Goal: Transaction & Acquisition: Purchase product/service

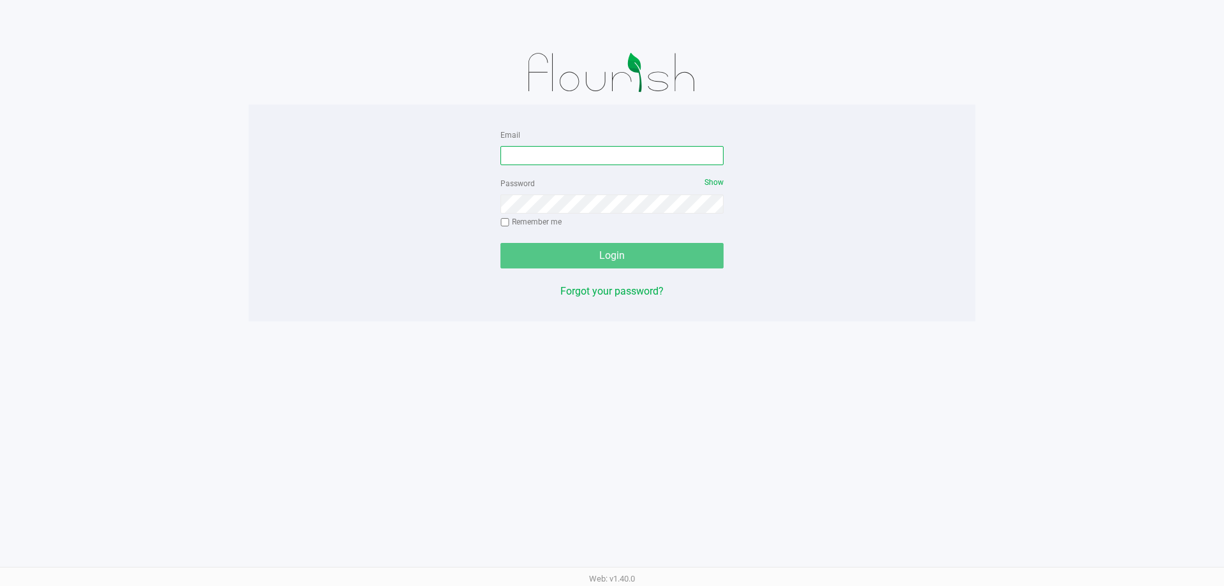
click at [557, 153] on input "Email" at bounding box center [611, 155] width 223 height 19
click at [624, 152] on input "tsalzlein@liveparallel.comq" at bounding box center [611, 155] width 223 height 19
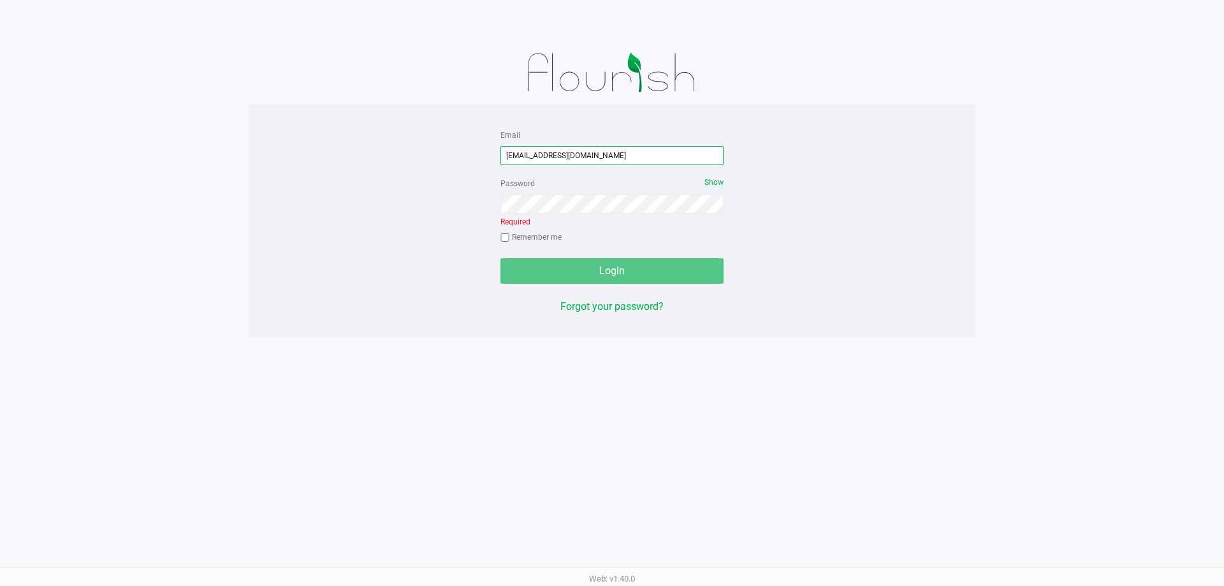
type input "tsalzlein@liveparallel.com"
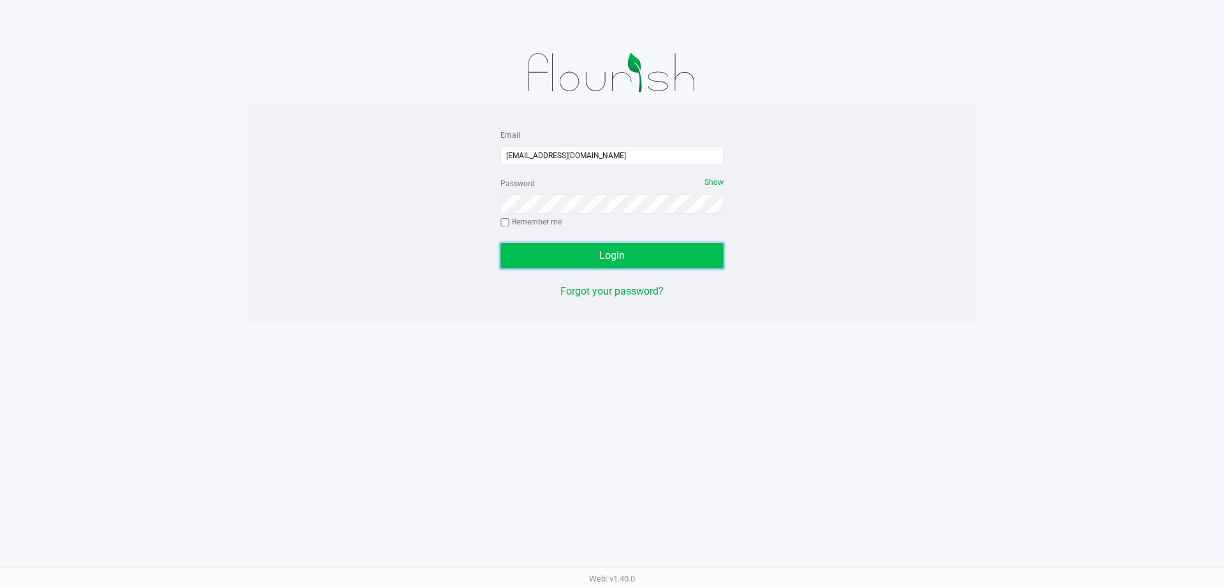
click at [648, 247] on button "Login" at bounding box center [611, 255] width 223 height 25
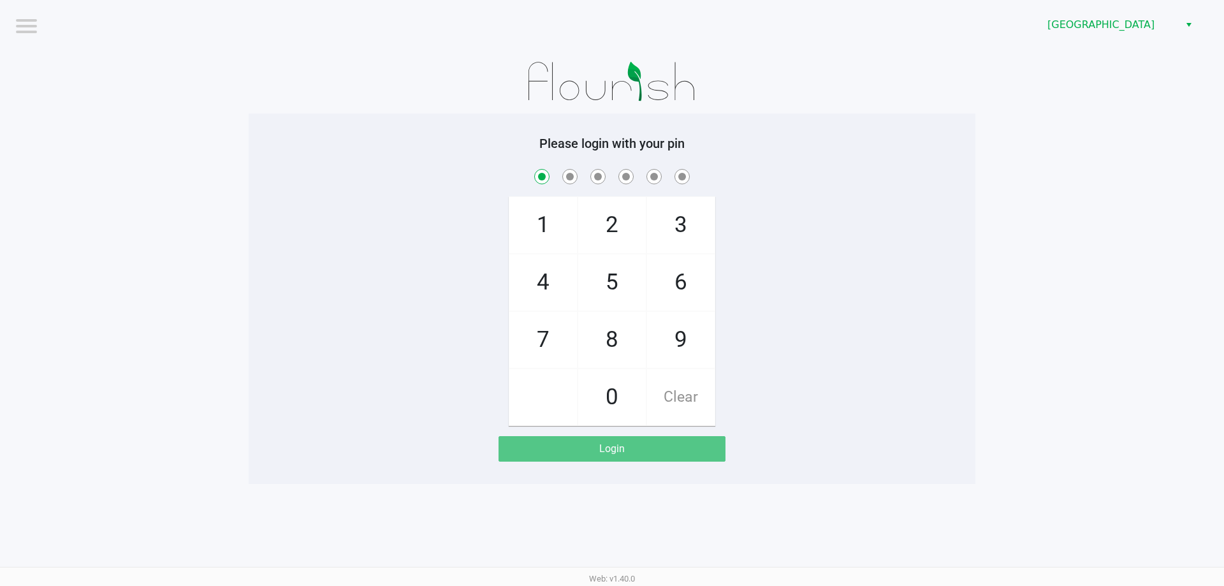
checkbox input "true"
checkbox input "false"
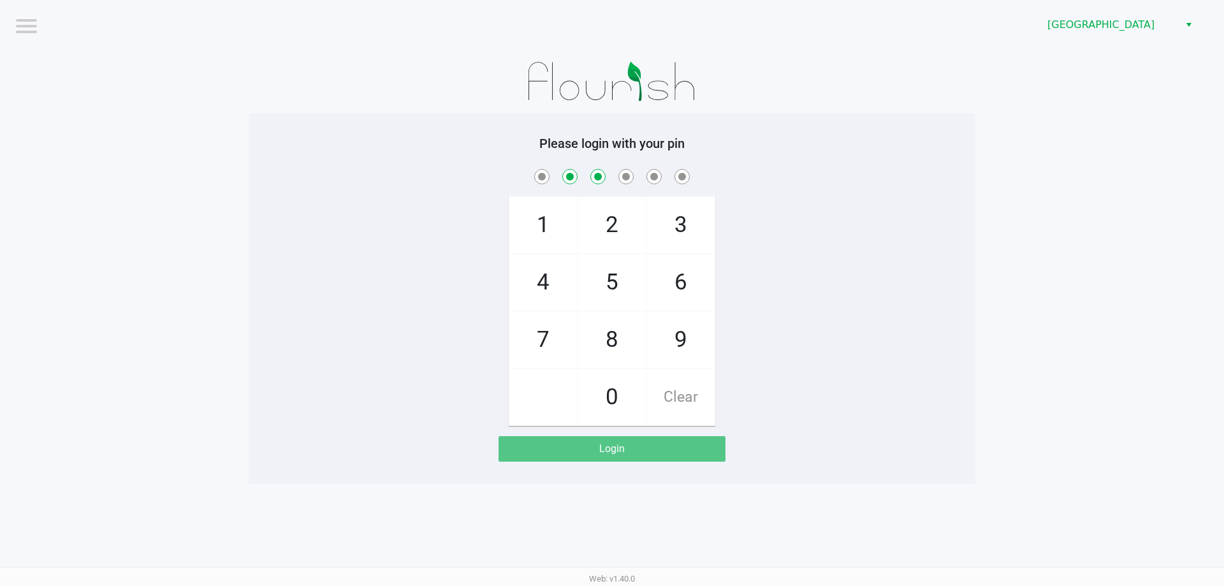
checkbox input "false"
checkbox input "true"
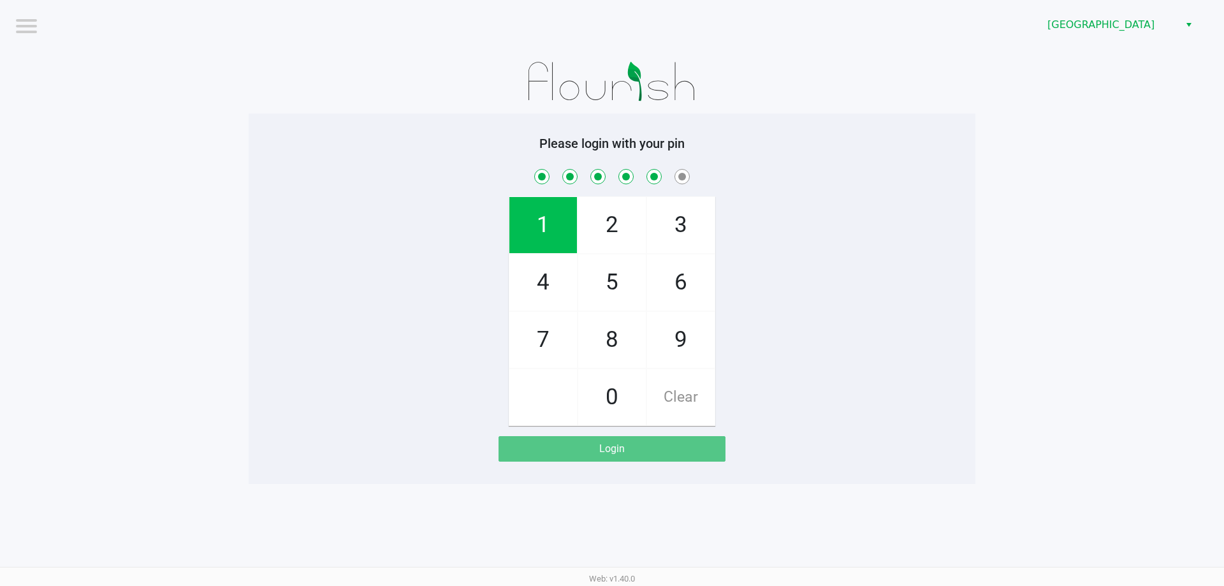
checkbox input "true"
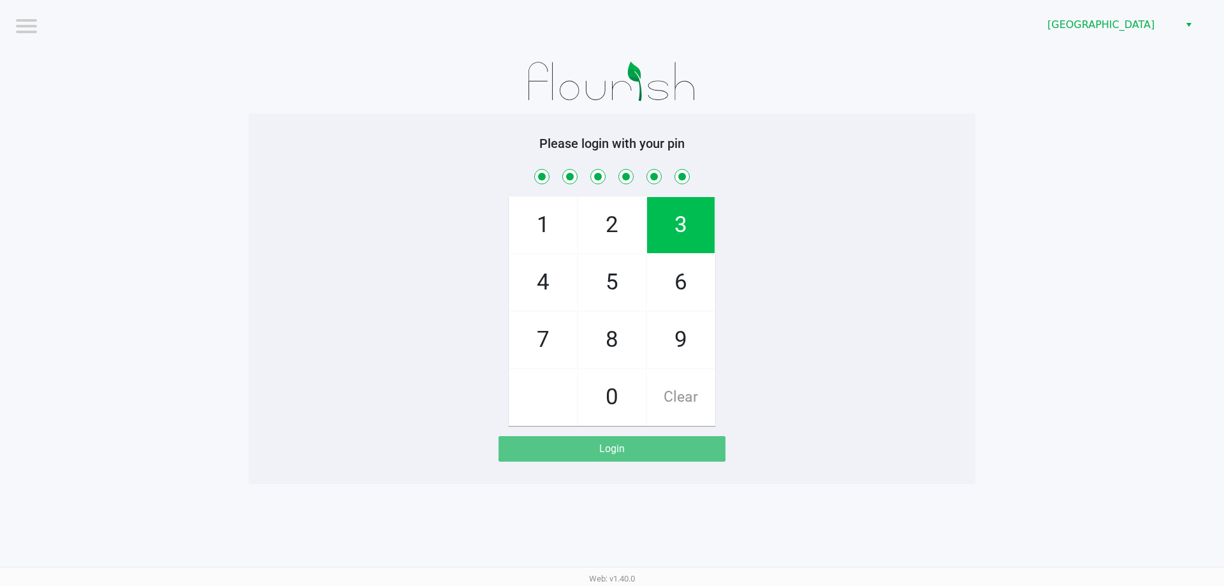
checkbox input "true"
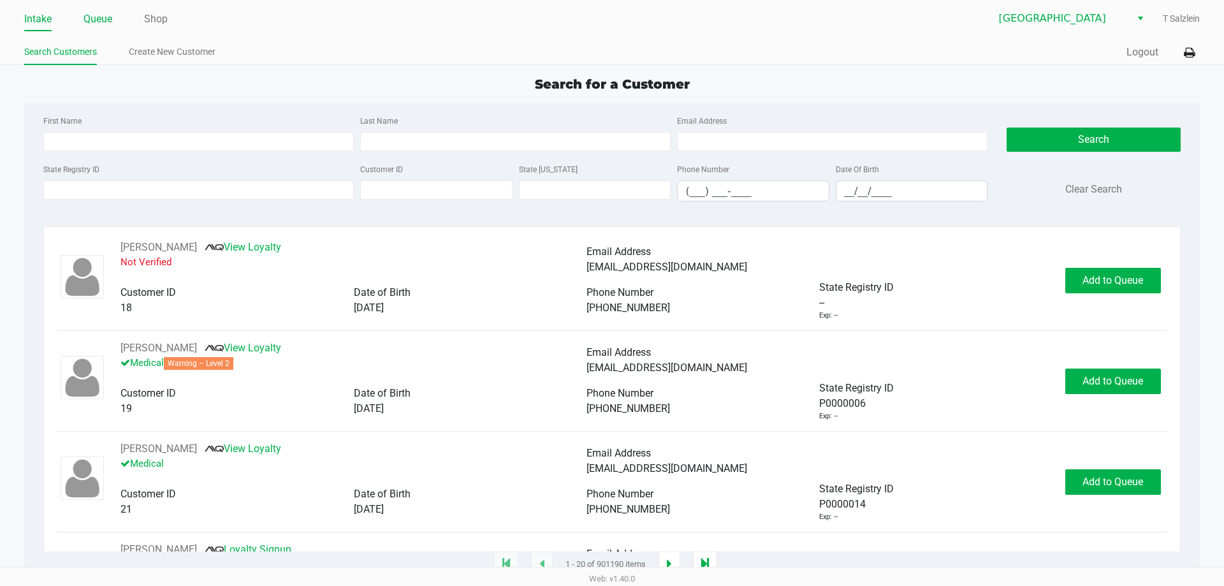
click at [99, 11] on link "Queue" at bounding box center [97, 19] width 29 height 18
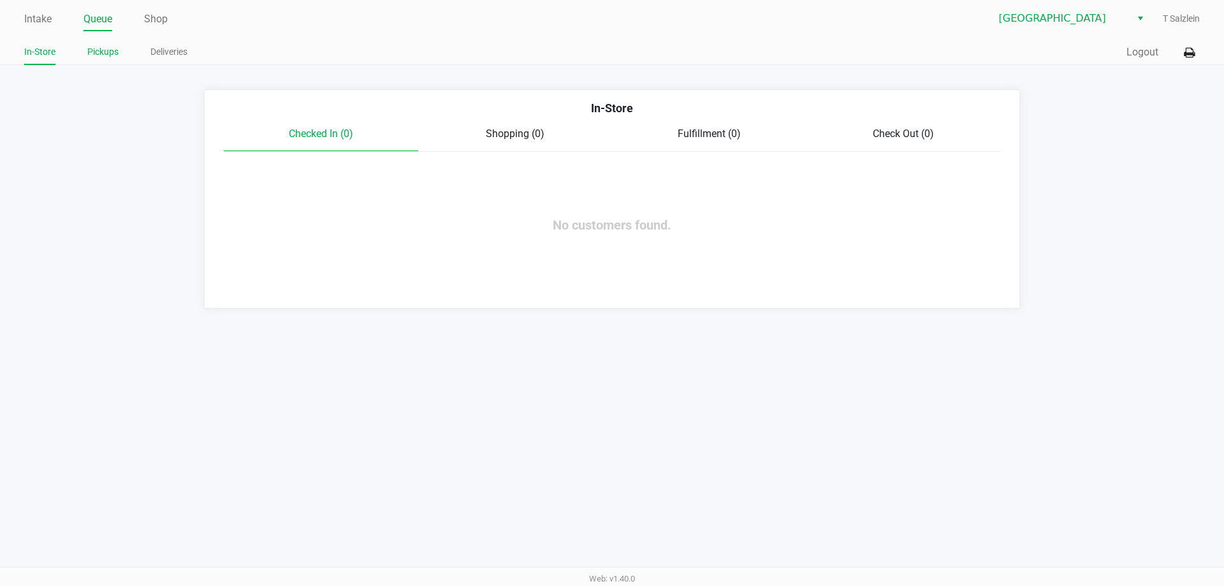
click at [106, 52] on link "Pickups" at bounding box center [102, 52] width 31 height 16
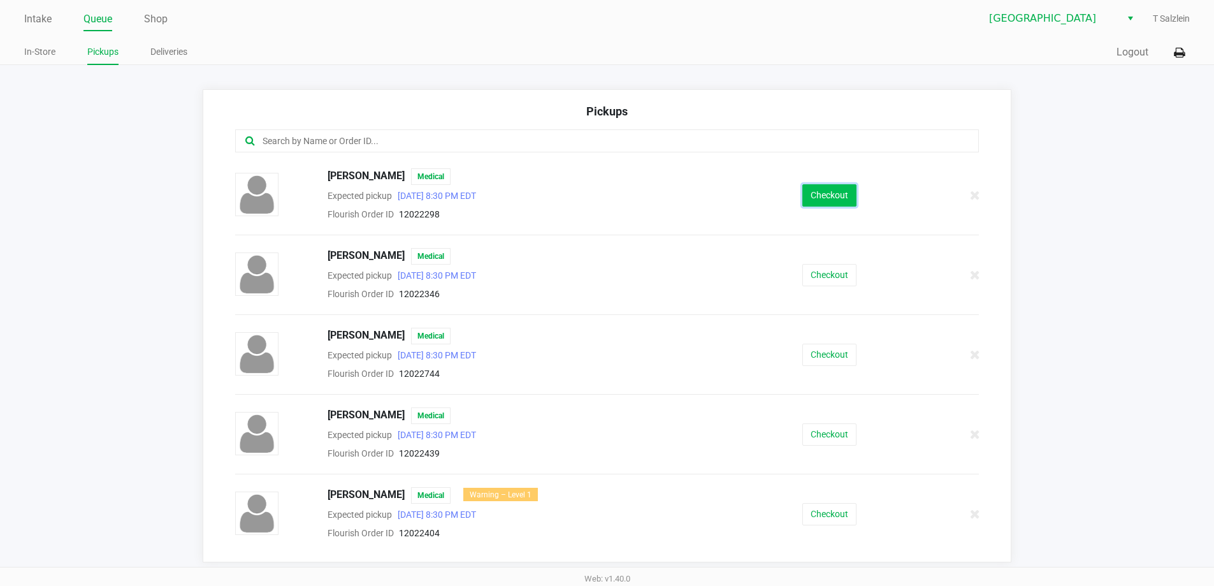
click at [648, 198] on button "Checkout" at bounding box center [829, 195] width 54 height 22
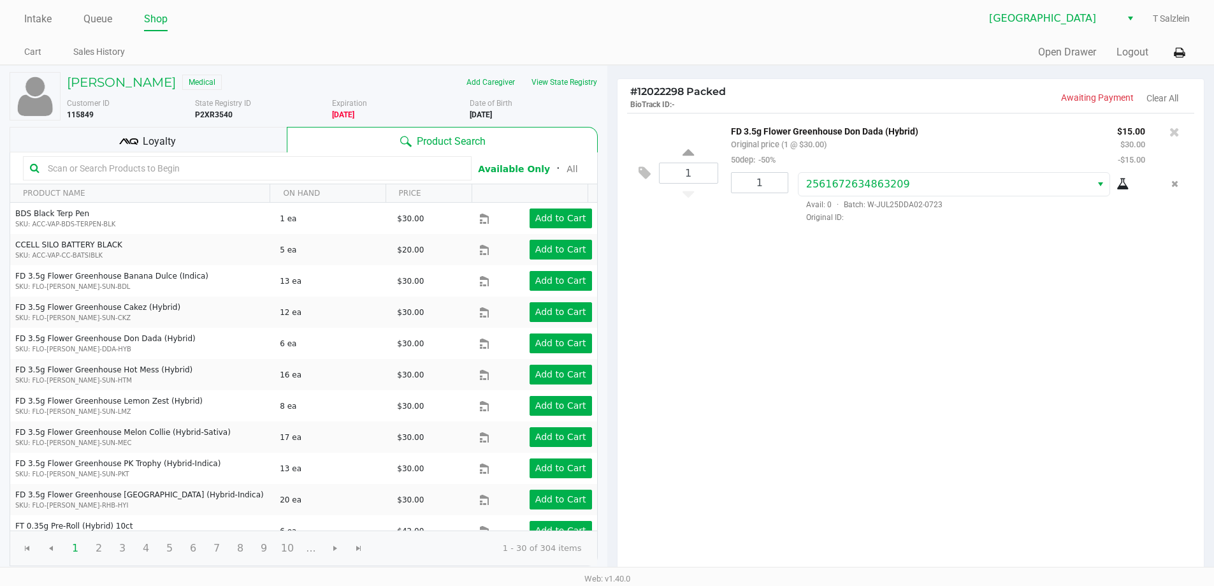
click at [648, 399] on div "1 FD 3.5g Flower Greenhouse Don Dada (Hybrid) Original price (1 @ $30.00) 50dep…" at bounding box center [911, 344] width 587 height 463
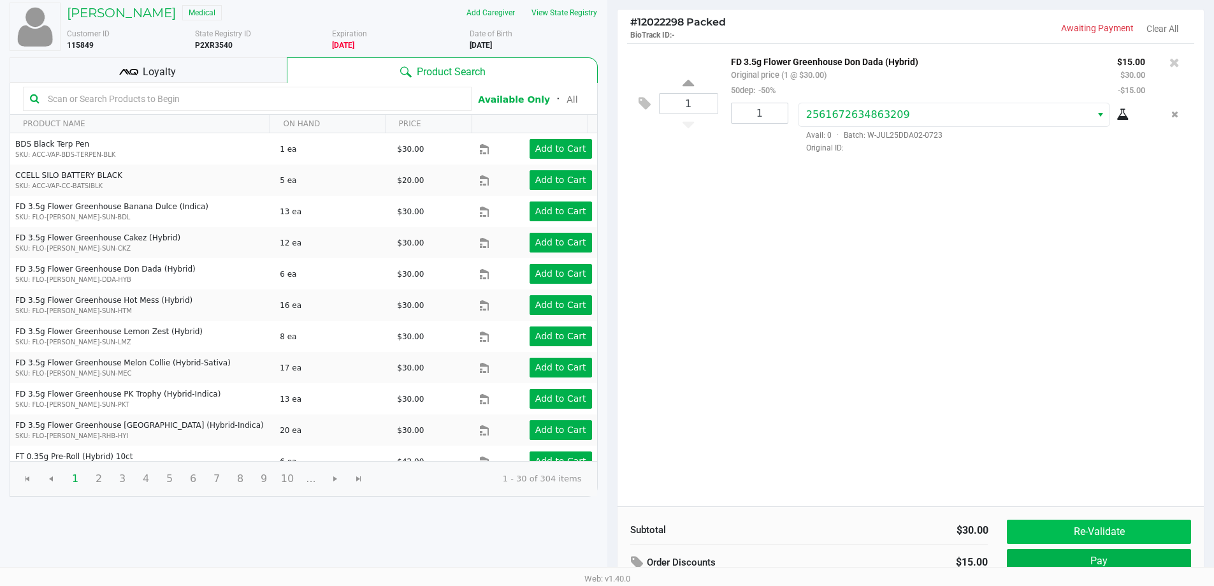
scroll to position [131, 0]
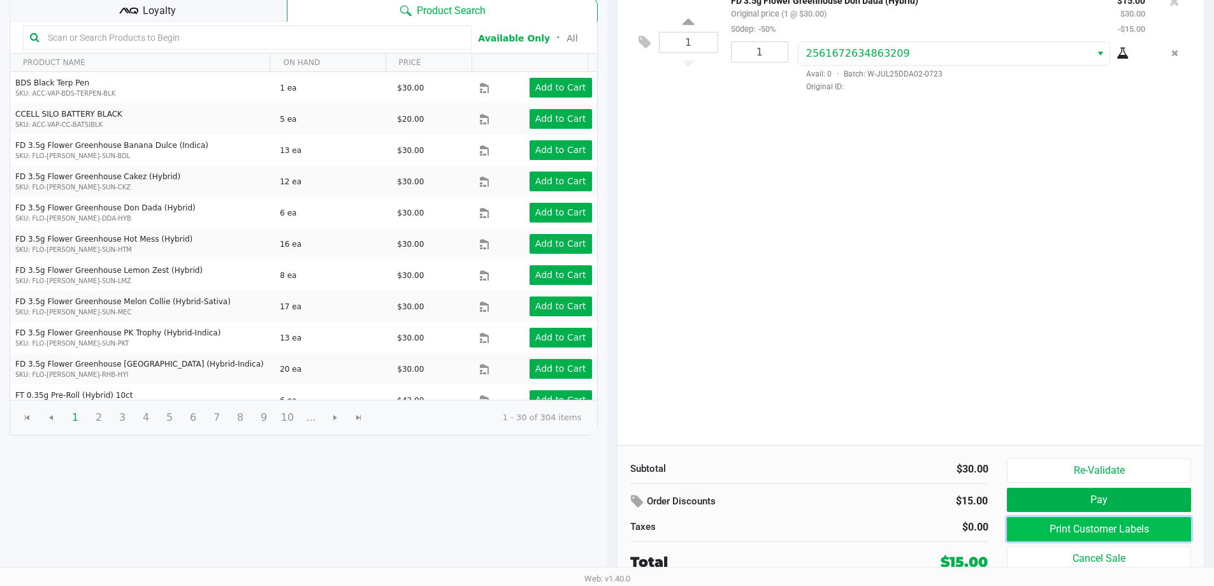
click at [648, 521] on button "Print Customer Labels" at bounding box center [1099, 529] width 184 height 24
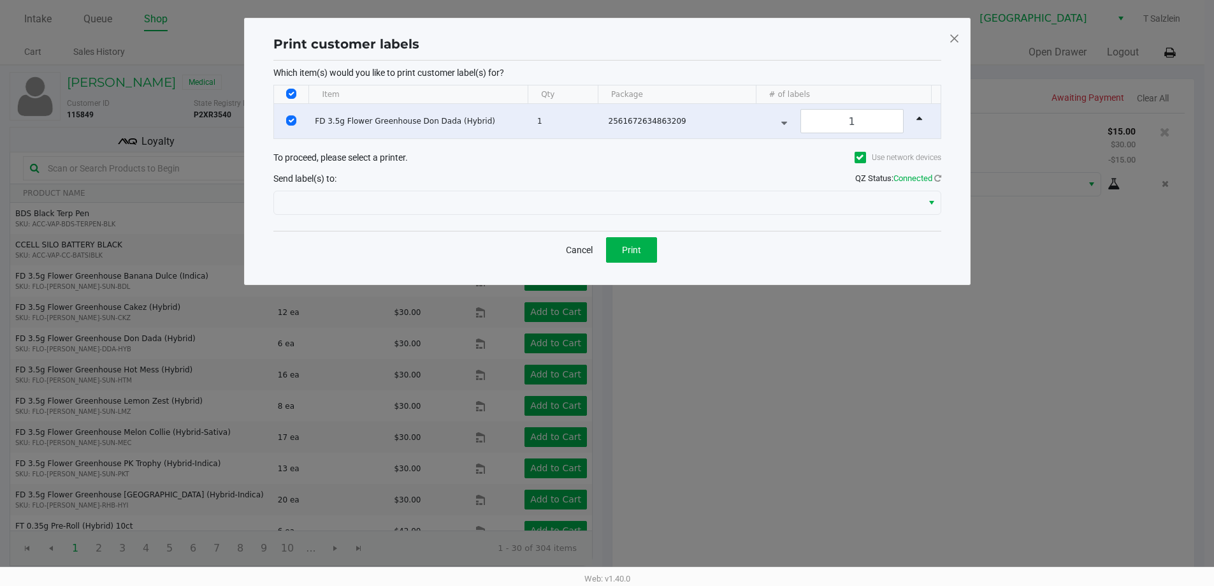
scroll to position [0, 0]
click at [639, 234] on div "Cancel Print" at bounding box center [612, 250] width 668 height 38
click at [638, 245] on span "Print" at bounding box center [635, 250] width 19 height 10
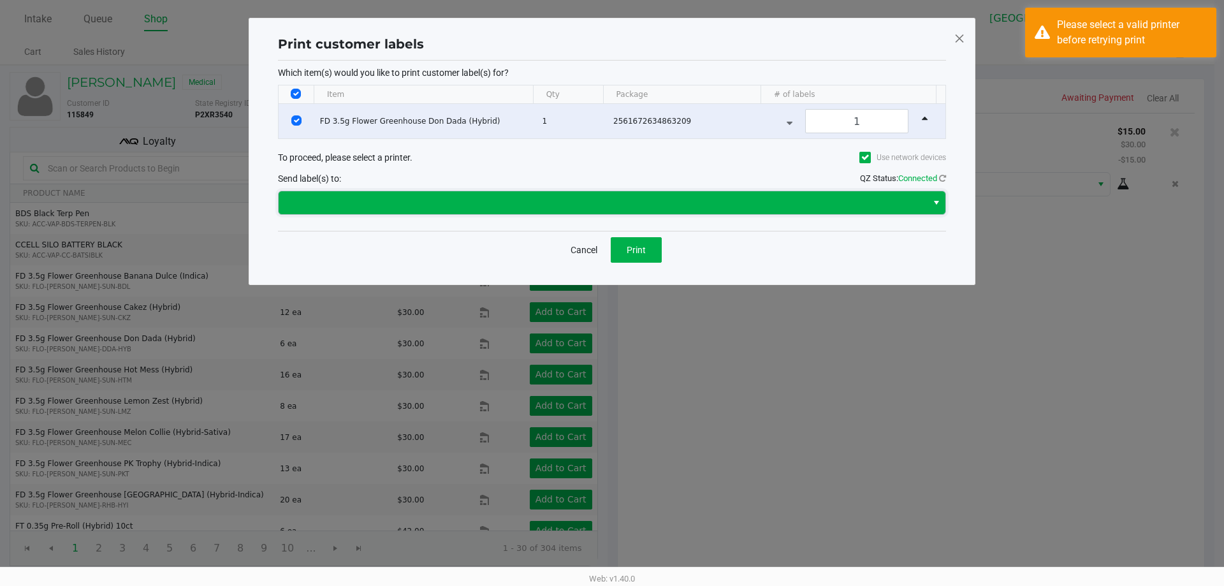
click at [466, 207] on span at bounding box center [602, 202] width 633 height 15
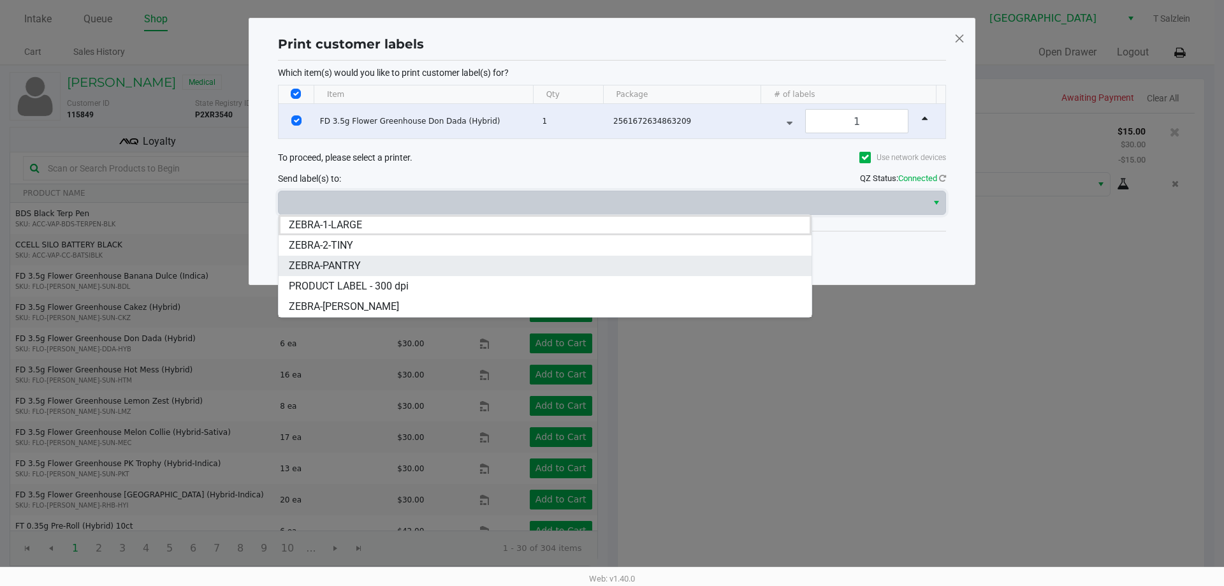
click at [361, 263] on li "ZEBRA-PANTRY" at bounding box center [544, 266] width 533 height 20
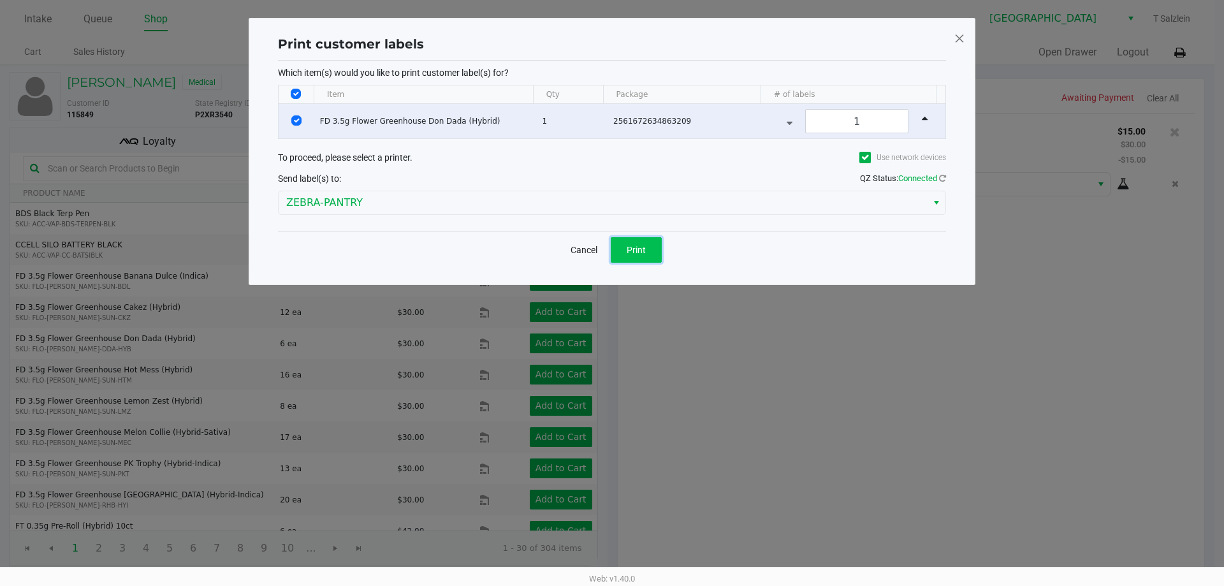
click at [648, 245] on button "Print" at bounding box center [636, 249] width 51 height 25
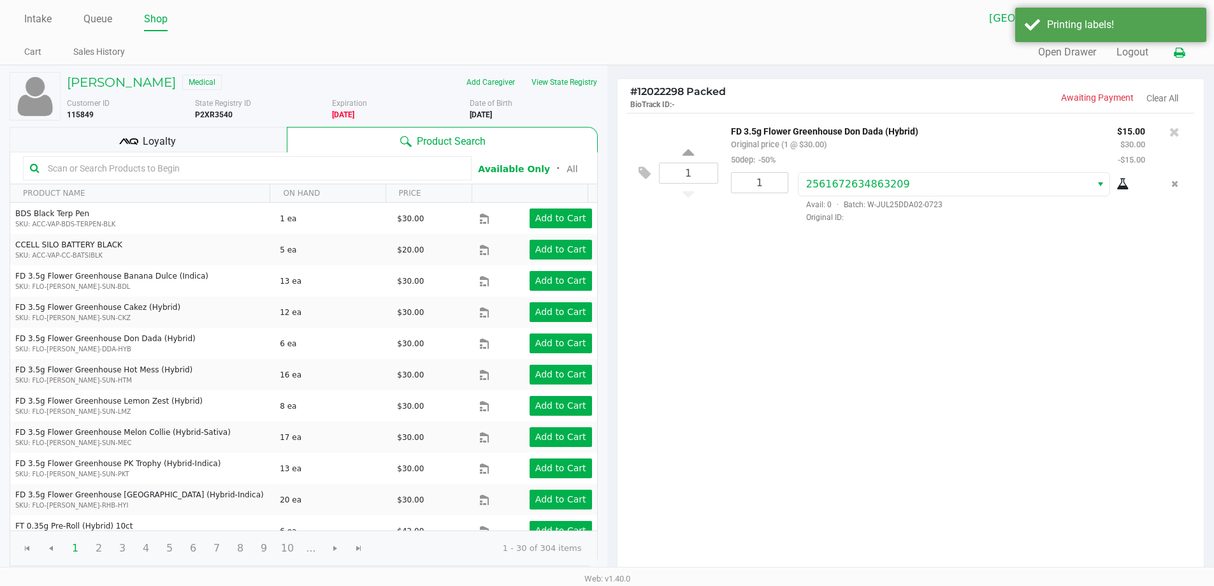
click at [648, 59] on button at bounding box center [1179, 53] width 21 height 24
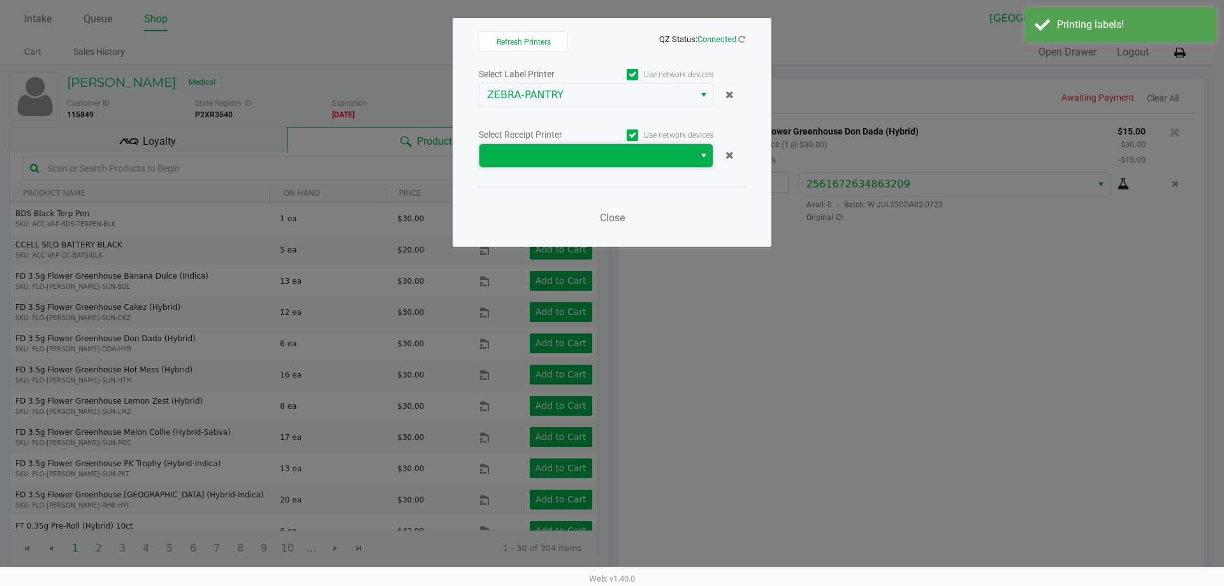
click at [648, 159] on span at bounding box center [586, 155] width 199 height 15
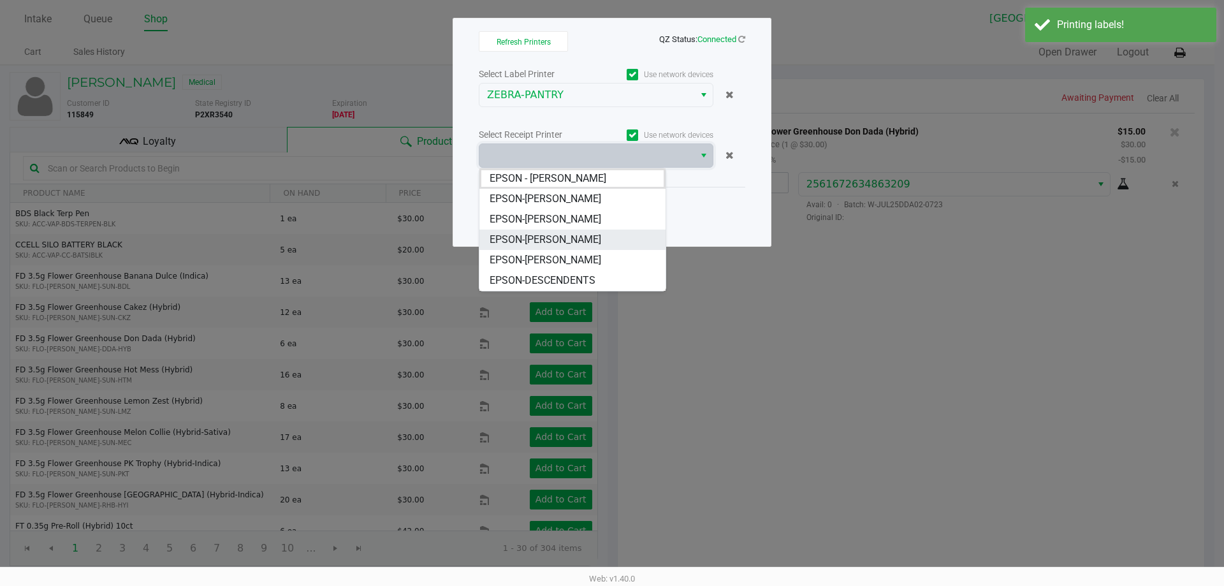
click at [585, 248] on li "EPSON-DENNIS-COMEAU" at bounding box center [572, 239] width 186 height 20
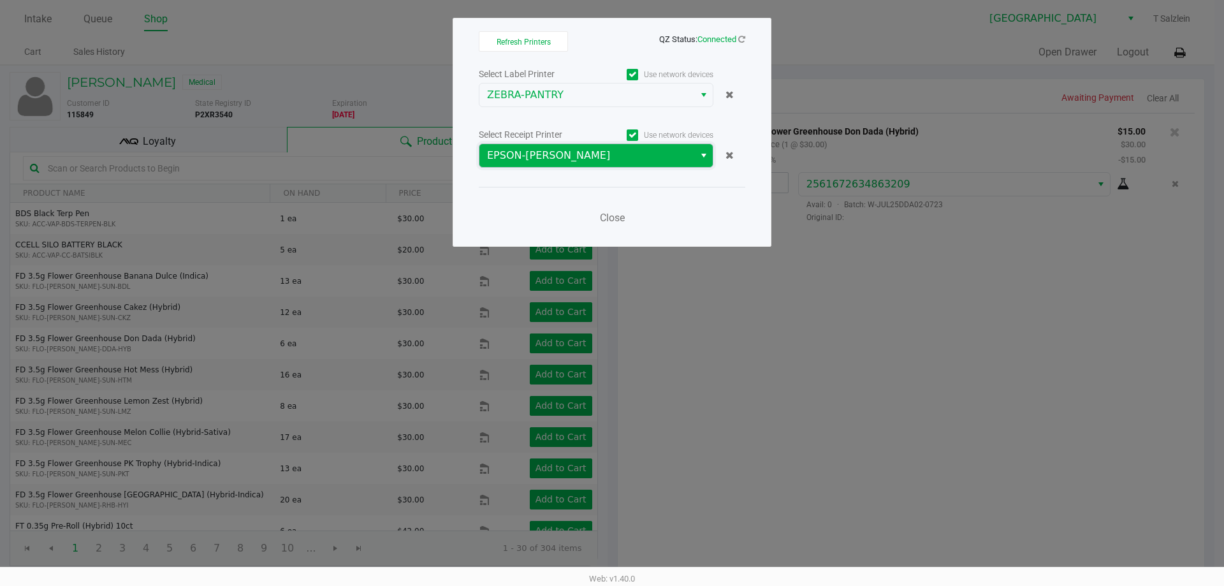
click at [614, 159] on span "EPSON-DENNIS-COMEAU" at bounding box center [586, 155] width 199 height 15
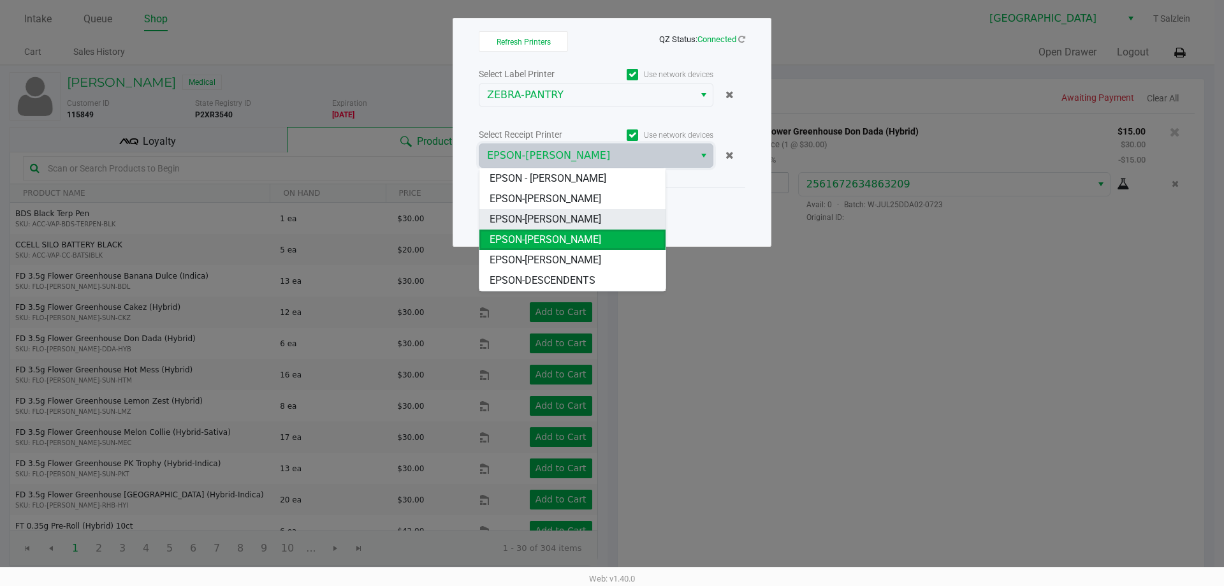
click at [580, 218] on span "EPSON-DENNIS-BROWN" at bounding box center [545, 219] width 112 height 15
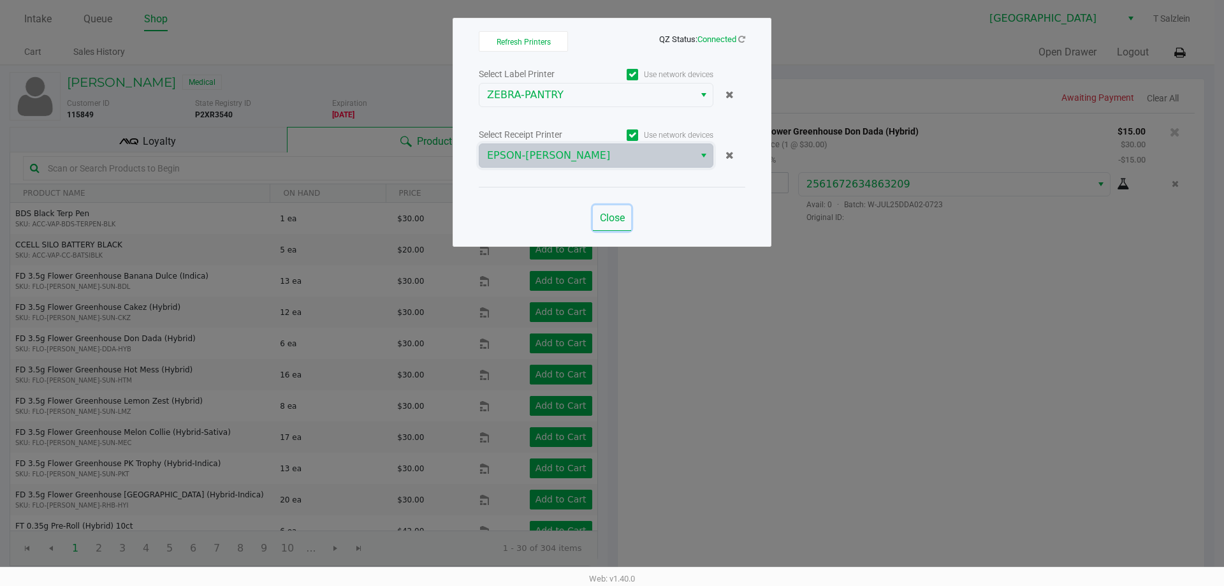
click at [608, 218] on span "Close" at bounding box center [612, 218] width 25 height 12
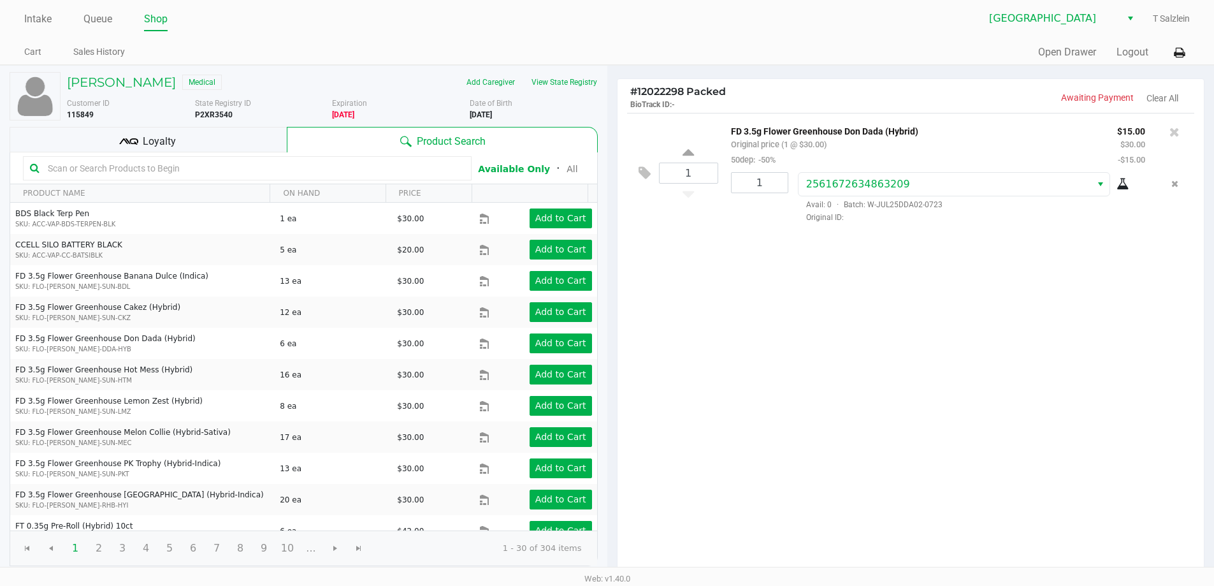
click at [648, 280] on div "1 FD 3.5g Flower Greenhouse Don Dada (Hybrid) Original price (1 @ $30.00) 50dep…" at bounding box center [911, 344] width 587 height 463
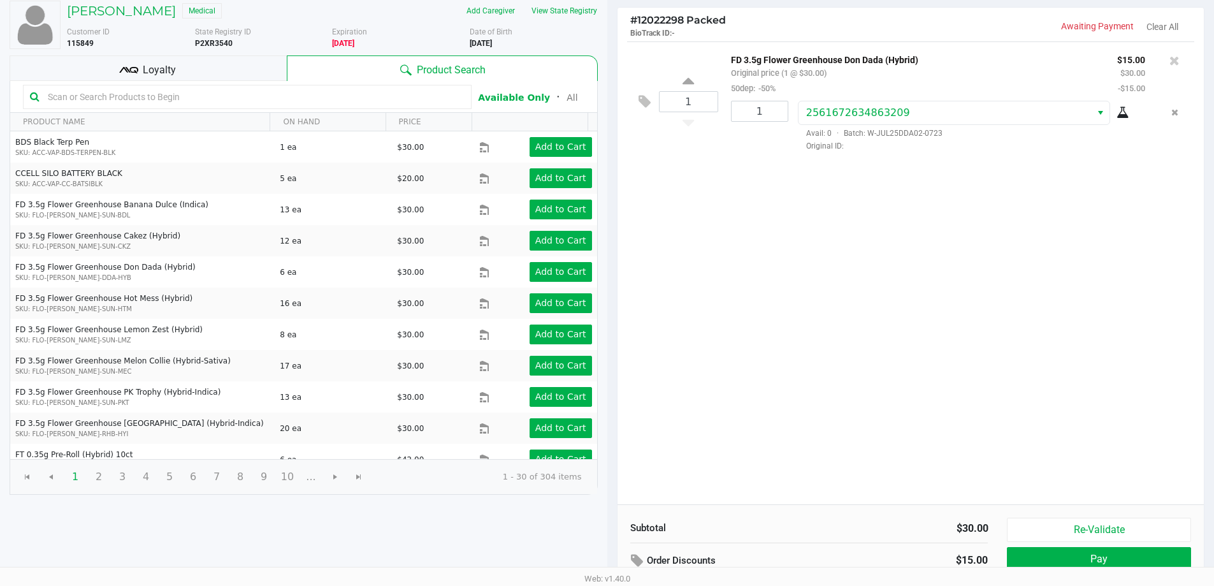
scroll to position [131, 0]
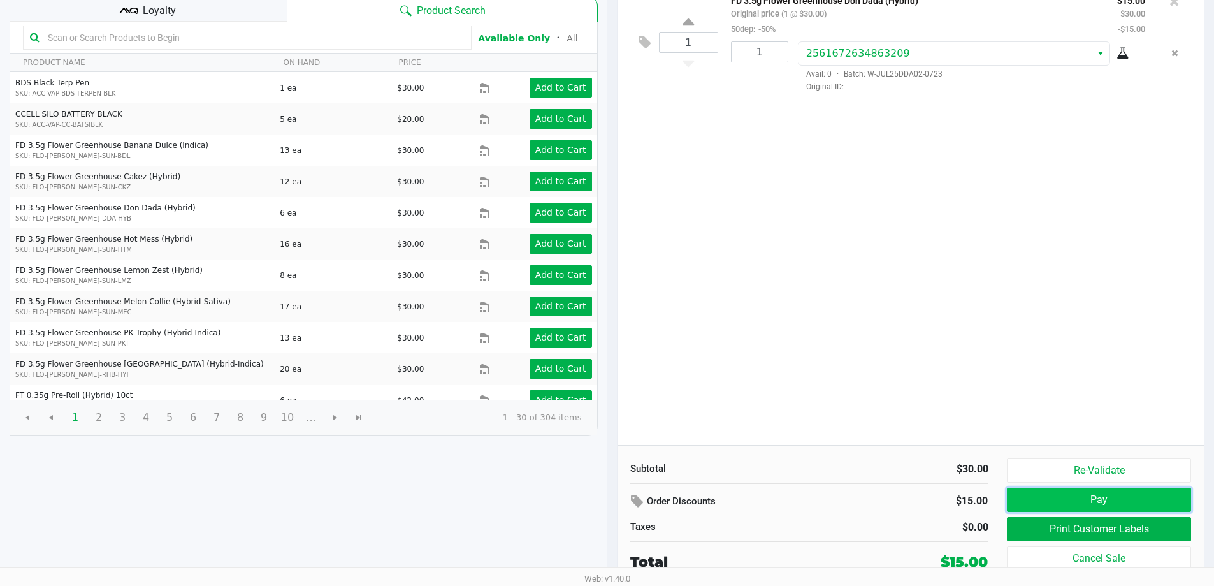
click at [648, 492] on button "Pay" at bounding box center [1099, 500] width 184 height 24
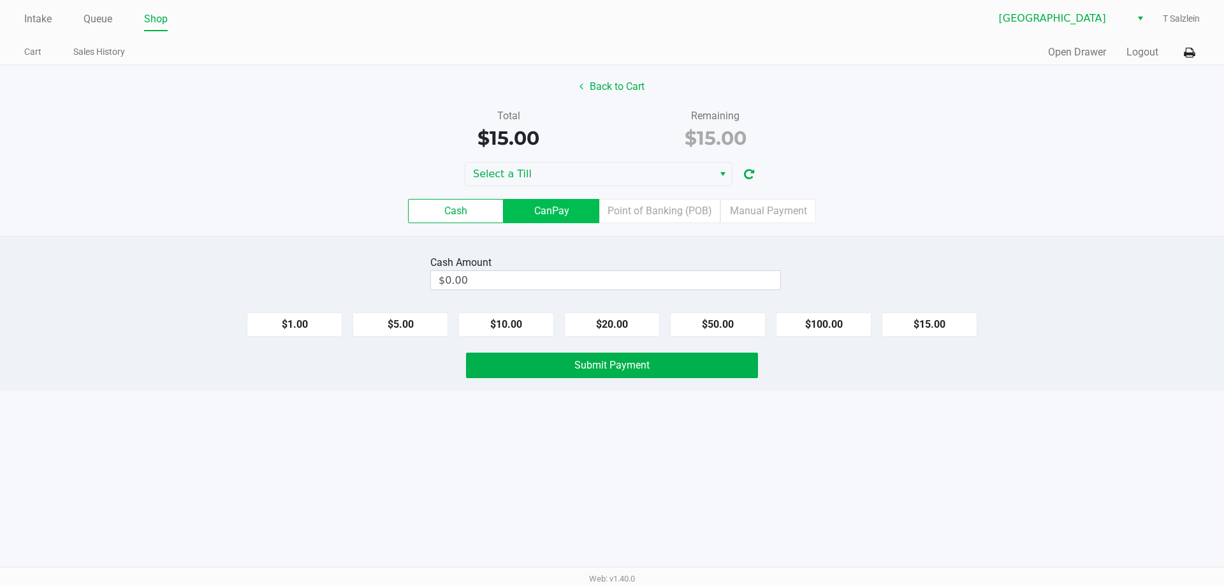
click at [554, 208] on label "CanPay" at bounding box center [551, 211] width 96 height 24
click at [0, 0] on 2 "CanPay" at bounding box center [0, 0] width 0 height 0
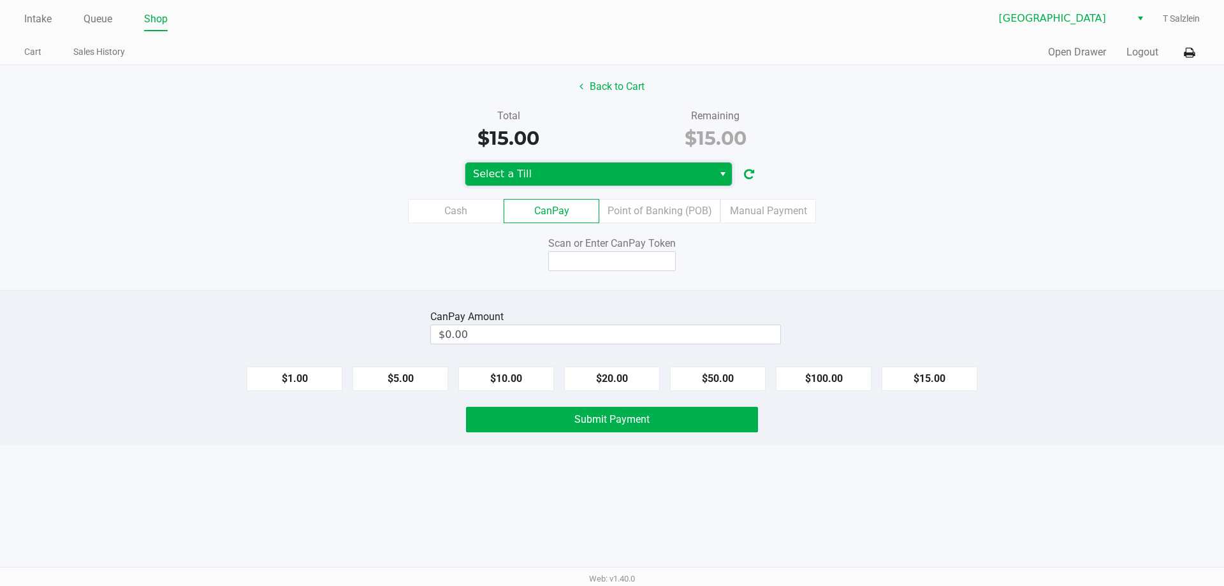
click at [574, 175] on span "Select a Till" at bounding box center [589, 173] width 233 height 15
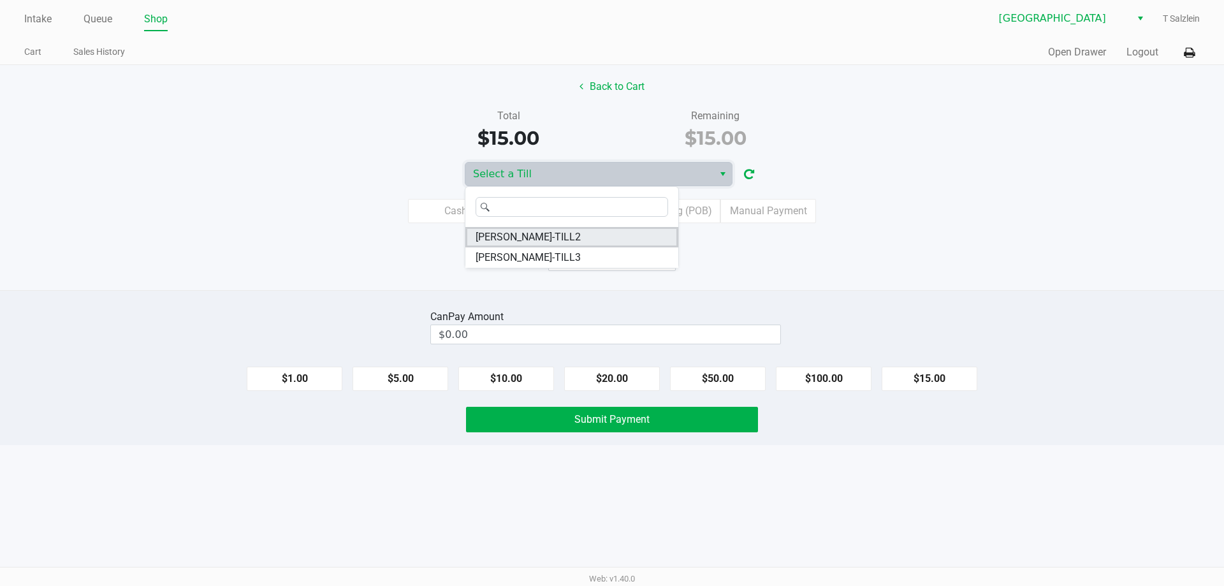
click at [553, 236] on span "DENNIS-BROWN-TILL2" at bounding box center [527, 236] width 105 height 15
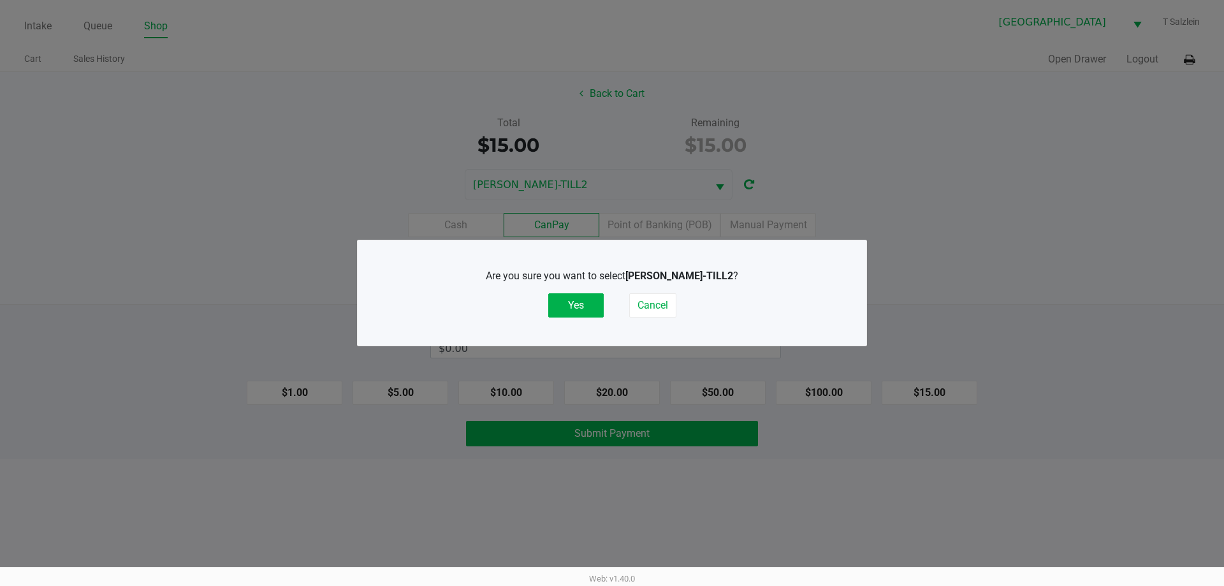
click at [584, 304] on button "Yes" at bounding box center [575, 305] width 55 height 24
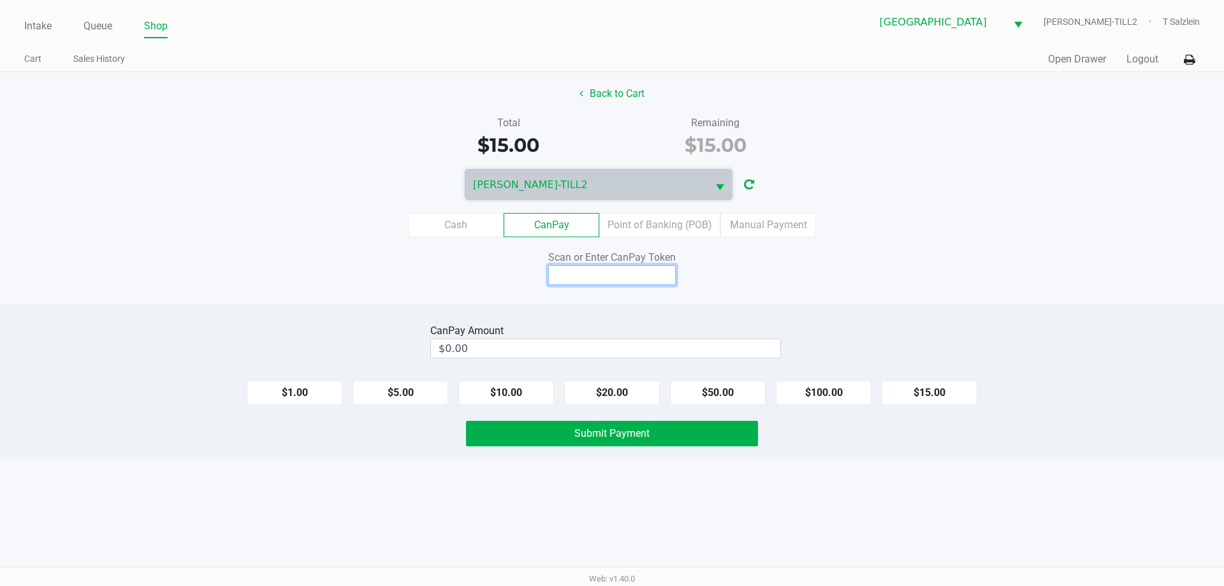
click at [626, 273] on input at bounding box center [611, 275] width 127 height 20
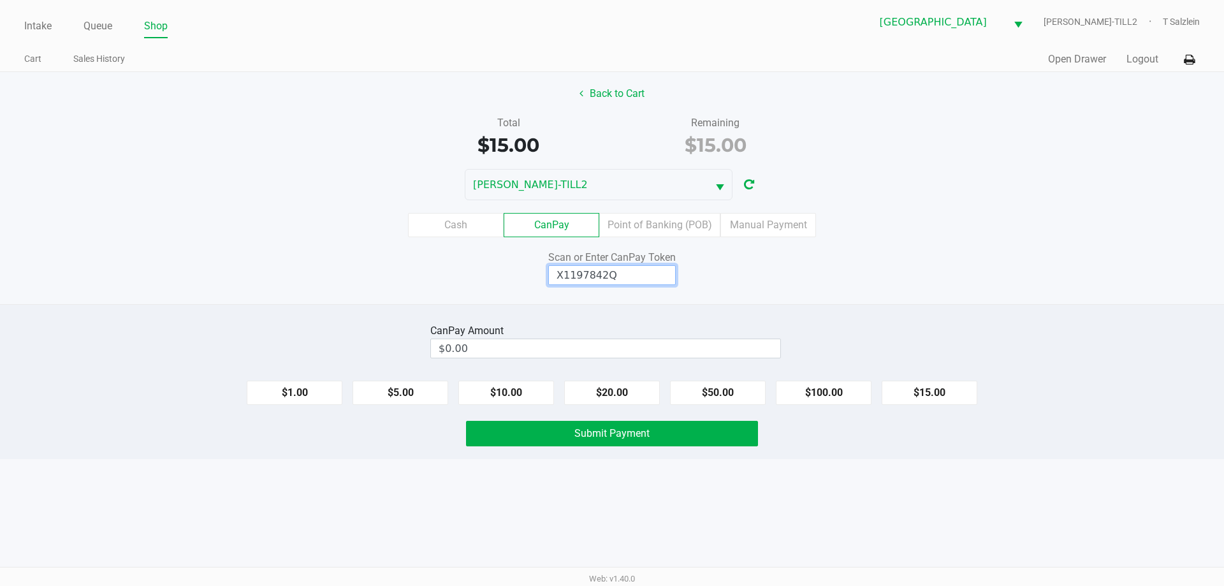
type input "X1197842Q"
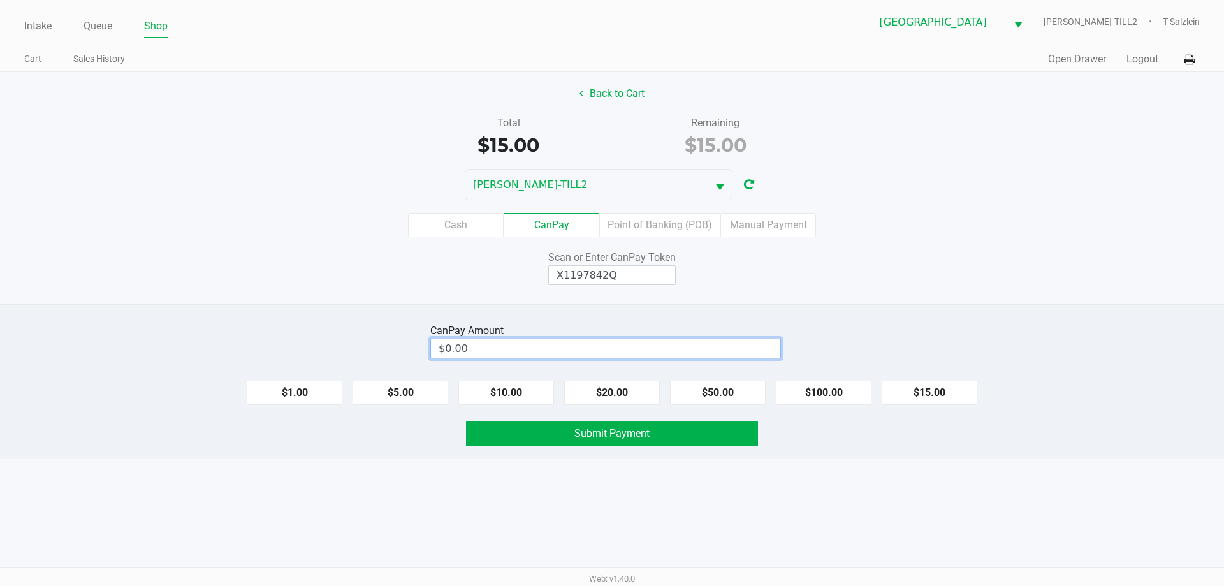
click at [468, 346] on input "$0.00" at bounding box center [605, 348] width 349 height 18
click at [615, 445] on button "Submit Payment" at bounding box center [612, 433] width 292 height 25
type input "$15.00"
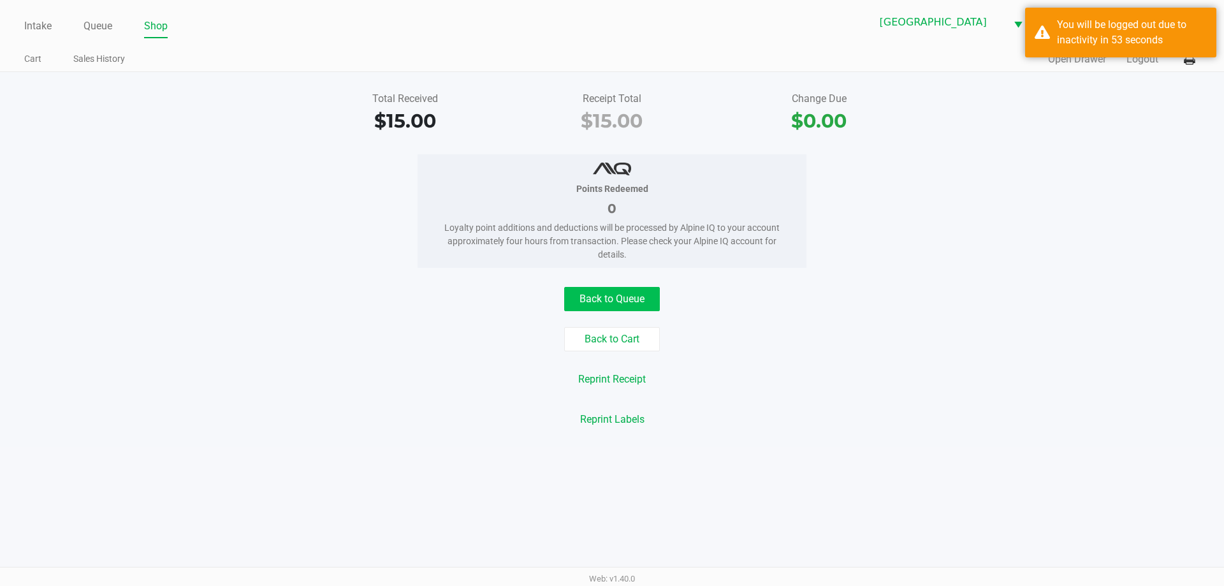
click at [621, 306] on button "Back to Queue" at bounding box center [612, 299] width 96 height 24
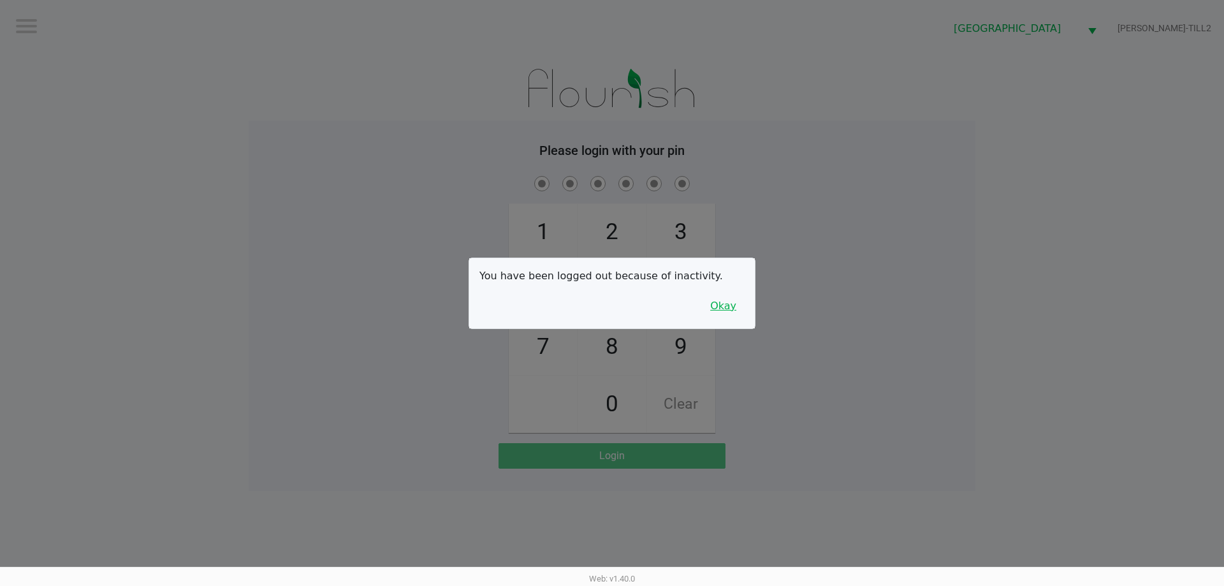
click at [648, 317] on button "Okay" at bounding box center [723, 306] width 43 height 24
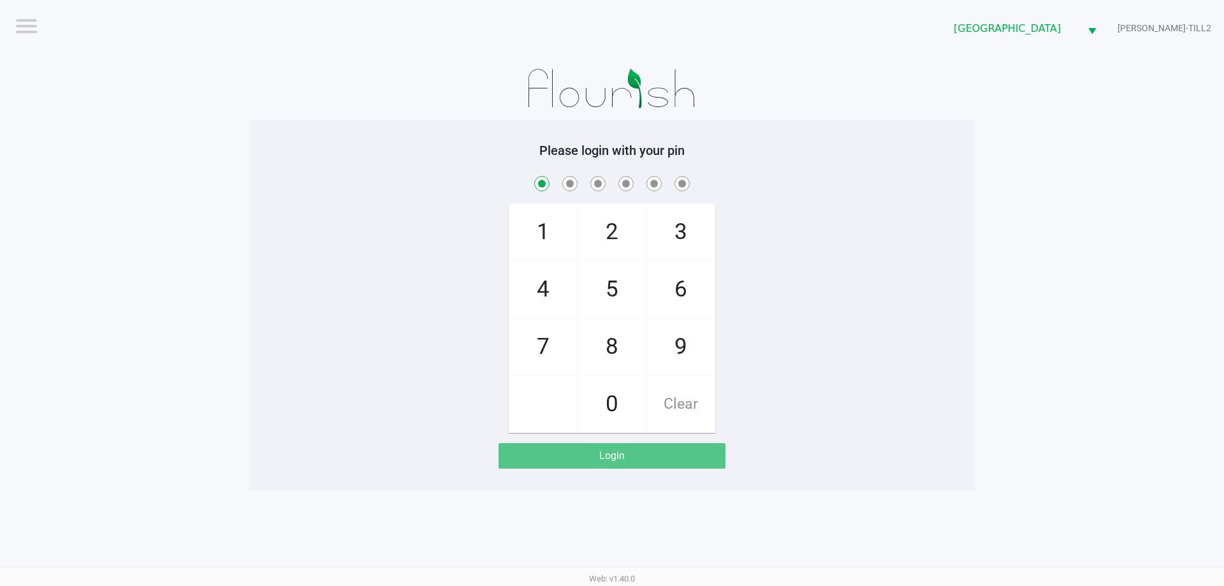
checkbox input "true"
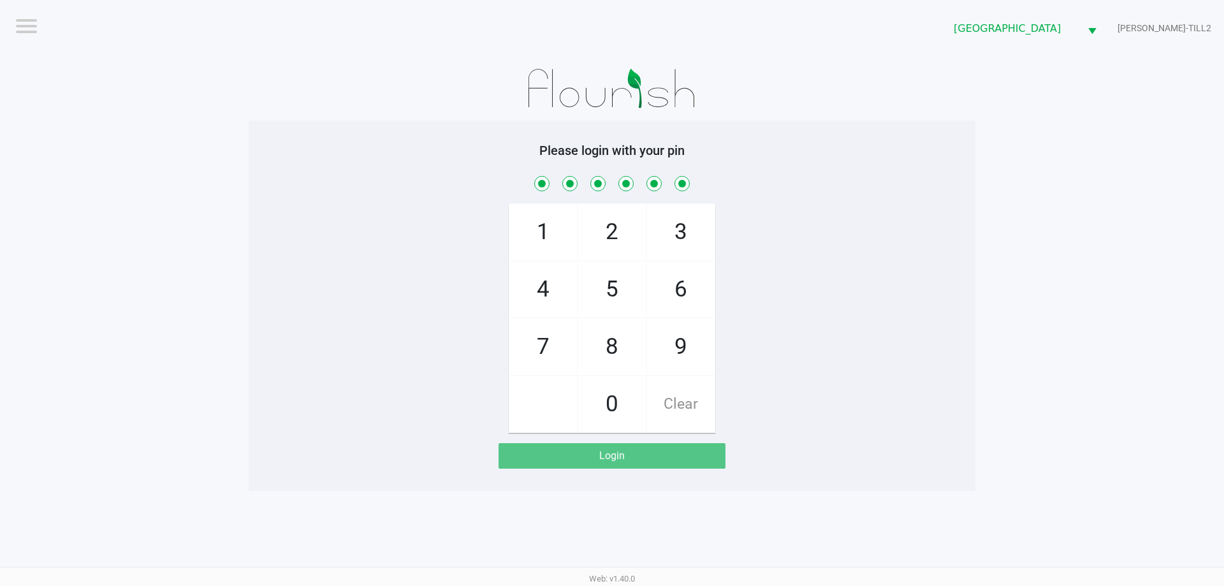
checkbox input "true"
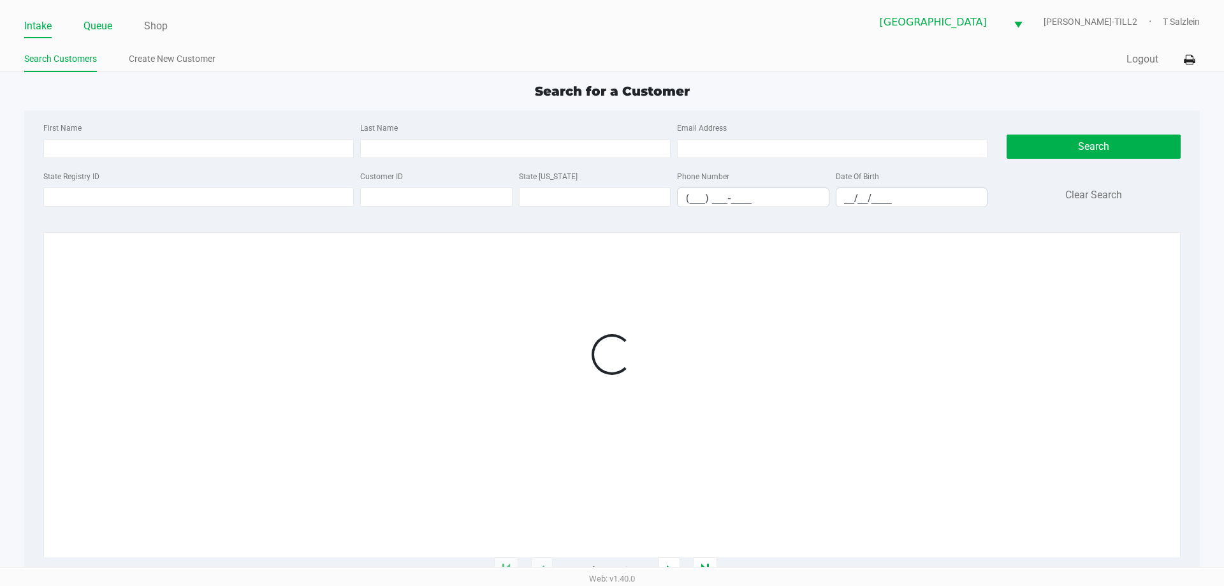
click at [92, 22] on link "Queue" at bounding box center [97, 26] width 29 height 18
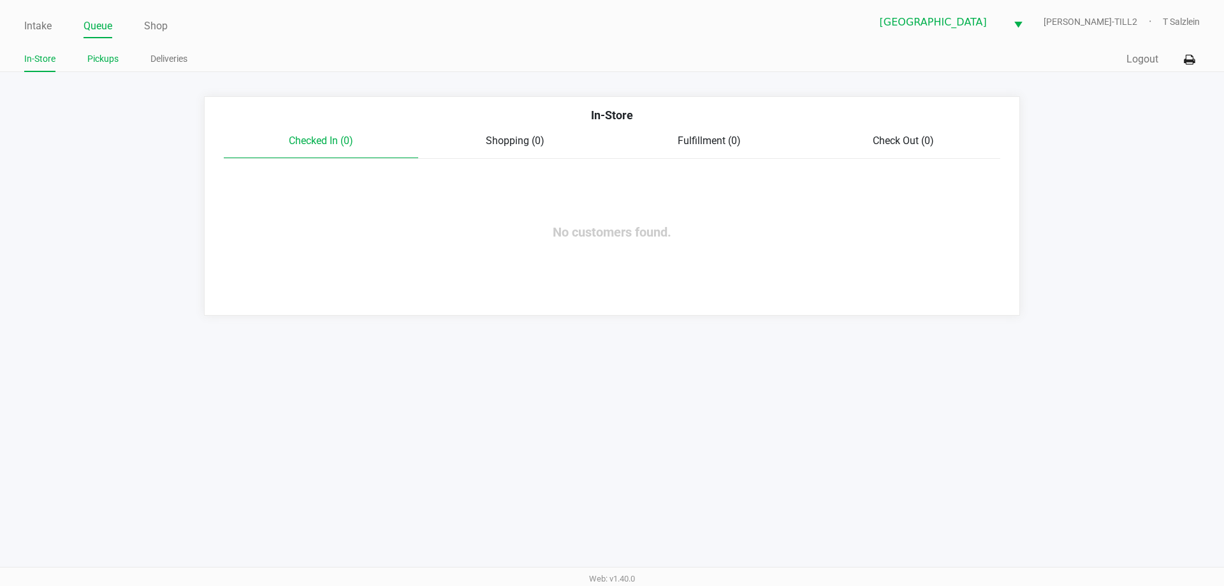
click at [109, 62] on link "Pickups" at bounding box center [102, 59] width 31 height 16
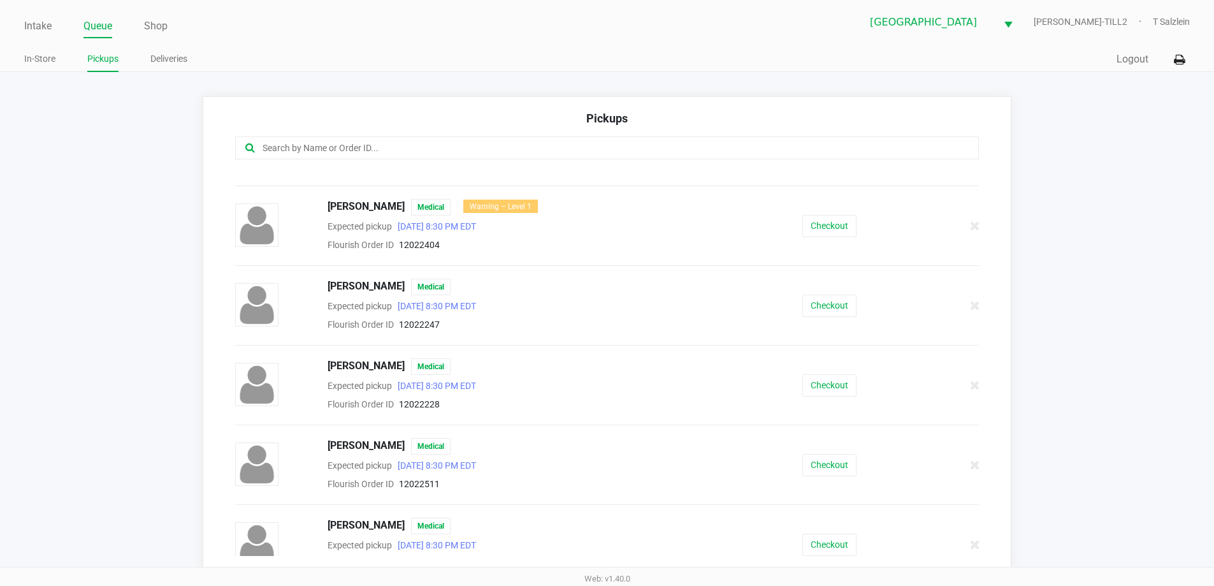
scroll to position [151, 0]
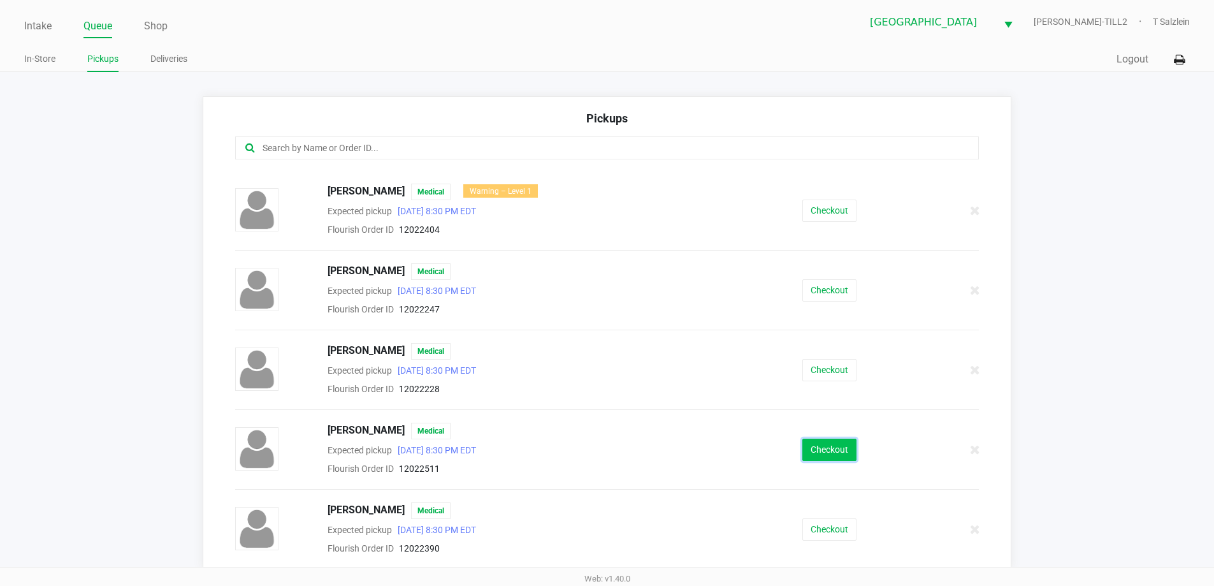
click at [648, 459] on button "Checkout" at bounding box center [829, 449] width 54 height 22
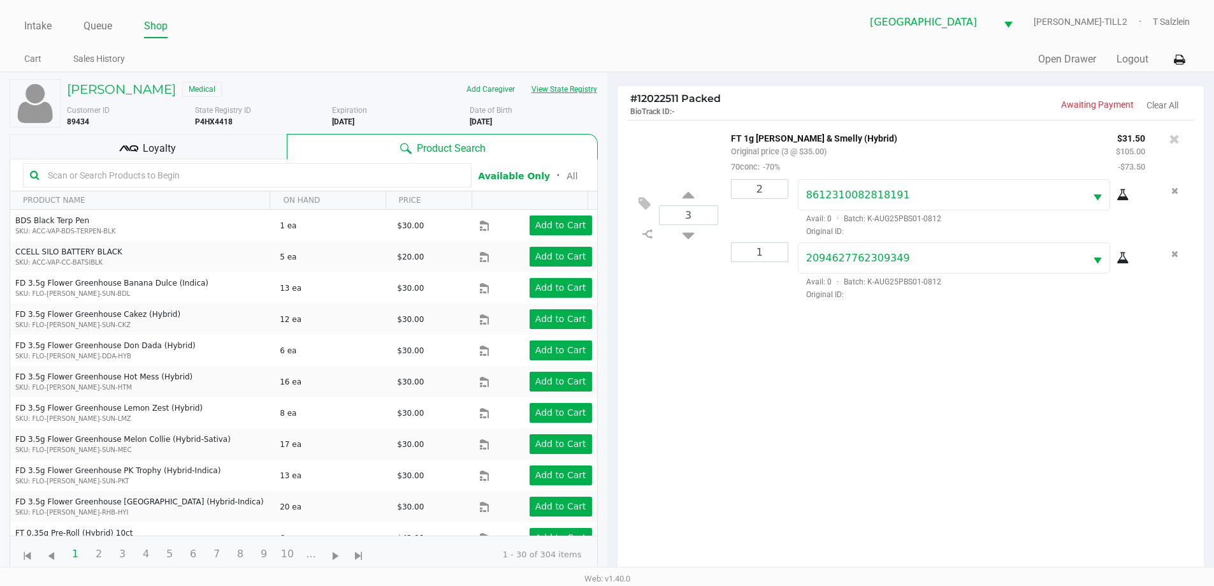
click at [568, 83] on button "View State Registry" at bounding box center [560, 89] width 75 height 20
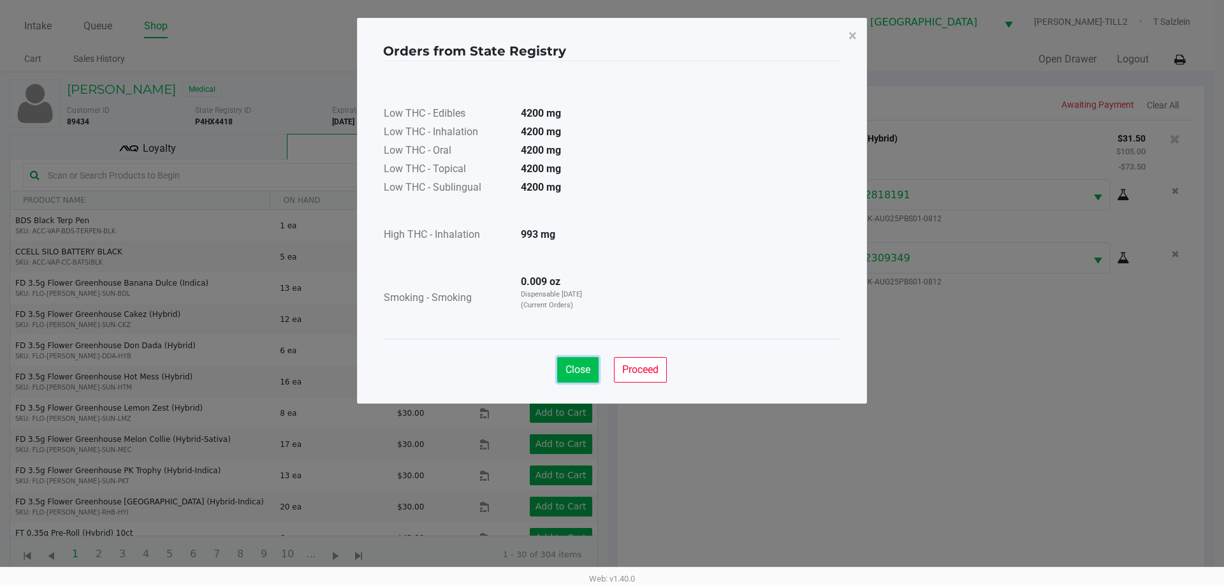
click at [575, 369] on span "Close" at bounding box center [577, 369] width 25 height 12
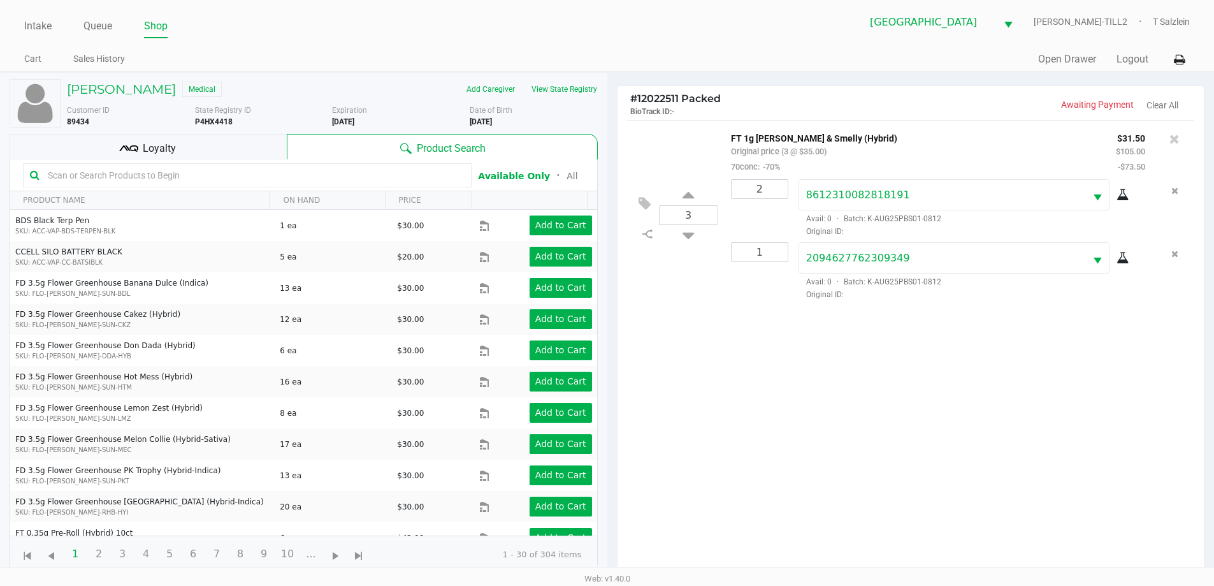
click at [648, 429] on div "3 FT 1g Kief PB & Smelly (Hybrid) Original price (3 @ $35.00) 70conc: -70% $31.…" at bounding box center [911, 351] width 587 height 463
click at [648, 221] on input "3" at bounding box center [689, 215] width 58 height 18
type input "3"
click at [648, 354] on div "3 FT 1g Kief PB & Smelly (Hybrid) Original price (2 @ $35.00) 70conc: -70% $31.…" at bounding box center [911, 351] width 587 height 463
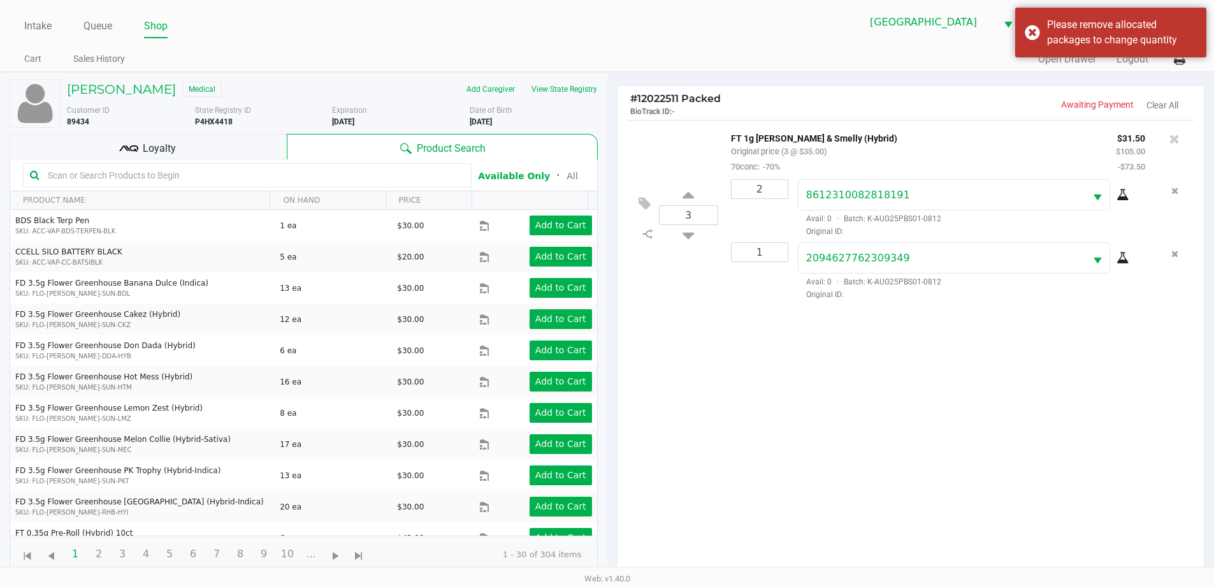
click at [648, 139] on div at bounding box center [1174, 139] width 20 height 18
click at [648, 140] on icon at bounding box center [1174, 139] width 10 height 13
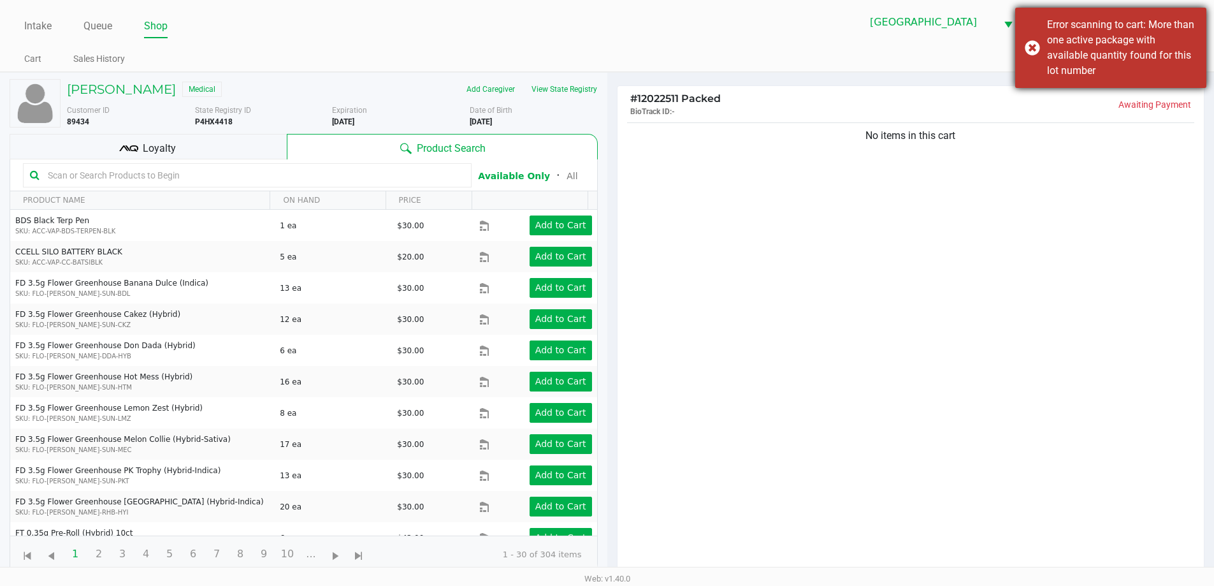
click at [648, 47] on div "Error scanning to cart: More than one active package with available quantity fo…" at bounding box center [1110, 48] width 191 height 80
click at [375, 170] on input "text" at bounding box center [254, 175] width 422 height 19
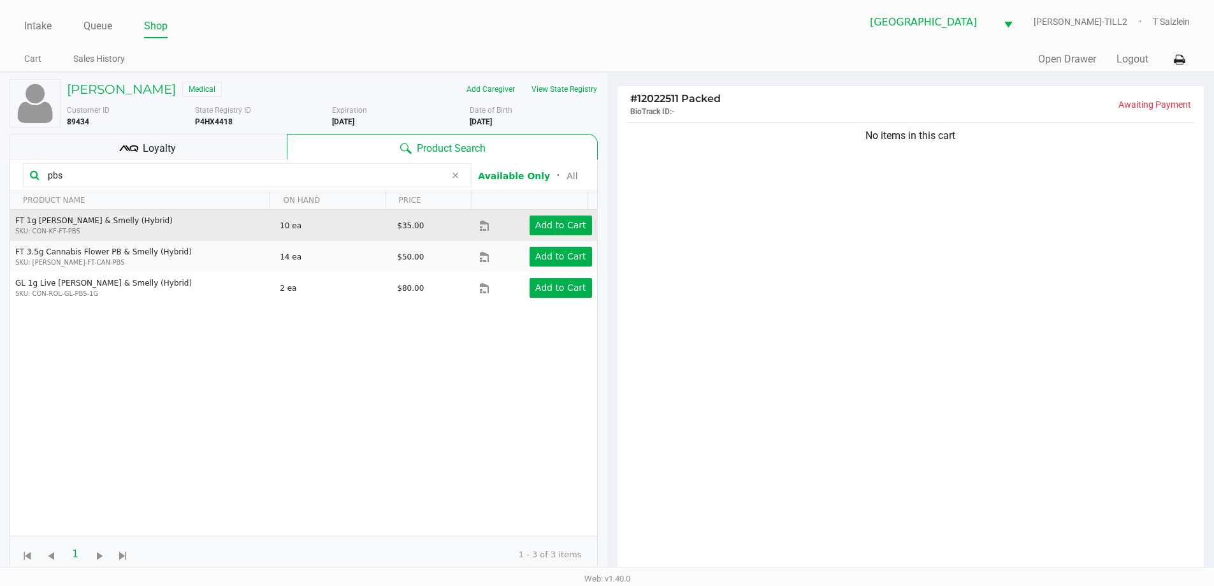
type input "pbs"
click at [172, 224] on td "FT 1g Kief PB & Smelly (Hybrid) SKU: CON-KF-FT-PBS" at bounding box center [142, 225] width 264 height 31
click at [570, 221] on app-button-loader "Add to Cart" at bounding box center [560, 225] width 51 height 10
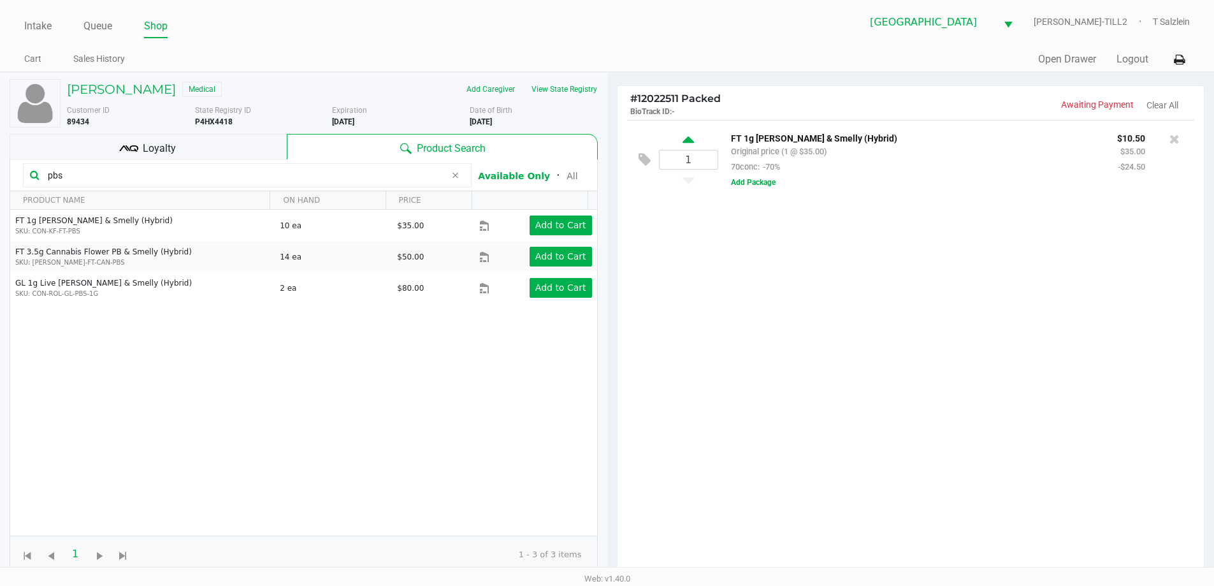
click at [648, 141] on icon at bounding box center [688, 142] width 11 height 16
type input "2"
click at [648, 181] on button "Add Package" at bounding box center [753, 182] width 45 height 11
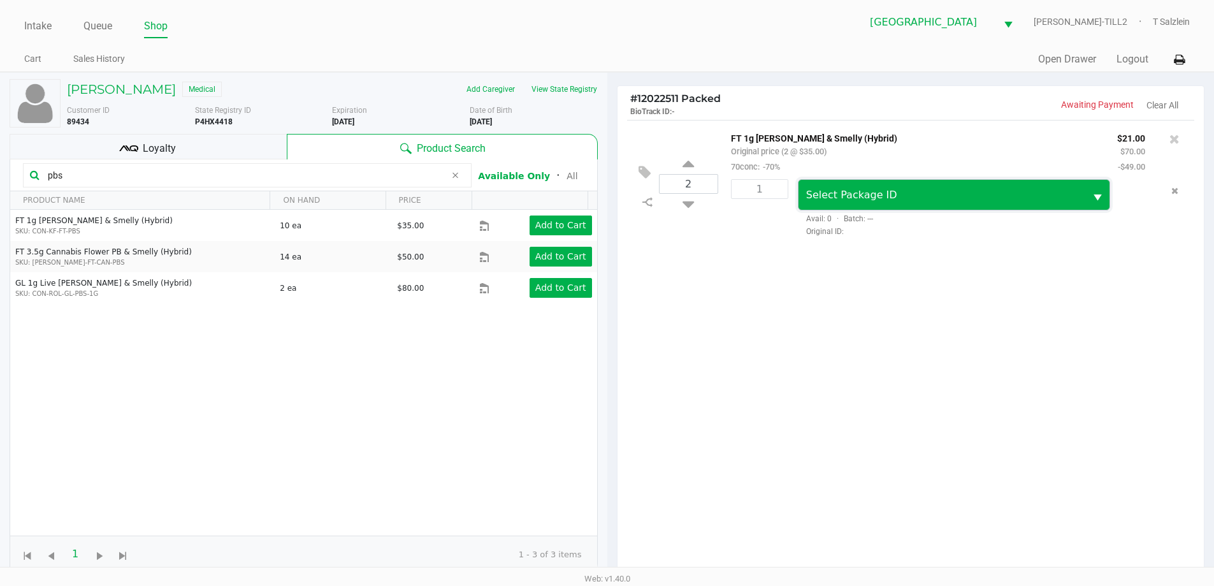
click at [648, 199] on span "Select Package ID" at bounding box center [851, 195] width 91 height 12
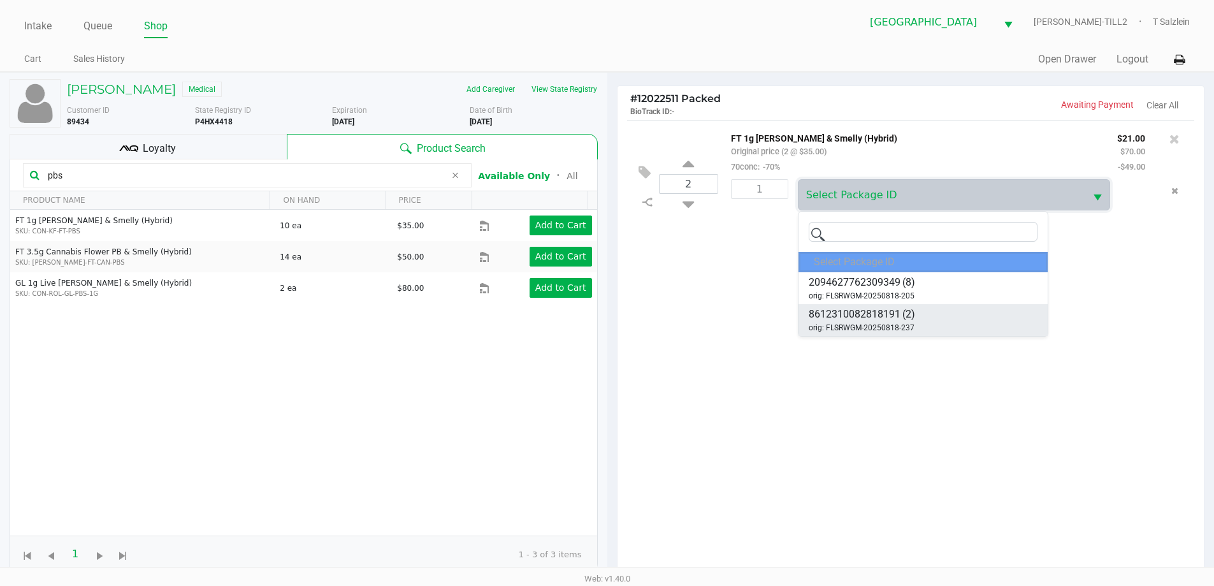
click at [648, 309] on span "8612310082818191" at bounding box center [855, 314] width 92 height 15
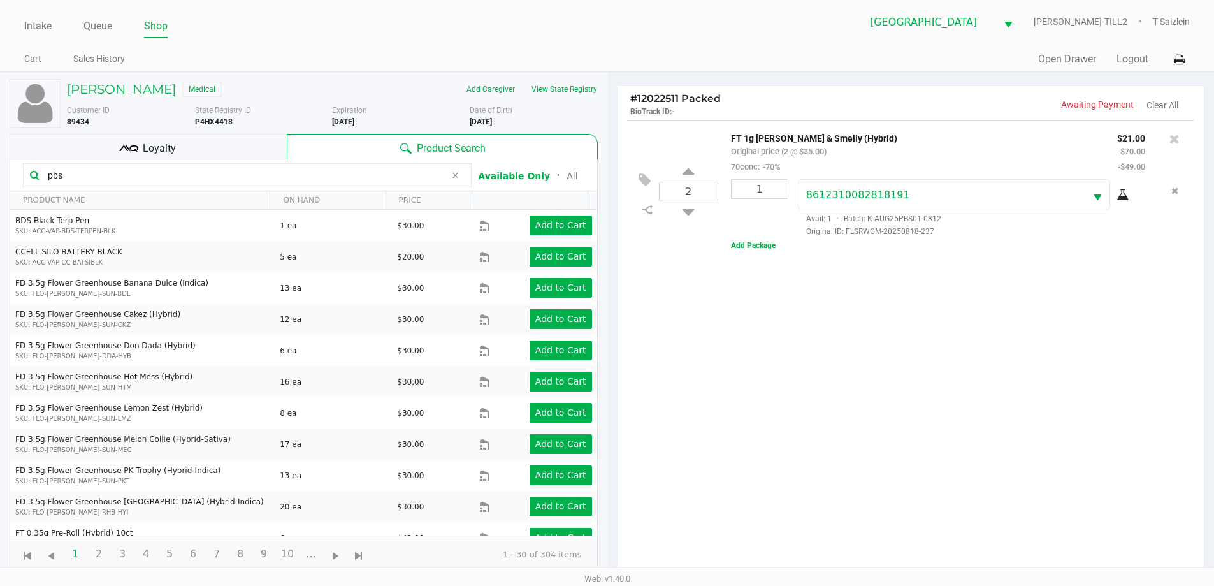
click at [648, 435] on div "2 FT 1g Kief PB & Smelly (Hybrid) Original price (2 @ $35.00) 70conc: -70% $21.…" at bounding box center [911, 351] width 587 height 463
click at [648, 362] on div "2 FT 1g Kief PB & Smelly (Hybrid) Original price (2 @ $35.00) 70conc: -70% $21.…" at bounding box center [911, 351] width 587 height 463
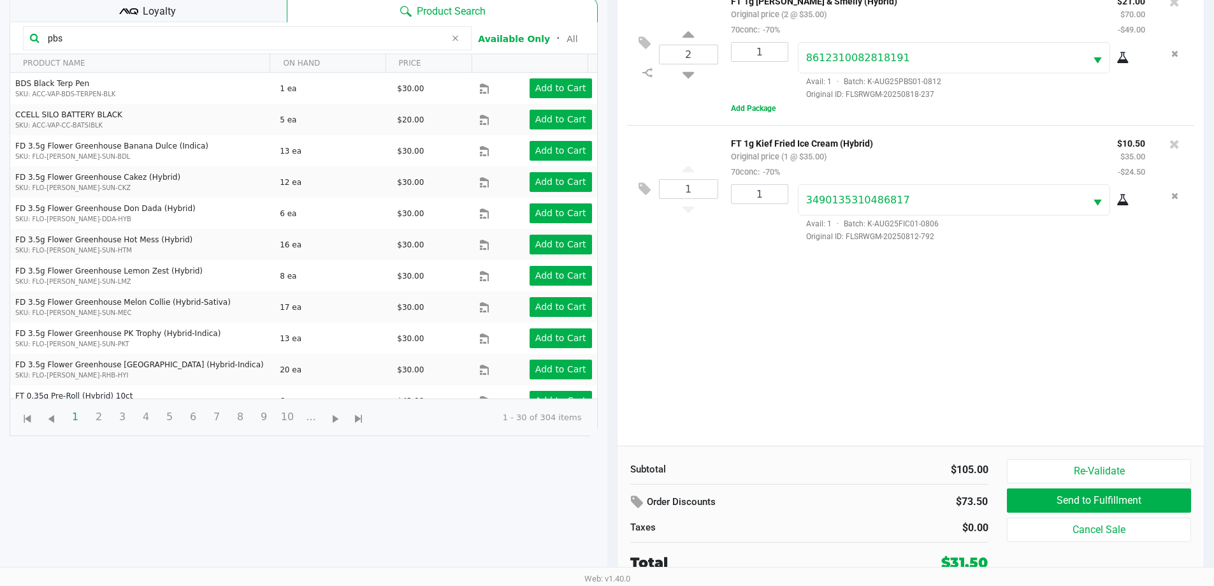
scroll to position [138, 0]
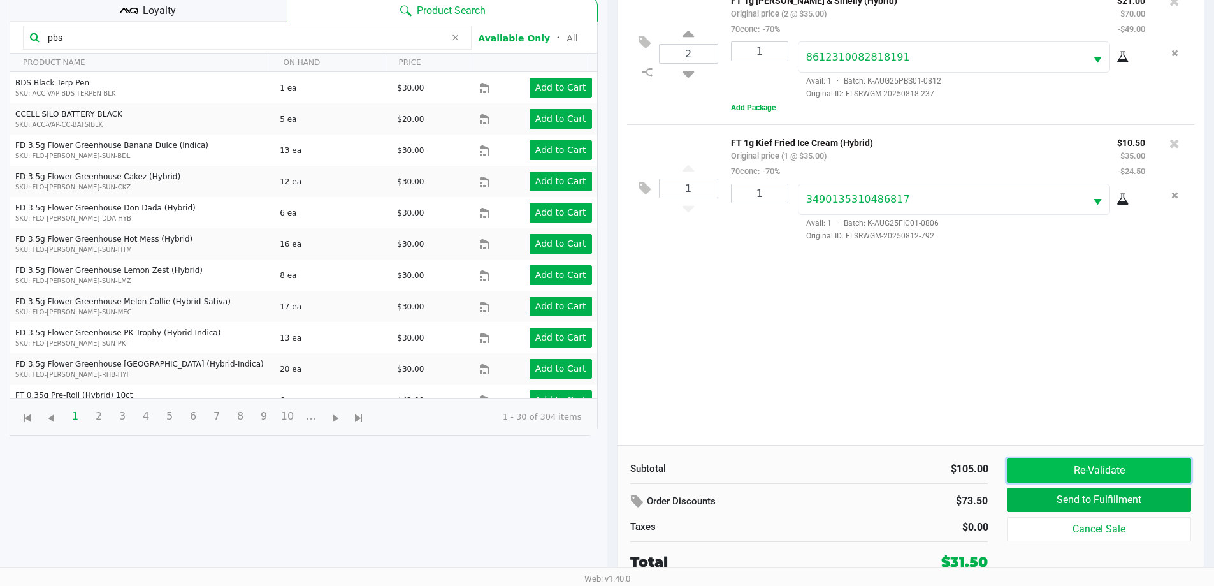
click at [648, 472] on button "Re-Validate" at bounding box center [1099, 470] width 184 height 24
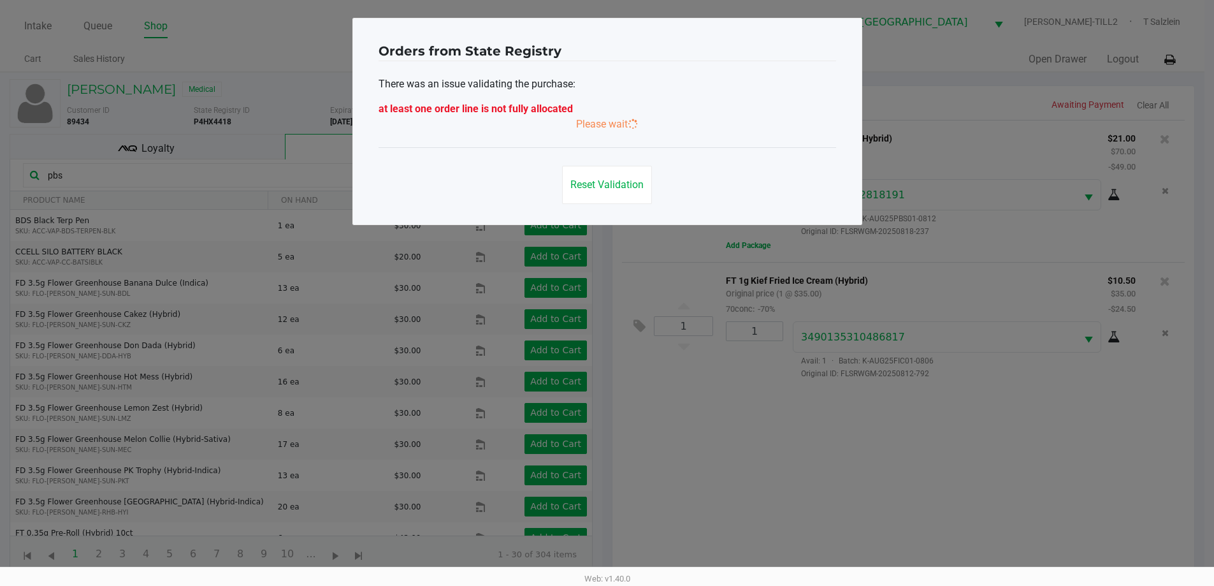
scroll to position [0, 0]
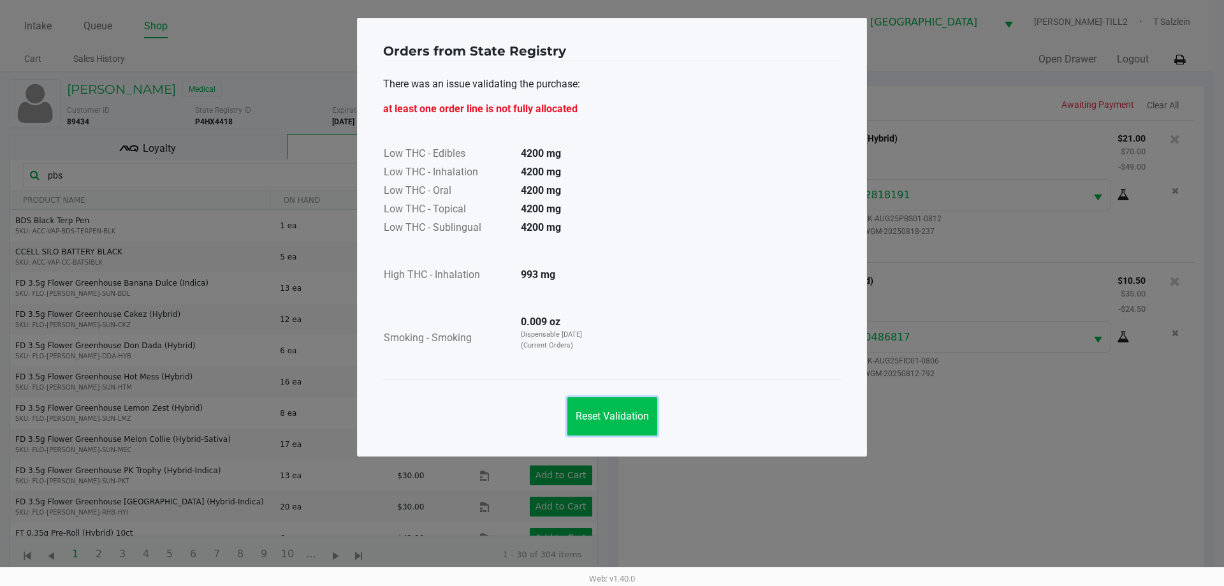
click at [640, 417] on span "Reset Validation" at bounding box center [611, 416] width 73 height 12
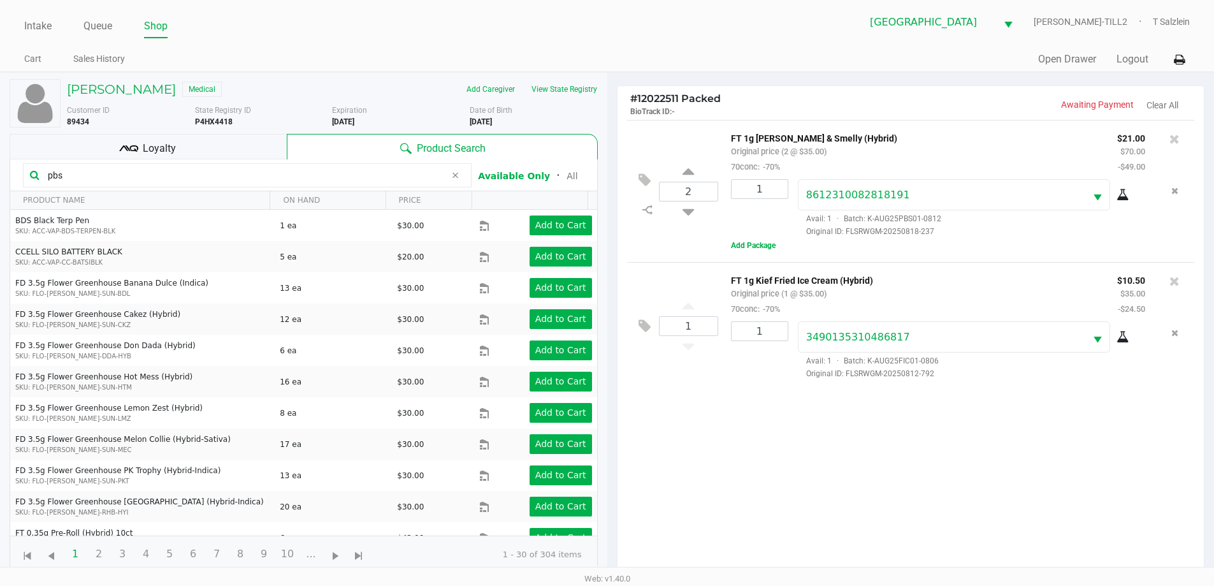
click at [648, 252] on div "FT 1g Kief PB & Smelly (Hybrid) Original price (2 @ $35.00) 70conc: -70% $21.00…" at bounding box center [951, 191] width 466 height 122
click at [648, 244] on button "Add Package" at bounding box center [753, 245] width 45 height 11
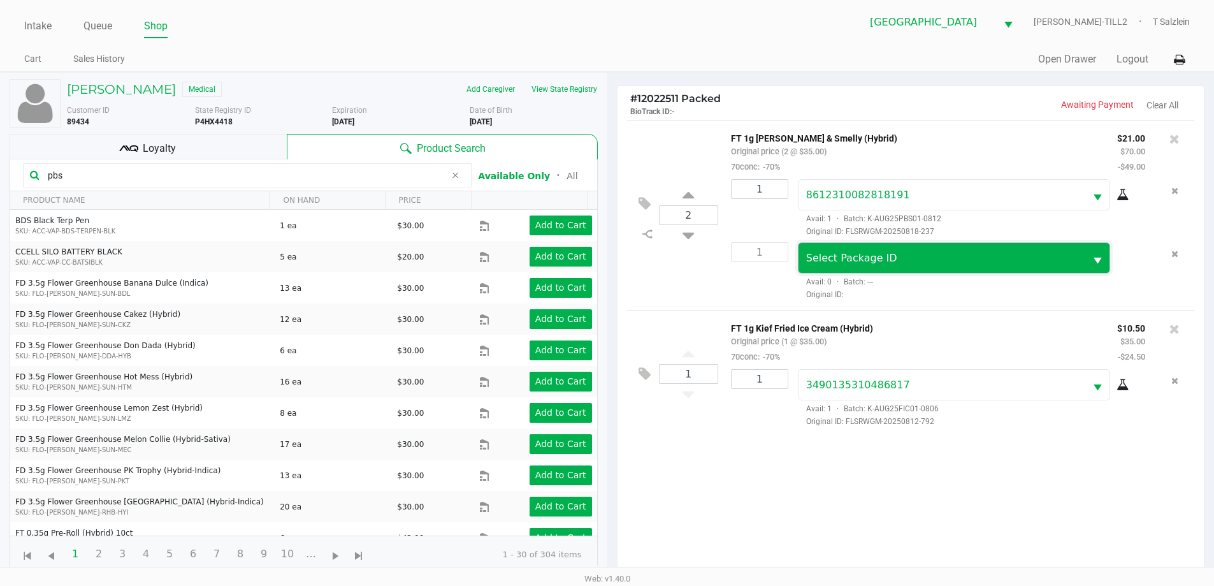
click at [648, 253] on span "Select Package ID" at bounding box center [851, 258] width 91 height 12
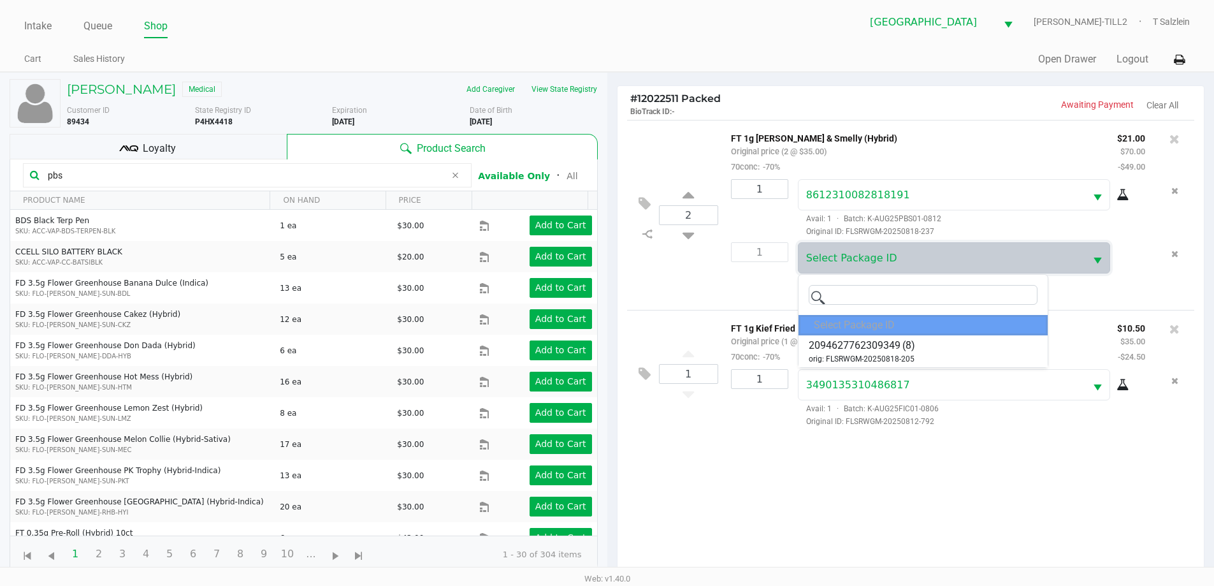
click at [648, 484] on div "2 FT 1g Kief PB & Smelly (Hybrid) Original price (2 @ $35.00) 70conc: -70% $21.…" at bounding box center [911, 351] width 587 height 463
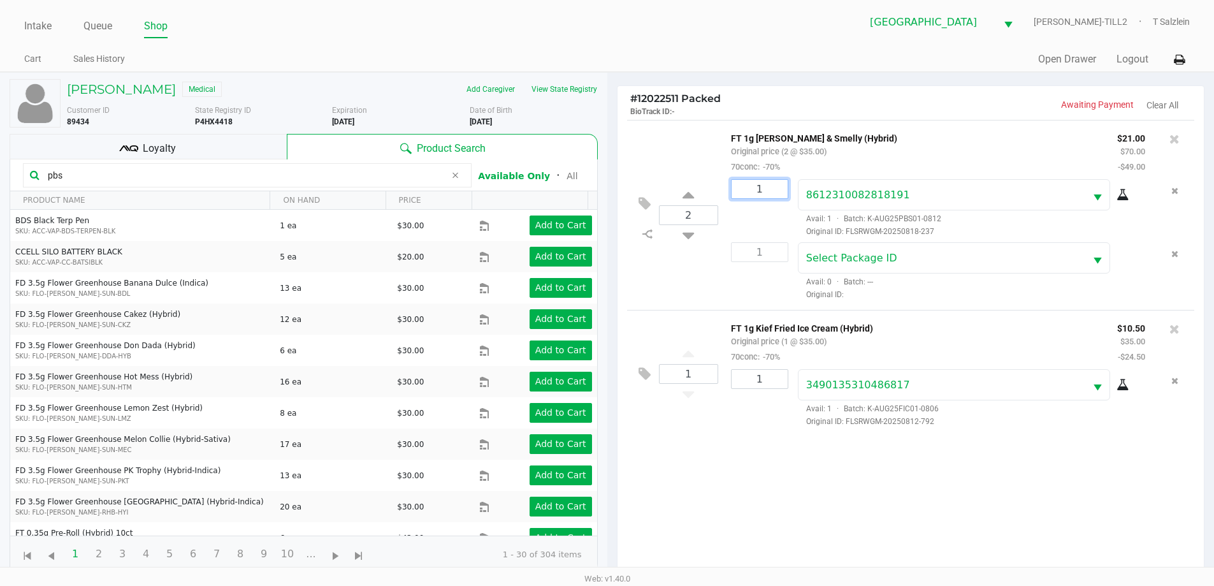
click at [648, 192] on input "1" at bounding box center [760, 189] width 56 height 18
type input "1"
click at [648, 510] on div "2 FT 1g Kief PB & Smelly (Hybrid) Original price (2 @ $35.00) 70conc: -70% $21.…" at bounding box center [911, 351] width 587 height 463
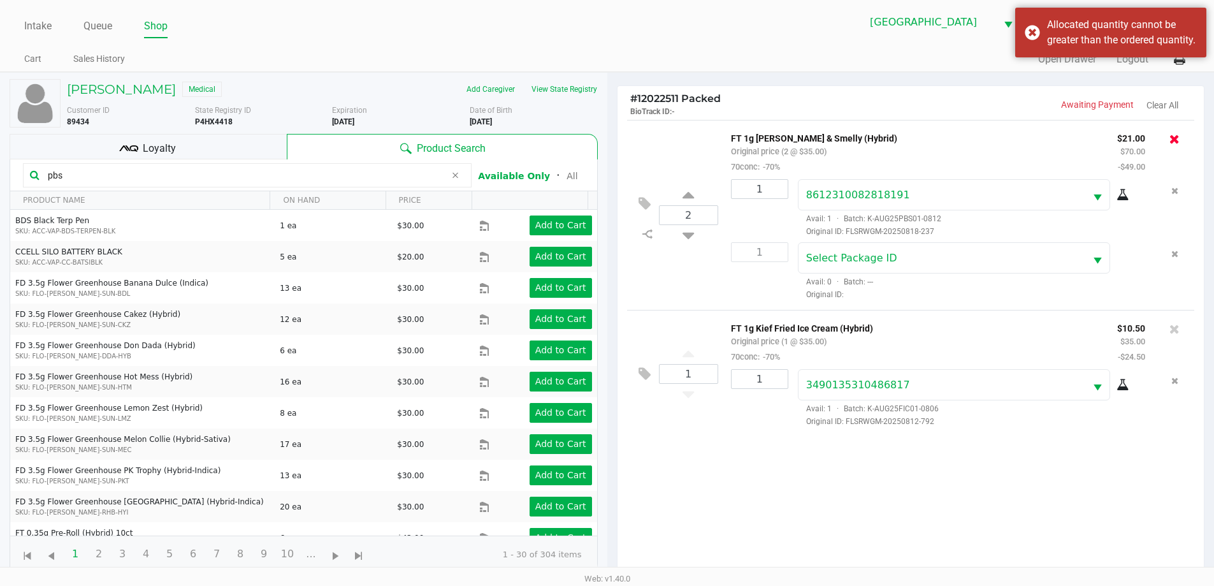
click at [648, 140] on icon at bounding box center [1174, 139] width 10 height 13
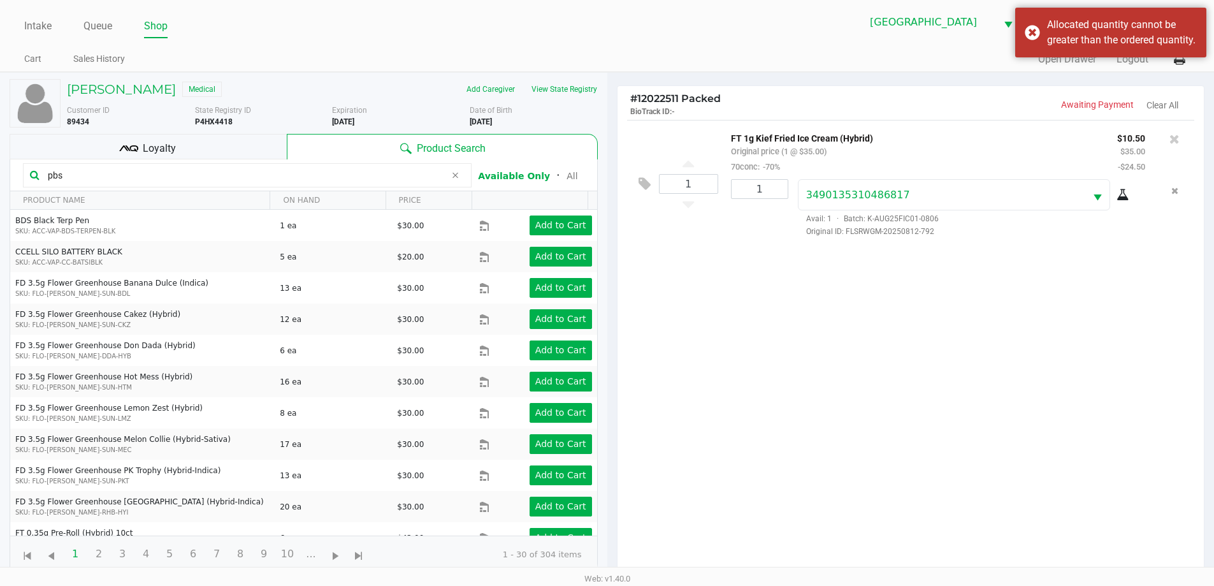
click at [648, 396] on div "1 FT 1g Kief Fried Ice Cream (Hybrid) Original price (1 @ $35.00) 70conc: -70% …" at bounding box center [911, 351] width 587 height 463
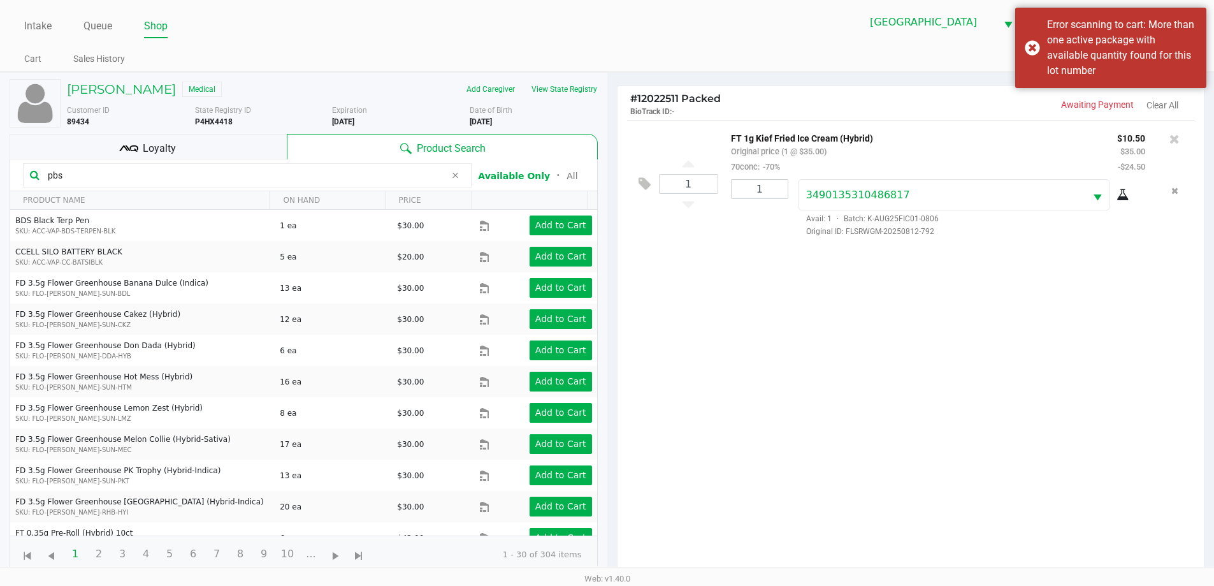
click at [296, 178] on input "pbs" at bounding box center [244, 175] width 403 height 19
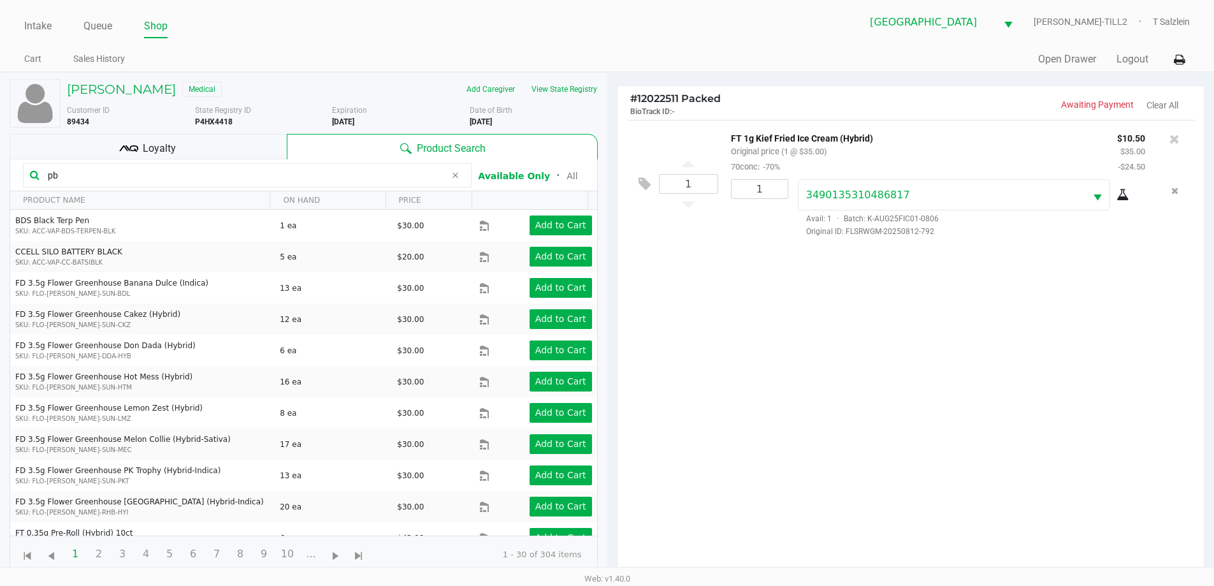
type input "p"
click at [99, 176] on input "pbs" at bounding box center [244, 175] width 403 height 19
type input "p"
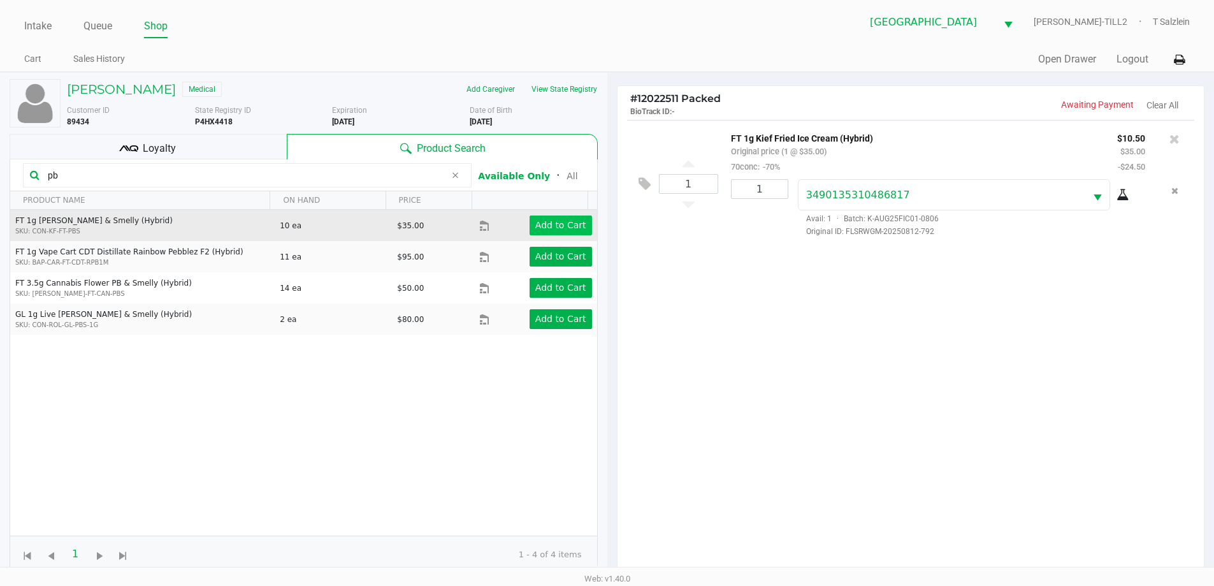
type input "pb"
click at [556, 230] on app-button-loader "Add to Cart" at bounding box center [560, 225] width 51 height 10
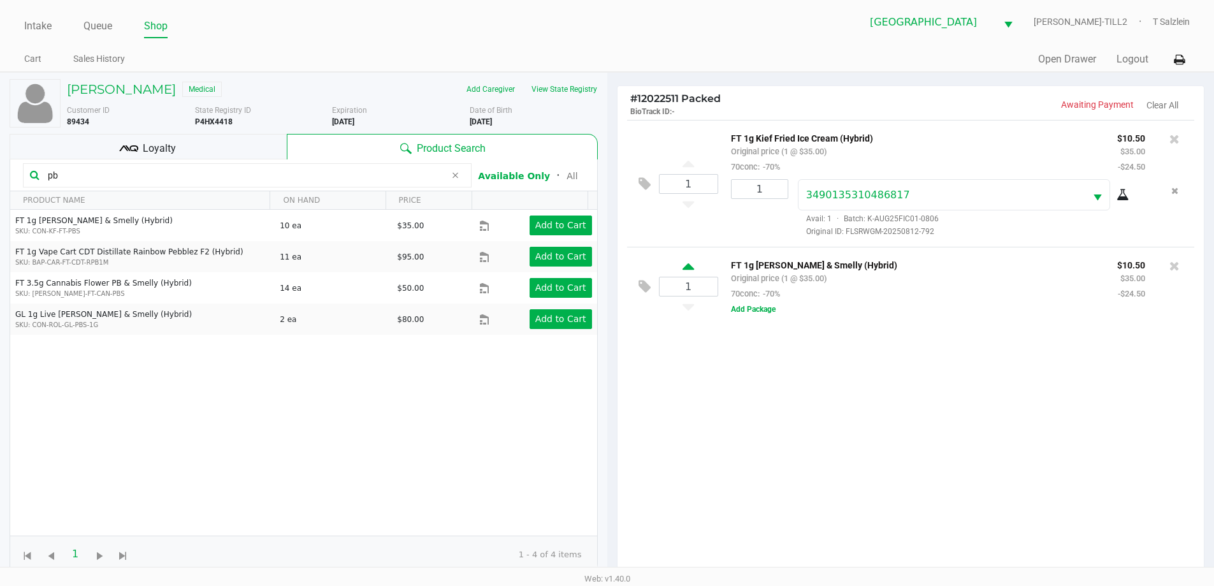
click at [648, 273] on icon at bounding box center [688, 269] width 11 height 16
type input "2"
click at [648, 310] on div at bounding box center [607, 364] width 1214 height 456
click at [648, 310] on button "Add Package" at bounding box center [753, 308] width 45 height 11
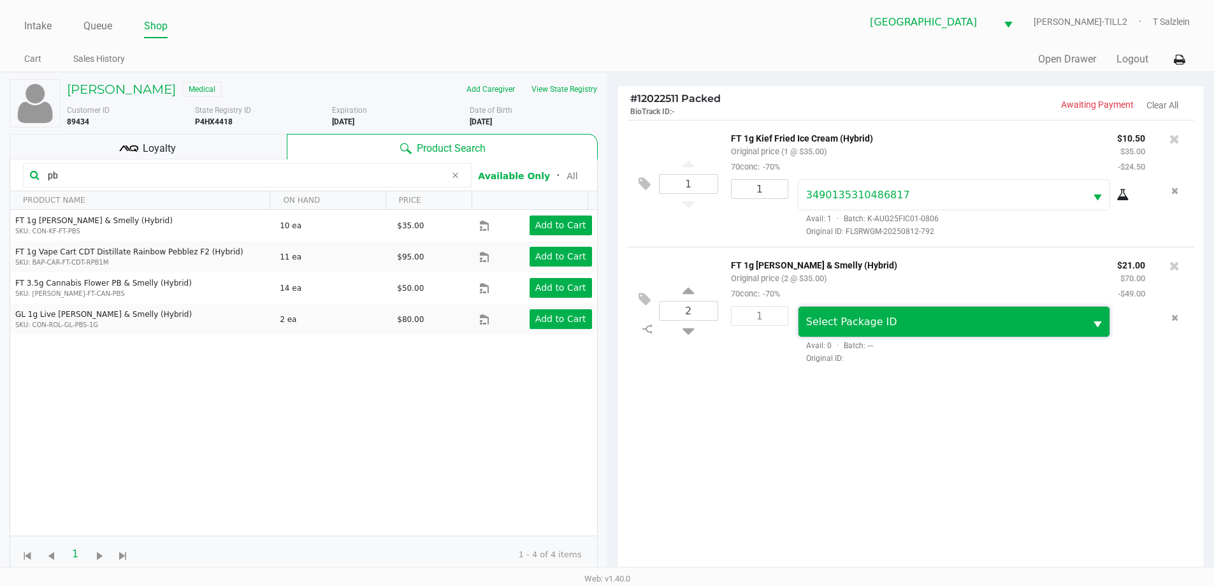
click at [648, 336] on span "Select Package ID" at bounding box center [942, 322] width 287 height 30
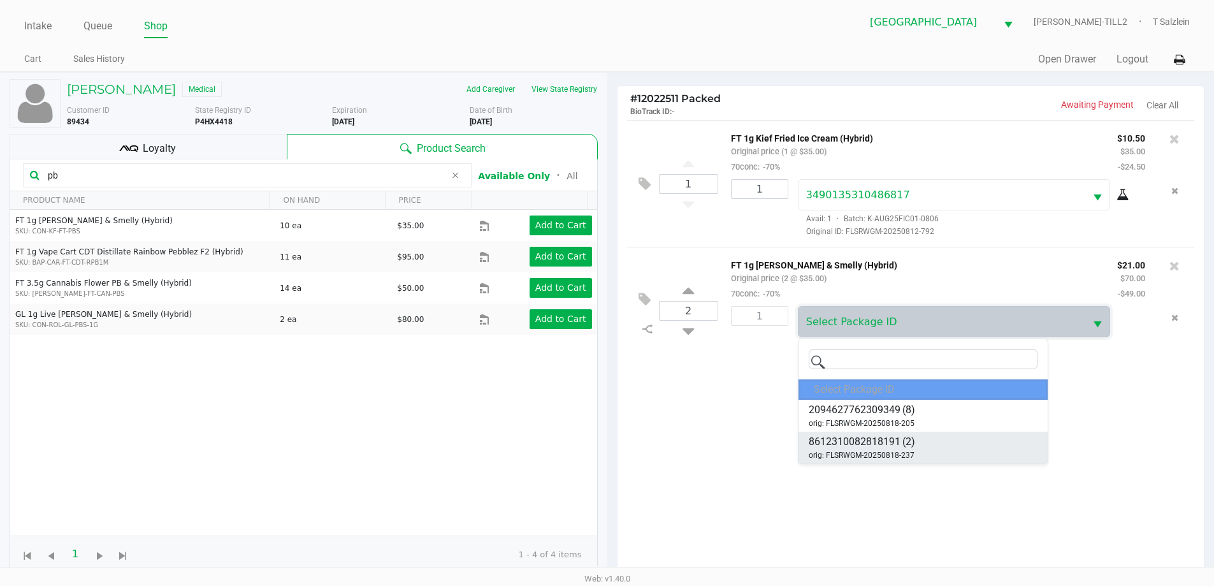
click at [648, 449] on span "orig: FLSRWGM-20250818-237" at bounding box center [862, 454] width 106 height 11
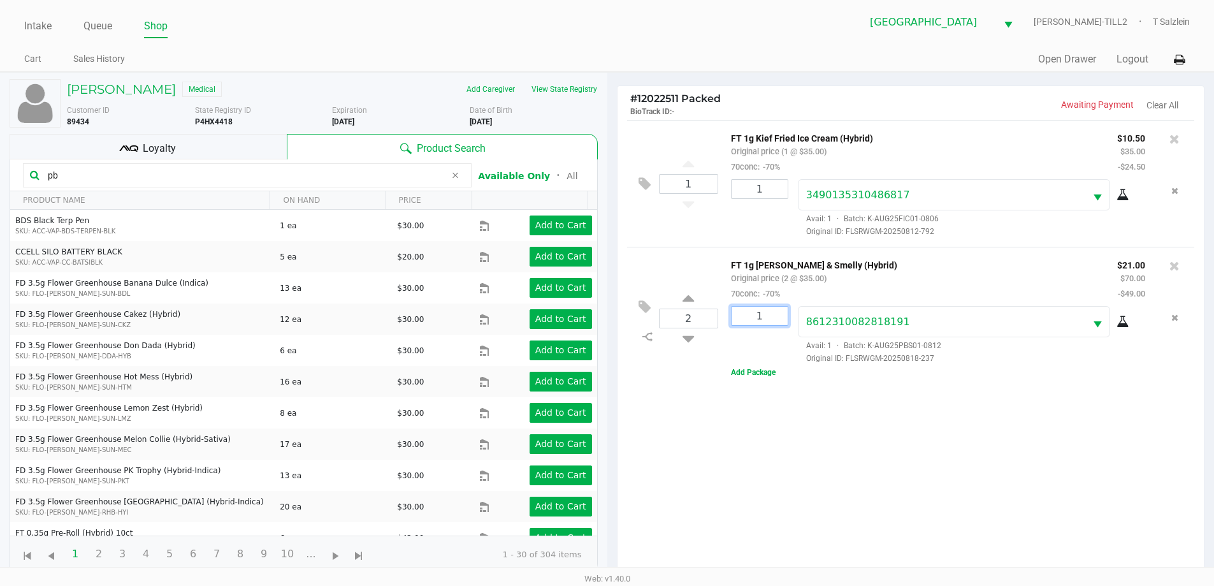
click at [648, 315] on input "1" at bounding box center [760, 316] width 56 height 18
type input "2"
click at [648, 468] on div "MEGAN HARTE Medical Add Caregiver View State Registry Customer ID 89434 State R…" at bounding box center [607, 397] width 1214 height 651
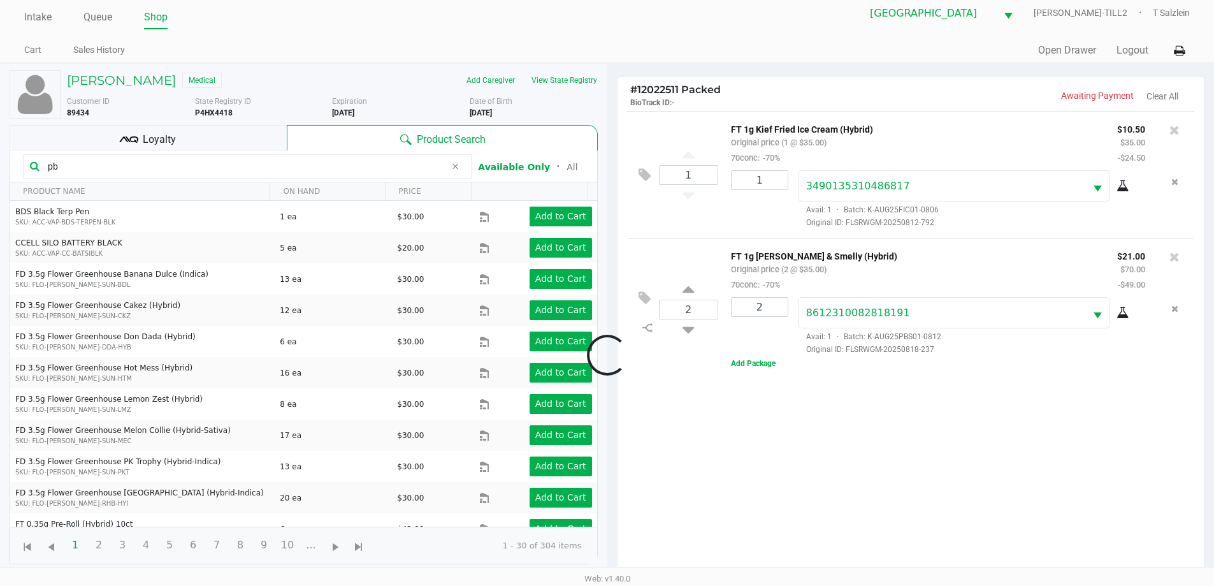
scroll to position [138, 0]
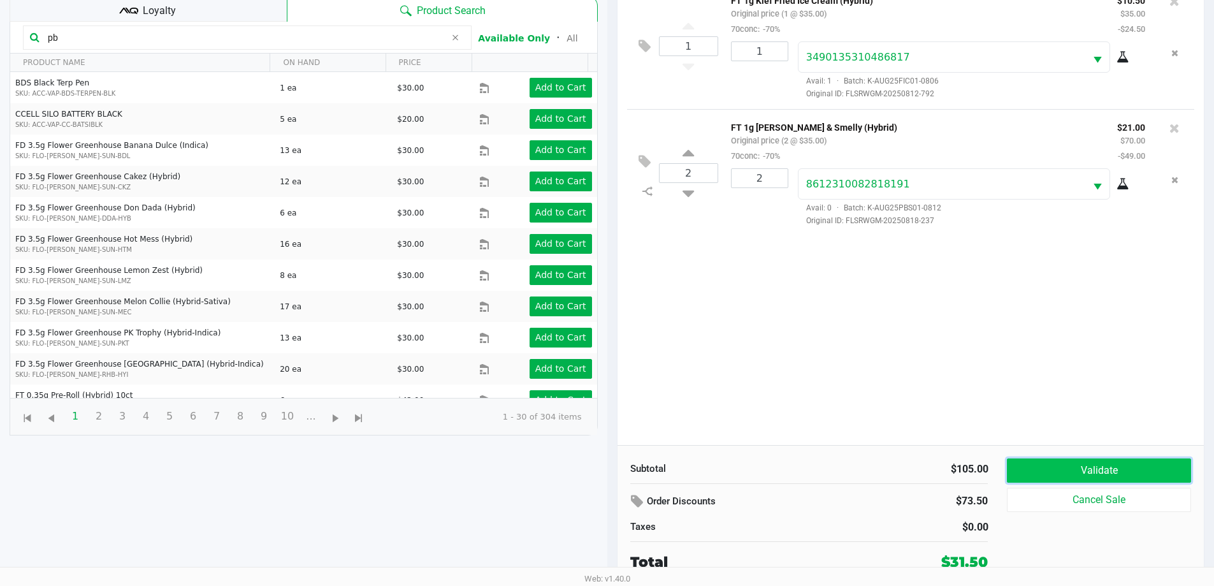
click at [648, 477] on button "Validate" at bounding box center [1099, 470] width 184 height 24
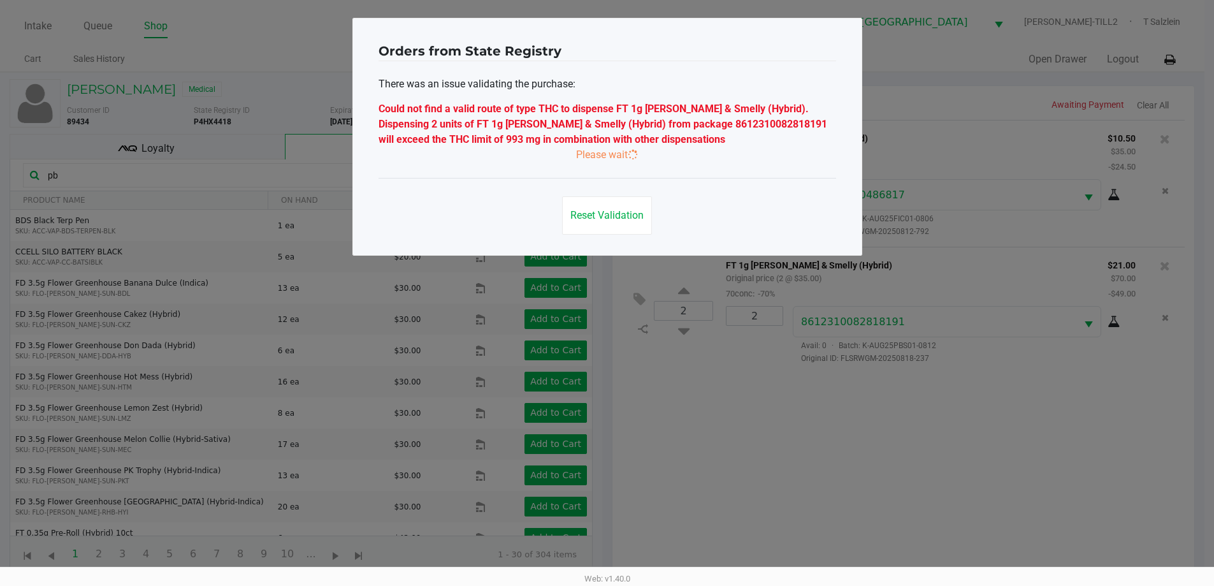
scroll to position [0, 0]
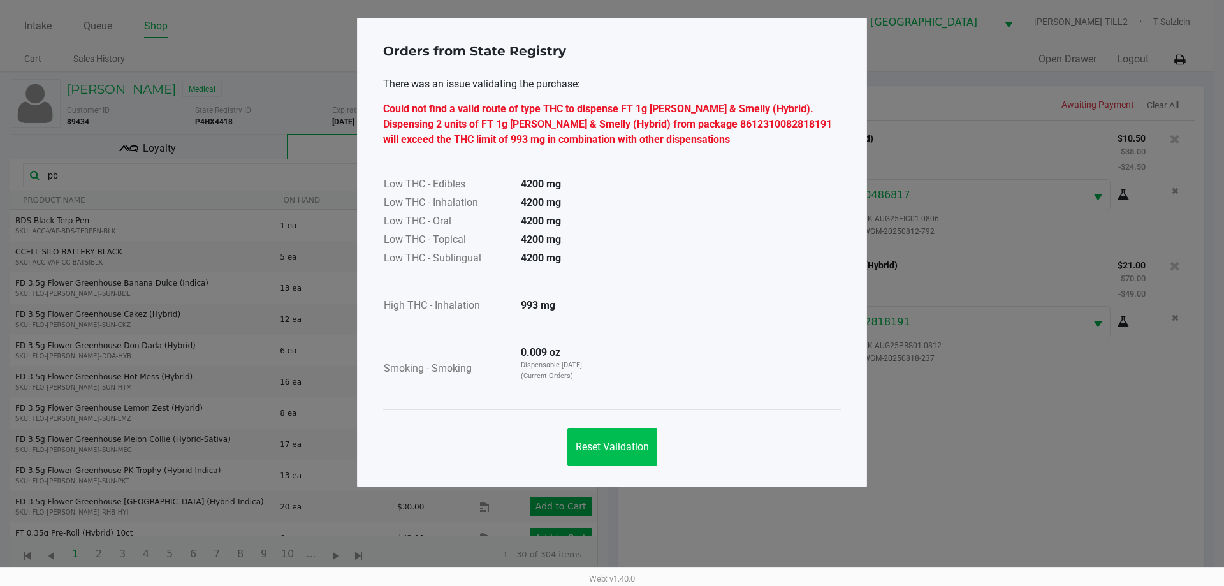
click at [621, 442] on span "Reset Validation" at bounding box center [611, 446] width 73 height 12
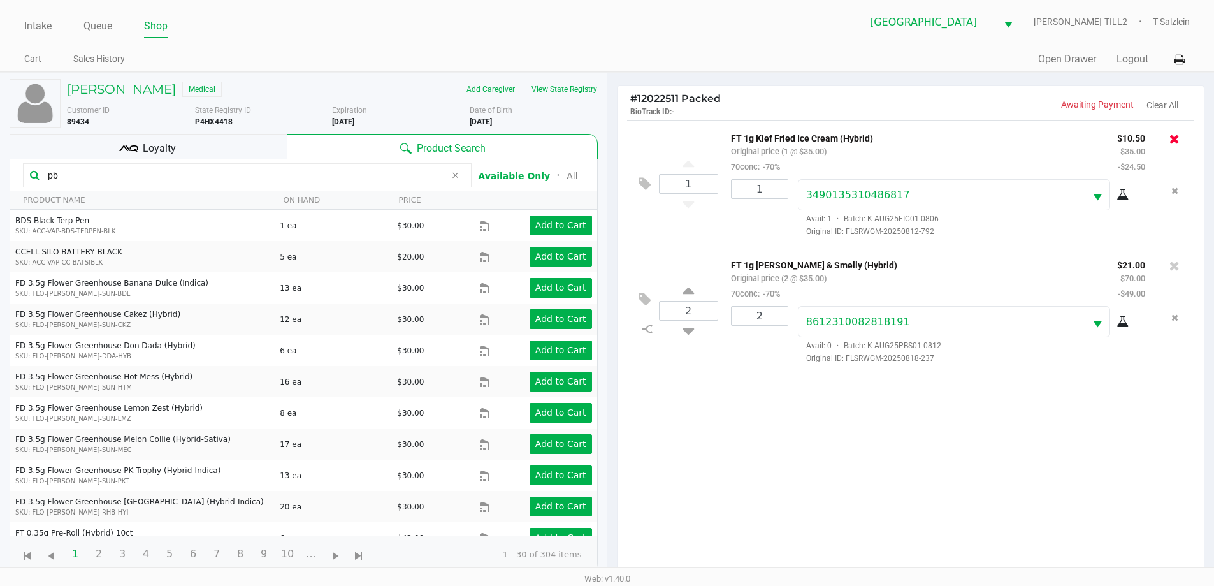
click at [648, 140] on icon at bounding box center [1174, 139] width 10 height 13
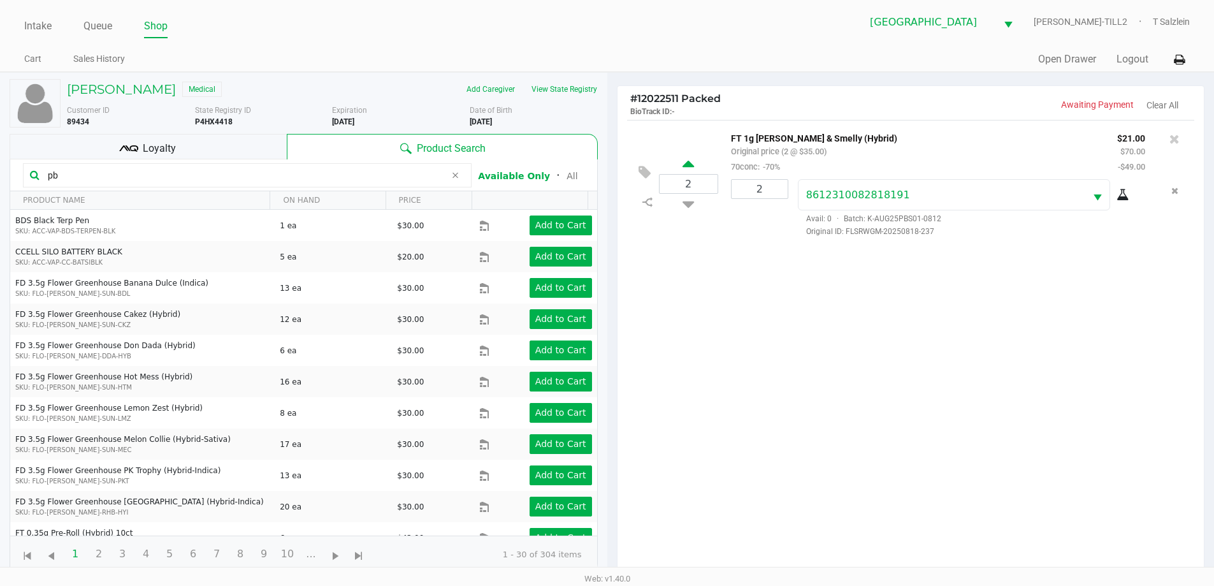
click at [648, 168] on icon at bounding box center [688, 166] width 11 height 16
type input "3"
click at [648, 246] on div at bounding box center [607, 364] width 1214 height 456
click at [648, 248] on button "Add Package" at bounding box center [753, 245] width 45 height 11
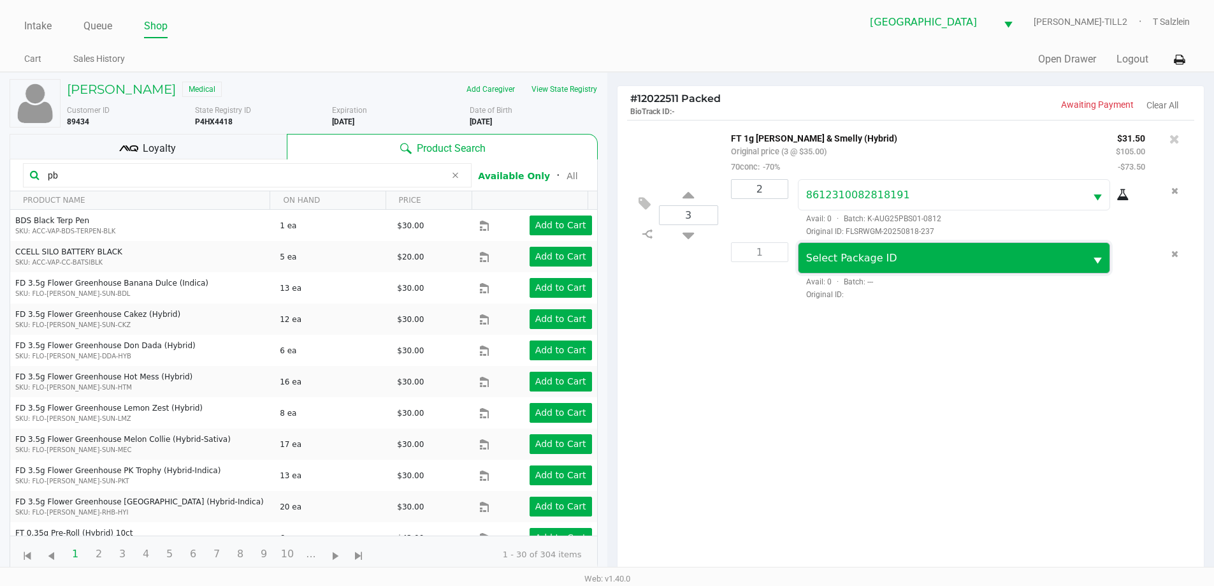
click at [648, 266] on span "Select Package ID" at bounding box center [942, 257] width 272 height 15
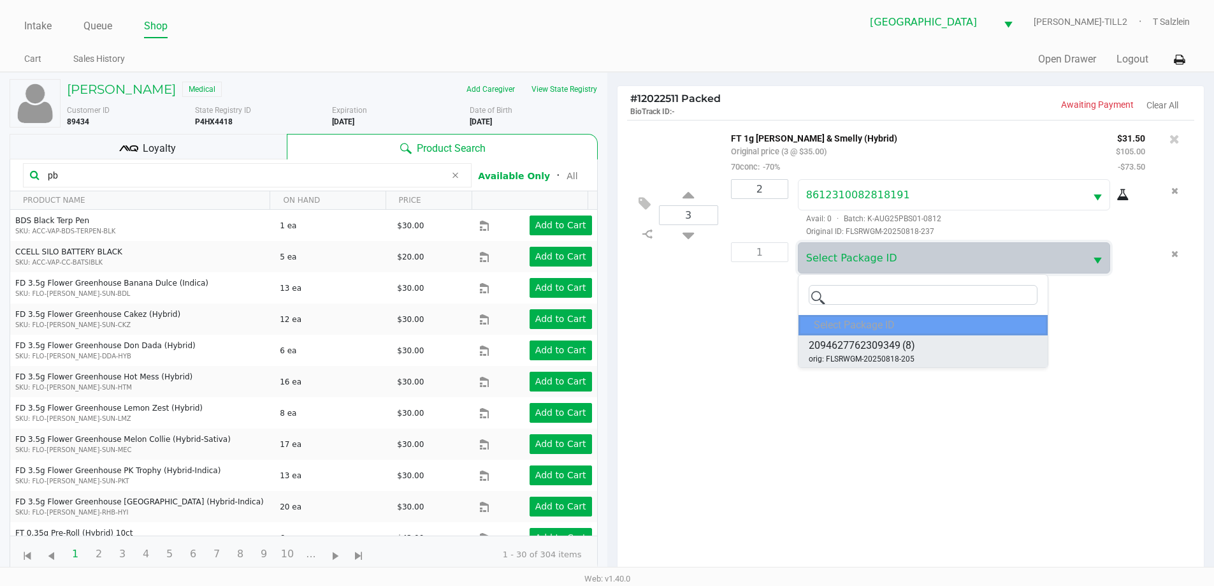
click at [648, 357] on li "2094627762309349 (8) orig: FLSRWGM-20250818-205" at bounding box center [923, 351] width 249 height 32
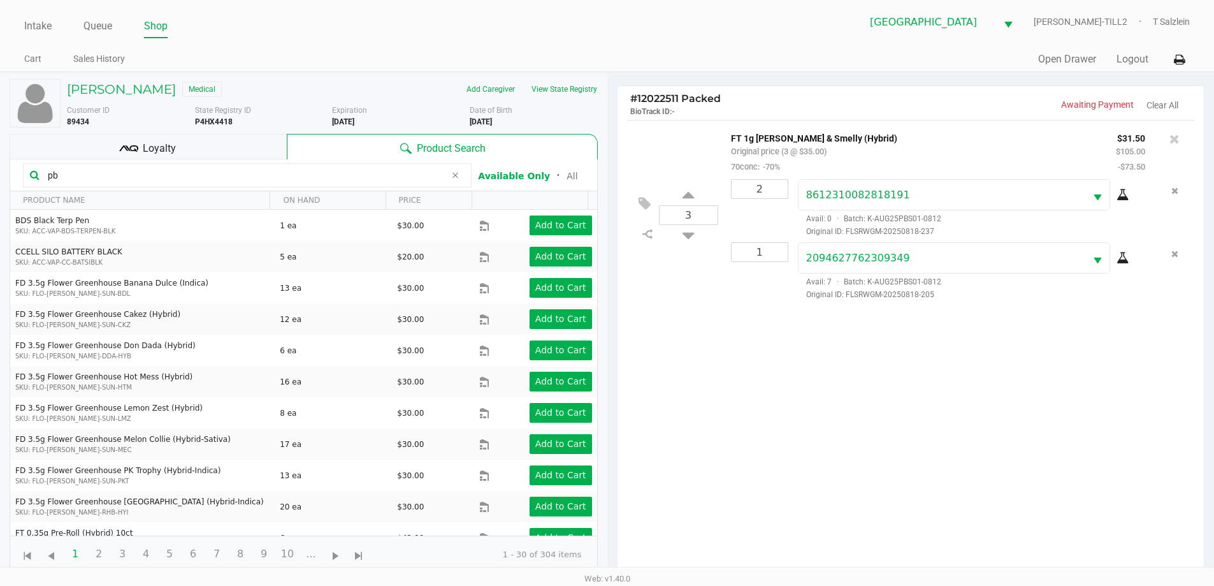
click at [648, 412] on div "3 FT 1g Kief PB & Smelly (Hybrid) Original price (3 @ $35.00) 70conc: -70% $31.…" at bounding box center [911, 351] width 587 height 463
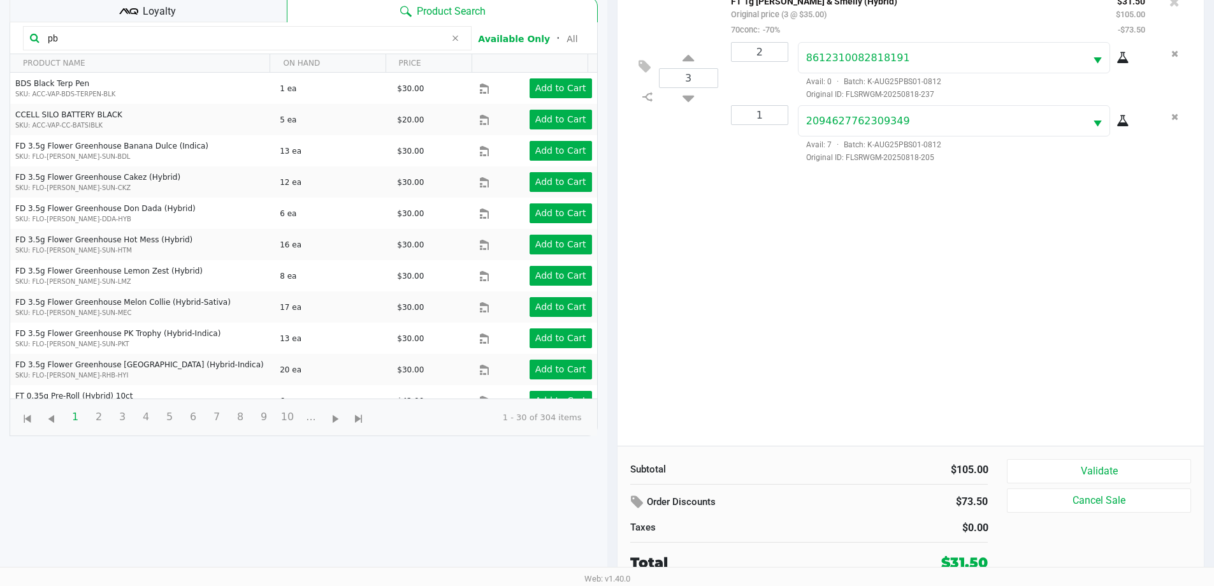
scroll to position [138, 0]
click at [648, 468] on button "Validate" at bounding box center [1099, 470] width 184 height 24
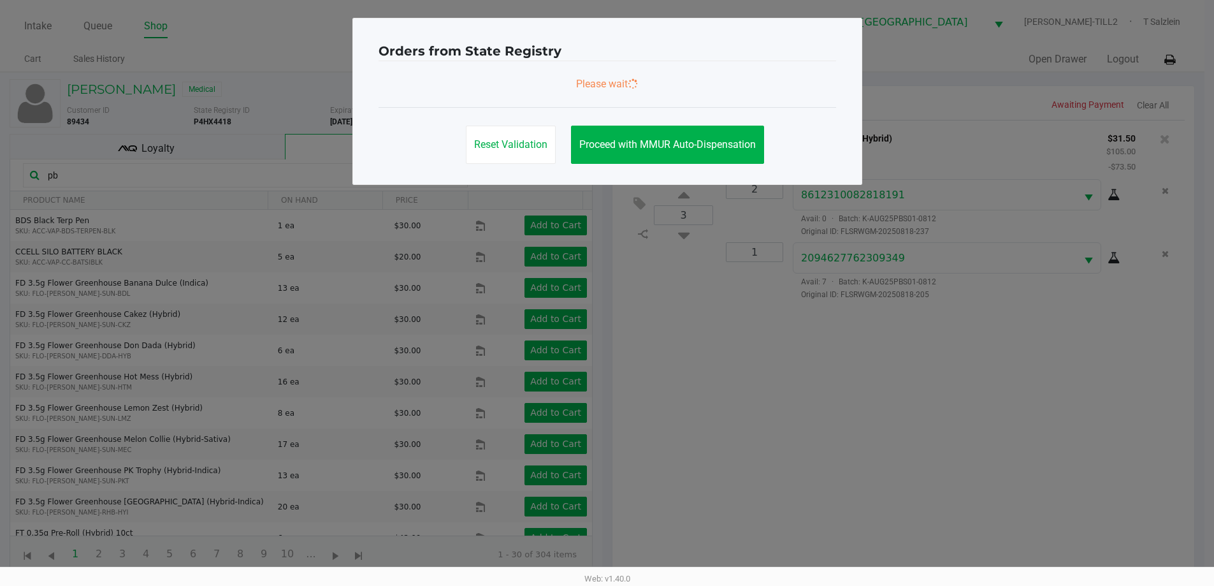
scroll to position [0, 0]
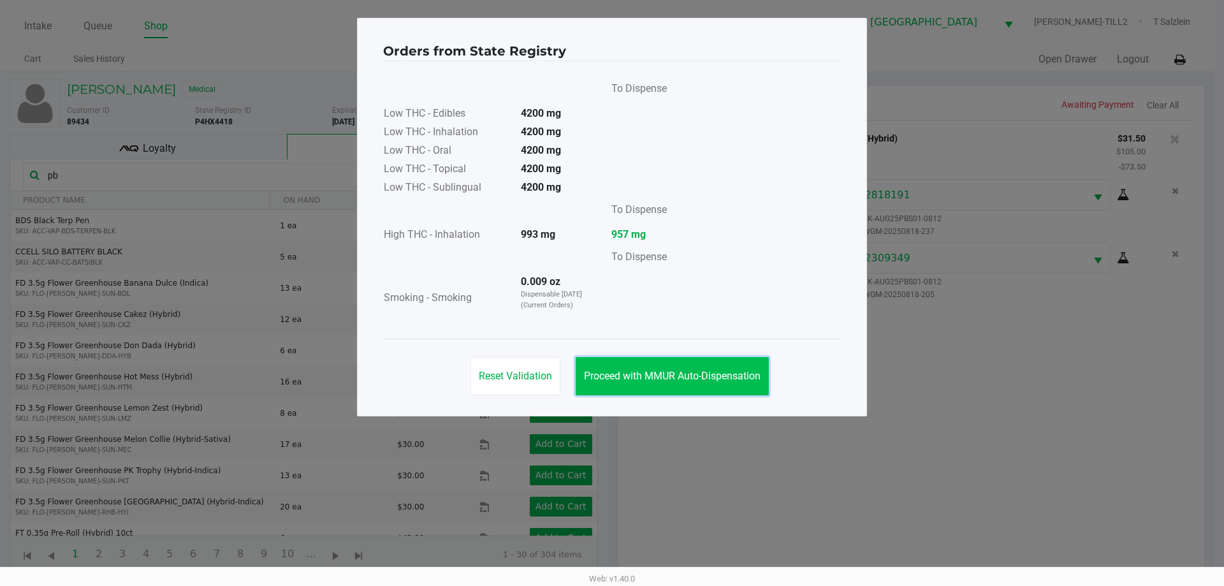
click at [648, 382] on button "Proceed with MMUR Auto-Dispensation" at bounding box center [671, 376] width 193 height 38
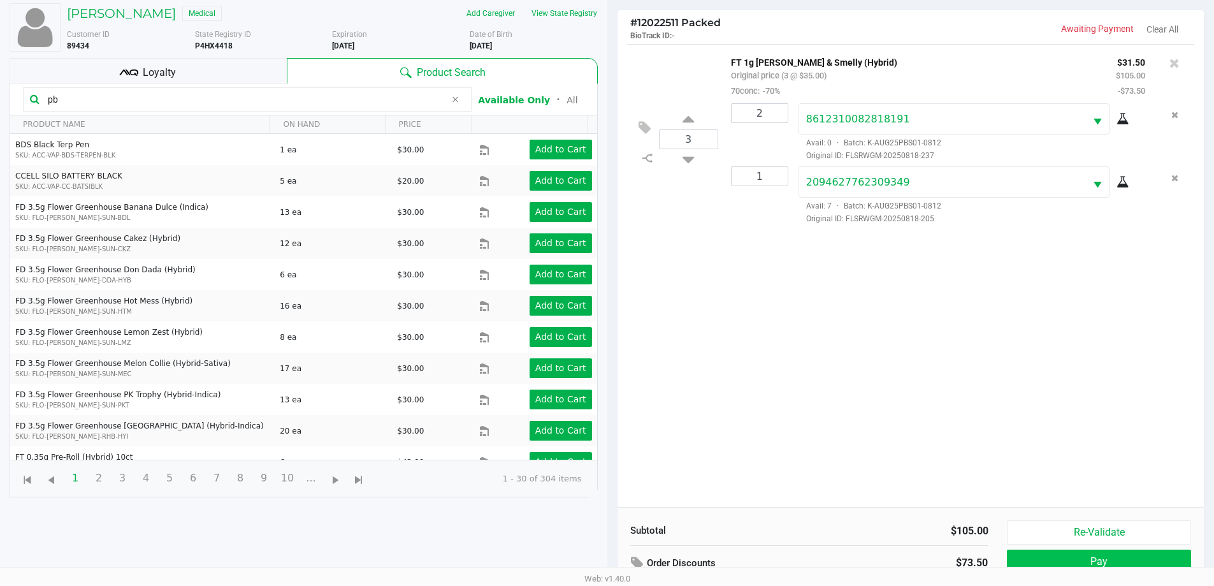
scroll to position [138, 0]
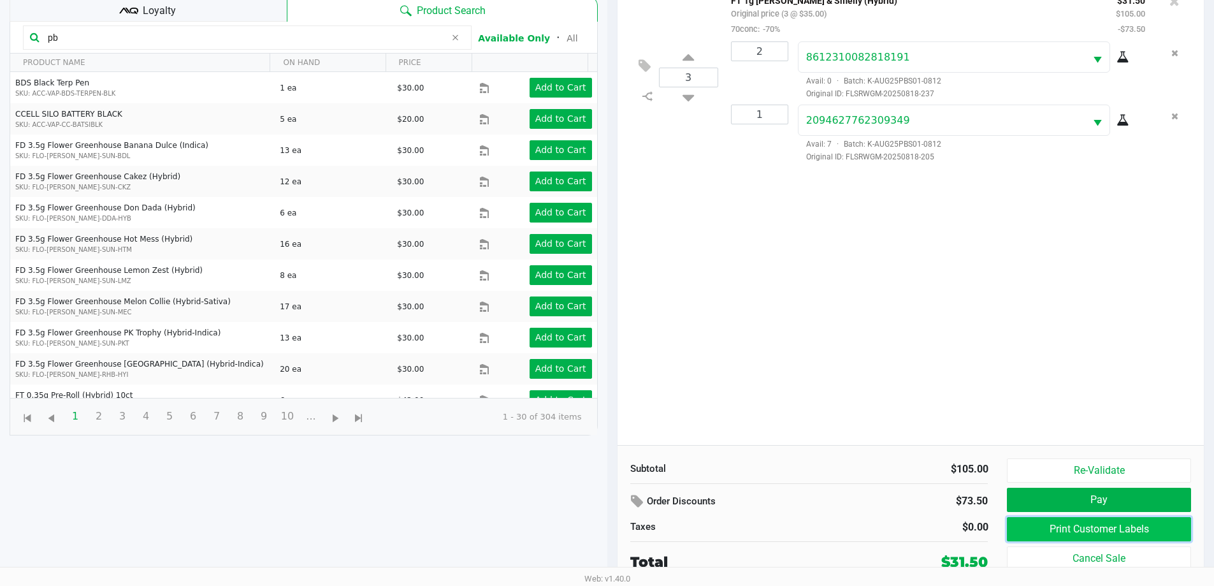
click at [648, 523] on button "Print Customer Labels" at bounding box center [1099, 529] width 184 height 24
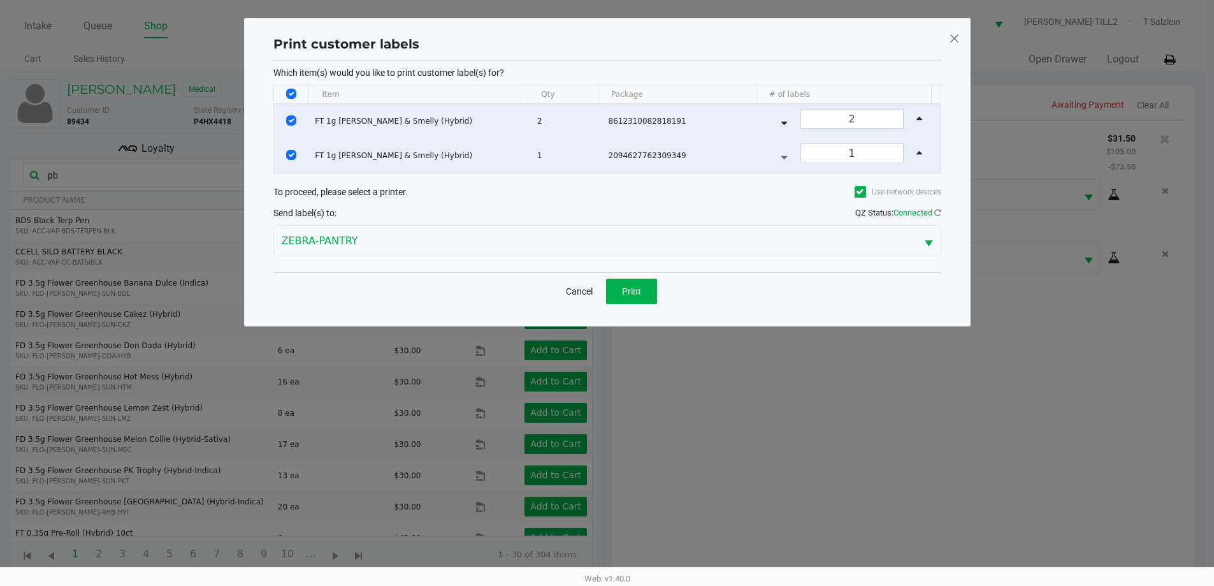
scroll to position [0, 0]
click at [636, 289] on span "Print" at bounding box center [635, 291] width 19 height 10
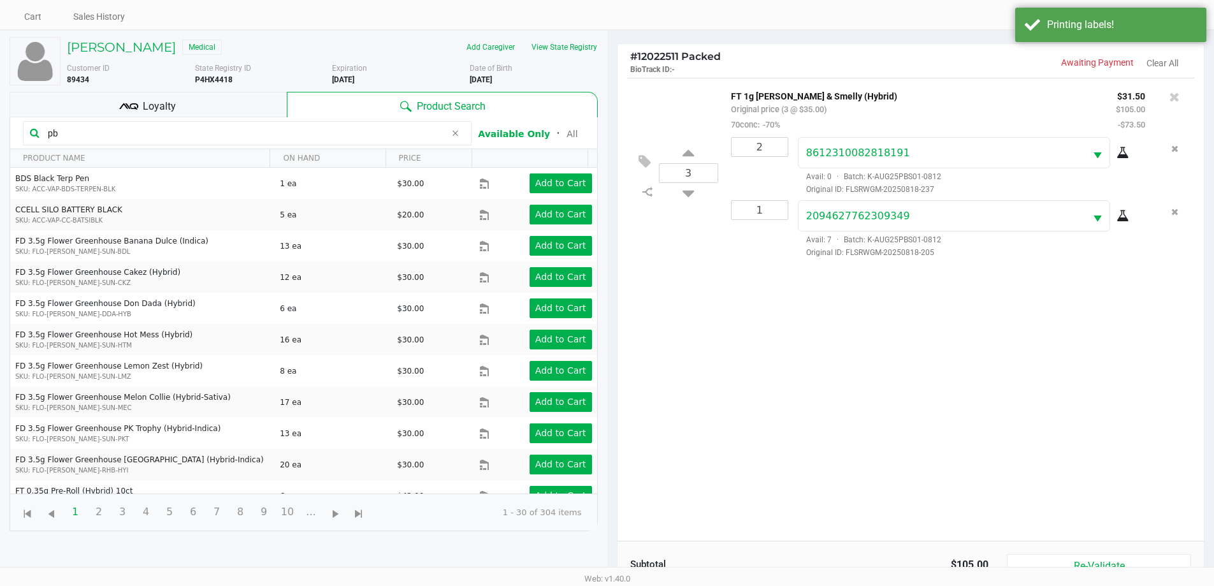
scroll to position [64, 0]
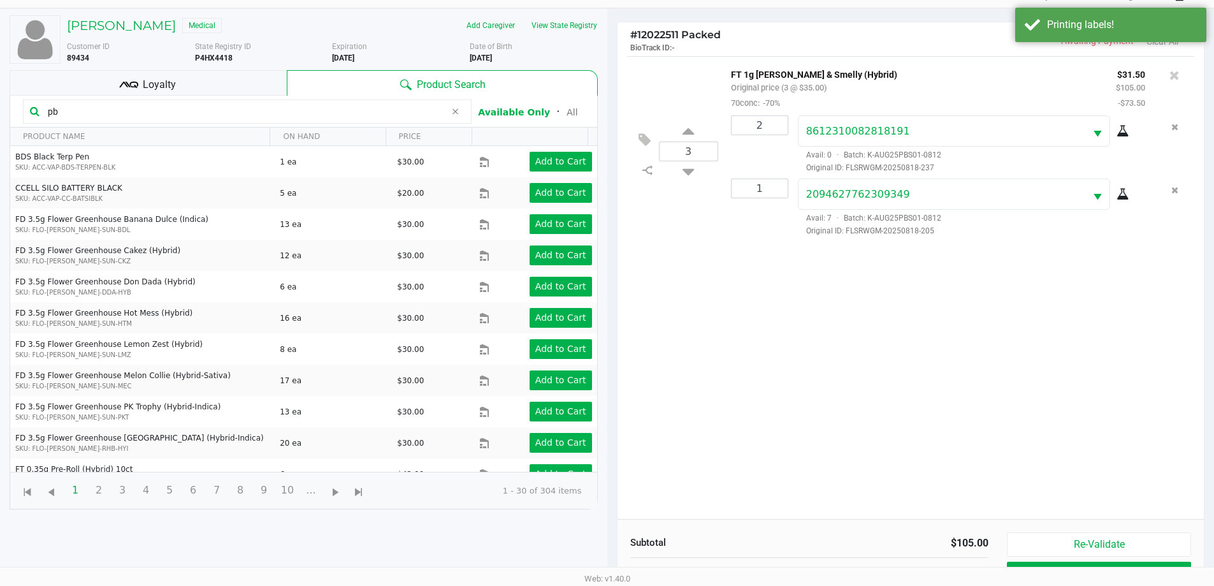
click at [140, 85] on div "Loyalty" at bounding box center [148, 82] width 277 height 25
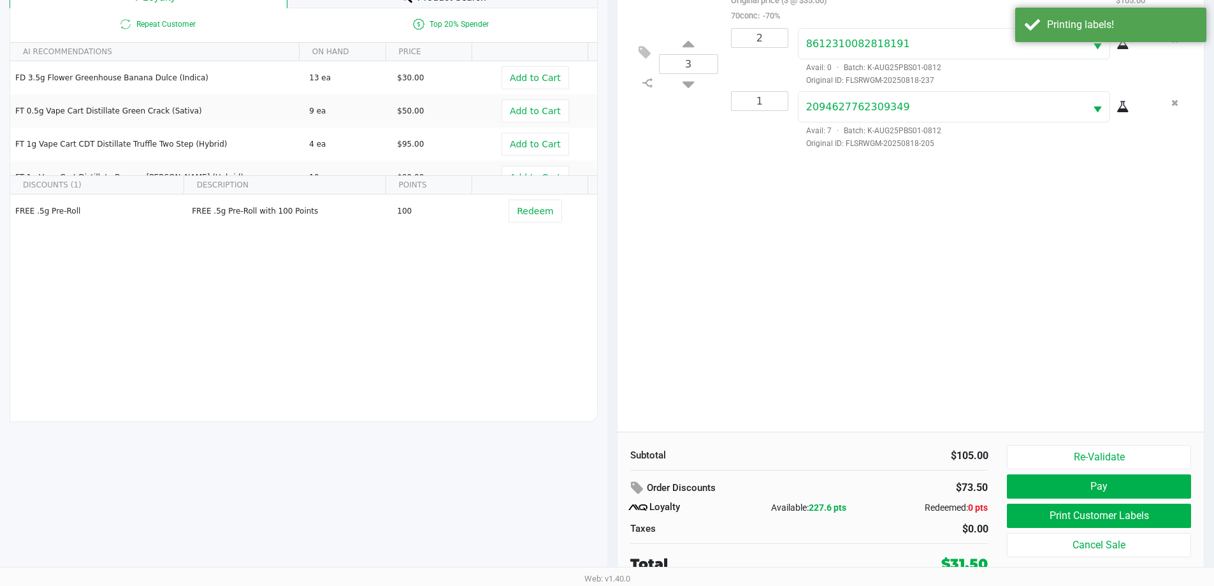
scroll to position [153, 0]
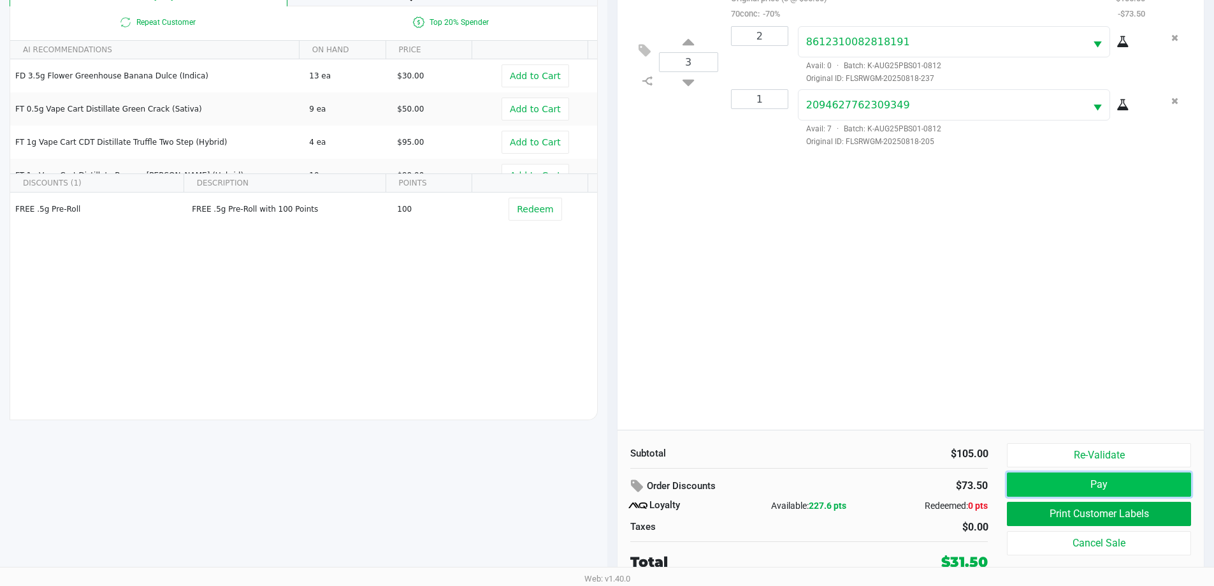
click at [648, 484] on button "Pay" at bounding box center [1099, 484] width 184 height 24
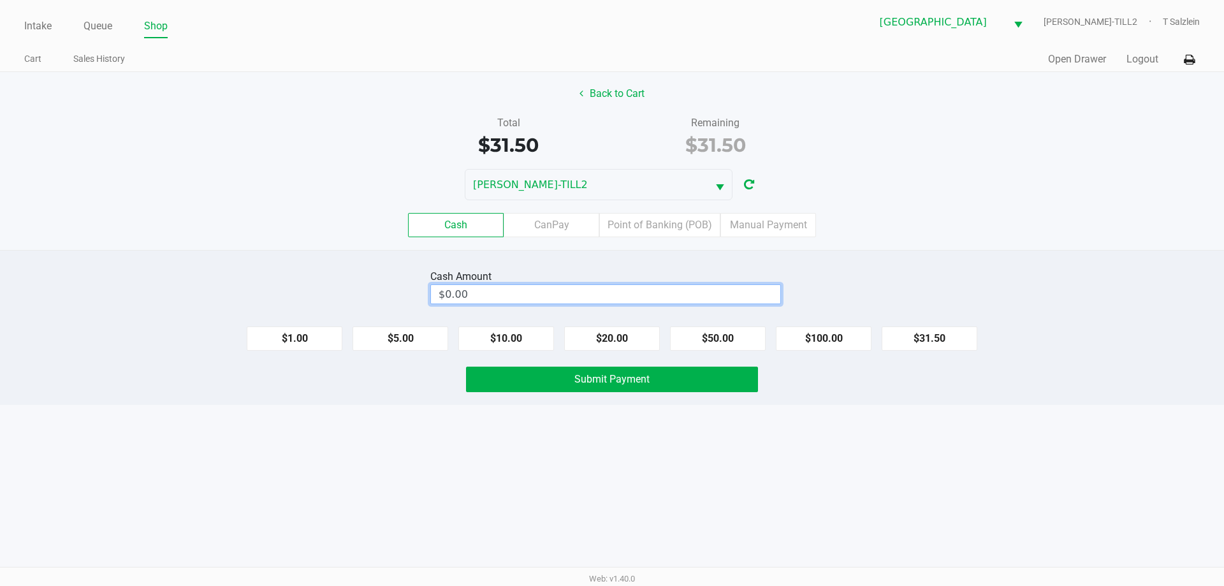
click at [474, 296] on input "$0.00" at bounding box center [605, 294] width 349 height 18
click at [623, 379] on span "Submit Payment" at bounding box center [611, 379] width 75 height 12
type input "$40.50"
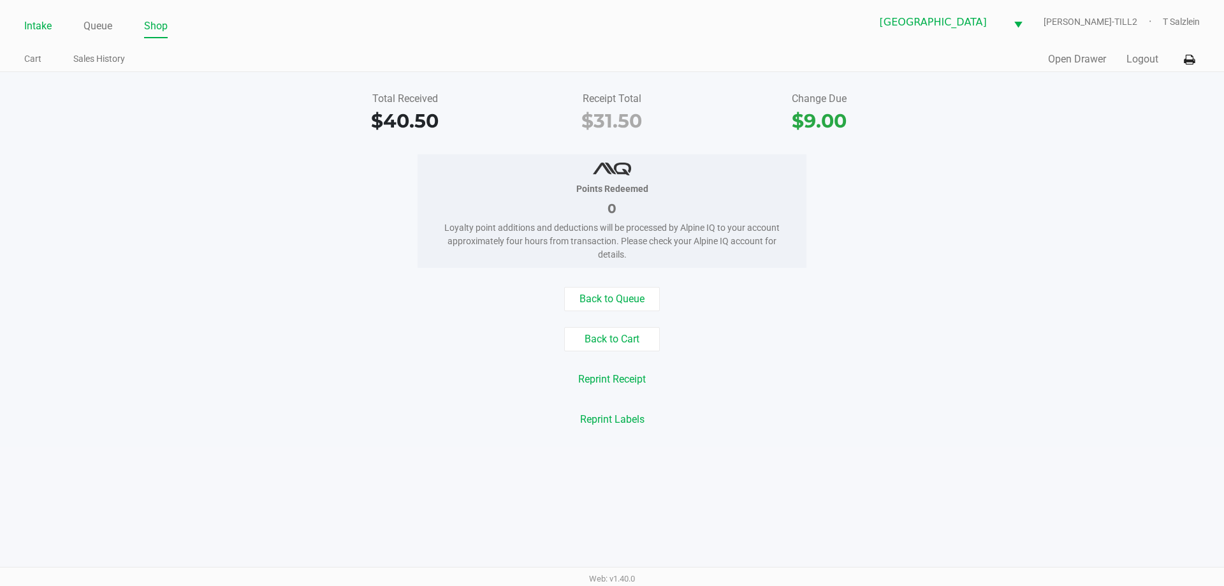
click at [41, 19] on link "Intake" at bounding box center [37, 26] width 27 height 18
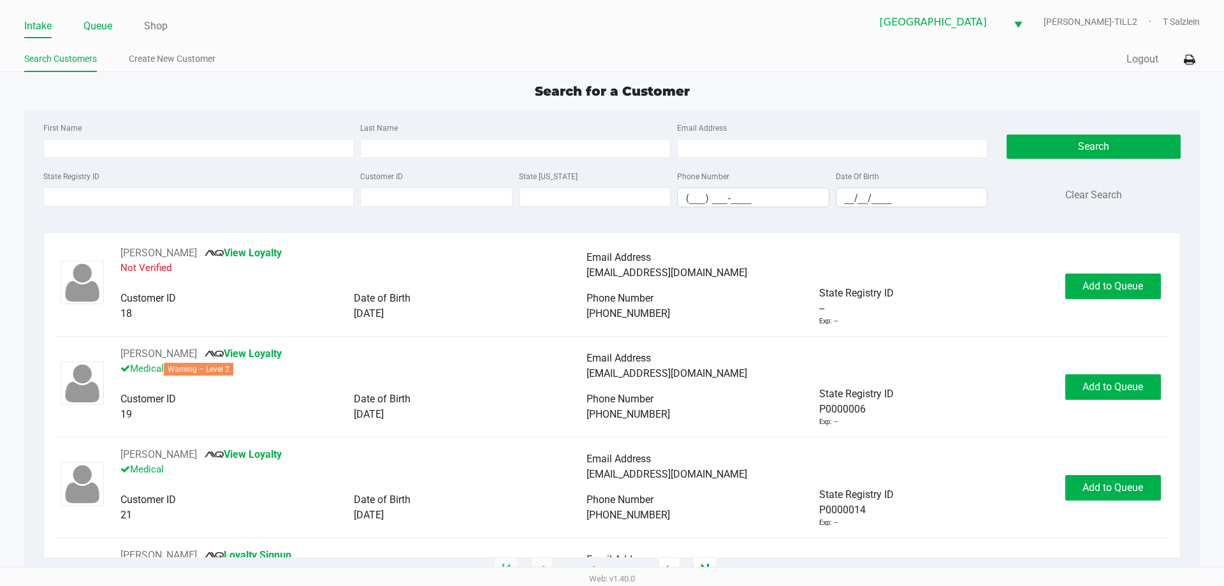
click at [101, 22] on link "Queue" at bounding box center [97, 26] width 29 height 18
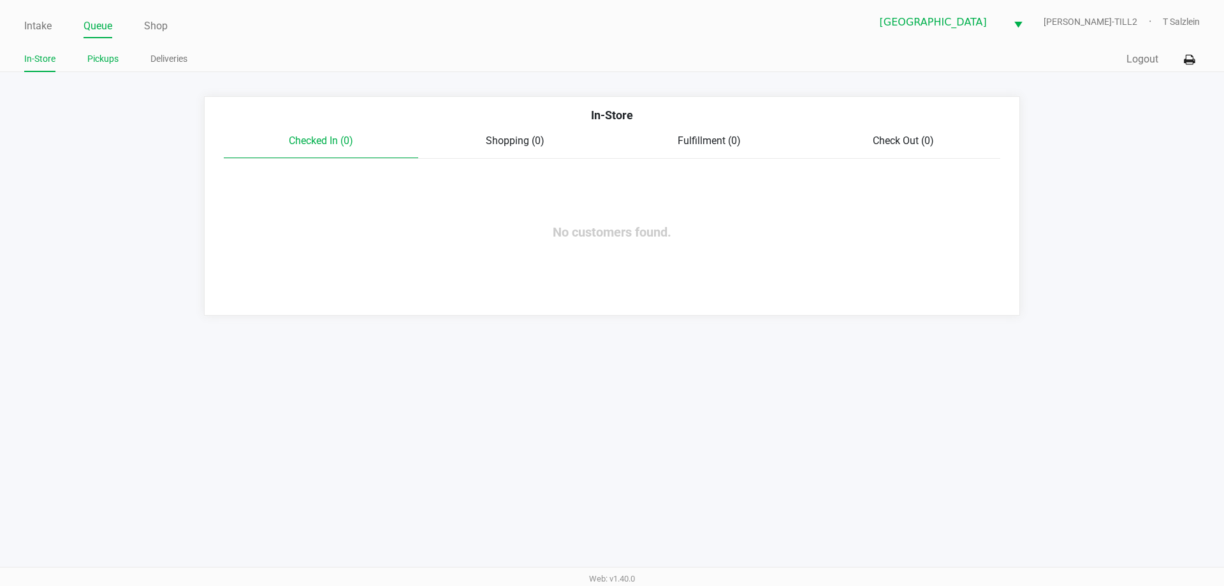
click at [111, 59] on link "Pickups" at bounding box center [102, 59] width 31 height 16
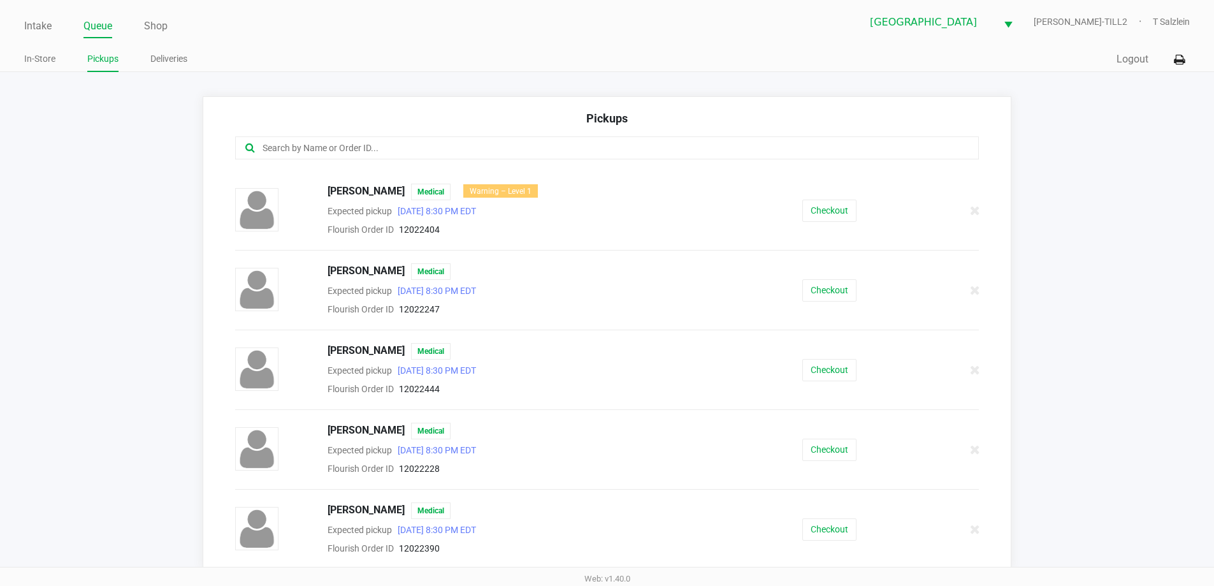
scroll to position [8, 0]
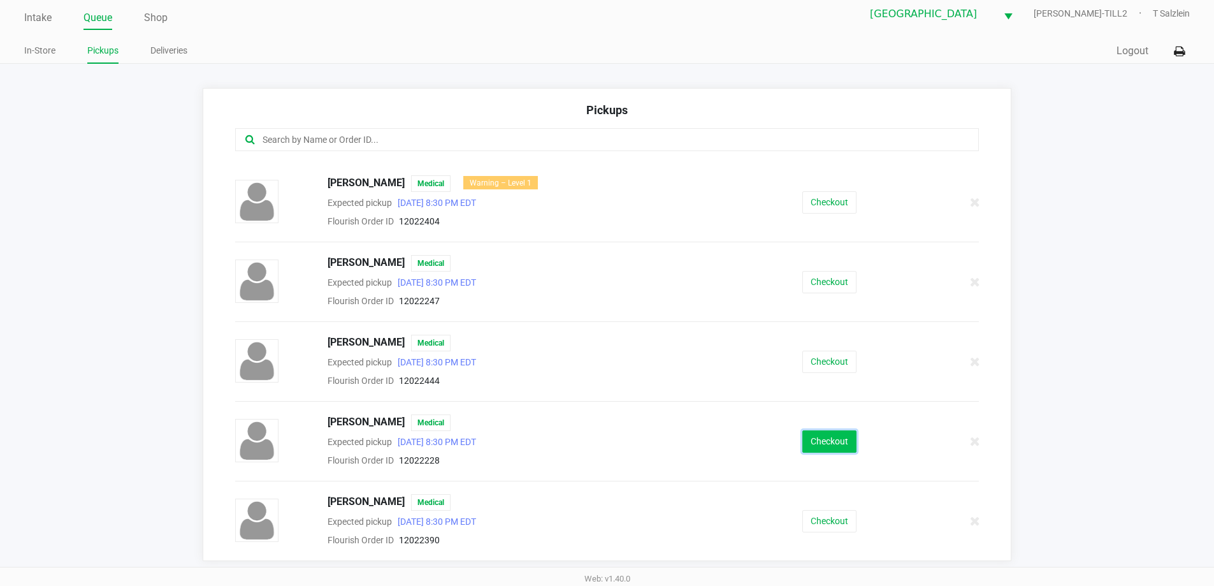
click at [648, 440] on button "Checkout" at bounding box center [829, 441] width 54 height 22
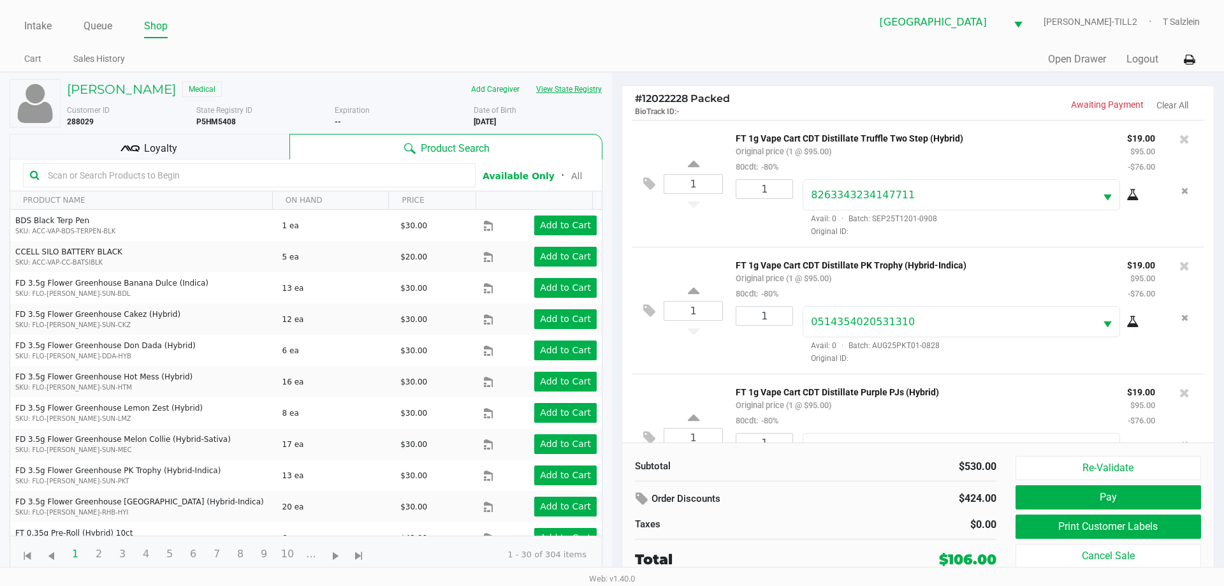
click at [576, 88] on button "View State Registry" at bounding box center [565, 89] width 75 height 20
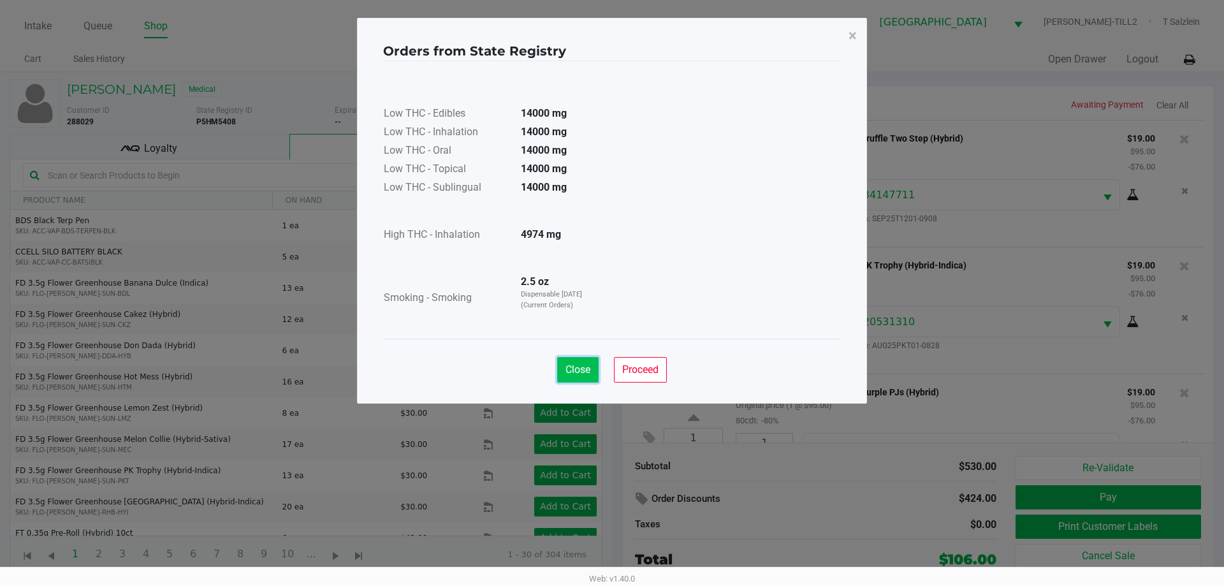
click at [584, 373] on span "Close" at bounding box center [577, 369] width 25 height 12
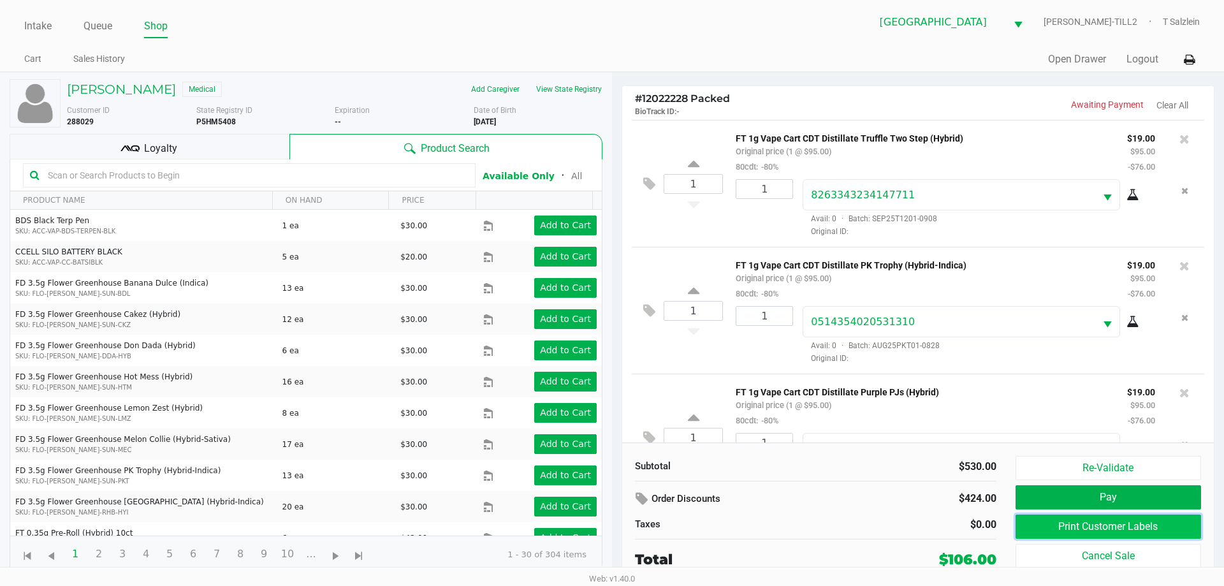
click at [648, 526] on button "Print Customer Labels" at bounding box center [1107, 526] width 185 height 24
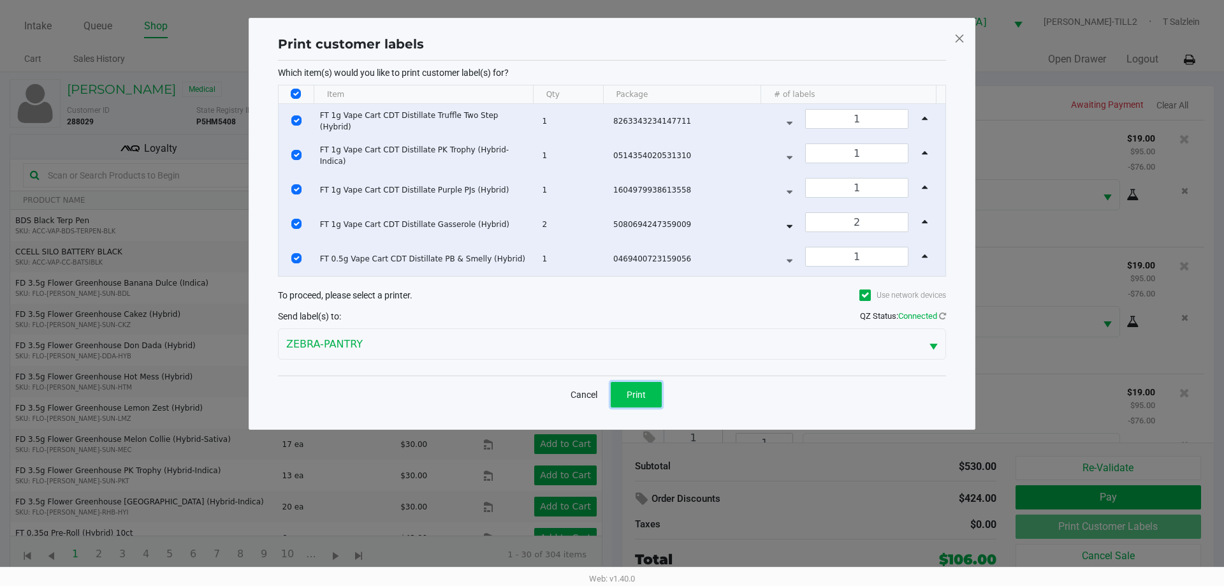
click at [619, 387] on button "Print" at bounding box center [636, 394] width 51 height 25
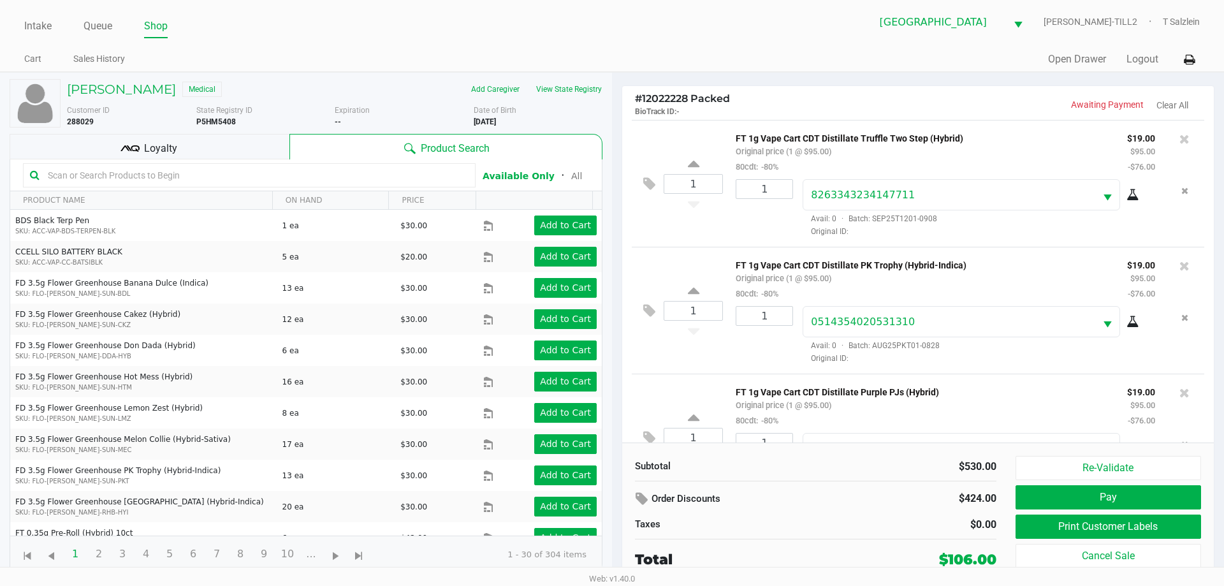
click at [159, 150] on span "Loyalty" at bounding box center [160, 148] width 33 height 15
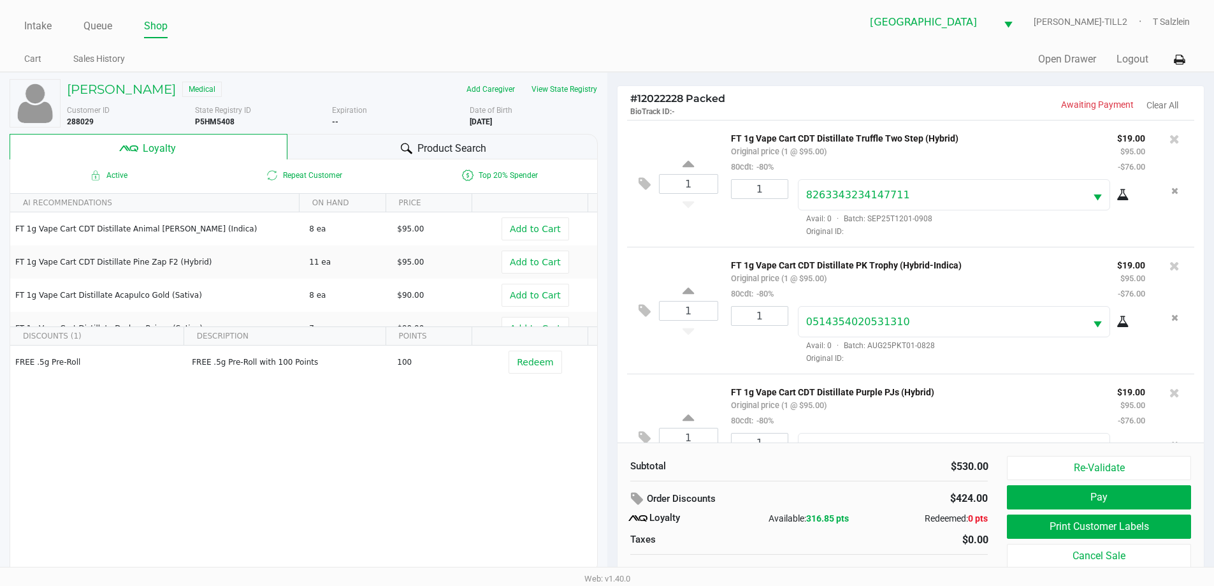
click at [648, 495] on div "$424.00" at bounding box center [934, 499] width 106 height 22
click at [648, 488] on div "$424.00" at bounding box center [934, 499] width 106 height 22
click at [648, 468] on div "$530.00" at bounding box center [904, 466] width 170 height 15
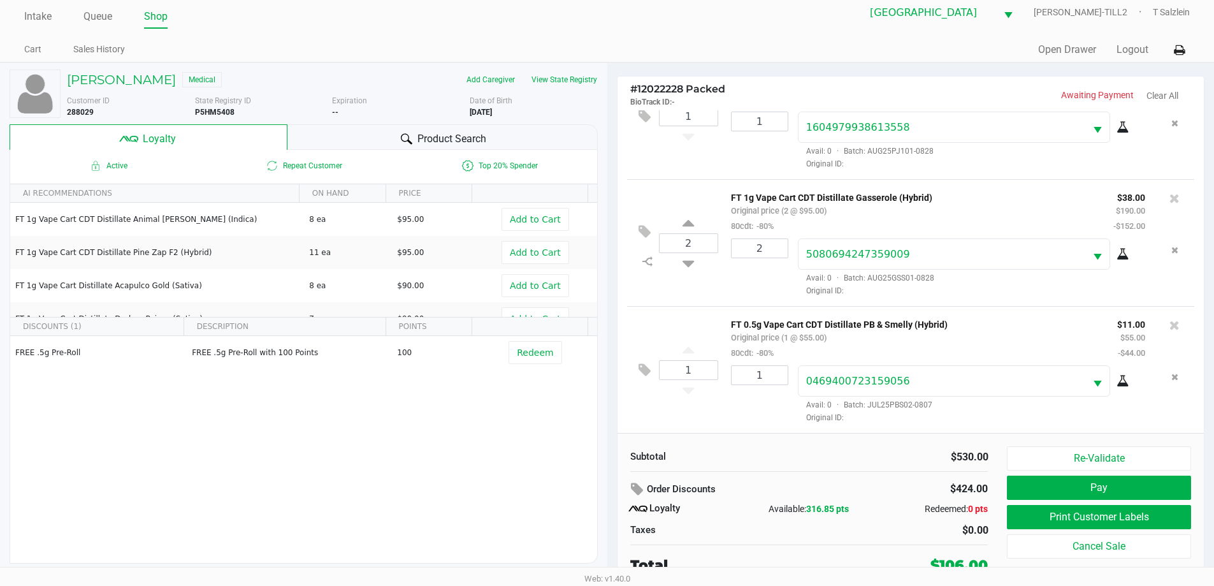
scroll to position [13, 0]
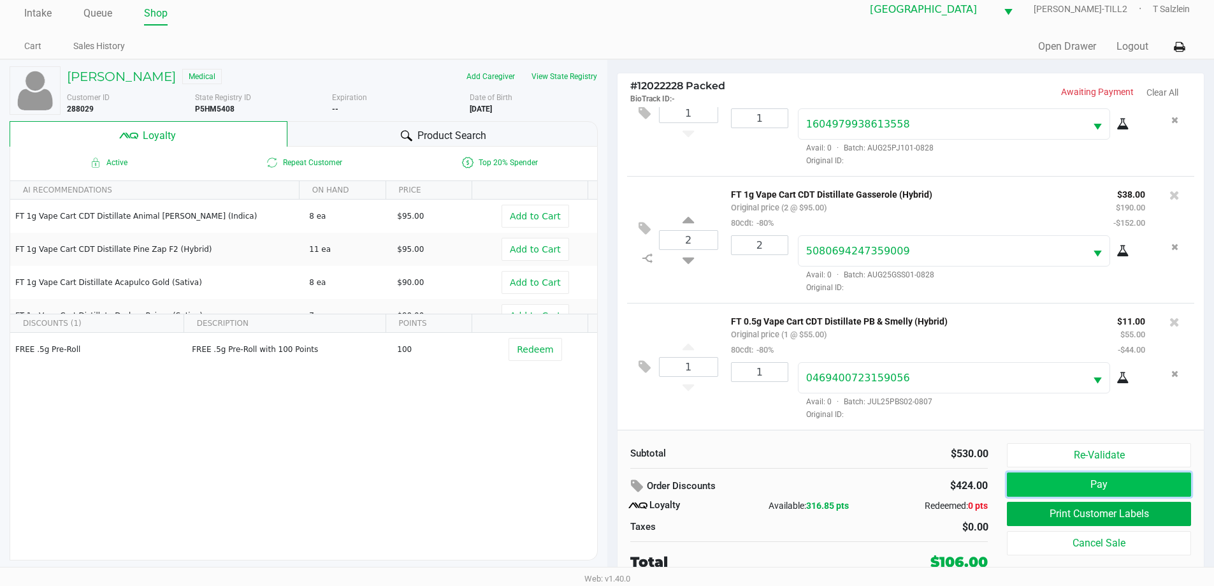
click at [648, 484] on button "Pay" at bounding box center [1099, 484] width 184 height 24
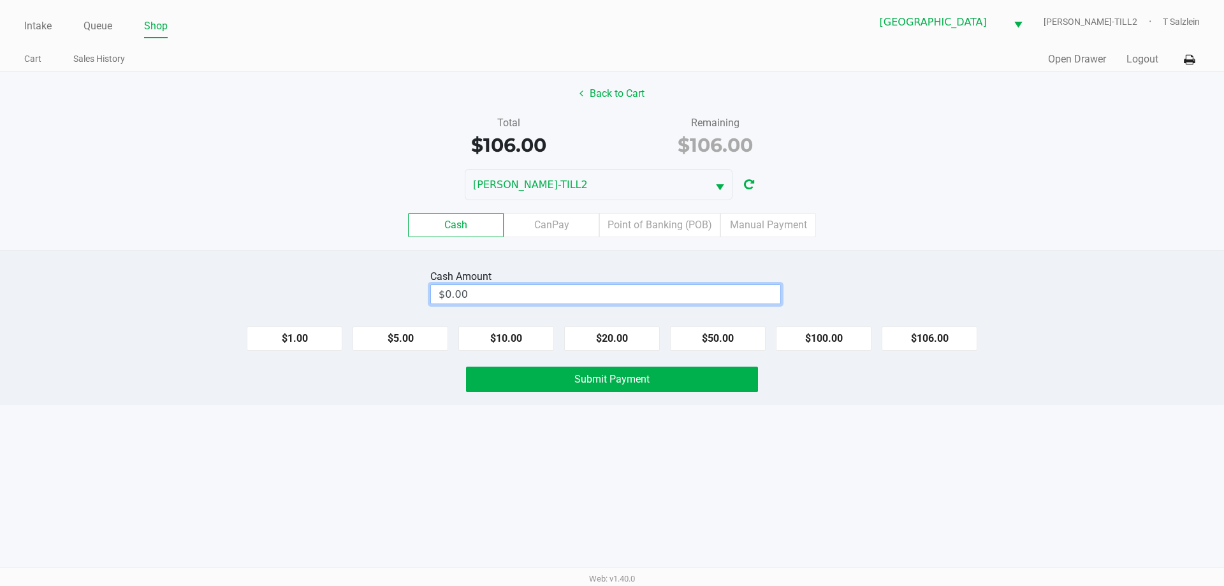
click at [589, 297] on input "$0.00" at bounding box center [605, 294] width 349 height 18
click at [602, 371] on button "Submit Payment" at bounding box center [612, 378] width 292 height 25
type input "$120.00"
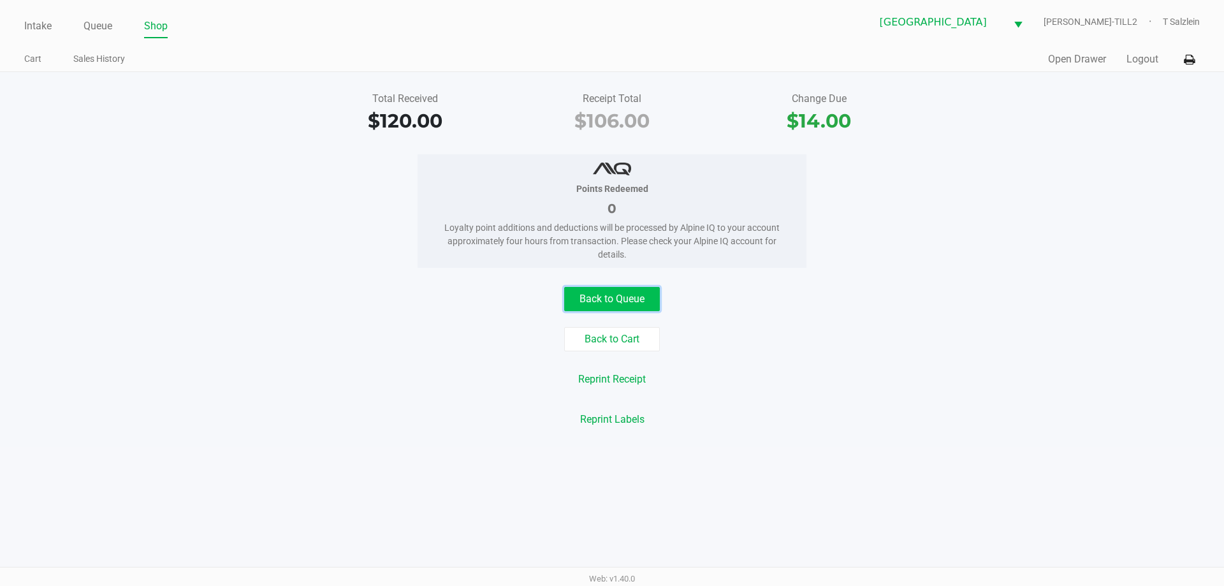
click at [628, 287] on button "Back to Queue" at bounding box center [612, 299] width 96 height 24
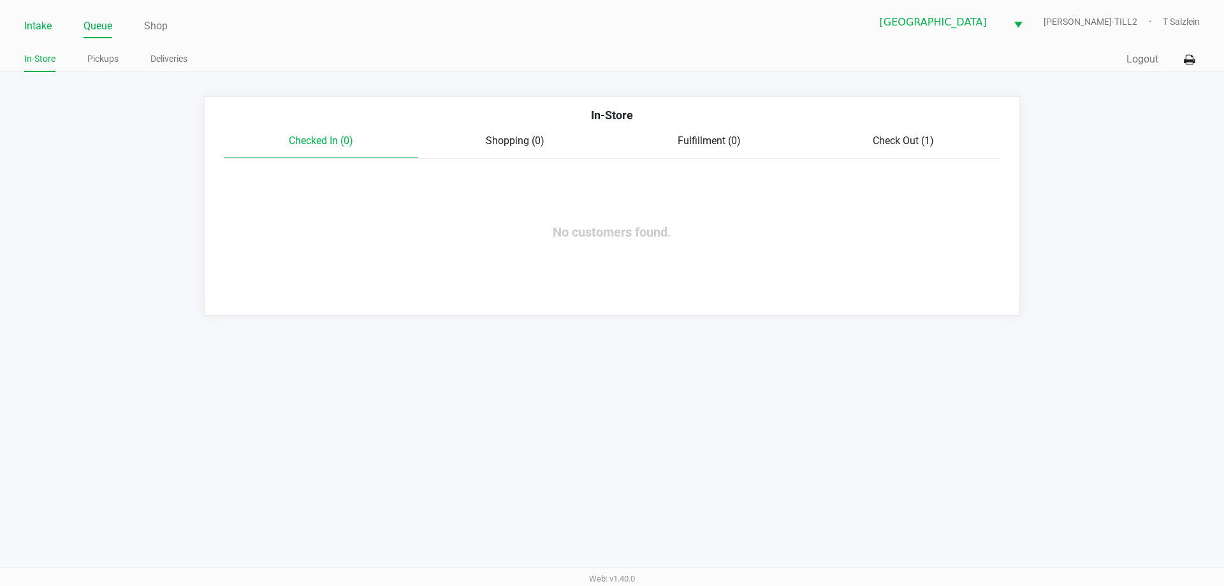
click at [40, 24] on link "Intake" at bounding box center [37, 26] width 27 height 18
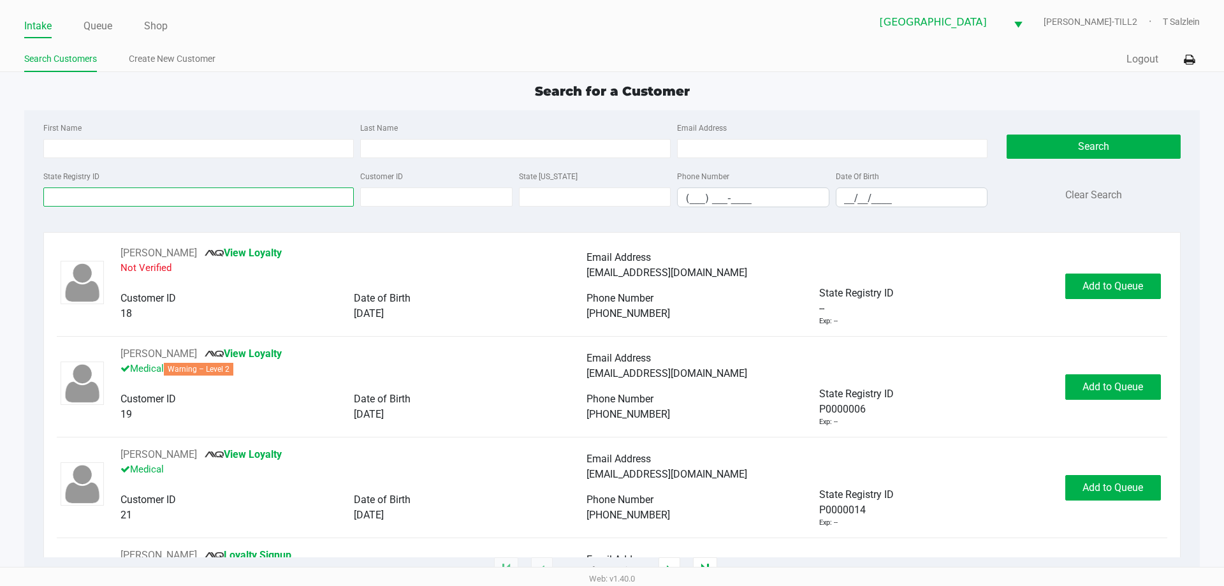
click at [294, 197] on input "State Registry ID" at bounding box center [198, 196] width 310 height 19
click at [228, 197] on input "State Registry ID" at bounding box center [198, 196] width 310 height 19
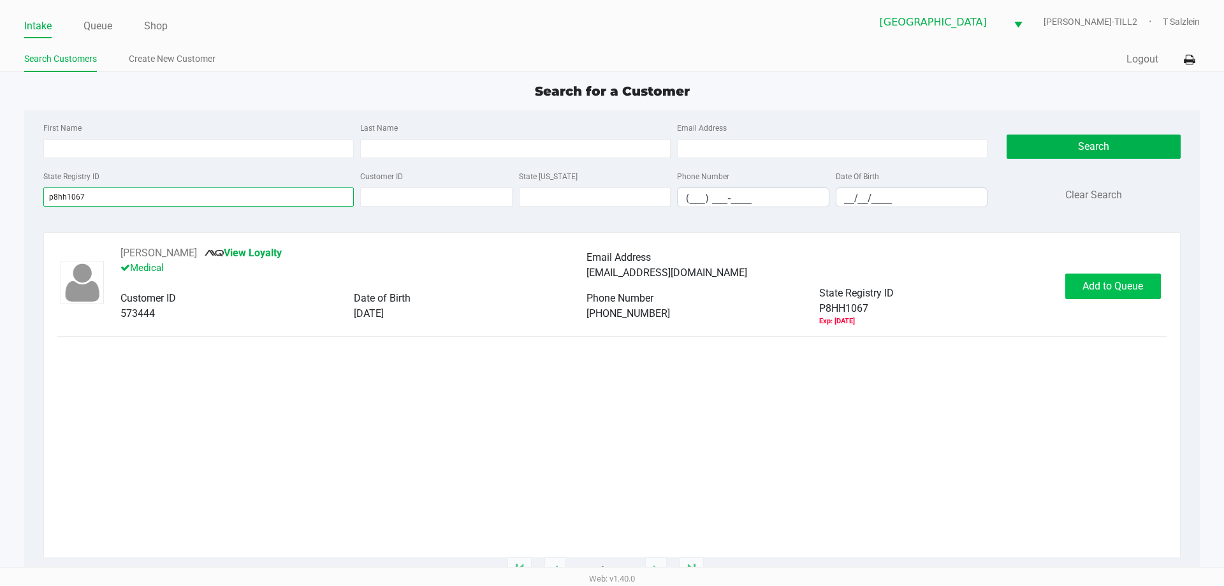
type input "p8hh1067"
click at [648, 284] on span "Add to Queue" at bounding box center [1112, 286] width 61 height 12
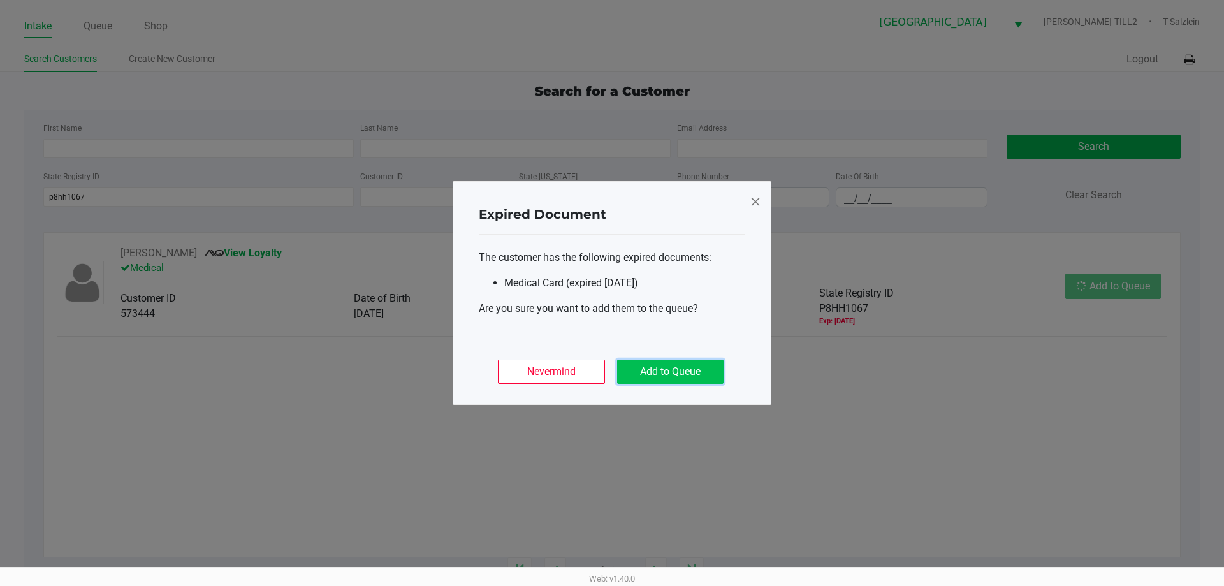
click at [648, 372] on button "Add to Queue" at bounding box center [670, 371] width 106 height 24
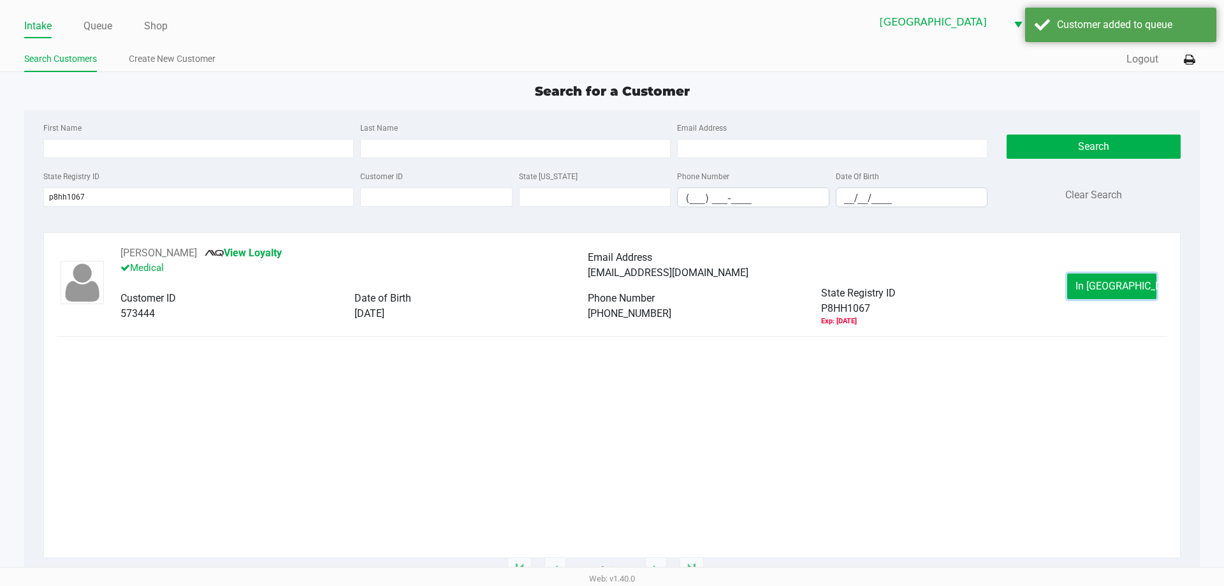
click at [648, 284] on button "In Queue" at bounding box center [1111, 285] width 89 height 25
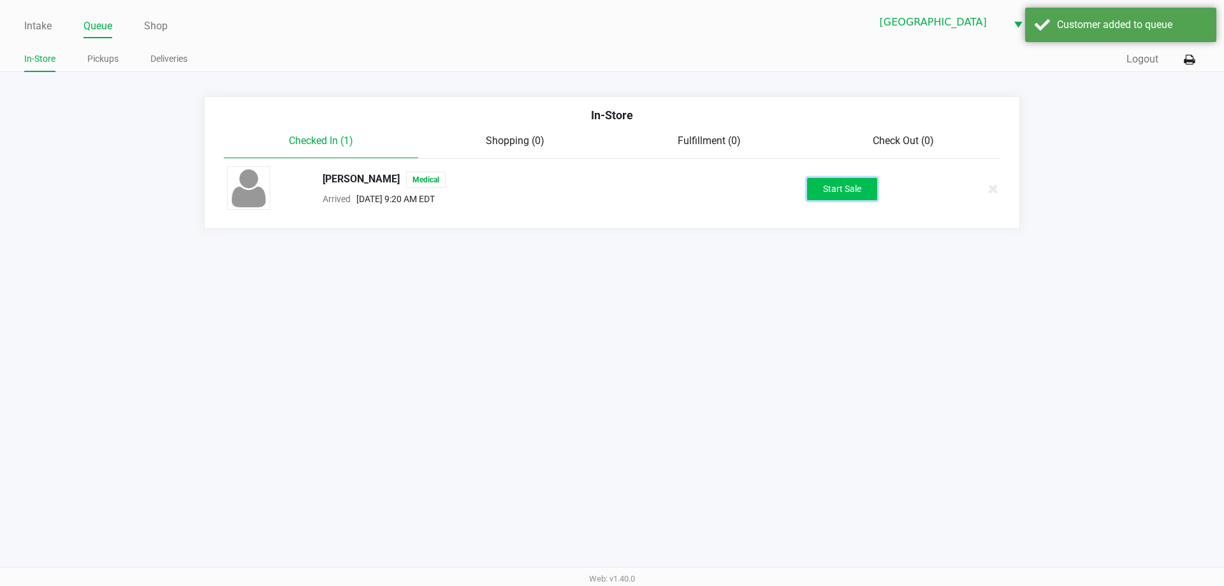
click at [648, 192] on button "Start Sale" at bounding box center [842, 189] width 70 height 22
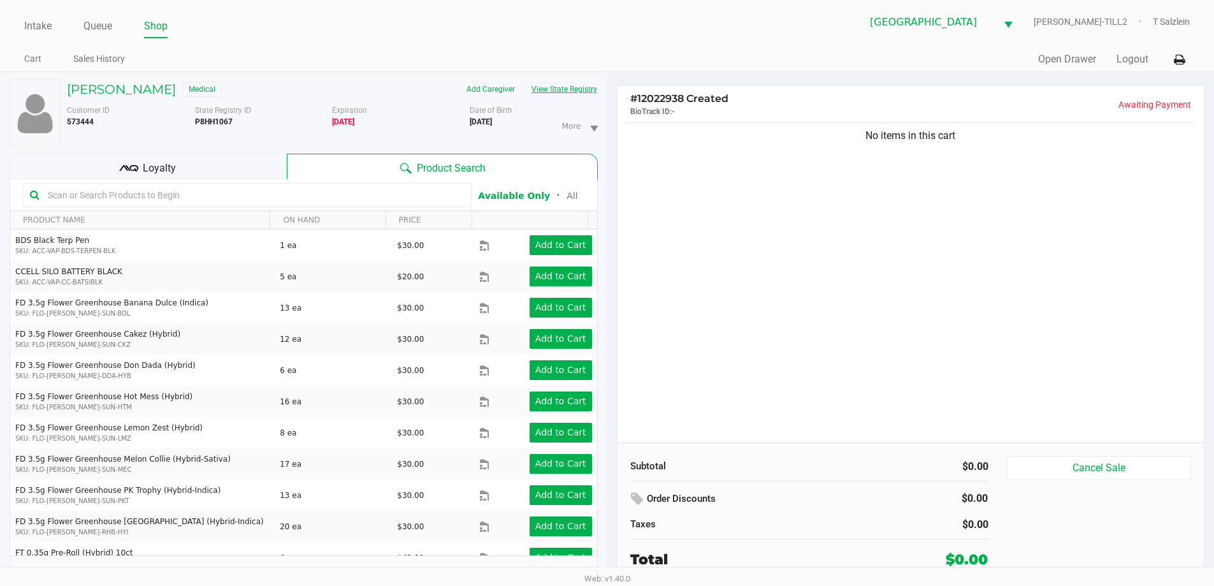
click at [573, 87] on button "View State Registry" at bounding box center [560, 89] width 75 height 20
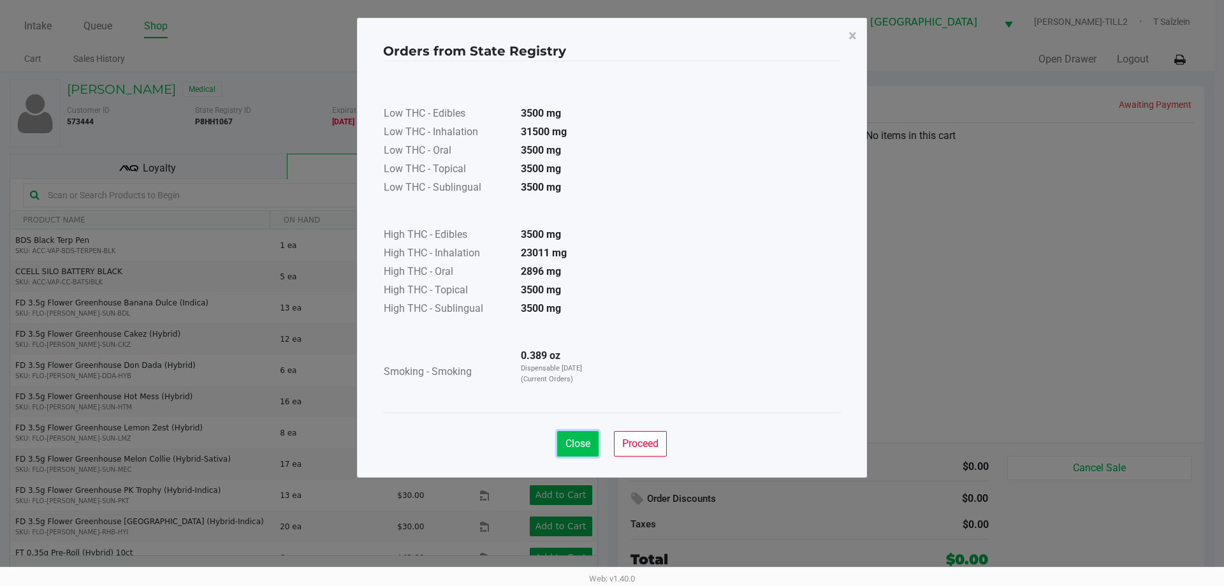
click at [579, 438] on span "Close" at bounding box center [577, 443] width 25 height 12
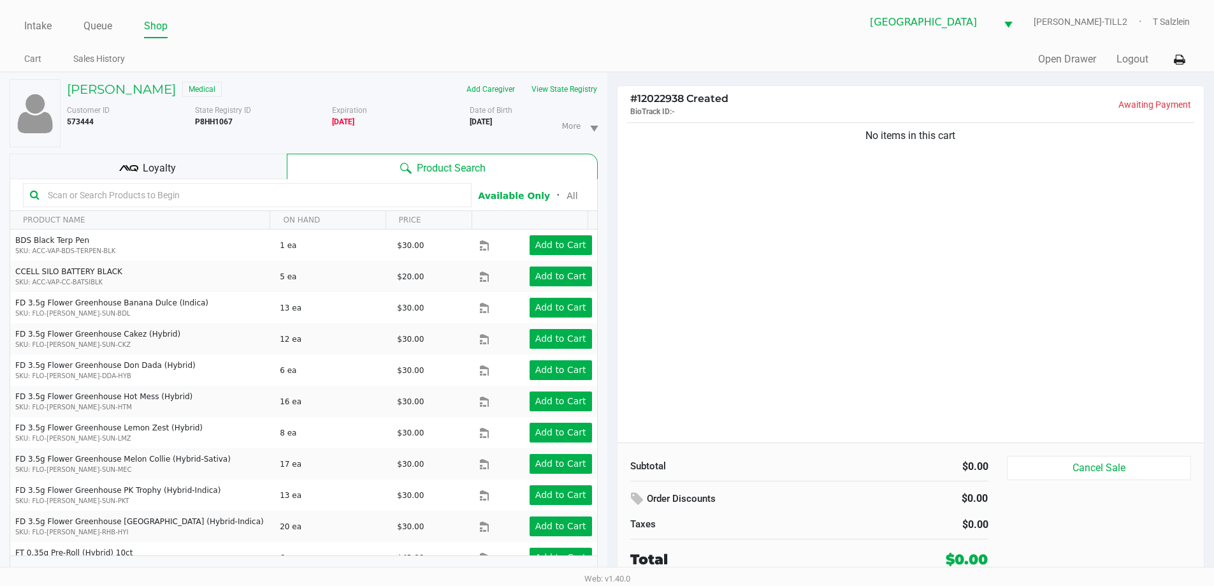
click at [273, 180] on kendo-grid-toolbar "Available Only ᛫ All" at bounding box center [303, 195] width 587 height 32
click at [215, 173] on div "Loyalty" at bounding box center [148, 166] width 277 height 25
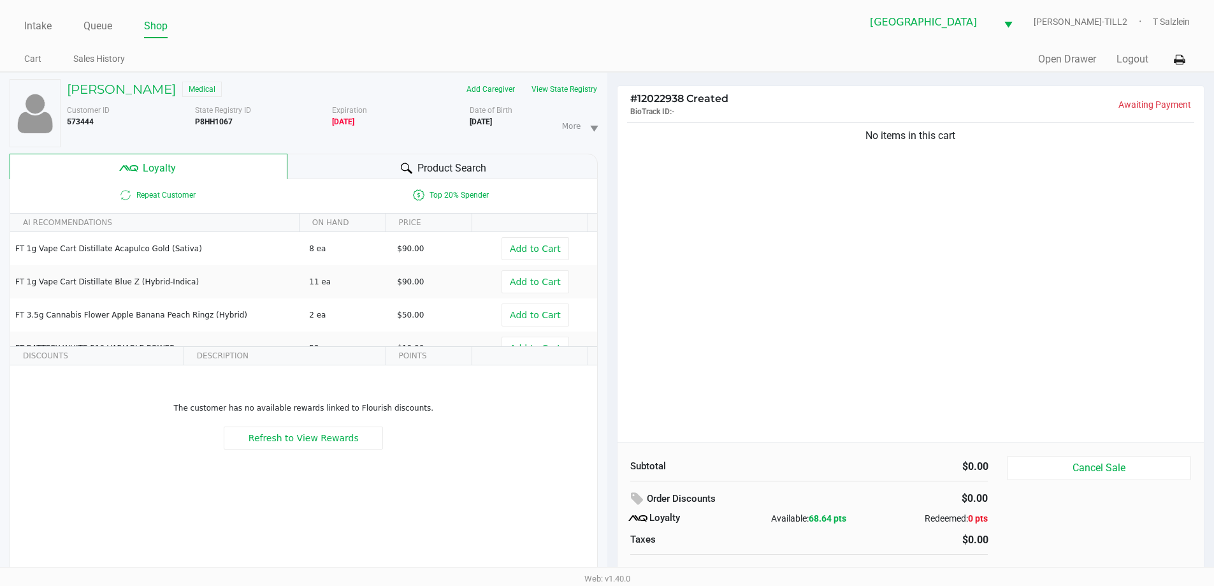
click at [436, 159] on div "Product Search" at bounding box center [442, 166] width 310 height 25
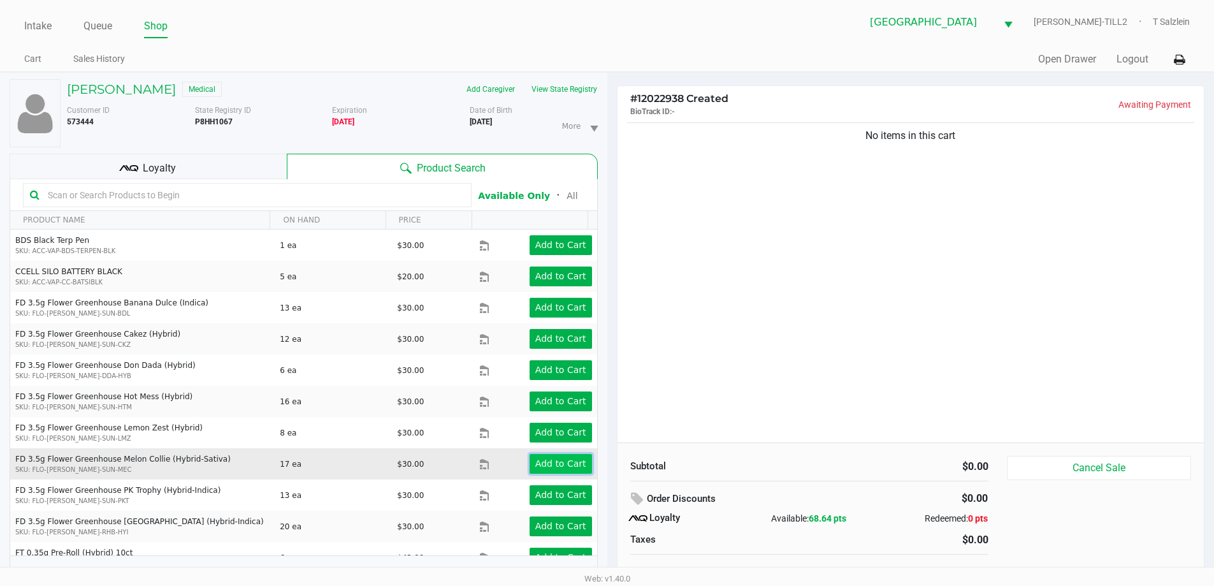
click at [545, 465] on app-button-loader "Add to Cart" at bounding box center [560, 463] width 51 height 10
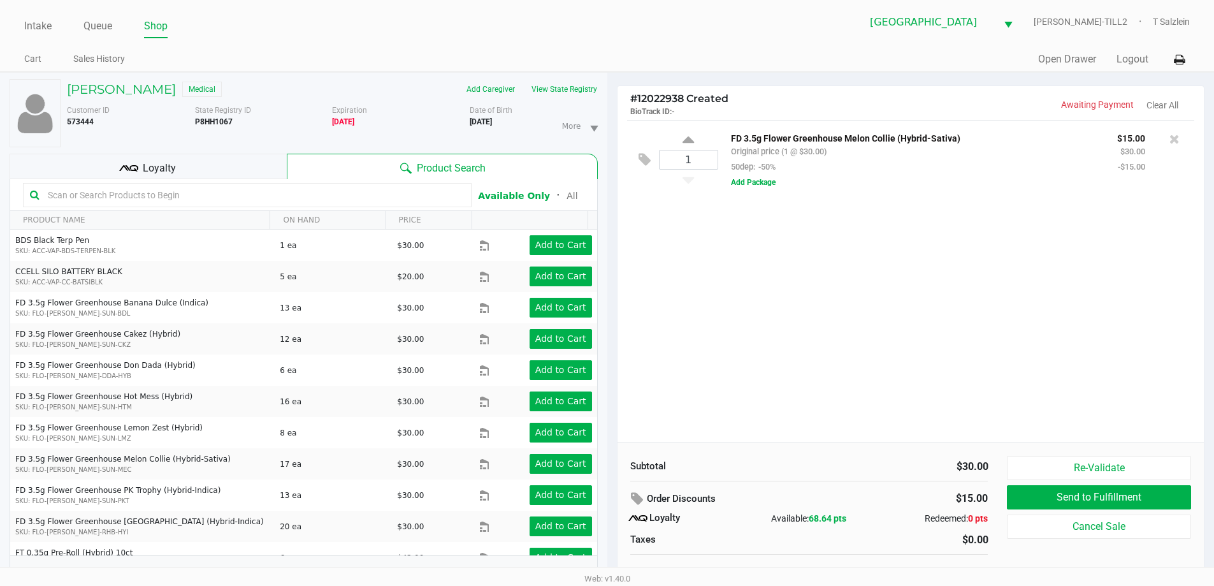
click at [170, 164] on span "Loyalty" at bounding box center [159, 168] width 33 height 15
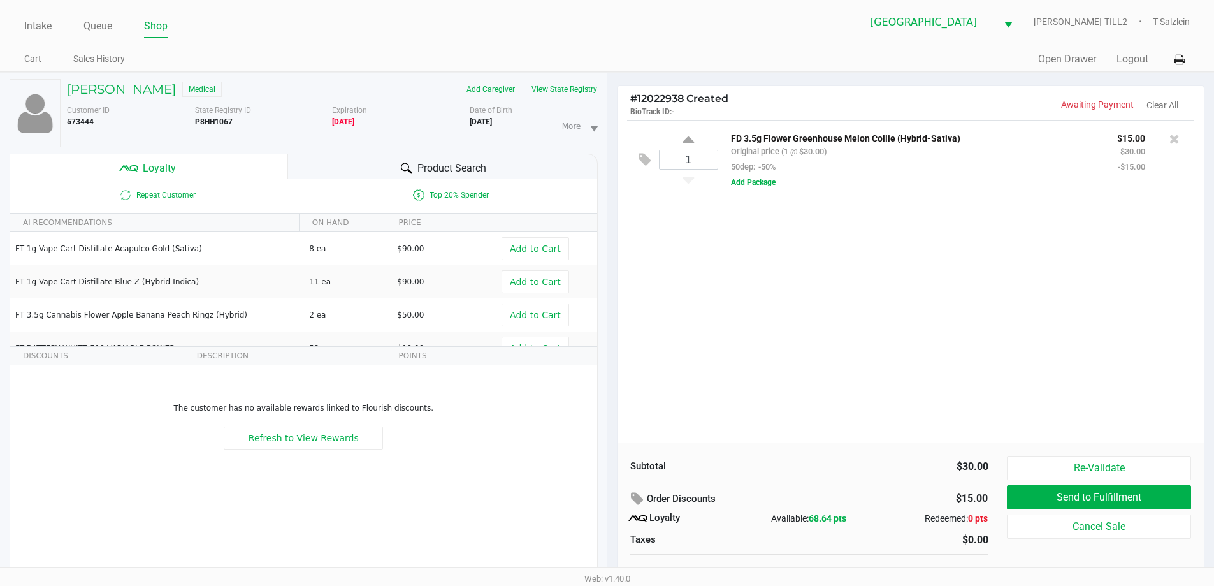
click at [472, 159] on div "Product Search" at bounding box center [442, 166] width 310 height 25
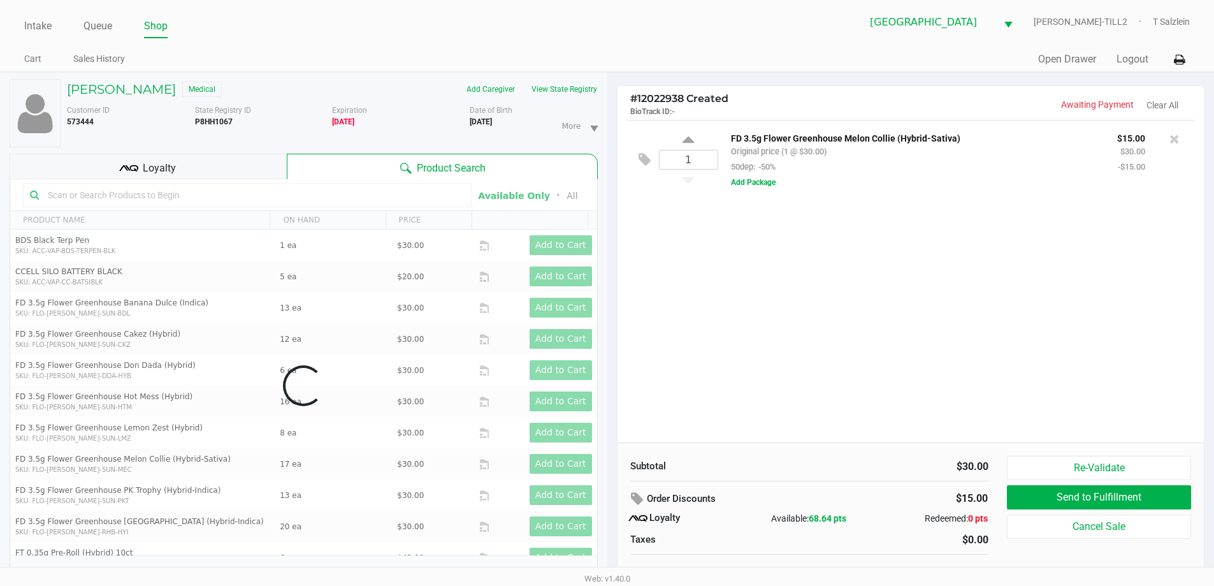
click at [308, 201] on div "Data table" at bounding box center [303, 385] width 587 height 413
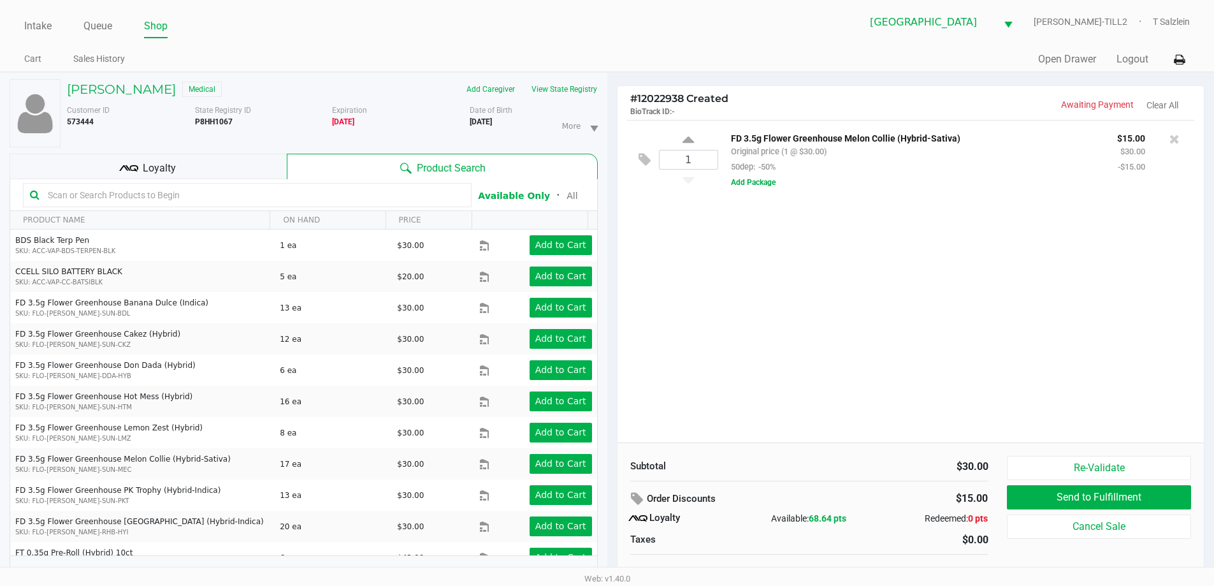
click at [239, 191] on input "text" at bounding box center [254, 194] width 422 height 19
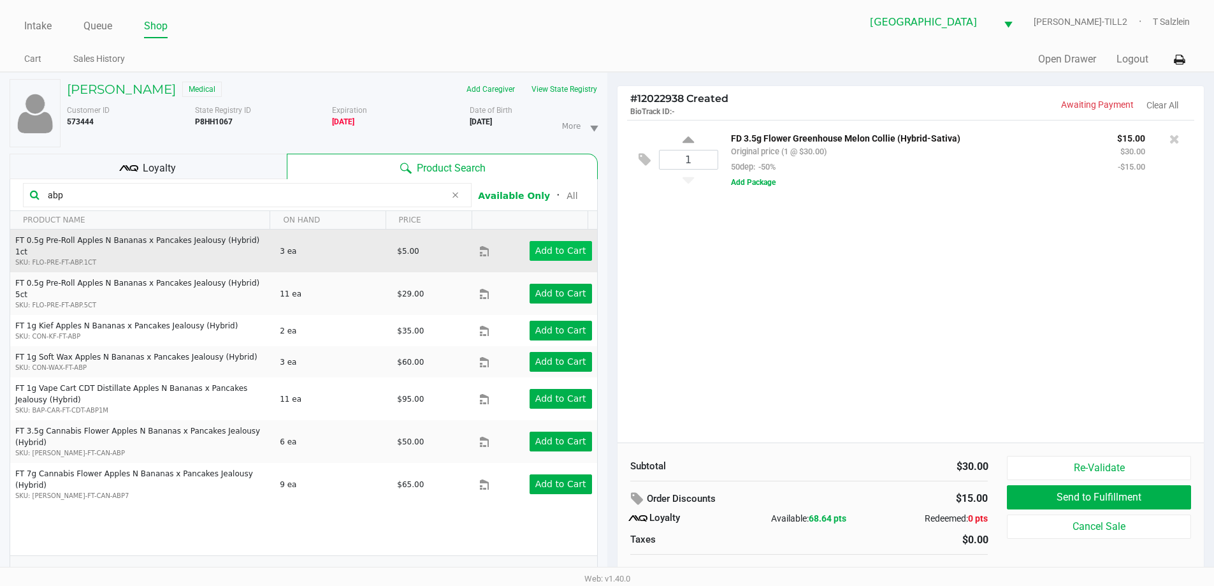
type input "abp"
click at [565, 245] on app-button-loader "Add to Cart" at bounding box center [560, 250] width 51 height 10
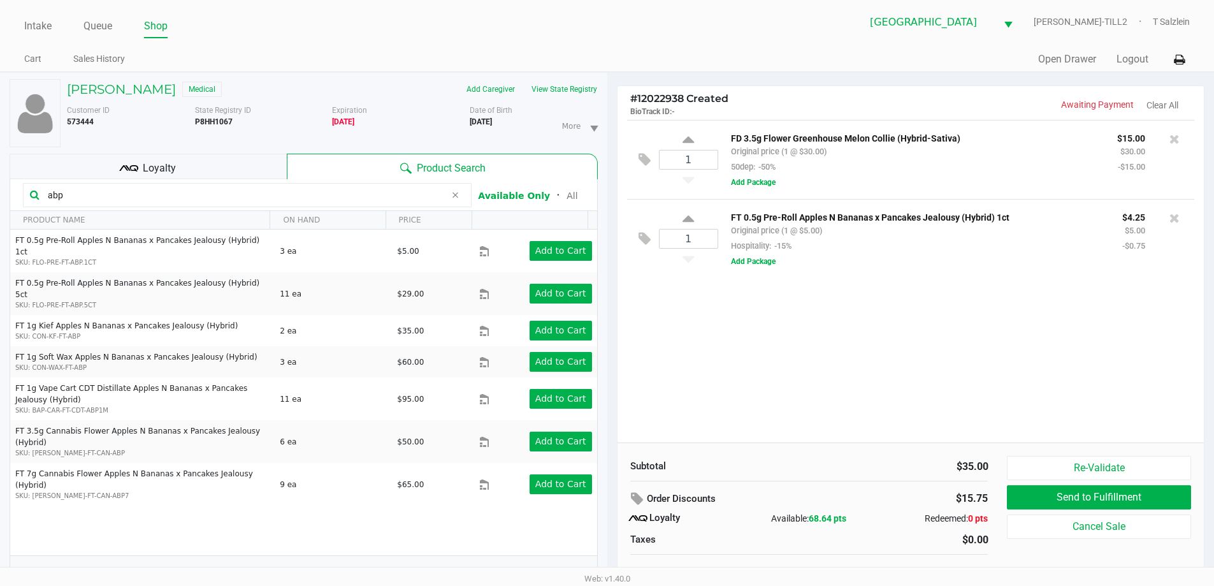
click at [648, 329] on div "1 FD 3.5g Flower Greenhouse Melon Collie (Hybrid-Sativa) Original price (1 @ $3…" at bounding box center [911, 281] width 587 height 322
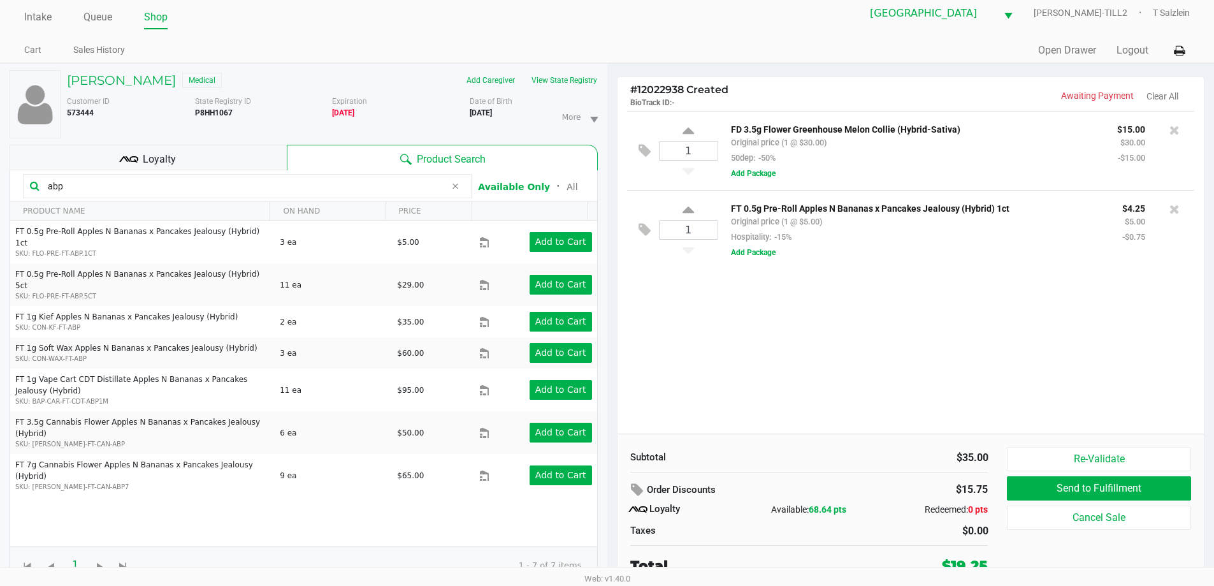
scroll to position [13, 0]
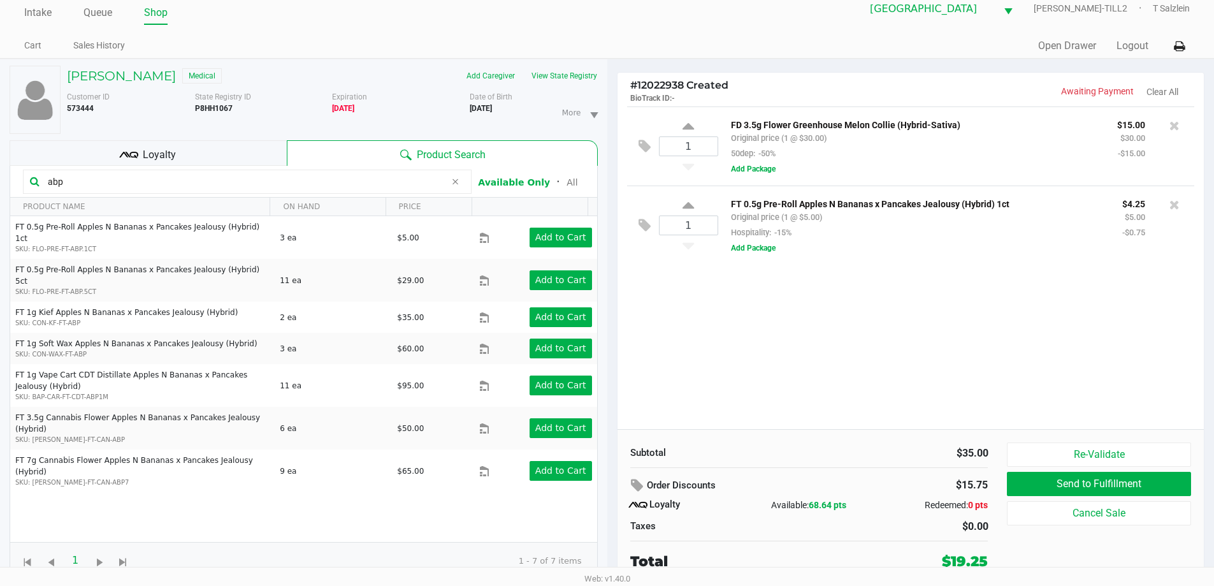
click at [648, 331] on div "1 FD 3.5g Flower Greenhouse Melon Collie (Hybrid-Sativa) Original price (1 @ $3…" at bounding box center [911, 267] width 587 height 322
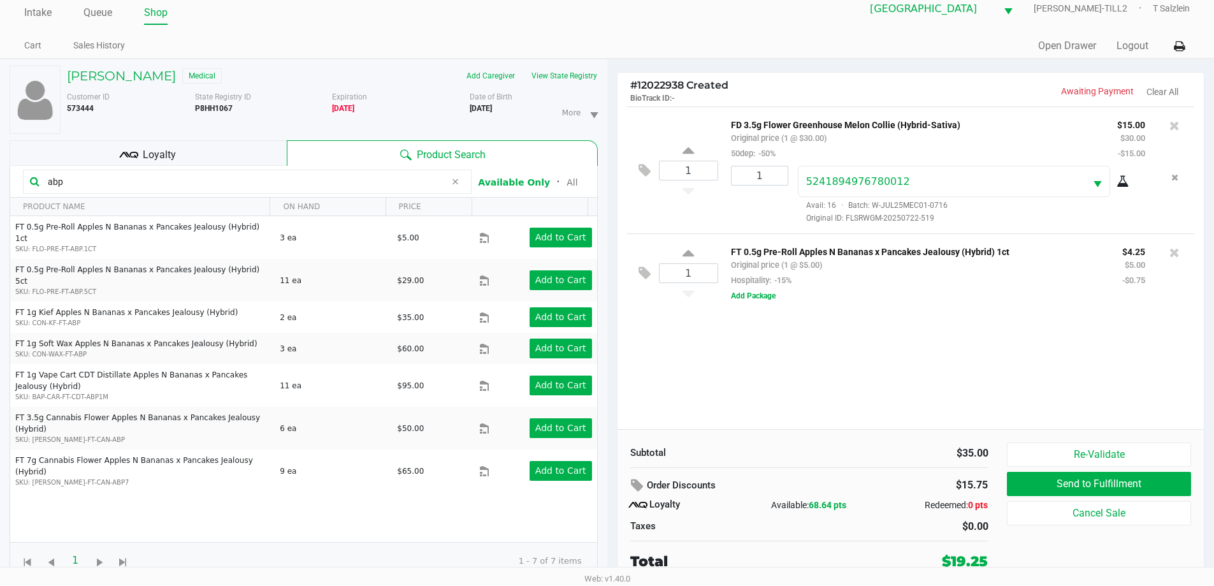
click at [648, 358] on div "1 FD 3.5g Flower Greenhouse Melon Collie (Hybrid-Sativa) Original price (1 @ $3…" at bounding box center [911, 267] width 587 height 322
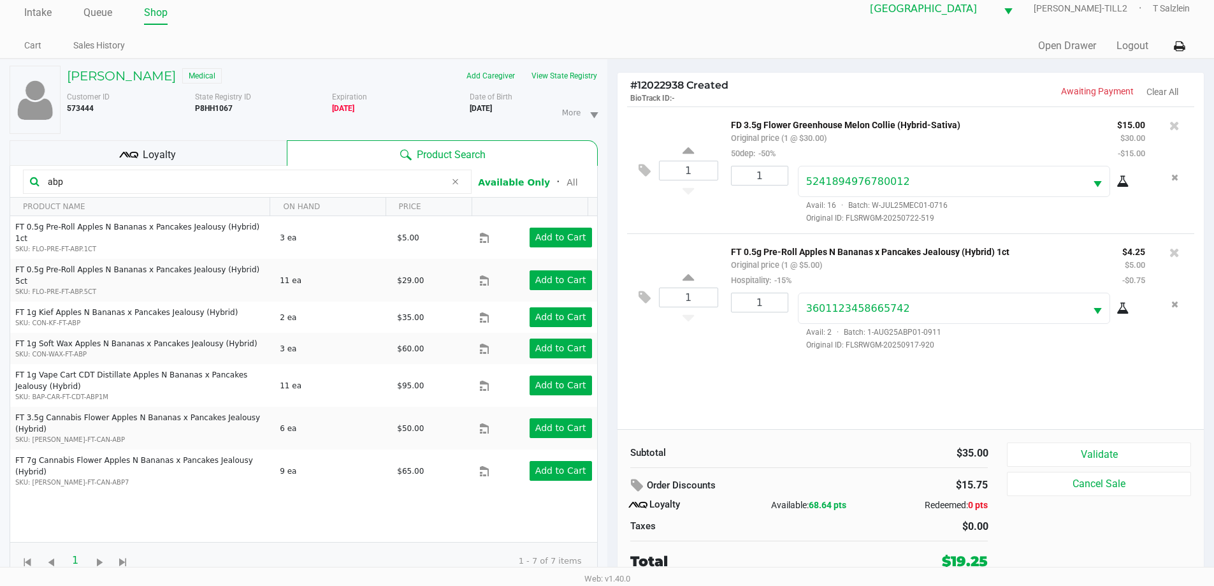
click at [180, 154] on div "Loyalty" at bounding box center [148, 152] width 277 height 25
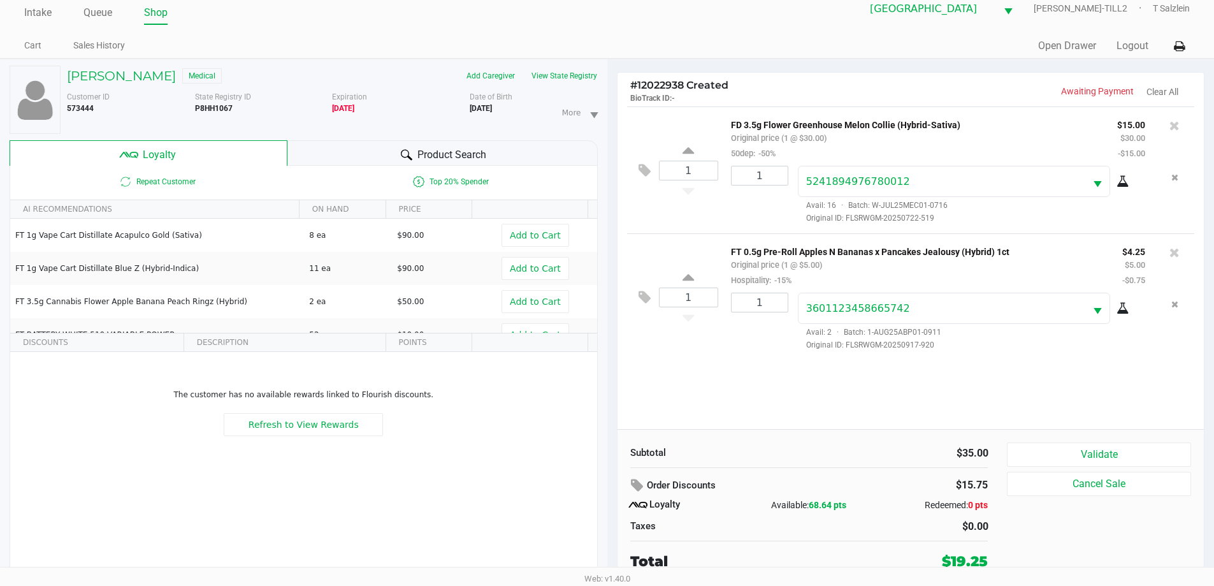
click at [448, 154] on span "Product Search" at bounding box center [451, 154] width 69 height 15
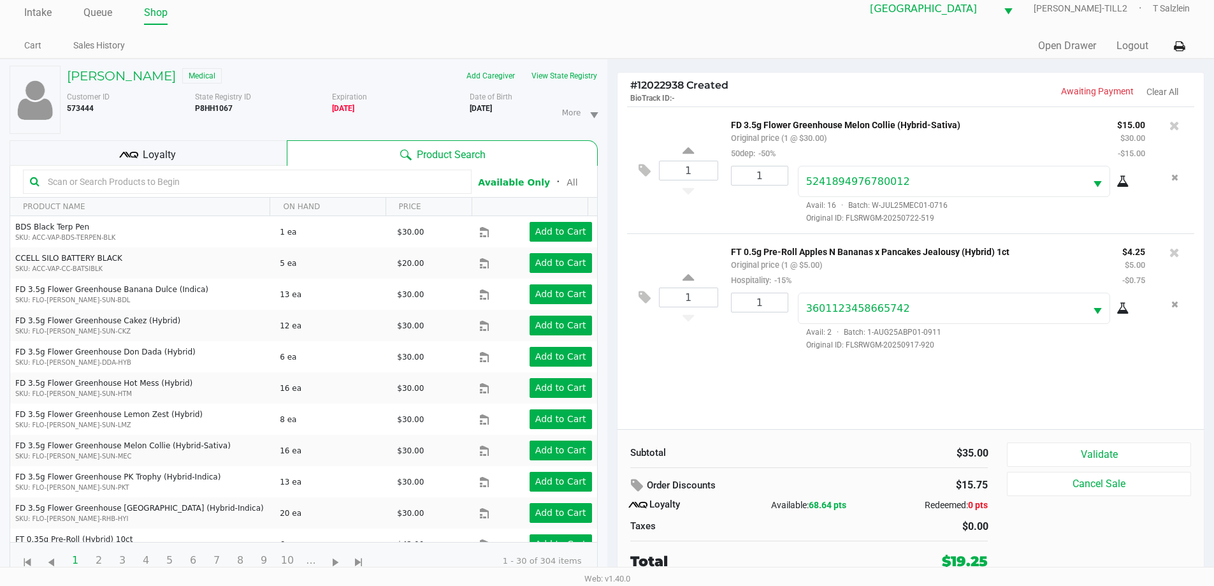
click at [310, 182] on input "text" at bounding box center [254, 181] width 422 height 19
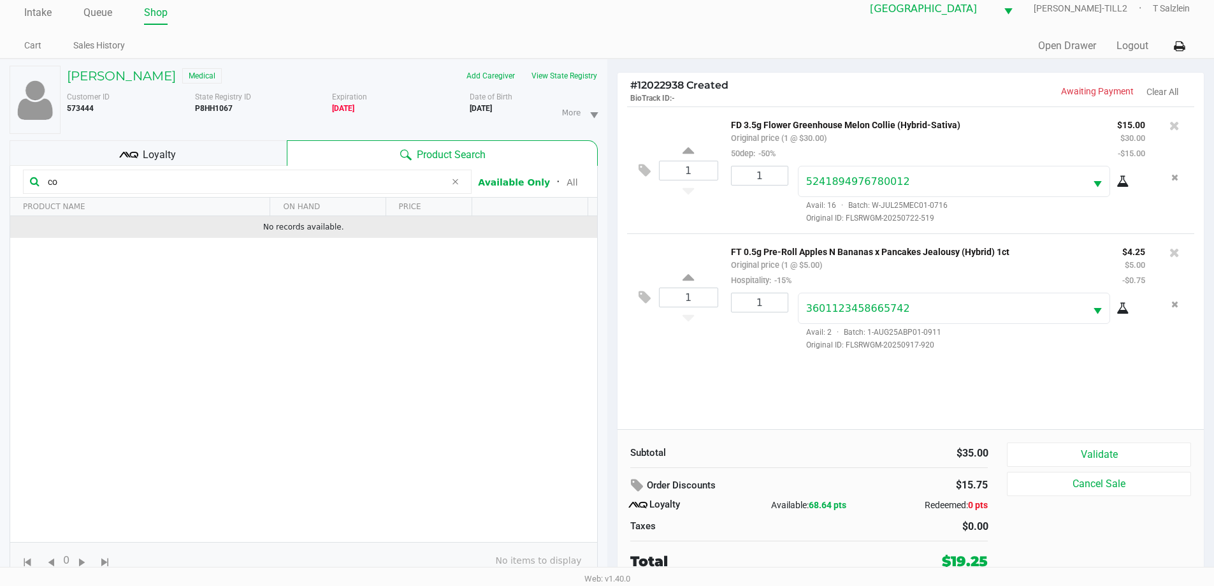
type input "c"
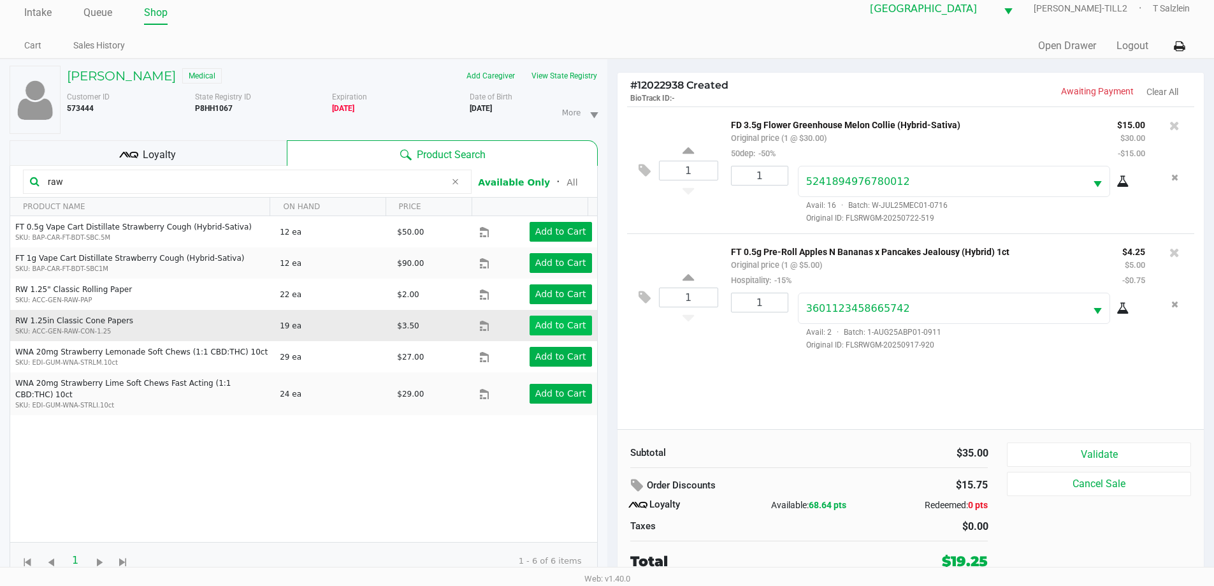
type input "raw"
click at [545, 330] on app-button-loader "Add to Cart" at bounding box center [560, 325] width 51 height 10
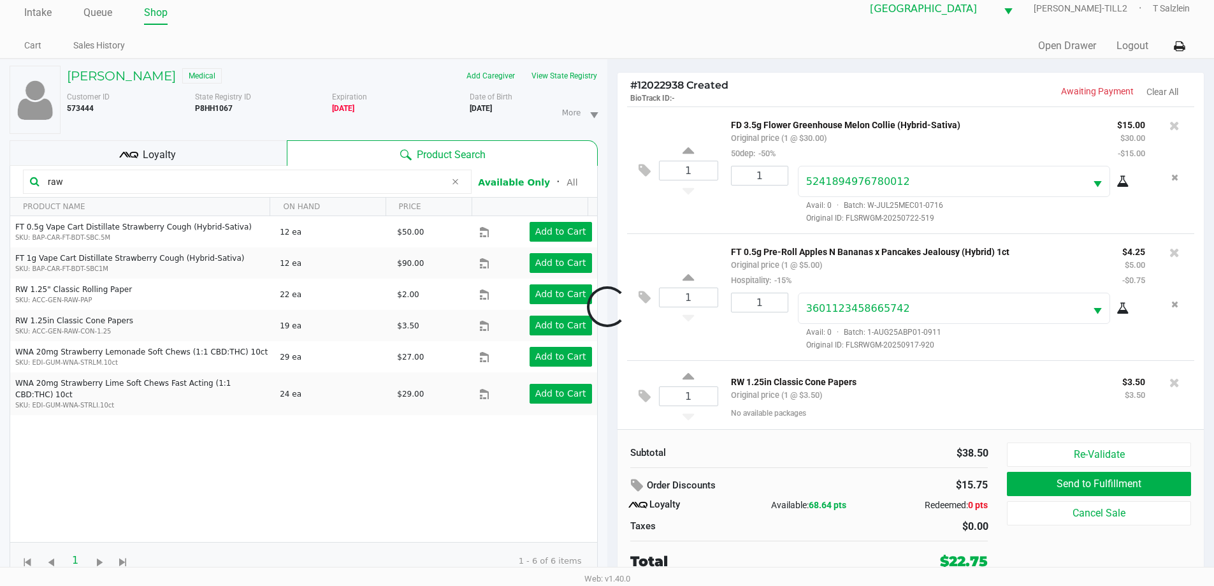
scroll to position [4, 0]
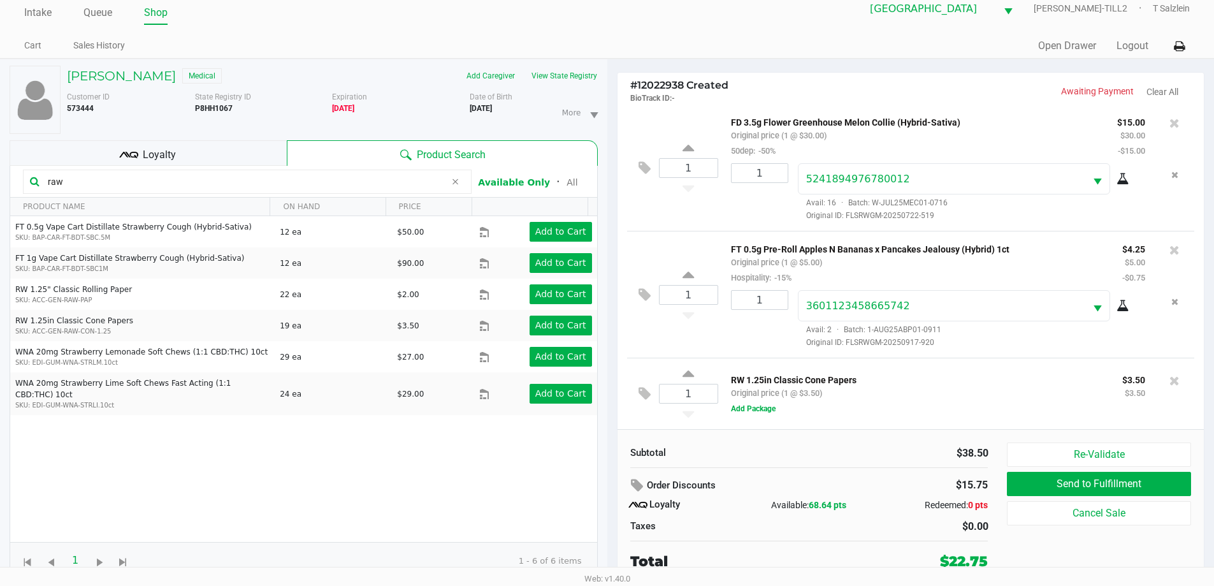
click at [648, 470] on div "Subtotal $38.50 Order Discounts $15.75 Loyalty Available: 68.64 pts Redeemed: 0…" at bounding box center [809, 506] width 377 height 129
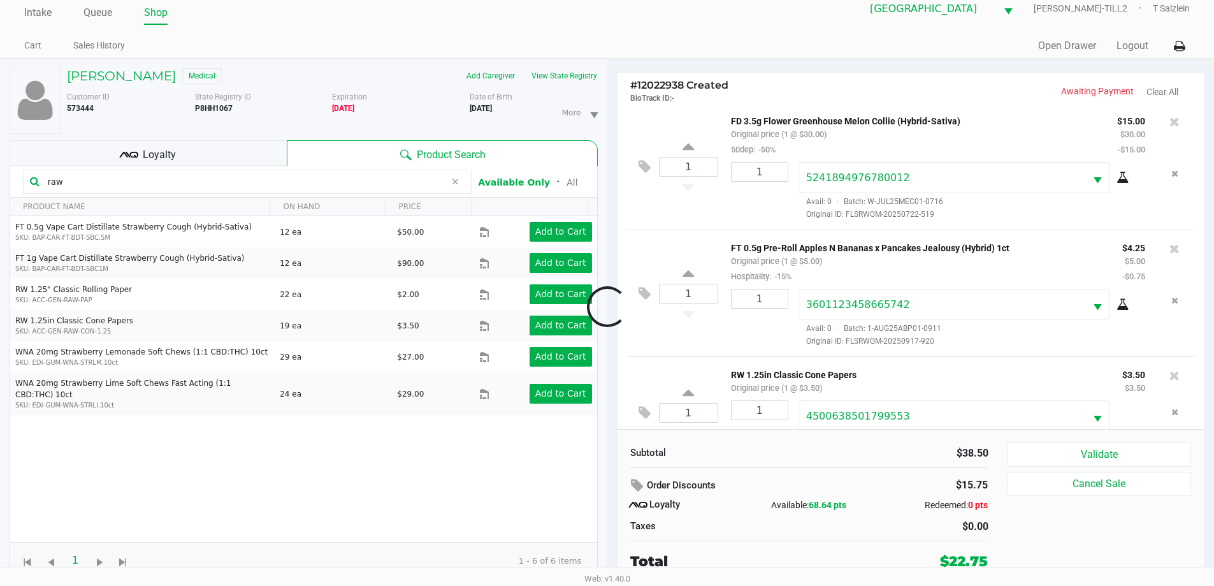
scroll to position [45, 0]
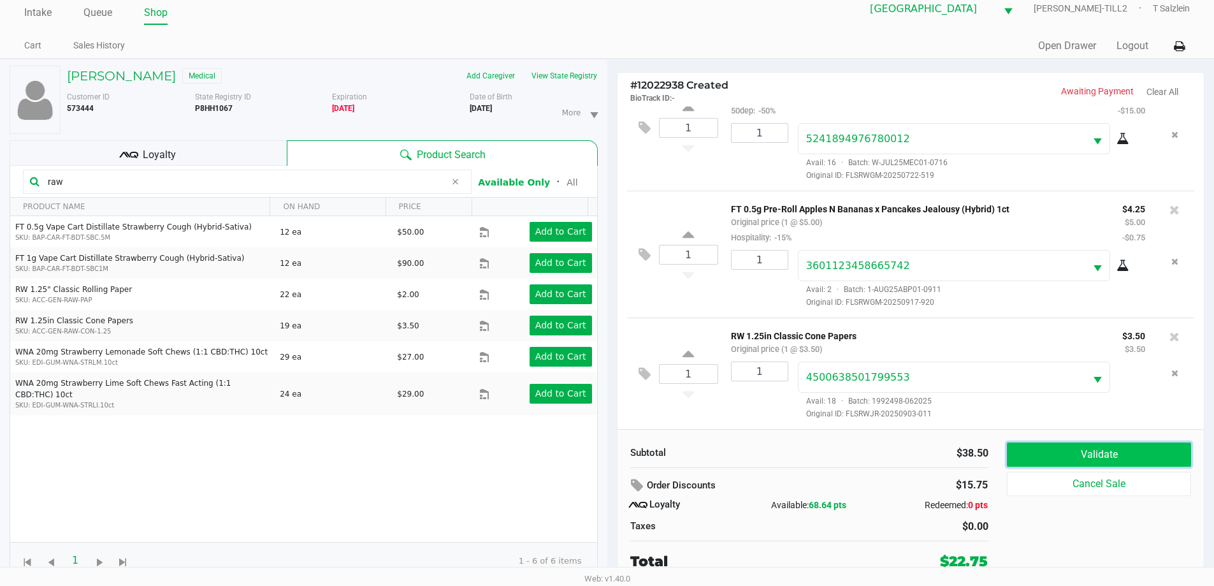
click at [648, 453] on button "Validate" at bounding box center [1099, 454] width 184 height 24
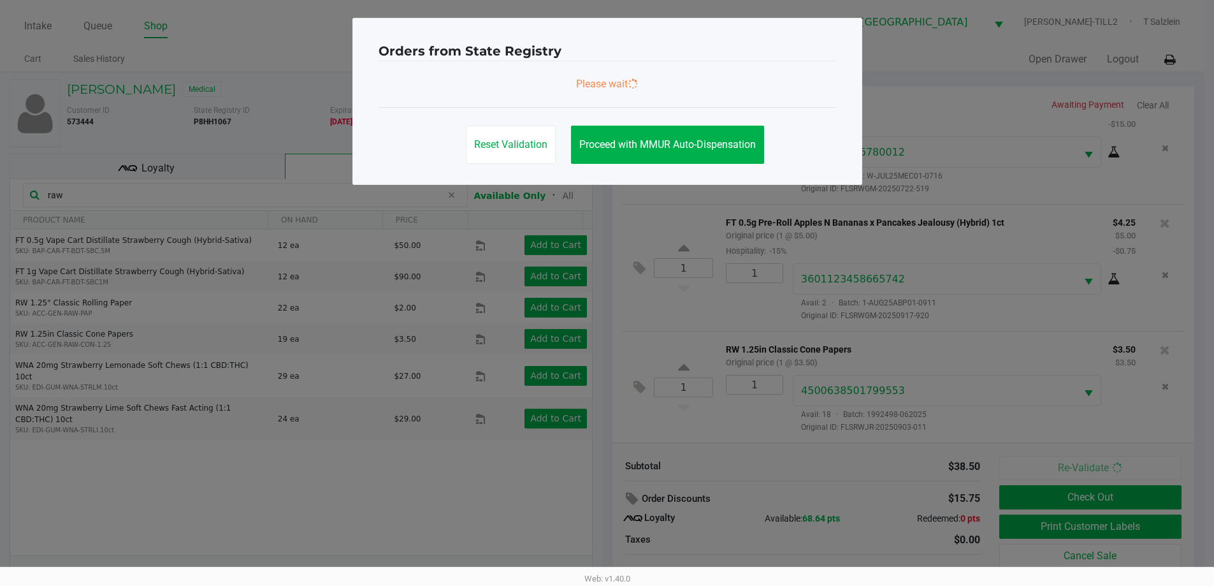
scroll to position [0, 0]
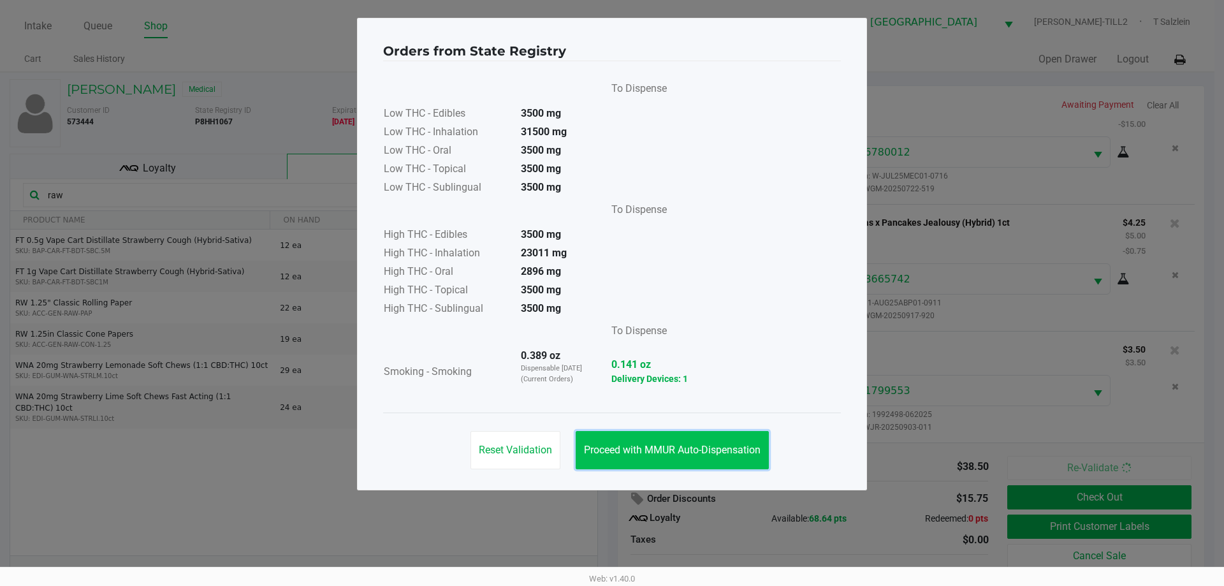
click at [648, 455] on span "Proceed with MMUR Auto-Dispensation" at bounding box center [672, 450] width 177 height 12
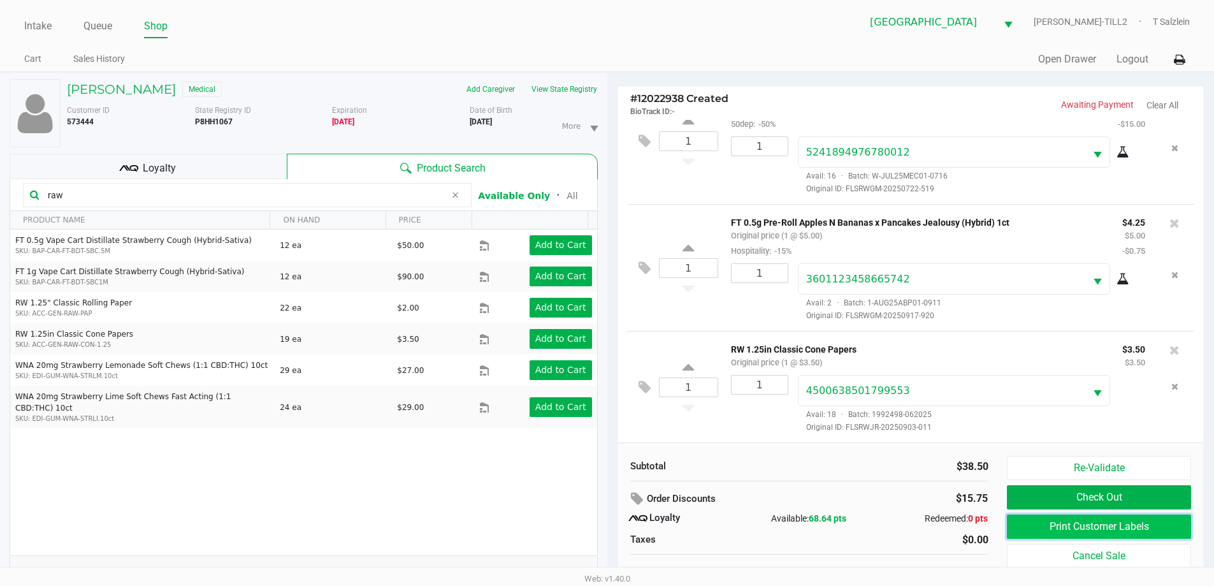
click at [648, 537] on button "Print Customer Labels" at bounding box center [1099, 526] width 184 height 24
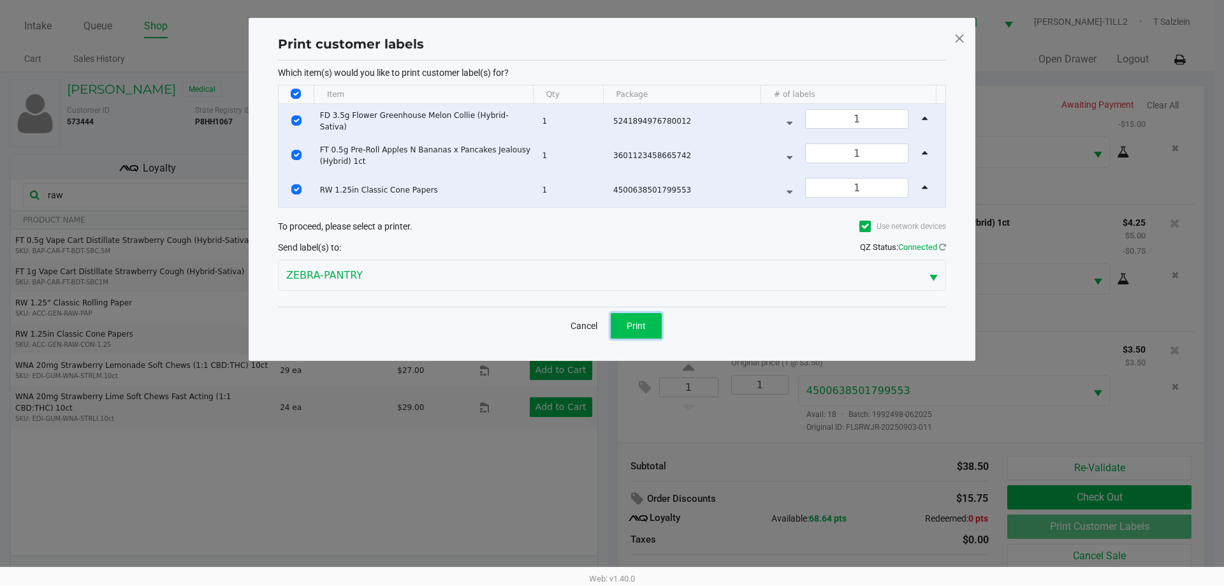
click at [648, 319] on button "Print" at bounding box center [636, 325] width 51 height 25
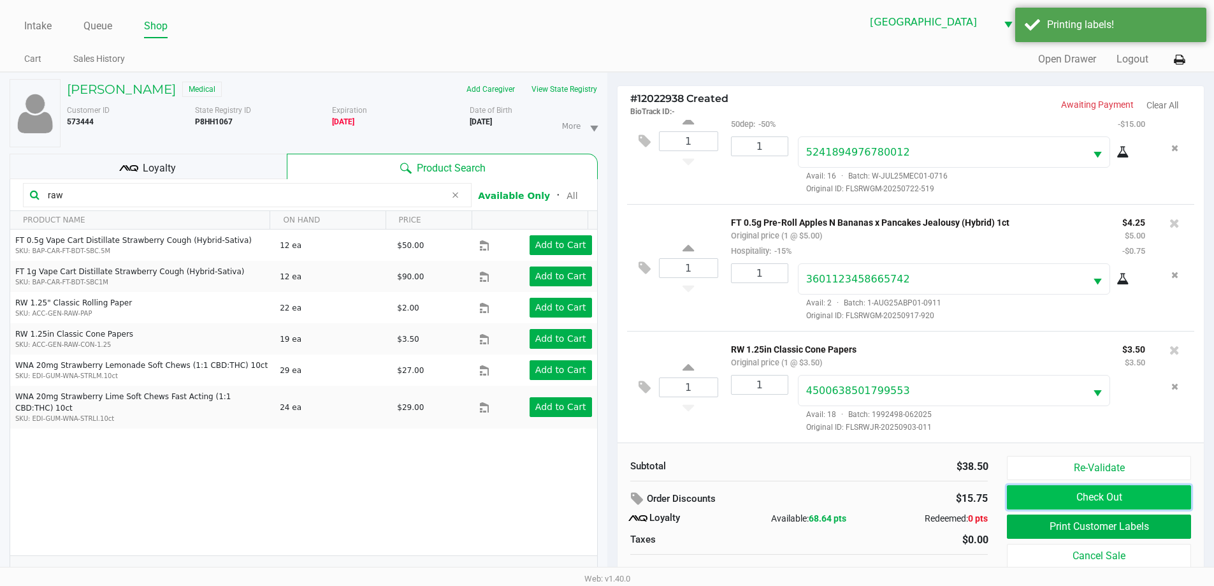
click at [648, 502] on button "Check Out" at bounding box center [1099, 497] width 184 height 24
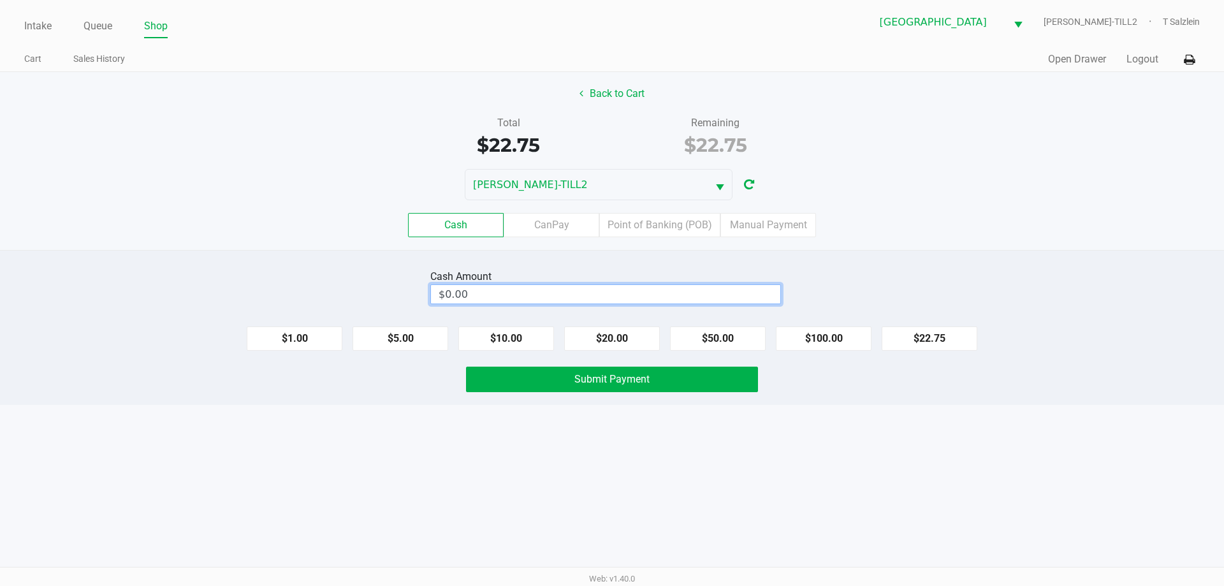
click at [501, 288] on input "$0.00" at bounding box center [605, 294] width 349 height 18
click at [611, 385] on button "Submit Payment" at bounding box center [612, 378] width 292 height 25
type input "$22.75"
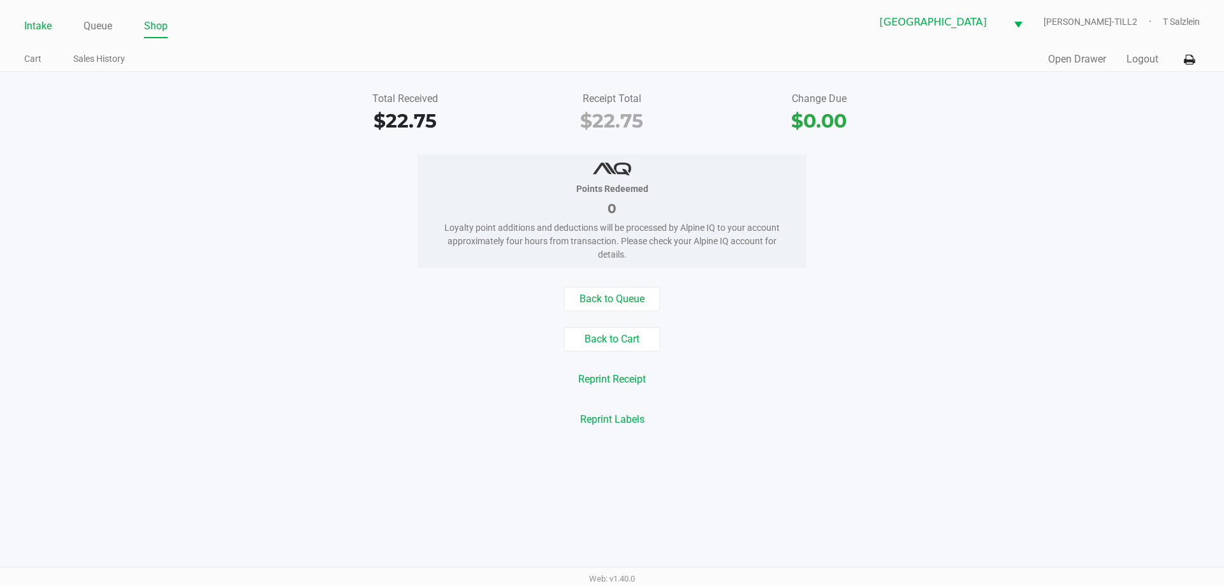
click at [38, 30] on link "Intake" at bounding box center [37, 26] width 27 height 18
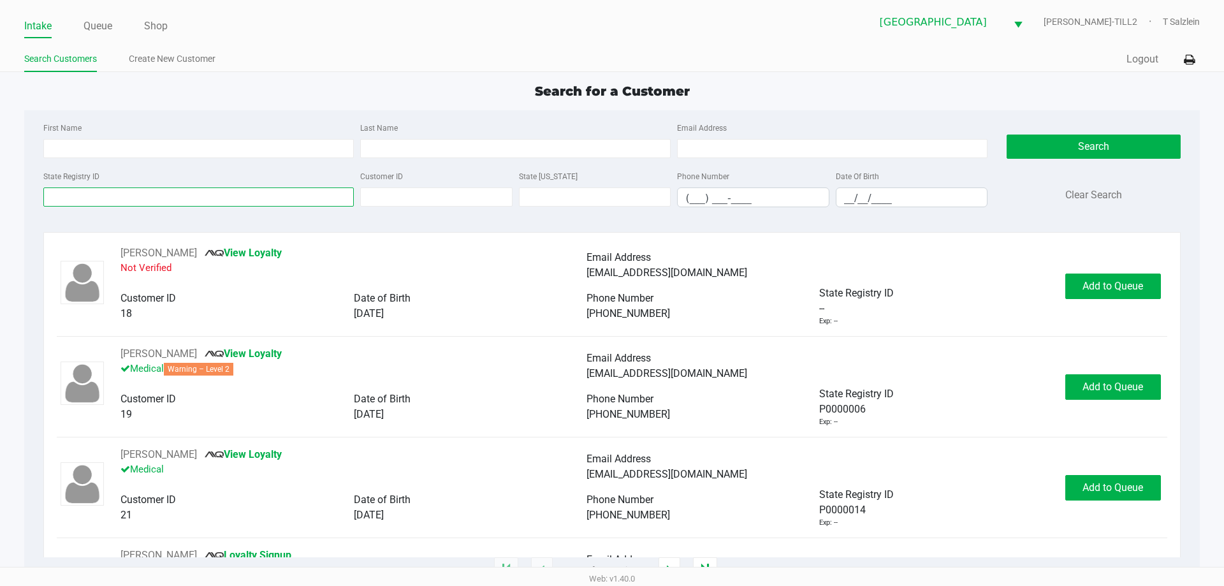
click at [150, 194] on input "State Registry ID" at bounding box center [198, 196] width 310 height 19
click at [208, 148] on input "First Name" at bounding box center [198, 148] width 310 height 19
type input "samuel"
type input "green"
click at [648, 198] on input "__/__/____" at bounding box center [911, 198] width 151 height 20
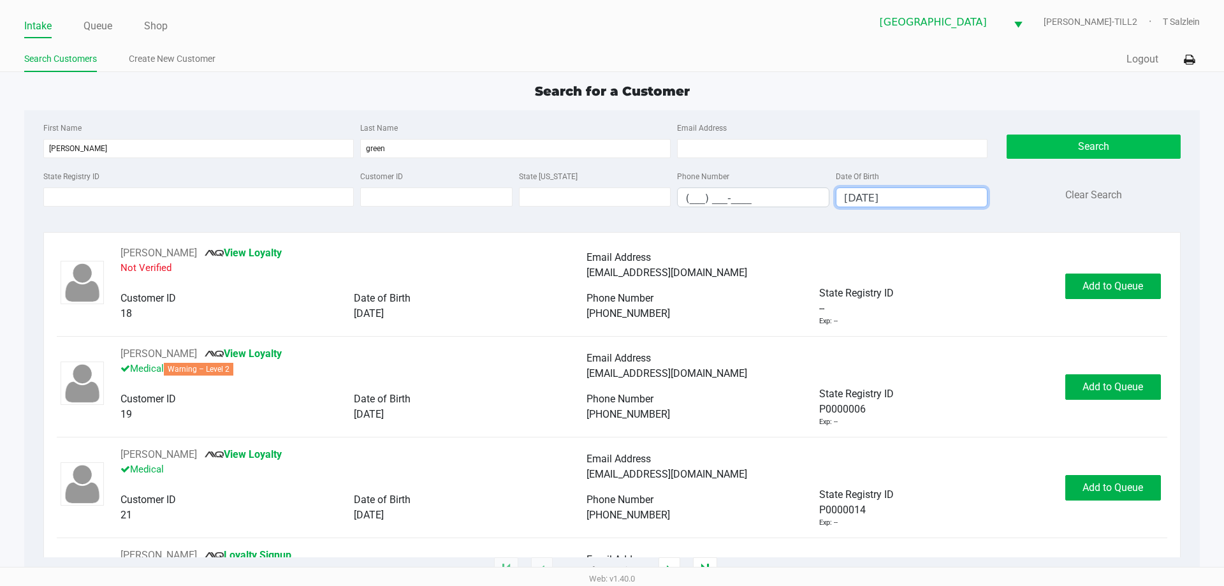
type input "02/11/1985"
click at [648, 157] on button "Search" at bounding box center [1092, 146] width 173 height 24
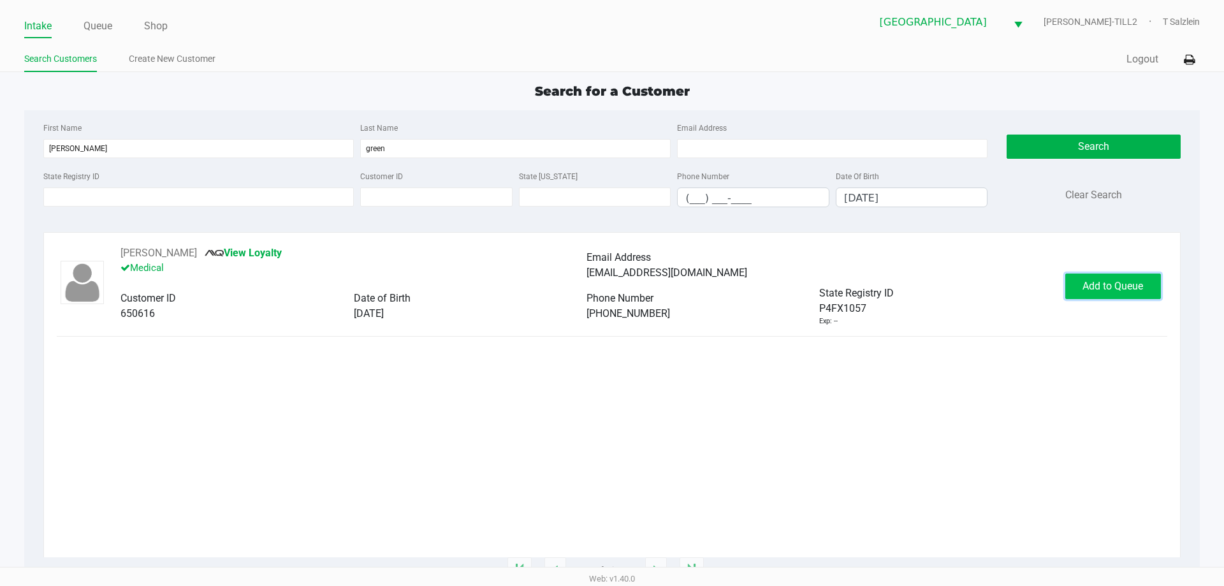
click at [648, 280] on span "Add to Queue" at bounding box center [1112, 286] width 61 height 12
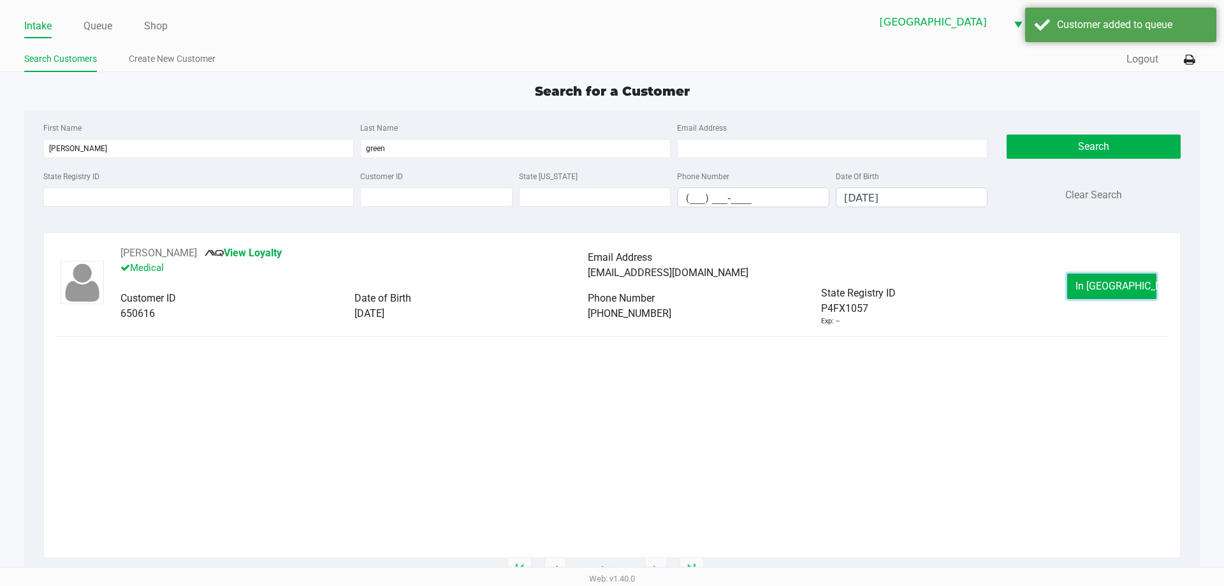
click at [648, 284] on span "In Queue" at bounding box center [1128, 286] width 107 height 12
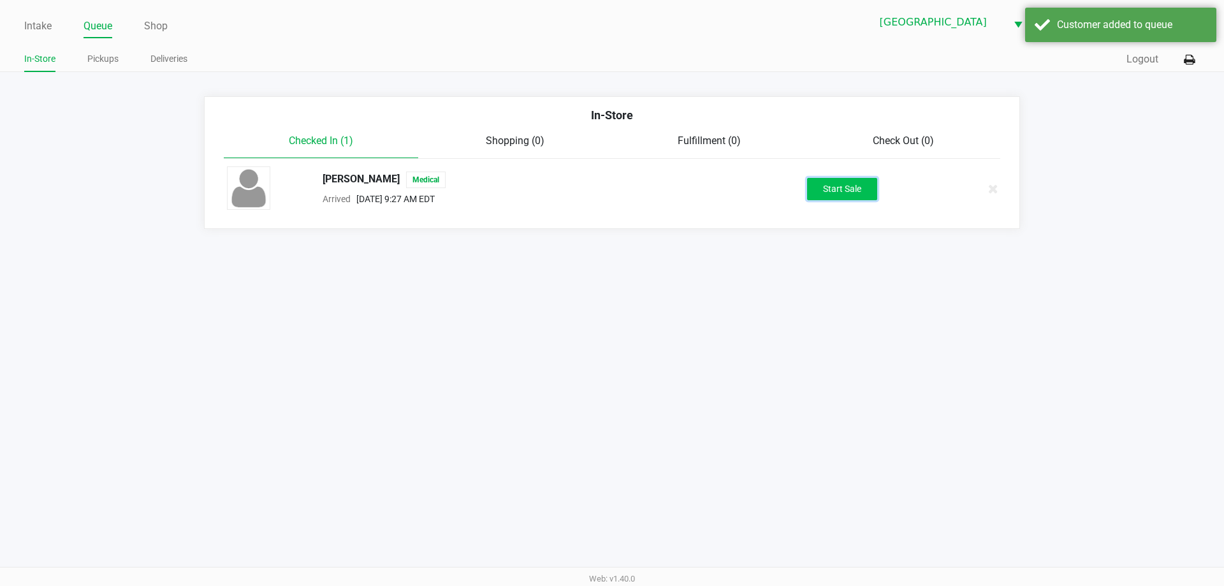
click at [648, 185] on button "Start Sale" at bounding box center [842, 189] width 70 height 22
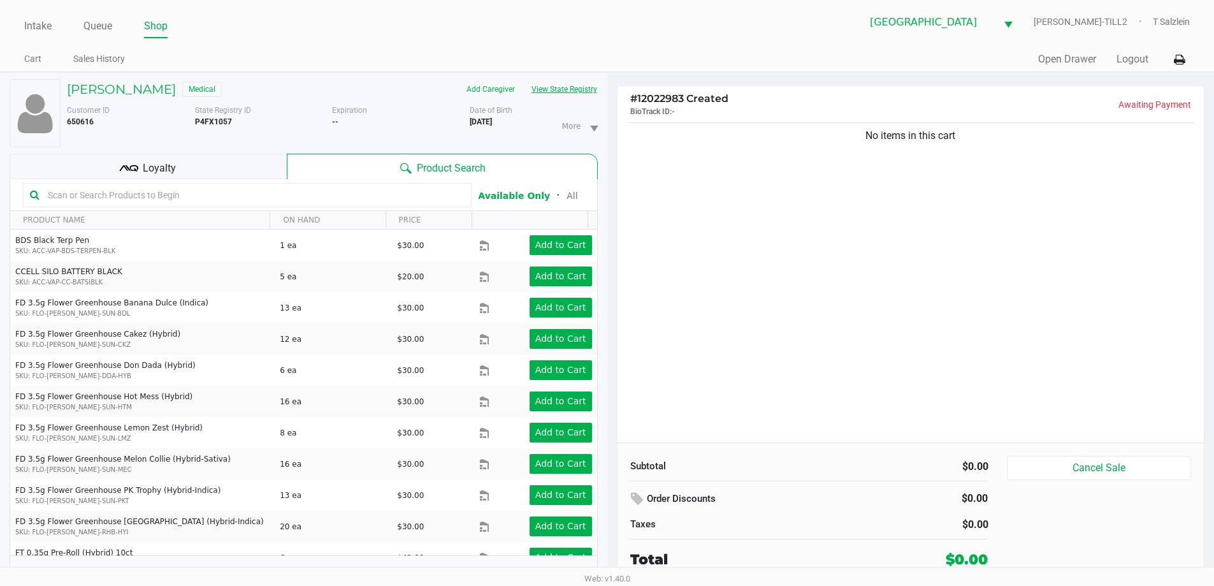
click at [577, 92] on button "View State Registry" at bounding box center [560, 89] width 75 height 20
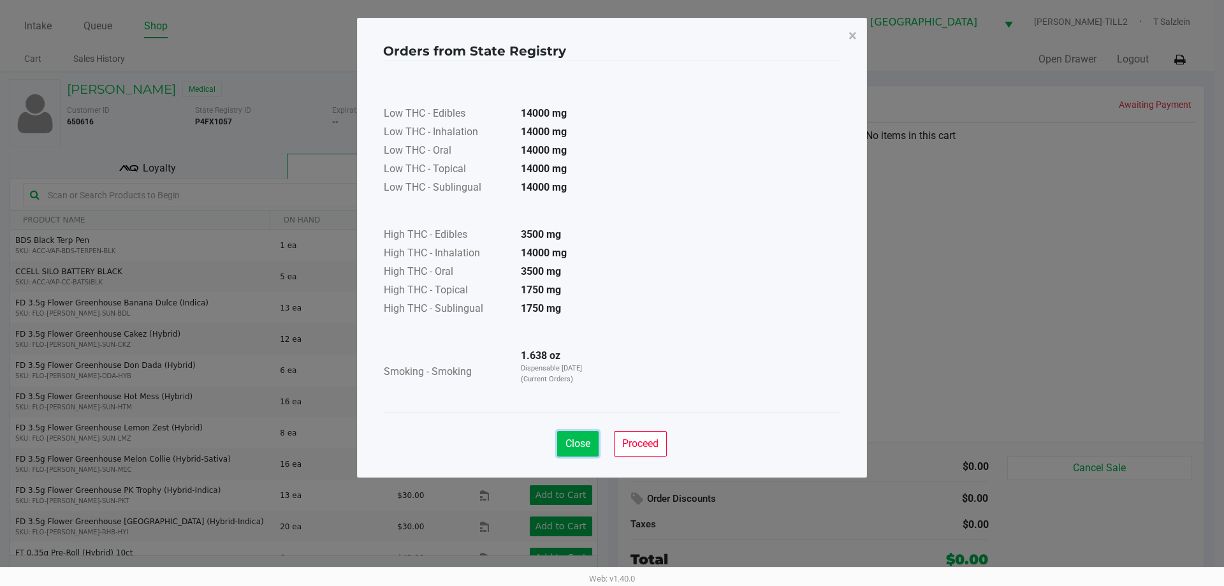
click at [578, 440] on span "Close" at bounding box center [577, 443] width 25 height 12
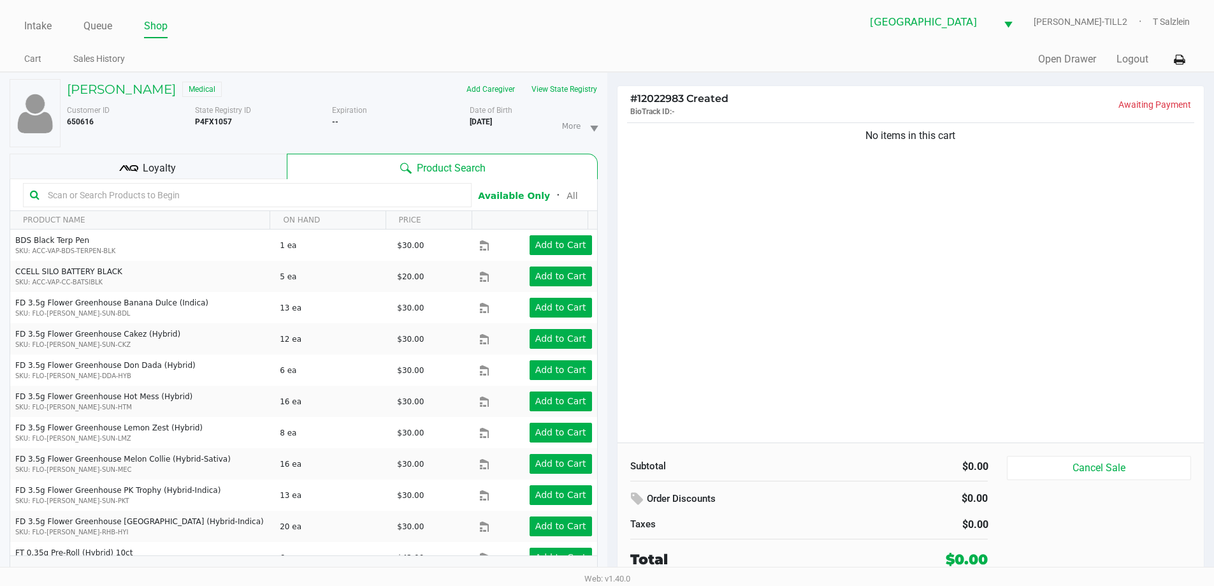
click at [235, 193] on input "text" at bounding box center [254, 194] width 422 height 19
click at [208, 192] on input "text" at bounding box center [254, 194] width 422 height 19
click at [168, 154] on div "Loyalty" at bounding box center [148, 166] width 277 height 25
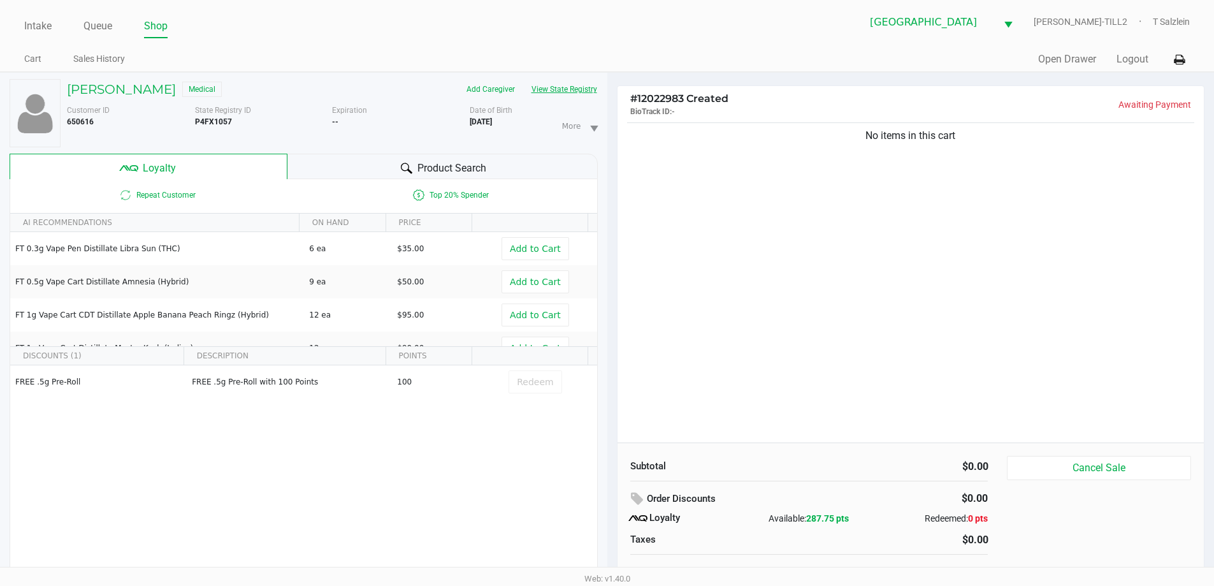
click at [572, 82] on button "View State Registry" at bounding box center [560, 89] width 75 height 20
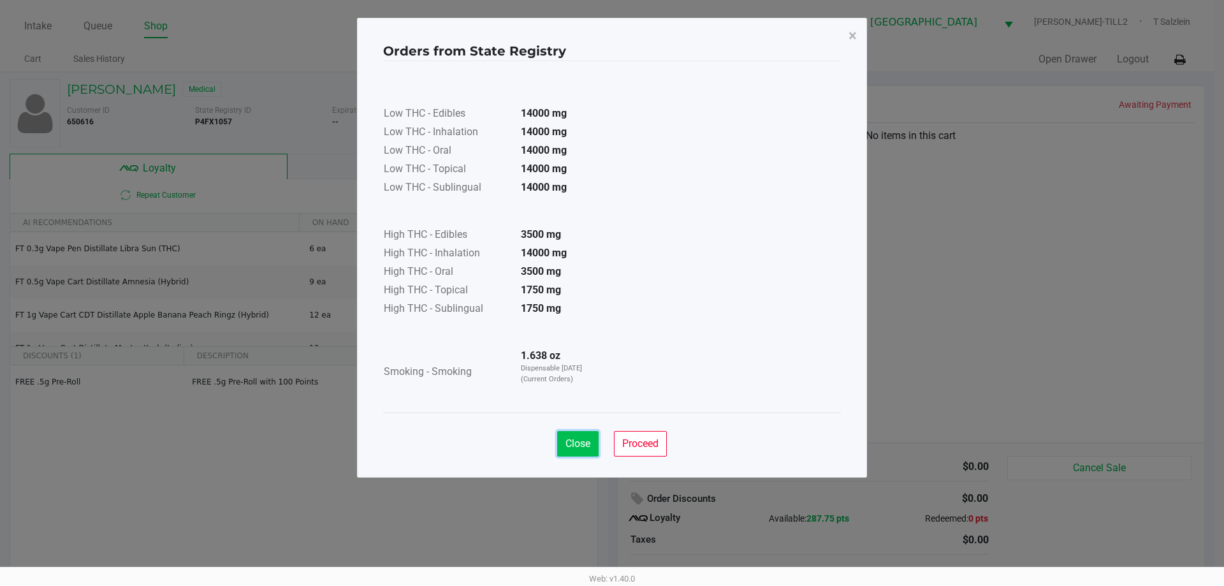
click at [561, 437] on button "Close" at bounding box center [577, 443] width 41 height 25
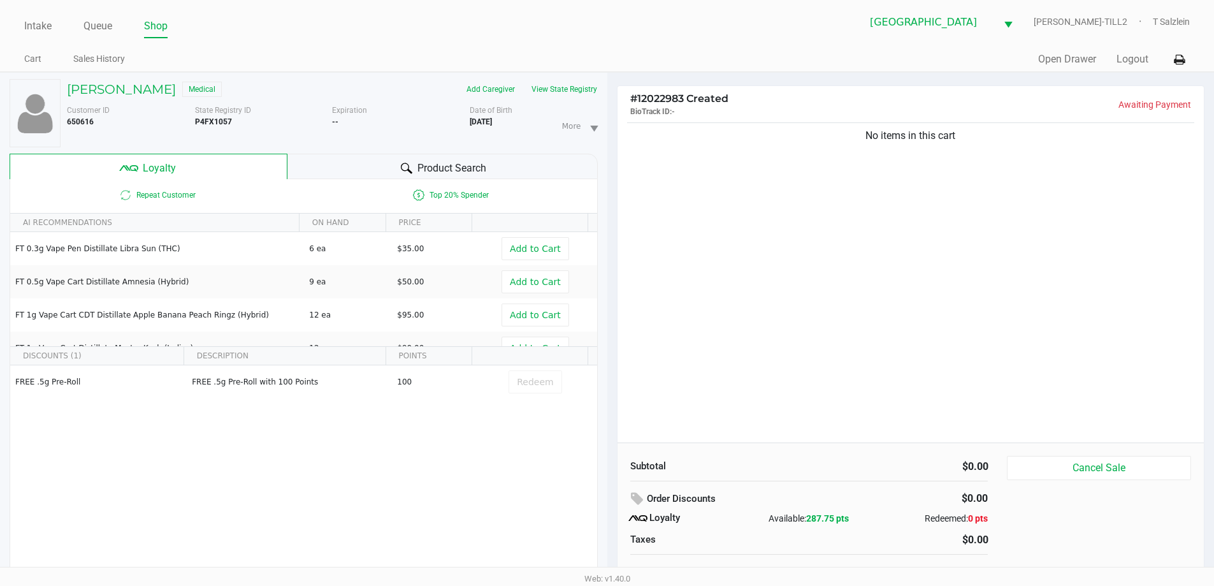
click at [424, 175] on span "Product Search" at bounding box center [451, 168] width 69 height 15
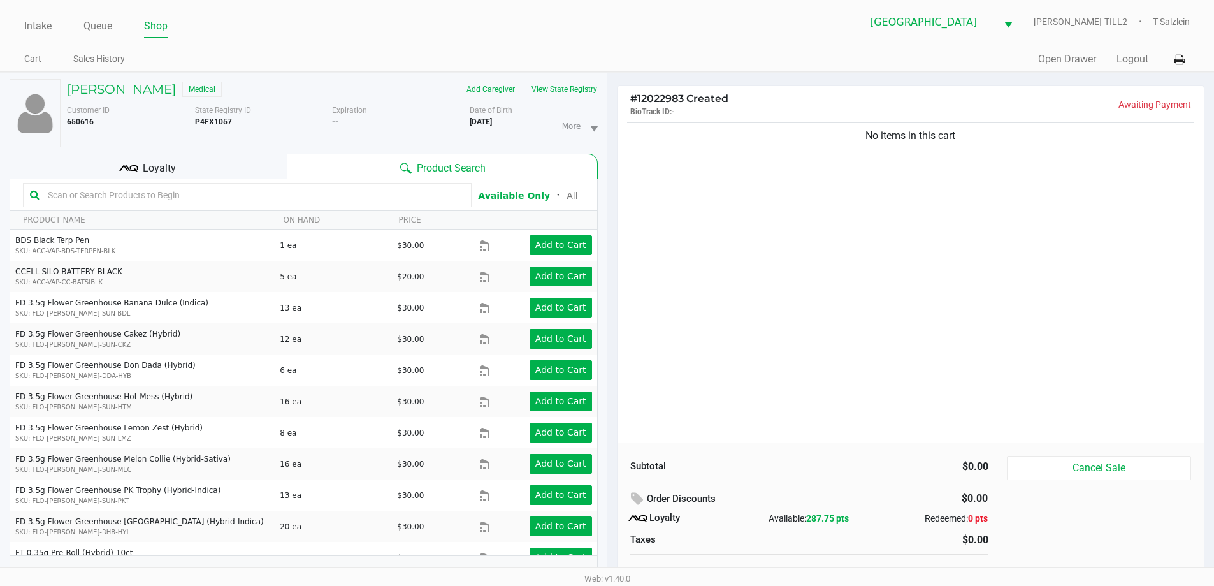
click at [155, 191] on input "text" at bounding box center [254, 194] width 422 height 19
click at [150, 196] on input "text" at bounding box center [254, 194] width 422 height 19
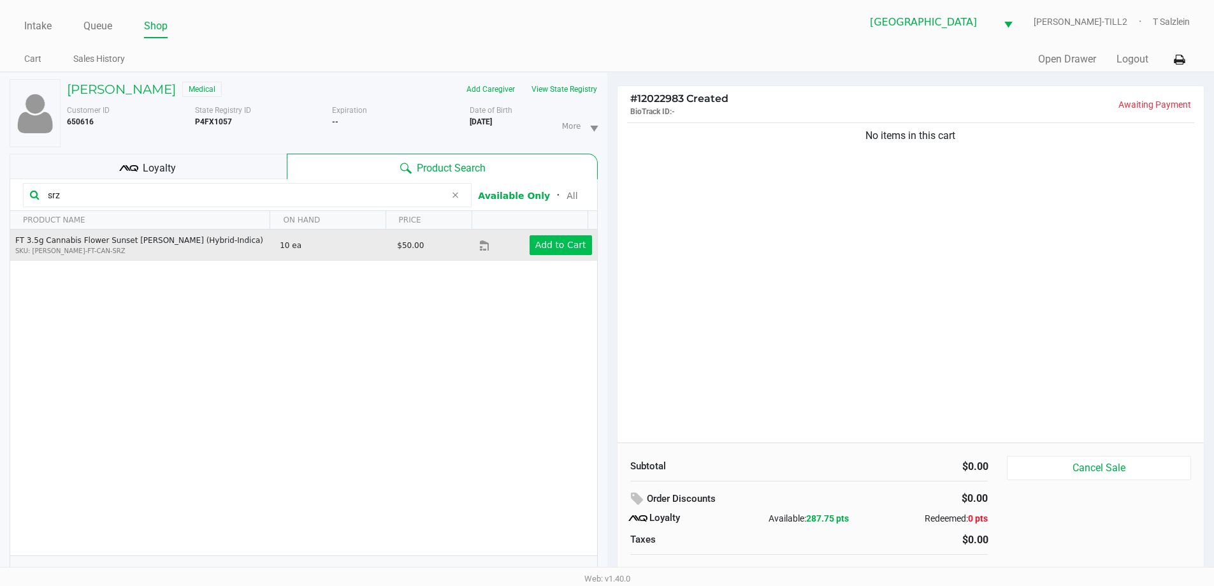
type input "srz"
click at [563, 242] on app-button-loader "Add to Cart" at bounding box center [560, 245] width 51 height 10
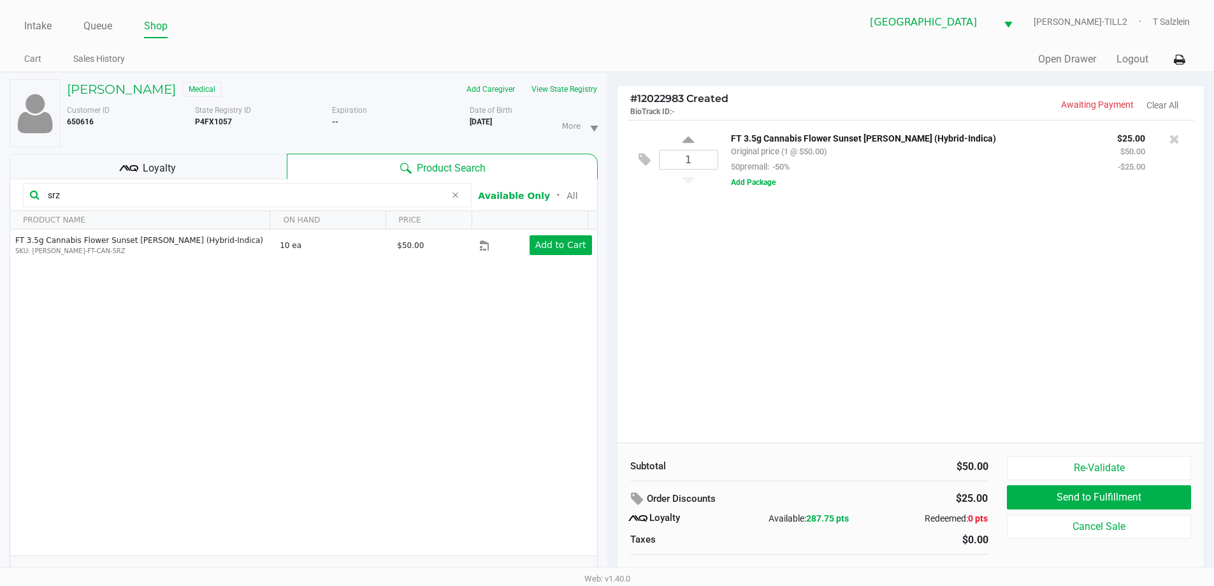
click at [456, 197] on icon at bounding box center [455, 195] width 8 height 10
click at [417, 192] on input "text" at bounding box center [254, 194] width 422 height 19
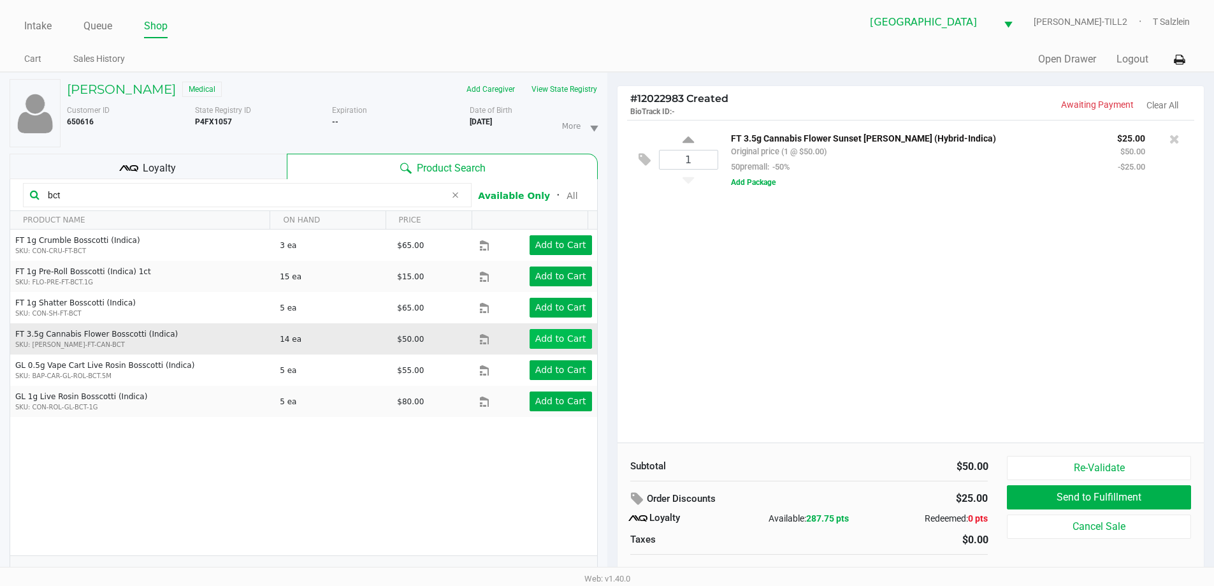
type input "bct"
click at [536, 338] on app-button-loader "Add to Cart" at bounding box center [560, 338] width 51 height 10
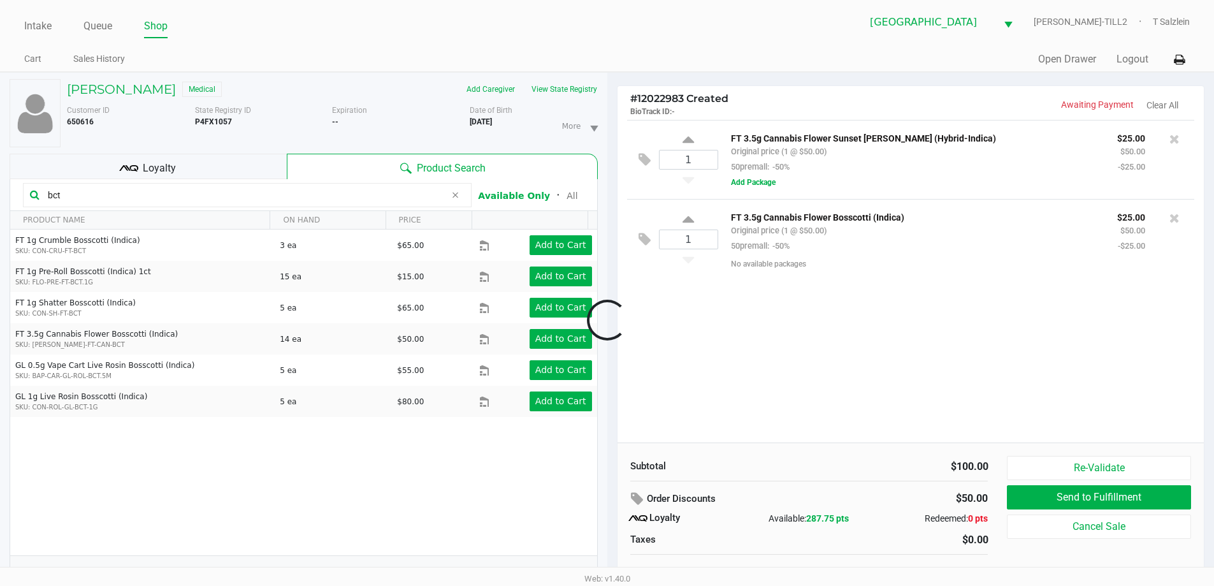
click at [455, 198] on icon at bounding box center [455, 195] width 8 height 10
click at [421, 198] on input "text" at bounding box center [254, 194] width 422 height 19
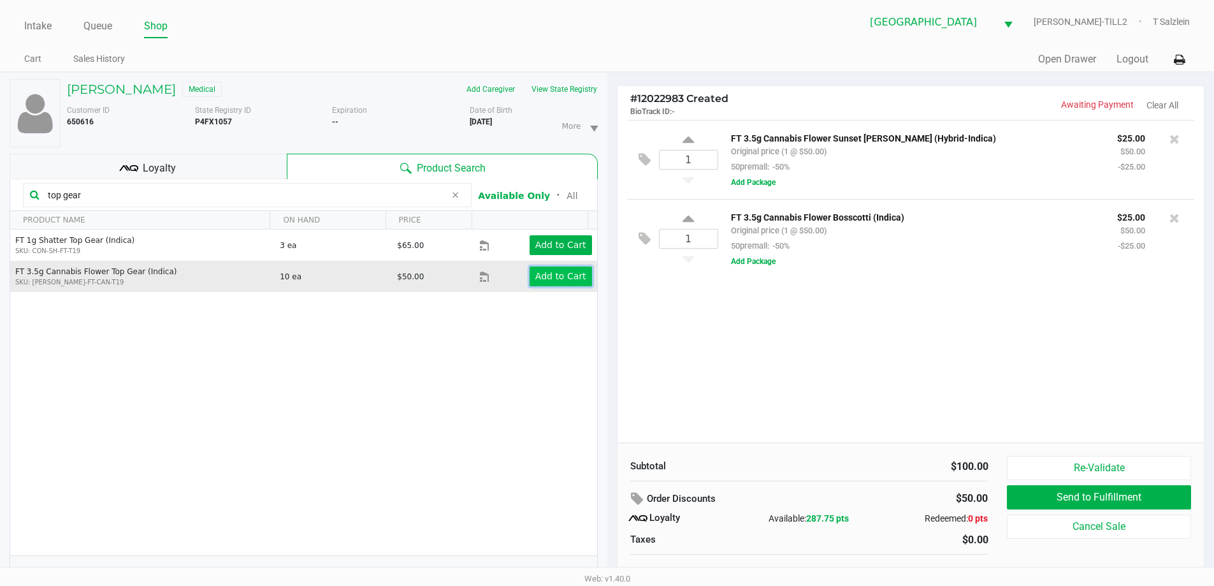
click at [559, 271] on app-button-loader "Add to Cart" at bounding box center [560, 276] width 51 height 10
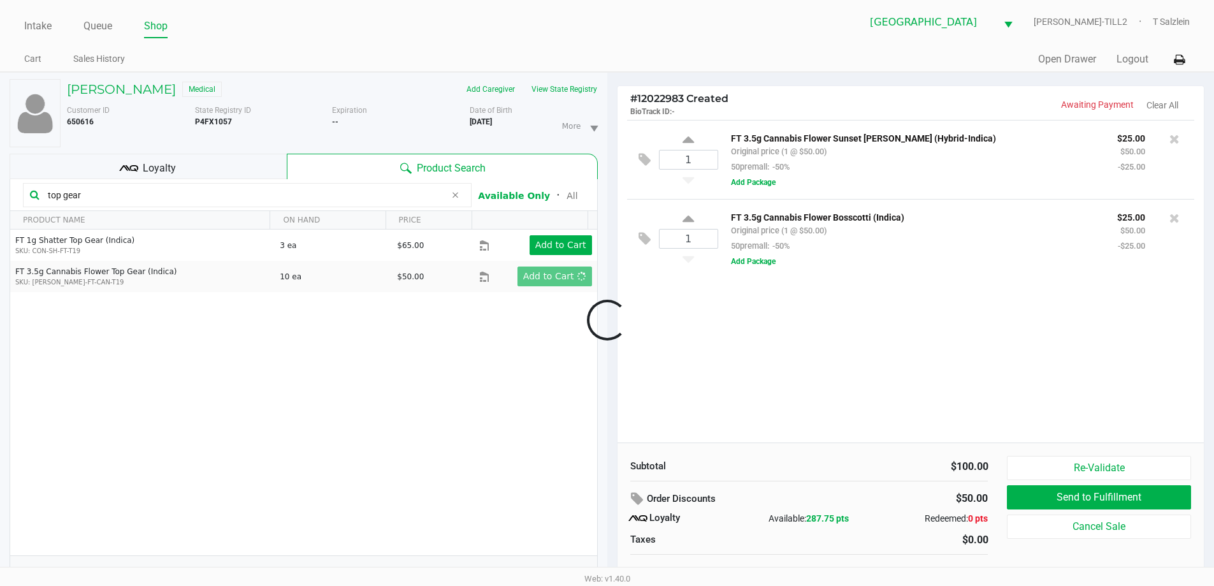
click at [648, 368] on div at bounding box center [607, 320] width 1214 height 369
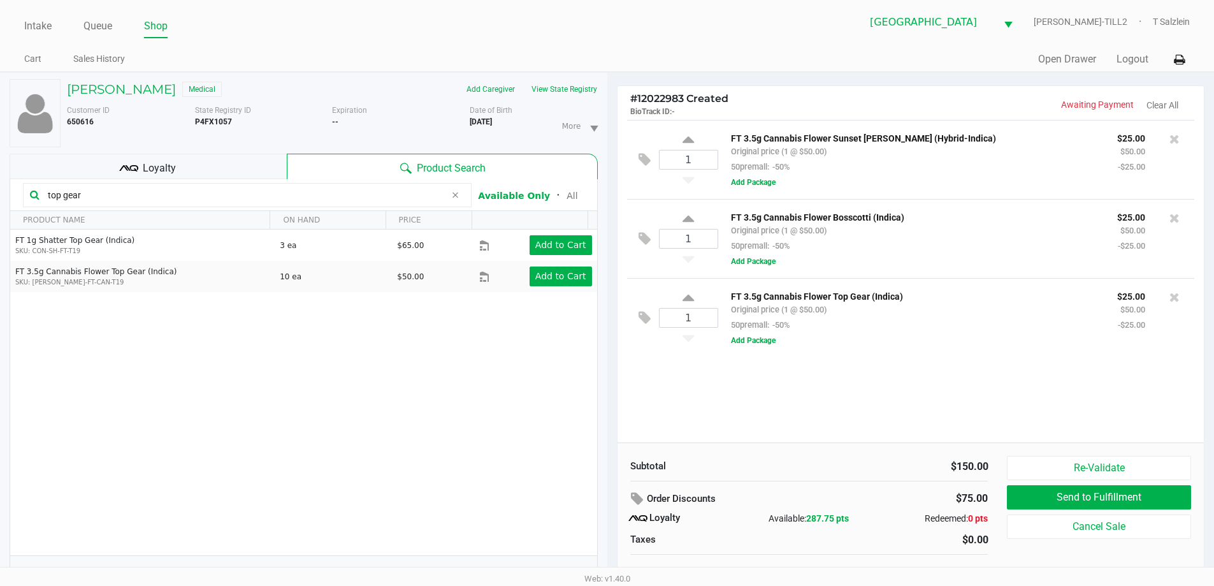
click at [213, 187] on input "top gear" at bounding box center [244, 194] width 403 height 19
type input "t"
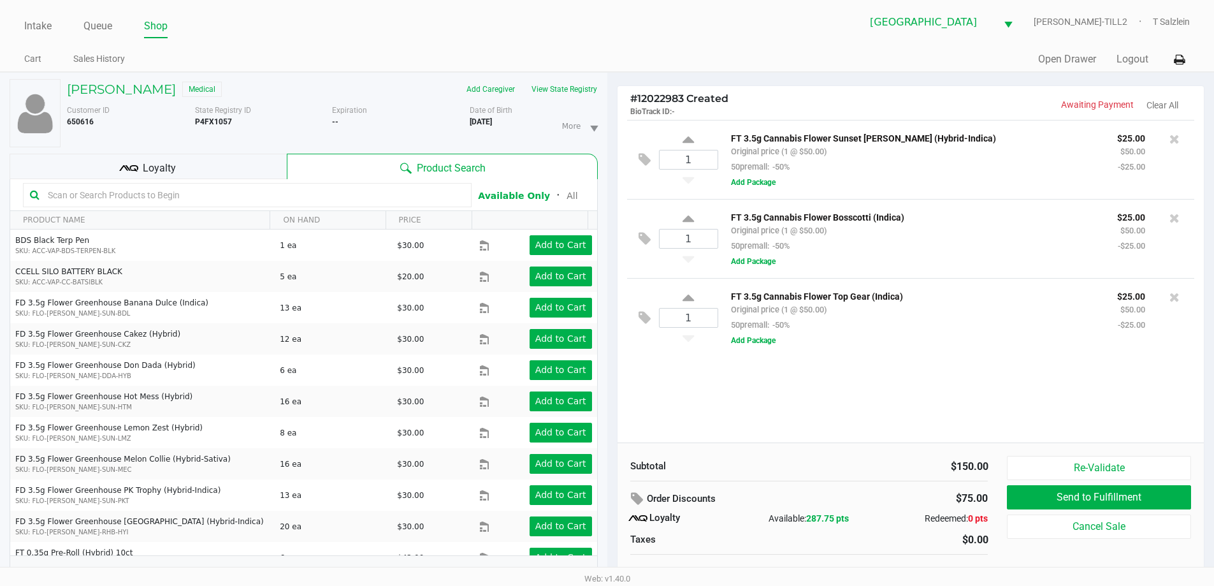
click at [210, 196] on input "text" at bounding box center [254, 194] width 422 height 19
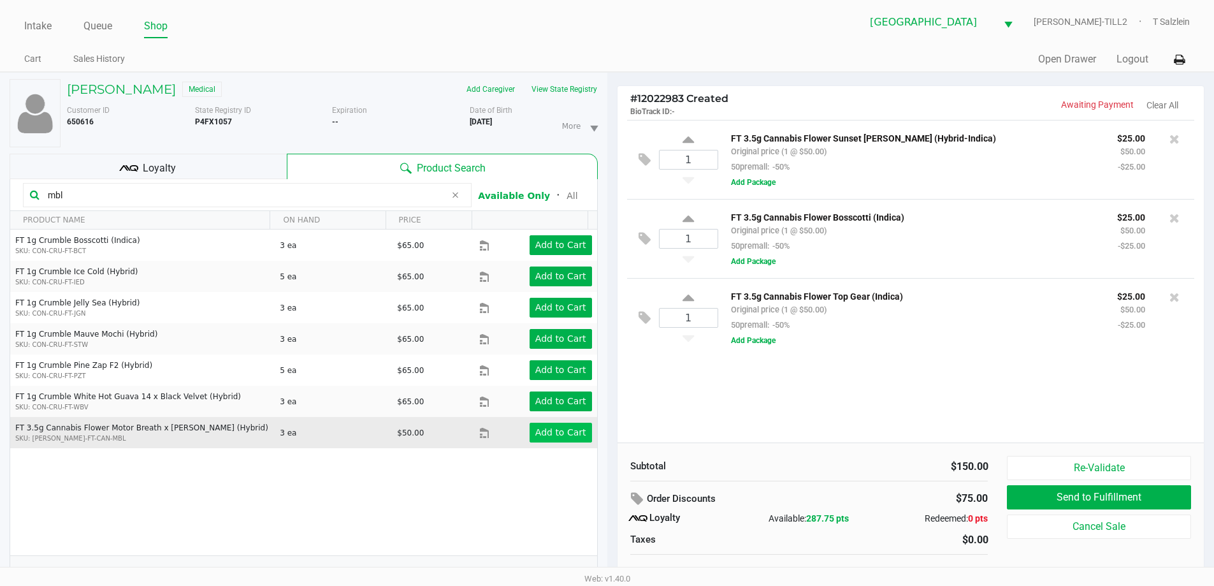
type input "mbl"
click at [572, 433] on app-button-loader "Add to Cart" at bounding box center [560, 432] width 51 height 10
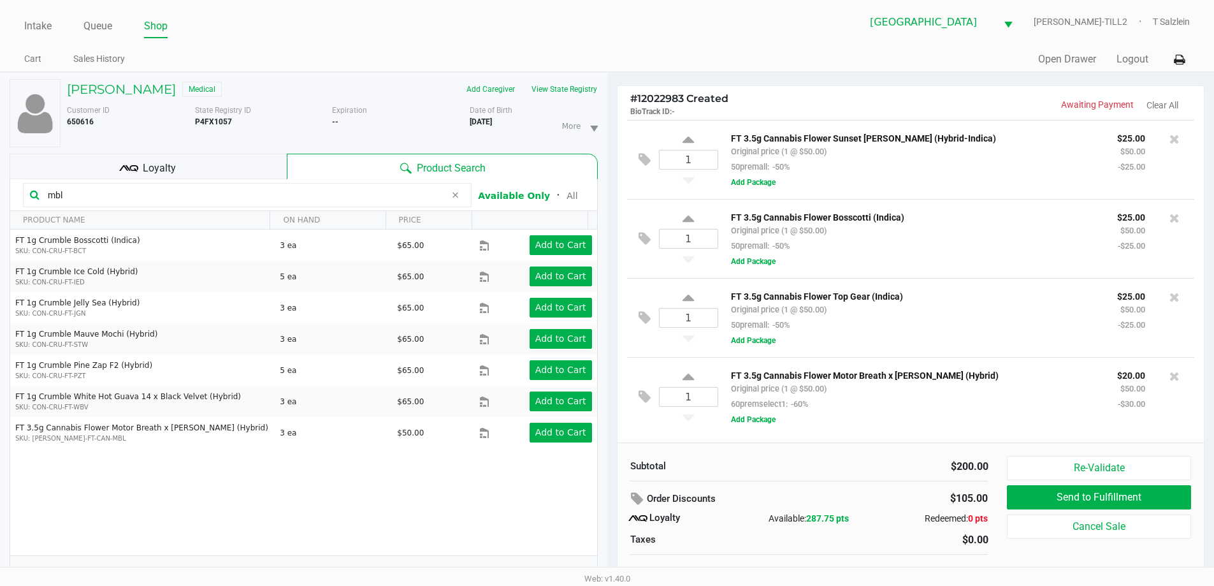
click at [648, 432] on div "1 FT 3.5g Cannabis Flower Motor Breath x Mike Larry (Hybrid) Original price (1 …" at bounding box center [911, 396] width 568 height 79
click at [648, 469] on div "$200.00" at bounding box center [903, 466] width 189 height 15
click at [648, 482] on div "Subtotal $200.00 Order Discounts $105.00 Loyalty Available: 287.75 pts Redeemed…" at bounding box center [809, 520] width 377 height 129
click at [648, 486] on div "Subtotal $200.00 Order Discounts $105.00 Loyalty Available: 287.75 pts Redeemed…" at bounding box center [809, 520] width 377 height 129
click at [648, 469] on div "$200.00" at bounding box center [904, 466] width 170 height 15
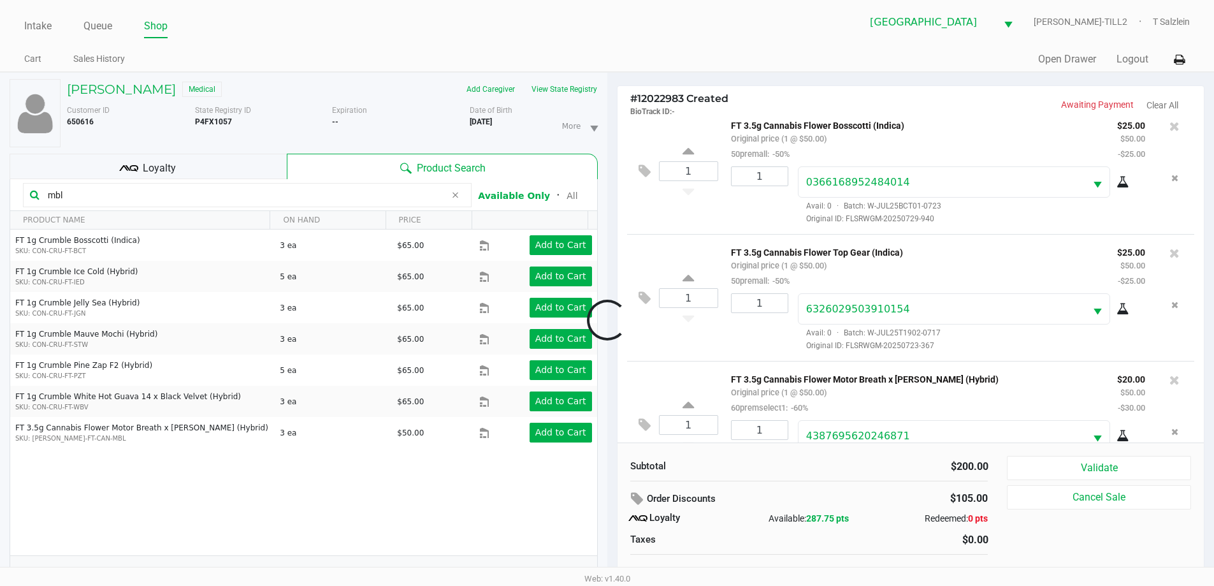
scroll to position [187, 0]
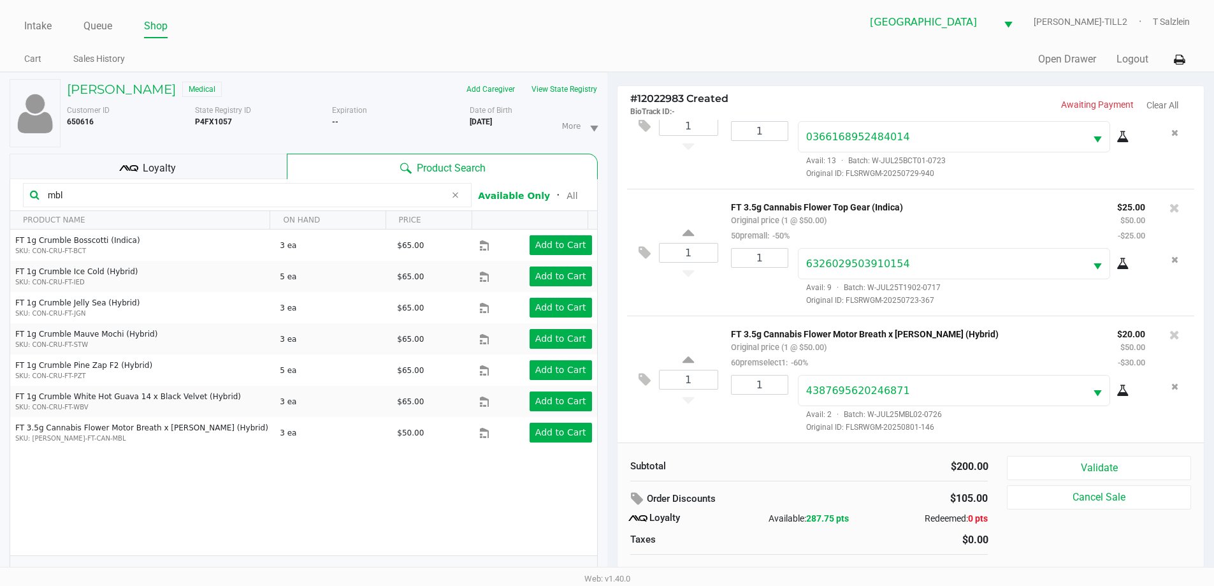
click at [648, 456] on div "Subtotal $200.00" at bounding box center [809, 465] width 377 height 18
click at [648, 464] on div "Subtotal" at bounding box center [715, 466] width 170 height 15
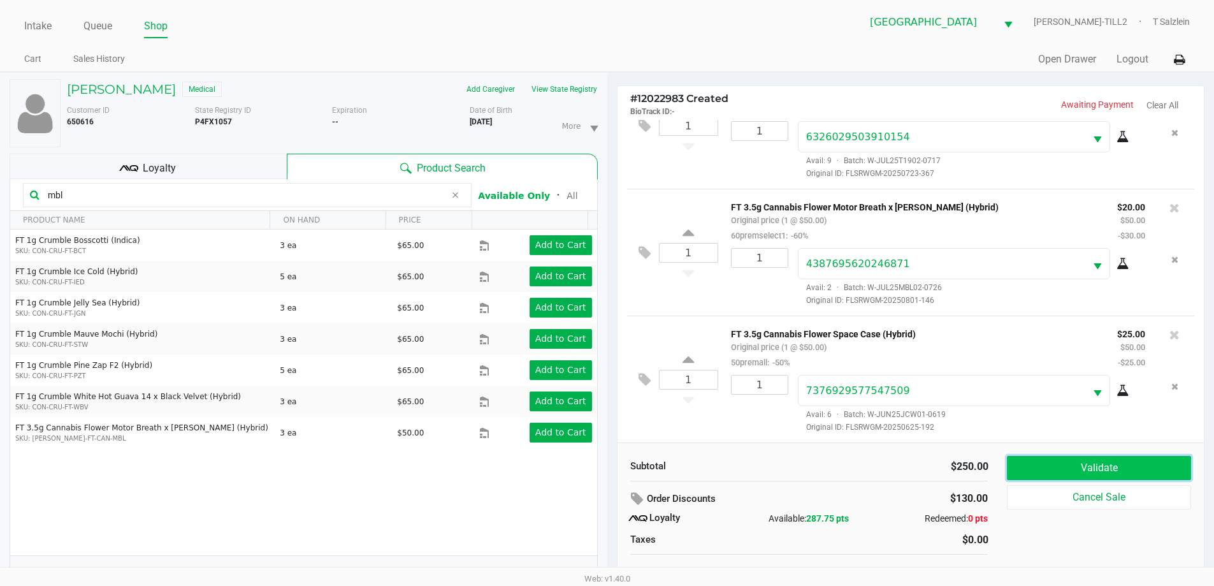
click at [648, 472] on button "Validate" at bounding box center [1099, 468] width 184 height 24
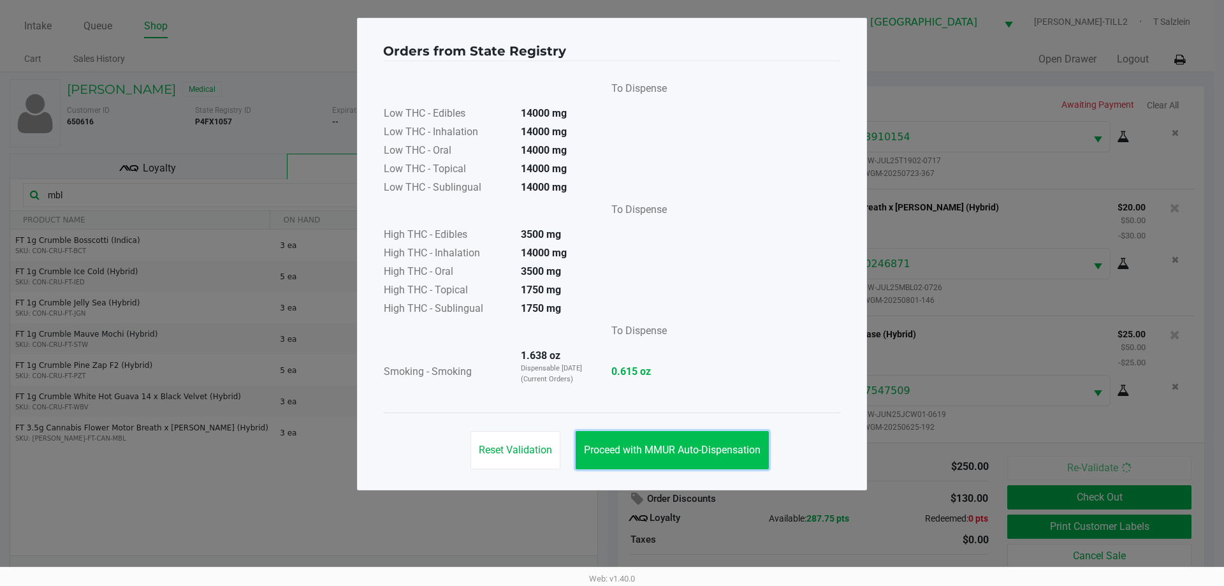
click at [648, 454] on span "Proceed with MMUR Auto-Dispensation" at bounding box center [672, 450] width 177 height 12
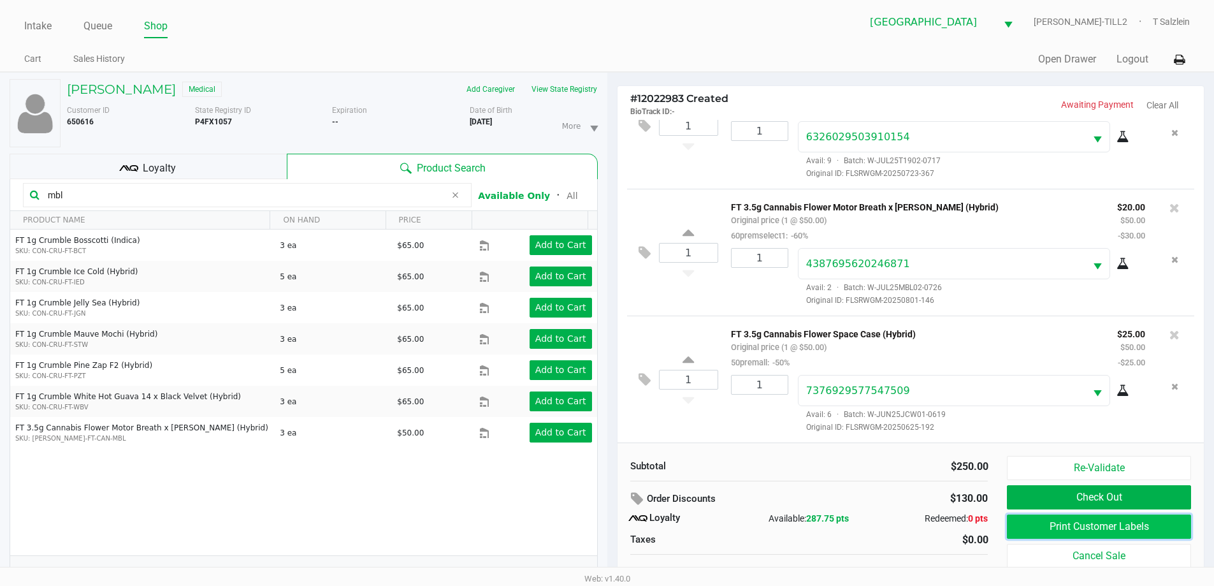
click at [648, 517] on button "Print Customer Labels" at bounding box center [1099, 526] width 184 height 24
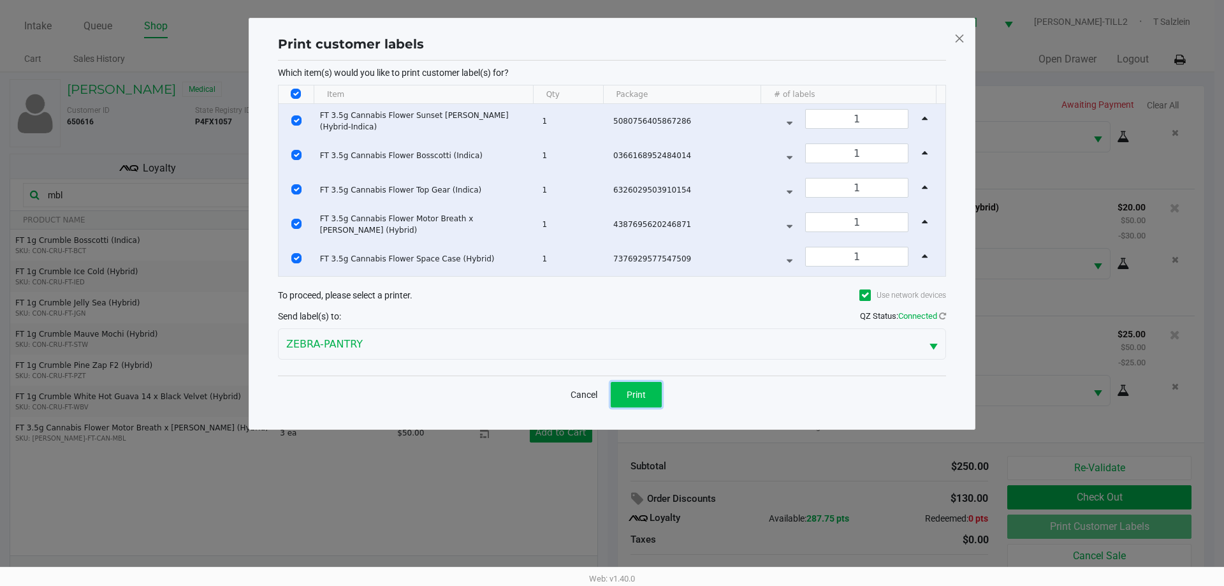
click at [631, 405] on button "Print" at bounding box center [636, 394] width 51 height 25
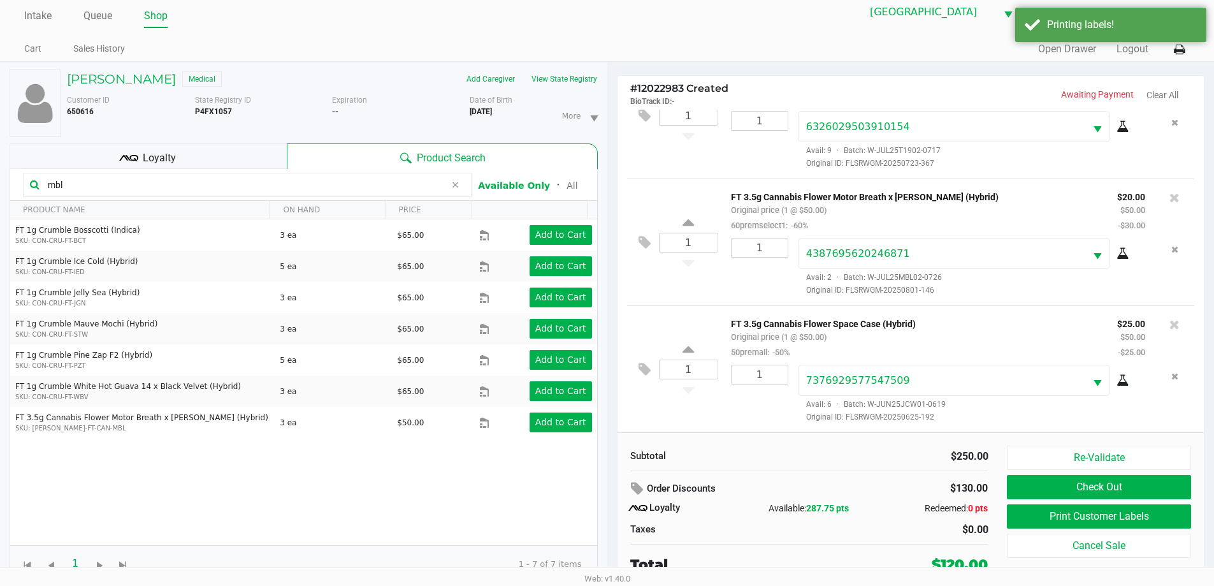
scroll to position [13, 0]
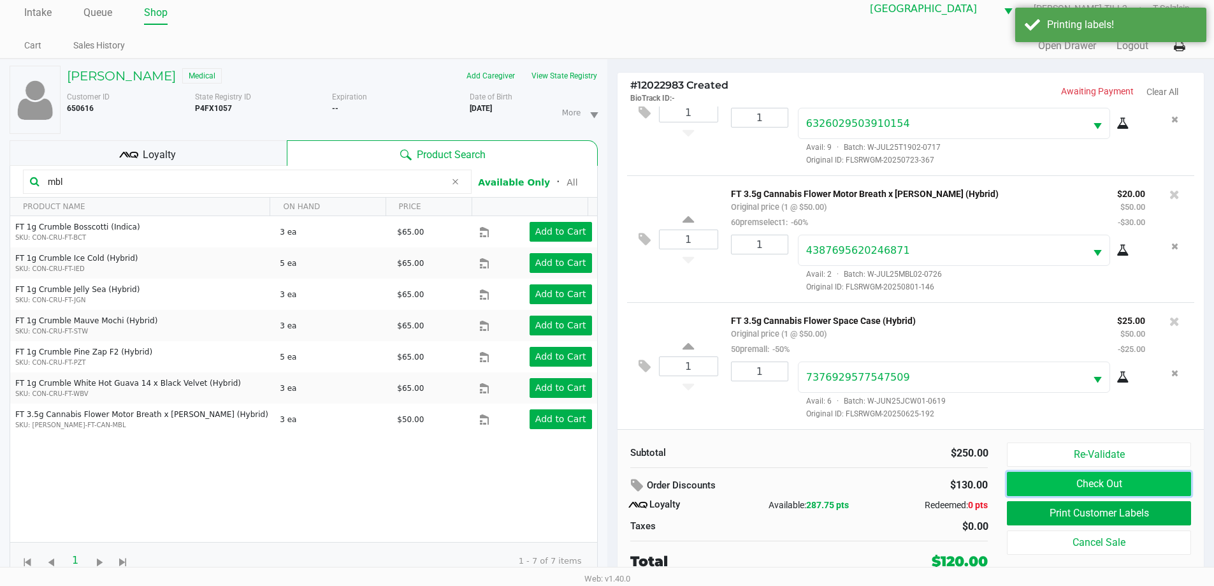
click at [648, 481] on button "Check Out" at bounding box center [1099, 484] width 184 height 24
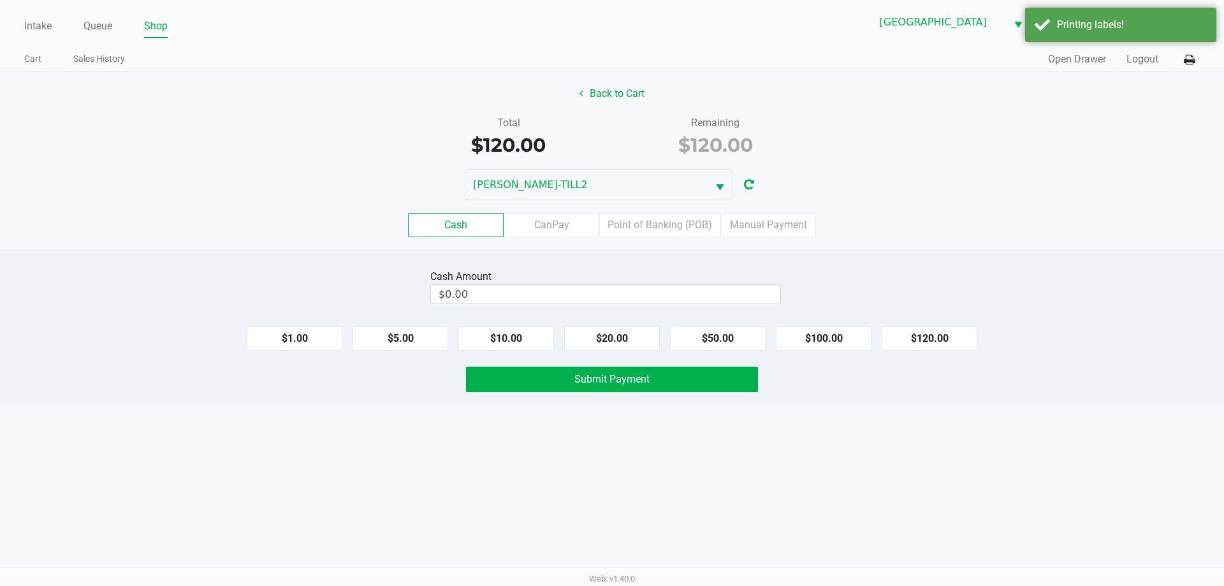
click at [648, 217] on label "Point of Banking (POB)" at bounding box center [659, 225] width 121 height 24
click at [0, 0] on 7 "Point of Banking (POB)" at bounding box center [0, 0] width 0 height 0
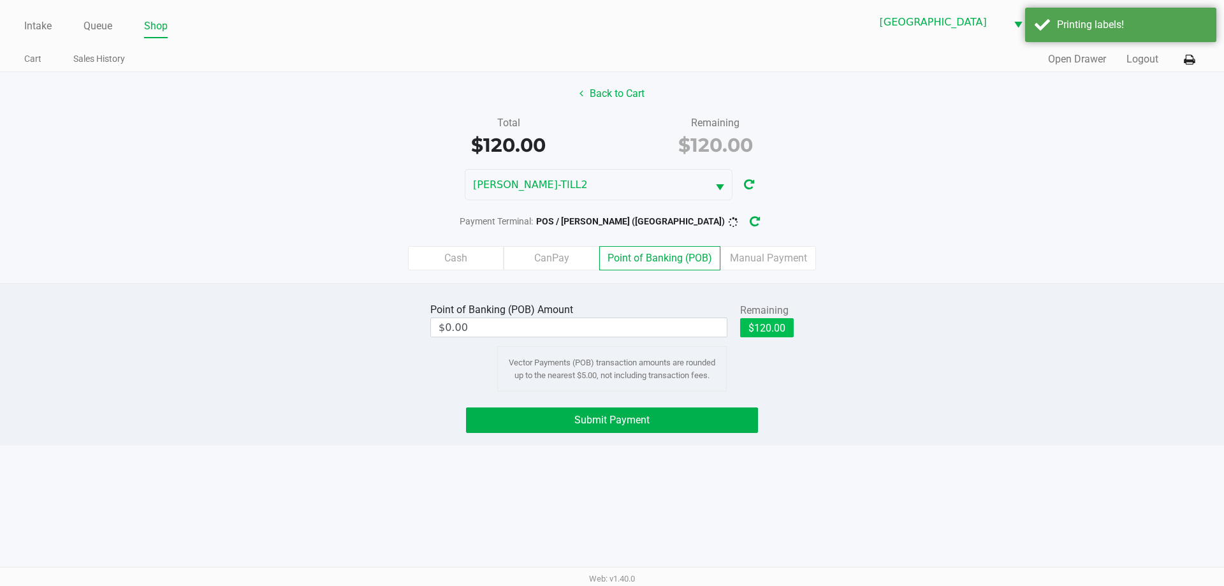
click at [648, 328] on button "$120.00" at bounding box center [767, 327] width 54 height 19
type input "$120.00"
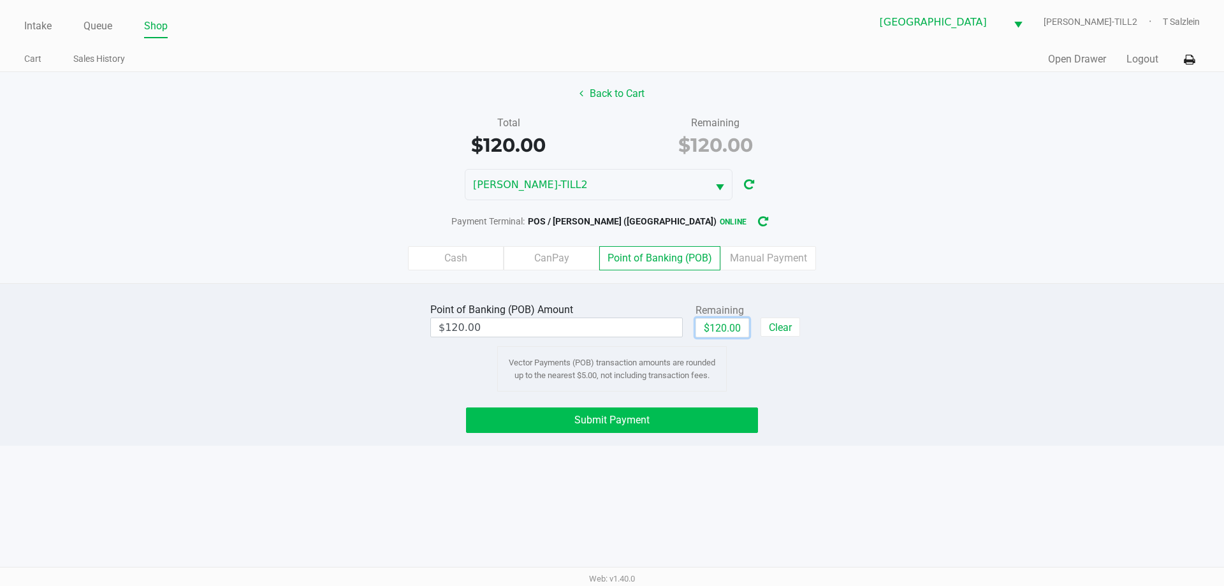
click at [628, 409] on button "Submit Payment" at bounding box center [612, 419] width 292 height 25
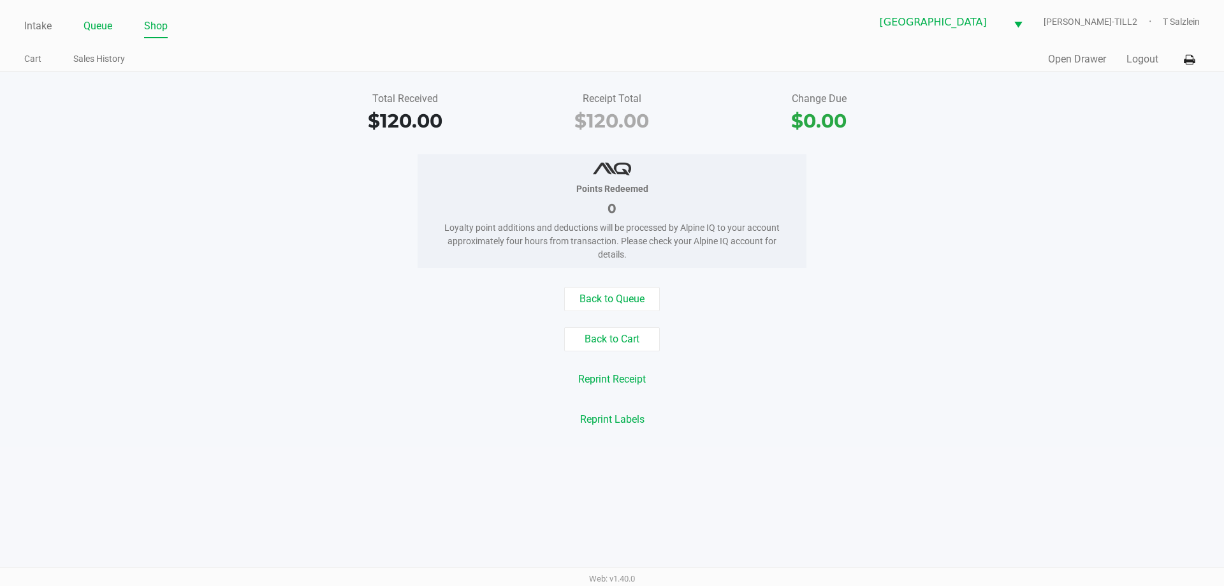
click at [103, 20] on link "Queue" at bounding box center [97, 26] width 29 height 18
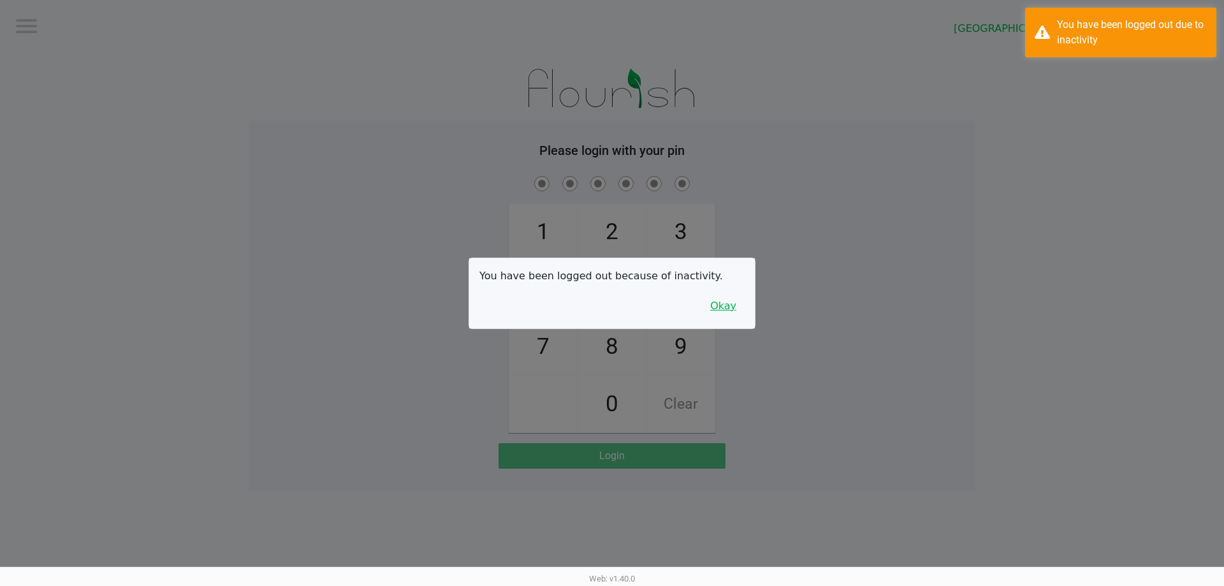
click at [648, 305] on button "Okay" at bounding box center [723, 306] width 43 height 24
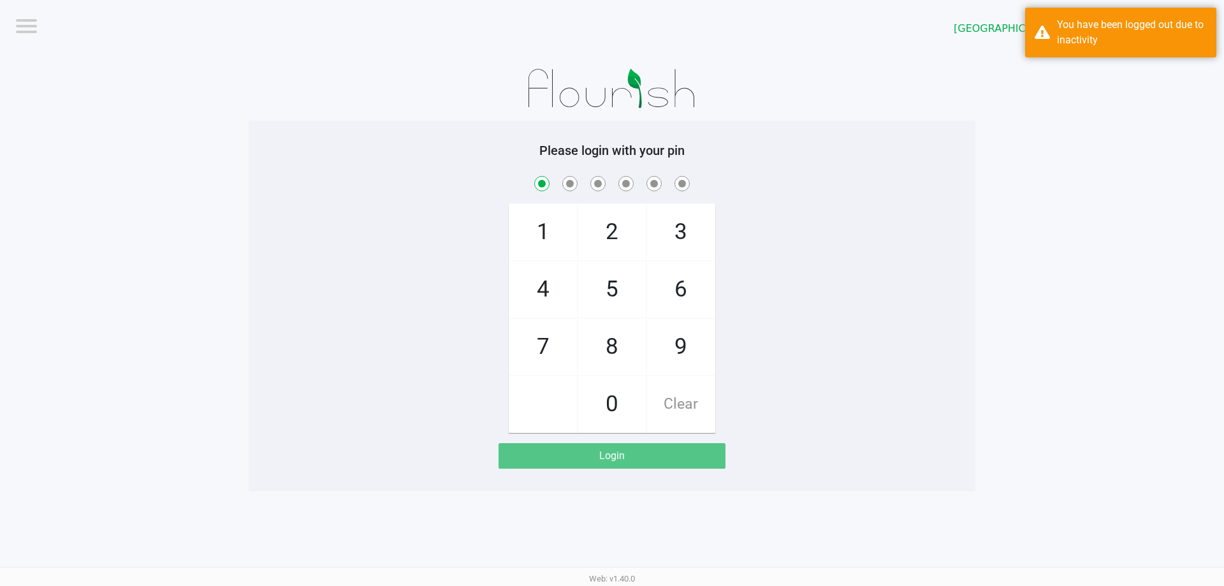
checkbox input "true"
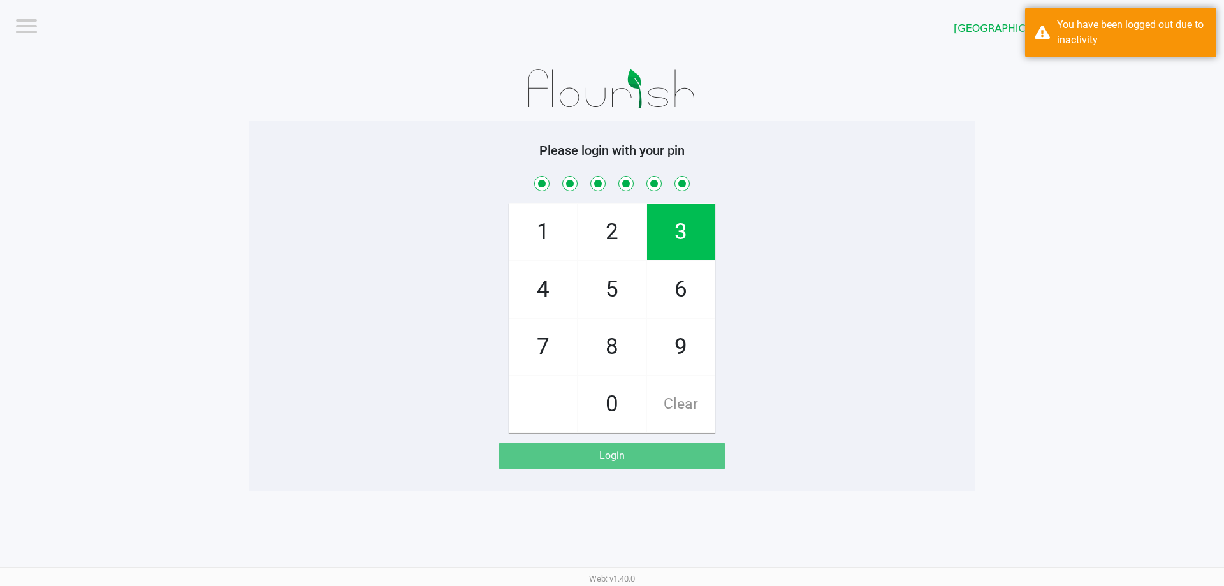
checkbox input "true"
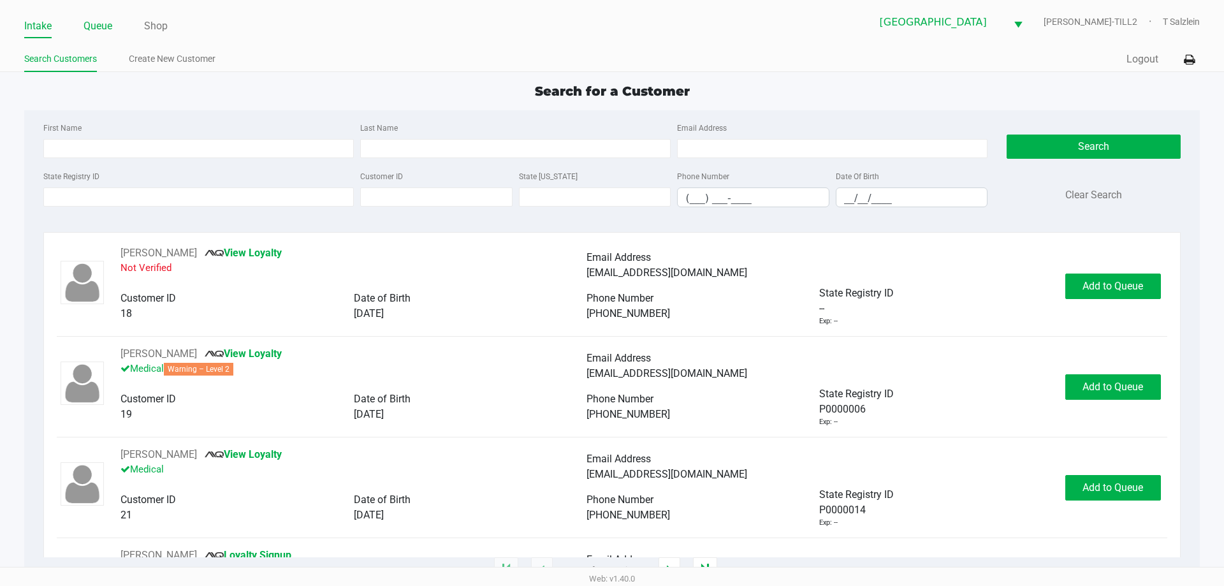
click at [101, 32] on link "Queue" at bounding box center [97, 26] width 29 height 18
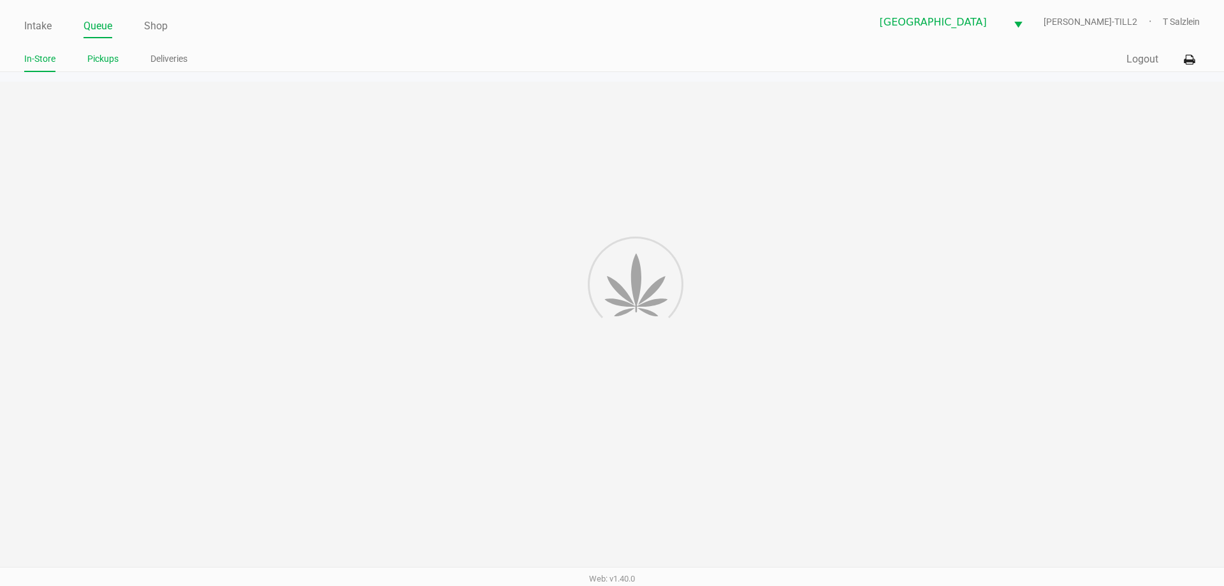
click at [94, 57] on link "Pickups" at bounding box center [102, 59] width 31 height 16
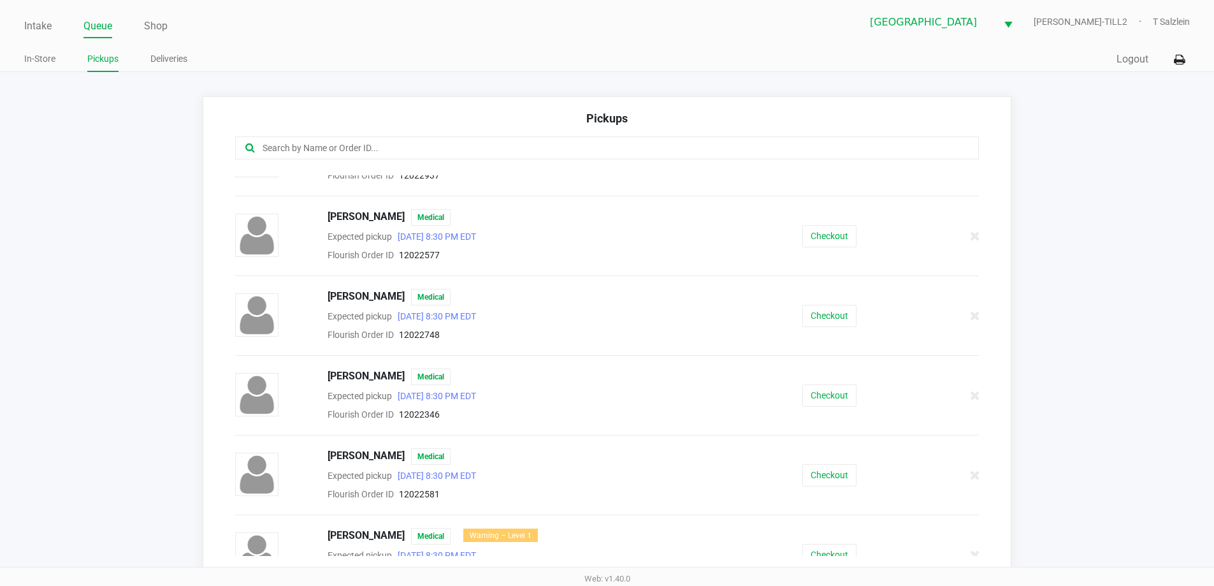
scroll to position [127, 0]
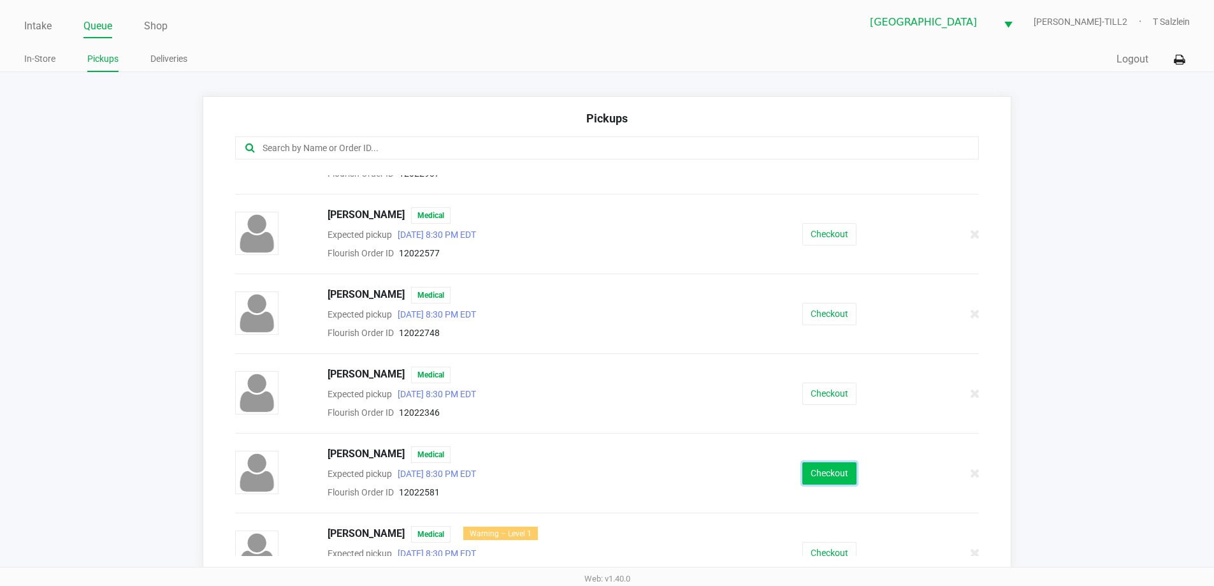
click at [648, 477] on button "Checkout" at bounding box center [829, 473] width 54 height 22
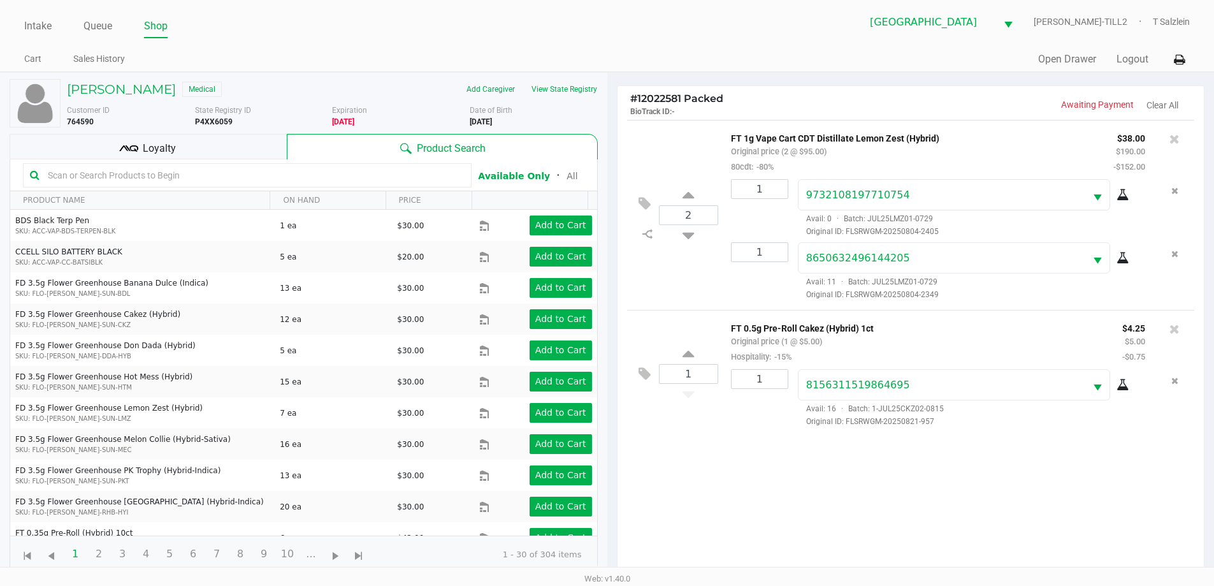
click at [143, 157] on div "Loyalty" at bounding box center [148, 146] width 277 height 25
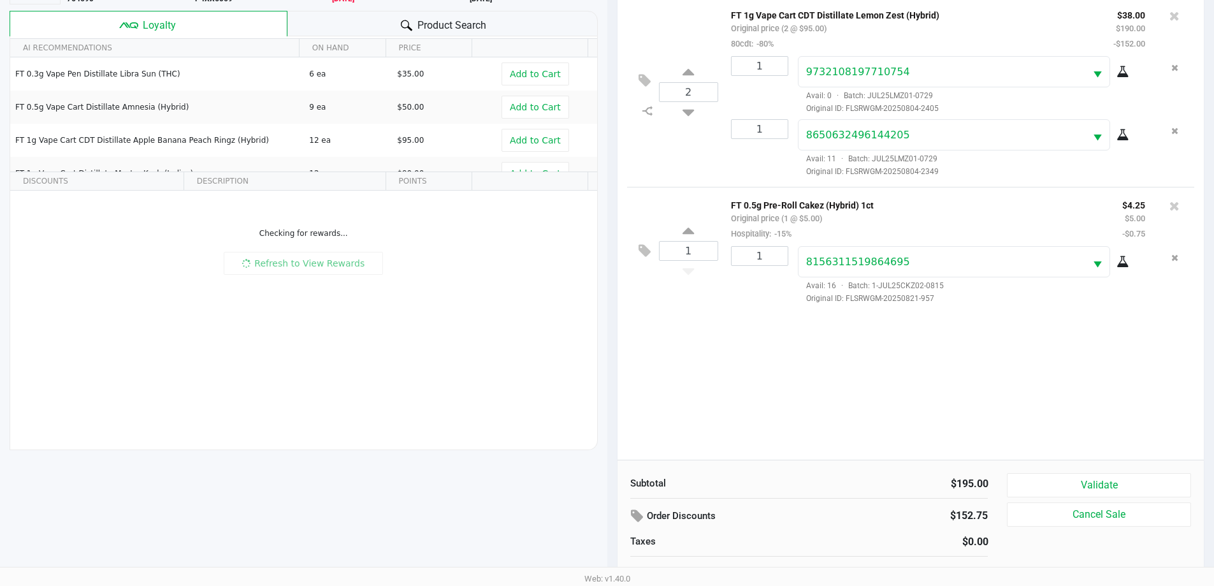
scroll to position [138, 0]
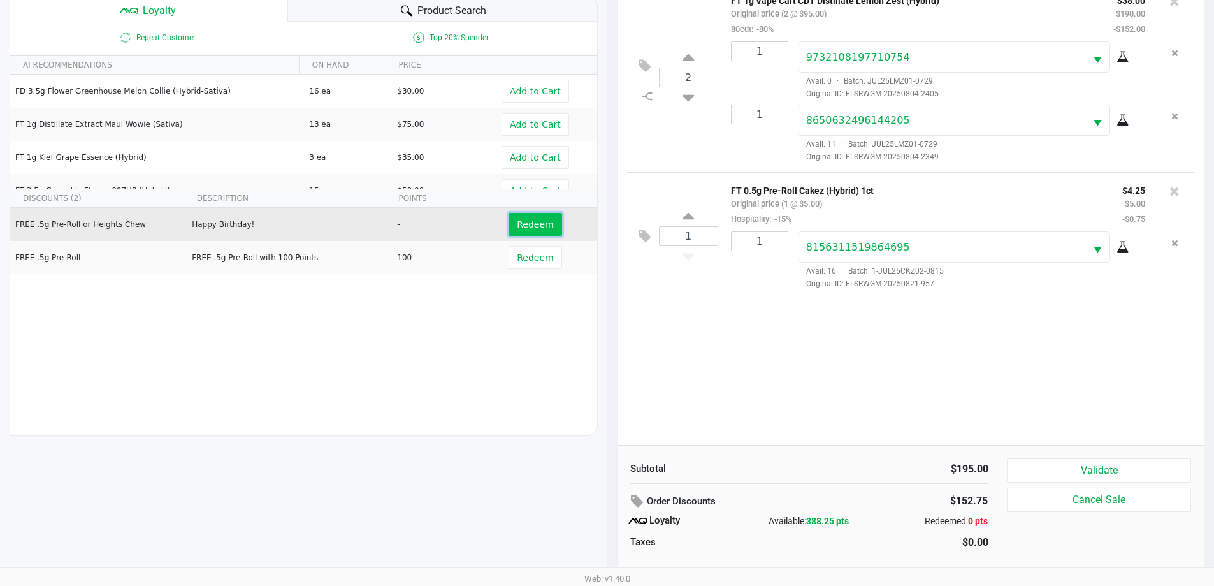
click at [543, 222] on button "Redeem" at bounding box center [535, 224] width 53 height 23
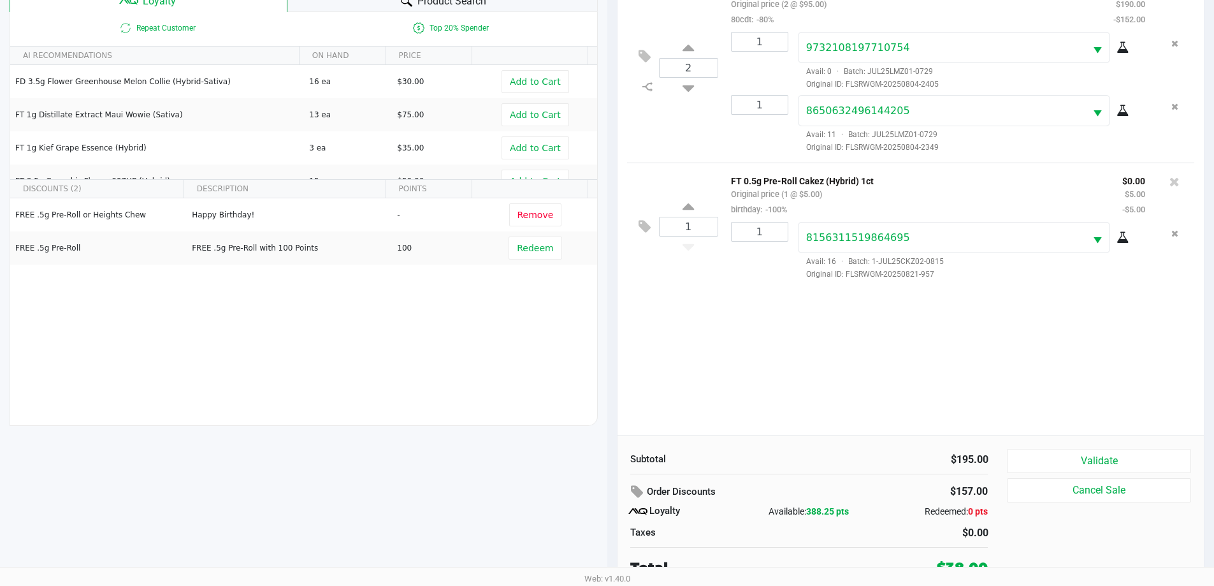
scroll to position [153, 0]
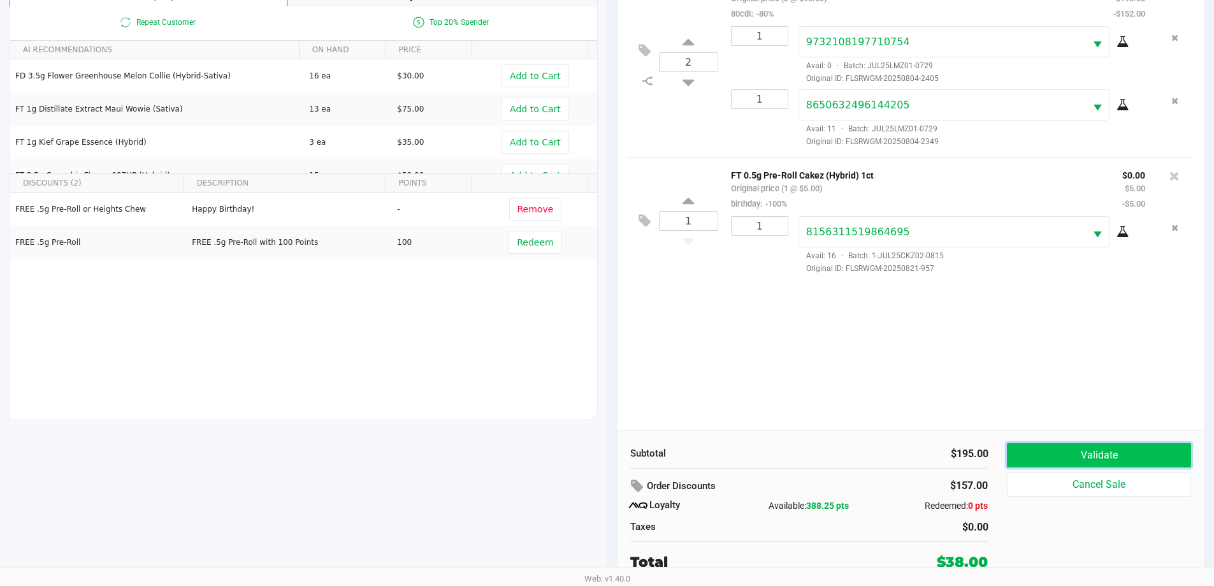
click at [648, 455] on button "Validate" at bounding box center [1099, 455] width 184 height 24
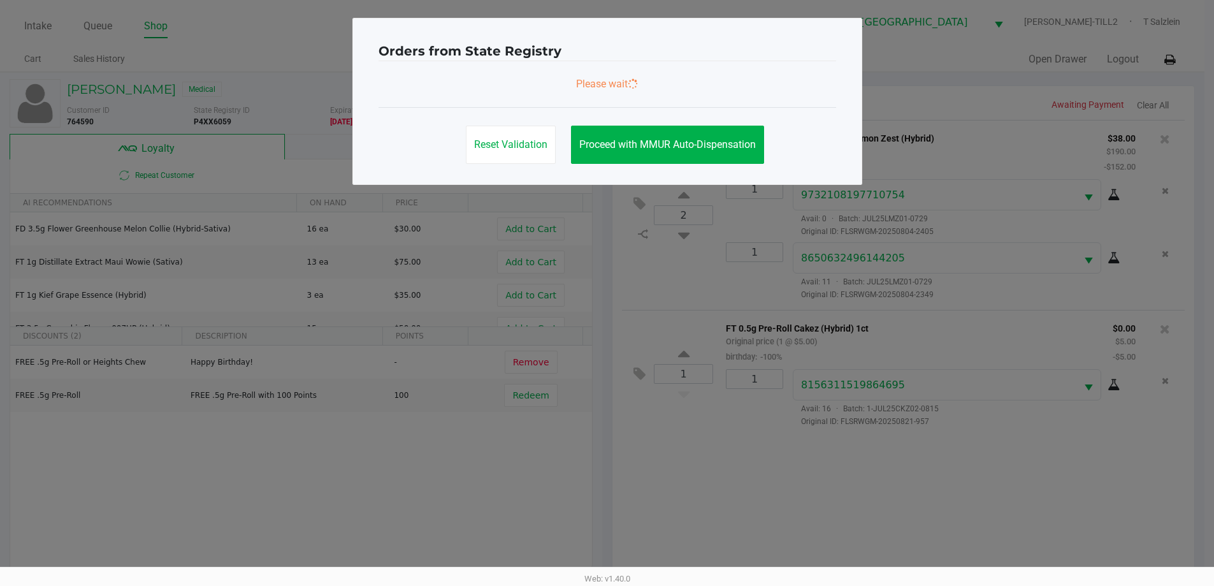
scroll to position [0, 0]
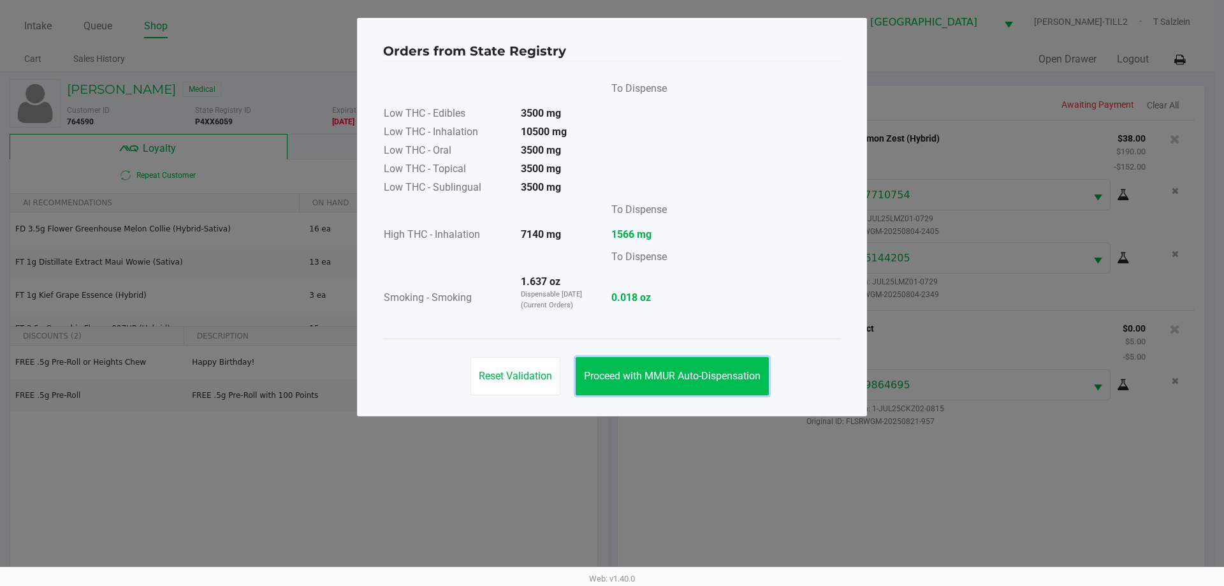
click at [648, 387] on button "Proceed with MMUR Auto-Dispensation" at bounding box center [671, 376] width 193 height 38
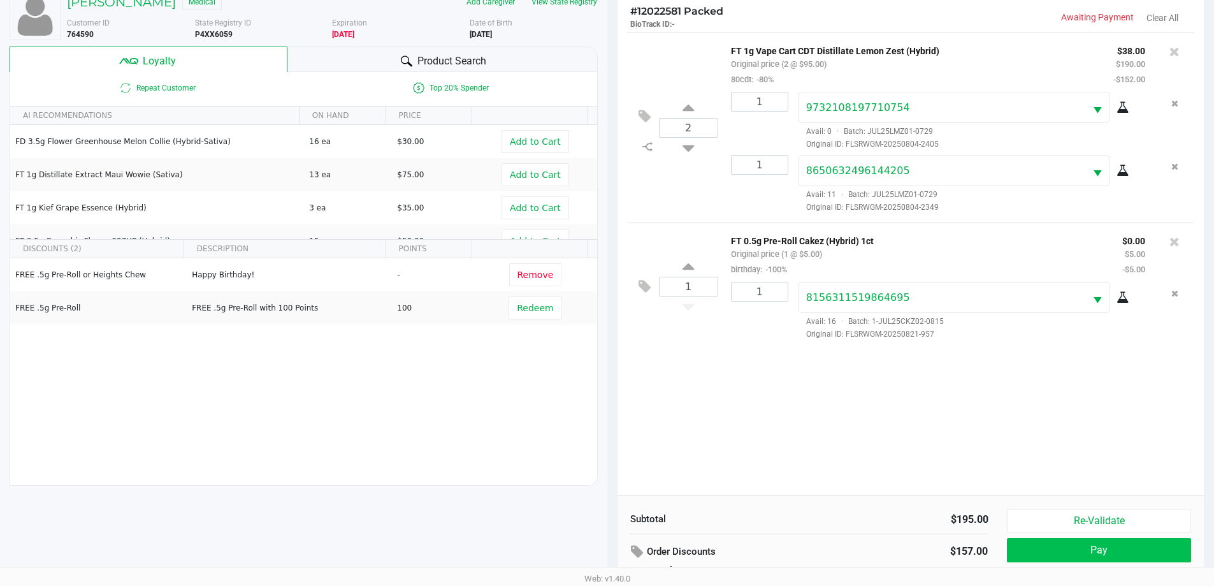
scroll to position [153, 0]
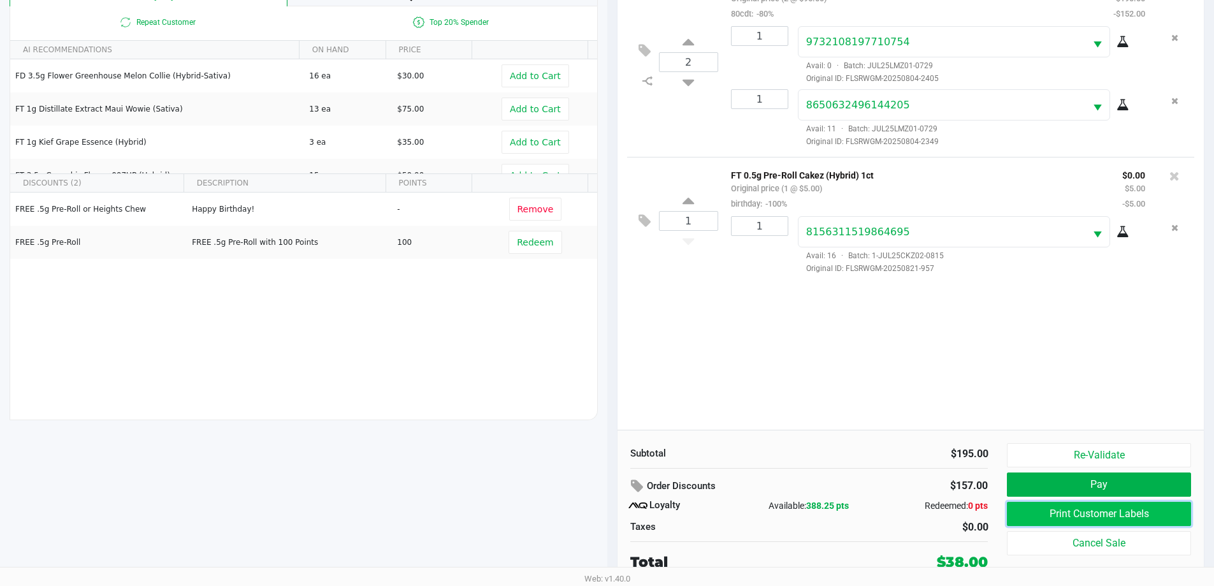
click at [648, 521] on button "Print Customer Labels" at bounding box center [1099, 514] width 184 height 24
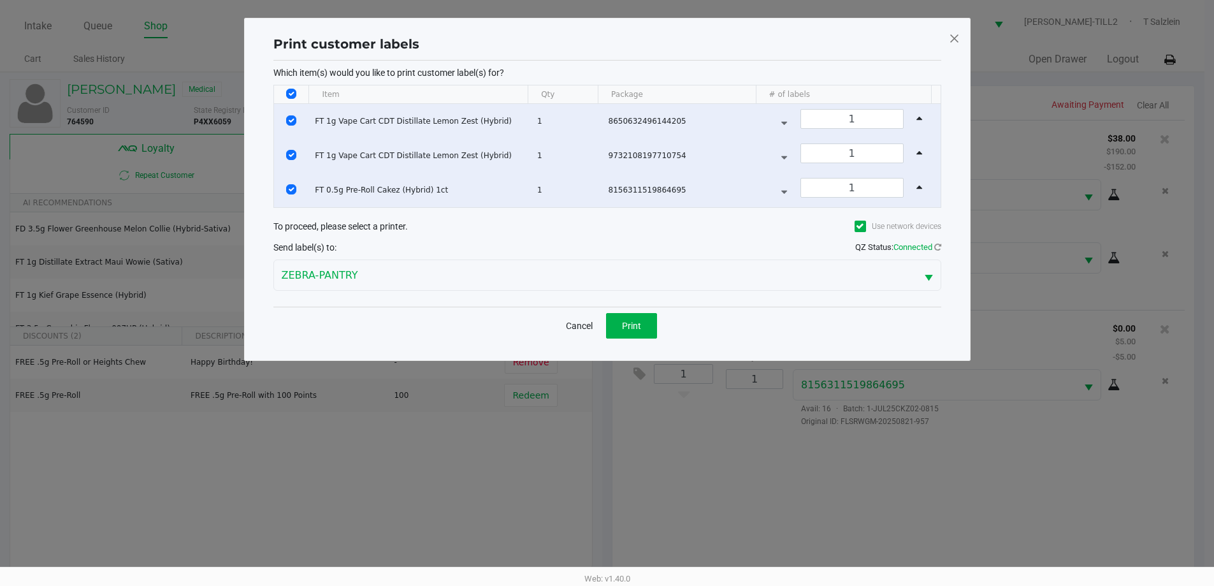
scroll to position [0, 0]
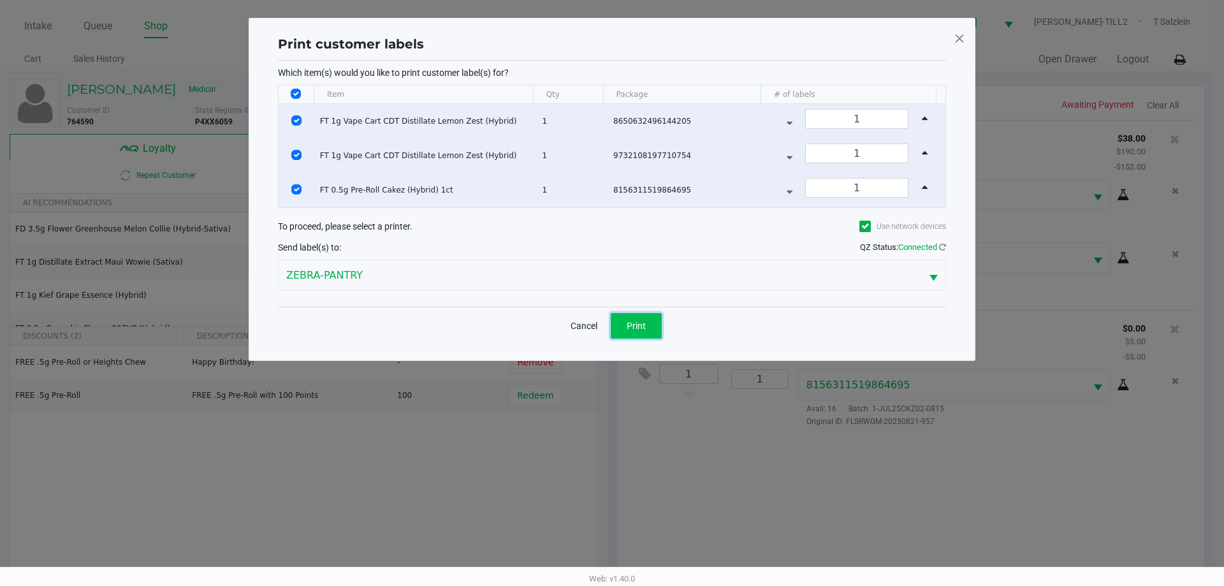
click at [648, 332] on button "Print" at bounding box center [636, 325] width 51 height 25
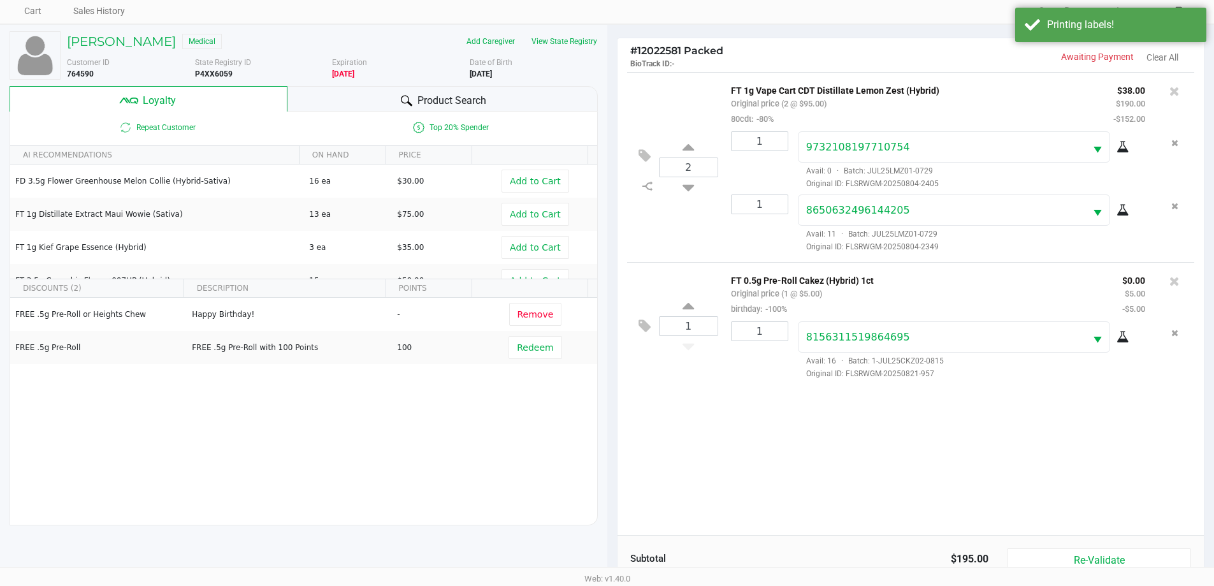
scroll to position [153, 0]
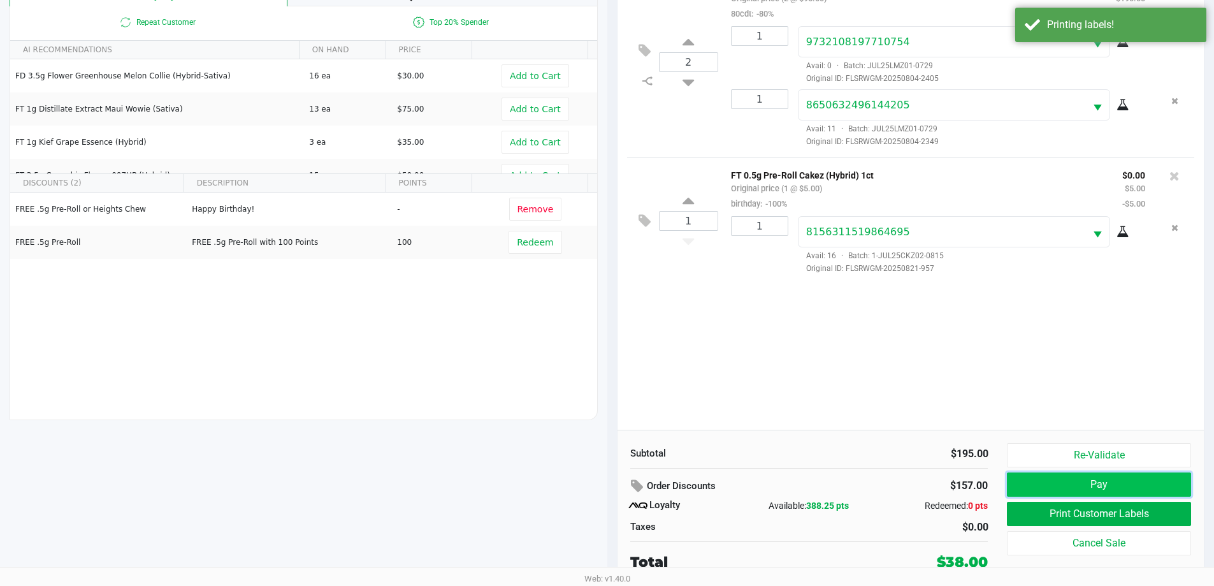
click at [648, 481] on button "Pay" at bounding box center [1099, 484] width 184 height 24
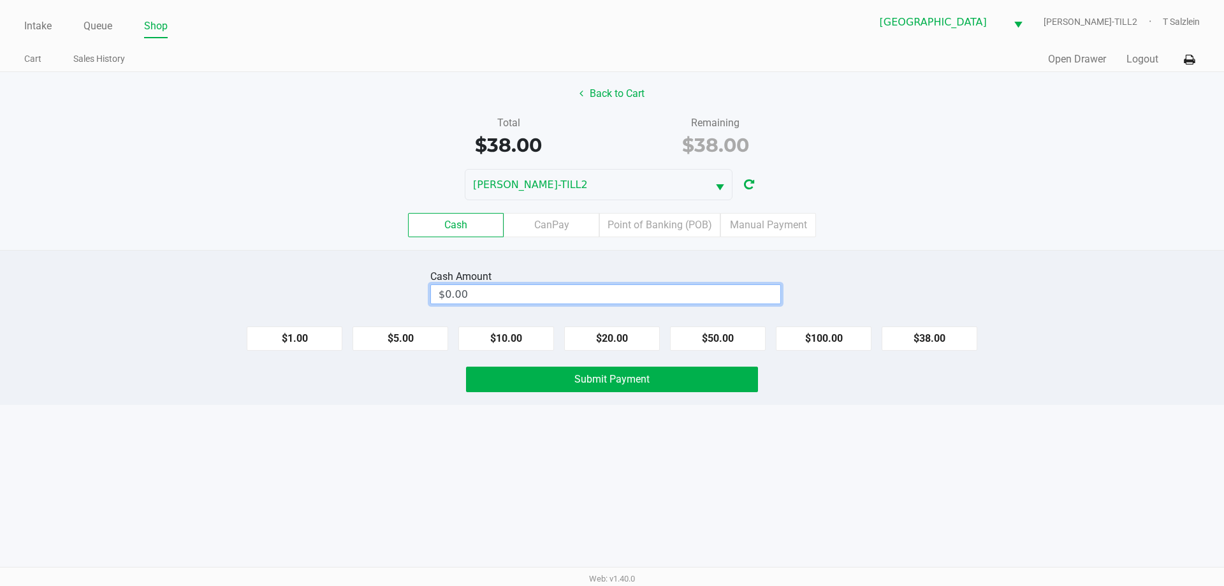
click at [544, 291] on input "$0.00" at bounding box center [605, 294] width 349 height 18
click at [630, 378] on span "Submit Payment" at bounding box center [611, 379] width 75 height 12
type input "$40.00"
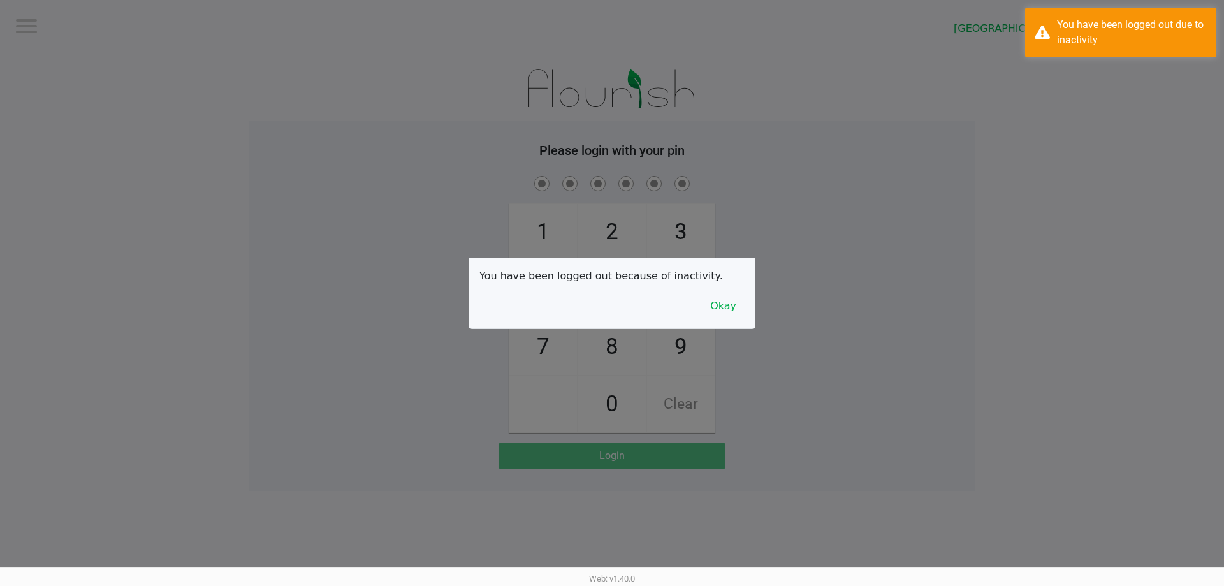
click at [642, 307] on div "You have been logged out because of inactivity. Okay" at bounding box center [612, 293] width 286 height 70
click at [648, 300] on button "Okay" at bounding box center [723, 306] width 43 height 24
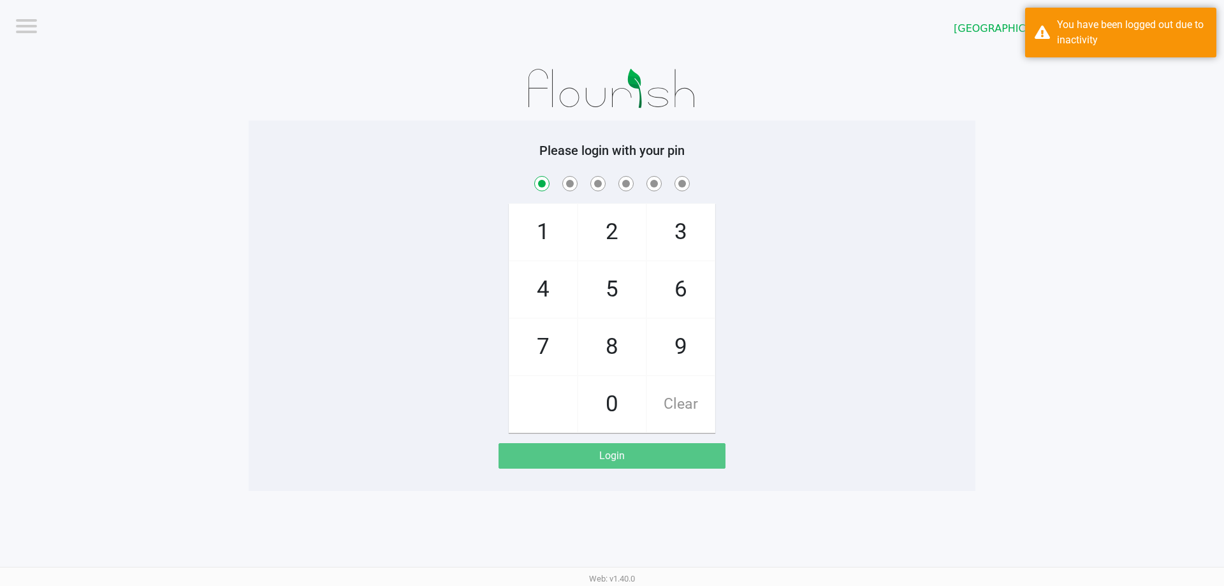
checkbox input "true"
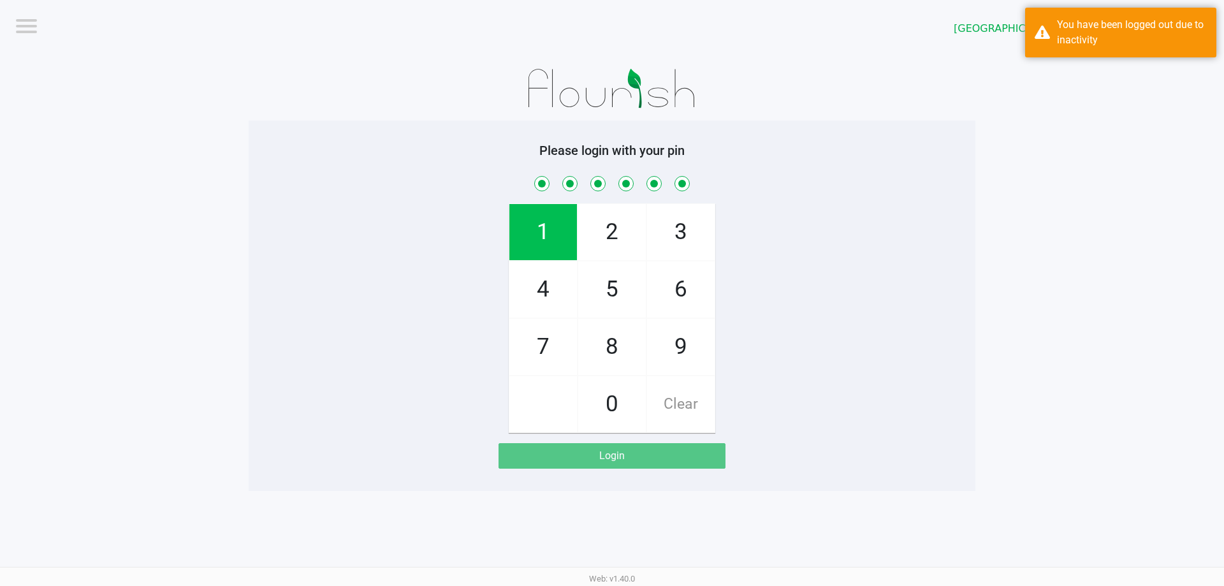
checkbox input "true"
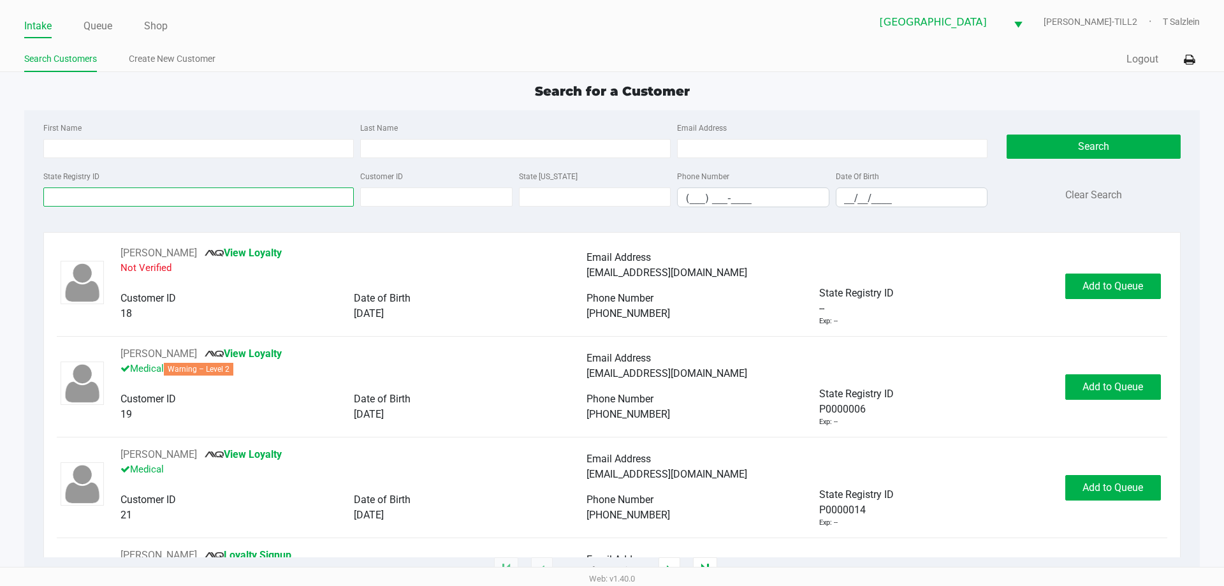
click at [272, 188] on input "State Registry ID" at bounding box center [198, 196] width 310 height 19
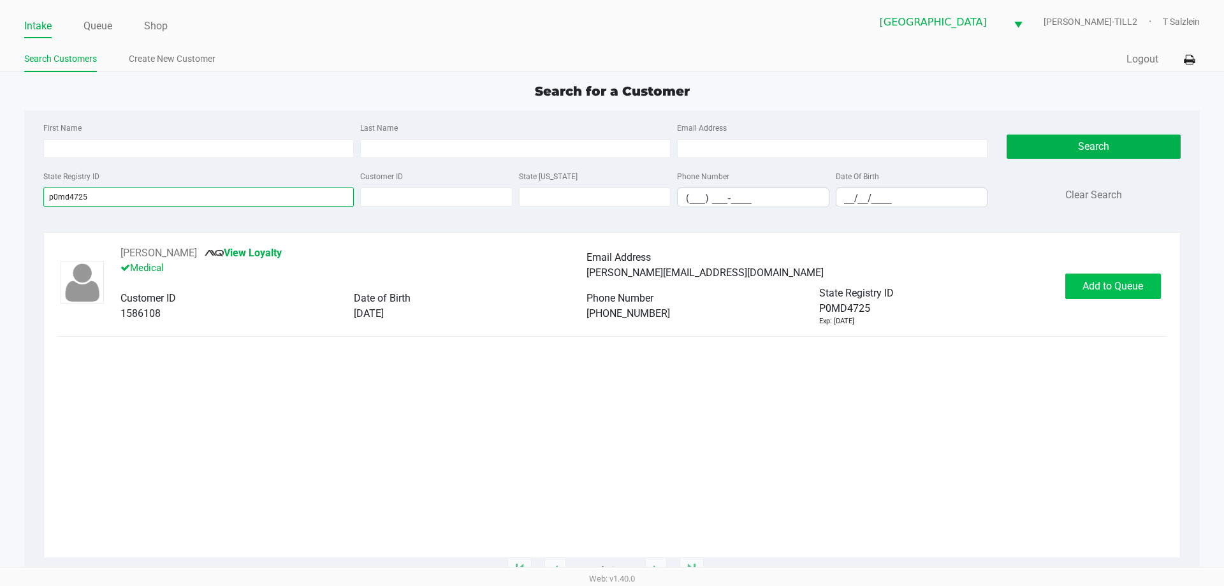
type input "p0md4725"
click at [648, 281] on span "Add to Queue" at bounding box center [1112, 286] width 61 height 12
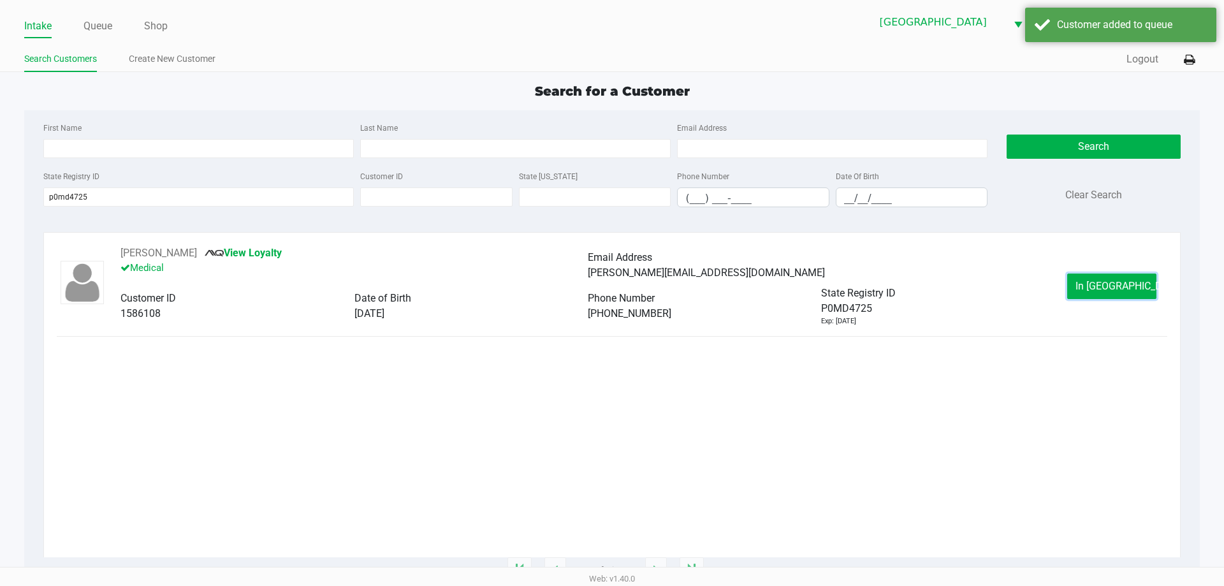
click at [648, 282] on span "In Queue" at bounding box center [1128, 286] width 107 height 12
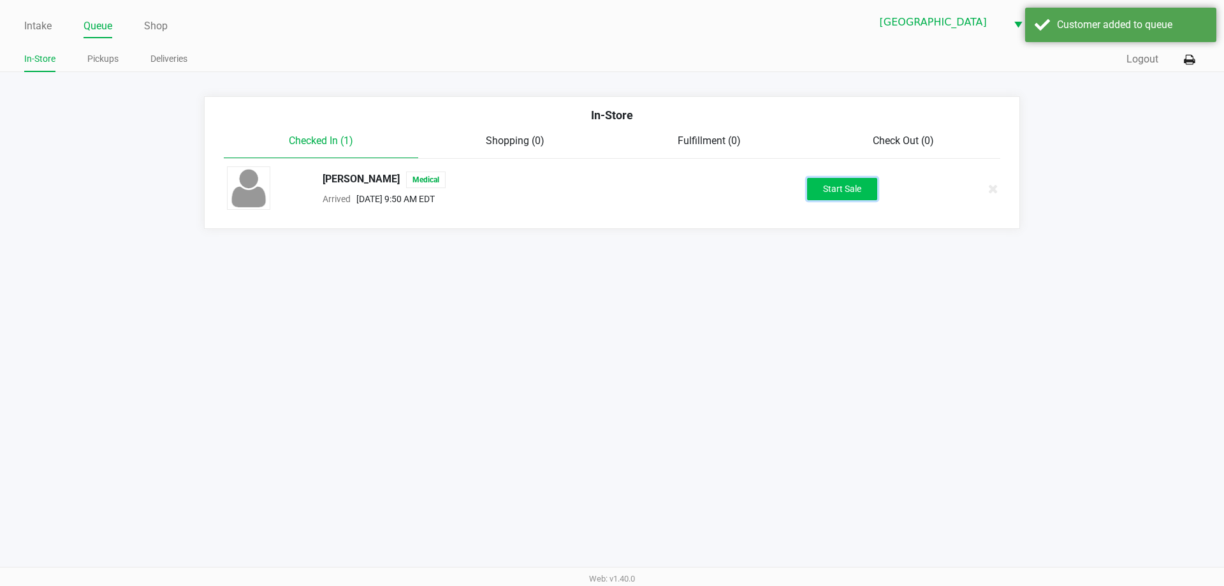
click at [648, 183] on button "Start Sale" at bounding box center [842, 189] width 70 height 22
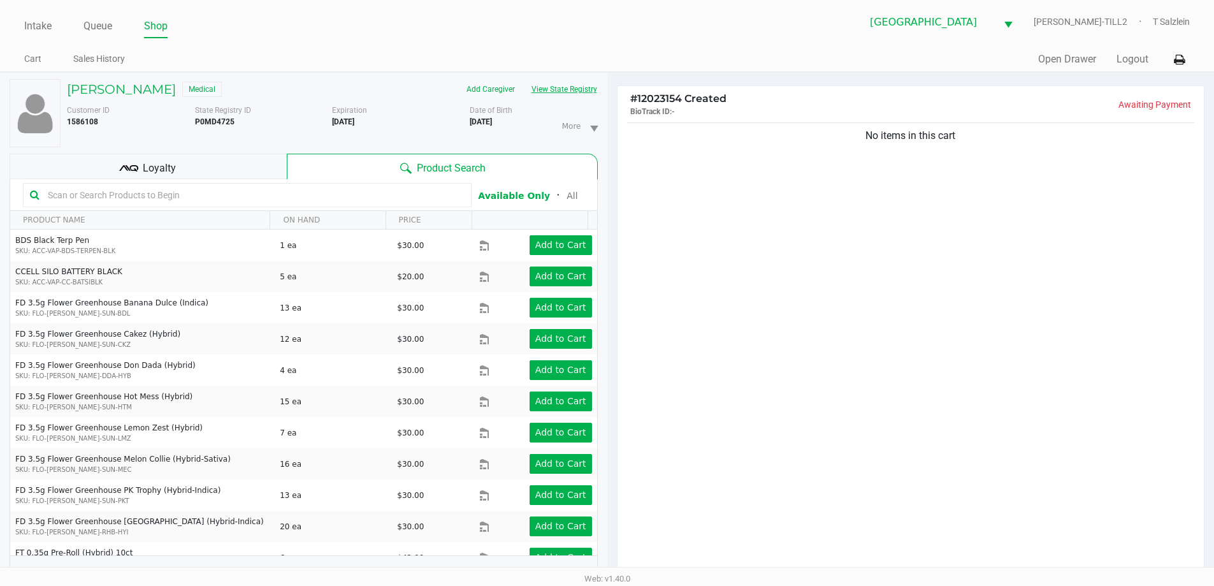
click at [583, 88] on button "View State Registry" at bounding box center [560, 89] width 75 height 20
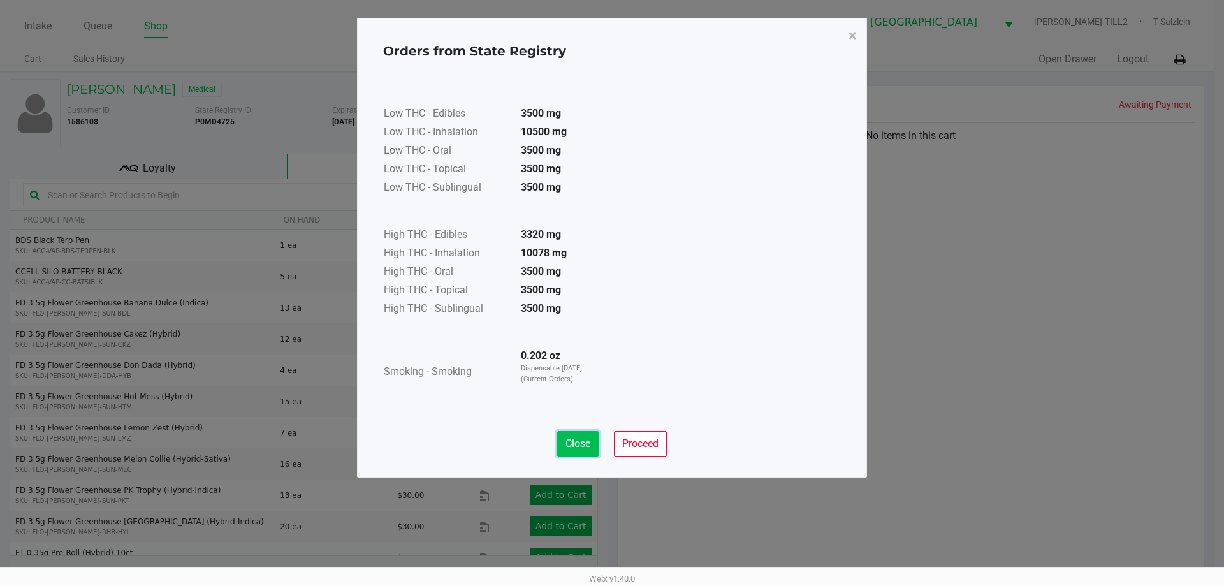
click at [582, 449] on span "Close" at bounding box center [577, 443] width 25 height 12
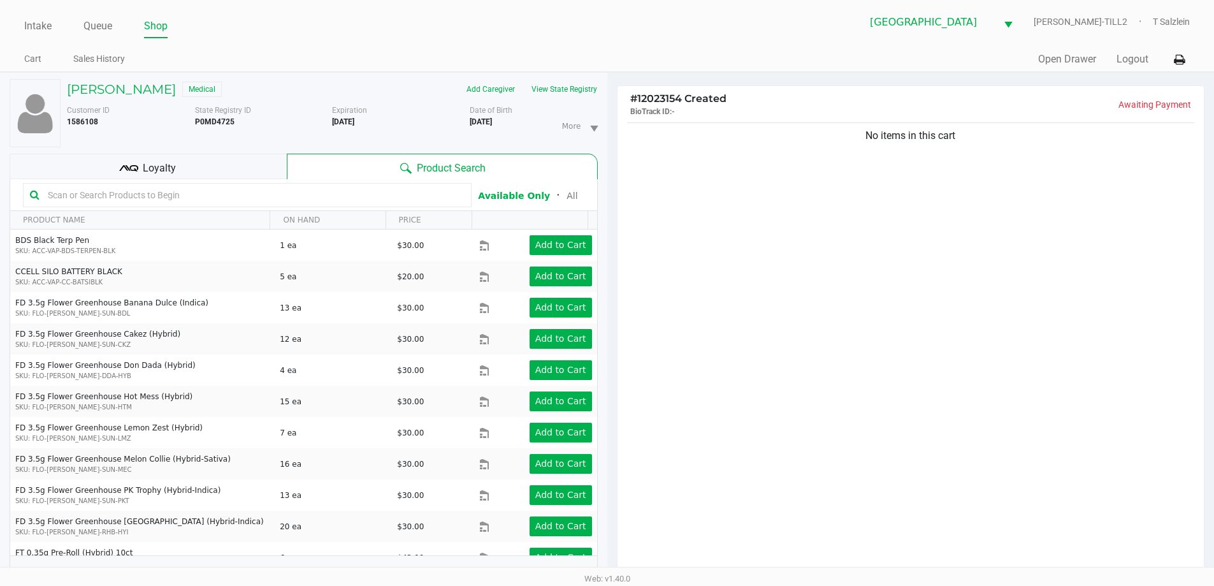
click at [254, 201] on input "text" at bounding box center [254, 194] width 422 height 19
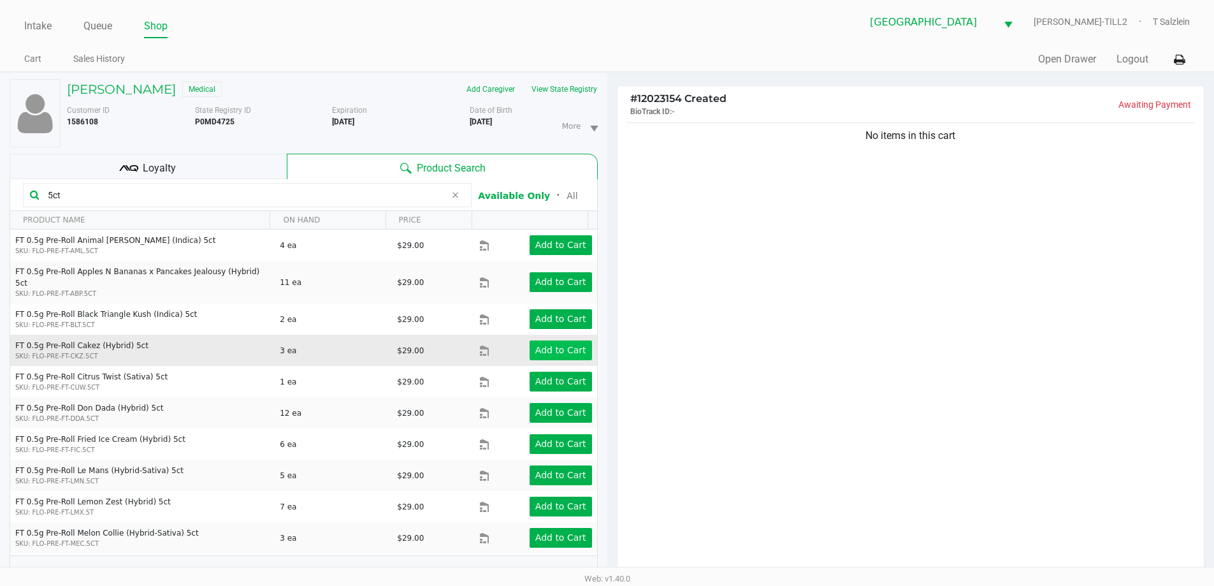
type input "5ct"
click at [568, 345] on app-button-loader "Add to Cart" at bounding box center [560, 350] width 51 height 10
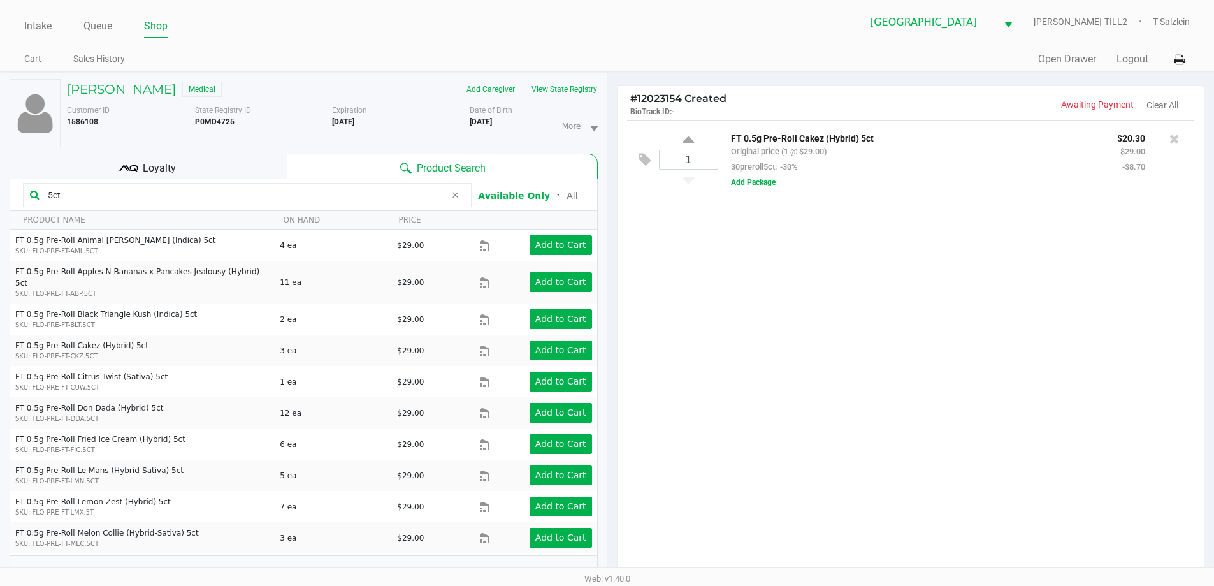
drag, startPoint x: 161, startPoint y: 194, endPoint x: 0, endPoint y: 195, distance: 161.2
click at [0, 195] on div "CARLOS VASQUEZ Medical Add Caregiver View State Registry Customer ID 1586108 St…" at bounding box center [303, 398] width 607 height 651
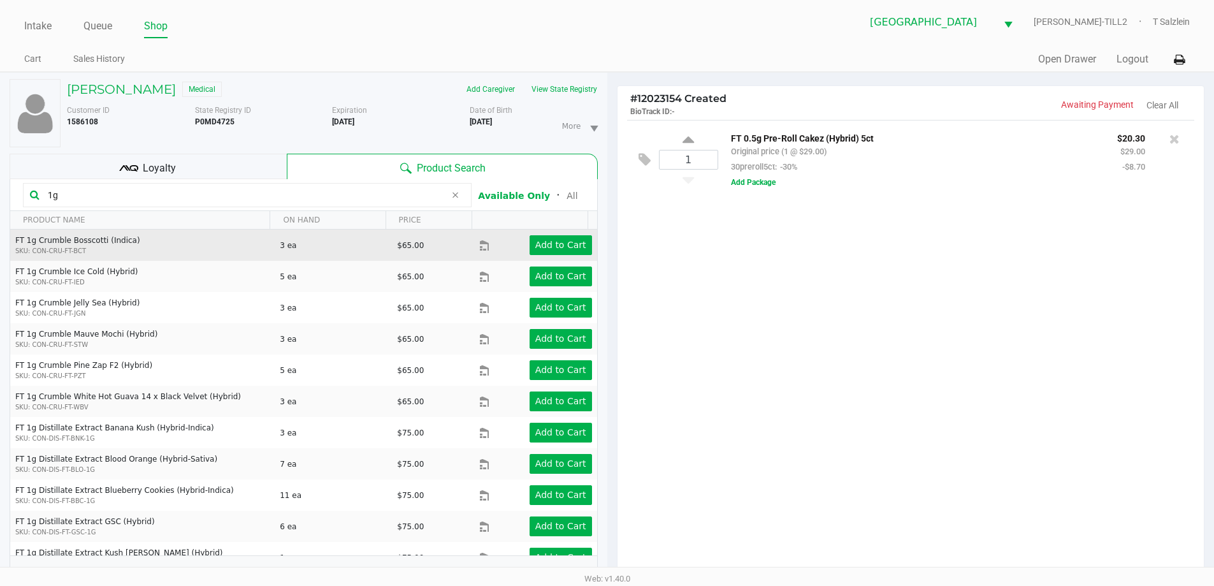
type input "1"
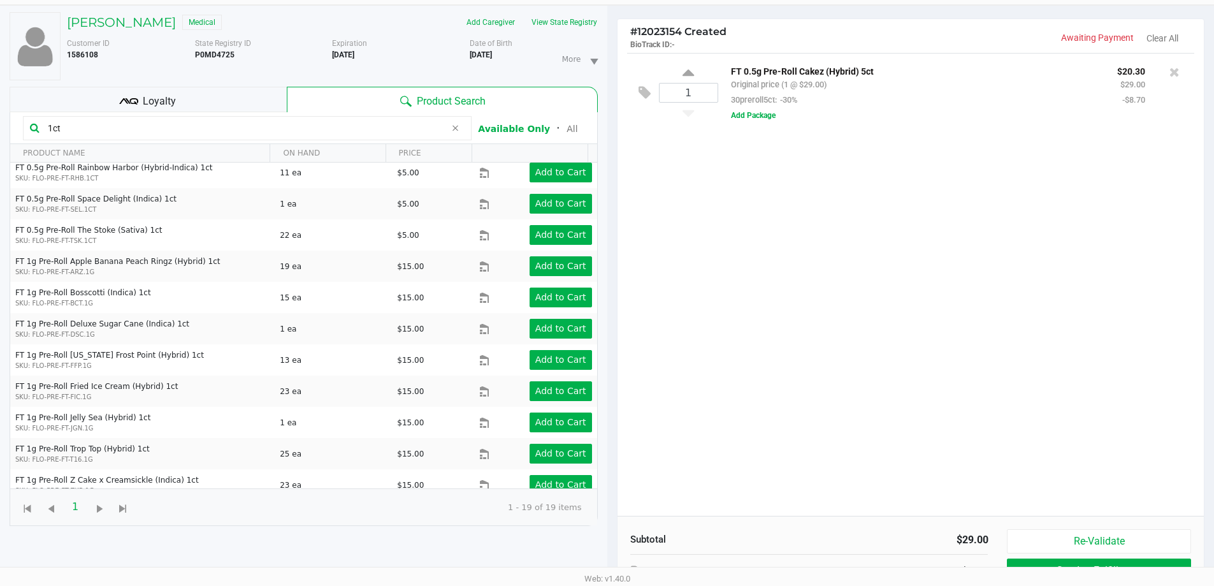
scroll to position [138, 0]
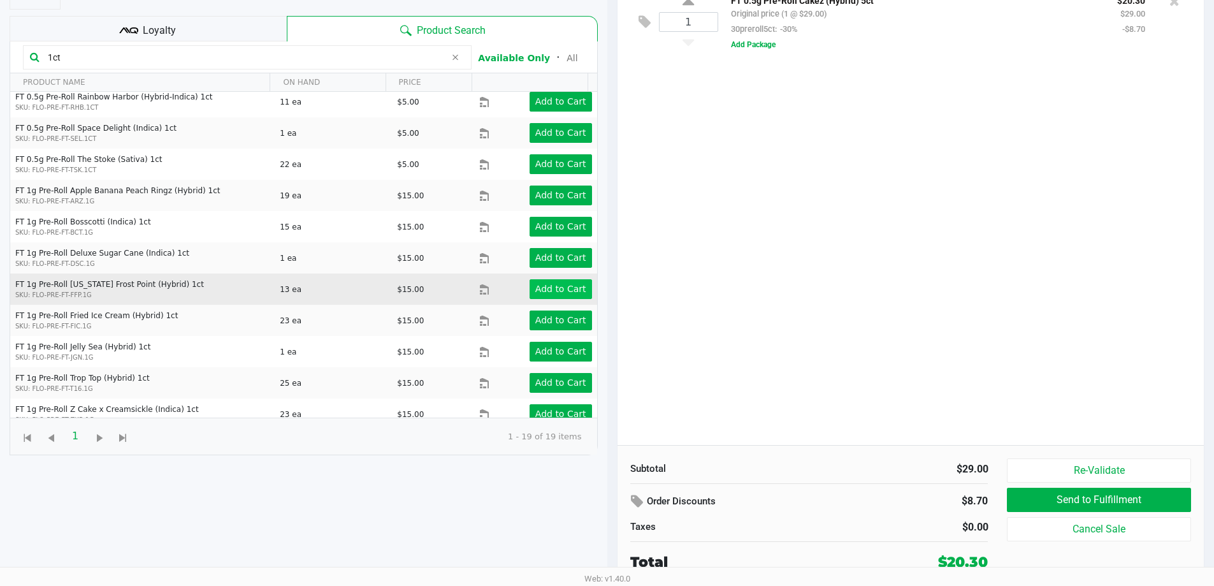
type input "1ct"
click at [546, 284] on app-button-loader "Add to Cart" at bounding box center [560, 289] width 51 height 10
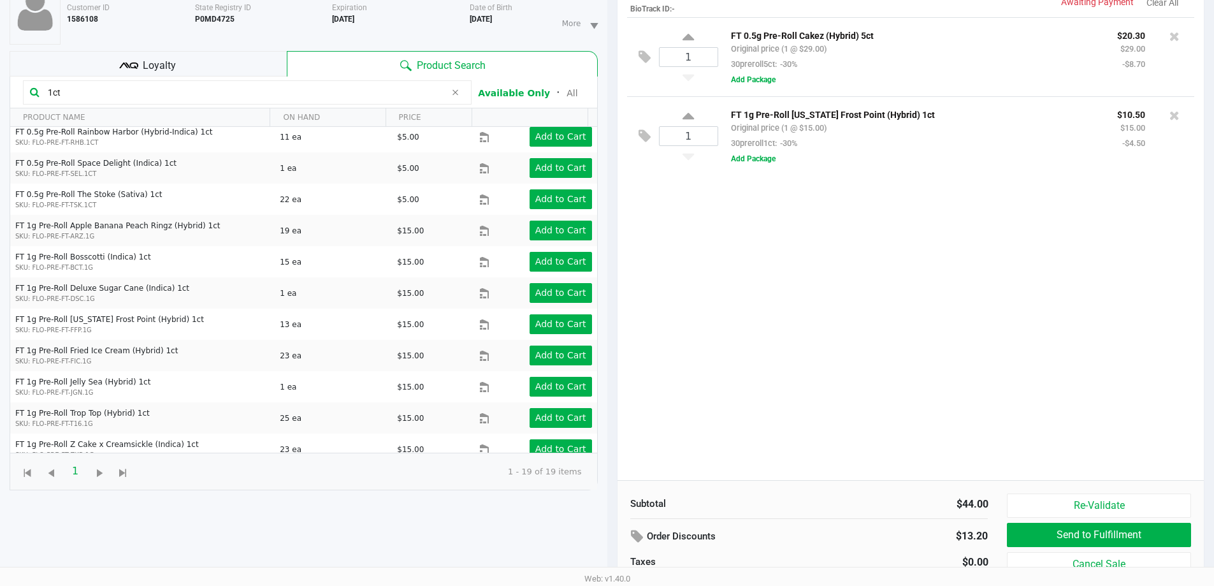
scroll to position [74, 0]
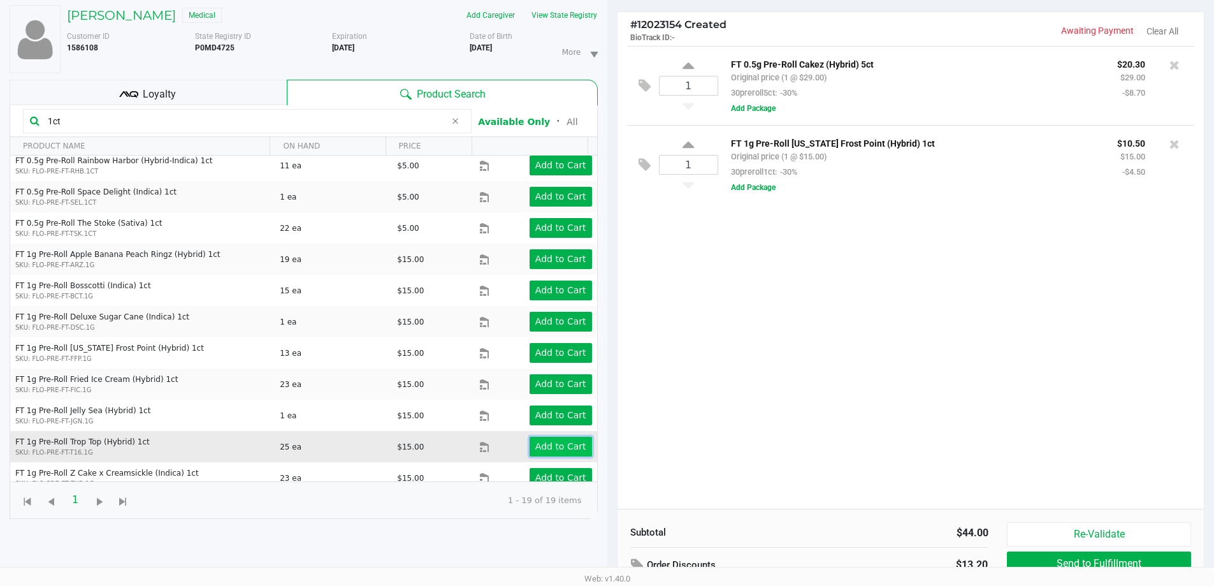
click at [552, 441] on app-button-loader "Add to Cart" at bounding box center [560, 446] width 51 height 10
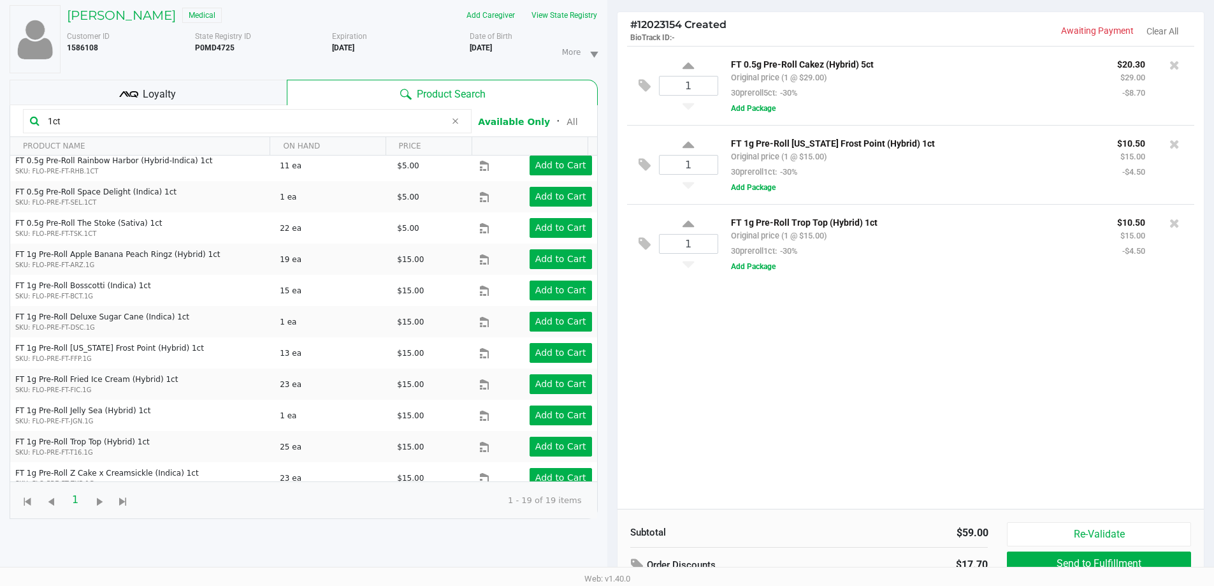
click at [648, 343] on div "1 FT 0.5g Pre-Roll Cakez (Hybrid) 5ct Original price (1 @ $29.00) 30preroll5ct:…" at bounding box center [911, 277] width 587 height 463
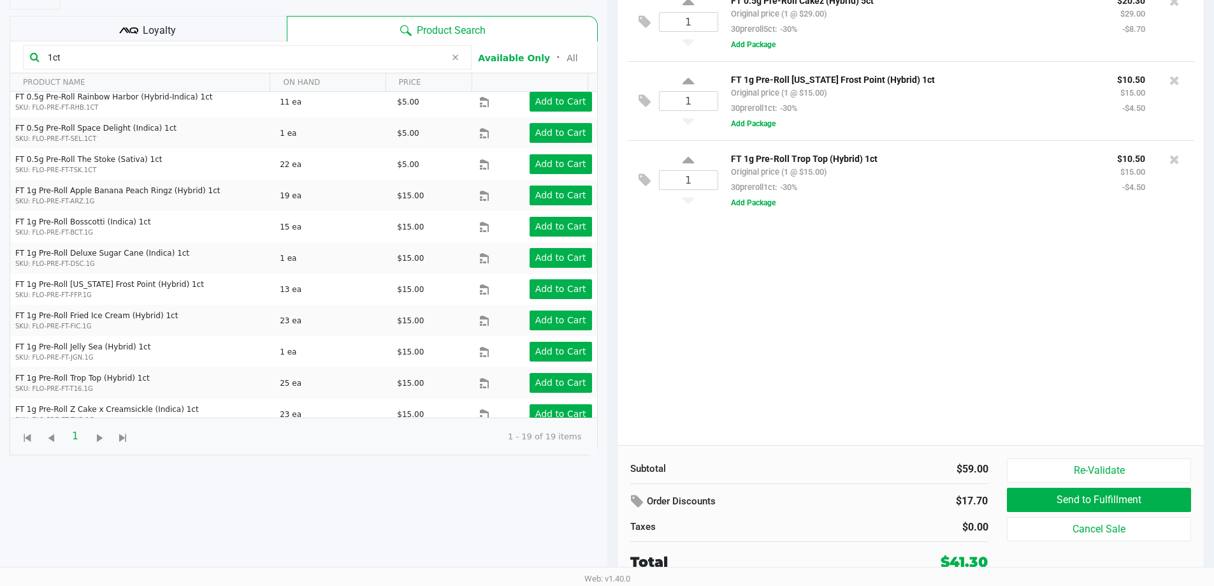
scroll to position [12, 0]
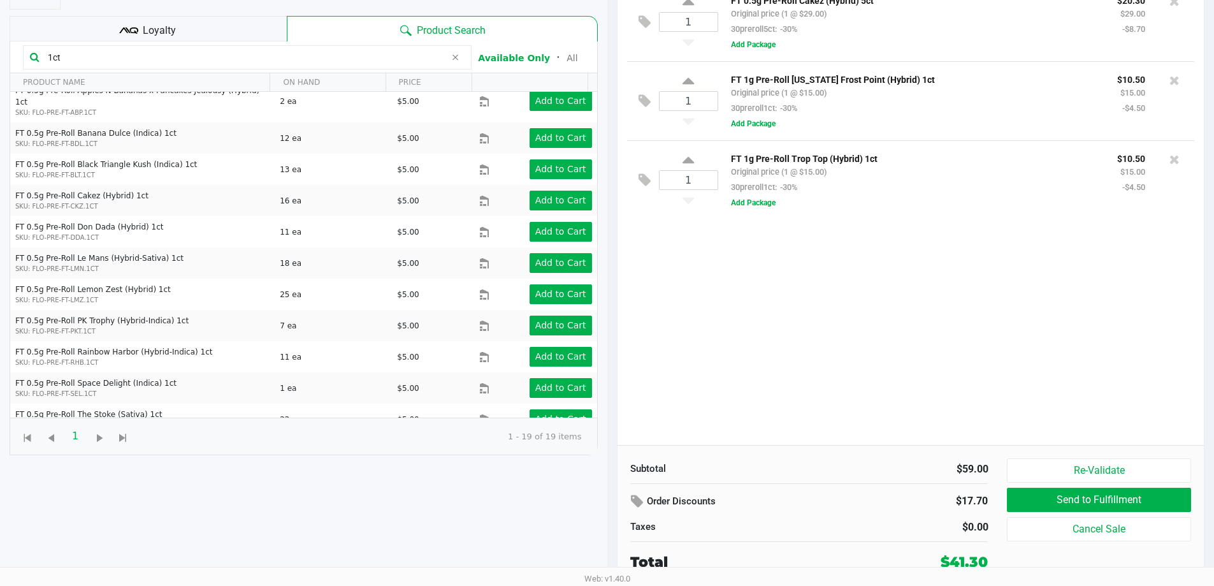
click at [161, 38] on span "Loyalty" at bounding box center [159, 30] width 33 height 15
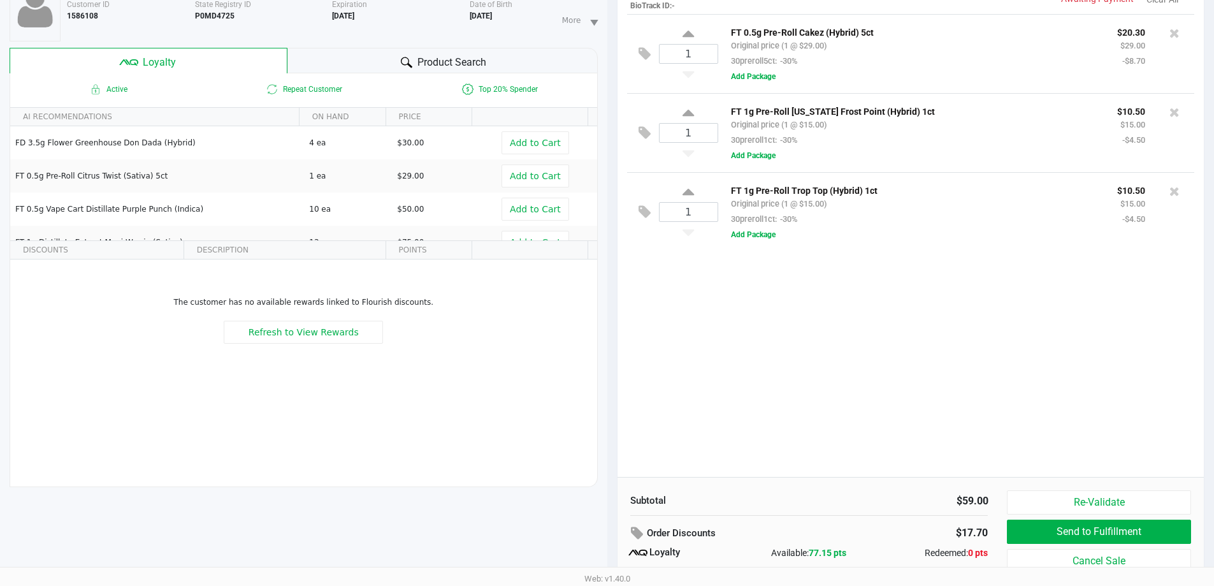
scroll to position [153, 0]
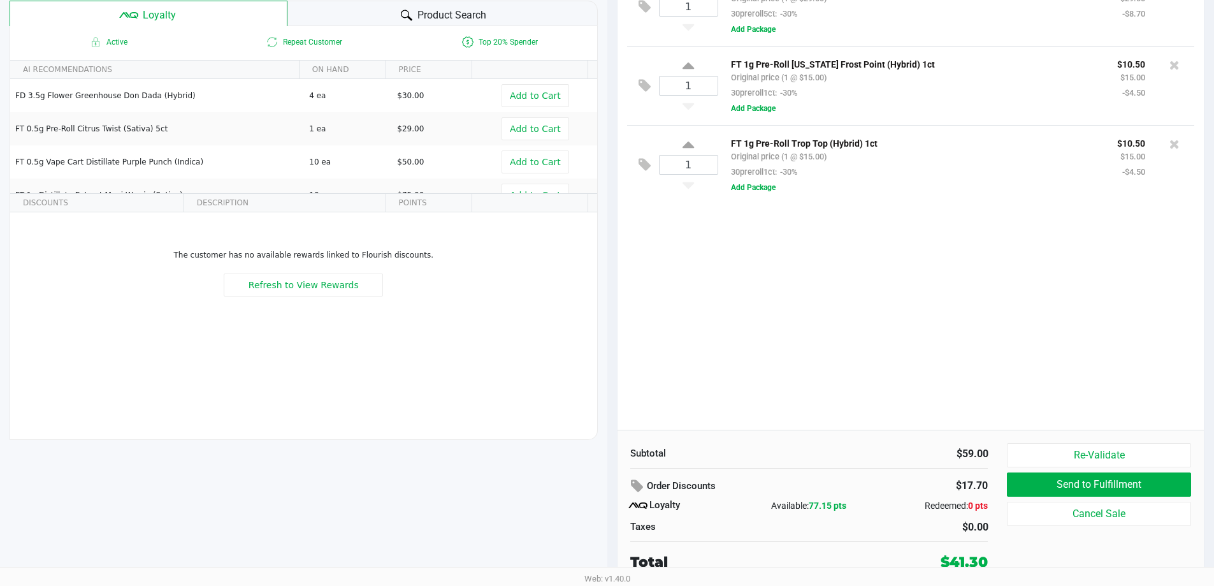
click at [648, 404] on div "1 FT 0.5g Pre-Roll Cakez (Hybrid) 5ct Original price (1 @ $29.00) 30preroll5ct:…" at bounding box center [911, 198] width 587 height 463
click at [648, 279] on div "1 FT 0.5g Pre-Roll Cakez (Hybrid) 5ct Original price (1 @ $29.00) 30preroll5ct:…" at bounding box center [911, 198] width 587 height 463
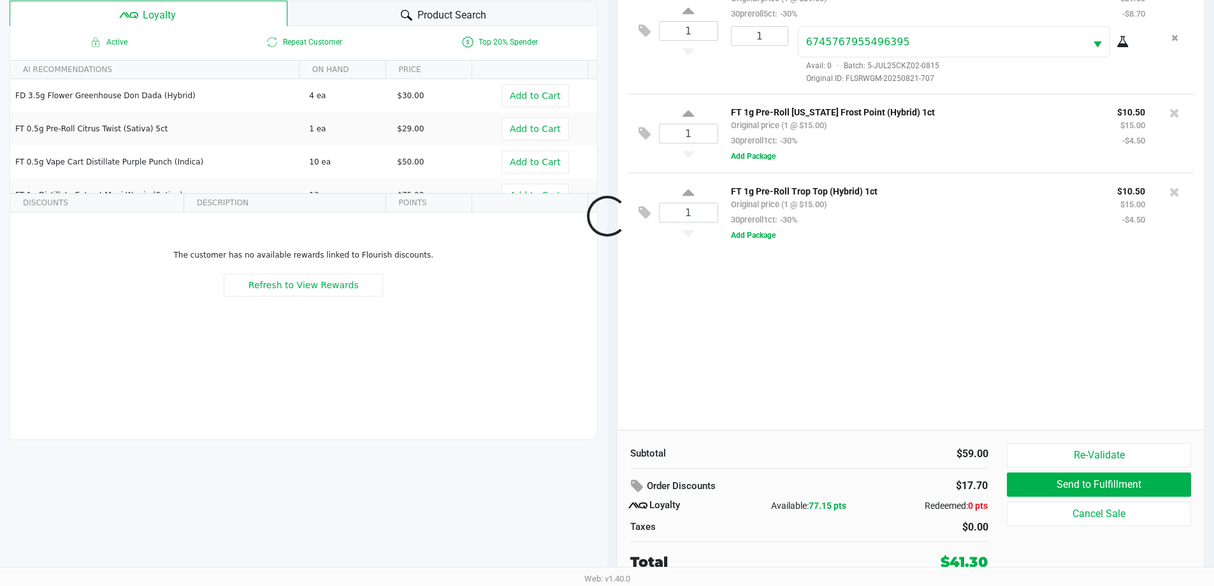
click at [648, 321] on div at bounding box center [607, 216] width 1214 height 466
click at [648, 408] on div "1 FT 0.5g Pre-Roll Cakez (Hybrid) 5ct Original price (1 @ $29.00) 30preroll5ct:…" at bounding box center [911, 198] width 587 height 463
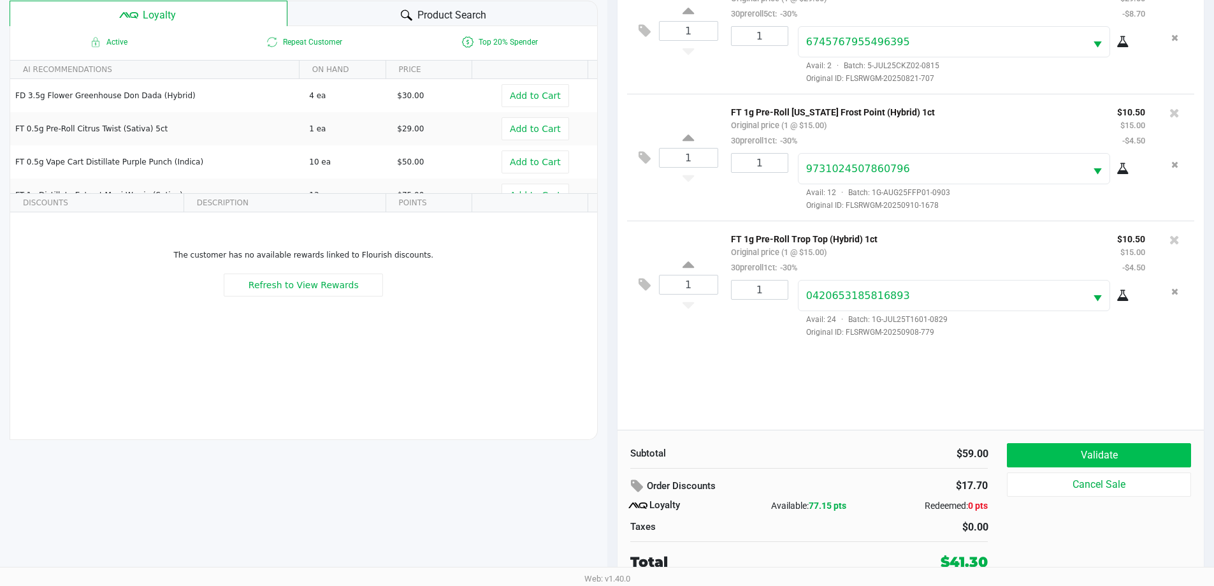
click at [648, 448] on button "Validate" at bounding box center [1099, 455] width 184 height 24
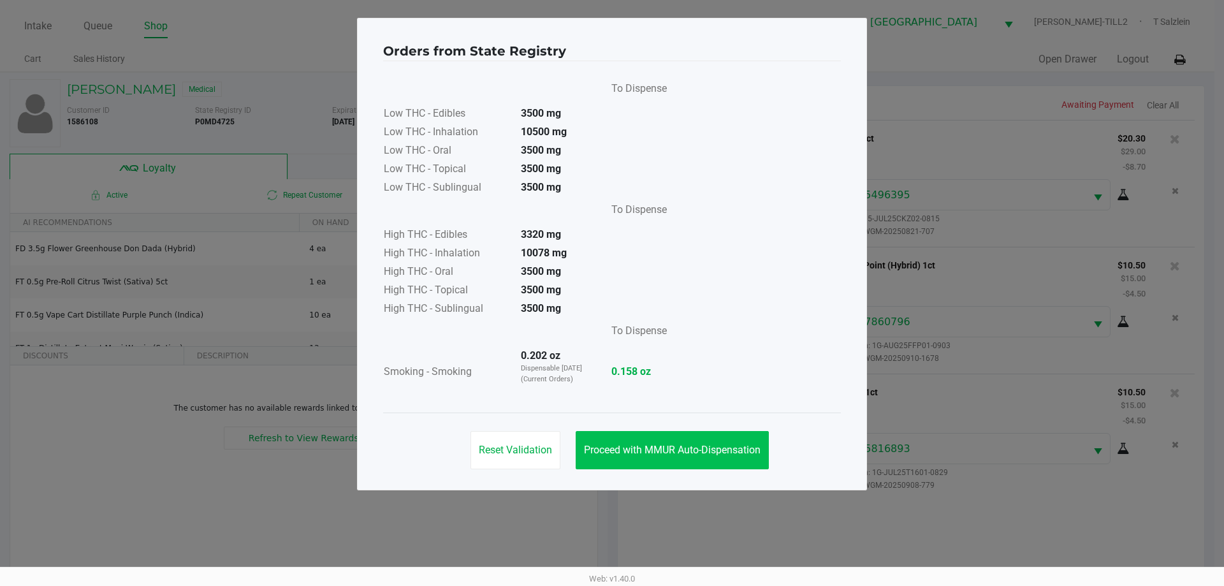
click at [648, 442] on button "Proceed with MMUR Auto-Dispensation" at bounding box center [671, 450] width 193 height 38
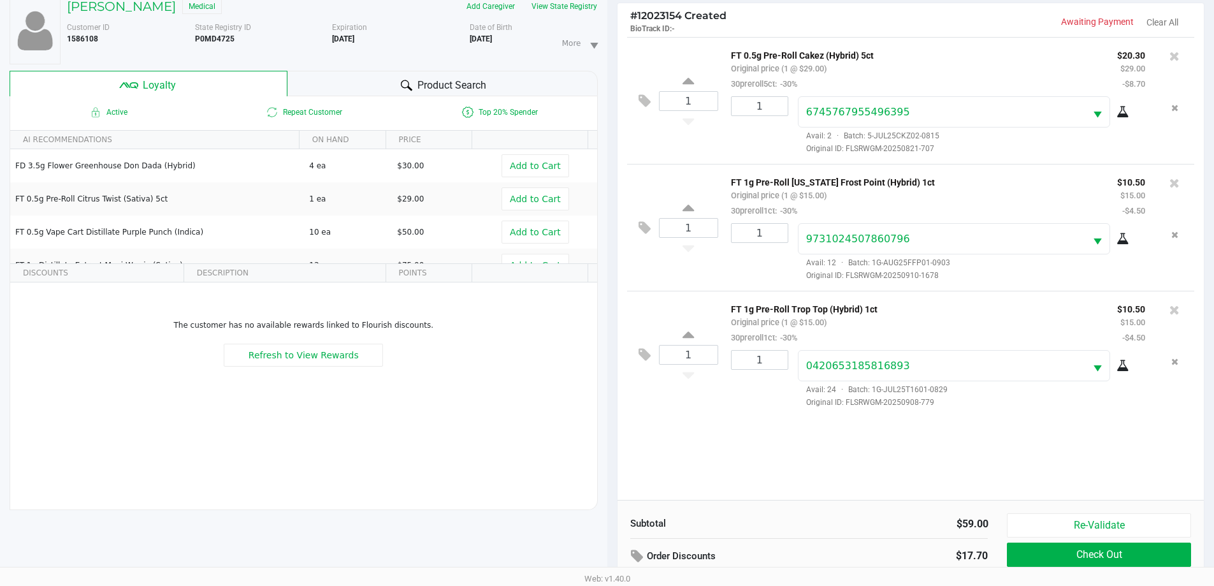
scroll to position [153, 0]
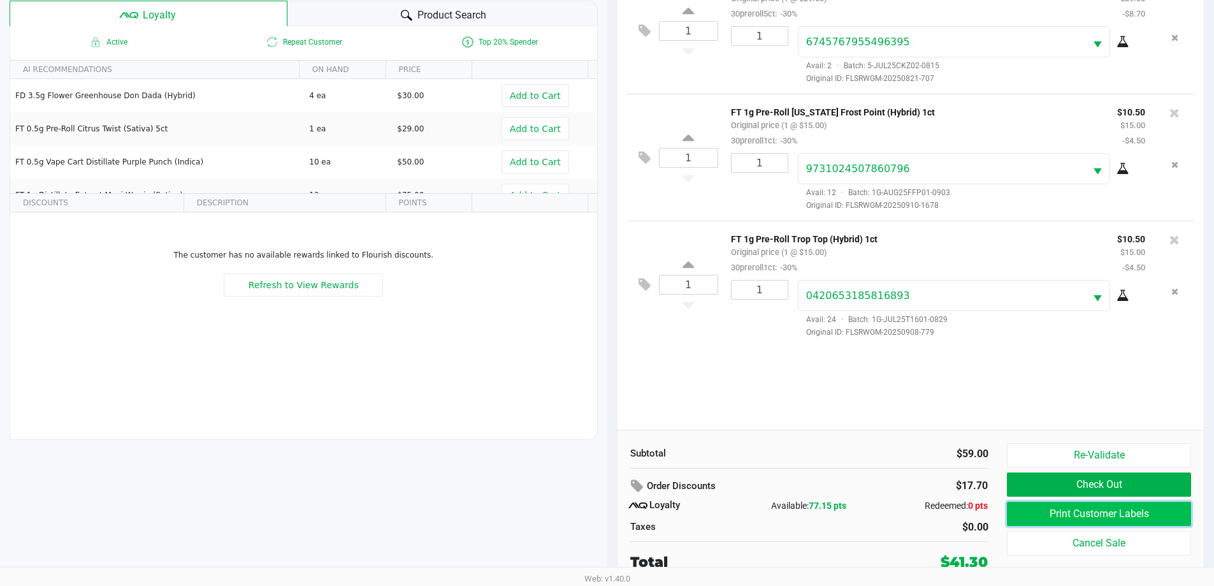
click at [648, 518] on button "Print Customer Labels" at bounding box center [1099, 514] width 184 height 24
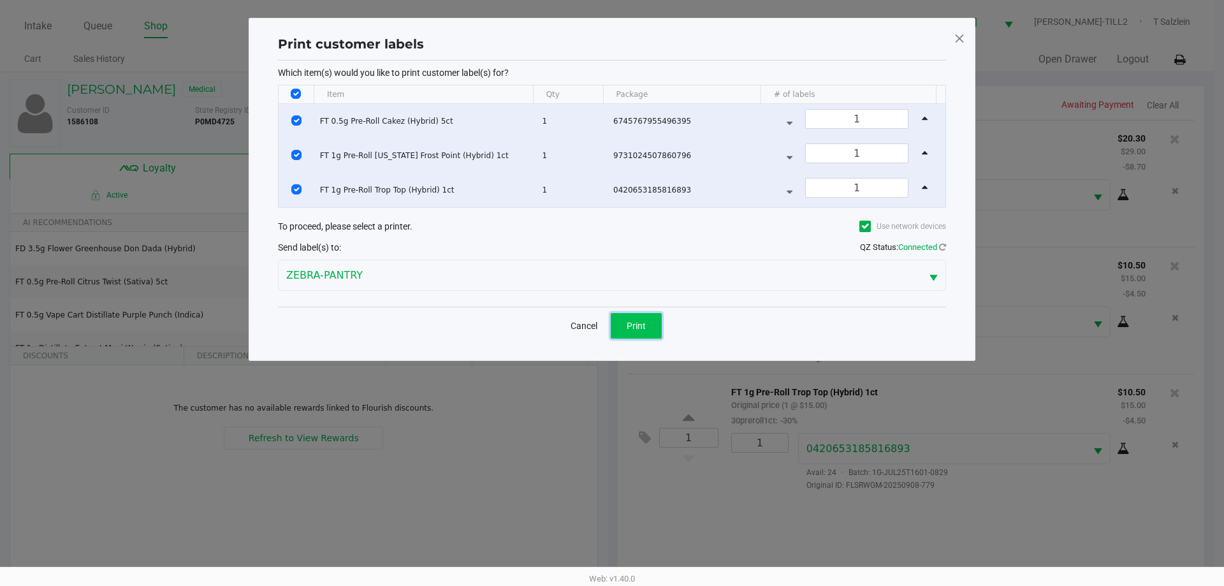
click at [630, 329] on span "Print" at bounding box center [635, 326] width 19 height 10
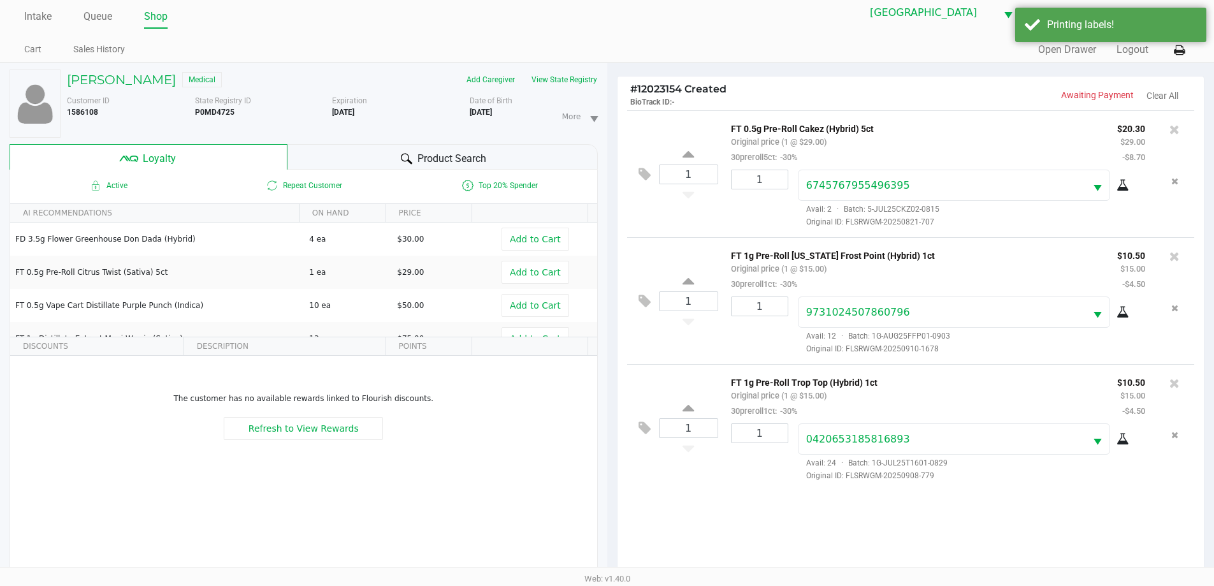
scroll to position [153, 0]
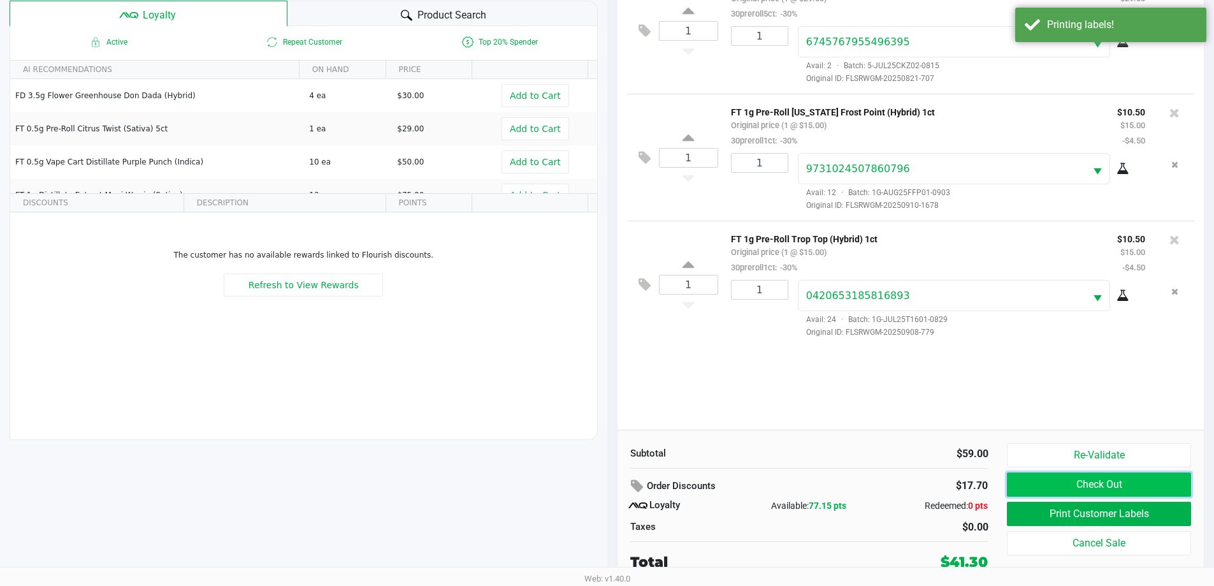
click at [648, 488] on button "Check Out" at bounding box center [1099, 484] width 184 height 24
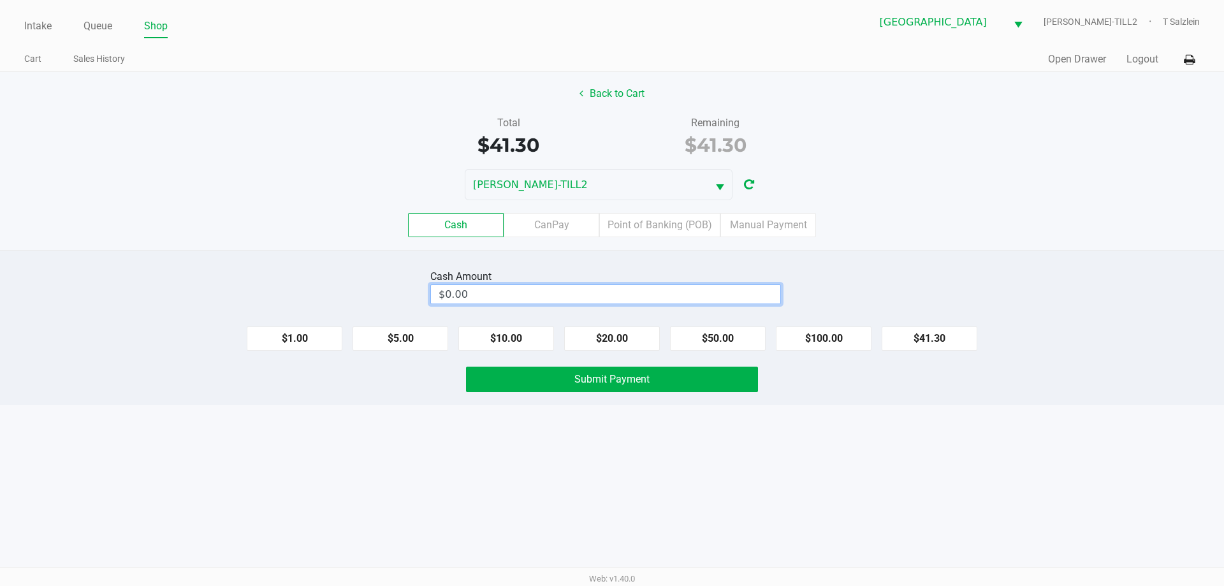
click at [480, 291] on input "$0.00" at bounding box center [605, 294] width 349 height 18
click at [611, 380] on span "Submit Payment" at bounding box center [611, 379] width 75 height 12
type input "$45.00"
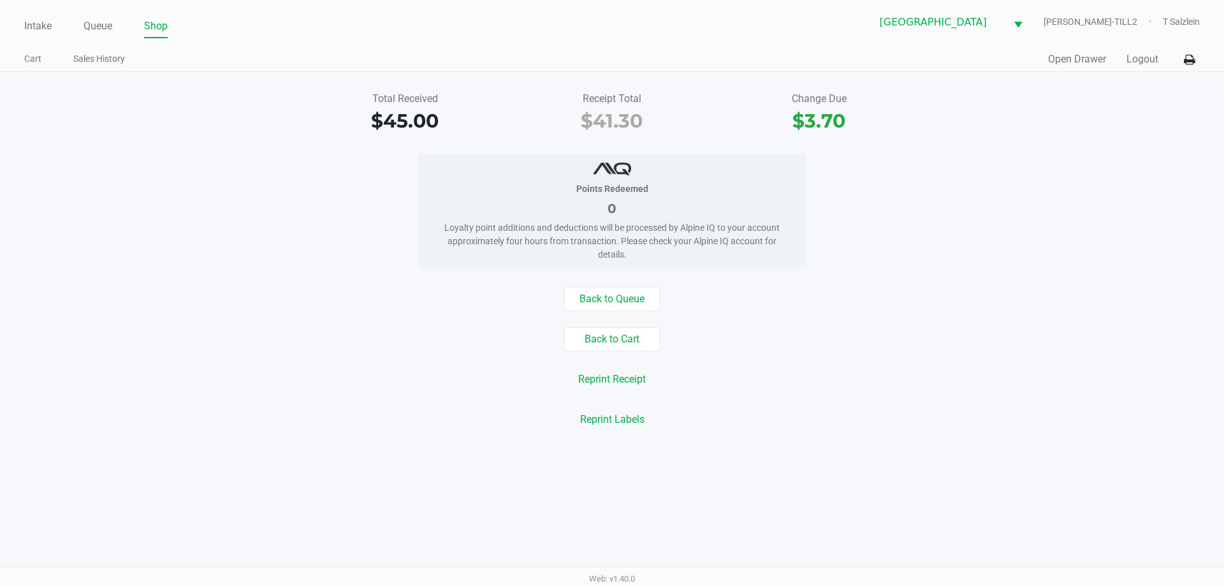
click at [212, 323] on div "Back to Queue Back to Cart Reprint Receipt Reprint Labels" at bounding box center [611, 359] width 1243 height 145
click at [41, 26] on link "Intake" at bounding box center [37, 26] width 27 height 18
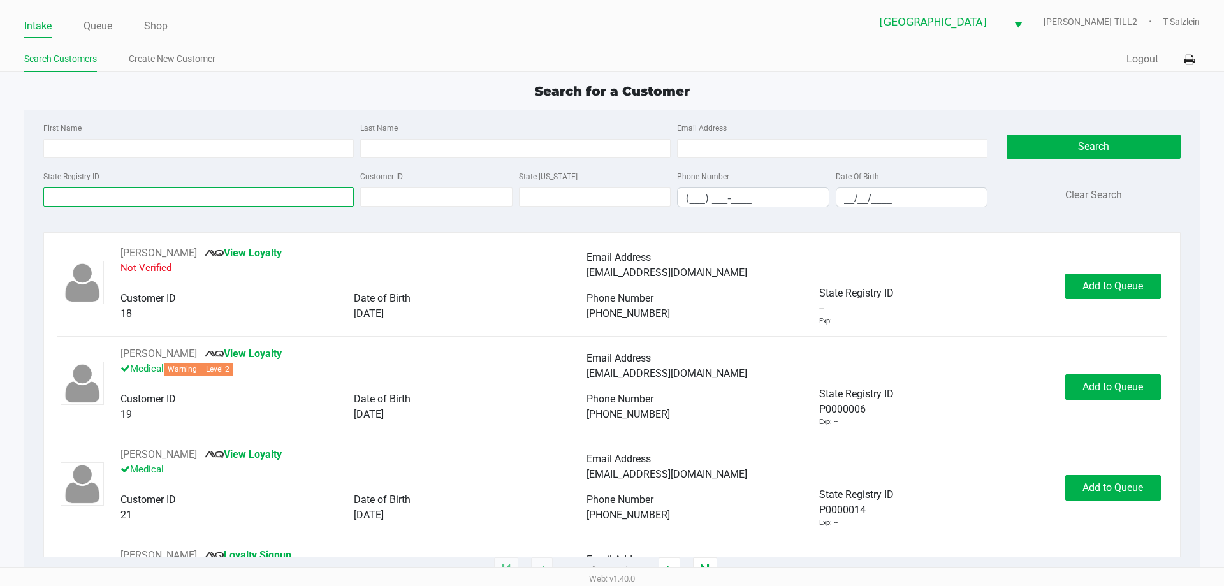
click at [280, 200] on input "State Registry ID" at bounding box center [198, 196] width 310 height 19
click at [235, 194] on input "State Registry ID" at bounding box center [198, 196] width 310 height 19
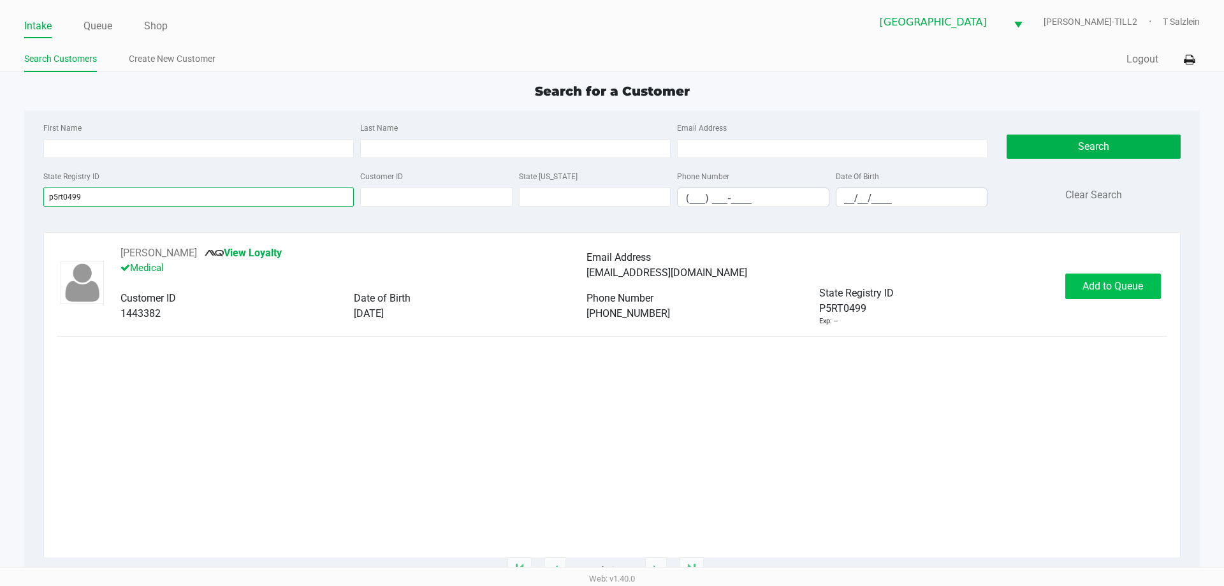
type input "p5rt0499"
click at [648, 287] on span "Add to Queue" at bounding box center [1112, 286] width 61 height 12
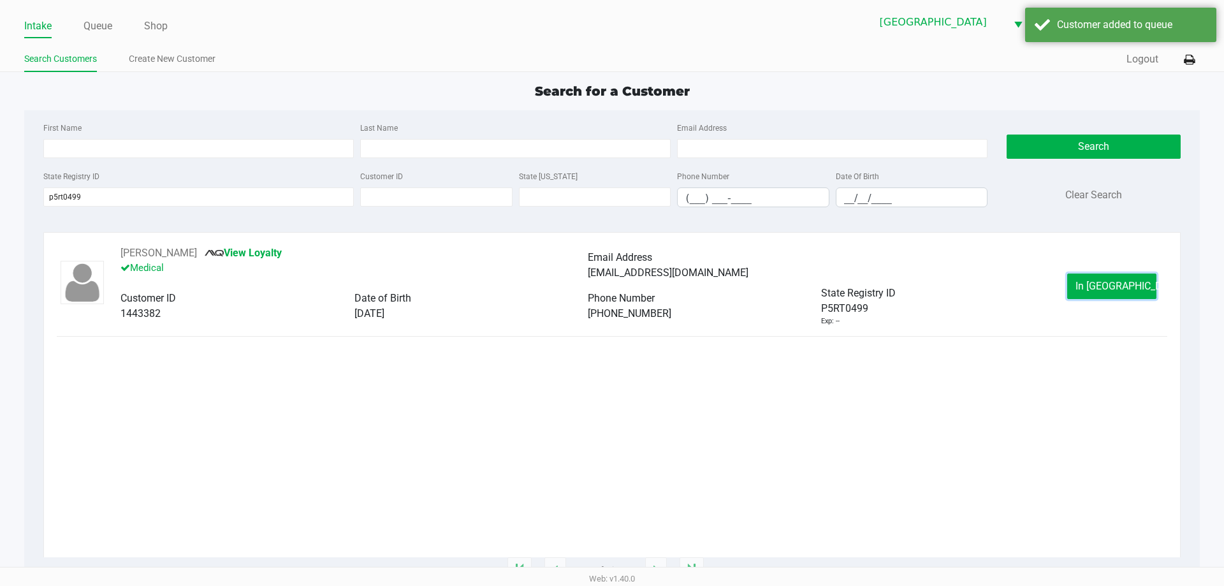
click at [648, 287] on span "In Queue" at bounding box center [1128, 286] width 107 height 12
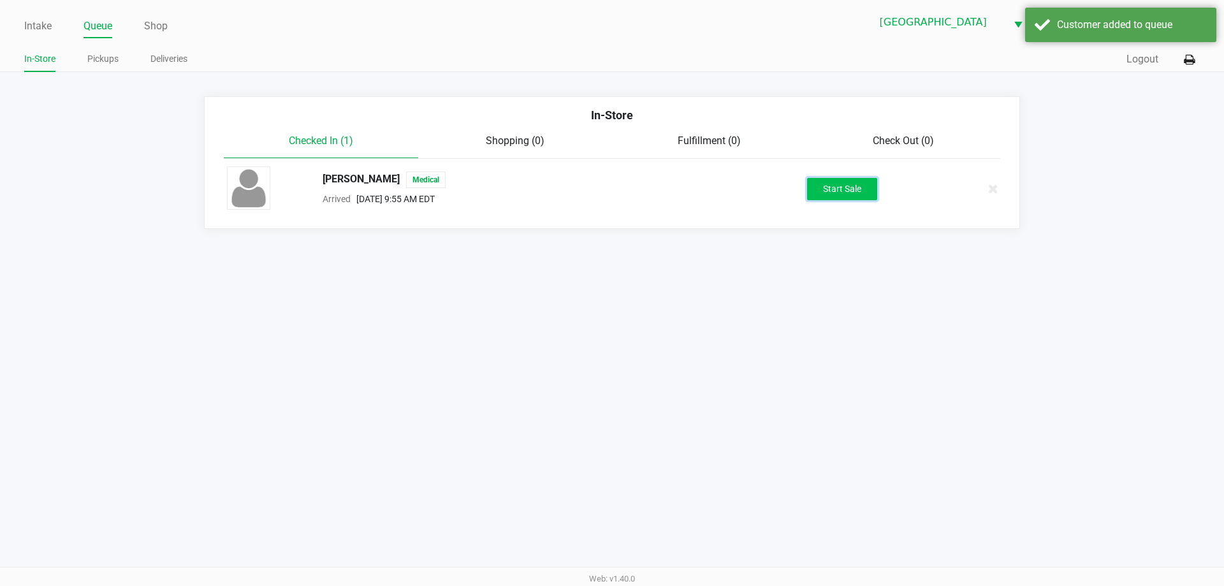
click at [648, 188] on button "Start Sale" at bounding box center [842, 189] width 70 height 22
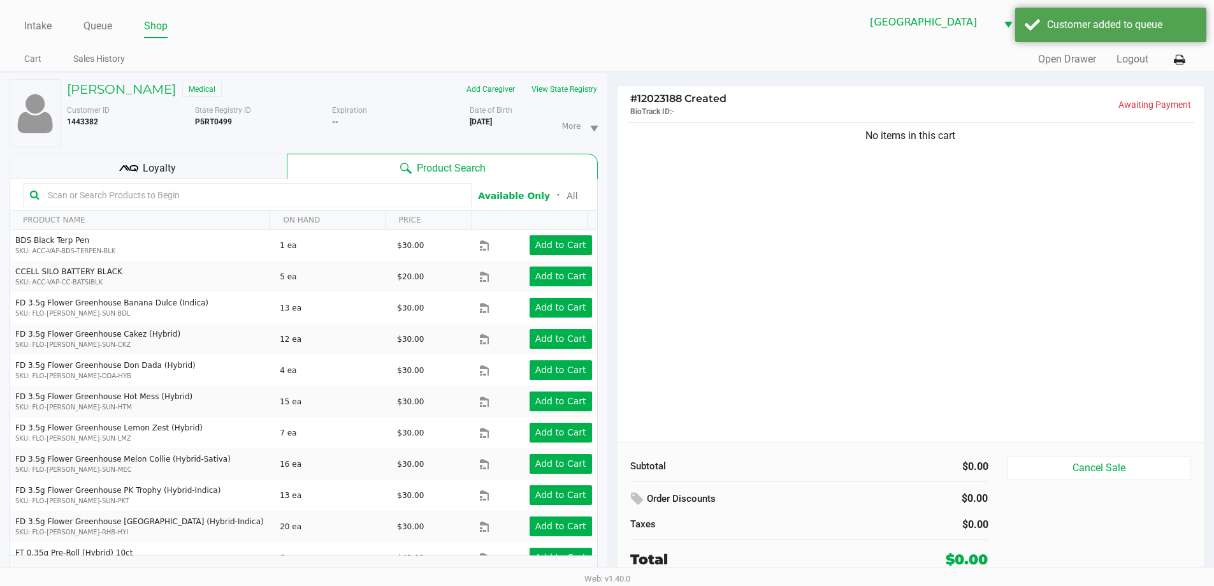
click at [648, 275] on div "No items in this cart" at bounding box center [911, 281] width 587 height 322
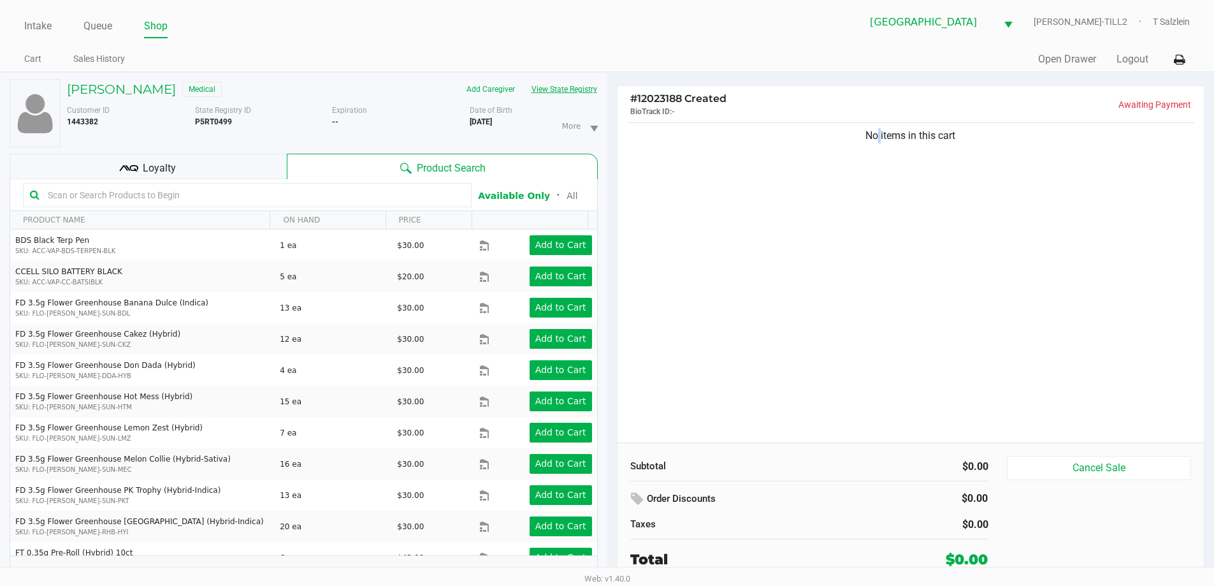
click at [570, 85] on button "View State Registry" at bounding box center [560, 89] width 75 height 20
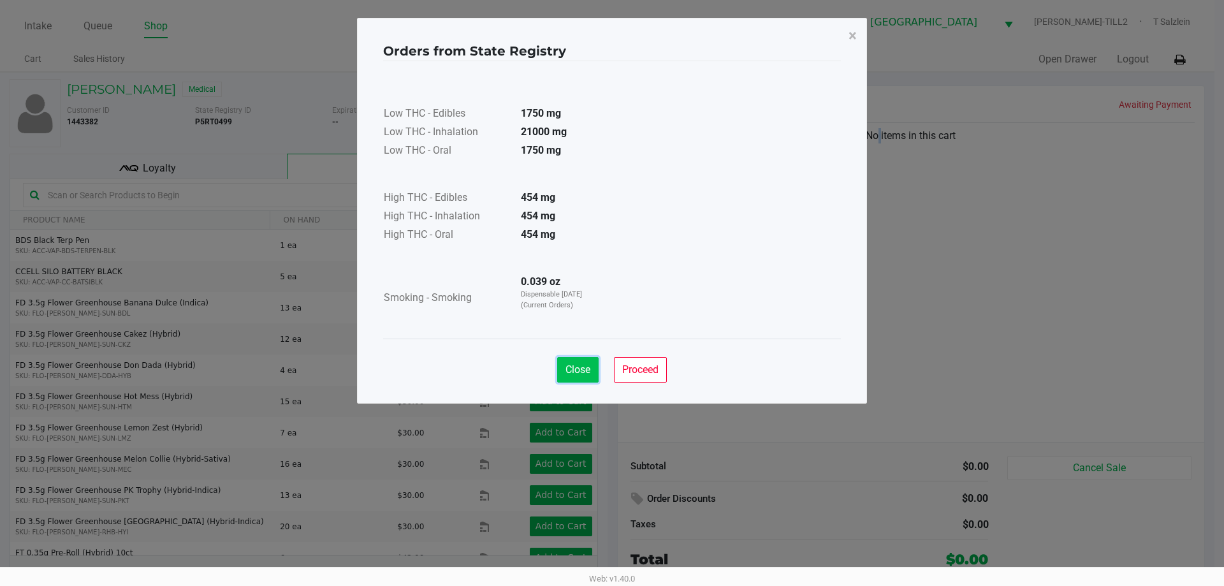
click at [570, 361] on button "Close" at bounding box center [577, 369] width 41 height 25
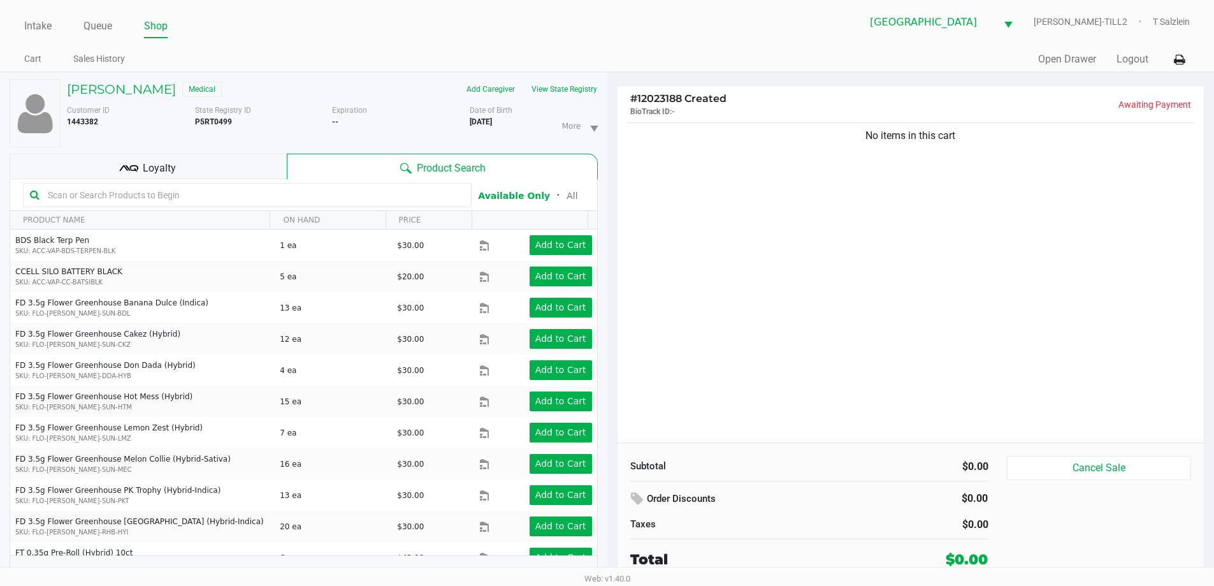
click at [372, 191] on input "text" at bounding box center [254, 194] width 422 height 19
click at [234, 198] on input "text" at bounding box center [254, 194] width 422 height 19
click at [142, 201] on input "text" at bounding box center [254, 194] width 422 height 19
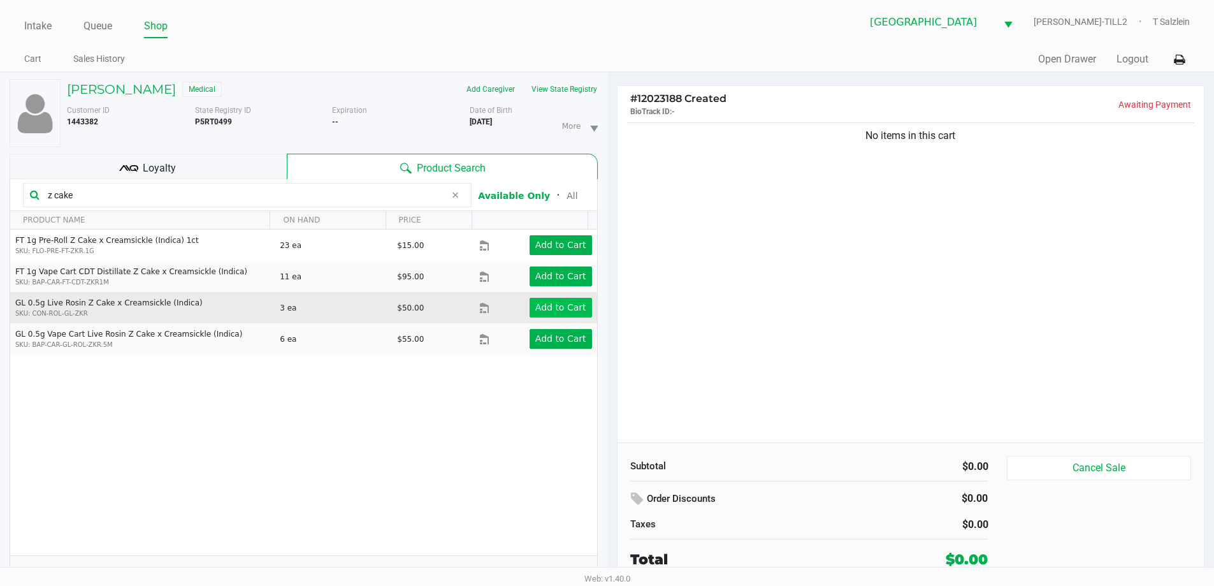
type input "z cake"
click at [573, 307] on app-button-loader "Add to Cart" at bounding box center [560, 307] width 51 height 10
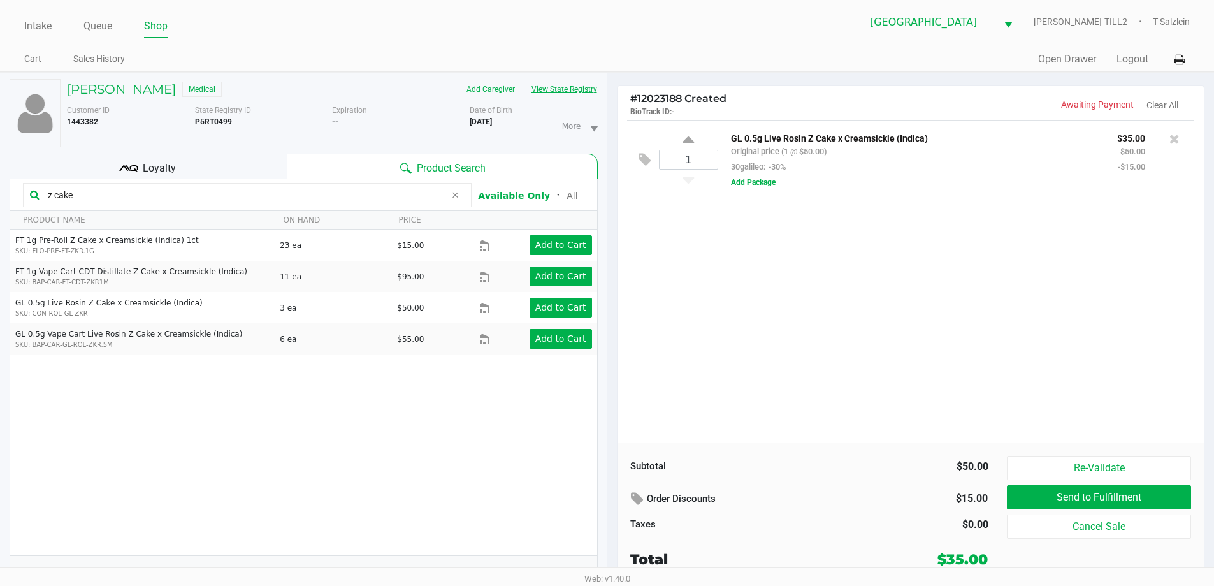
click at [571, 80] on button "View State Registry" at bounding box center [560, 89] width 75 height 20
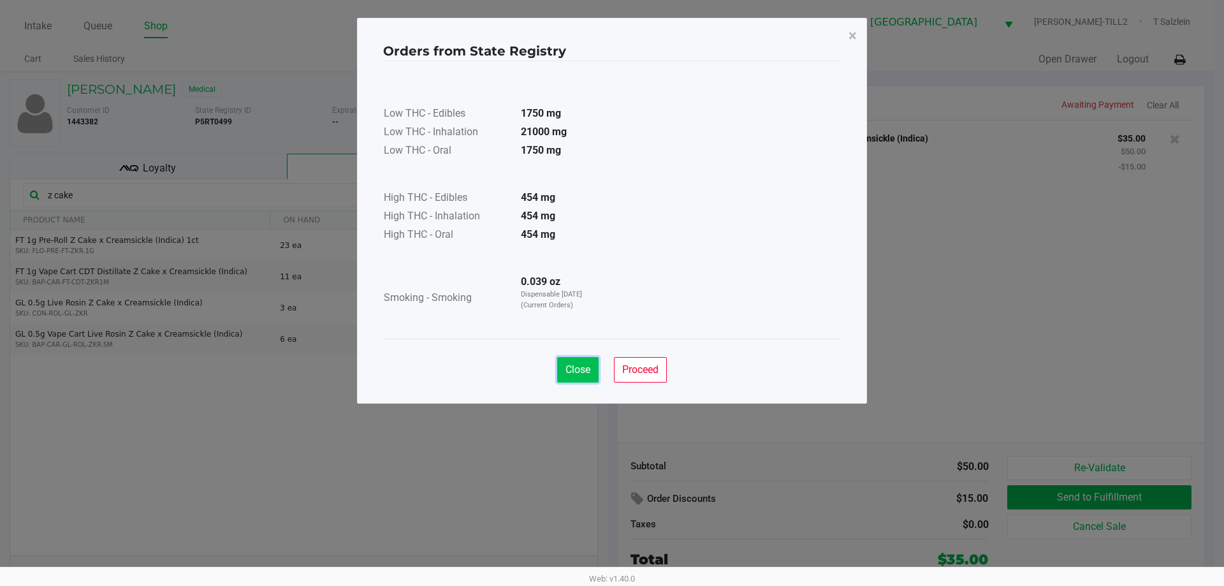
click at [572, 372] on span "Close" at bounding box center [577, 369] width 25 height 12
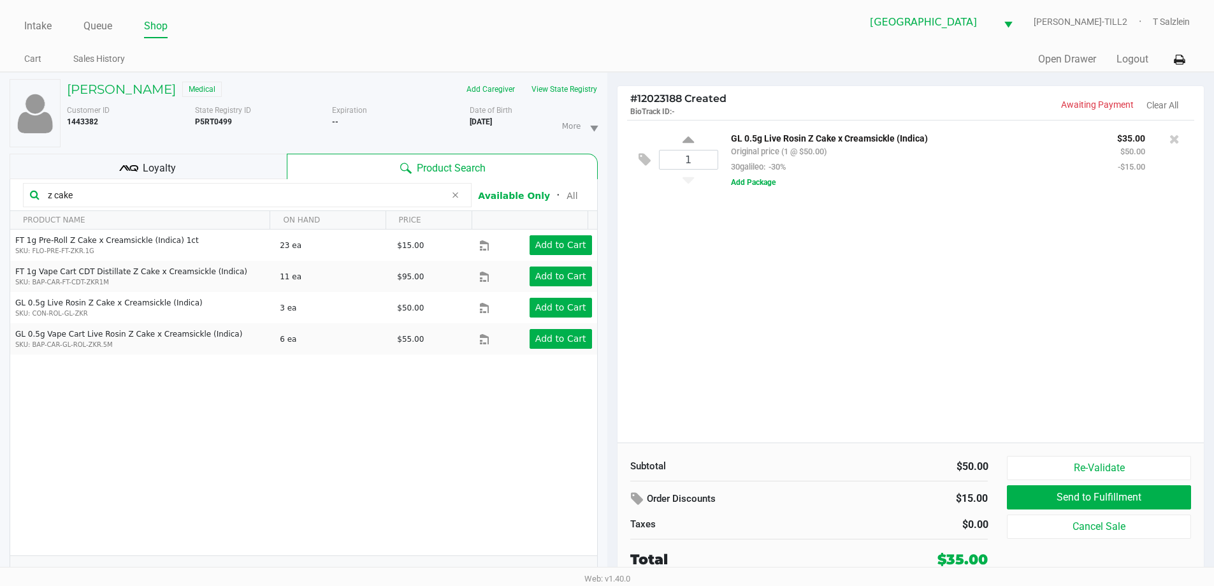
click at [648, 345] on div "1 GL 0.5g Live Rosin Z Cake x Creamsickle (Indica) Original price (1 @ $50.00) …" at bounding box center [911, 281] width 587 height 322
click at [648, 336] on div "1 GL 0.5g Live Rosin Z Cake x Creamsickle (Indica) Original price (1 @ $50.00) …" at bounding box center [911, 281] width 587 height 322
click at [648, 277] on div "1 GL 0.5g Live Rosin Z Cake x Creamsickle (Indica) Original price (1 @ $50.00) …" at bounding box center [911, 281] width 587 height 322
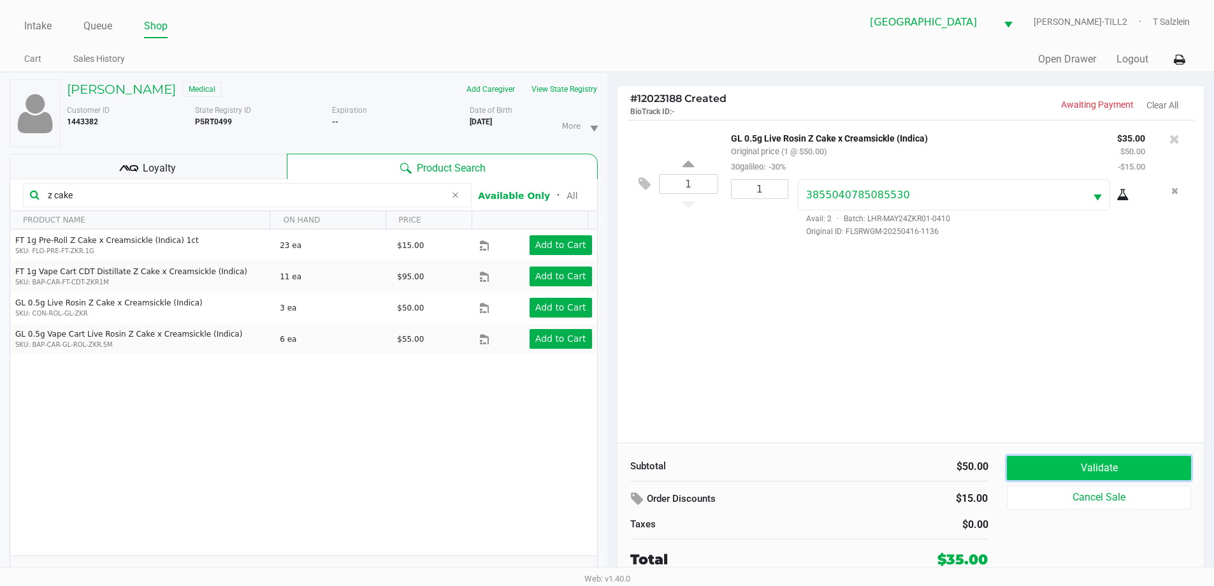
click at [648, 476] on button "Validate" at bounding box center [1099, 468] width 184 height 24
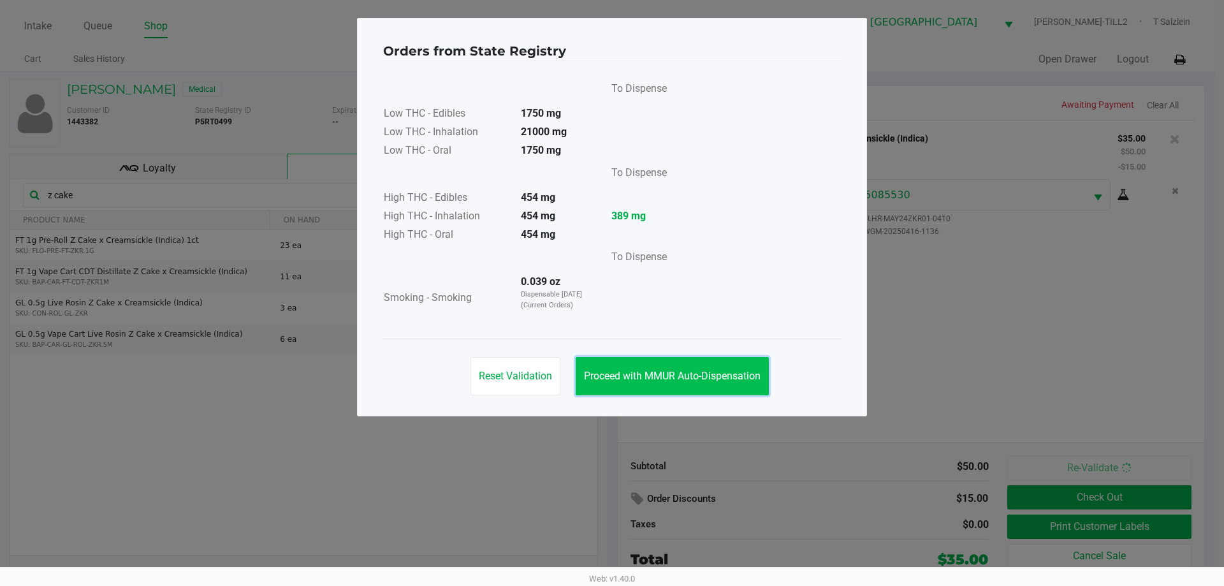
click at [648, 377] on span "Proceed with MMUR Auto-Dispensation" at bounding box center [672, 376] width 177 height 12
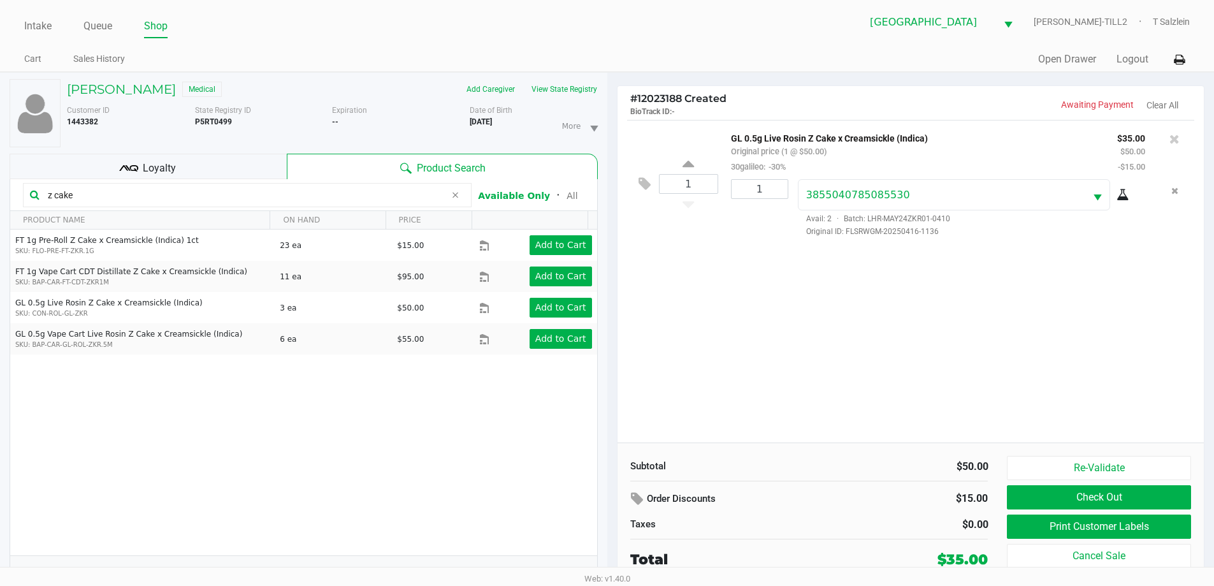
click at [213, 169] on div "Loyalty" at bounding box center [148, 166] width 277 height 25
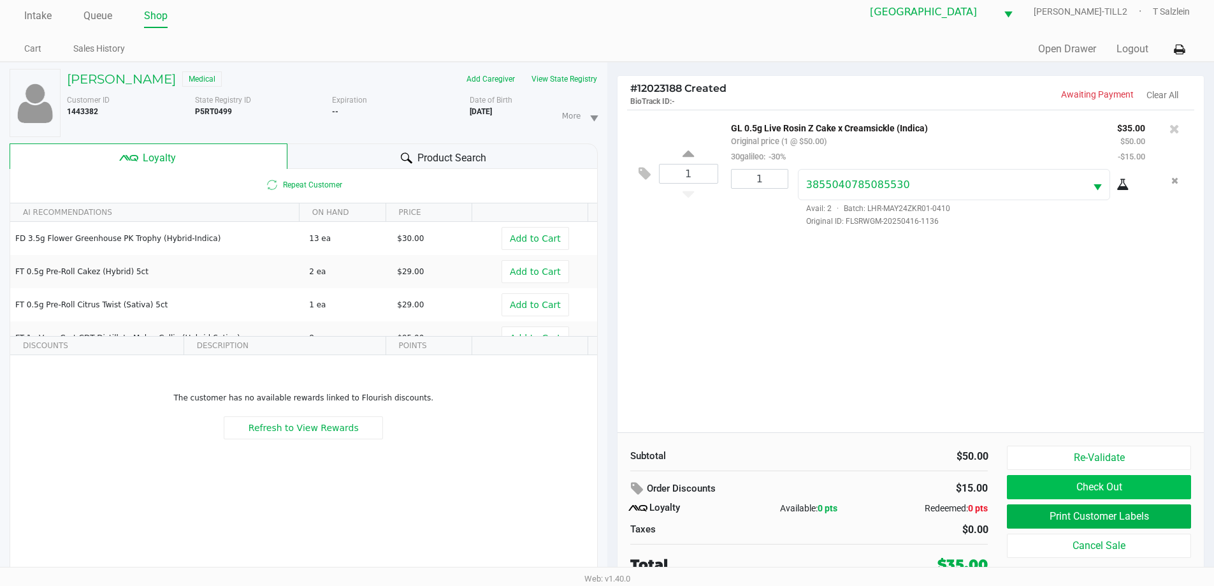
scroll to position [13, 0]
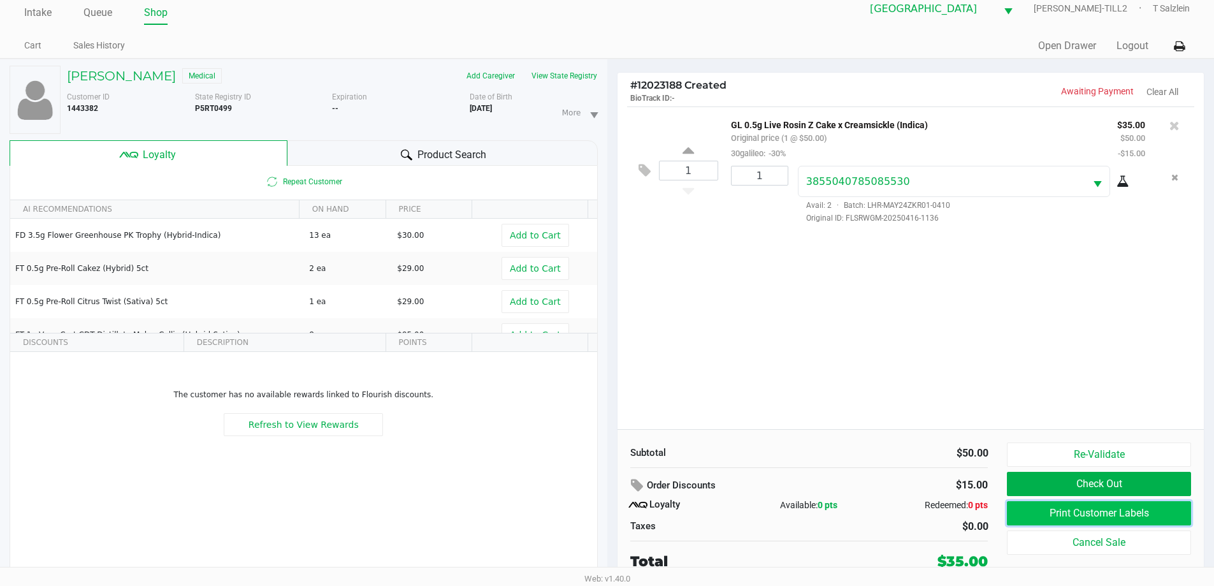
click at [648, 521] on button "Print Customer Labels" at bounding box center [1099, 513] width 184 height 24
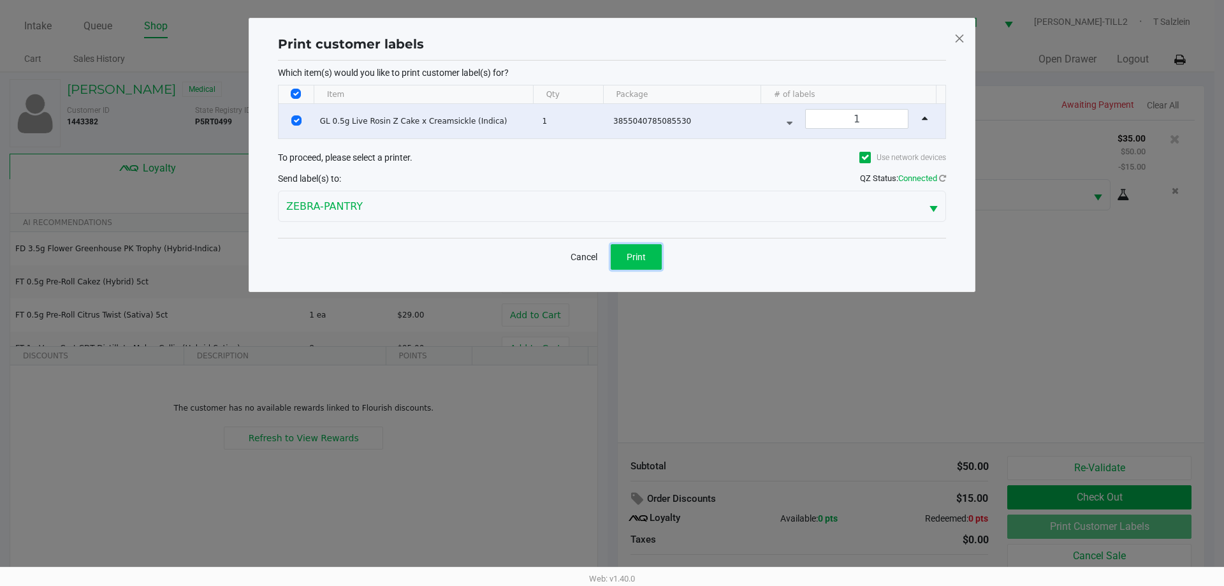
click at [639, 249] on button "Print" at bounding box center [636, 256] width 51 height 25
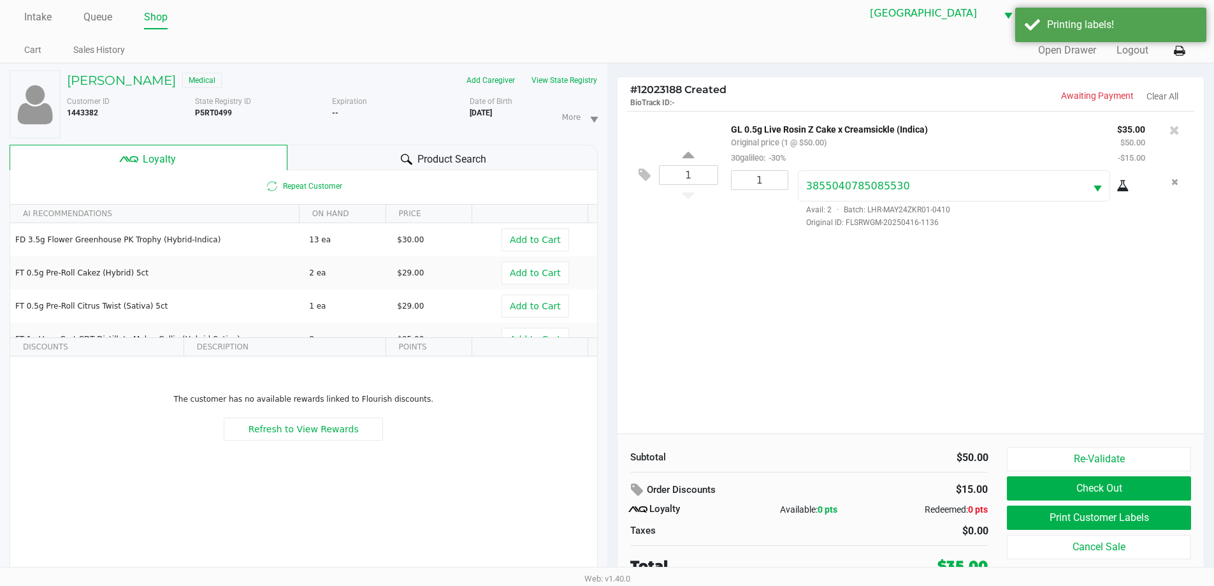
scroll to position [13, 0]
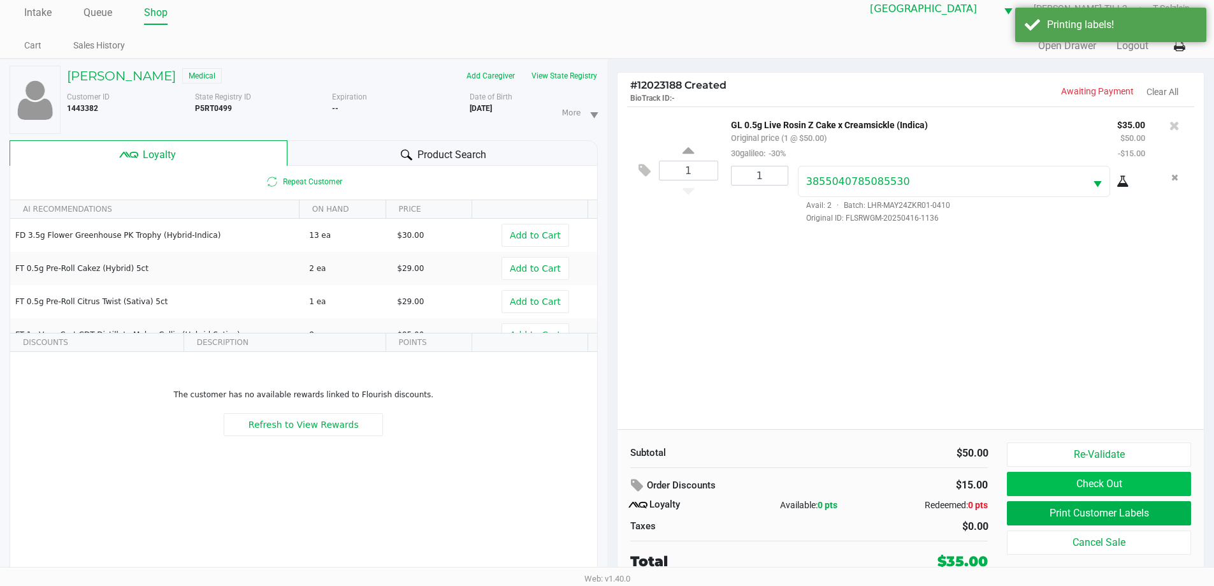
click at [648, 489] on button "Check Out" at bounding box center [1099, 484] width 184 height 24
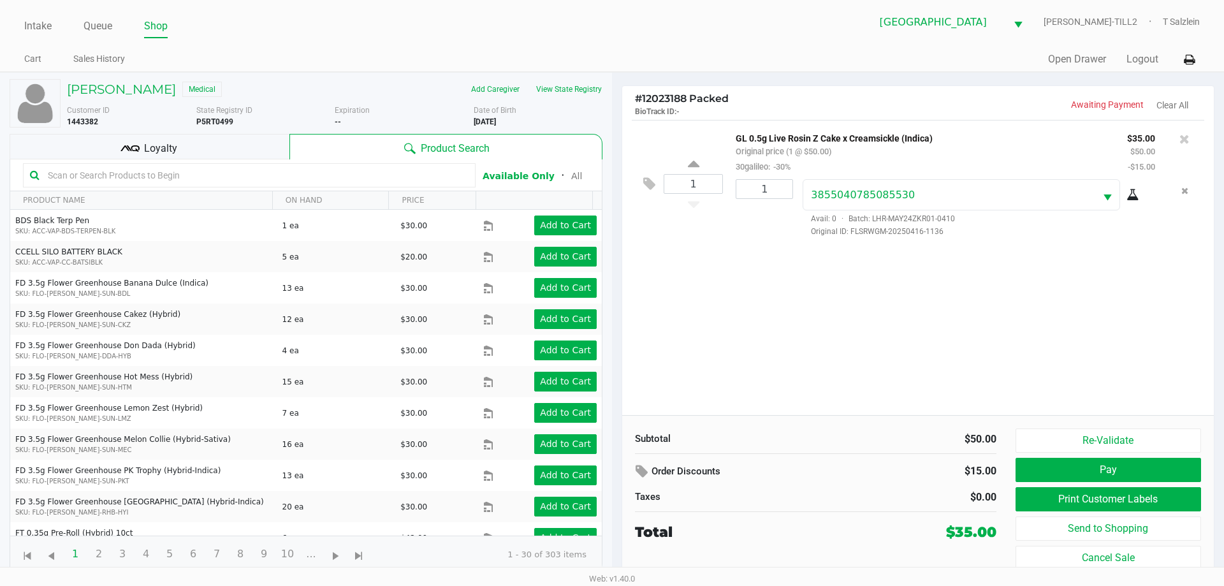
click at [163, 145] on span "Loyalty" at bounding box center [160, 148] width 33 height 15
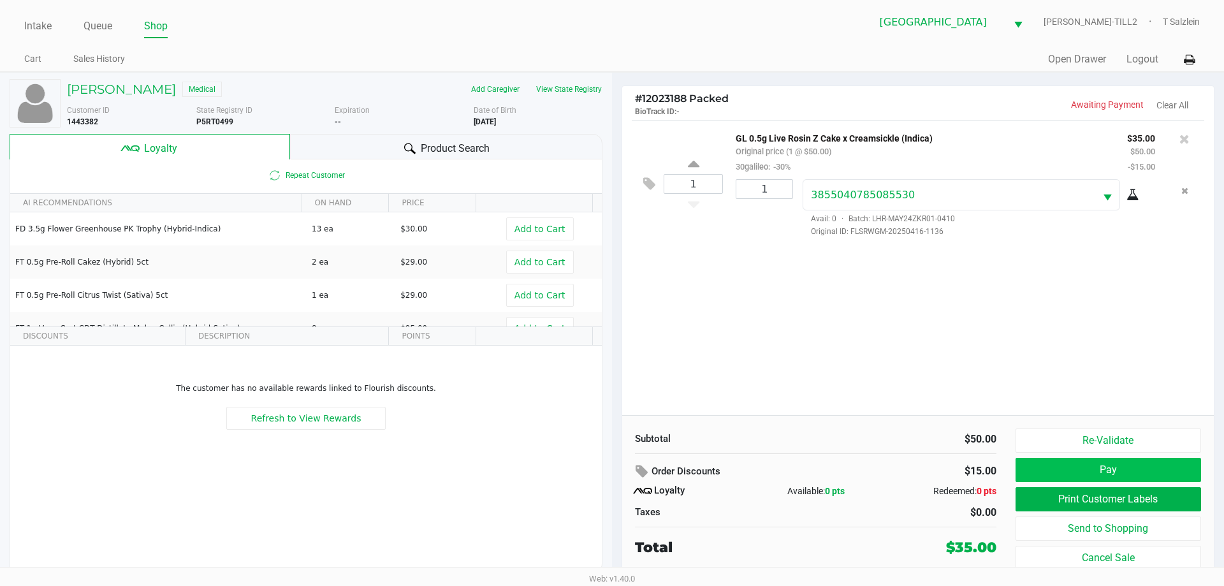
click at [648, 465] on button "Pay" at bounding box center [1107, 470] width 185 height 24
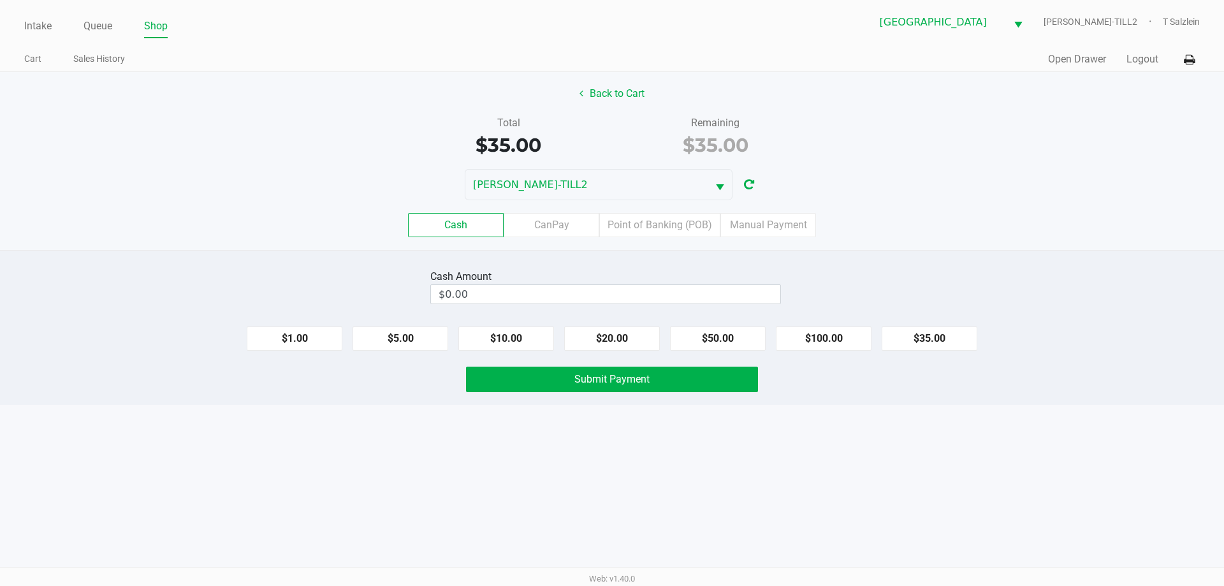
click at [648, 228] on label "Point of Banking (POB)" at bounding box center [659, 225] width 121 height 24
click at [0, 0] on 7 "Point of Banking (POB)" at bounding box center [0, 0] width 0 height 0
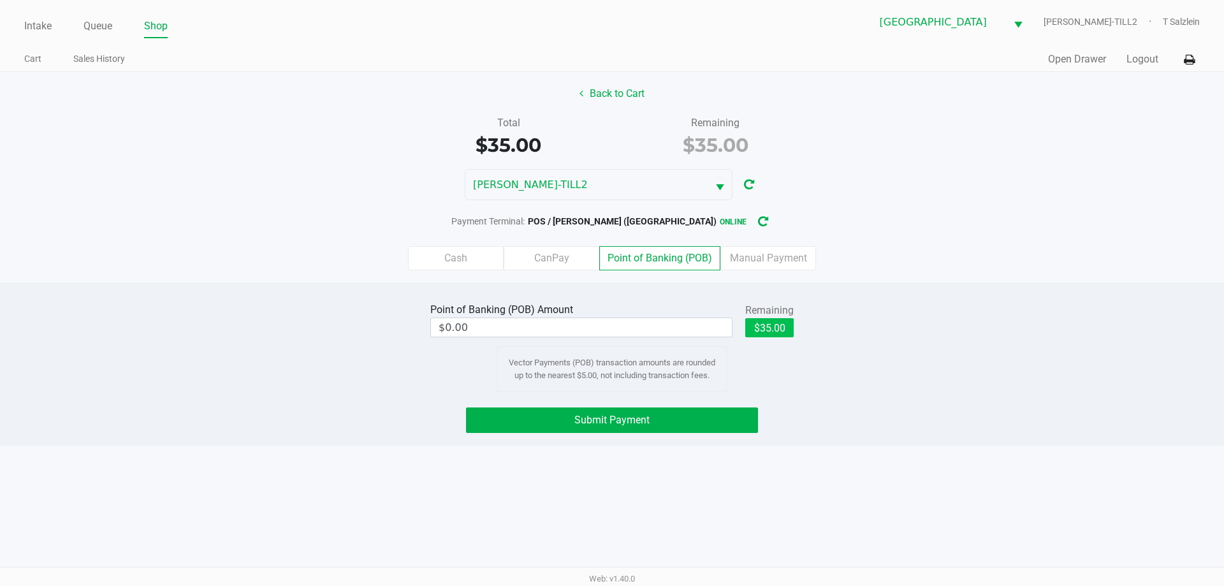
click at [648, 326] on button "$35.00" at bounding box center [769, 327] width 48 height 19
type input "$35.00"
click at [620, 414] on span "Submit Payment" at bounding box center [611, 420] width 75 height 12
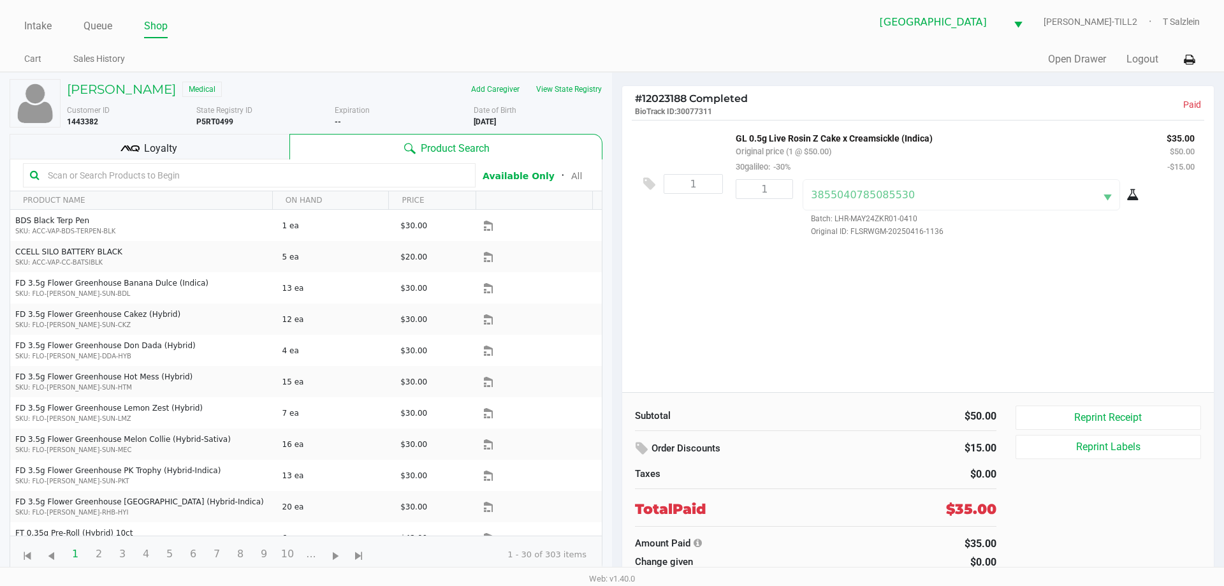
click at [231, 125] on b "P5RT0499" at bounding box center [214, 121] width 37 height 9
click at [221, 123] on b "P5RT0499" at bounding box center [214, 121] width 37 height 9
copy b "P5RT0499"
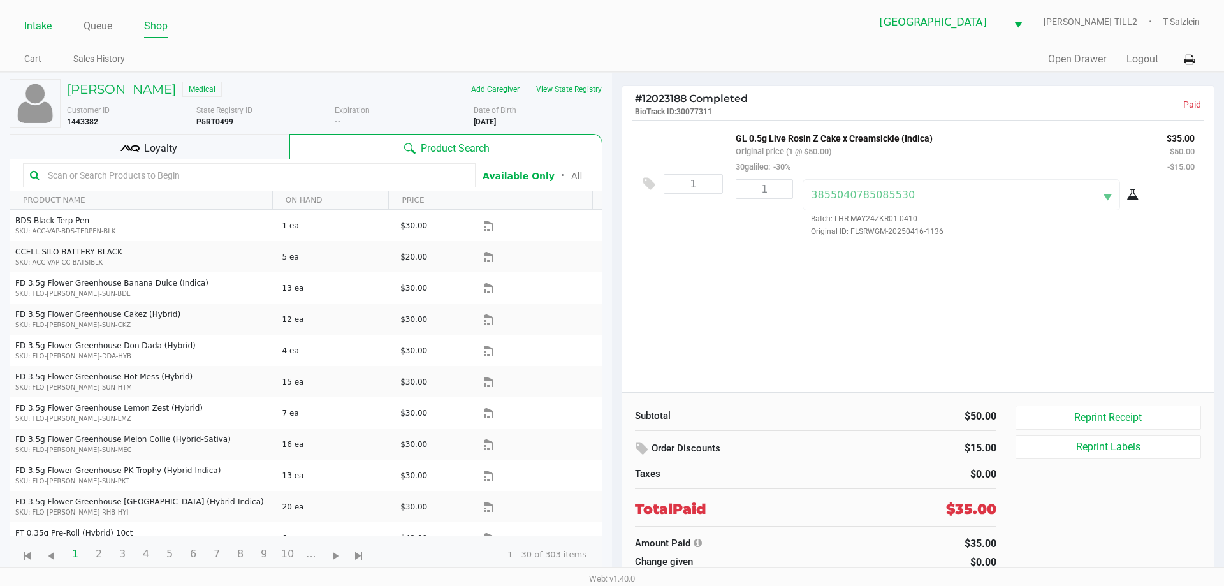
click at [34, 28] on link "Intake" at bounding box center [37, 26] width 27 height 18
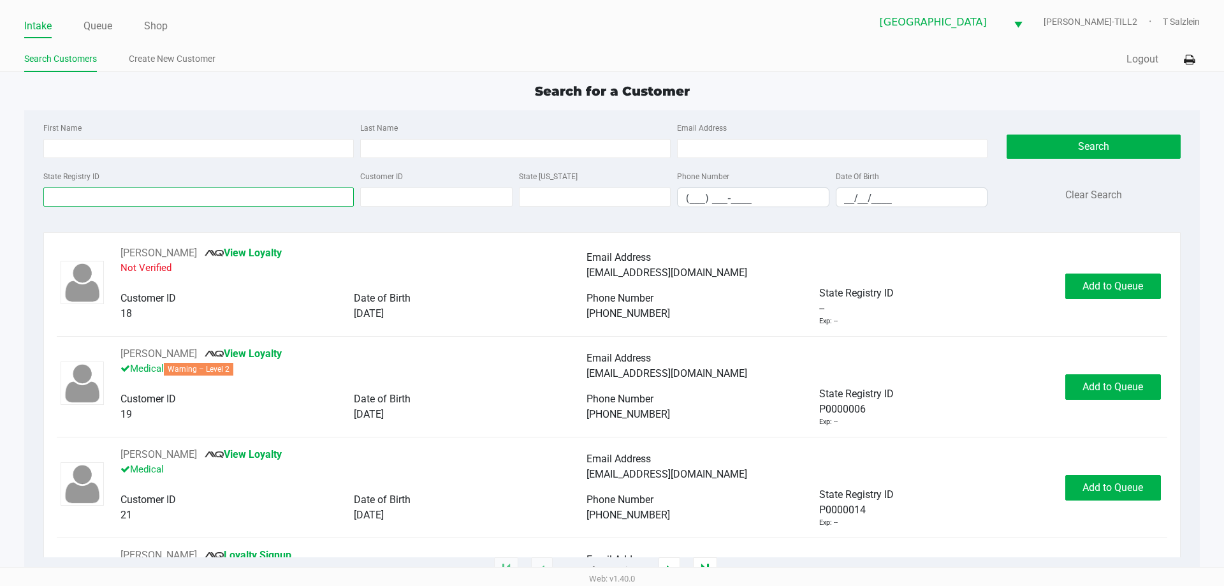
click at [263, 198] on input "State Registry ID" at bounding box center [198, 196] width 310 height 19
click at [188, 204] on input "State Registry ID" at bounding box center [198, 196] width 310 height 19
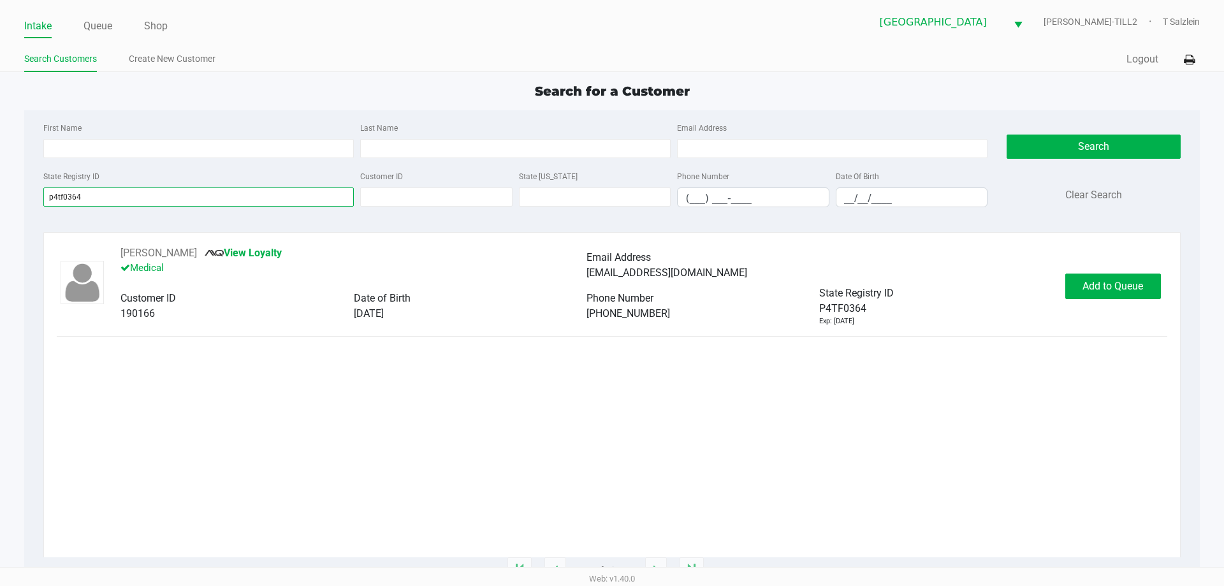
type input "p4tf0364"
click at [648, 304] on div "JACOB EICHELBERGER View Loyalty Medical Email Address eichelberger30@gmail.com …" at bounding box center [612, 285] width 1110 height 81
click at [648, 291] on span "Add to Queue" at bounding box center [1112, 286] width 61 height 12
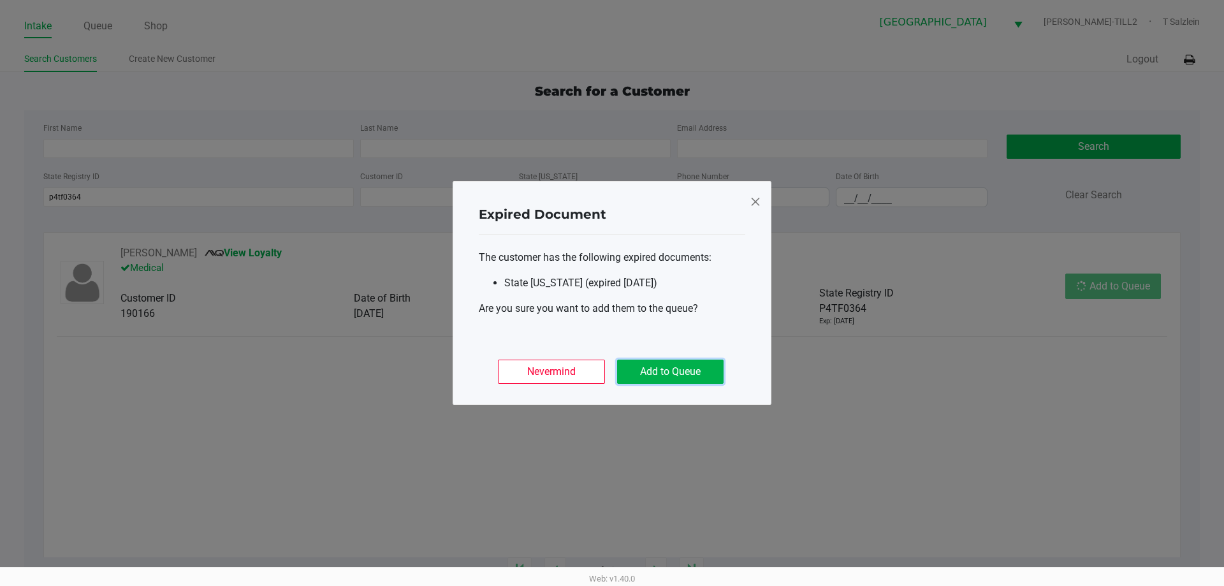
click at [648, 366] on button "Add to Queue" at bounding box center [670, 371] width 106 height 24
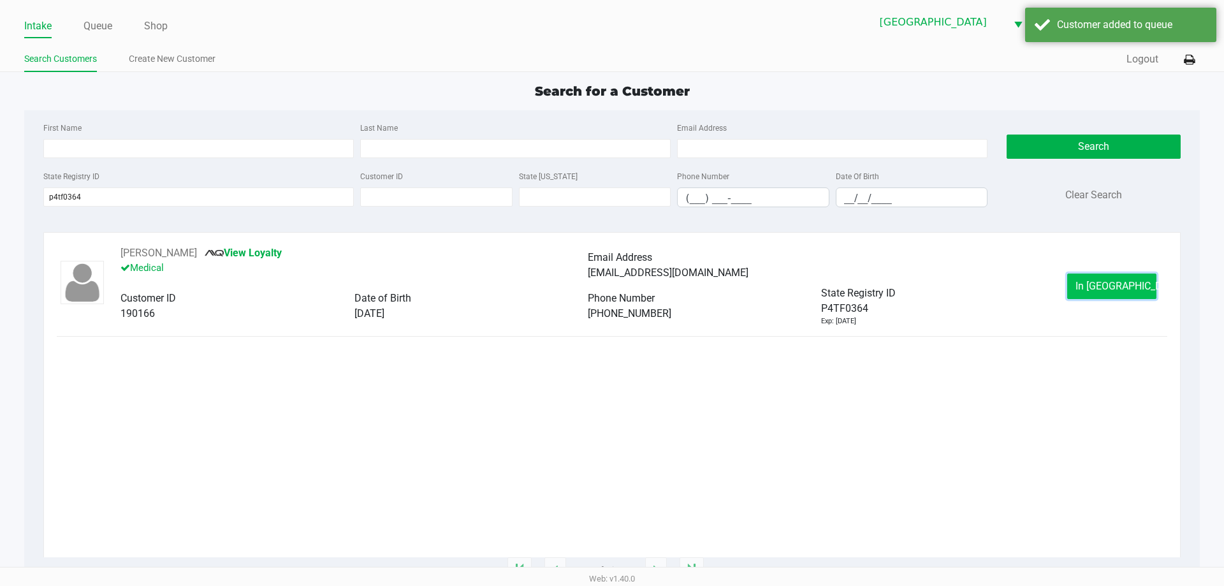
click at [648, 287] on span "In Queue" at bounding box center [1128, 286] width 107 height 12
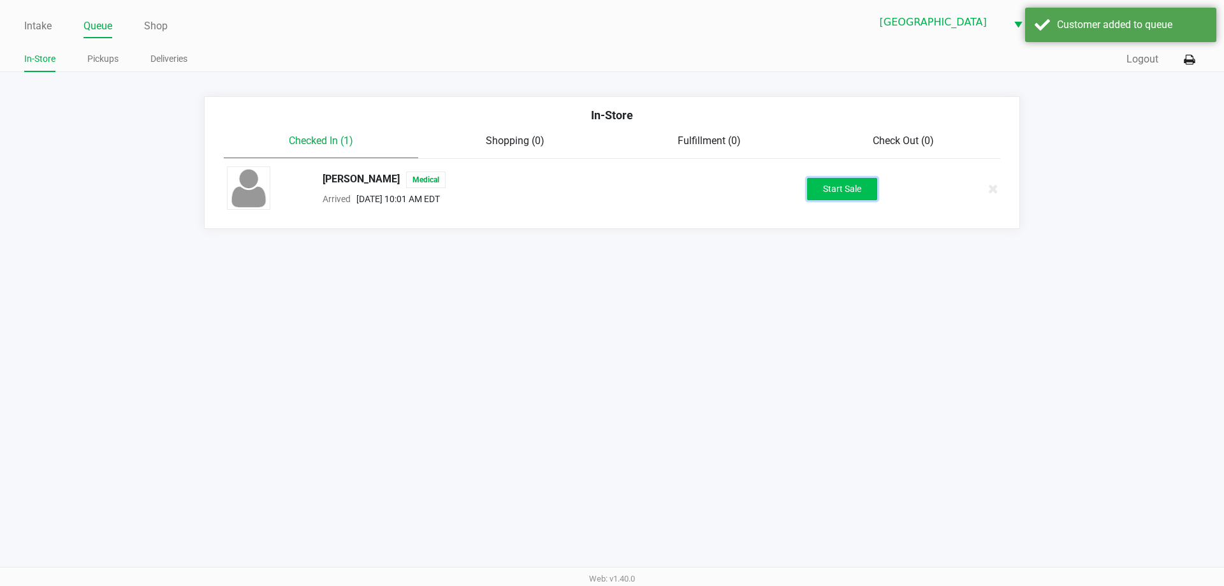
click at [648, 185] on button "Start Sale" at bounding box center [842, 189] width 70 height 22
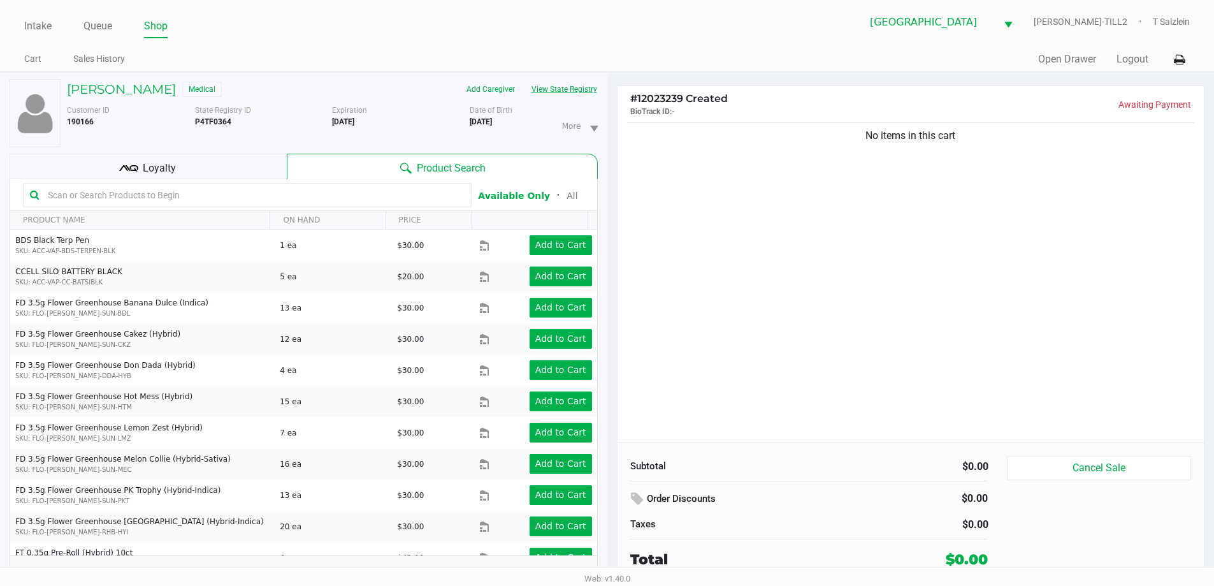
click at [554, 86] on button "View State Registry" at bounding box center [560, 89] width 75 height 20
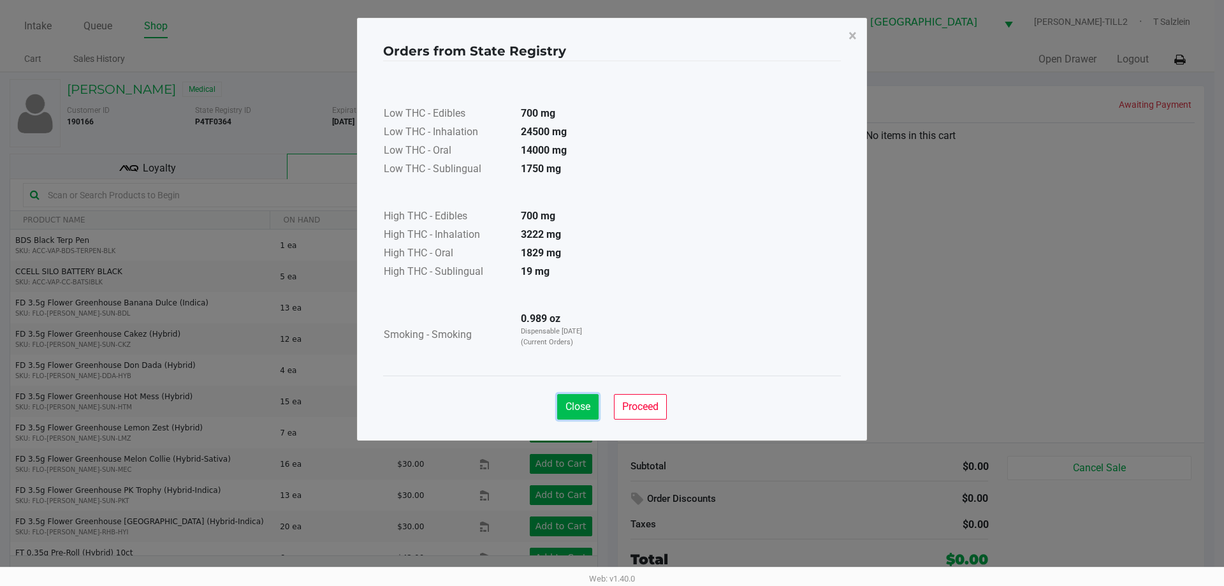
click at [575, 397] on button "Close" at bounding box center [577, 406] width 41 height 25
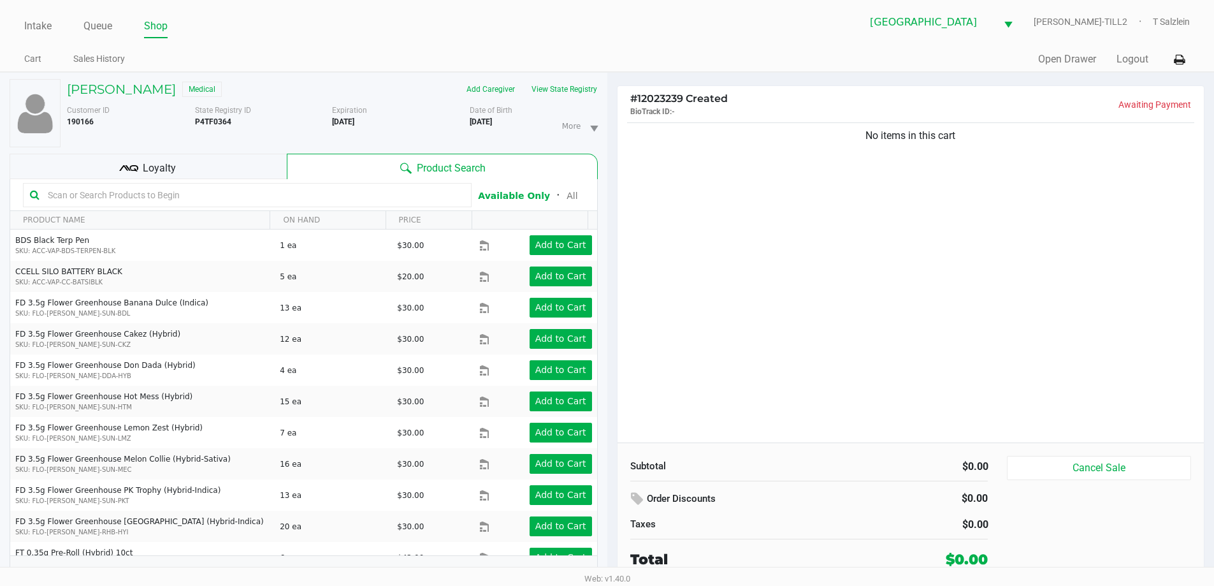
click at [648, 368] on div "No items in this cart" at bounding box center [911, 281] width 587 height 322
click at [567, 88] on button "View State Registry" at bounding box center [560, 89] width 75 height 20
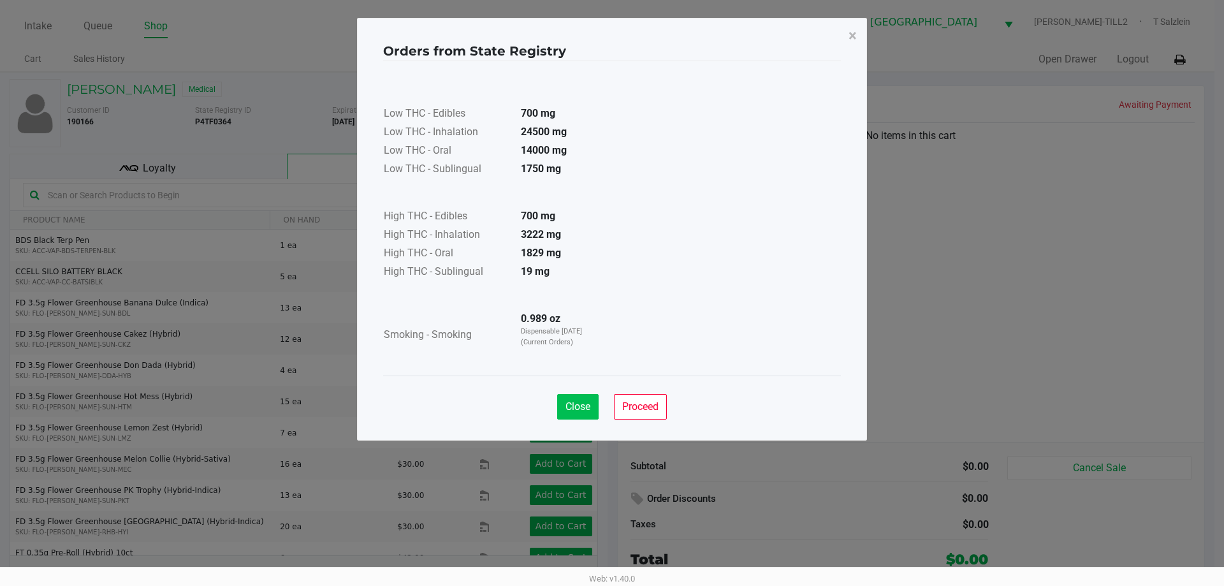
click at [577, 395] on button "Close" at bounding box center [577, 406] width 41 height 25
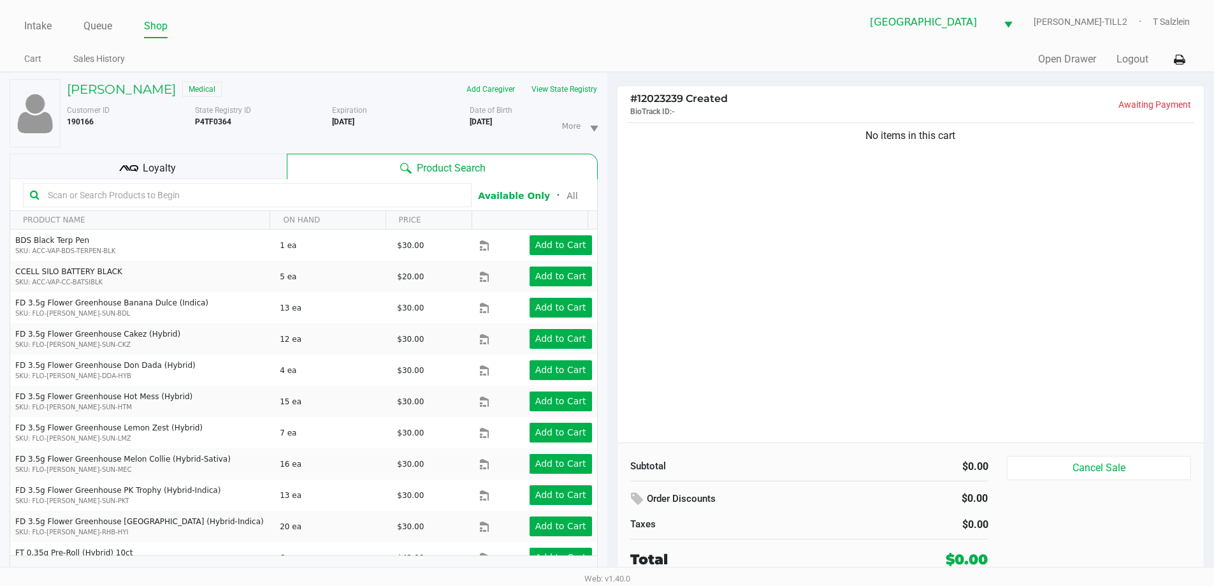
click at [271, 192] on input "text" at bounding box center [254, 194] width 422 height 19
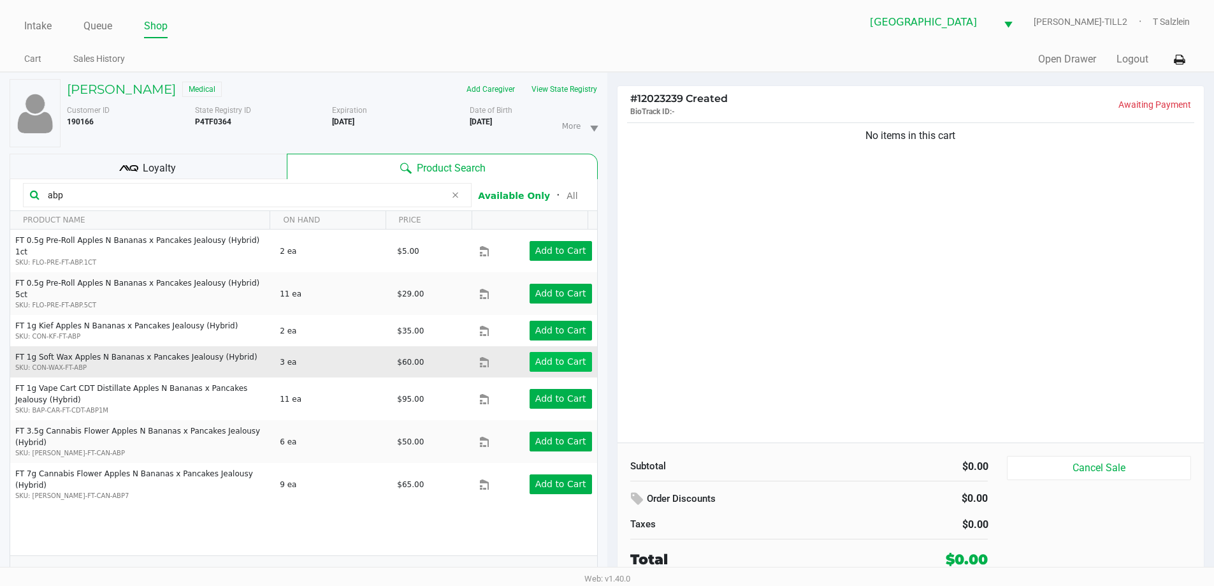
type input "abp"
click at [539, 356] on app-button-loader "Add to Cart" at bounding box center [560, 361] width 51 height 10
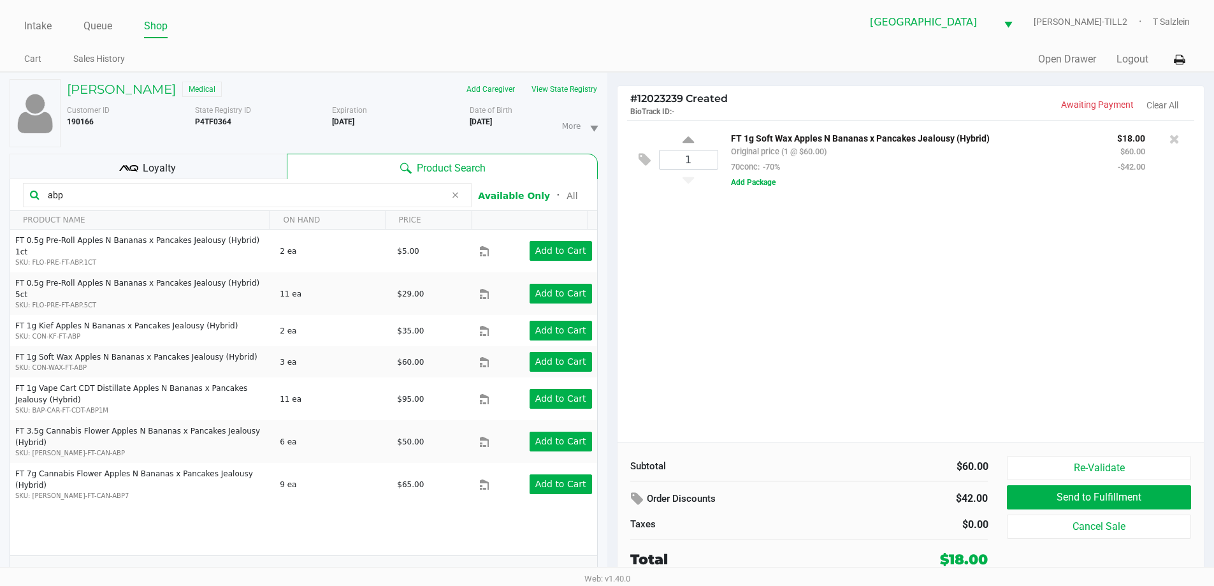
drag, startPoint x: 90, startPoint y: 191, endPoint x: 25, endPoint y: 203, distance: 66.2
click at [25, 203] on div "abp" at bounding box center [247, 195] width 449 height 24
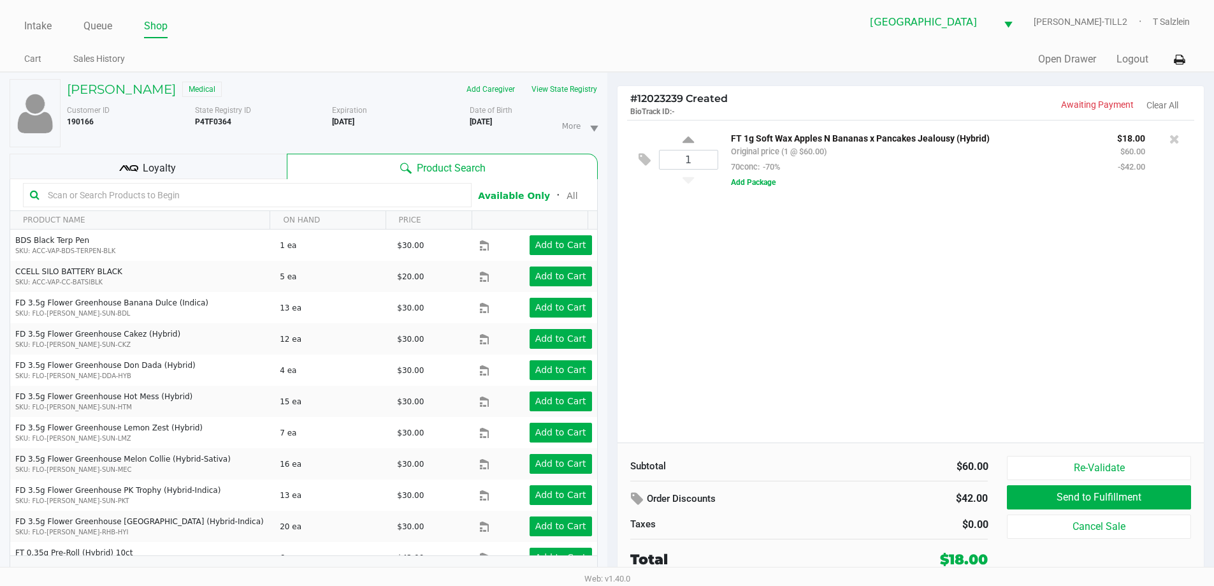
click at [237, 204] on input "text" at bounding box center [254, 194] width 422 height 19
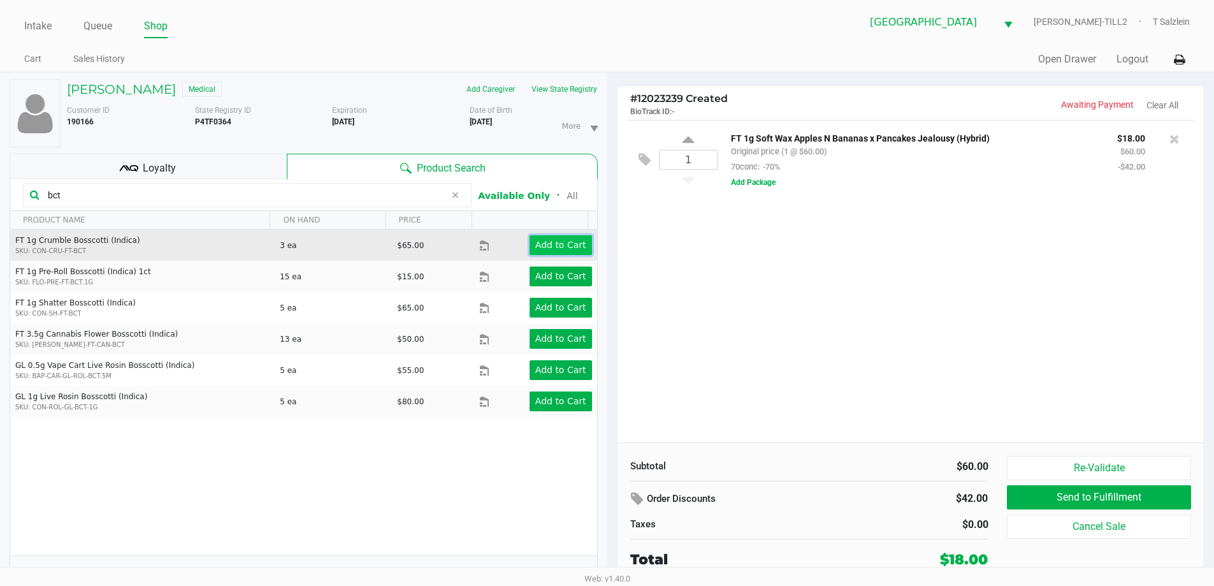
click at [549, 247] on app-button-loader "Add to Cart" at bounding box center [560, 245] width 51 height 10
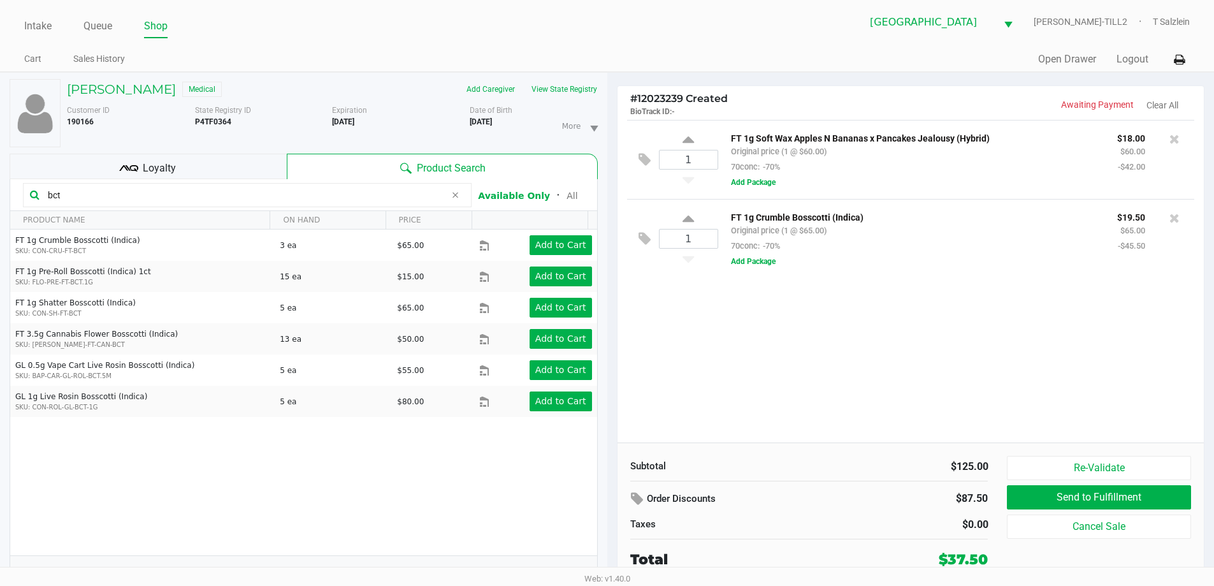
click at [648, 321] on div "1 FT 1g Soft Wax Apples N Bananas x Pancakes Jealousy (Hybrid) Original price (…" at bounding box center [911, 281] width 587 height 322
click at [285, 196] on input "bct" at bounding box center [244, 194] width 403 height 19
type input "b"
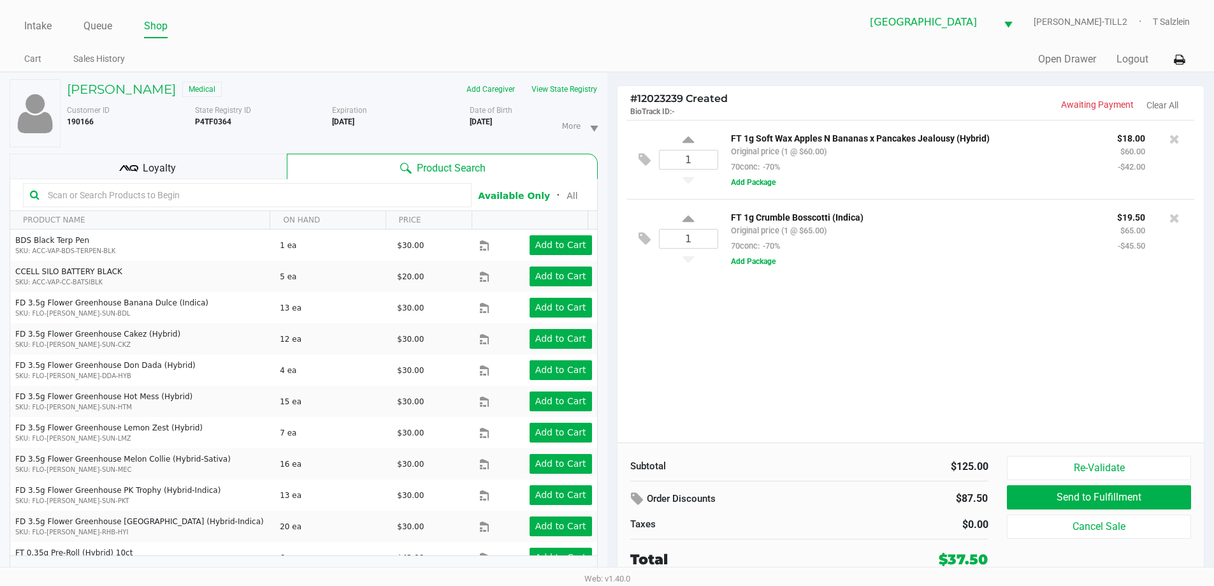
click at [192, 200] on input "text" at bounding box center [254, 194] width 422 height 19
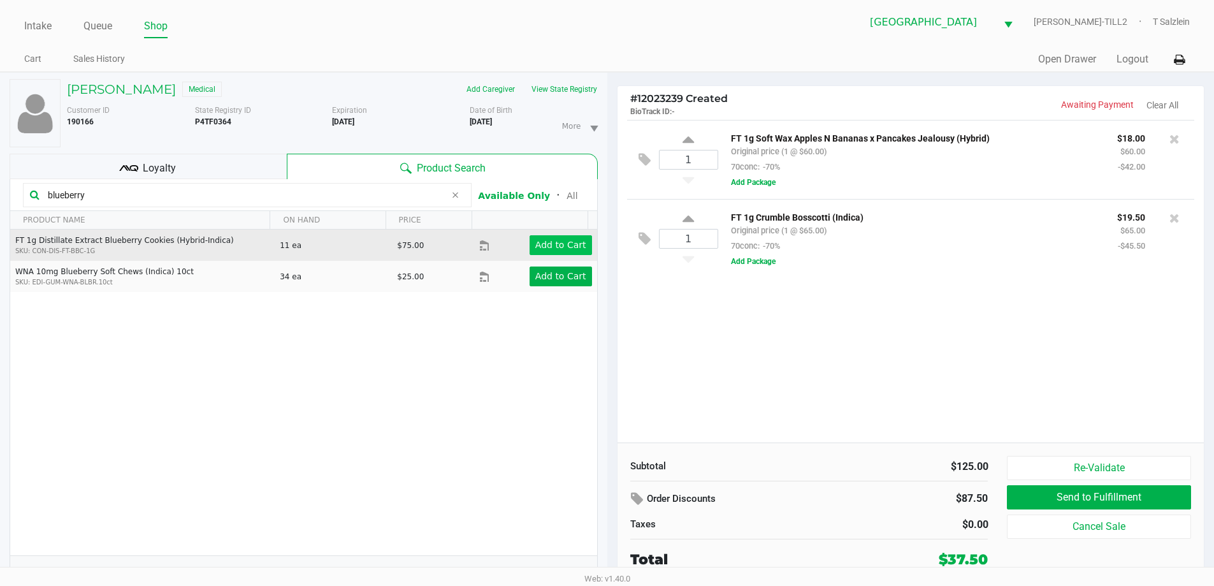
type input "blueberry"
click at [555, 248] on app-button-loader "Add to Cart" at bounding box center [560, 245] width 51 height 10
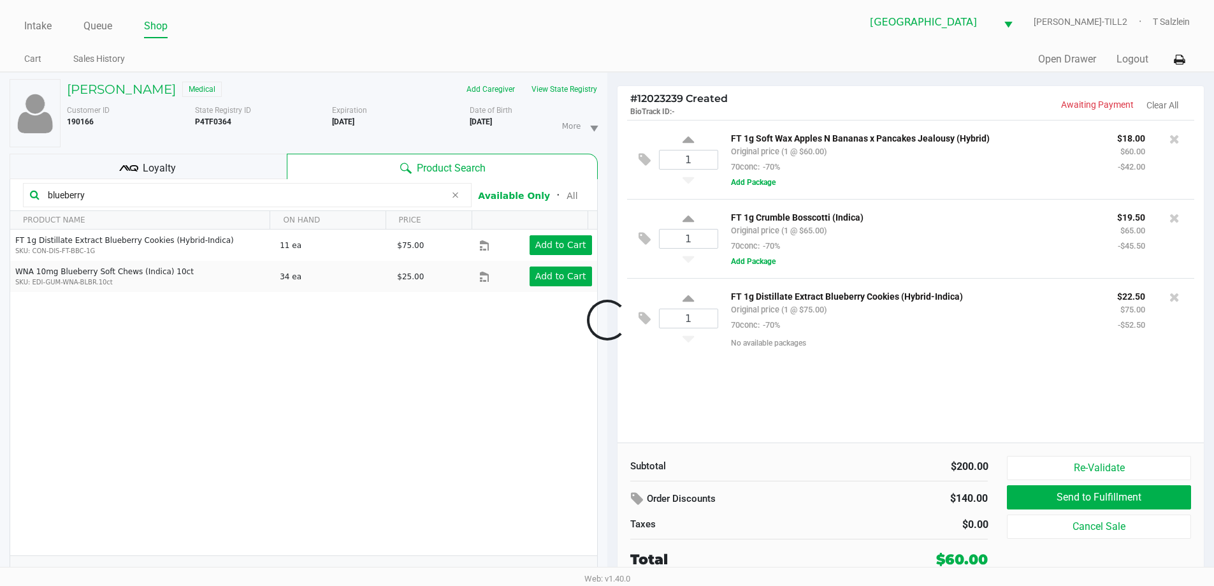
click at [648, 401] on div at bounding box center [607, 320] width 1214 height 369
click at [242, 195] on div at bounding box center [607, 320] width 1214 height 369
click at [0, 226] on div "JACOB EICHELBERGER Medical Add Caregiver View State Registry Customer ID 190166…" at bounding box center [303, 336] width 607 height 526
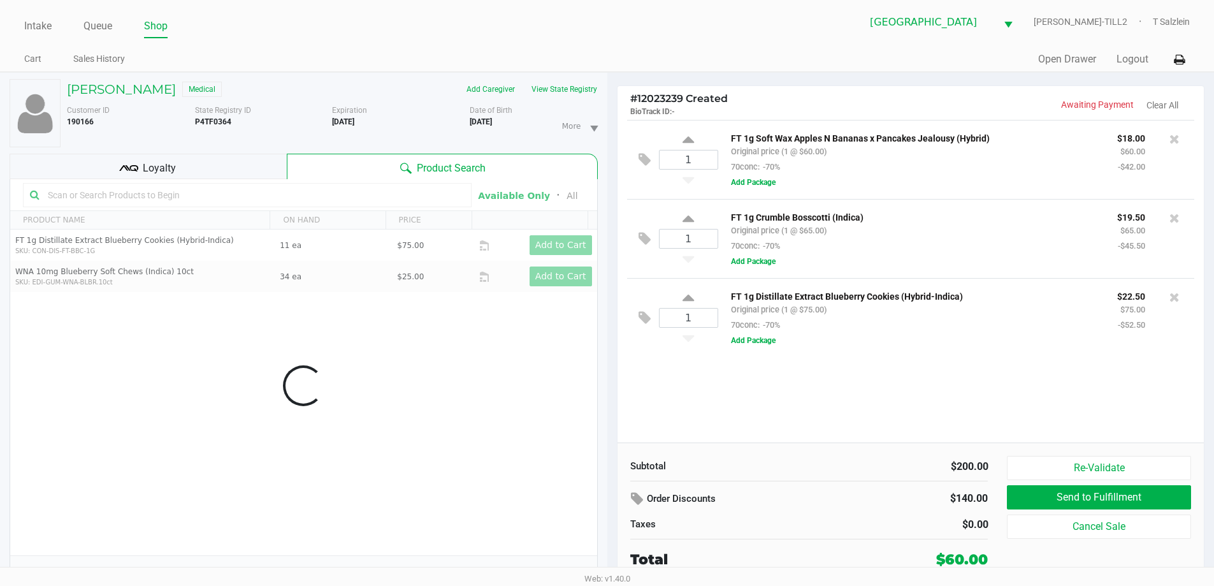
click at [117, 194] on div "Data table" at bounding box center [303, 385] width 587 height 413
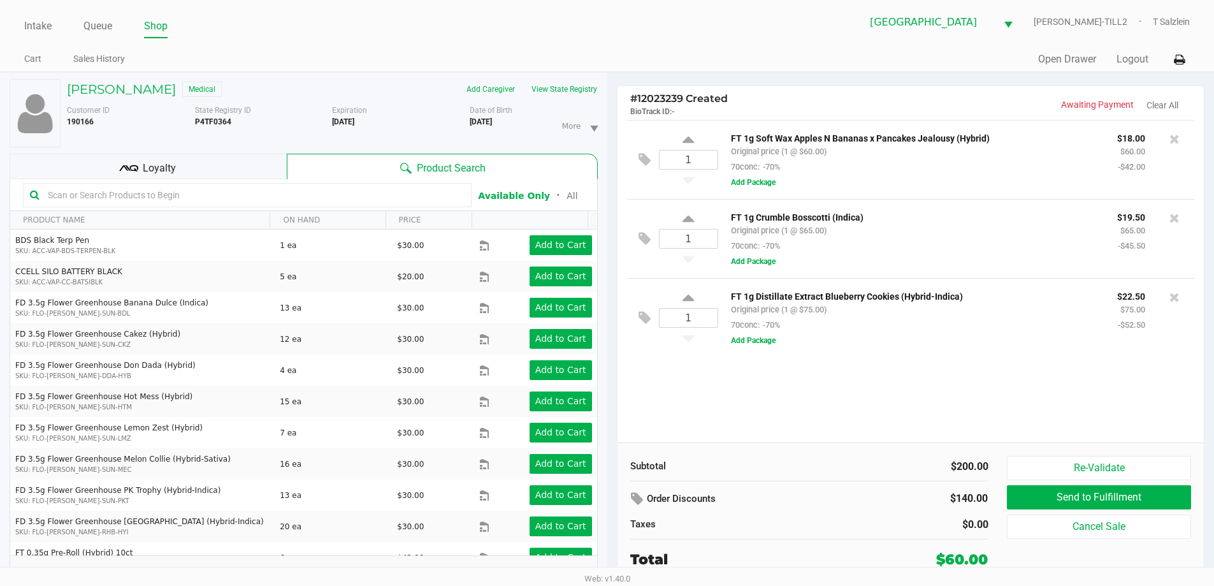
click at [99, 190] on input "text" at bounding box center [254, 194] width 422 height 19
click at [108, 196] on input "text" at bounding box center [254, 194] width 422 height 19
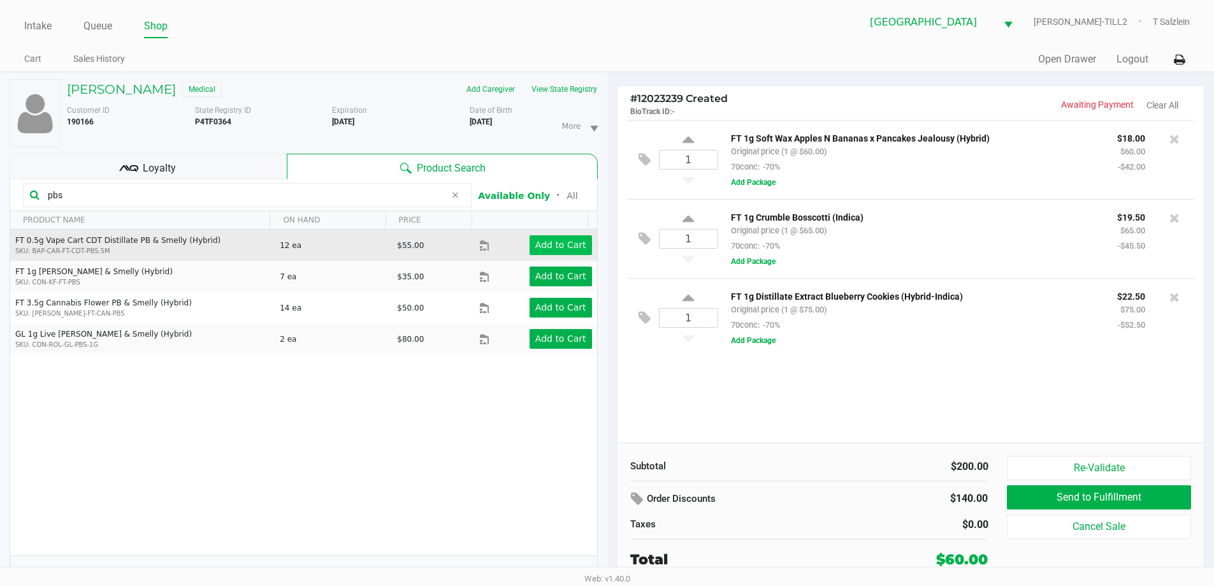
type input "pbs"
click at [561, 243] on app-button-loader "Add to Cart" at bounding box center [560, 245] width 51 height 10
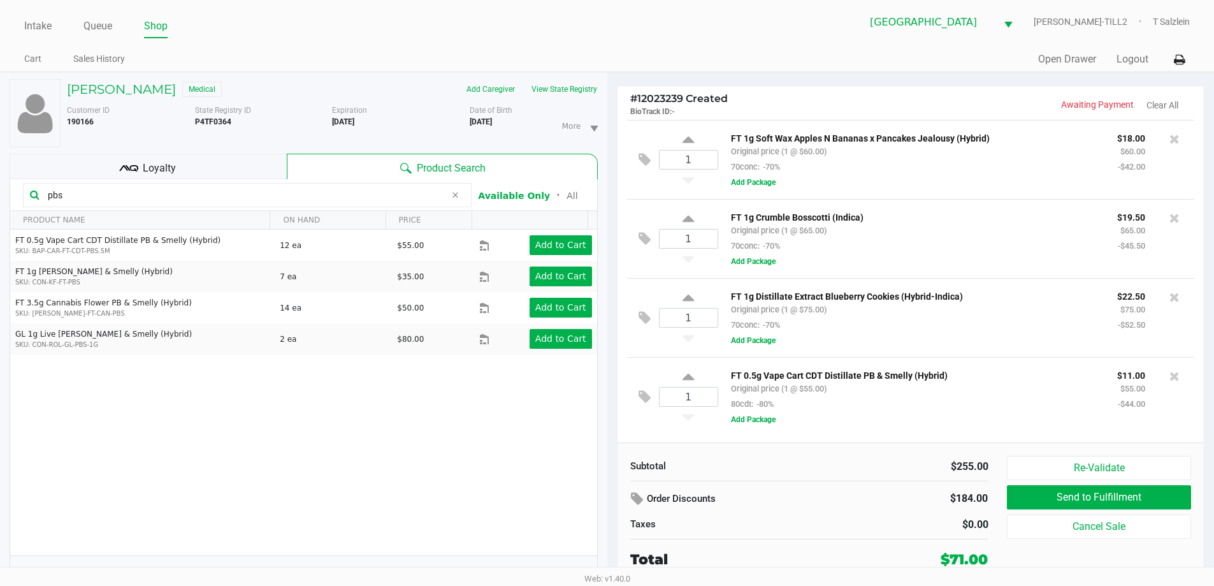
click at [163, 168] on span "Loyalty" at bounding box center [159, 168] width 33 height 15
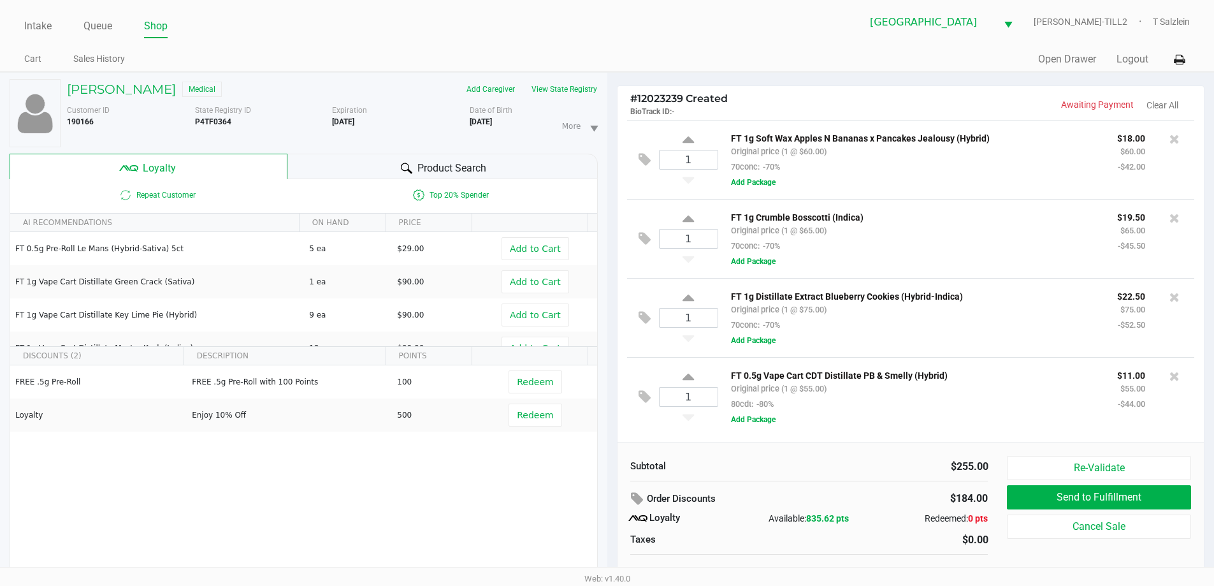
click at [648, 472] on div "$255.00" at bounding box center [904, 466] width 170 height 15
click at [462, 159] on div "Product Search" at bounding box center [442, 166] width 310 height 25
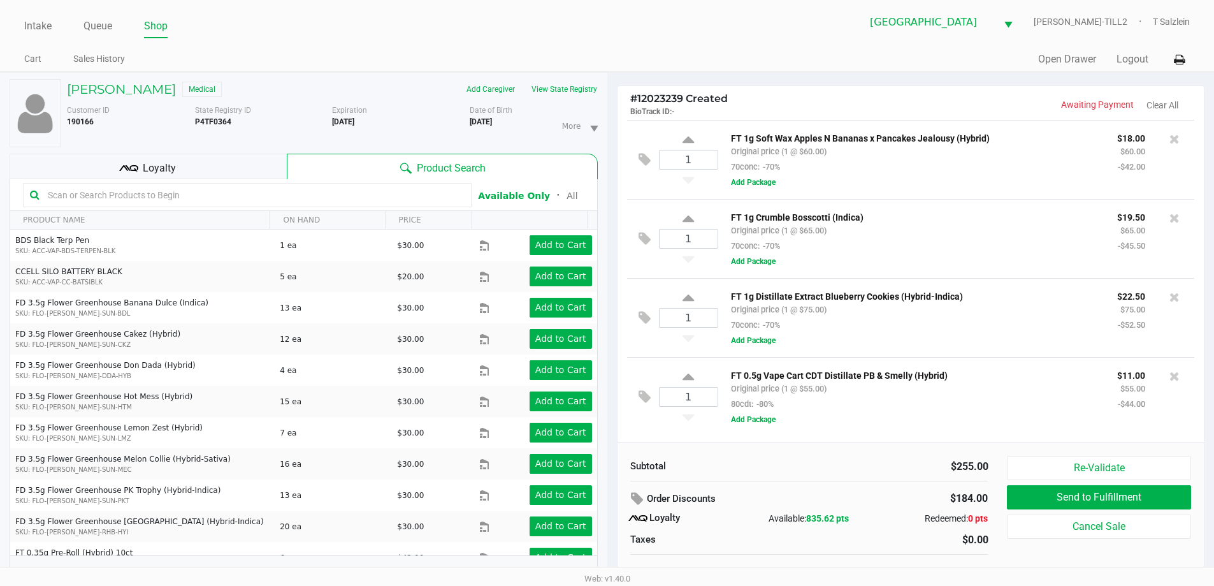
click at [181, 195] on input "text" at bounding box center [254, 194] width 422 height 19
click at [248, 198] on input "text" at bounding box center [254, 194] width 422 height 19
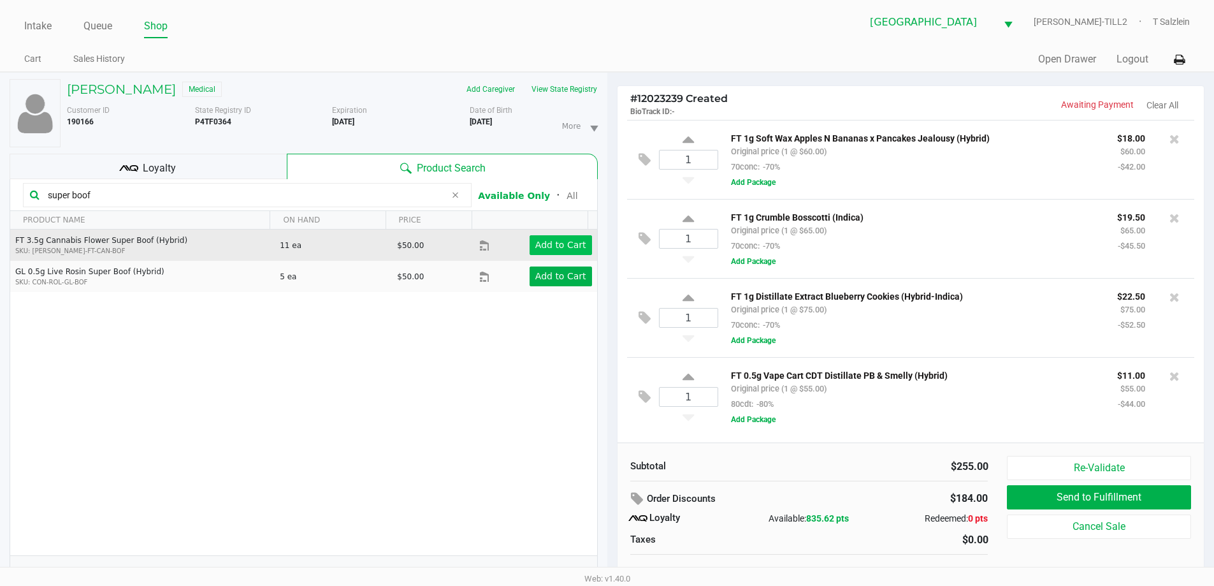
type input "super boof"
click at [566, 241] on app-button-loader "Add to Cart" at bounding box center [560, 245] width 51 height 10
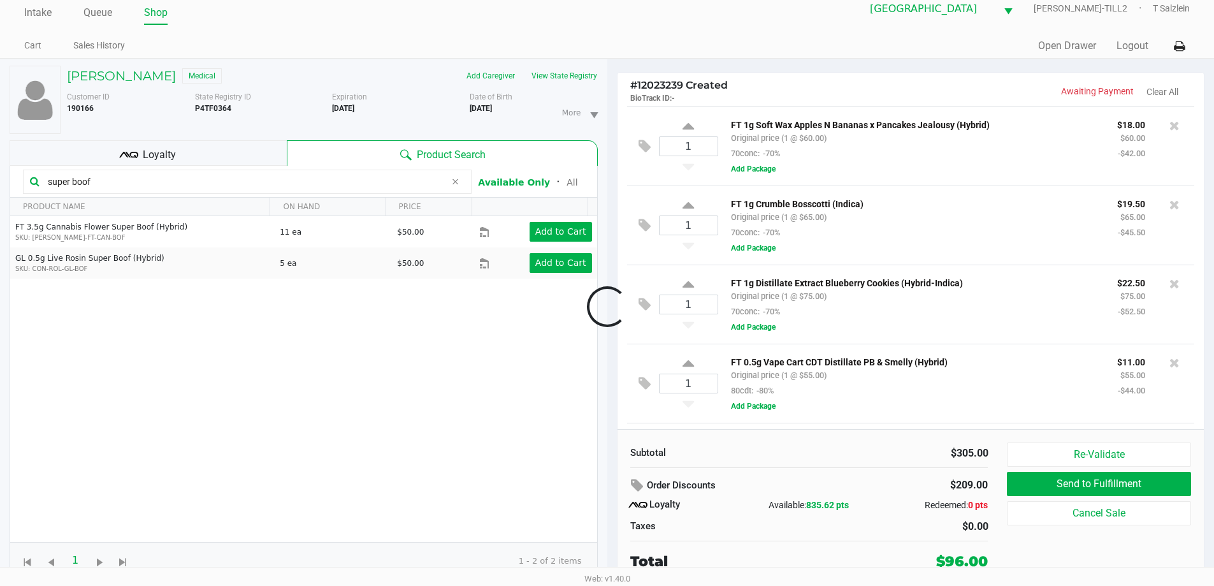
scroll to position [76, 0]
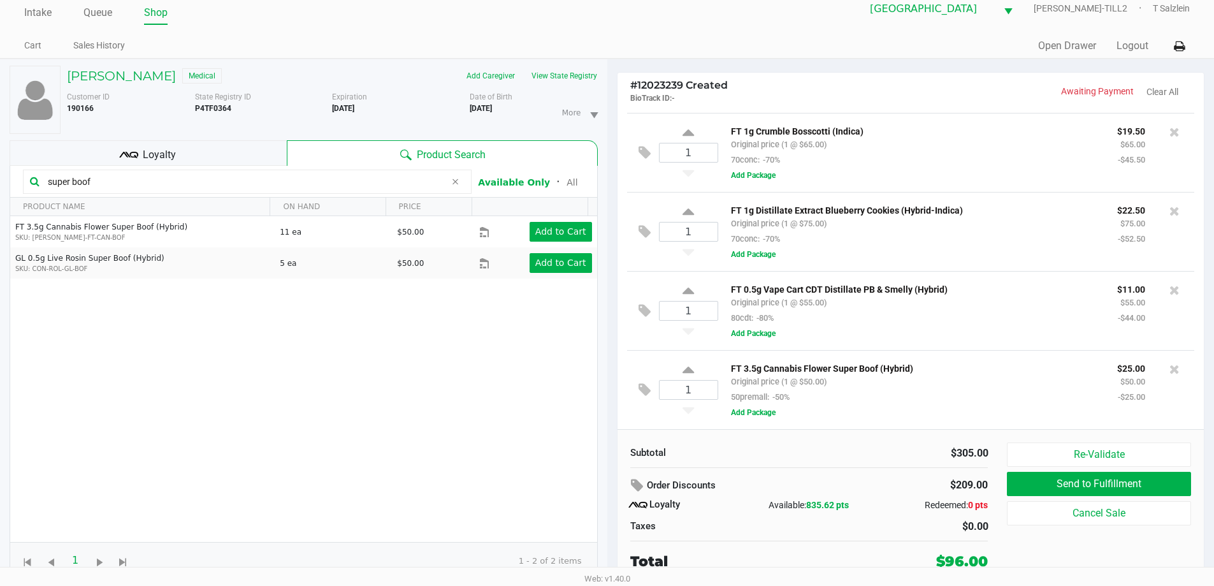
click at [648, 448] on div "$305.00" at bounding box center [904, 452] width 170 height 15
click at [648, 470] on div "Subtotal $305.00 Order Discounts $209.00 Loyalty Available: 835.62 pts Redeemed…" at bounding box center [809, 506] width 377 height 129
click at [648, 485] on div "Order Discounts" at bounding box center [746, 485] width 233 height 23
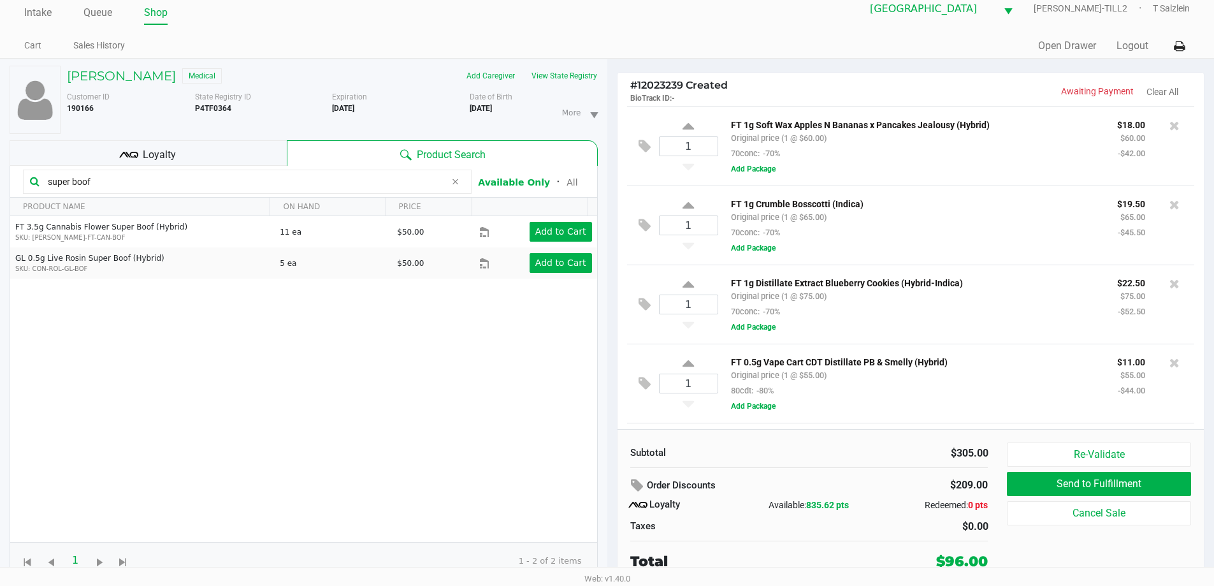
scroll to position [0, 0]
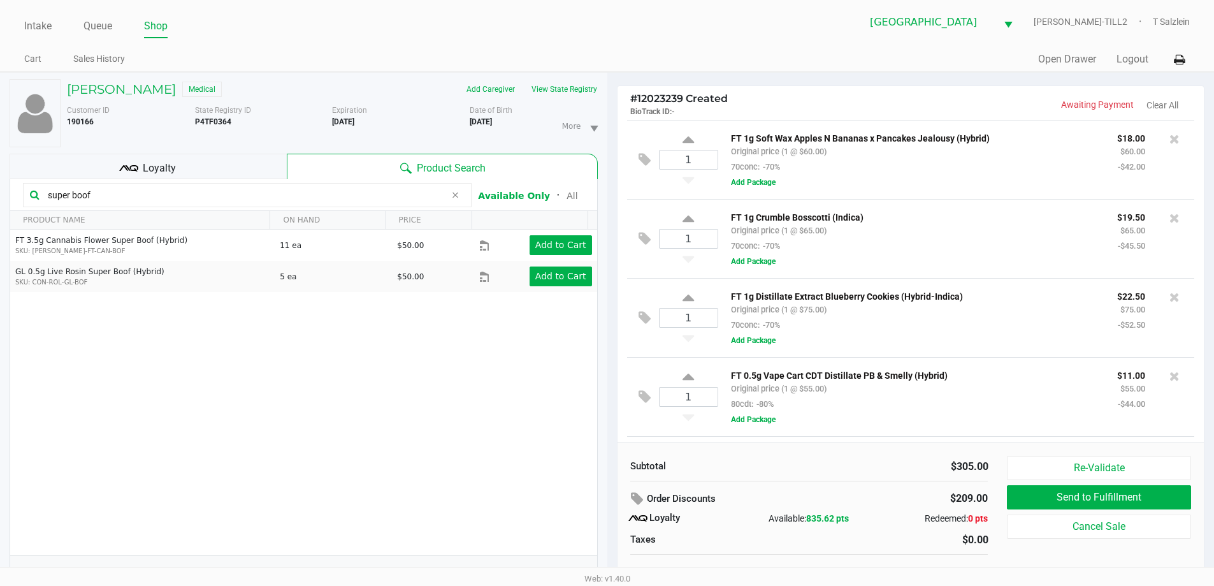
click at [648, 295] on p "FT 1g Distillate Extract Blueberry Cookies (Hybrid-Indica)" at bounding box center [914, 294] width 367 height 13
click at [648, 238] on div "FT 1g Crumble Bosscotti (Indica) Original price (1 @ $65.00) 70conc: -70% $19.5…" at bounding box center [951, 238] width 466 height 59
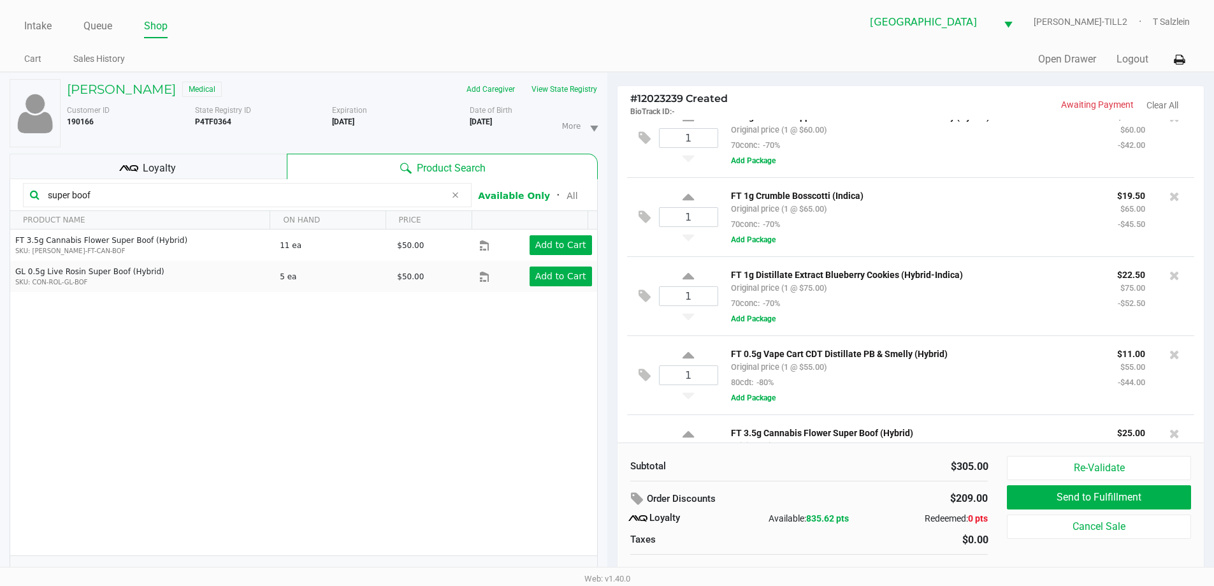
click at [648, 227] on div "FT 1g Crumble Bosscotti (Indica) Original price (1 @ $65.00) 70conc: -70%" at bounding box center [914, 209] width 386 height 44
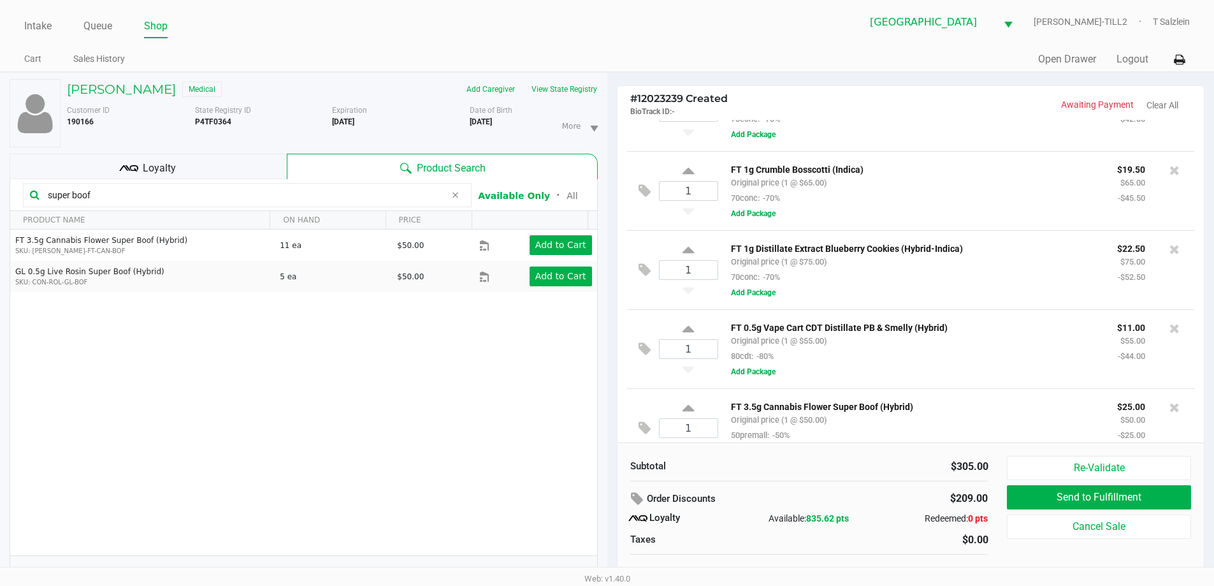
scroll to position [0, 0]
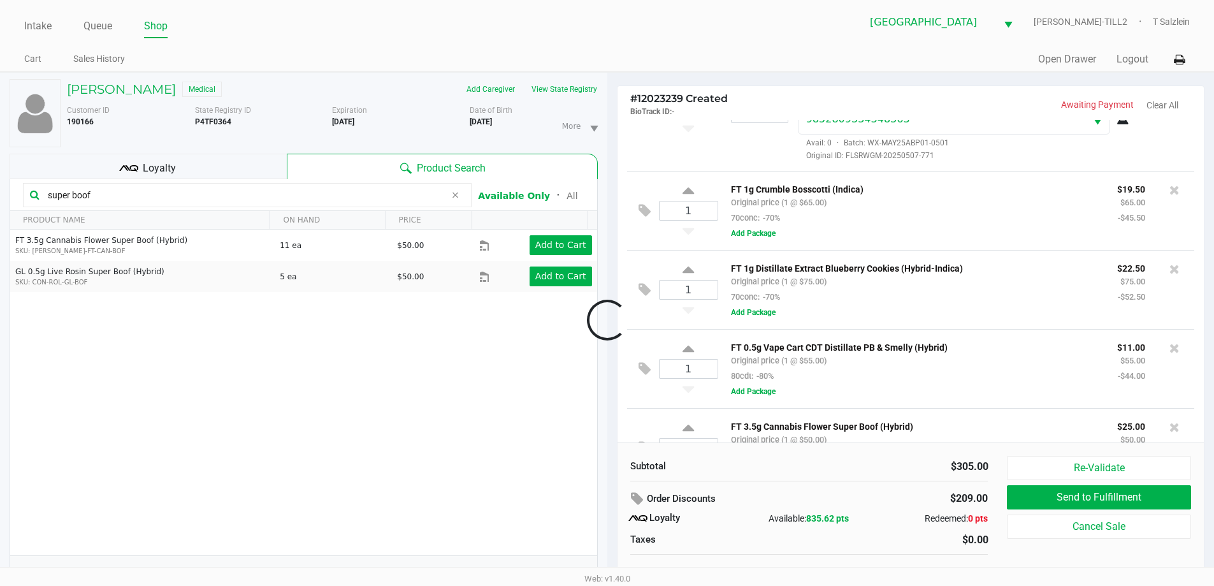
click at [648, 459] on div at bounding box center [607, 320] width 1214 height 369
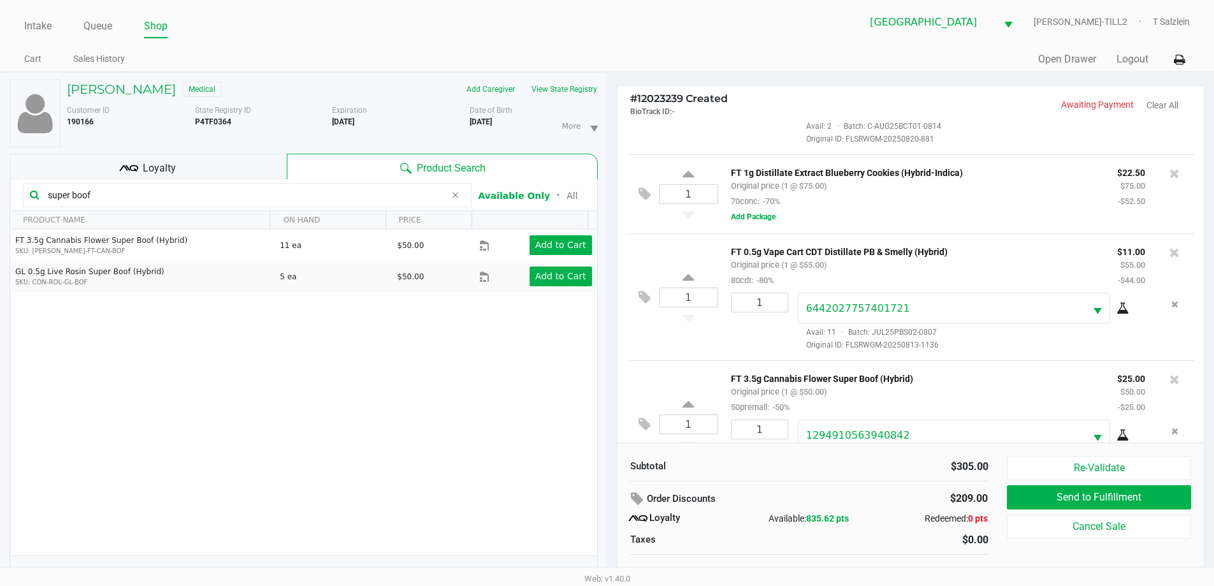
scroll to position [267, 0]
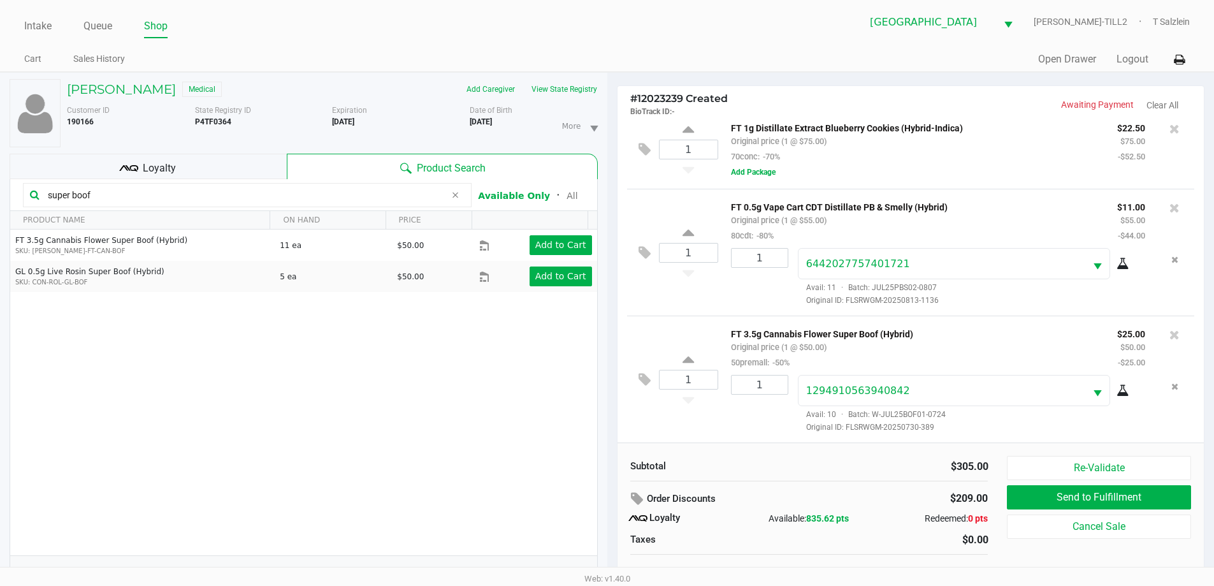
click at [648, 476] on div "Subtotal $305.00 Order Discounts $209.00 Loyalty Available: 835.62 pts Redeemed…" at bounding box center [809, 520] width 377 height 129
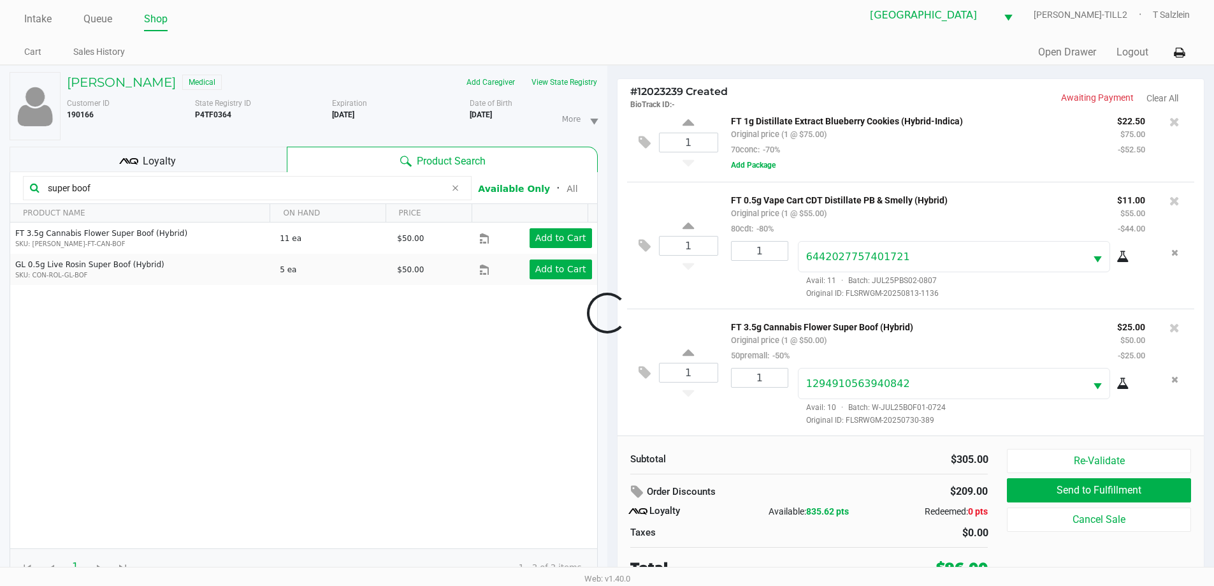
scroll to position [13, 0]
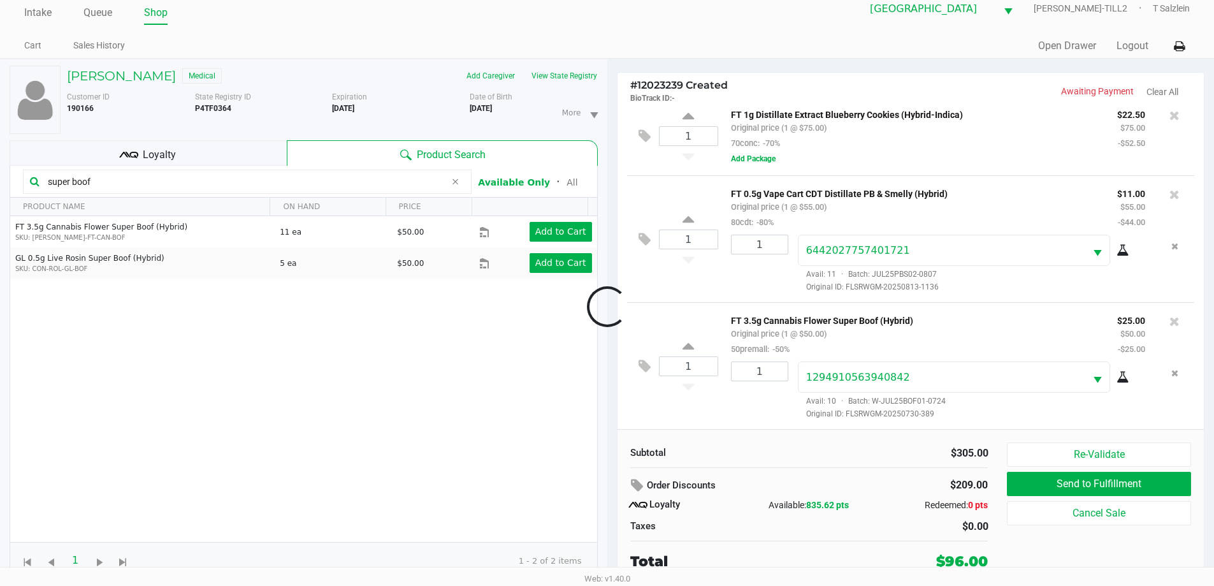
click at [648, 455] on div at bounding box center [607, 306] width 1214 height 369
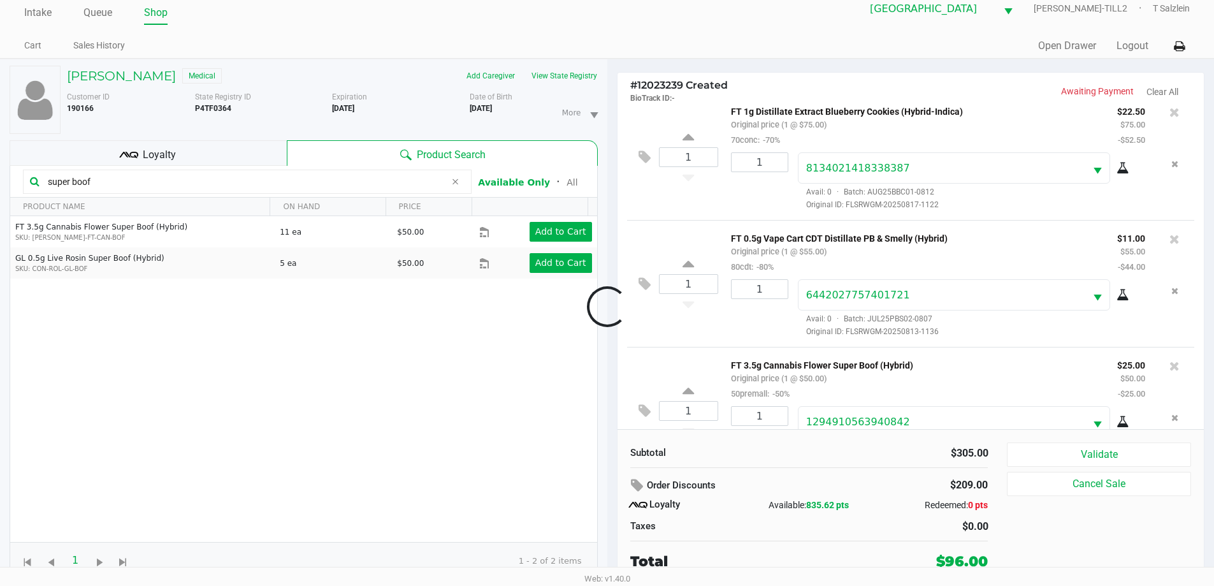
scroll to position [315, 0]
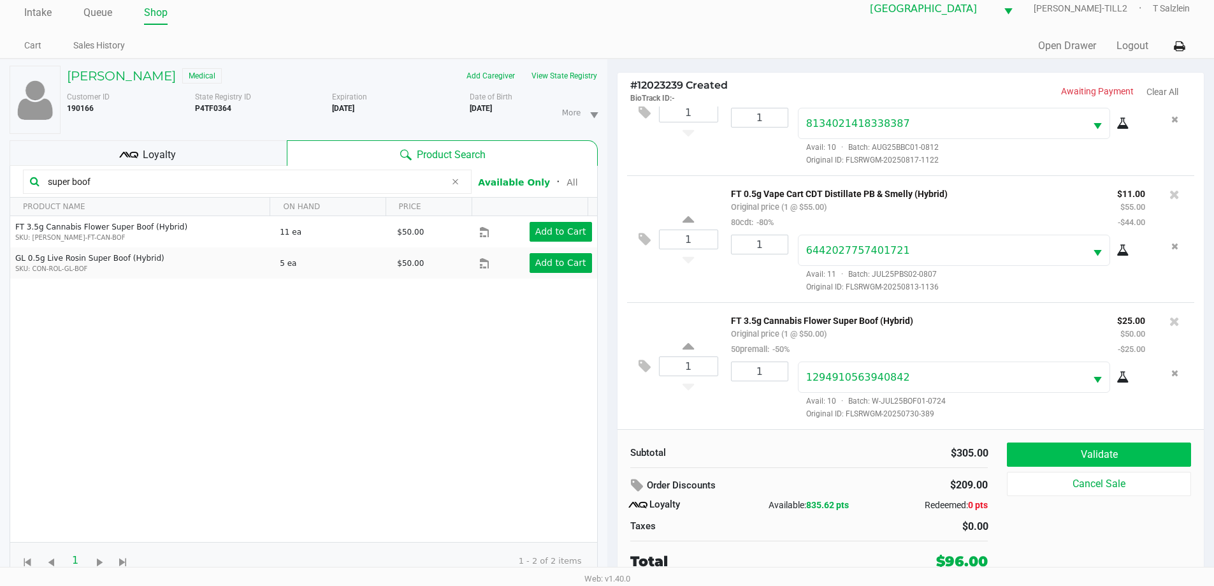
click at [648, 453] on button "Validate" at bounding box center [1099, 454] width 184 height 24
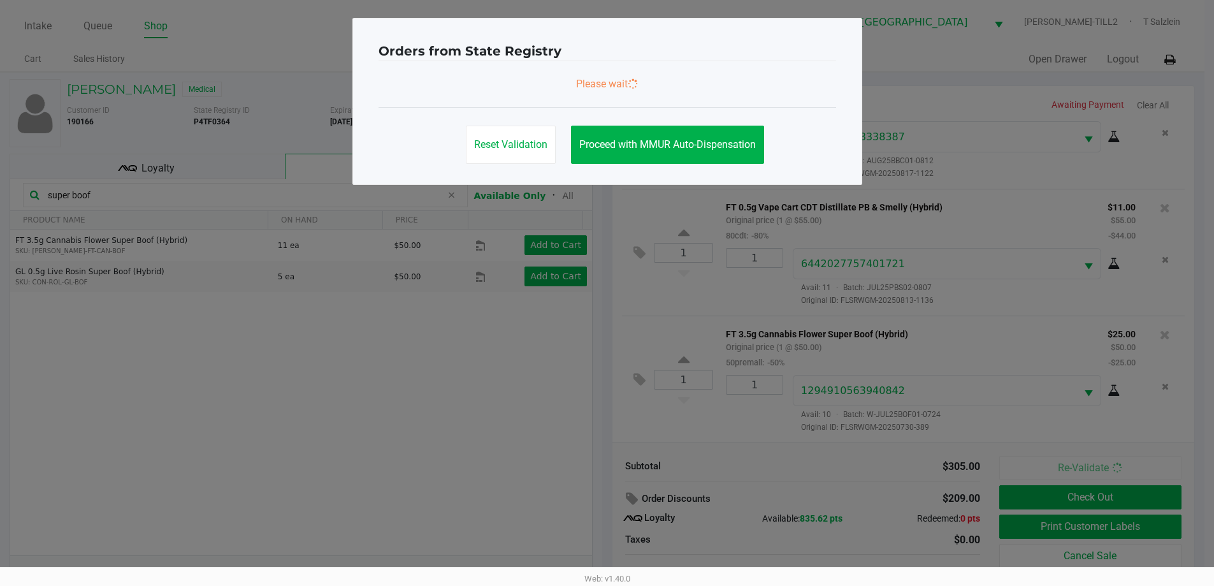
scroll to position [0, 0]
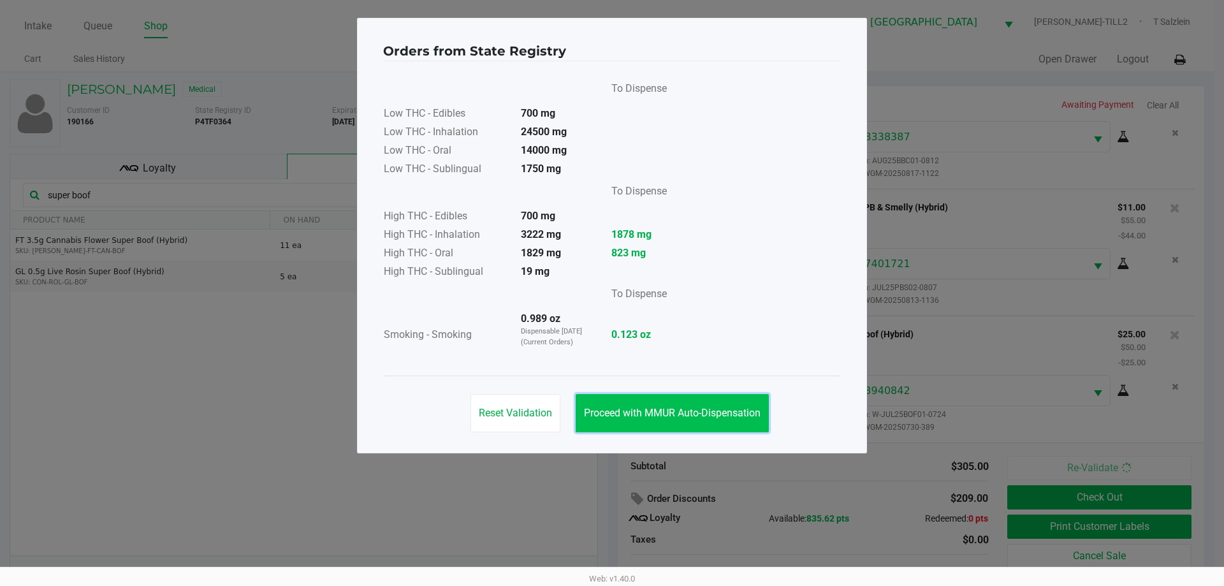
click at [648, 405] on button "Proceed with MMUR Auto-Dispensation" at bounding box center [671, 413] width 193 height 38
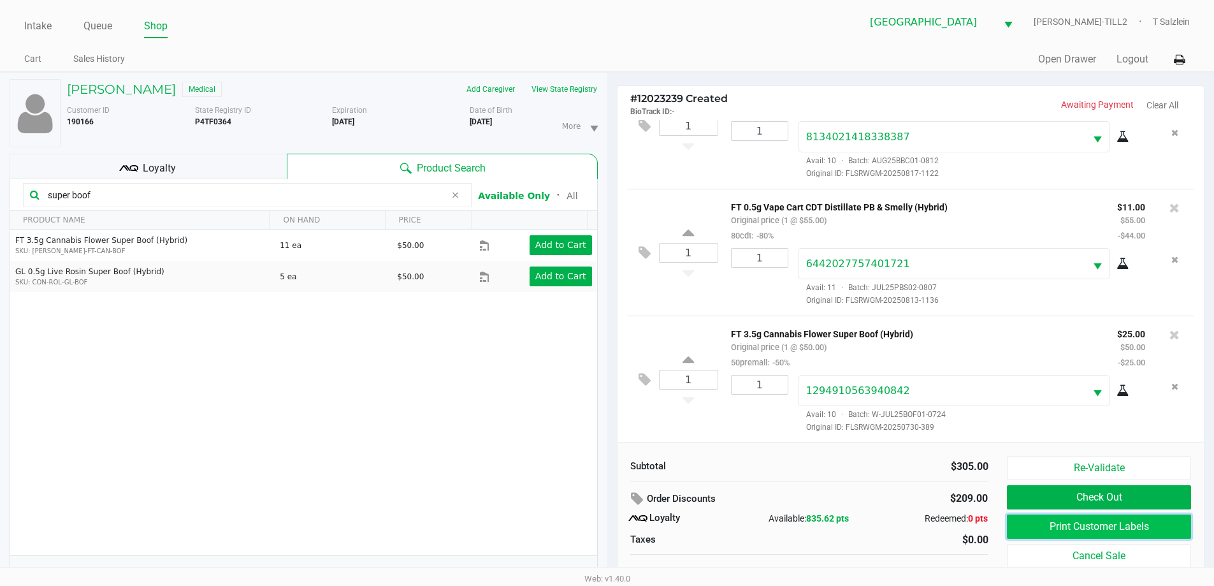
click at [648, 521] on button "Print Customer Labels" at bounding box center [1099, 526] width 184 height 24
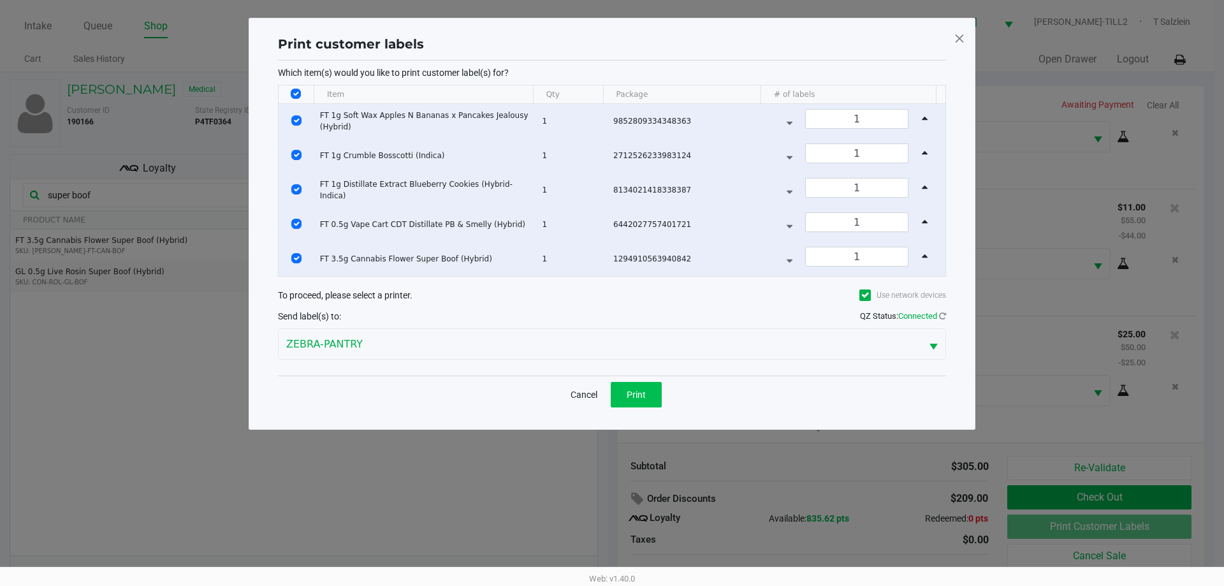
click at [644, 384] on button "Print" at bounding box center [636, 394] width 51 height 25
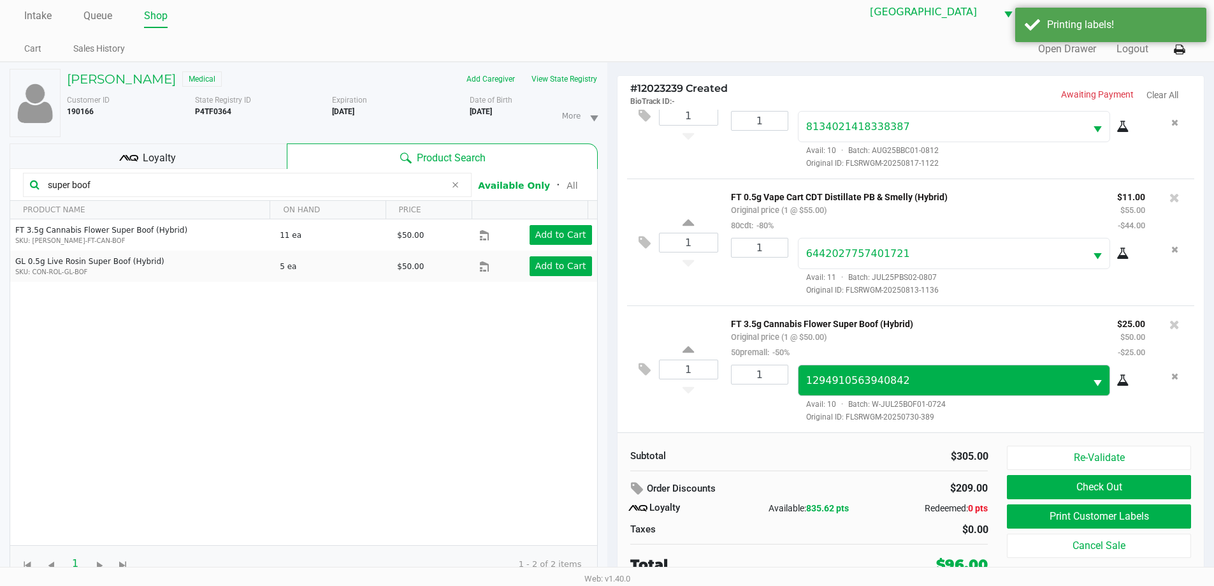
scroll to position [13, 0]
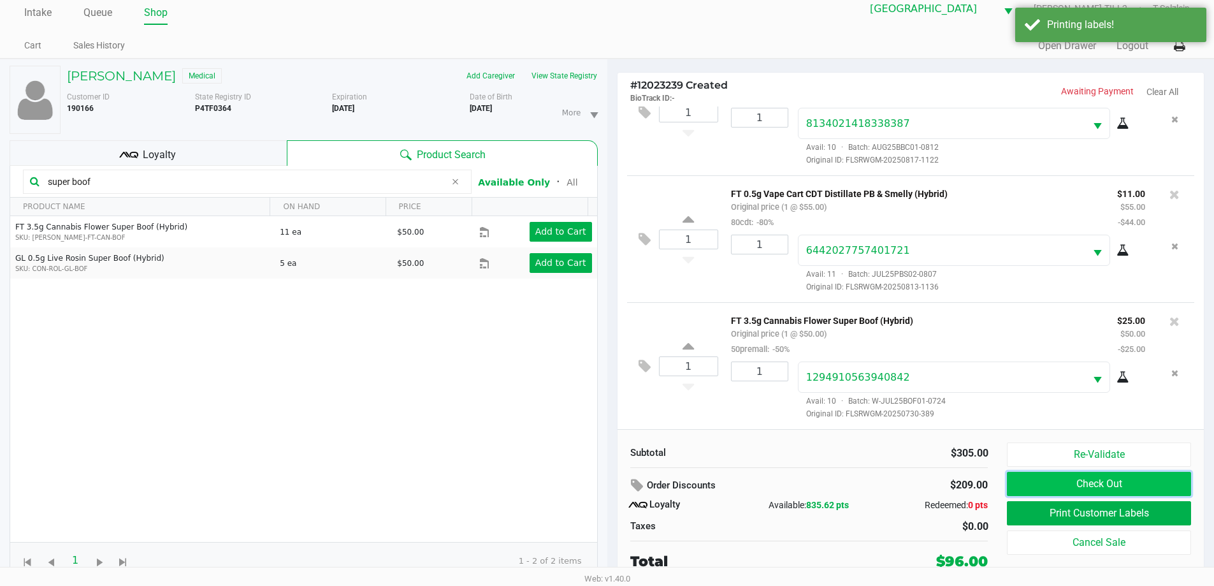
click at [648, 490] on button "Check Out" at bounding box center [1099, 484] width 184 height 24
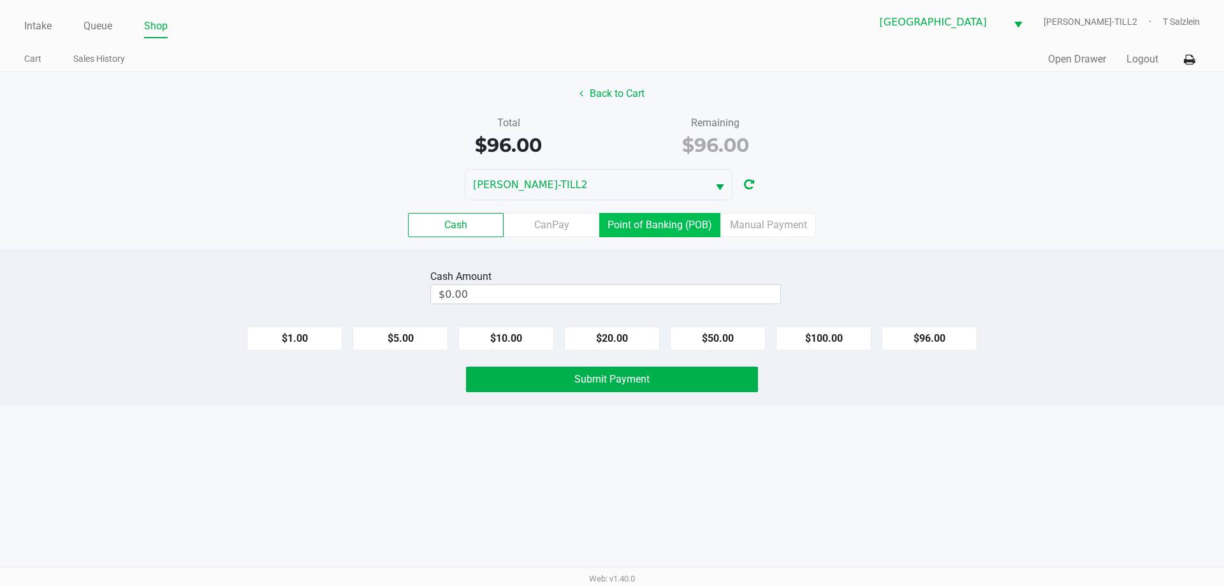
click at [648, 226] on label "Point of Banking (POB)" at bounding box center [659, 225] width 121 height 24
click at [0, 0] on 7 "Point of Banking (POB)" at bounding box center [0, 0] width 0 height 0
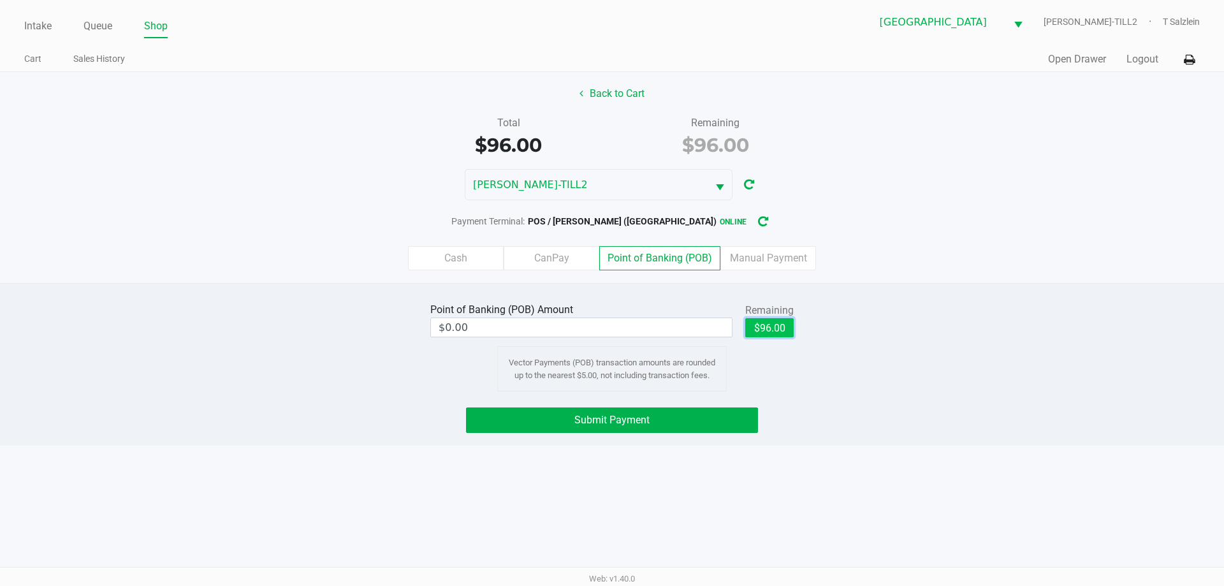
click at [648, 326] on button "$96.00" at bounding box center [769, 327] width 48 height 19
type input "$96.00"
click at [610, 421] on span "Submit Payment" at bounding box center [611, 420] width 75 height 12
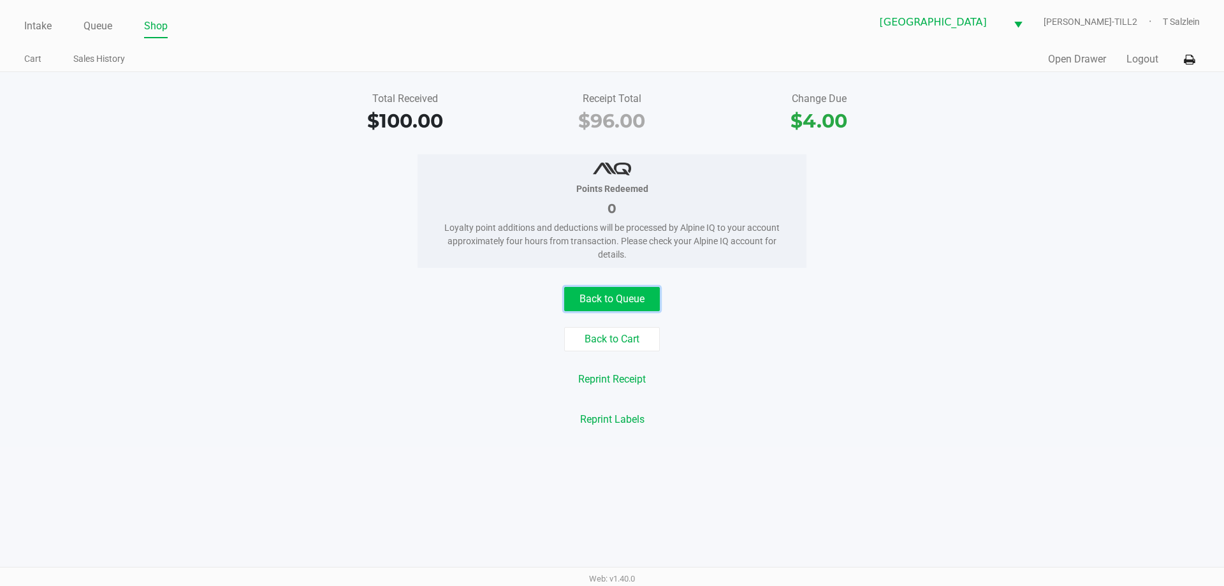
click at [619, 287] on button "Back to Queue" at bounding box center [612, 299] width 96 height 24
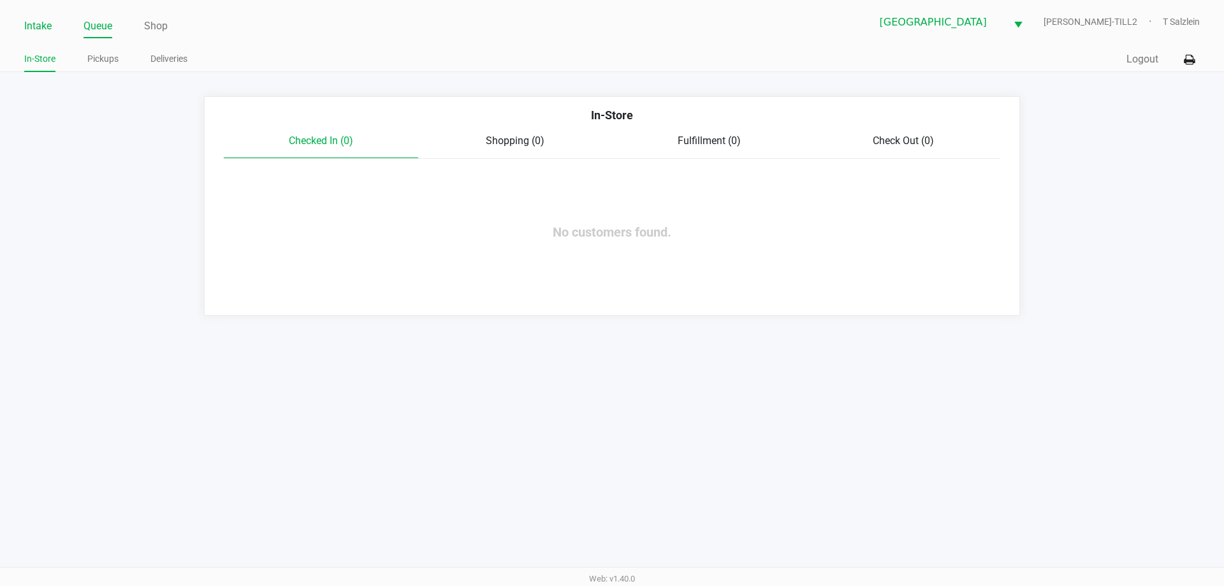
click at [29, 25] on link "Intake" at bounding box center [37, 26] width 27 height 18
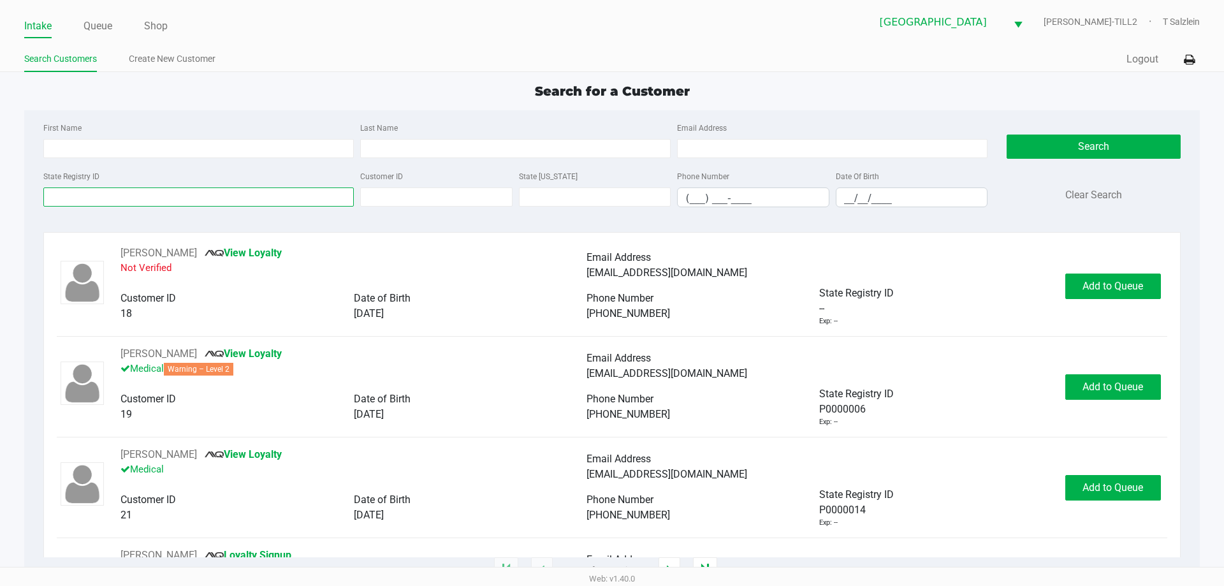
click at [138, 205] on input "State Registry ID" at bounding box center [198, 196] width 310 height 19
click at [199, 193] on input "State Registry ID" at bounding box center [198, 196] width 310 height 19
click at [97, 28] on link "Queue" at bounding box center [97, 26] width 29 height 18
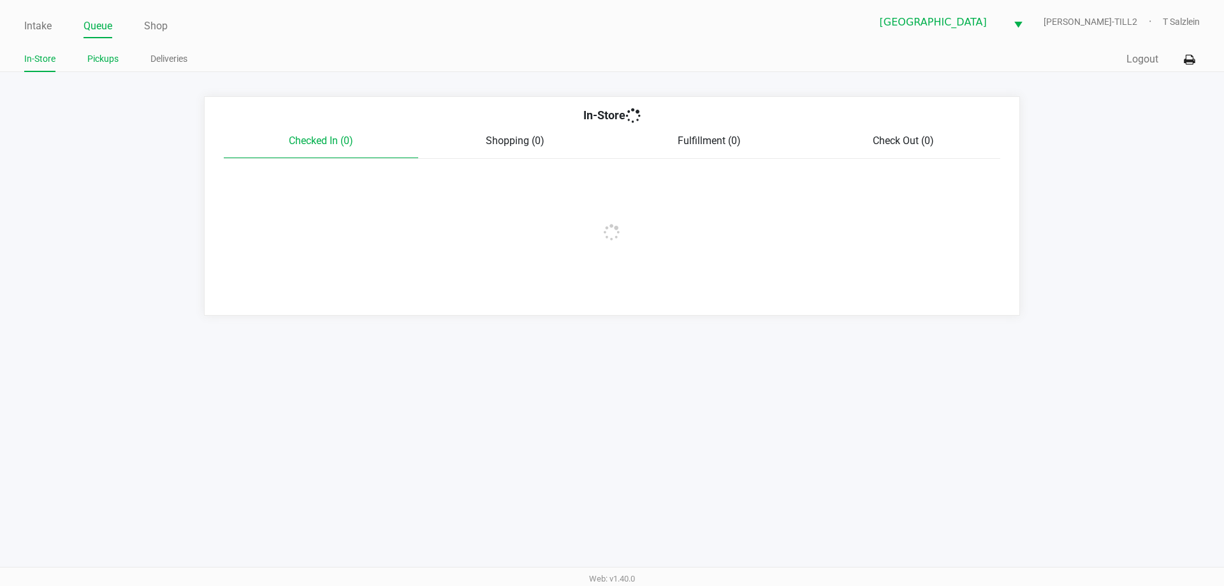
click at [103, 63] on link "Pickups" at bounding box center [102, 59] width 31 height 16
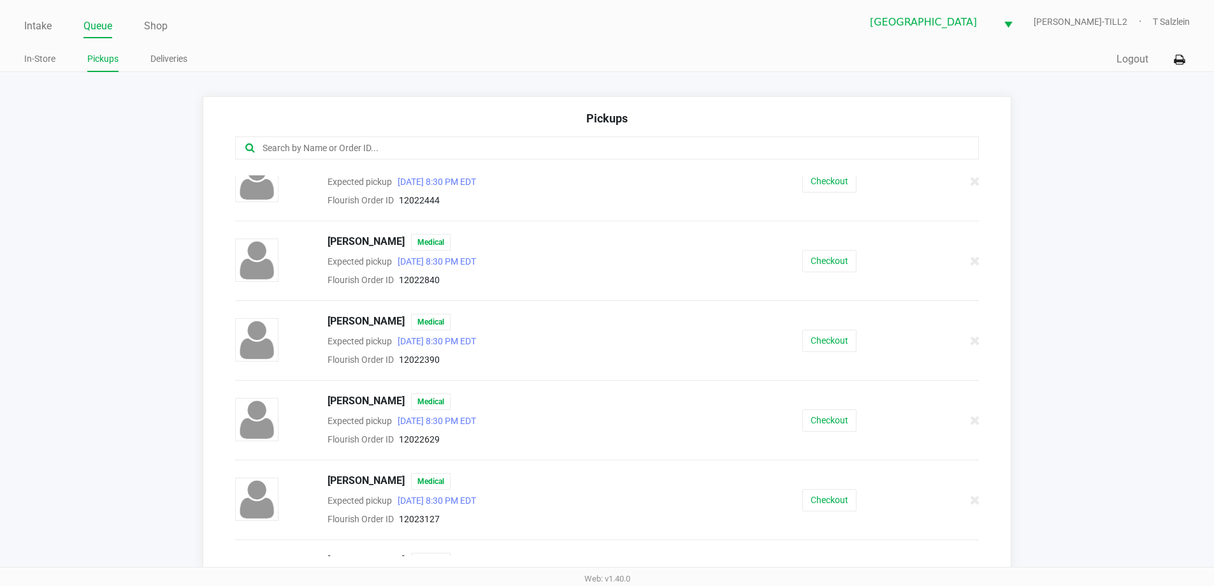
scroll to position [709, 0]
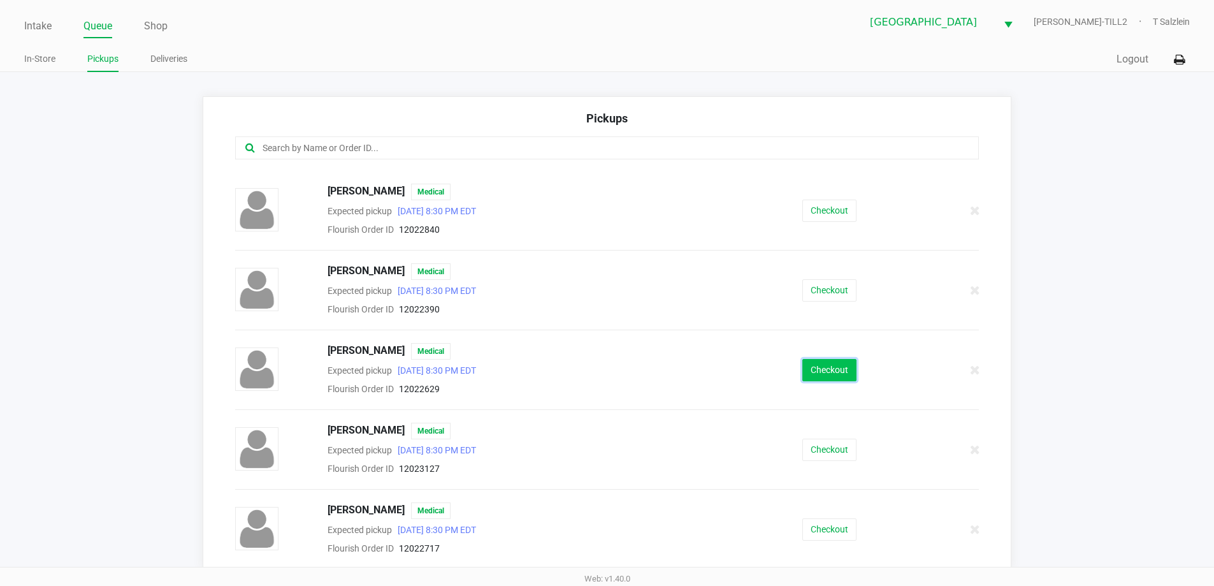
click at [648, 365] on button "Checkout" at bounding box center [829, 370] width 54 height 22
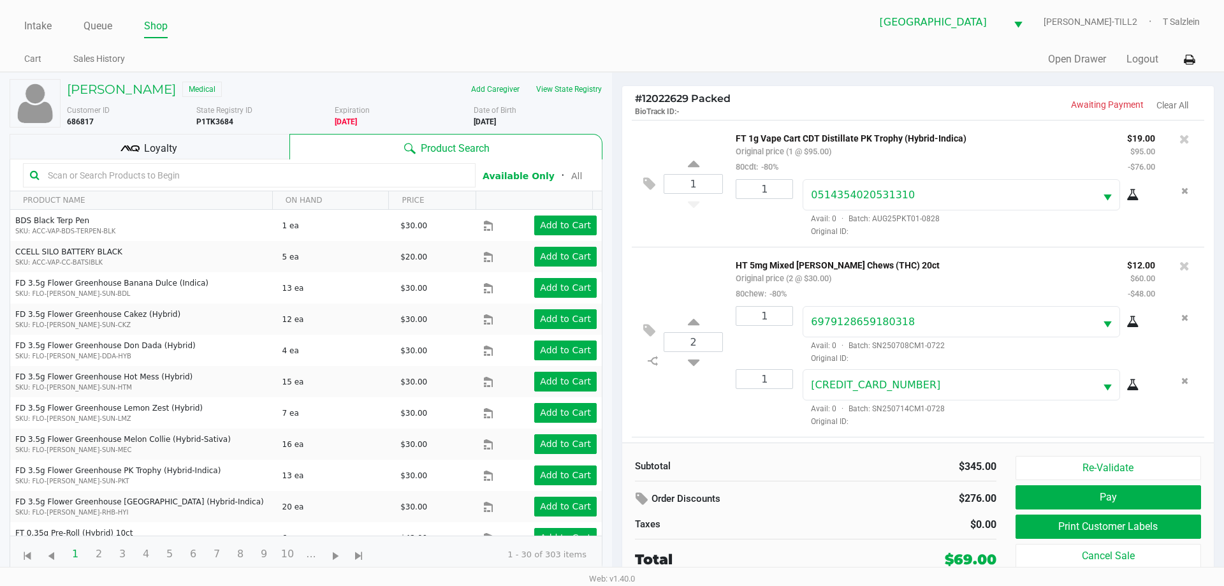
click at [163, 156] on div "Loyalty" at bounding box center [150, 146] width 280 height 25
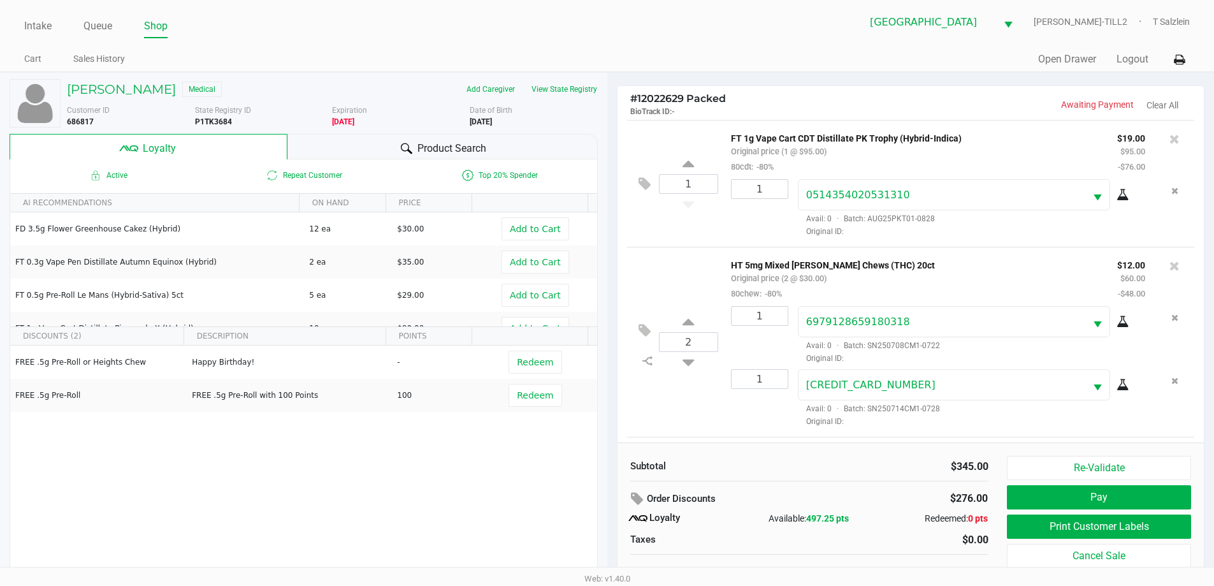
click at [648, 470] on div "Subtotal" at bounding box center [715, 466] width 170 height 15
click at [648, 471] on div "$345.00" at bounding box center [904, 466] width 170 height 15
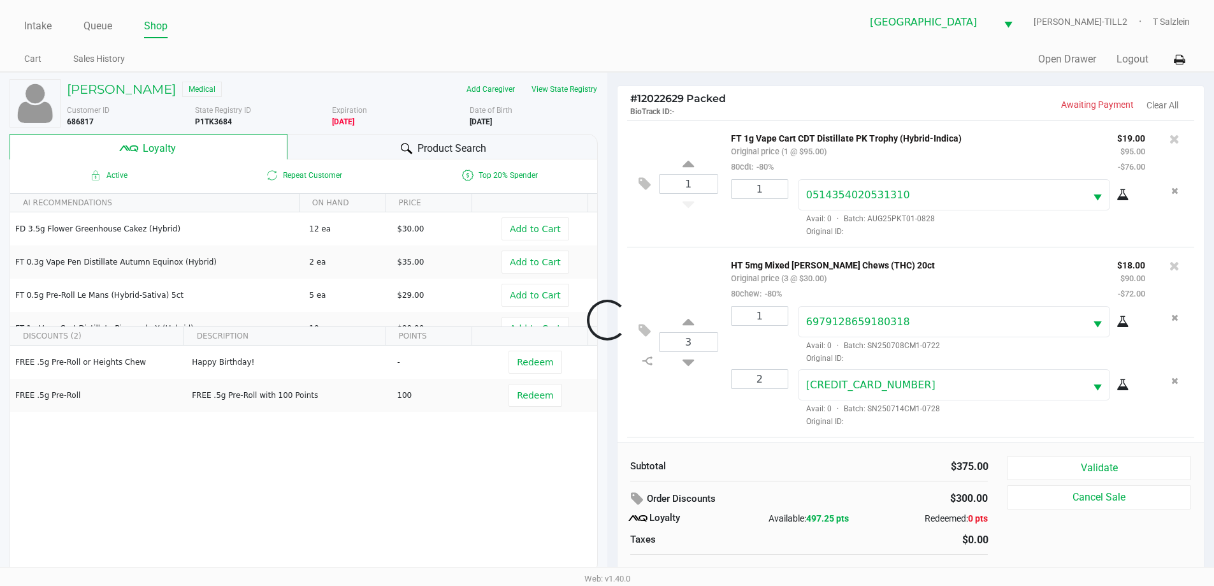
scroll to position [250, 0]
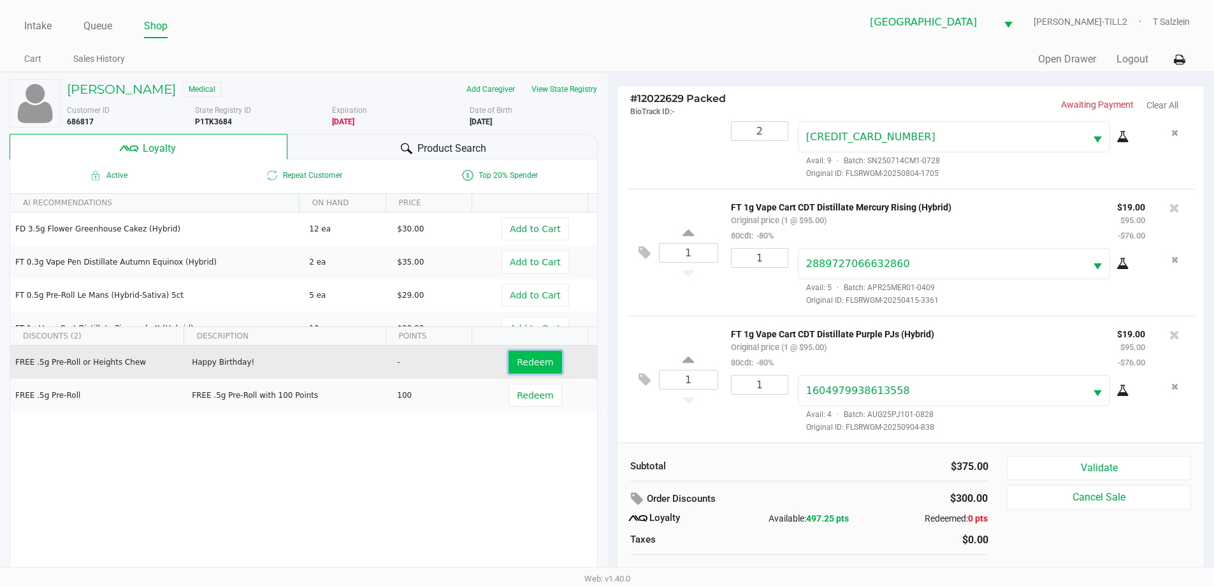
click at [531, 351] on button "Redeem" at bounding box center [535, 362] width 53 height 23
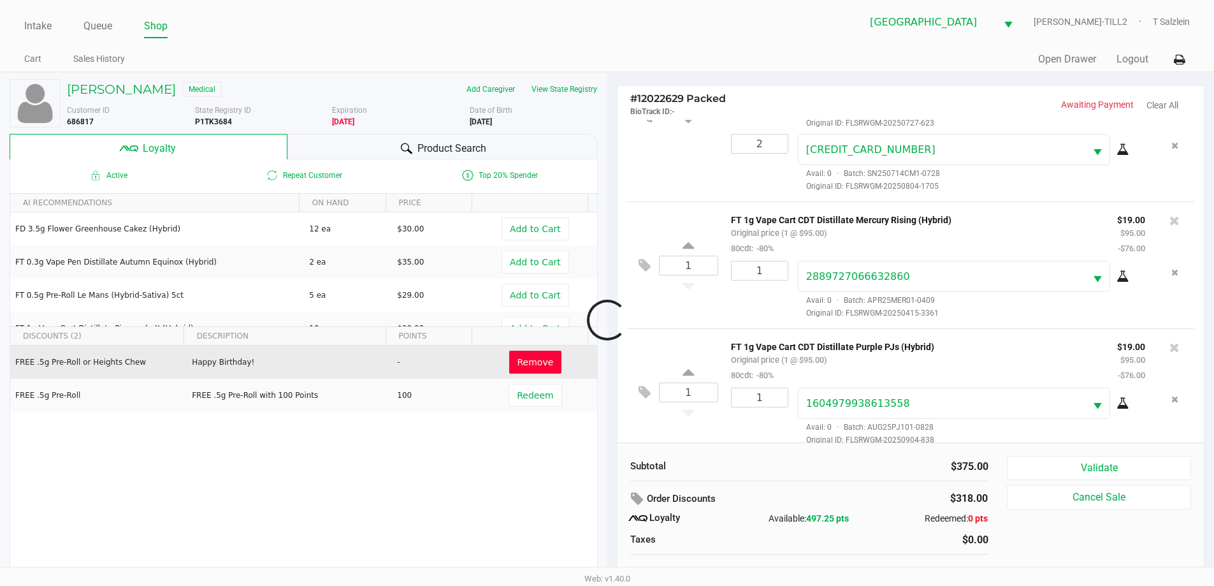
scroll to position [266, 0]
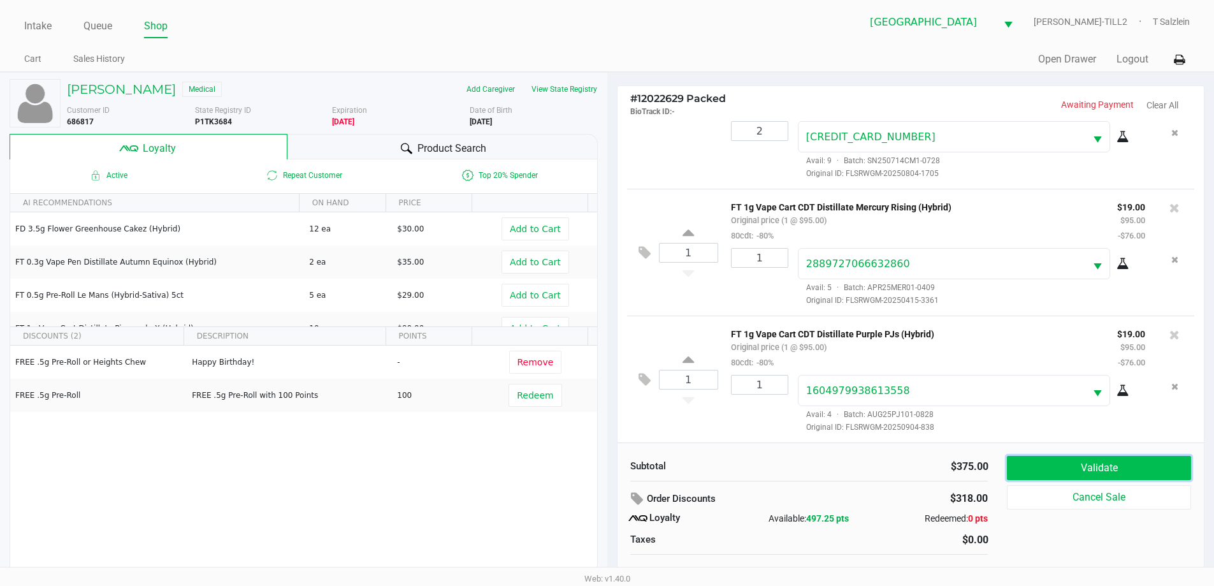
click at [648, 471] on button "Validate" at bounding box center [1099, 468] width 184 height 24
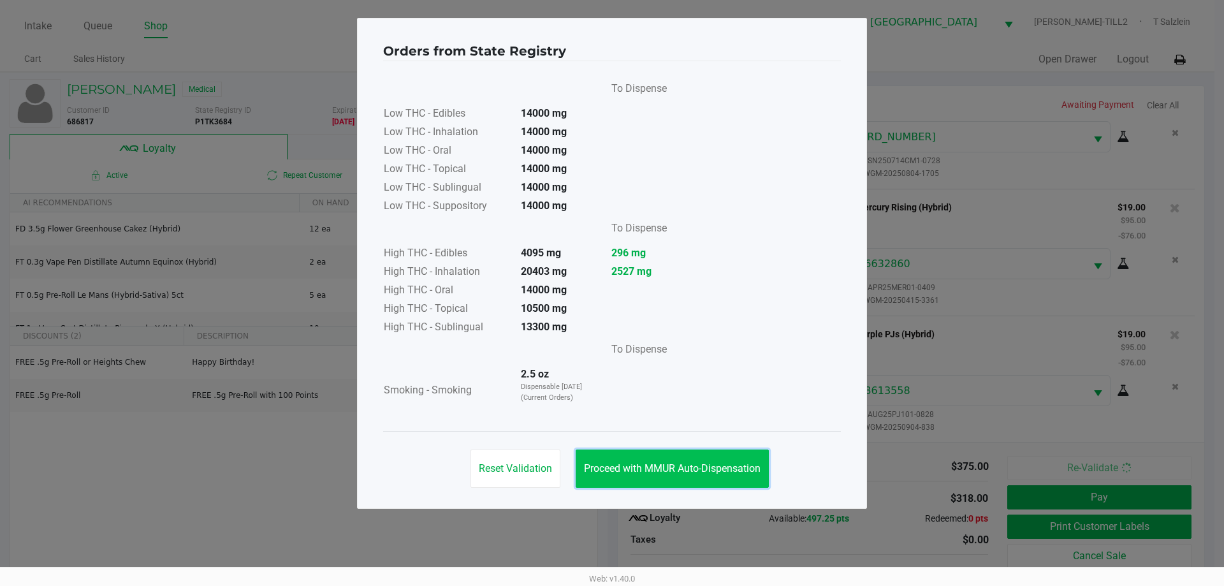
click at [648, 466] on span "Proceed with MMUR Auto-Dispensation" at bounding box center [672, 468] width 177 height 12
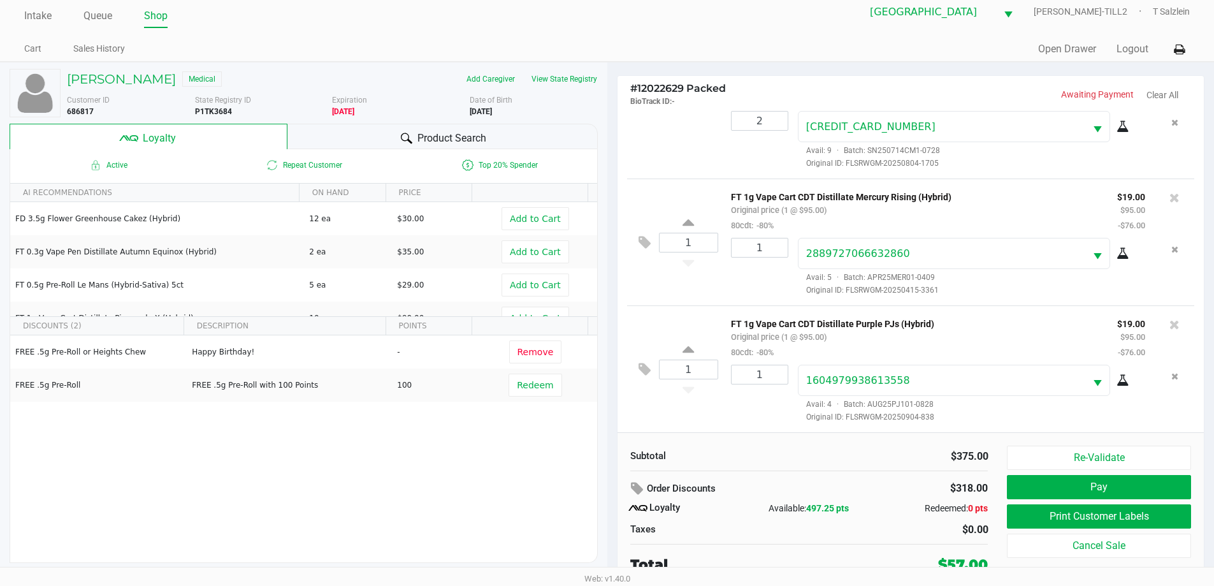
scroll to position [13, 0]
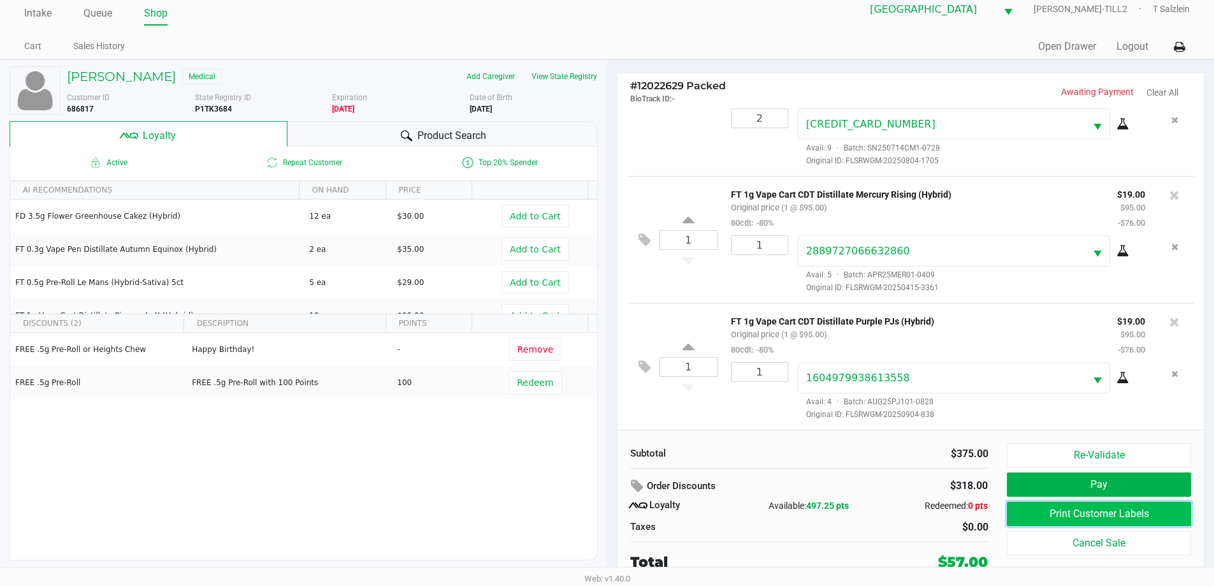
click at [648, 516] on button "Print Customer Labels" at bounding box center [1099, 514] width 184 height 24
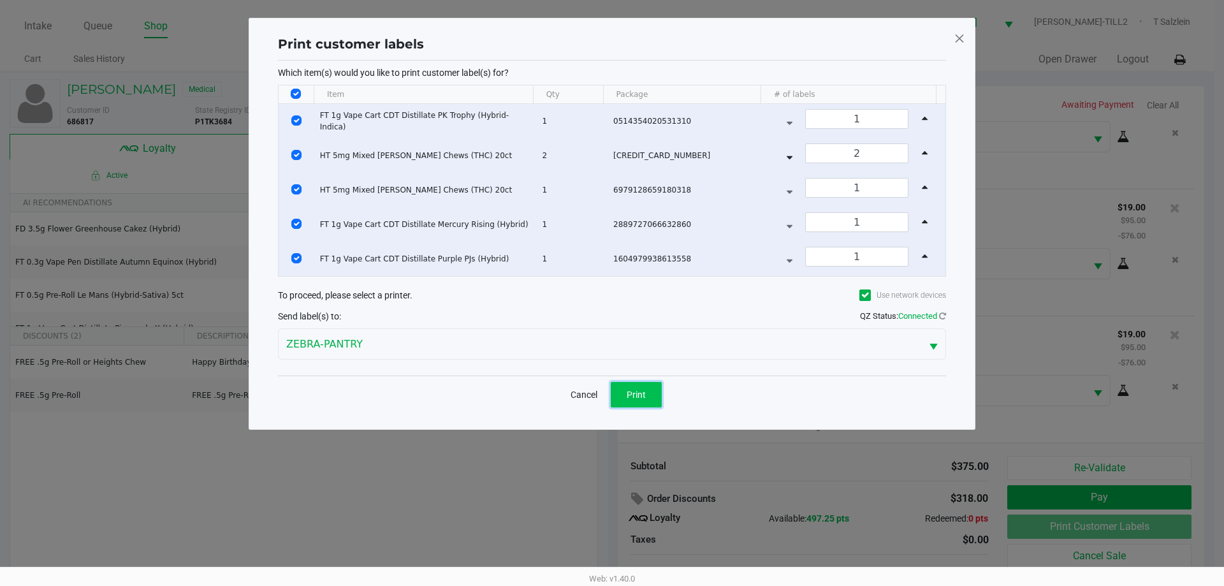
click at [625, 386] on button "Print" at bounding box center [636, 394] width 51 height 25
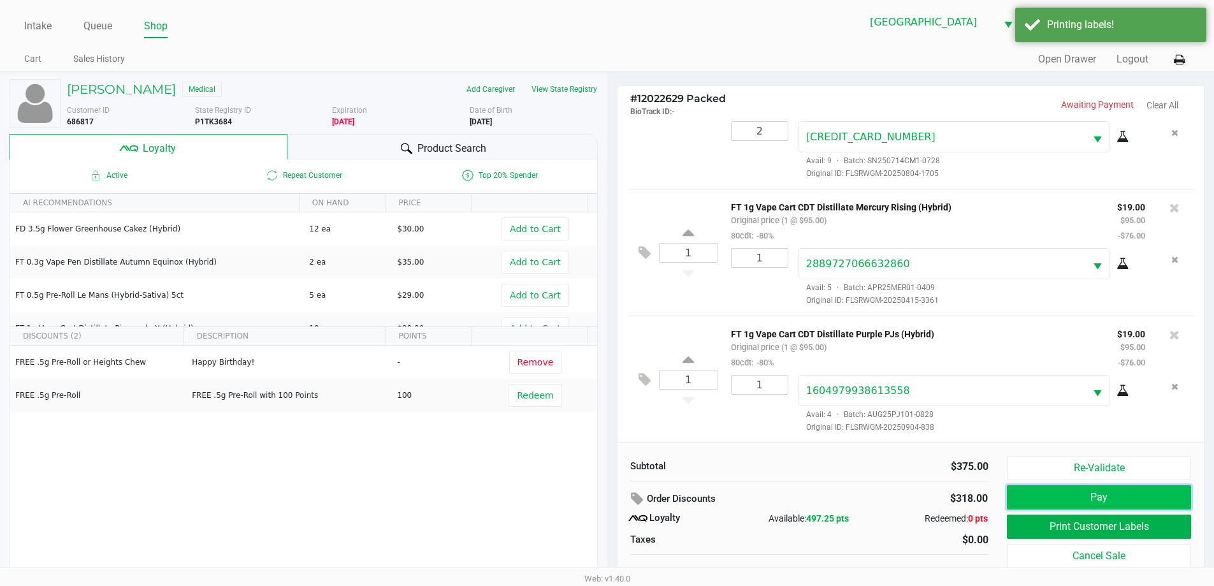
click at [648, 495] on button "Pay" at bounding box center [1099, 497] width 184 height 24
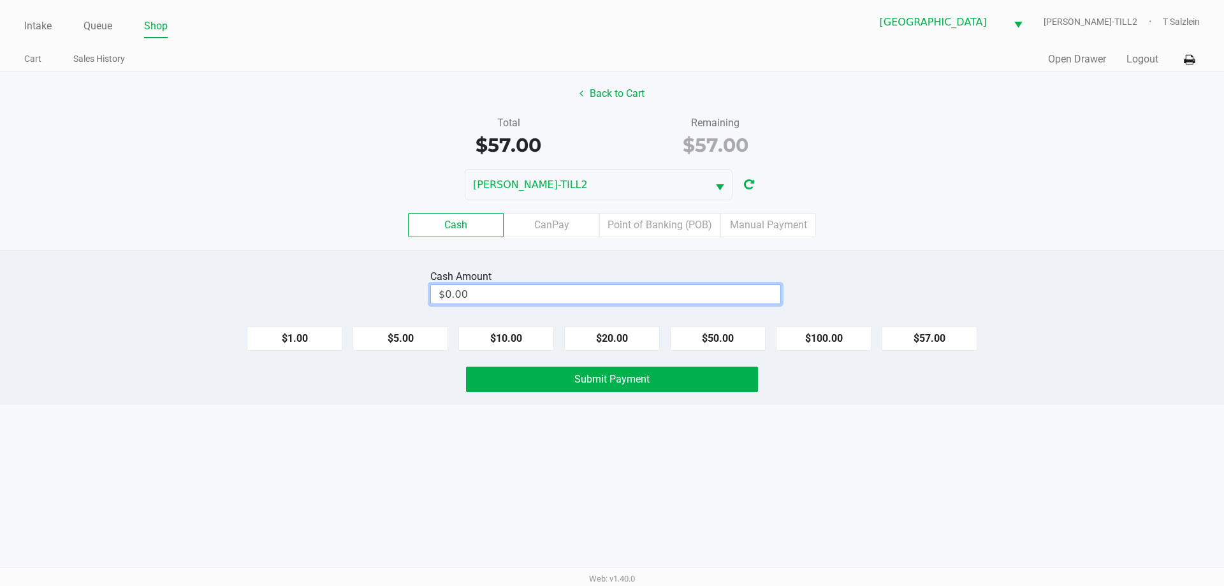
click at [539, 299] on input "$0.00" at bounding box center [605, 294] width 349 height 18
click at [633, 379] on span "Submit Payment" at bounding box center [611, 379] width 75 height 12
type input "$60.00"
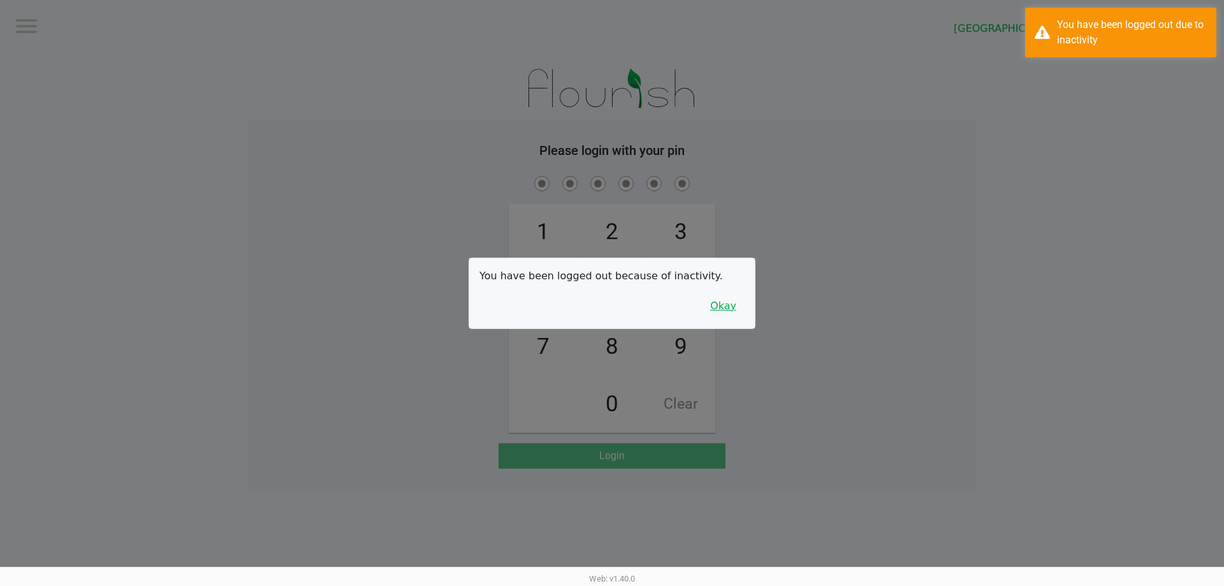
click at [648, 308] on button "Okay" at bounding box center [723, 306] width 43 height 24
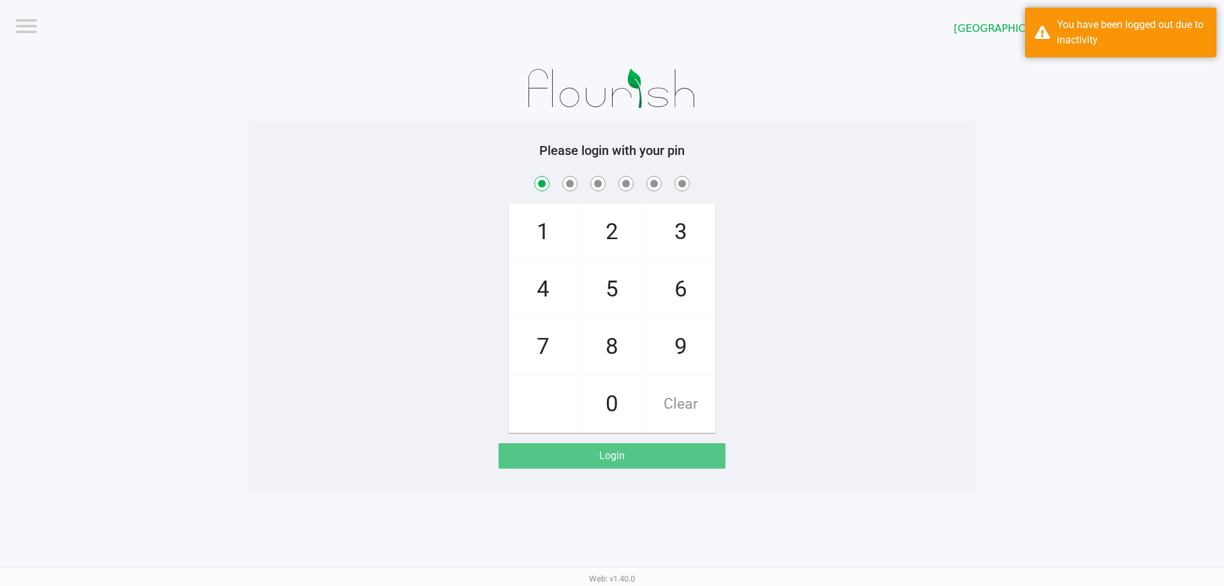
checkbox input "true"
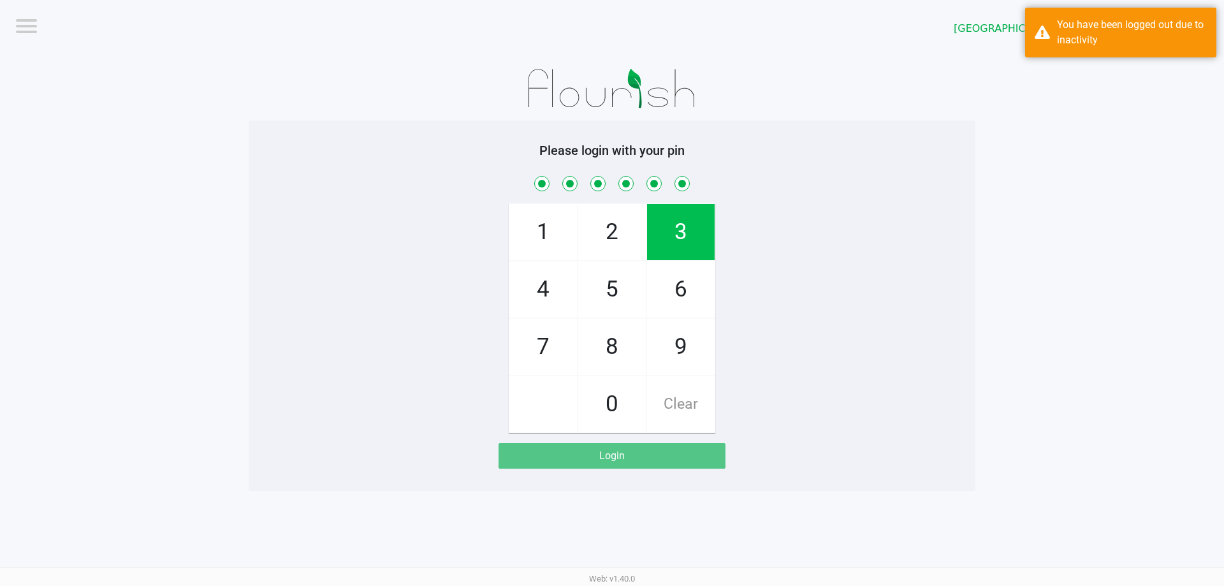
checkbox input "true"
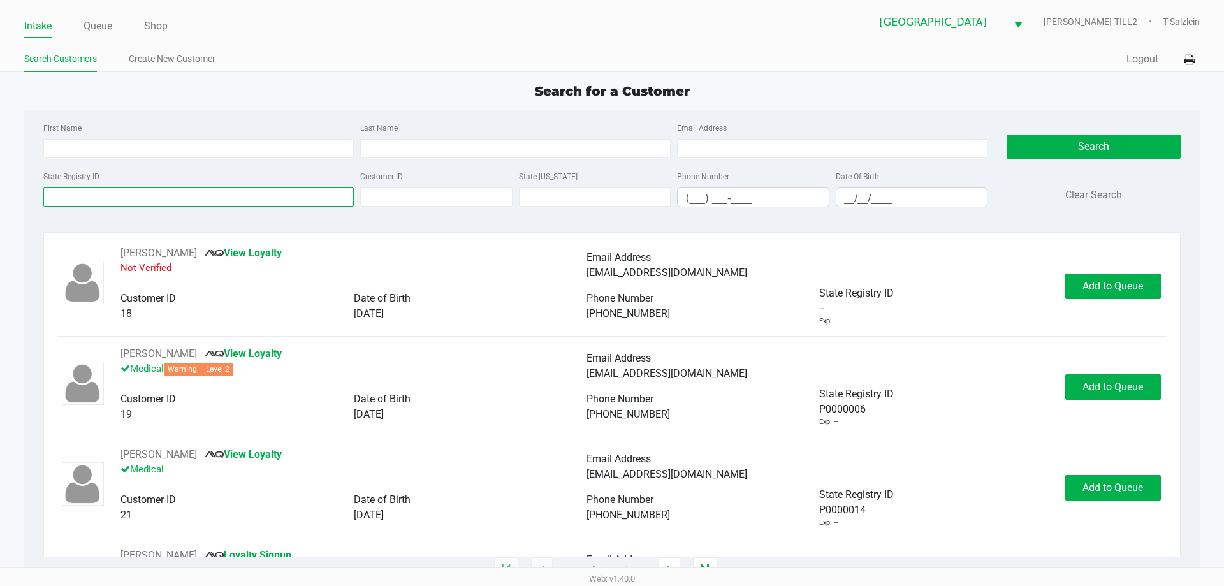
click at [178, 202] on input "State Registry ID" at bounding box center [198, 196] width 310 height 19
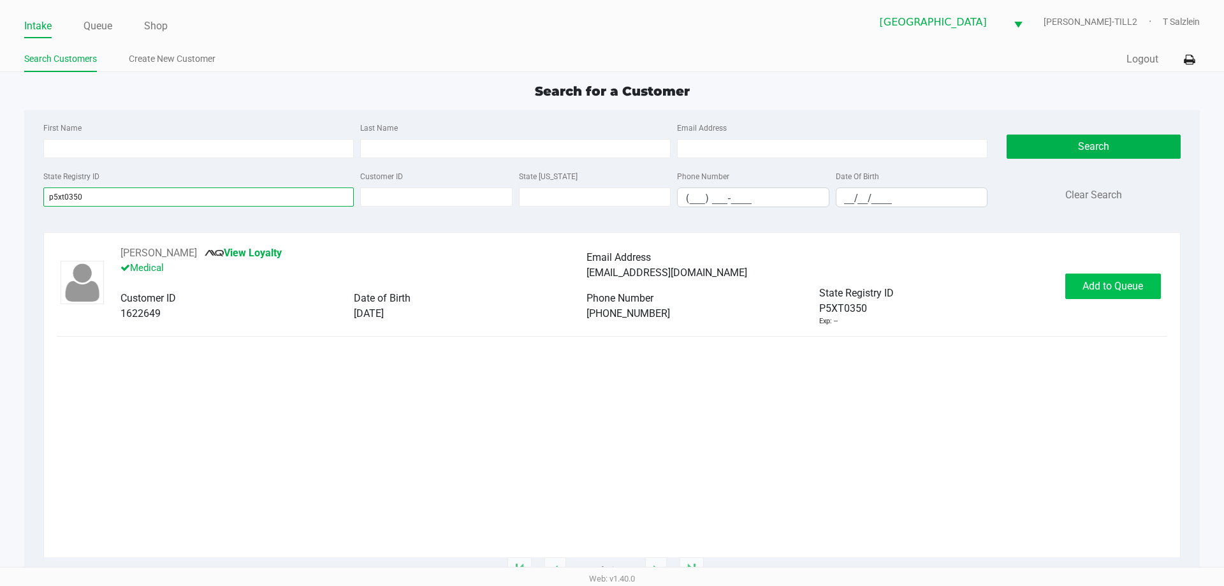
type input "p5xt0350"
click at [648, 294] on button "Add to Queue" at bounding box center [1113, 285] width 96 height 25
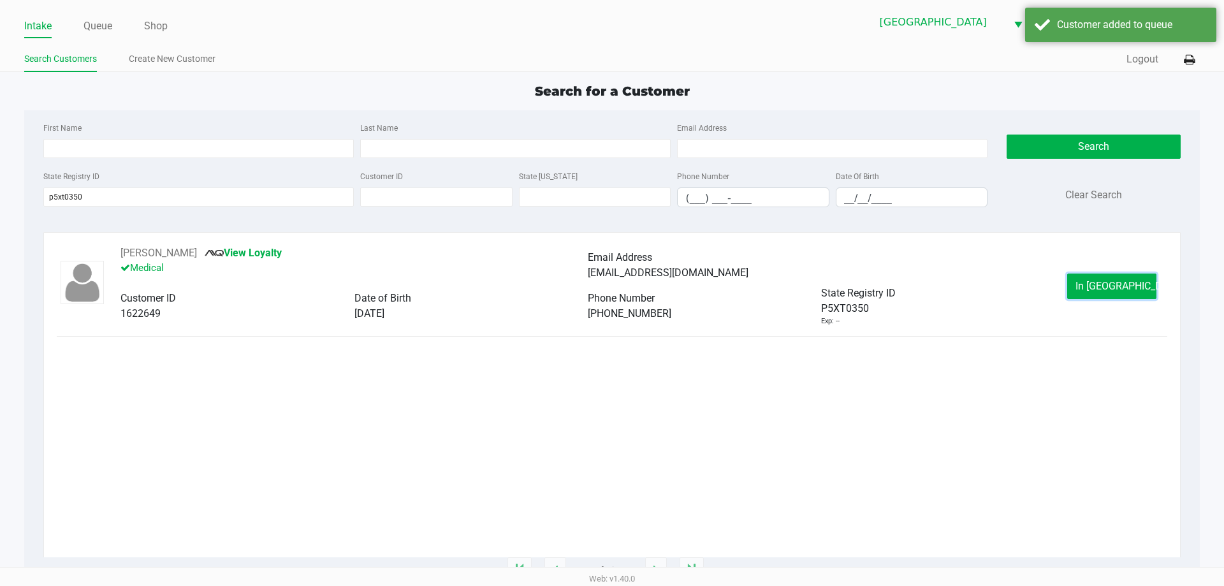
click at [648, 289] on span "In Queue" at bounding box center [1128, 286] width 107 height 12
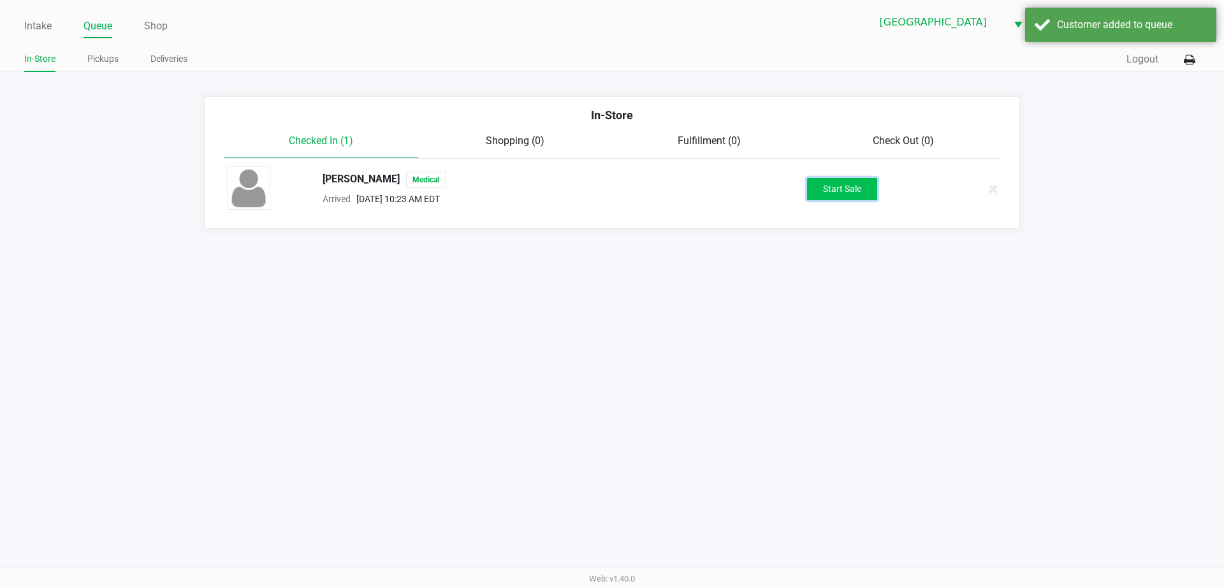
click at [648, 184] on button "Start Sale" at bounding box center [842, 189] width 70 height 22
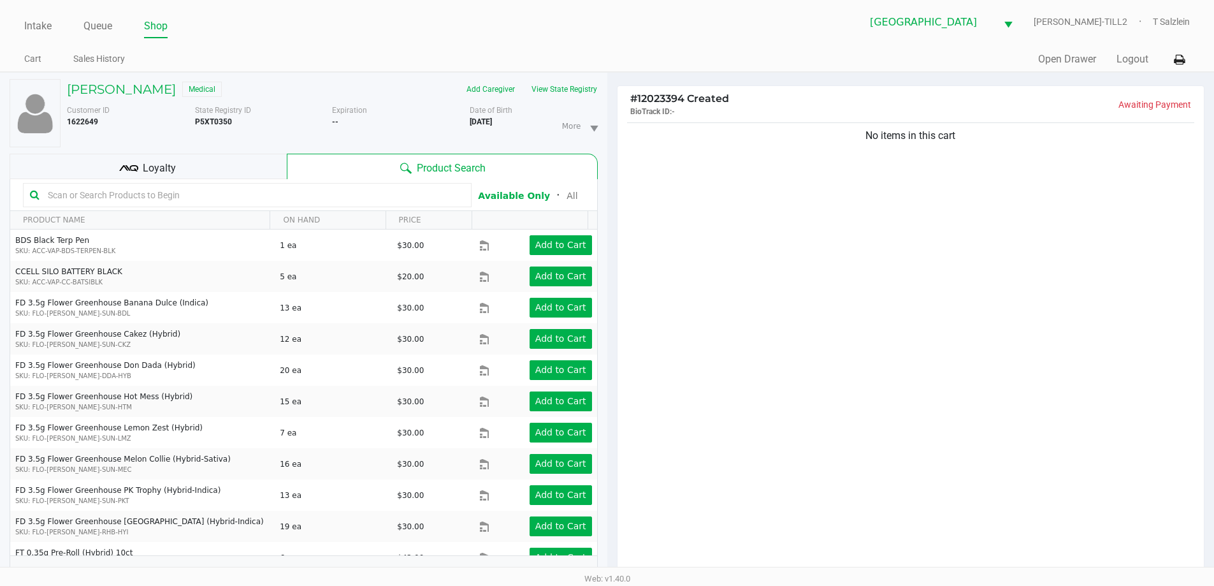
click at [221, 198] on input "text" at bounding box center [254, 194] width 422 height 19
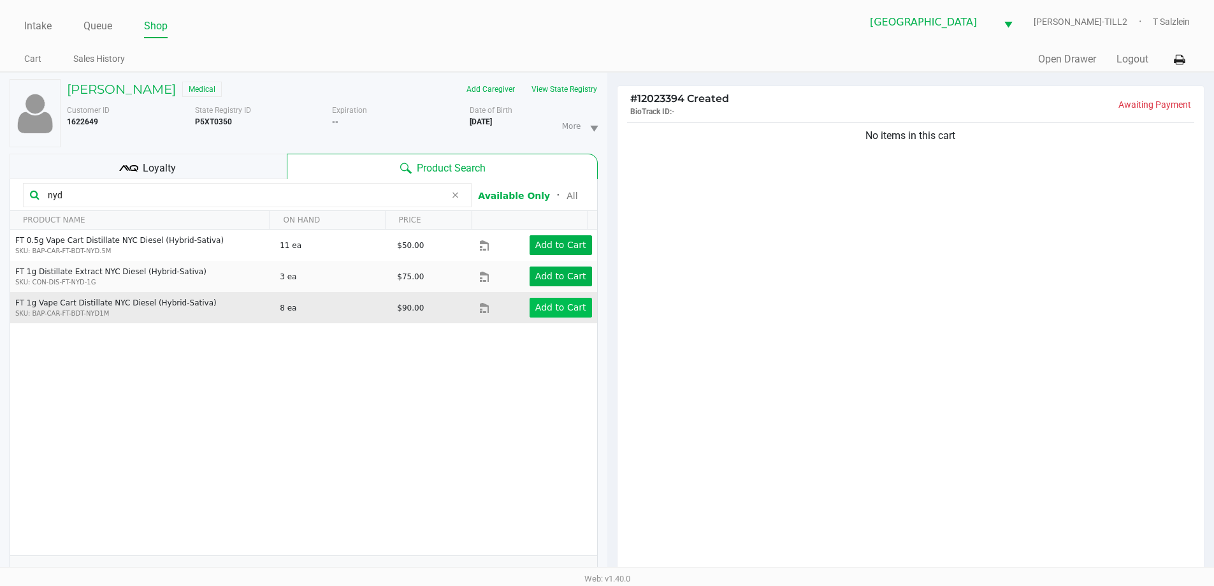
type input "nyd"
click at [551, 308] on app-button-loader "Add to Cart" at bounding box center [560, 307] width 51 height 10
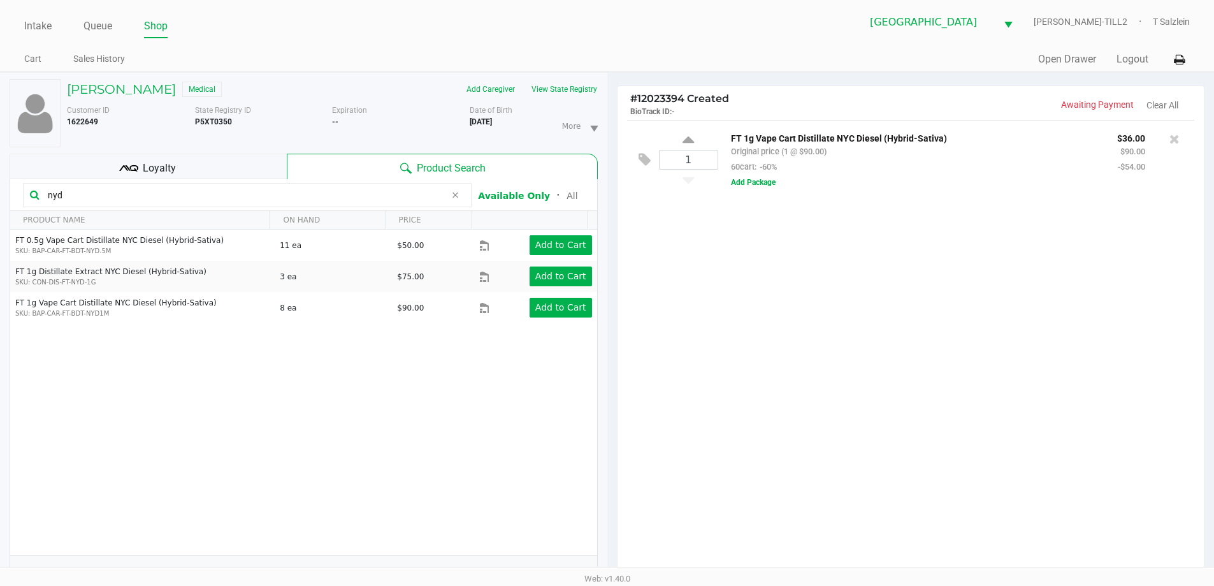
click at [648, 343] on div "1 FT 1g Vape Cart Distillate NYC Diesel (Hybrid-Sativa) Original price (1 @ $90…" at bounding box center [911, 351] width 587 height 463
click at [648, 328] on div "1 FT 1g Vape Cart Distillate NYC Diesel (Hybrid-Sativa) Original price (1 @ $90…" at bounding box center [911, 351] width 587 height 463
click at [648, 366] on div "1 FT 1g Vape Cart Distillate NYC Diesel (Hybrid-Sativa) Original price (1 @ $90…" at bounding box center [911, 351] width 587 height 463
click at [648, 471] on div "1 FT 1g Vape Cart Distillate NYC Diesel (Hybrid-Sativa) Original price (1 @ $90…" at bounding box center [911, 351] width 587 height 463
click at [648, 442] on div "1 FT 1g Vape Cart Distillate NYC Diesel (Hybrid-Sativa) Original price (1 @ $90…" at bounding box center [911, 351] width 587 height 463
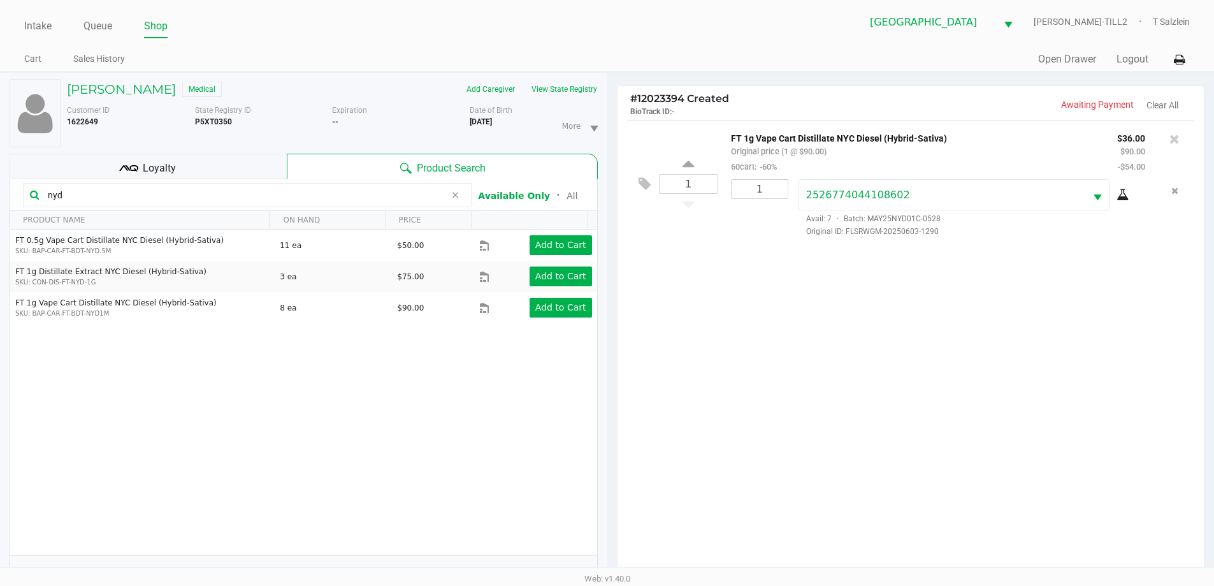
click at [648, 412] on div "1 FT 1g Vape Cart Distillate NYC Diesel (Hybrid-Sativa) Original price (1 @ $90…" at bounding box center [911, 351] width 587 height 463
click at [648, 384] on div "1 FT 1g Vape Cart Distillate NYC Diesel (Hybrid-Sativa) Original price (1 @ $90…" at bounding box center [911, 351] width 587 height 463
click at [648, 270] on div "1 FT 1g Vape Cart Distillate NYC Diesel (Hybrid-Sativa) Original price (1 @ $90…" at bounding box center [911, 351] width 587 height 463
click at [648, 240] on div "1 FT 1g Vape Cart Distillate NYC Diesel (Hybrid-Sativa) Original price (1 @ $90…" at bounding box center [911, 183] width 568 height 127
click at [648, 226] on div "2526774044108602 Avail: 7 · Batch: MAY25NYD01C-0528 Original ID: FLSRWGM-202506…" at bounding box center [971, 208] width 366 height 58
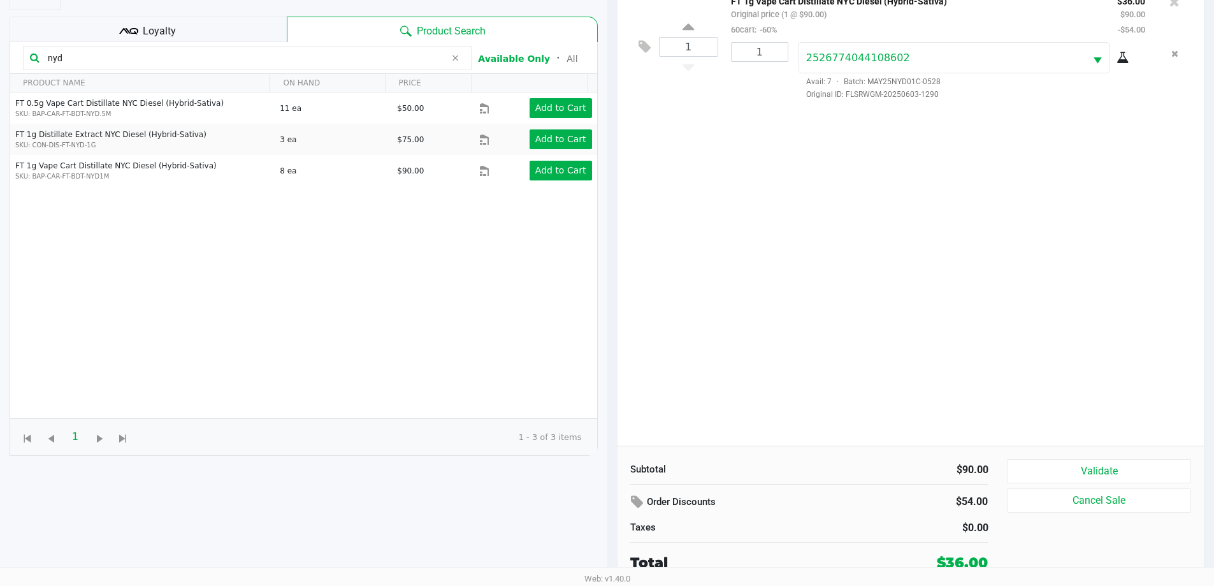
scroll to position [138, 0]
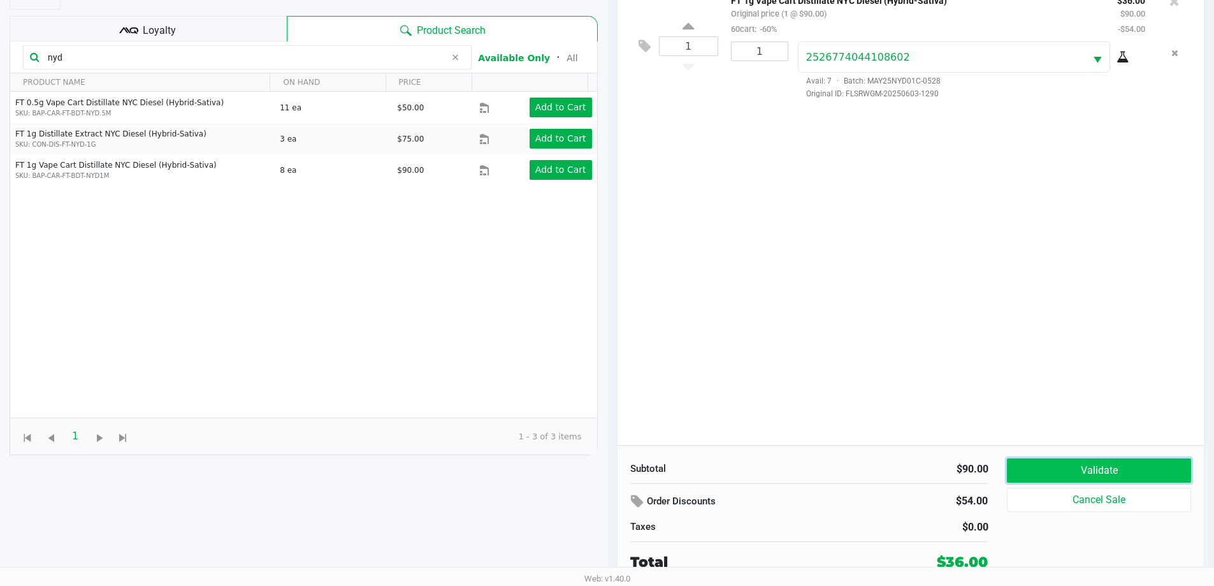
click at [648, 464] on button "Validate" at bounding box center [1099, 470] width 184 height 24
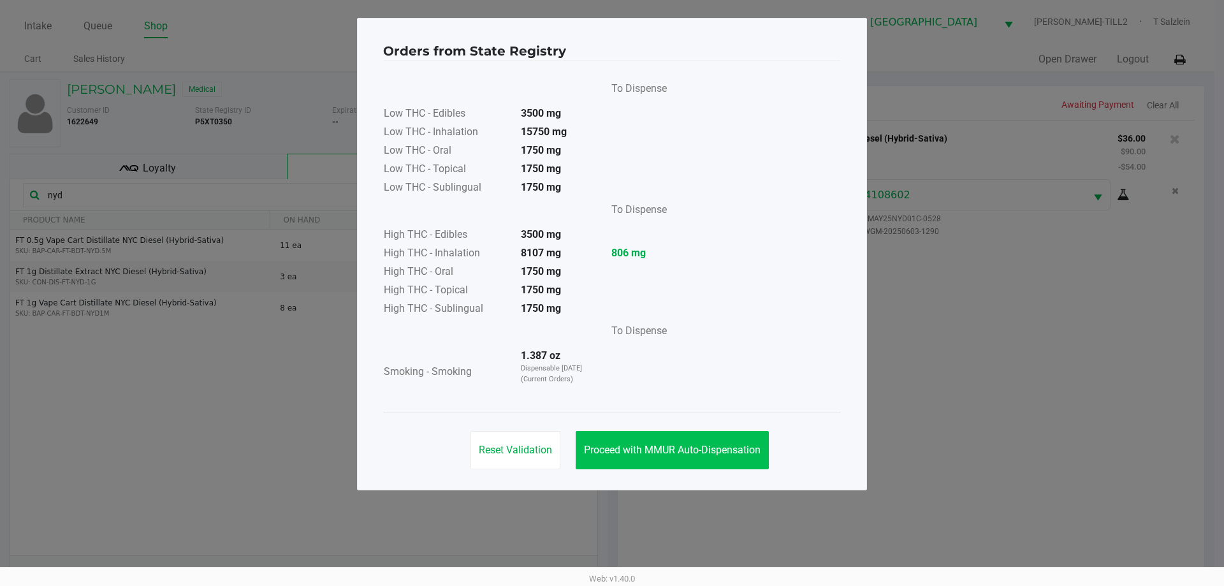
click at [648, 452] on span "Proceed with MMUR Auto-Dispensation" at bounding box center [672, 450] width 177 height 12
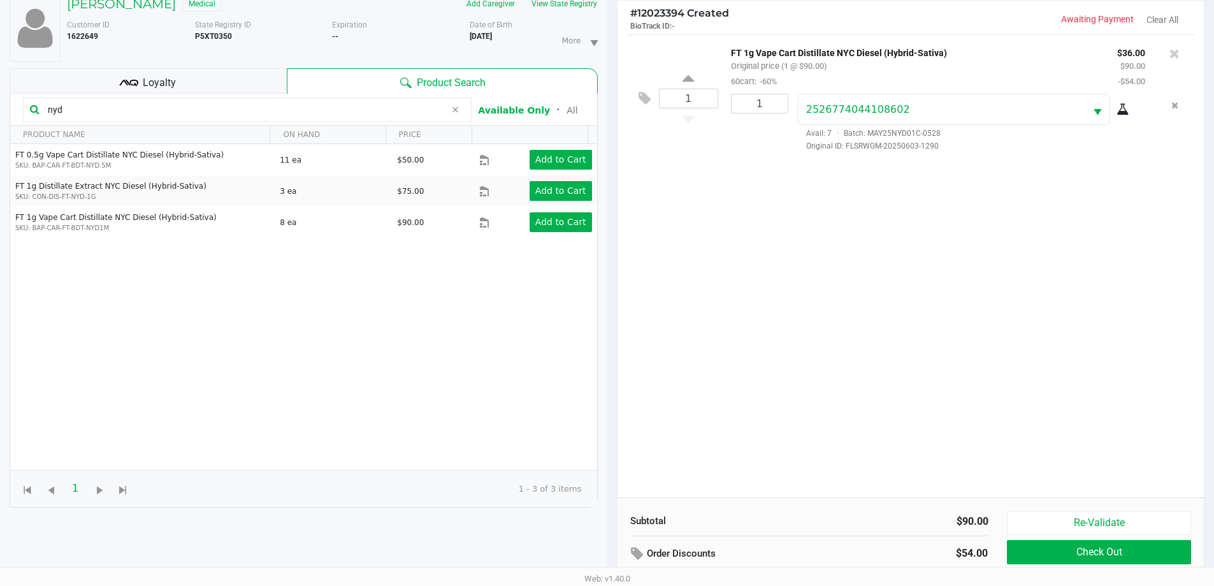
scroll to position [138, 0]
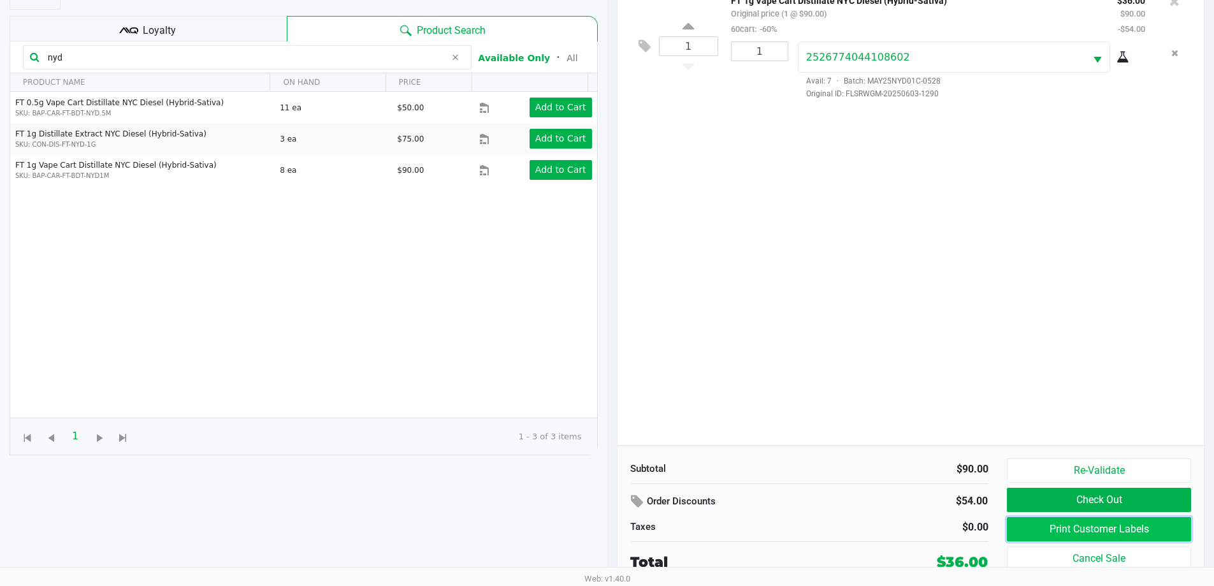
click at [648, 523] on button "Print Customer Labels" at bounding box center [1099, 529] width 184 height 24
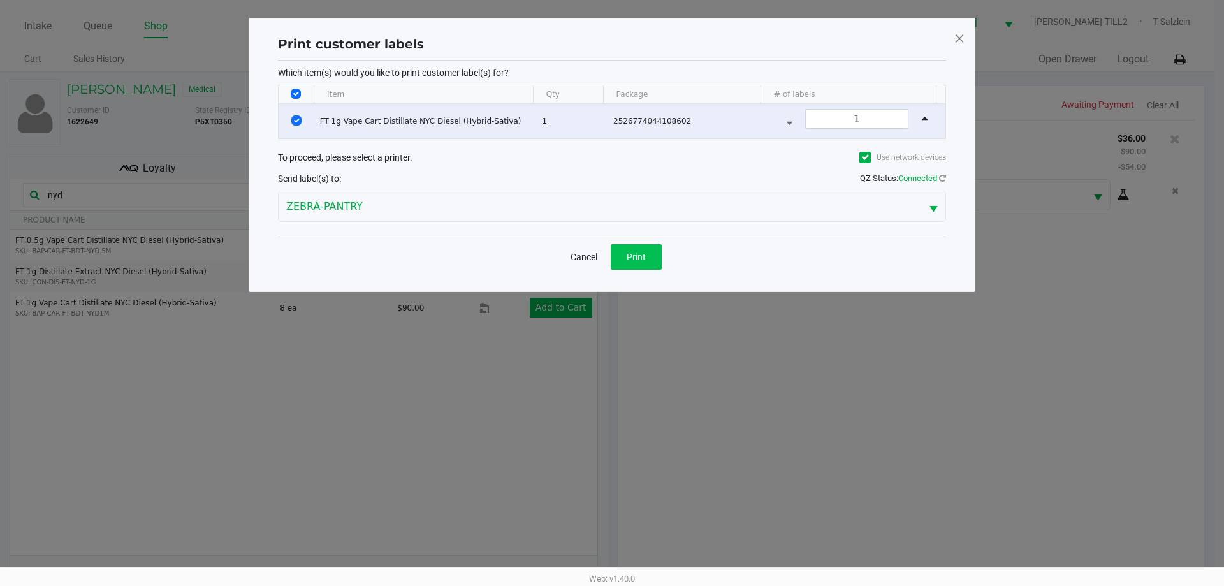
click at [629, 247] on button "Print" at bounding box center [636, 256] width 51 height 25
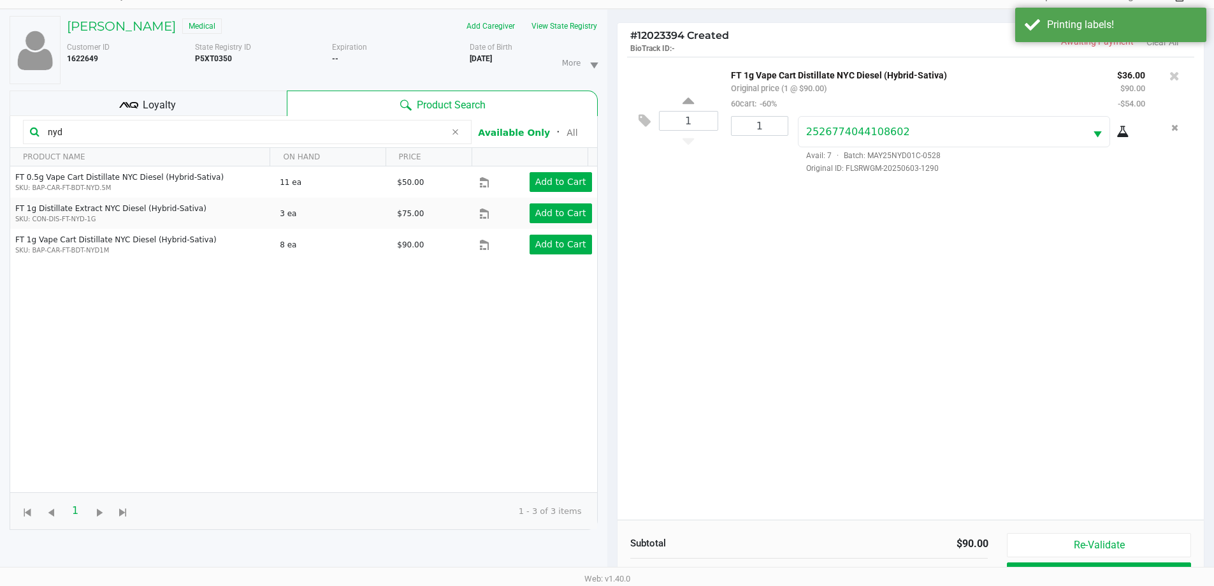
scroll to position [138, 0]
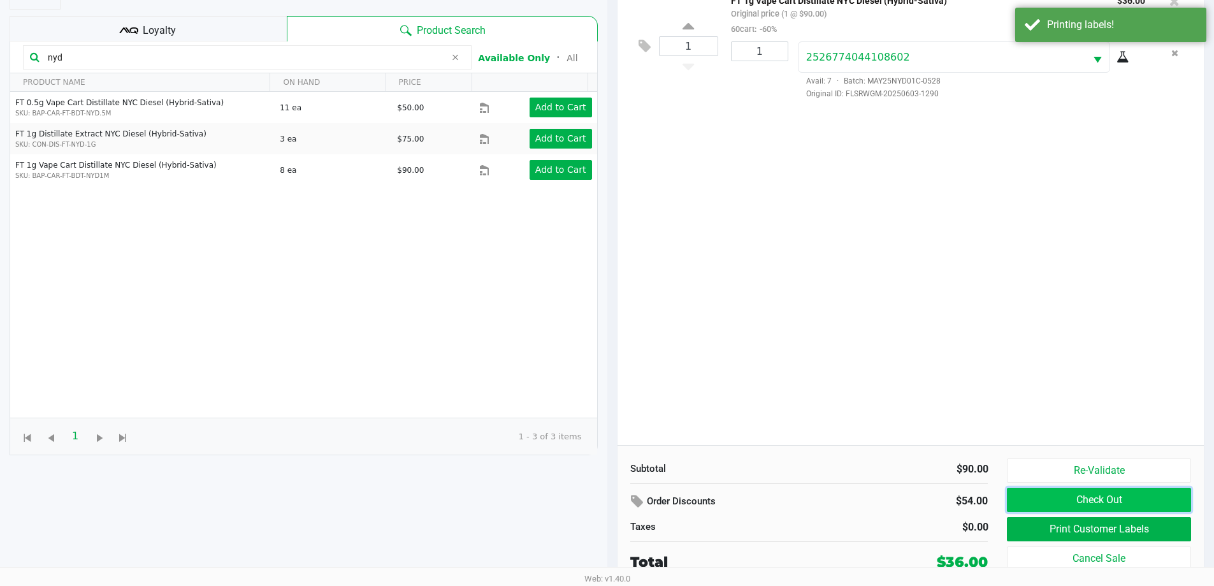
click at [648, 488] on button "Check Out" at bounding box center [1099, 500] width 184 height 24
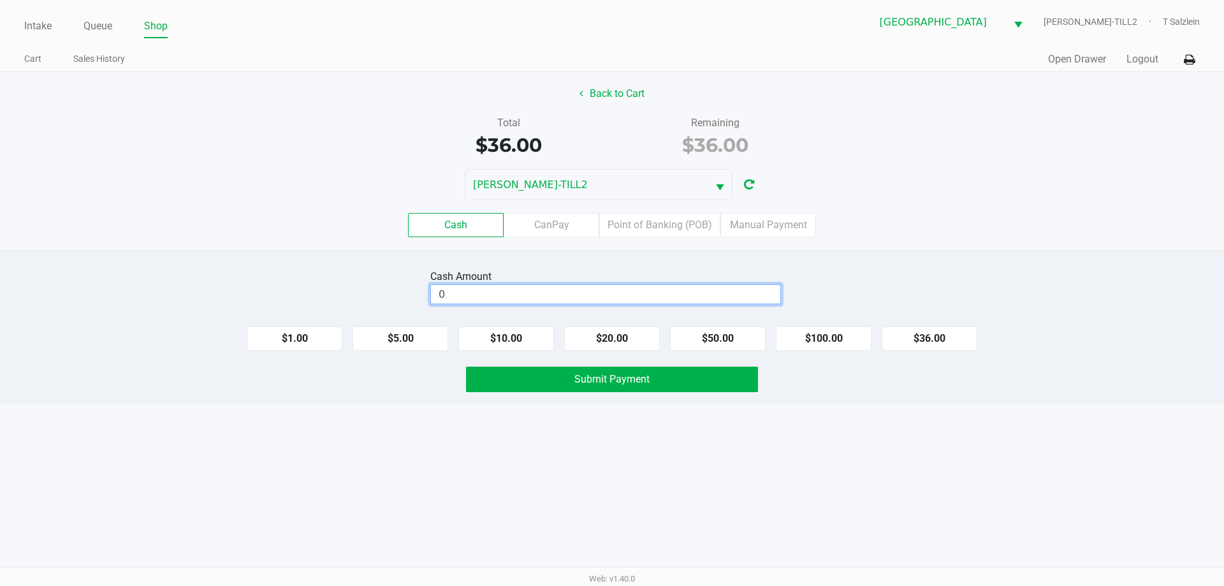
click at [530, 288] on input "0" at bounding box center [605, 294] width 349 height 18
click at [648, 385] on button "Submit Payment" at bounding box center [612, 378] width 292 height 25
type input "$40.00"
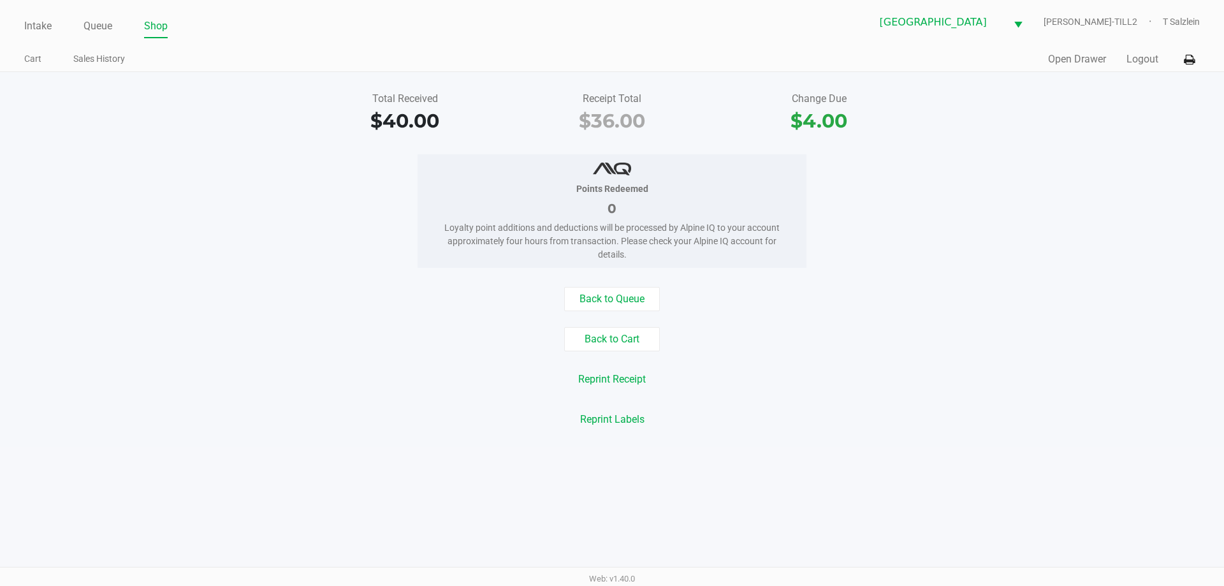
click at [621, 286] on div "Total Received $40.00 Receipt Total $36.00 Change Due $4.00 Points Redeemed 0 L…" at bounding box center [612, 259] width 1224 height 375
click at [623, 297] on button "Back to Queue" at bounding box center [612, 299] width 96 height 24
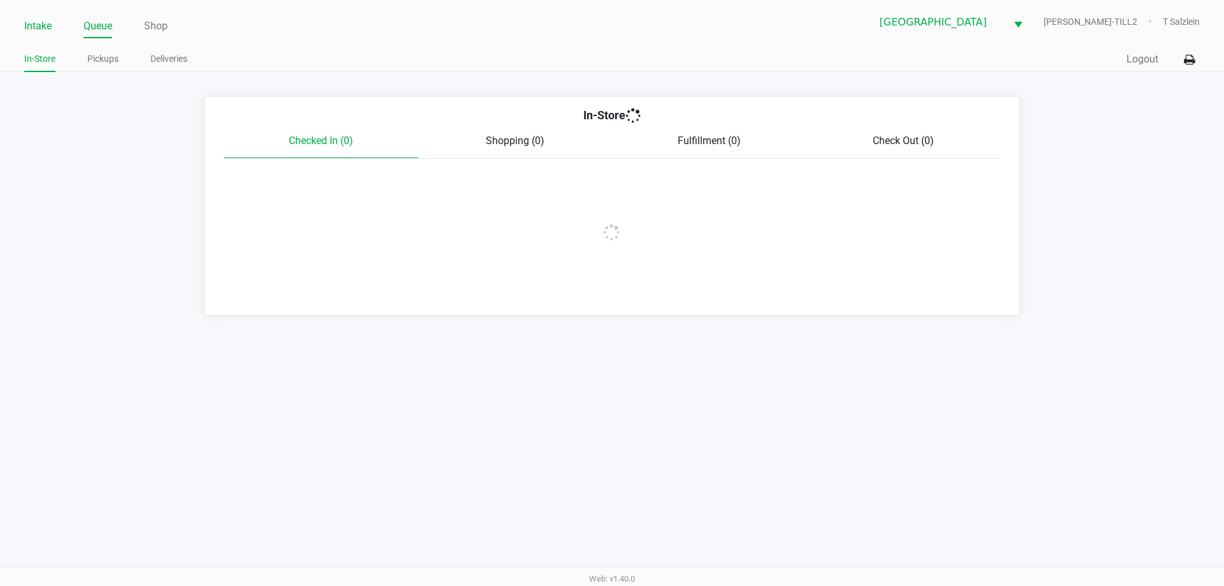
click at [36, 27] on link "Intake" at bounding box center [37, 26] width 27 height 18
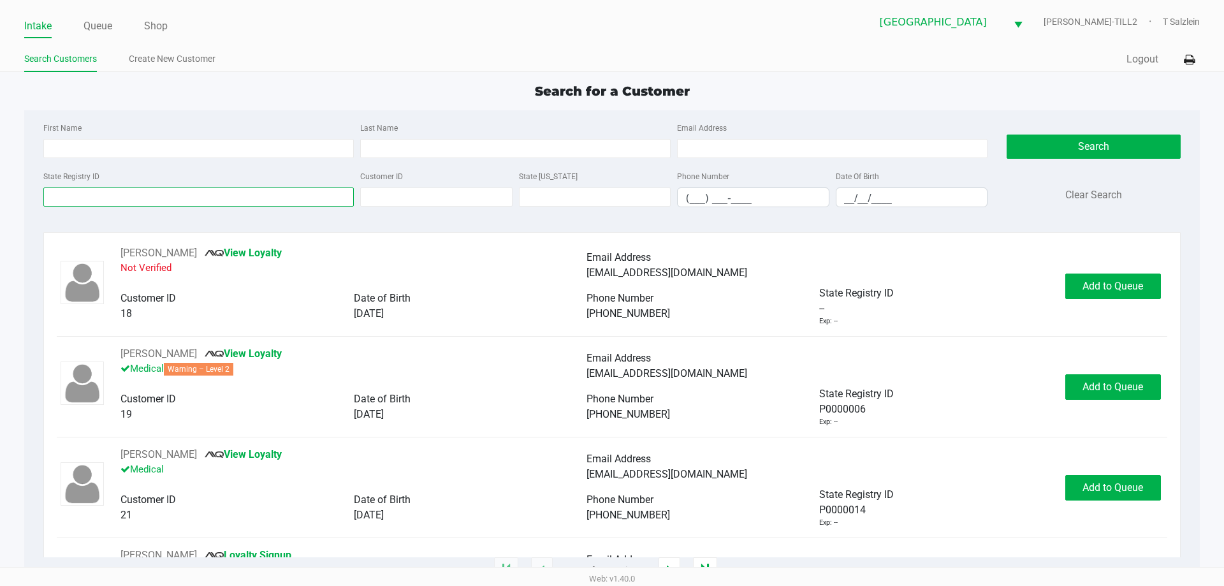
click at [224, 194] on input "State Registry ID" at bounding box center [198, 196] width 310 height 19
click at [221, 195] on input "State Registry ID" at bounding box center [198, 196] width 310 height 19
click at [464, 71] on div "Intake Queue Shop Palm Bay WC DENNIS-BROWN-TILL2 T Salzlein Search Customers Cr…" at bounding box center [612, 36] width 1224 height 72
click at [217, 195] on input "State Registry ID" at bounding box center [198, 196] width 310 height 19
click at [228, 200] on input "State Registry ID" at bounding box center [198, 196] width 310 height 19
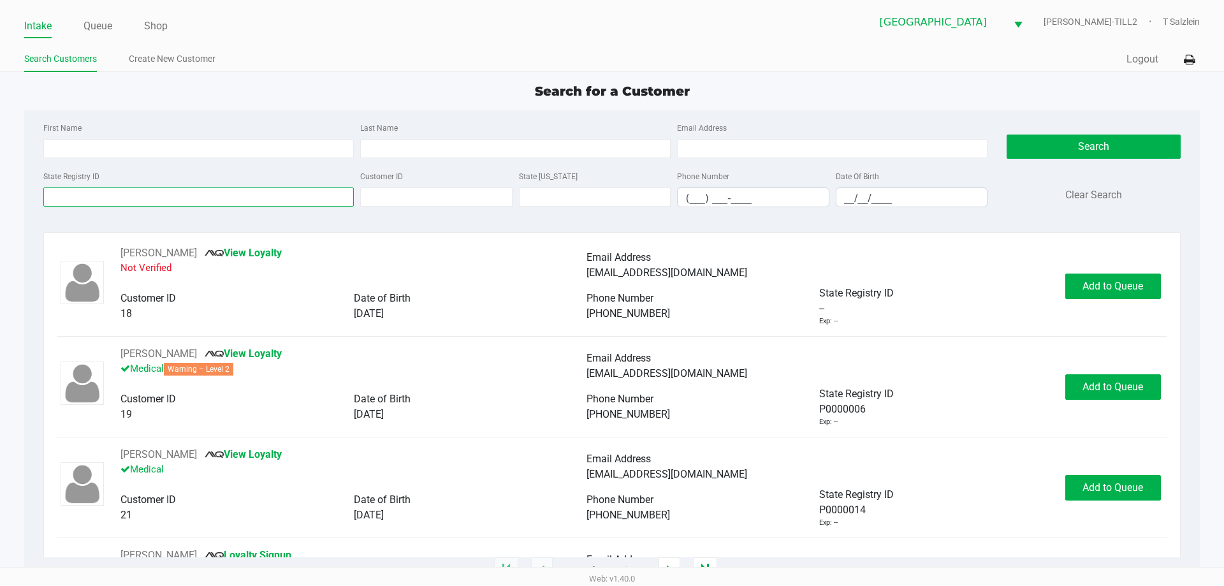
click at [277, 197] on input "State Registry ID" at bounding box center [198, 196] width 310 height 19
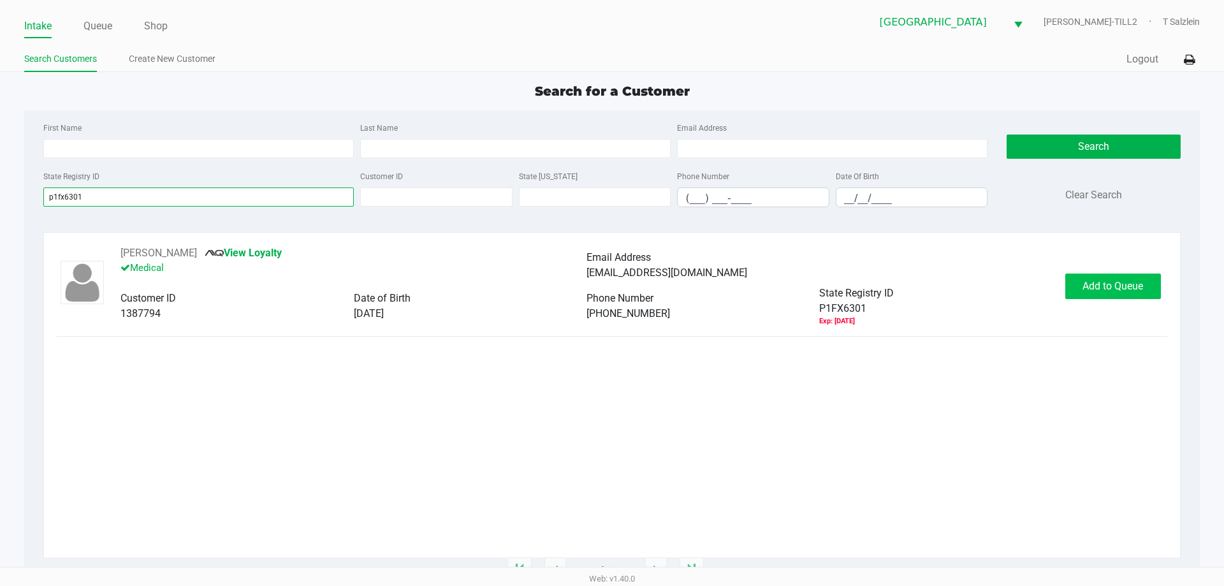
type input "p1fx6301"
click at [648, 286] on span "Add to Queue" at bounding box center [1112, 286] width 61 height 12
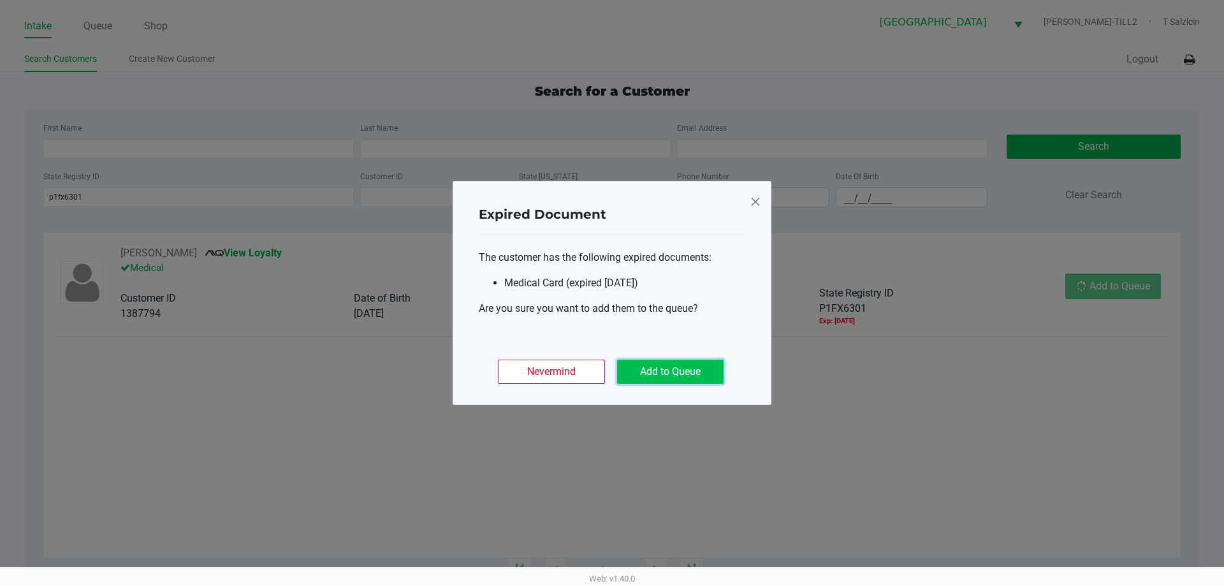
click at [648, 377] on button "Add to Queue" at bounding box center [670, 371] width 106 height 24
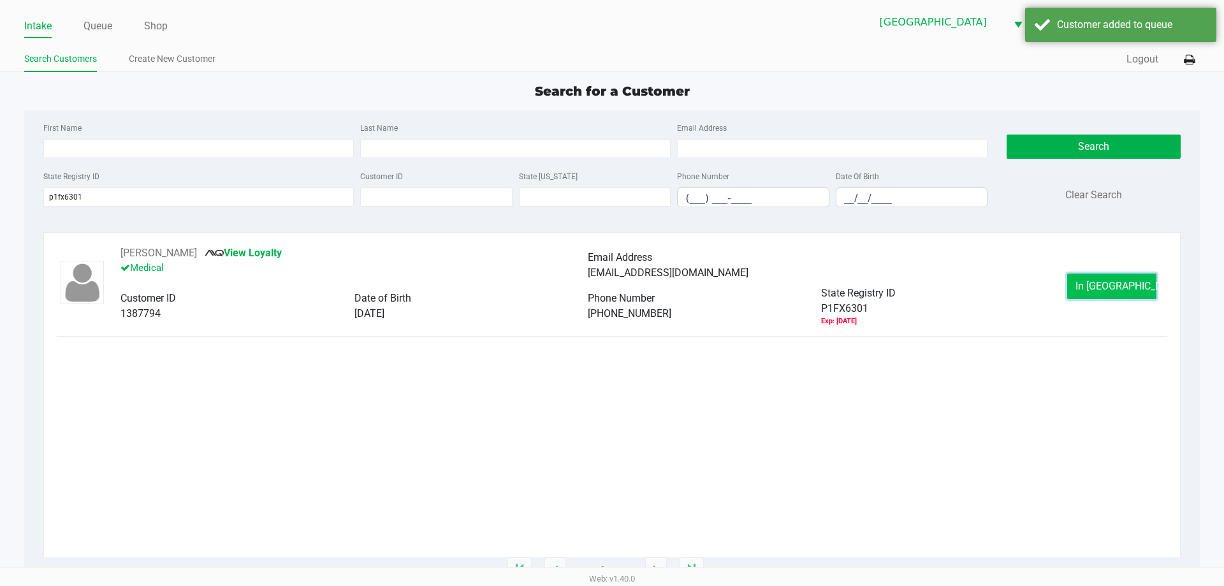
click at [648, 281] on span "In Queue" at bounding box center [1128, 286] width 107 height 12
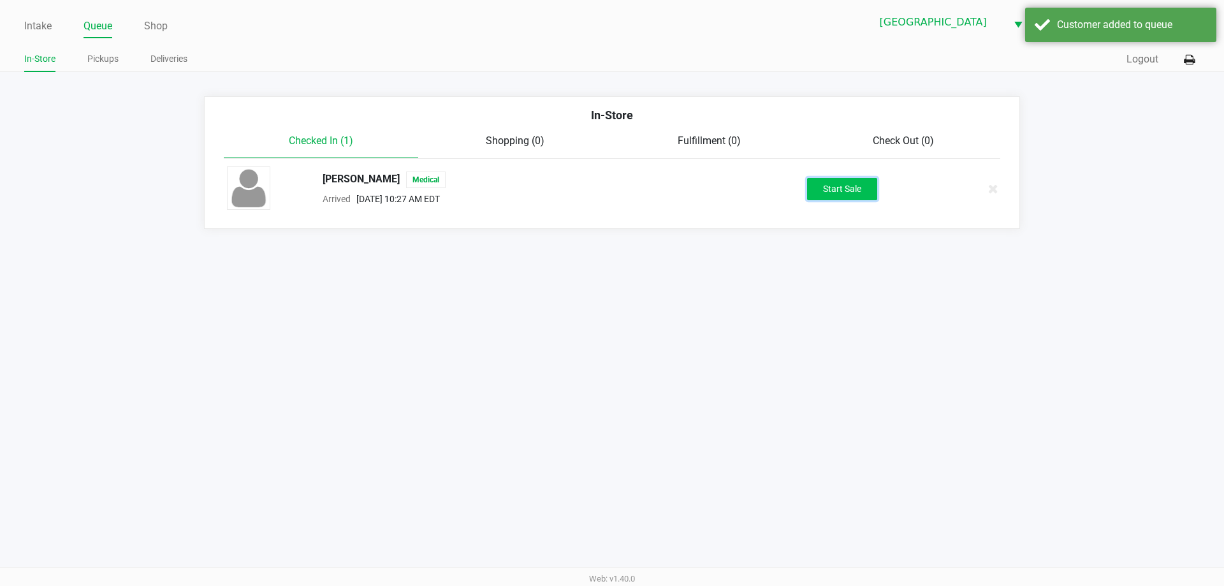
click at [648, 187] on button "Start Sale" at bounding box center [842, 189] width 70 height 22
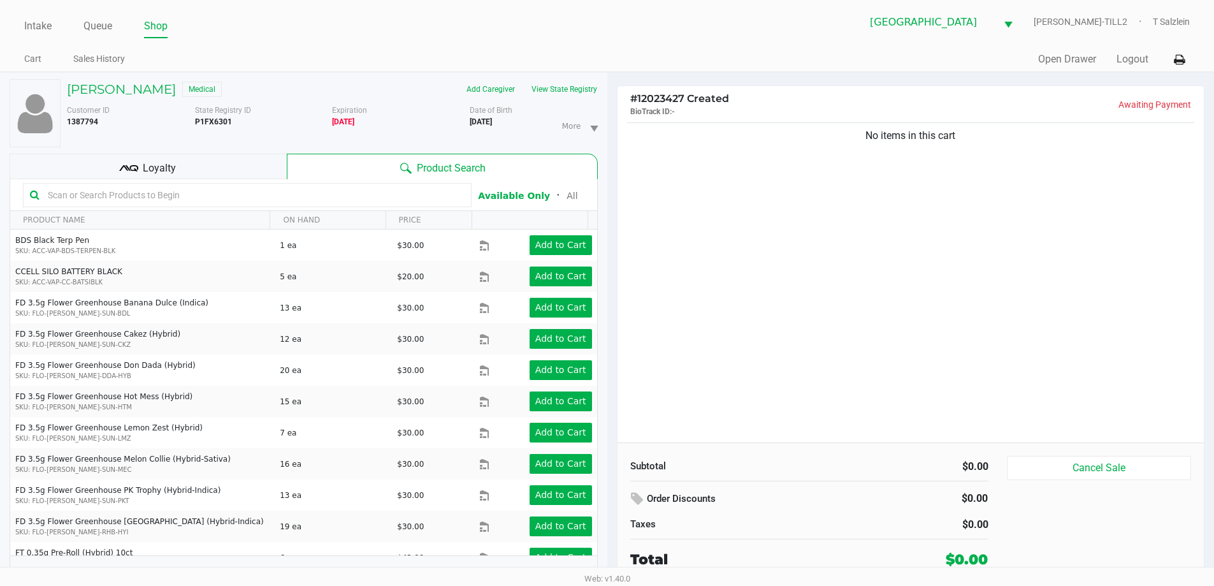
click at [302, 191] on input "text" at bounding box center [254, 194] width 422 height 19
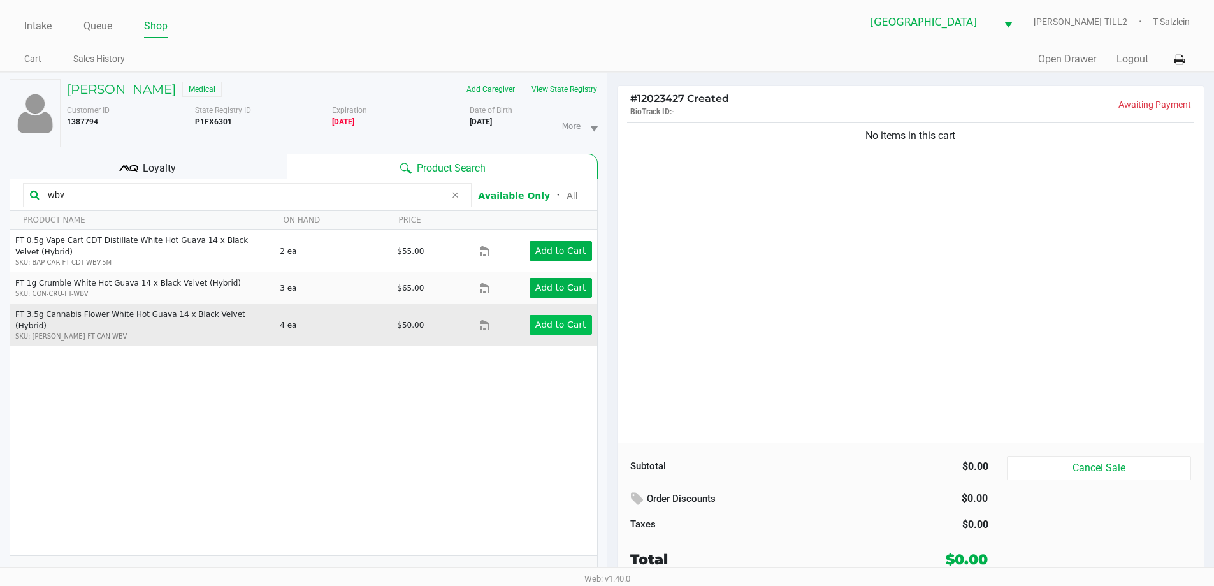
type input "wbv"
click at [556, 324] on app-button-loader "Add to Cart" at bounding box center [560, 324] width 51 height 10
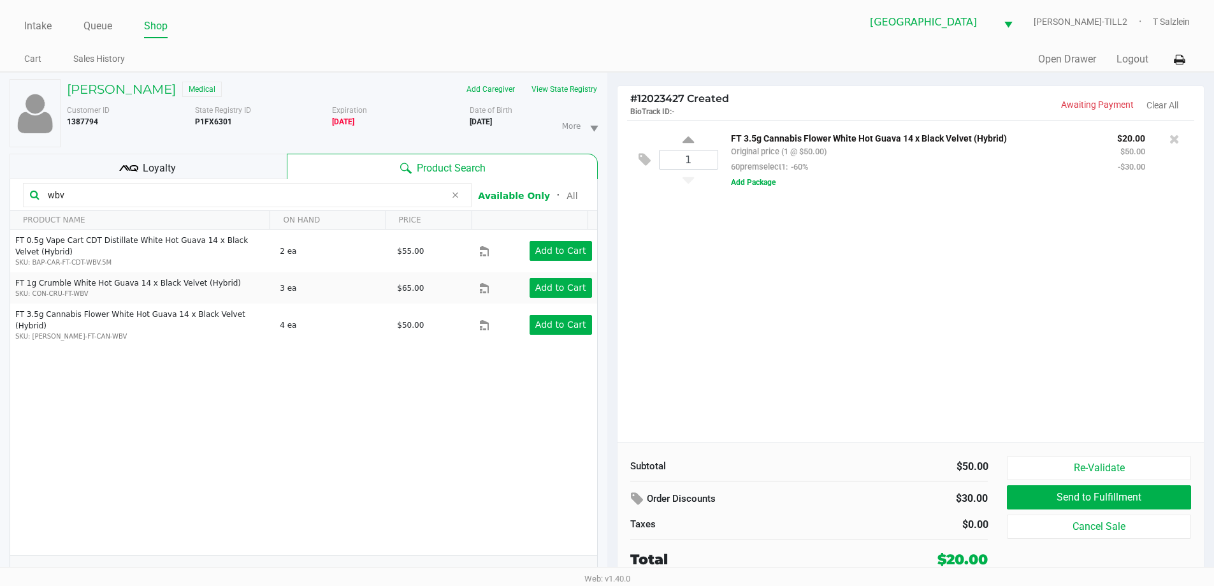
click at [648, 324] on div "1 FT 3.5g Cannabis Flower White Hot Guava 14 x Black Velvet (Hybrid) Original p…" at bounding box center [911, 281] width 587 height 322
click at [545, 95] on button "View State Registry" at bounding box center [560, 89] width 75 height 20
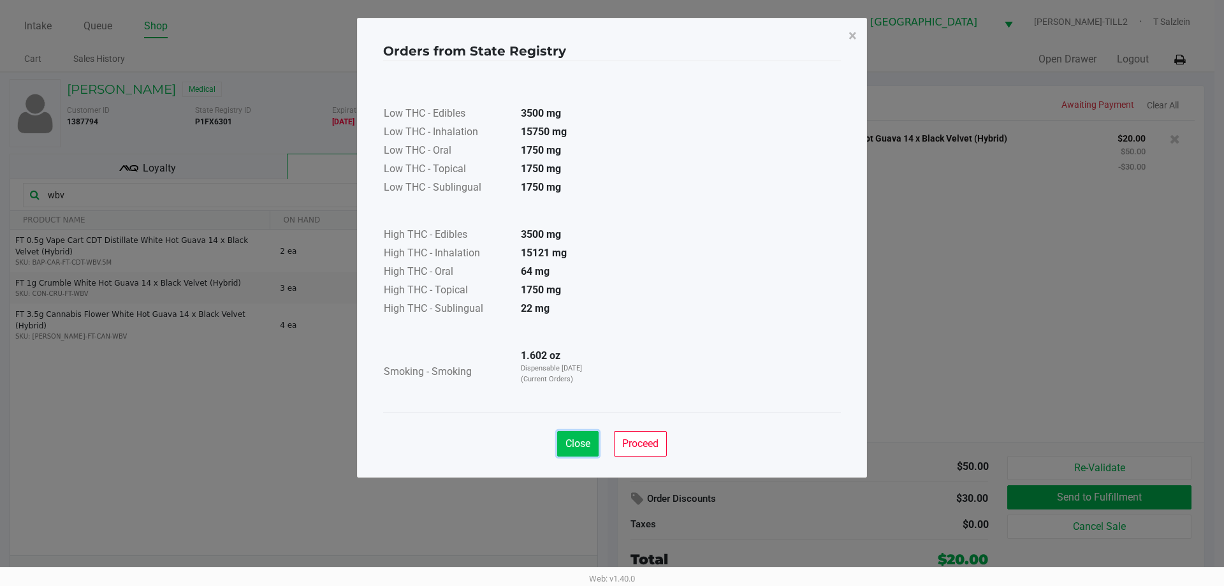
click at [576, 441] on span "Close" at bounding box center [577, 443] width 25 height 12
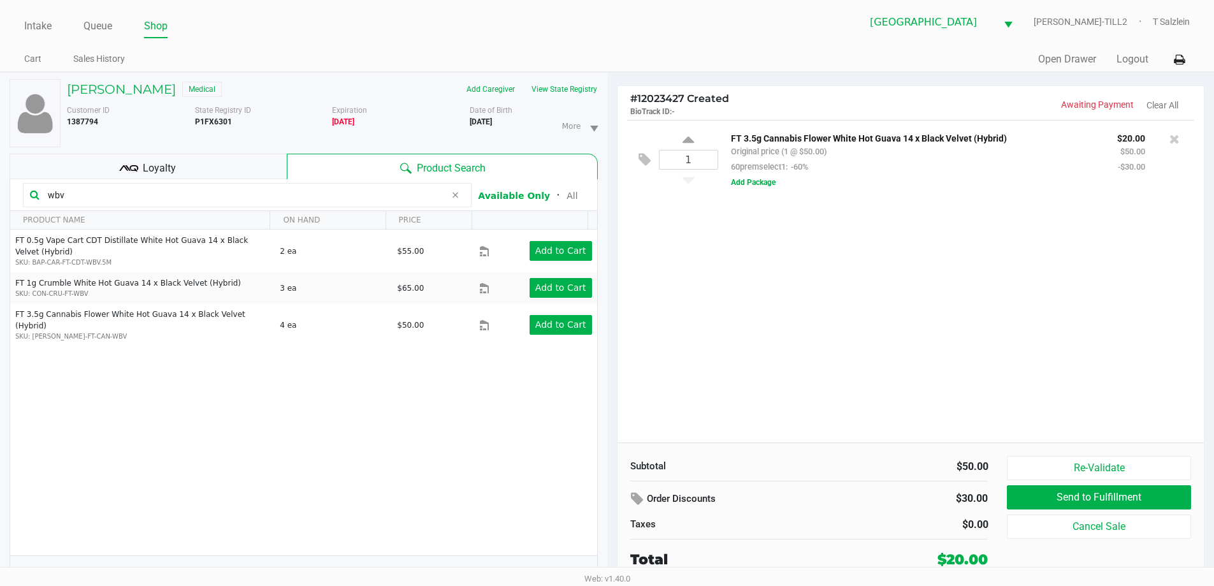
drag, startPoint x: 216, startPoint y: 195, endPoint x: 0, endPoint y: 200, distance: 216.1
click at [0, 200] on div "JESSICA LA PETINA Medical Add Caregiver View State Registry Customer ID 1387794…" at bounding box center [303, 336] width 607 height 526
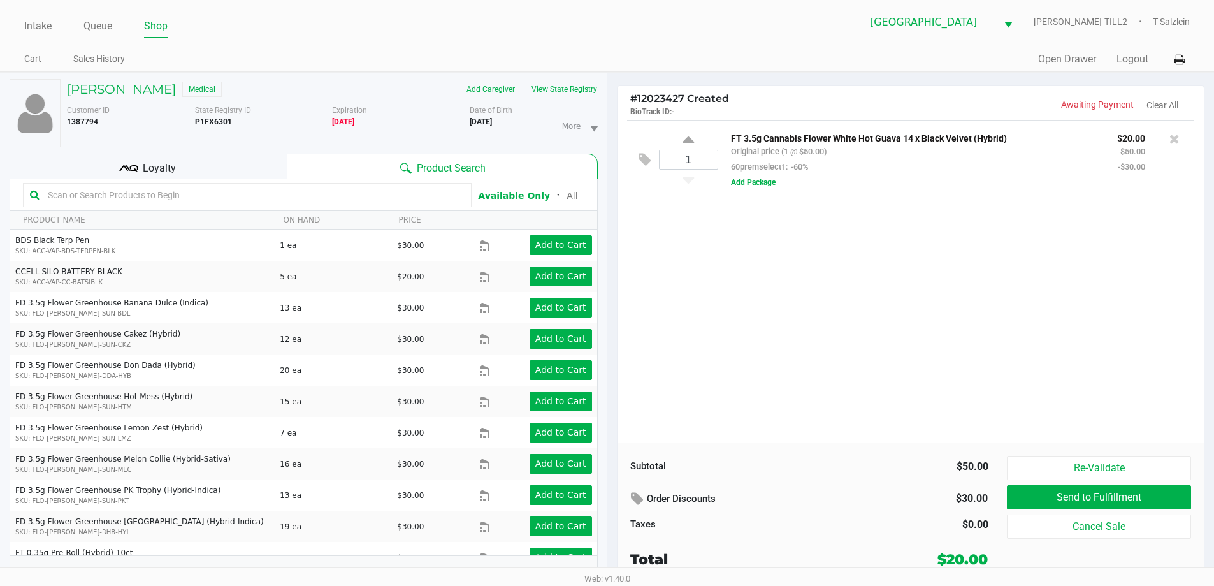
click at [166, 168] on span "Loyalty" at bounding box center [159, 168] width 33 height 15
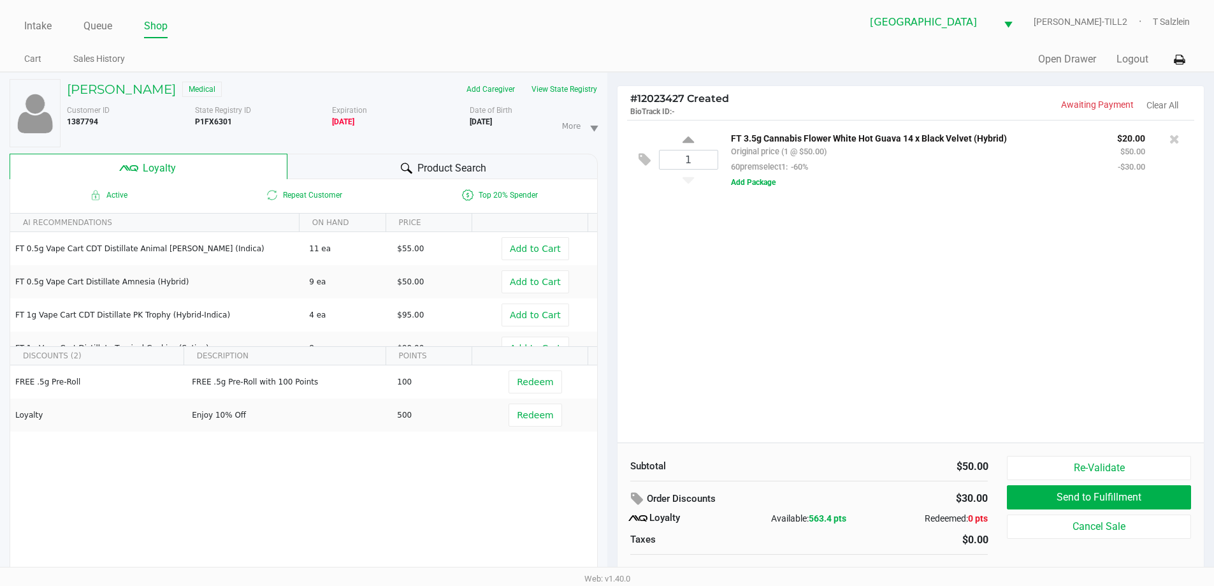
click at [424, 171] on span "Product Search" at bounding box center [451, 168] width 69 height 15
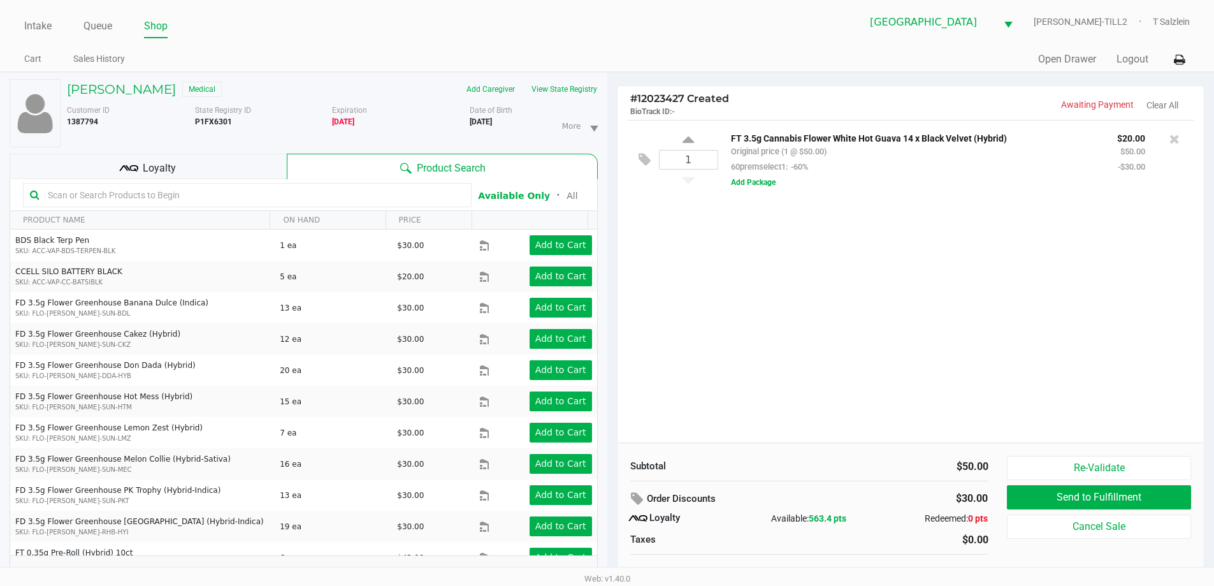
click at [133, 196] on input "text" at bounding box center [254, 194] width 422 height 19
click at [287, 193] on input "text" at bounding box center [254, 194] width 422 height 19
click at [169, 191] on input "text" at bounding box center [254, 194] width 422 height 19
click at [143, 173] on span "Loyalty" at bounding box center [159, 168] width 33 height 15
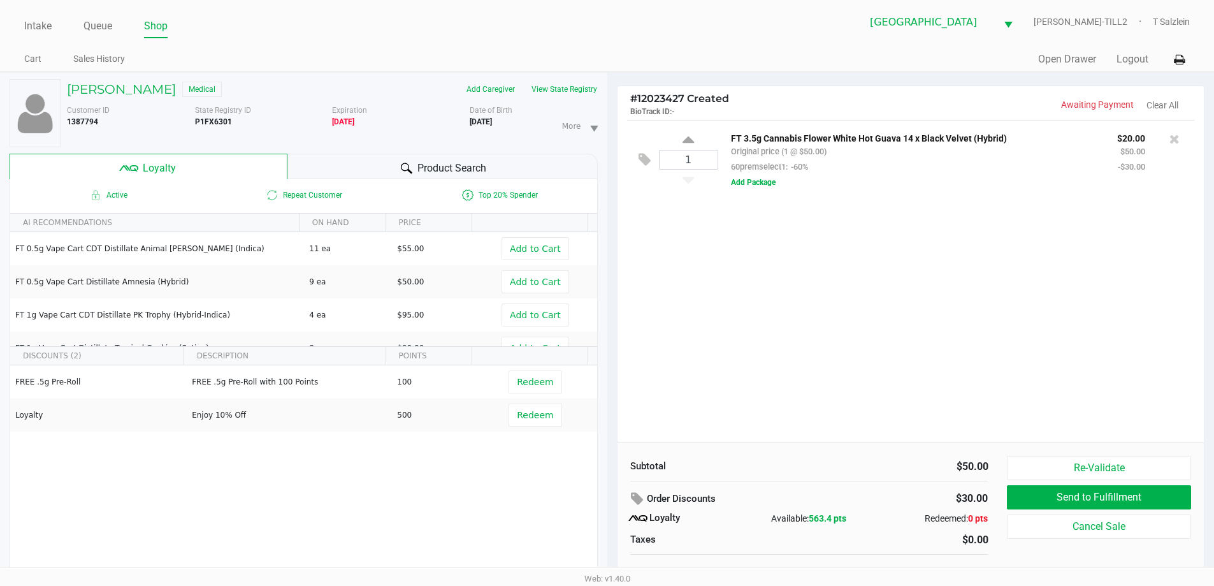
click at [648, 360] on div "1 FT 3.5g Cannabis Flower White Hot Guava 14 x Black Velvet (Hybrid) Original p…" at bounding box center [911, 281] width 587 height 322
click at [435, 167] on span "Product Search" at bounding box center [451, 168] width 69 height 15
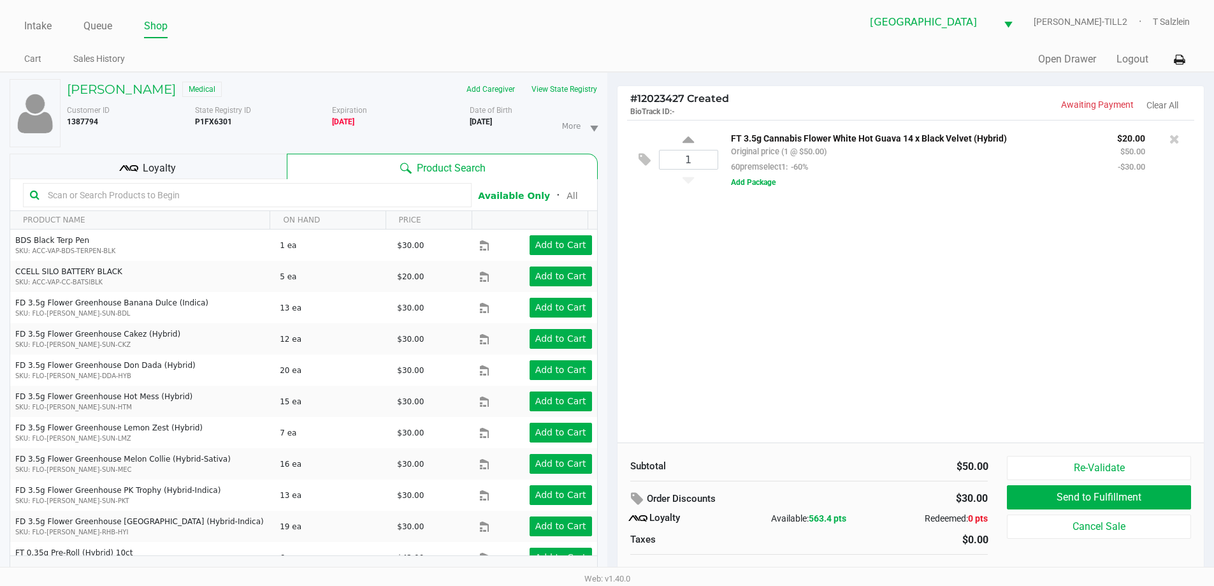
click at [261, 193] on input "text" at bounding box center [254, 194] width 422 height 19
click at [292, 195] on input "text" at bounding box center [254, 194] width 422 height 19
click at [291, 195] on input "text" at bounding box center [254, 194] width 422 height 19
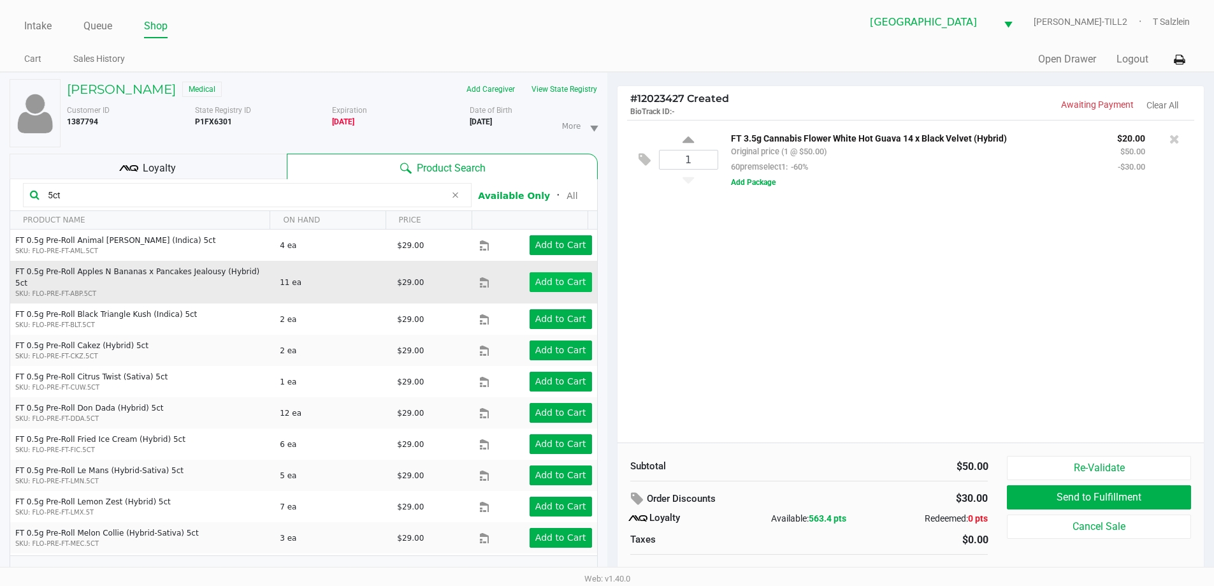
type input "5ct"
click at [561, 277] on app-button-loader "Add to Cart" at bounding box center [560, 282] width 51 height 10
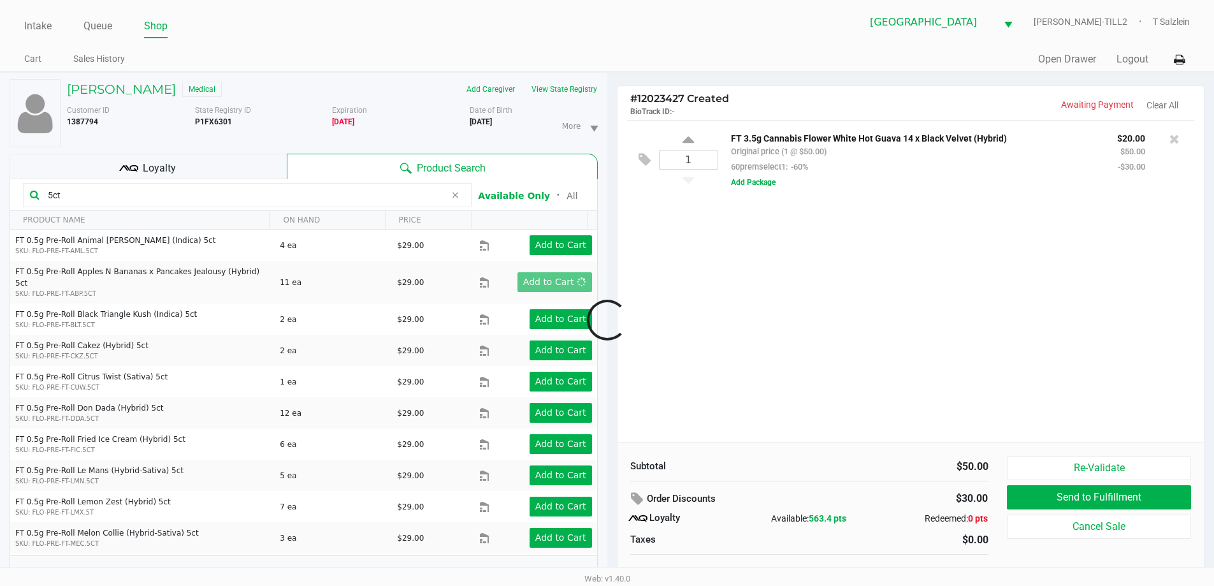
click at [648, 266] on div at bounding box center [607, 320] width 1214 height 369
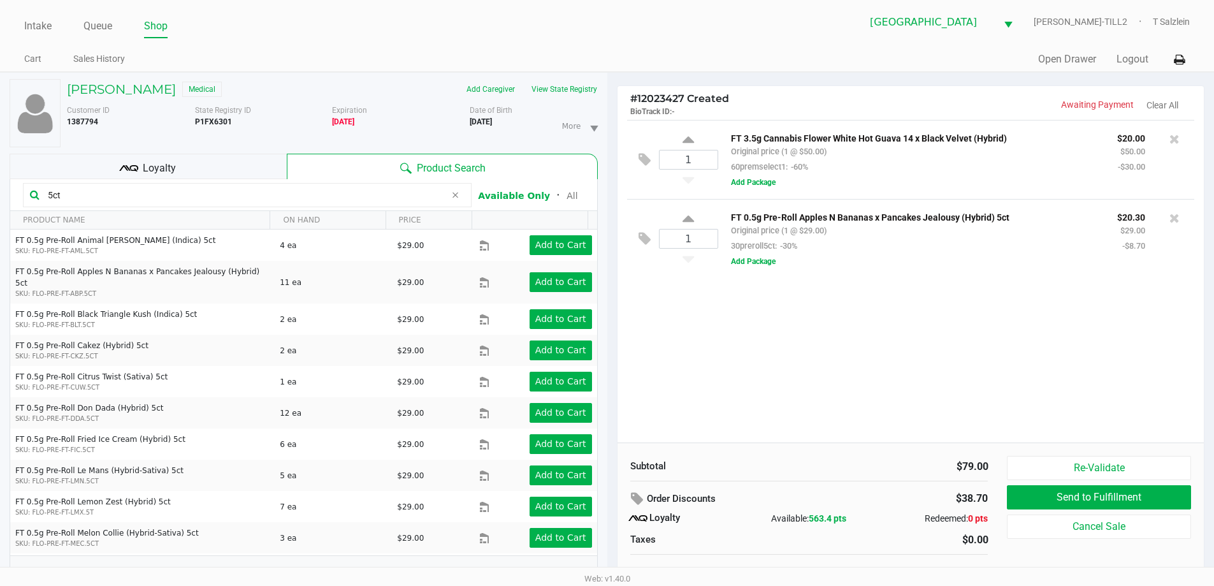
click at [165, 164] on span "Loyalty" at bounding box center [159, 168] width 33 height 15
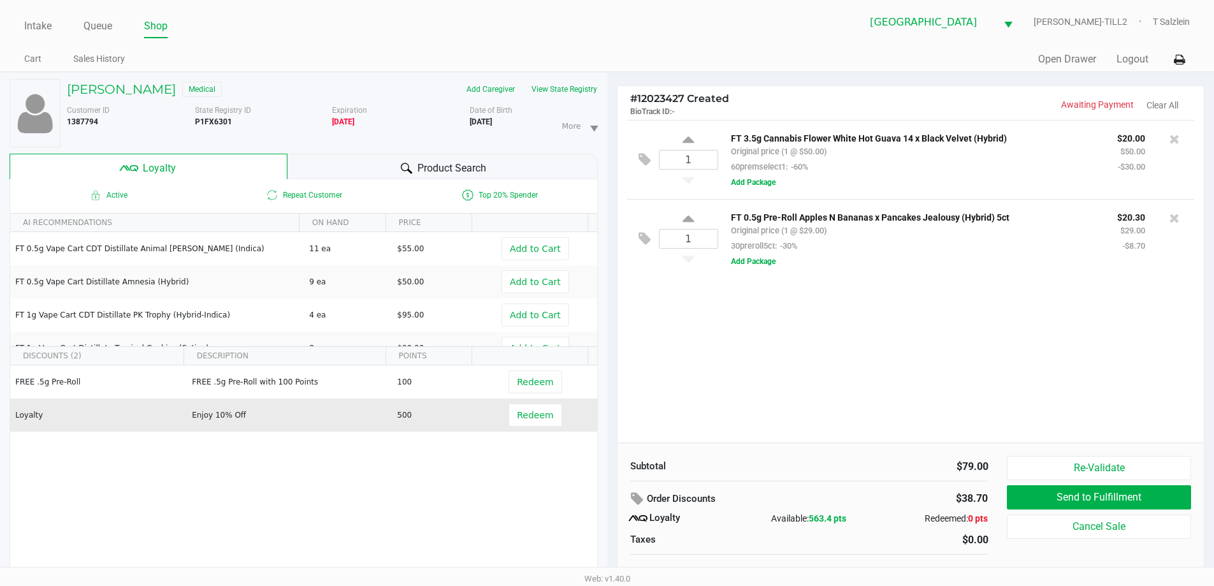
click at [495, 411] on td "Redeem" at bounding box center [537, 414] width 117 height 33
click at [509, 412] on button "Redeem" at bounding box center [535, 414] width 53 height 23
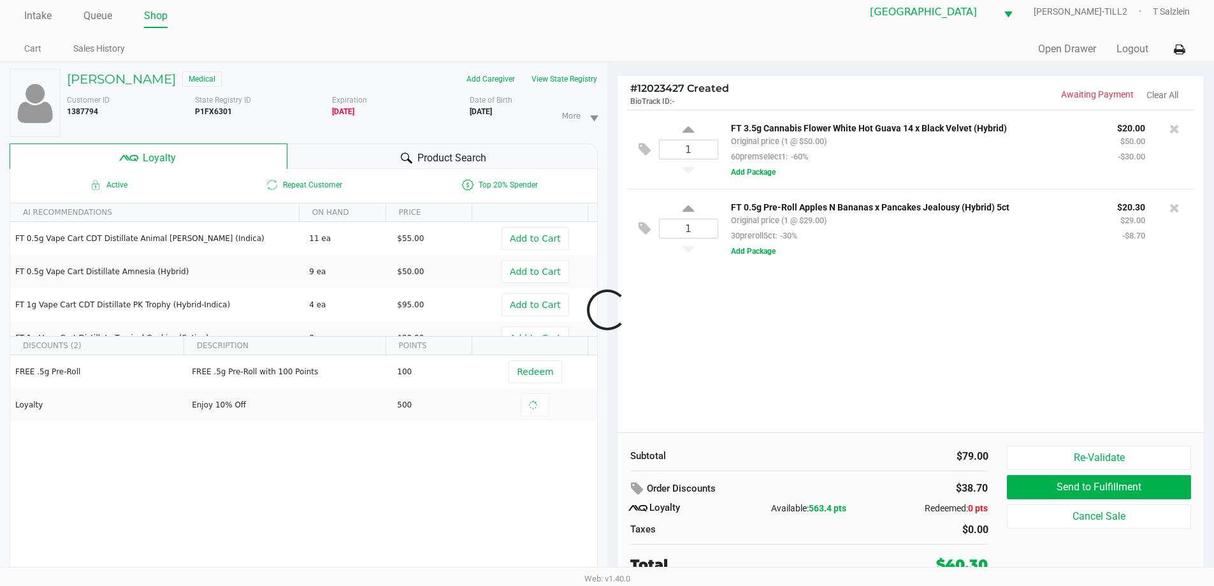
scroll to position [13, 0]
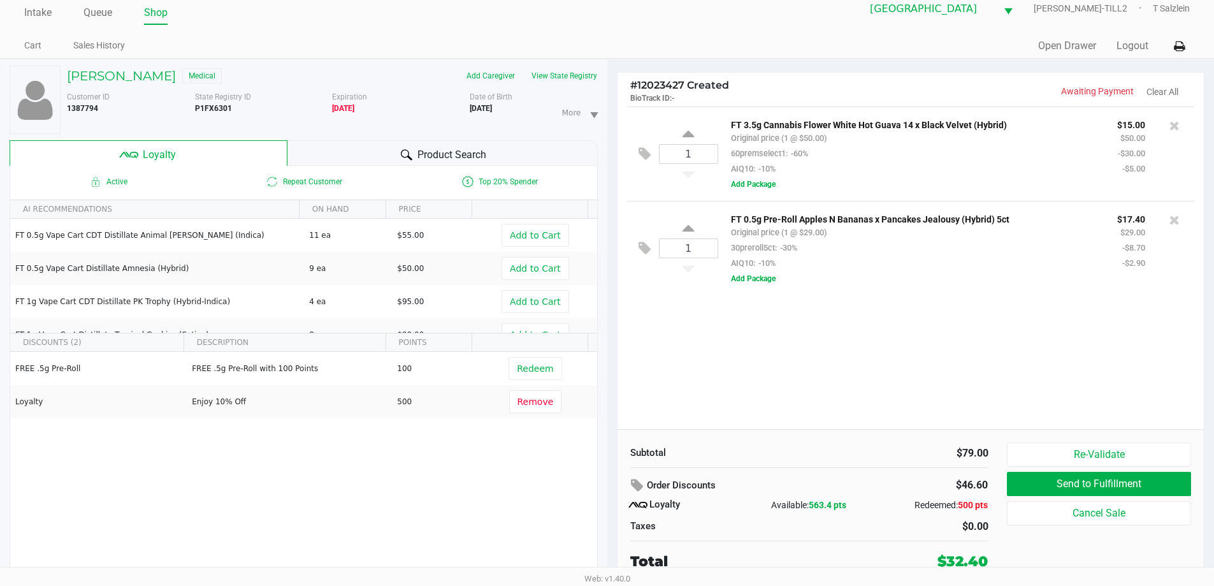
click at [648, 356] on div "1 FT 3.5g Cannabis Flower White Hot Guava 14 x Black Velvet (Hybrid) Original p…" at bounding box center [911, 267] width 587 height 322
click at [648, 310] on div "1 FT 3.5g Cannabis Flower White Hot Guava 14 x Black Velvet (Hybrid) Original p…" at bounding box center [911, 267] width 587 height 322
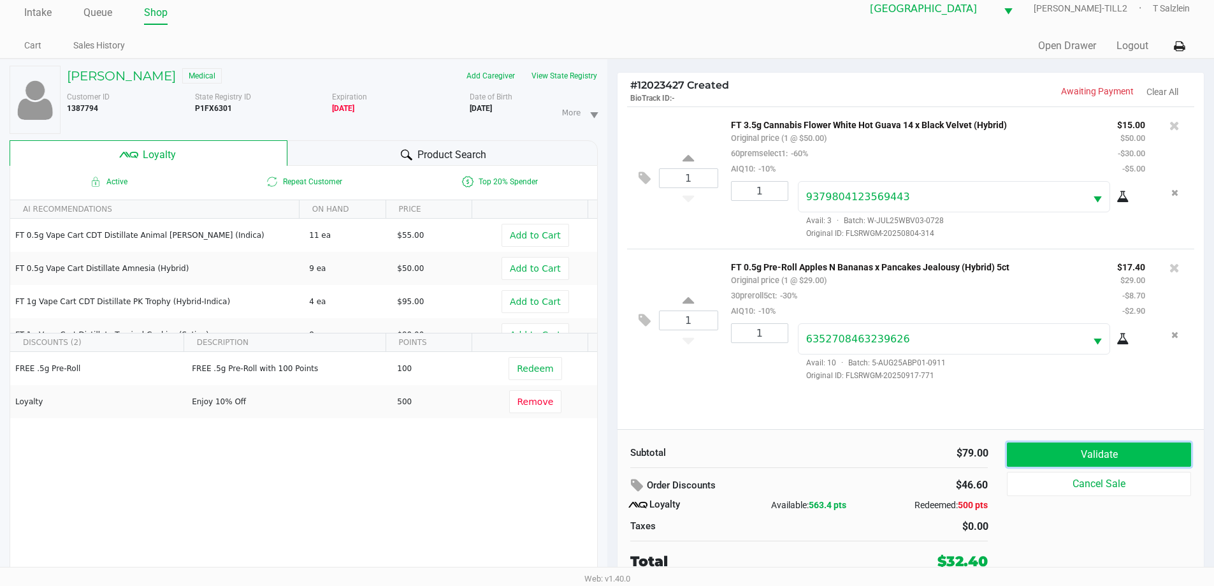
click at [648, 452] on button "Validate" at bounding box center [1099, 454] width 184 height 24
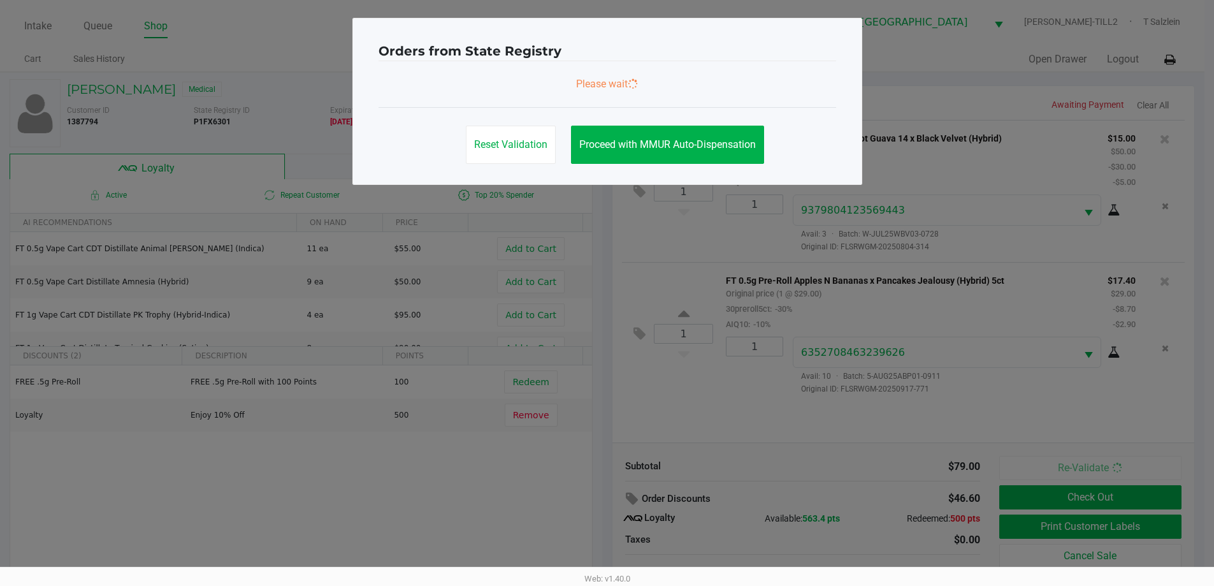
scroll to position [0, 0]
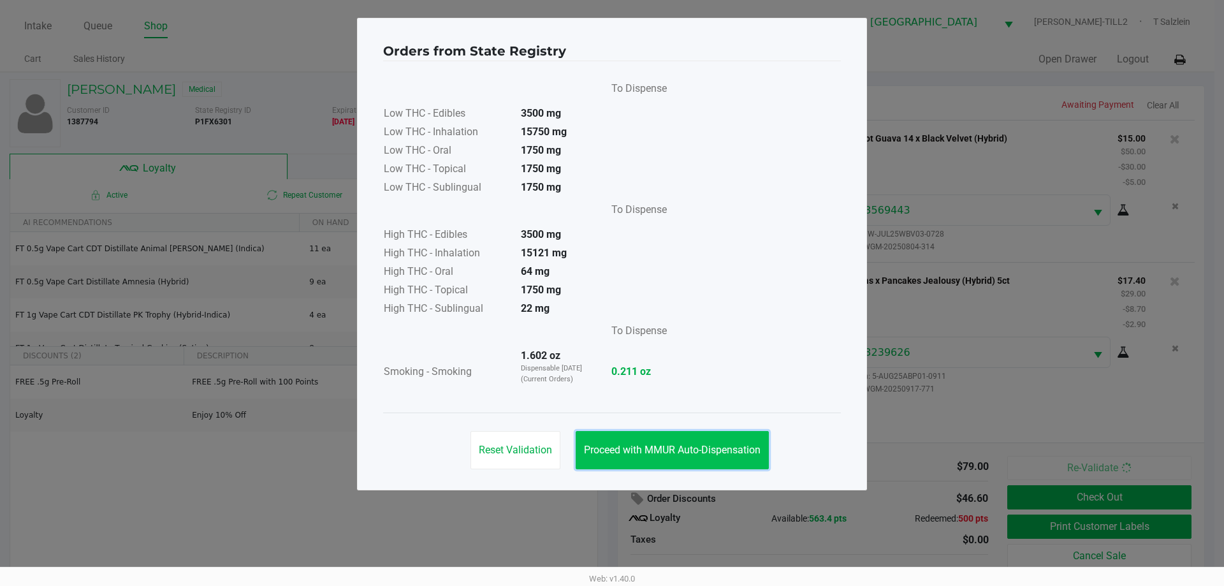
click at [648, 449] on span "Proceed with MMUR Auto-Dispensation" at bounding box center [672, 450] width 177 height 12
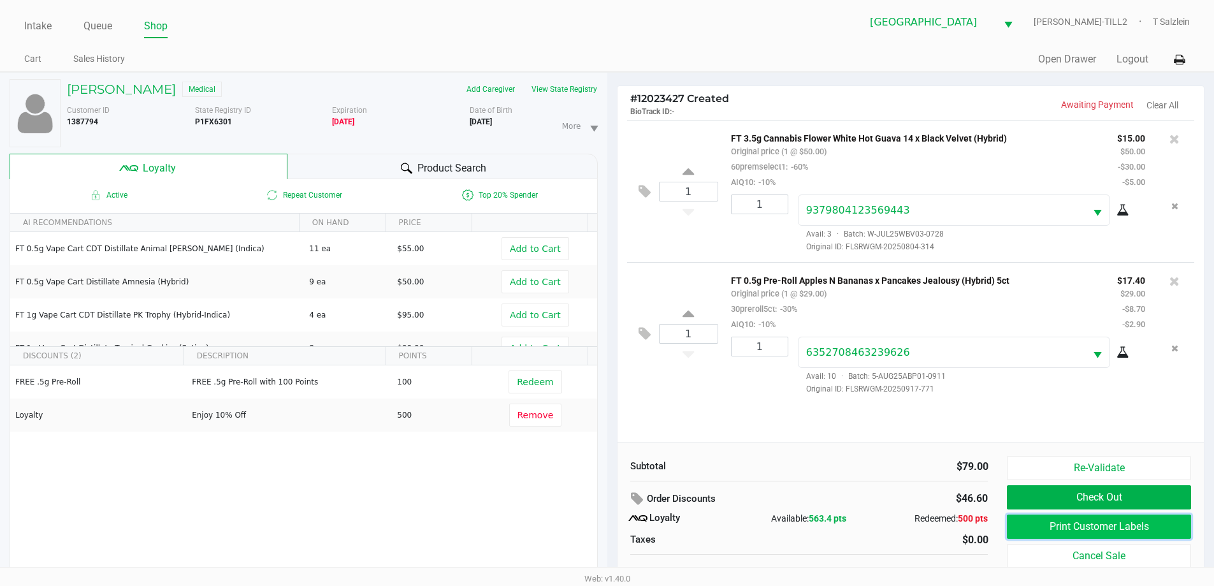
click at [648, 526] on button "Print Customer Labels" at bounding box center [1099, 526] width 184 height 24
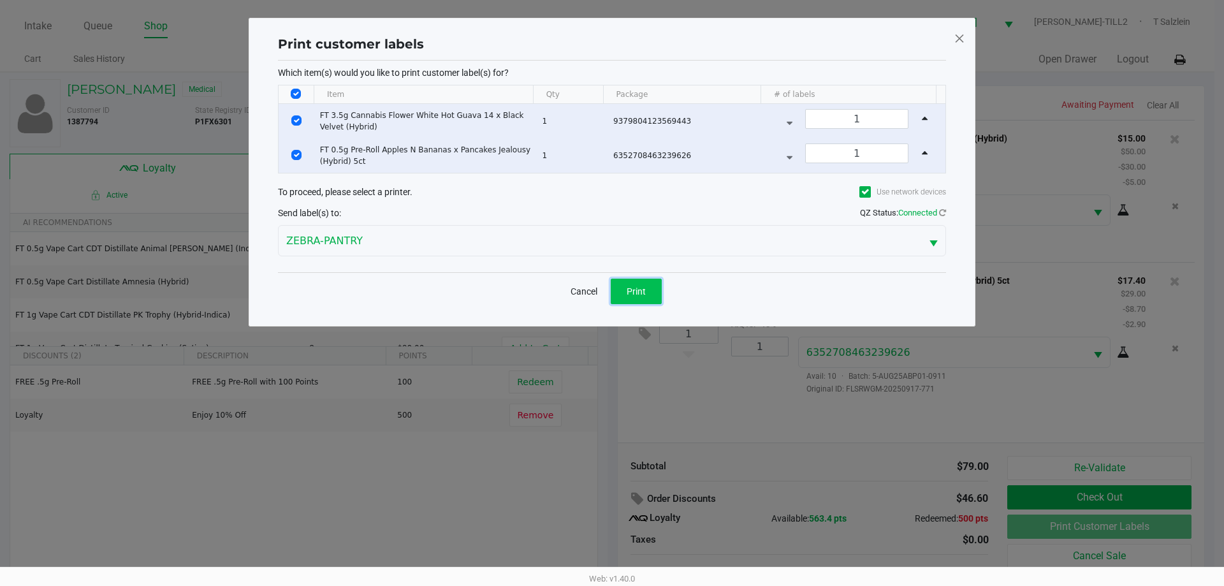
click at [637, 293] on span "Print" at bounding box center [635, 291] width 19 height 10
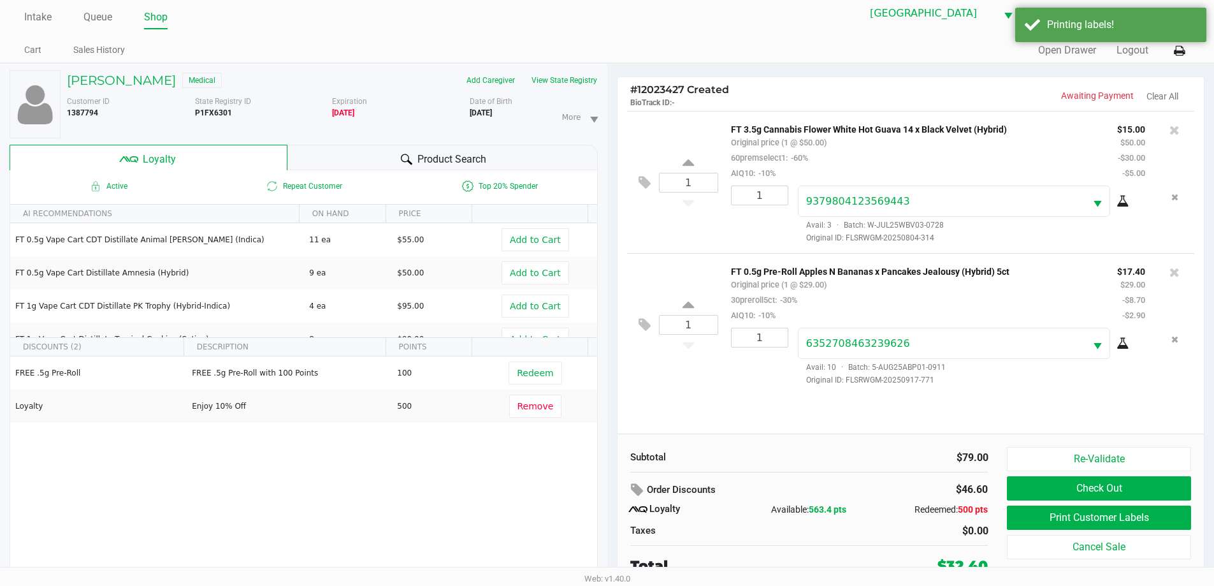
scroll to position [13, 0]
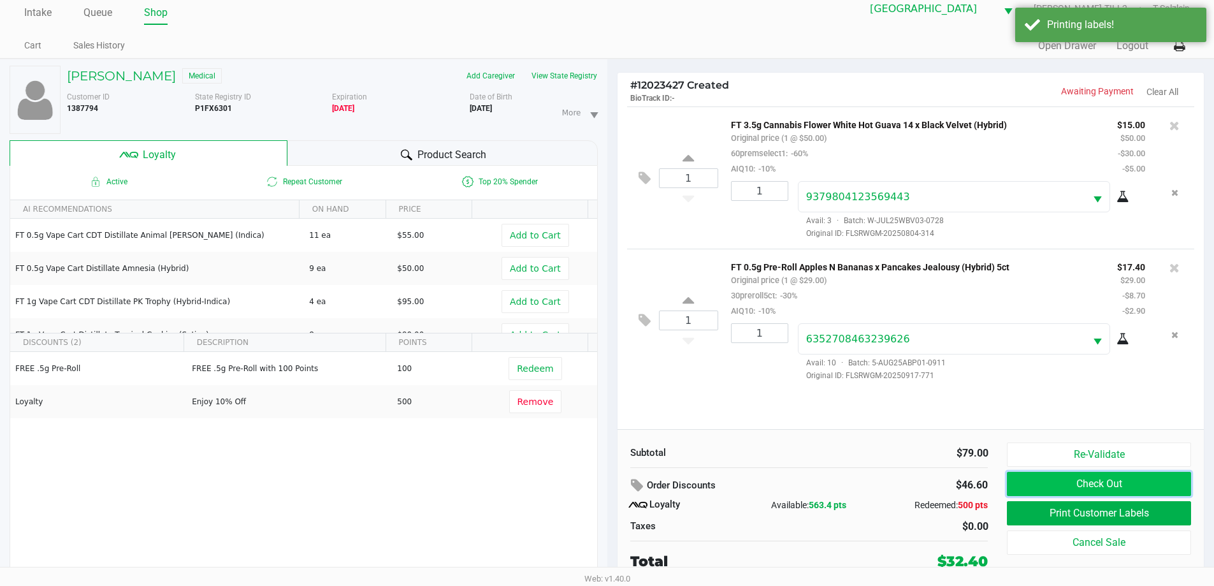
click at [648, 484] on button "Check Out" at bounding box center [1099, 484] width 184 height 24
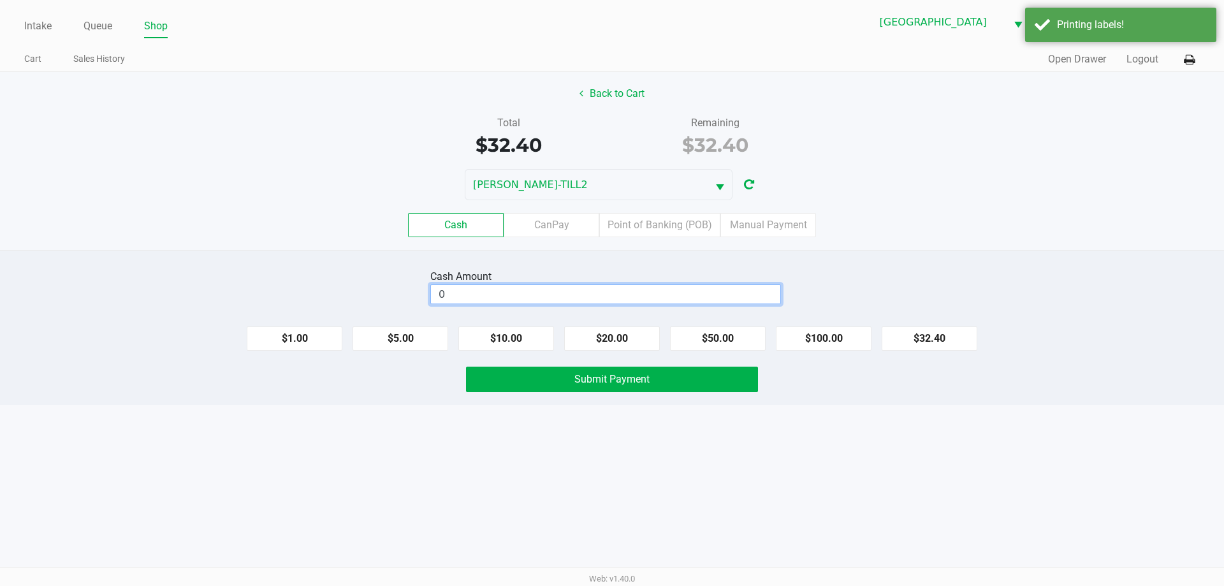
click at [538, 291] on input "0" at bounding box center [605, 294] width 349 height 18
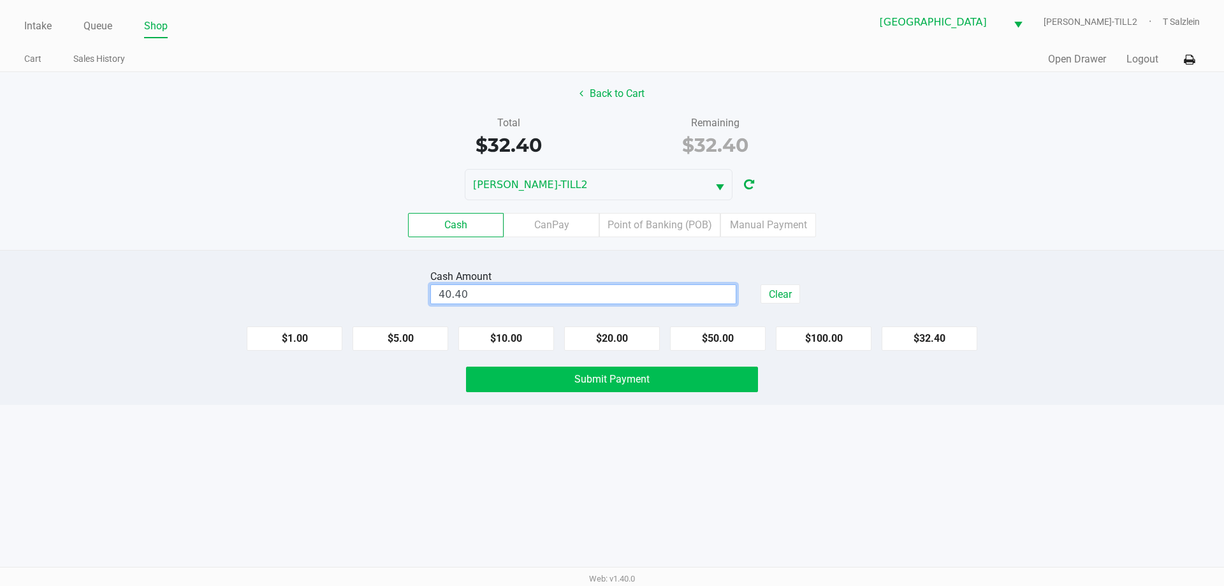
click at [630, 382] on span "Submit Payment" at bounding box center [611, 379] width 75 height 12
type input "$40.40"
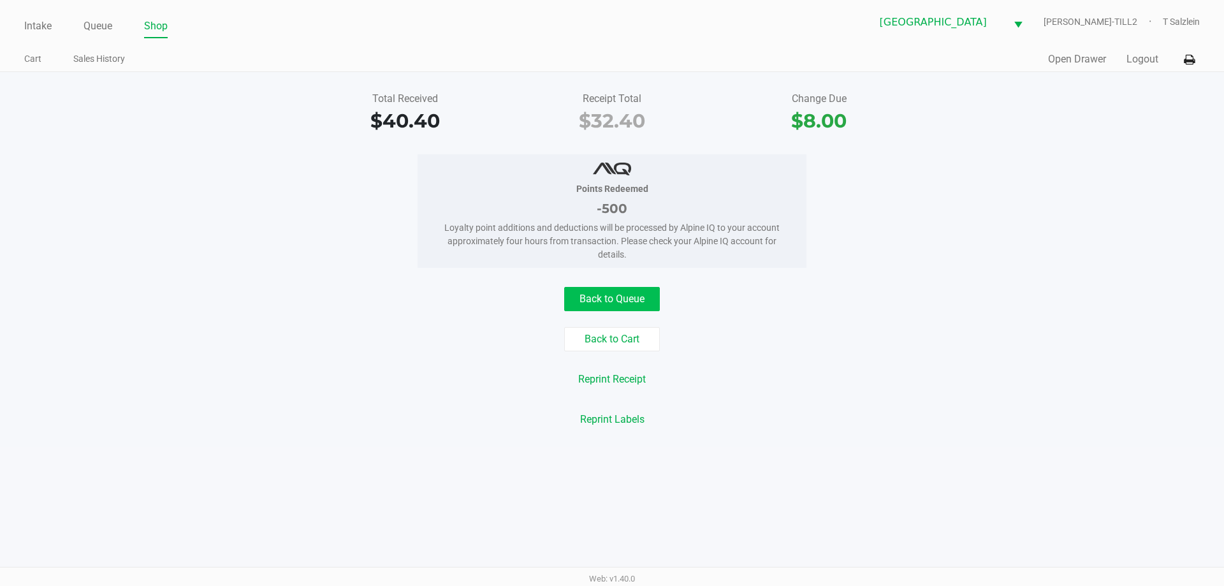
click at [608, 291] on button "Back to Queue" at bounding box center [612, 299] width 96 height 24
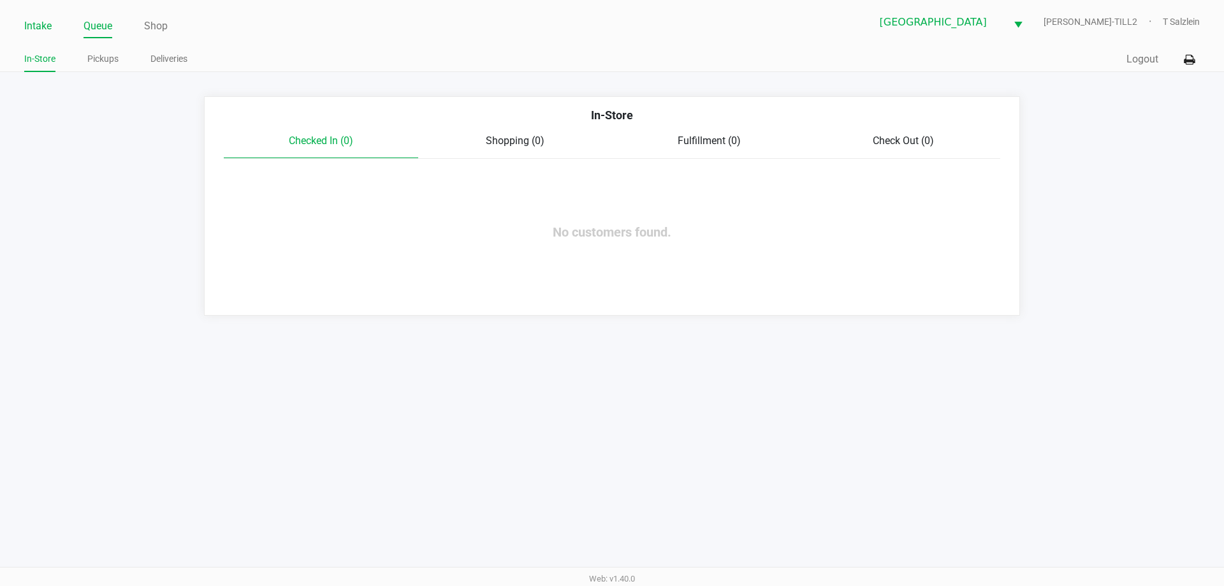
click at [47, 27] on link "Intake" at bounding box center [37, 26] width 27 height 18
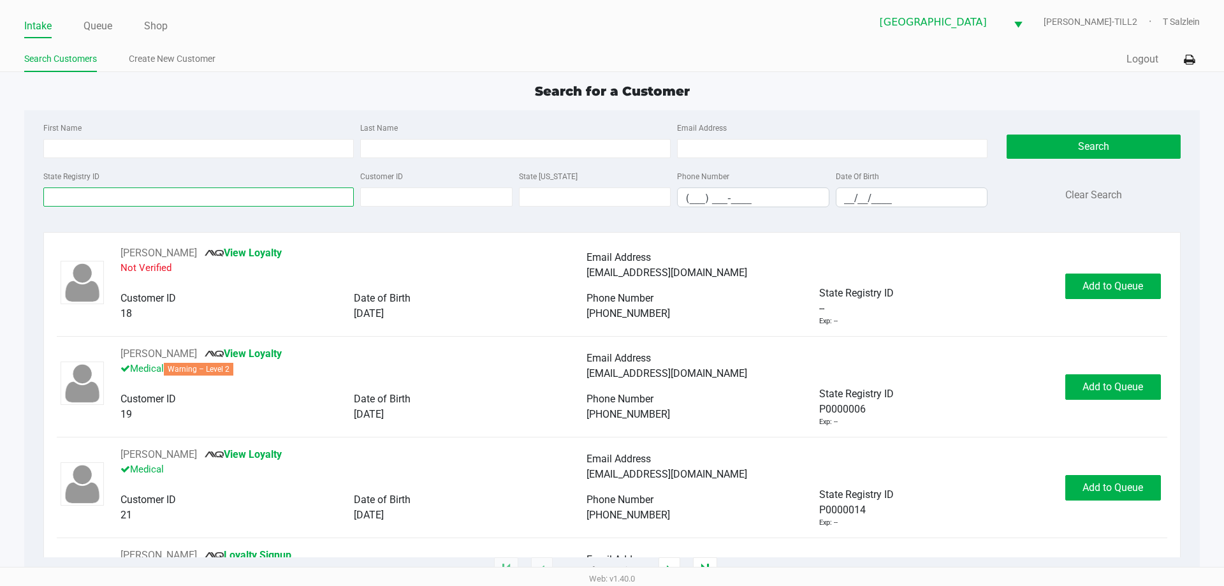
click at [155, 199] on input "State Registry ID" at bounding box center [198, 196] width 310 height 19
click at [256, 148] on input "First Name" at bounding box center [198, 148] width 310 height 19
type input "miguel"
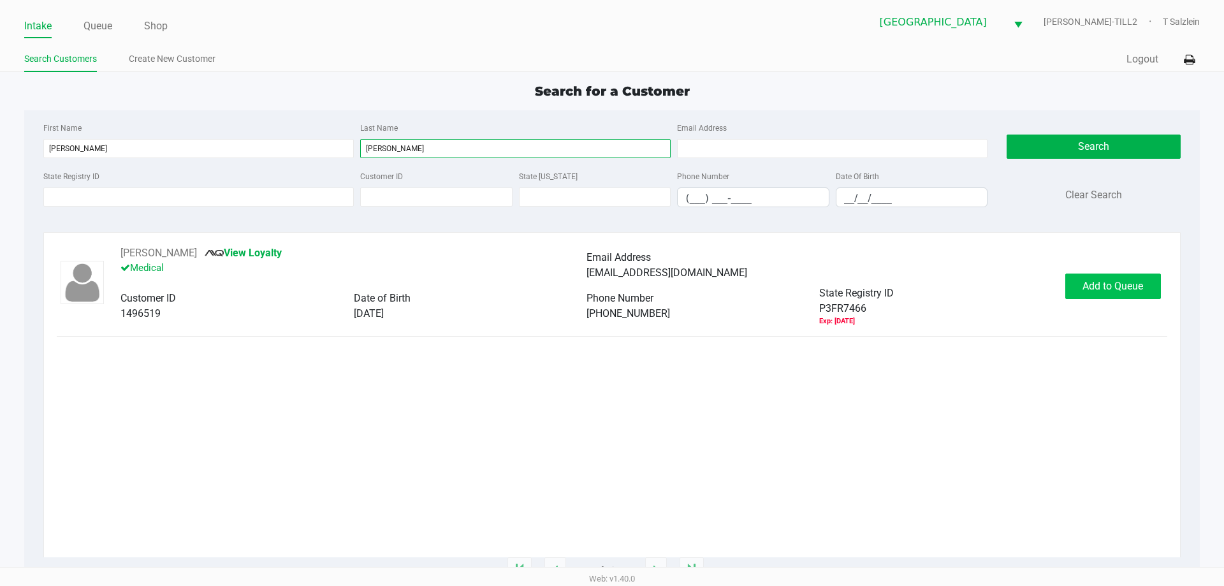
type input "abreu"
click at [648, 296] on button "Add to Queue" at bounding box center [1113, 285] width 96 height 25
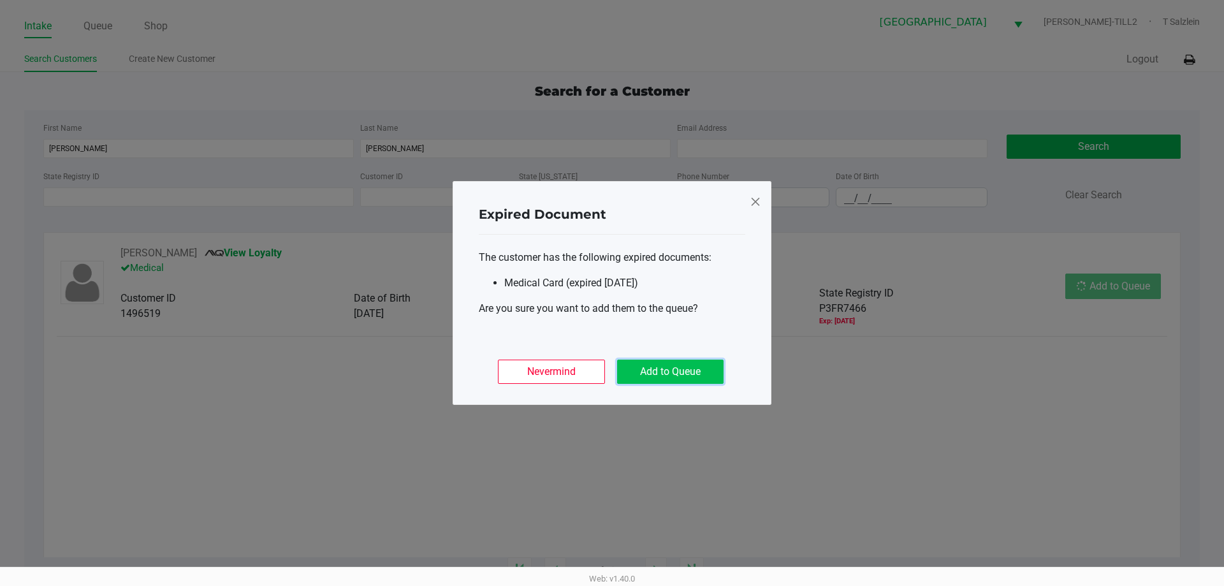
click at [648, 371] on button "Add to Queue" at bounding box center [670, 371] width 106 height 24
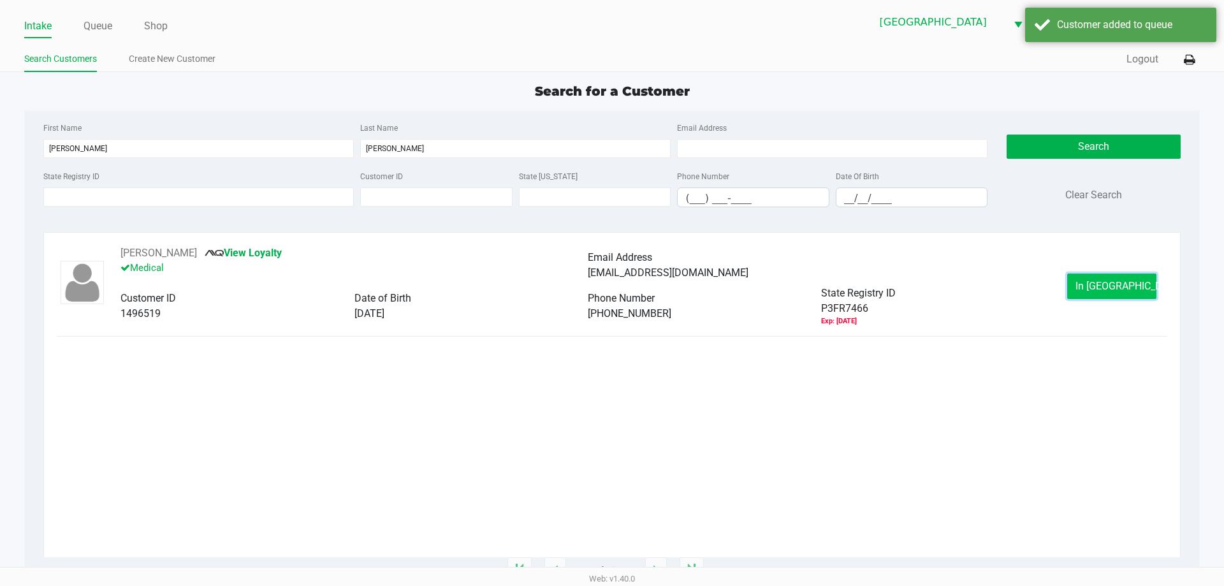
click at [648, 287] on span "In Queue" at bounding box center [1128, 286] width 107 height 12
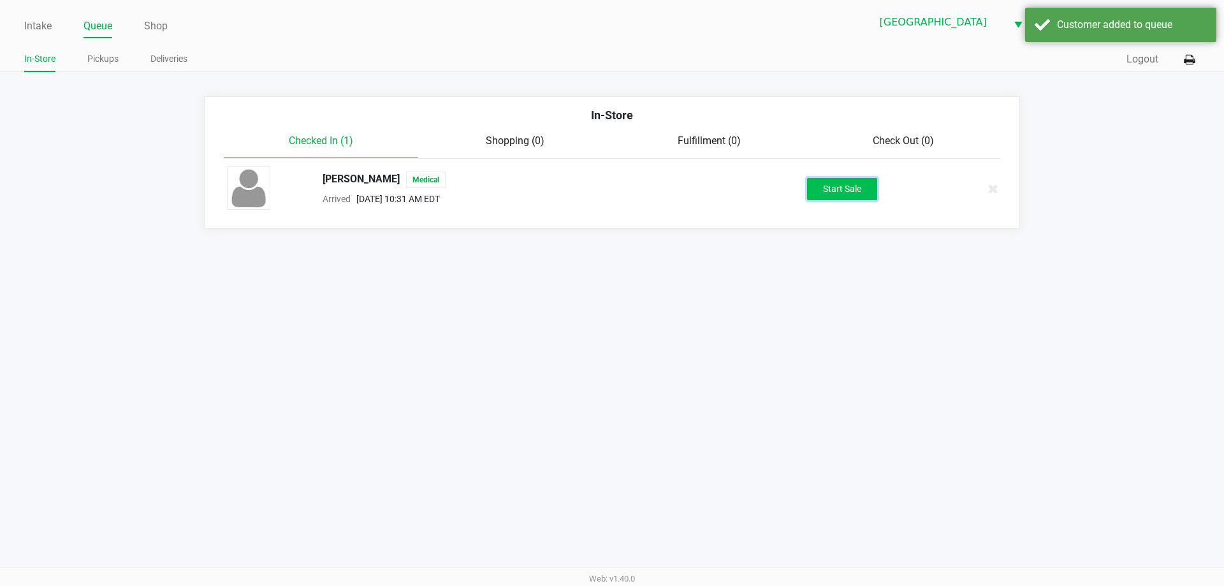
click at [648, 192] on button "Start Sale" at bounding box center [842, 189] width 70 height 22
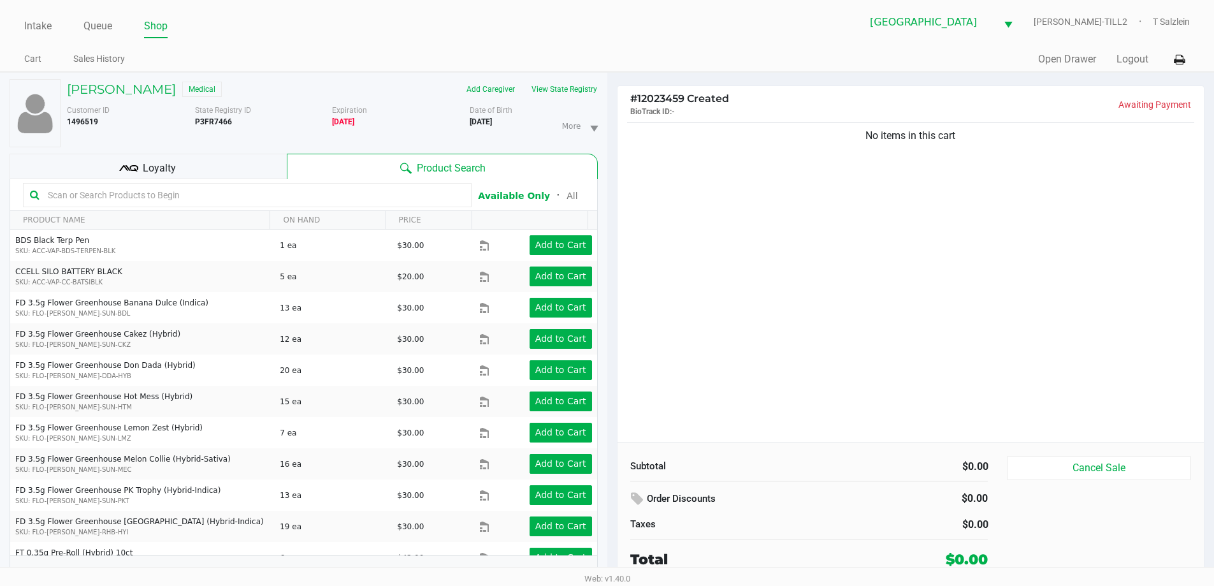
click at [648, 398] on div "No items in this cart" at bounding box center [911, 281] width 587 height 322
click at [574, 90] on button "View State Registry" at bounding box center [560, 89] width 75 height 20
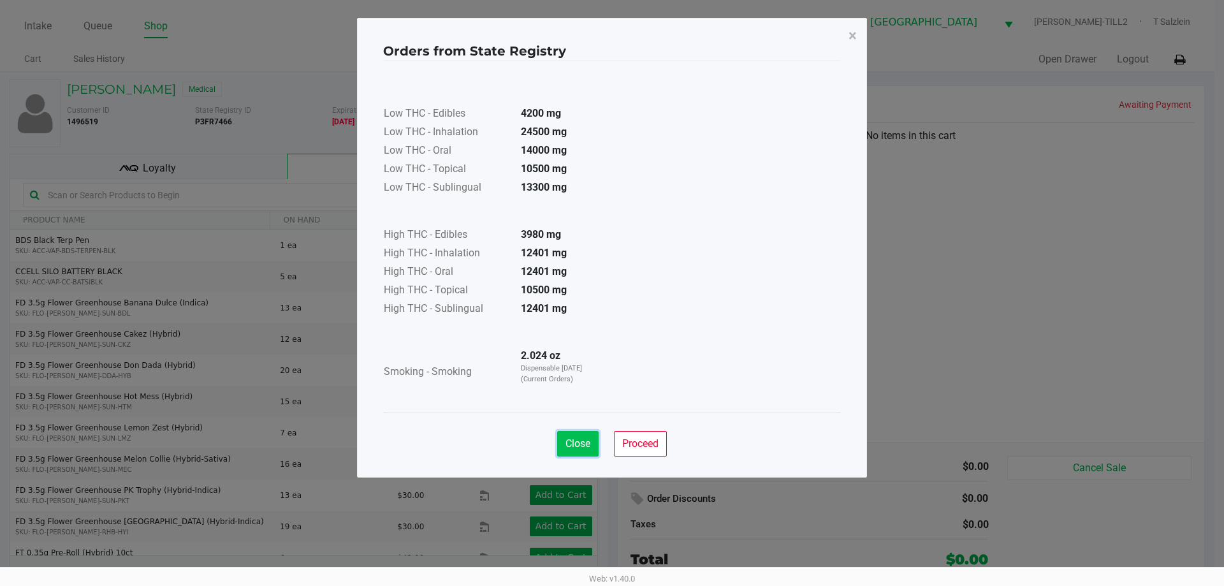
click at [565, 445] on span "Close" at bounding box center [577, 443] width 25 height 12
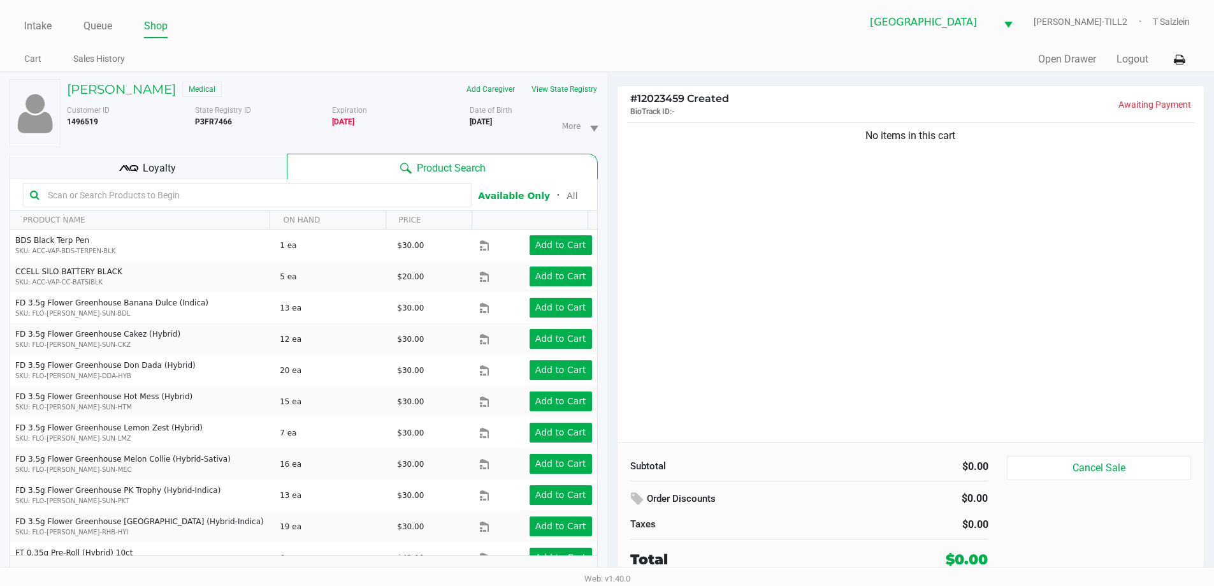
click at [197, 196] on input "text" at bounding box center [254, 194] width 422 height 19
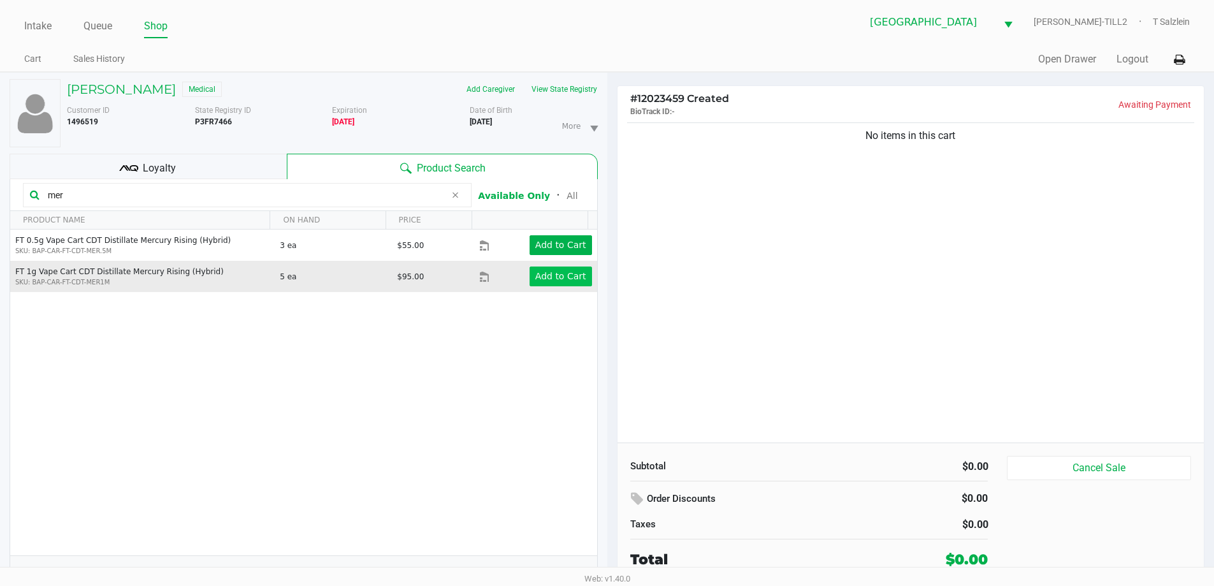
type input "mer"
click at [546, 280] on app-button-loader "Add to Cart" at bounding box center [560, 276] width 51 height 10
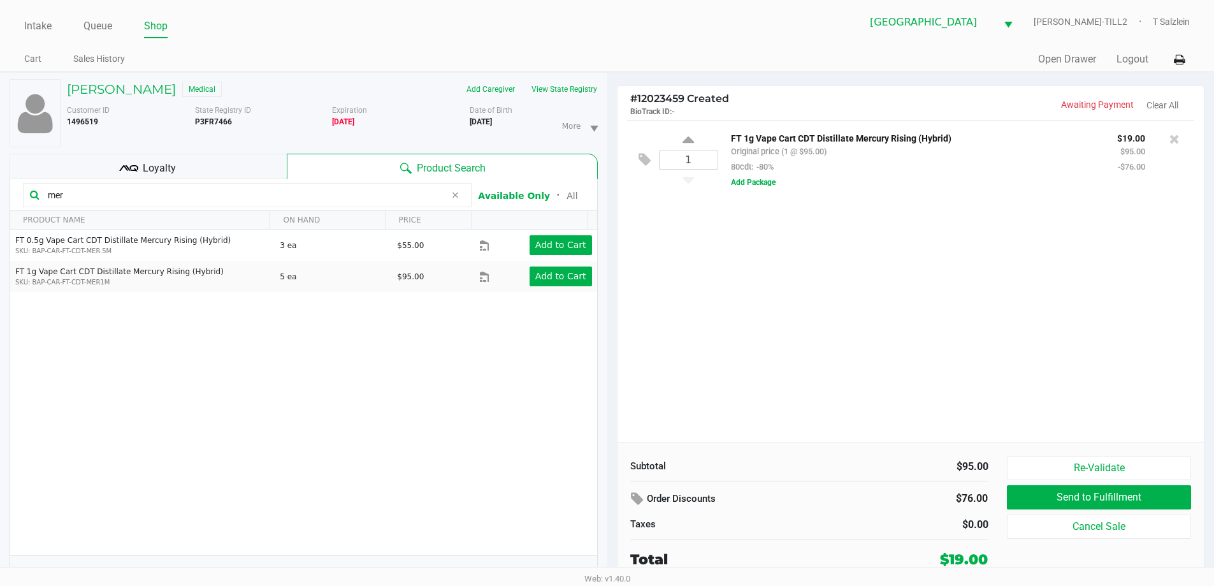
click at [648, 315] on div "1 FT 1g Vape Cart CDT Distillate Mercury Rising (Hybrid) Original price (1 @ $9…" at bounding box center [911, 281] width 587 height 322
click at [84, 196] on input "mer" at bounding box center [244, 194] width 403 height 19
click at [127, 164] on icon at bounding box center [128, 168] width 19 height 19
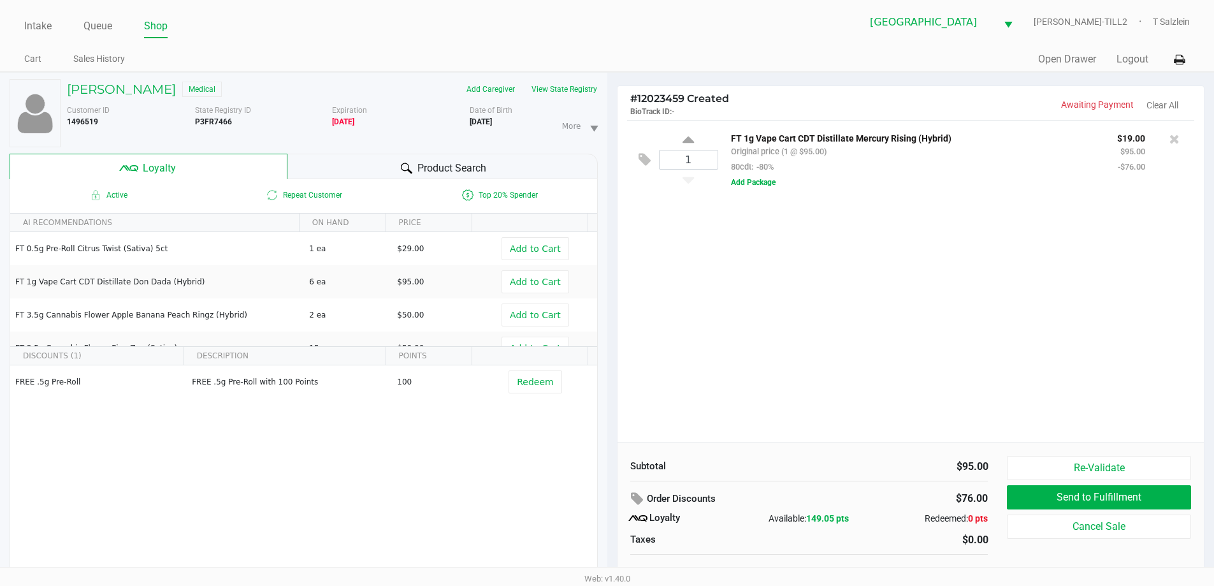
click at [449, 162] on span "Product Search" at bounding box center [451, 168] width 69 height 15
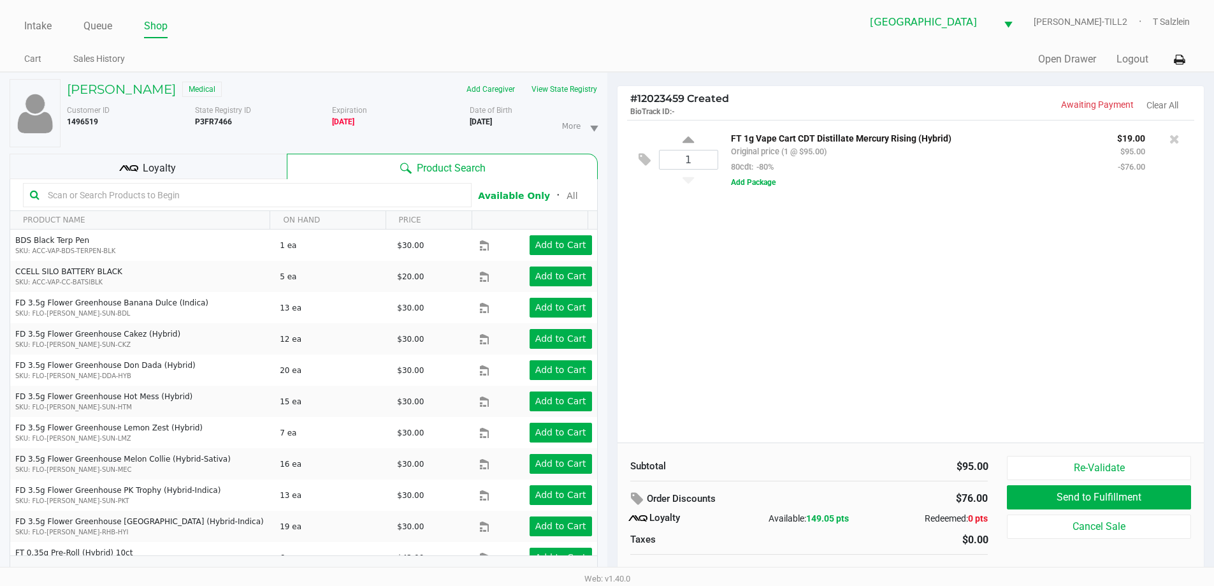
click at [242, 192] on input "text" at bounding box center [254, 194] width 422 height 19
click at [181, 198] on input "text" at bounding box center [254, 194] width 422 height 19
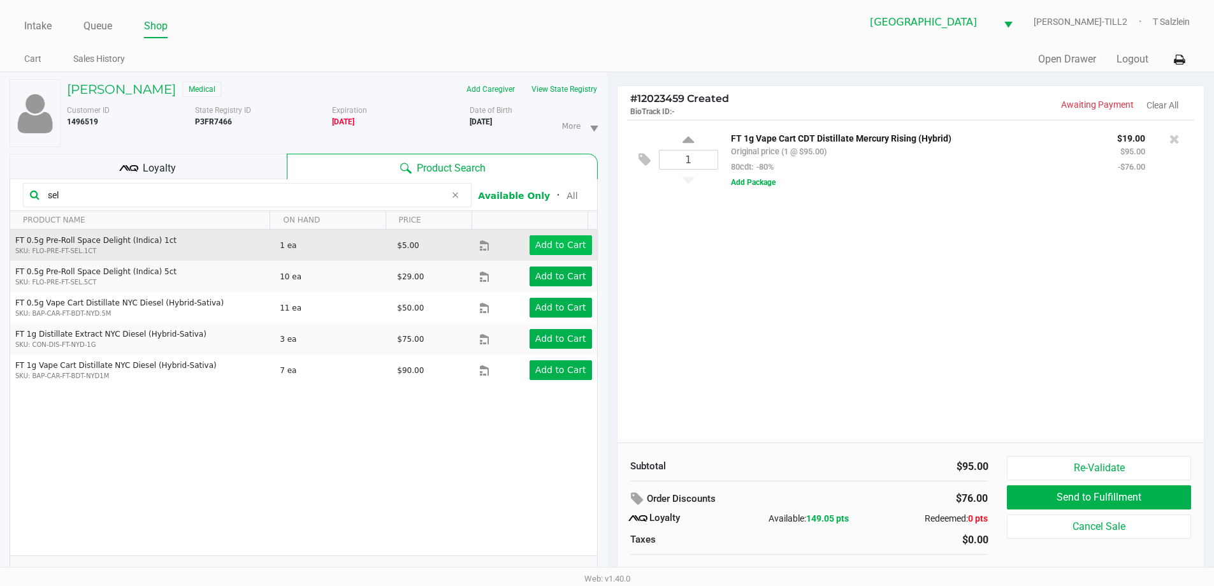
type input "sel"
click at [558, 249] on app-button-loader "Add to Cart" at bounding box center [560, 245] width 51 height 10
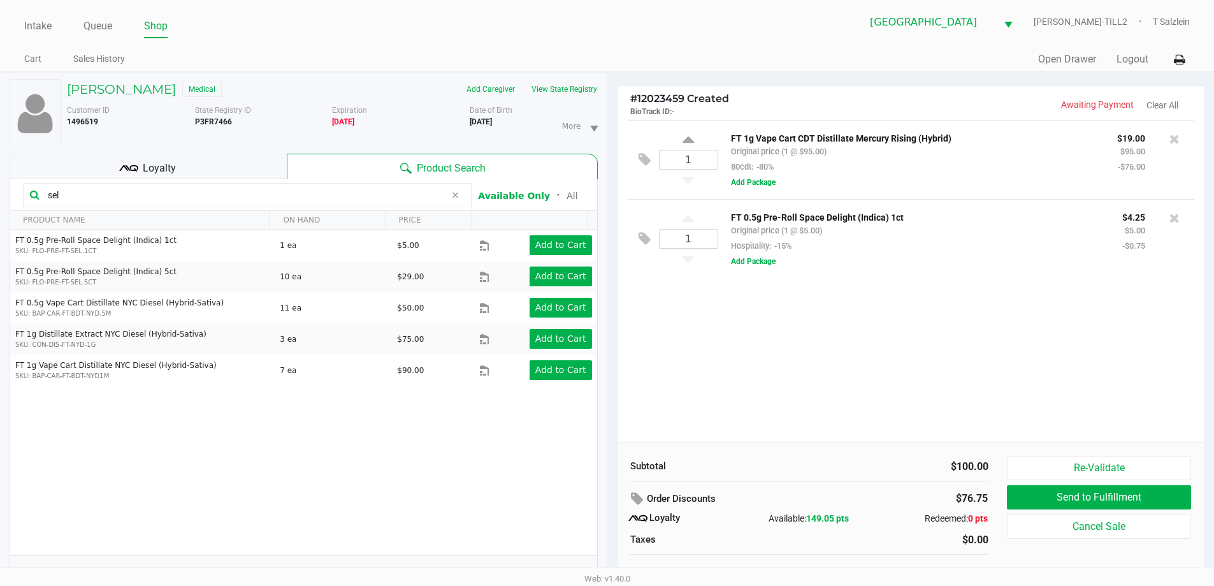
click at [648, 340] on div "1 FT 1g Vape Cart CDT Distillate Mercury Rising (Hybrid) Original price (1 @ $9…" at bounding box center [911, 281] width 587 height 322
click at [648, 375] on div "1 FT 1g Vape Cart CDT Distillate Mercury Rising (Hybrid) Original price (1 @ $9…" at bounding box center [911, 281] width 587 height 322
click at [167, 168] on span "Loyalty" at bounding box center [159, 168] width 33 height 15
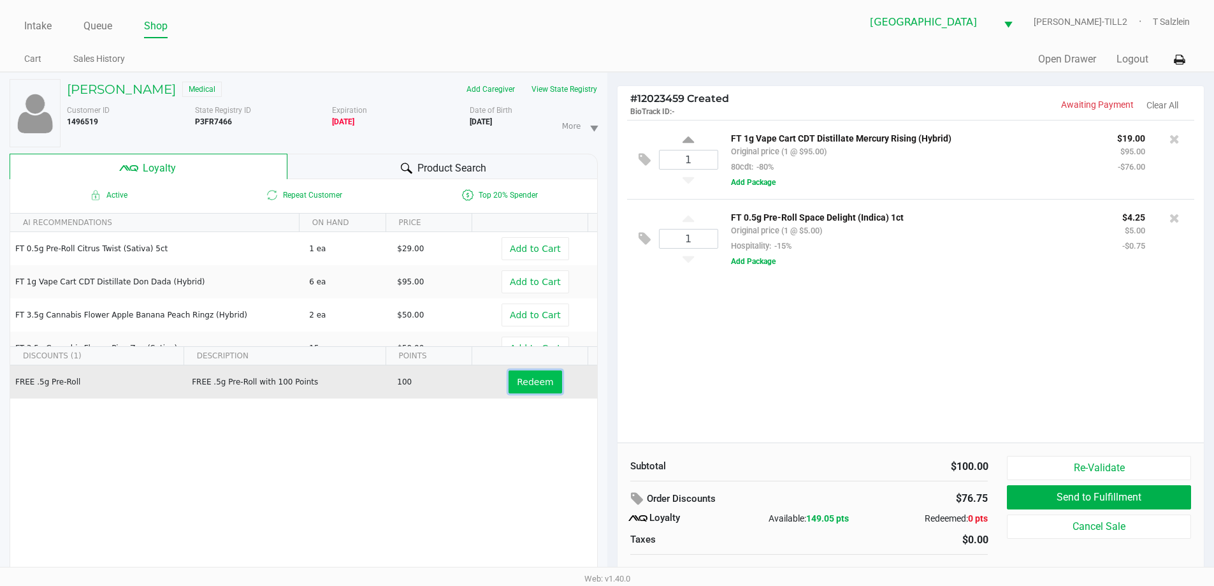
click at [535, 386] on span "Redeem" at bounding box center [535, 382] width 36 height 10
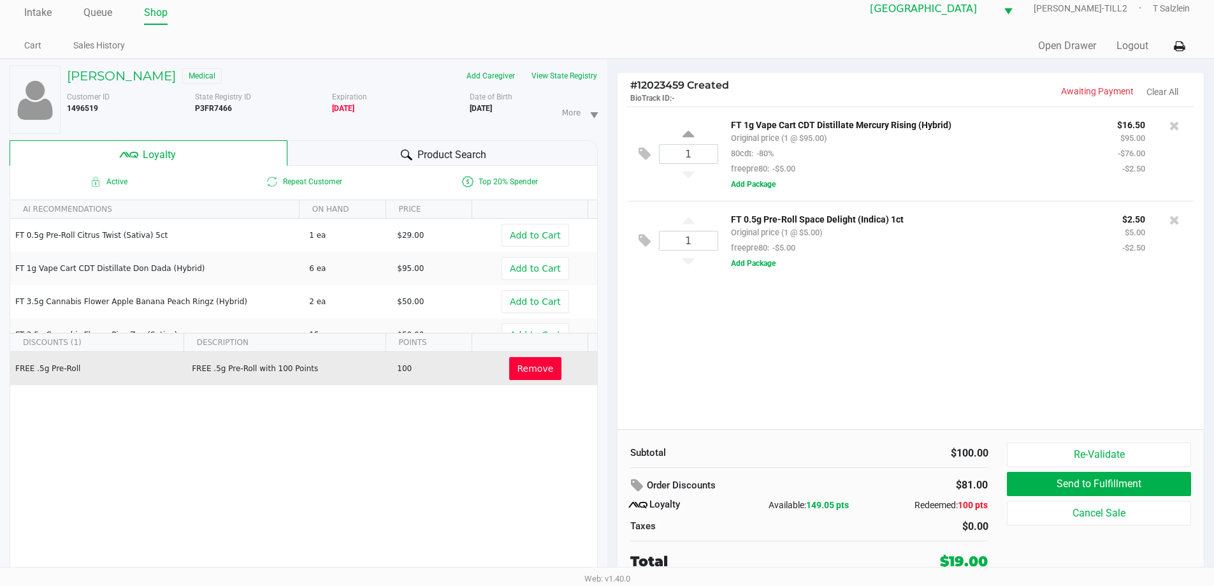
click at [648, 393] on div "1 FT 1g Vape Cart CDT Distillate Mercury Rising (Hybrid) Original price (1 @ $9…" at bounding box center [911, 267] width 587 height 322
click at [648, 357] on div "1 FT 1g Vape Cart CDT Distillate Mercury Rising (Hybrid) Original price (1 @ $9…" at bounding box center [911, 267] width 587 height 322
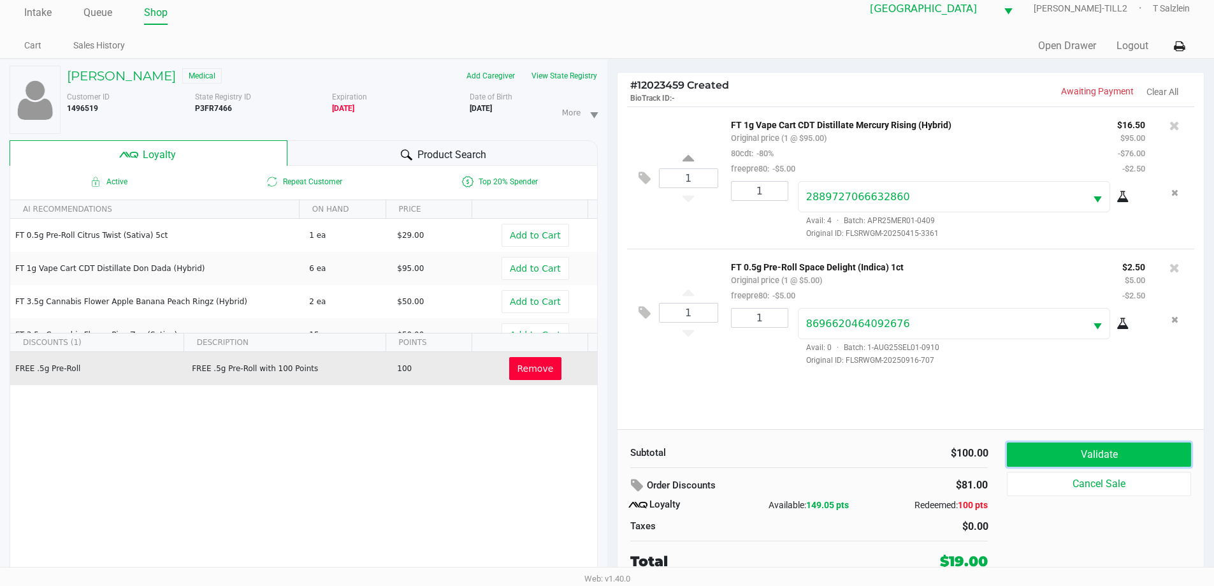
click at [648, 453] on button "Validate" at bounding box center [1099, 454] width 184 height 24
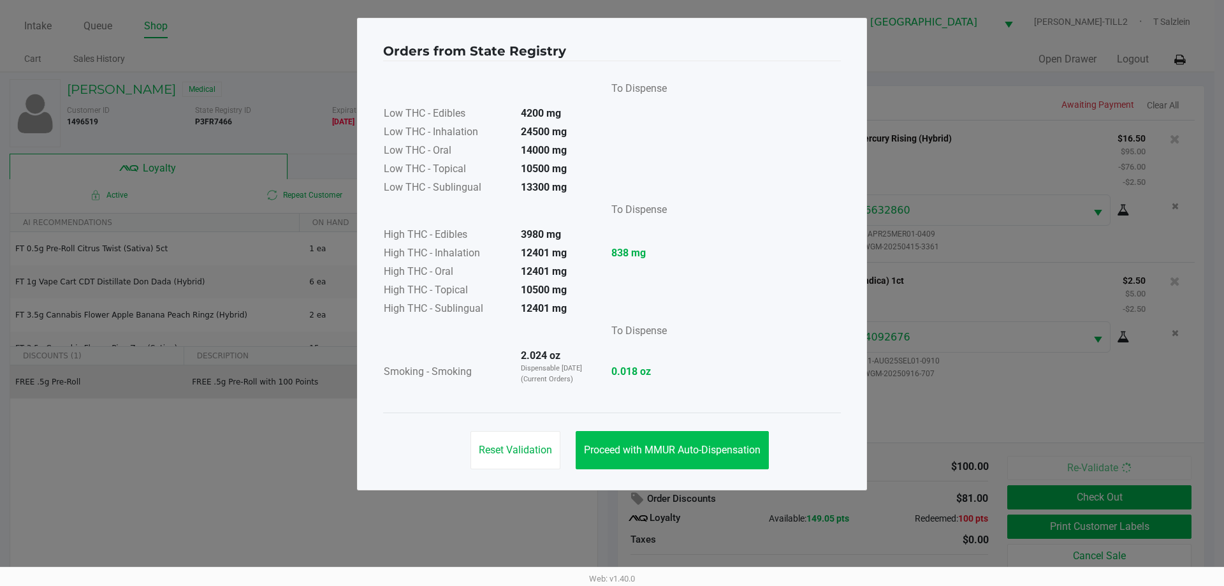
click at [648, 448] on span "Proceed with MMUR Auto-Dispensation" at bounding box center [672, 450] width 177 height 12
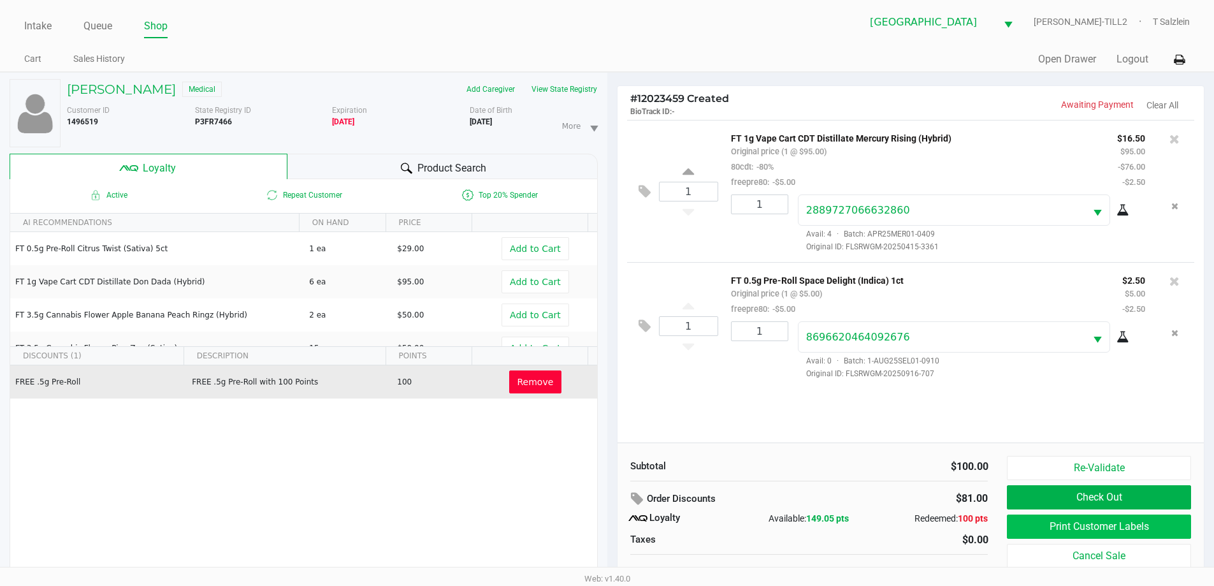
click at [648, 530] on button "Print Customer Labels" at bounding box center [1099, 526] width 184 height 24
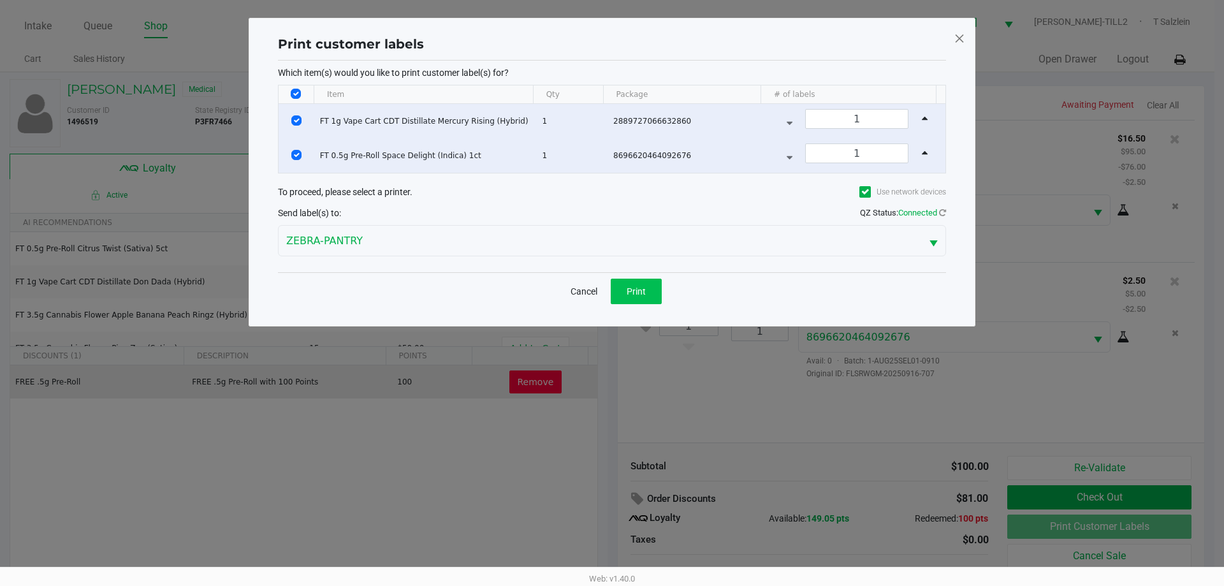
click at [648, 300] on button "Print" at bounding box center [636, 290] width 51 height 25
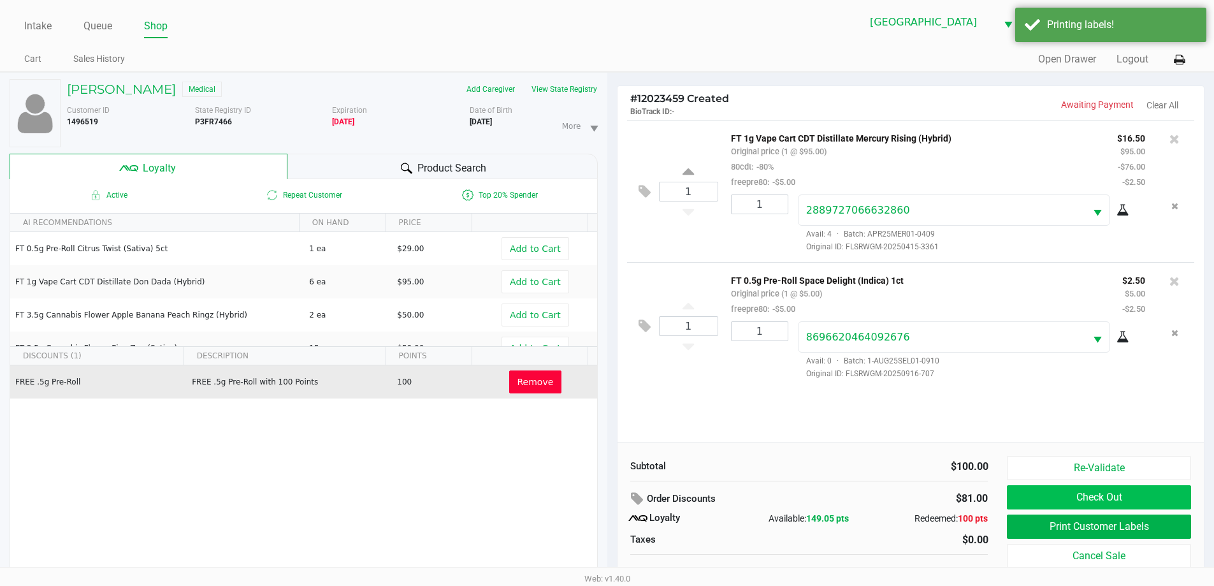
click at [648, 489] on button "Check Out" at bounding box center [1099, 497] width 184 height 24
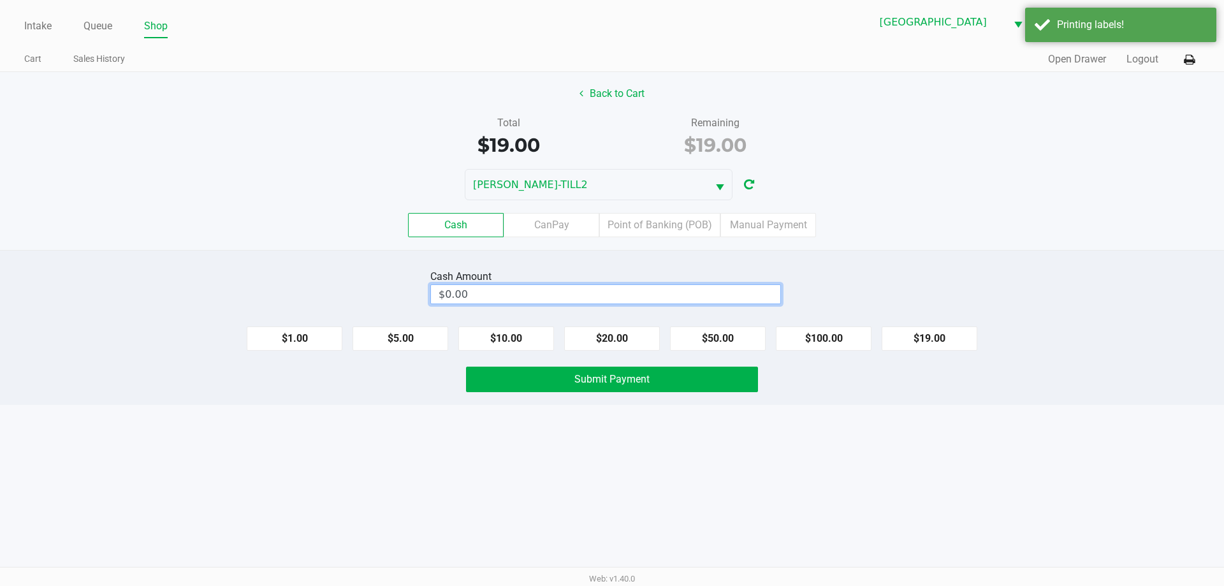
click at [537, 298] on input "$0.00" at bounding box center [605, 294] width 349 height 18
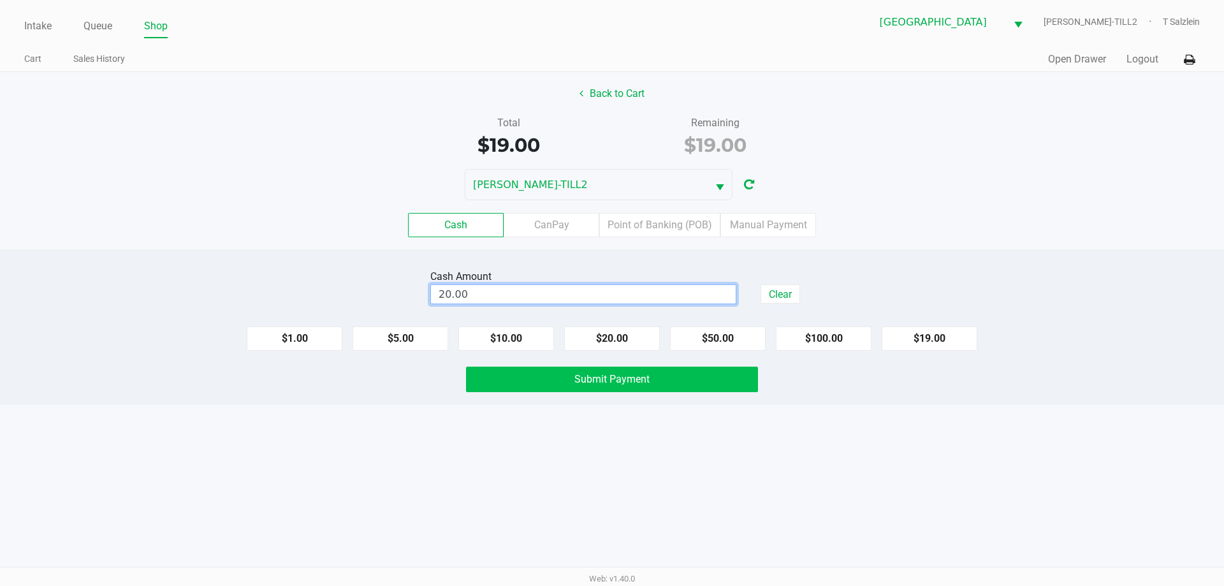
click at [611, 386] on button "Submit Payment" at bounding box center [612, 378] width 292 height 25
type input "$20.00"
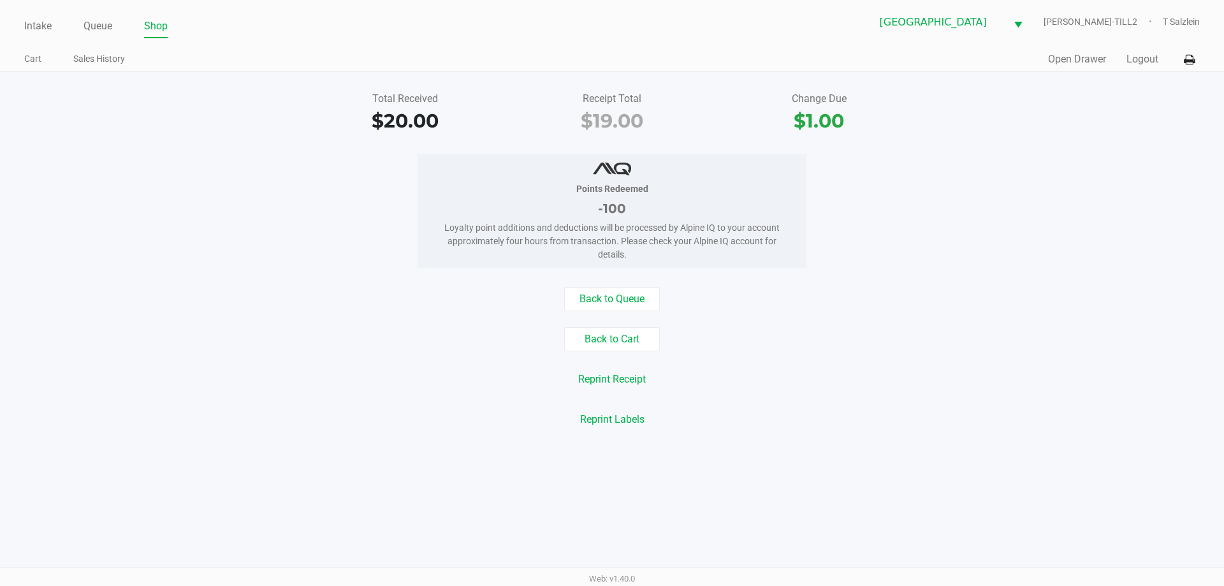
click at [263, 424] on div "Reprint Labels" at bounding box center [611, 419] width 1243 height 24
click at [592, 311] on div "Back to Queue Back to Cart Reprint Receipt Reprint Labels" at bounding box center [611, 359] width 1243 height 145
click at [595, 298] on button "Back to Queue" at bounding box center [612, 299] width 96 height 24
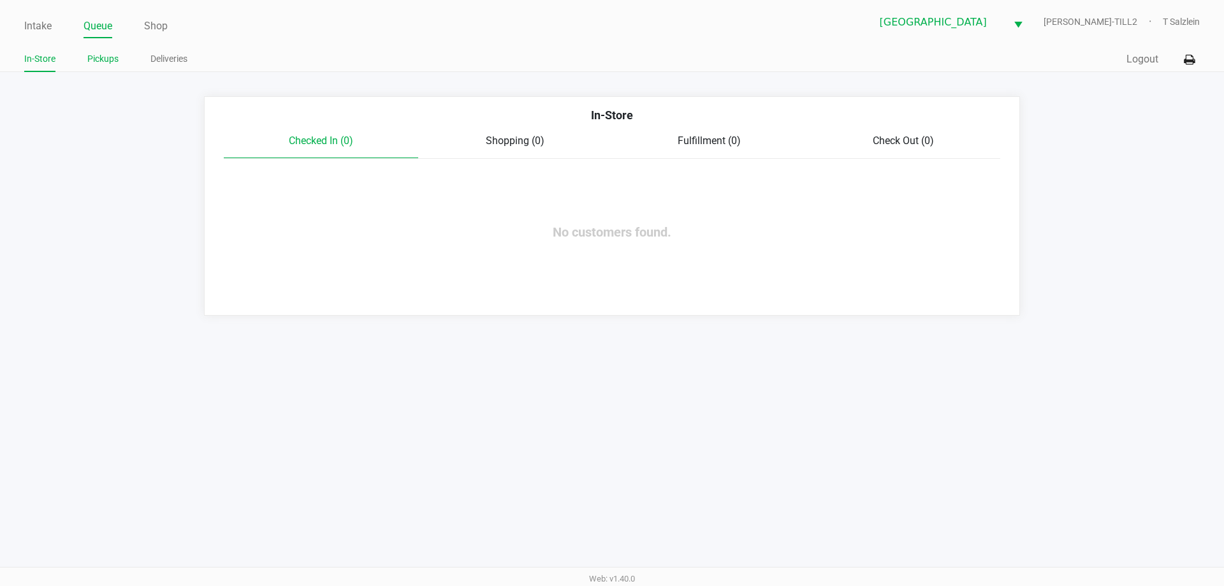
click at [108, 61] on link "Pickups" at bounding box center [102, 59] width 31 height 16
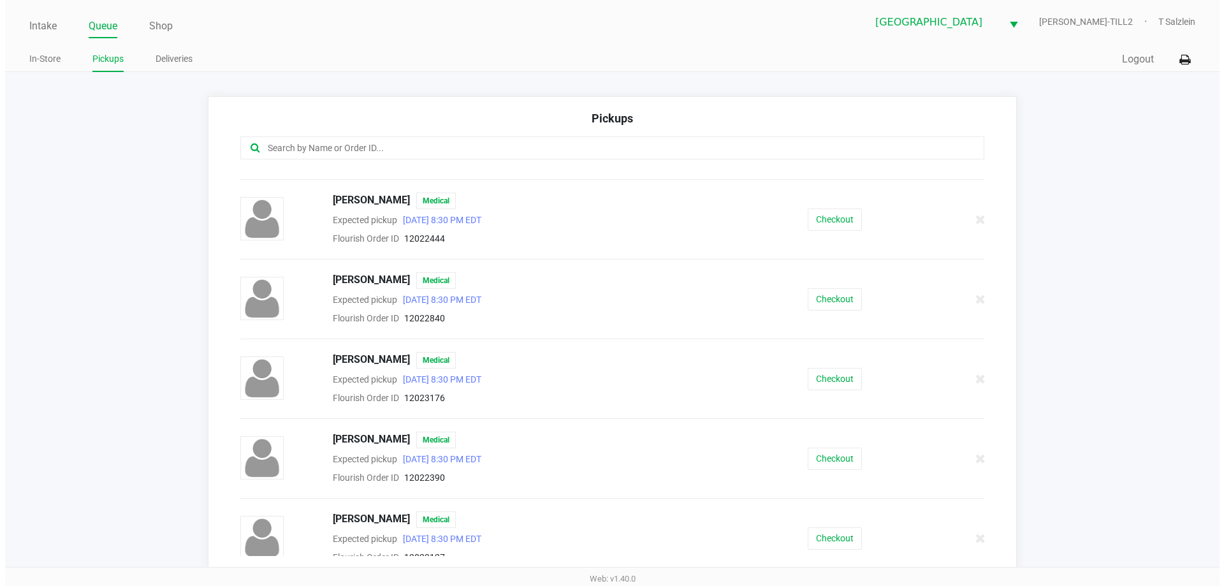
scroll to position [701, 0]
click at [648, 380] on button "Checkout" at bounding box center [829, 377] width 54 height 22
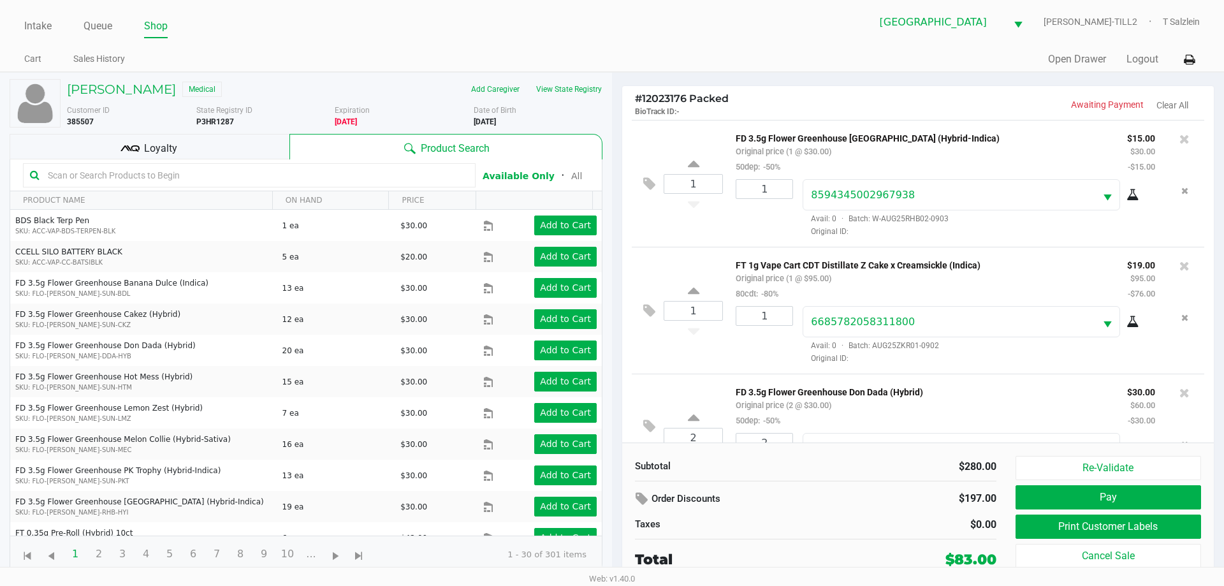
click at [291, 171] on input "text" at bounding box center [256, 175] width 426 height 19
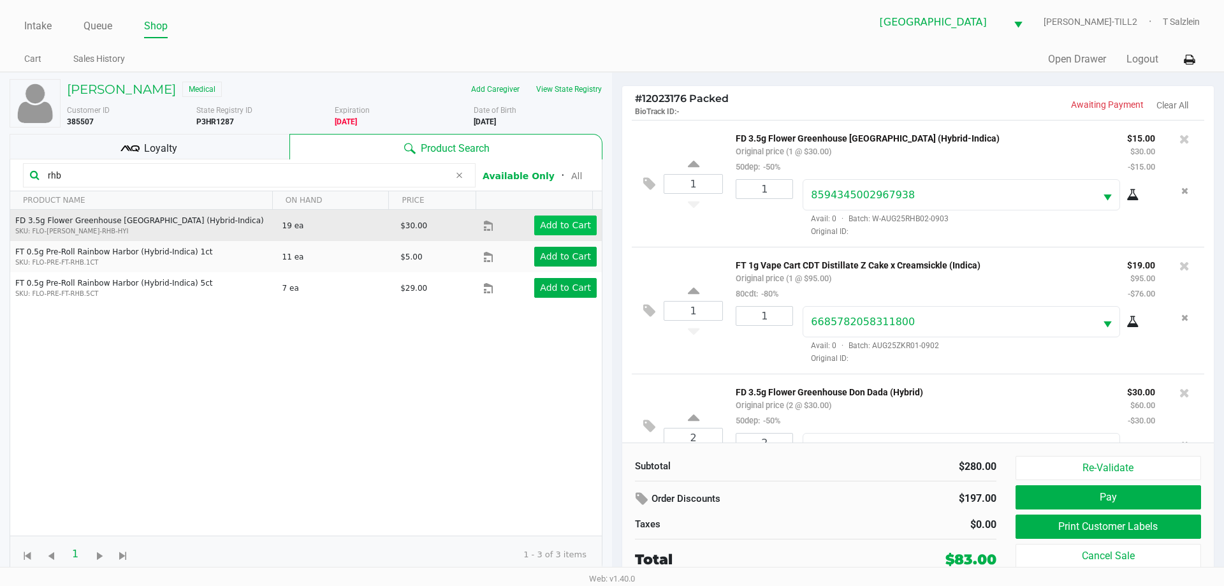
type input "rhb"
click at [560, 224] on app-button-loader "Add to Cart" at bounding box center [565, 225] width 51 height 10
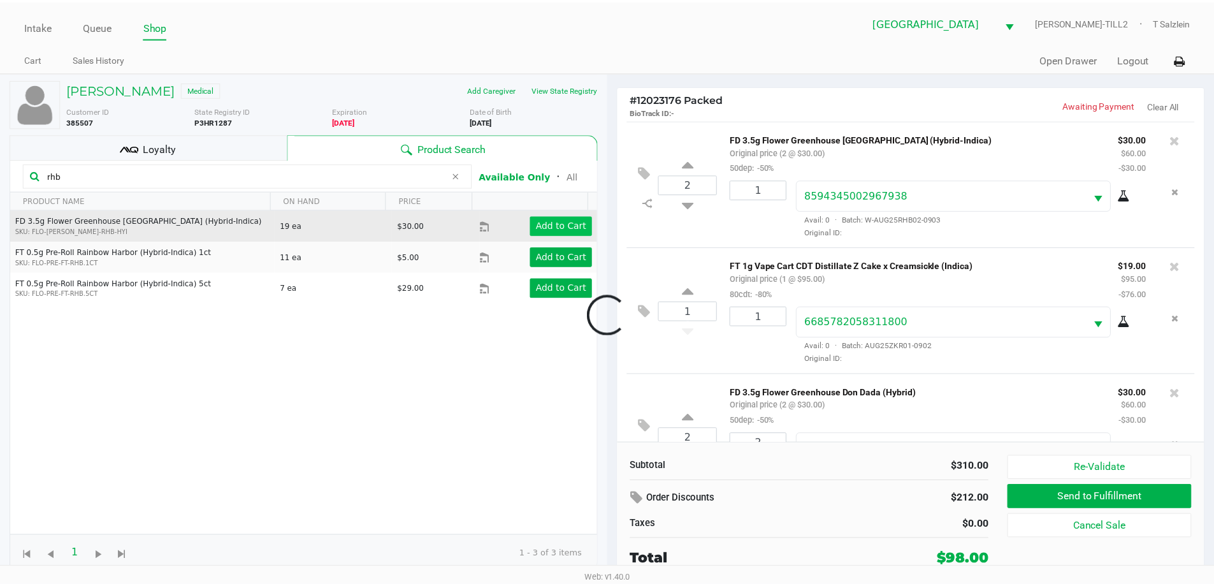
scroll to position [187, 0]
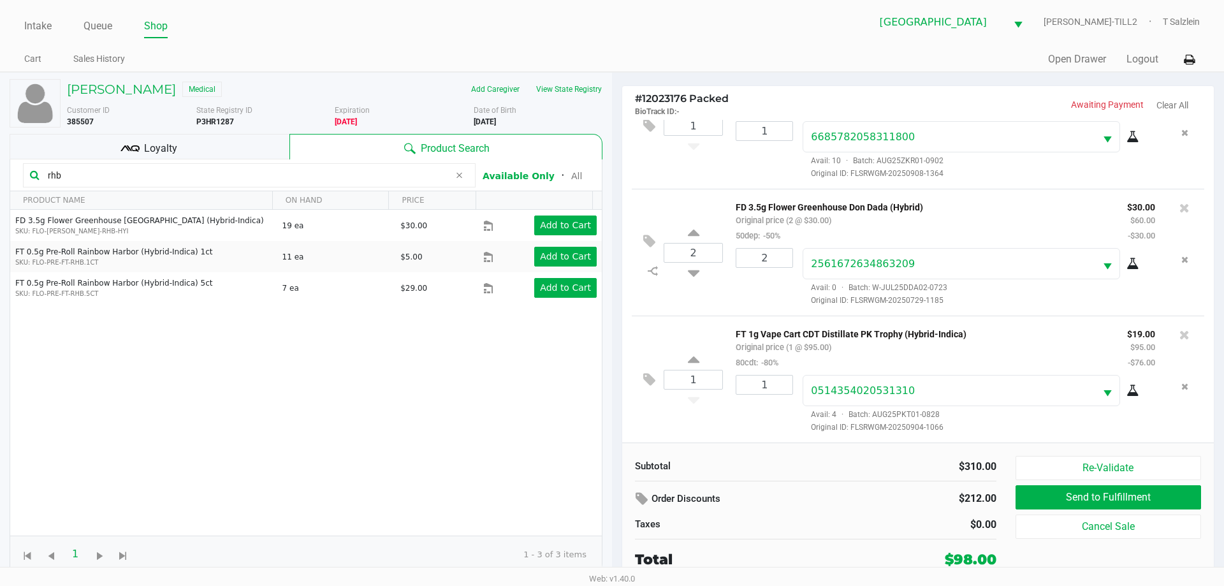
click at [648, 482] on div "Subtotal $310.00 Order Discounts $212.00 Taxes $0.00 Total $98.00" at bounding box center [815, 513] width 380 height 114
click at [648, 496] on div "$212.00" at bounding box center [942, 499] width 127 height 23
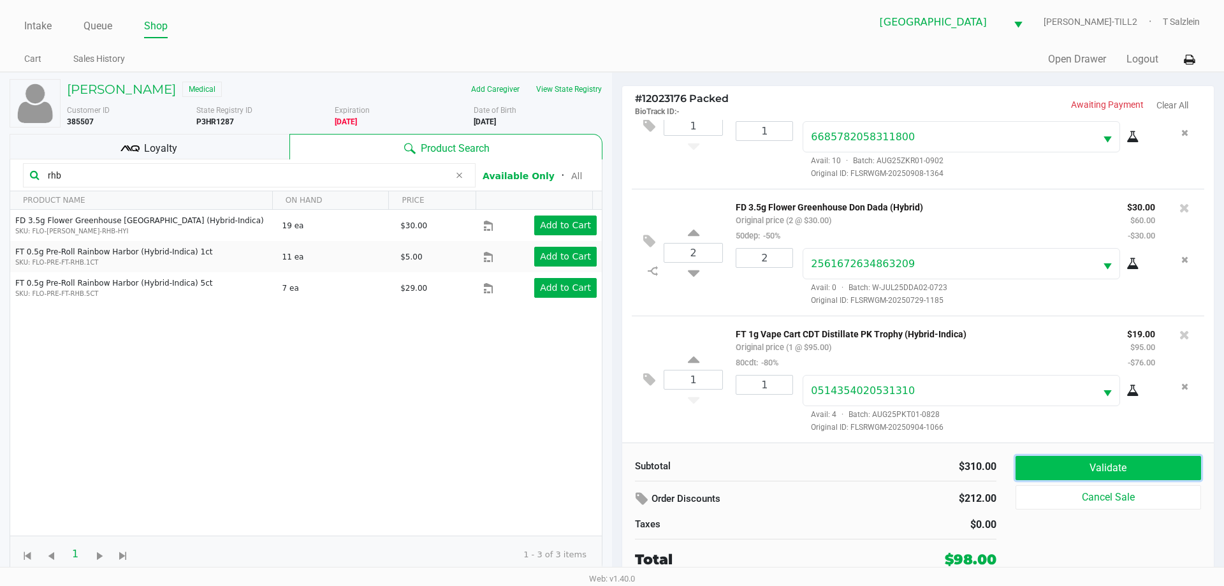
click at [648, 470] on button "Validate" at bounding box center [1107, 468] width 185 height 24
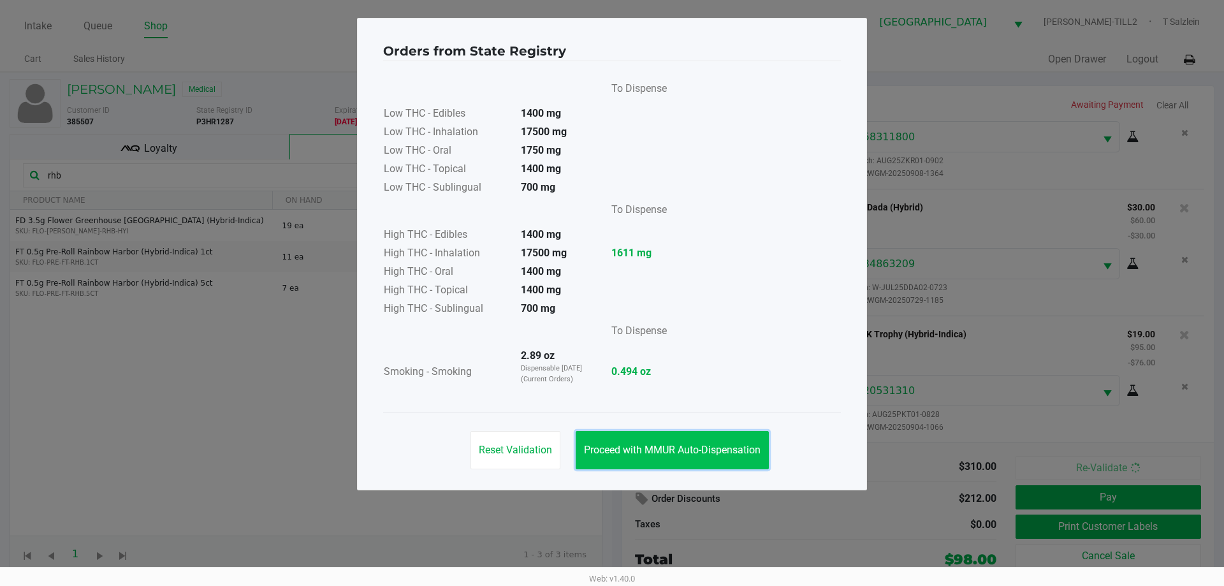
click at [648, 461] on button "Proceed with MMUR Auto-Dispensation" at bounding box center [671, 450] width 193 height 38
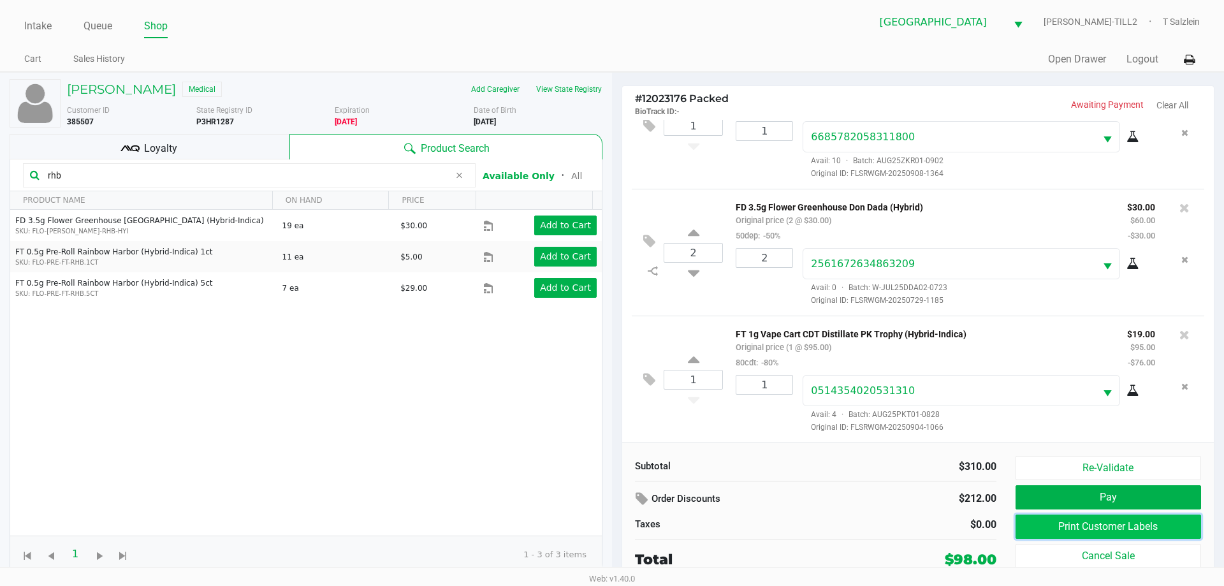
click at [648, 526] on button "Print Customer Labels" at bounding box center [1107, 526] width 185 height 24
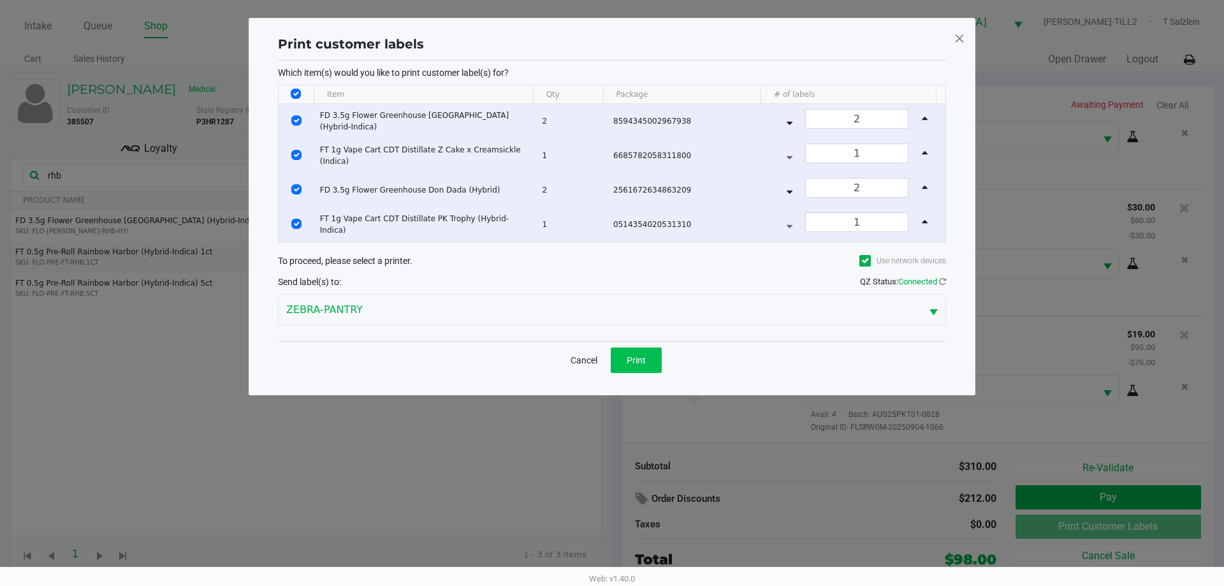
click at [648, 356] on button "Print" at bounding box center [636, 359] width 51 height 25
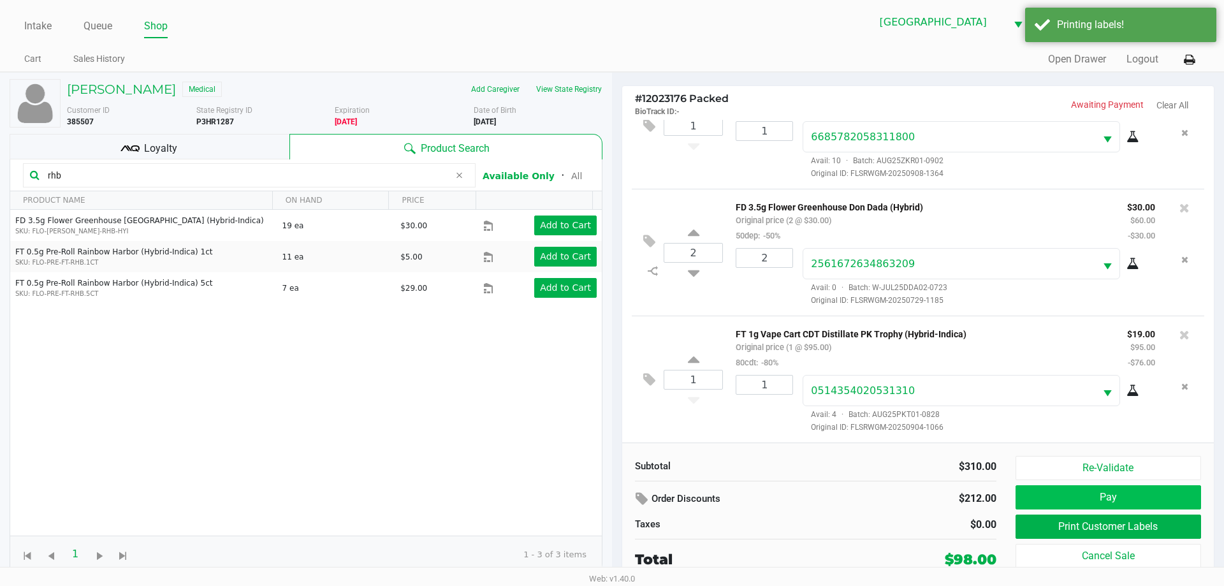
click at [648, 503] on button "Pay" at bounding box center [1107, 497] width 185 height 24
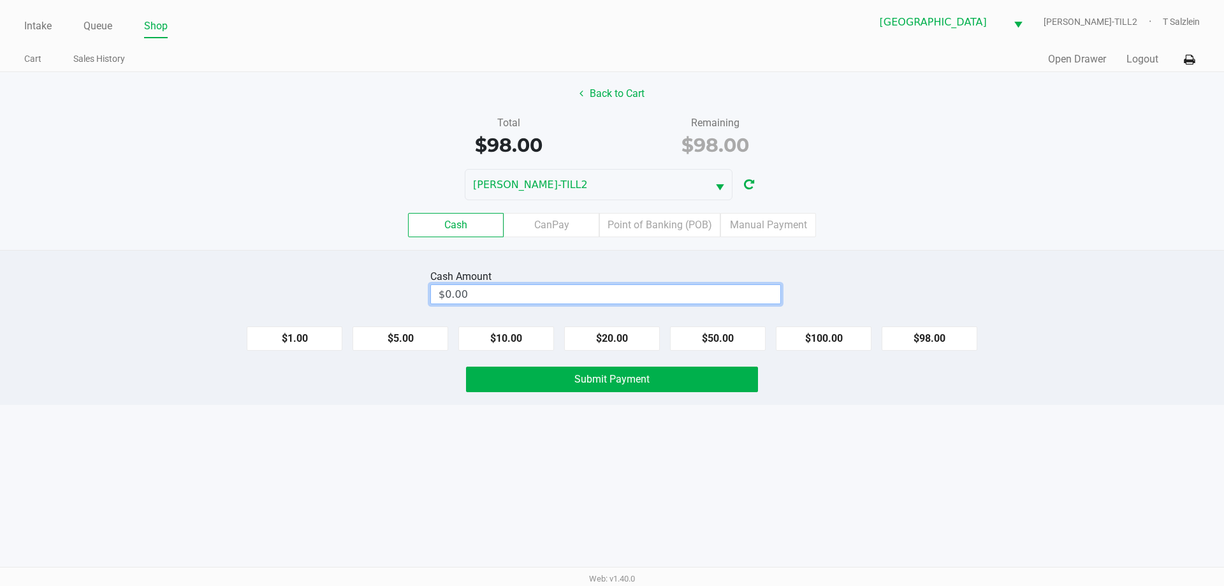
click at [482, 289] on input "$0.00" at bounding box center [605, 294] width 349 height 18
click at [628, 390] on button "Submit Payment" at bounding box center [612, 378] width 292 height 25
type input "$100.00"
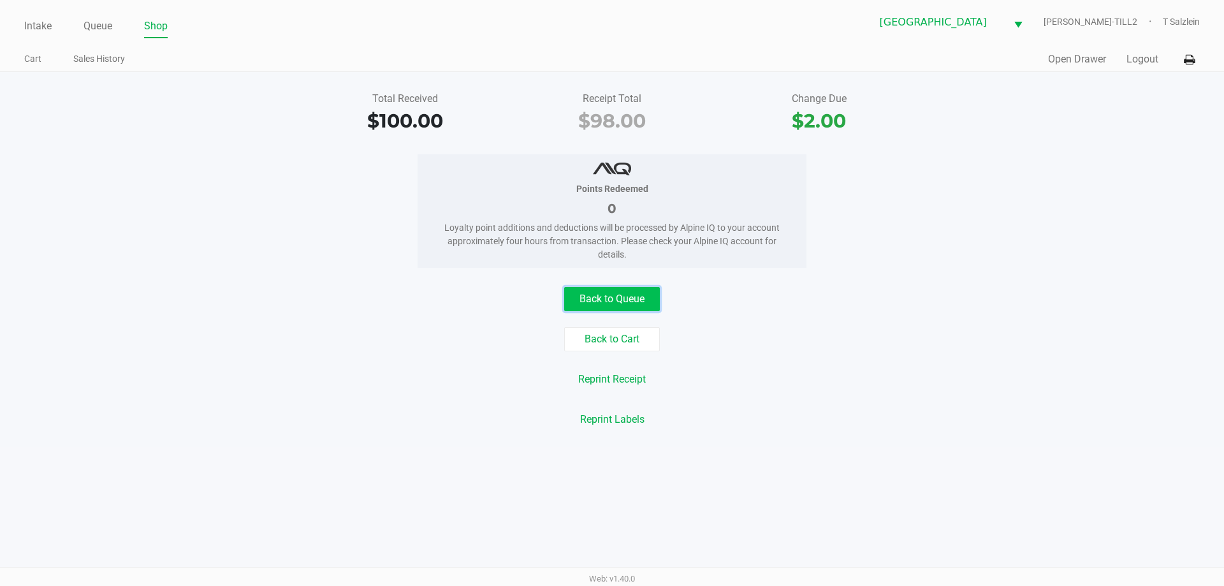
click at [630, 296] on button "Back to Queue" at bounding box center [612, 299] width 96 height 24
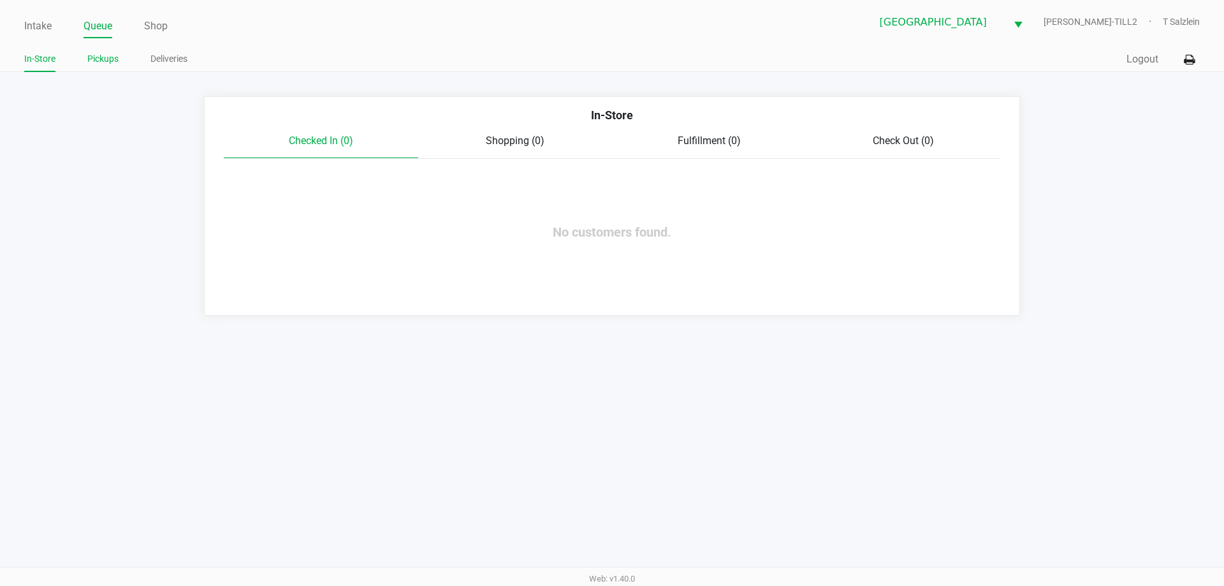
click at [106, 58] on link "Pickups" at bounding box center [102, 59] width 31 height 16
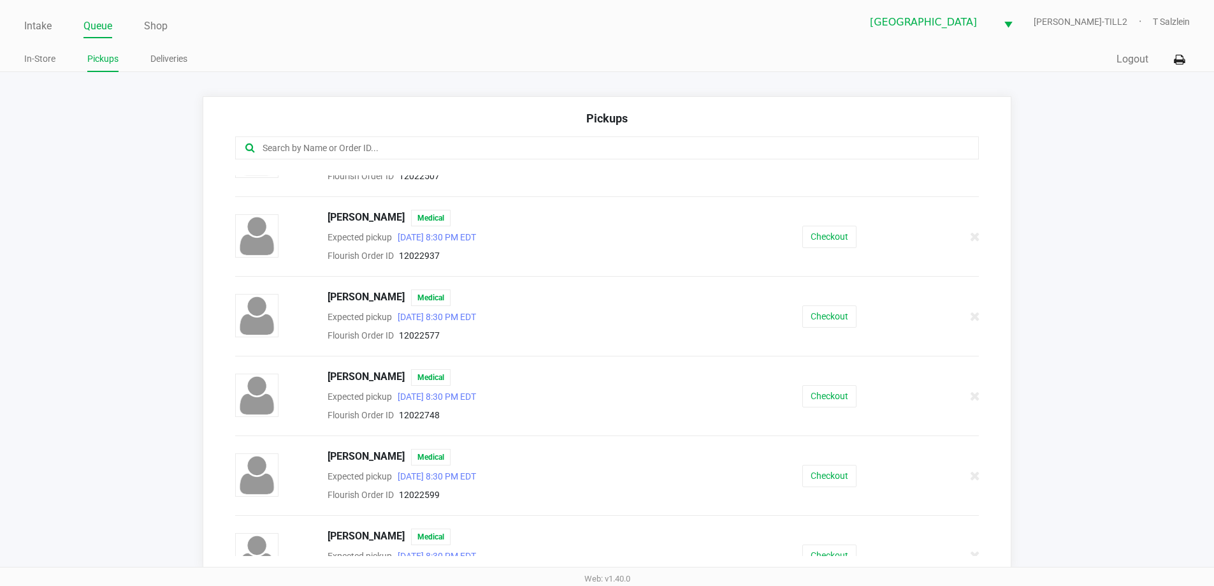
scroll to position [127, 0]
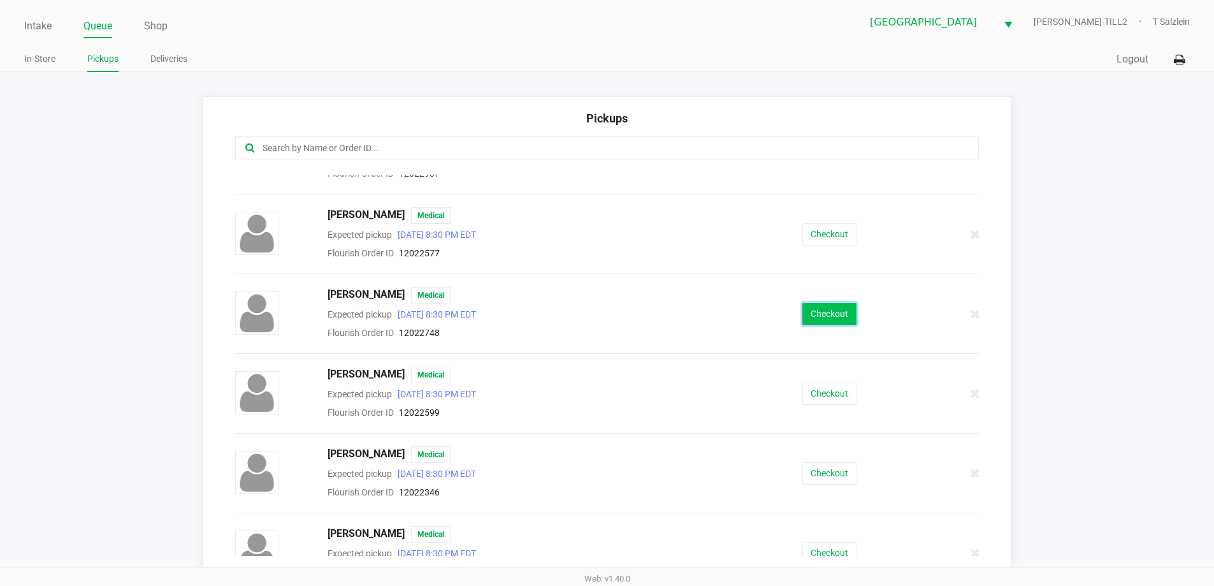
click at [648, 314] on button "Checkout" at bounding box center [829, 314] width 54 height 22
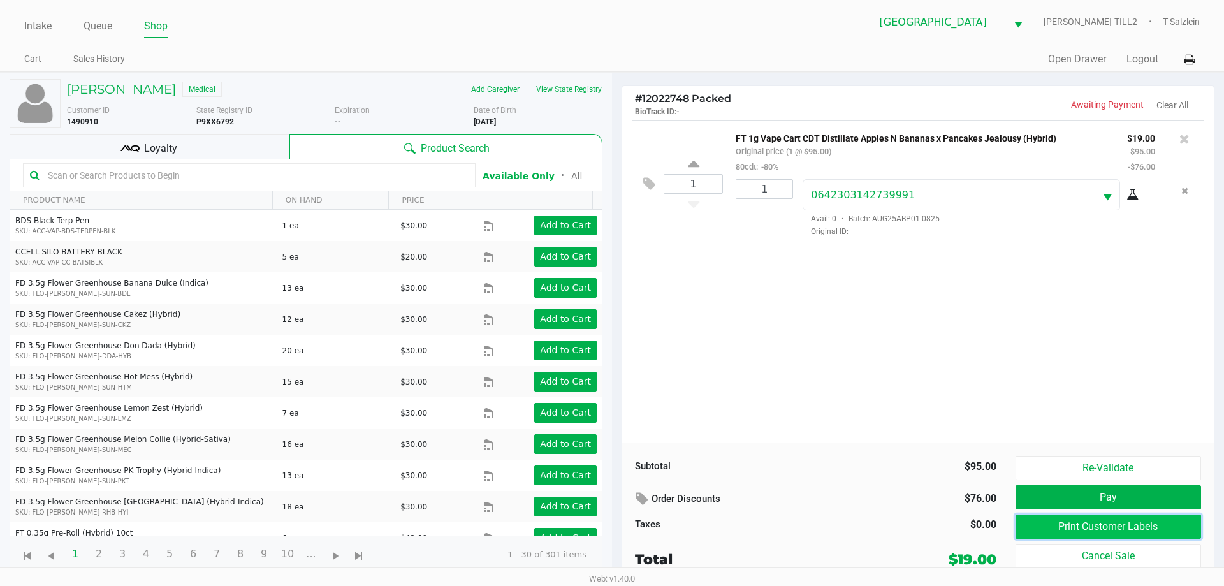
click at [648, 531] on button "Print Customer Labels" at bounding box center [1107, 526] width 185 height 24
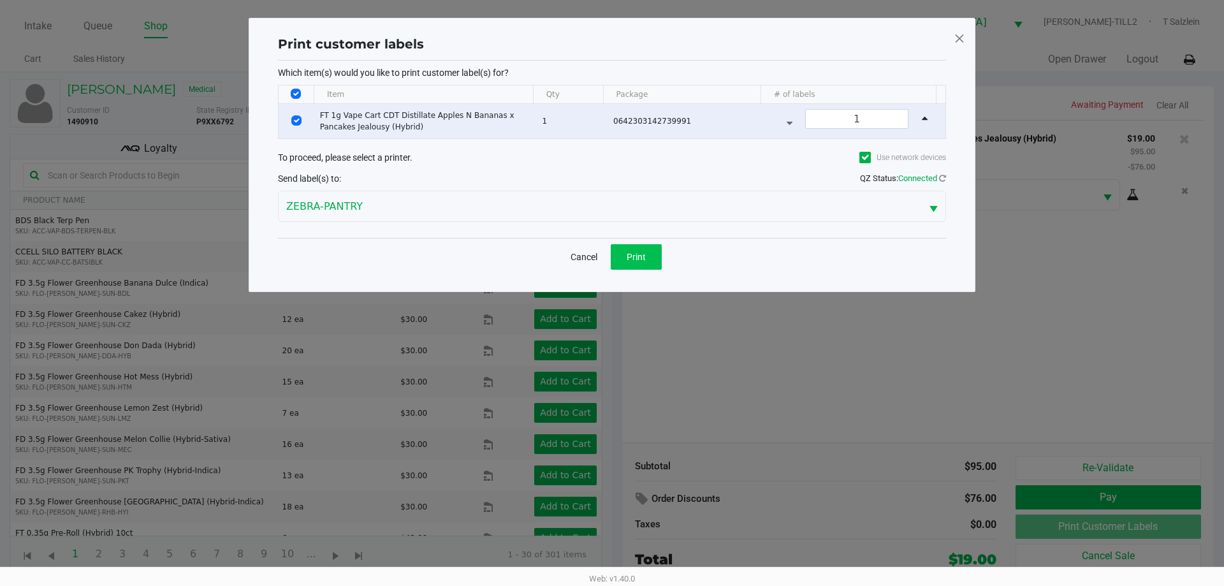
click at [639, 263] on button "Print" at bounding box center [636, 256] width 51 height 25
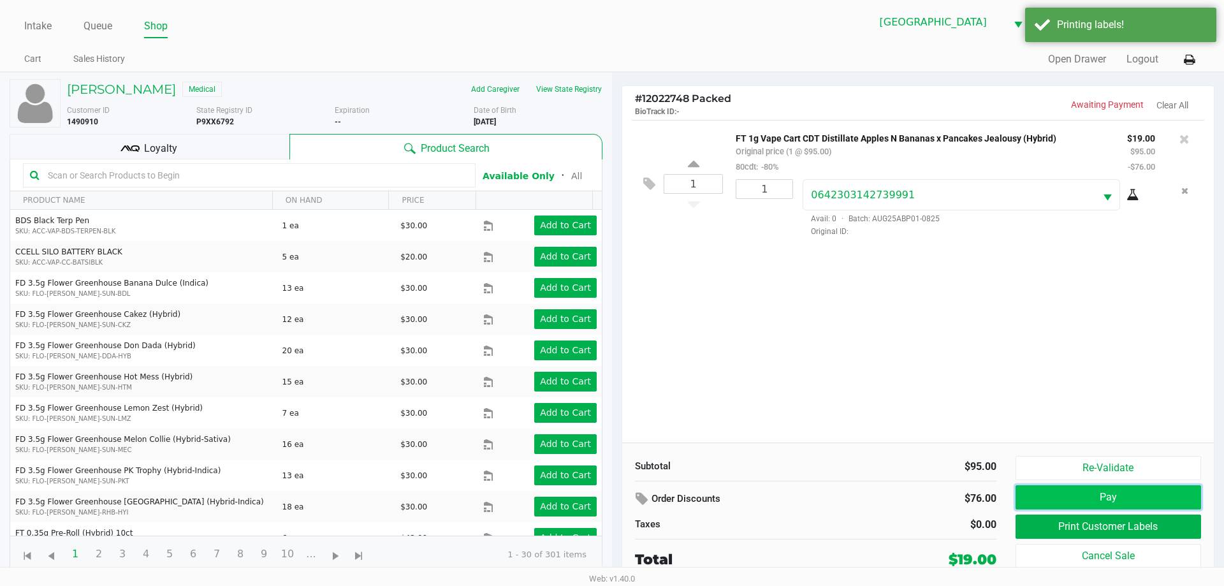
click at [648, 496] on button "Pay" at bounding box center [1107, 497] width 185 height 24
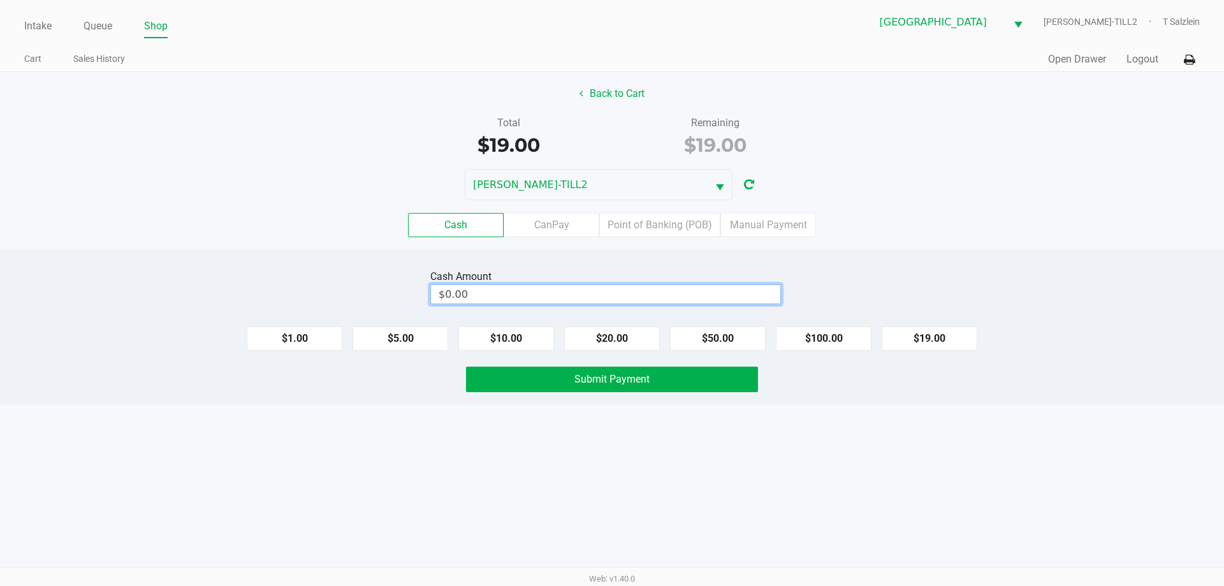
click at [608, 293] on input "$0.00" at bounding box center [605, 294] width 349 height 18
click at [619, 380] on span "Submit Payment" at bounding box center [611, 379] width 75 height 12
type input "$20.00"
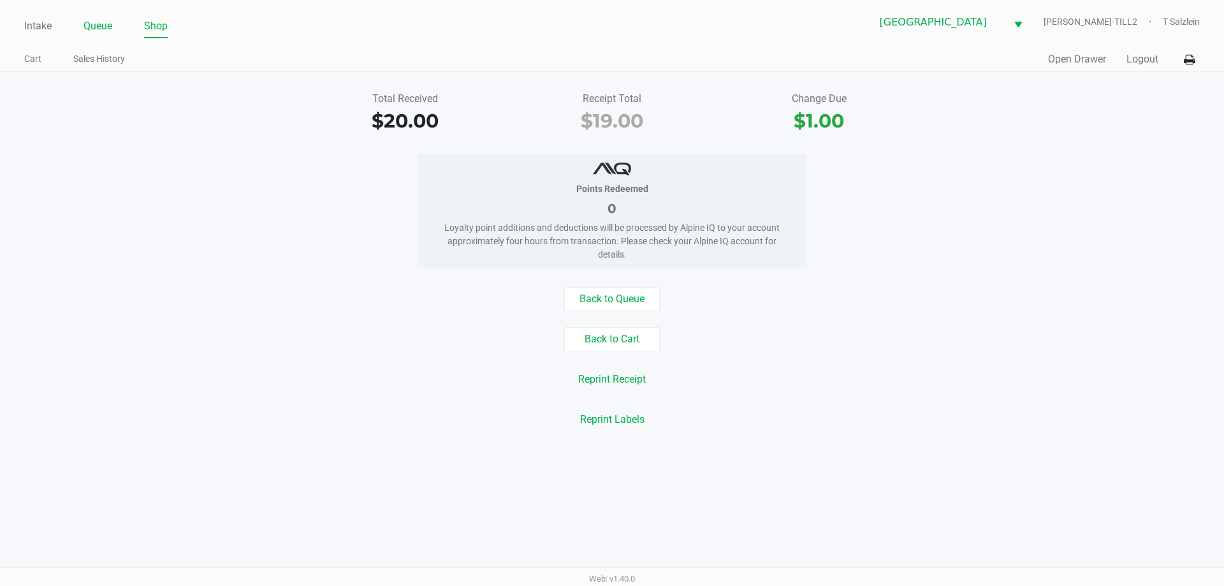
click at [104, 29] on link "Queue" at bounding box center [97, 26] width 29 height 18
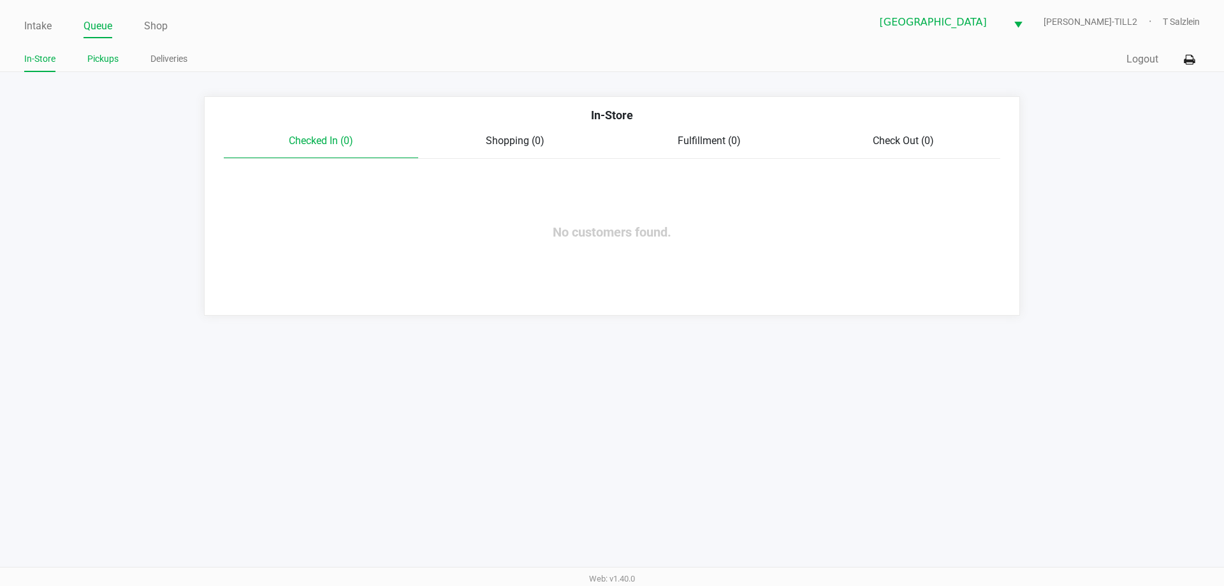
click at [96, 62] on link "Pickups" at bounding box center [102, 59] width 31 height 16
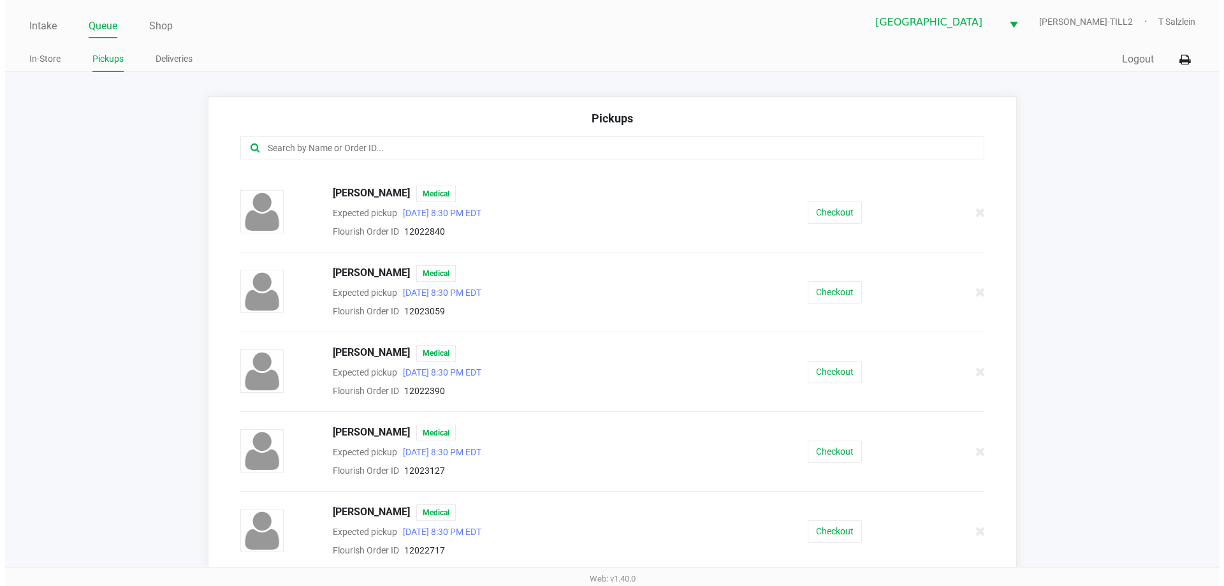
scroll to position [709, 0]
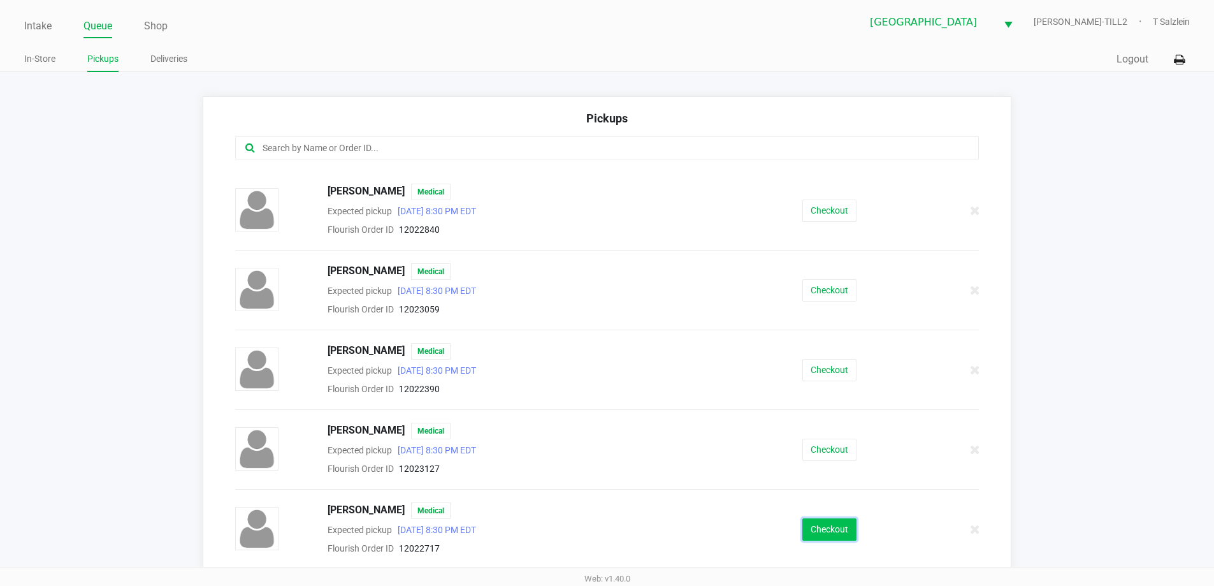
click at [648, 531] on button "Checkout" at bounding box center [829, 529] width 54 height 22
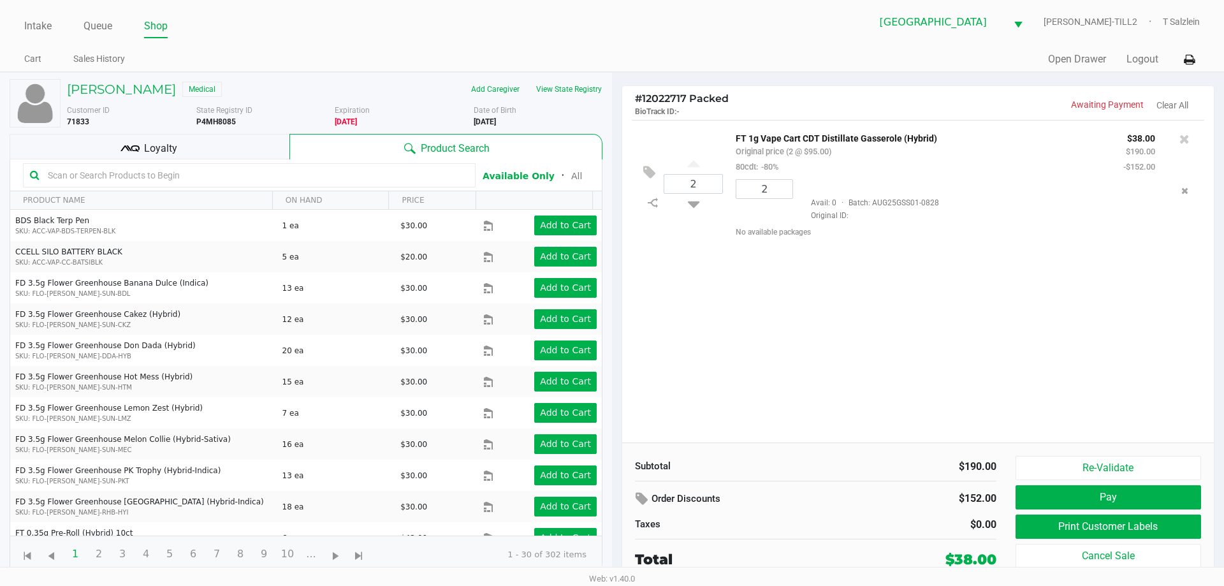
click at [648, 366] on div "2 FT 1g Vape Cart CDT Distillate Gasserole (Hybrid) Original price (2 @ $95.00)…" at bounding box center [917, 281] width 591 height 322
click at [574, 87] on button "View State Registry" at bounding box center [565, 89] width 75 height 20
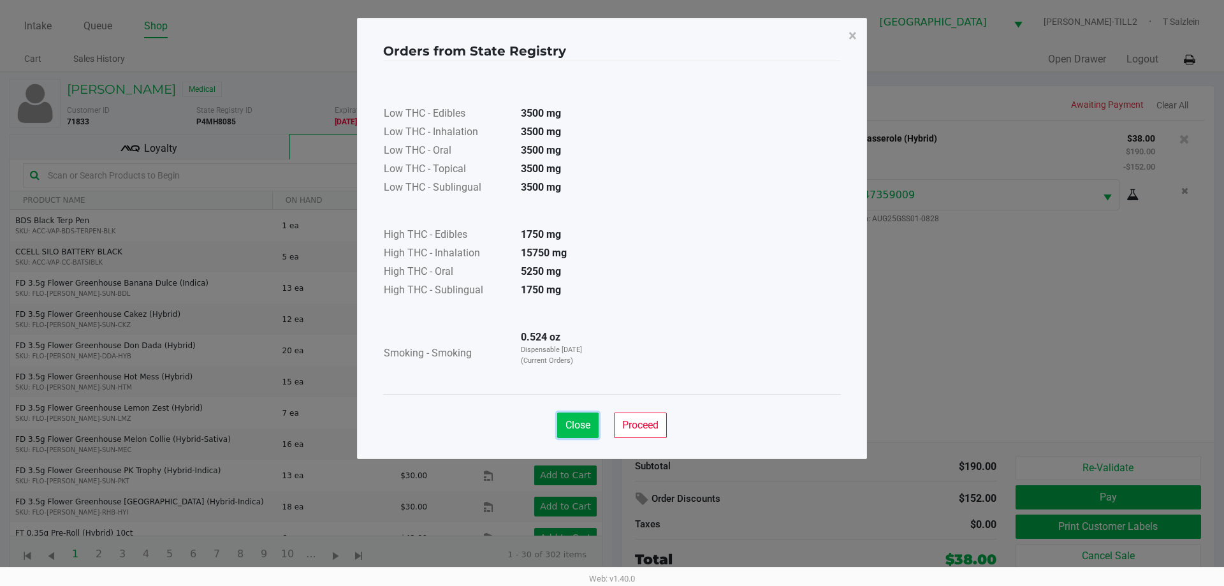
click at [581, 433] on button "Close" at bounding box center [577, 424] width 41 height 25
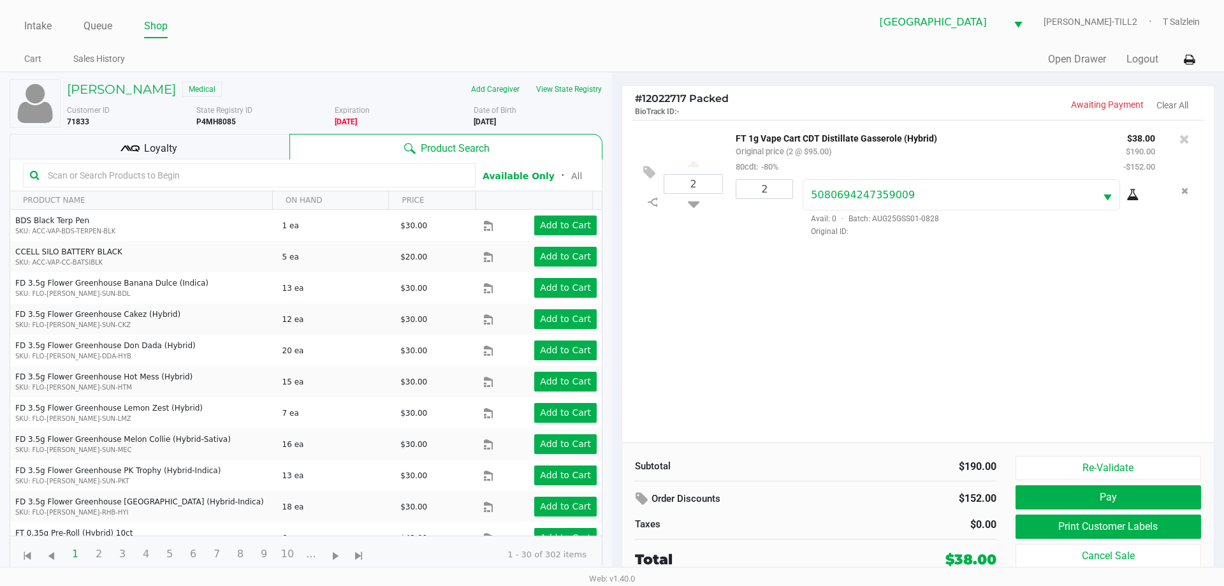
click at [255, 173] on input "text" at bounding box center [256, 175] width 426 height 19
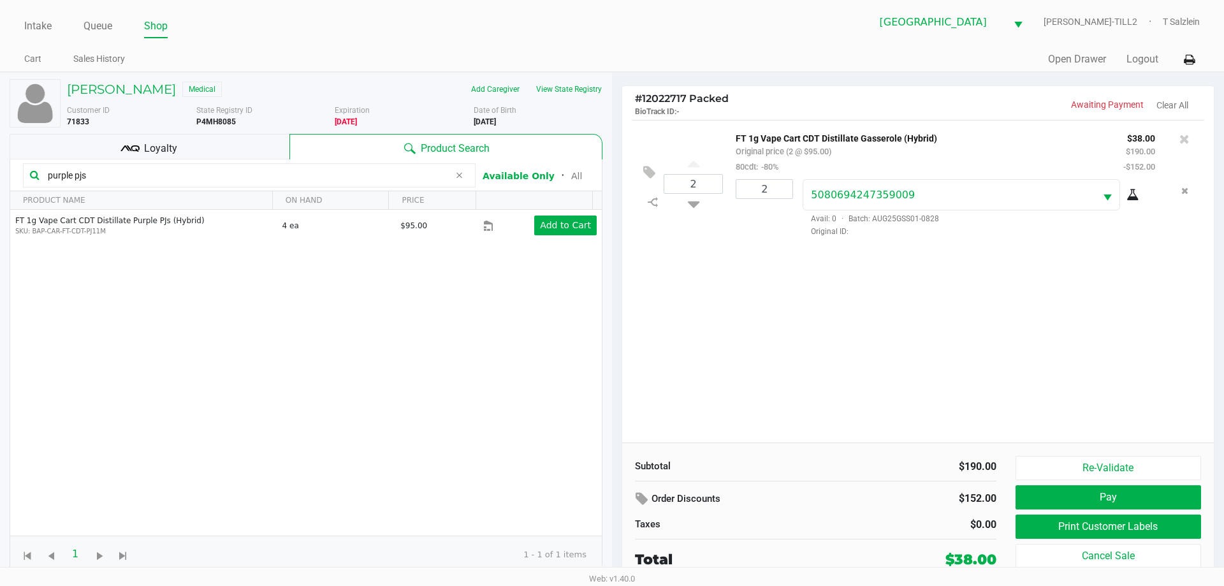
type input "purple pjs"
click at [648, 408] on div "2 FT 1g Vape Cart CDT Distillate Gasserole (Hybrid) Original price (2 @ $95.00)…" at bounding box center [917, 281] width 591 height 322
click at [648, 368] on div "2 FT 1g Vape Cart CDT Distillate Gasserole (Hybrid) Original price (2 @ $95.00)…" at bounding box center [917, 281] width 591 height 322
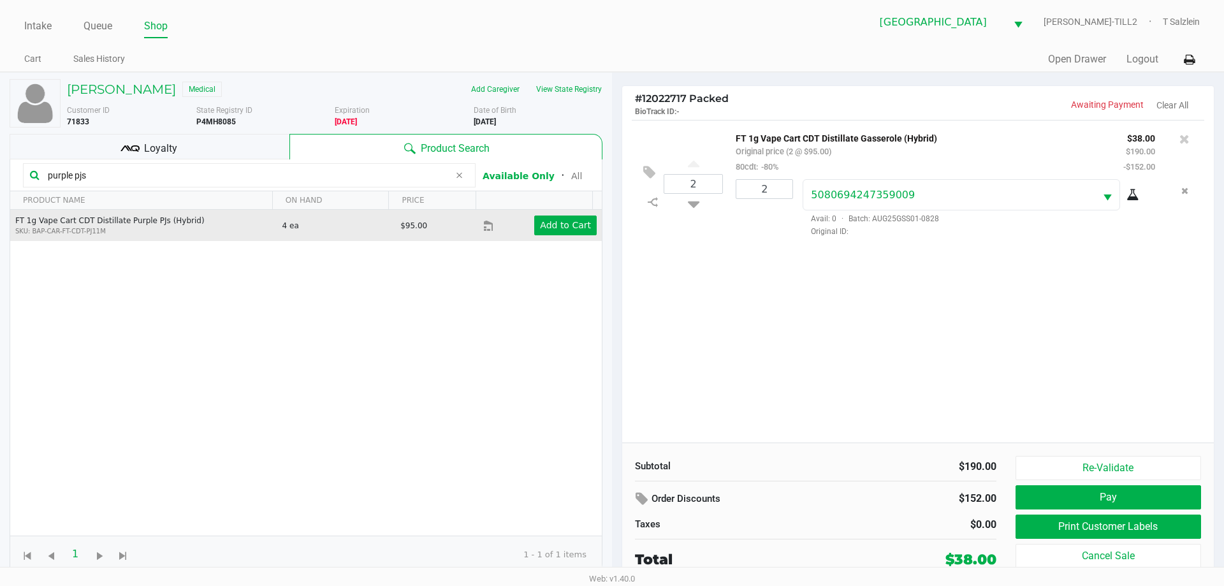
click at [526, 229] on div "Add to Cart" at bounding box center [553, 225] width 106 height 20
click at [540, 229] on app-button-loader "Add to Cart" at bounding box center [565, 225] width 51 height 10
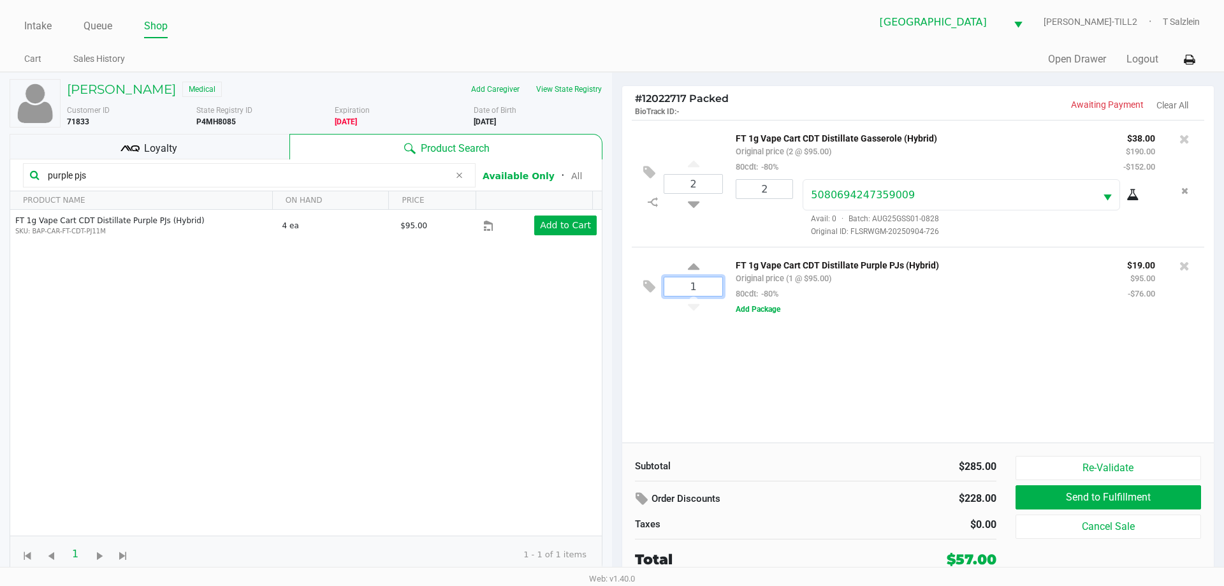
click at [648, 295] on input "1" at bounding box center [693, 286] width 58 height 18
type input "4"
click at [648, 385] on div "Thomas Gaume JR Medical Add Caregiver View State Registry Customer ID 71833 Sta…" at bounding box center [612, 327] width 1224 height 511
click at [180, 174] on input "purple pjs" at bounding box center [246, 175] width 407 height 19
type input "p"
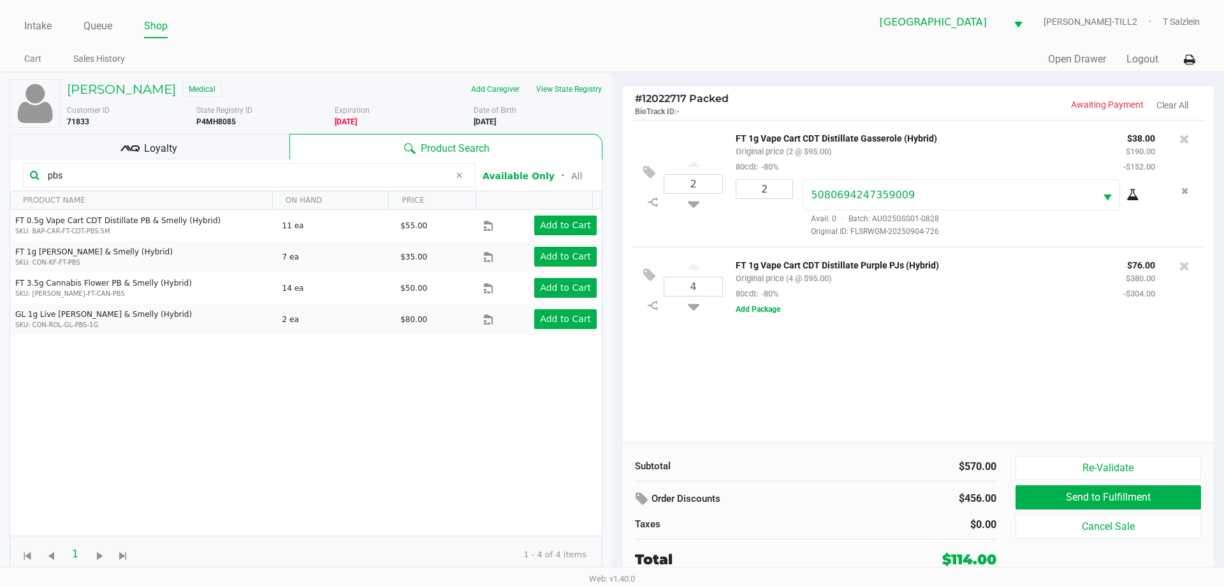
click at [116, 176] on input "pbs" at bounding box center [246, 175] width 407 height 19
type input "p"
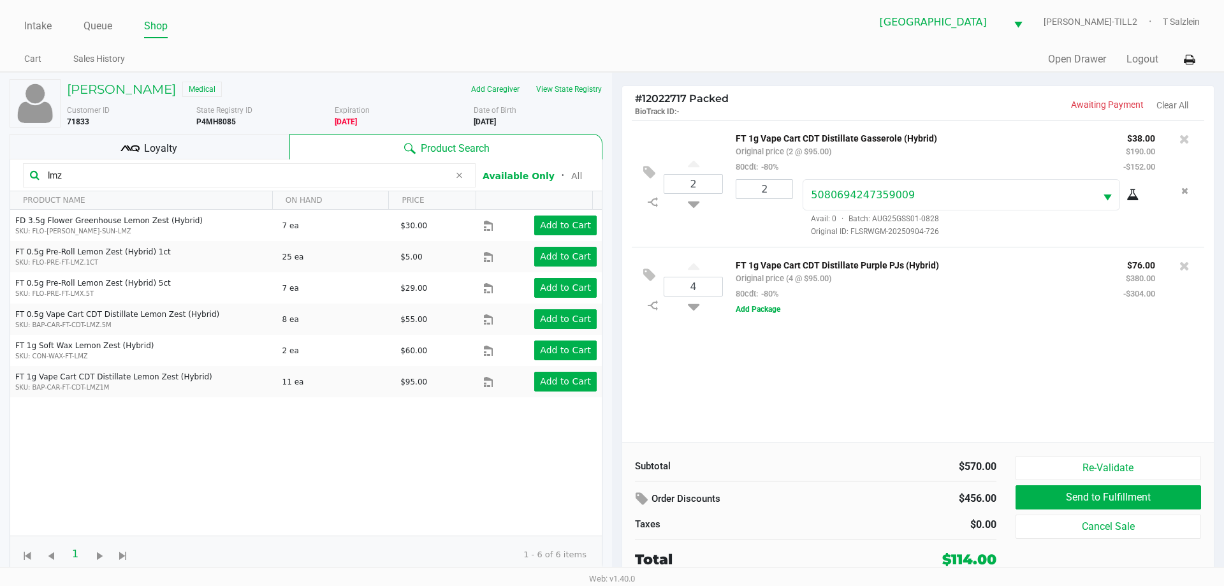
type input "lmz"
click at [568, 87] on button "View State Registry" at bounding box center [565, 89] width 75 height 20
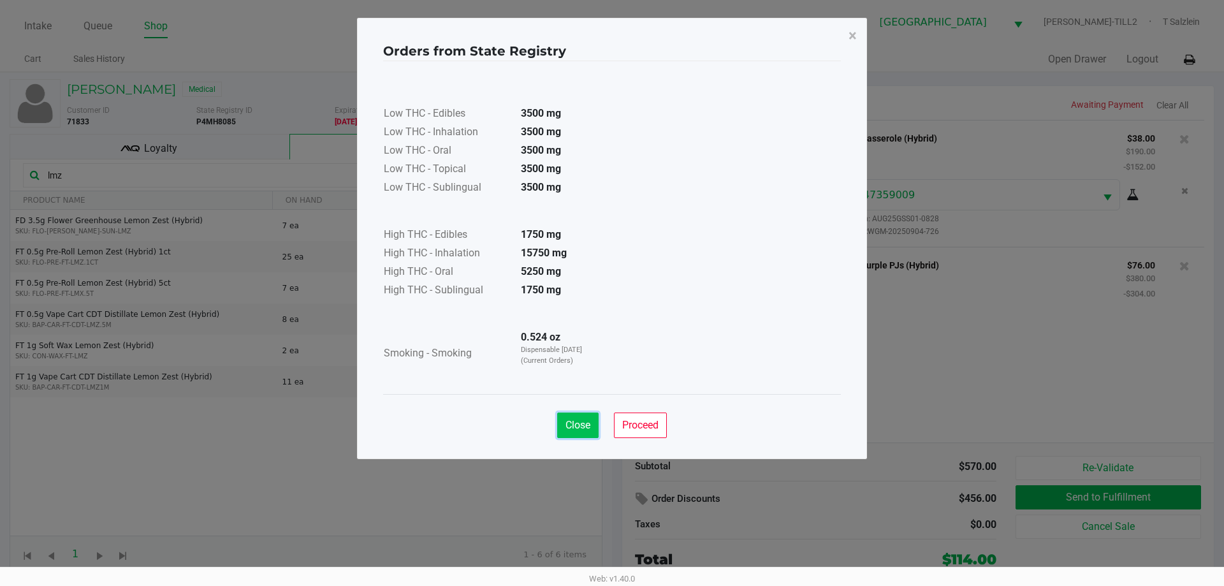
click at [588, 429] on span "Close" at bounding box center [577, 425] width 25 height 12
click at [588, 429] on div "Close Proceed" at bounding box center [612, 420] width 458 height 52
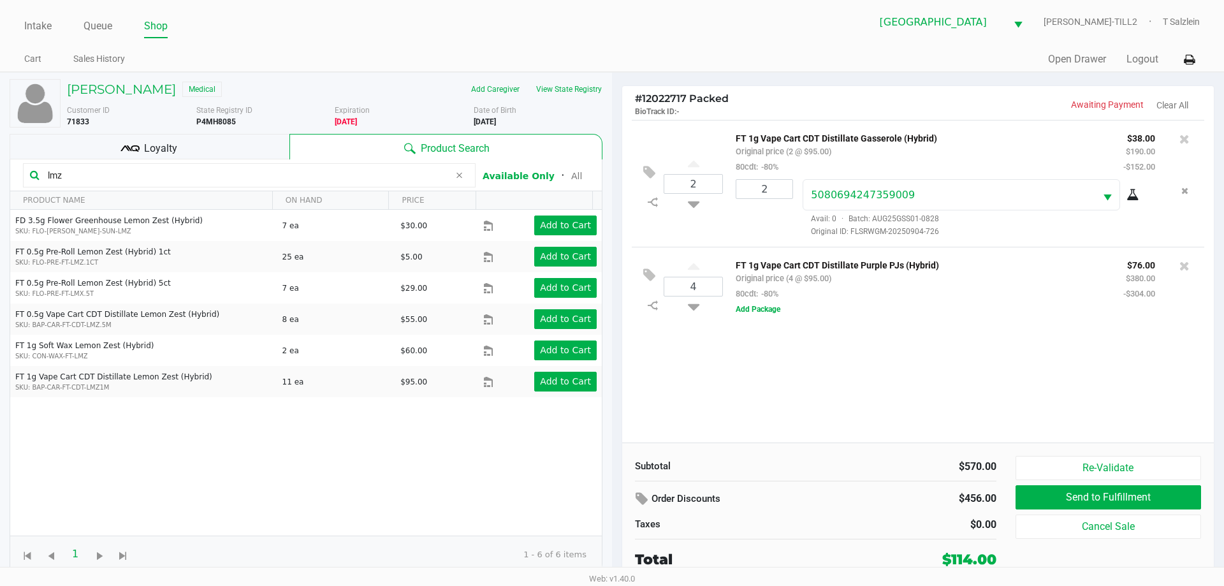
click at [267, 169] on input "lmz" at bounding box center [246, 175] width 407 height 19
click at [648, 382] on div "2 FT 1g Vape Cart CDT Distillate Gasserole (Hybrid) Original price (2 @ $95.00)…" at bounding box center [917, 281] width 591 height 322
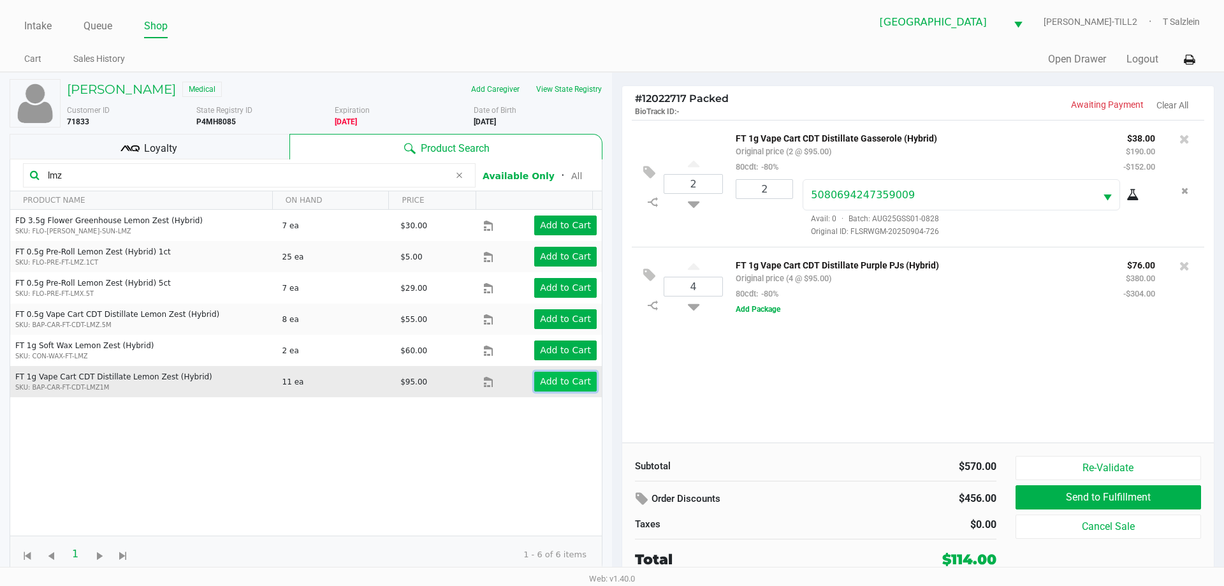
click at [561, 382] on app-button-loader "Add to Cart" at bounding box center [565, 381] width 51 height 10
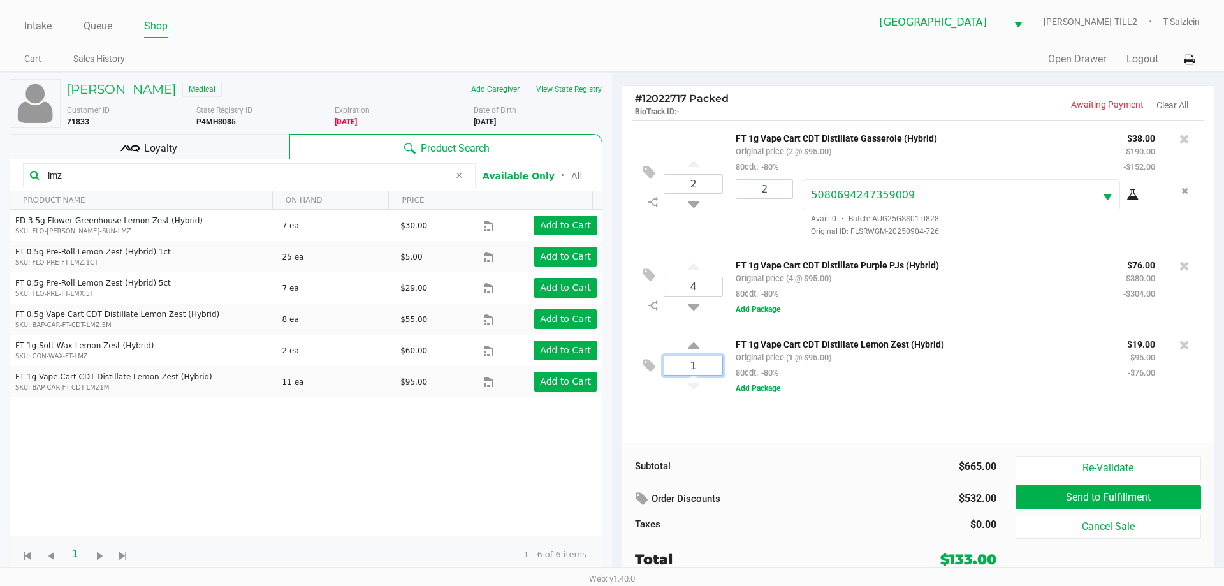
click at [648, 363] on input "1" at bounding box center [693, 365] width 58 height 18
type input "4"
click at [648, 453] on div "Thomas Gaume JR Medical Add Caregiver View State Registry Customer ID 71833 Sta…" at bounding box center [612, 327] width 1224 height 511
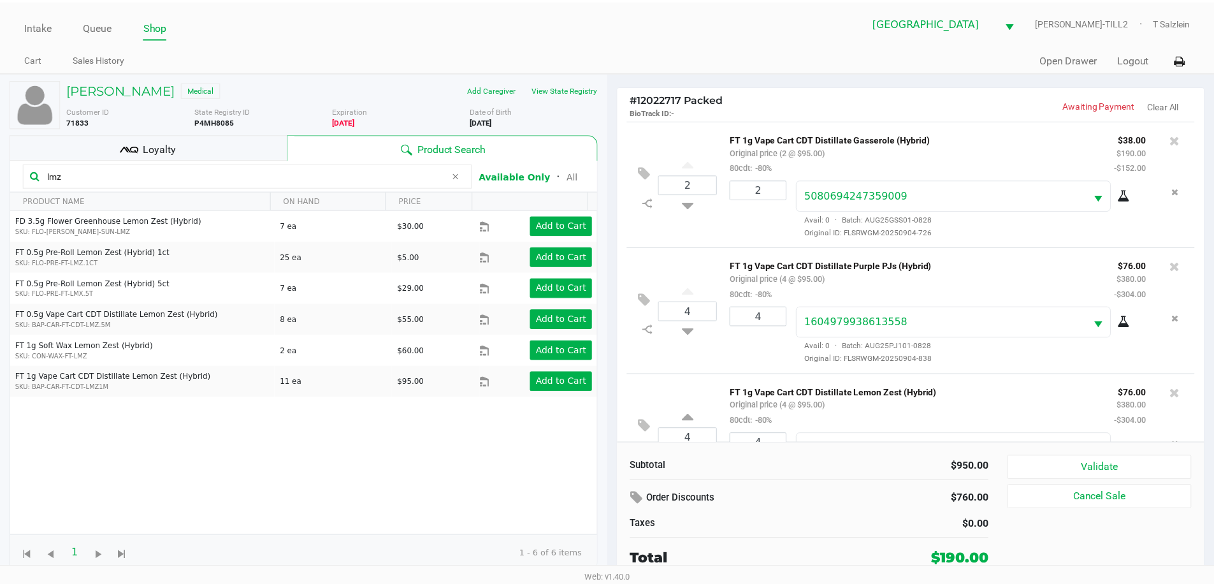
scroll to position [60, 0]
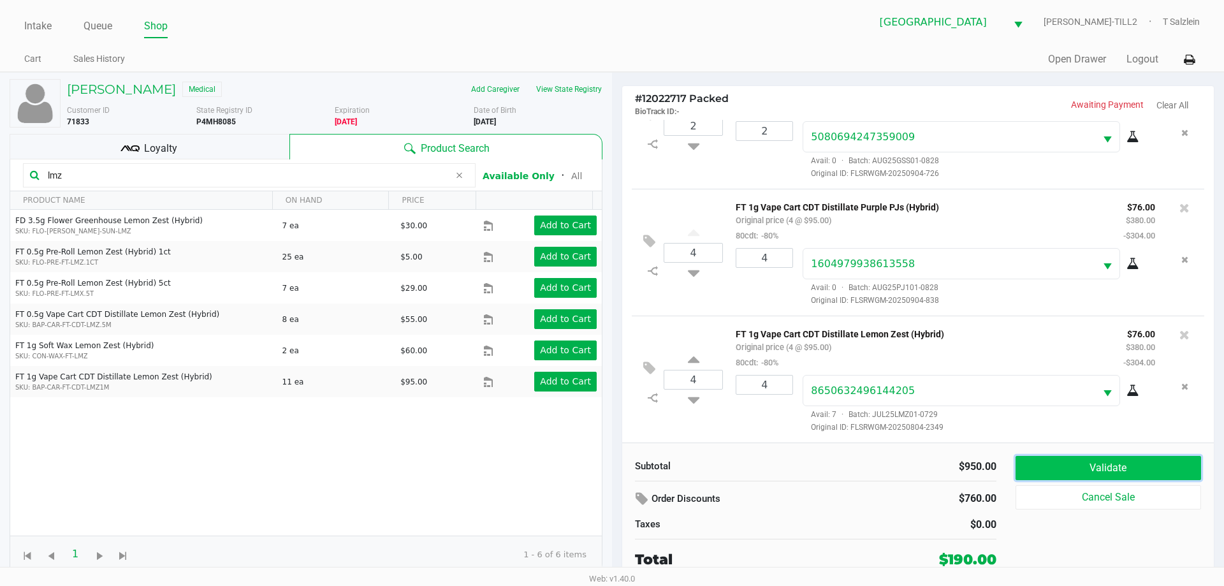
click at [648, 473] on button "Validate" at bounding box center [1107, 468] width 185 height 24
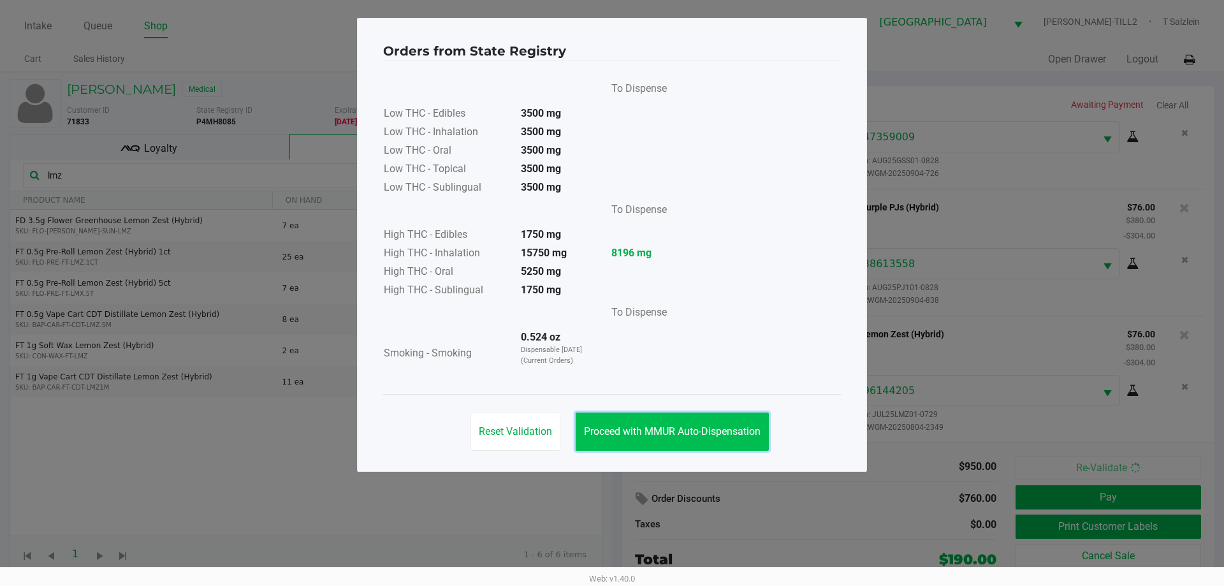
click at [648, 429] on span "Proceed with MMUR Auto-Dispensation" at bounding box center [672, 431] width 177 height 12
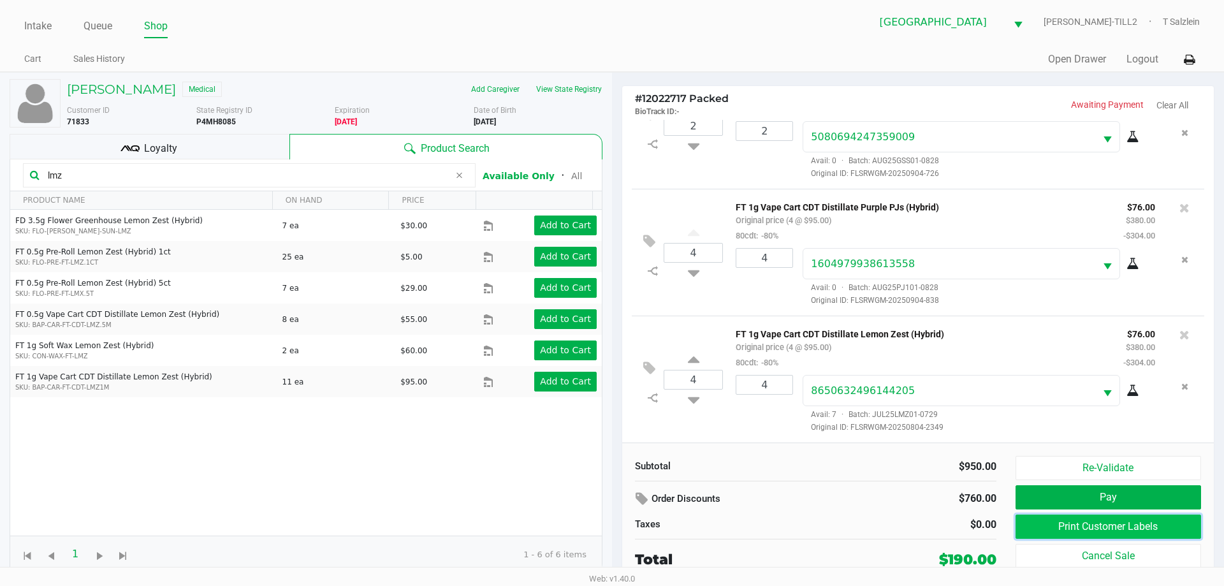
click at [648, 520] on button "Print Customer Labels" at bounding box center [1107, 526] width 185 height 24
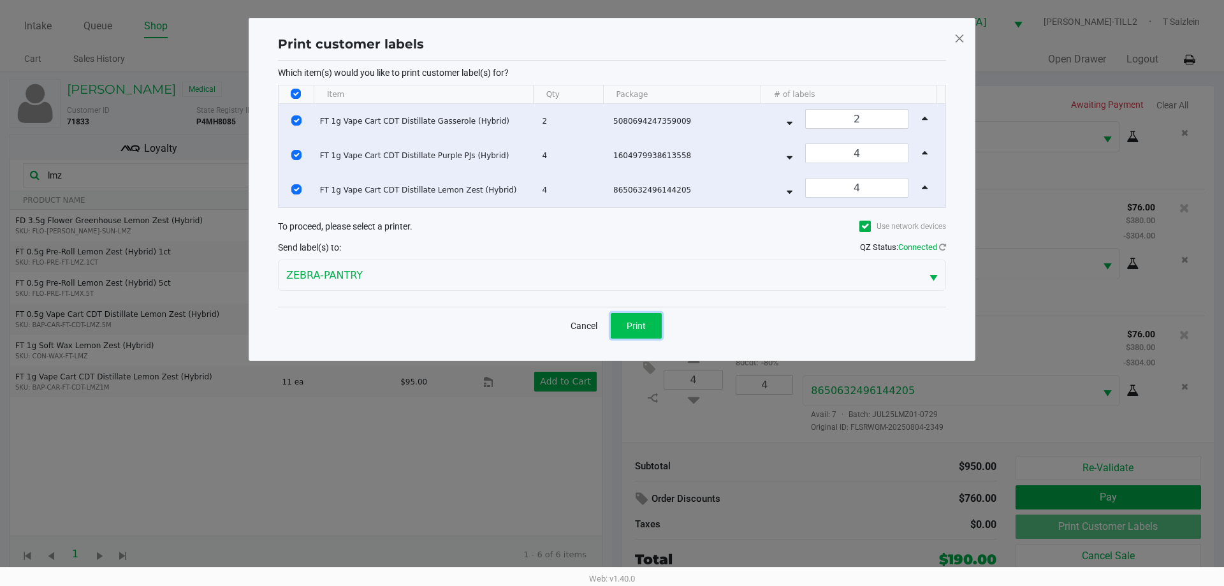
click at [647, 321] on button "Print" at bounding box center [636, 325] width 51 height 25
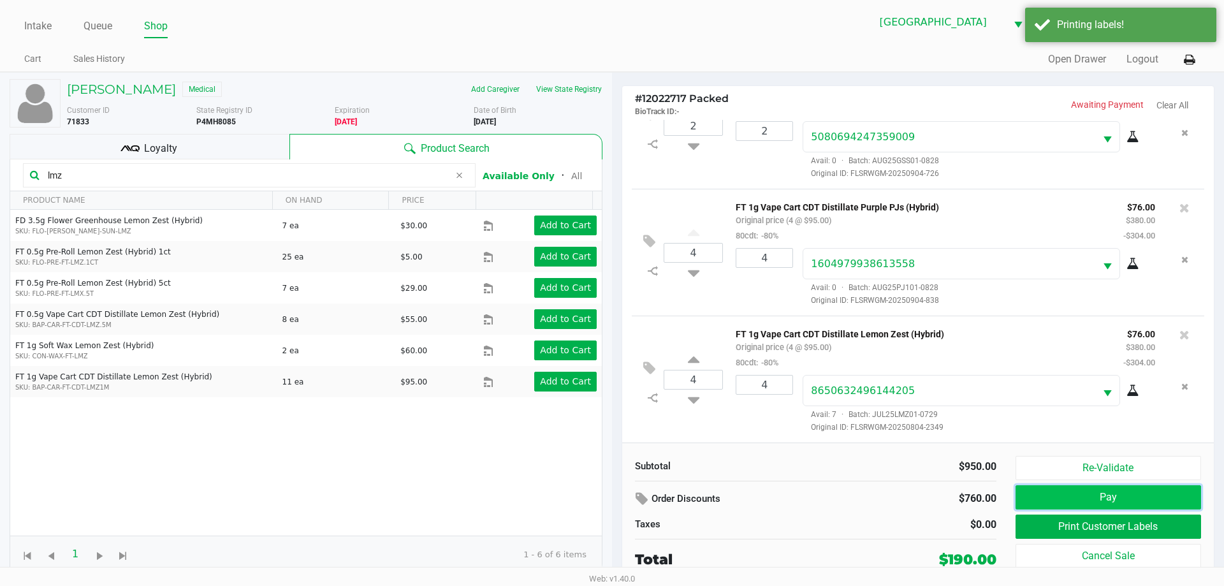
click at [648, 501] on button "Pay" at bounding box center [1107, 497] width 185 height 24
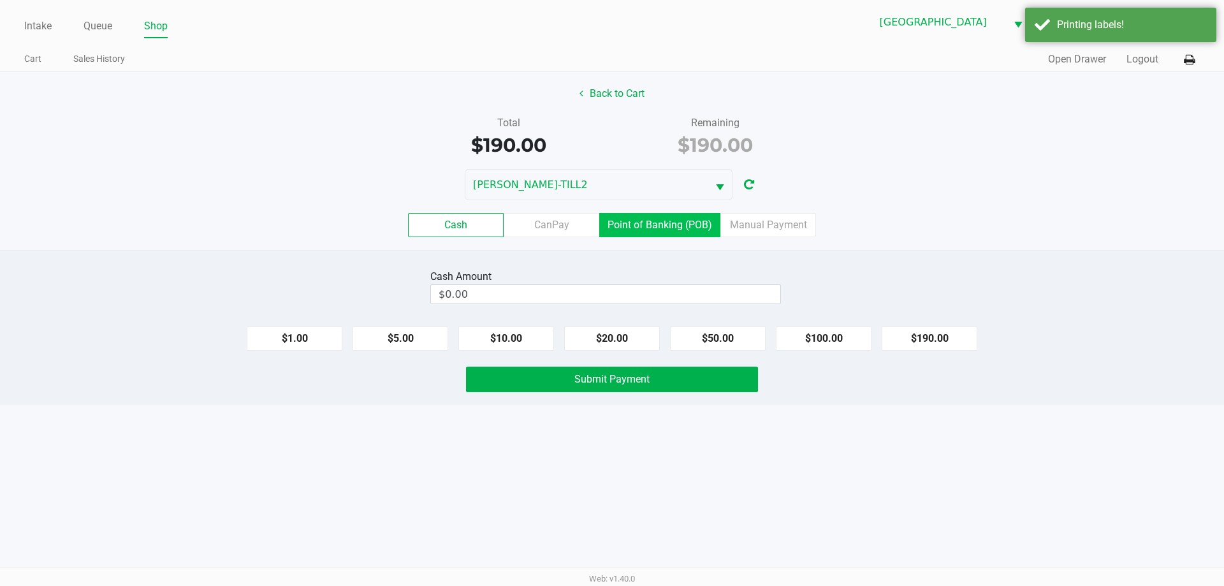
click at [648, 223] on label "Point of Banking (POB)" at bounding box center [659, 225] width 121 height 24
click at [0, 0] on 7 "Point of Banking (POB)" at bounding box center [0, 0] width 0 height 0
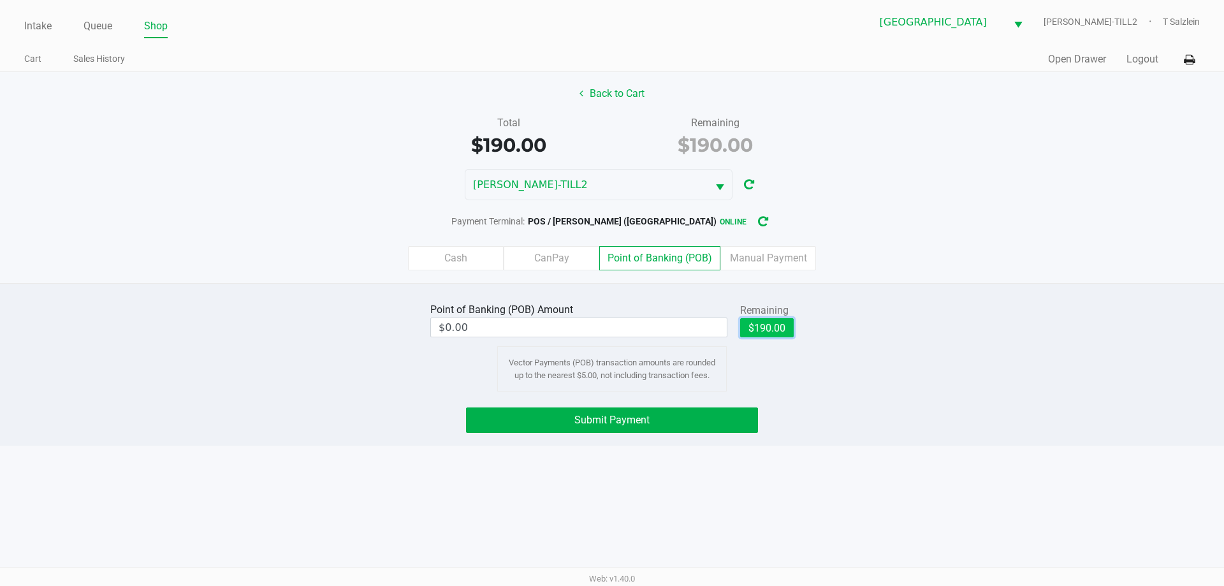
click at [648, 322] on button "$190.00" at bounding box center [767, 327] width 54 height 19
type input "$190.00"
click at [612, 409] on button "Submit Payment" at bounding box center [612, 419] width 292 height 25
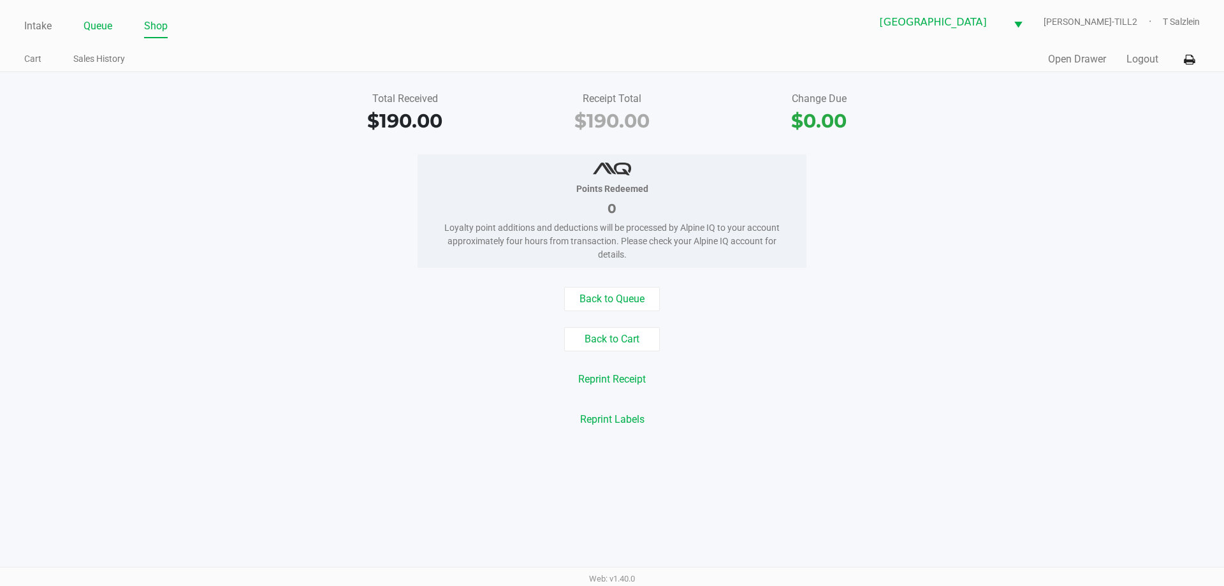
click at [100, 25] on link "Queue" at bounding box center [97, 26] width 29 height 18
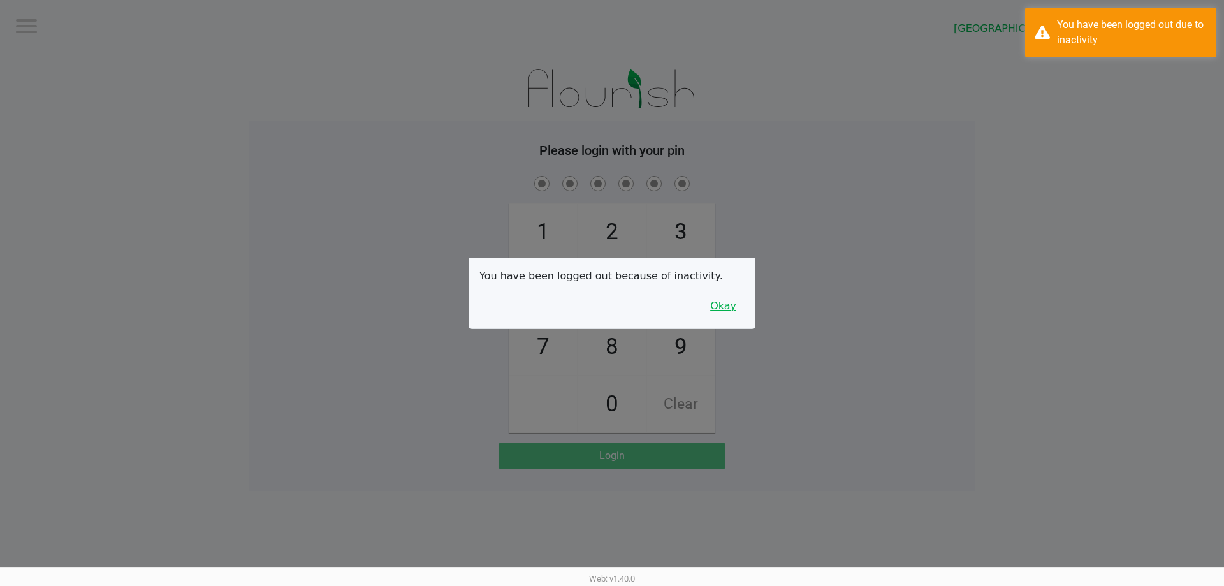
click at [648, 307] on button "Okay" at bounding box center [723, 306] width 43 height 24
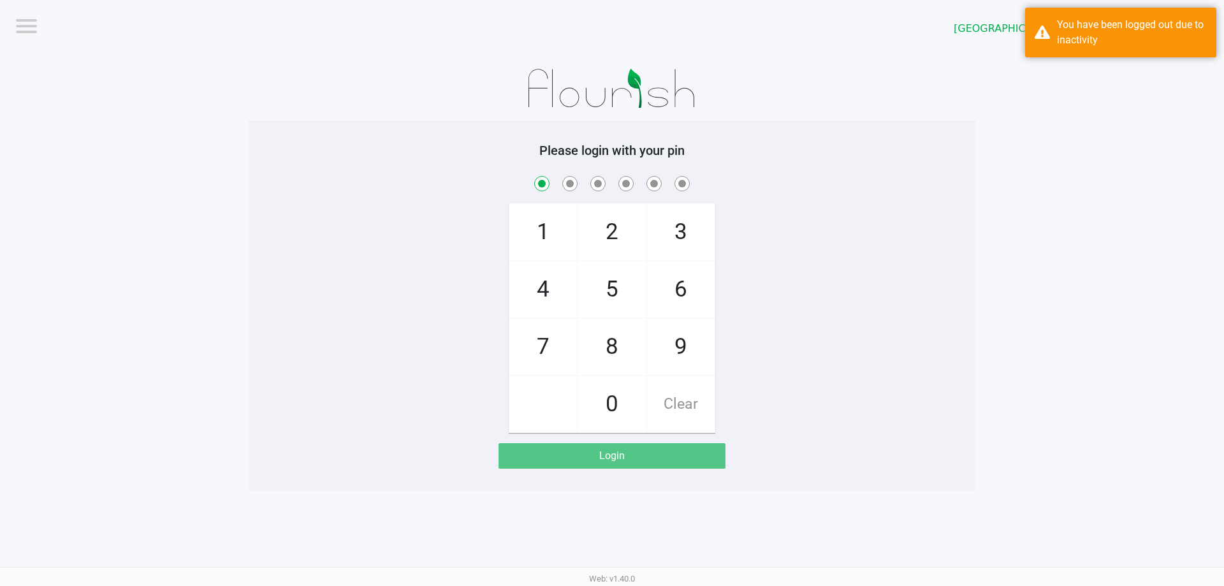
checkbox input "true"
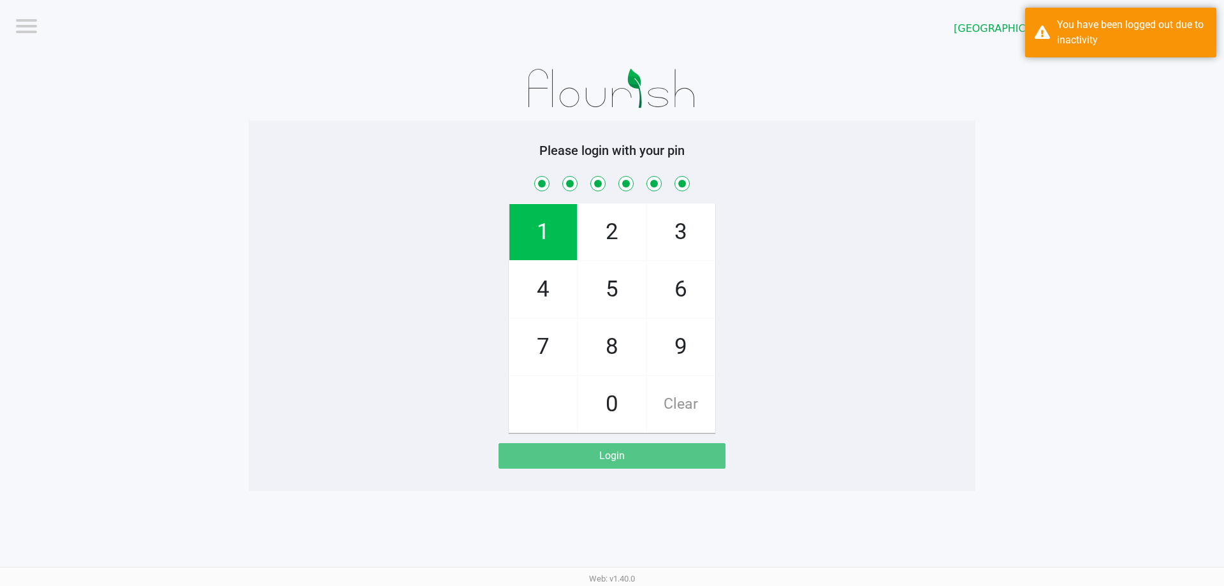
checkbox input "true"
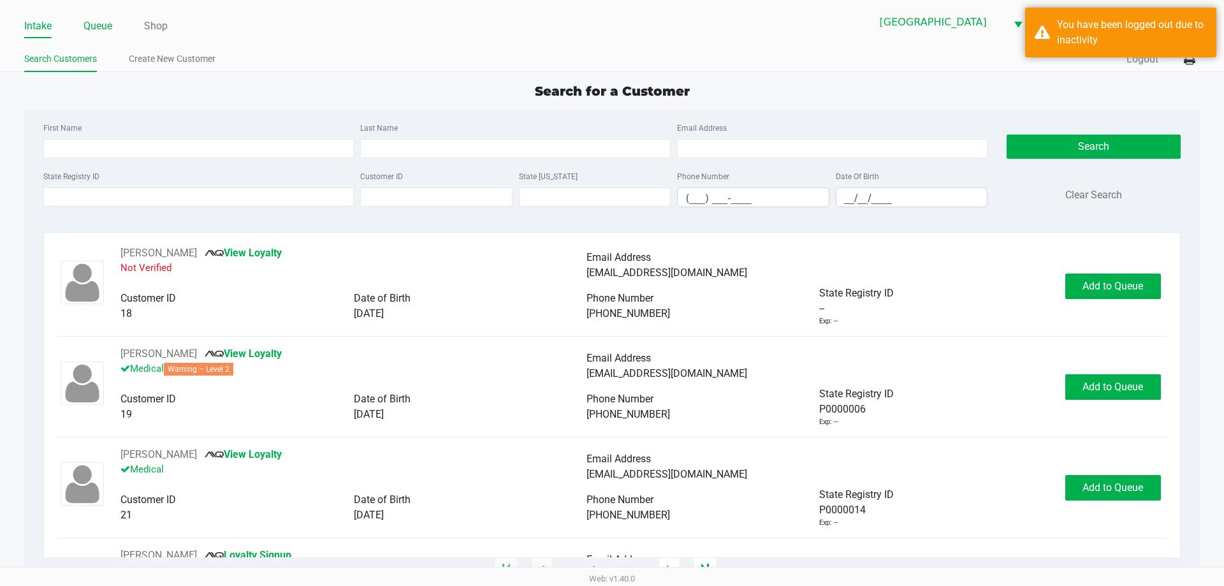
click at [105, 25] on link "Queue" at bounding box center [97, 26] width 29 height 18
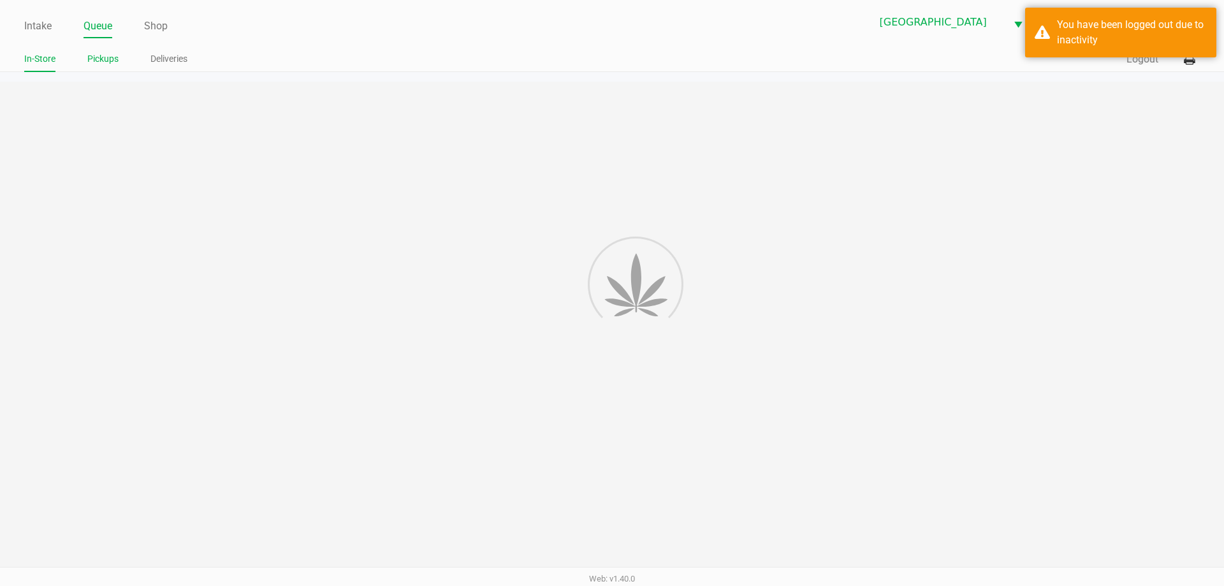
click at [105, 62] on link "Pickups" at bounding box center [102, 59] width 31 height 16
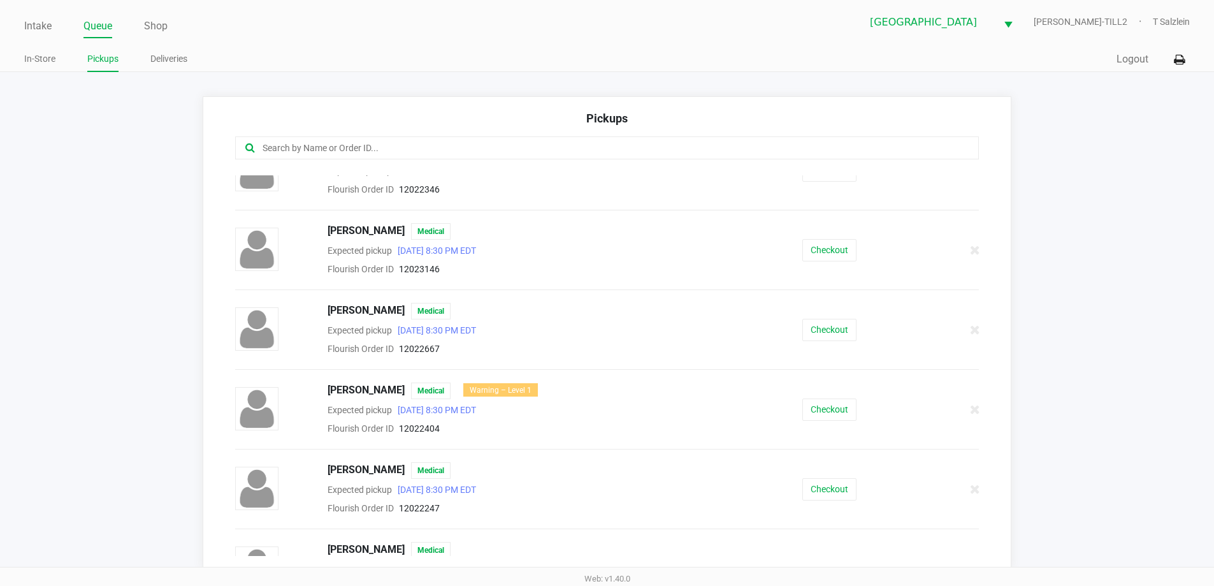
scroll to position [127, 0]
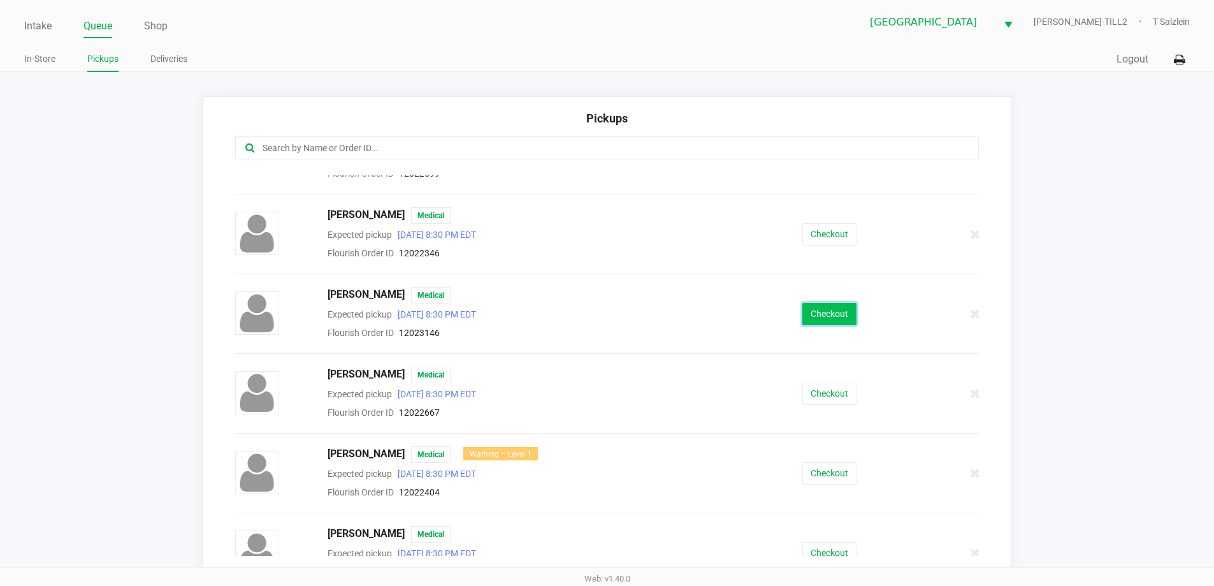
click at [648, 317] on button "Checkout" at bounding box center [829, 314] width 54 height 22
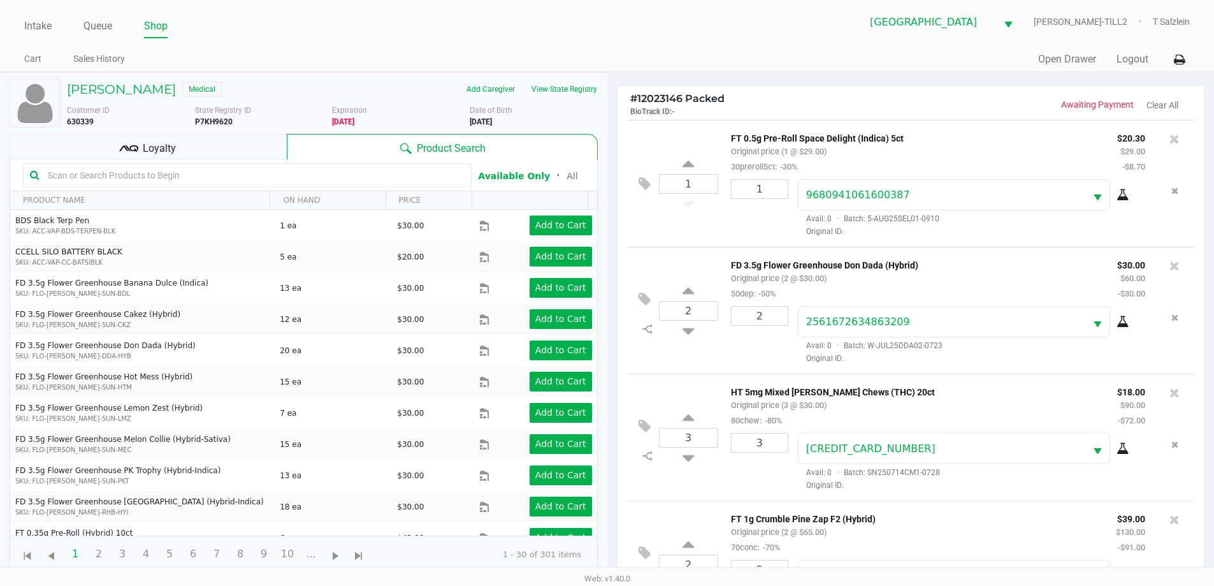
click at [245, 150] on div "Loyalty" at bounding box center [148, 146] width 277 height 25
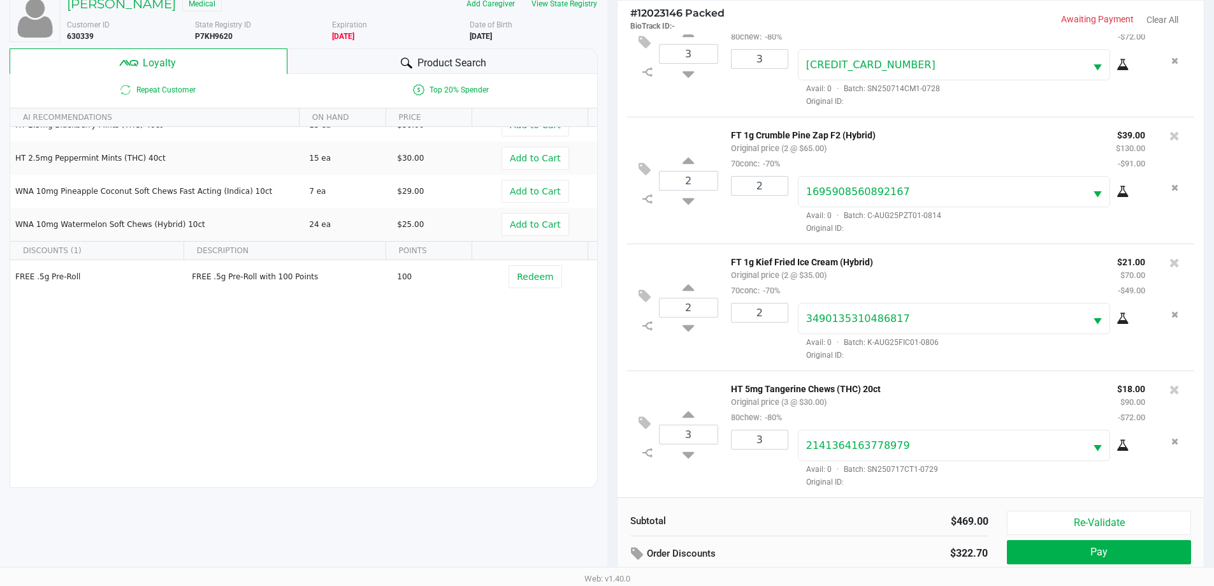
scroll to position [153, 0]
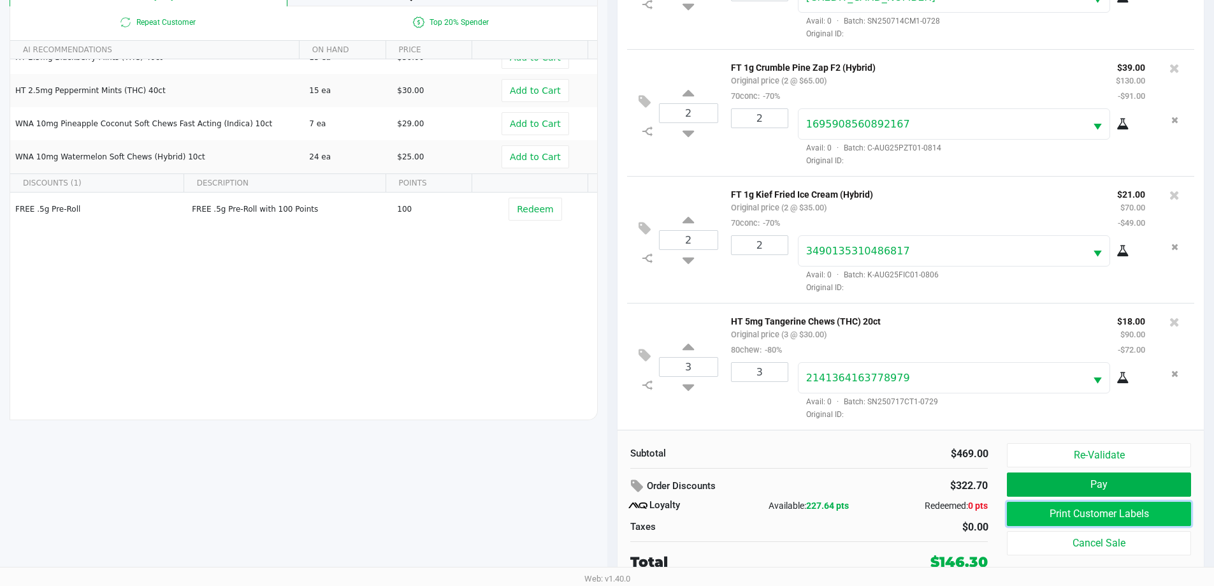
click at [648, 510] on button "Print Customer Labels" at bounding box center [1099, 514] width 184 height 24
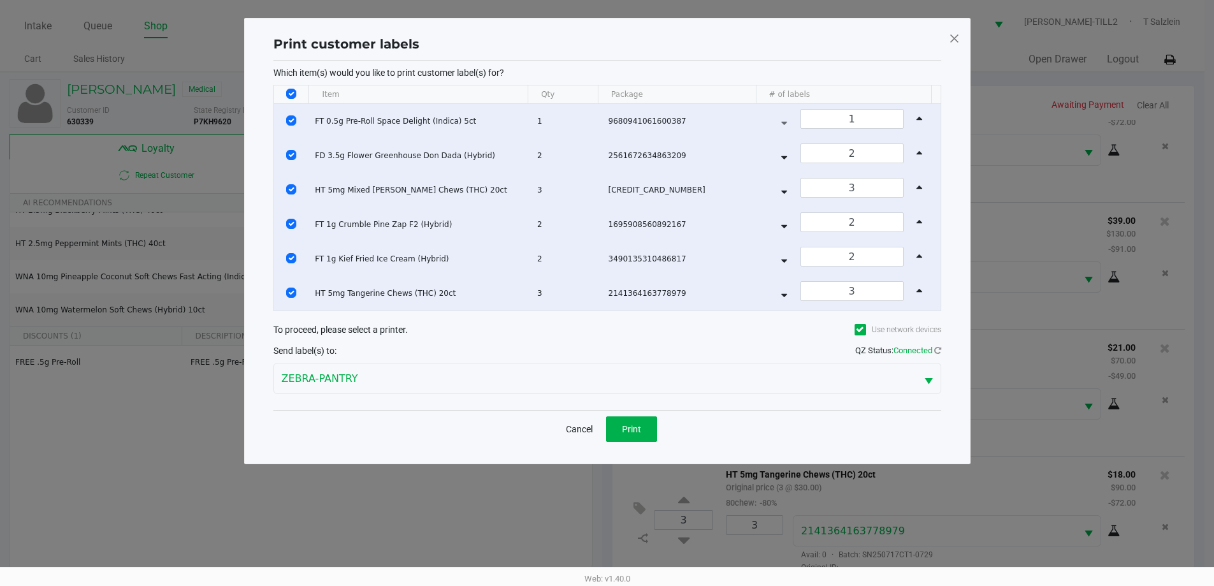
scroll to position [0, 0]
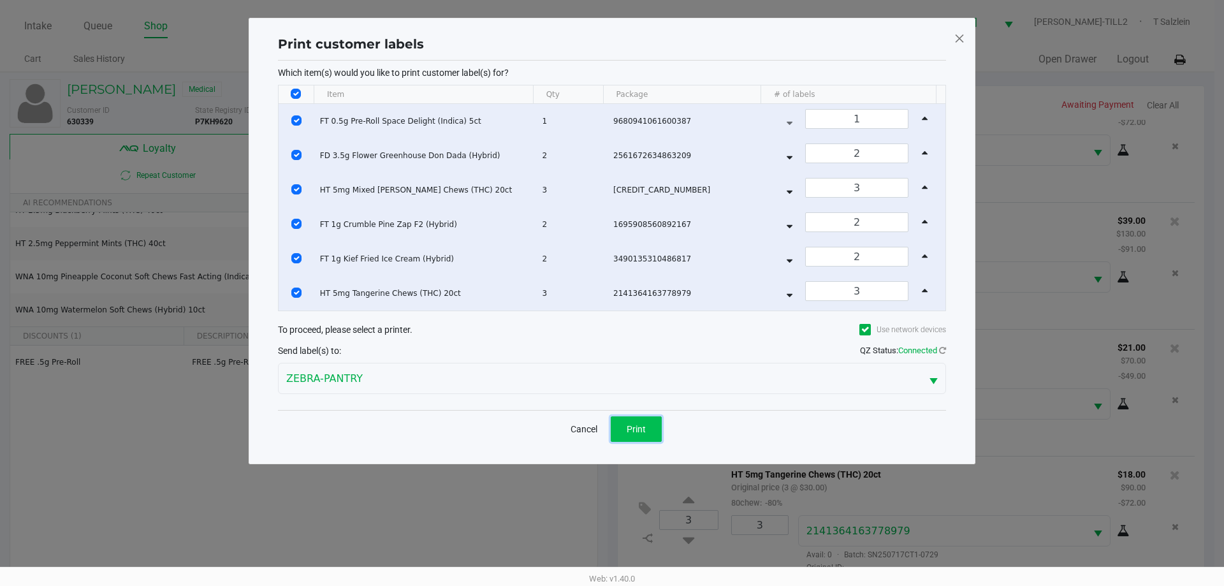
click at [637, 435] on button "Print" at bounding box center [636, 428] width 51 height 25
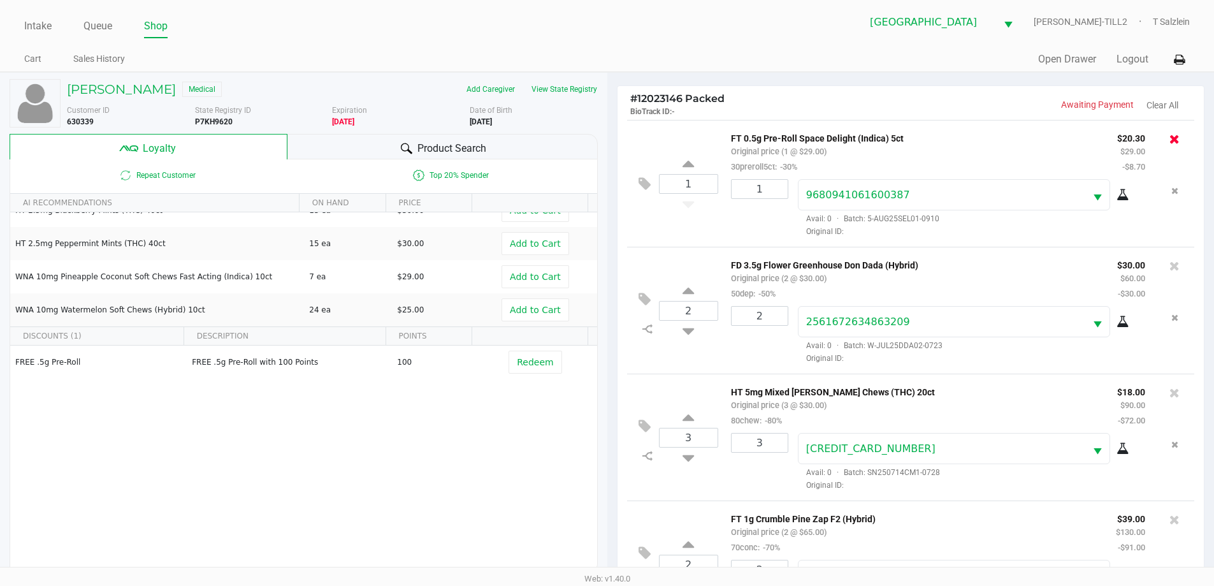
click at [648, 140] on icon at bounding box center [1174, 139] width 10 height 13
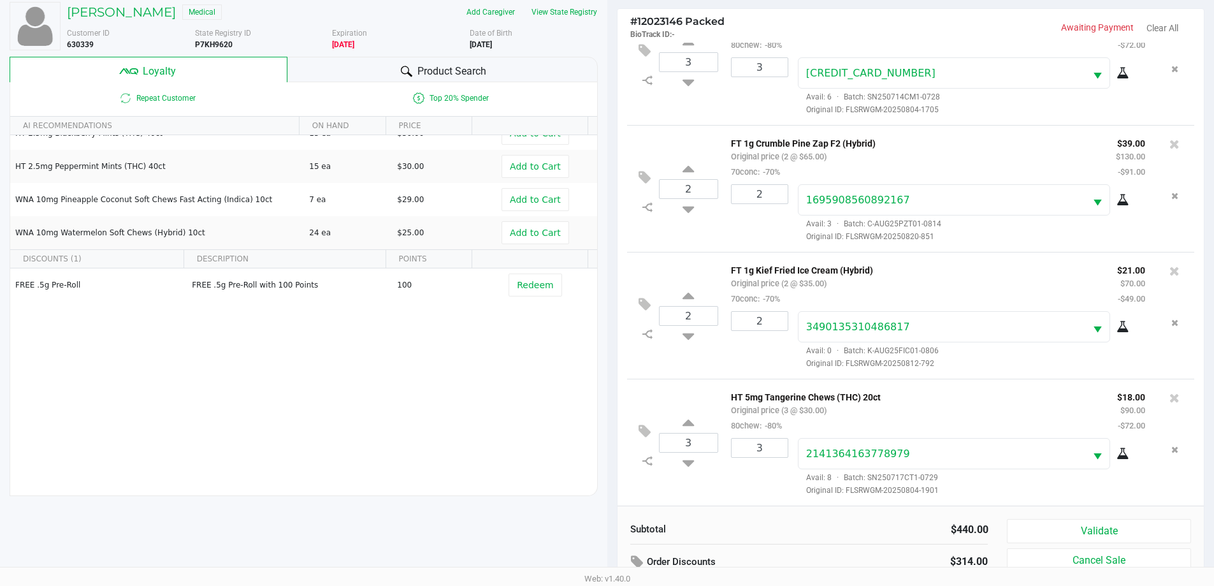
scroll to position [153, 0]
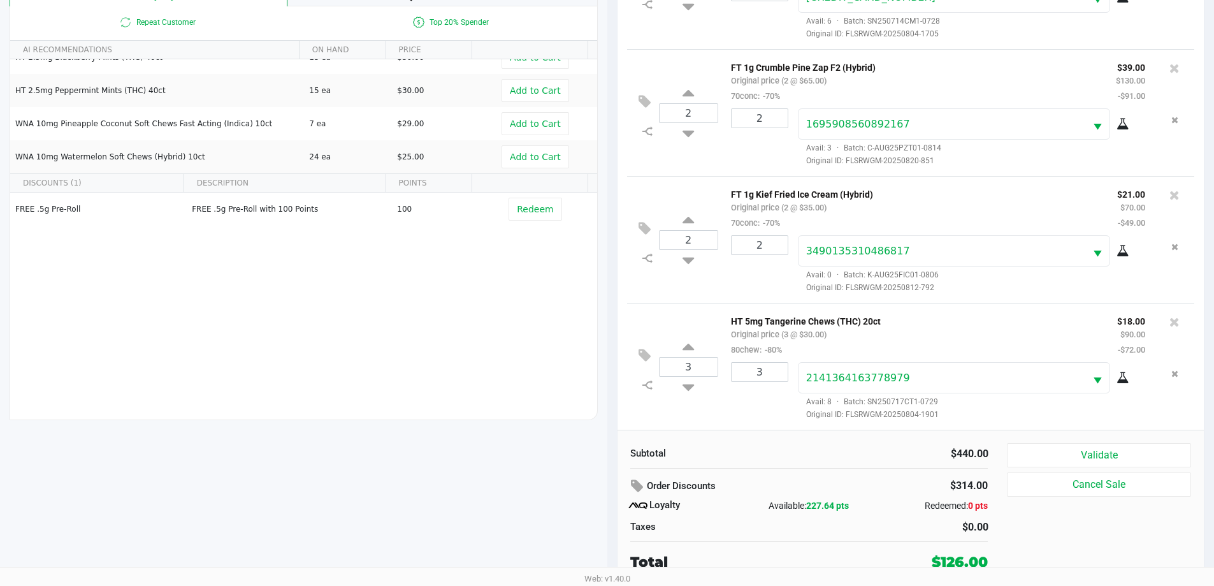
click at [648, 472] on div "Subtotal $440.00 Order Discounts $314.00 Loyalty Available: 227.64 pts Redeemed…" at bounding box center [809, 507] width 377 height 129
click at [646, 368] on icon at bounding box center [645, 366] width 12 height 15
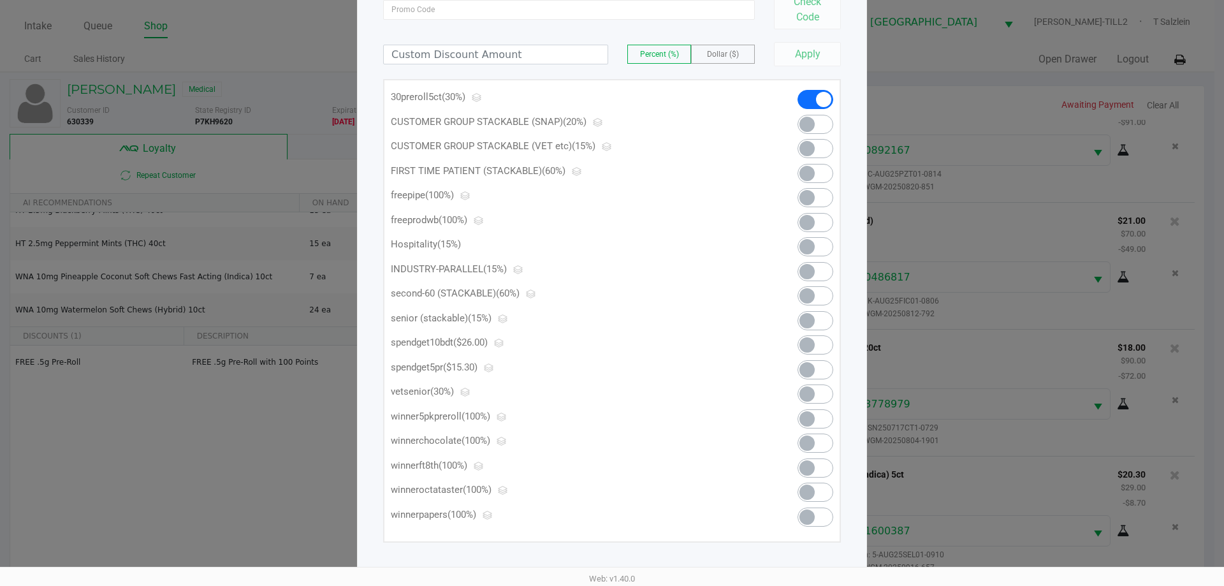
scroll to position [125, 0]
click at [648, 366] on span at bounding box center [806, 366] width 15 height 15
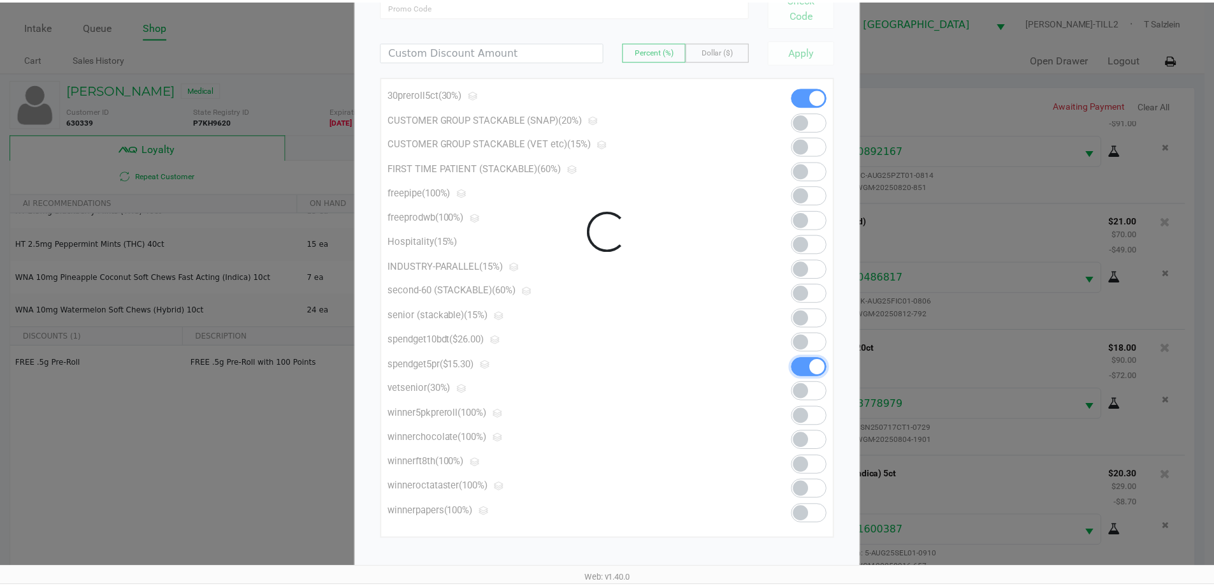
scroll to position [0, 0]
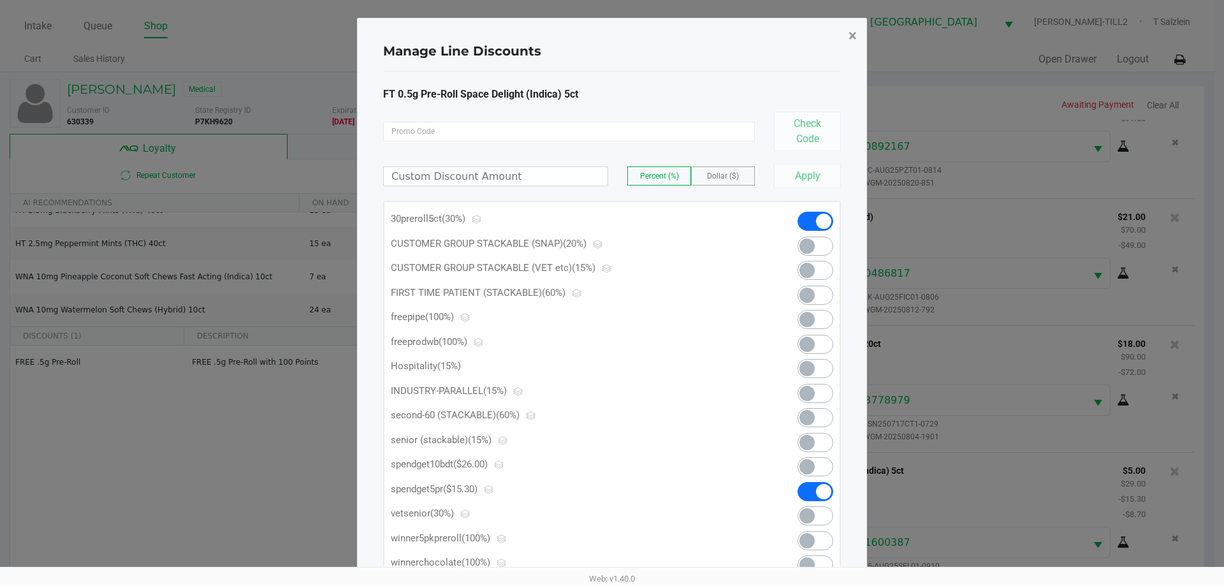
click at [648, 33] on button "×" at bounding box center [852, 36] width 29 height 36
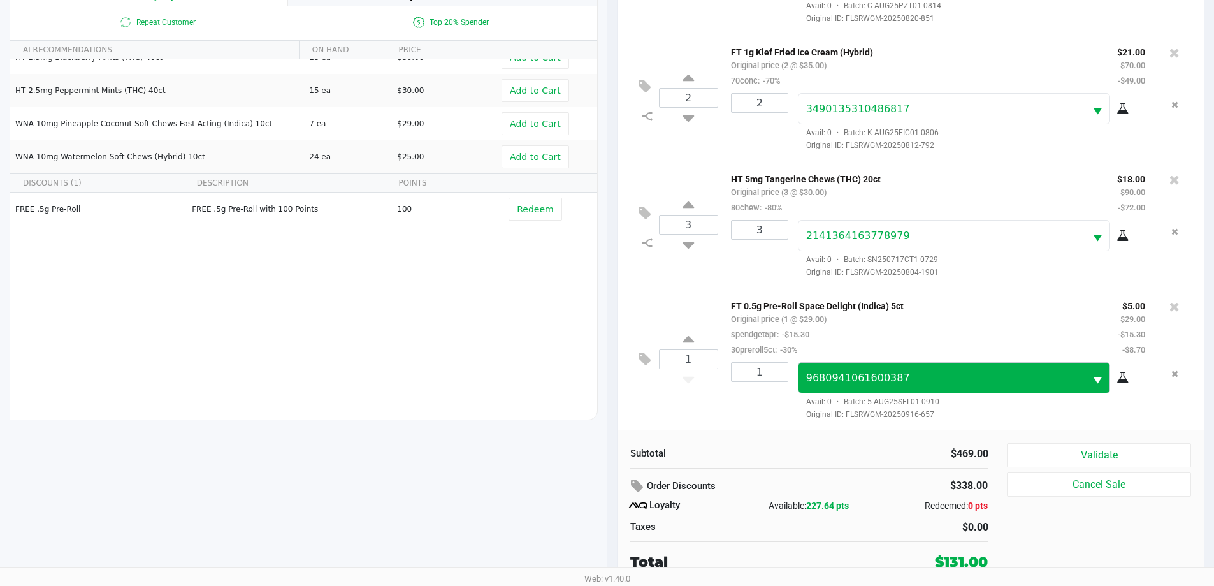
scroll to position [317, 0]
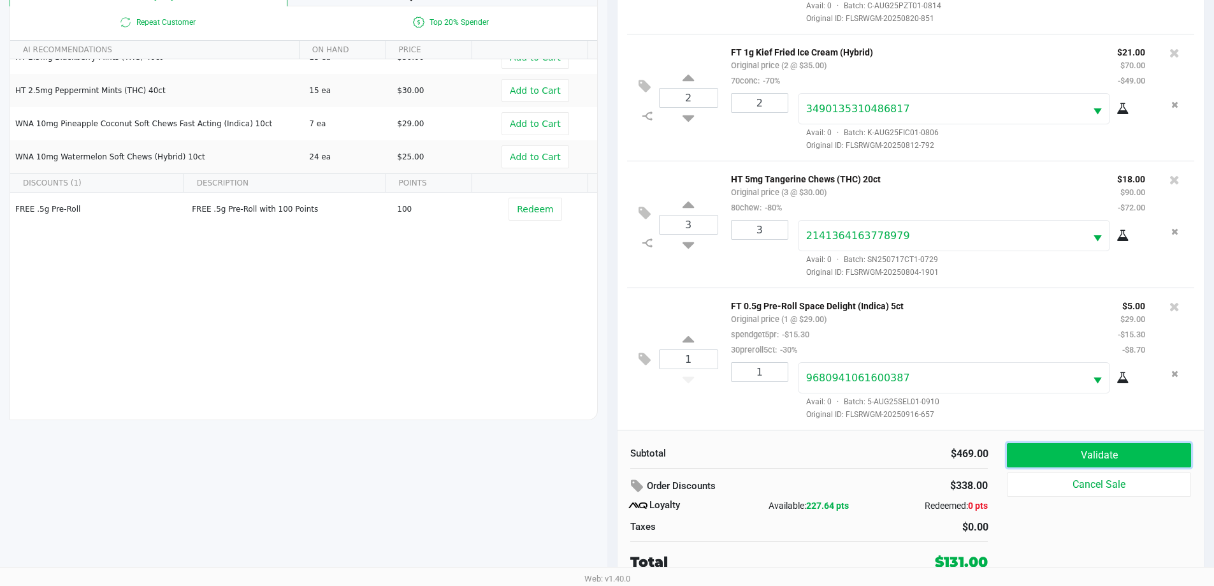
click at [648, 449] on button "Validate" at bounding box center [1099, 455] width 184 height 24
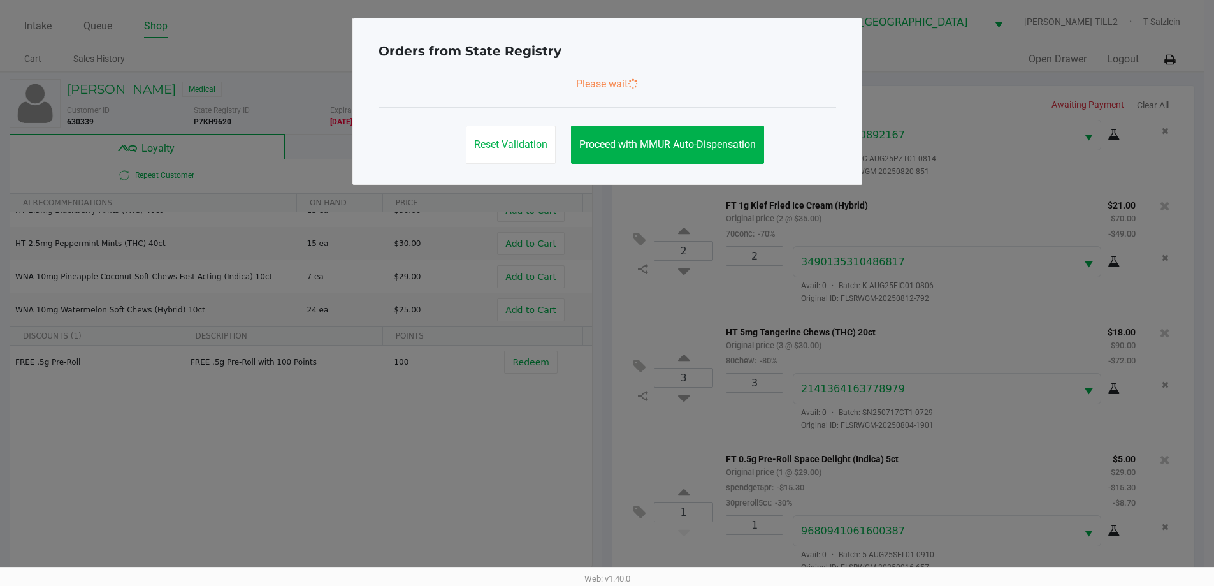
scroll to position [0, 0]
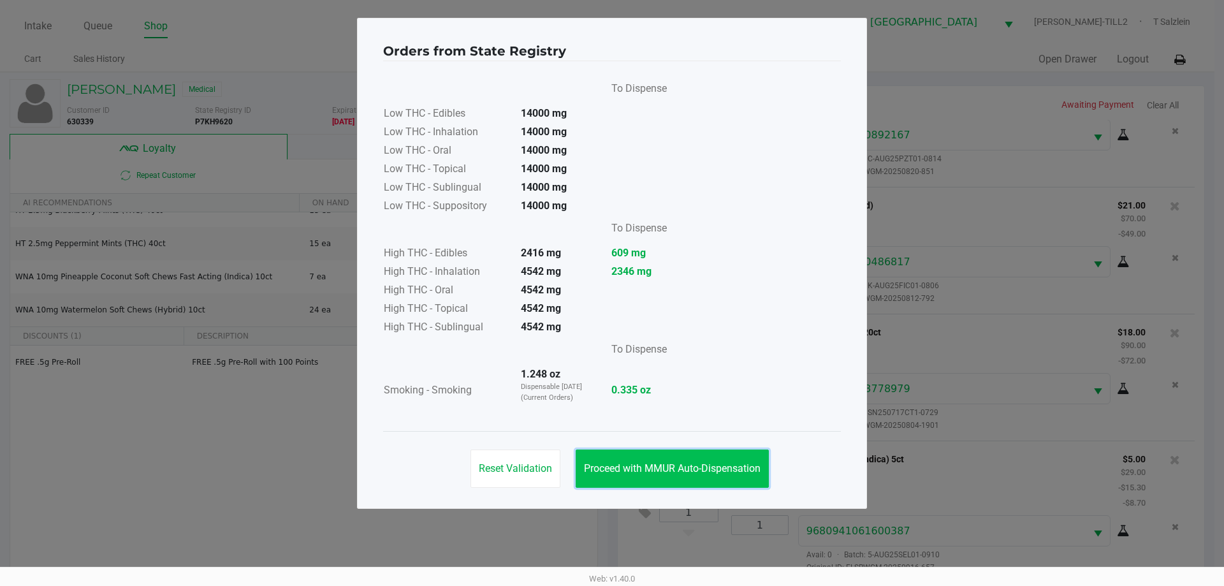
click at [648, 467] on span "Proceed with MMUR Auto-Dispensation" at bounding box center [672, 468] width 177 height 12
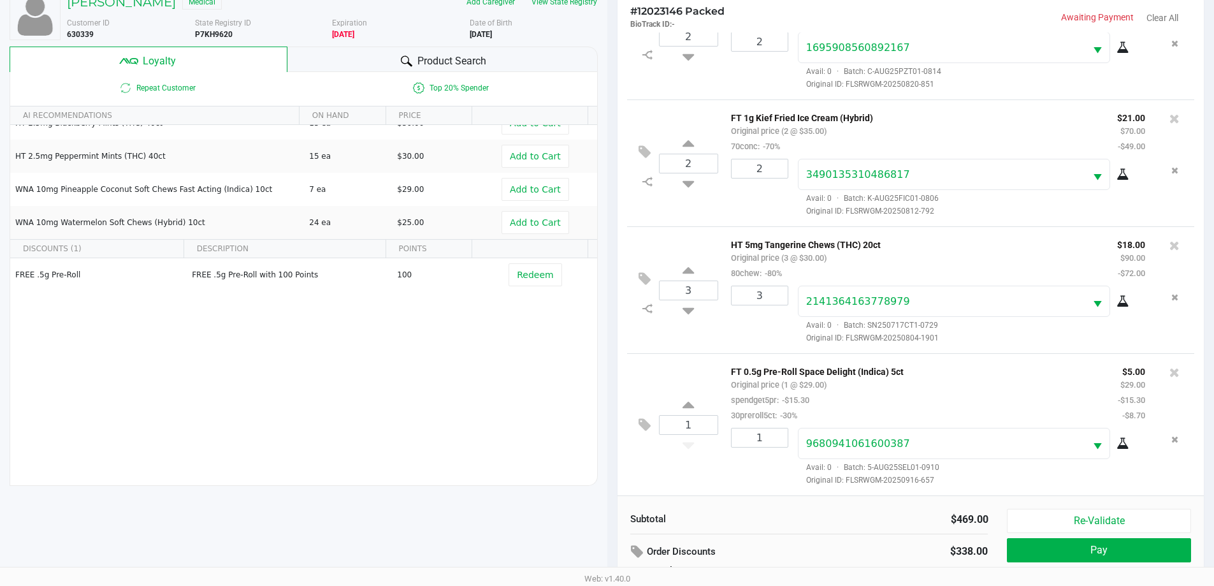
scroll to position [153, 0]
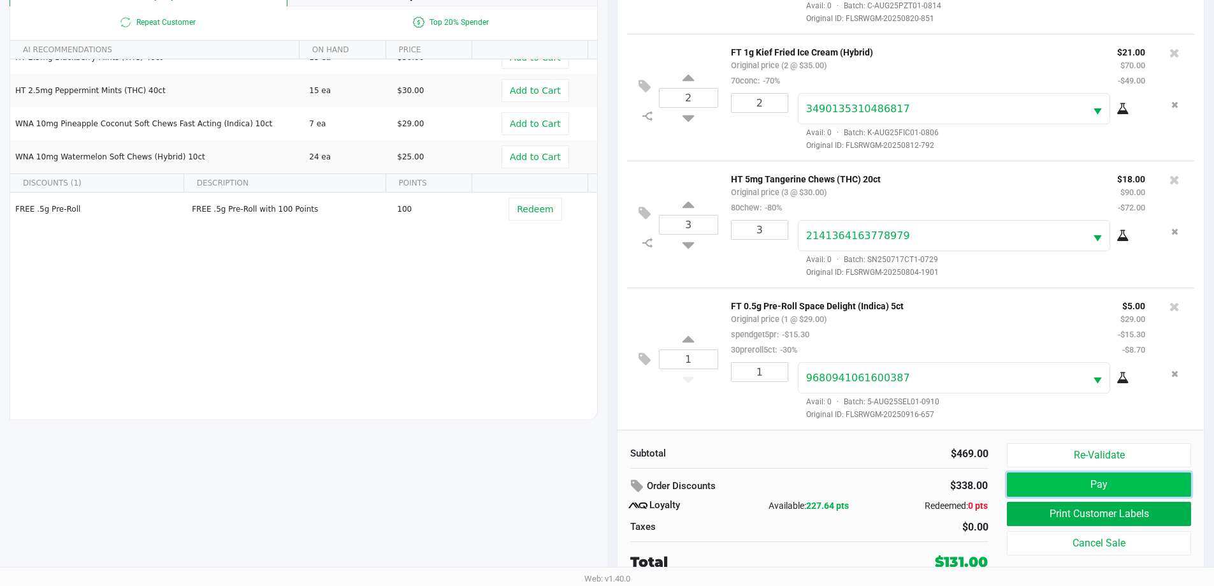
click at [648, 486] on button "Pay" at bounding box center [1099, 484] width 184 height 24
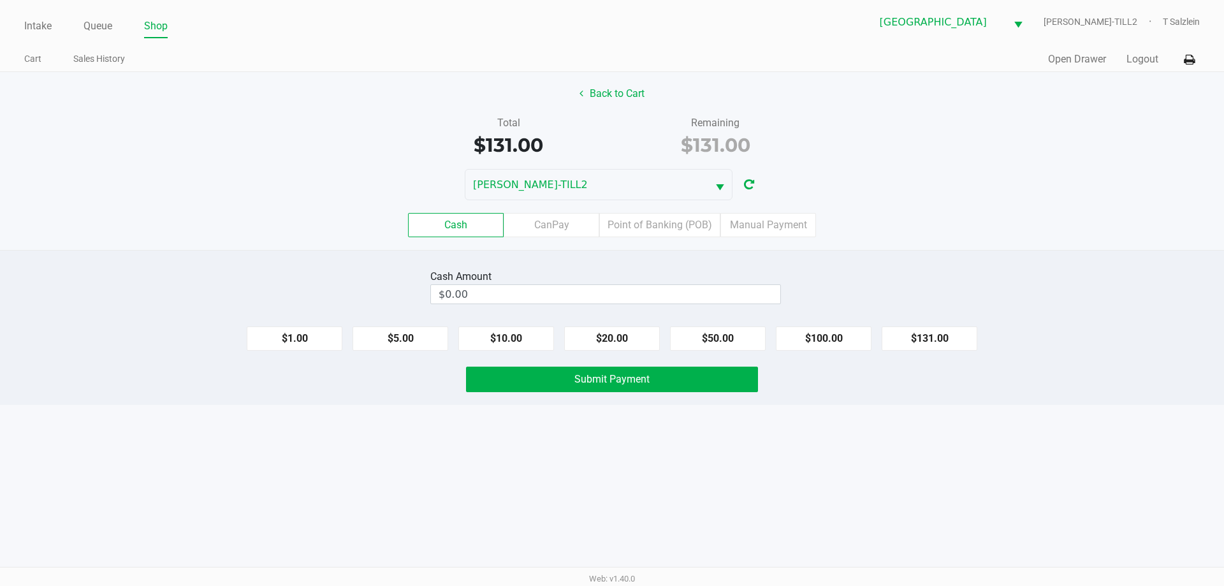
click at [648, 228] on label "Point of Banking (POB)" at bounding box center [659, 225] width 121 height 24
click at [0, 0] on 7 "Point of Banking (POB)" at bounding box center [0, 0] width 0 height 0
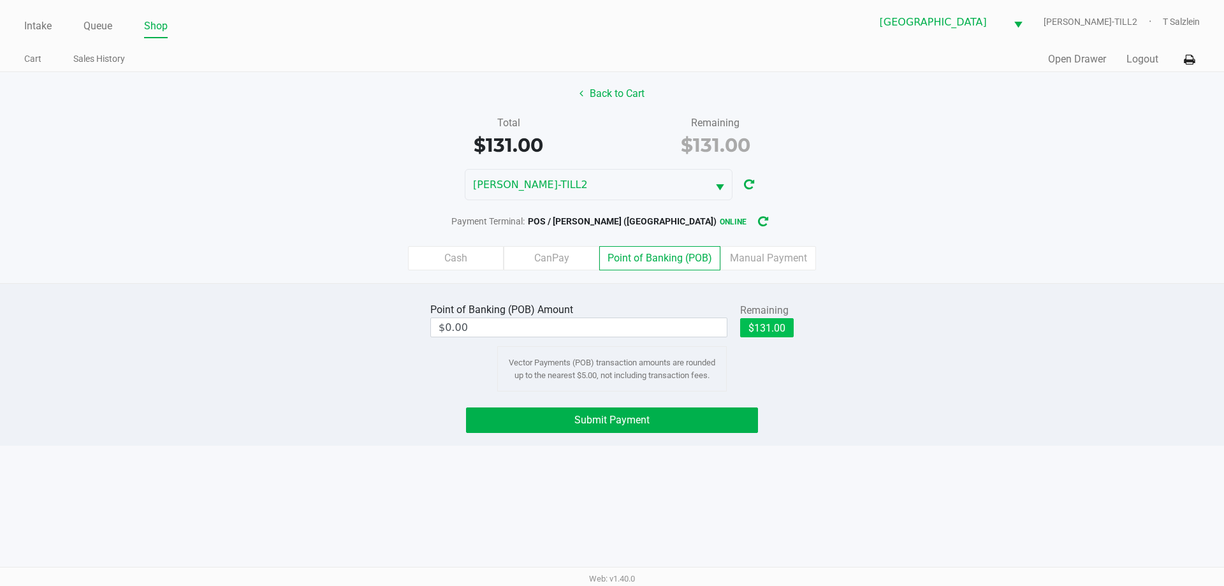
click at [648, 331] on button "$131.00" at bounding box center [767, 327] width 54 height 19
click at [538, 325] on input "$131.00" at bounding box center [556, 327] width 251 height 18
click at [648, 347] on div "Point of Banking (POB) Amount 130.00 Remaining $131.00 Clear Vector Payments (P…" at bounding box center [611, 346] width 1243 height 92
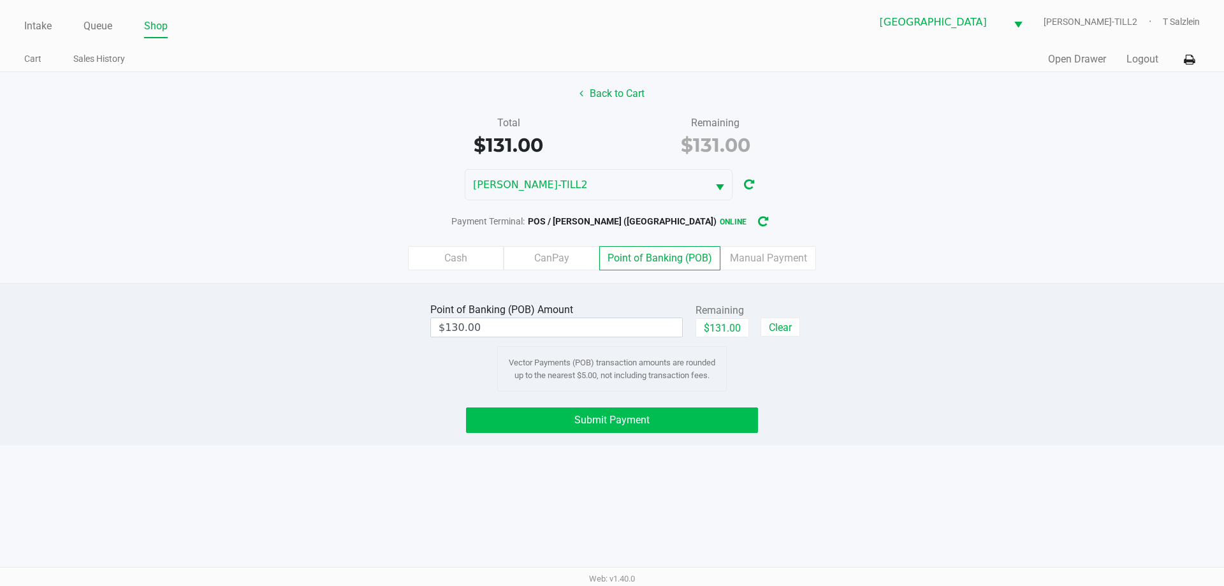
click at [624, 411] on button "Submit Payment" at bounding box center [612, 419] width 292 height 25
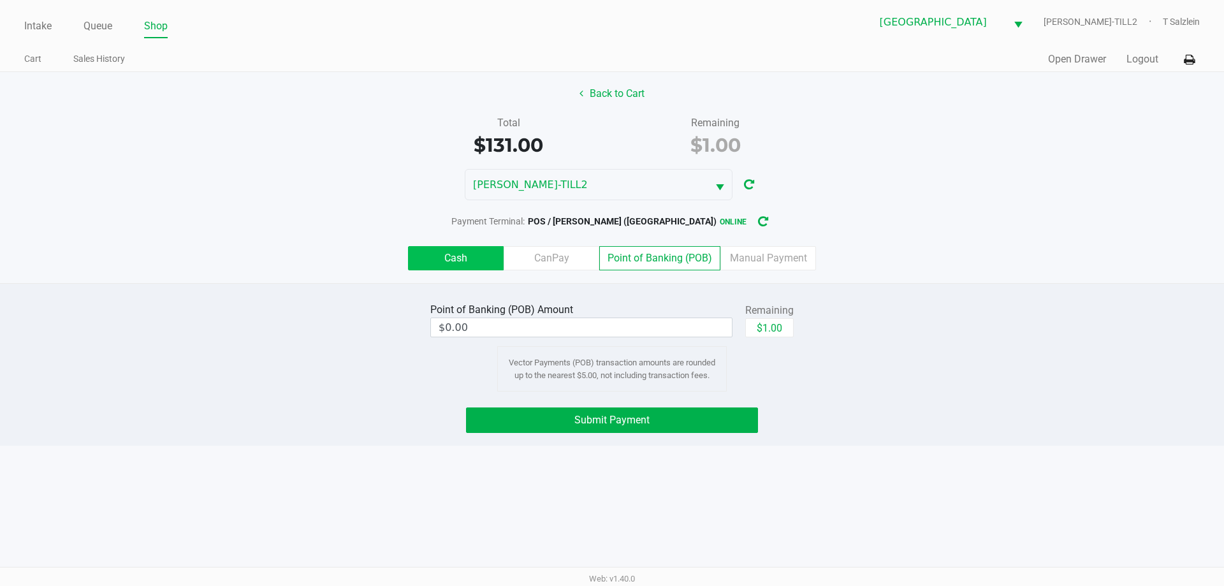
click at [452, 256] on label "Cash" at bounding box center [456, 258] width 96 height 24
click at [0, 0] on 0 "Cash" at bounding box center [0, 0] width 0 height 0
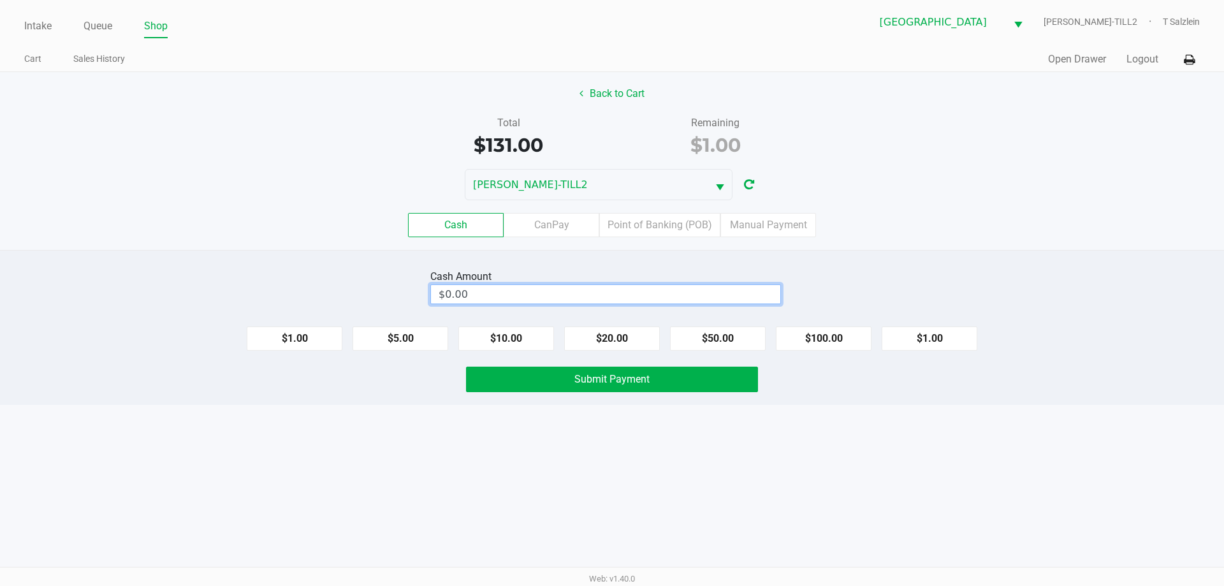
click at [489, 298] on input "$0.00" at bounding box center [605, 294] width 349 height 18
click at [609, 384] on span "Submit Payment" at bounding box center [611, 379] width 75 height 12
type input "$1.00"
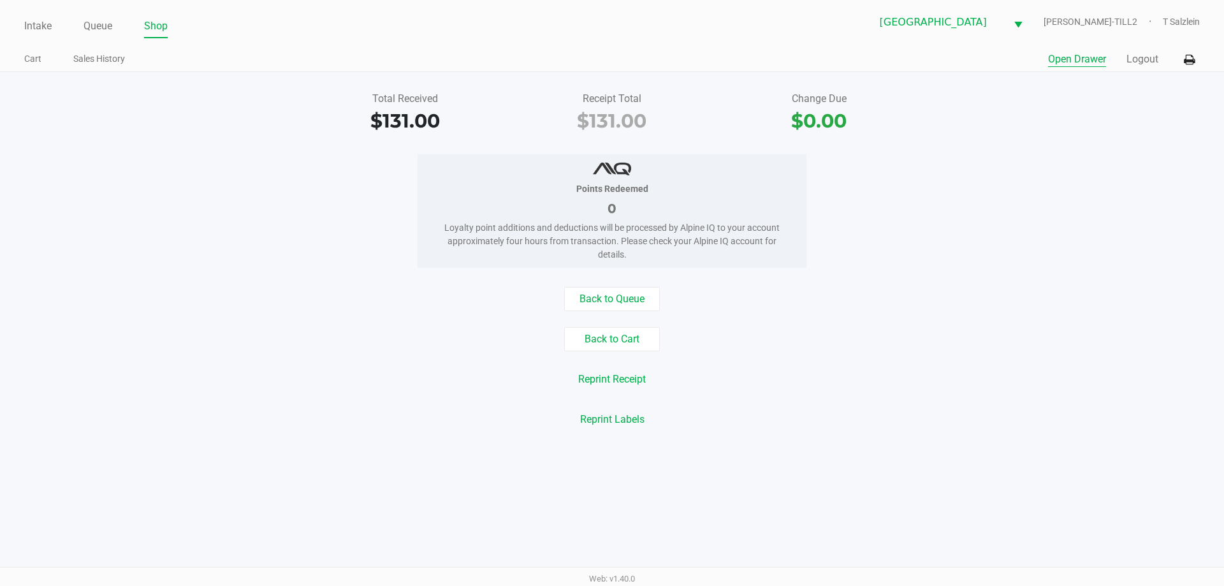
click at [648, 64] on button "Open Drawer" at bounding box center [1077, 59] width 58 height 15
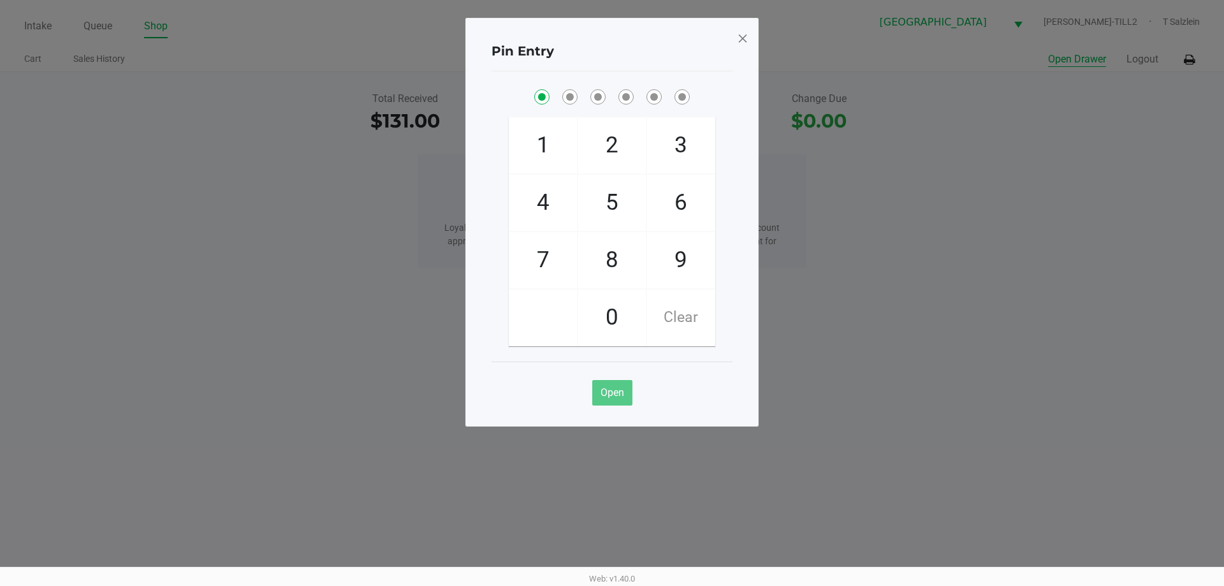
checkbox input "true"
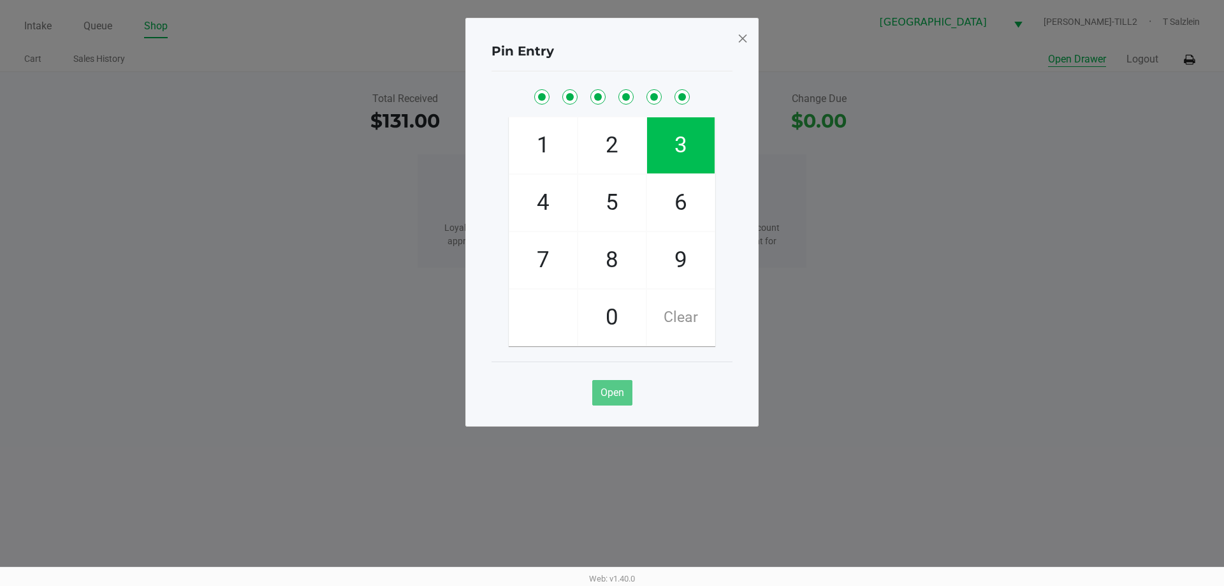
checkbox input "true"
click at [648, 47] on span at bounding box center [742, 38] width 11 height 20
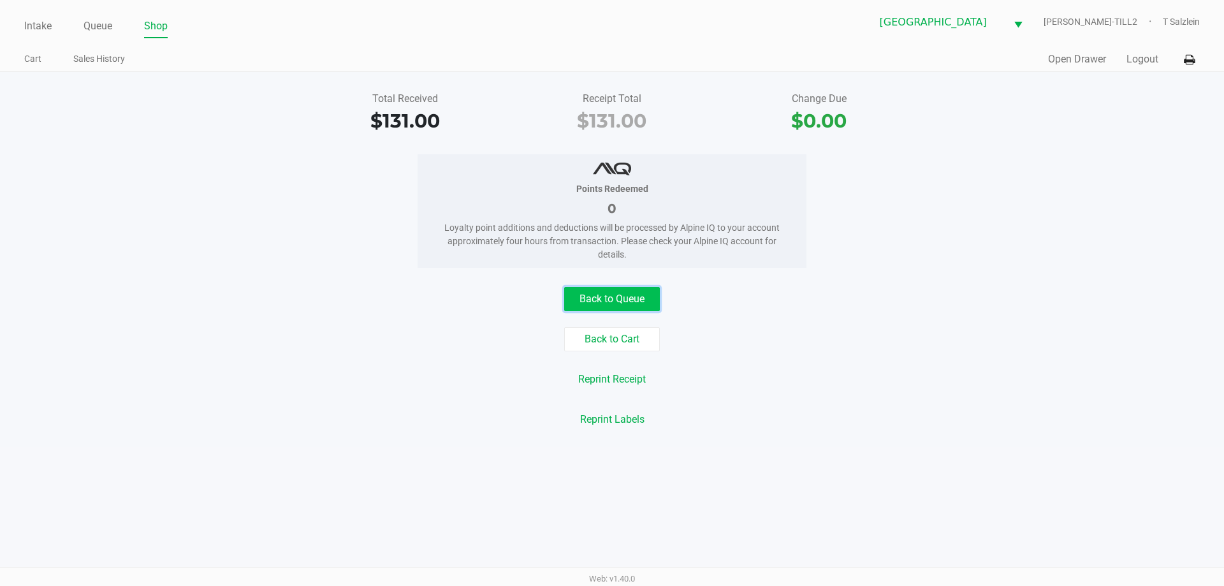
click at [630, 306] on button "Back to Queue" at bounding box center [612, 299] width 96 height 24
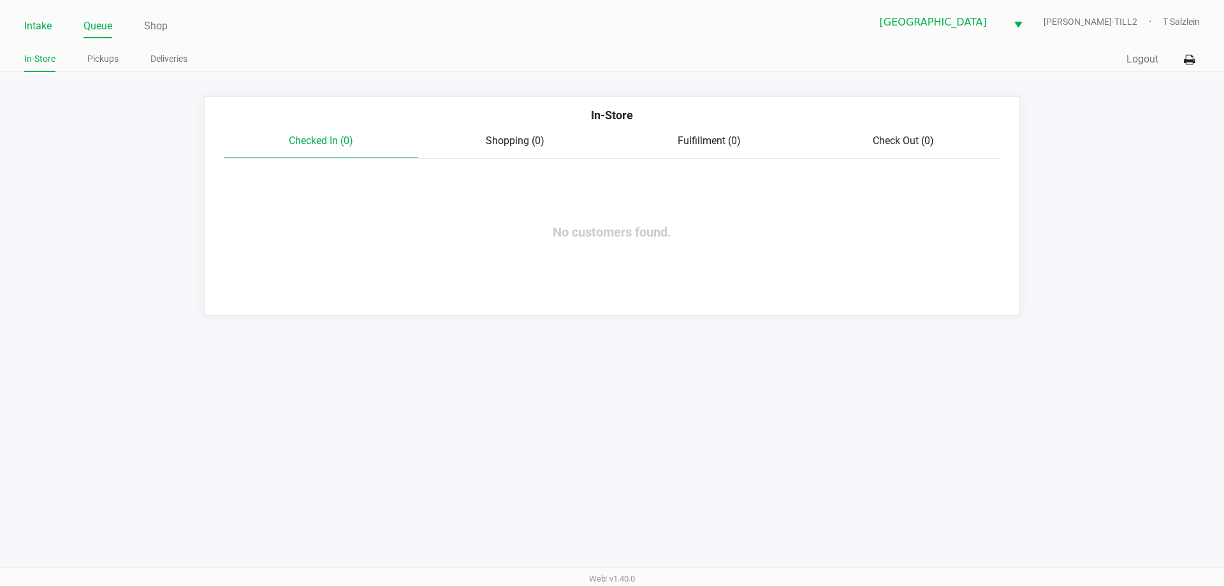
click at [33, 20] on link "Intake" at bounding box center [37, 26] width 27 height 18
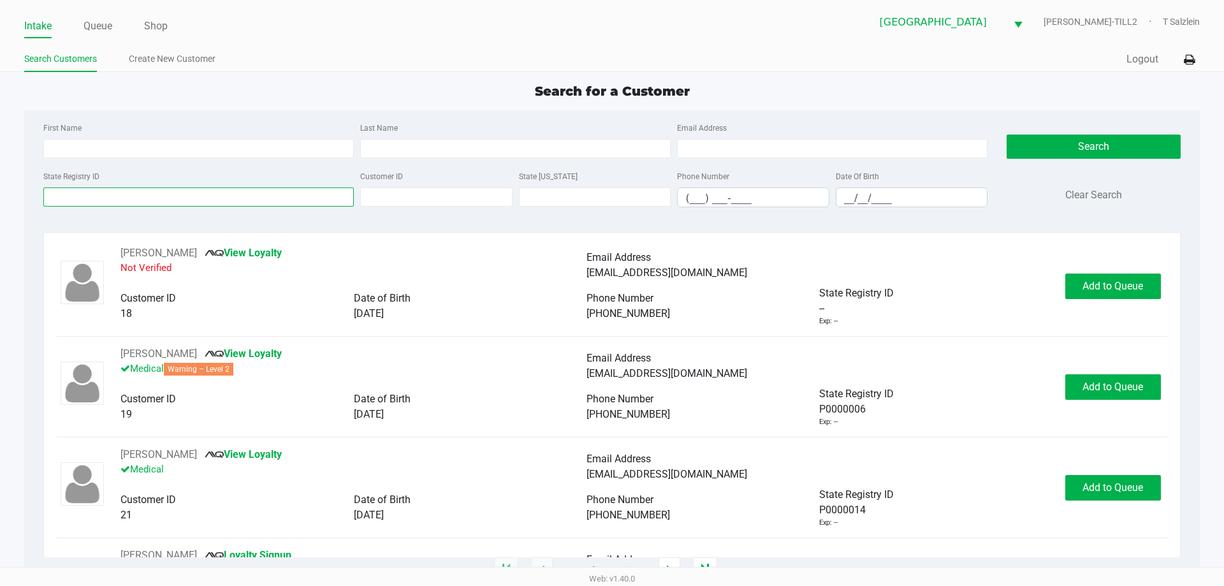
click at [126, 196] on input "State Registry ID" at bounding box center [198, 196] width 310 height 19
click at [97, 33] on link "Queue" at bounding box center [97, 26] width 29 height 18
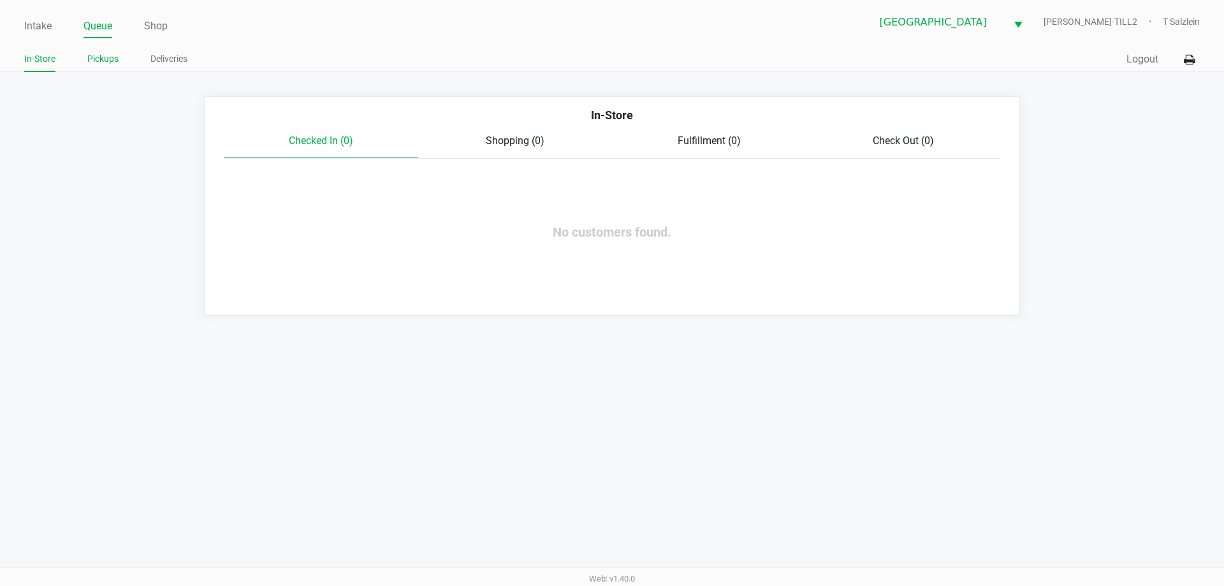
drag, startPoint x: 103, startPoint y: 50, endPoint x: 105, endPoint y: 65, distance: 14.8
click at [103, 52] on li "Pickups" at bounding box center [102, 61] width 31 height 22
click at [105, 65] on link "Pickups" at bounding box center [102, 59] width 31 height 16
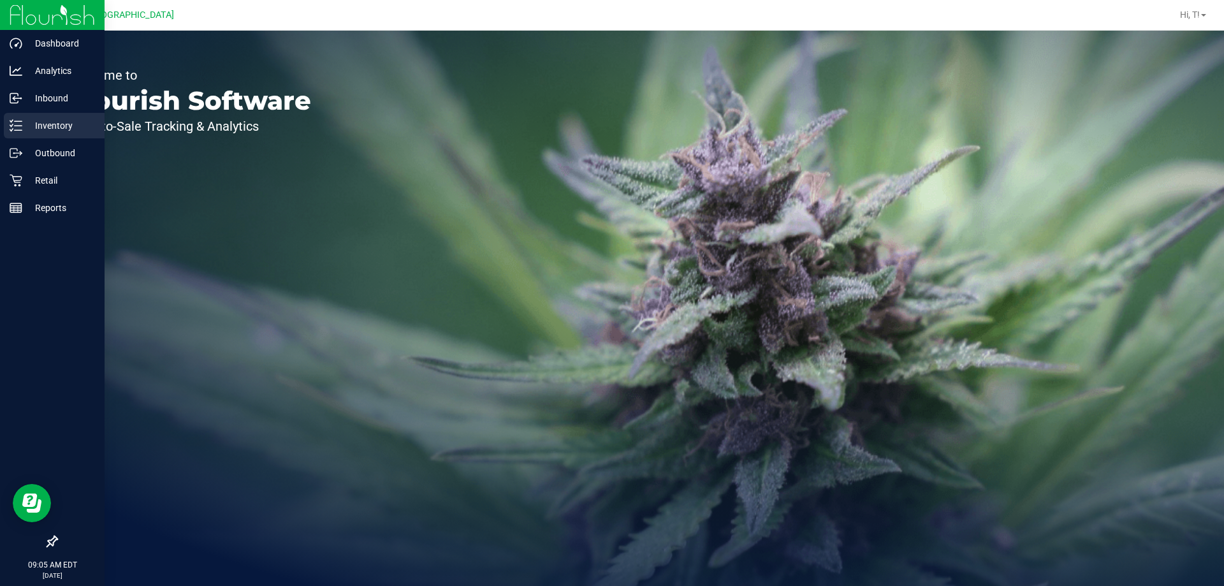
click at [51, 126] on p "Inventory" at bounding box center [60, 125] width 76 height 15
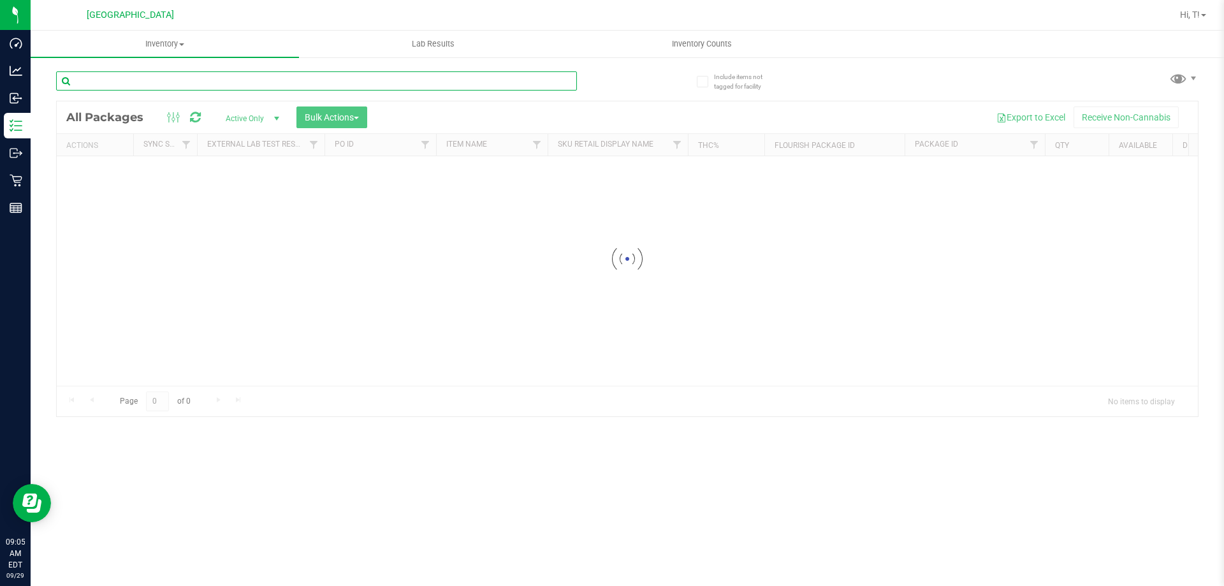
click at [308, 85] on input "text" at bounding box center [316, 80] width 521 height 19
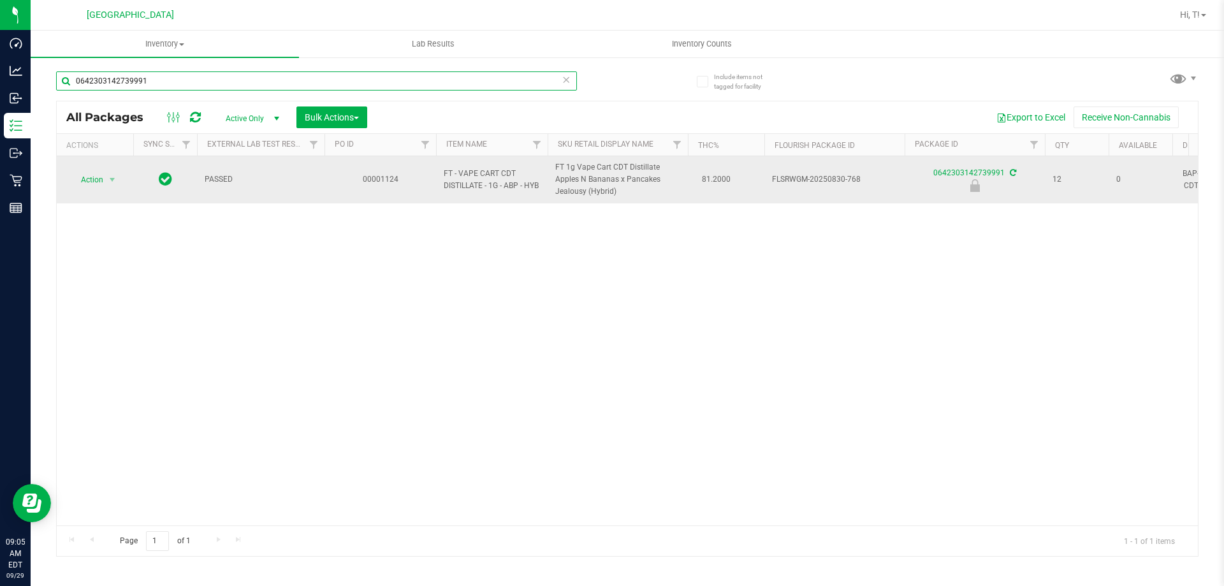
type input "0642303142739991"
click at [101, 191] on td "Action Action Edit attributes Global inventory Locate package Package audit log…" at bounding box center [95, 179] width 76 height 47
click at [103, 183] on span "Action" at bounding box center [86, 180] width 34 height 18
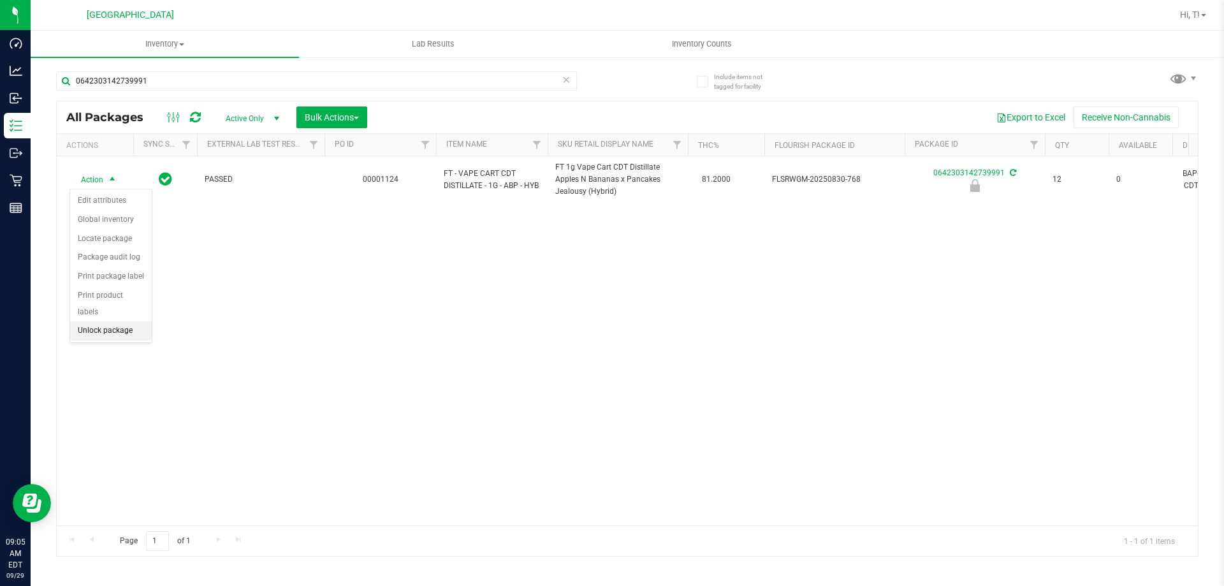
click at [101, 321] on li "Unlock package" at bounding box center [111, 330] width 82 height 19
click at [565, 84] on icon at bounding box center [565, 78] width 9 height 15
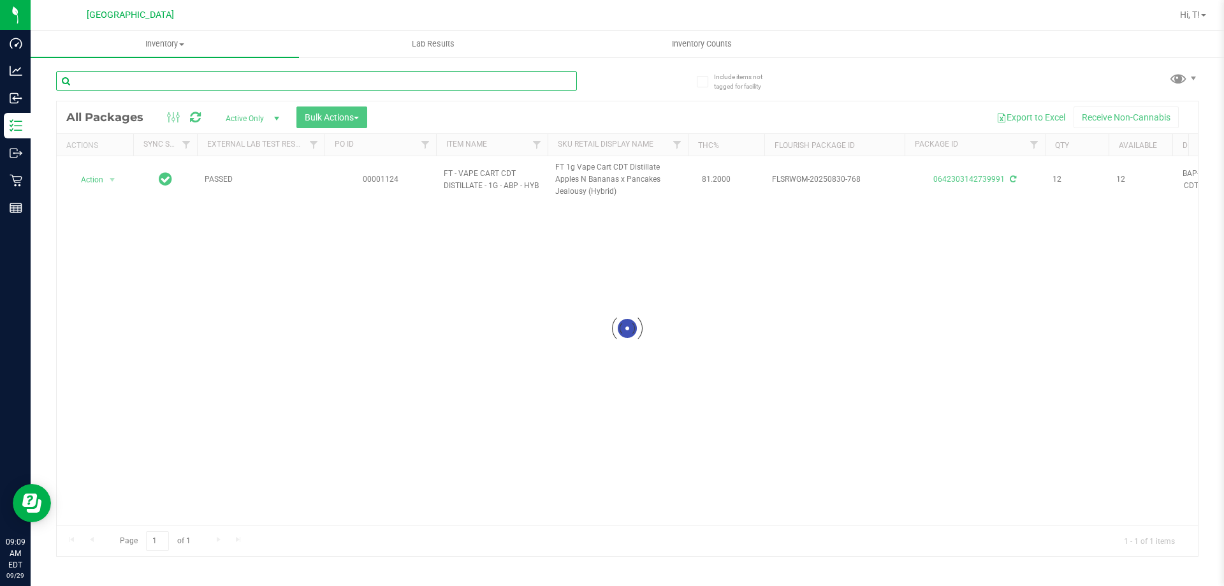
click at [537, 82] on input "text" at bounding box center [316, 80] width 521 height 19
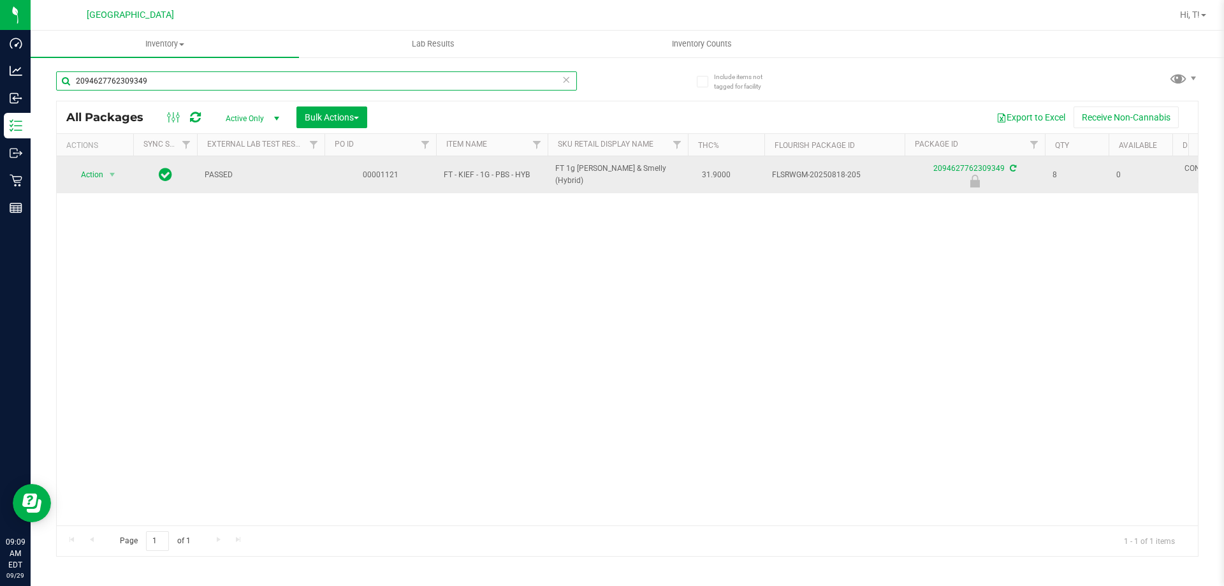
type input "2094627762309349"
click at [99, 180] on span "Action" at bounding box center [86, 175] width 34 height 18
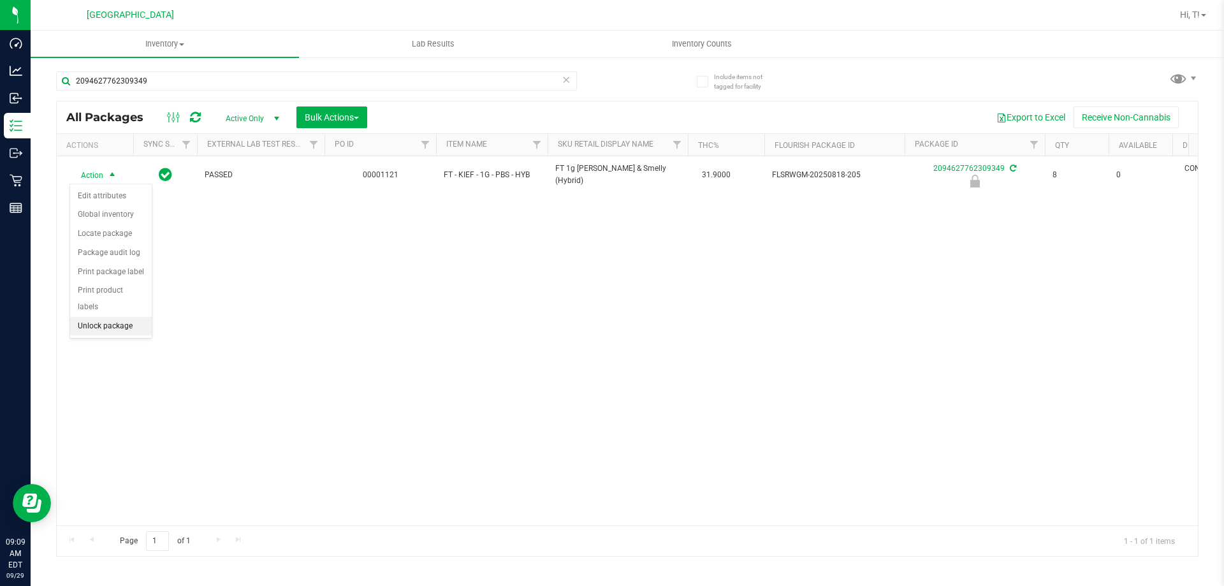
click at [124, 317] on li "Unlock package" at bounding box center [111, 326] width 82 height 19
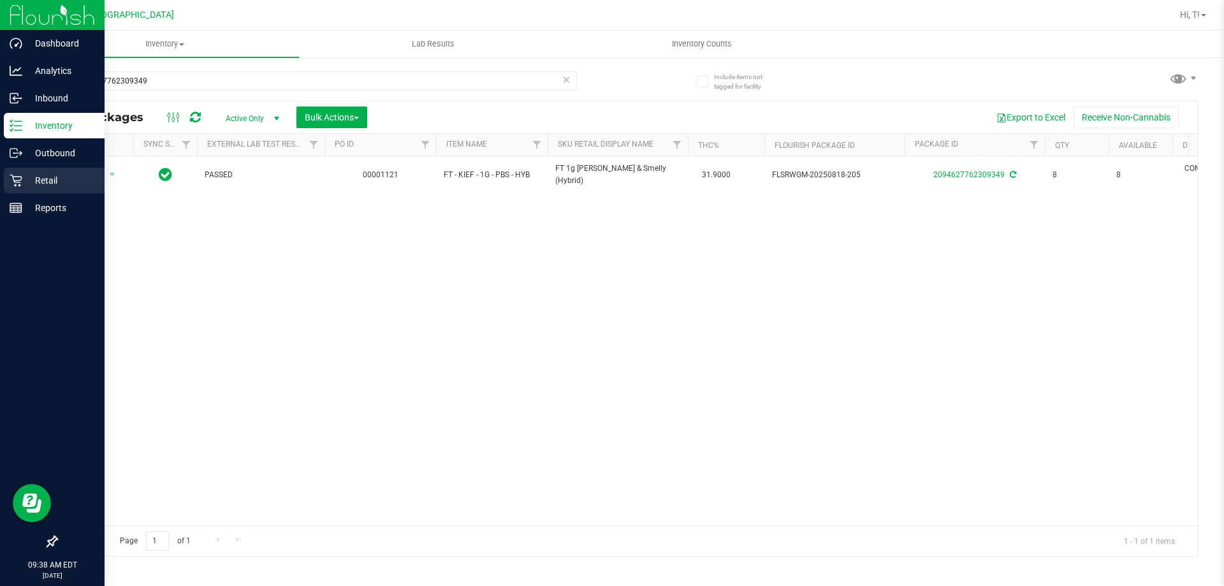
click at [55, 185] on p "Retail" at bounding box center [60, 180] width 76 height 15
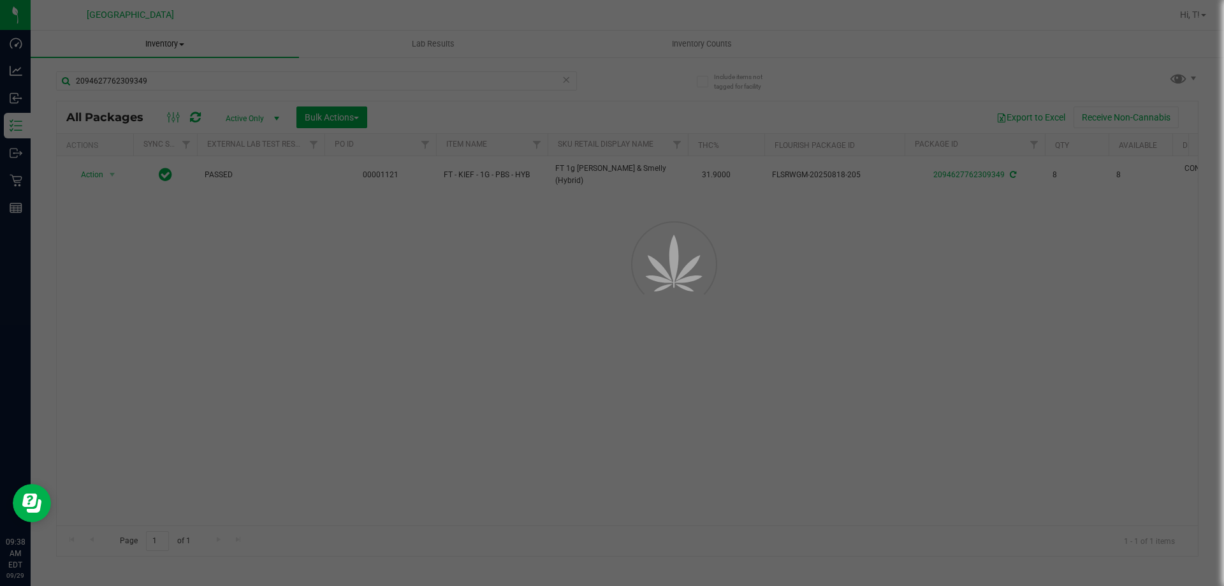
click at [172, 45] on div at bounding box center [612, 293] width 1224 height 586
click at [177, 44] on div at bounding box center [612, 293] width 1224 height 586
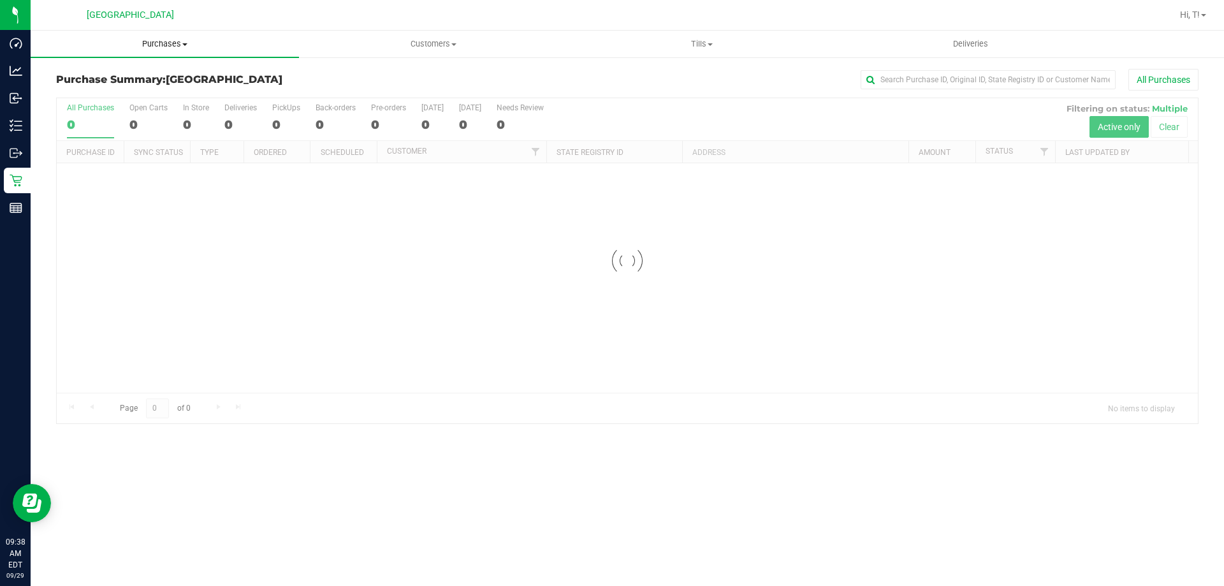
click at [171, 40] on span "Purchases" at bounding box center [165, 43] width 268 height 11
click at [111, 93] on li "Fulfillment" at bounding box center [165, 92] width 268 height 15
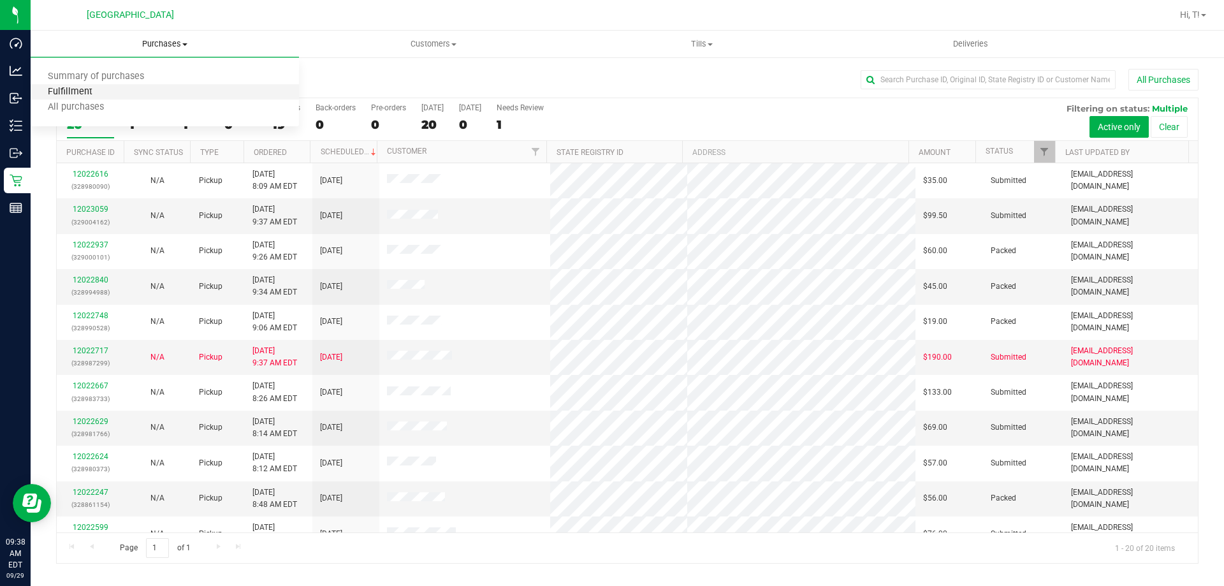
click at [79, 95] on span "Fulfillment" at bounding box center [70, 92] width 79 height 11
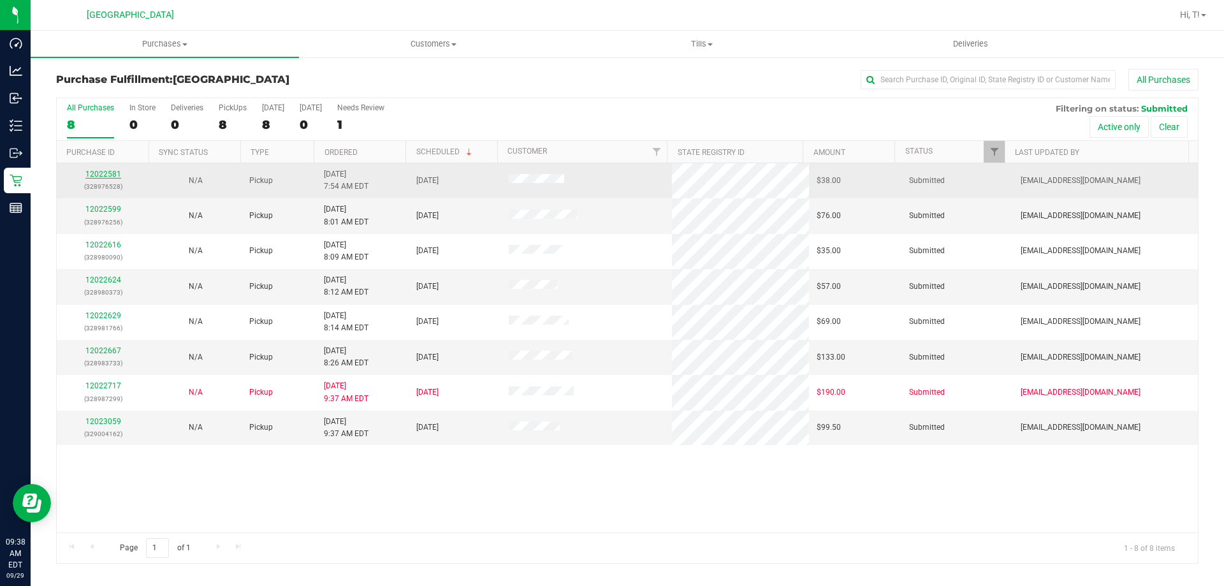
click at [103, 173] on link "12022581" at bounding box center [103, 174] width 36 height 9
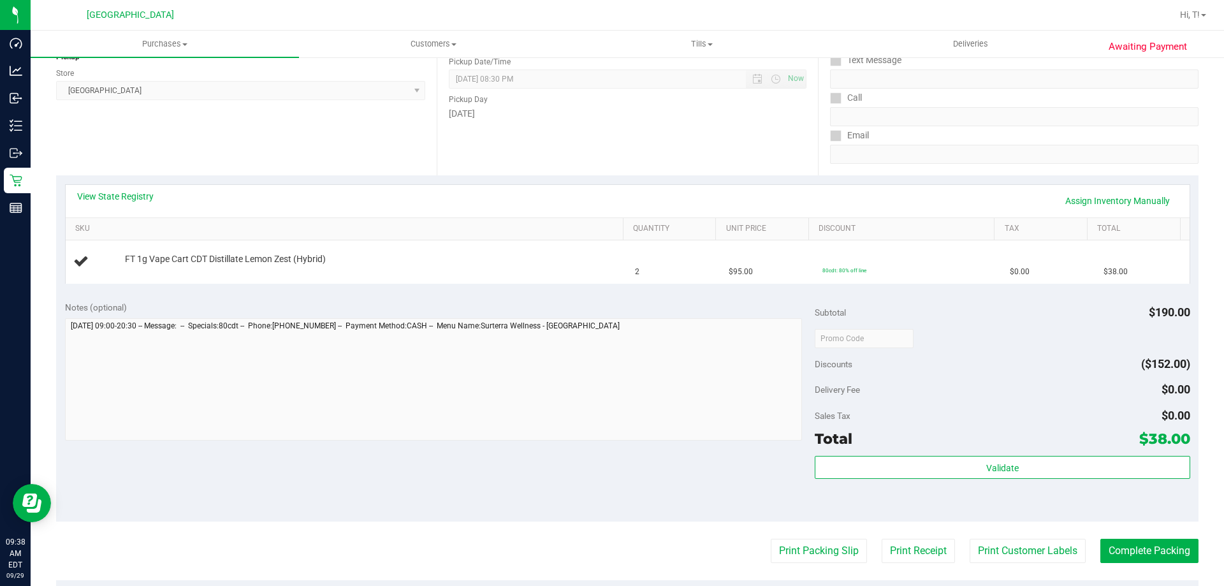
scroll to position [191, 0]
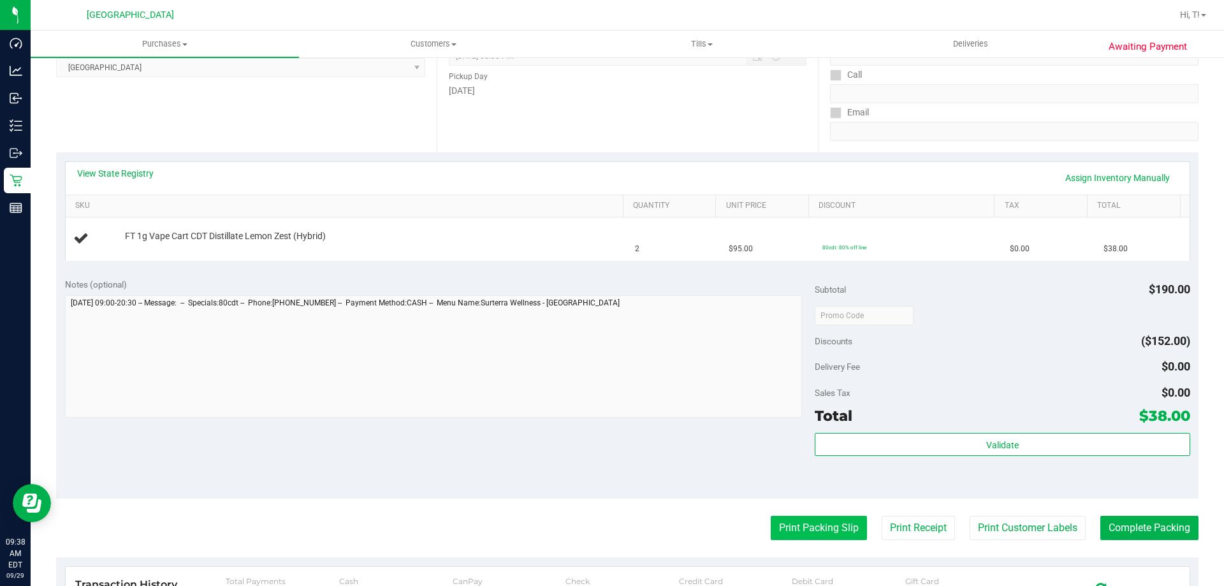
click at [807, 521] on button "Print Packing Slip" at bounding box center [818, 528] width 96 height 24
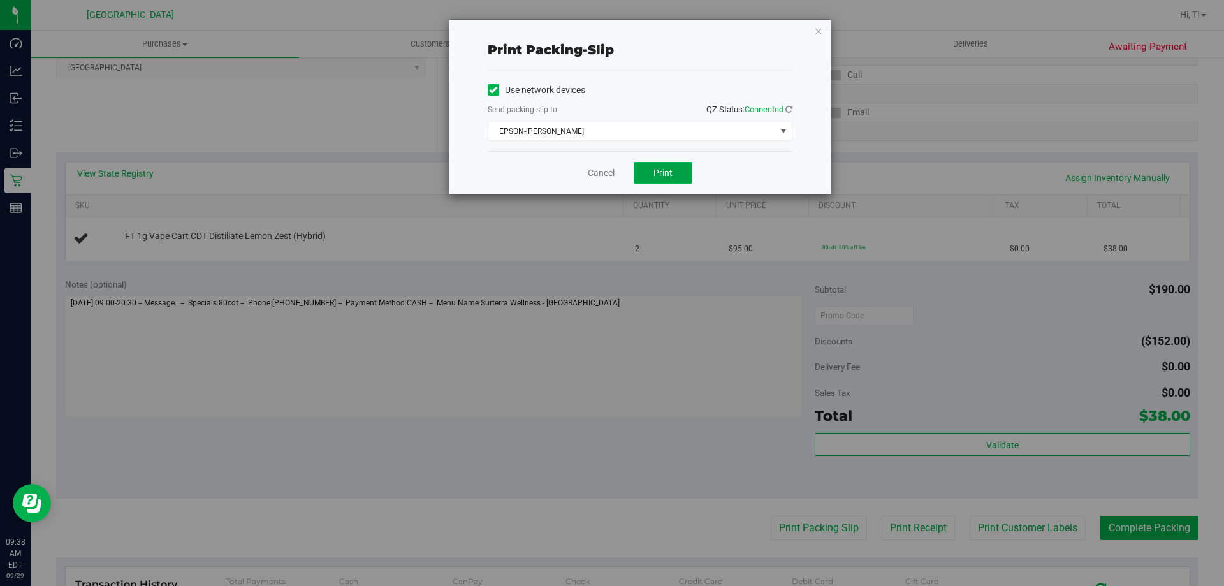
click at [664, 177] on span "Print" at bounding box center [662, 173] width 19 height 10
click at [596, 177] on link "Cancel" at bounding box center [601, 172] width 27 height 13
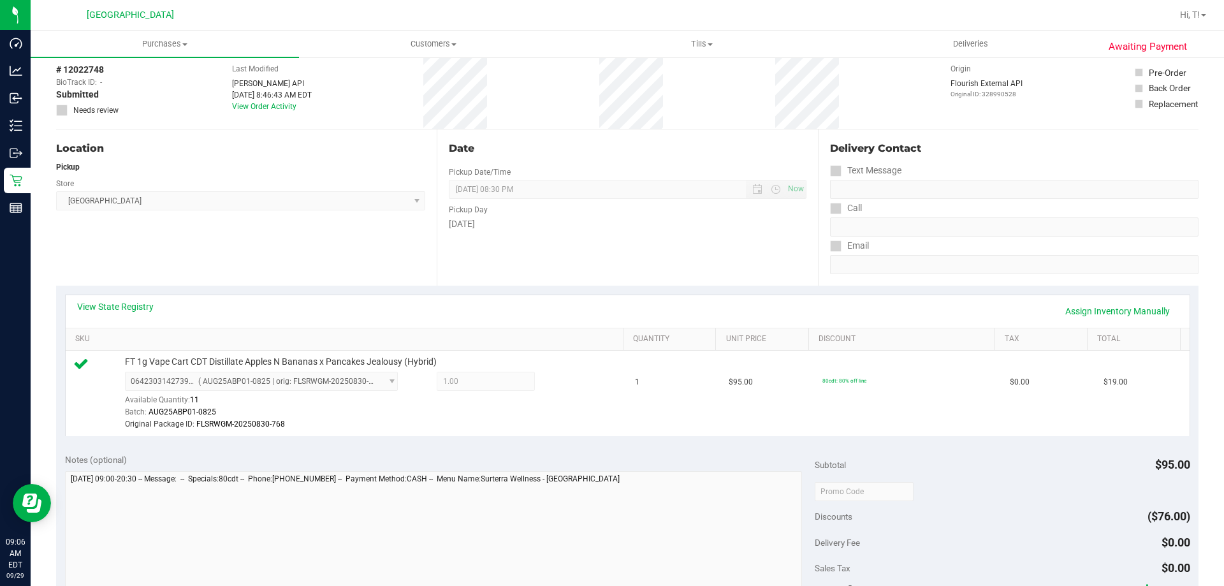
scroll to position [319, 0]
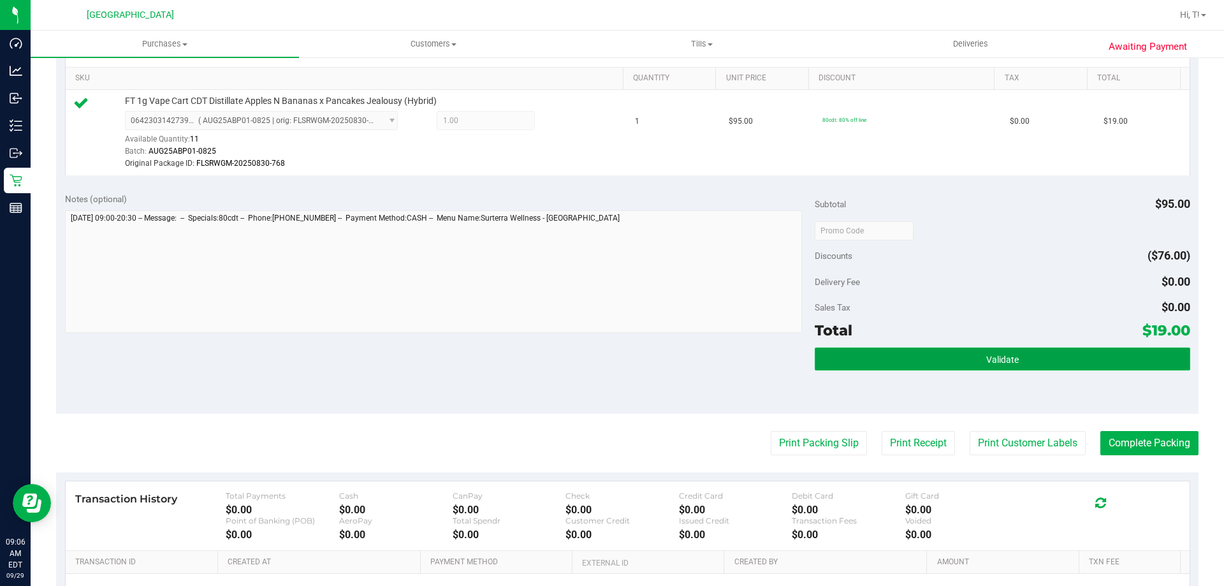
click at [1023, 362] on button "Validate" at bounding box center [1001, 358] width 375 height 23
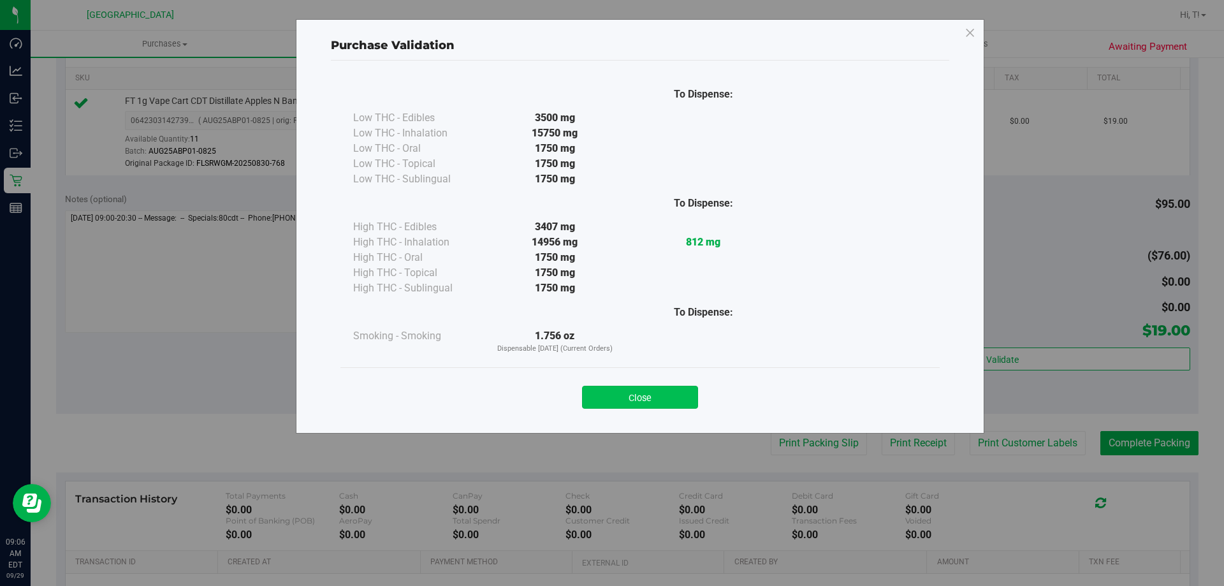
click at [642, 401] on button "Close" at bounding box center [640, 397] width 116 height 23
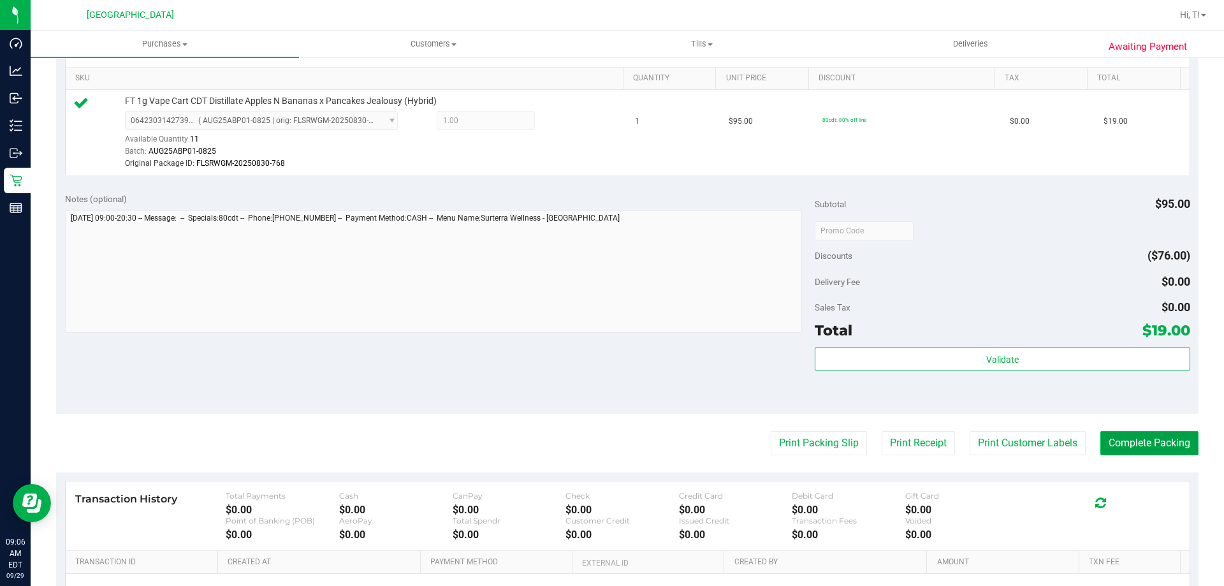
click at [1121, 435] on button "Complete Packing" at bounding box center [1149, 443] width 98 height 24
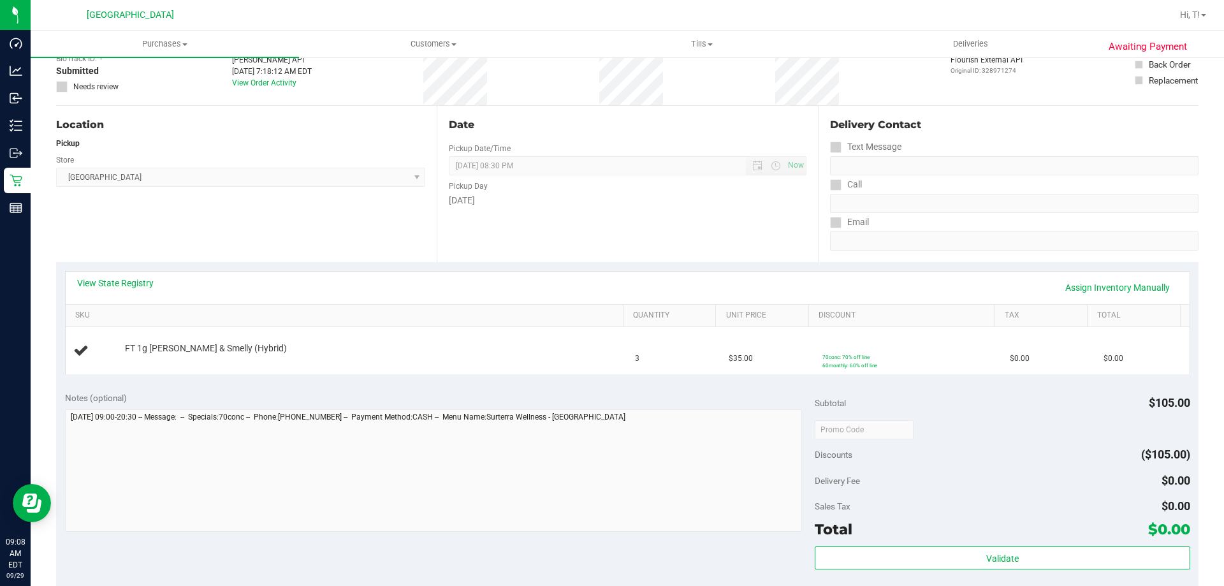
scroll to position [191, 0]
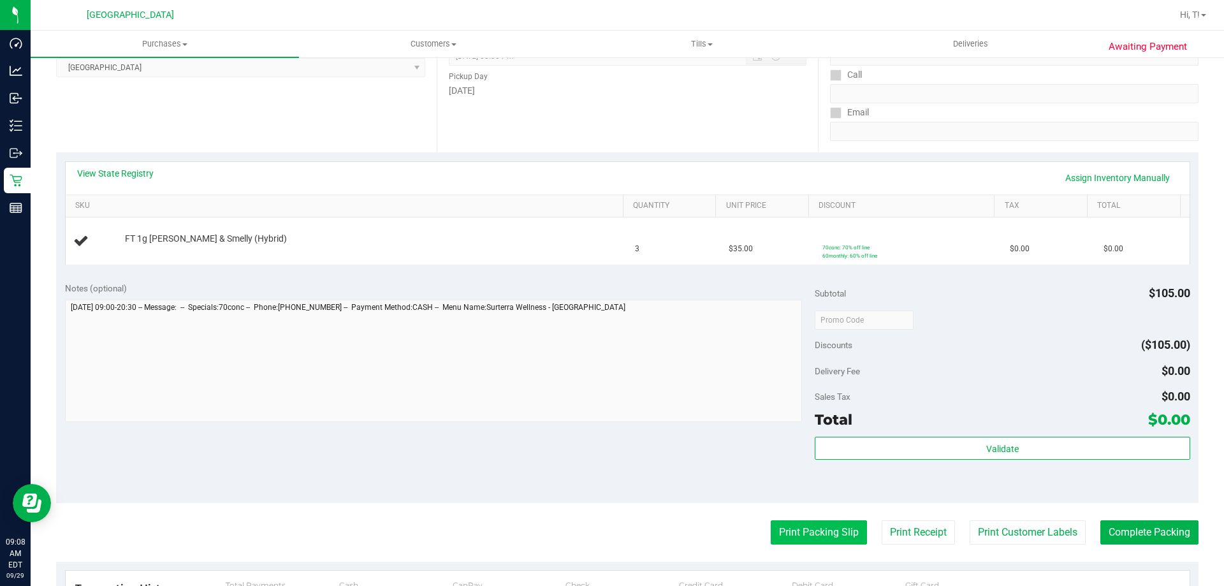
click at [784, 526] on button "Print Packing Slip" at bounding box center [818, 532] width 96 height 24
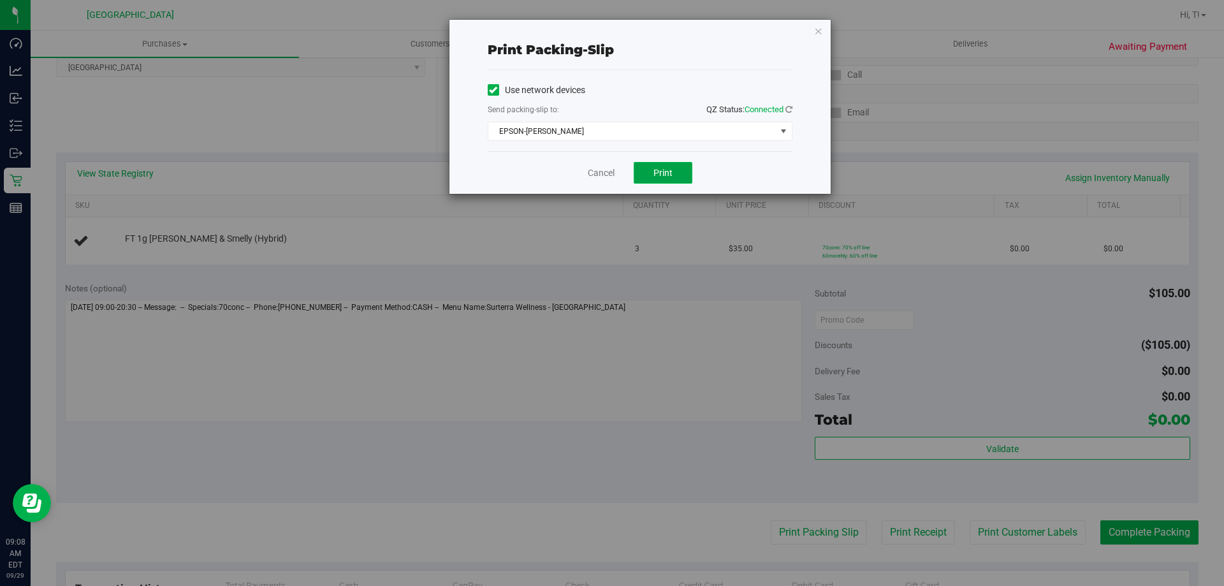
click at [660, 168] on span "Print" at bounding box center [662, 173] width 19 height 10
click at [816, 33] on icon "button" at bounding box center [818, 30] width 9 height 15
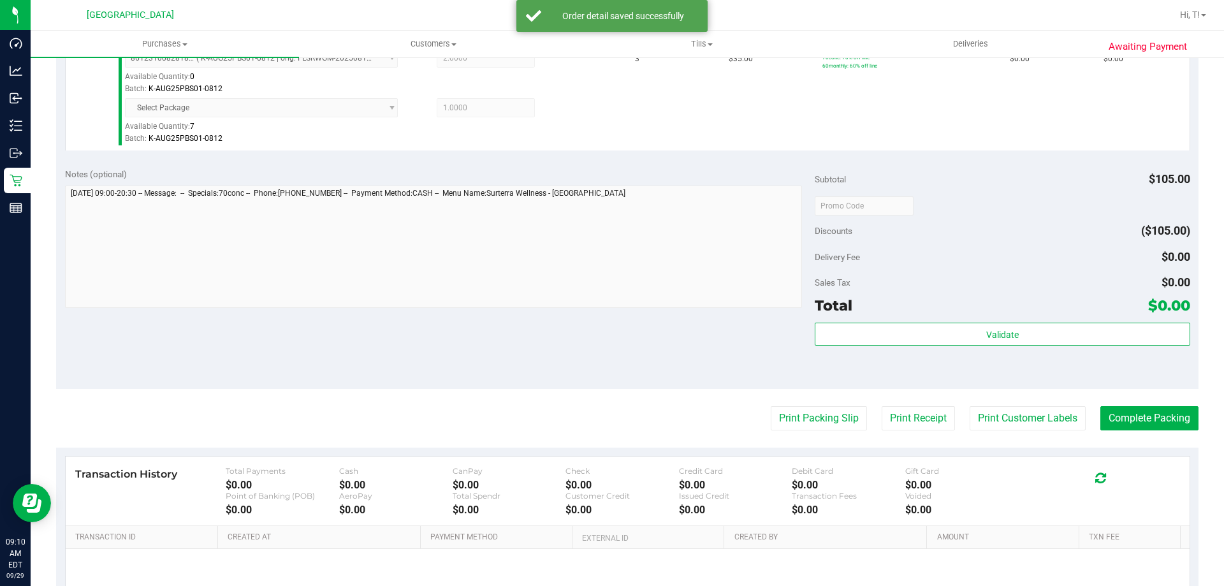
scroll to position [382, 0]
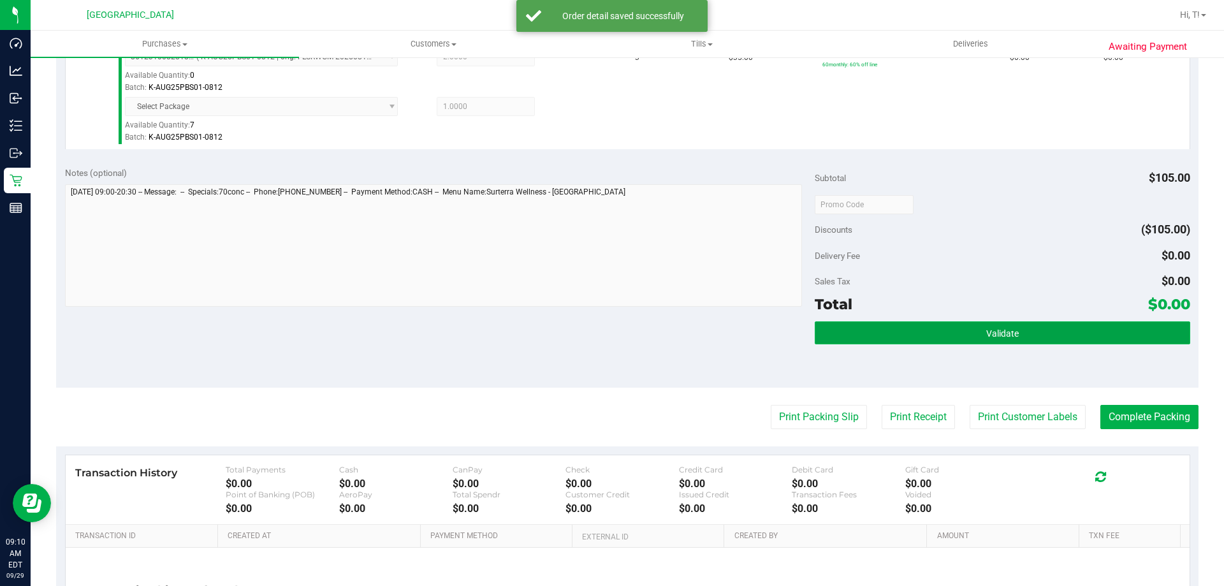
click at [990, 341] on button "Validate" at bounding box center [1001, 332] width 375 height 23
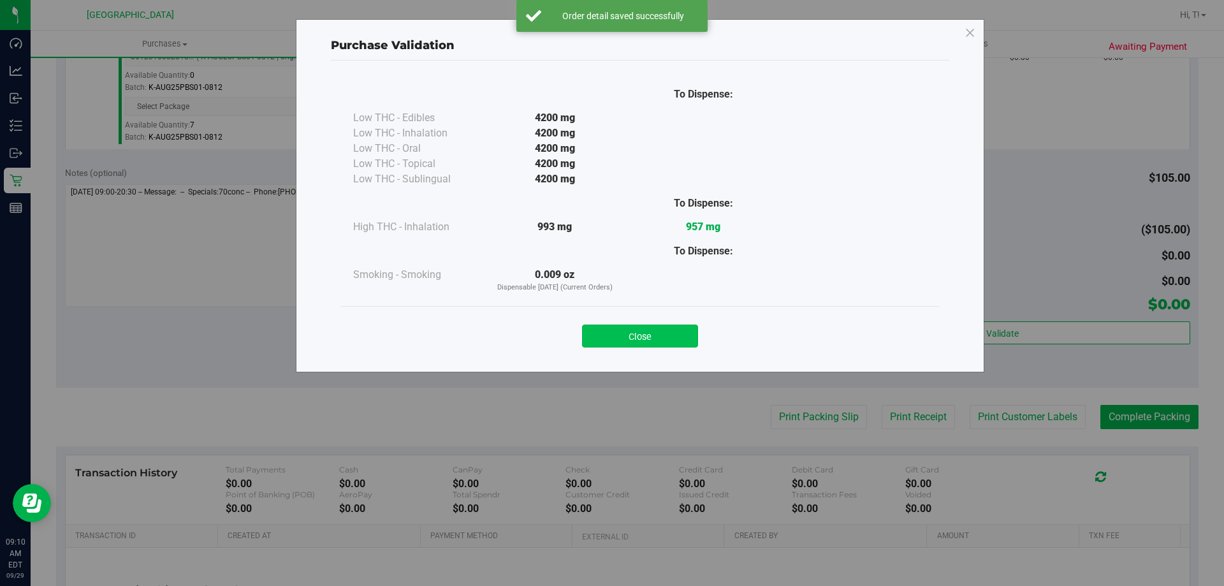
click at [628, 338] on button "Close" at bounding box center [640, 335] width 116 height 23
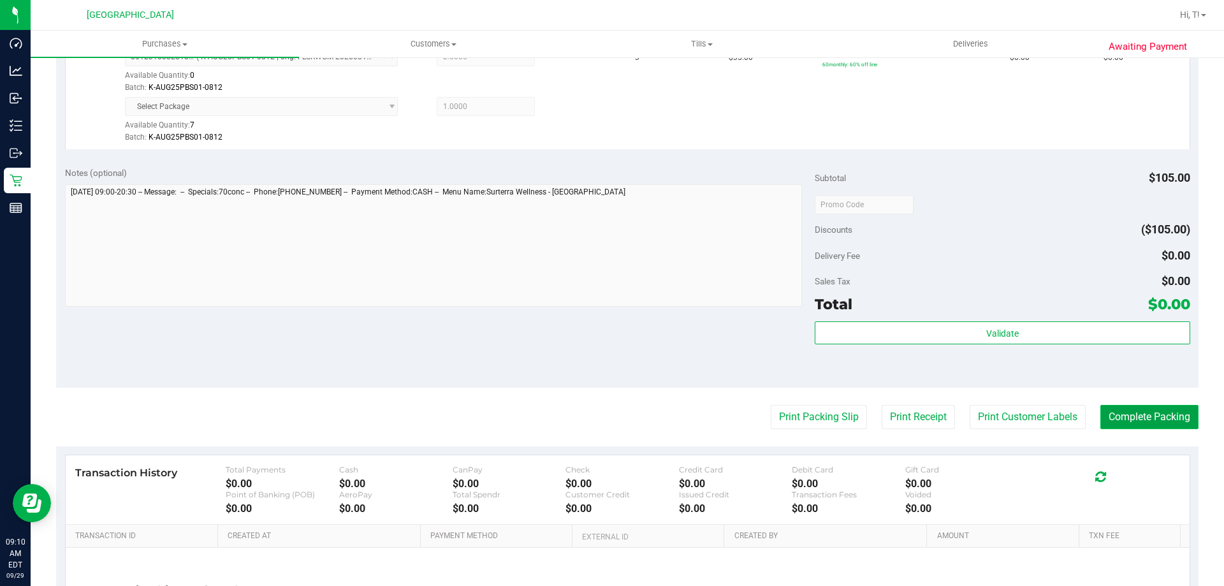
click at [1130, 416] on button "Complete Packing" at bounding box center [1149, 417] width 98 height 24
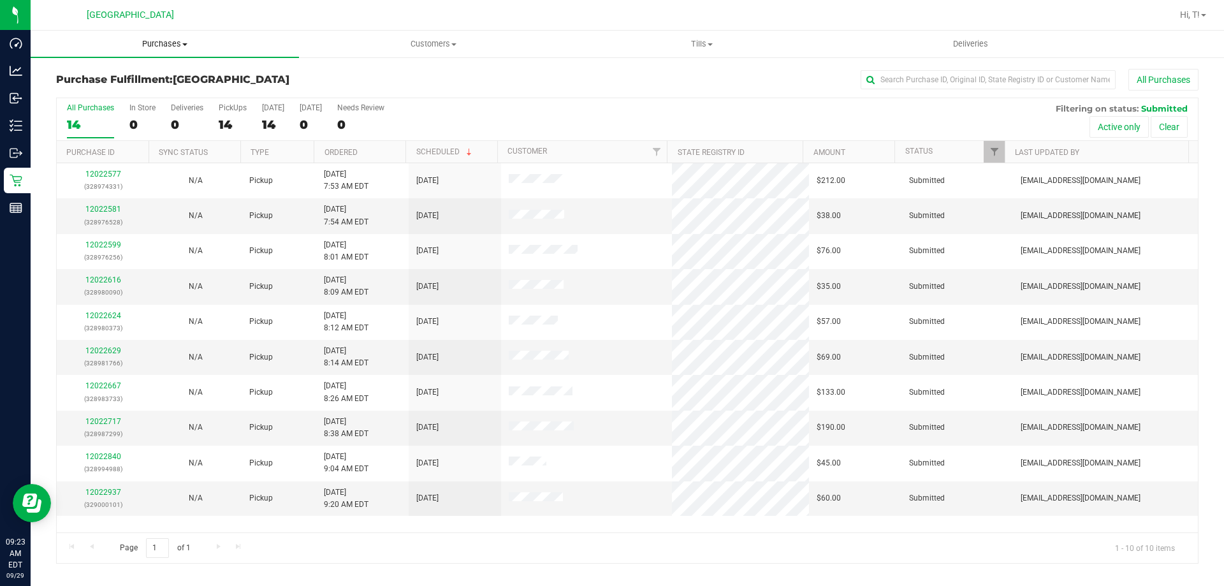
click at [177, 40] on span "Purchases" at bounding box center [165, 43] width 268 height 11
click at [84, 90] on span "Fulfillment" at bounding box center [70, 92] width 79 height 11
click at [103, 495] on link "12022937" at bounding box center [103, 492] width 36 height 9
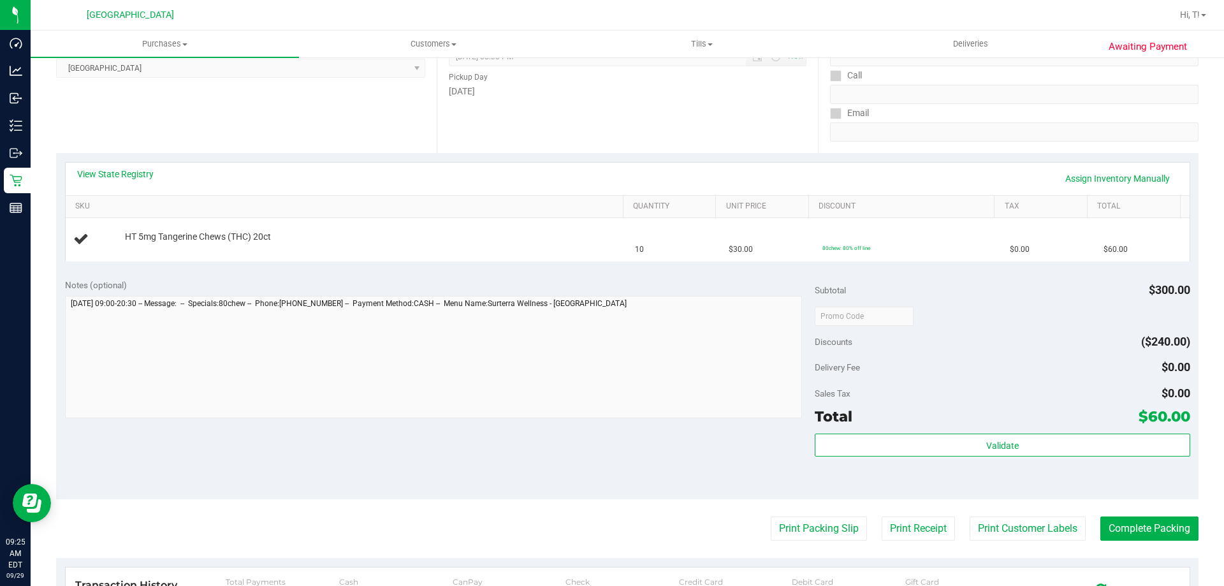
scroll to position [191, 0]
click at [805, 524] on button "Print Packing Slip" at bounding box center [818, 528] width 96 height 24
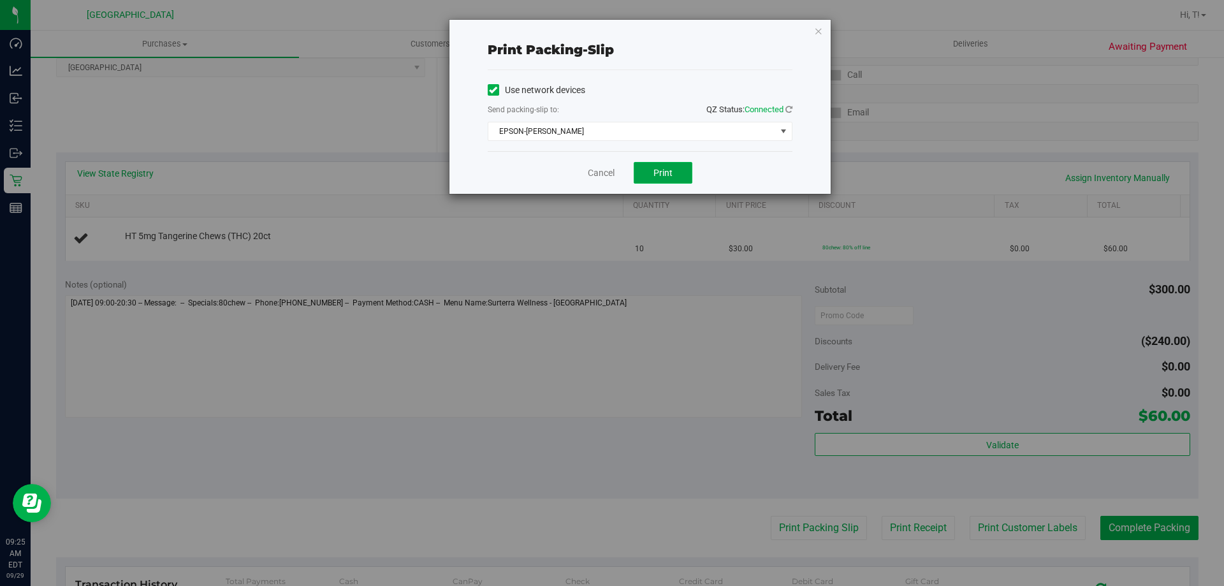
click at [661, 175] on span "Print" at bounding box center [662, 173] width 19 height 10
click at [600, 178] on link "Cancel" at bounding box center [601, 172] width 27 height 13
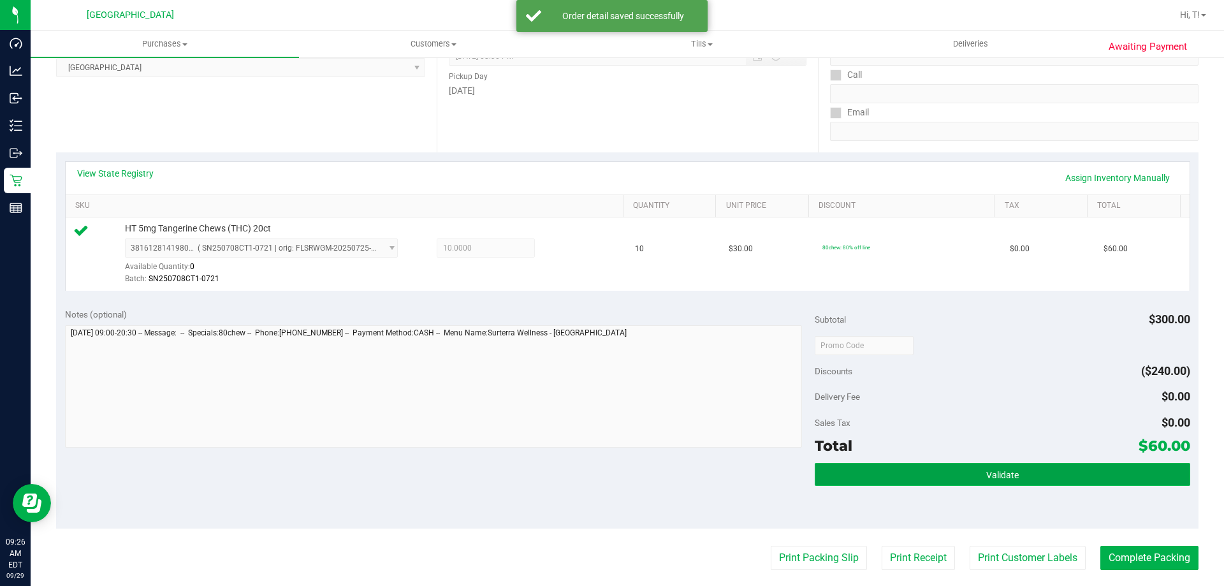
click at [972, 480] on button "Validate" at bounding box center [1001, 474] width 375 height 23
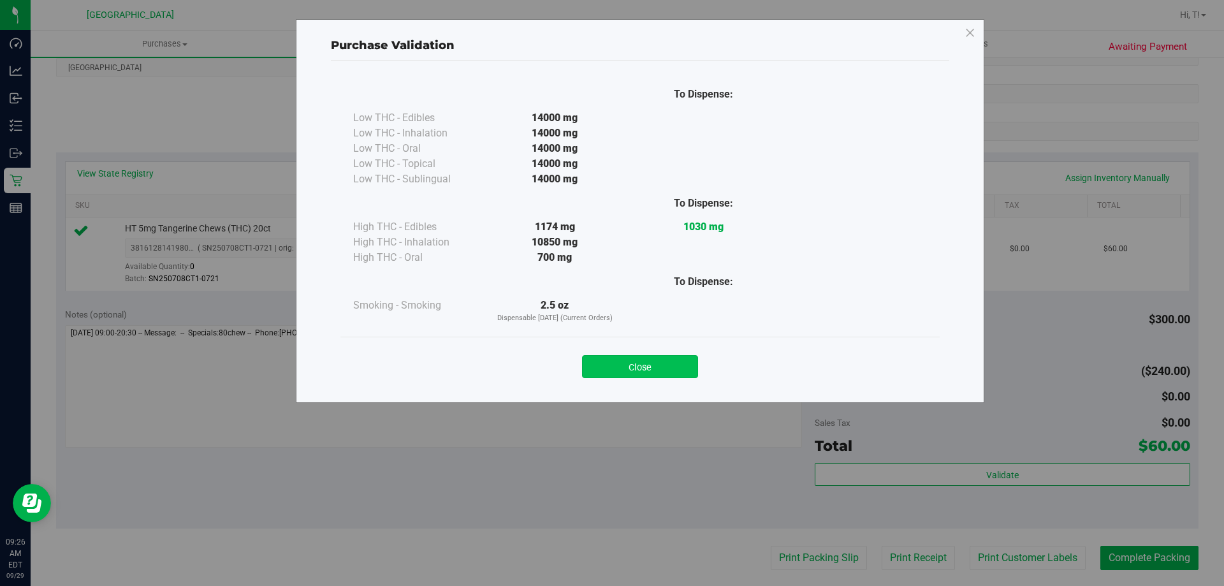
click at [647, 366] on button "Close" at bounding box center [640, 366] width 116 height 23
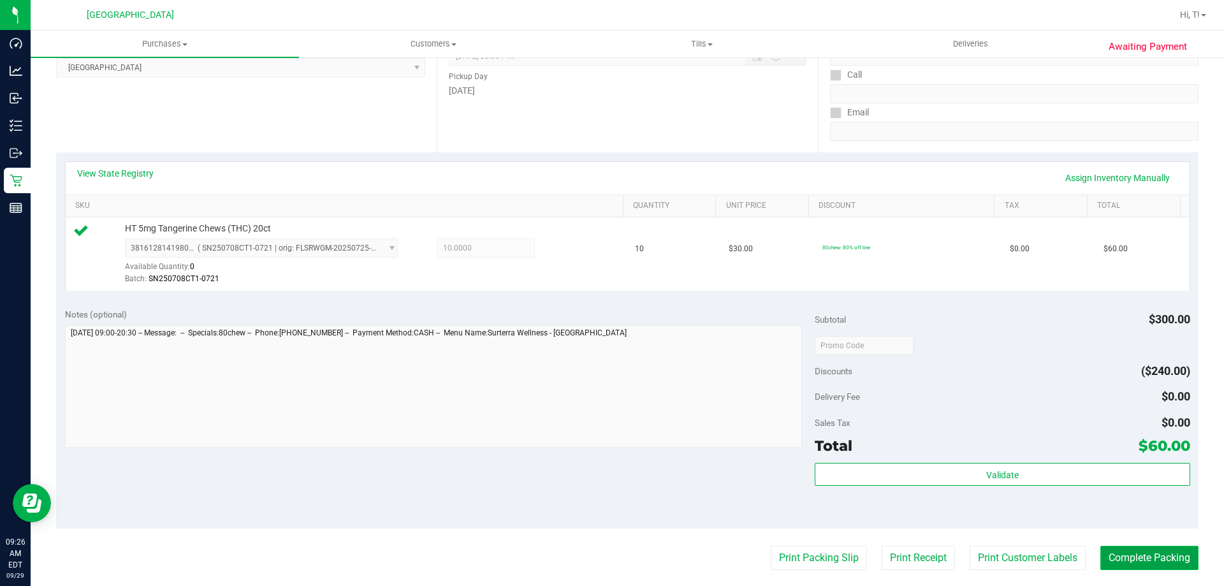
click at [1149, 561] on button "Complete Packing" at bounding box center [1149, 558] width 98 height 24
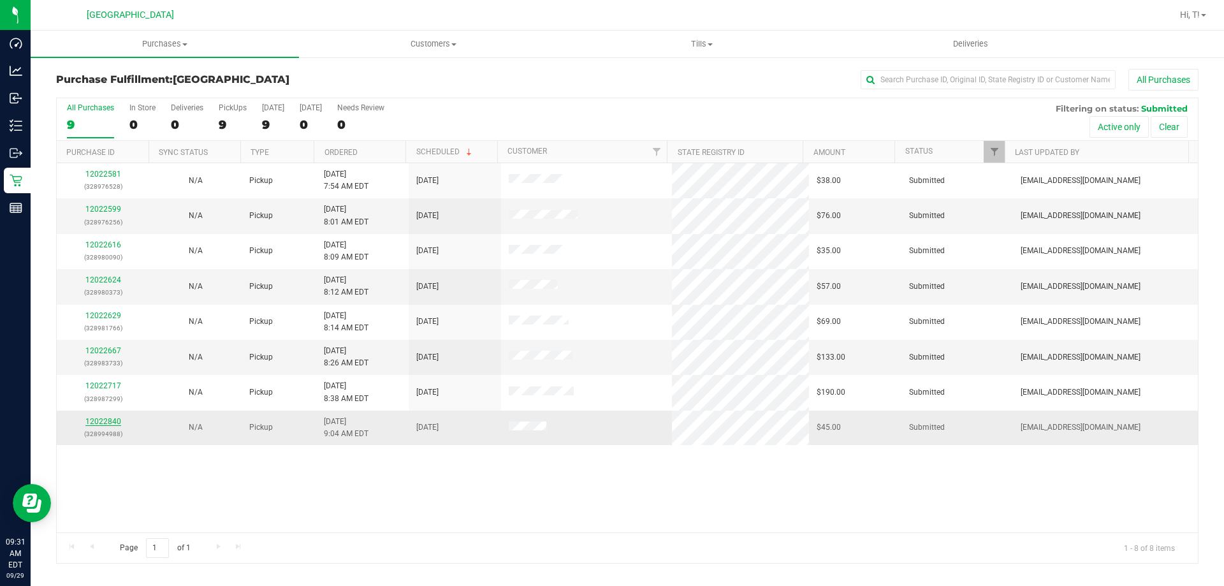
click at [102, 425] on link "12022840" at bounding box center [103, 421] width 36 height 9
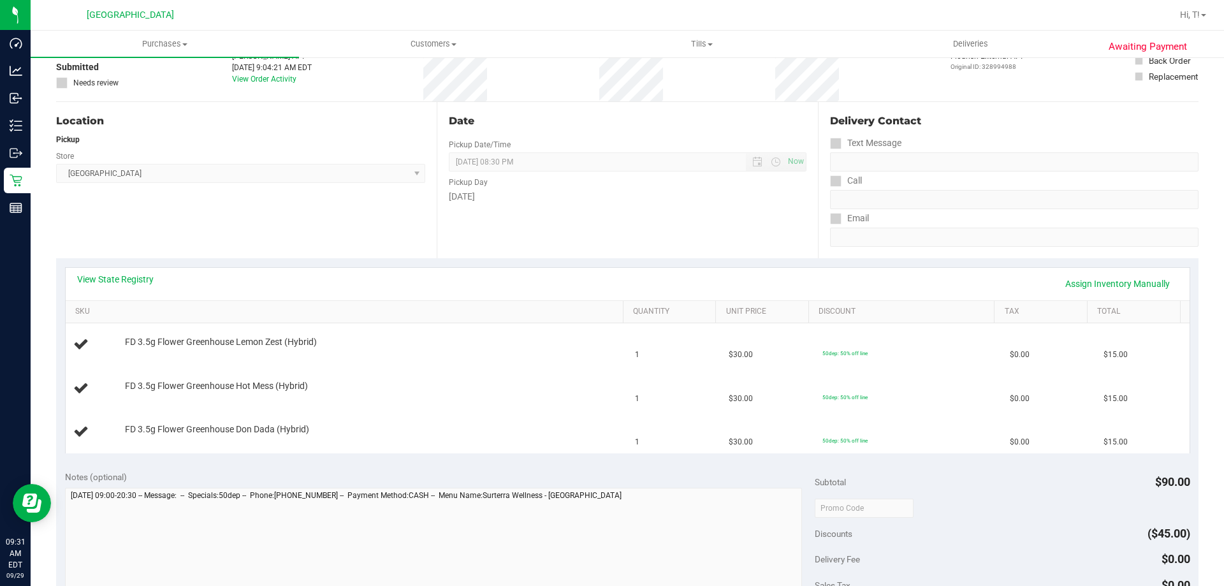
scroll to position [319, 0]
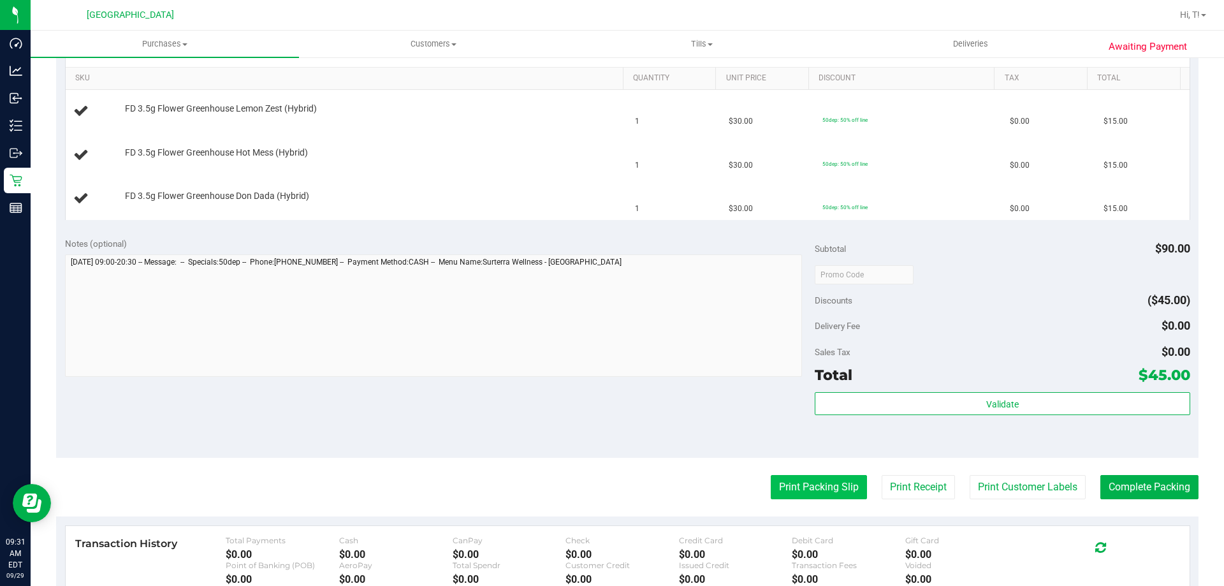
click at [820, 484] on button "Print Packing Slip" at bounding box center [818, 487] width 96 height 24
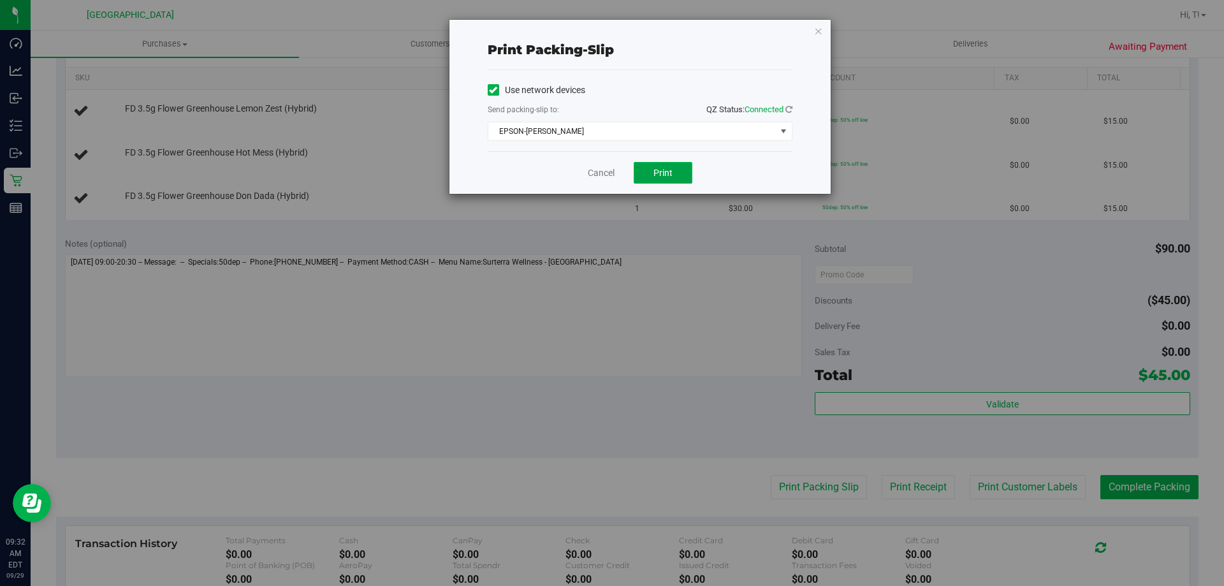
click at [661, 173] on span "Print" at bounding box center [662, 173] width 19 height 10
click at [816, 28] on icon "button" at bounding box center [818, 30] width 9 height 15
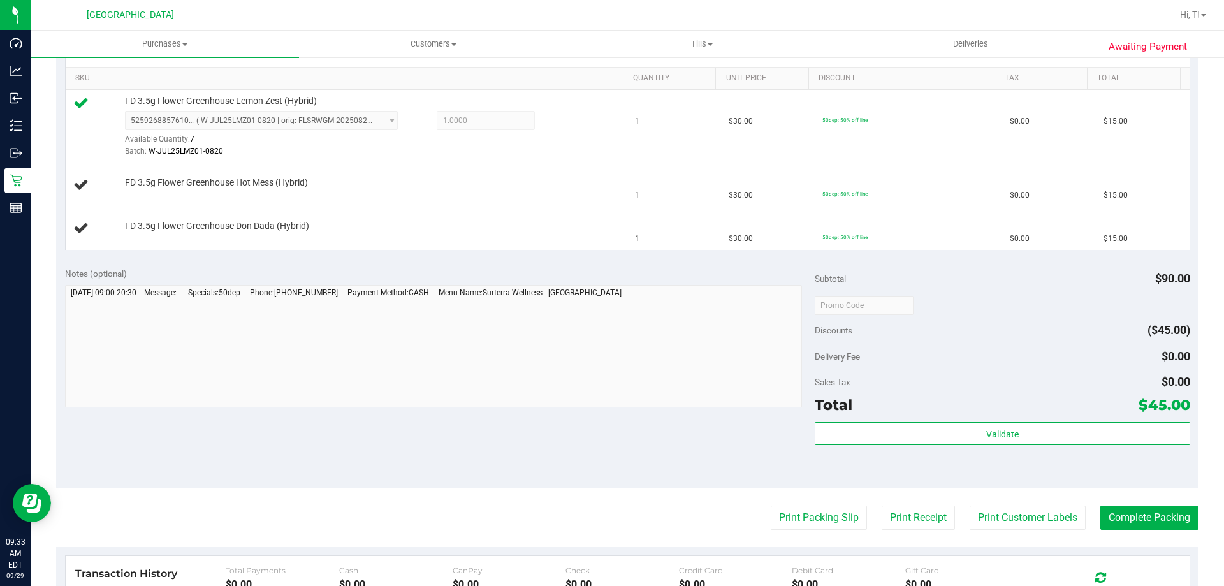
click at [675, 424] on div "Notes (optional) Subtotal $90.00 Discounts ($45.00) Delivery Fee $0.00 Sales Ta…" at bounding box center [627, 373] width 1142 height 229
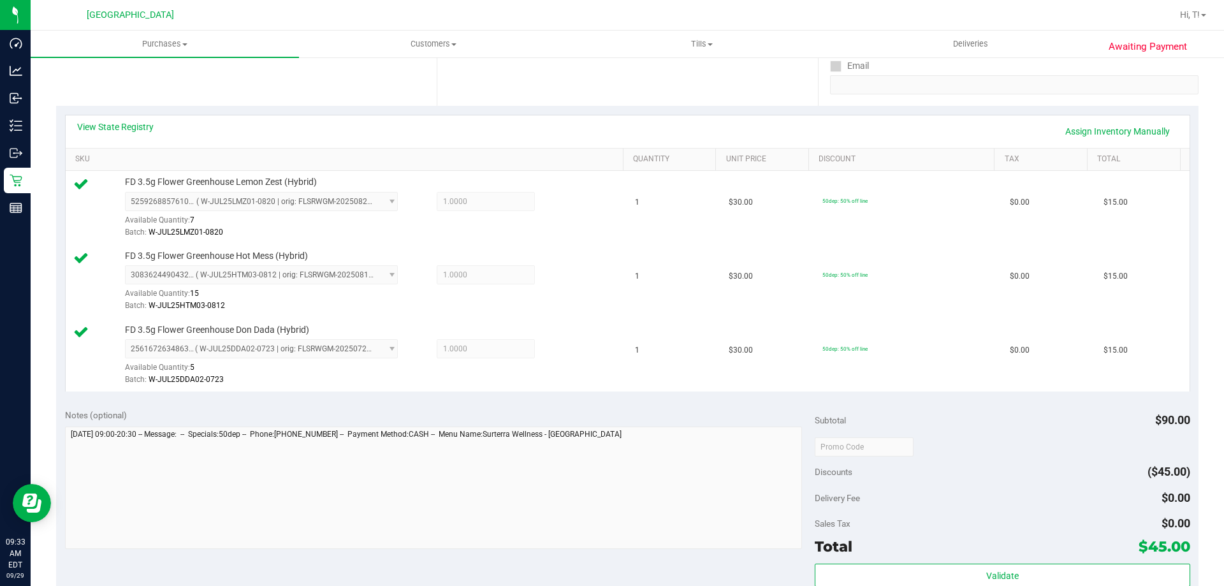
scroll to position [446, 0]
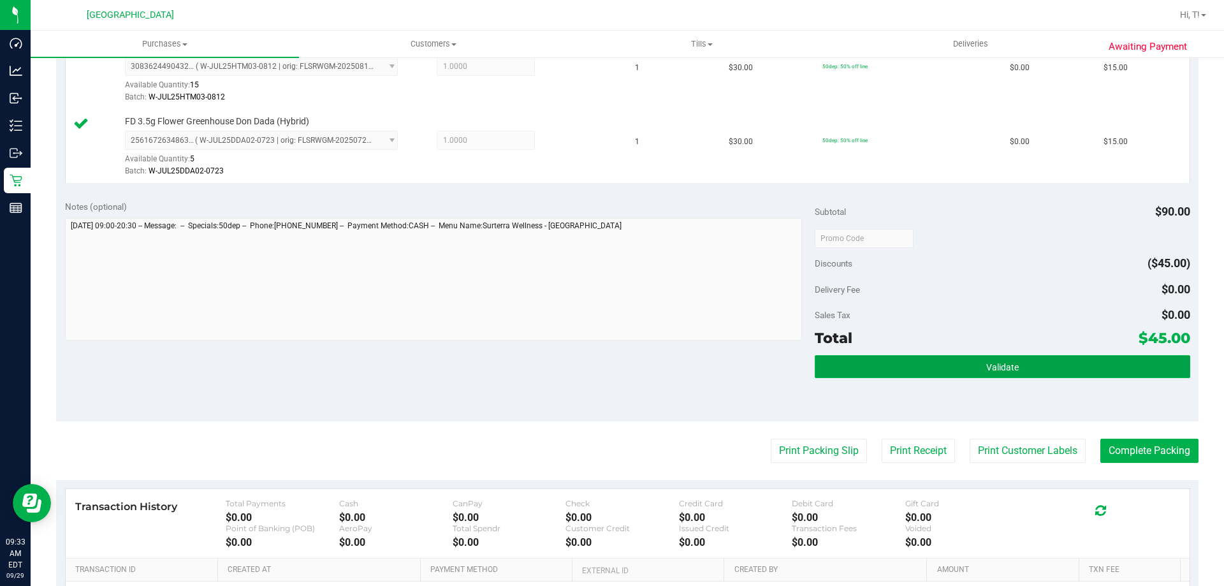
click at [994, 375] on button "Validate" at bounding box center [1001, 366] width 375 height 23
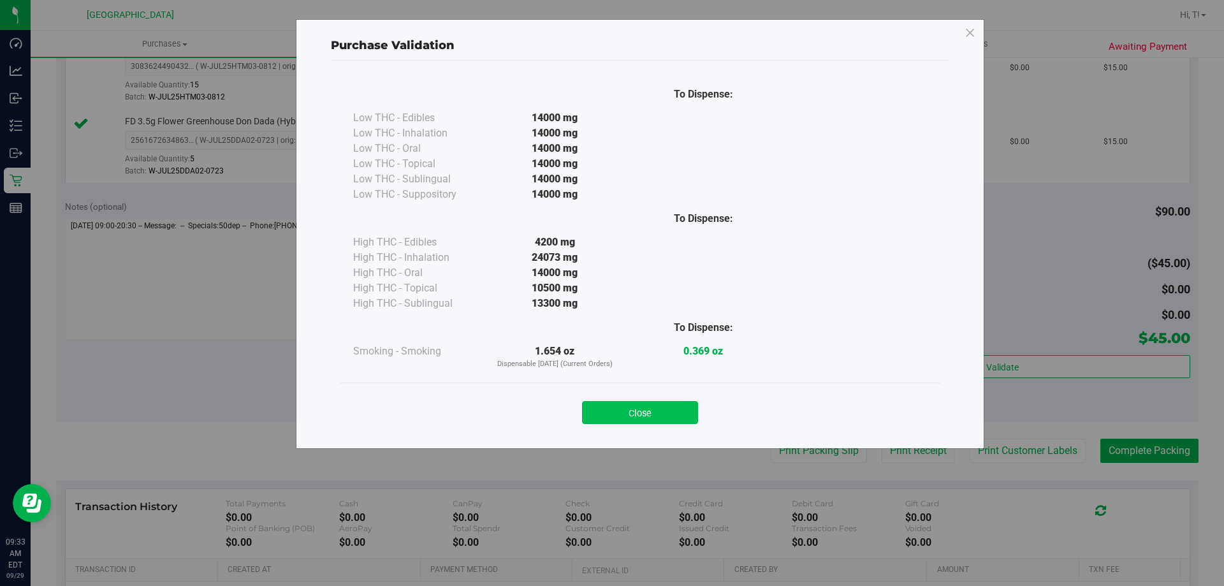
click at [644, 409] on button "Close" at bounding box center [640, 412] width 116 height 23
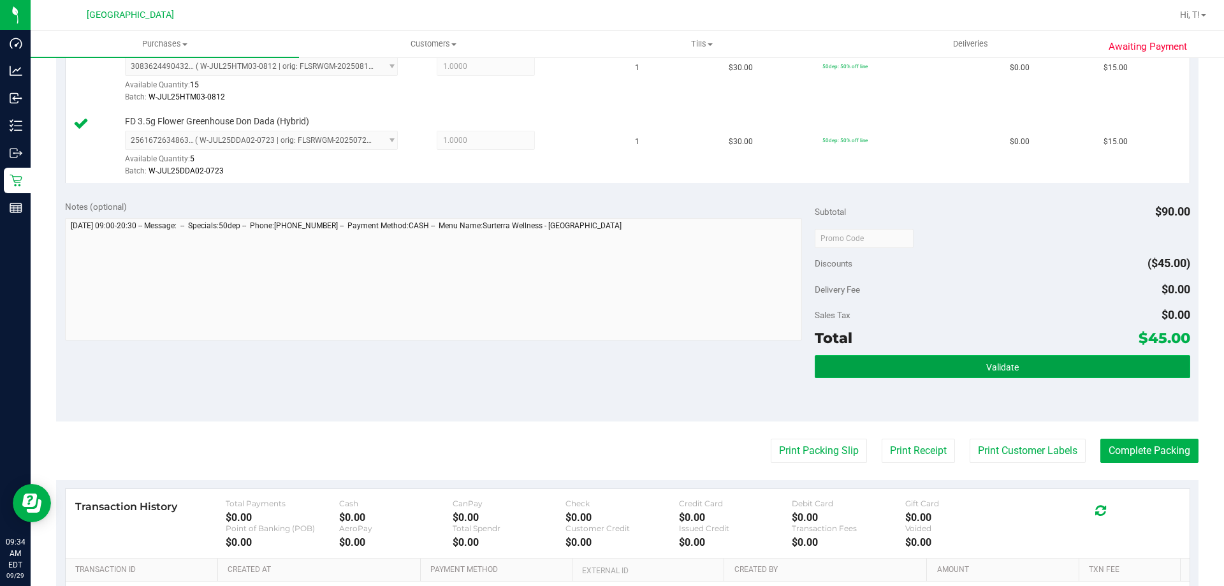
click at [1011, 367] on button "Validate" at bounding box center [1001, 366] width 375 height 23
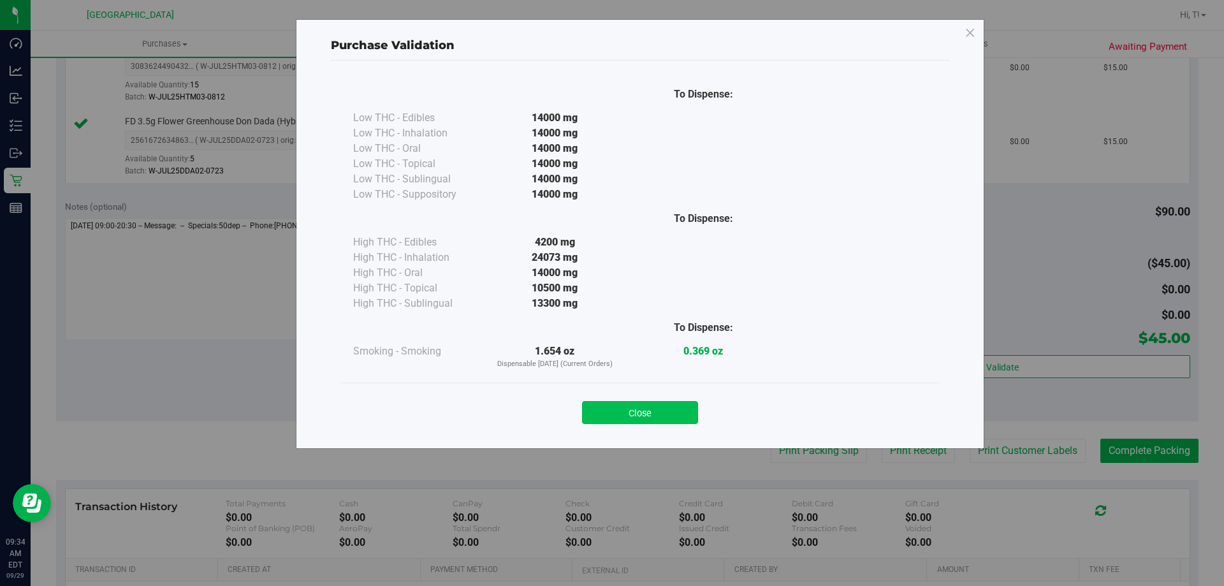
click at [639, 419] on button "Close" at bounding box center [640, 412] width 116 height 23
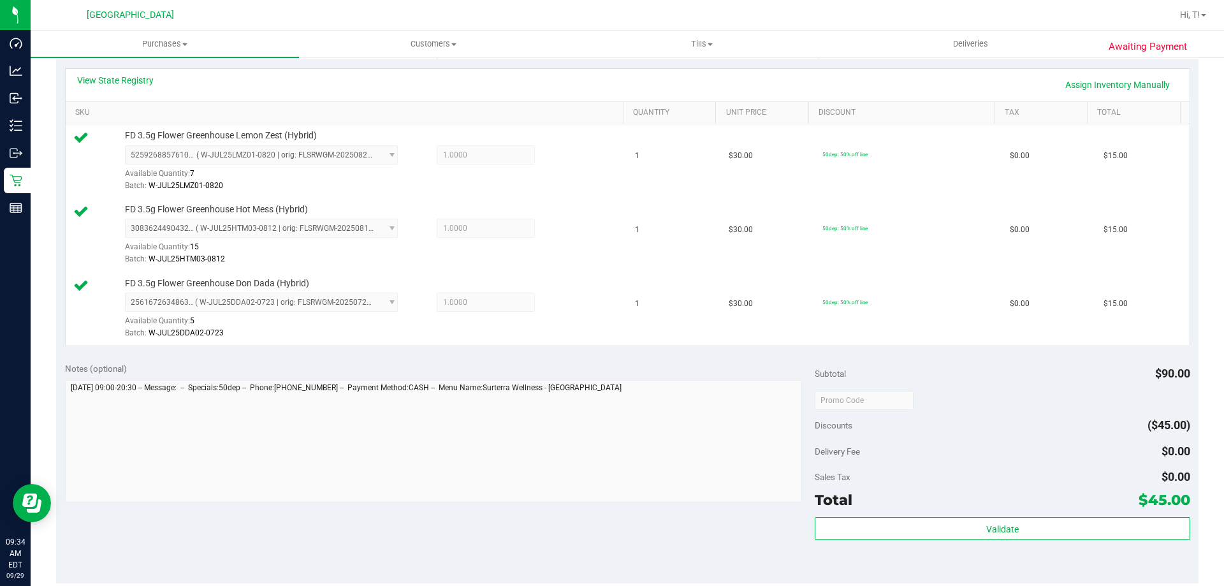
scroll to position [382, 0]
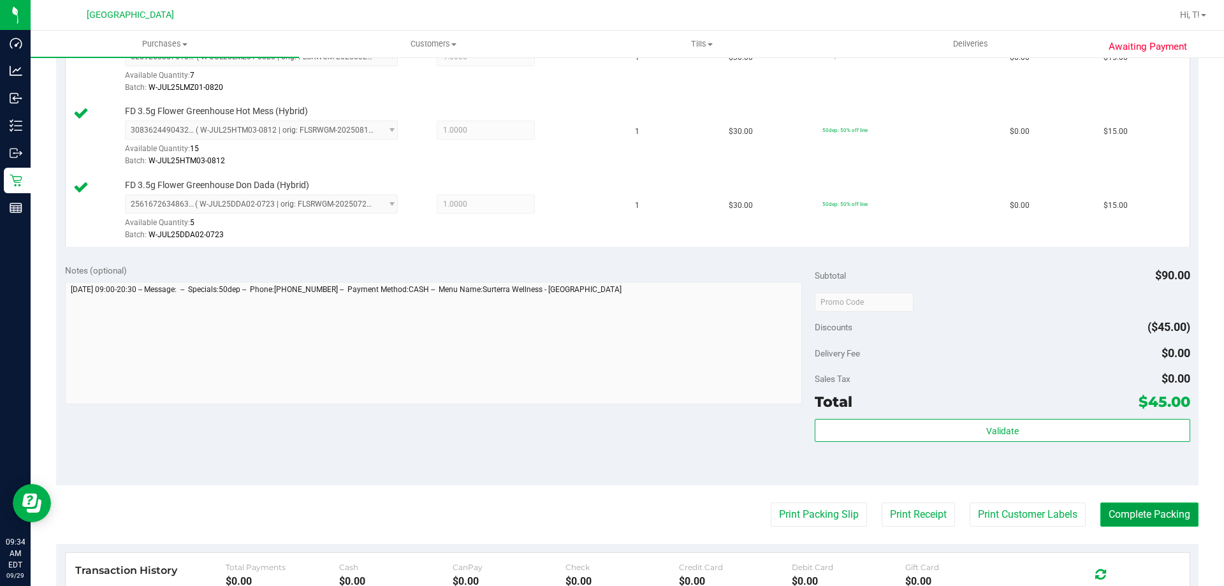
click at [1150, 513] on button "Complete Packing" at bounding box center [1149, 514] width 98 height 24
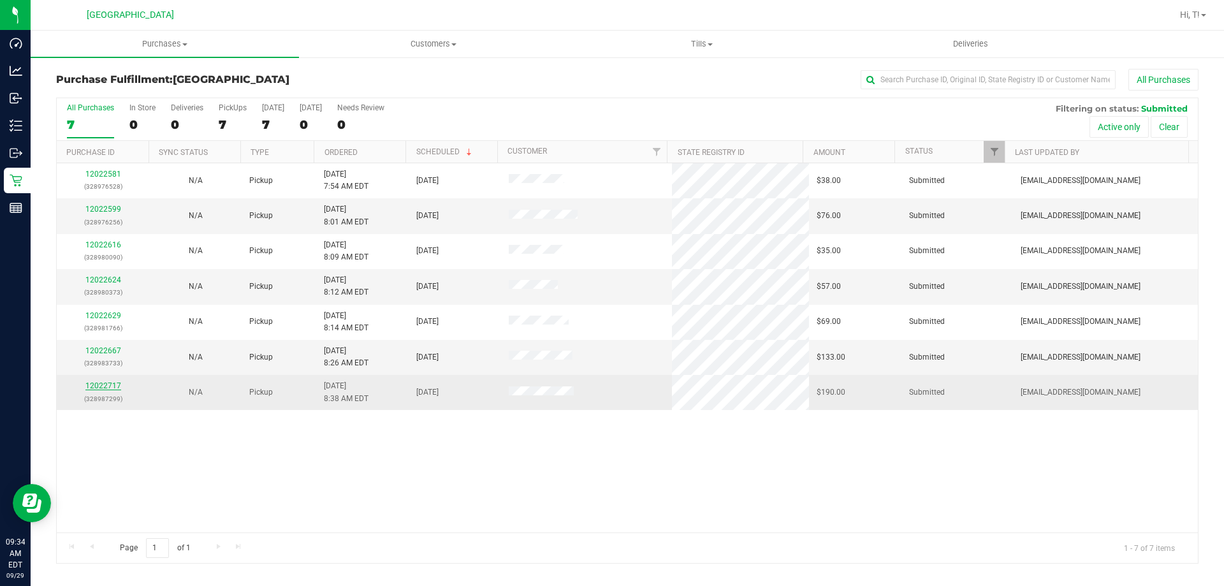
click at [106, 387] on link "12022717" at bounding box center [103, 385] width 36 height 9
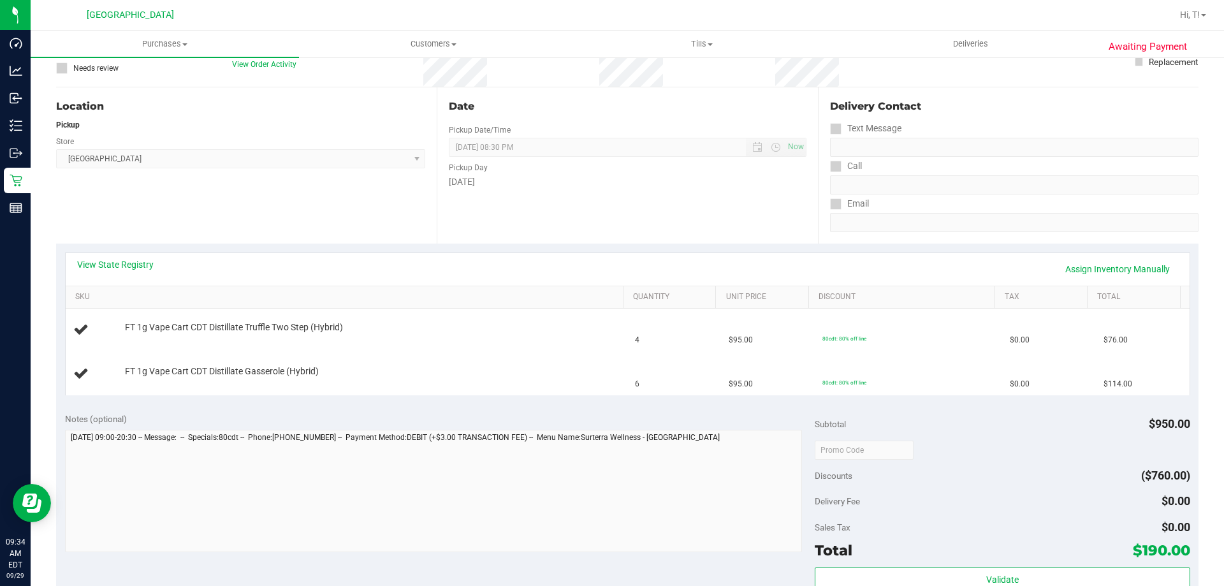
scroll to position [255, 0]
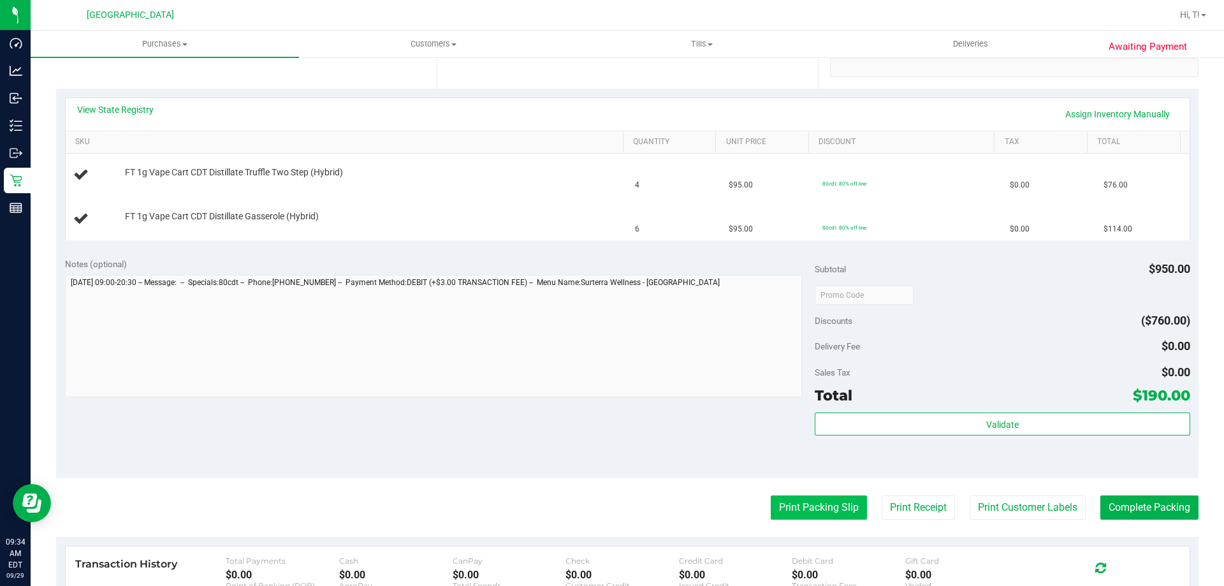
click at [796, 515] on button "Print Packing Slip" at bounding box center [818, 507] width 96 height 24
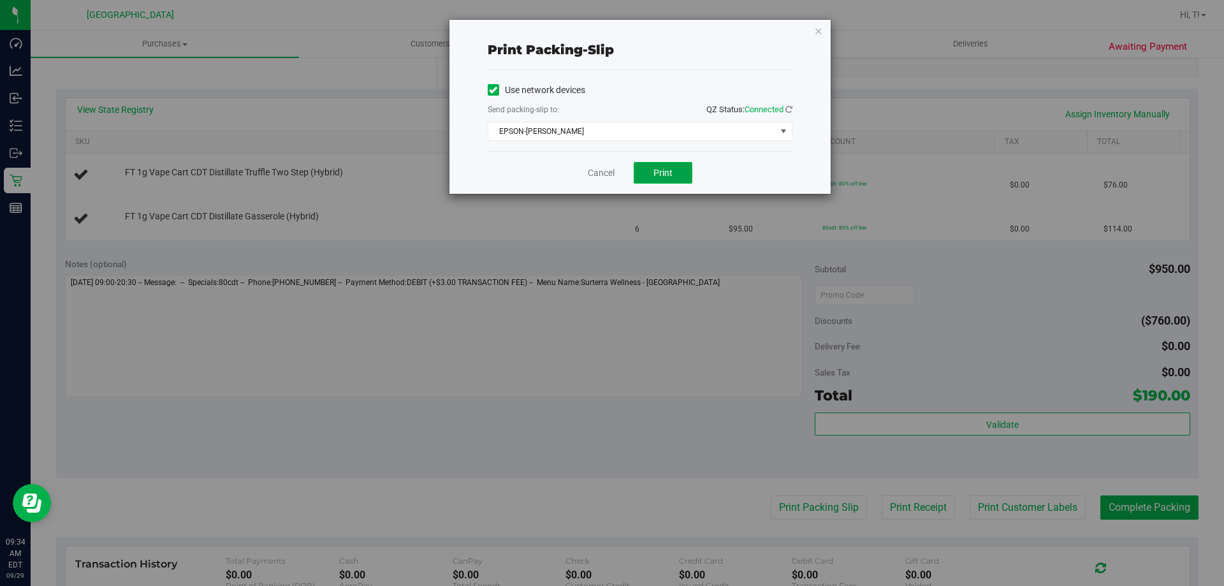
click at [663, 168] on span "Print" at bounding box center [662, 173] width 19 height 10
click at [816, 29] on icon "button" at bounding box center [818, 30] width 9 height 15
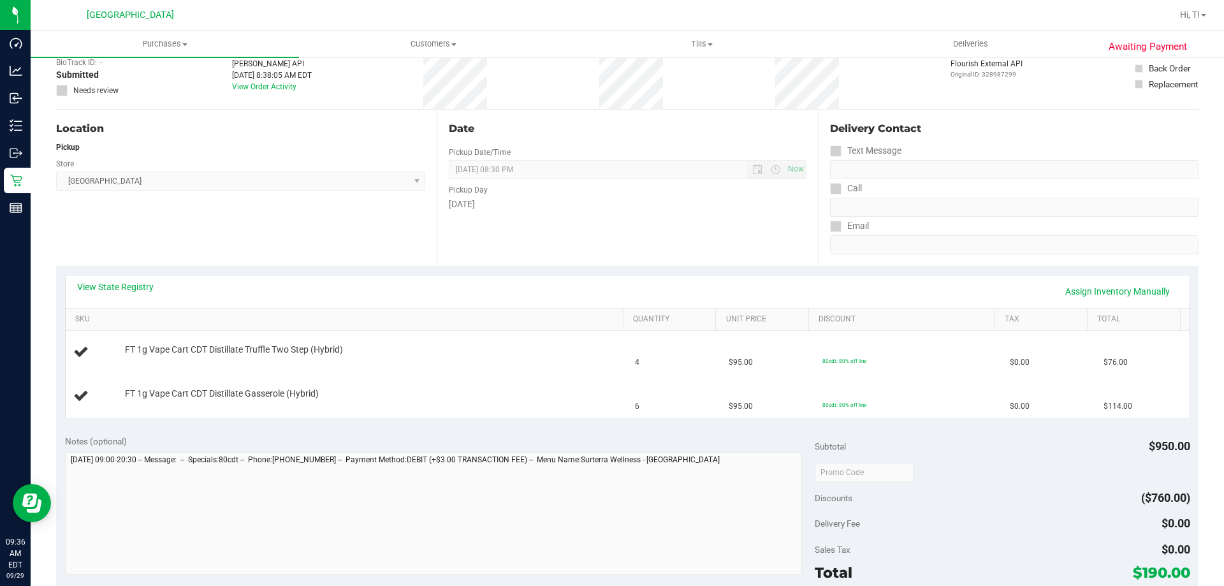
scroll to position [0, 0]
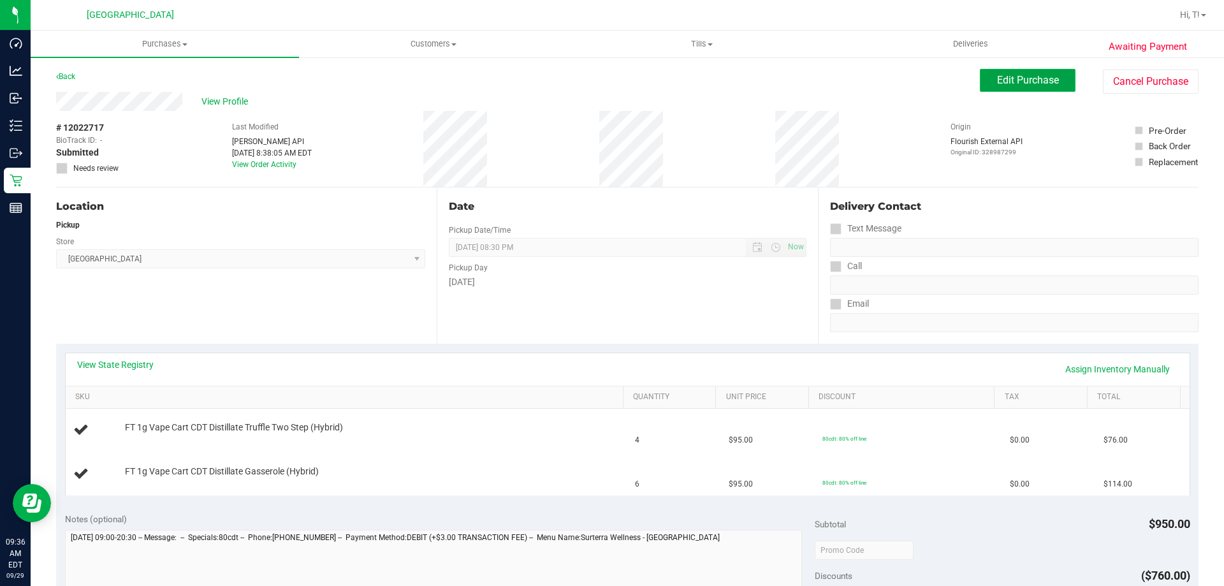
click at [1047, 77] on span "Edit Purchase" at bounding box center [1028, 80] width 62 height 12
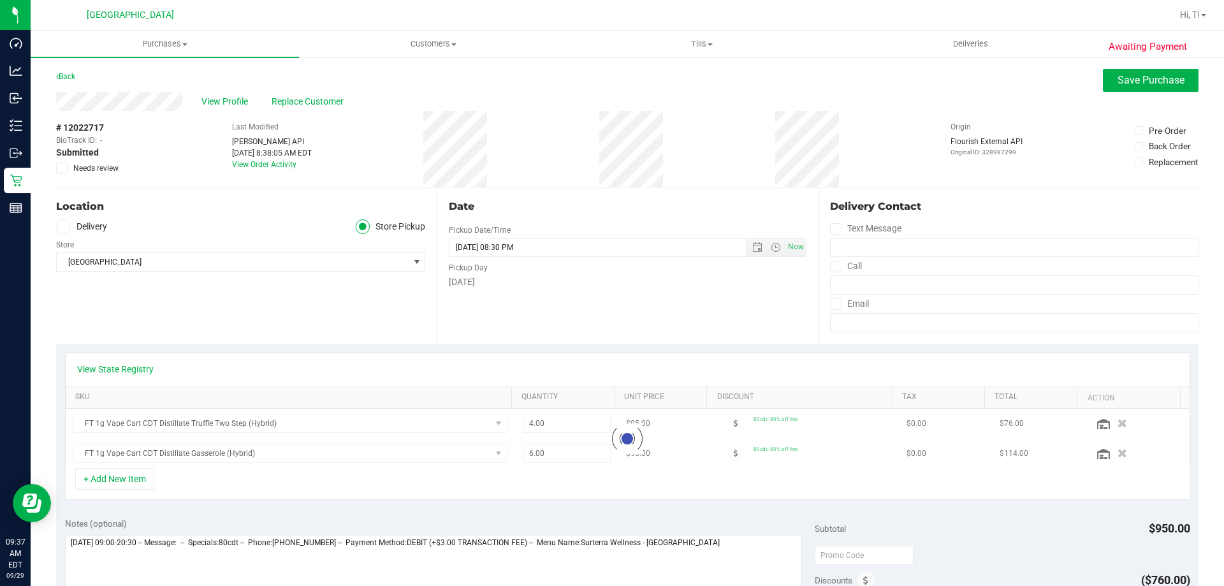
click at [61, 168] on icon at bounding box center [62, 168] width 8 height 0
click at [0, 0] on input "Needs review" at bounding box center [0, 0] width 0 height 0
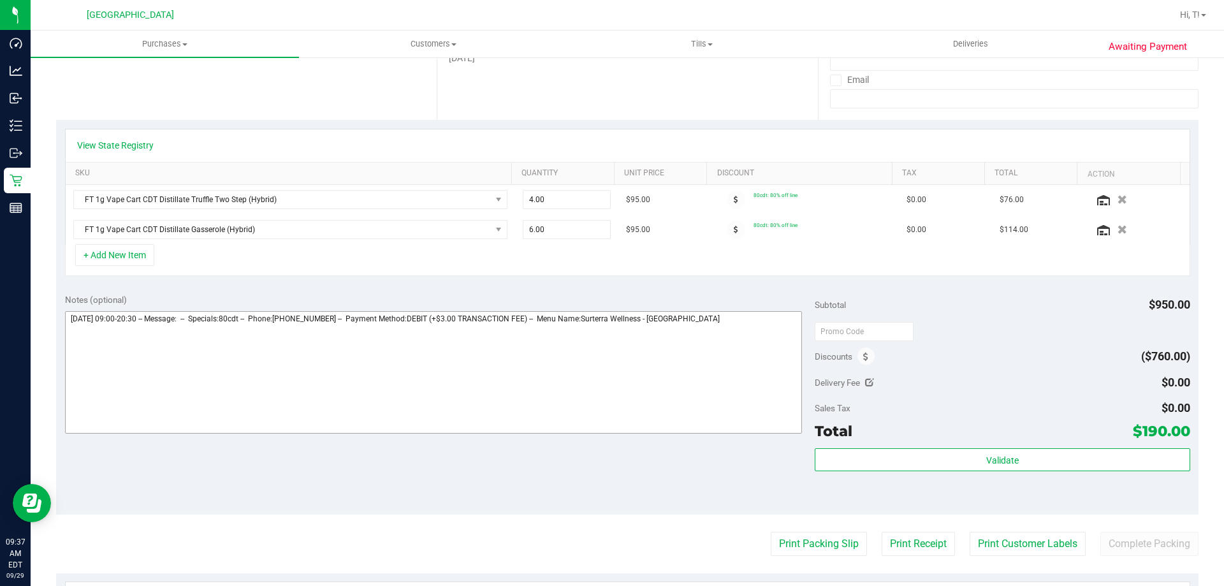
scroll to position [319, 0]
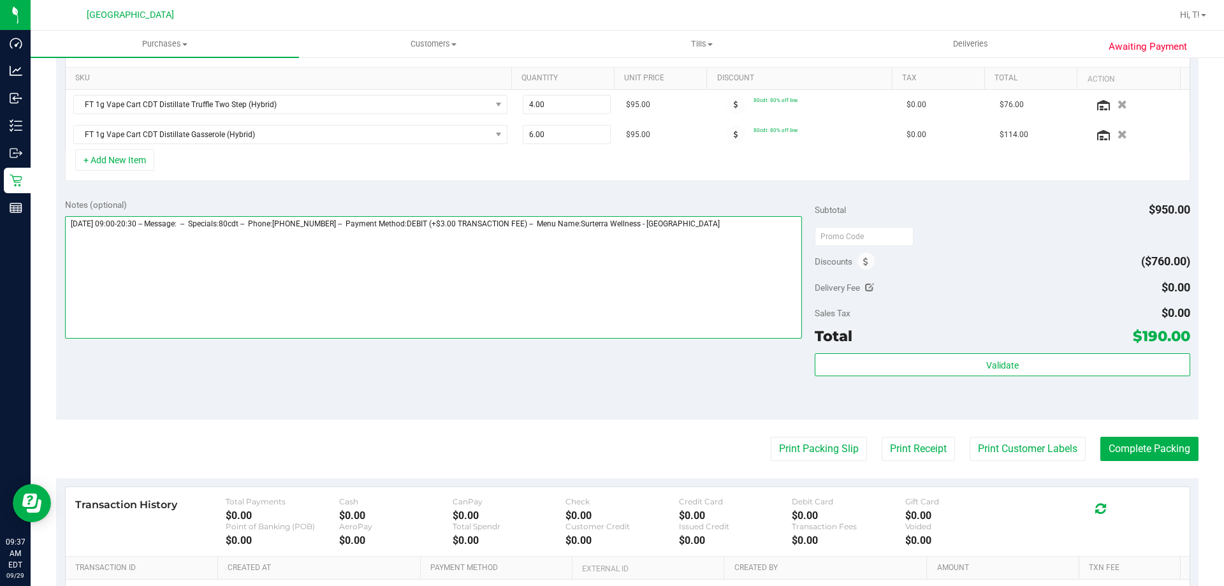
click at [752, 233] on textarea at bounding box center [433, 277] width 737 height 122
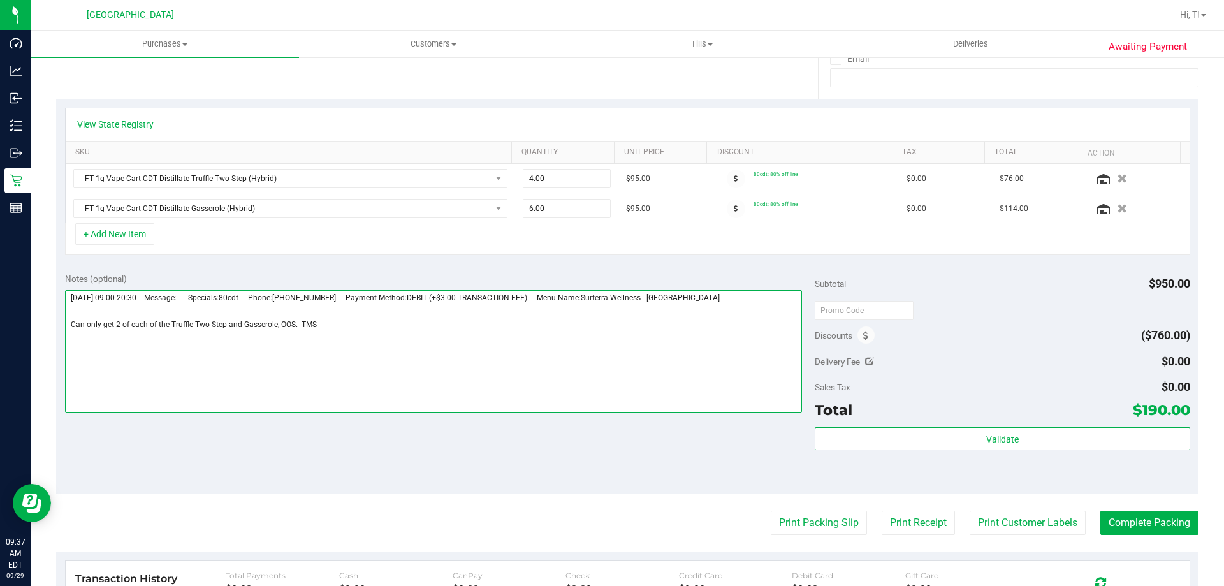
scroll to position [0, 0]
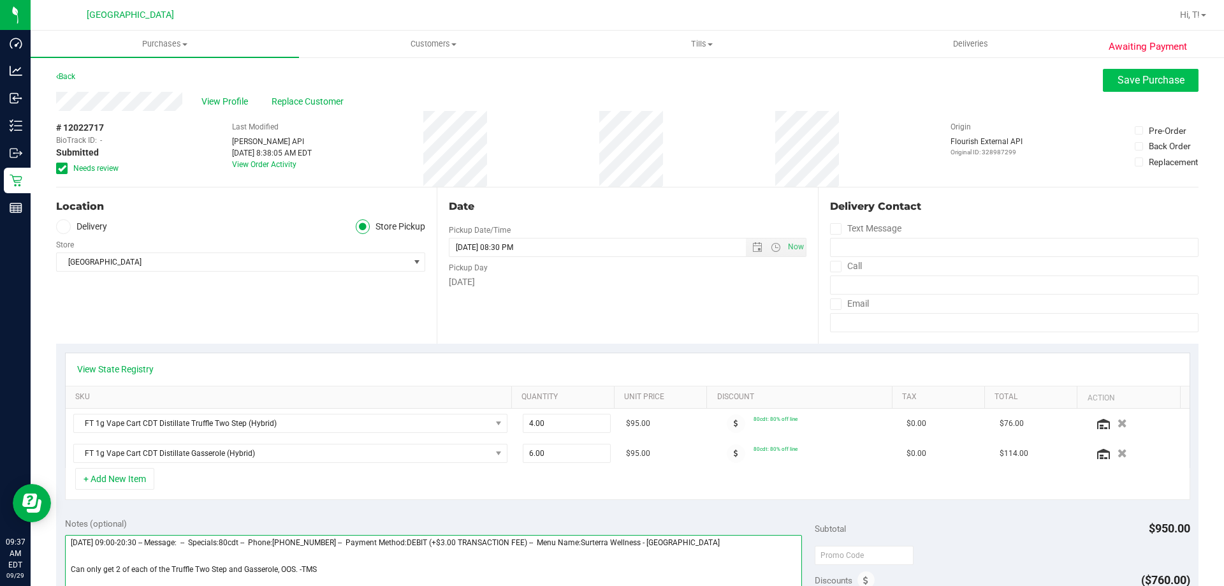
type textarea "Monday 09/29/2025 09:00-20:30 -- Message: -- Specials:80cdt -- Phone:3215574700…"
click at [1148, 87] on button "Save Purchase" at bounding box center [1151, 80] width 96 height 23
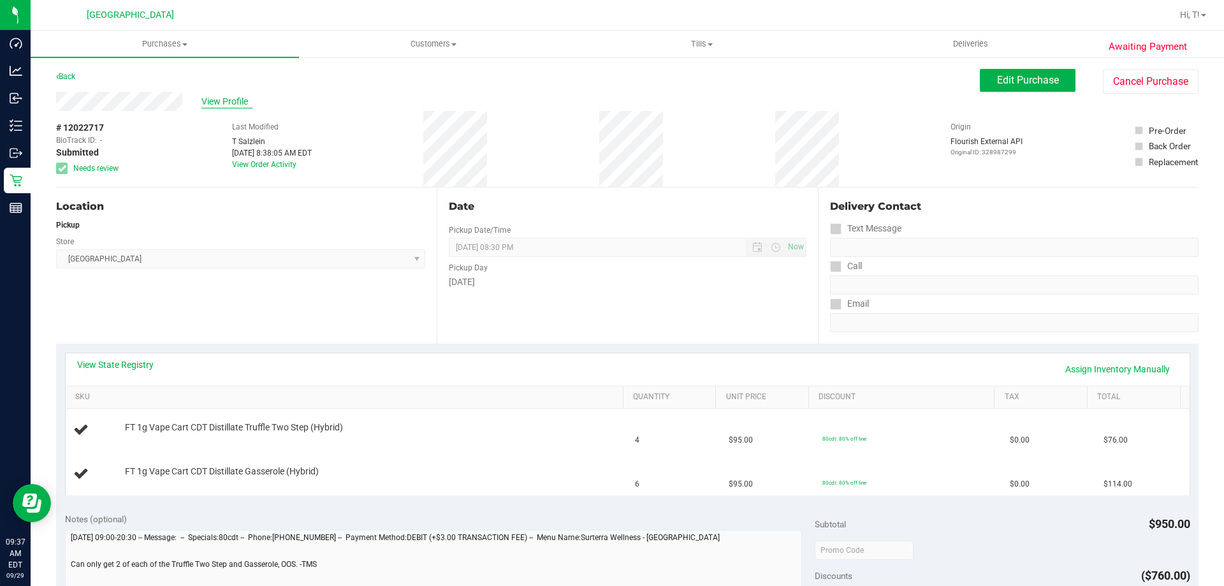
click at [221, 97] on span "View Profile" at bounding box center [226, 101] width 51 height 13
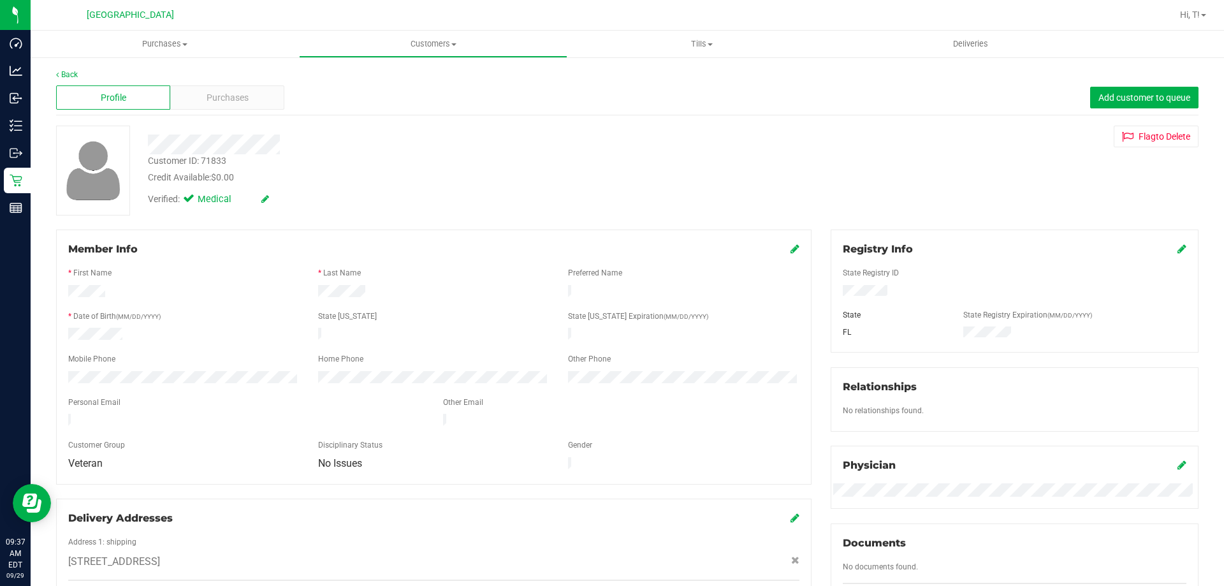
click at [212, 155] on div "Customer ID: 71833" at bounding box center [187, 160] width 78 height 13
click at [211, 158] on div "Customer ID: 71833" at bounding box center [187, 160] width 78 height 13
copy div "71833"
click at [324, 184] on div "Verified: Medical" at bounding box center [428, 198] width 581 height 28
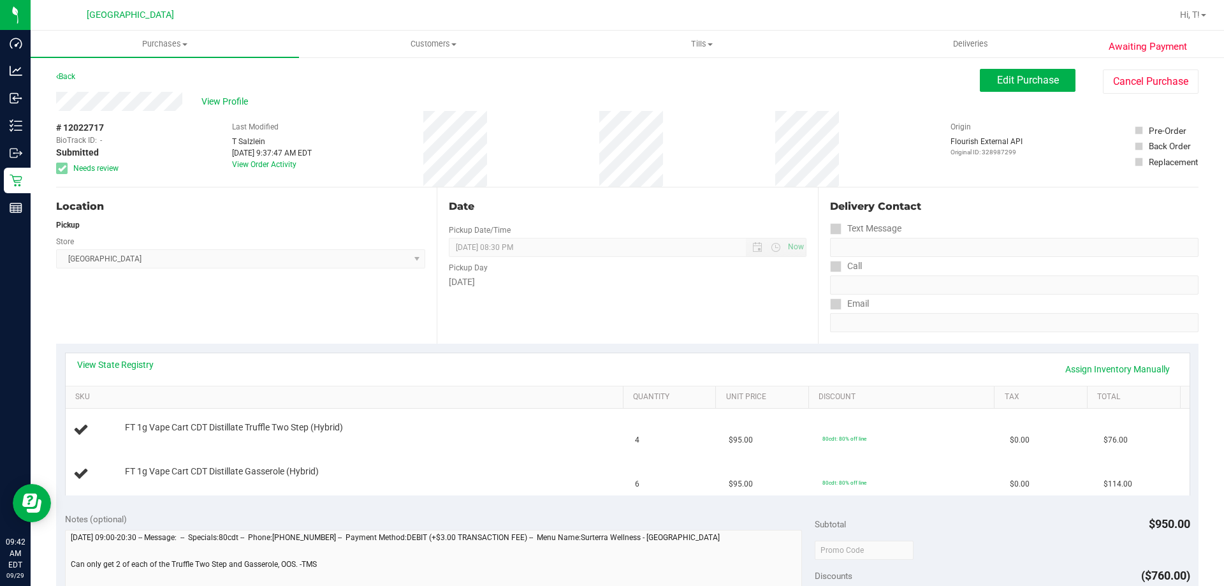
click at [1036, 66] on div "Awaiting Payment Back Edit Purchase Cancel Purchase View Profile # 12022717 Bio…" at bounding box center [627, 555] width 1193 height 999
click at [1034, 82] on span "Edit Purchase" at bounding box center [1028, 80] width 62 height 12
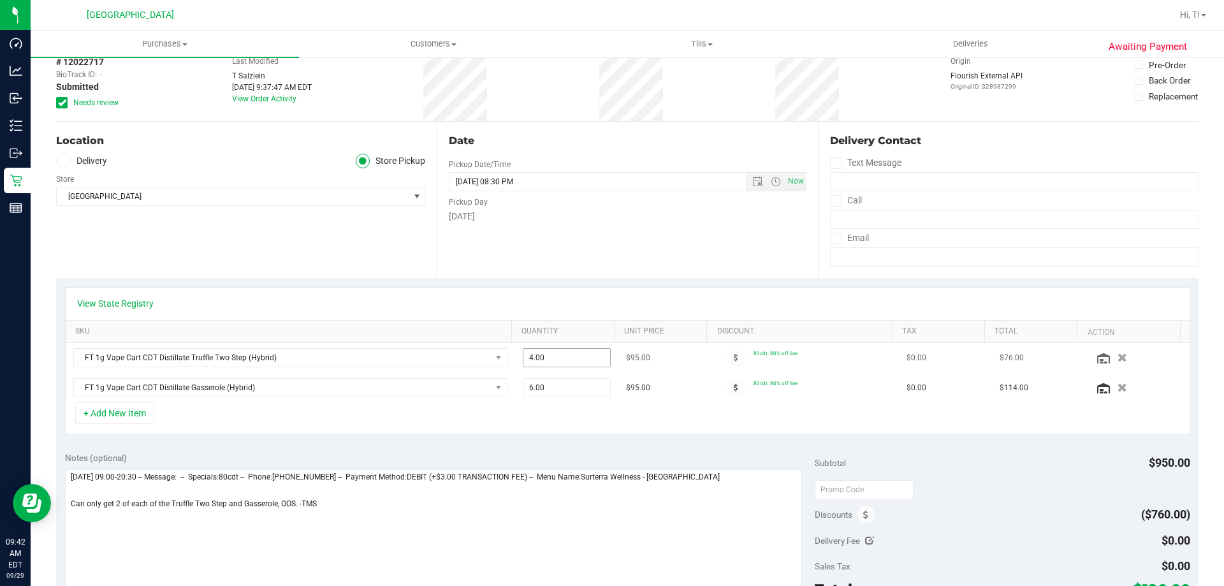
scroll to position [127, 0]
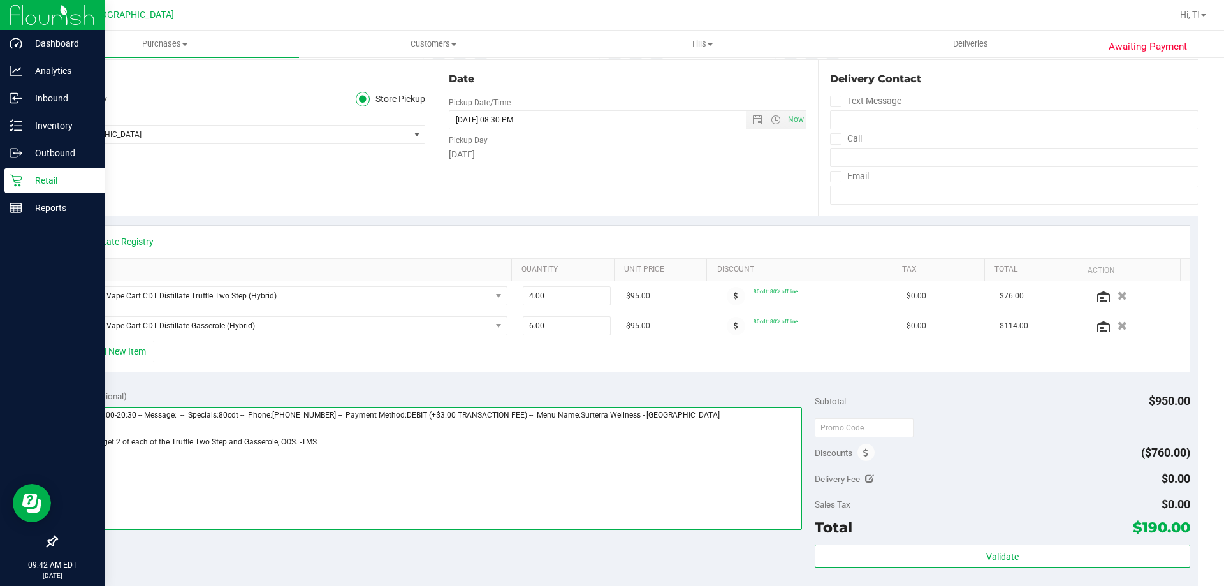
drag, startPoint x: 318, startPoint y: 440, endPoint x: 12, endPoint y: 479, distance: 308.4
click at [22, 481] on div "Dashboard Analytics Inbound Inventory Outbound Retail Reports 09:42 AM EDT 09/2…" at bounding box center [612, 293] width 1224 height 586
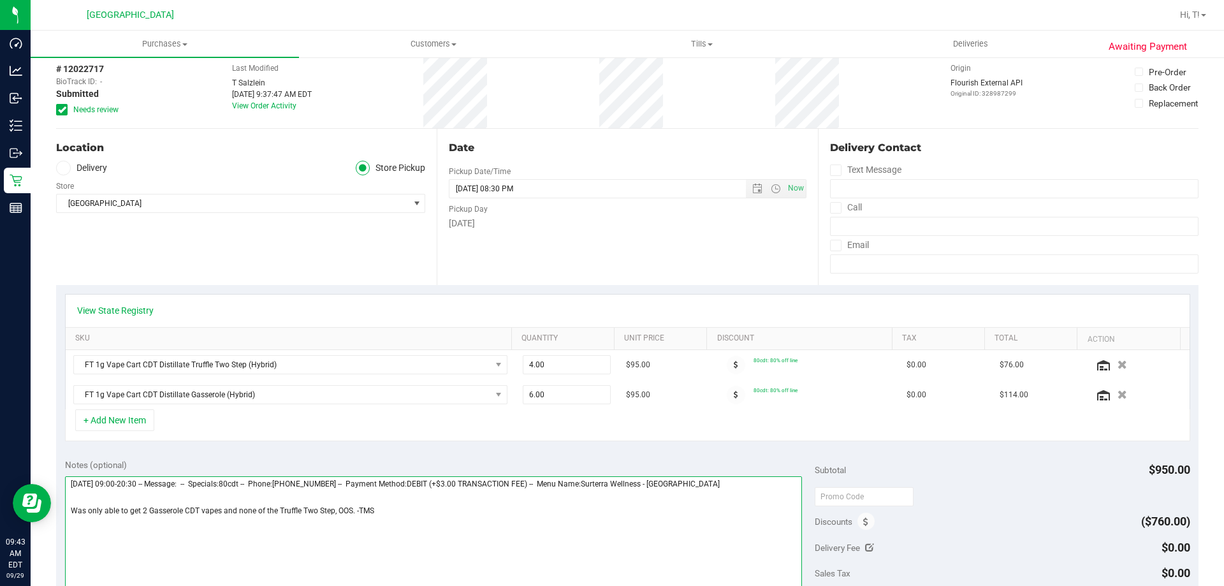
scroll to position [0, 0]
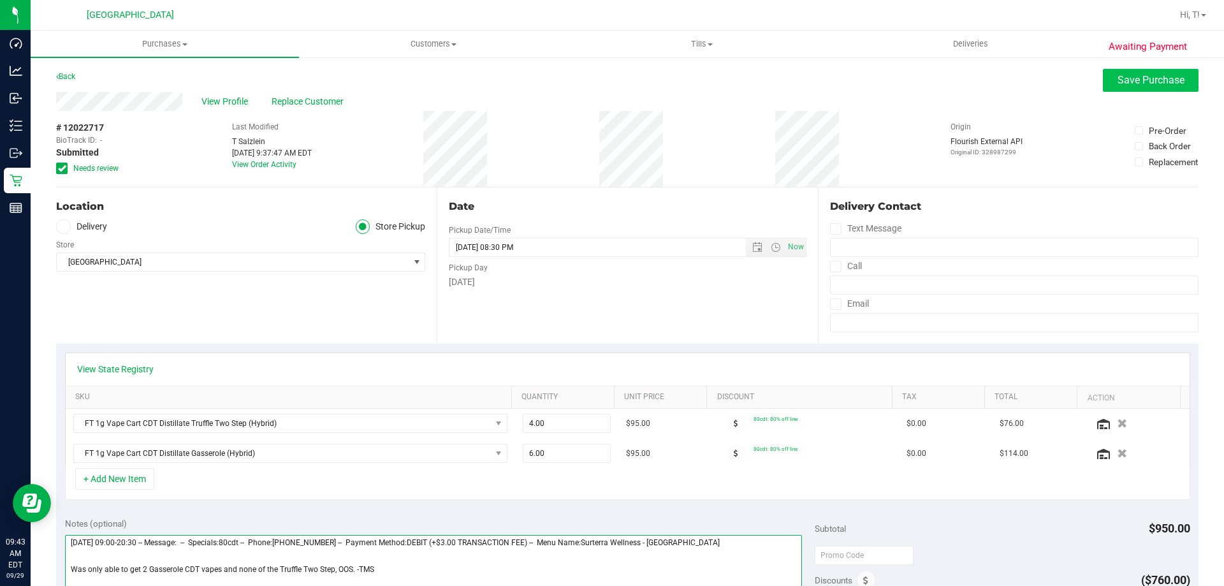
type textarea "Monday 09/29/2025 09:00-20:30 -- Message: -- Specials:80cdt -- Phone:3215574700…"
click at [1127, 75] on span "Save Purchase" at bounding box center [1150, 80] width 67 height 12
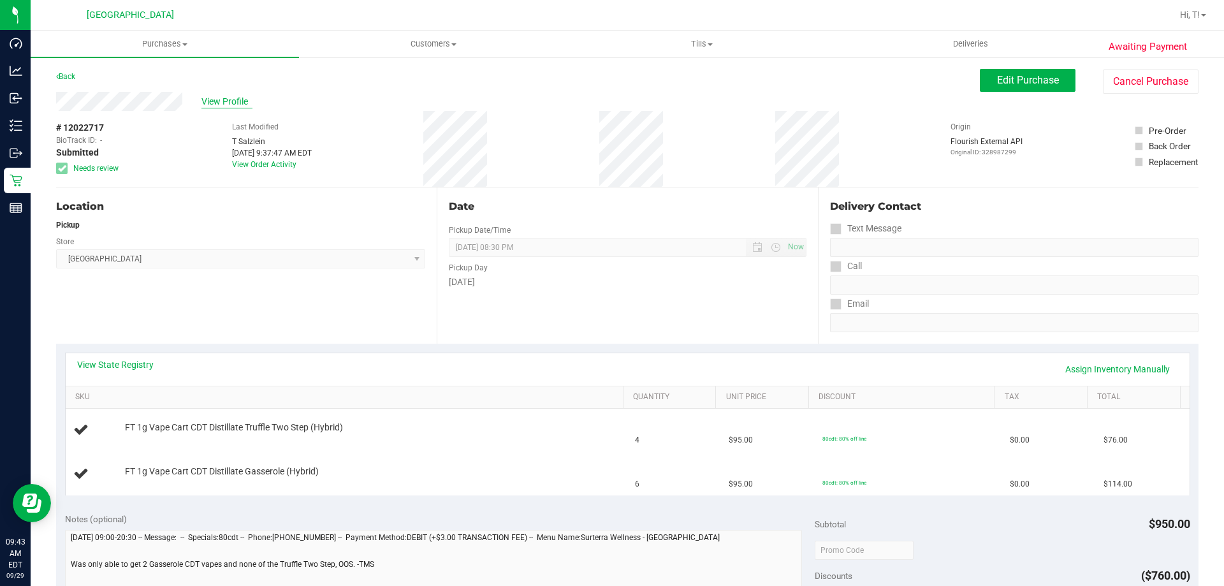
click at [214, 103] on span "View Profile" at bounding box center [226, 101] width 51 height 13
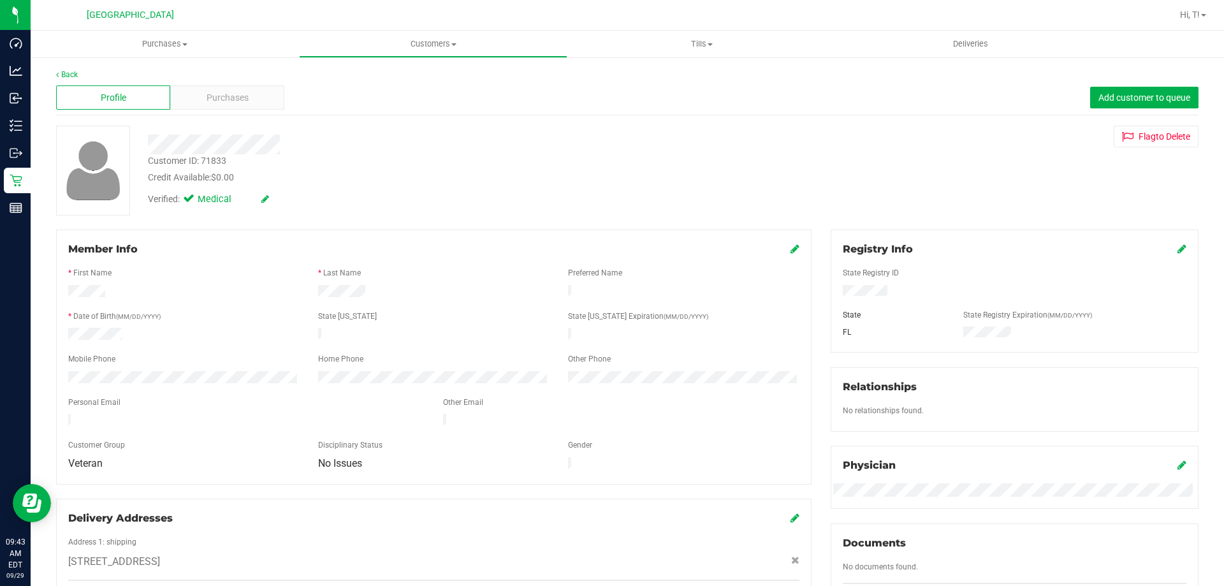
click at [218, 155] on div "Customer ID: 71833" at bounding box center [187, 160] width 78 height 13
copy div "71833"
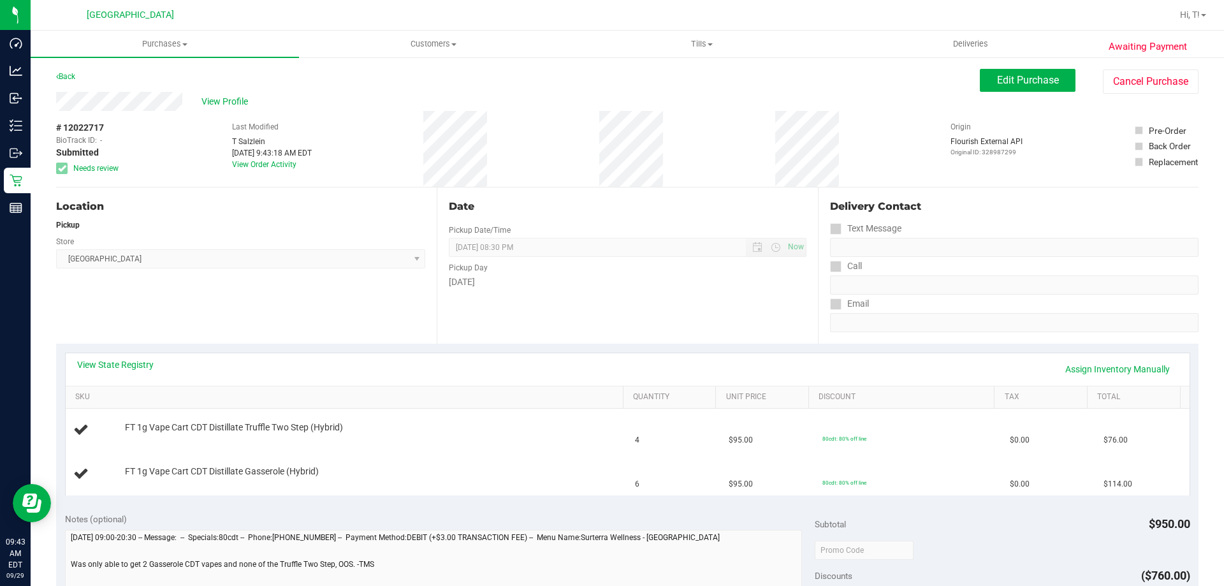
click at [282, 301] on div "Location Pickup Store Palm Bay WC Select Store Bonita Springs WC Boynton Beach …" at bounding box center [246, 265] width 380 height 156
click at [238, 295] on div "Location Pickup Store Palm Bay WC Select Store Bonita Springs WC Boynton Beach …" at bounding box center [246, 265] width 380 height 156
click at [295, 335] on div "Location Pickup Store Palm Bay WC Select Store Bonita Springs WC Boynton Beach …" at bounding box center [246, 265] width 380 height 156
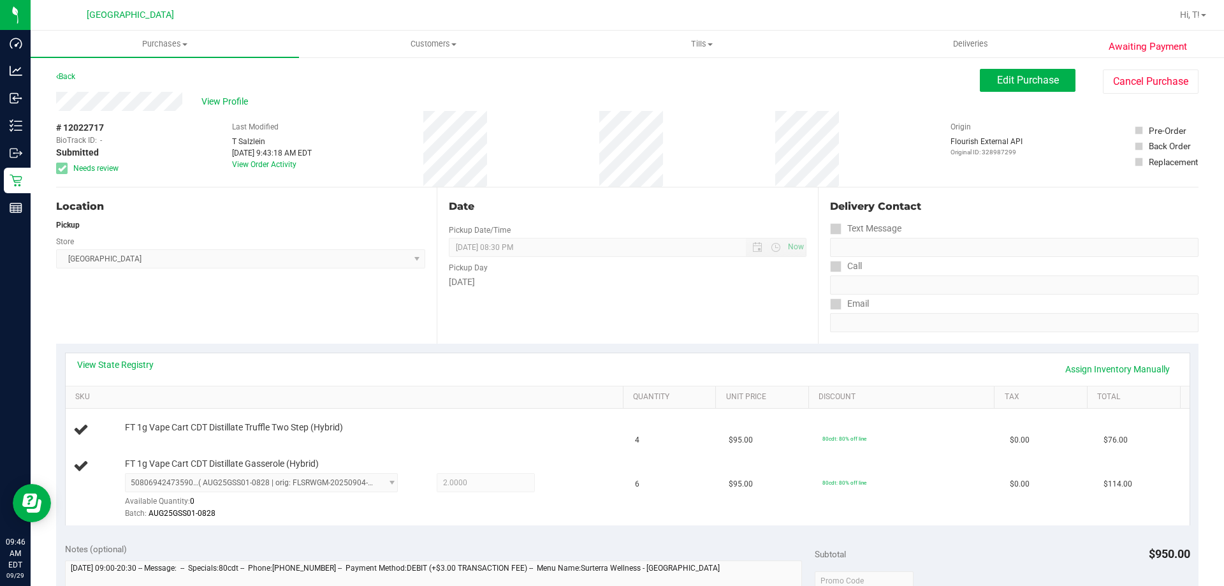
click at [336, 325] on div "Location Pickup Store Palm Bay WC Select Store Bonita Springs WC Boynton Beach …" at bounding box center [246, 265] width 380 height 156
click at [92, 128] on span "# 12022717" at bounding box center [80, 127] width 48 height 13
click at [92, 127] on span "# 12022717" at bounding box center [80, 127] width 48 height 13
copy span "12022717"
click at [339, 320] on div "Location Pickup Store Palm Bay WC Select Store Bonita Springs WC Boynton Beach …" at bounding box center [246, 265] width 380 height 156
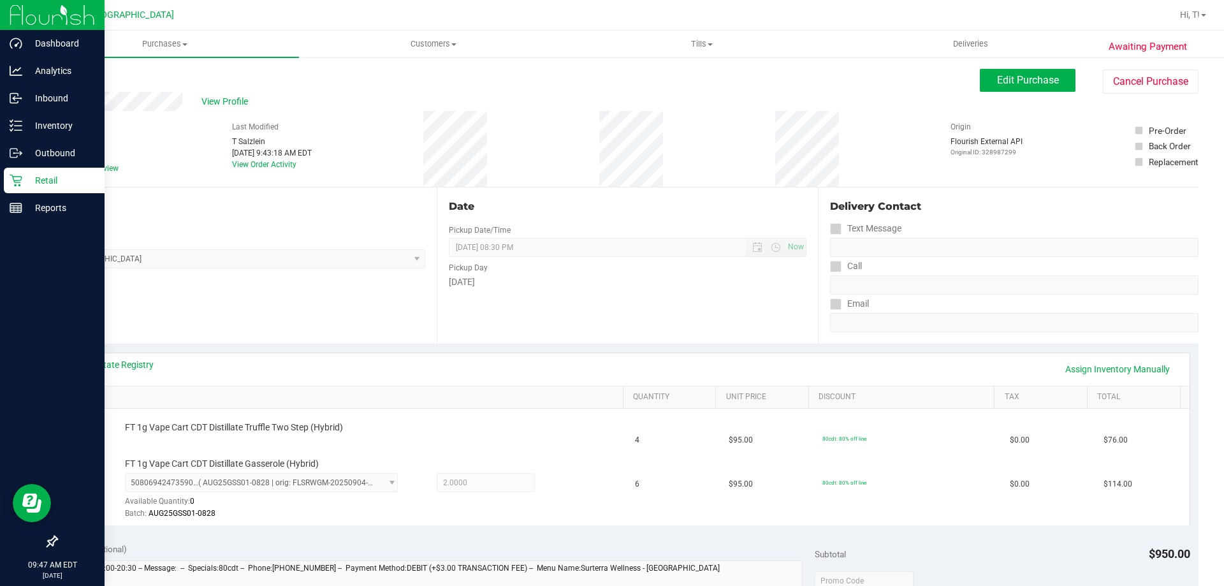
click at [22, 185] on icon at bounding box center [16, 180] width 13 height 13
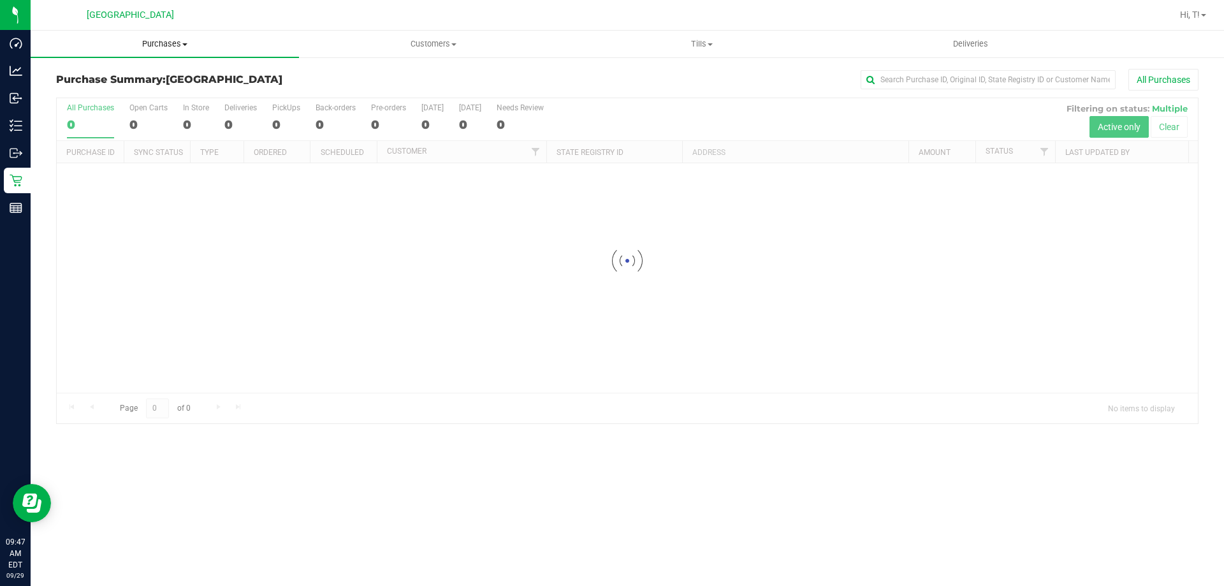
click at [180, 42] on span "Purchases" at bounding box center [165, 43] width 268 height 11
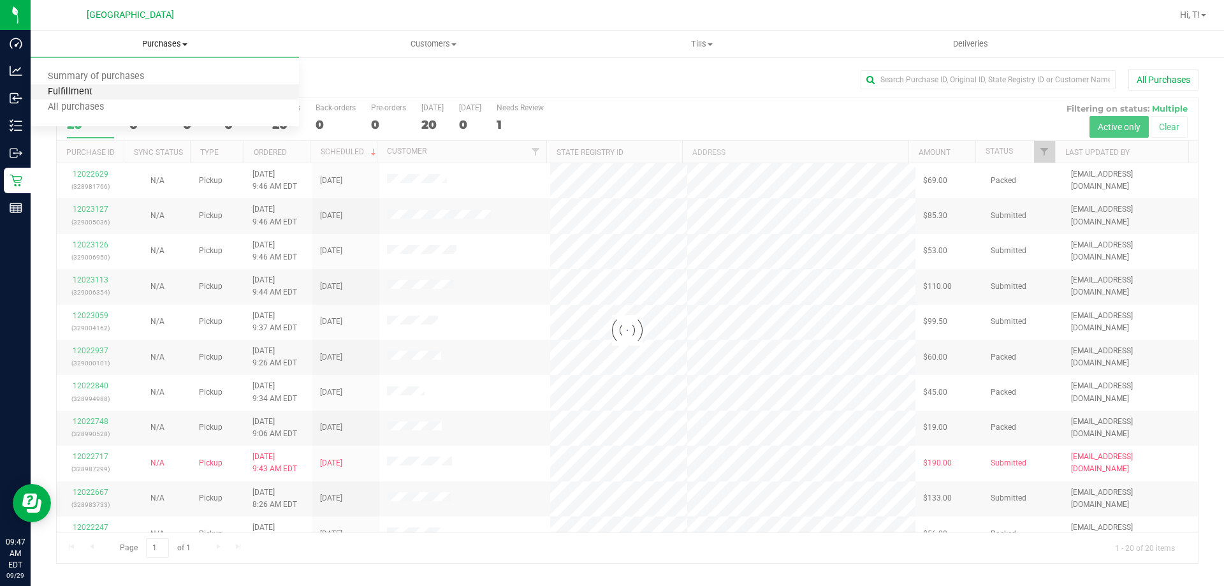
click at [76, 87] on span "Fulfillment" at bounding box center [70, 92] width 79 height 11
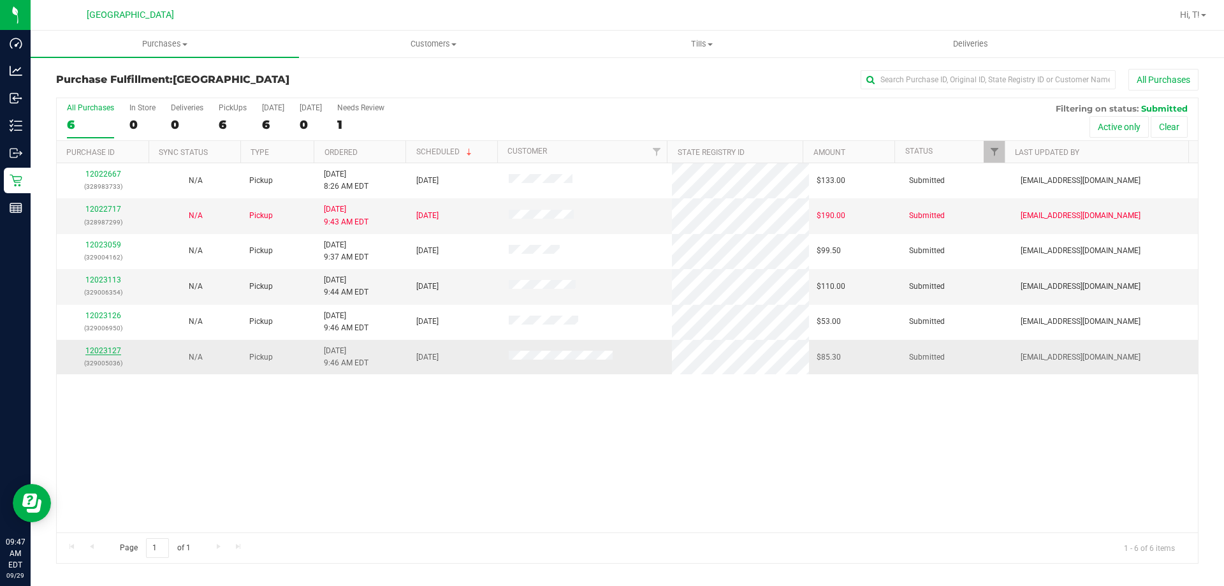
click at [105, 354] on link "12023127" at bounding box center [103, 350] width 36 height 9
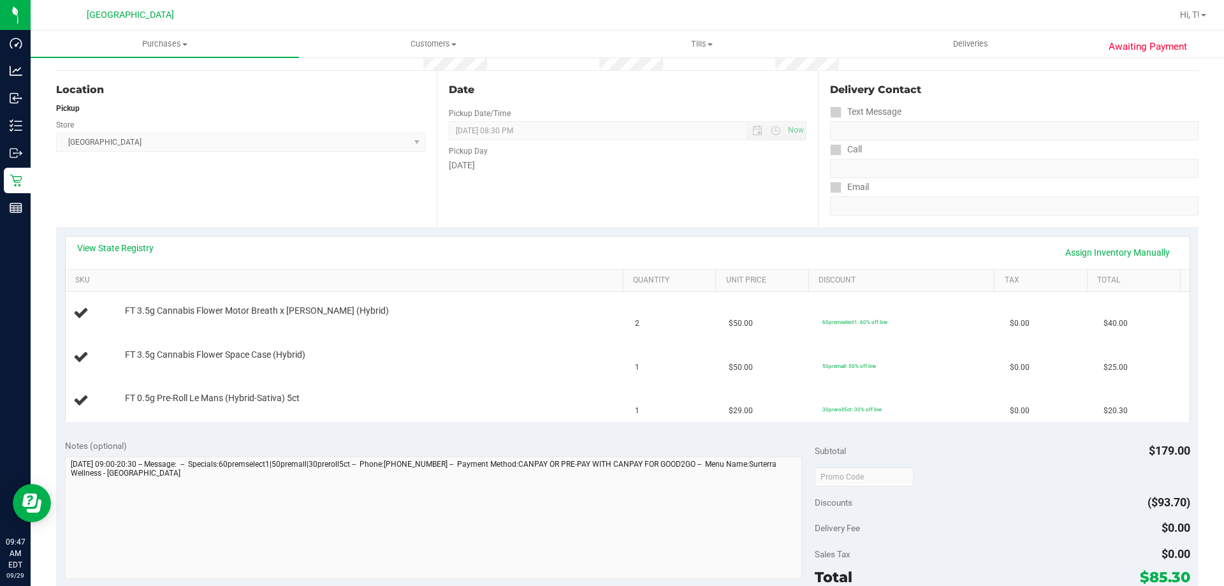
scroll to position [319, 0]
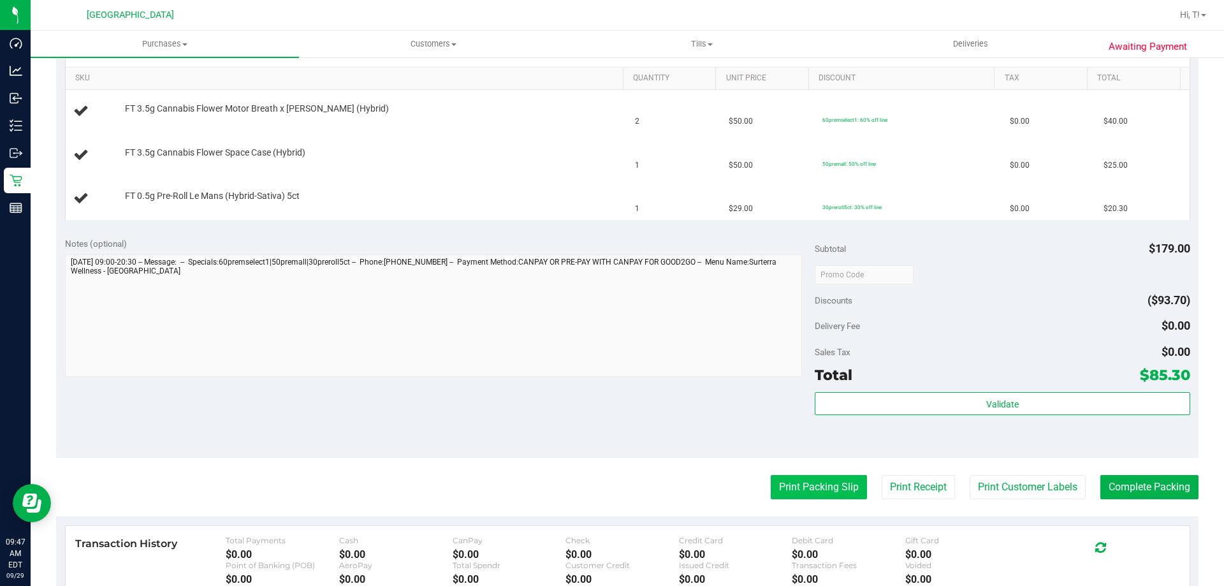
click at [839, 495] on button "Print Packing Slip" at bounding box center [818, 487] width 96 height 24
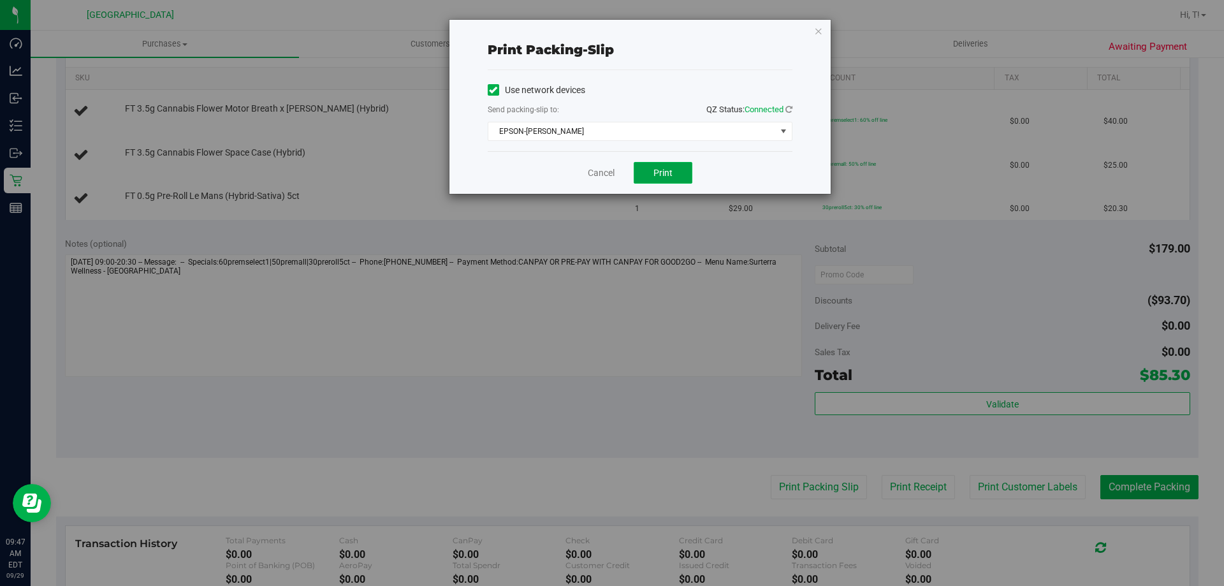
click at [659, 177] on span "Print" at bounding box center [662, 173] width 19 height 10
click at [612, 169] on link "Cancel" at bounding box center [601, 172] width 27 height 13
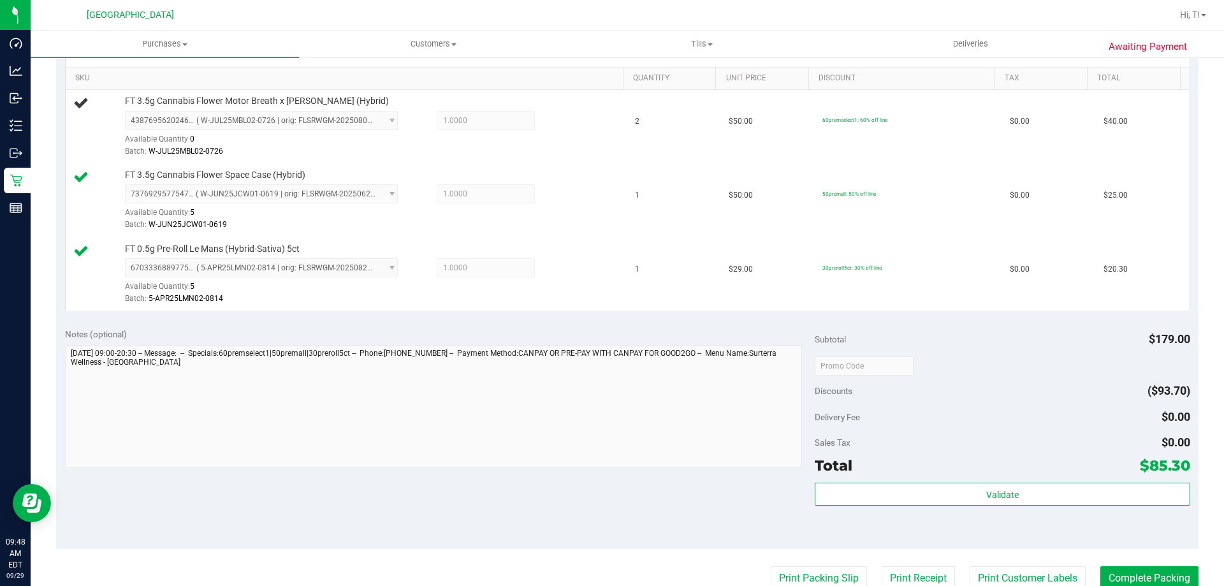
click at [286, 475] on div "Notes (optional) Subtotal $179.00 Discounts ($93.70) Delivery Fee $0.00 Sales T…" at bounding box center [627, 433] width 1142 height 229
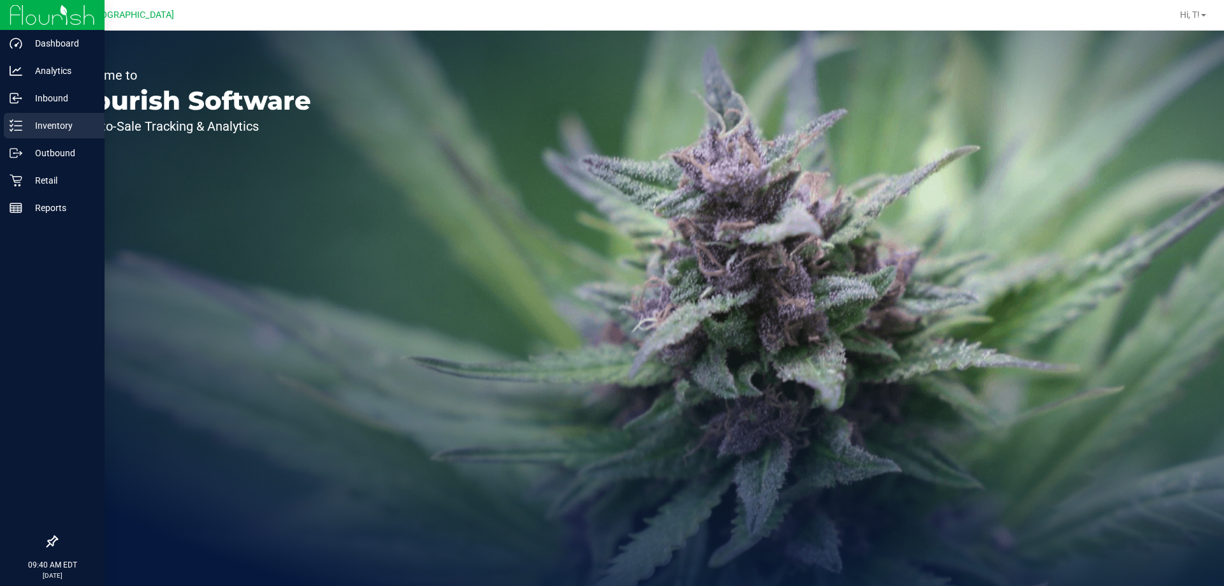
click at [45, 131] on p "Inventory" at bounding box center [60, 125] width 76 height 15
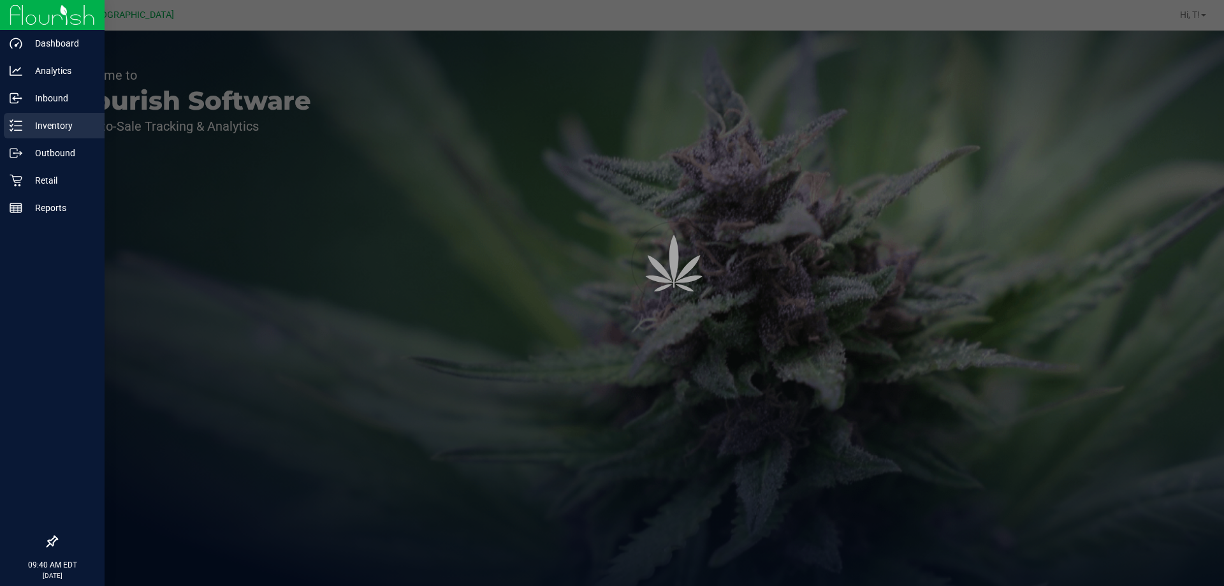
click at [54, 127] on p "Inventory" at bounding box center [60, 125] width 76 height 15
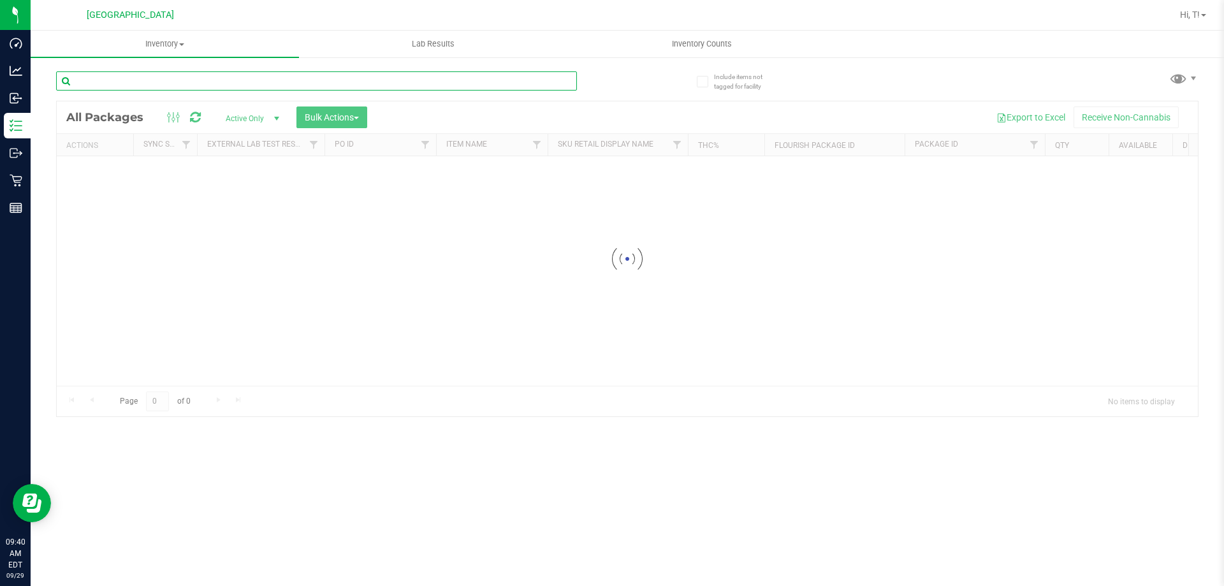
click at [232, 80] on input "text" at bounding box center [316, 80] width 521 height 19
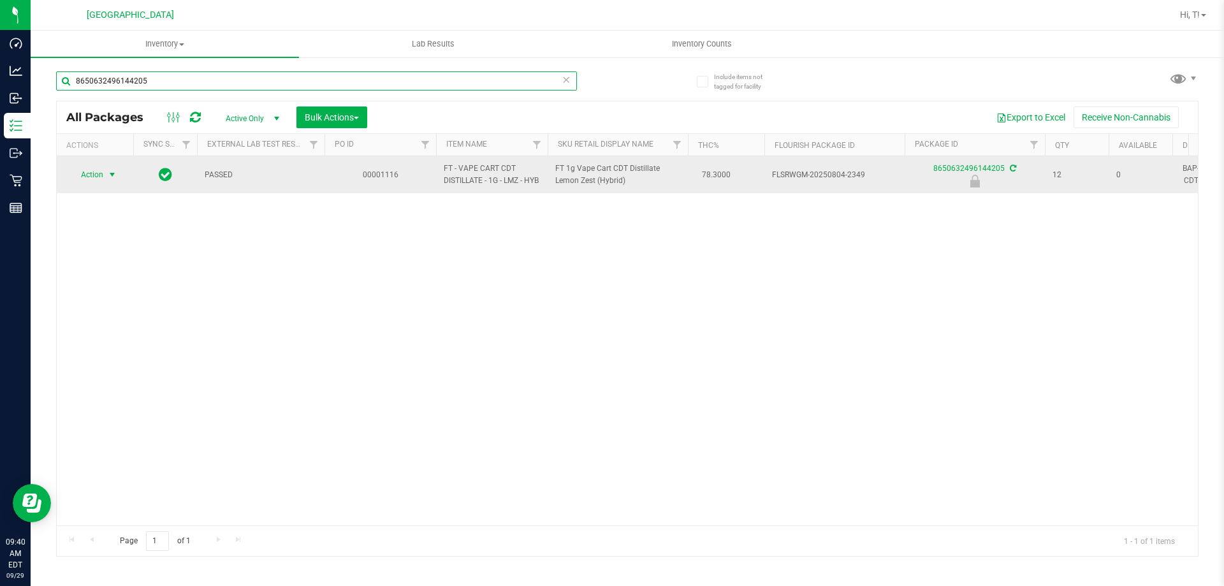
type input "8650632496144205"
click at [97, 178] on span "Action" at bounding box center [86, 175] width 34 height 18
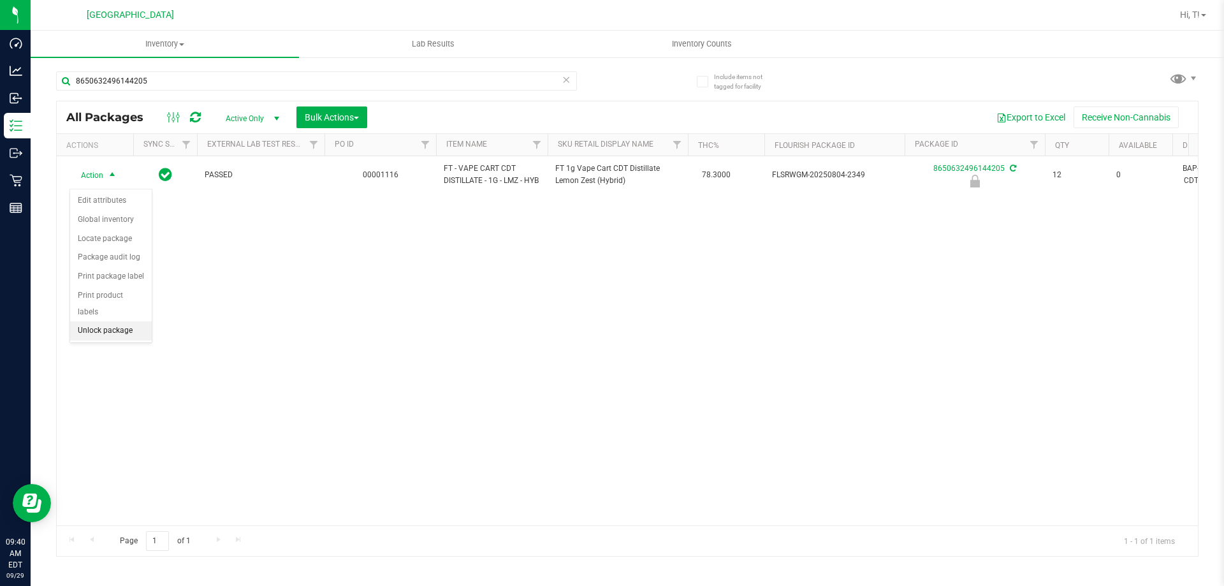
click at [110, 321] on li "Unlock package" at bounding box center [111, 330] width 82 height 19
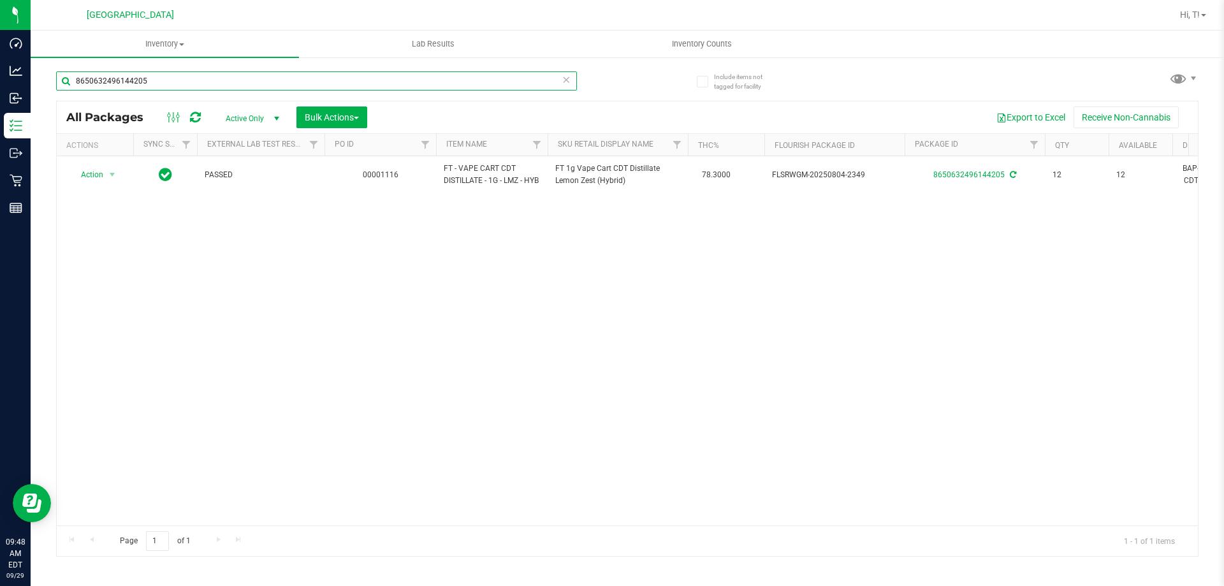
click at [294, 83] on input "8650632496144205" at bounding box center [316, 80] width 521 height 19
click at [568, 82] on icon at bounding box center [565, 78] width 9 height 15
click at [528, 82] on input "text" at bounding box center [316, 80] width 521 height 19
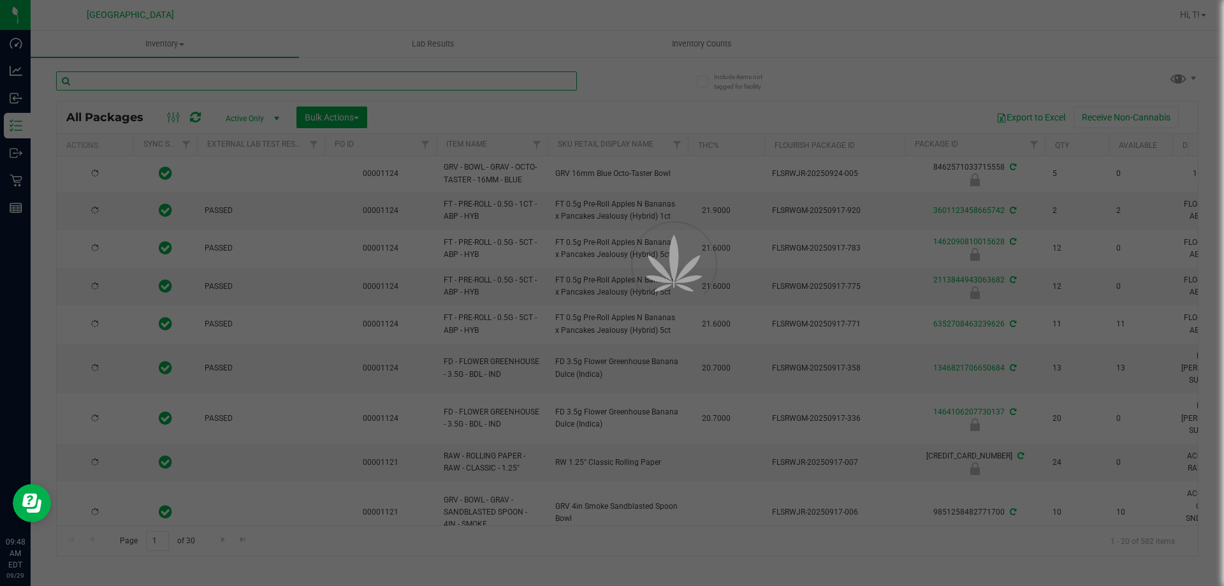
type input "2026-03-16"
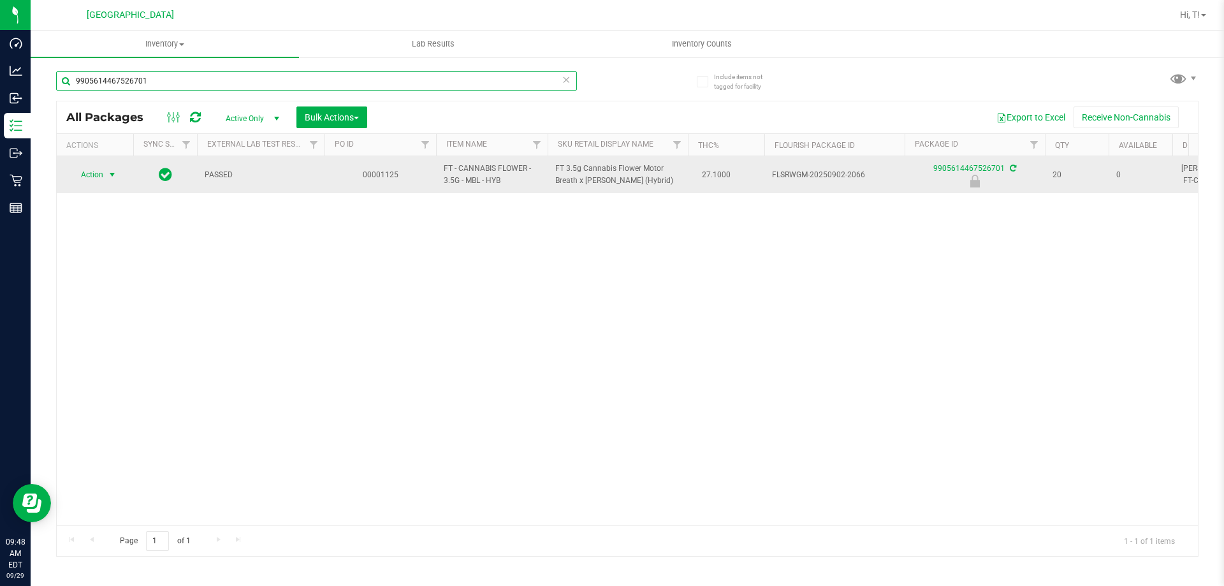
type input "9905614467526701"
click at [106, 170] on span "select" at bounding box center [113, 175] width 16 height 18
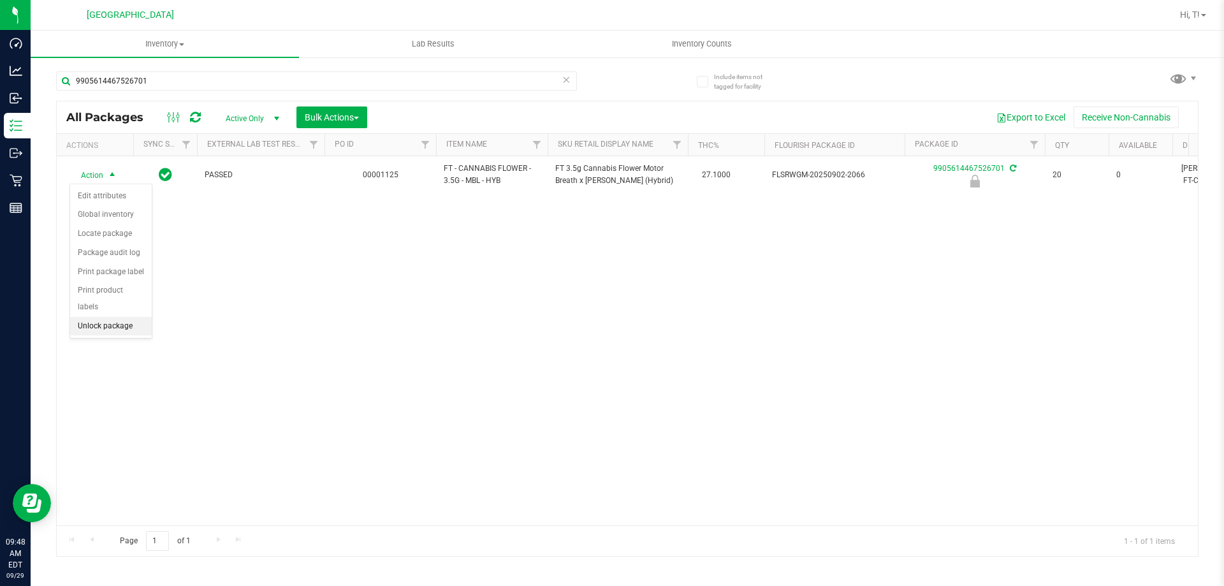
click at [110, 317] on li "Unlock package" at bounding box center [111, 326] width 82 height 19
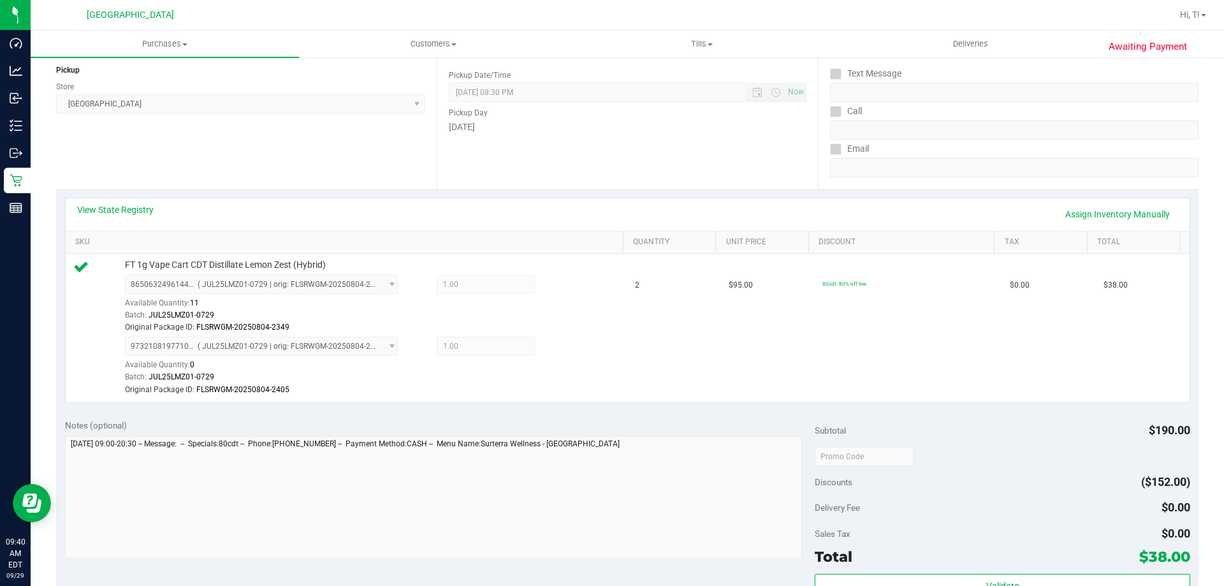
scroll to position [382, 0]
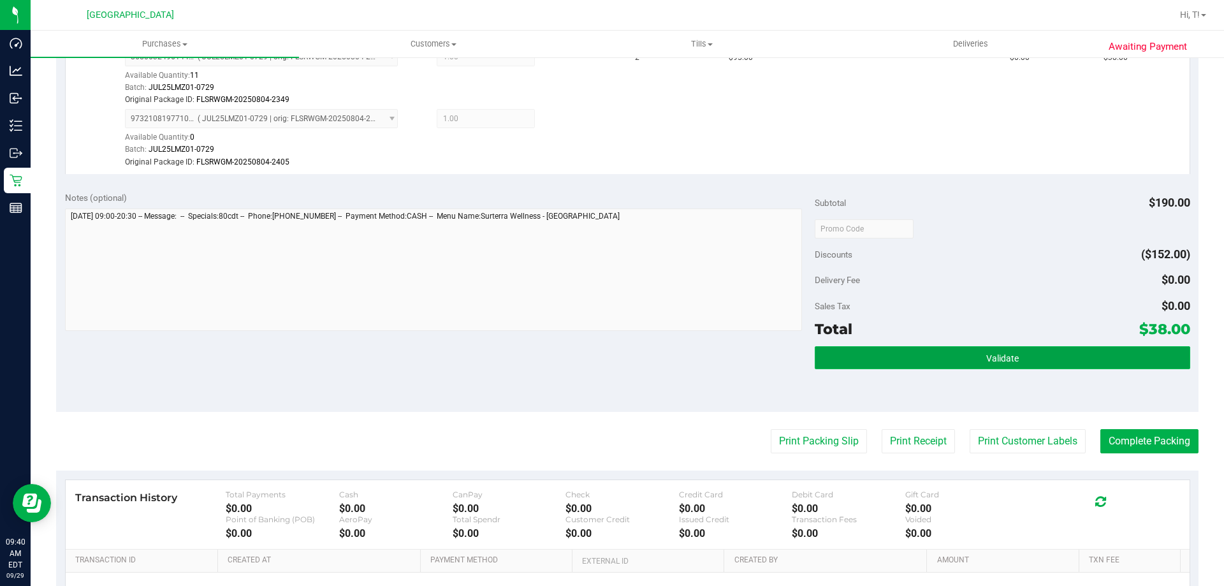
click at [1001, 354] on span "Validate" at bounding box center [1002, 358] width 33 height 10
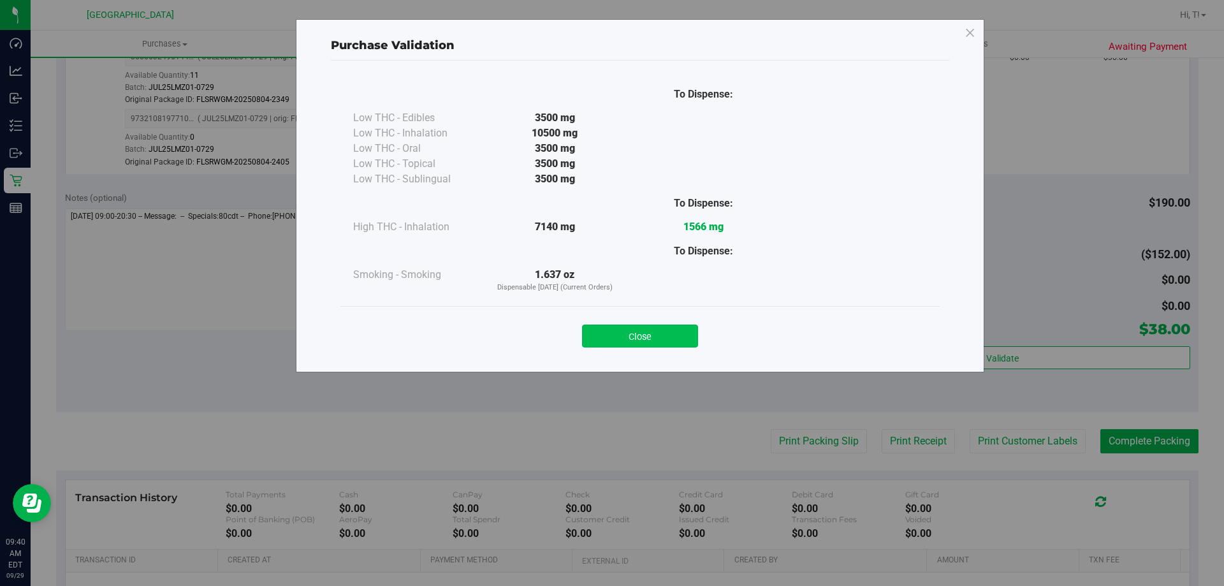
click at [629, 337] on button "Close" at bounding box center [640, 335] width 116 height 23
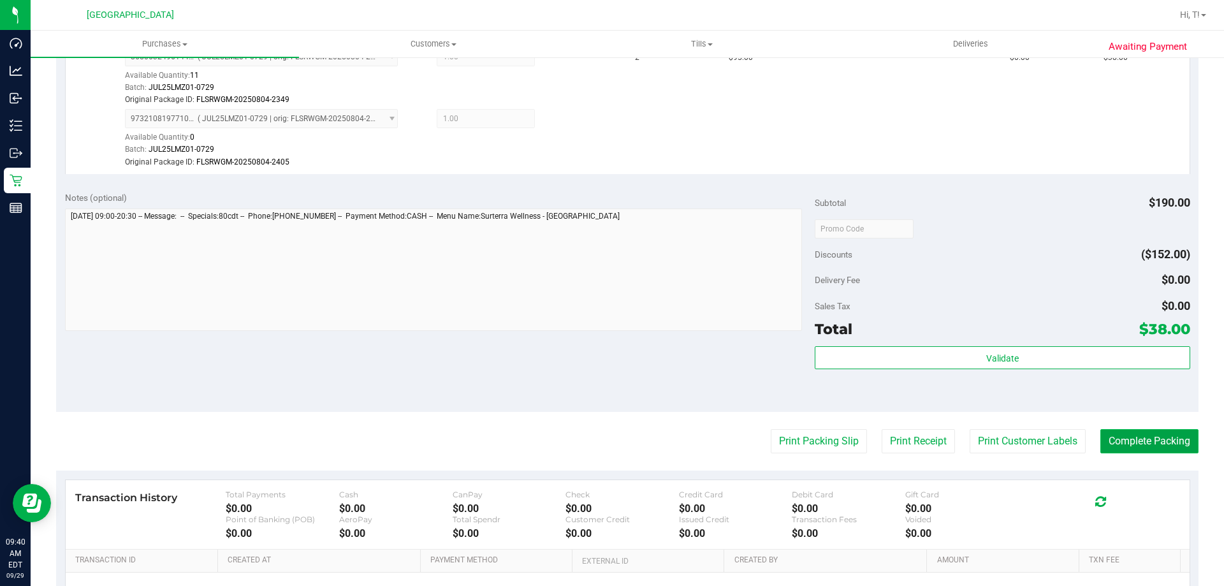
click at [1131, 439] on button "Complete Packing" at bounding box center [1149, 441] width 98 height 24
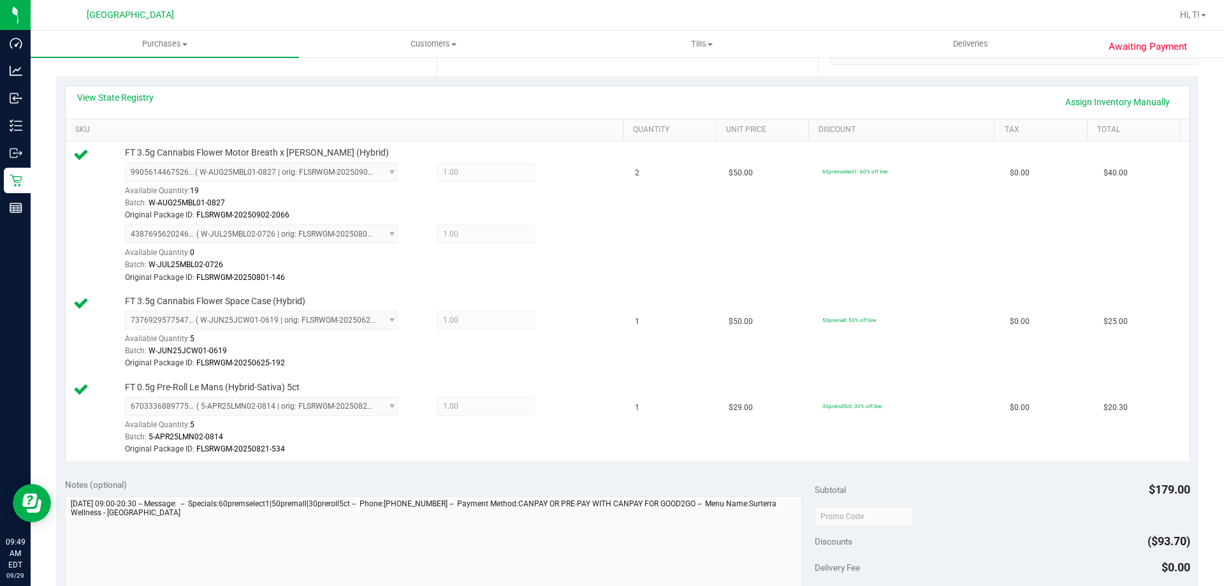
scroll to position [382, 0]
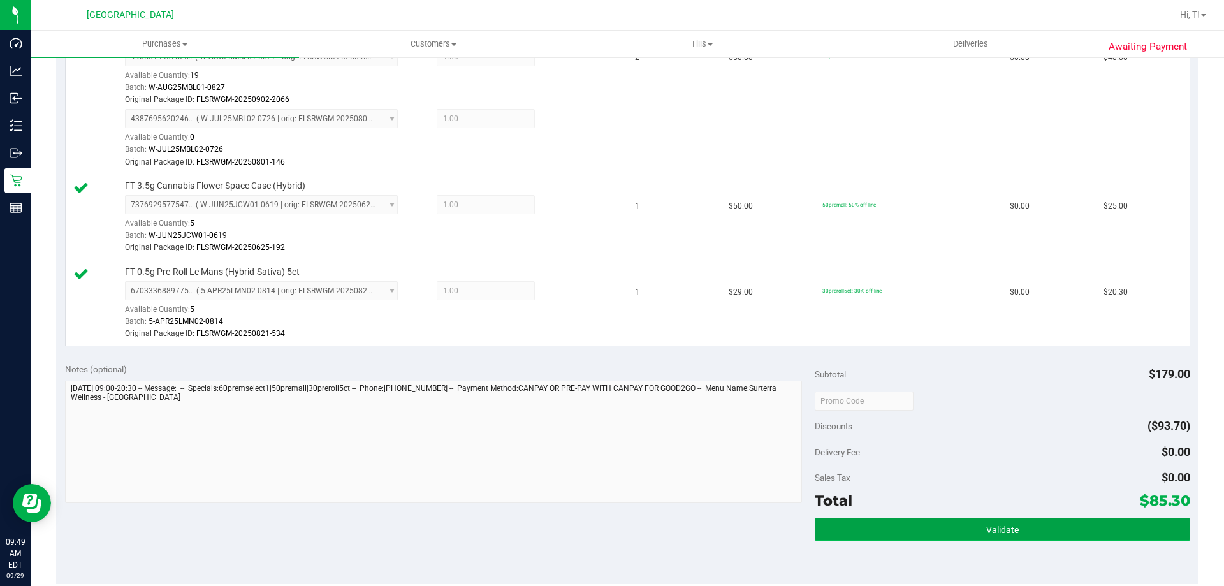
click at [1027, 534] on button "Validate" at bounding box center [1001, 528] width 375 height 23
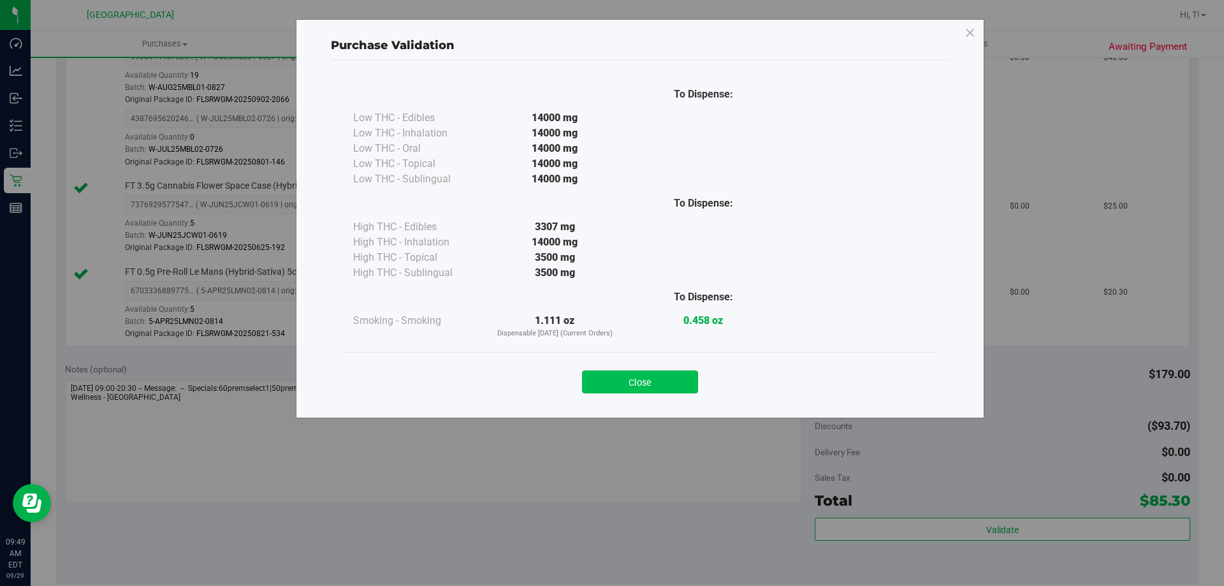
click at [659, 377] on button "Close" at bounding box center [640, 381] width 116 height 23
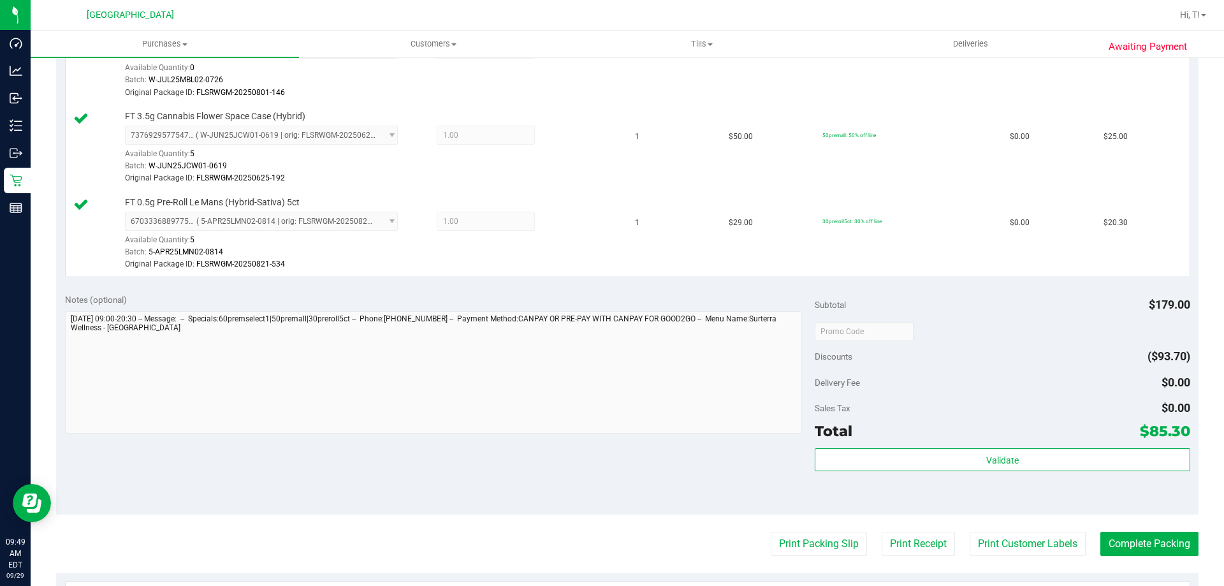
scroll to position [510, 0]
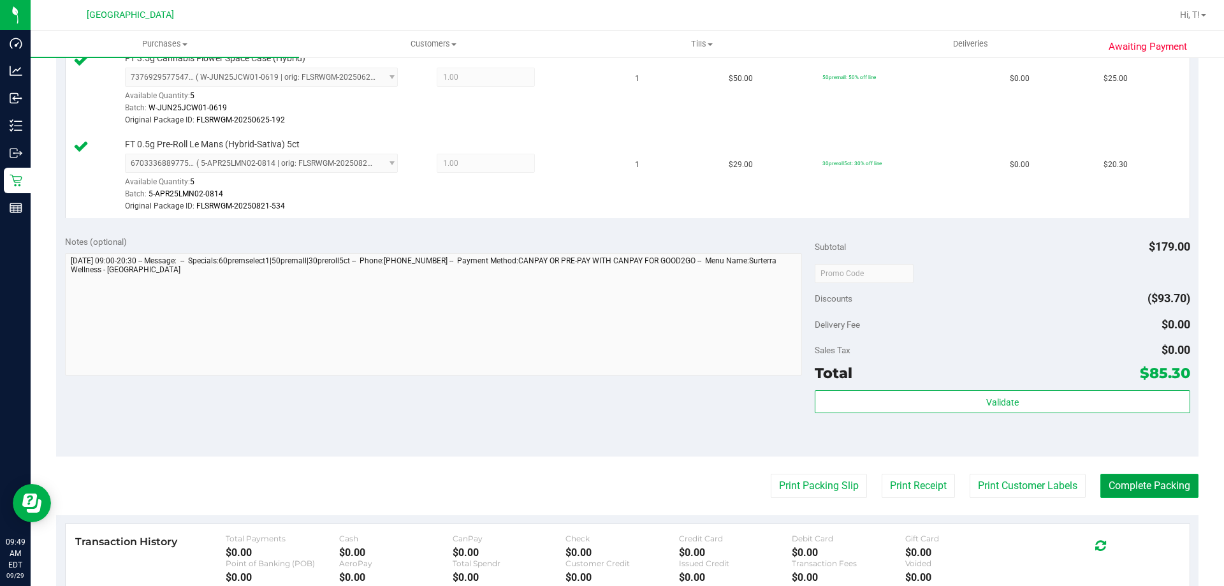
click at [1157, 489] on button "Complete Packing" at bounding box center [1149, 486] width 98 height 24
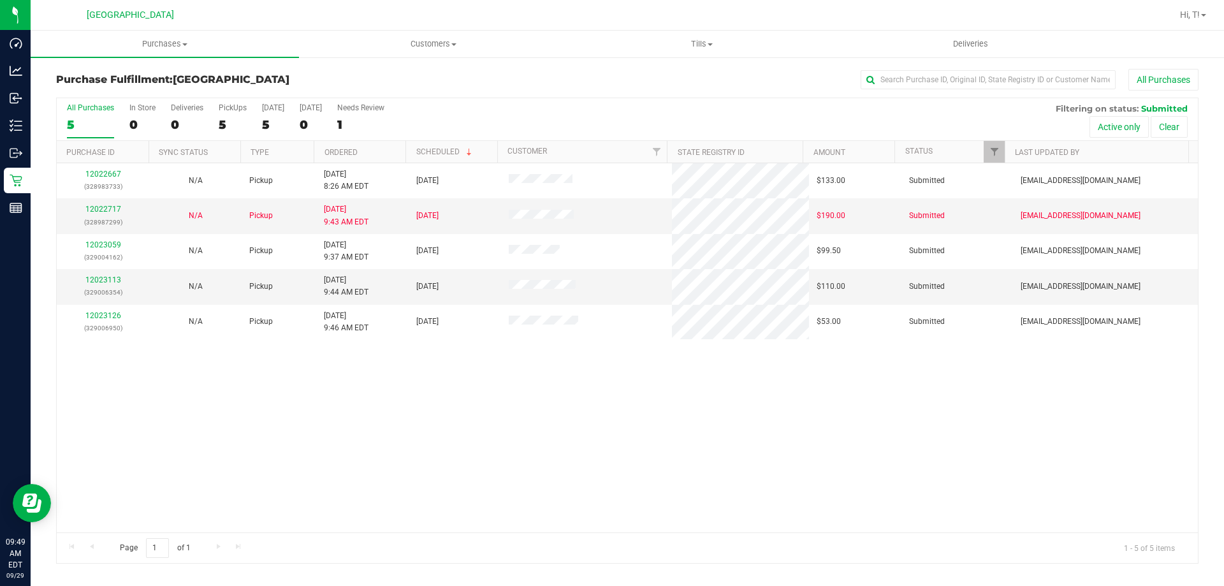
click at [382, 416] on div "12022667 (328983733) N/A Pickup [DATE] 8:26 AM EDT 9/29/2025 $133.00 Submitted …" at bounding box center [627, 347] width 1141 height 369
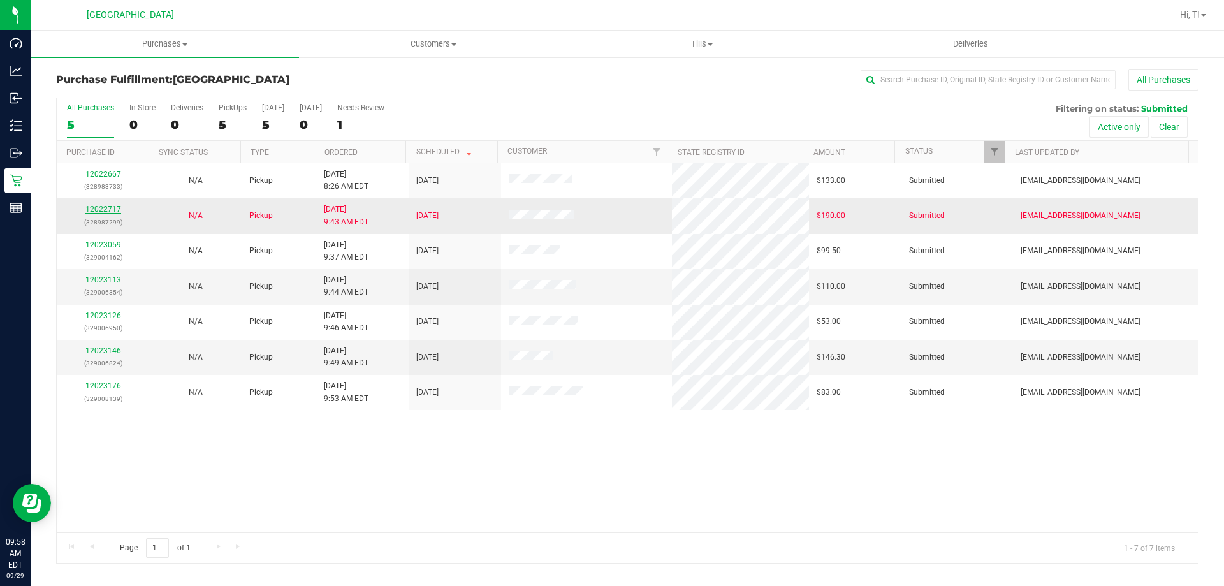
click at [94, 211] on link "12022717" at bounding box center [103, 209] width 36 height 9
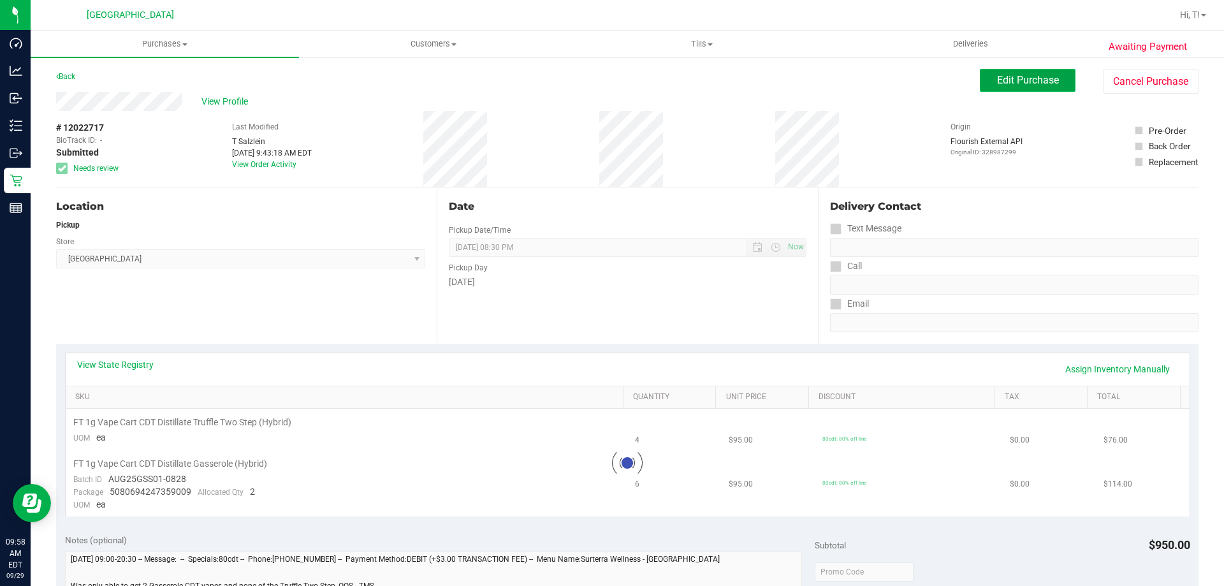
click at [1030, 86] on button "Edit Purchase" at bounding box center [1028, 80] width 96 height 23
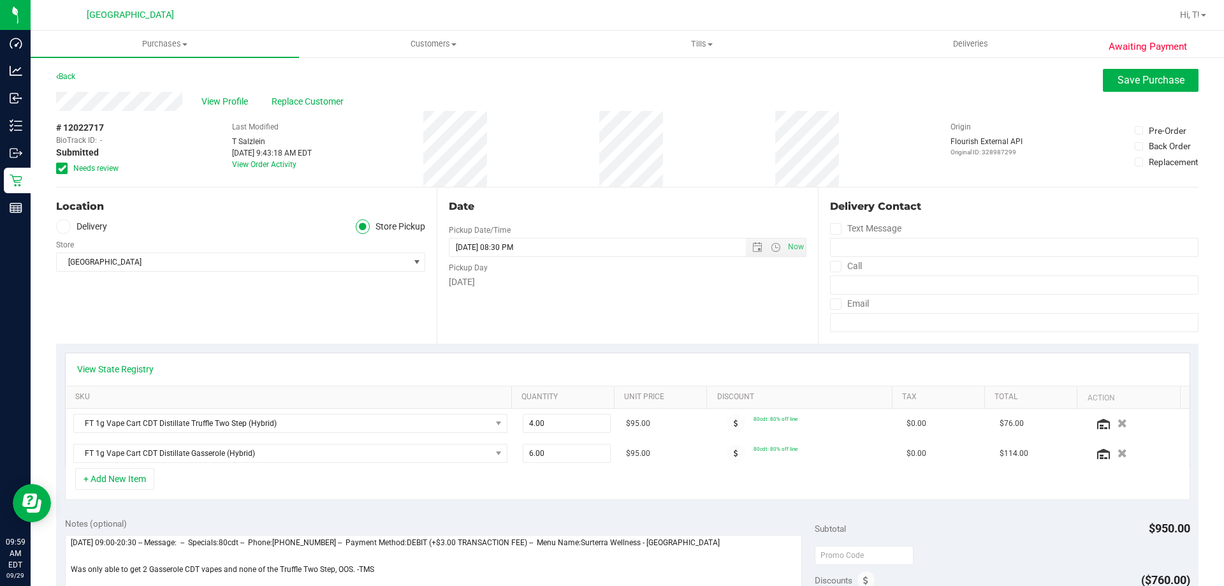
click at [57, 170] on span at bounding box center [61, 168] width 11 height 11
click at [0, 0] on input "Needs review" at bounding box center [0, 0] width 0 height 0
click at [1117, 424] on icon "button" at bounding box center [1122, 423] width 10 height 9
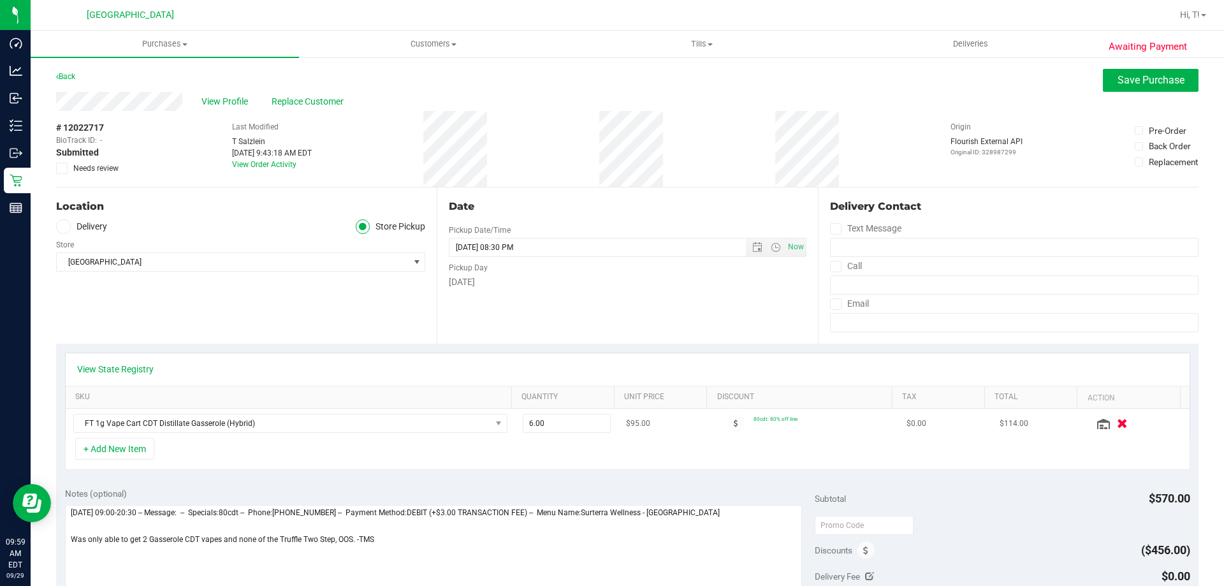
click at [1117, 427] on icon "button" at bounding box center [1122, 424] width 11 height 10
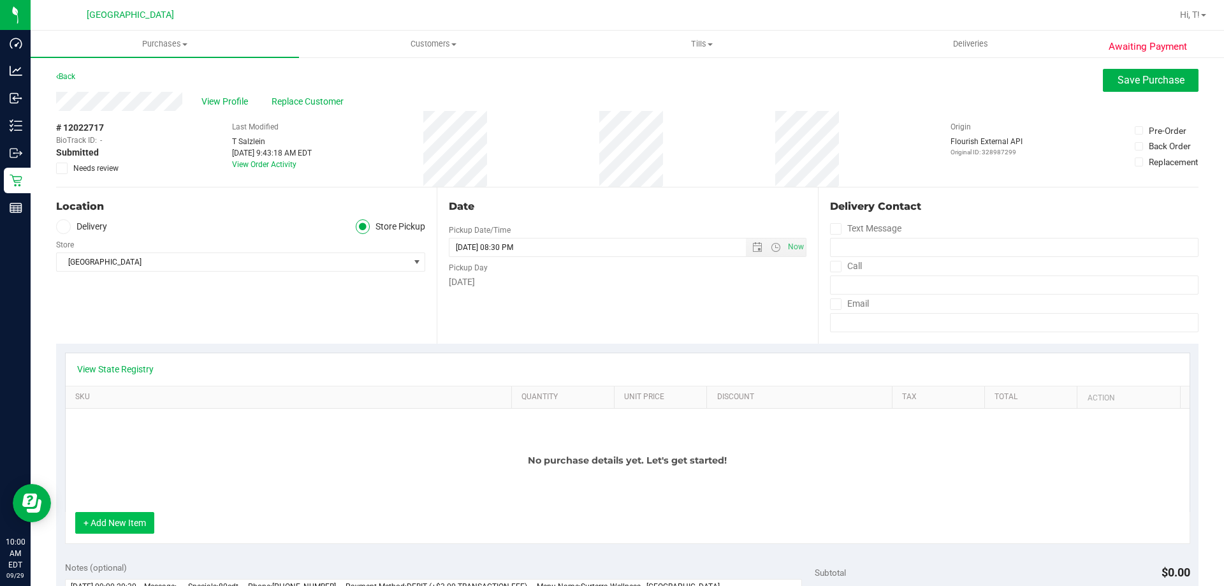
click at [119, 528] on button "+ Add New Item" at bounding box center [114, 523] width 79 height 22
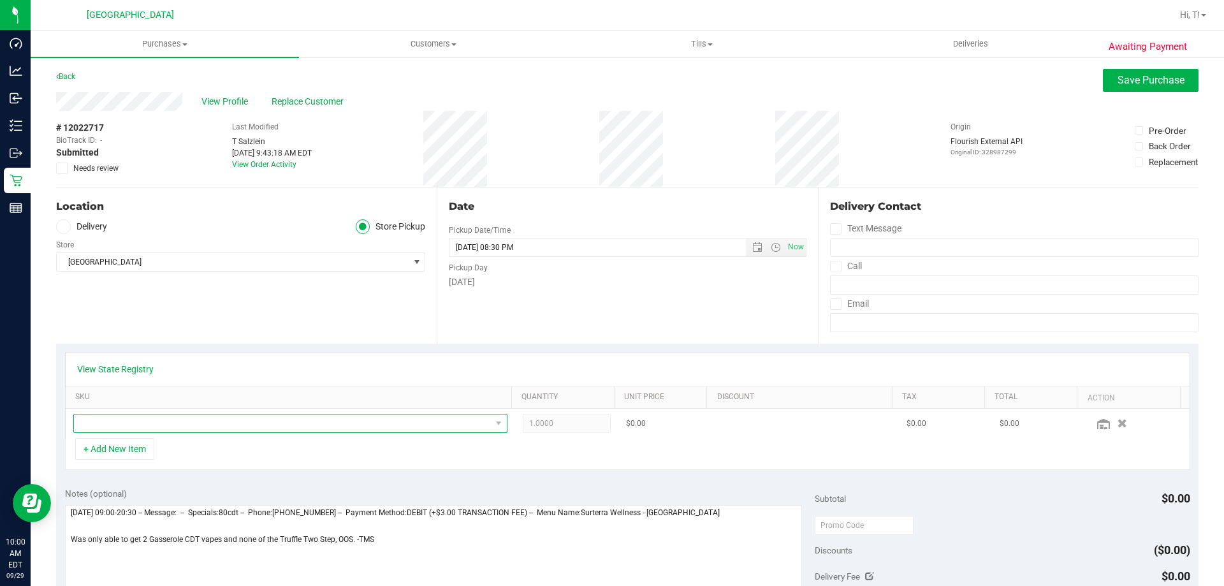
click at [204, 426] on span "NO DATA FOUND" at bounding box center [282, 423] width 417 height 18
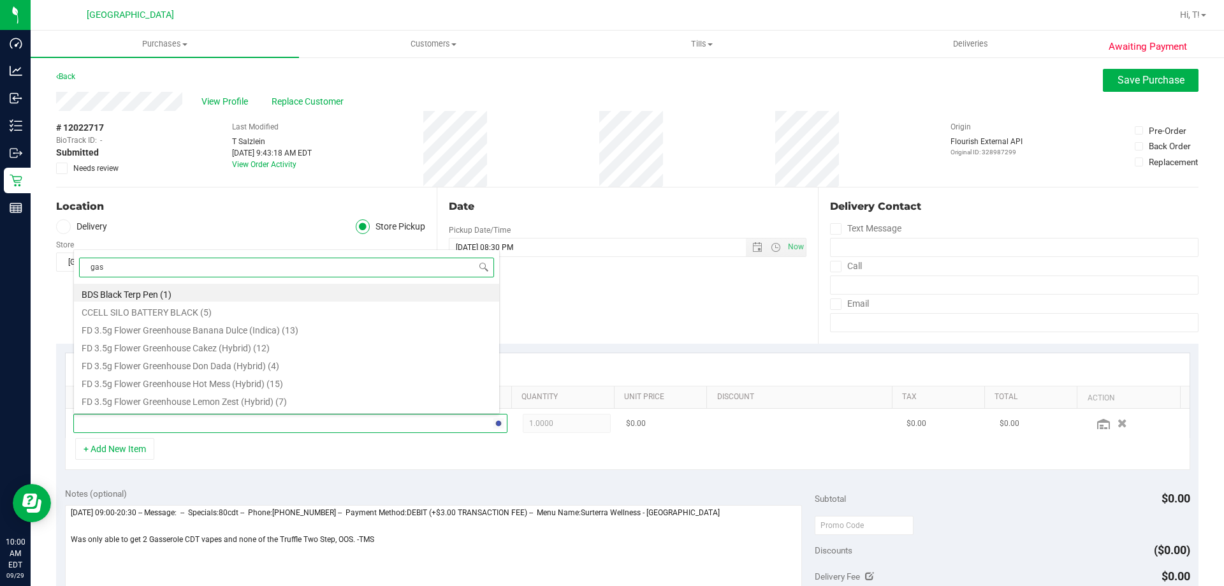
type input "[PERSON_NAME]"
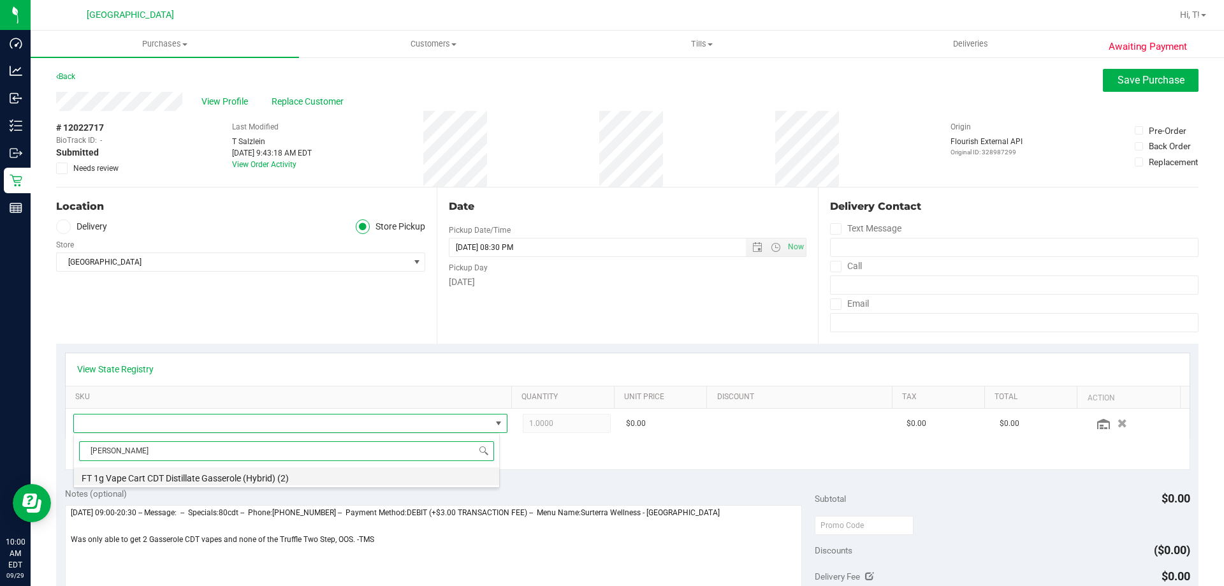
click at [196, 480] on li "FT 1g Vape Cart CDT Distillate Gasserole (Hybrid) (2)" at bounding box center [286, 476] width 425 height 18
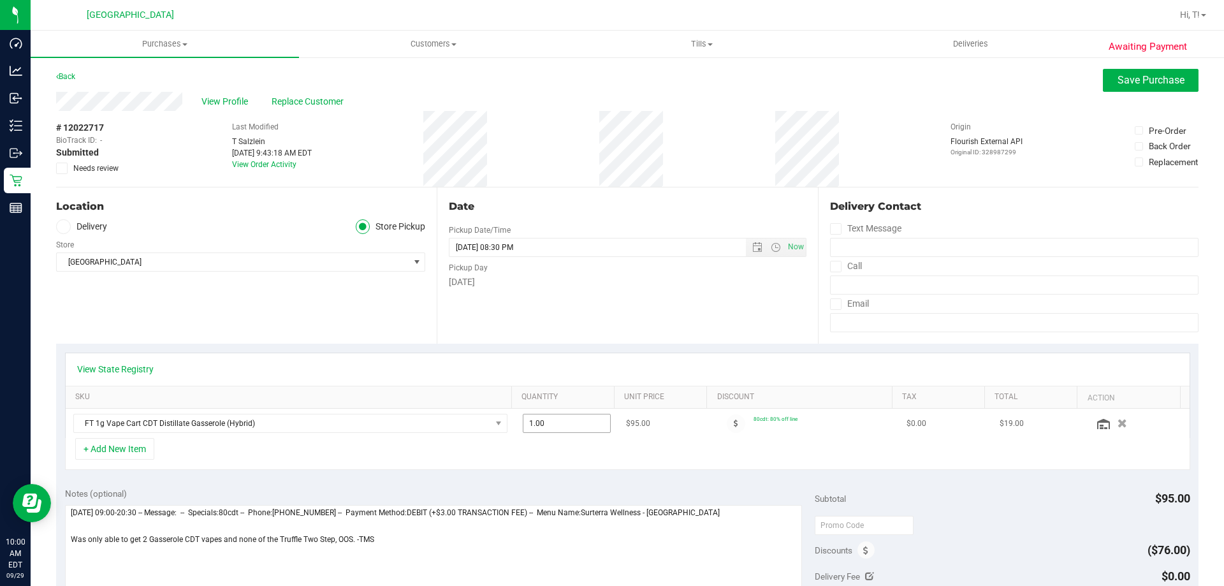
click at [526, 425] on span "1.00 1" at bounding box center [567, 423] width 89 height 19
type input "2"
click at [598, 470] on div "+ Add New Item" at bounding box center [627, 454] width 1125 height 32
type input "2.00"
click at [1125, 80] on span "Save Purchase" at bounding box center [1150, 80] width 67 height 12
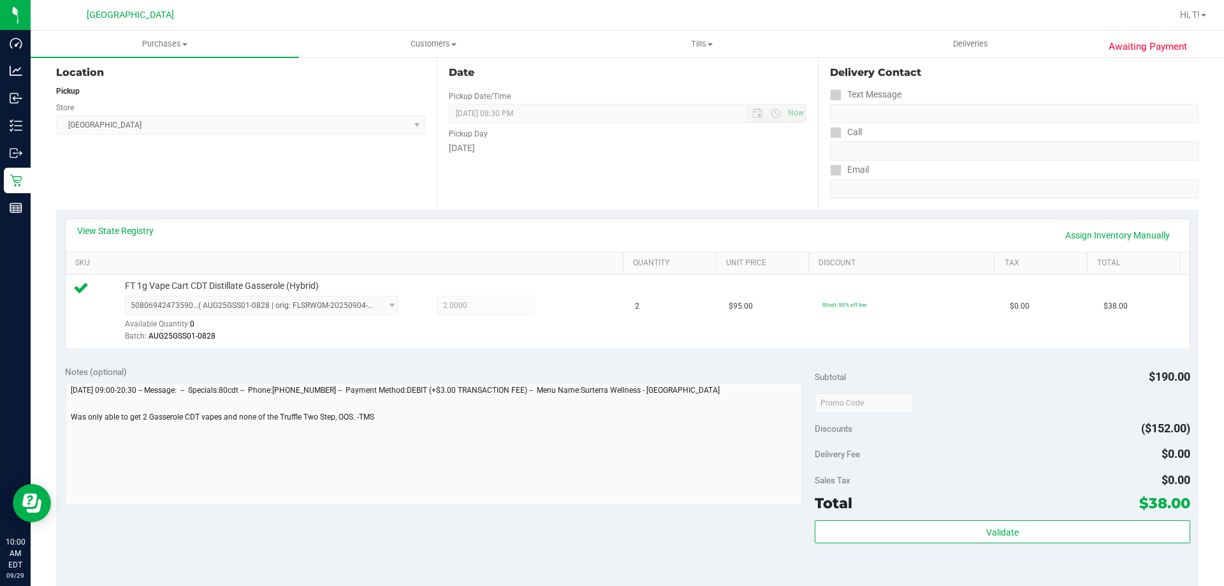
scroll to position [446, 0]
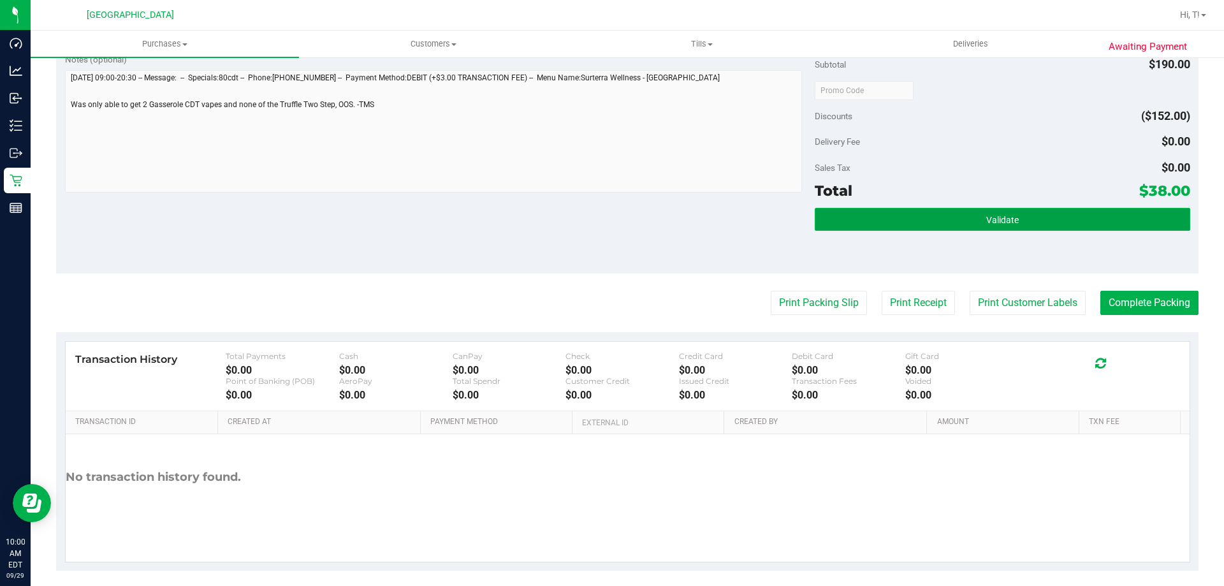
click at [1016, 226] on button "Validate" at bounding box center [1001, 219] width 375 height 23
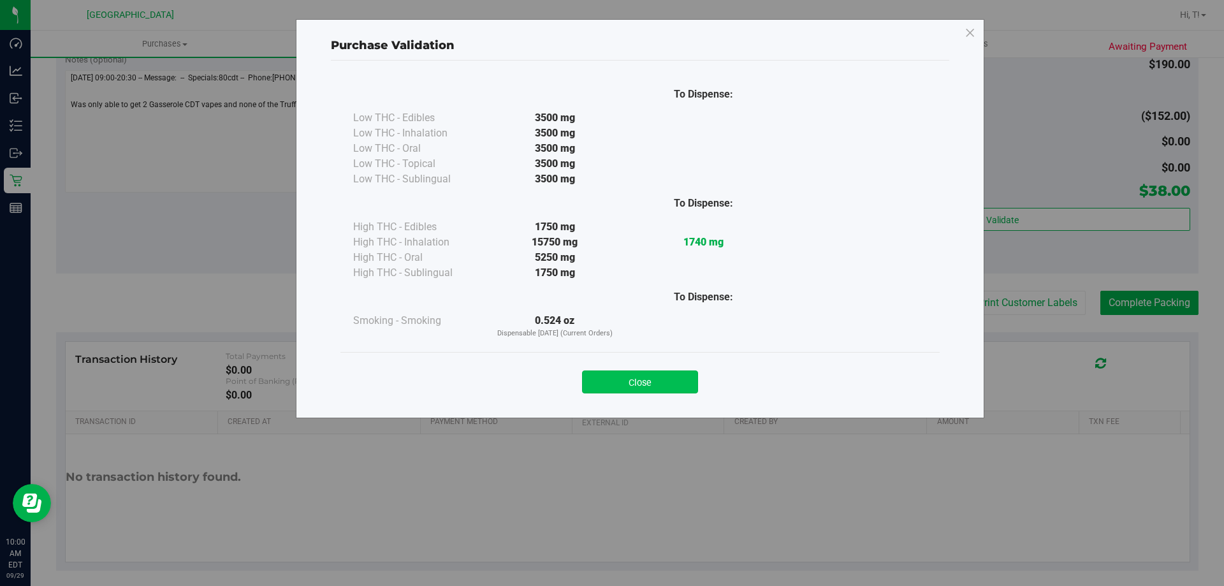
click at [640, 380] on button "Close" at bounding box center [640, 381] width 116 height 23
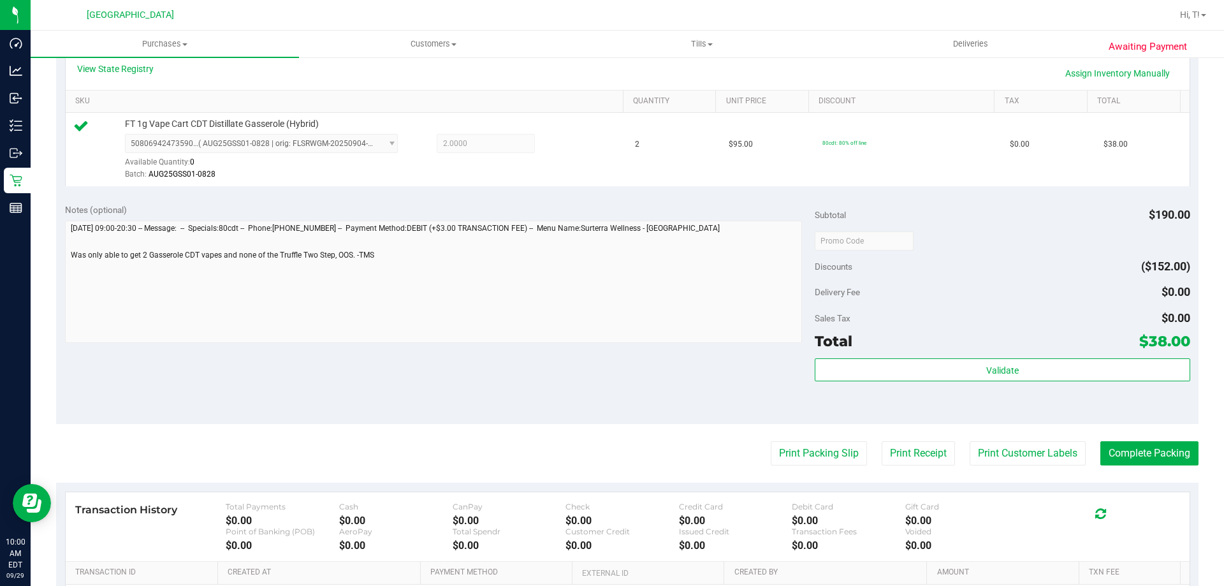
scroll to position [319, 0]
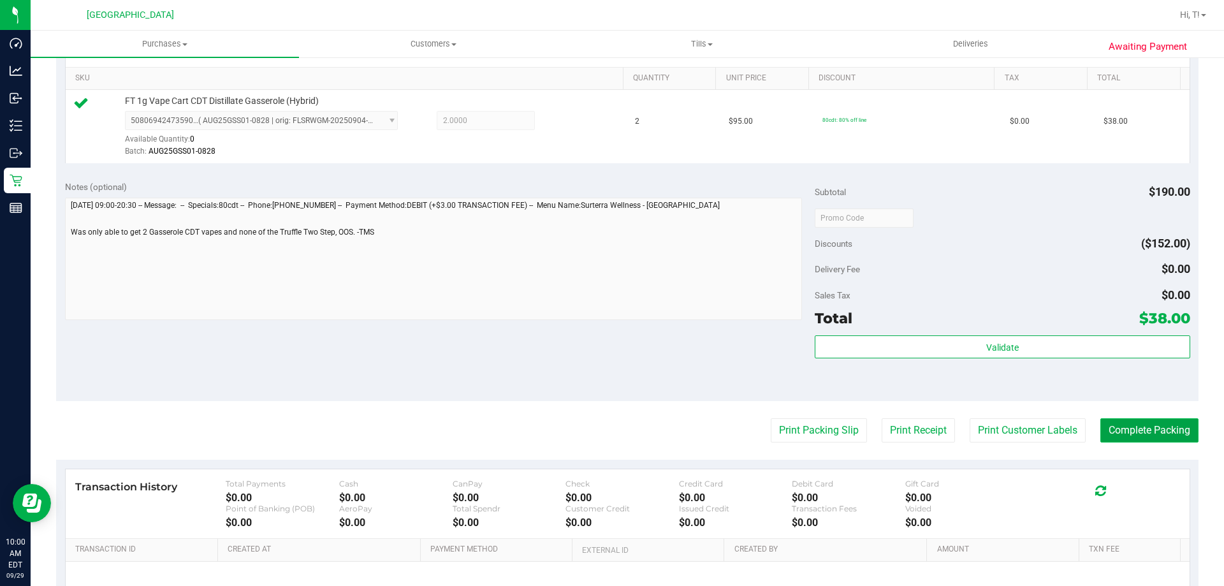
click at [1158, 430] on button "Complete Packing" at bounding box center [1149, 430] width 98 height 24
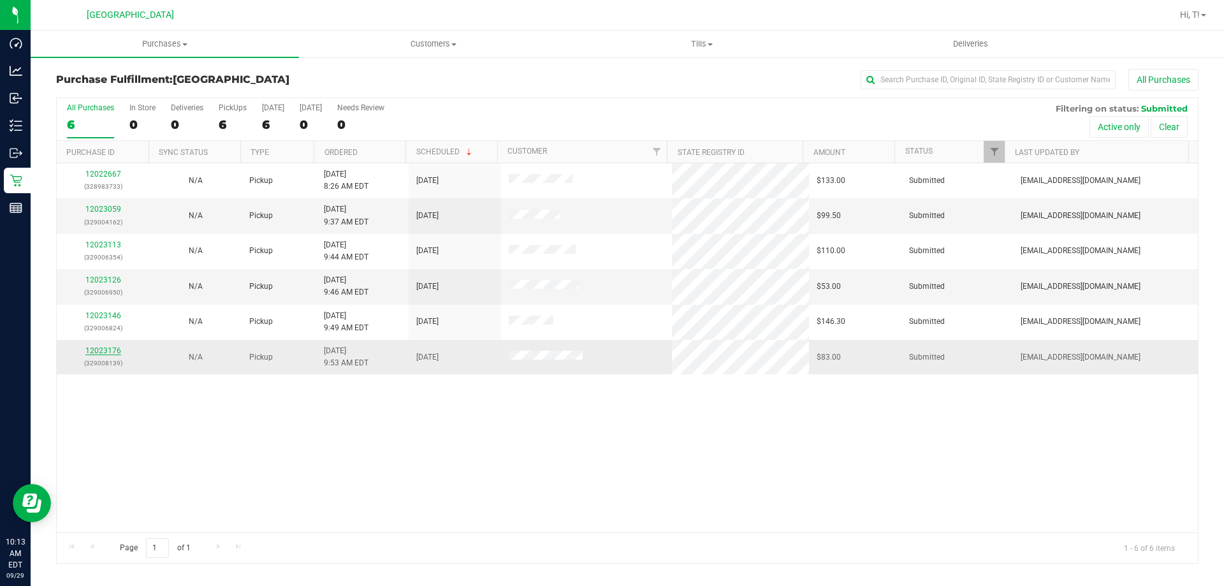
click at [99, 350] on link "12023176" at bounding box center [103, 350] width 36 height 9
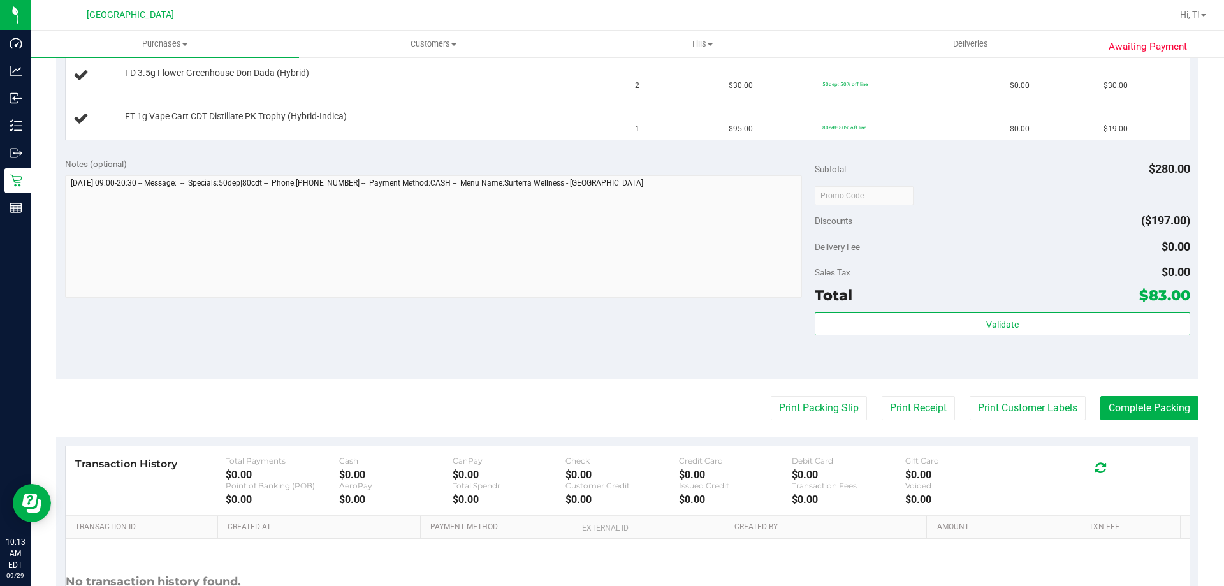
scroll to position [446, 0]
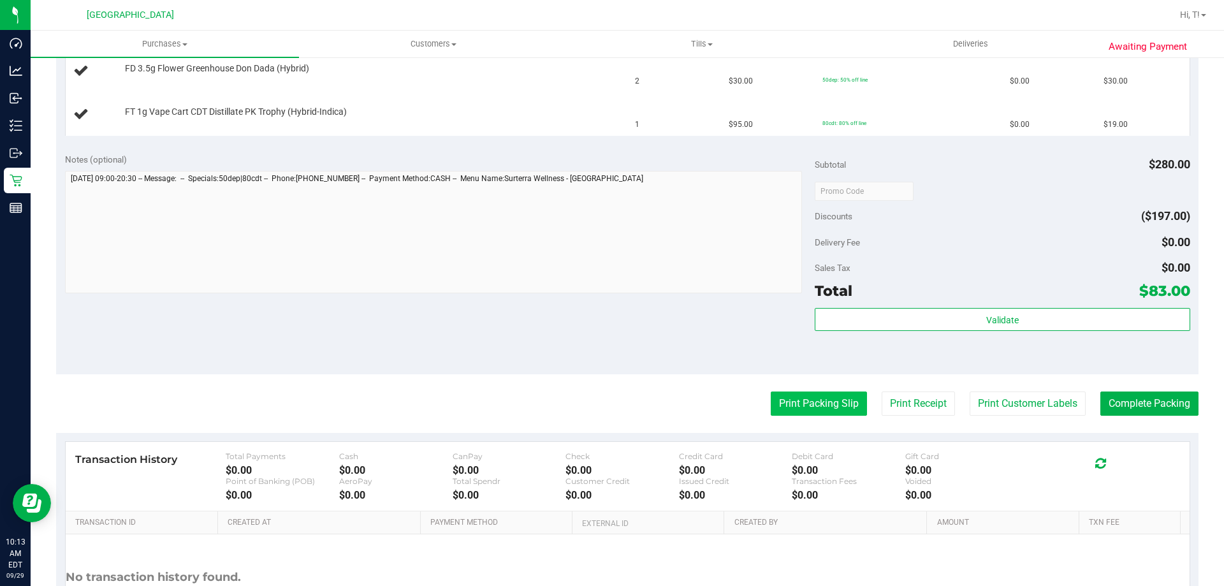
click at [829, 407] on button "Print Packing Slip" at bounding box center [818, 403] width 96 height 24
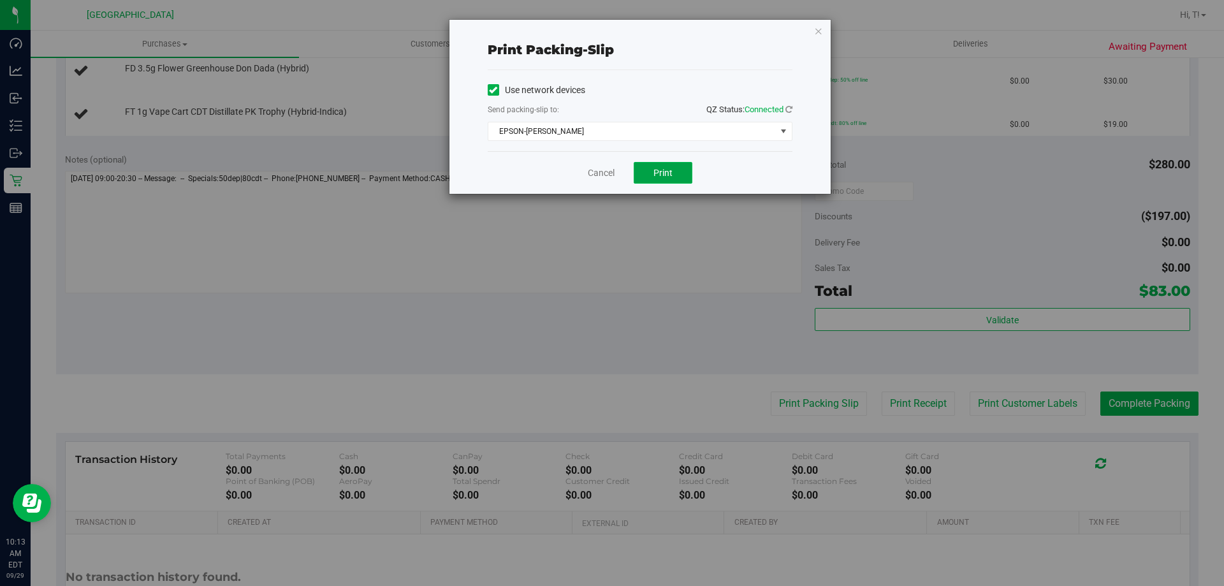
click at [674, 179] on button "Print" at bounding box center [662, 173] width 59 height 22
click at [602, 174] on link "Cancel" at bounding box center [601, 172] width 27 height 13
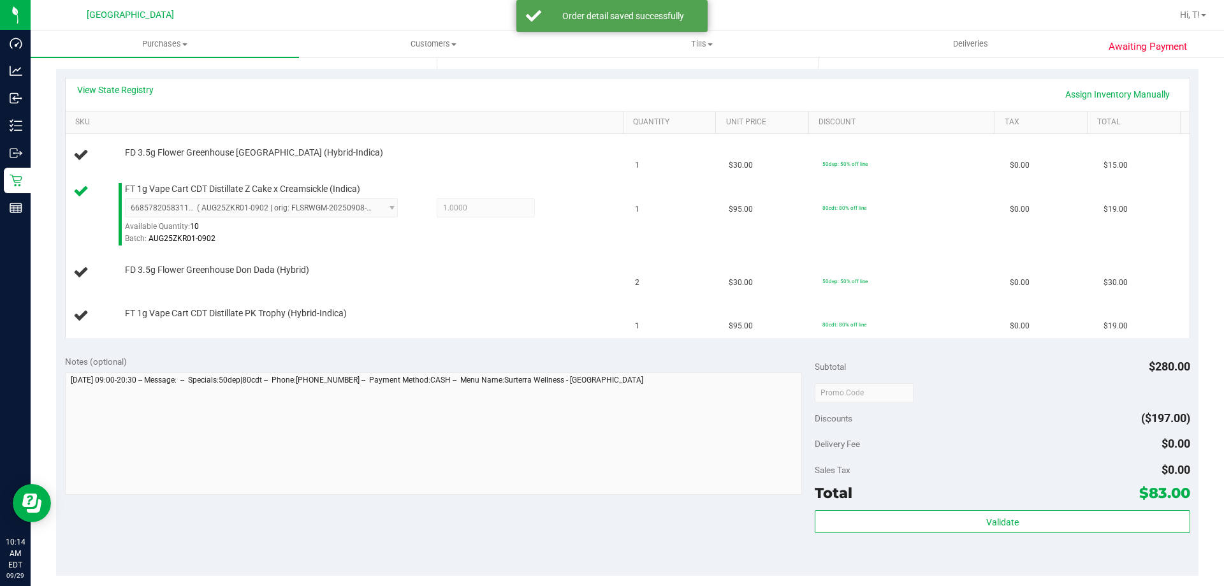
scroll to position [255, 0]
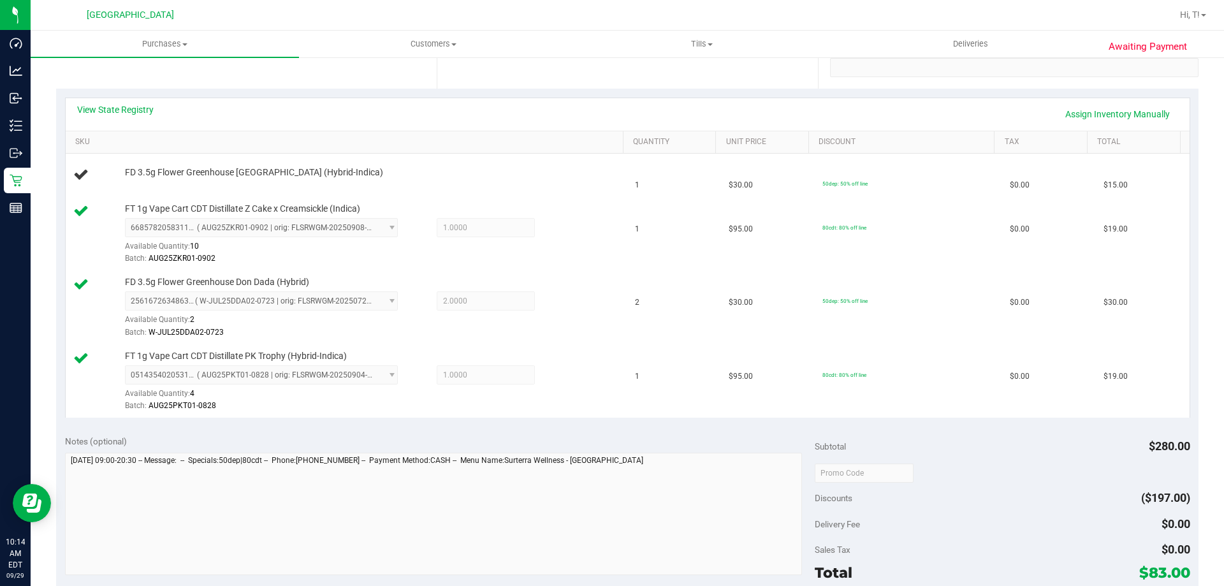
click at [680, 438] on div "Notes (optional)" at bounding box center [440, 441] width 750 height 13
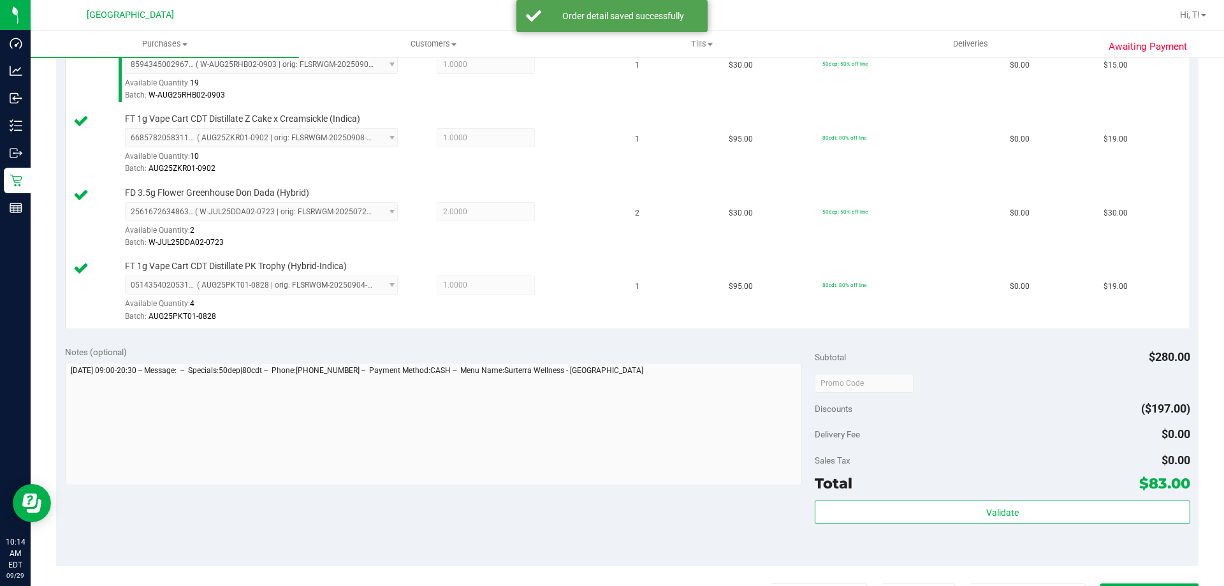
scroll to position [510, 0]
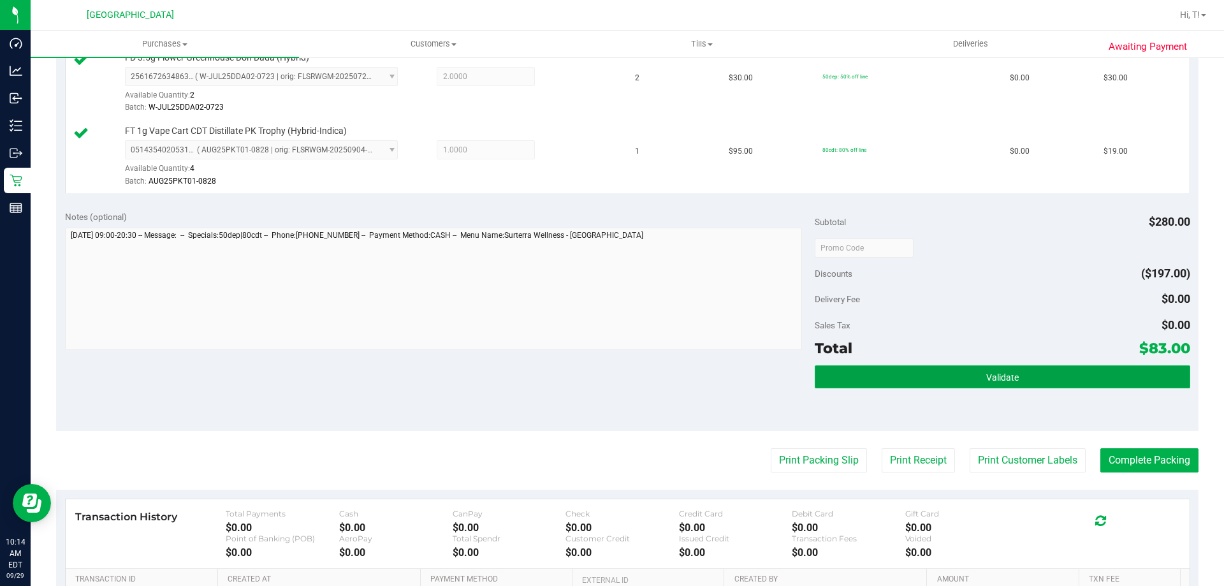
click at [1010, 377] on span "Validate" at bounding box center [1002, 377] width 33 height 10
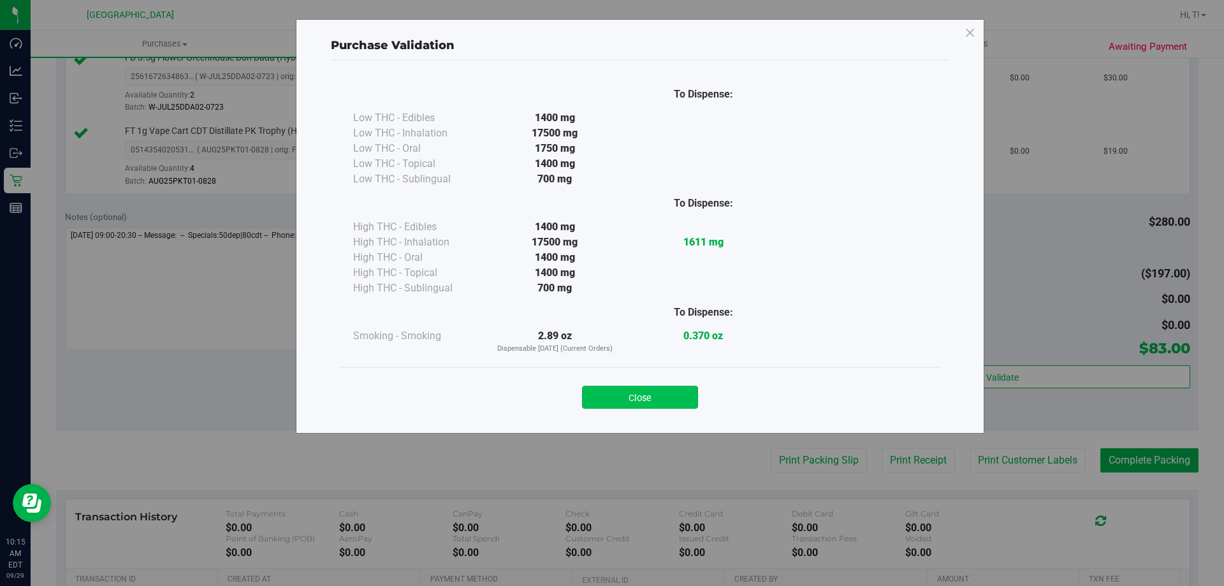
click at [643, 396] on button "Close" at bounding box center [640, 397] width 116 height 23
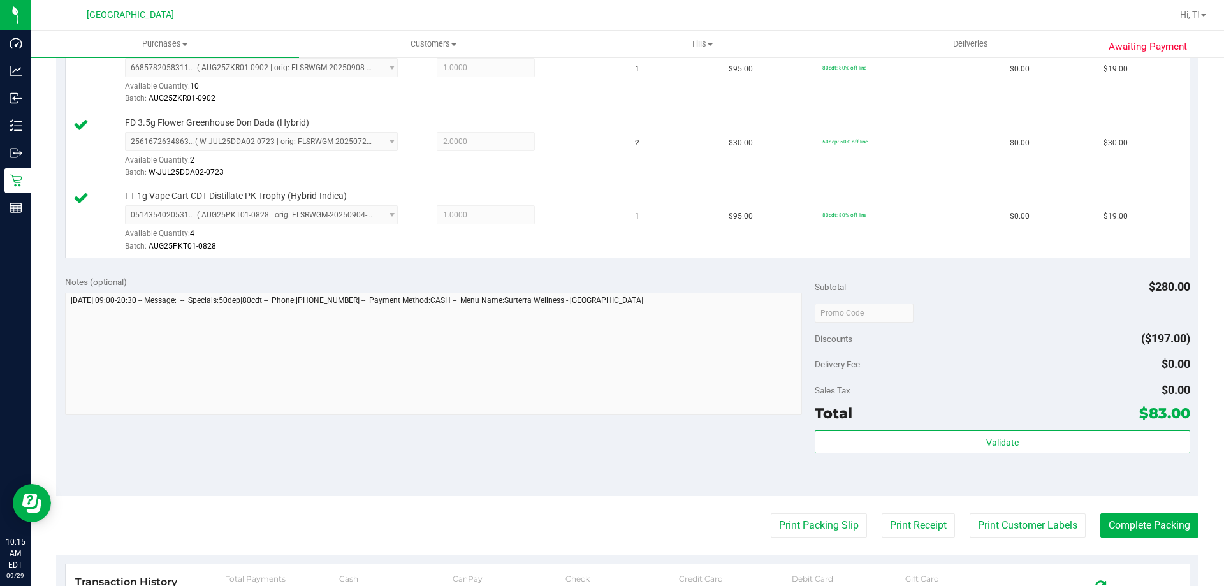
scroll to position [446, 0]
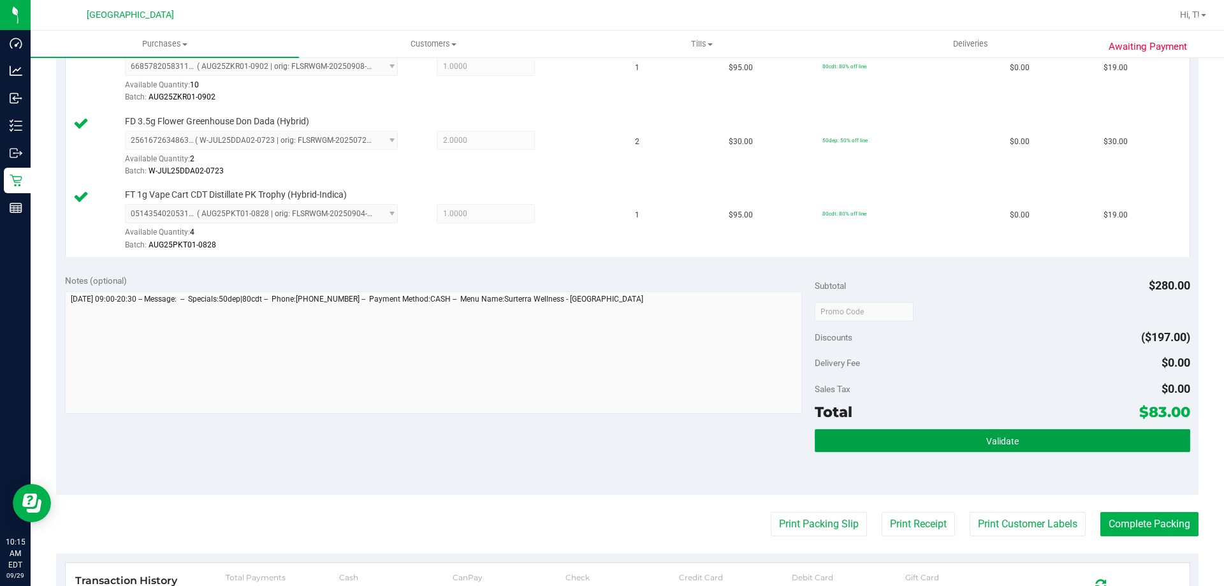
click at [1023, 443] on button "Validate" at bounding box center [1001, 440] width 375 height 23
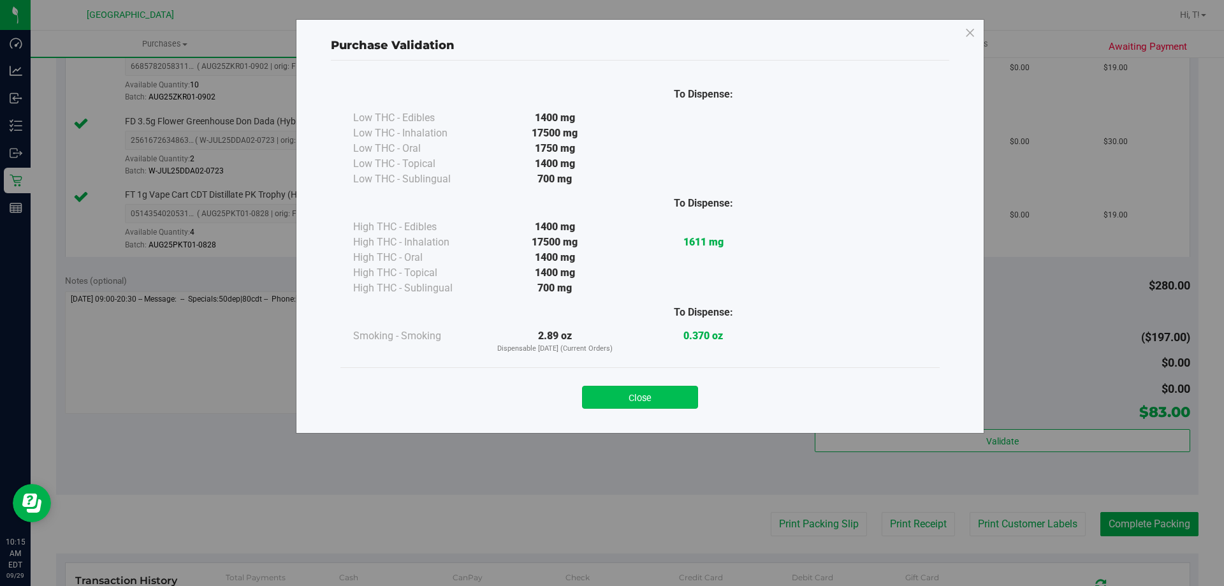
click at [657, 396] on button "Close" at bounding box center [640, 397] width 116 height 23
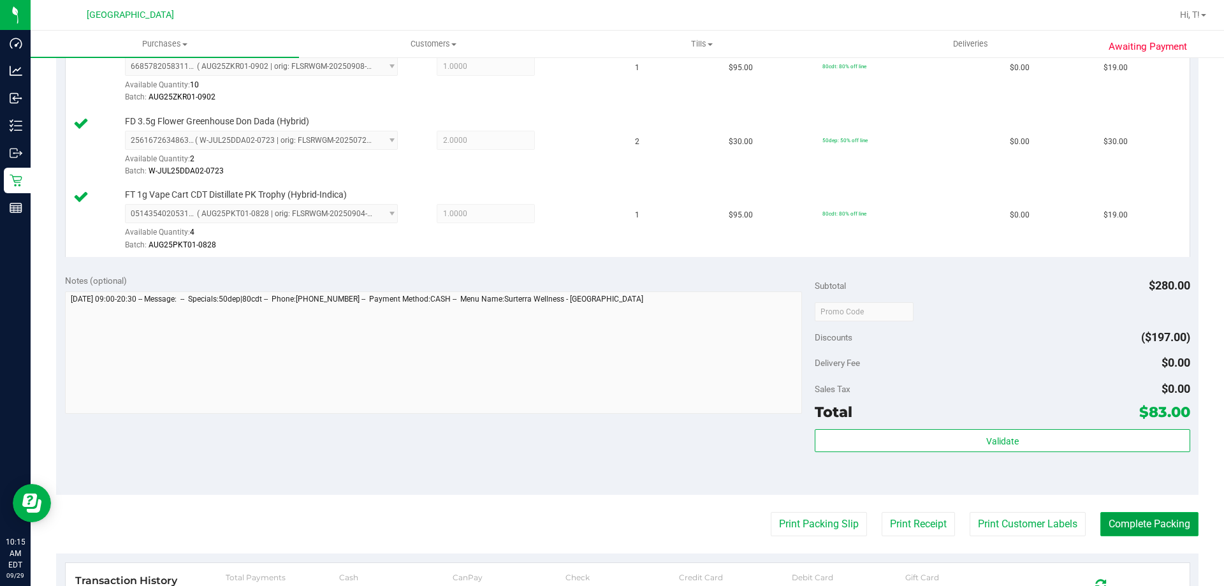
click at [1132, 521] on button "Complete Packing" at bounding box center [1149, 524] width 98 height 24
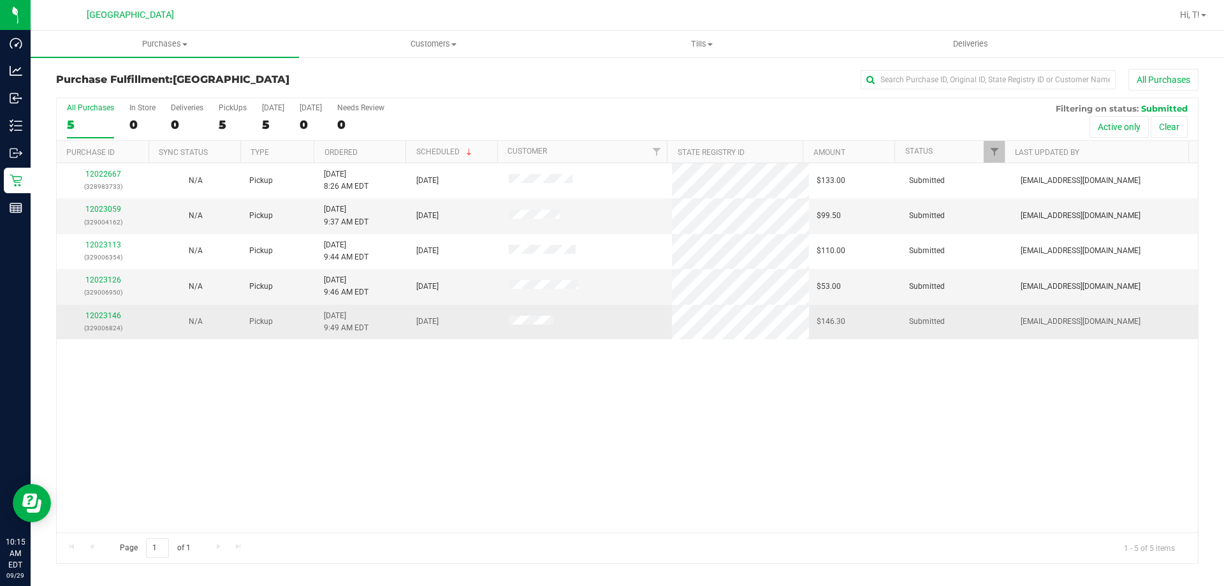
click at [113, 320] on div "12023146 (329006824)" at bounding box center [102, 322] width 77 height 24
click at [110, 316] on link "12023146" at bounding box center [103, 315] width 36 height 9
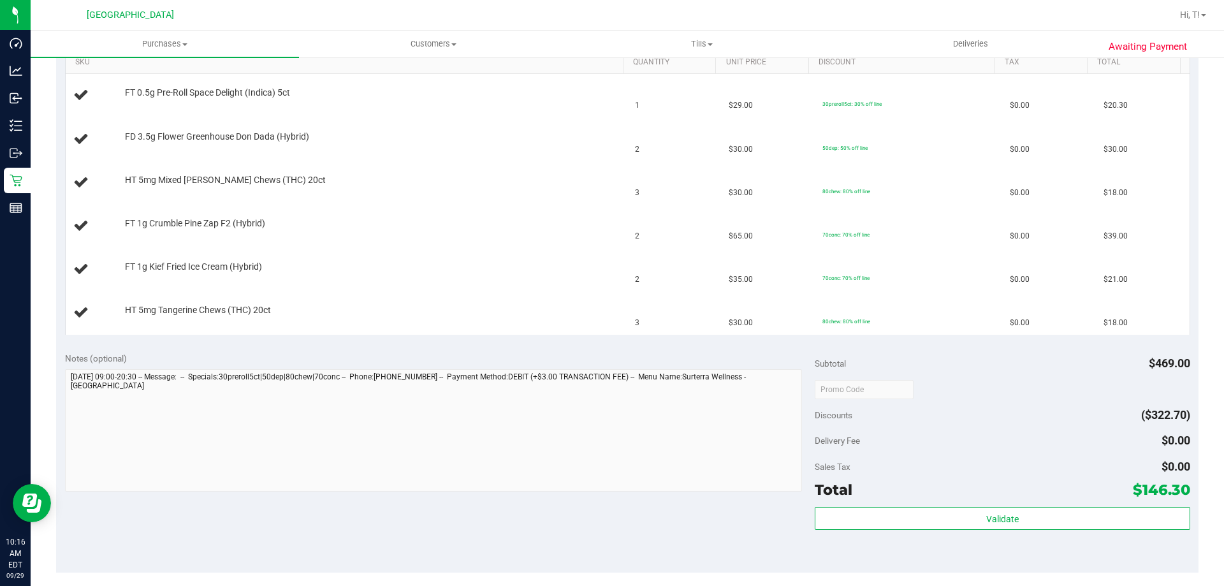
scroll to position [446, 0]
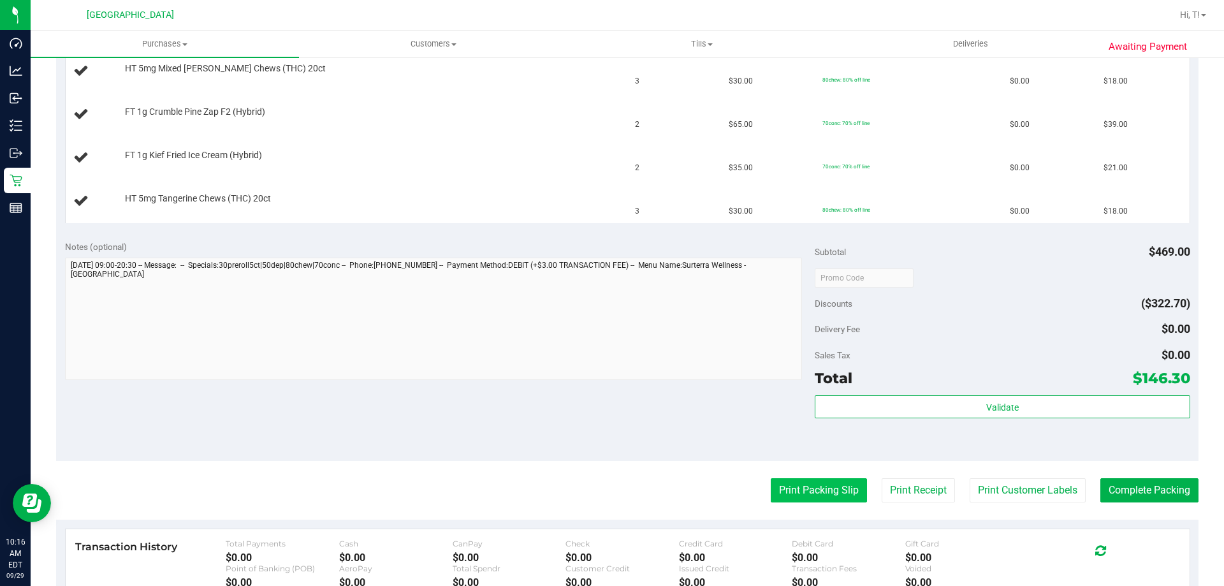
click at [797, 486] on button "Print Packing Slip" at bounding box center [818, 490] width 96 height 24
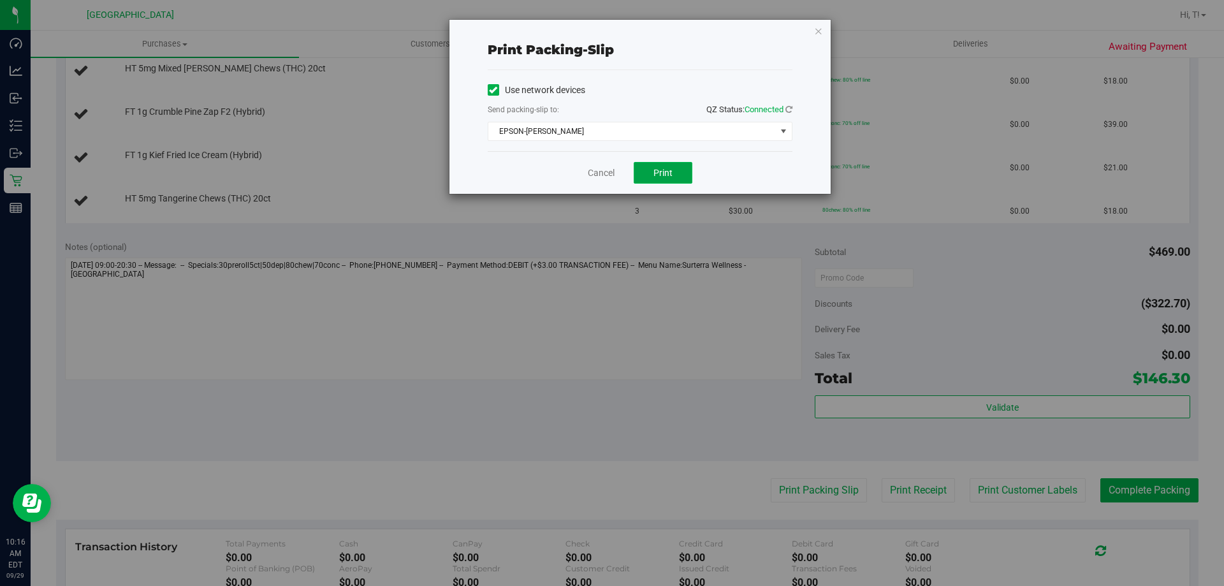
click at [666, 179] on button "Print" at bounding box center [662, 173] width 59 height 22
click at [818, 31] on icon "button" at bounding box center [818, 30] width 9 height 15
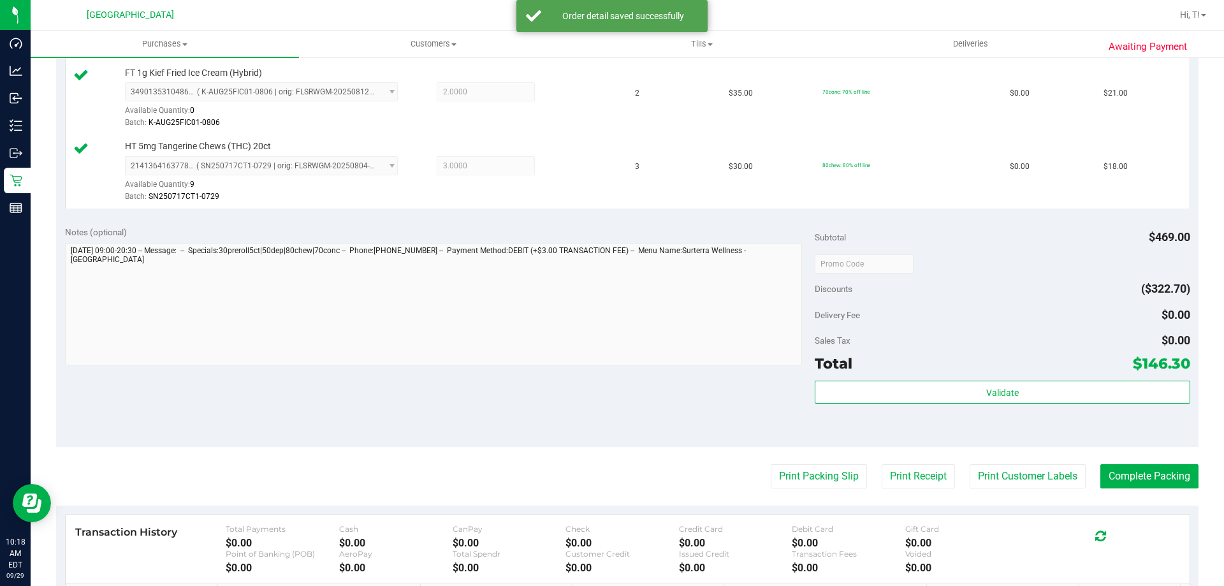
scroll to position [701, 0]
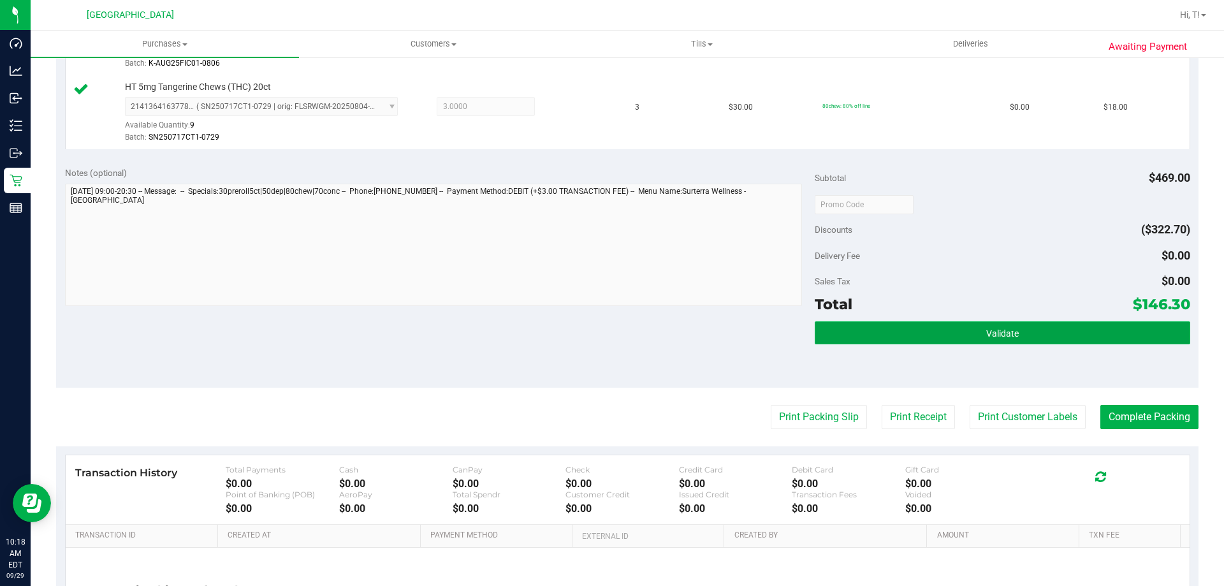
click at [1043, 326] on button "Validate" at bounding box center [1001, 332] width 375 height 23
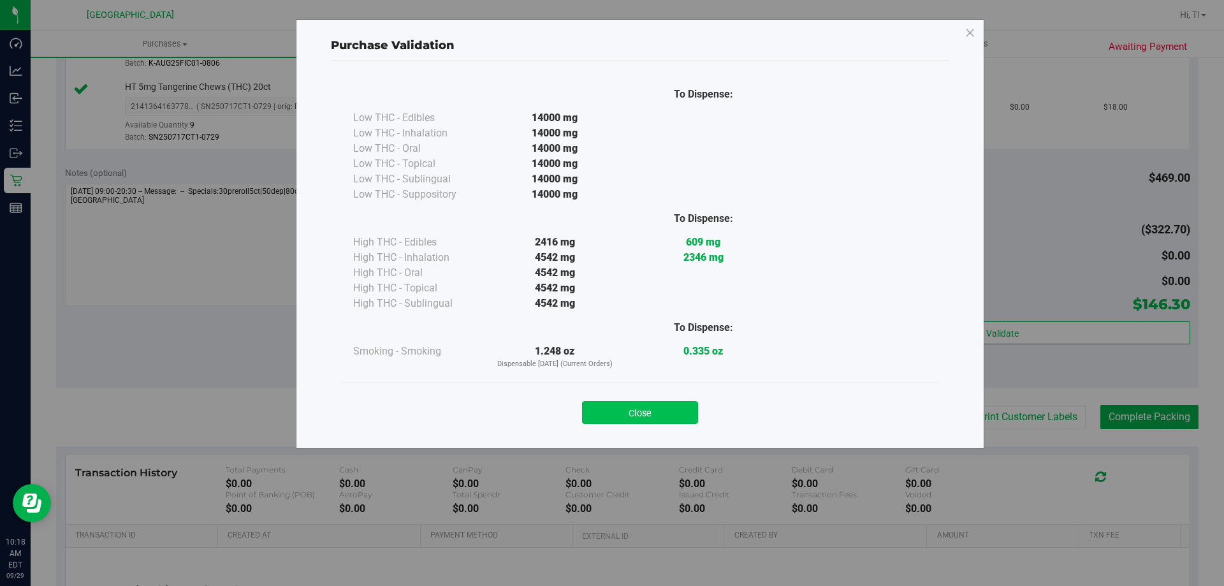
click at [621, 412] on button "Close" at bounding box center [640, 412] width 116 height 23
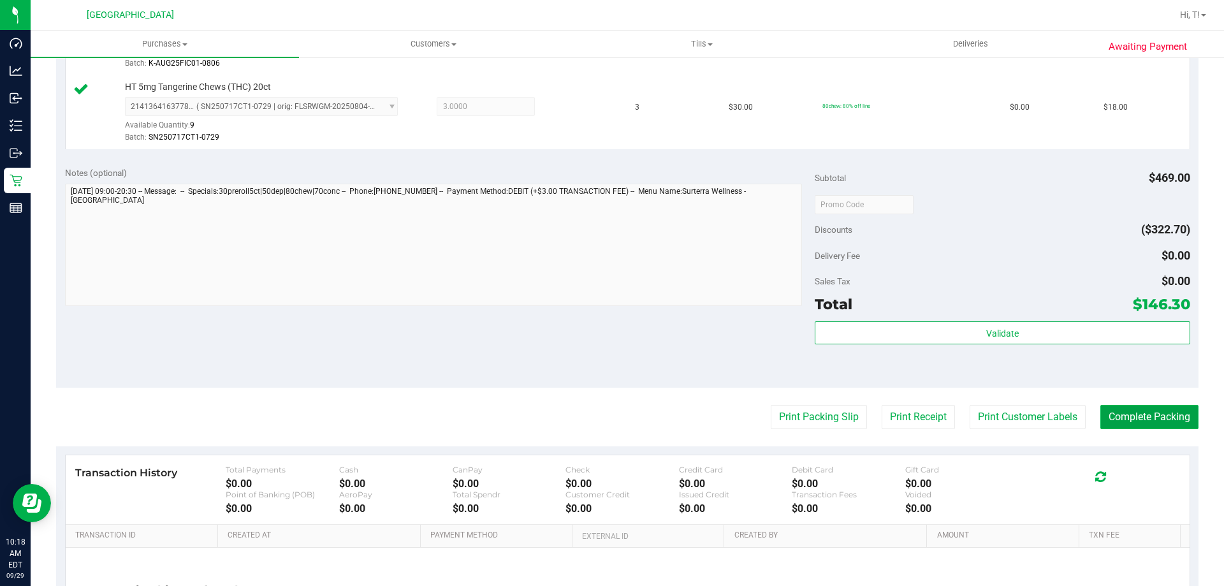
click at [1139, 409] on button "Complete Packing" at bounding box center [1149, 417] width 98 height 24
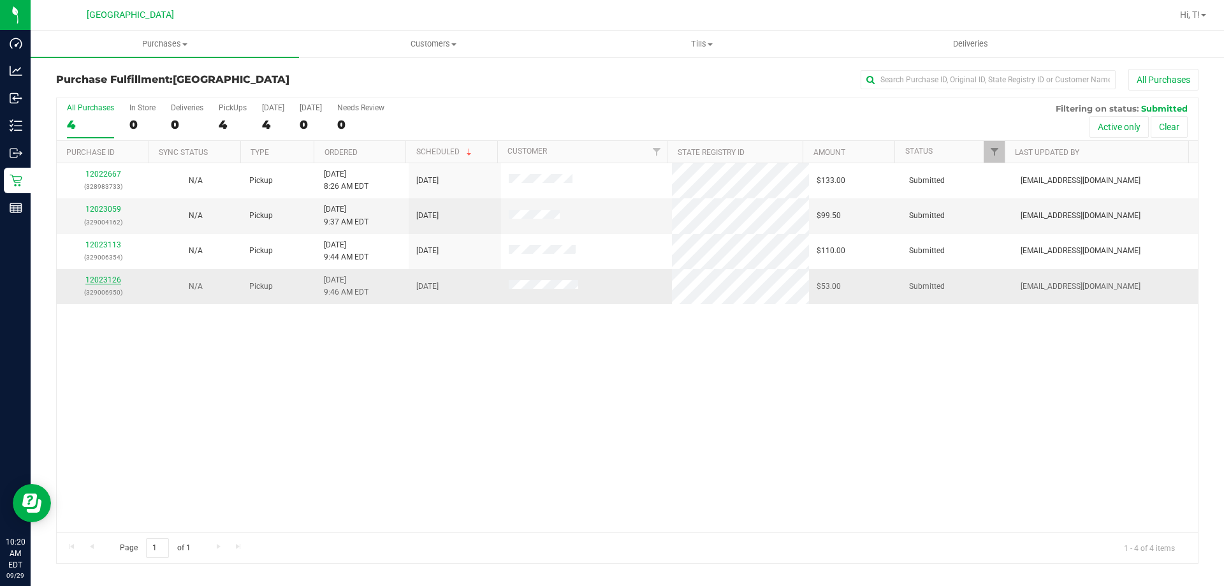
click at [97, 277] on link "12023126" at bounding box center [103, 279] width 36 height 9
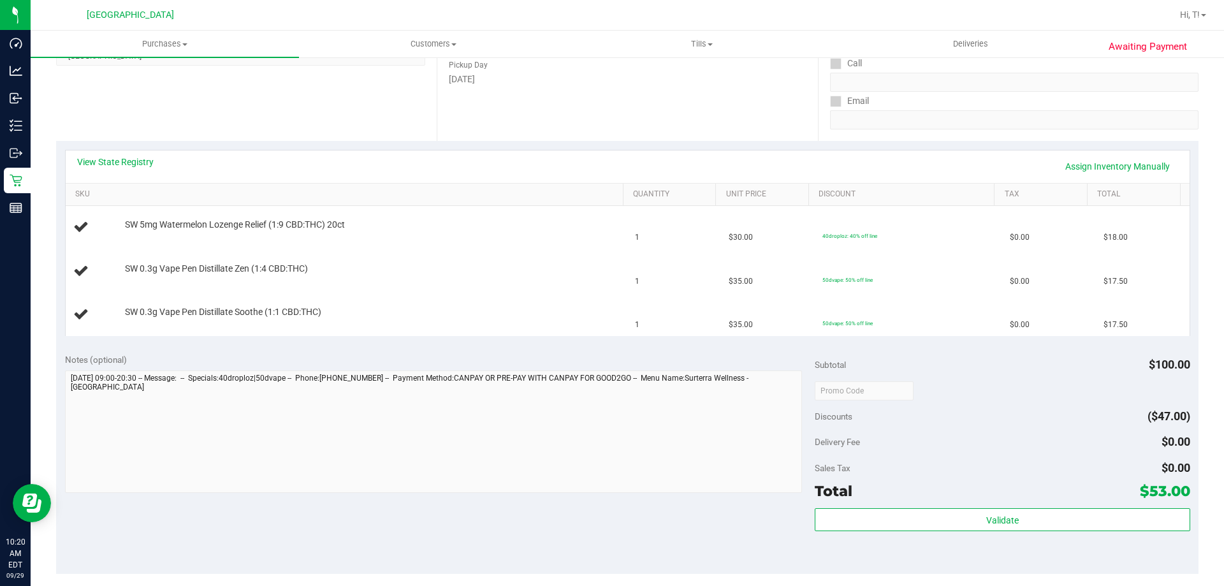
scroll to position [255, 0]
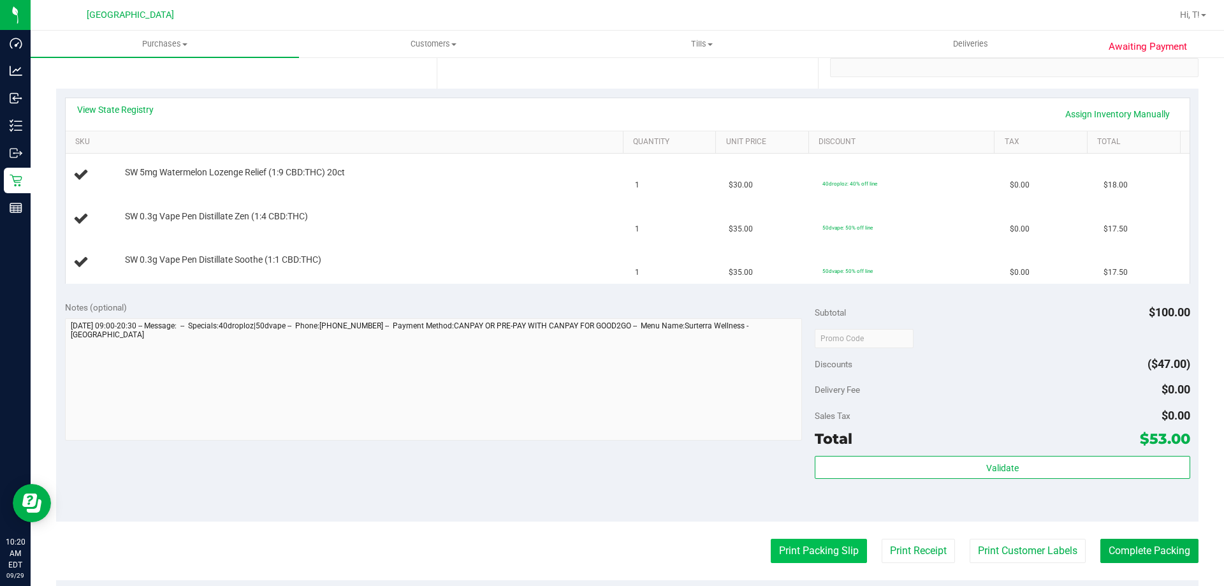
click at [803, 546] on button "Print Packing Slip" at bounding box center [818, 551] width 96 height 24
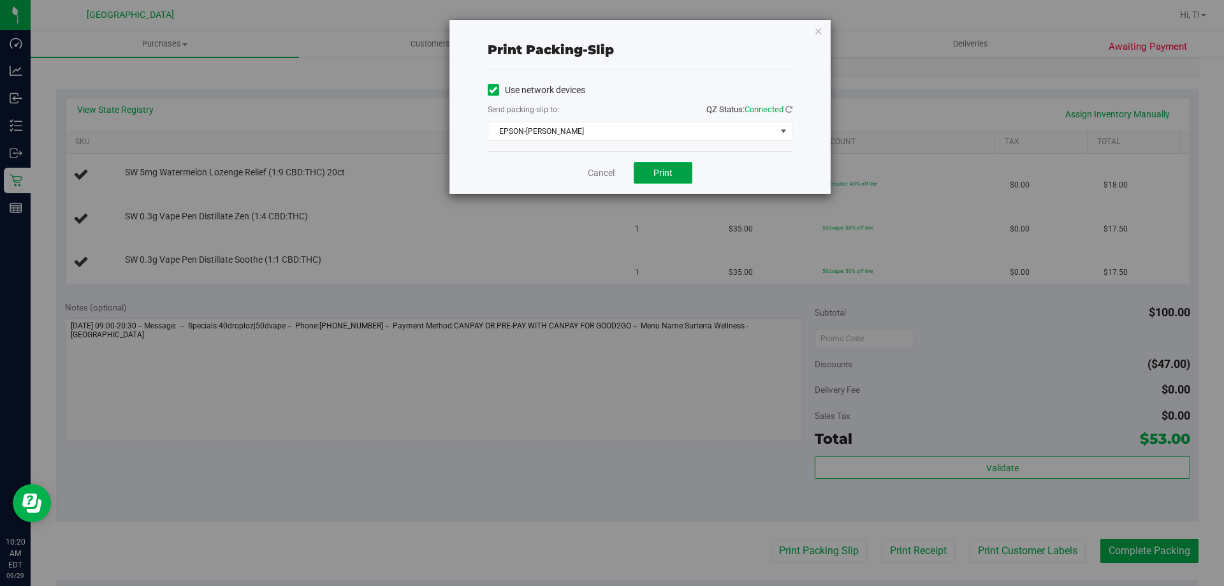
click at [672, 175] on button "Print" at bounding box center [662, 173] width 59 height 22
click at [612, 169] on link "Cancel" at bounding box center [601, 172] width 27 height 13
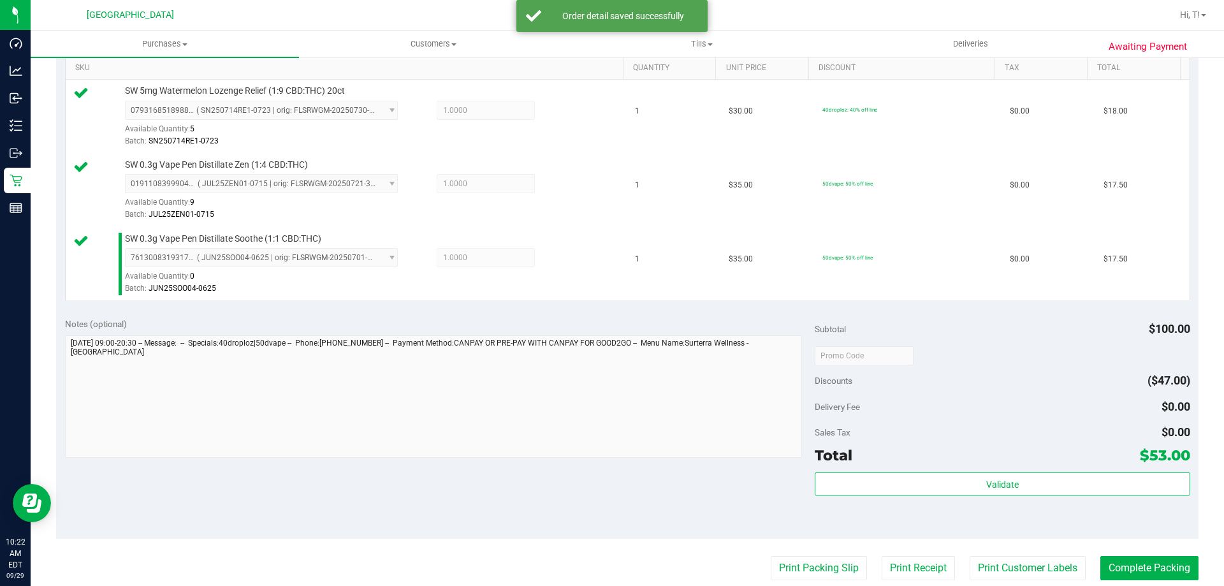
scroll to position [510, 0]
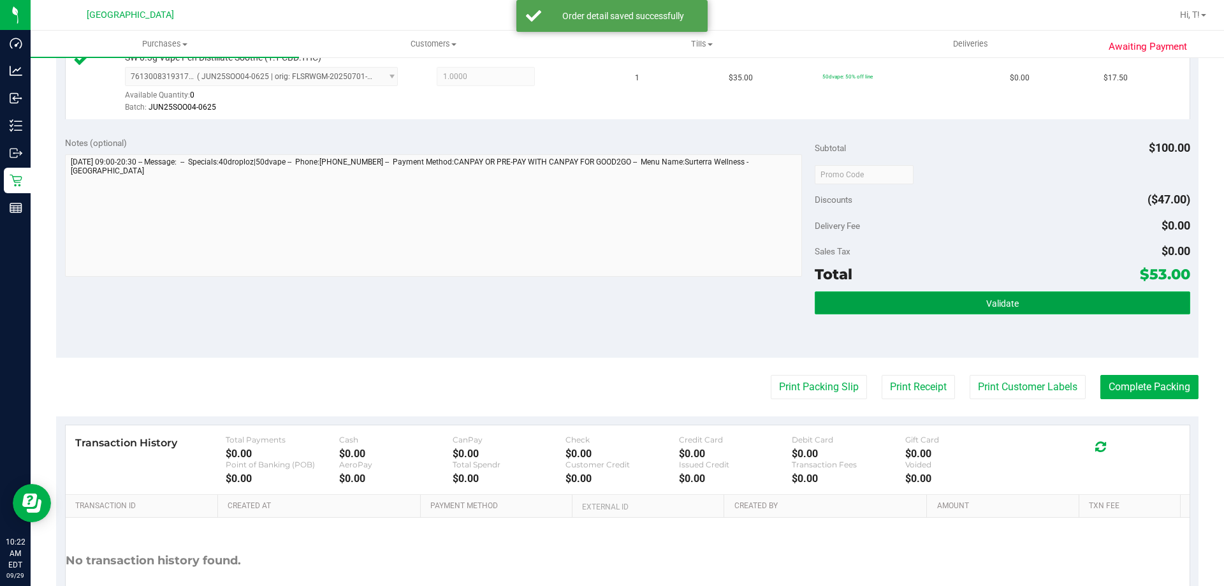
click at [995, 307] on span "Validate" at bounding box center [1002, 303] width 33 height 10
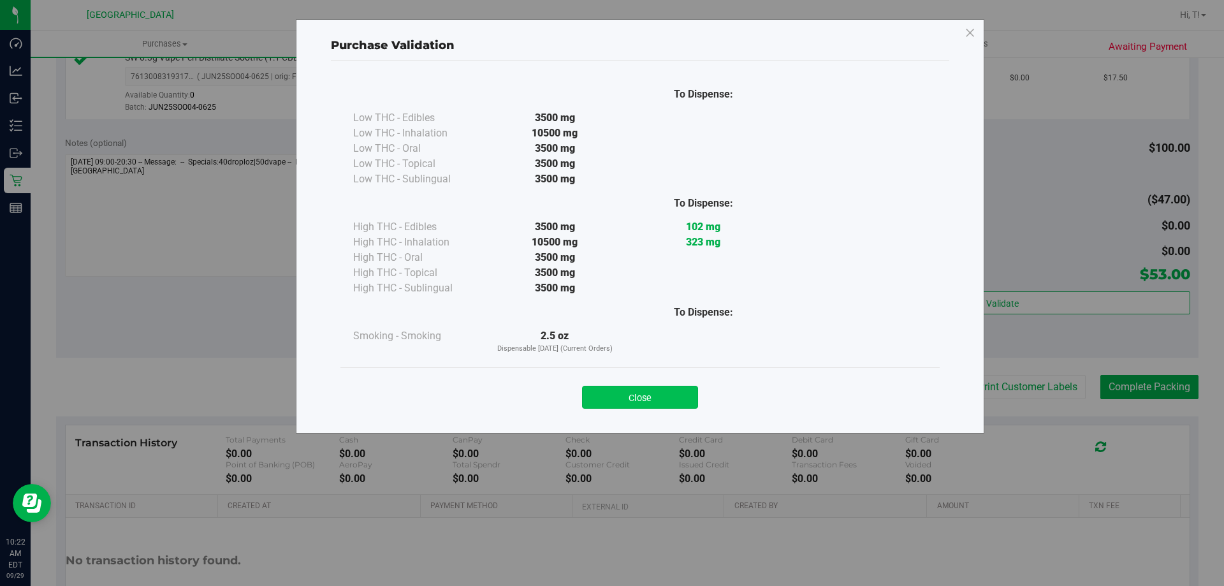
click at [645, 403] on button "Close" at bounding box center [640, 397] width 116 height 23
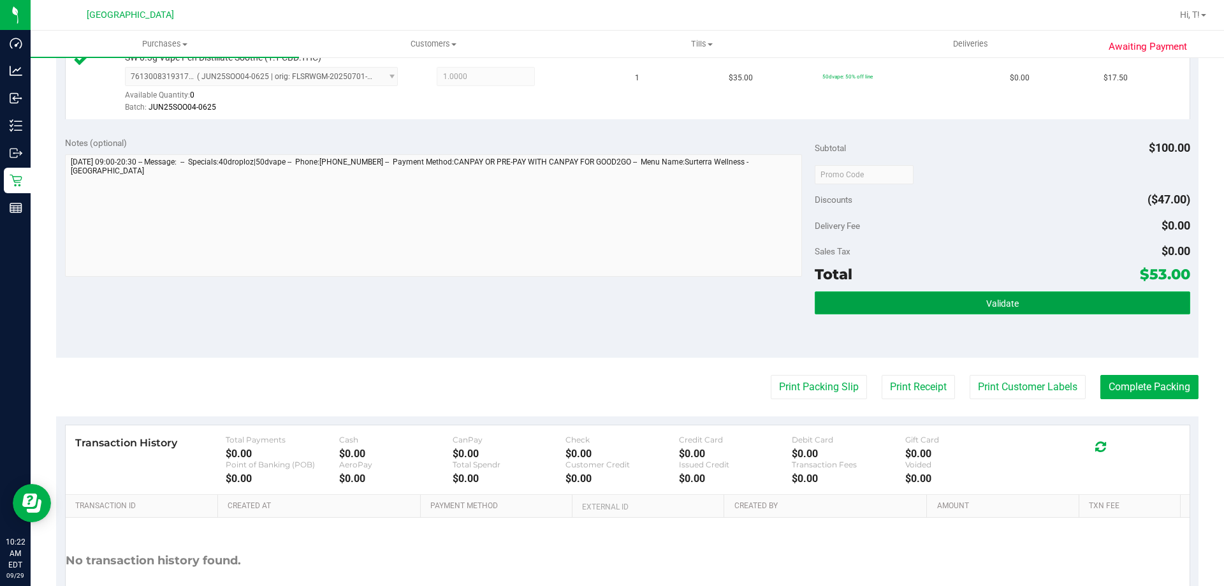
click at [982, 309] on button "Validate" at bounding box center [1001, 302] width 375 height 23
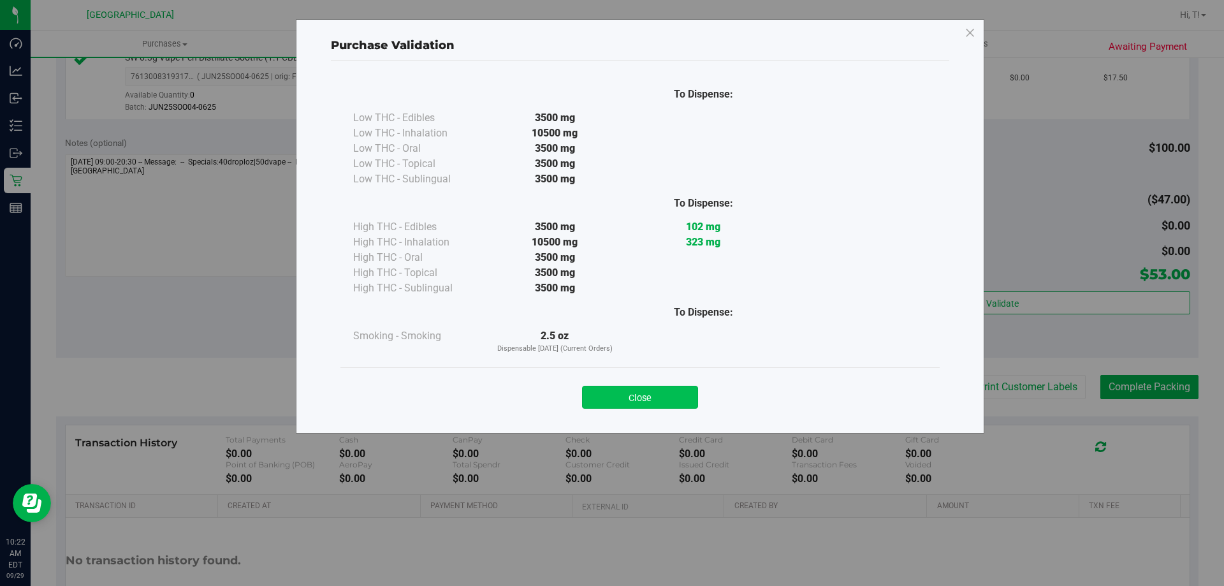
click at [656, 394] on button "Close" at bounding box center [640, 397] width 116 height 23
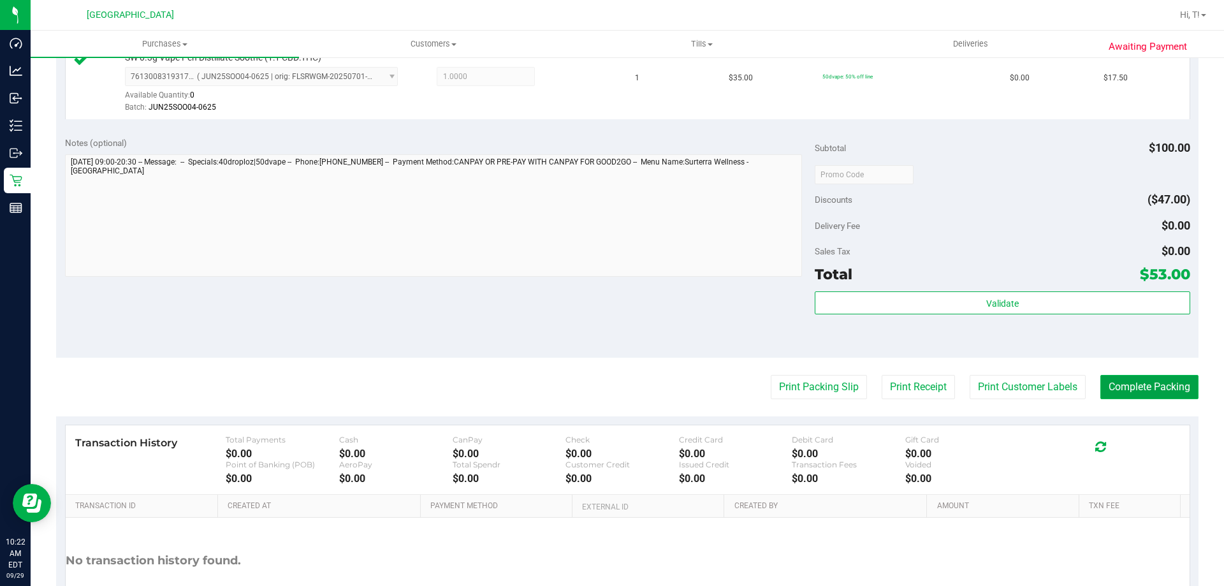
click at [1139, 388] on button "Complete Packing" at bounding box center [1149, 387] width 98 height 24
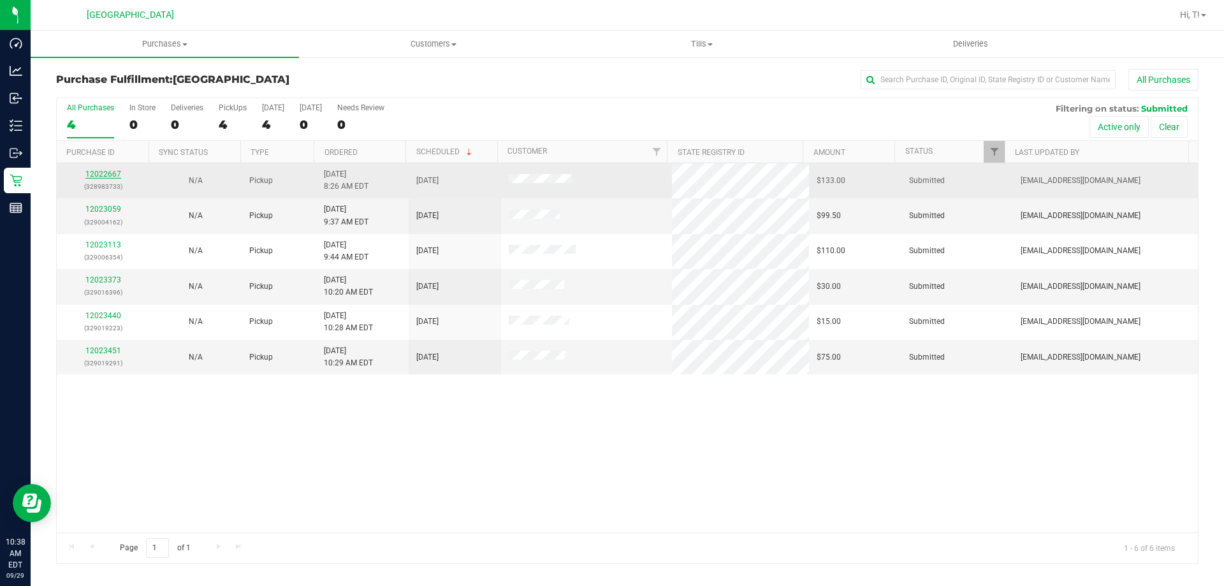
click at [108, 175] on link "12022667" at bounding box center [103, 174] width 36 height 9
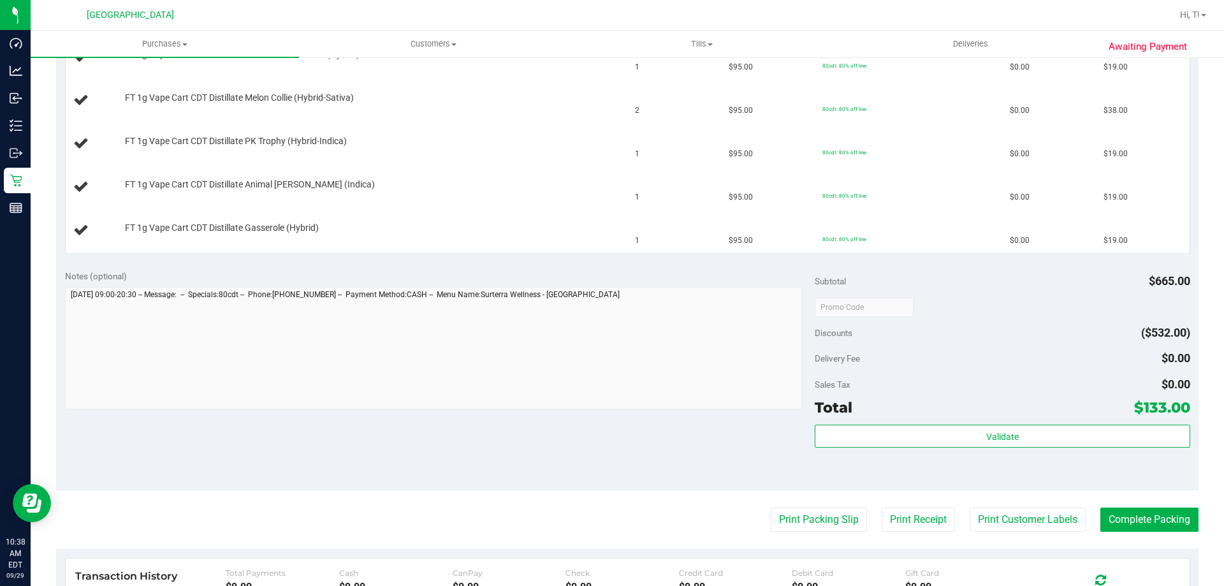
scroll to position [446, 0]
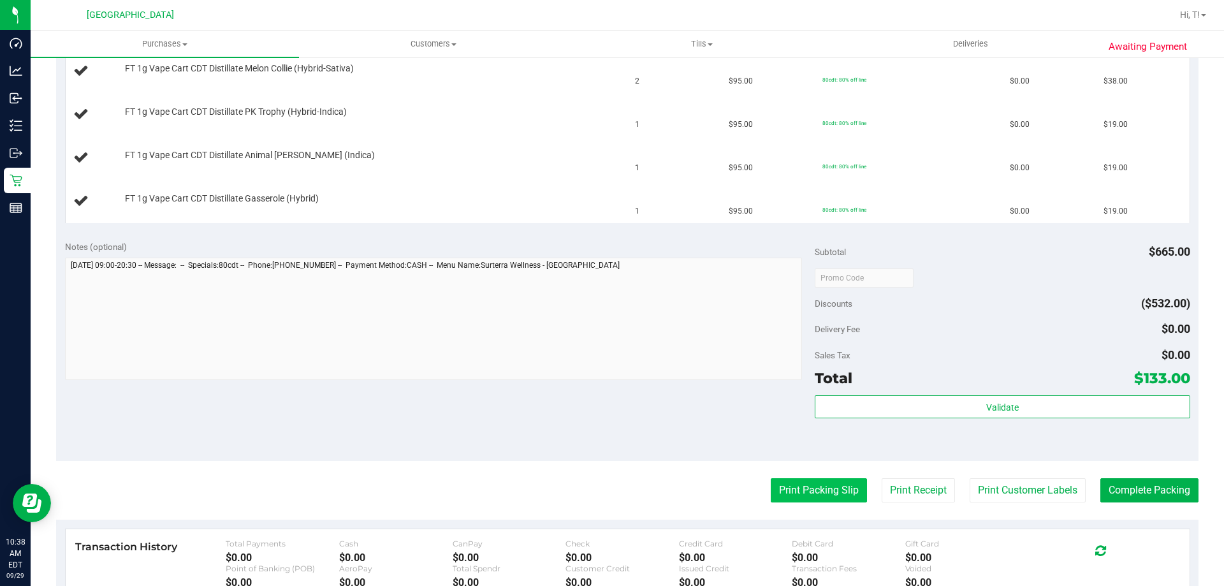
click at [799, 491] on button "Print Packing Slip" at bounding box center [818, 490] width 96 height 24
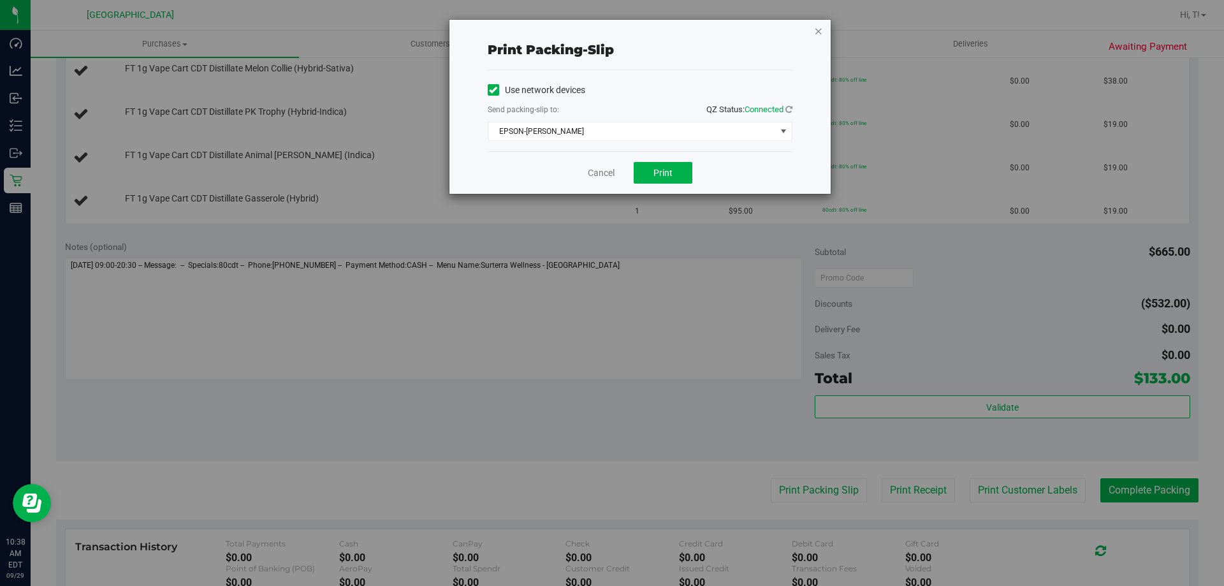
click at [822, 27] on icon "button" at bounding box center [818, 30] width 9 height 15
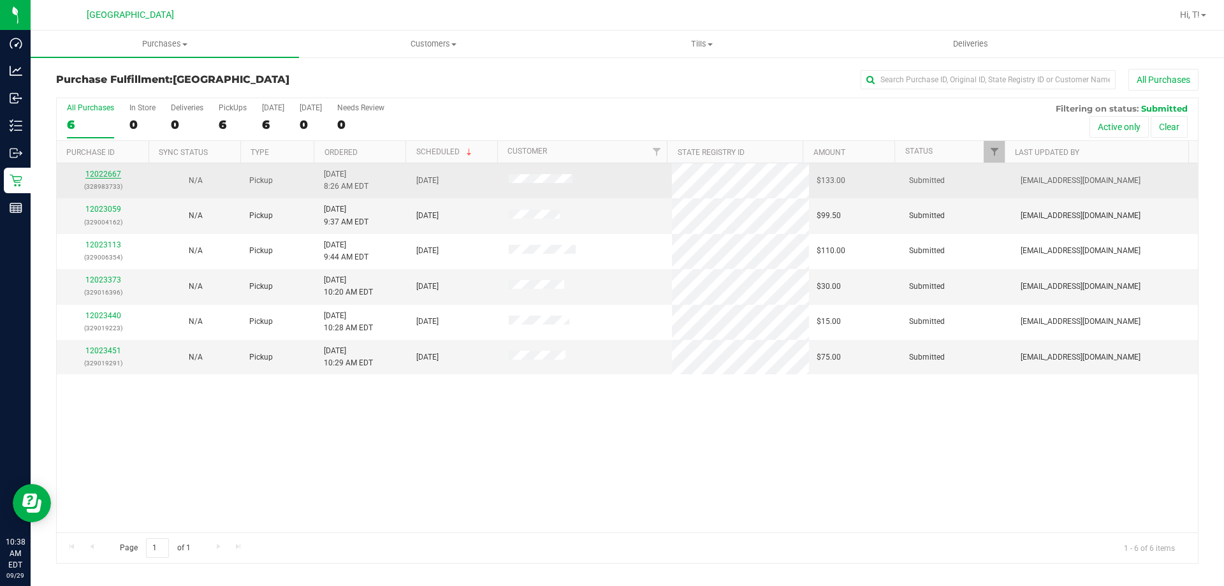
click at [90, 170] on link "12022667" at bounding box center [103, 174] width 36 height 9
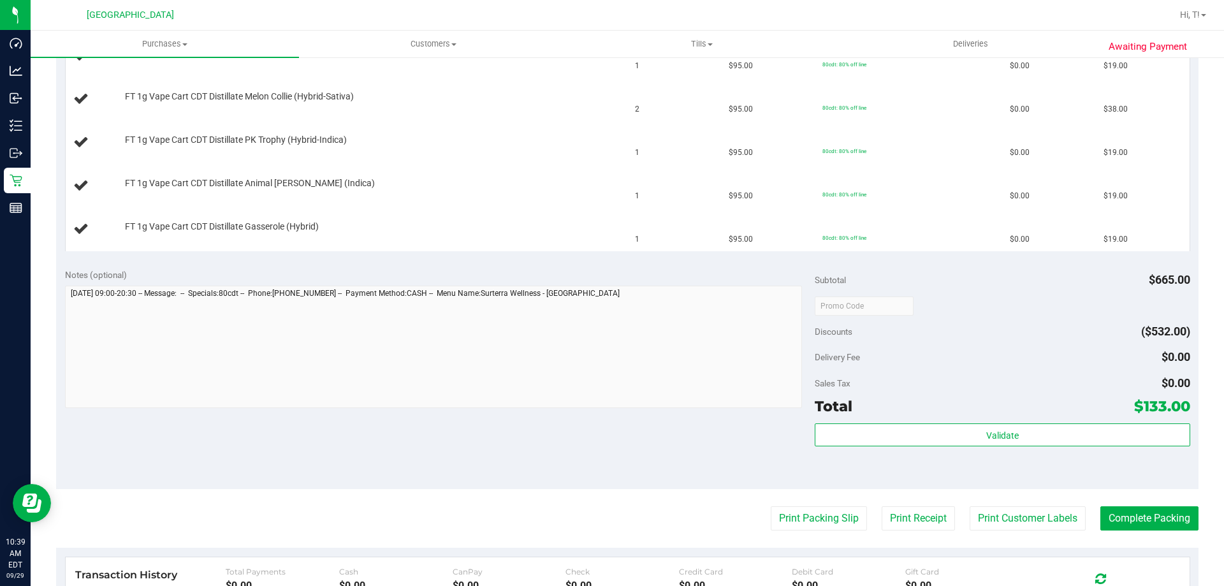
scroll to position [574, 0]
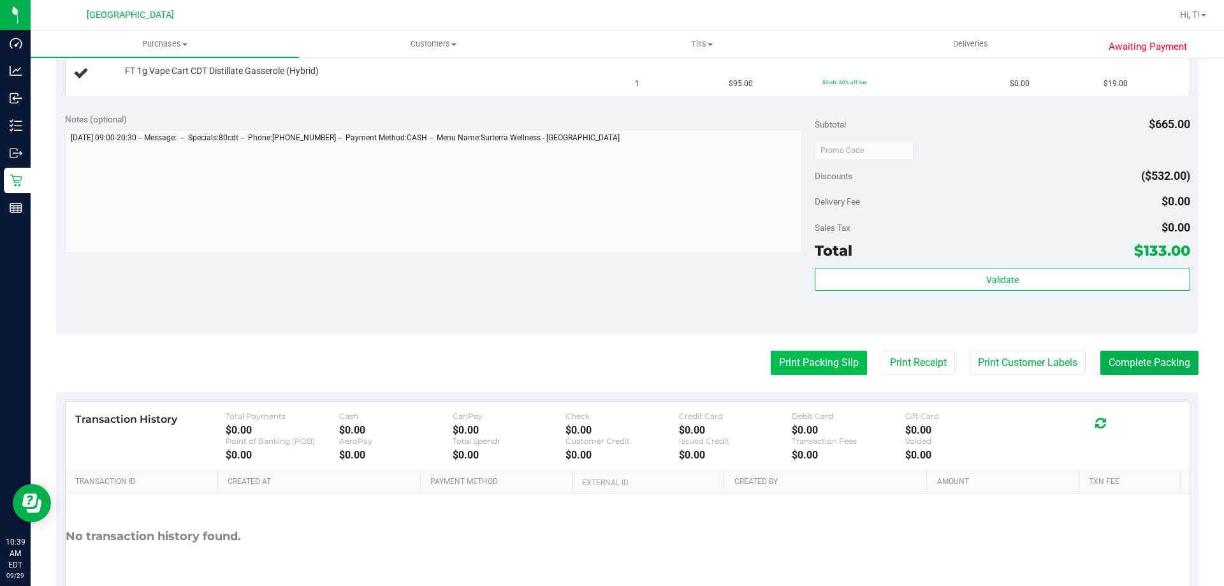
click at [807, 359] on button "Print Packing Slip" at bounding box center [818, 363] width 96 height 24
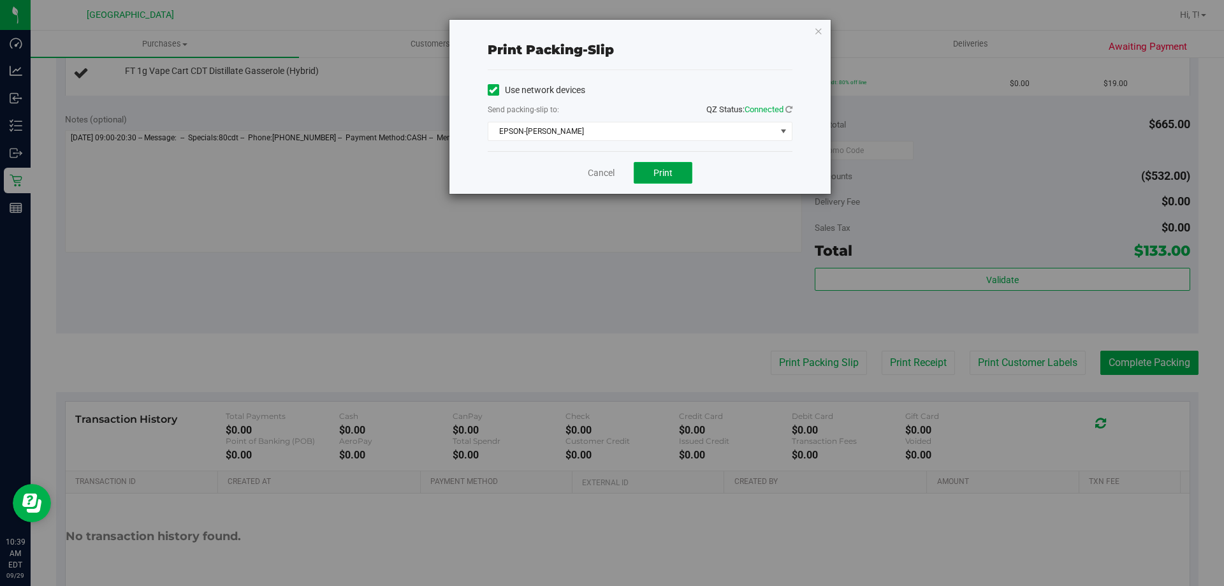
click at [655, 170] on span "Print" at bounding box center [662, 173] width 19 height 10
click at [823, 38] on div "Print packing-slip Use network devices Send packing-slip to: QZ Status: Connect…" at bounding box center [639, 107] width 381 height 174
click at [819, 34] on icon "button" at bounding box center [818, 30] width 9 height 15
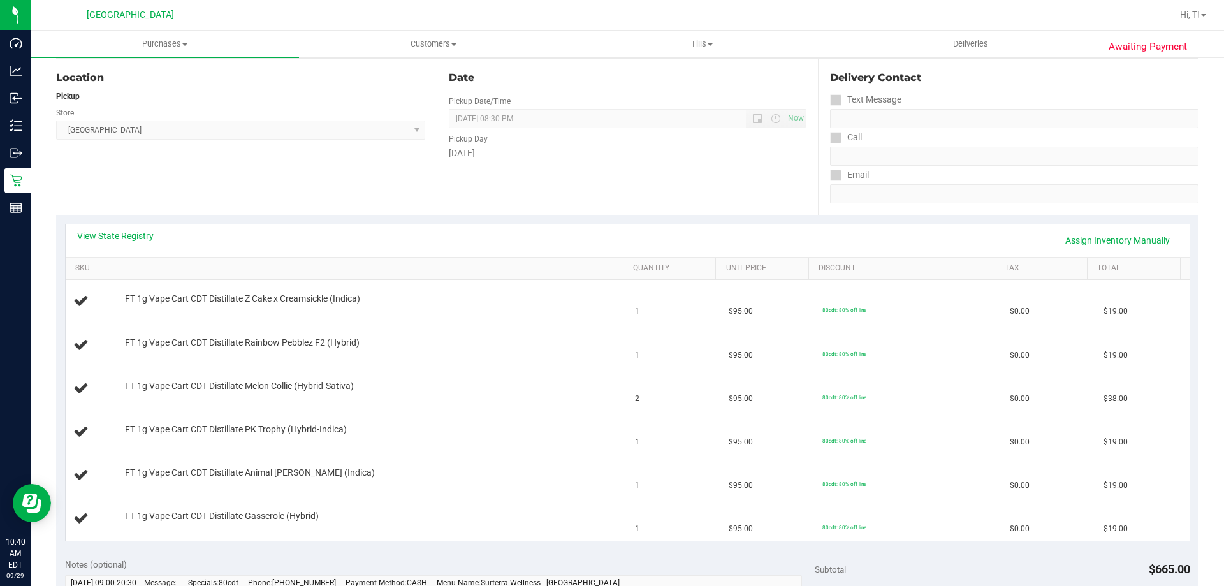
scroll to position [127, 0]
click at [1132, 238] on link "Assign Inventory Manually" at bounding box center [1117, 242] width 121 height 22
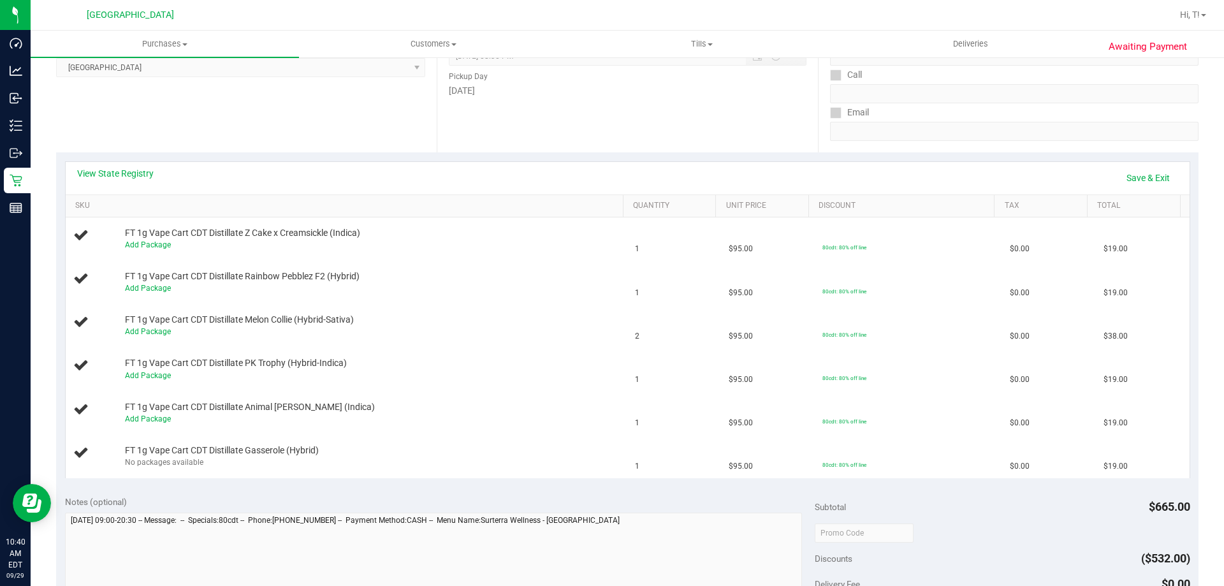
click at [605, 196] on th "SKU" at bounding box center [344, 206] width 557 height 23
click at [1124, 180] on link "Save & Exit" at bounding box center [1148, 178] width 60 height 22
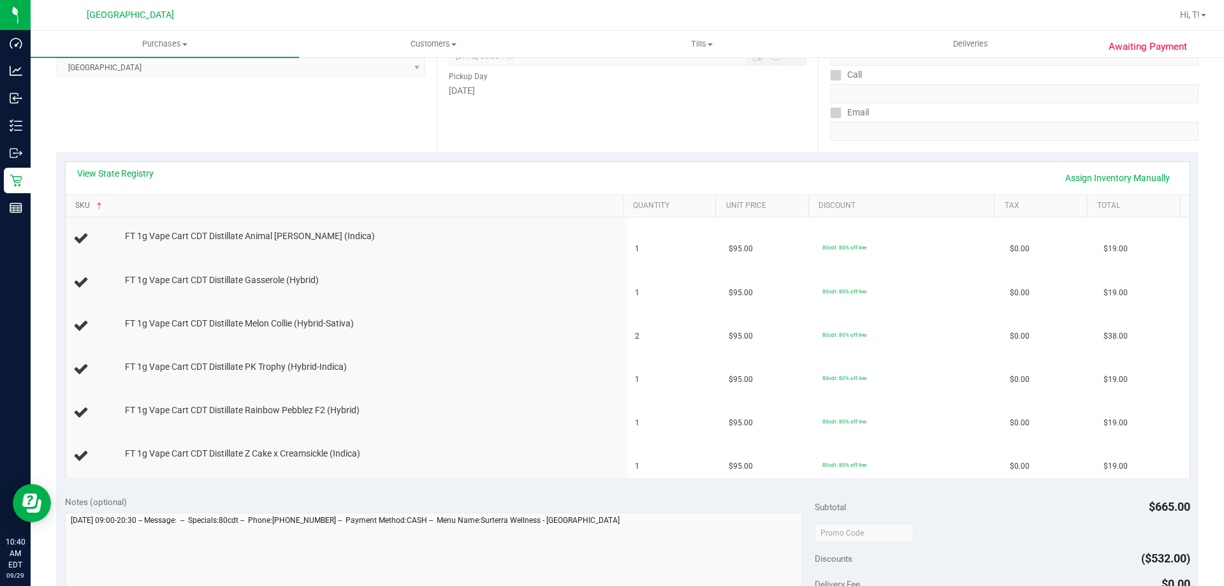
click at [322, 208] on link "SKU" at bounding box center [346, 206] width 542 height 10
click at [692, 300] on td "1" at bounding box center [674, 282] width 94 height 43
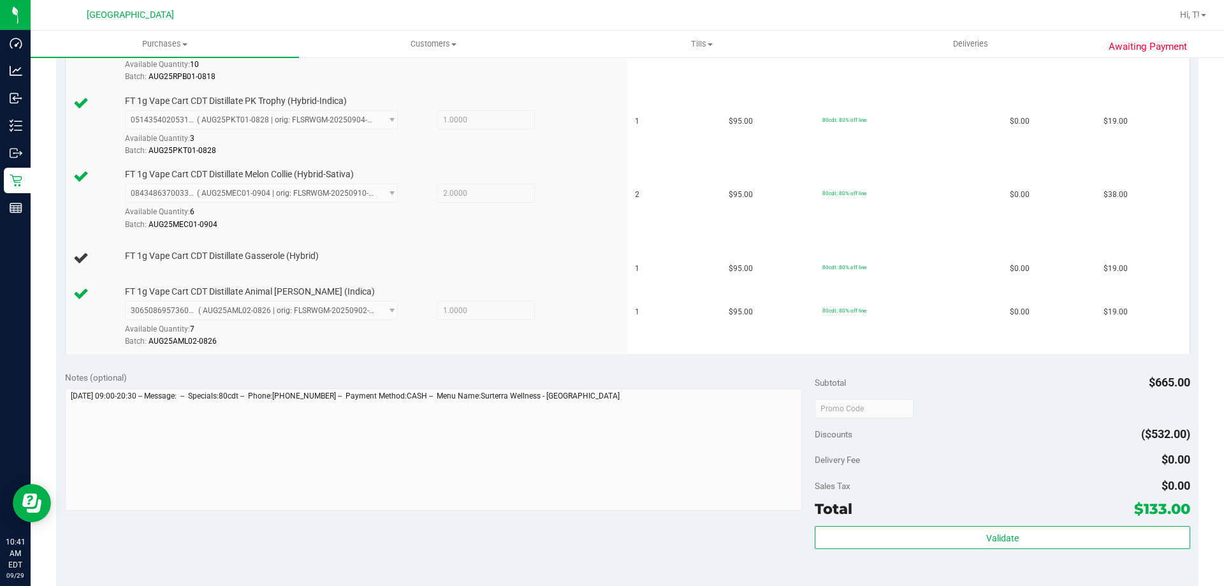
scroll to position [446, 0]
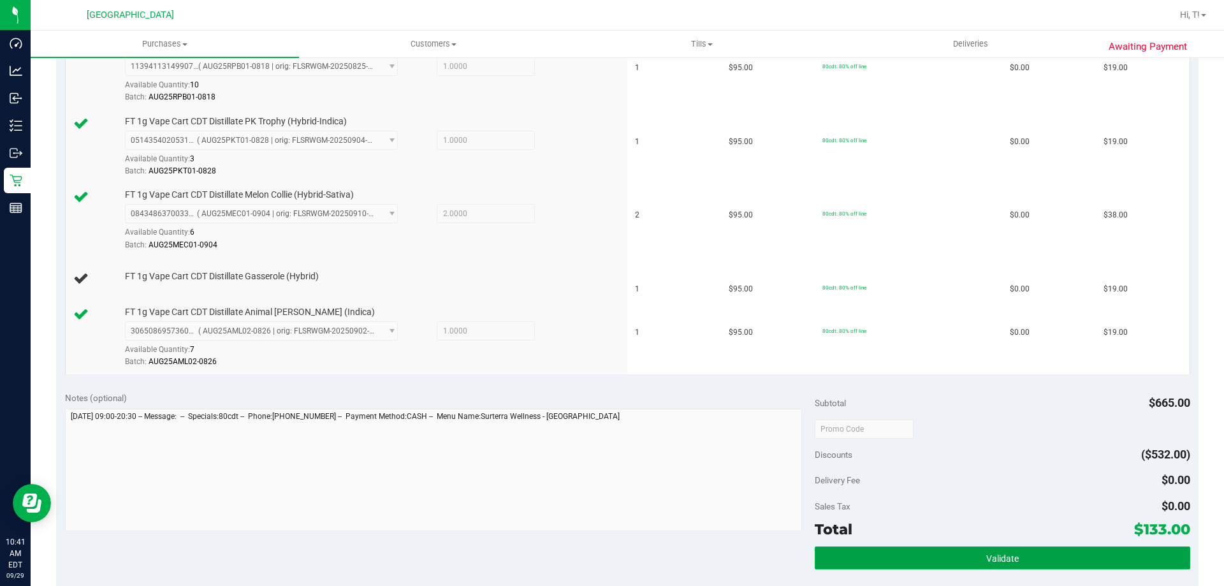
click at [999, 563] on button "Validate" at bounding box center [1001, 557] width 375 height 23
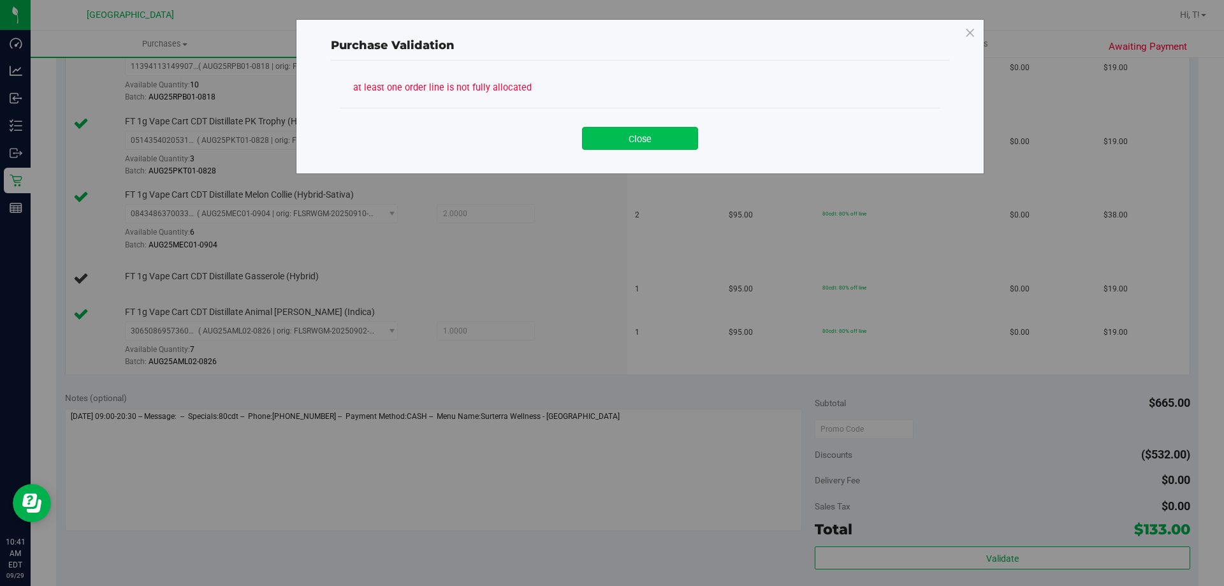
click at [642, 136] on button "Close" at bounding box center [640, 138] width 116 height 23
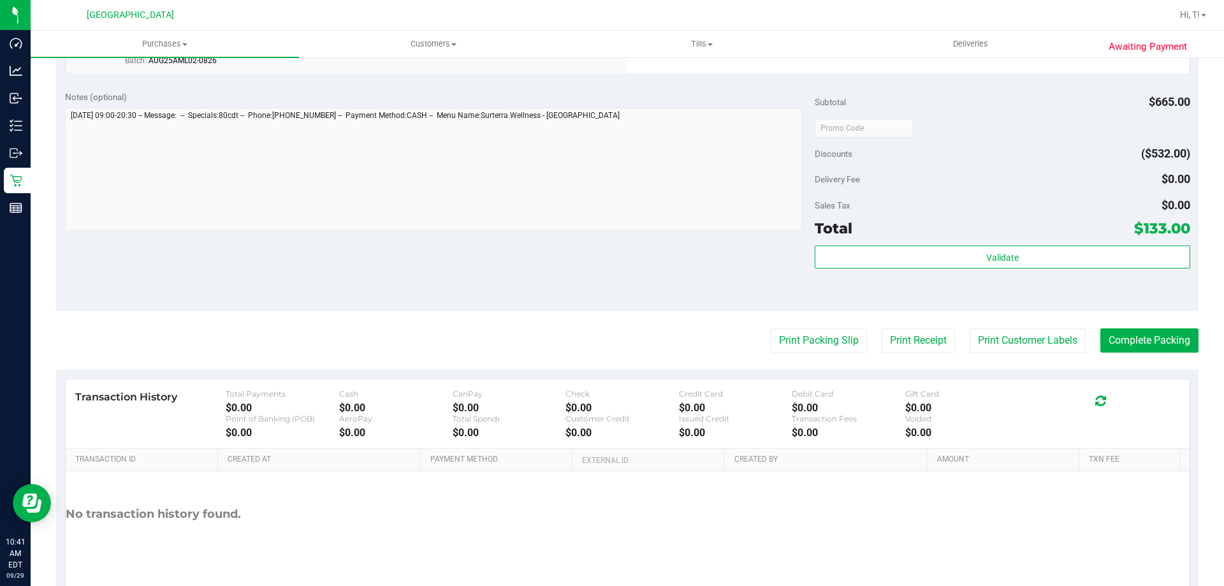
scroll to position [795, 0]
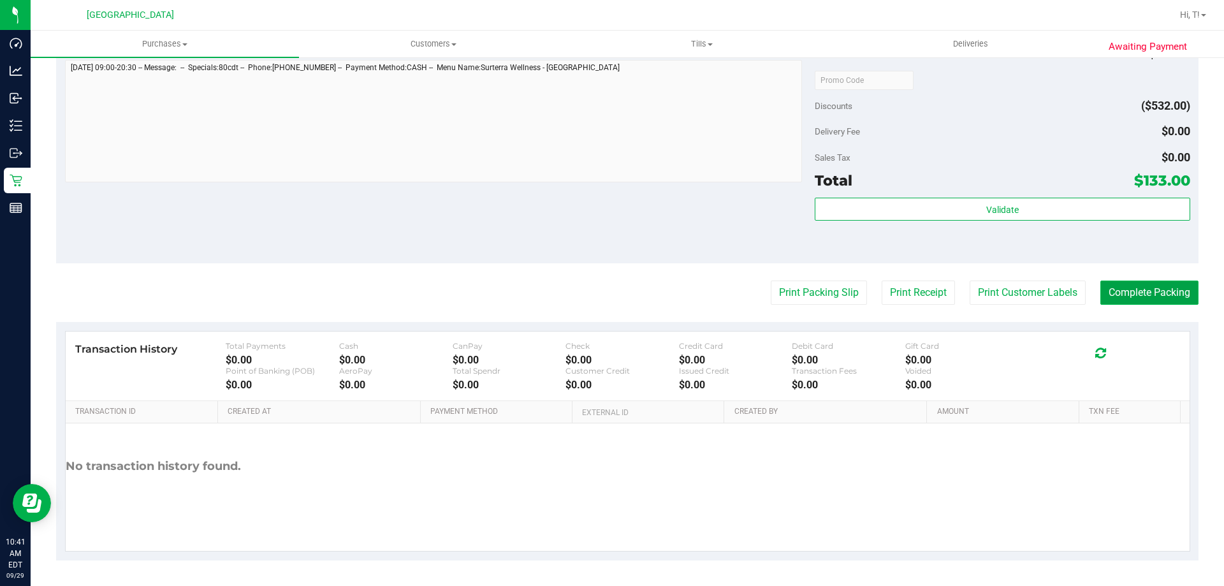
click at [1135, 298] on button "Complete Packing" at bounding box center [1149, 292] width 98 height 24
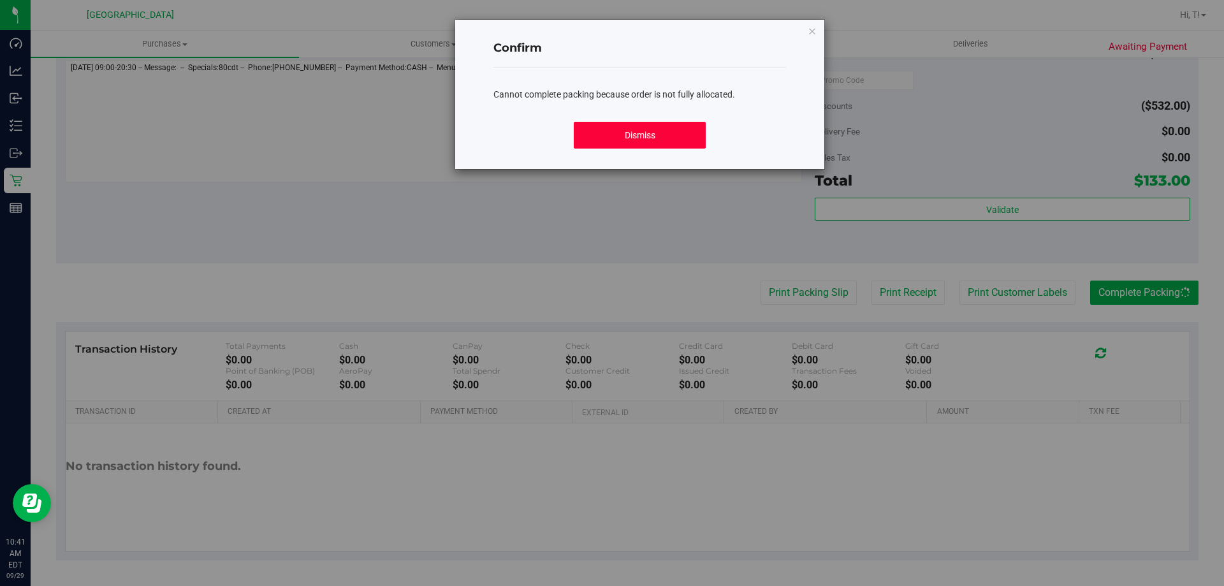
click at [667, 131] on button "Dismiss" at bounding box center [639, 135] width 131 height 27
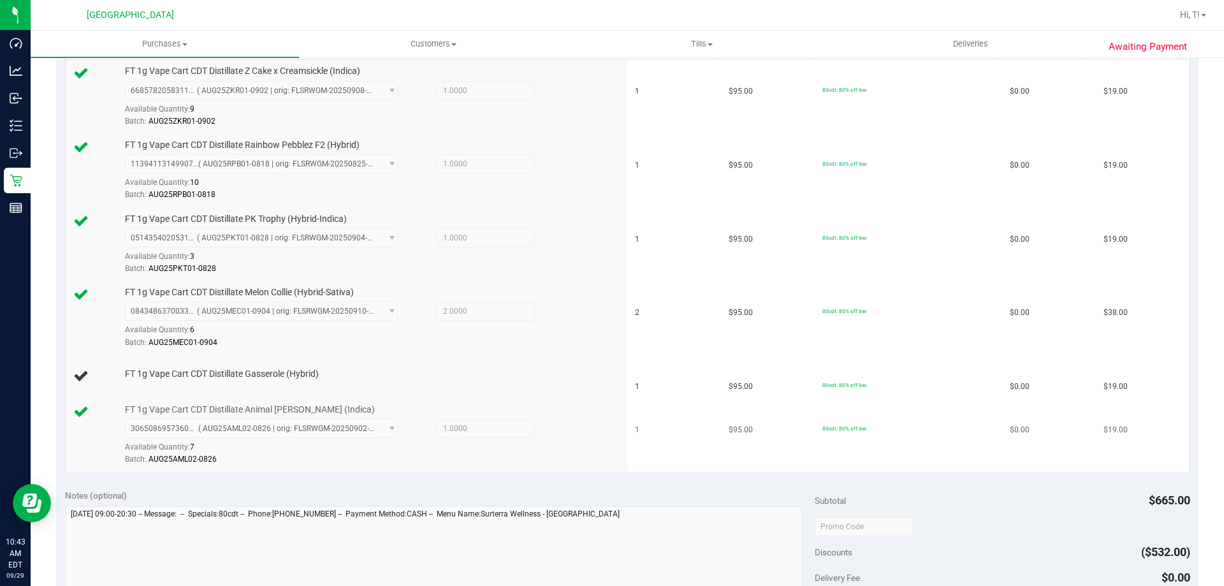
scroll to position [285, 0]
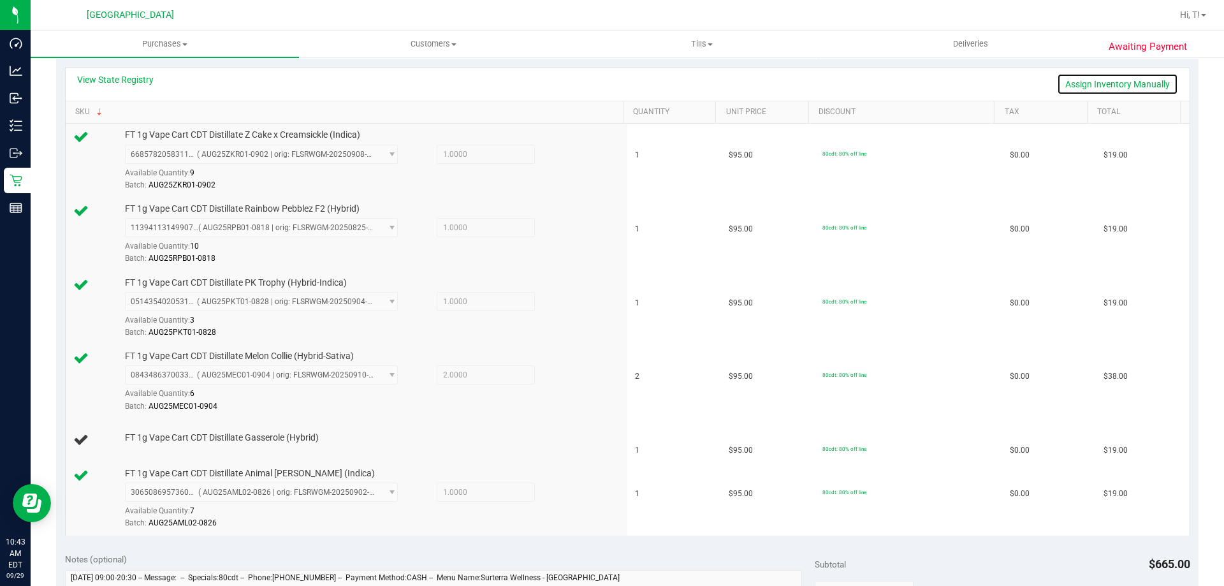
click at [1125, 82] on link "Assign Inventory Manually" at bounding box center [1117, 84] width 121 height 22
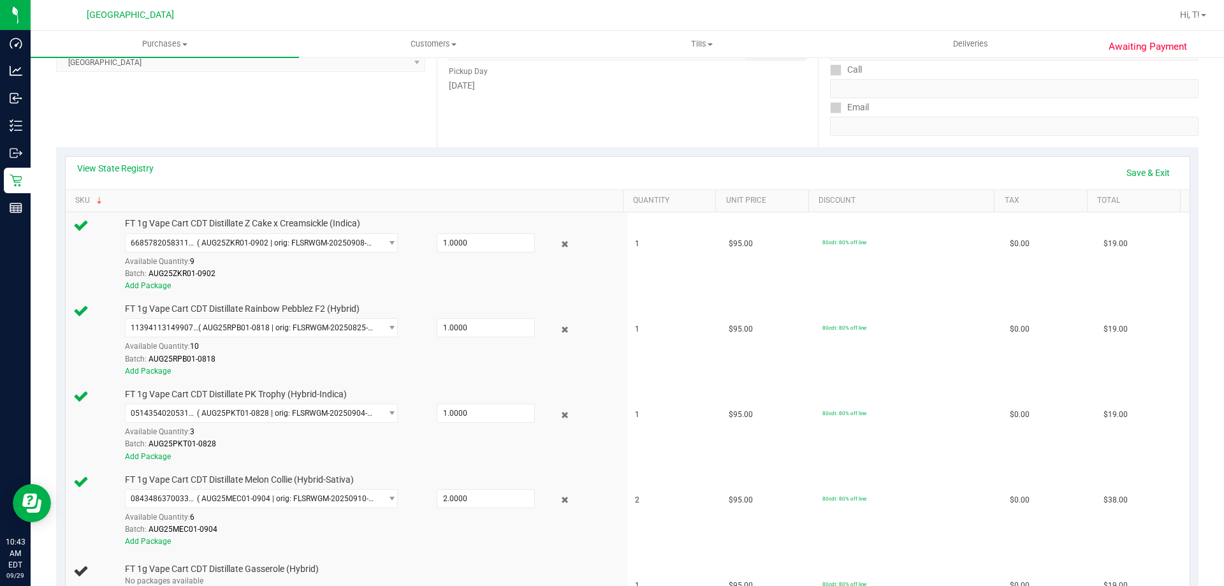
scroll to position [157, 0]
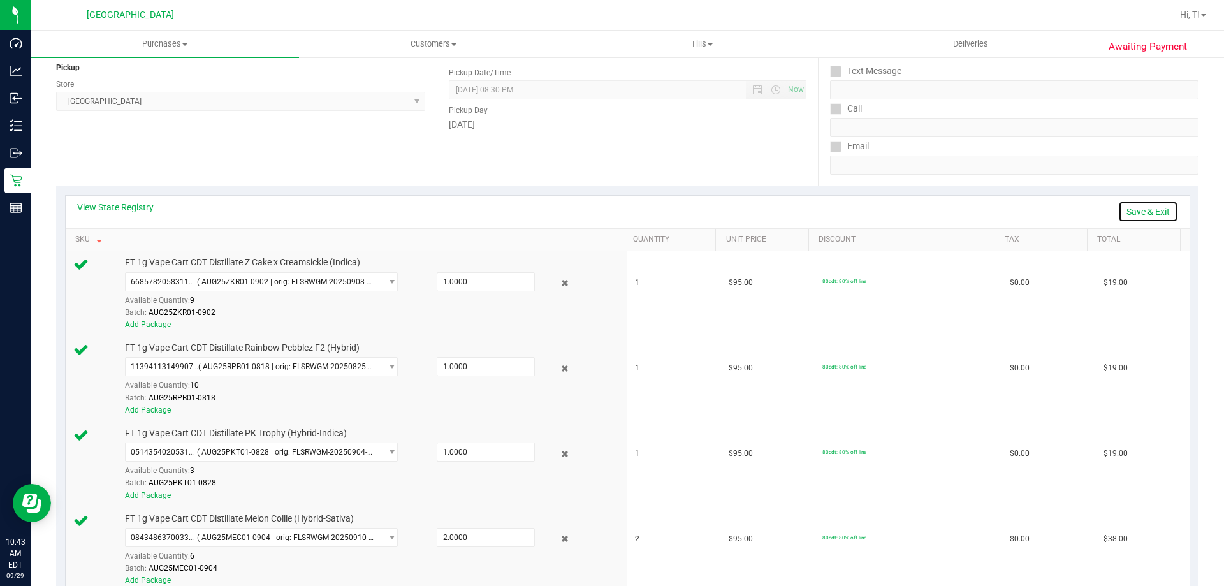
click at [1134, 215] on link "Save & Exit" at bounding box center [1148, 212] width 60 height 22
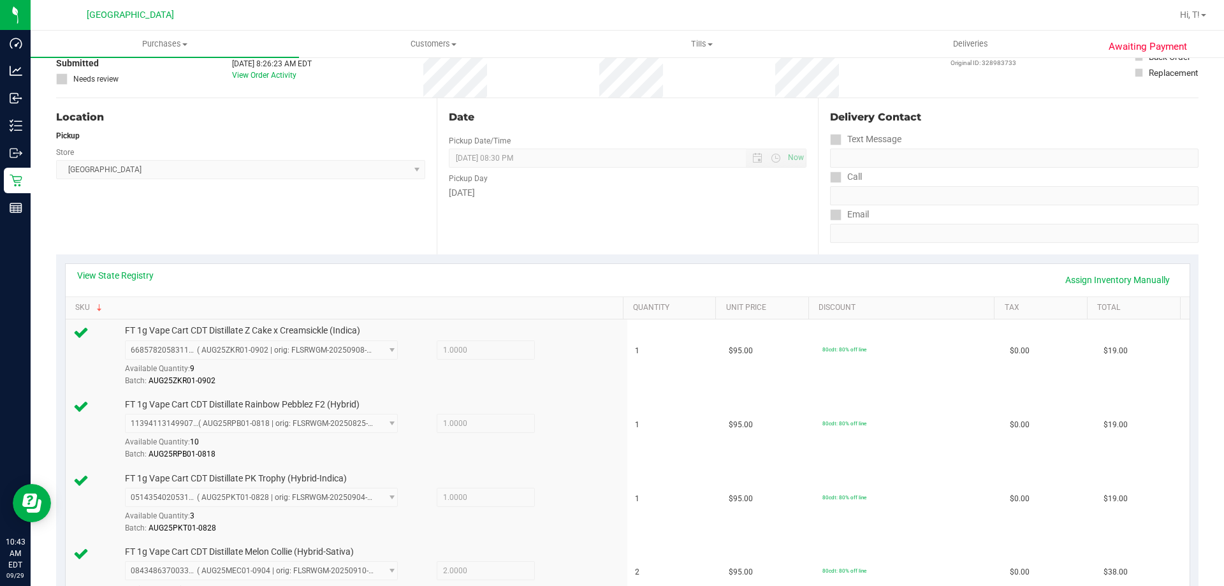
scroll to position [0, 0]
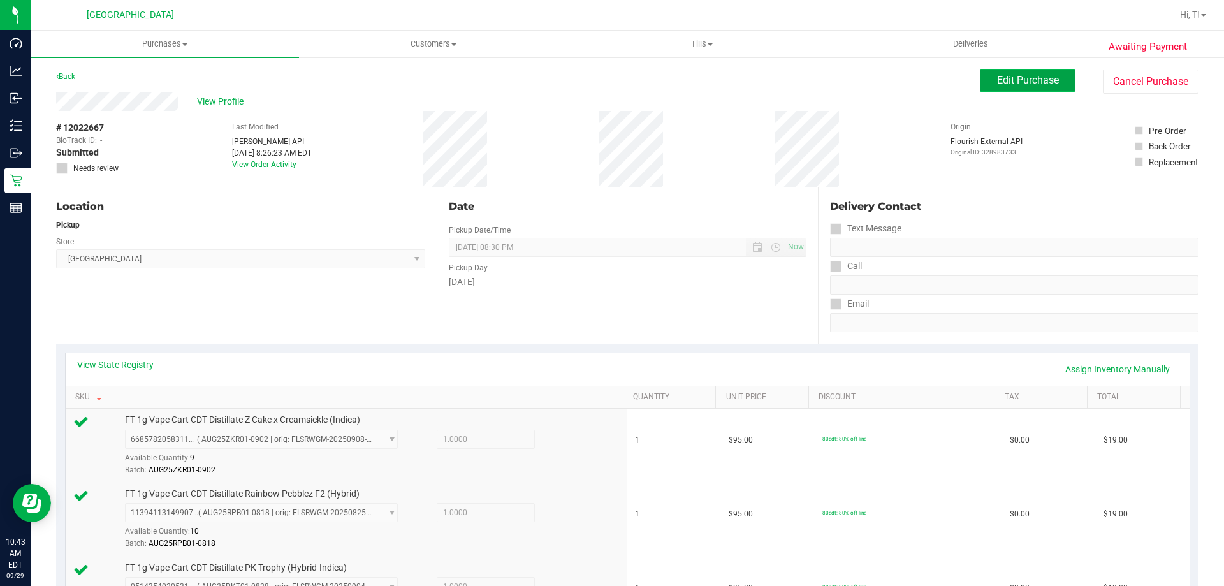
click at [992, 87] on button "Edit Purchase" at bounding box center [1028, 80] width 96 height 23
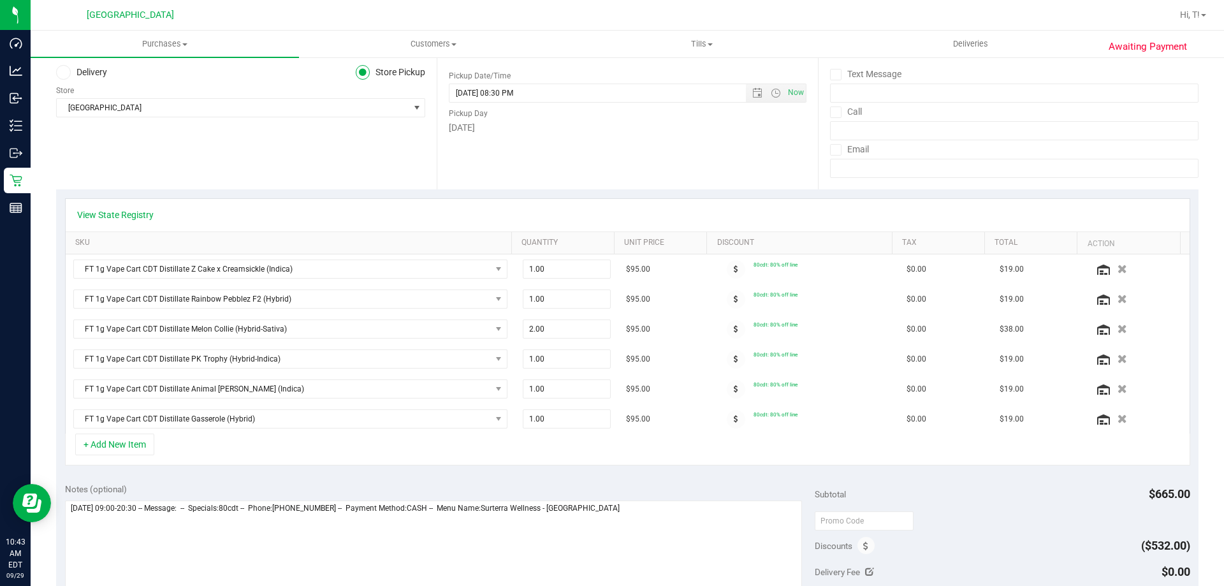
scroll to position [191, 0]
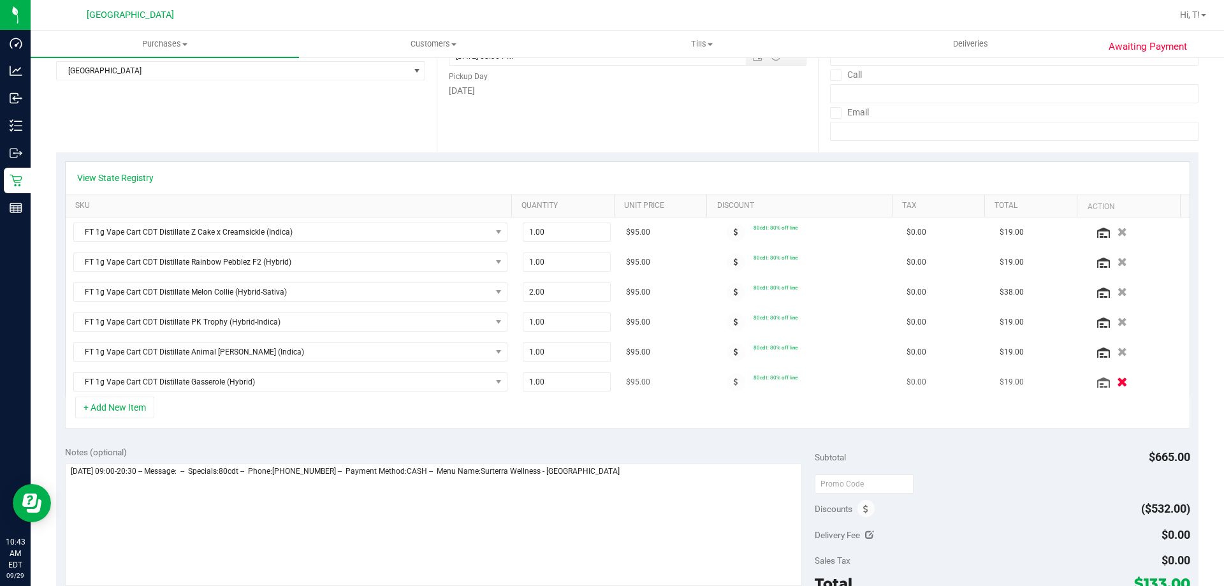
click at [1117, 384] on icon "button" at bounding box center [1122, 382] width 11 height 10
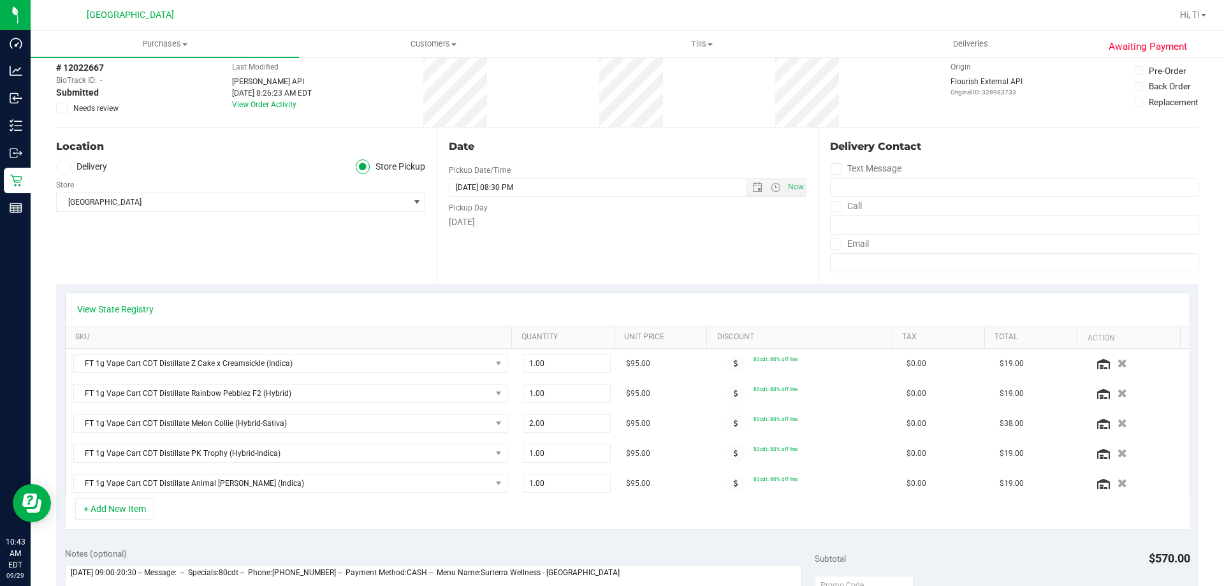
scroll to position [0, 0]
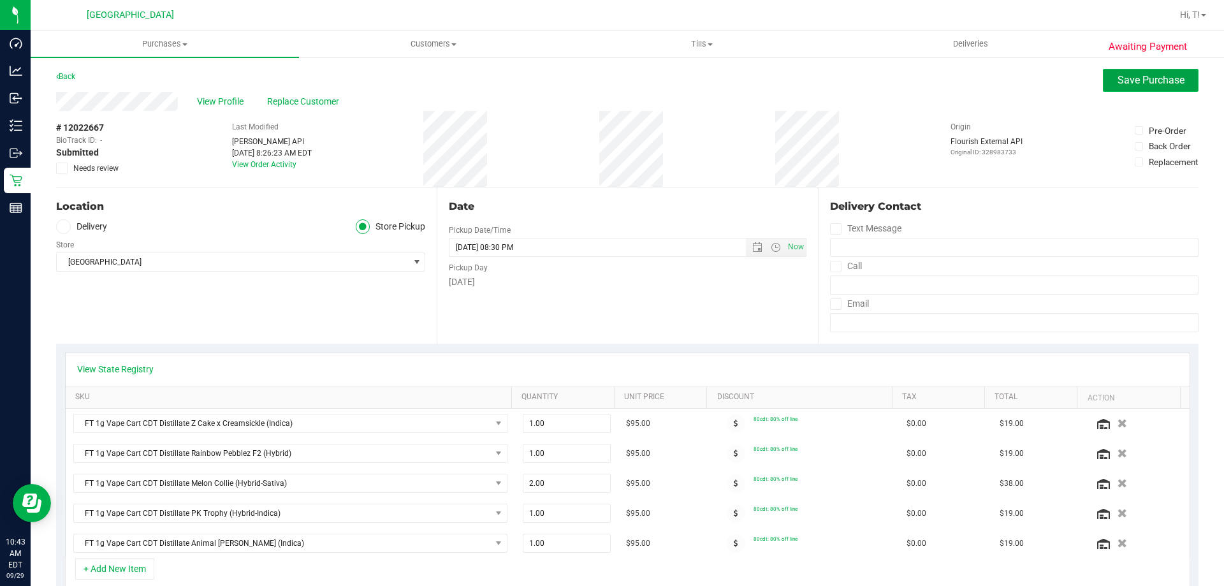
click at [1122, 70] on button "Save Purchase" at bounding box center [1151, 80] width 96 height 23
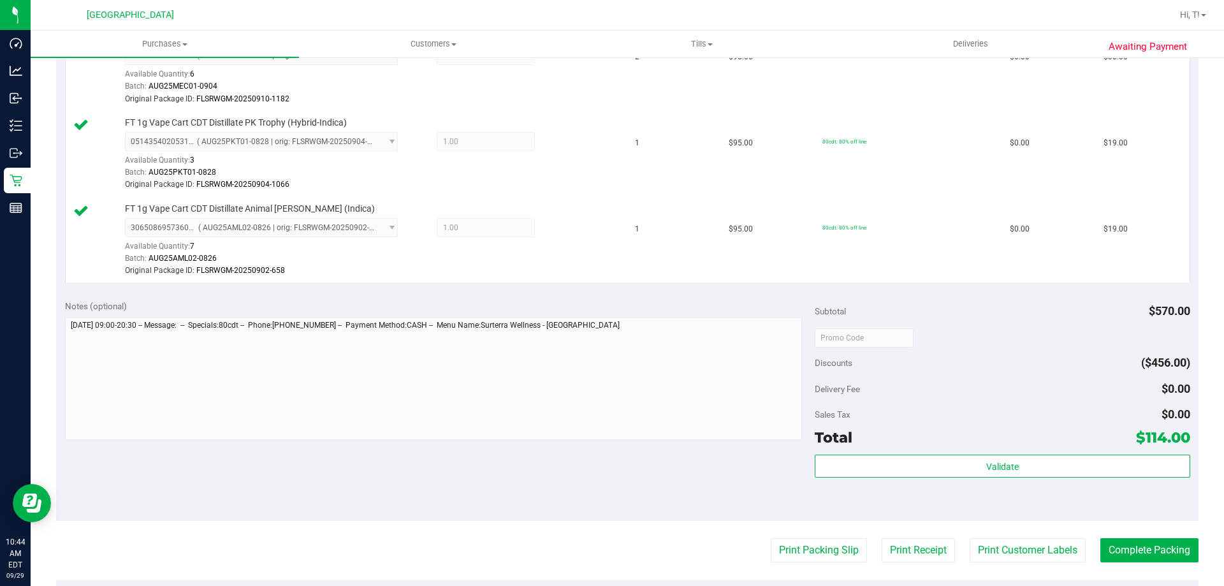
scroll to position [561, 0]
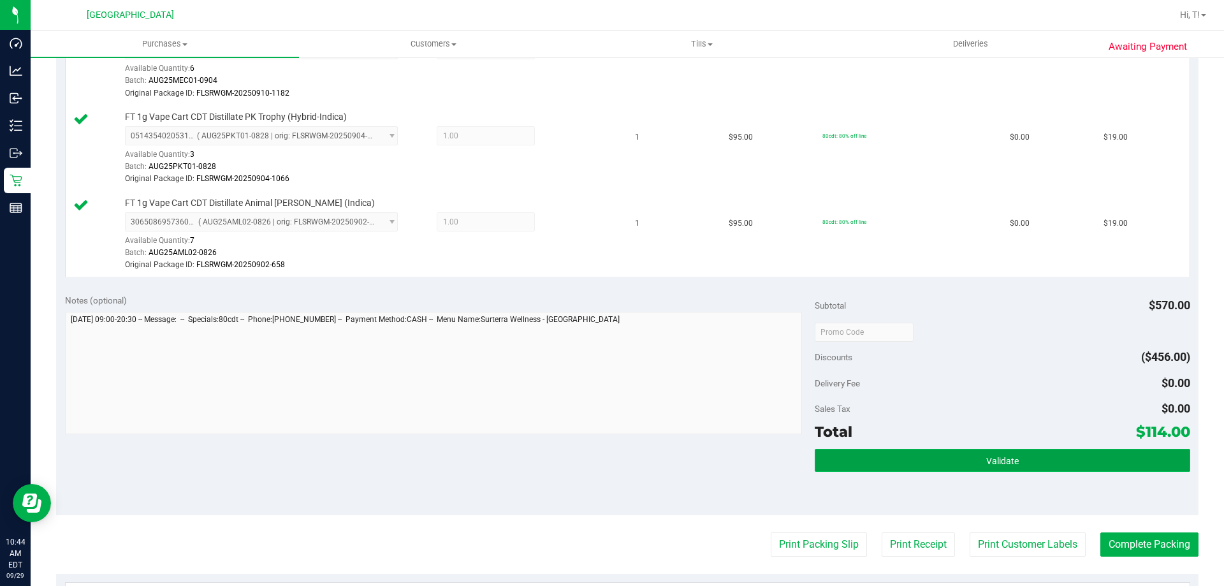
click at [976, 461] on button "Validate" at bounding box center [1001, 460] width 375 height 23
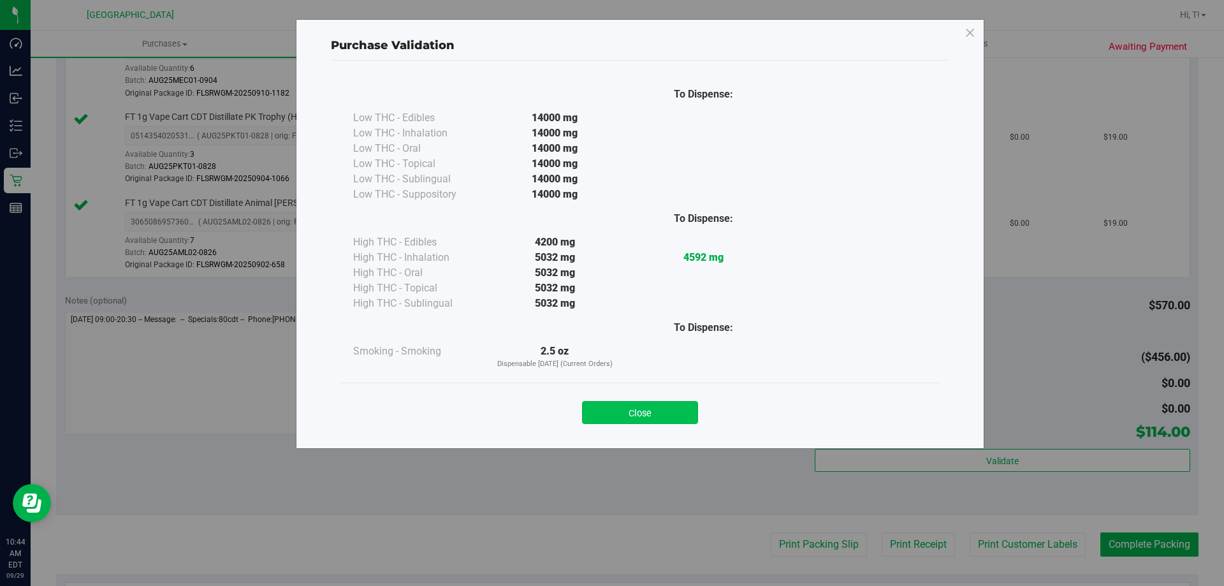
click at [660, 421] on button "Close" at bounding box center [640, 412] width 116 height 23
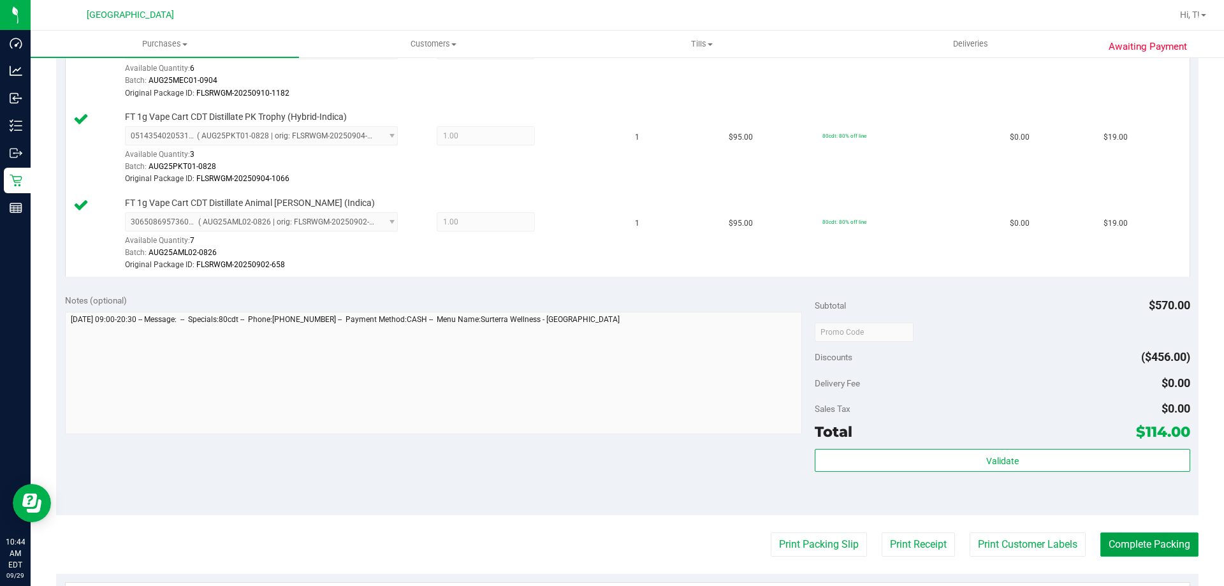
click at [1129, 549] on button "Complete Packing" at bounding box center [1149, 544] width 98 height 24
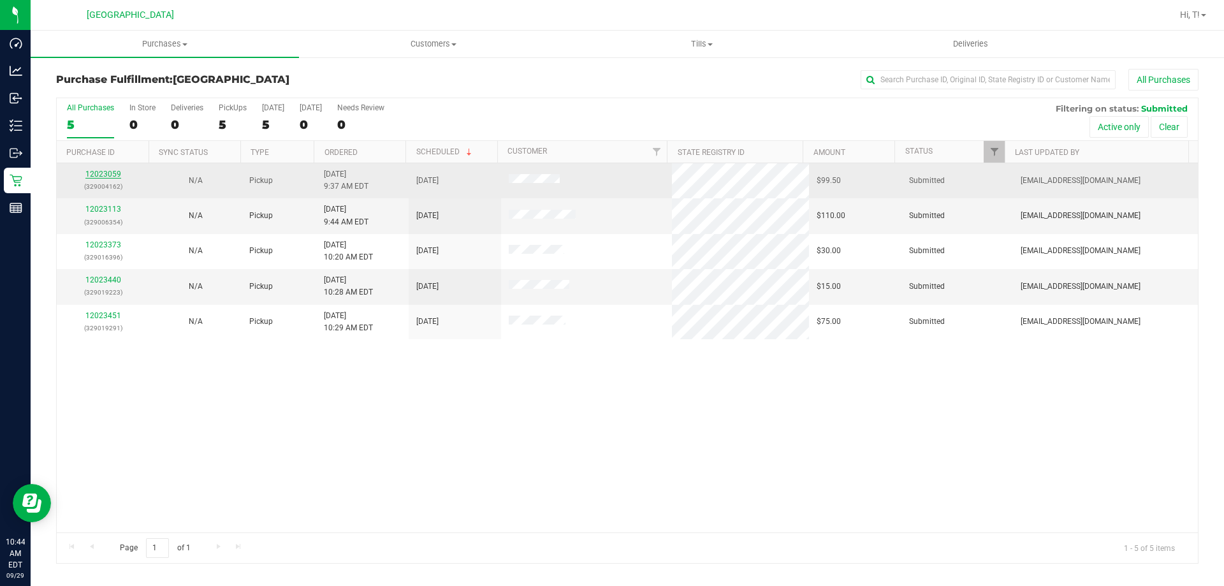
click at [92, 175] on link "12023059" at bounding box center [103, 174] width 36 height 9
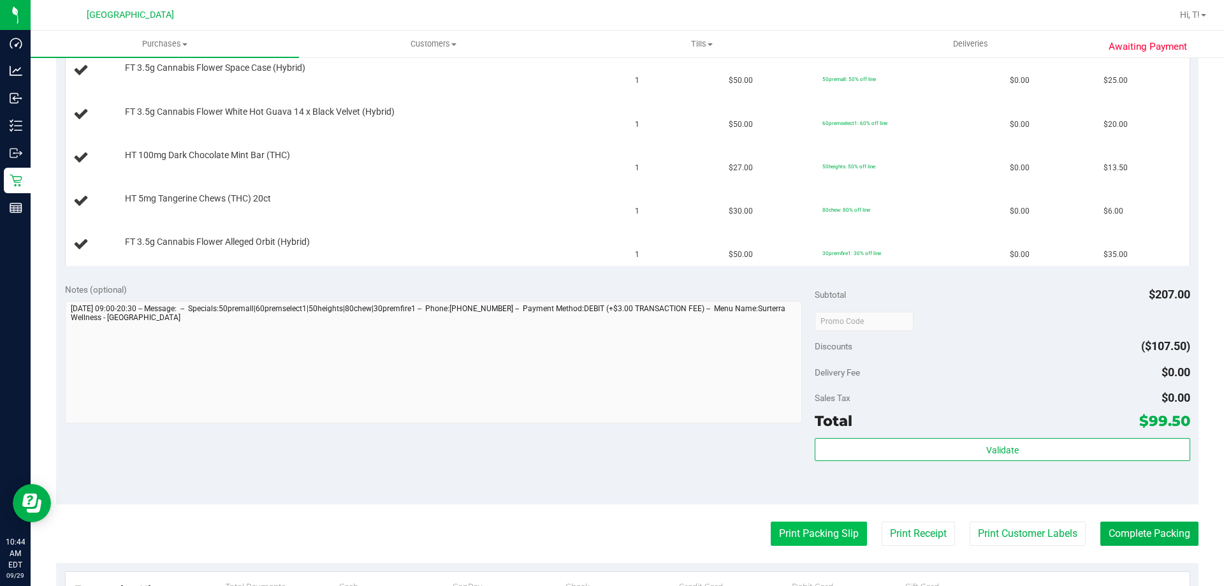
scroll to position [382, 0]
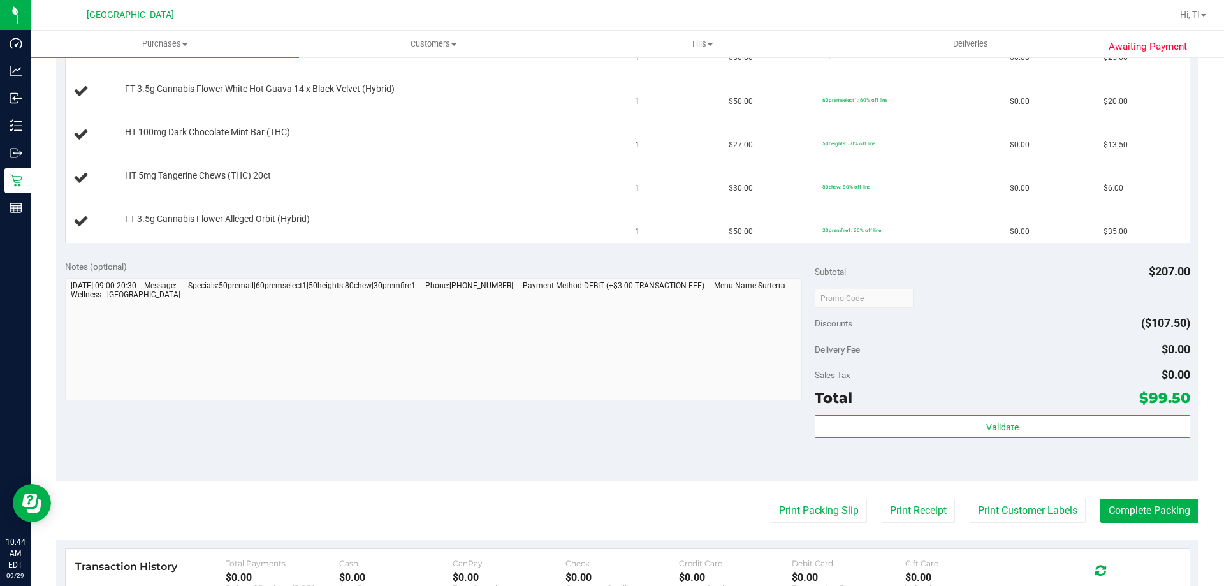
click at [821, 494] on purchase-details "Back Edit Purchase Cancel Purchase View Profile # 12023059 BioTrack ID: - Submi…" at bounding box center [627, 232] width 1142 height 1092
click at [814, 510] on button "Print Packing Slip" at bounding box center [818, 510] width 96 height 24
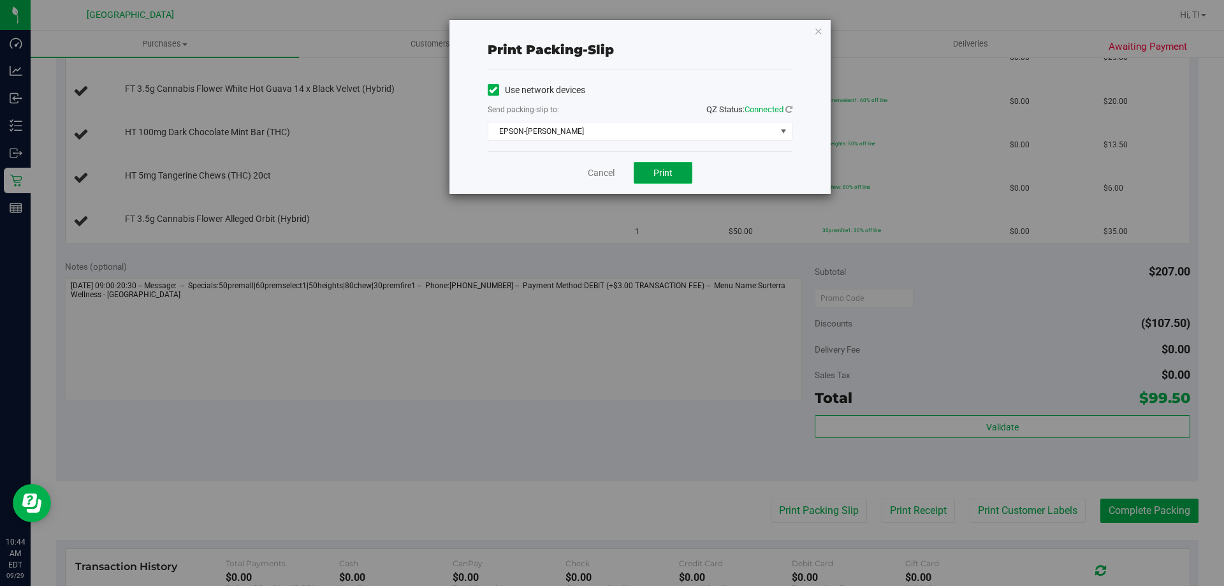
click at [653, 181] on button "Print" at bounding box center [662, 173] width 59 height 22
click at [602, 175] on link "Cancel" at bounding box center [601, 172] width 27 height 13
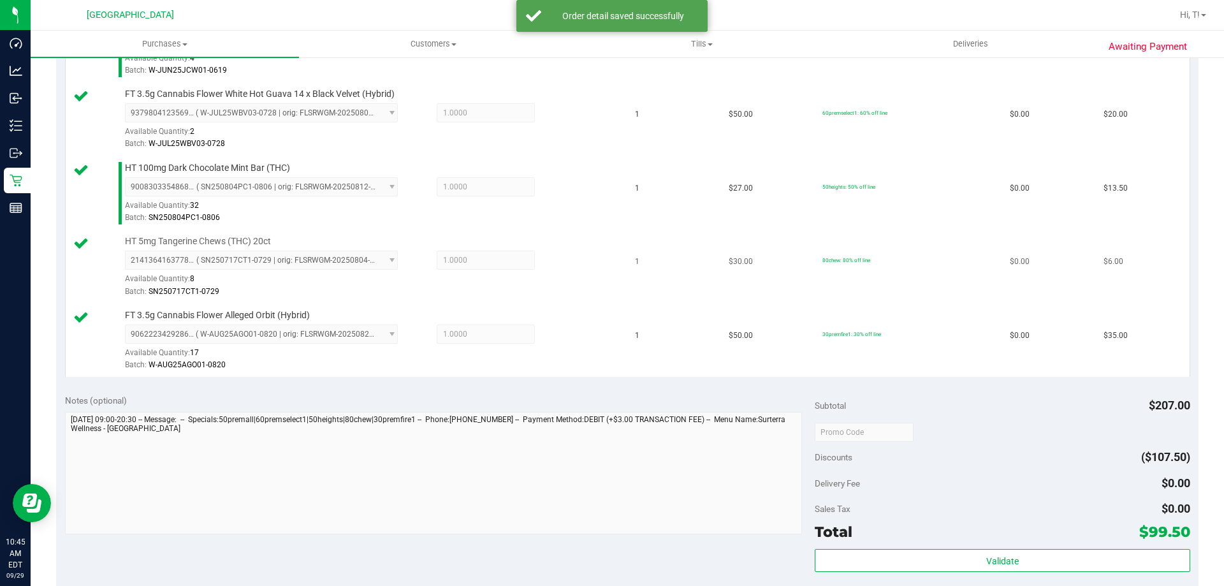
scroll to position [521, 0]
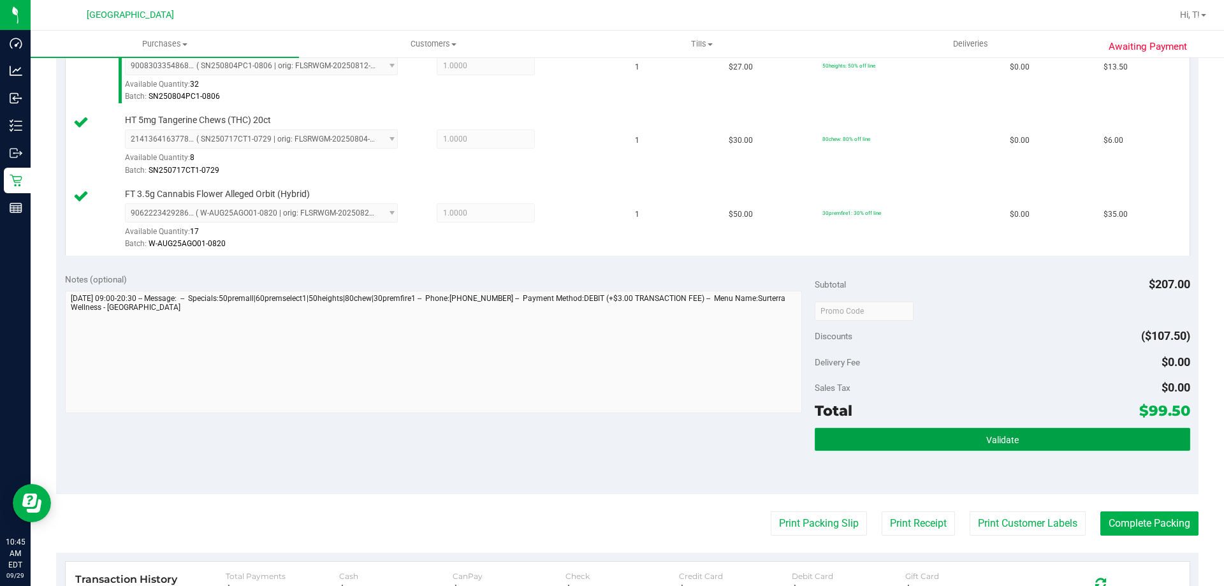
click at [1026, 445] on button "Validate" at bounding box center [1001, 439] width 375 height 23
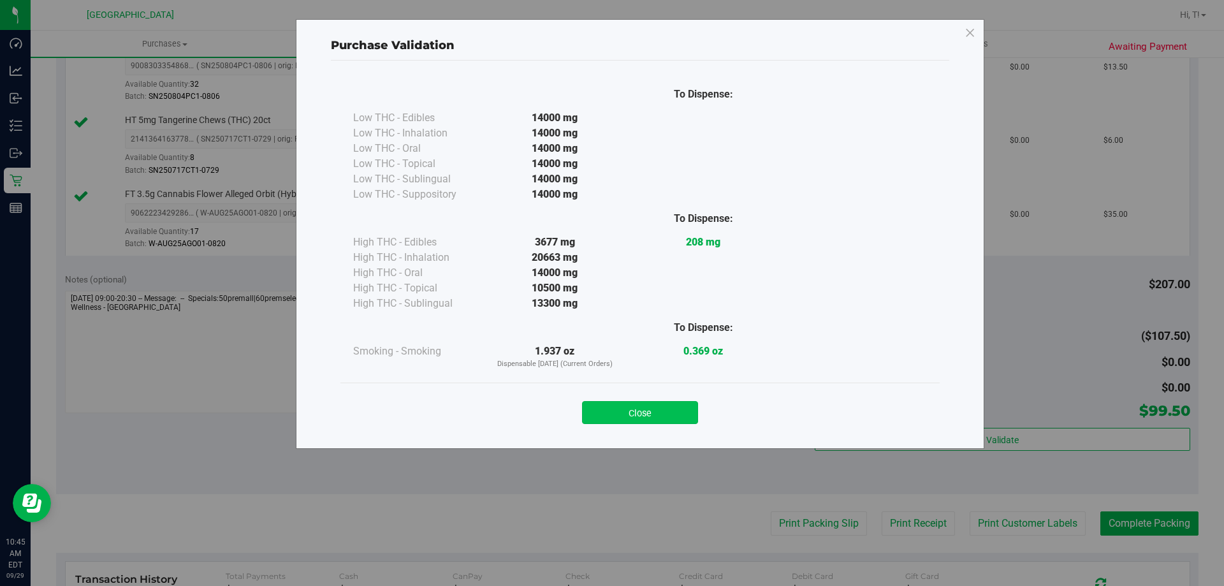
click at [643, 401] on button "Close" at bounding box center [640, 412] width 116 height 23
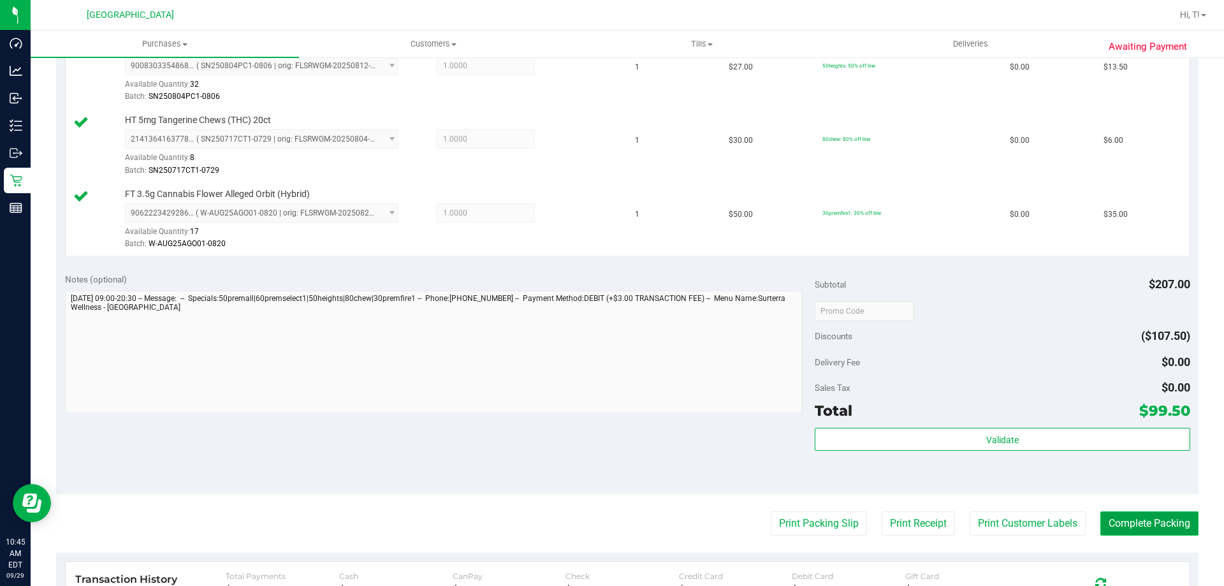
click at [1132, 527] on button "Complete Packing" at bounding box center [1149, 523] width 98 height 24
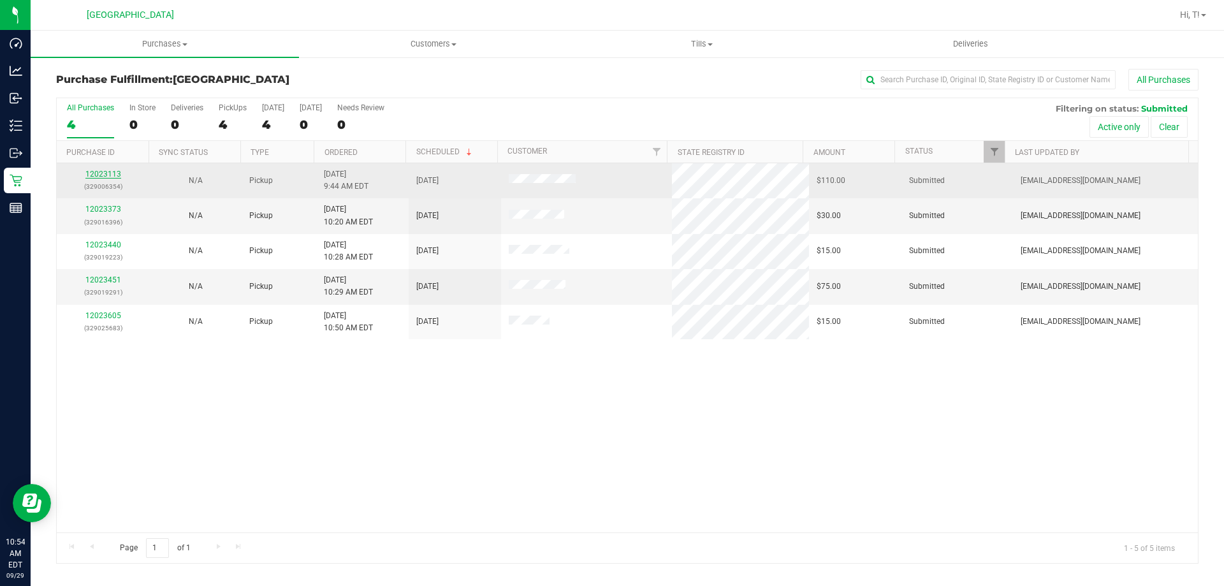
click at [103, 176] on link "12023113" at bounding box center [103, 174] width 36 height 9
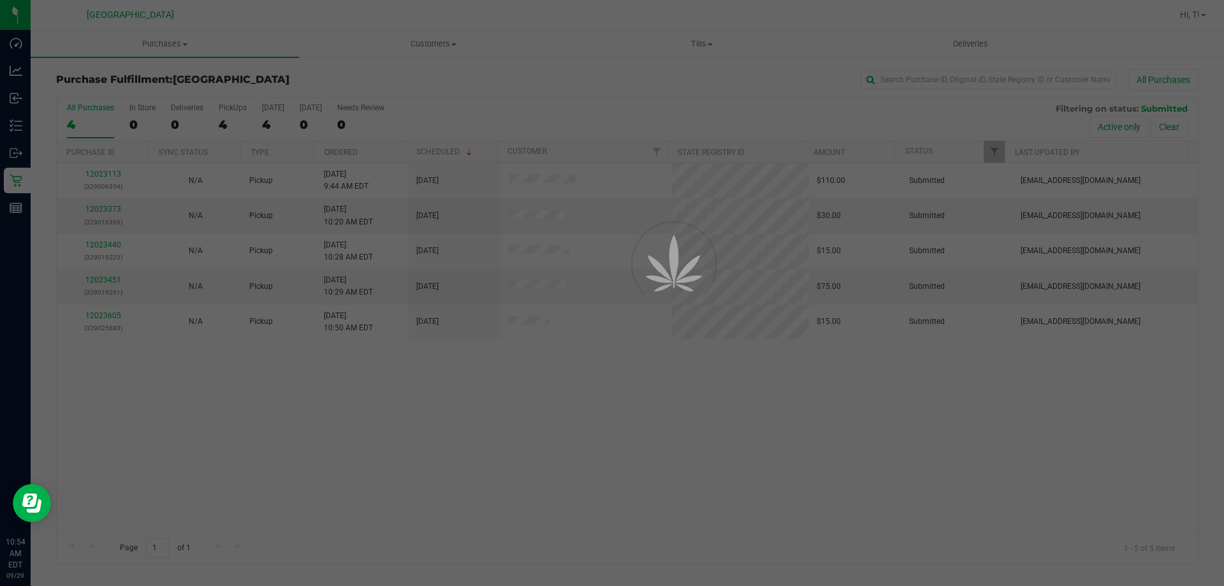
click at [361, 583] on div at bounding box center [612, 293] width 1224 height 586
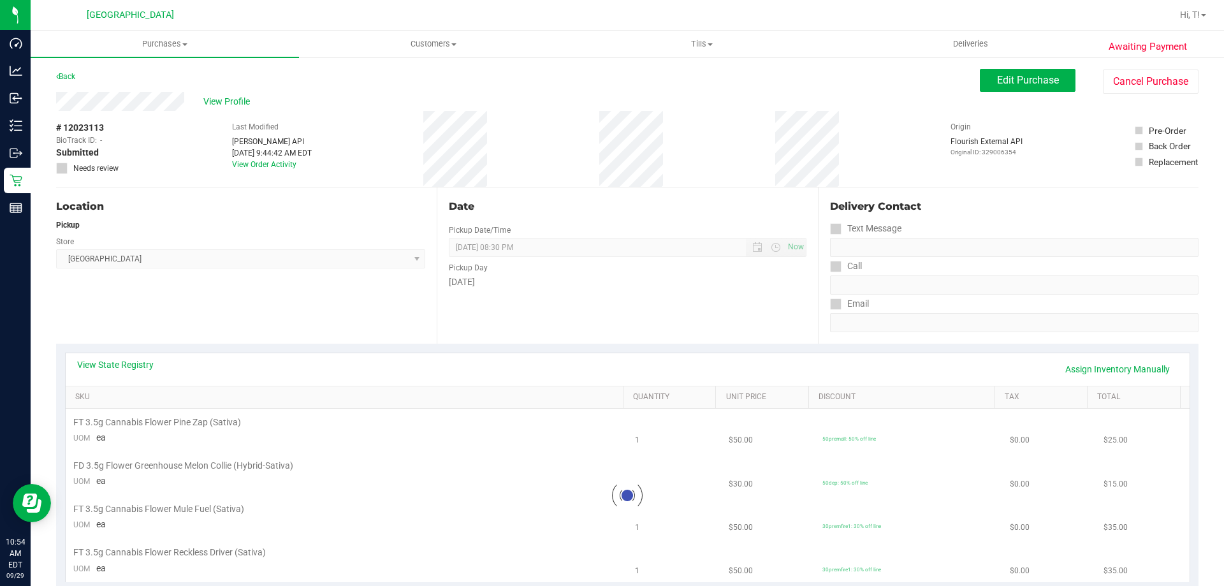
click at [327, 353] on div "View State Registry Assign Inventory Manually" at bounding box center [628, 369] width 1124 height 33
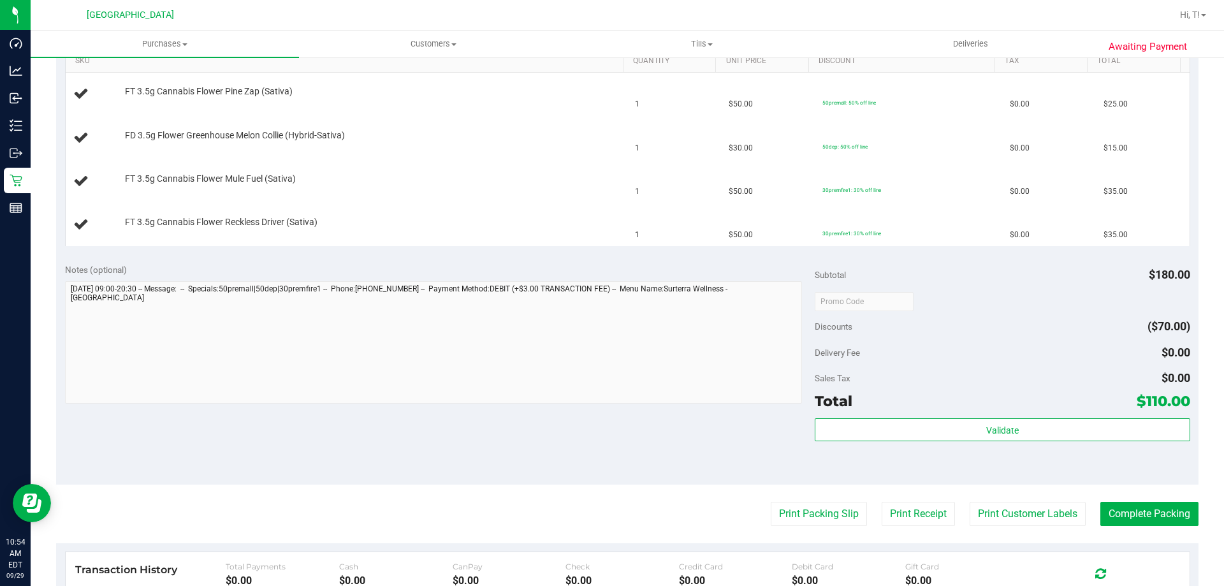
scroll to position [446, 0]
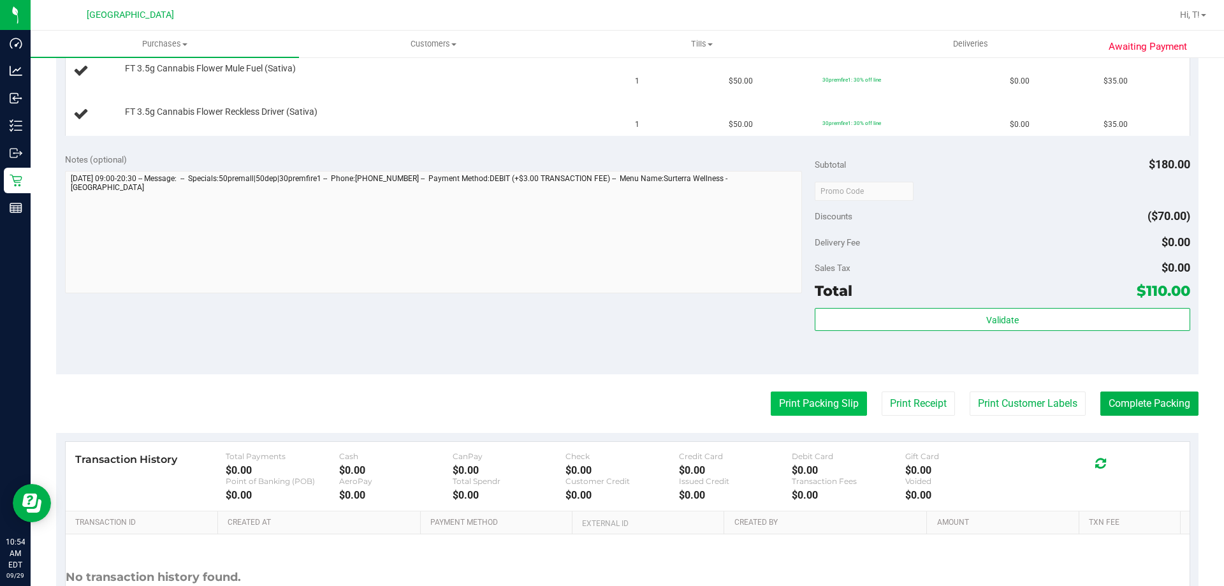
click at [790, 412] on button "Print Packing Slip" at bounding box center [818, 403] width 96 height 24
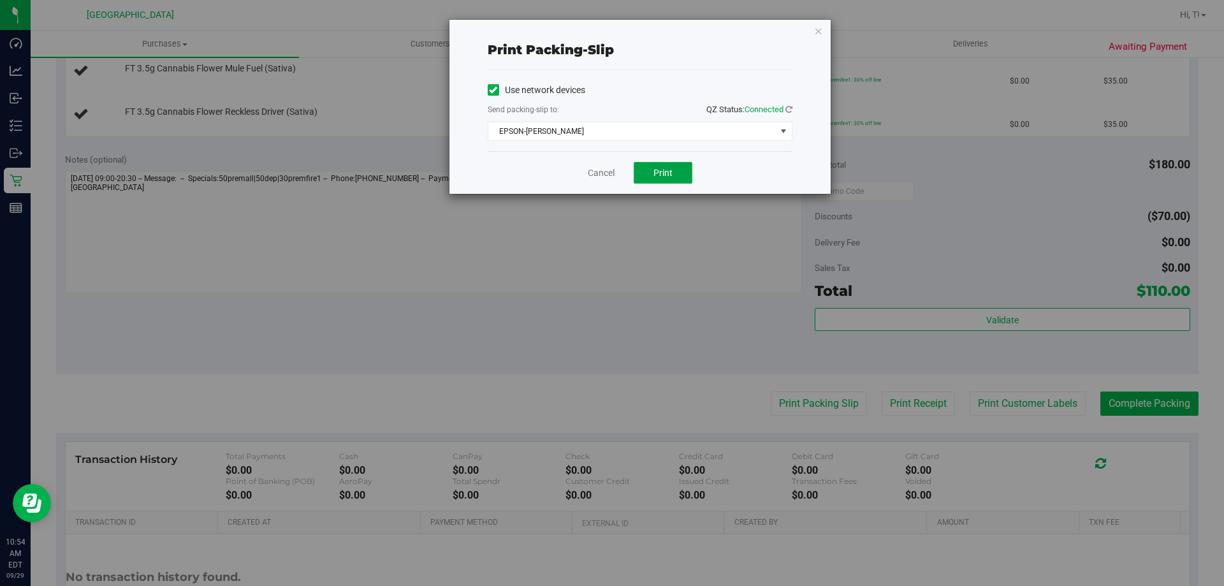
click at [661, 166] on button "Print" at bounding box center [662, 173] width 59 height 22
click at [594, 176] on link "Cancel" at bounding box center [601, 172] width 27 height 13
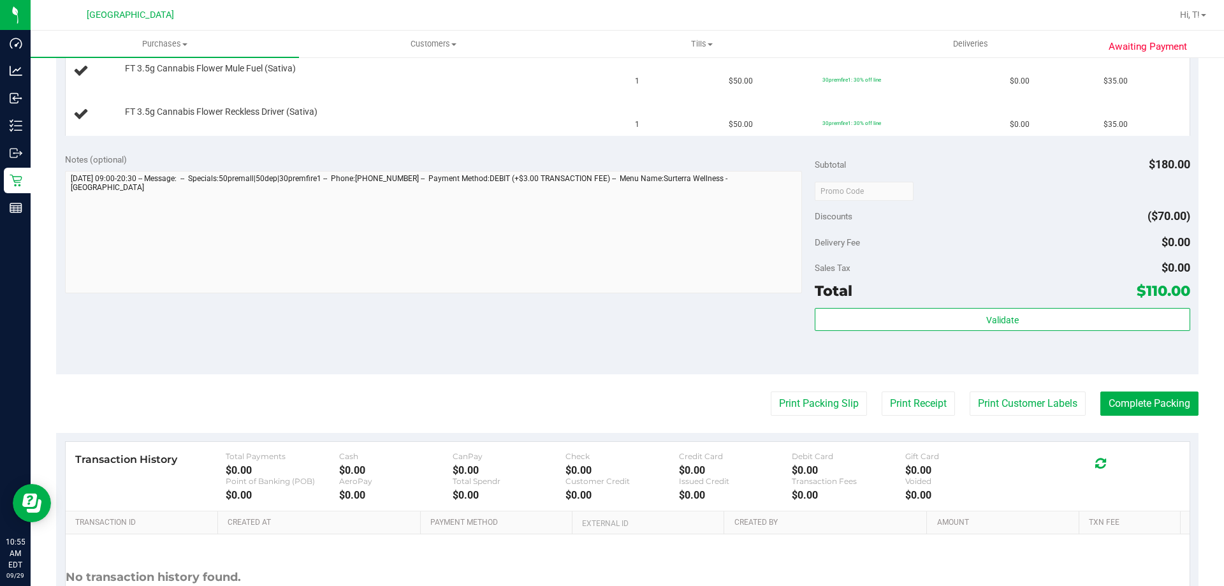
click at [535, 312] on div "Notes (optional) Subtotal $180.00 Discounts ($70.00) Delivery Fee $0.00 Sales T…" at bounding box center [627, 259] width 1142 height 229
click at [526, 370] on div "Notes (optional) Subtotal $180.00 Discounts ($70.00) Delivery Fee $0.00 Sales T…" at bounding box center [627, 259] width 1142 height 229
click at [525, 385] on purchase-details "Back Edit Purchase Cancel Purchase View Profile # 12023113 BioTrack ID: - Submi…" at bounding box center [627, 147] width 1142 height 1048
click at [524, 397] on div "Print Packing Slip Print Receipt Print Customer Labels Complete Packing" at bounding box center [627, 403] width 1142 height 24
click at [523, 405] on div "Print Packing Slip Print Receipt Print Customer Labels Complete Packing" at bounding box center [627, 403] width 1142 height 24
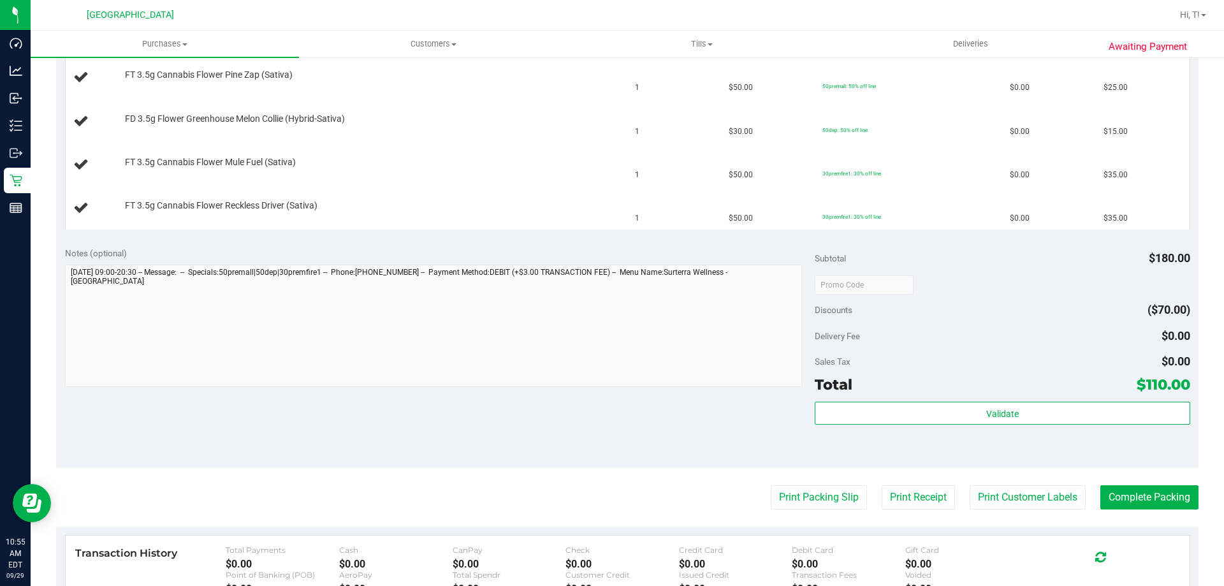
scroll to position [255, 0]
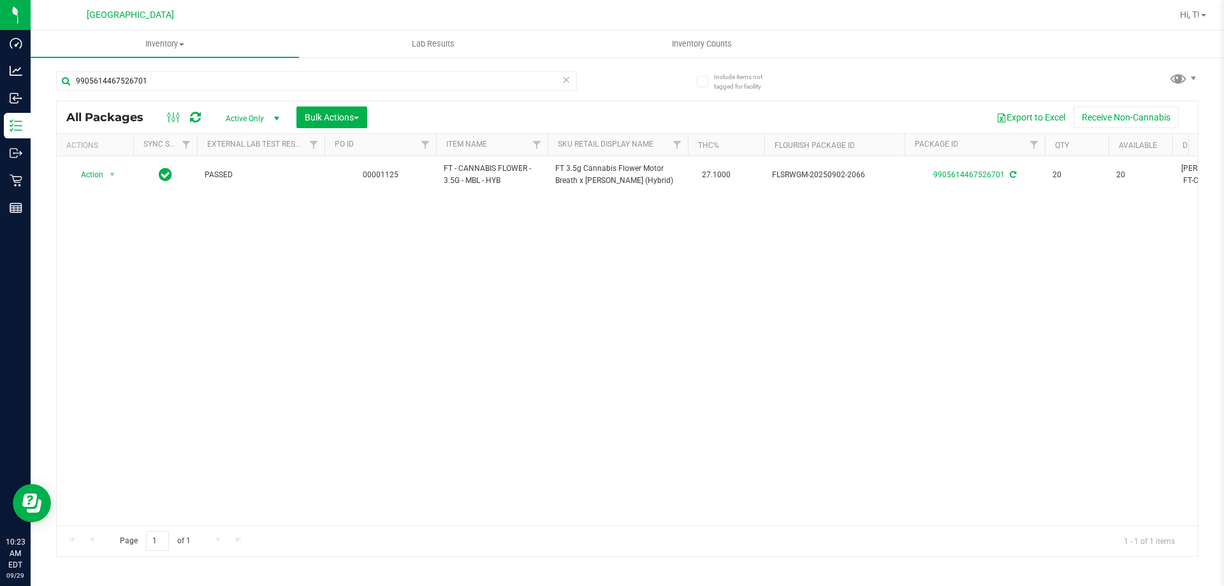
click at [569, 76] on icon at bounding box center [565, 78] width 9 height 15
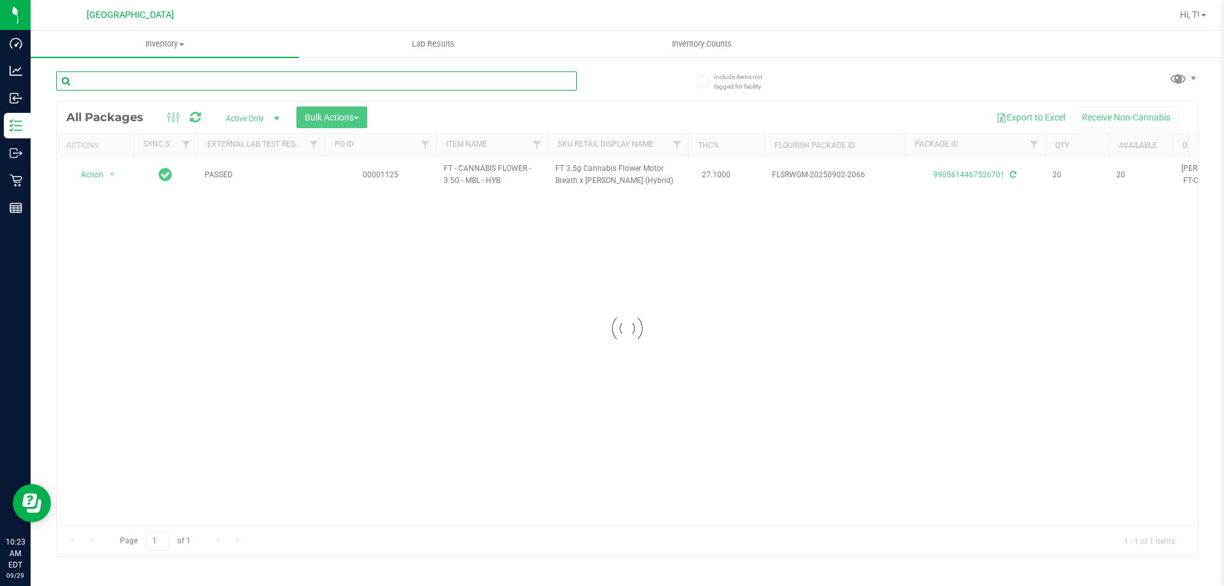
click at [527, 83] on input "text" at bounding box center [316, 80] width 521 height 19
type input "3683532717819912"
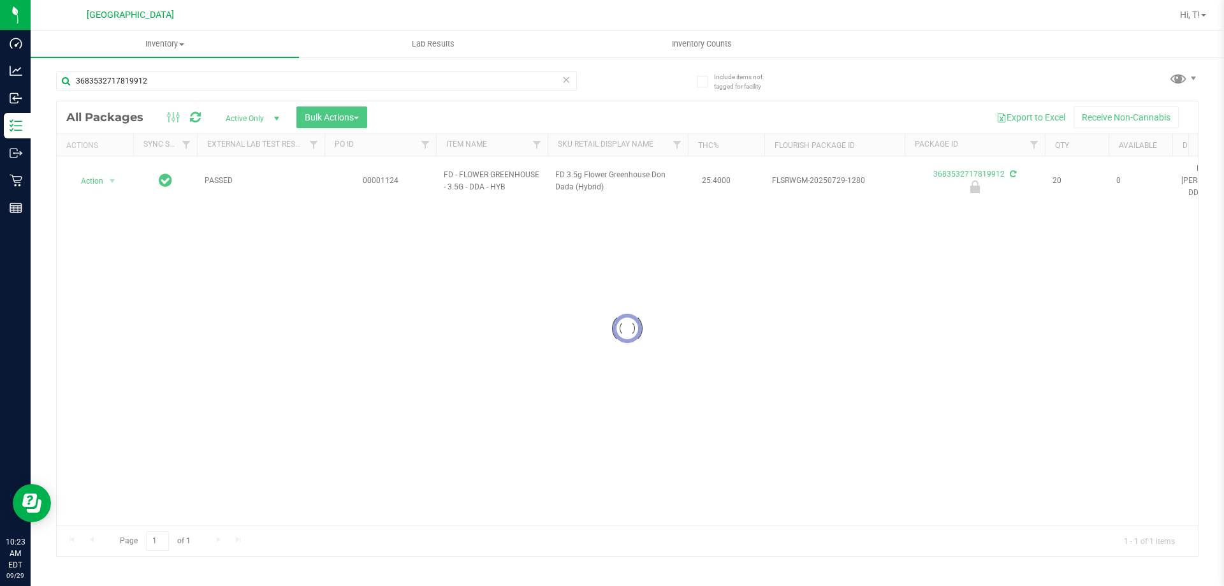
click at [96, 174] on div at bounding box center [627, 328] width 1141 height 454
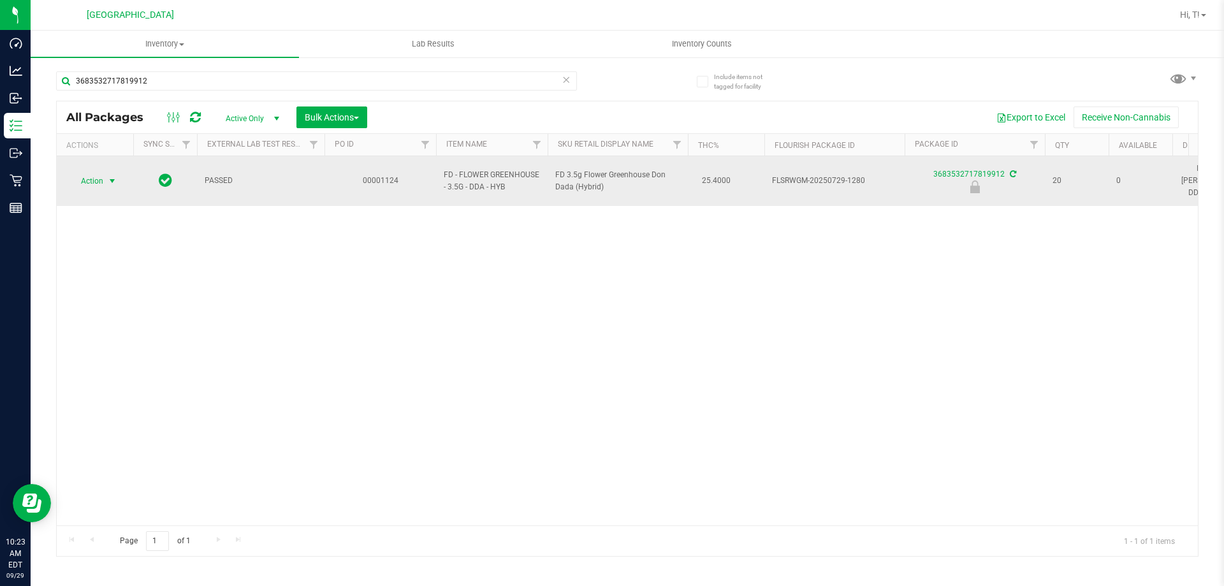
click at [103, 184] on span "Action" at bounding box center [86, 181] width 34 height 18
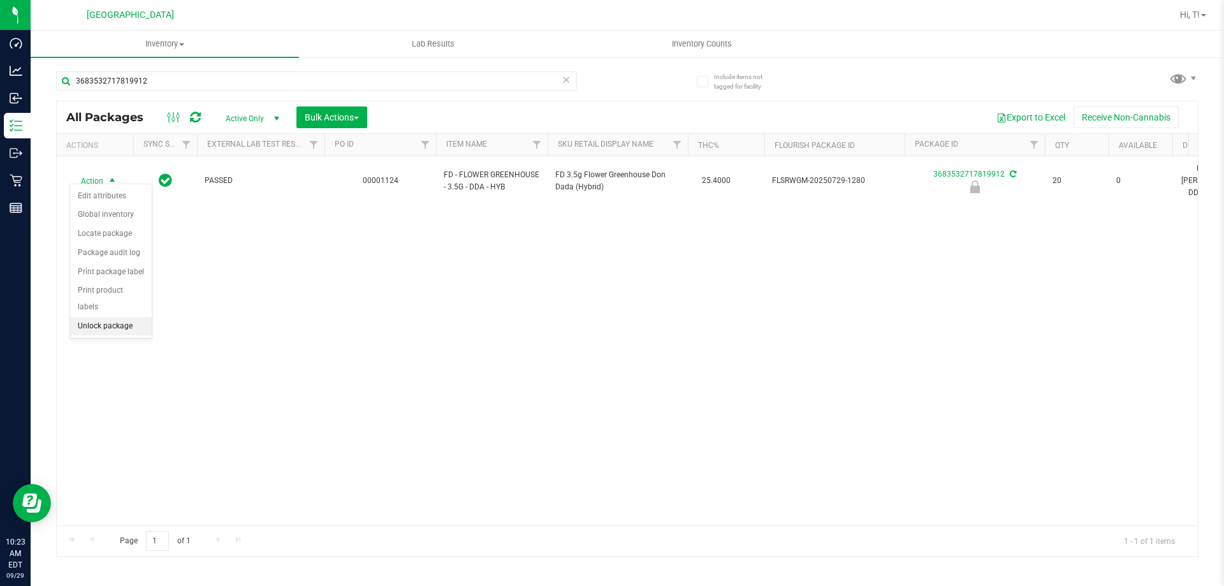
click at [115, 317] on li "Unlock package" at bounding box center [111, 326] width 82 height 19
click at [564, 76] on icon at bounding box center [565, 78] width 9 height 15
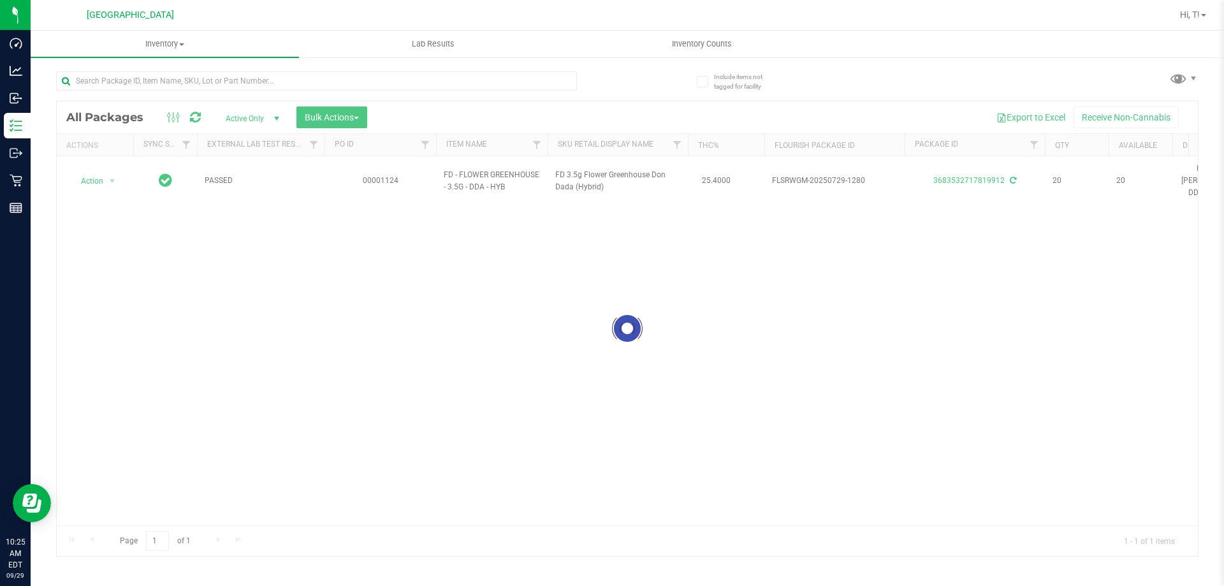
click at [430, 94] on div at bounding box center [316, 85] width 521 height 29
click at [431, 83] on input "text" at bounding box center [316, 80] width 521 height 19
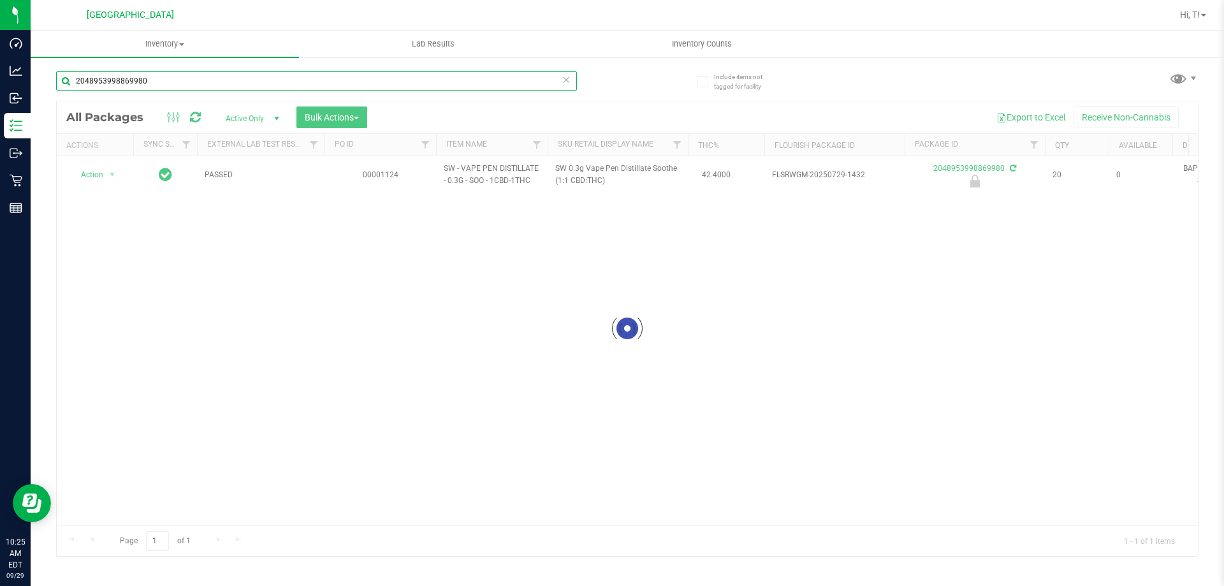
type input "2048953998869980"
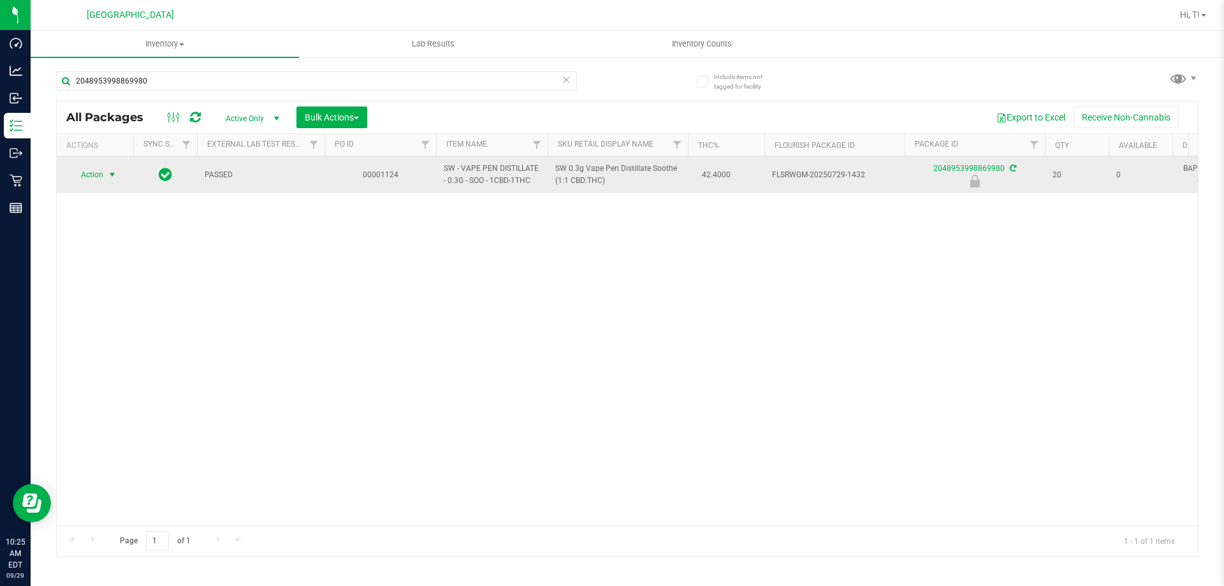
click at [111, 183] on span "select" at bounding box center [113, 175] width 16 height 18
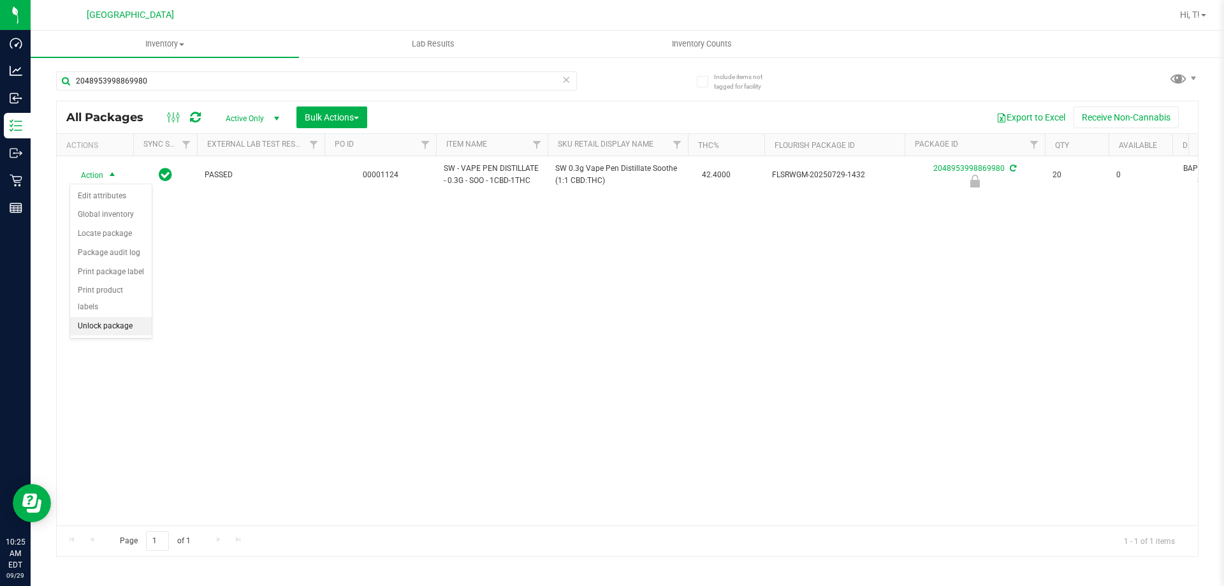
click at [115, 317] on li "Unlock package" at bounding box center [111, 326] width 82 height 19
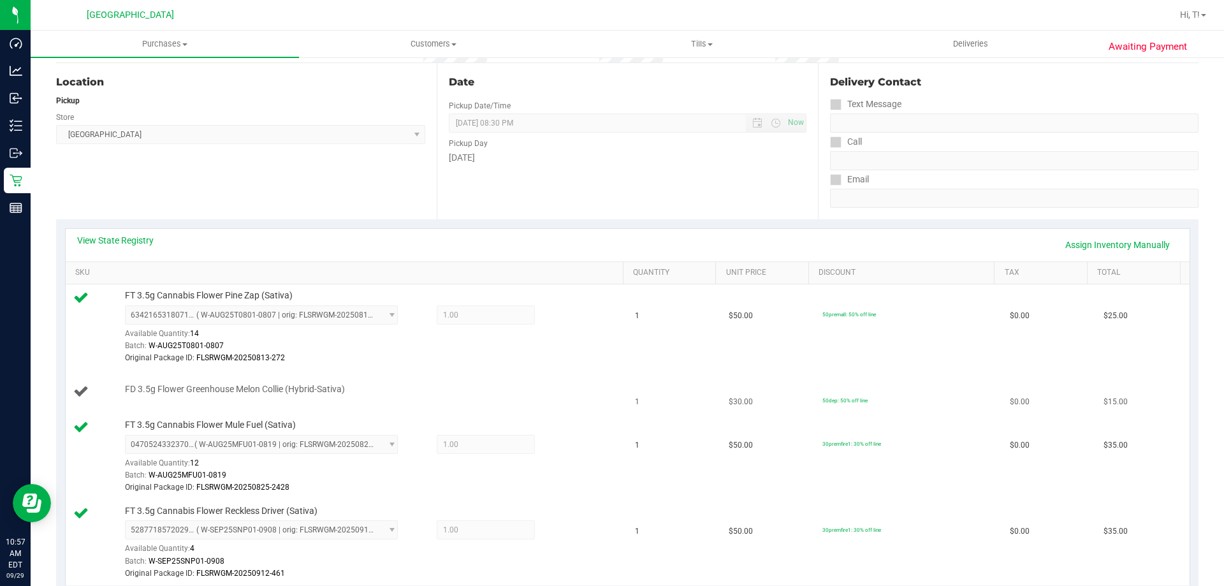
scroll to position [127, 0]
click at [481, 399] on td "FD 3.5g Flower Greenhouse Melon Collie (Hybrid-Sativa)" at bounding box center [347, 388] width 562 height 43
click at [332, 397] on div "FD 3.5g Flower Greenhouse Melon Collie (Hybrid-Sativa)" at bounding box center [346, 388] width 547 height 17
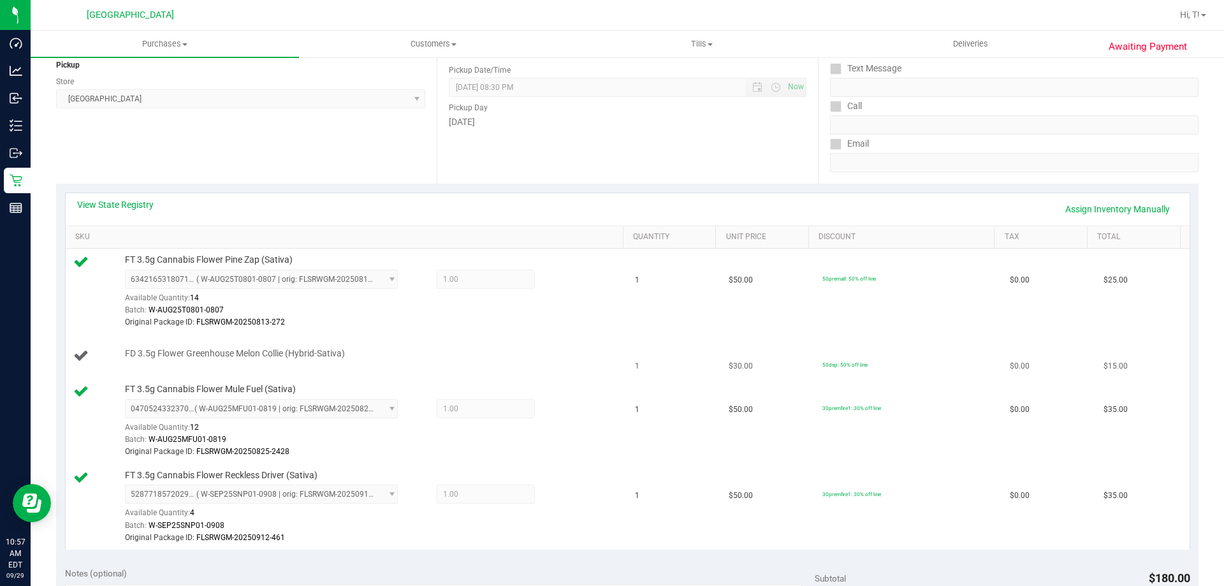
scroll to position [191, 0]
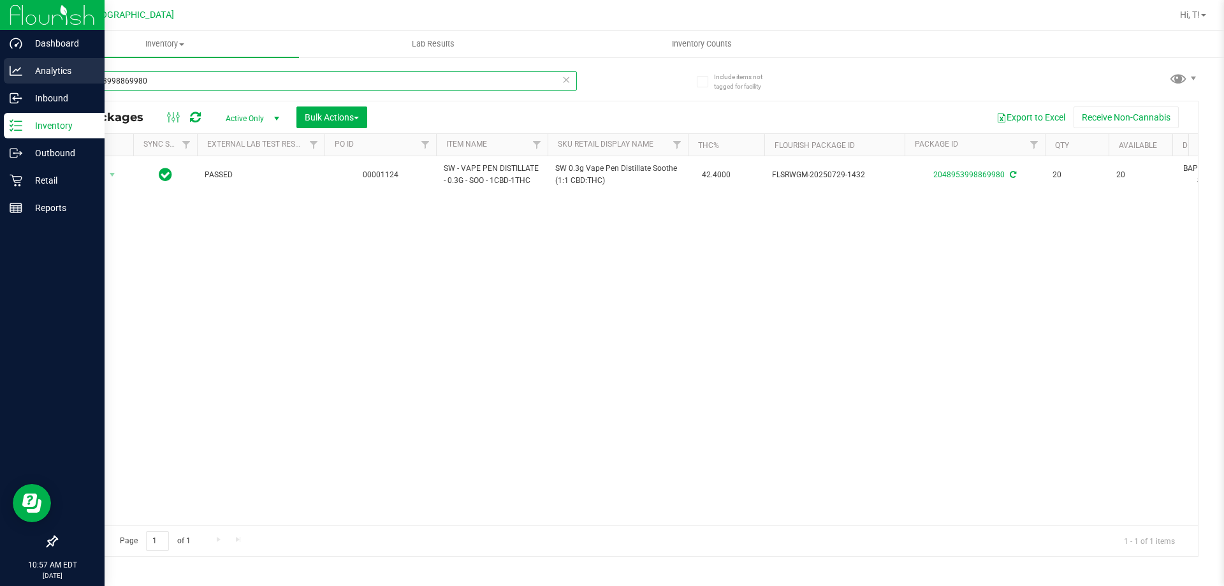
drag, startPoint x: 208, startPoint y: 75, endPoint x: 0, endPoint y: 82, distance: 208.5
click at [0, 82] on div "Dashboard Analytics Inbound Inventory Outbound Retail Reports 10:57 AM EDT 09/2…" at bounding box center [612, 293] width 1224 height 586
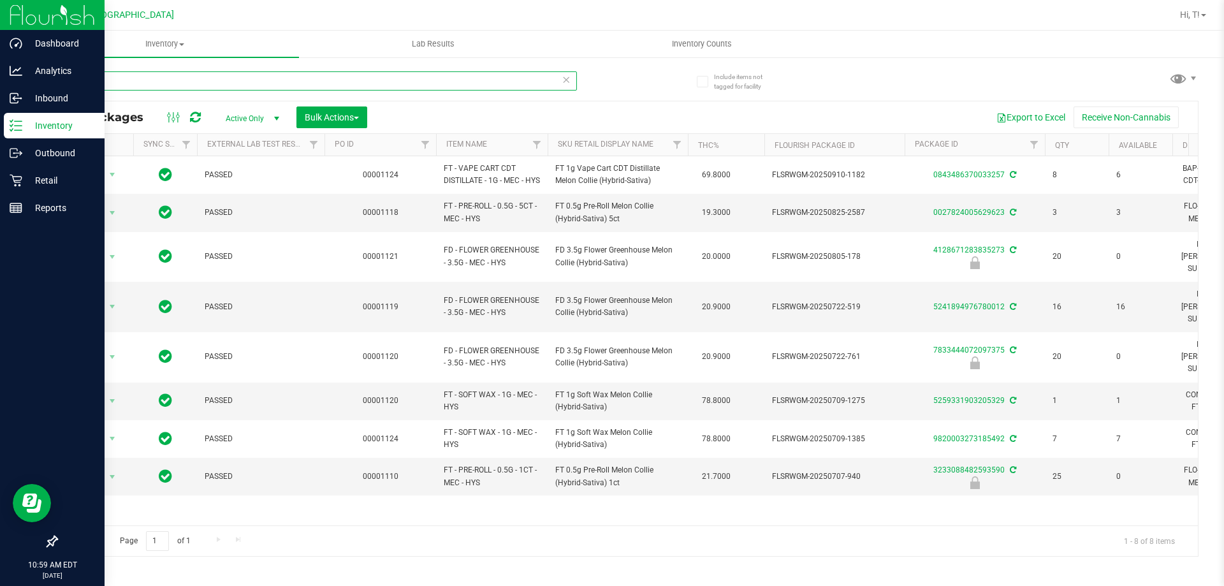
drag, startPoint x: 280, startPoint y: 78, endPoint x: 0, endPoint y: 129, distance: 284.3
click at [0, 129] on div "Dashboard Analytics Inbound Inventory Outbound Retail Reports 10:59 AM EDT 09/2…" at bounding box center [612, 293] width 1224 height 586
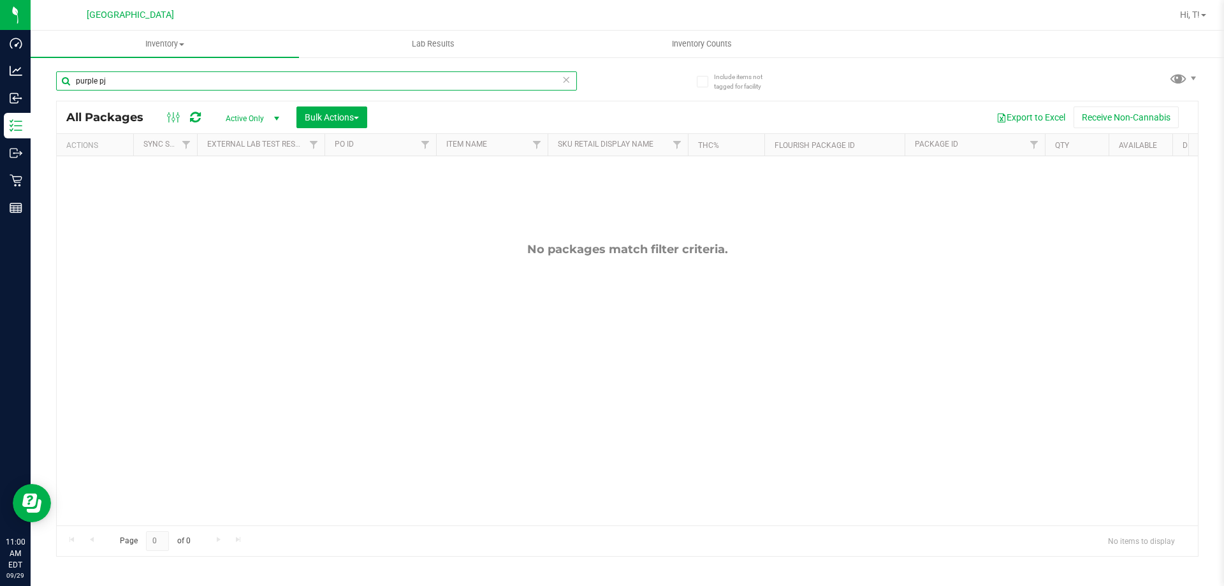
type input "purple pj"
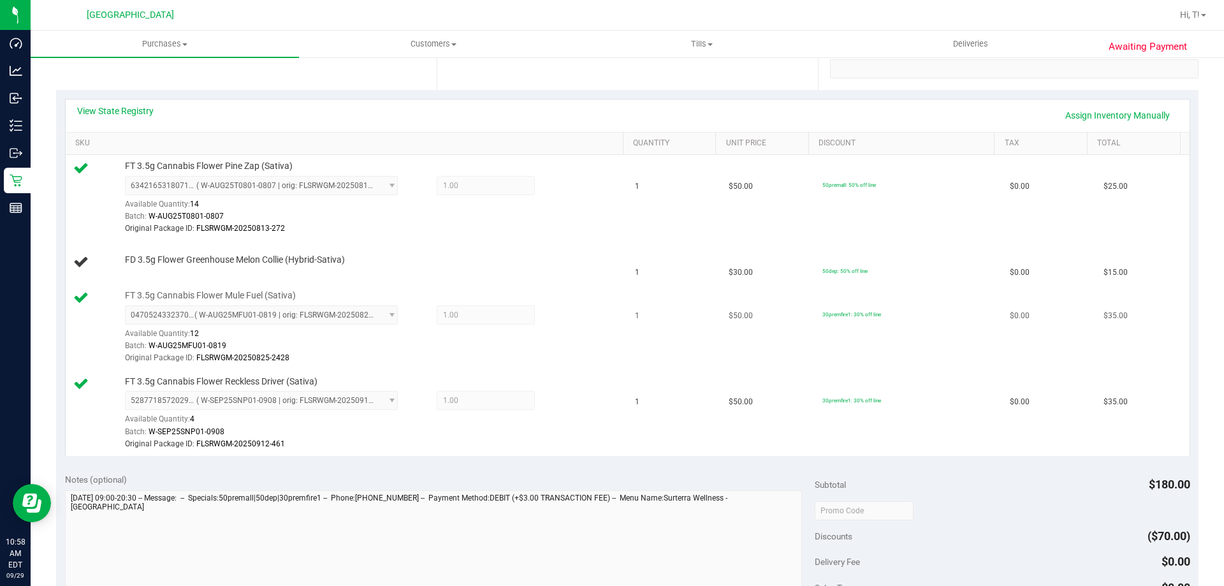
scroll to position [255, 0]
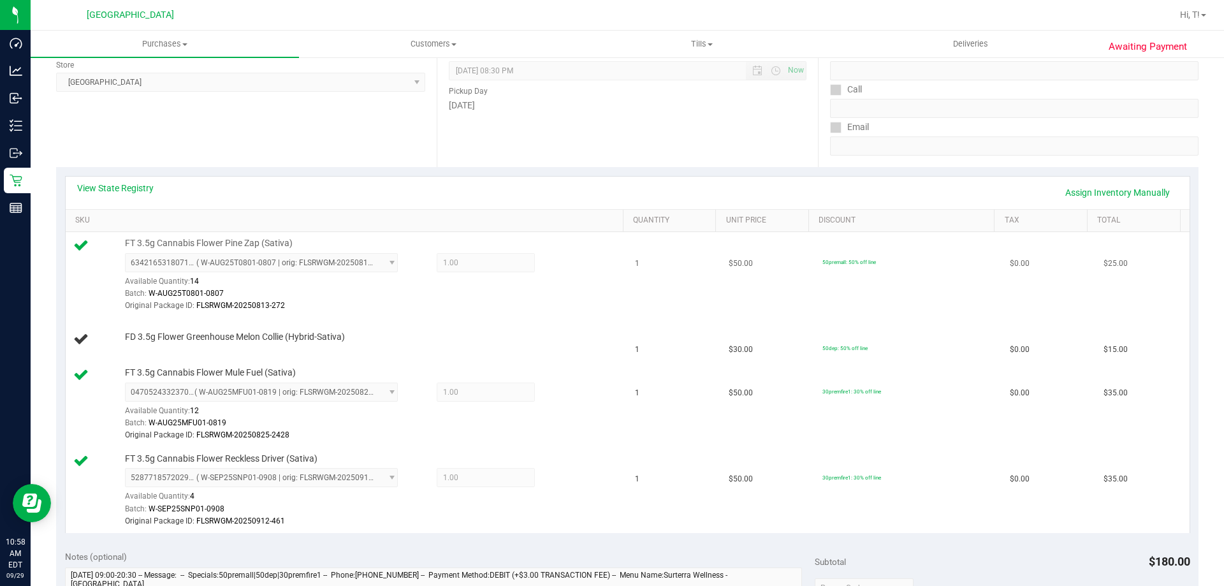
scroll to position [191, 0]
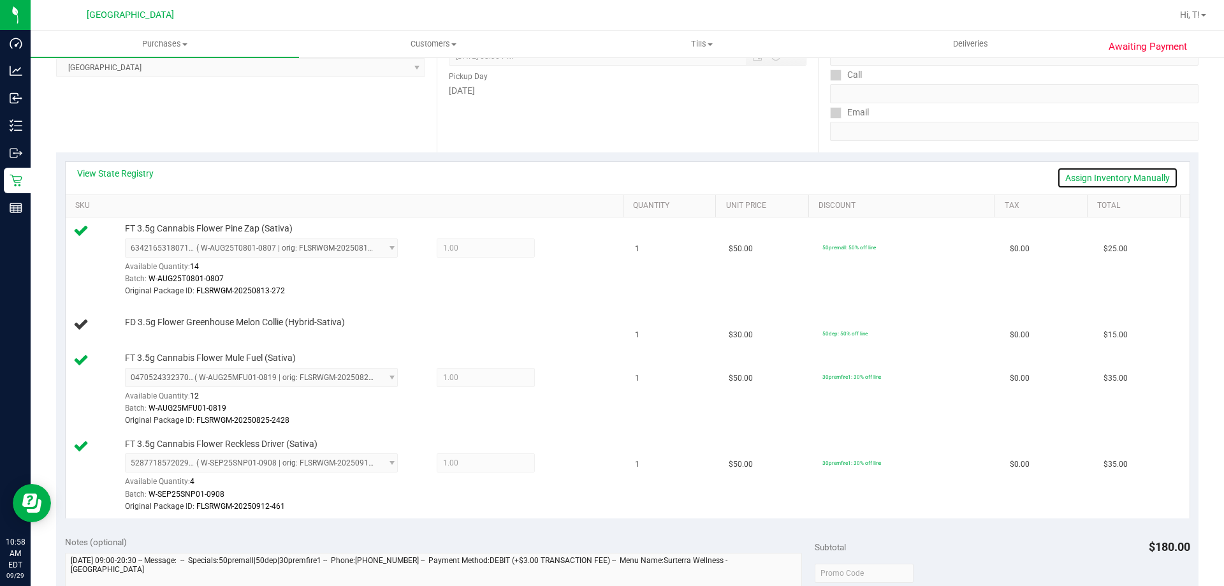
click at [1094, 179] on link "Assign Inventory Manually" at bounding box center [1117, 178] width 121 height 22
click at [173, 329] on div "Add Package" at bounding box center [371, 331] width 492 height 12
click at [163, 330] on link "Add Package" at bounding box center [148, 330] width 46 height 9
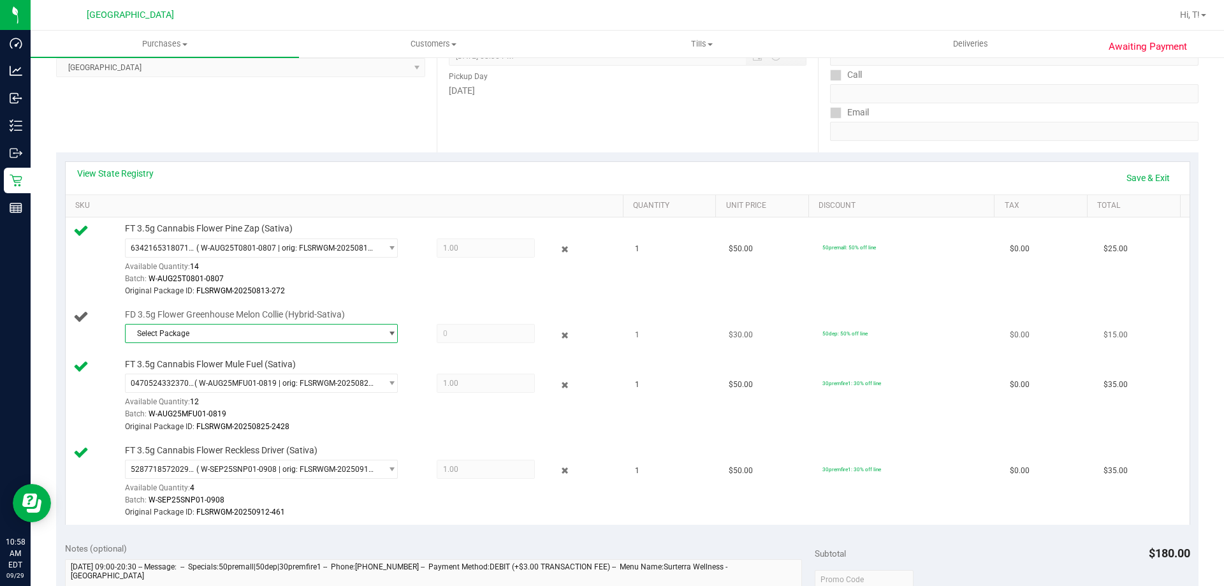
click at [252, 337] on span "Select Package" at bounding box center [254, 333] width 256 height 18
click at [277, 383] on span "( W-JUL25MEC01-0716 | orig: FLSRWGM-20250722-519 )" at bounding box center [304, 386] width 196 height 9
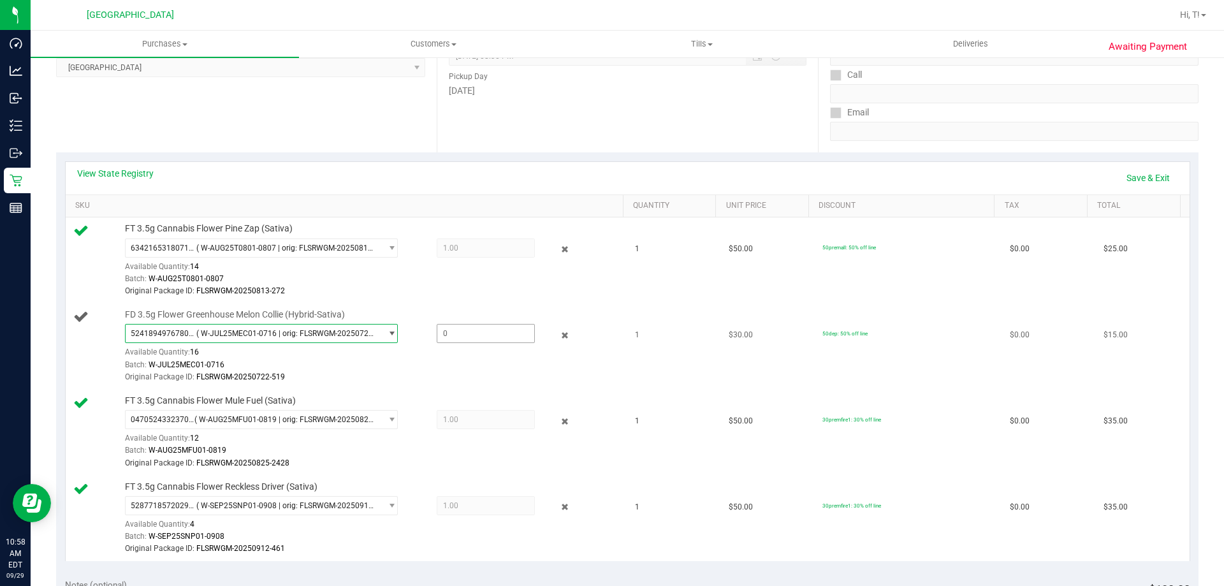
click at [458, 338] on span at bounding box center [486, 333] width 98 height 19
type input "1"
type input "1.0000"
click at [522, 384] on td "FD 3.5g Flower Greenhouse Melon Collie (Hybrid-Sativa) 5241894976780012 ( W-JUL…" at bounding box center [347, 346] width 562 height 86
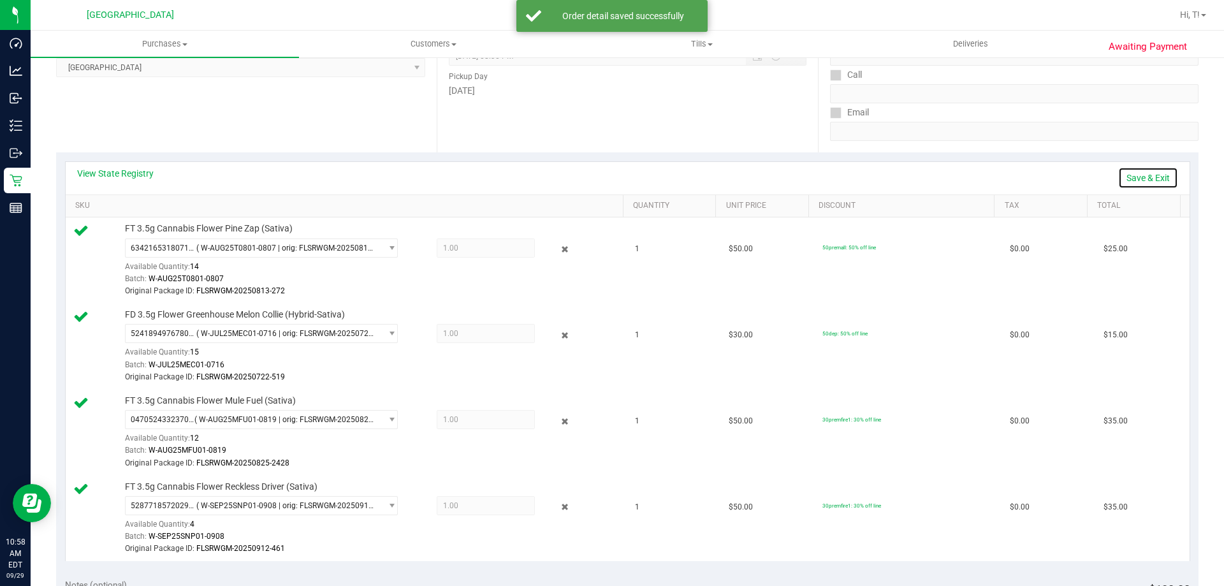
click at [1131, 181] on link "Save & Exit" at bounding box center [1148, 178] width 60 height 22
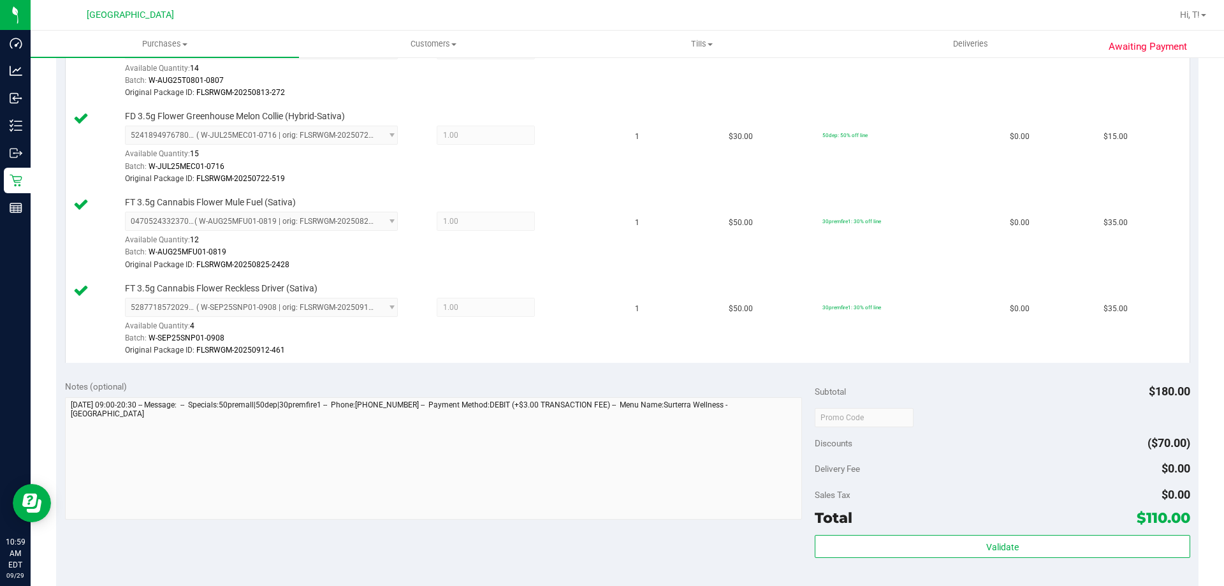
scroll to position [574, 0]
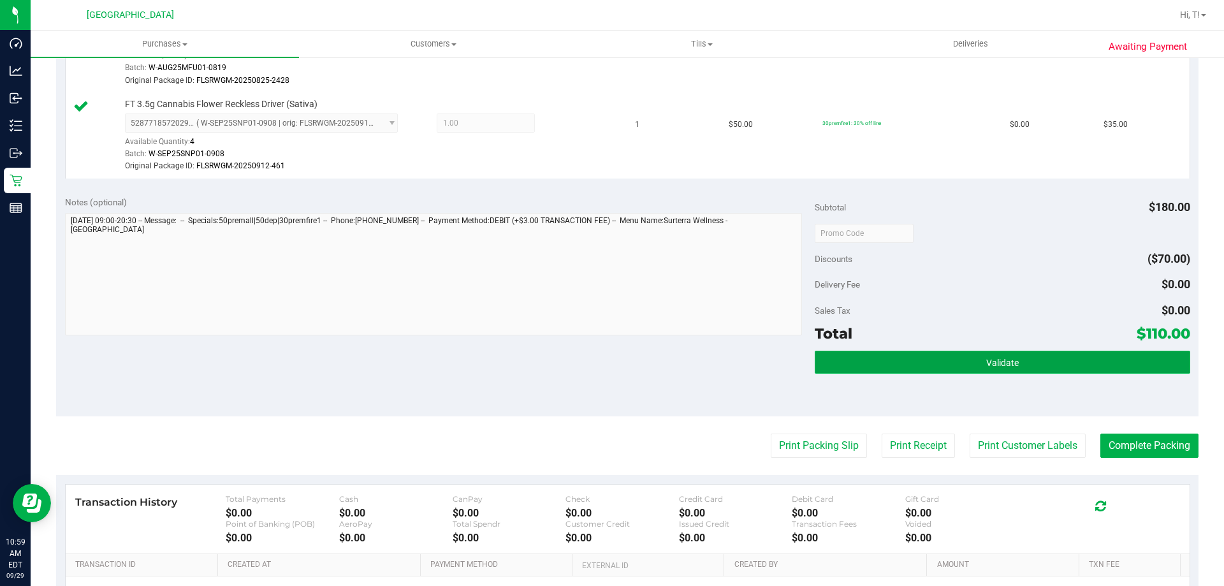
click at [981, 356] on button "Validate" at bounding box center [1001, 362] width 375 height 23
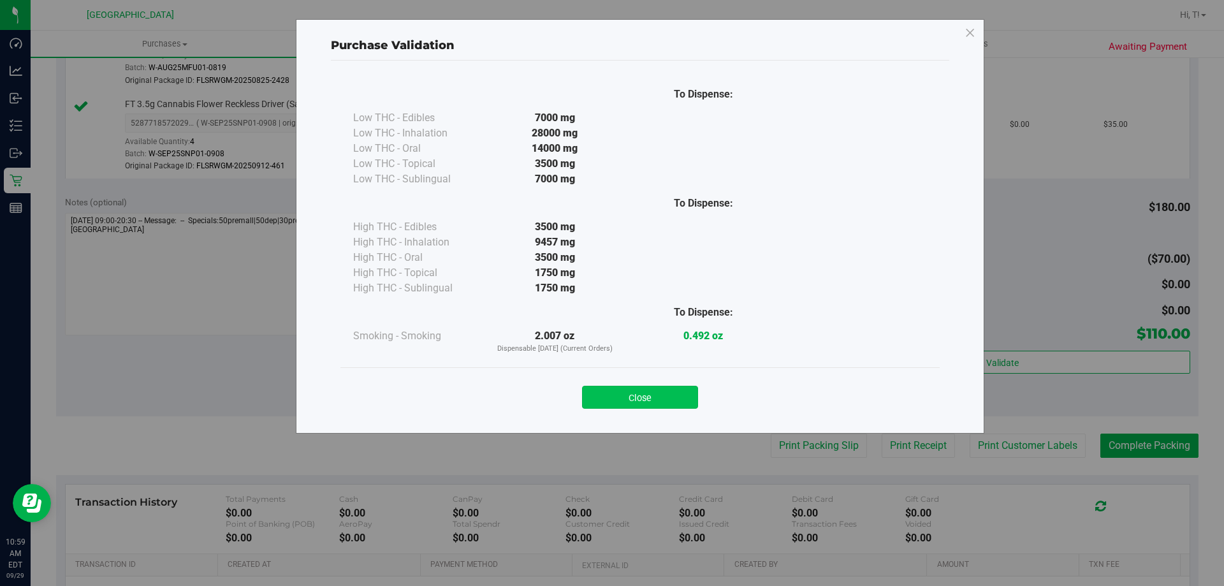
click at [632, 404] on button "Close" at bounding box center [640, 397] width 116 height 23
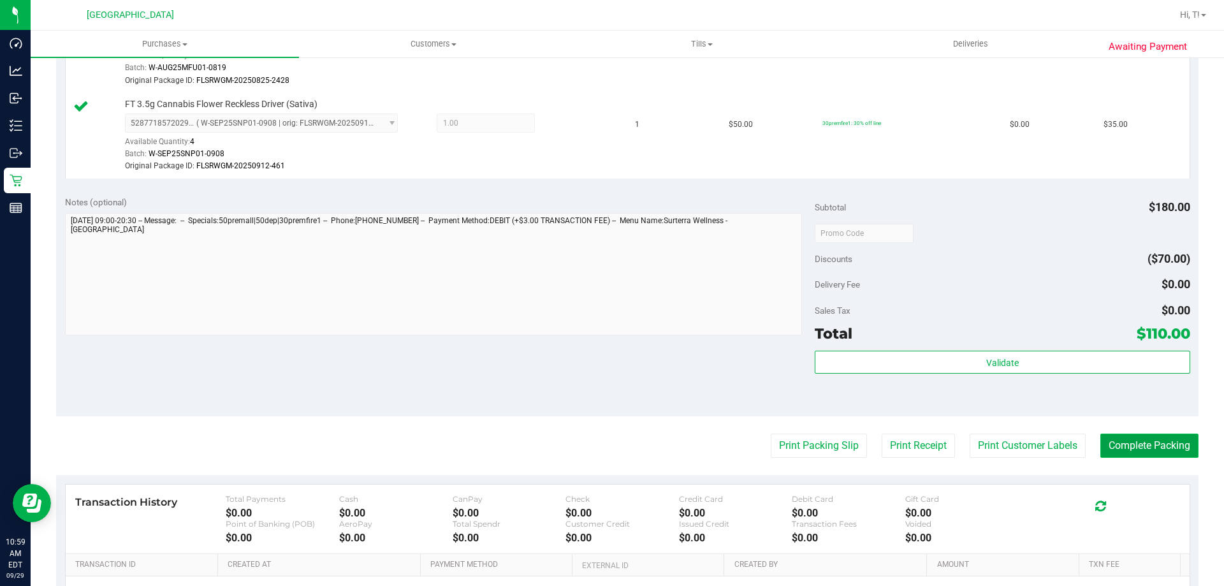
click at [1141, 440] on button "Complete Packing" at bounding box center [1149, 445] width 98 height 24
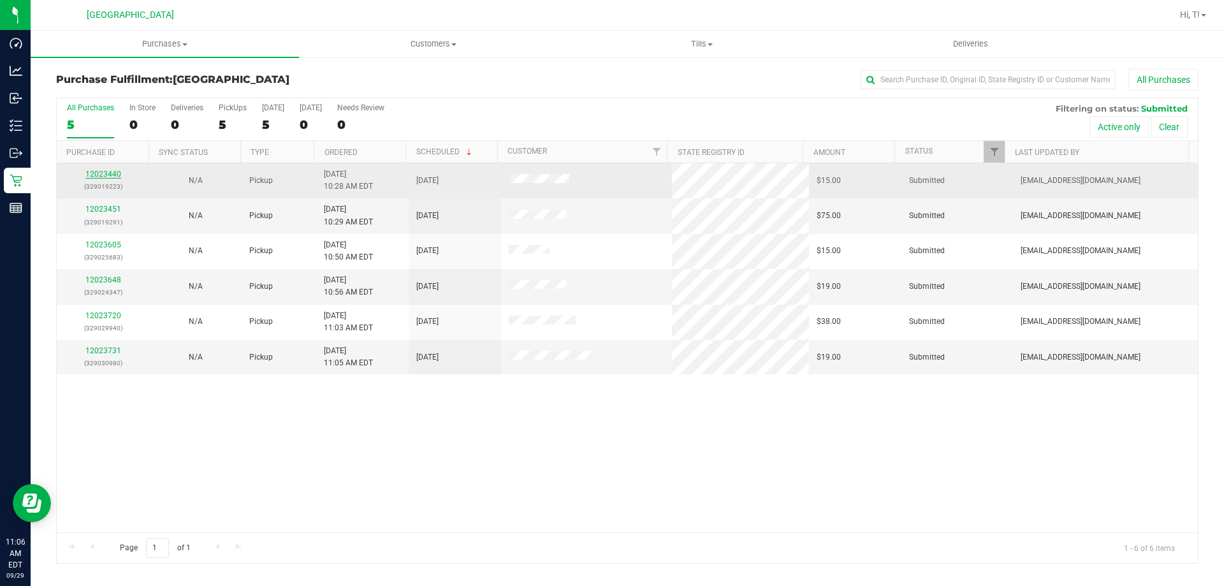
click at [109, 171] on link "12023440" at bounding box center [103, 174] width 36 height 9
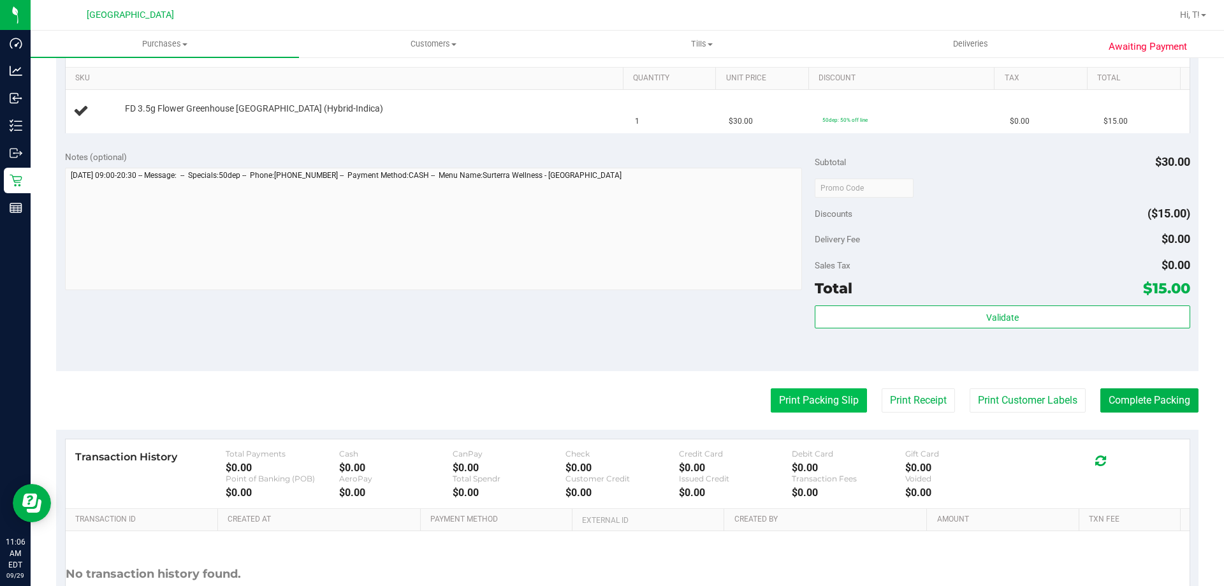
scroll to position [255, 0]
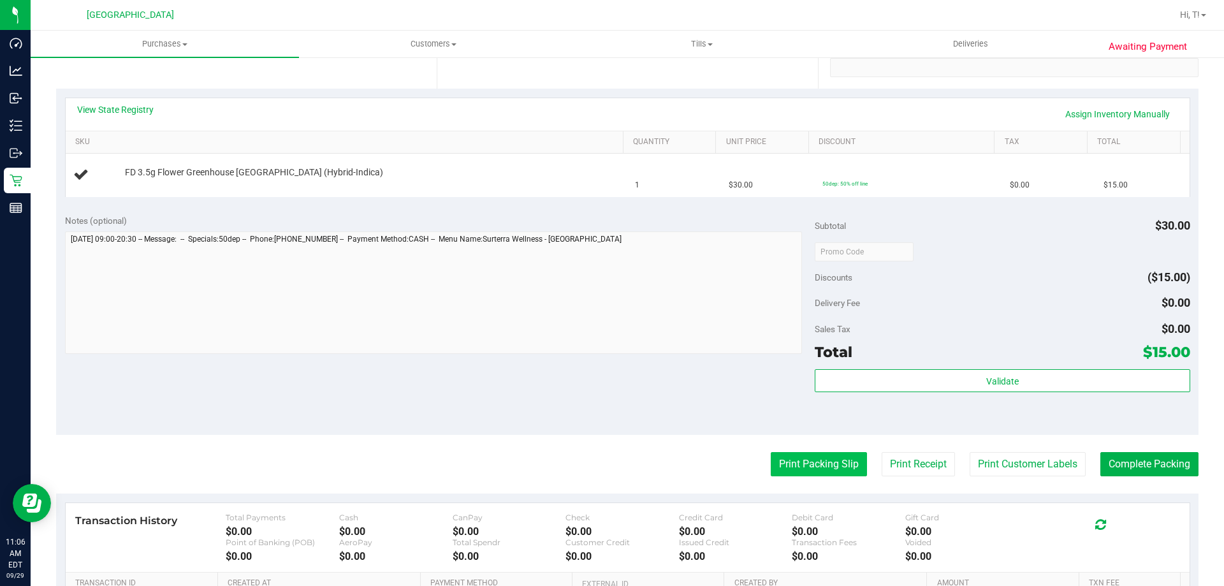
click at [842, 472] on button "Print Packing Slip" at bounding box center [818, 464] width 96 height 24
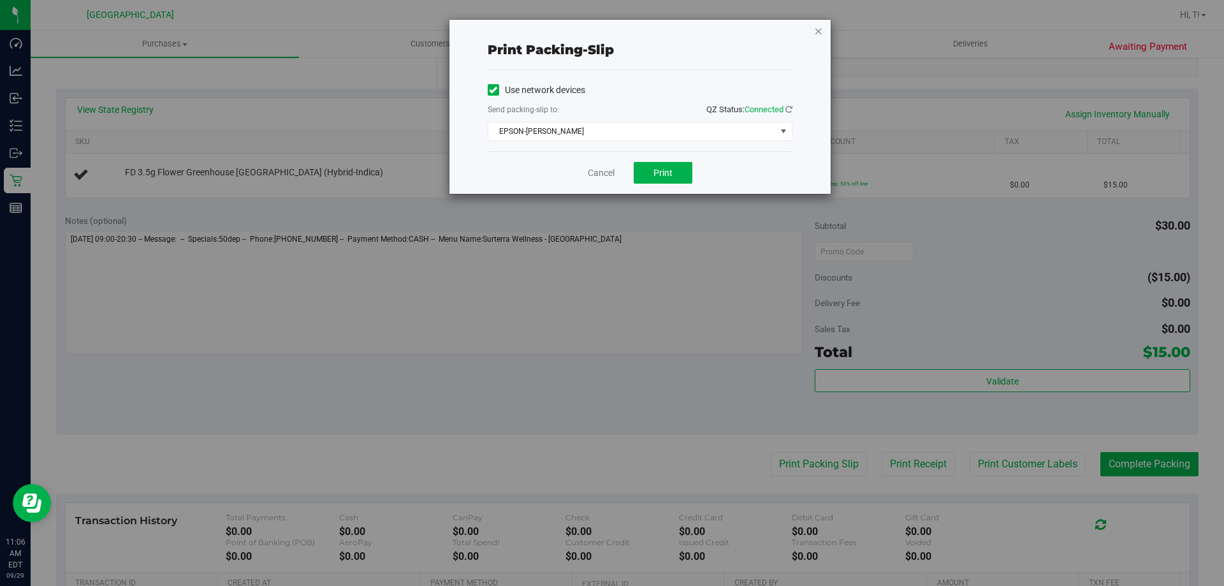
click at [821, 28] on icon "button" at bounding box center [818, 30] width 9 height 15
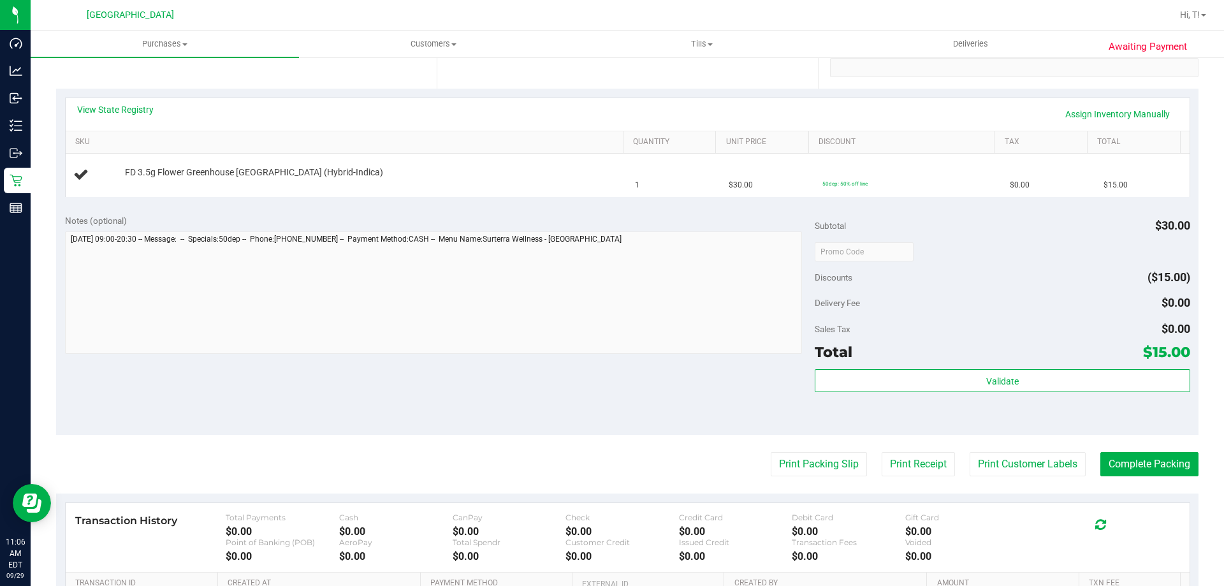
click at [737, 401] on div "Notes (optional) Subtotal $30.00 Discounts ($15.00) Delivery Fee $0.00 Sales Ta…" at bounding box center [627, 319] width 1142 height 229
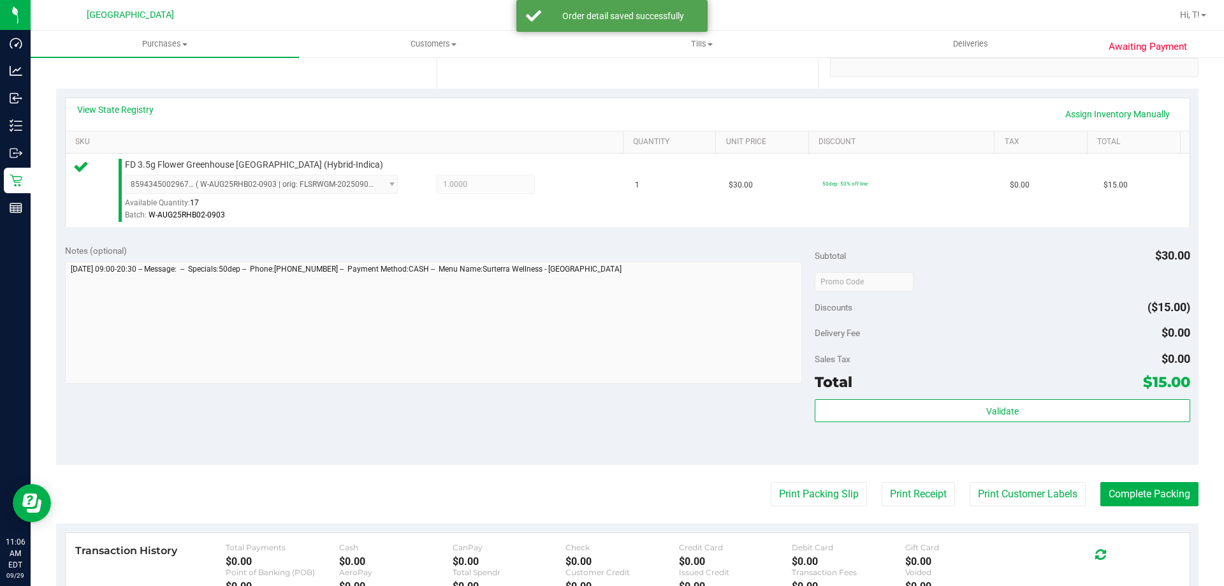
click at [1024, 397] on div "Subtotal $30.00 Discounts ($15.00) Delivery Fee $0.00 Sales Tax $0.00 Total $15…" at bounding box center [1001, 350] width 375 height 212
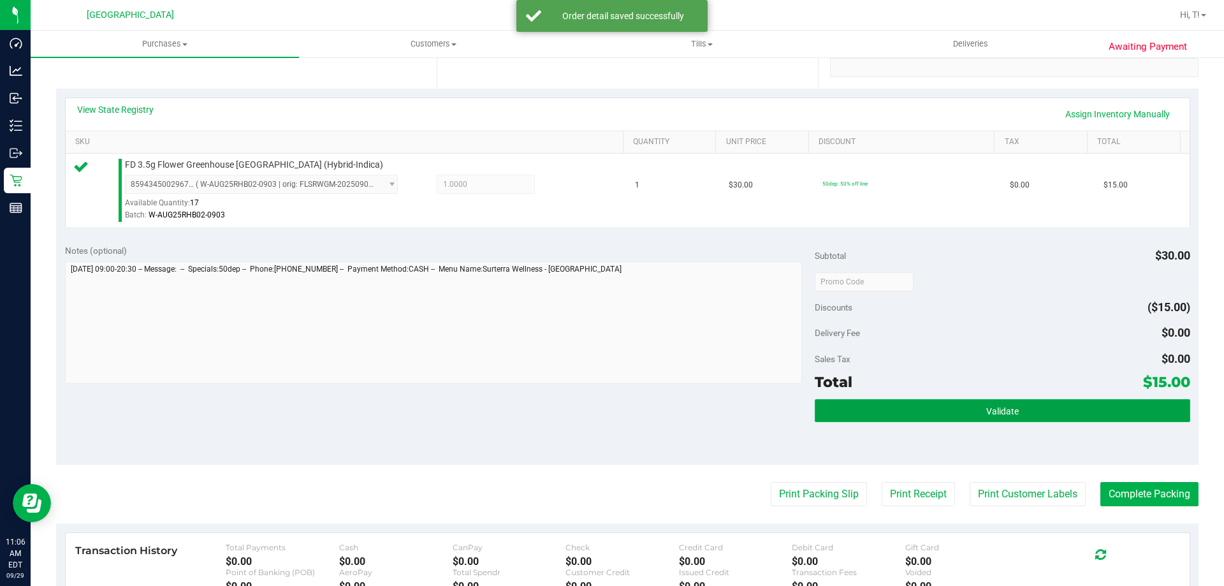
click at [1013, 409] on button "Validate" at bounding box center [1001, 410] width 375 height 23
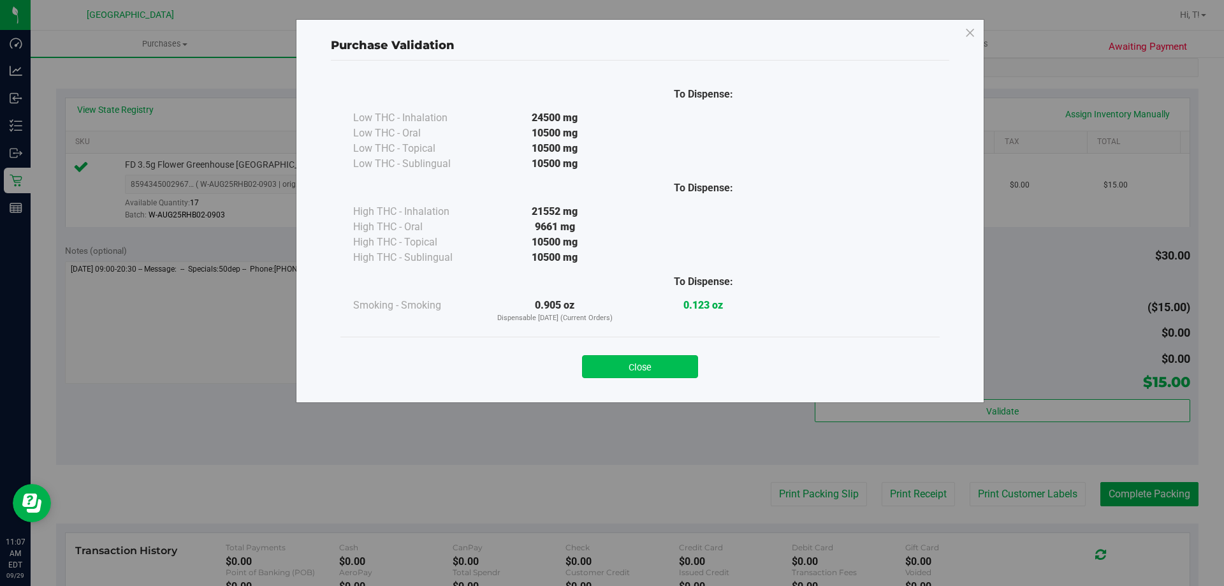
click at [632, 375] on button "Close" at bounding box center [640, 366] width 116 height 23
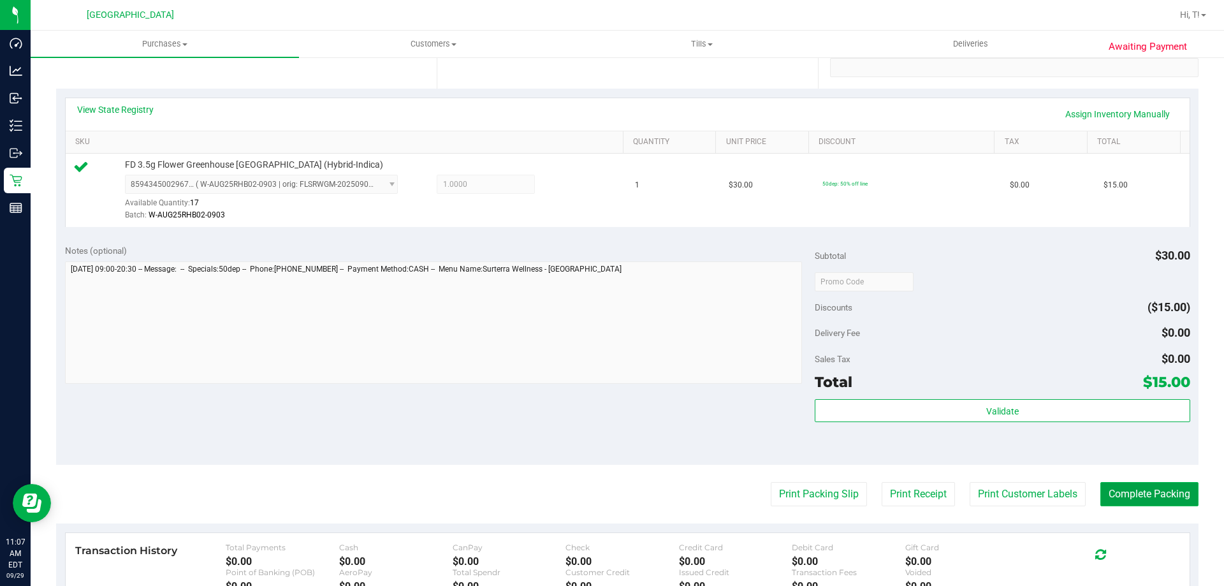
click at [1136, 487] on button "Complete Packing" at bounding box center [1149, 494] width 98 height 24
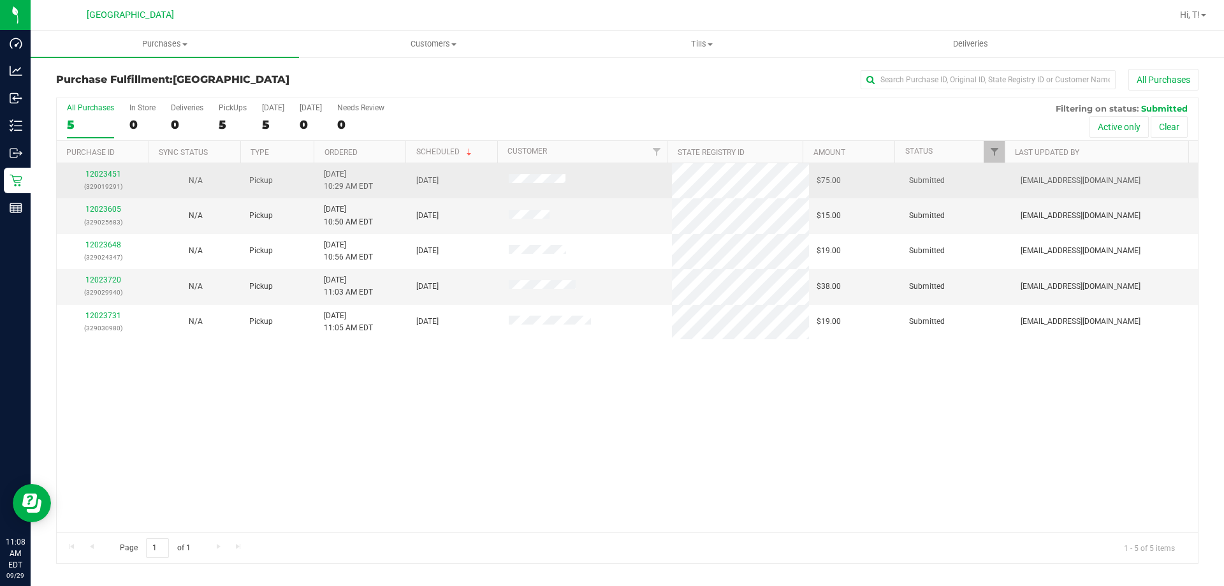
click at [99, 163] on td "12023451 (329019291)" at bounding box center [103, 180] width 92 height 35
click at [97, 171] on link "12023451" at bounding box center [103, 174] width 36 height 9
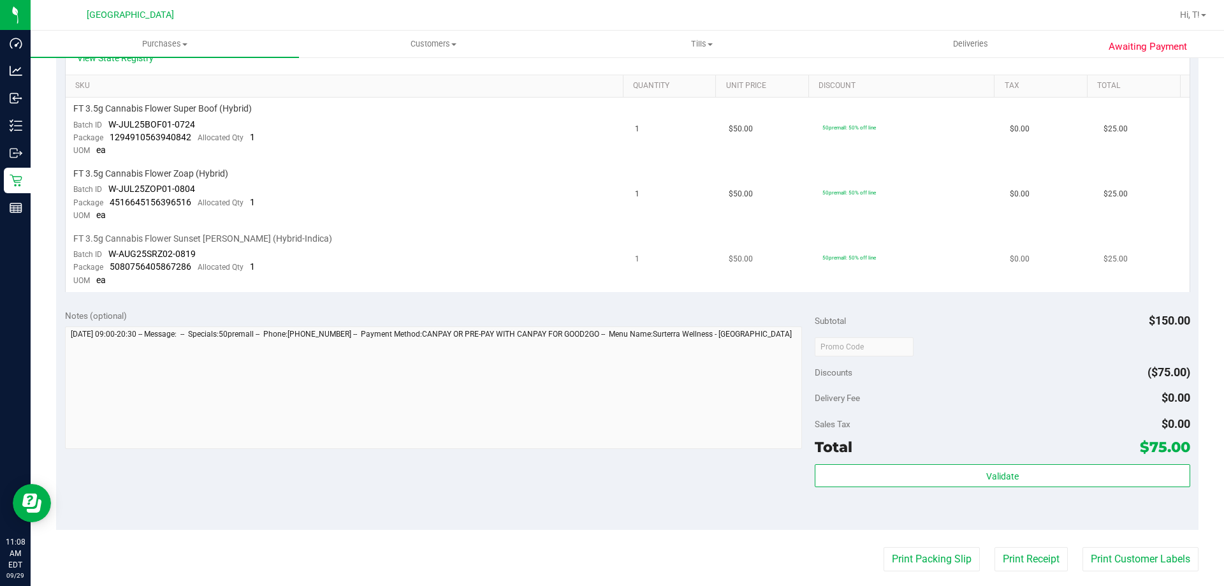
scroll to position [191, 0]
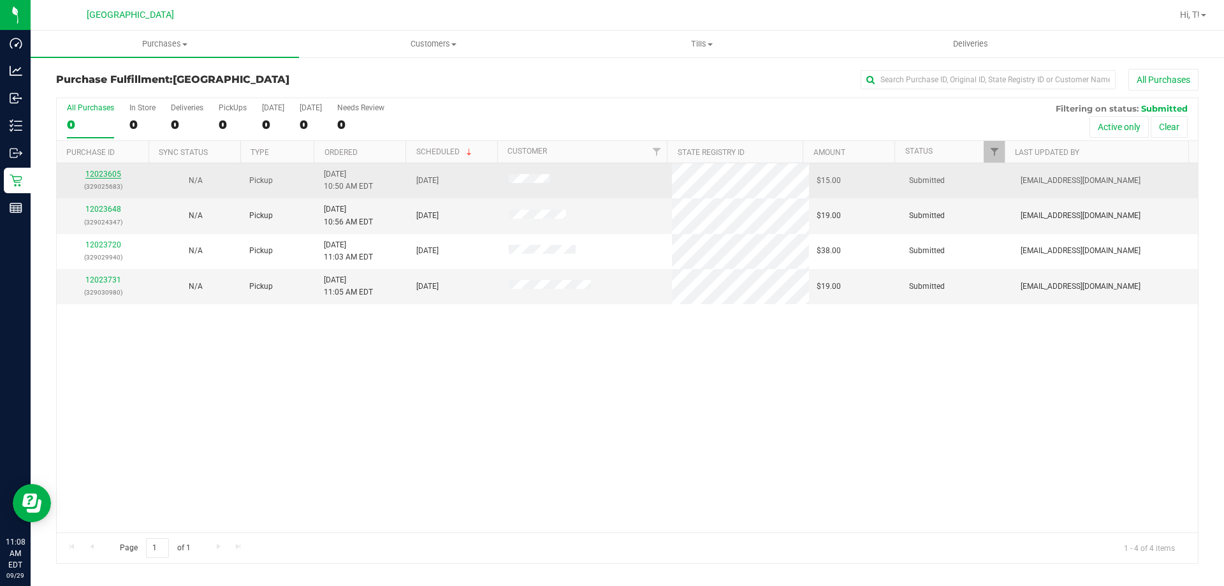
click at [87, 174] on link "12023605" at bounding box center [103, 174] width 36 height 9
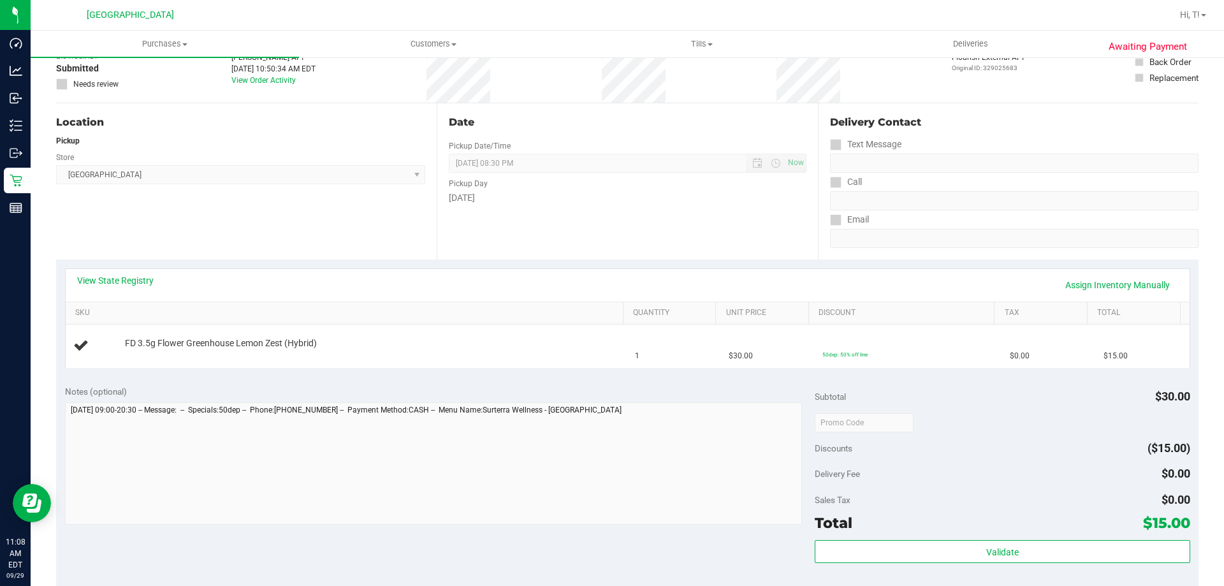
scroll to position [255, 0]
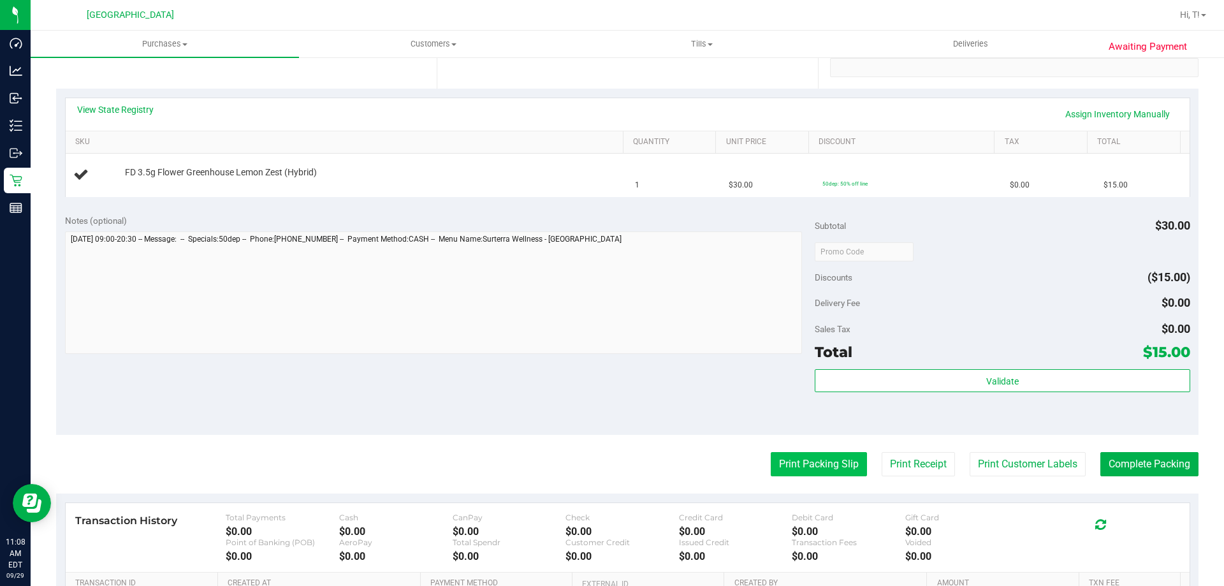
click at [811, 475] on button "Print Packing Slip" at bounding box center [818, 464] width 96 height 24
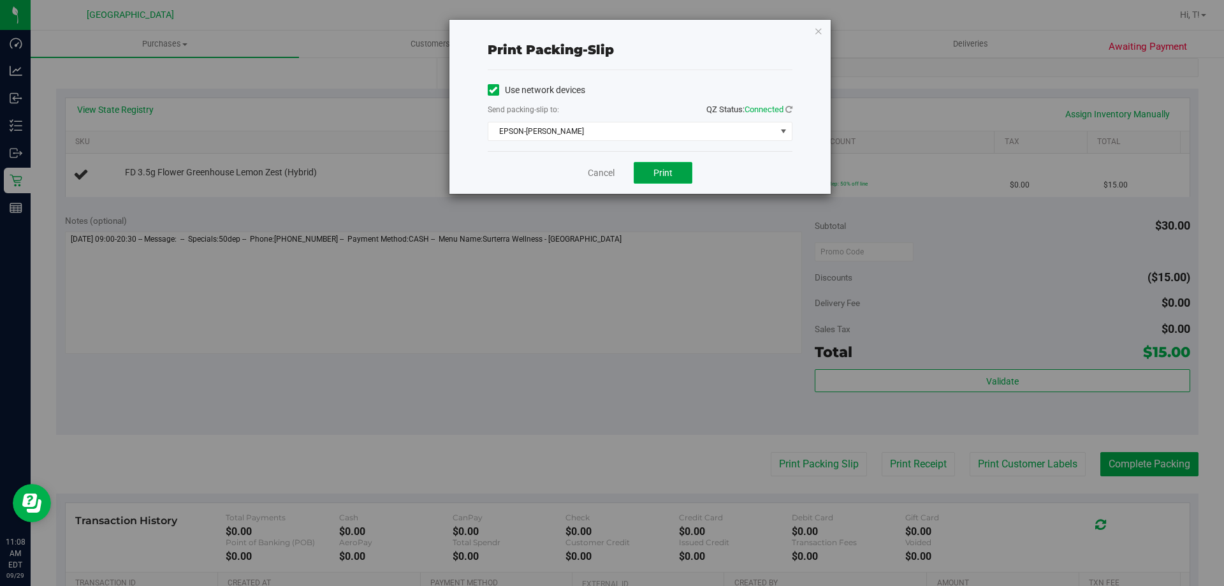
click at [662, 168] on span "Print" at bounding box center [662, 173] width 19 height 10
click at [594, 173] on link "Cancel" at bounding box center [601, 172] width 27 height 13
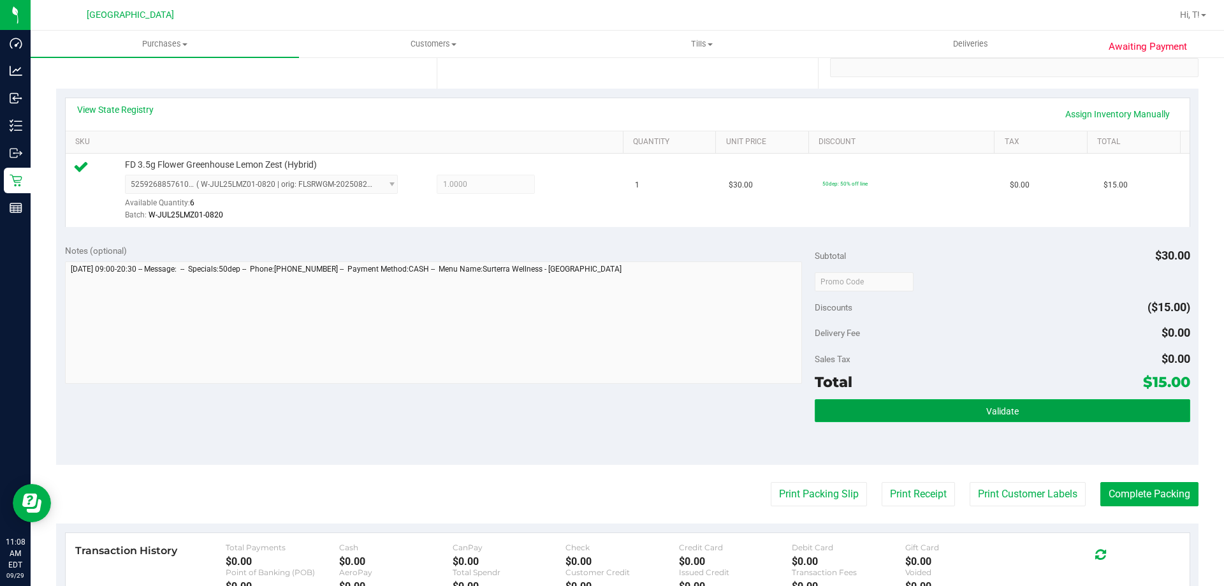
click at [993, 413] on span "Validate" at bounding box center [1002, 411] width 33 height 10
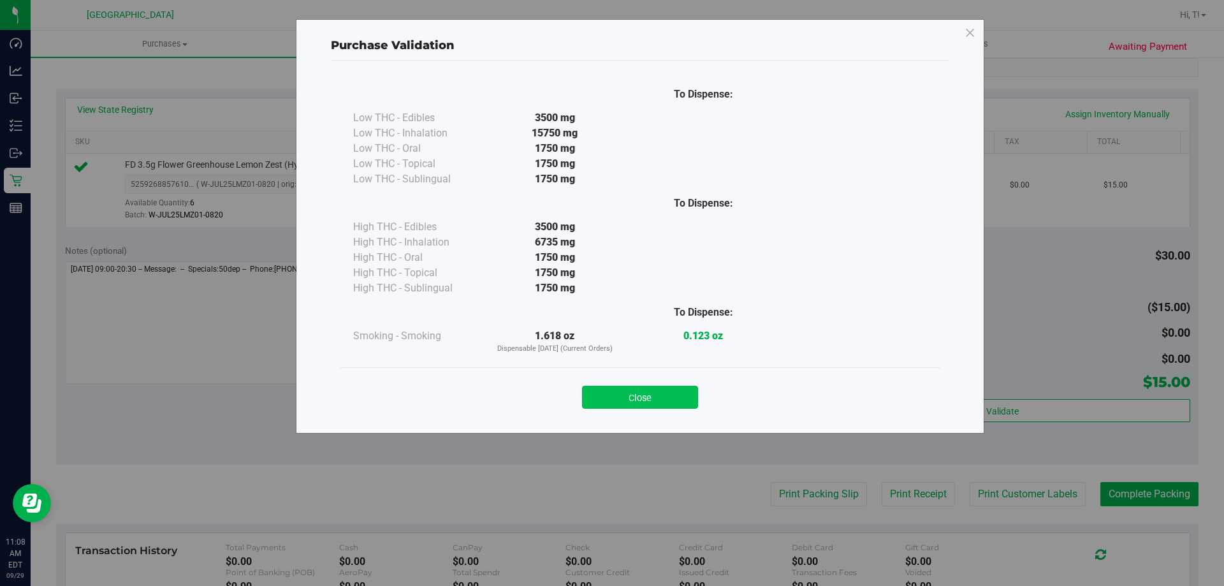
click at [633, 394] on button "Close" at bounding box center [640, 397] width 116 height 23
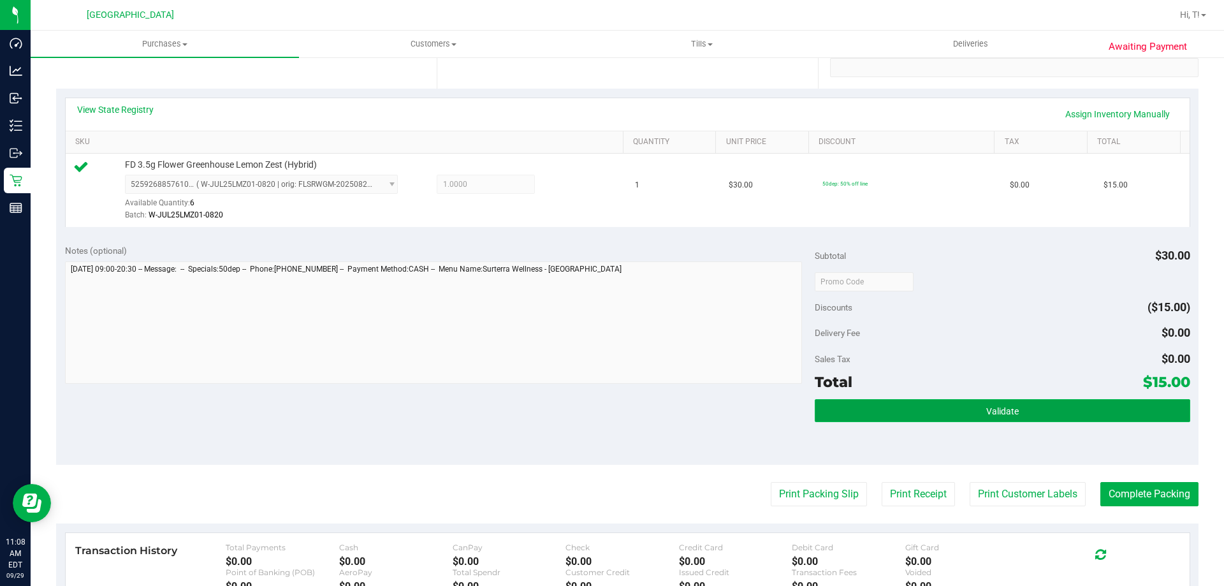
click at [976, 414] on button "Validate" at bounding box center [1001, 410] width 375 height 23
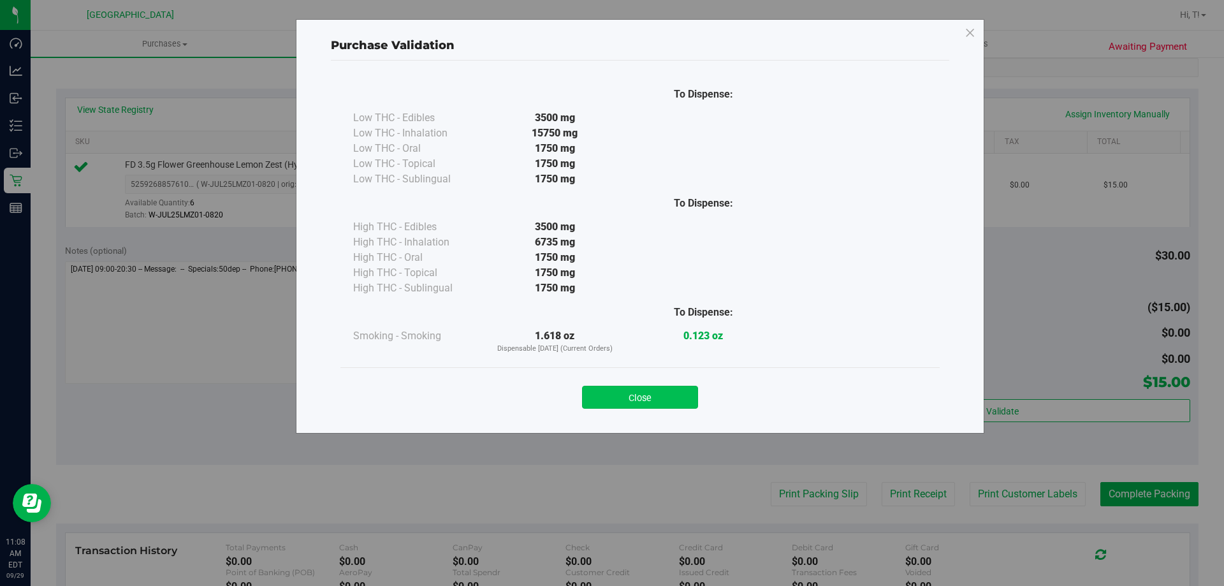
click at [641, 400] on button "Close" at bounding box center [640, 397] width 116 height 23
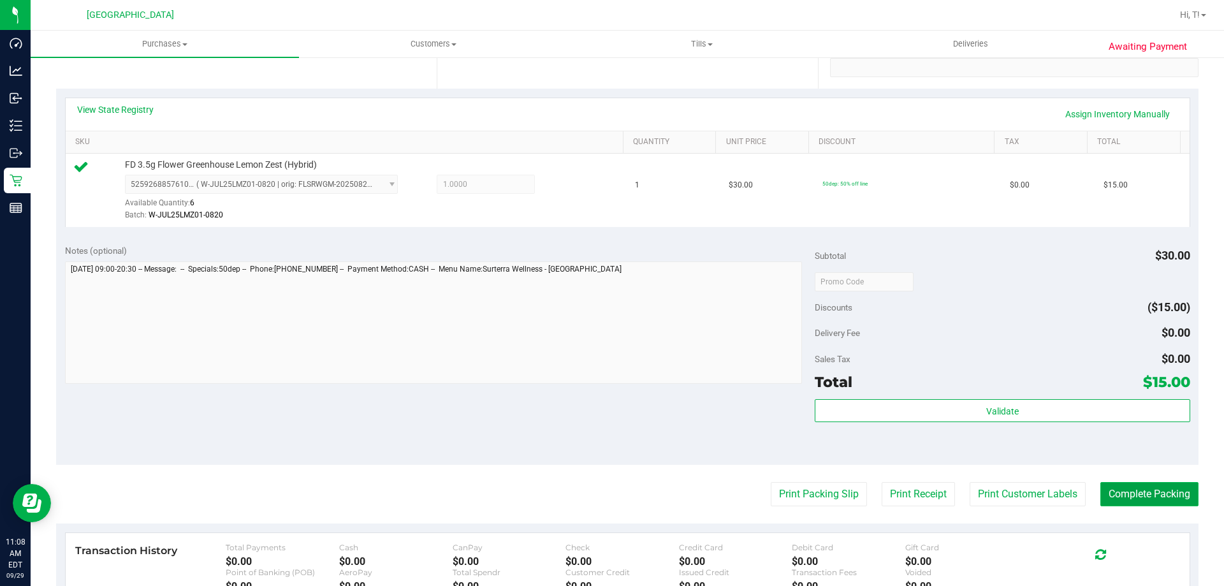
click at [1150, 492] on button "Complete Packing" at bounding box center [1149, 494] width 98 height 24
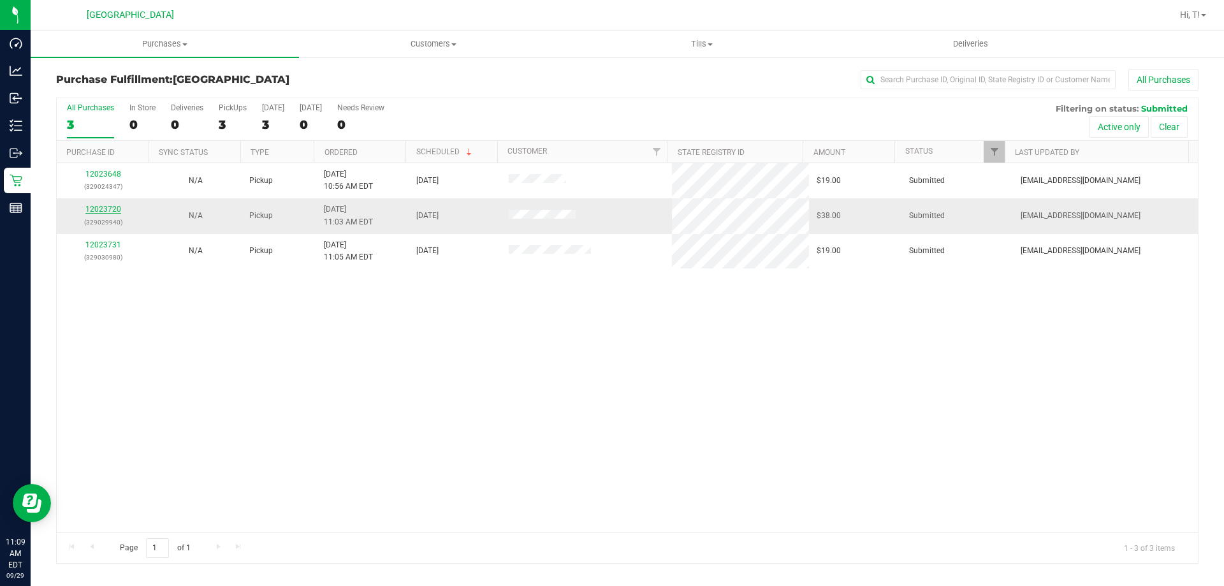
click at [103, 206] on link "12023720" at bounding box center [103, 209] width 36 height 9
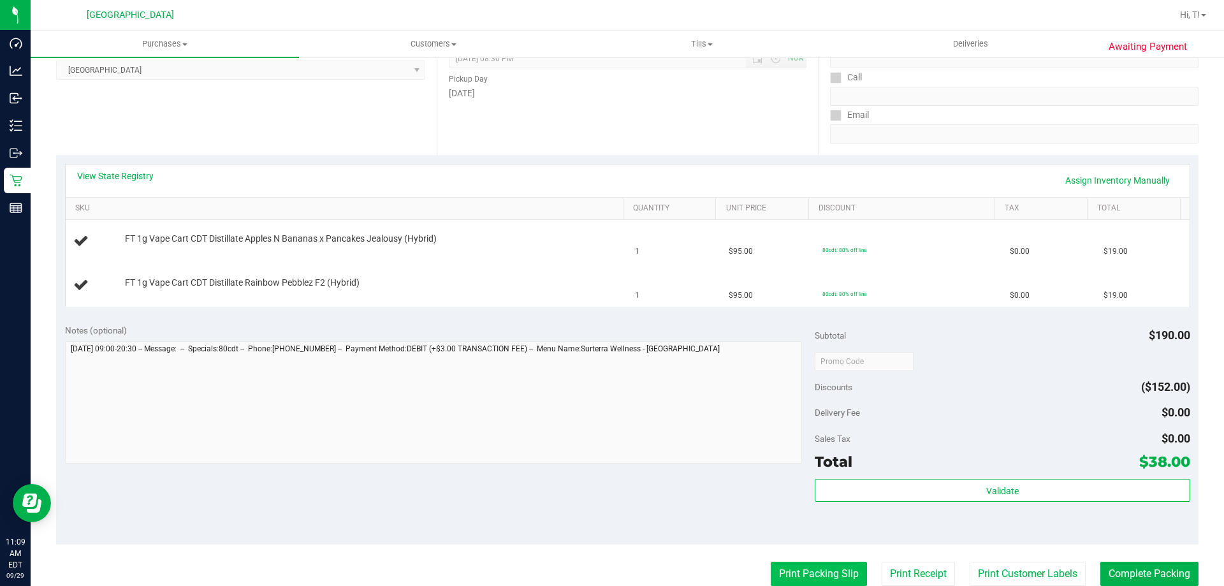
scroll to position [319, 0]
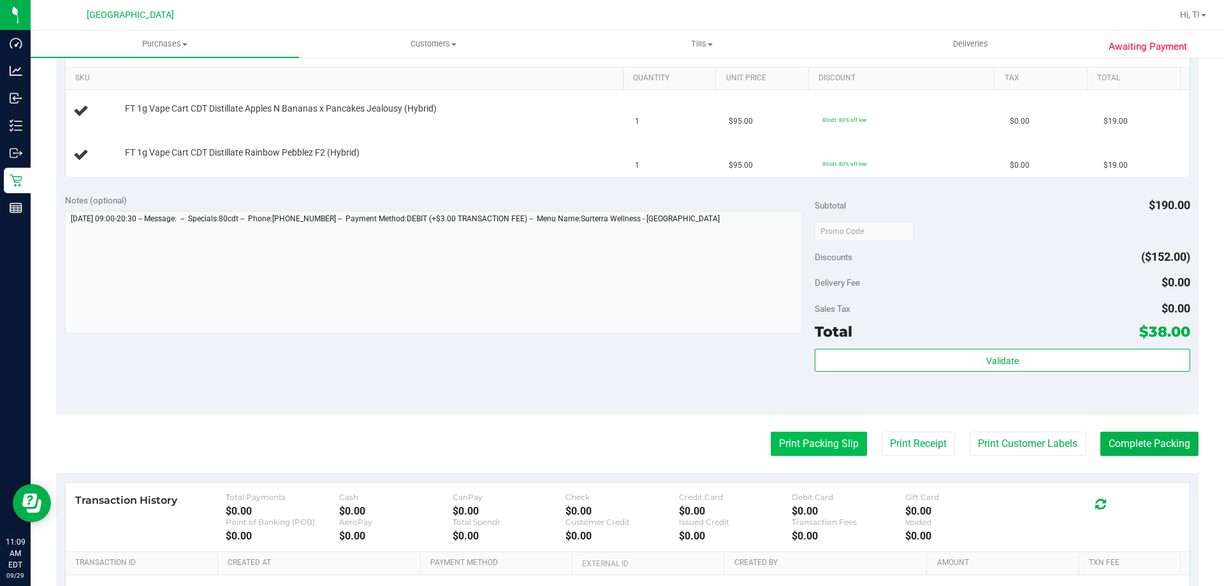
click at [839, 440] on button "Print Packing Slip" at bounding box center [818, 443] width 96 height 24
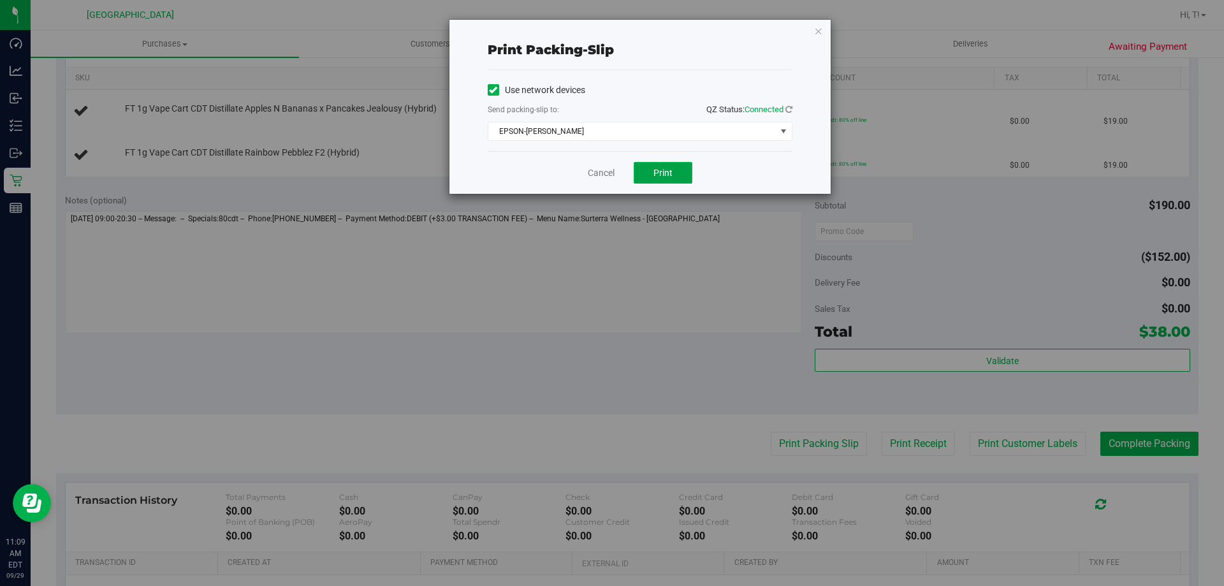
click at [675, 177] on button "Print" at bounding box center [662, 173] width 59 height 22
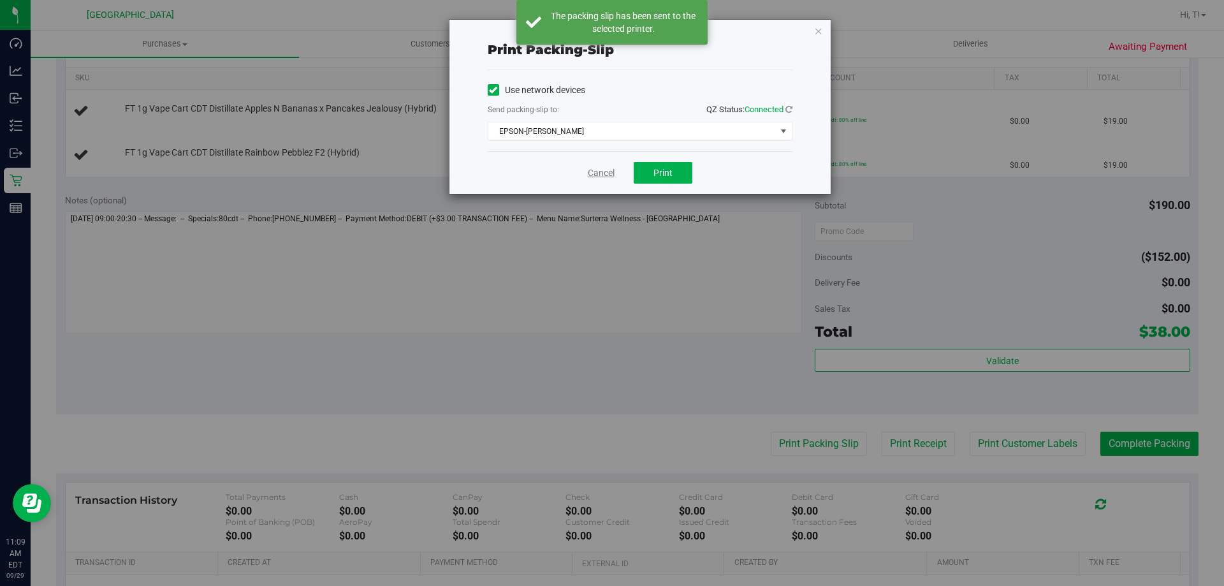
click at [591, 171] on link "Cancel" at bounding box center [601, 172] width 27 height 13
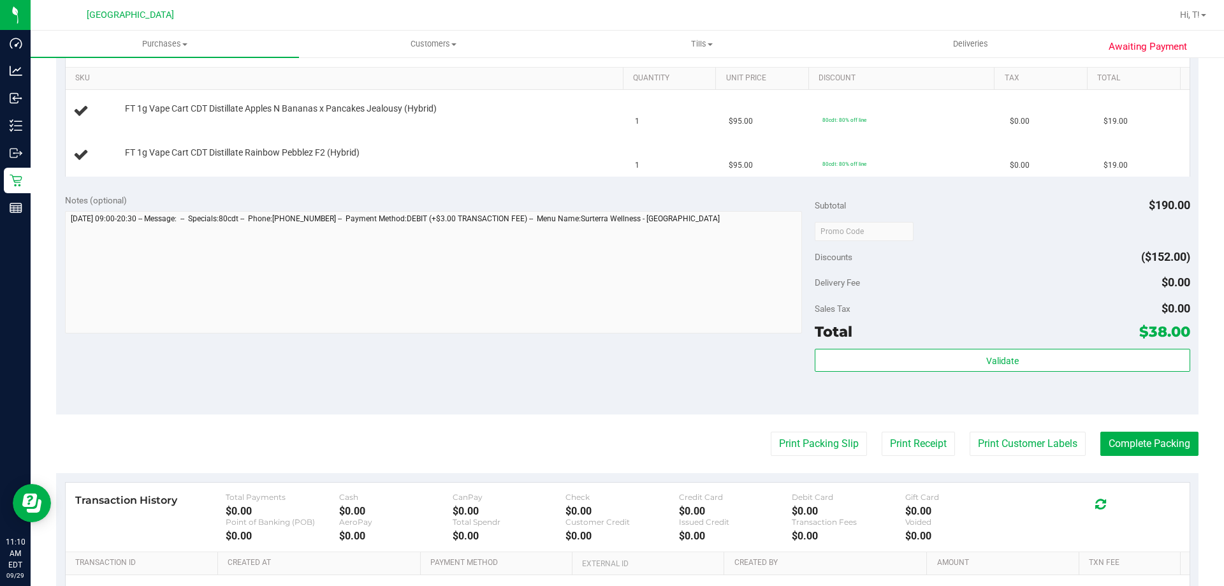
click at [470, 395] on div "Notes (optional) Subtotal $190.00 Discounts ($152.00) Delivery Fee $0.00 Sales …" at bounding box center [627, 299] width 1142 height 229
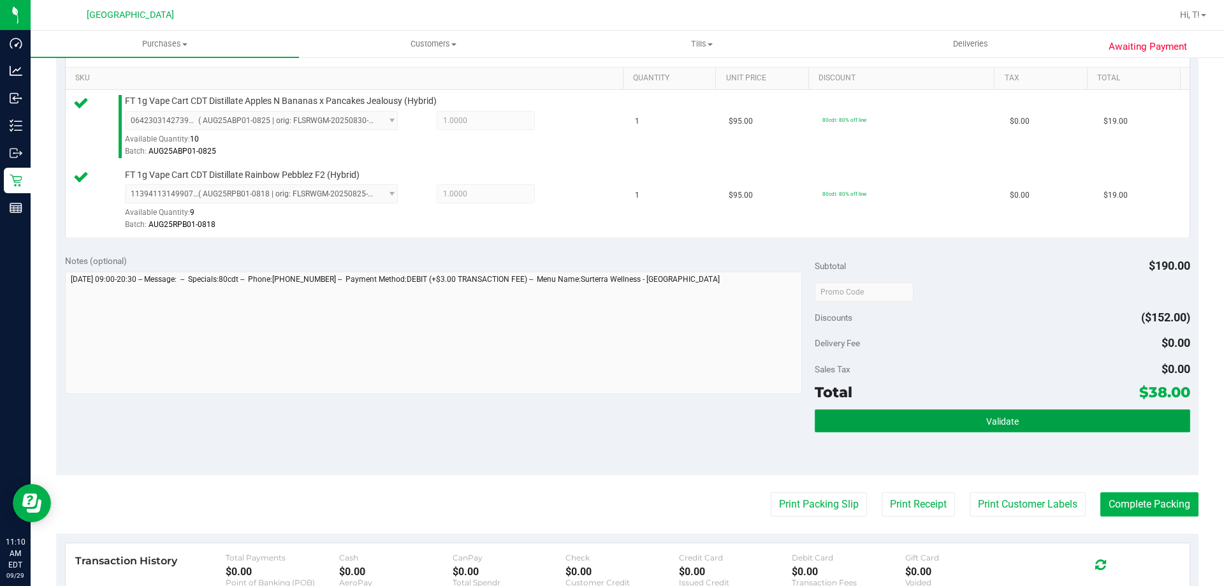
click at [1011, 430] on button "Validate" at bounding box center [1001, 420] width 375 height 23
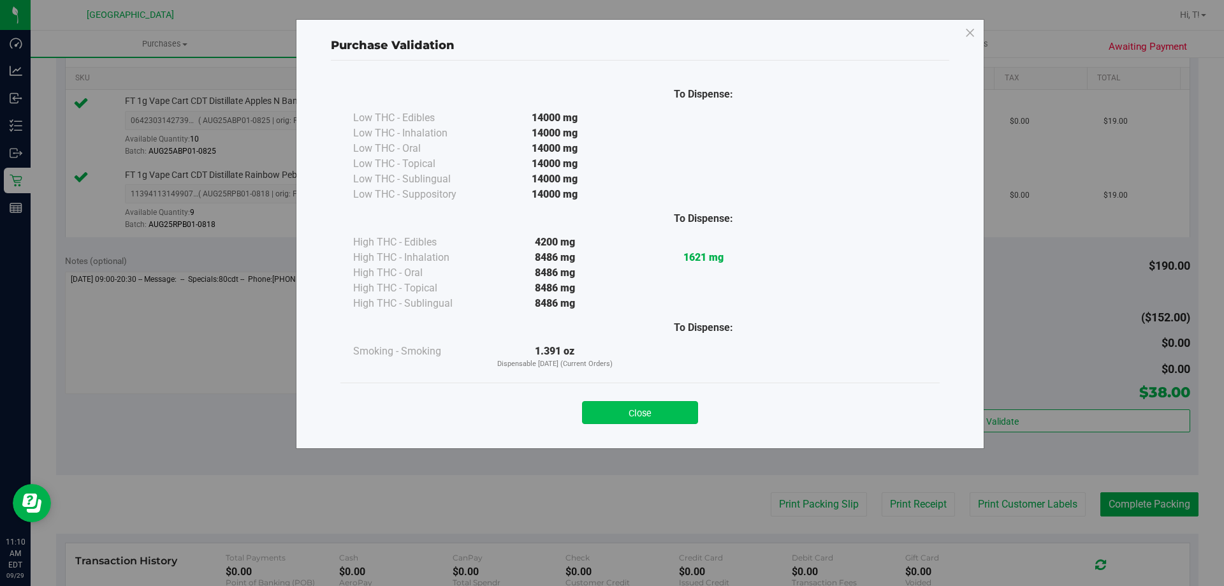
click at [648, 414] on button "Close" at bounding box center [640, 412] width 116 height 23
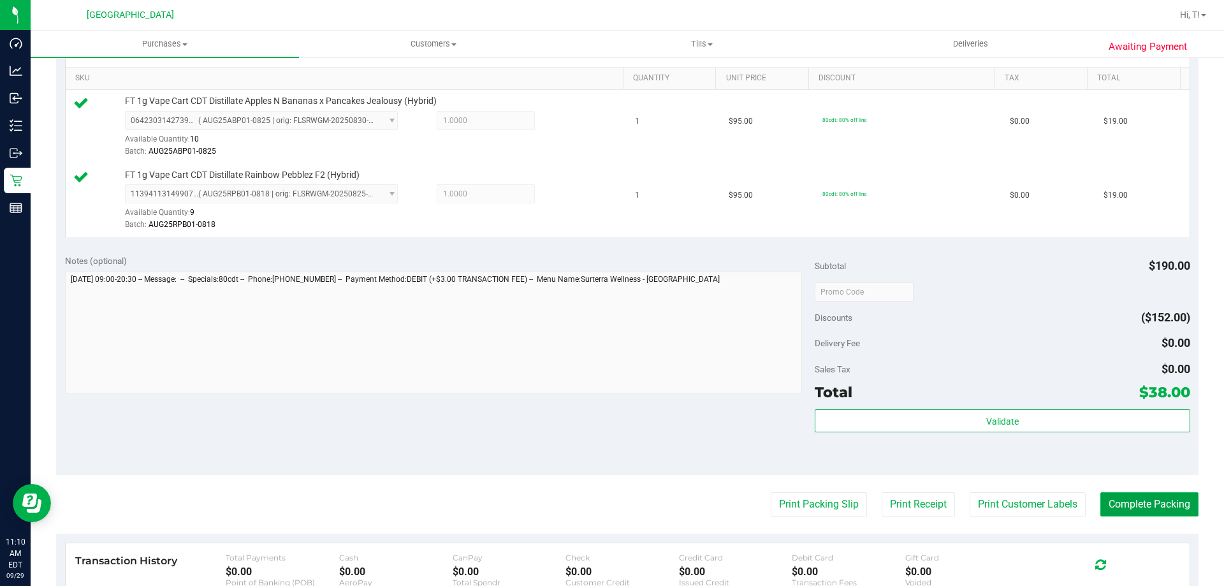
click at [1148, 509] on button "Complete Packing" at bounding box center [1149, 504] width 98 height 24
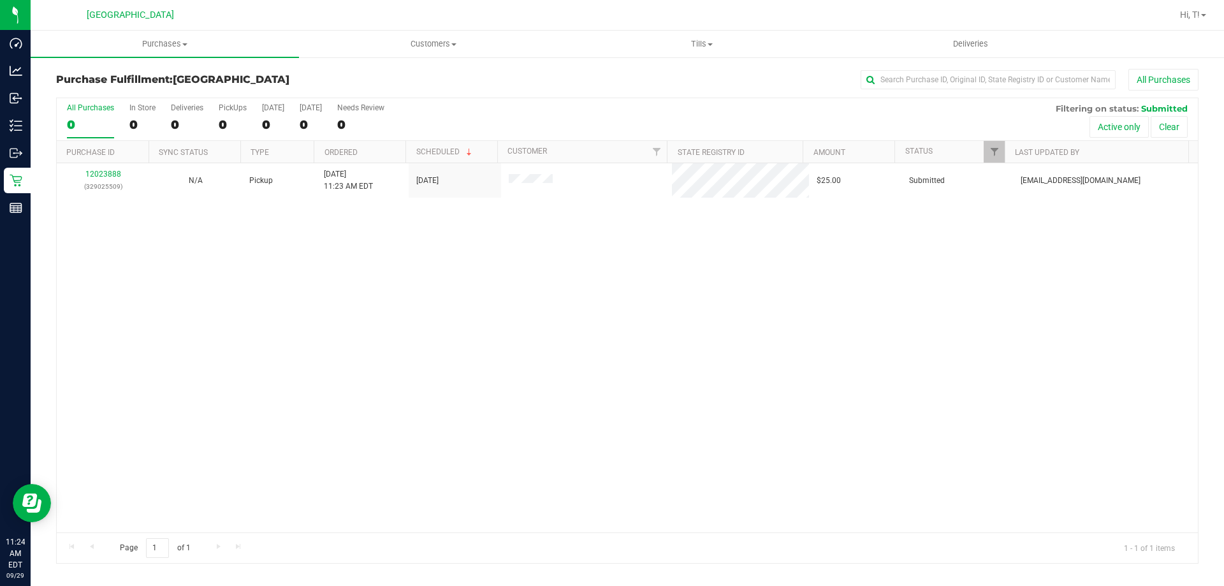
click at [236, 281] on div "12023888 (329025509) N/A Pickup 9/29/2025 11:23 AM EDT 9/29/2025 $25.00 Submitt…" at bounding box center [627, 347] width 1141 height 369
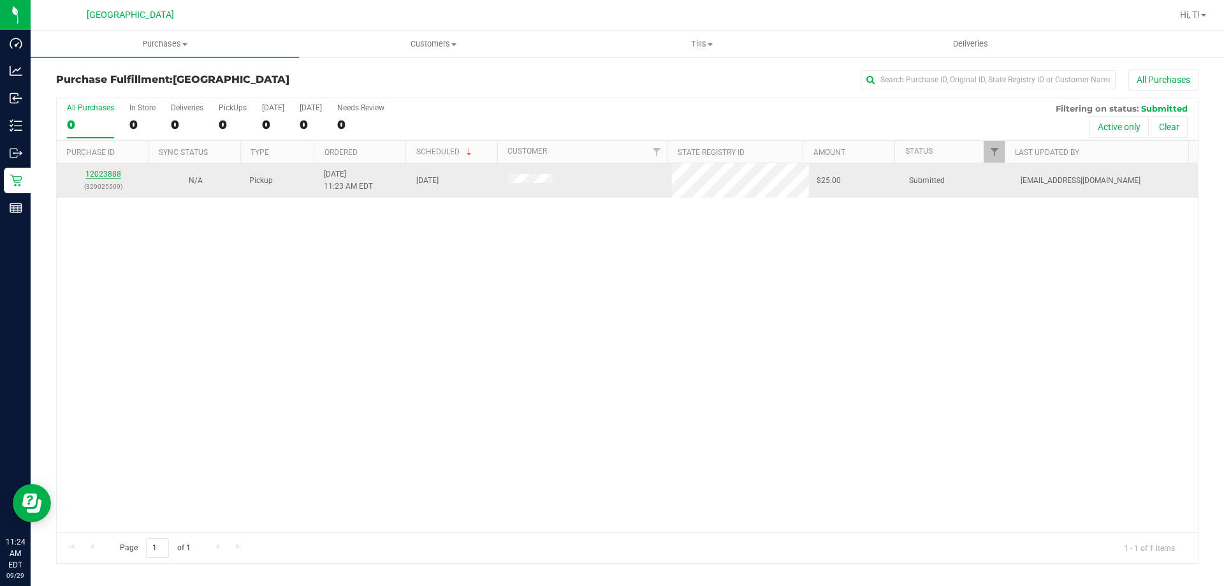
click at [96, 173] on link "12023888" at bounding box center [103, 174] width 36 height 9
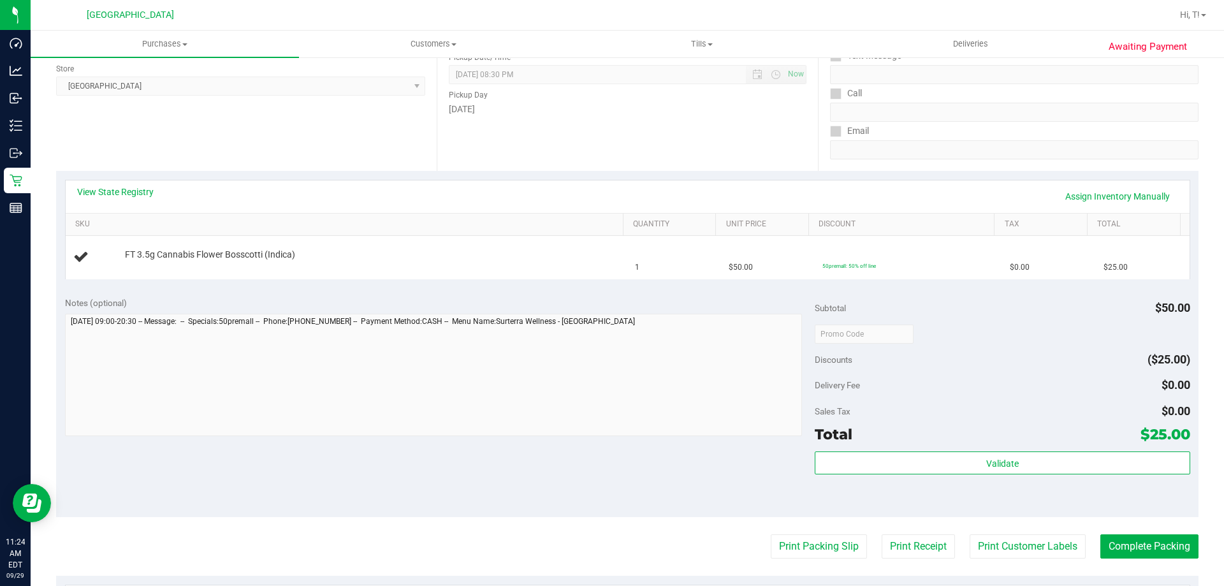
scroll to position [191, 0]
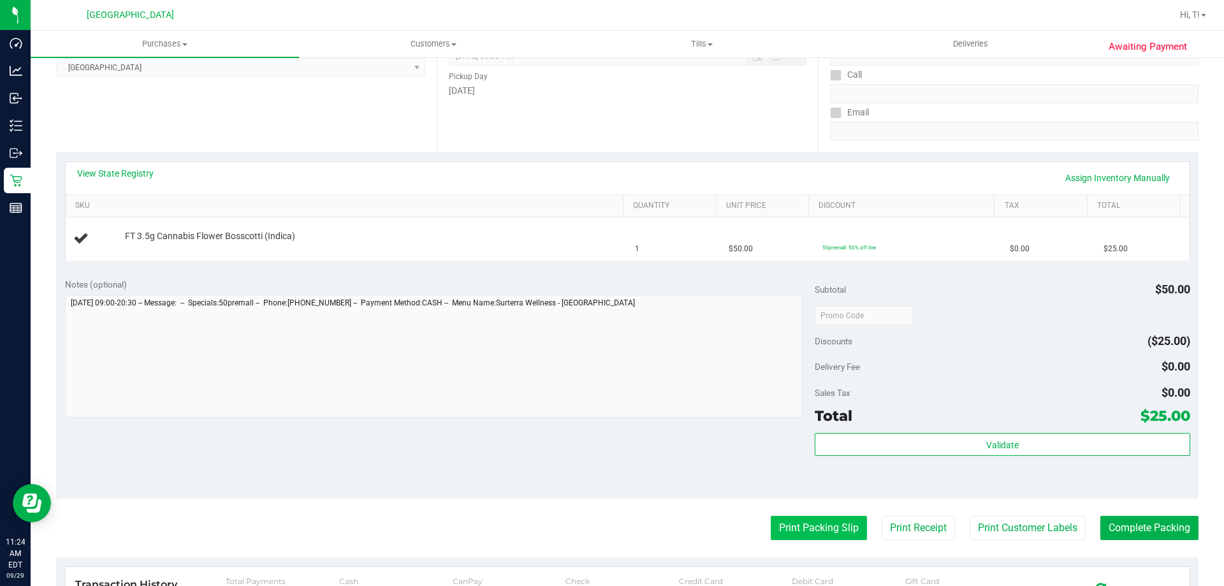
click at [781, 527] on button "Print Packing Slip" at bounding box center [818, 528] width 96 height 24
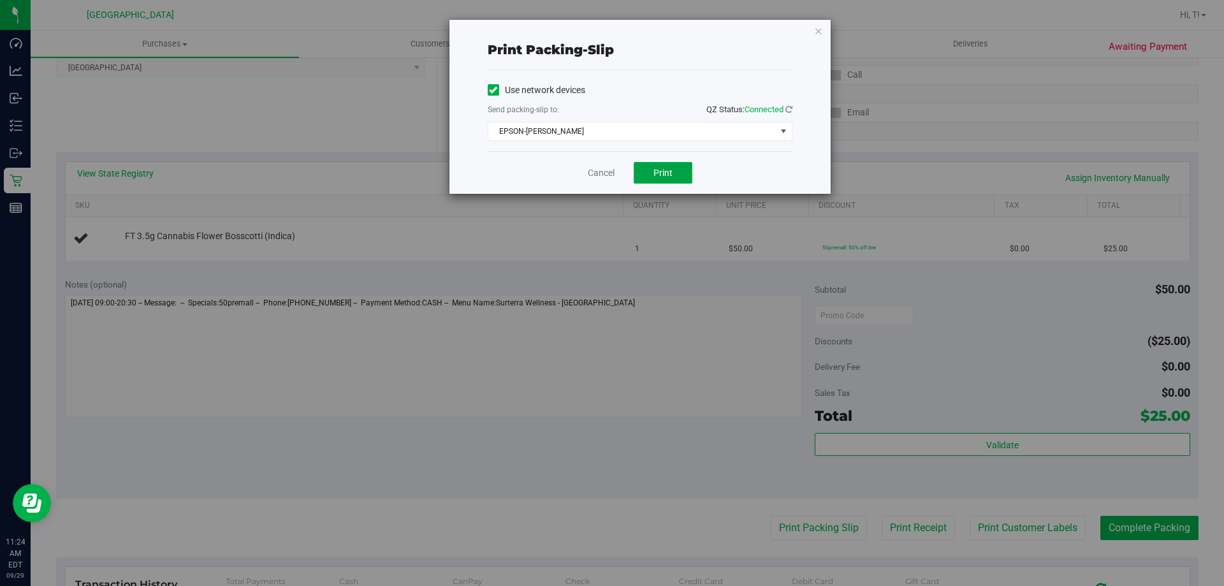
click at [671, 182] on button "Print" at bounding box center [662, 173] width 59 height 22
click at [815, 33] on icon "button" at bounding box center [818, 30] width 9 height 15
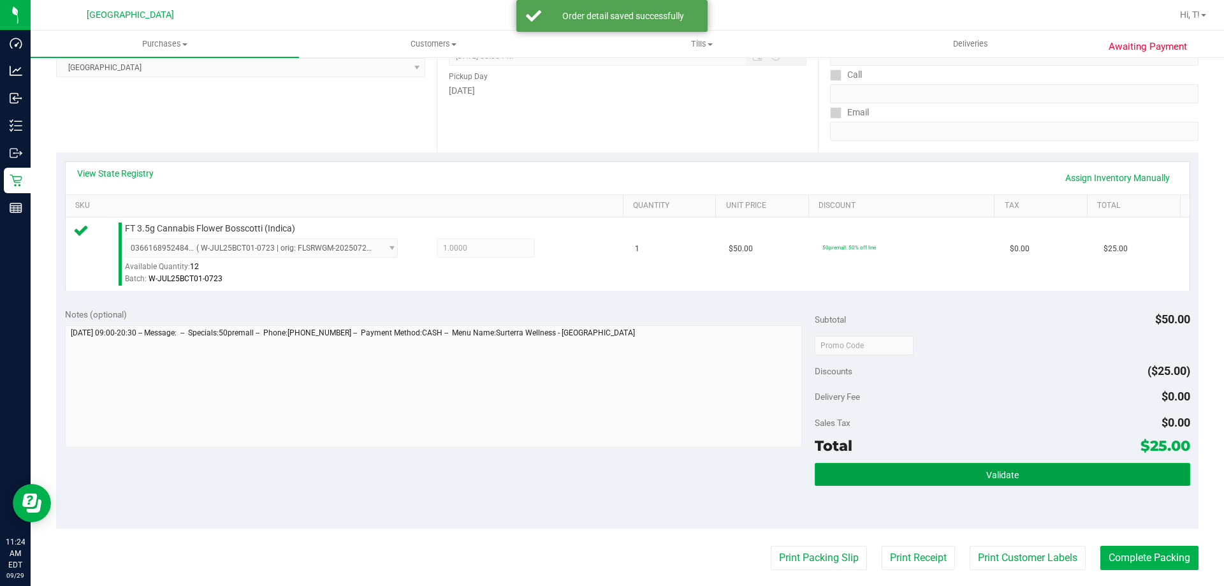
click at [1000, 477] on span "Validate" at bounding box center [1002, 475] width 33 height 10
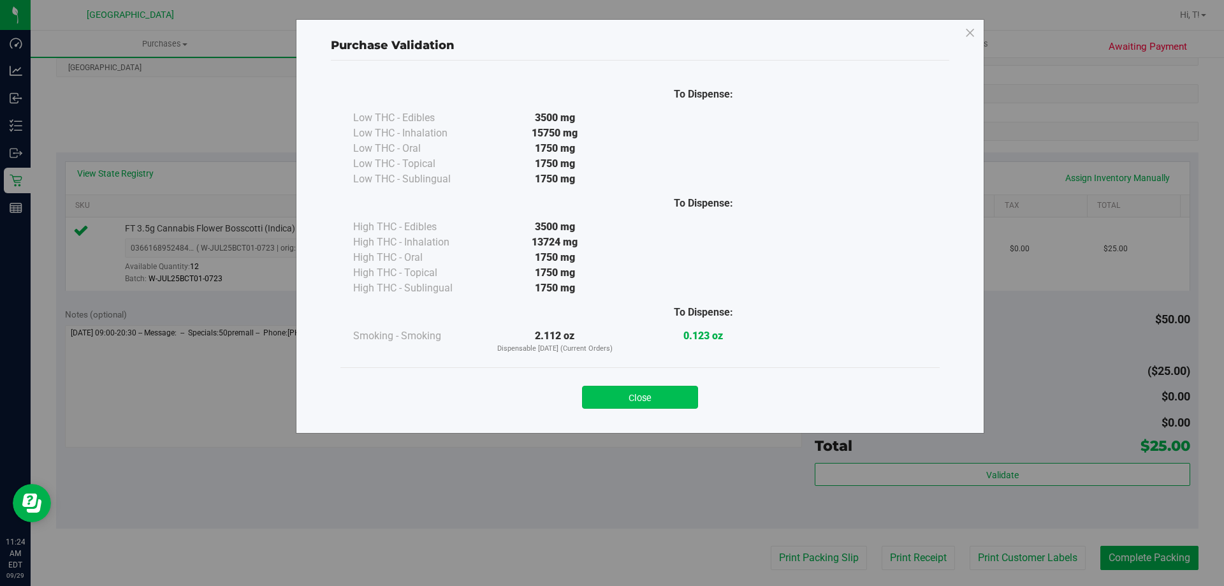
click at [647, 394] on button "Close" at bounding box center [640, 397] width 116 height 23
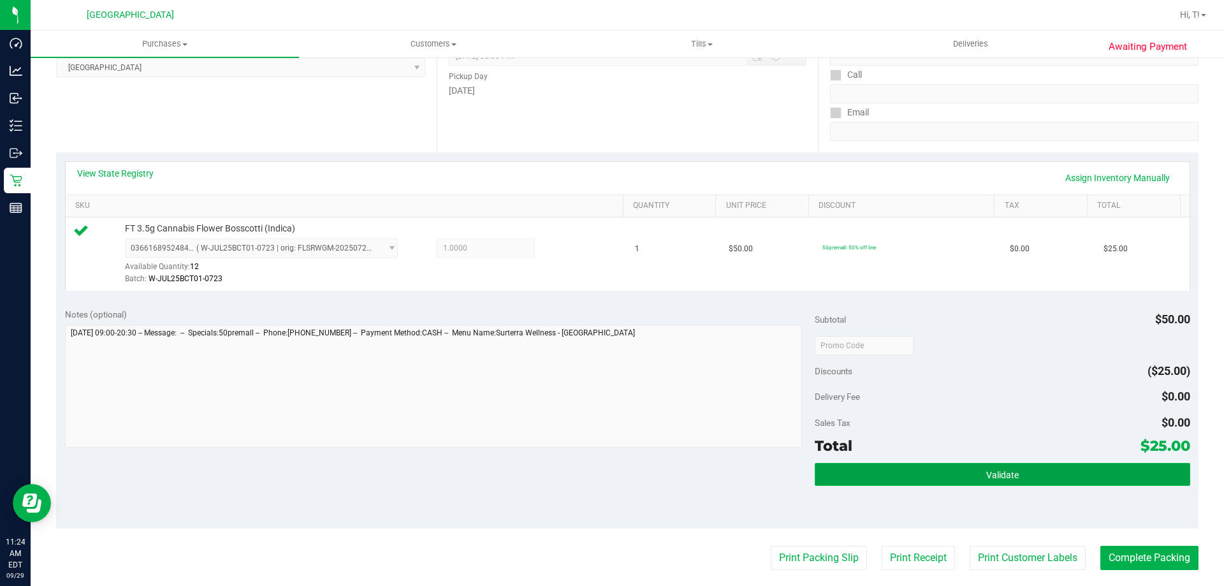
click at [938, 465] on button "Validate" at bounding box center [1001, 474] width 375 height 23
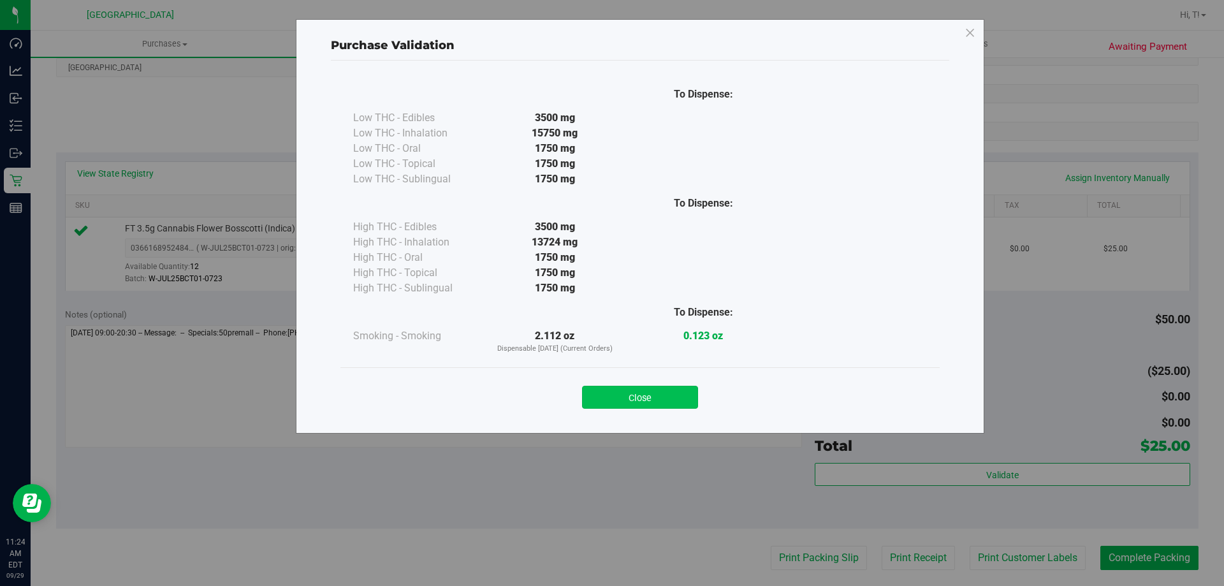
click at [645, 401] on button "Close" at bounding box center [640, 397] width 116 height 23
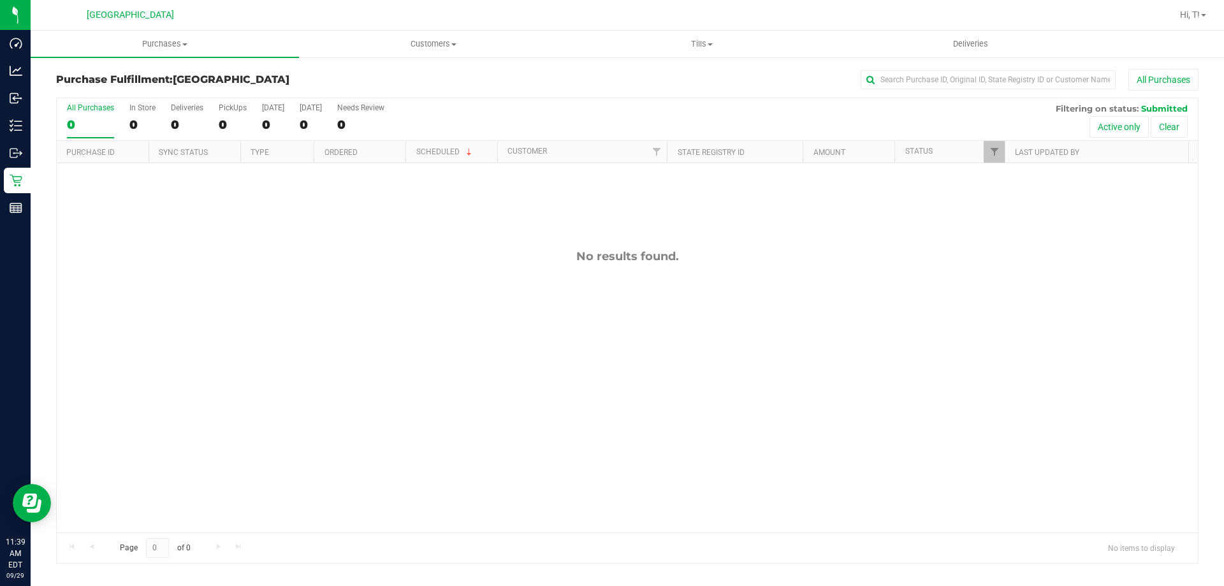
drag, startPoint x: 219, startPoint y: 359, endPoint x: 246, endPoint y: 257, distance: 105.0
click at [219, 359] on div "No results found." at bounding box center [627, 390] width 1141 height 455
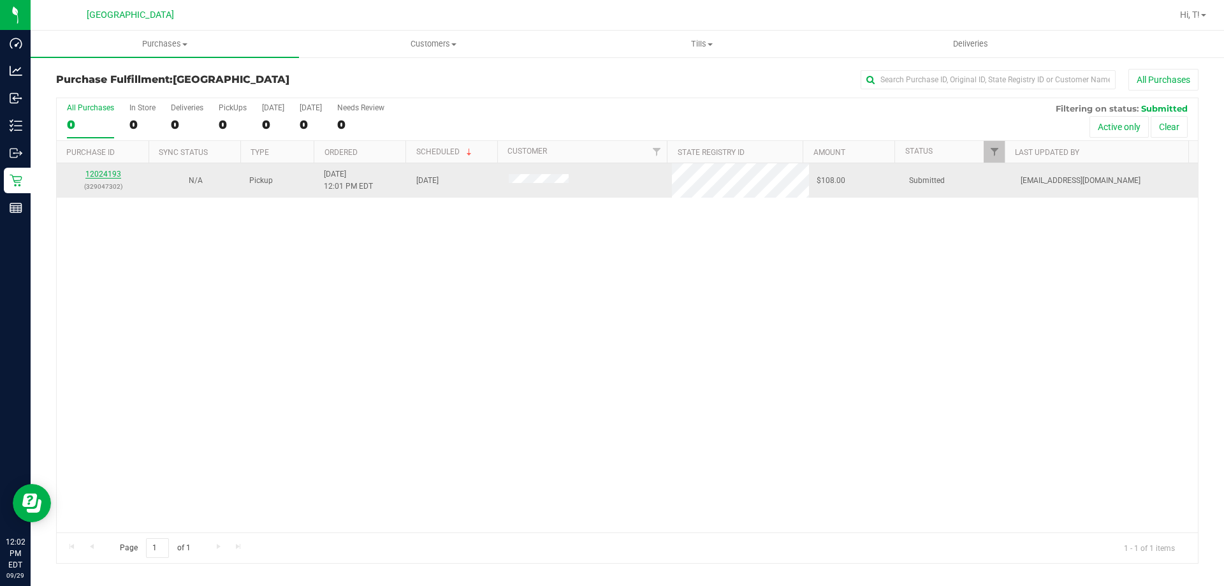
click at [105, 172] on link "12024193" at bounding box center [103, 174] width 36 height 9
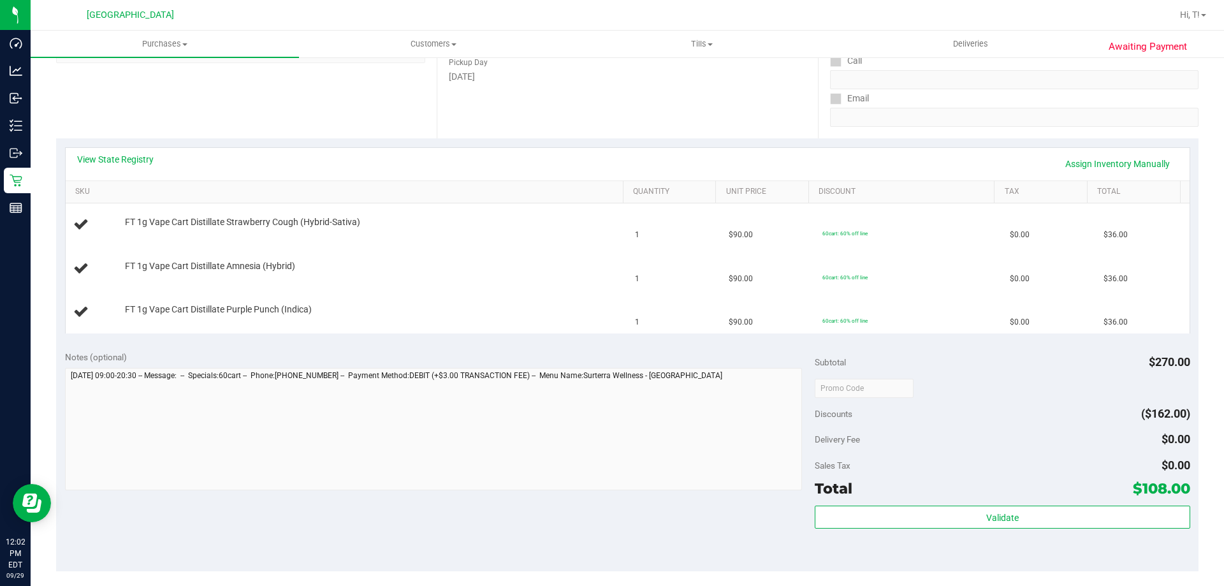
scroll to position [255, 0]
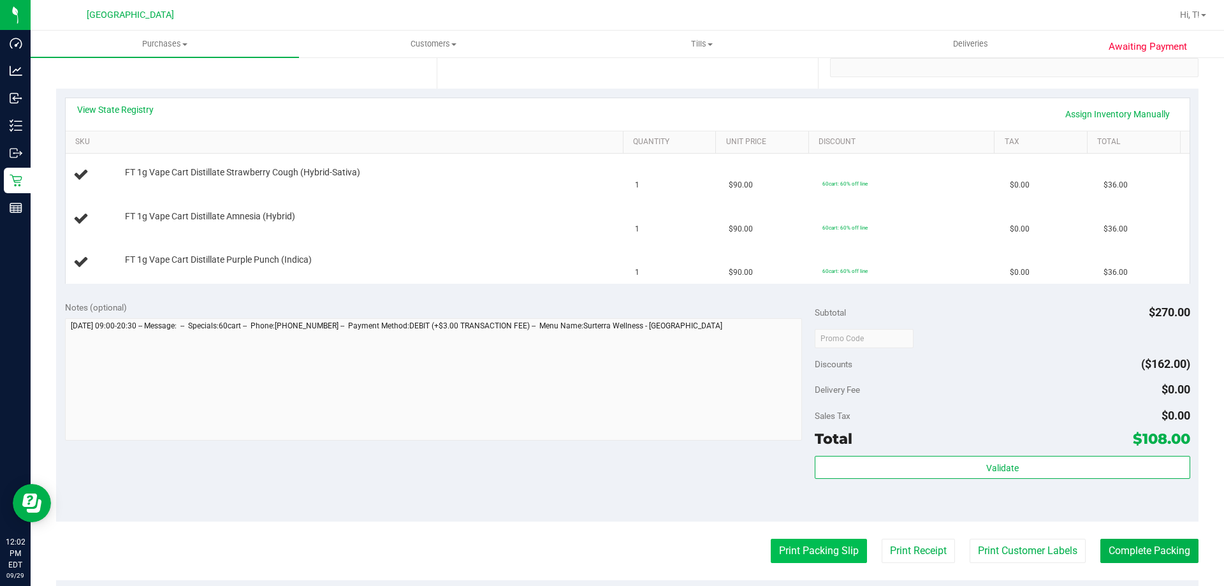
click at [795, 546] on button "Print Packing Slip" at bounding box center [818, 551] width 96 height 24
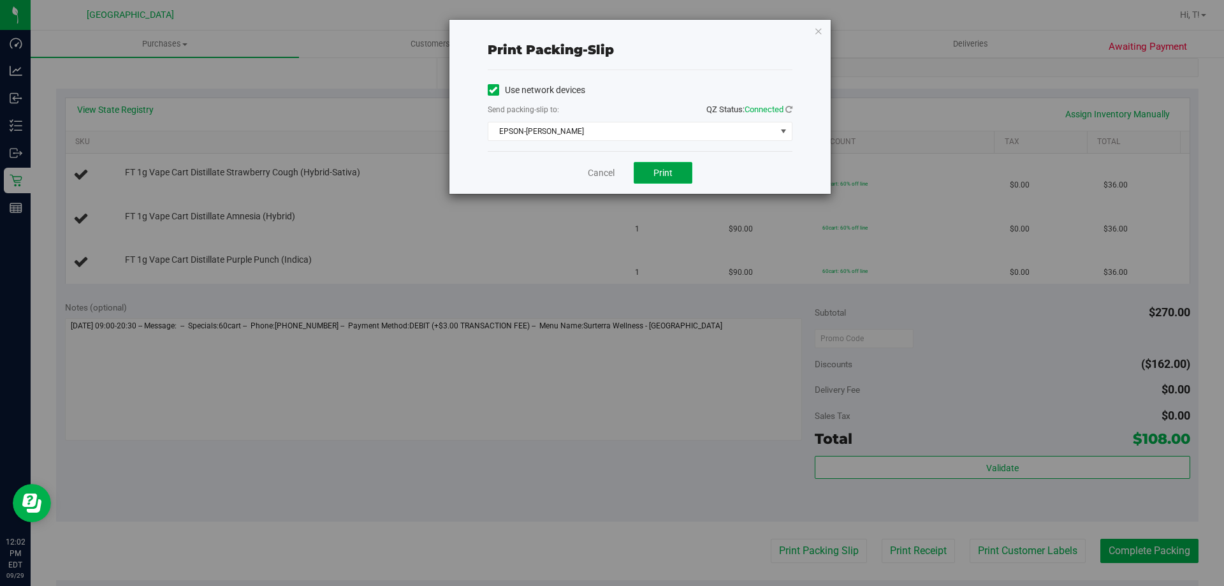
click at [670, 177] on span "Print" at bounding box center [662, 173] width 19 height 10
click at [602, 178] on link "Cancel" at bounding box center [601, 172] width 27 height 13
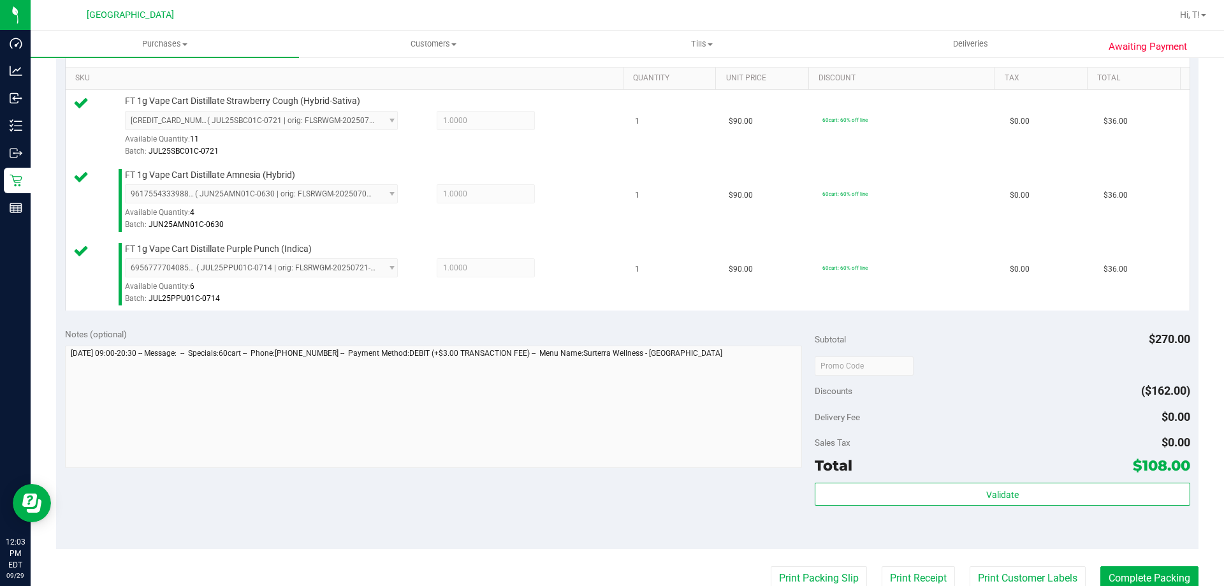
scroll to position [411, 0]
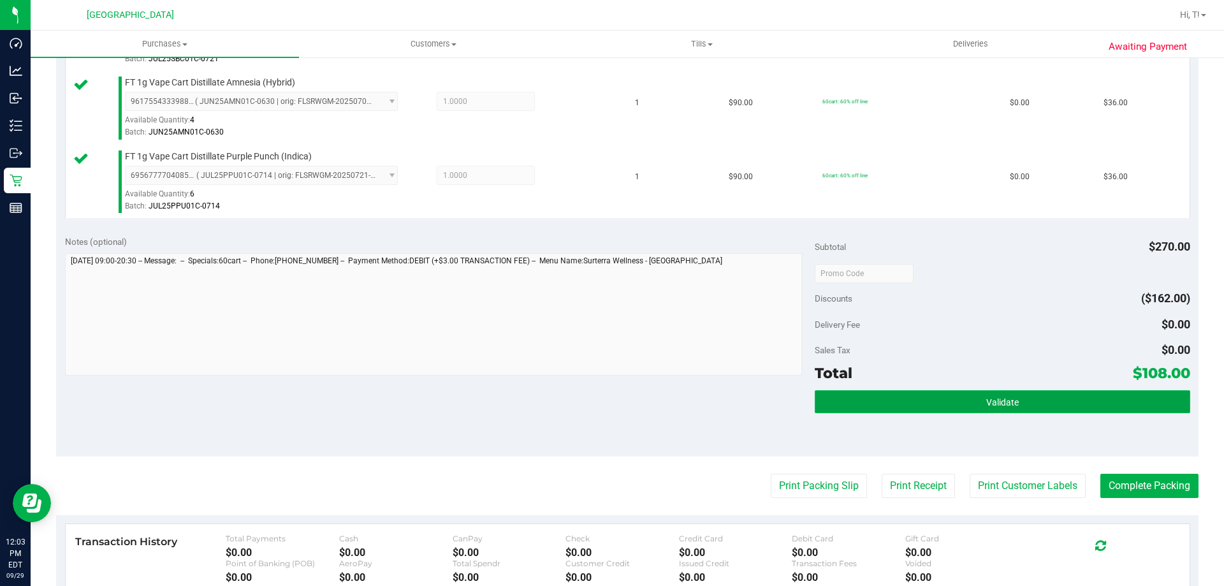
click at [986, 403] on span "Validate" at bounding box center [1002, 402] width 33 height 10
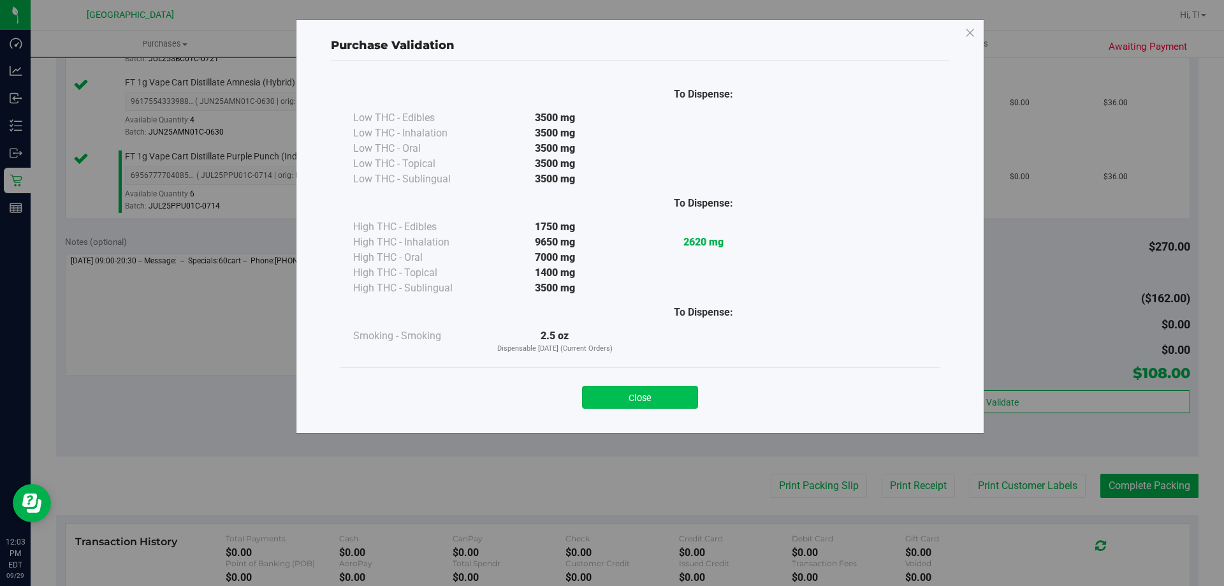
click at [647, 396] on button "Close" at bounding box center [640, 397] width 116 height 23
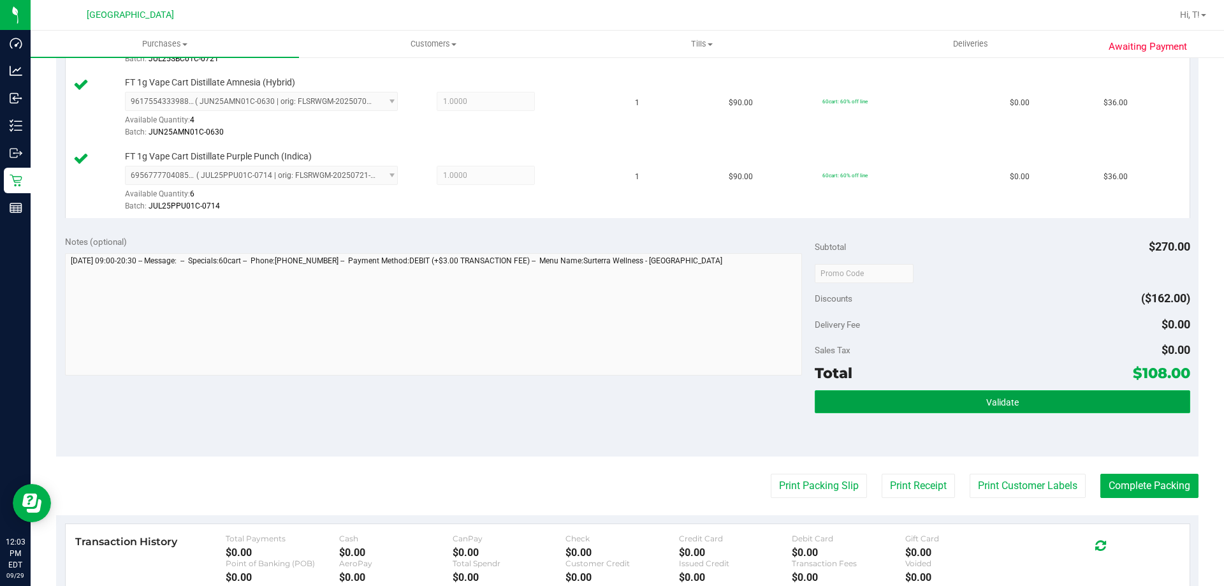
click at [986, 398] on span "Validate" at bounding box center [1002, 402] width 33 height 10
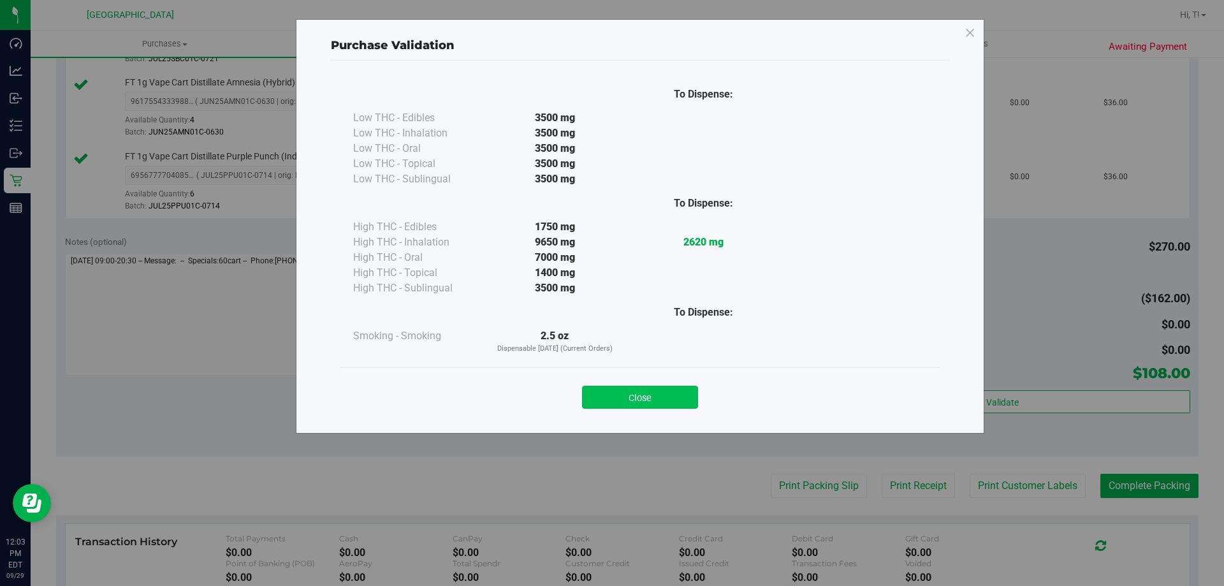
click at [633, 396] on button "Close" at bounding box center [640, 397] width 116 height 23
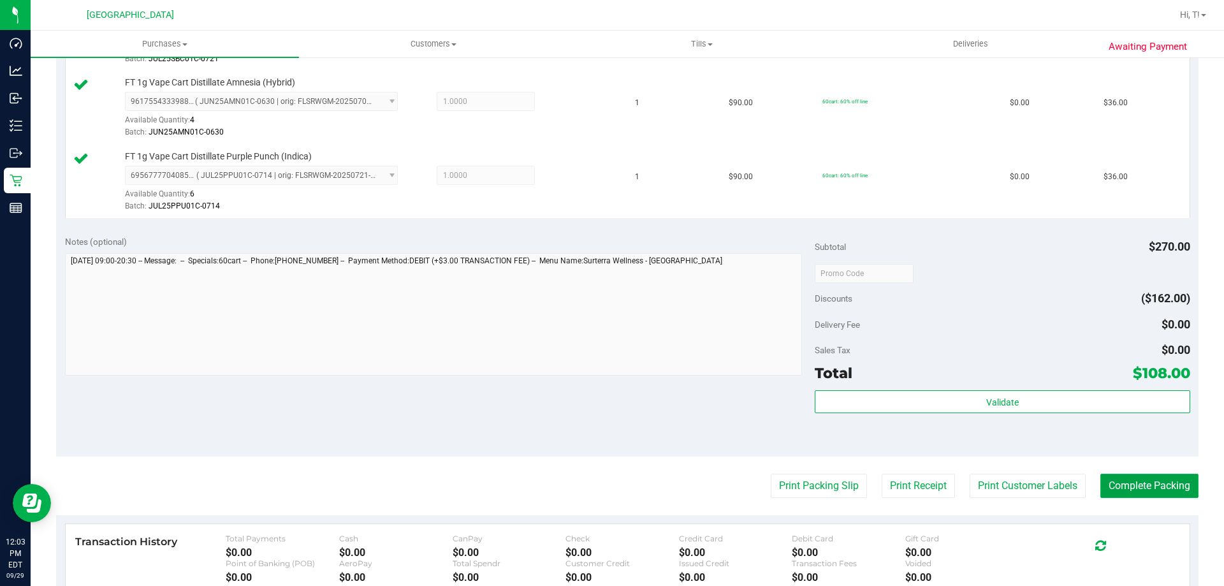
click at [1153, 486] on button "Complete Packing" at bounding box center [1149, 486] width 98 height 24
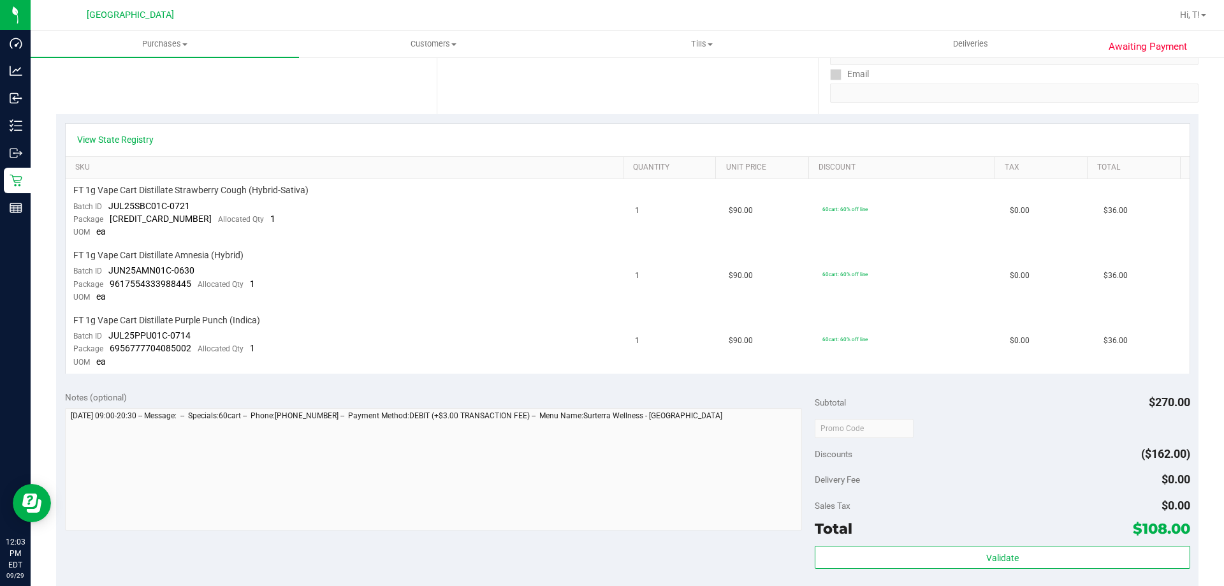
scroll to position [446, 0]
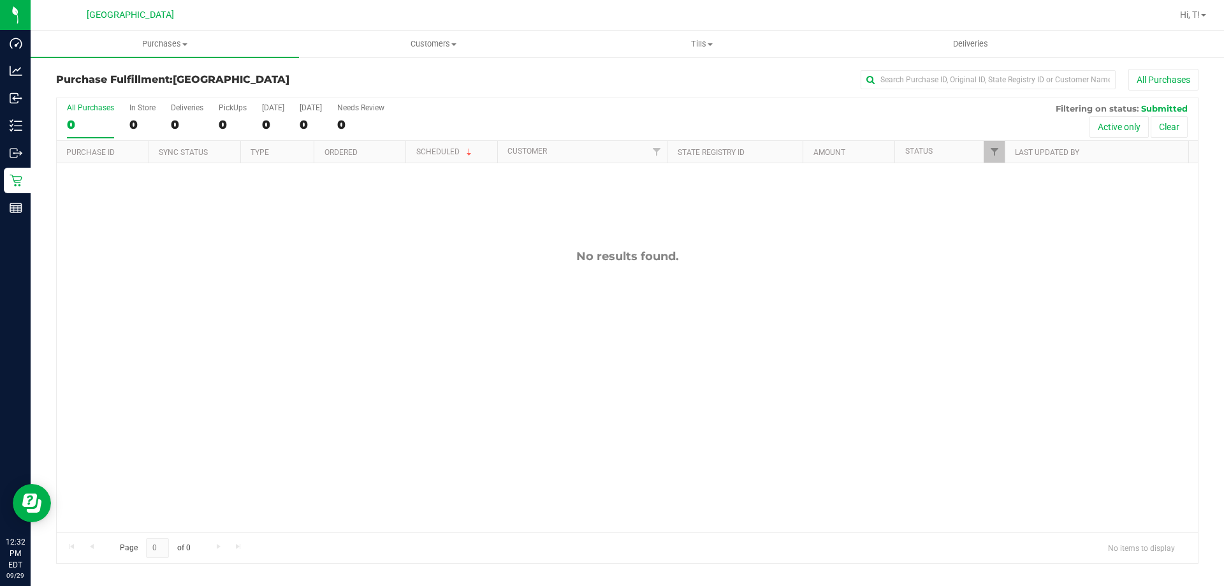
click at [395, 361] on div "No results found." at bounding box center [627, 390] width 1141 height 455
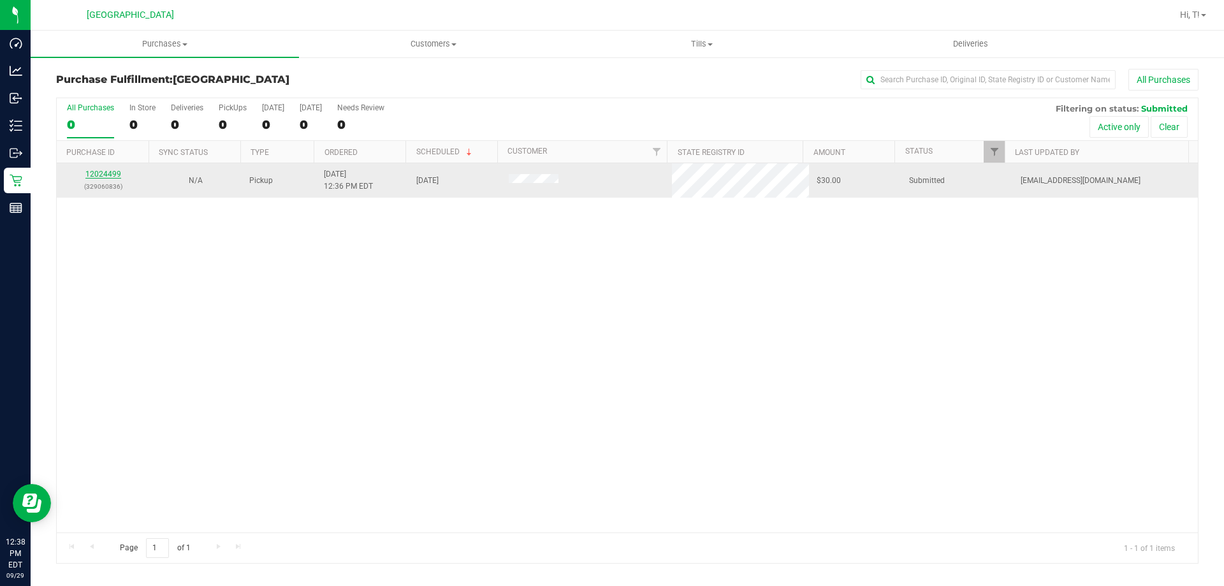
click at [95, 174] on link "12024499" at bounding box center [103, 174] width 36 height 9
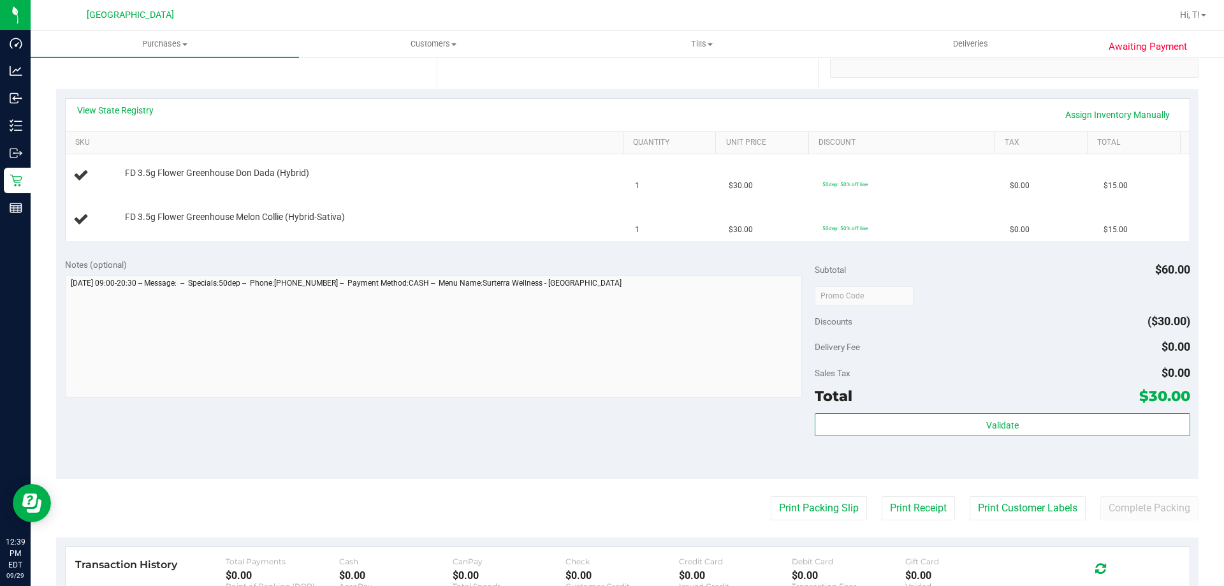
scroll to position [255, 0]
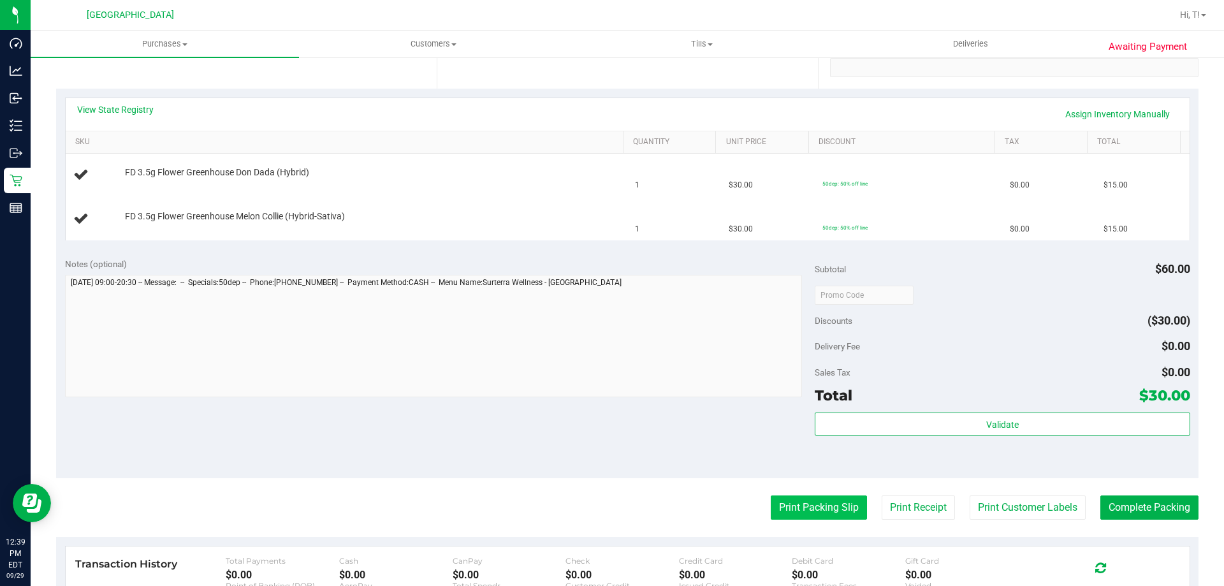
click at [794, 511] on button "Print Packing Slip" at bounding box center [818, 507] width 96 height 24
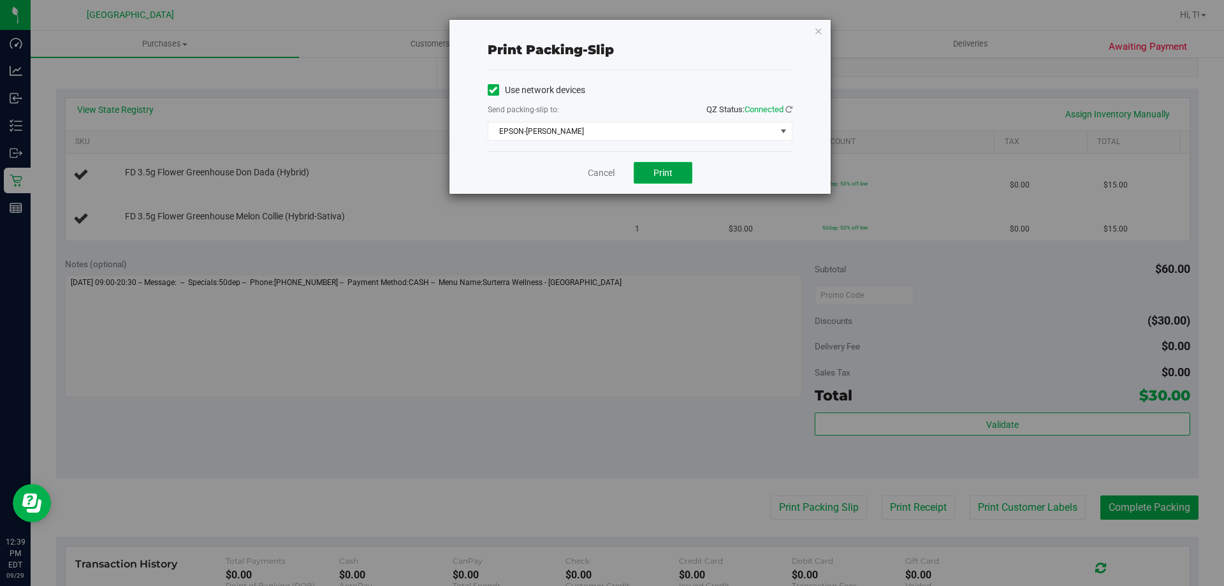
click at [670, 177] on span "Print" at bounding box center [662, 173] width 19 height 10
click at [609, 166] on link "Cancel" at bounding box center [601, 172] width 27 height 13
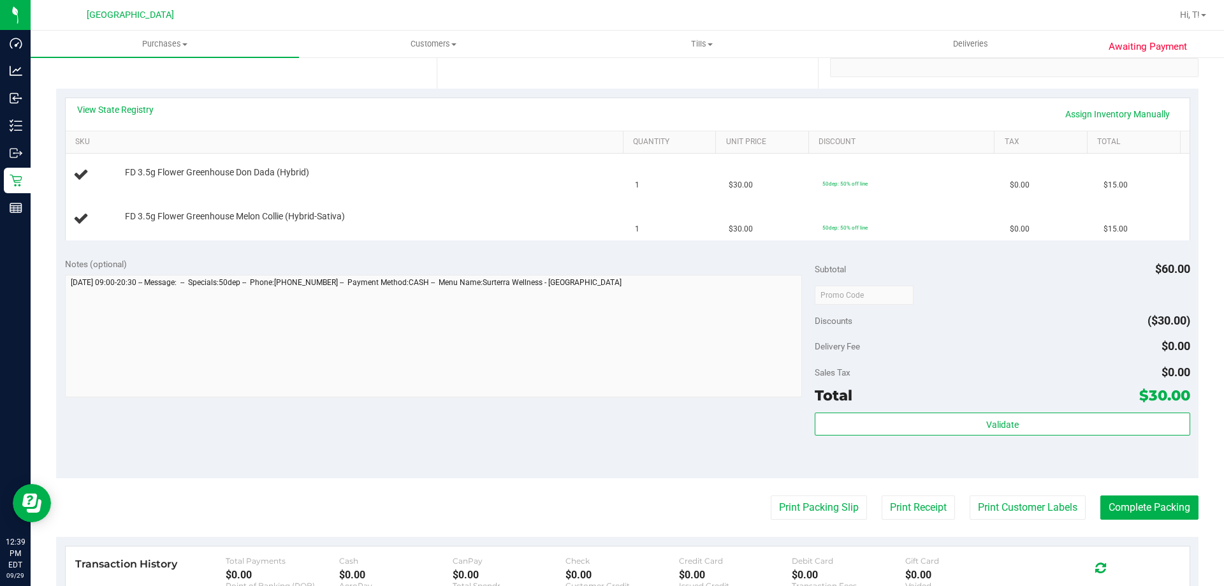
scroll to position [234, 0]
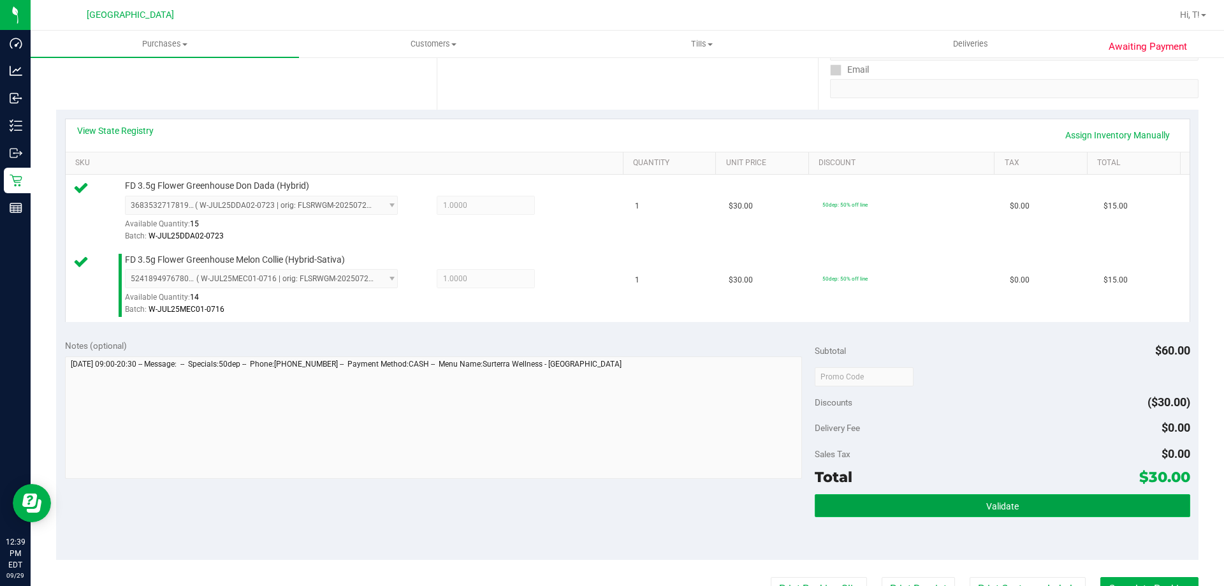
click at [1001, 501] on span "Validate" at bounding box center [1002, 506] width 33 height 10
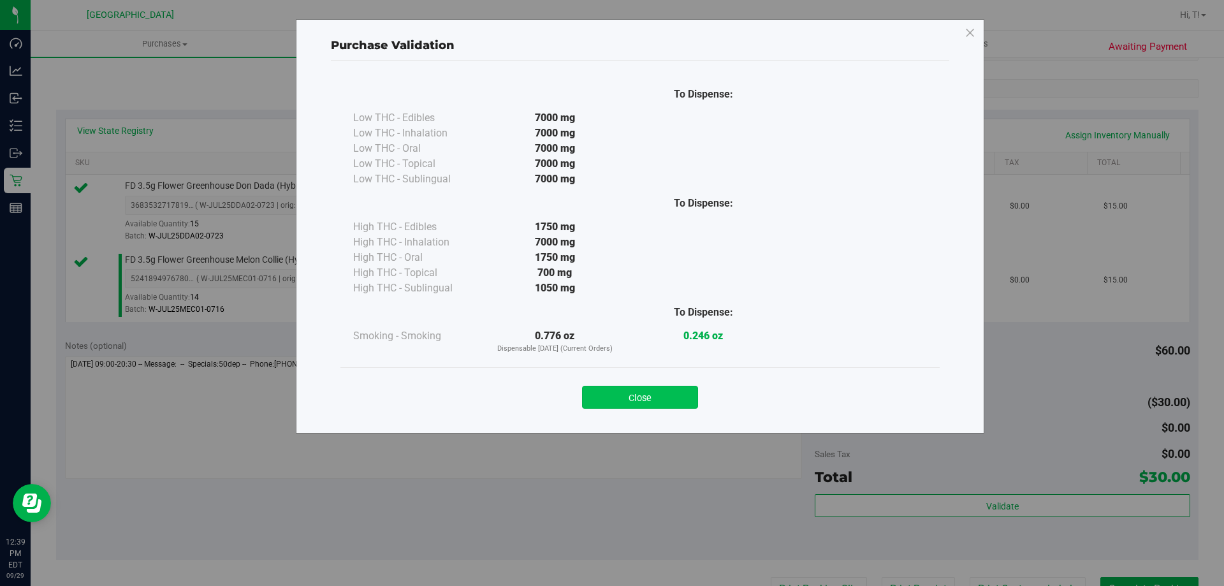
click at [636, 403] on button "Close" at bounding box center [640, 397] width 116 height 23
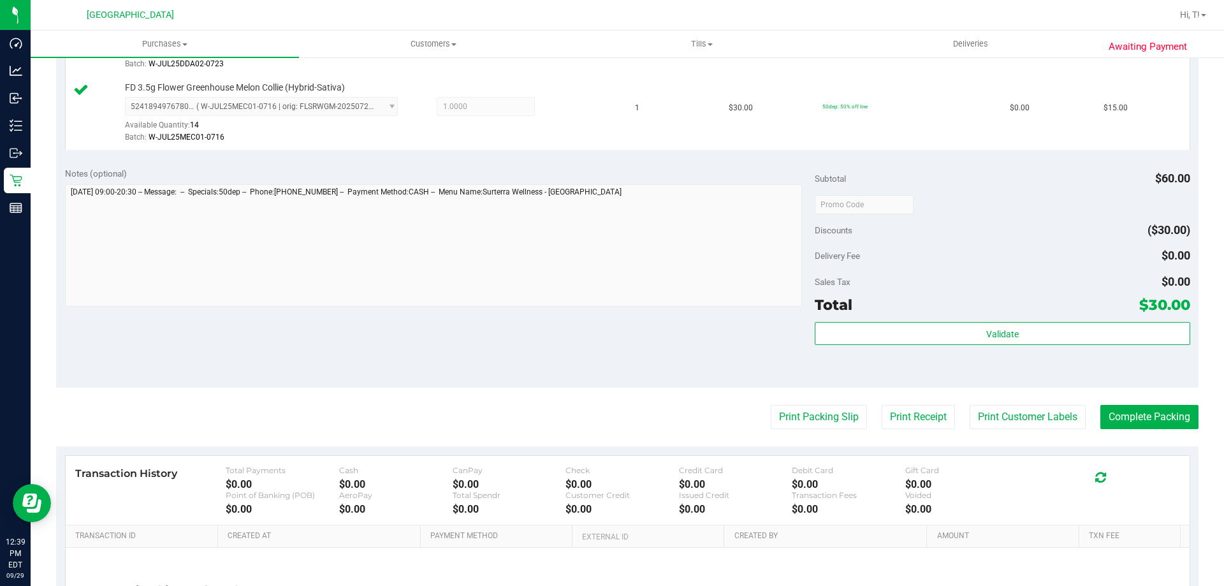
scroll to position [425, 0]
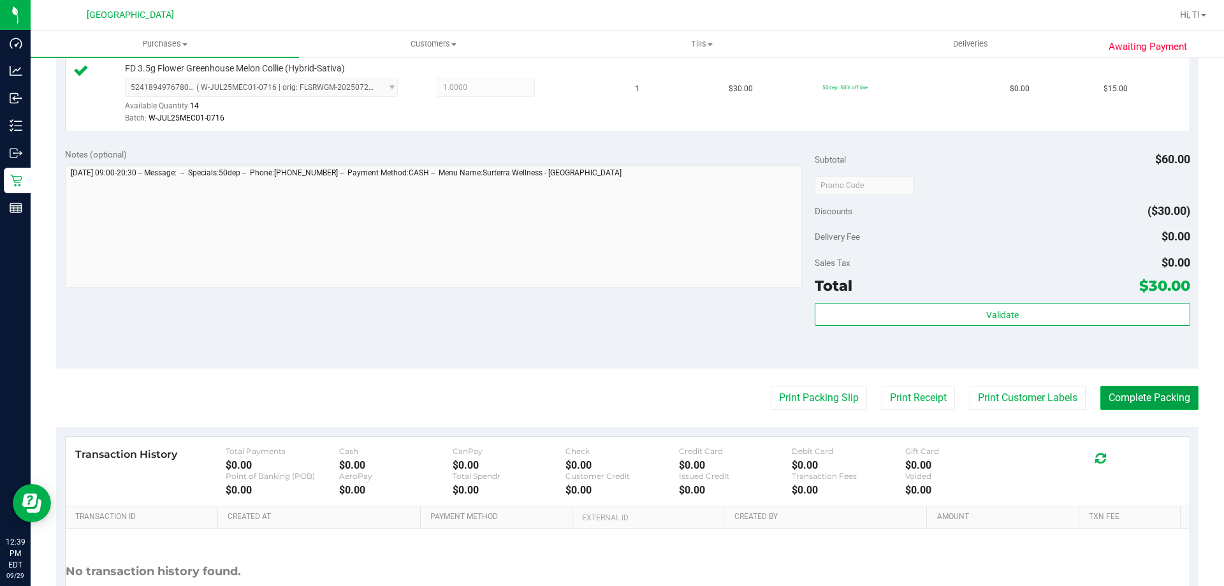
click at [1134, 389] on button "Complete Packing" at bounding box center [1149, 398] width 98 height 24
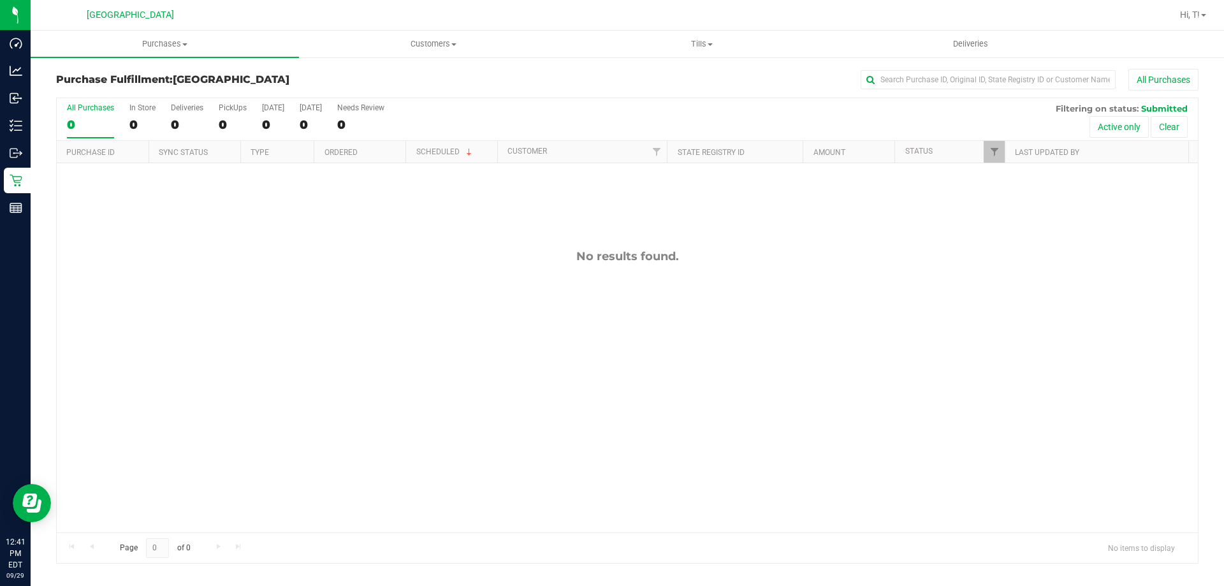
click at [368, 312] on div "No results found." at bounding box center [627, 390] width 1141 height 455
drag, startPoint x: 191, startPoint y: 401, endPoint x: 247, endPoint y: 119, distance: 288.6
click at [191, 401] on div "No results found." at bounding box center [627, 390] width 1141 height 455
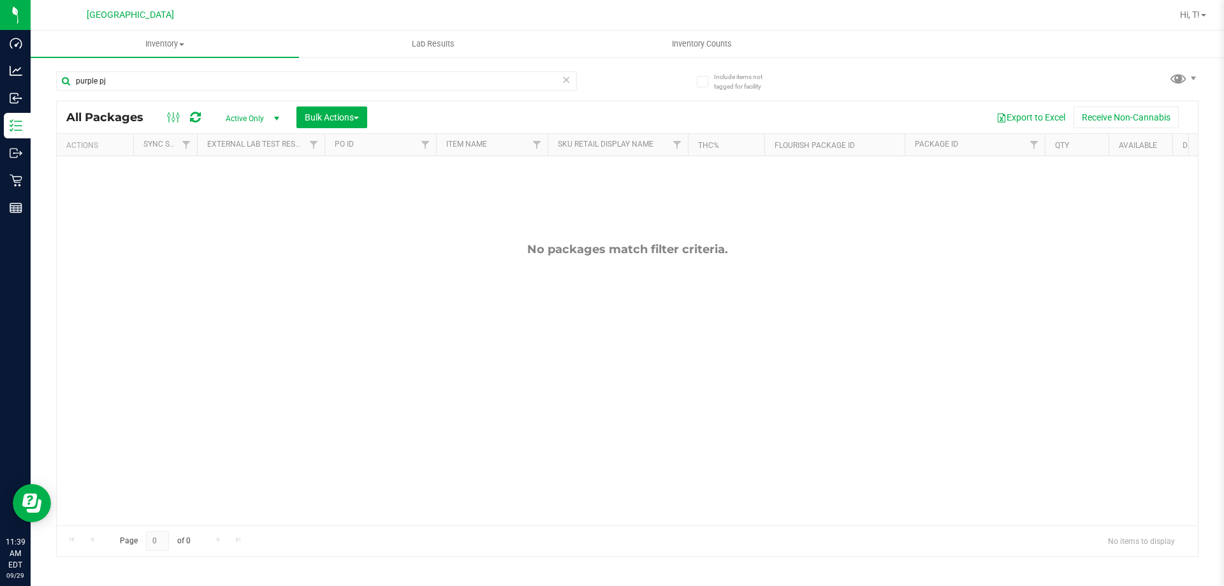
click at [565, 76] on icon at bounding box center [565, 78] width 9 height 15
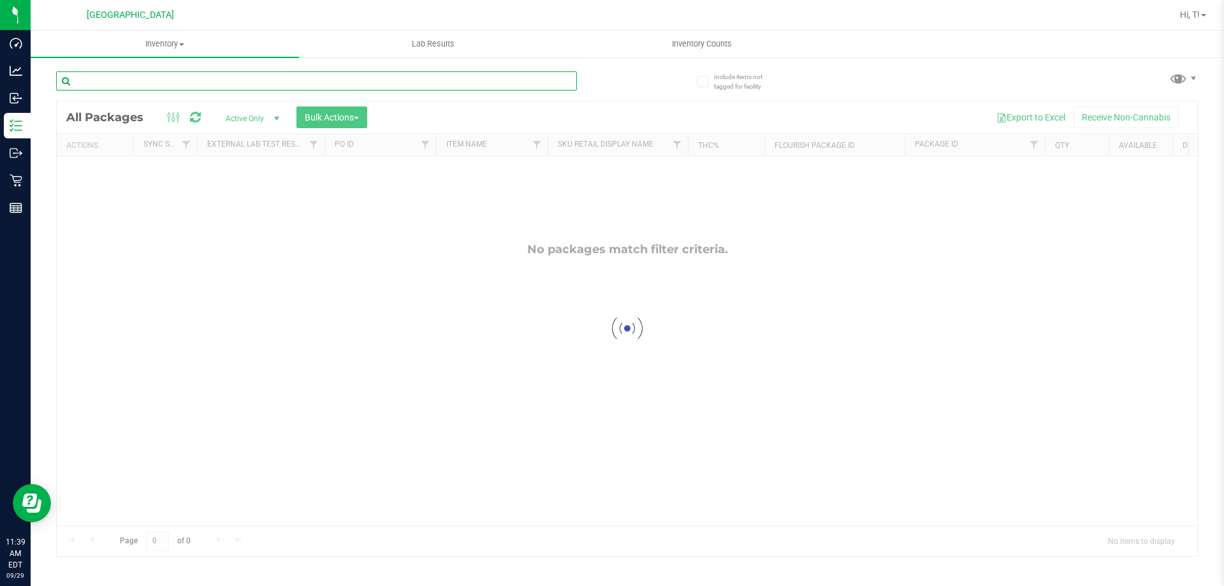
click at [398, 79] on input "text" at bounding box center [316, 80] width 521 height 19
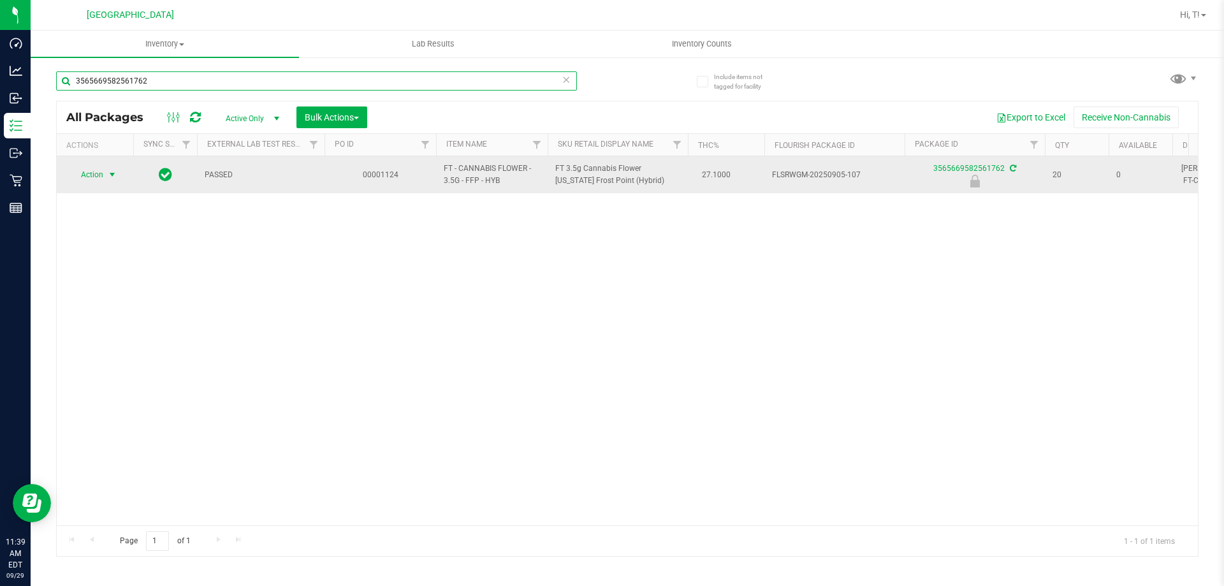
type input "3565669582561762"
click at [103, 175] on span "Action" at bounding box center [86, 175] width 34 height 18
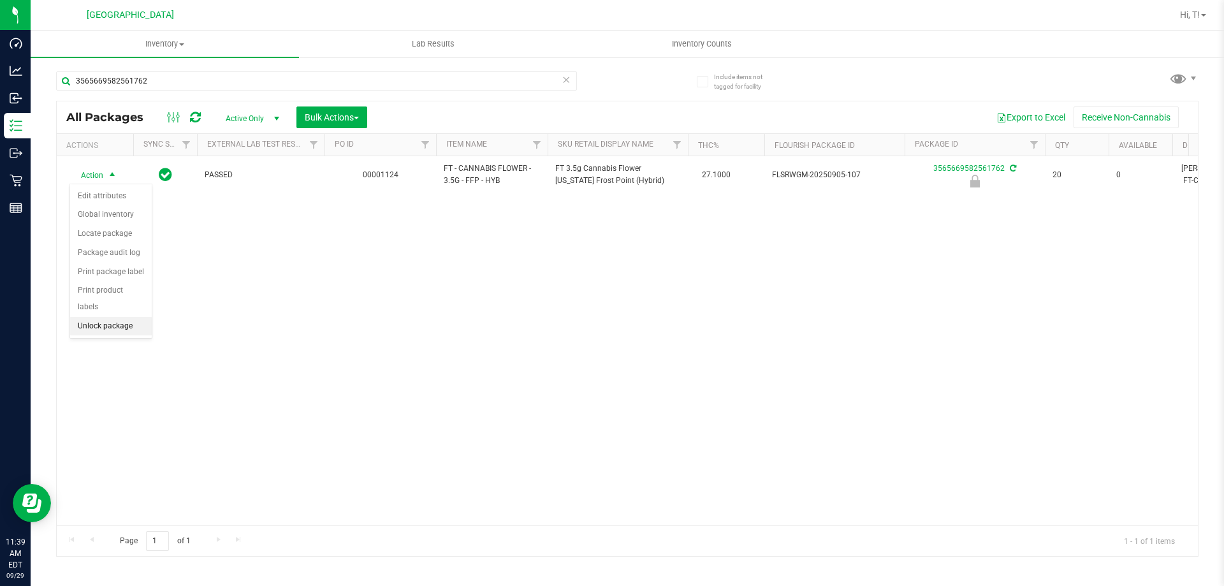
click at [120, 317] on li "Unlock package" at bounding box center [111, 326] width 82 height 19
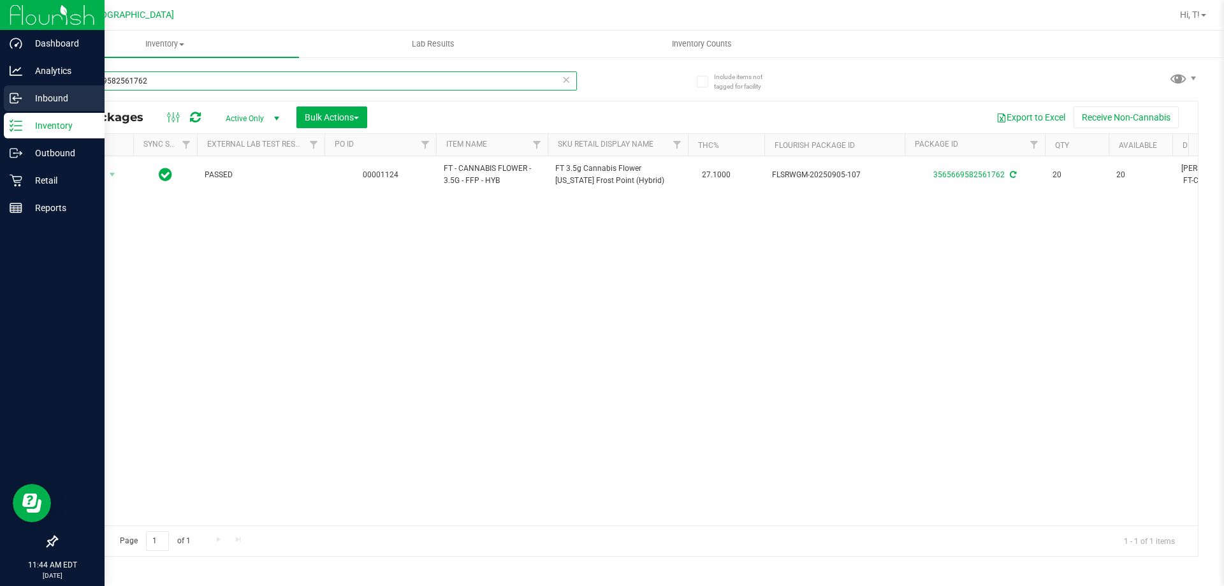
drag, startPoint x: 231, startPoint y: 78, endPoint x: 34, endPoint y: 101, distance: 198.9
click at [0, 87] on div "Dashboard Analytics Inbound Inventory Outbound Retail Reports 11:44 AM EDT [DAT…" at bounding box center [612, 293] width 1224 height 586
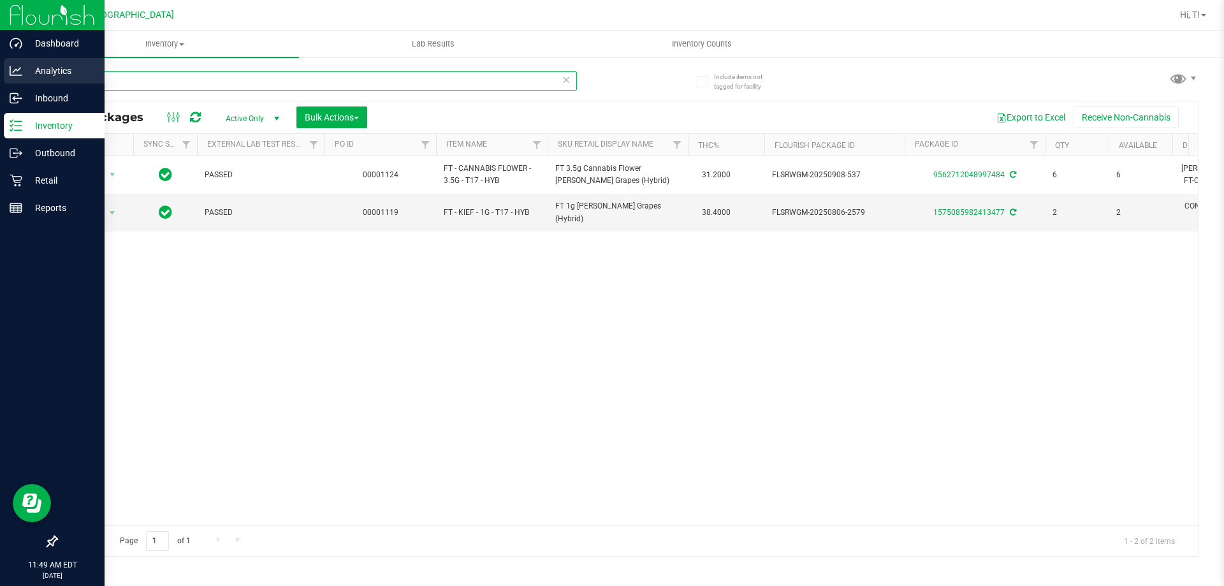
drag, startPoint x: 172, startPoint y: 79, endPoint x: 0, endPoint y: 79, distance: 172.1
click at [0, 79] on div "Dashboard Analytics Inbound Inventory Outbound Retail Reports 11:49 AM EDT [DAT…" at bounding box center [612, 293] width 1224 height 586
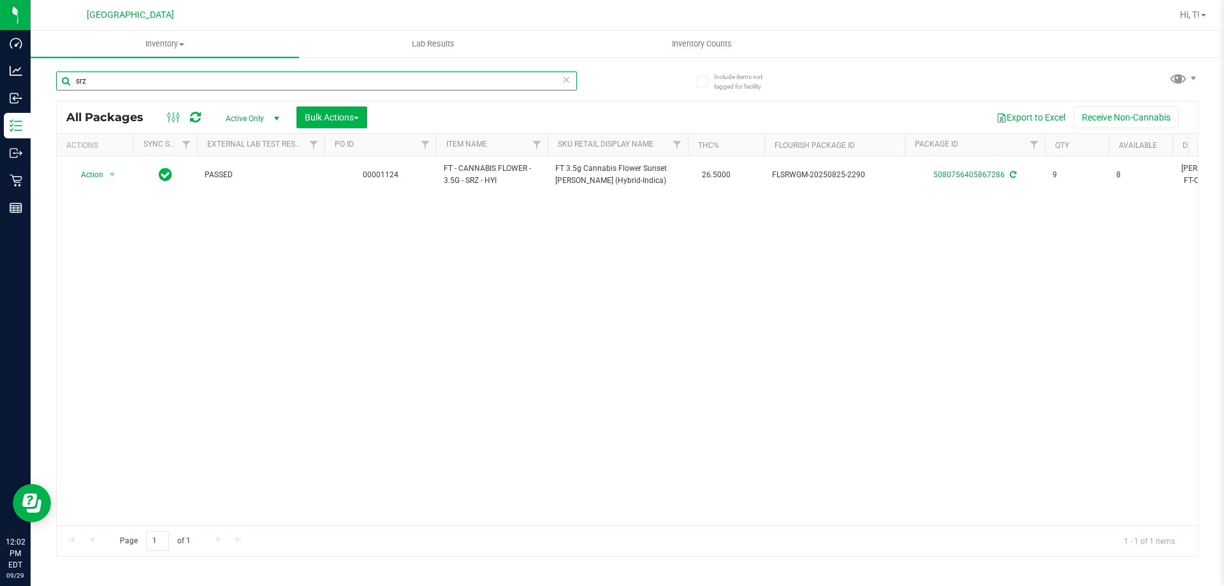
type input "srz"
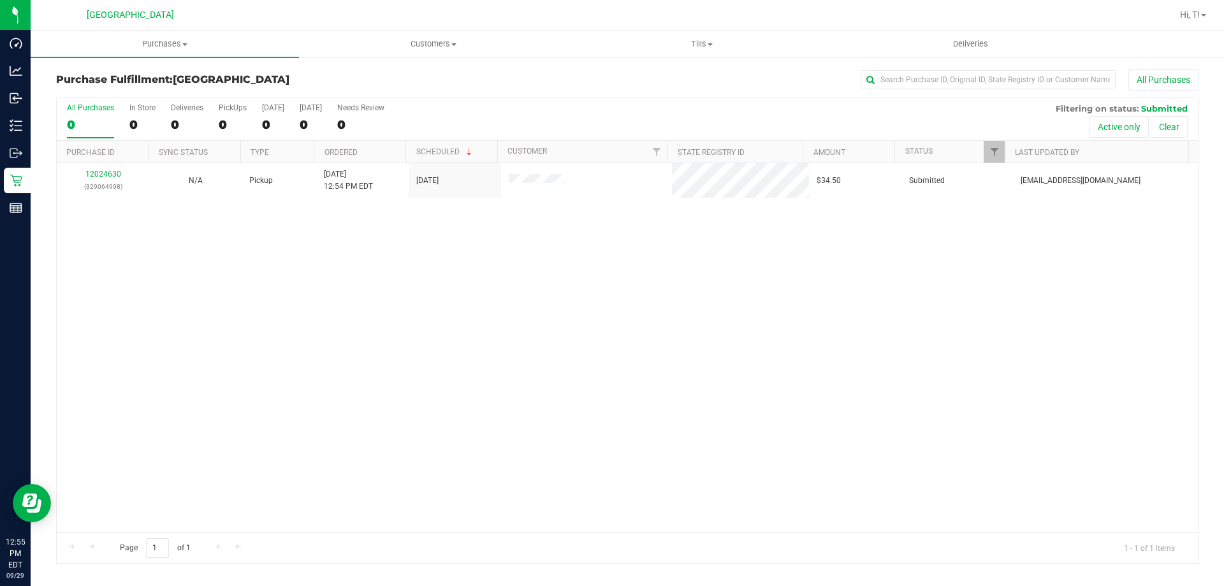
click at [223, 340] on div "12024630 (329064998) N/A Pickup [DATE] 12:54 PM EDT 9/29/2025 $34.50 Submitted …" at bounding box center [627, 347] width 1141 height 369
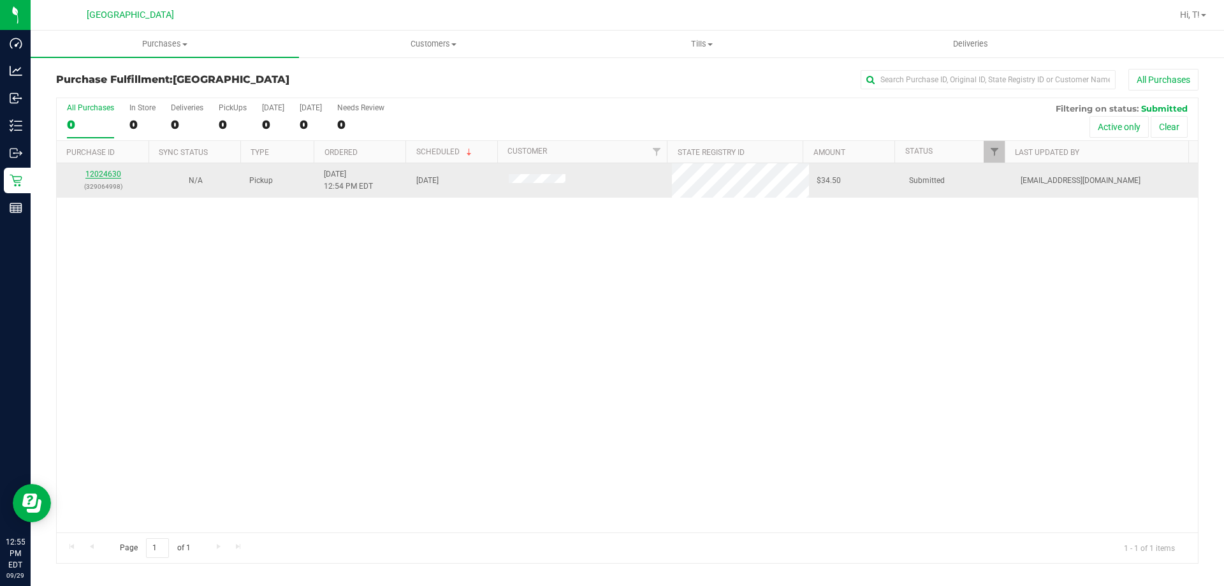
click at [111, 175] on link "12024630" at bounding box center [103, 174] width 36 height 9
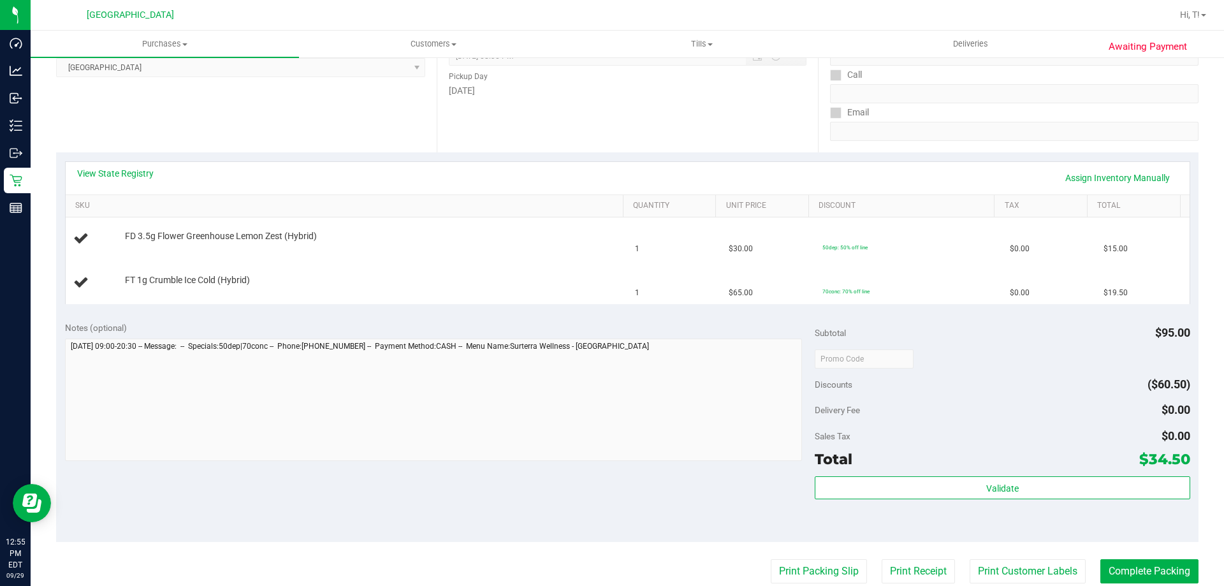
scroll to position [255, 0]
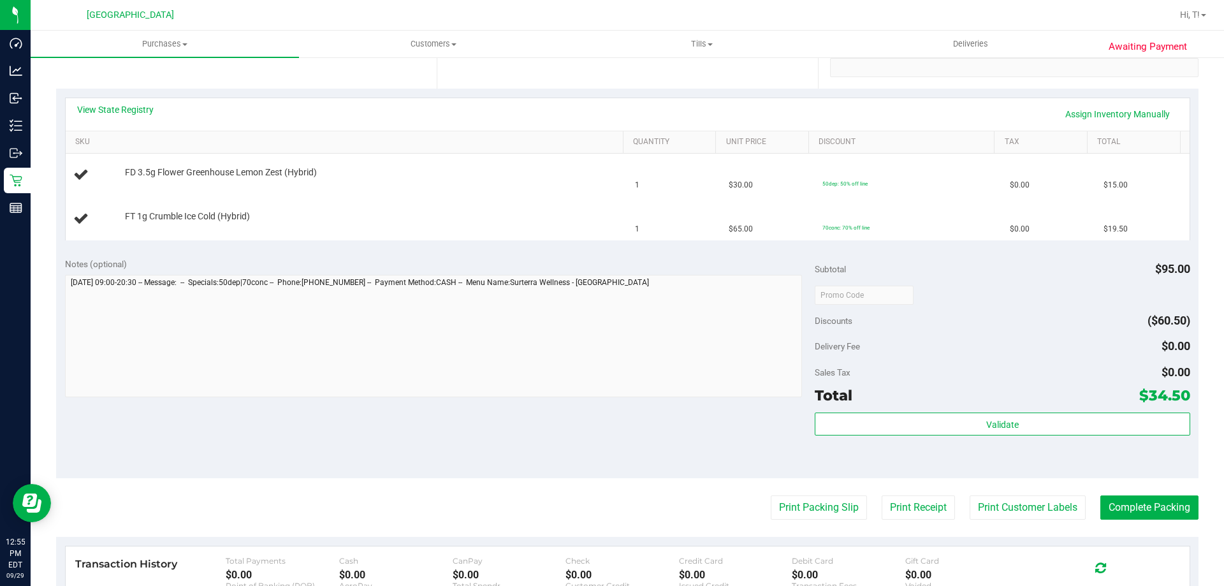
click at [790, 524] on purchase-details "Back Edit Purchase Cancel Purchase View Profile # 12024630 BioTrack ID: - Submi…" at bounding box center [627, 294] width 1142 height 961
click at [791, 505] on button "Print Packing Slip" at bounding box center [818, 507] width 96 height 24
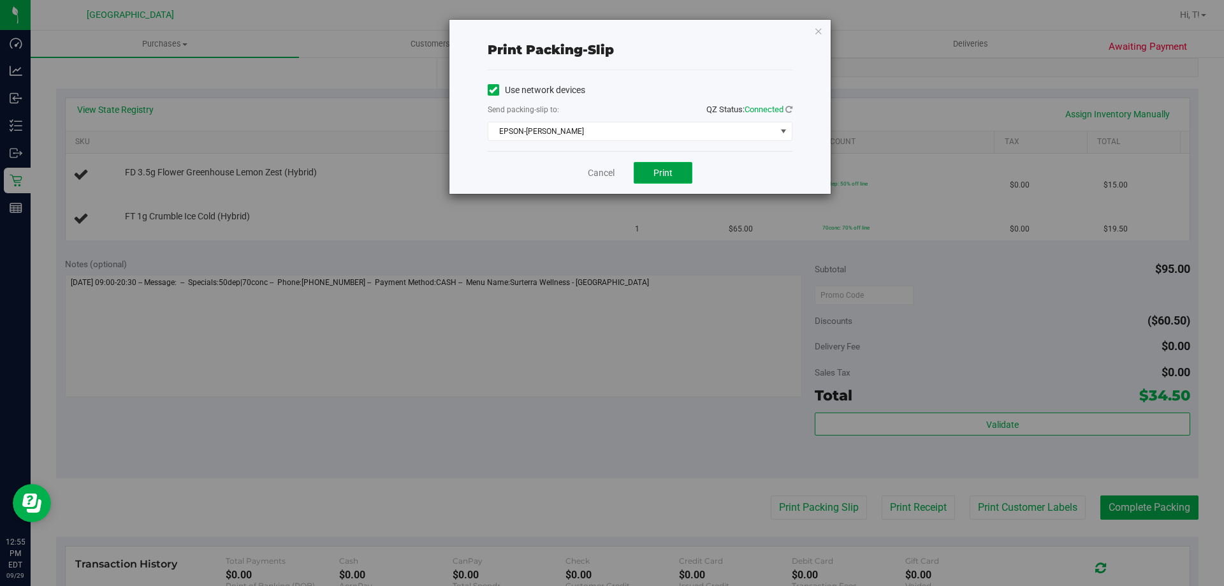
click at [669, 171] on span "Print" at bounding box center [662, 173] width 19 height 10
click at [598, 170] on link "Cancel" at bounding box center [601, 172] width 27 height 13
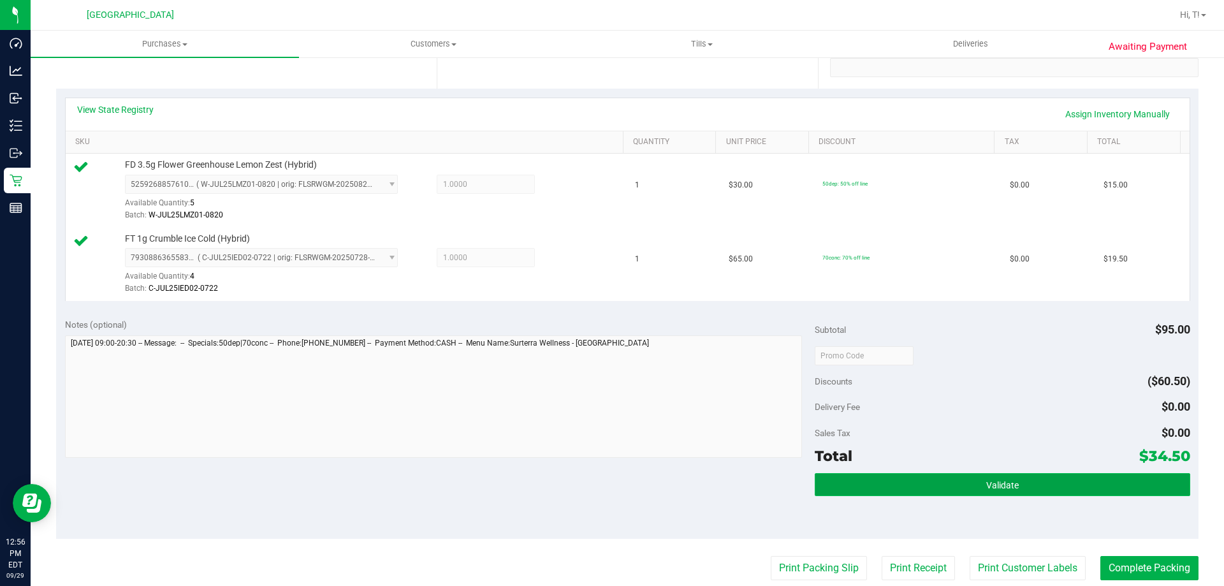
click at [1004, 477] on button "Validate" at bounding box center [1001, 484] width 375 height 23
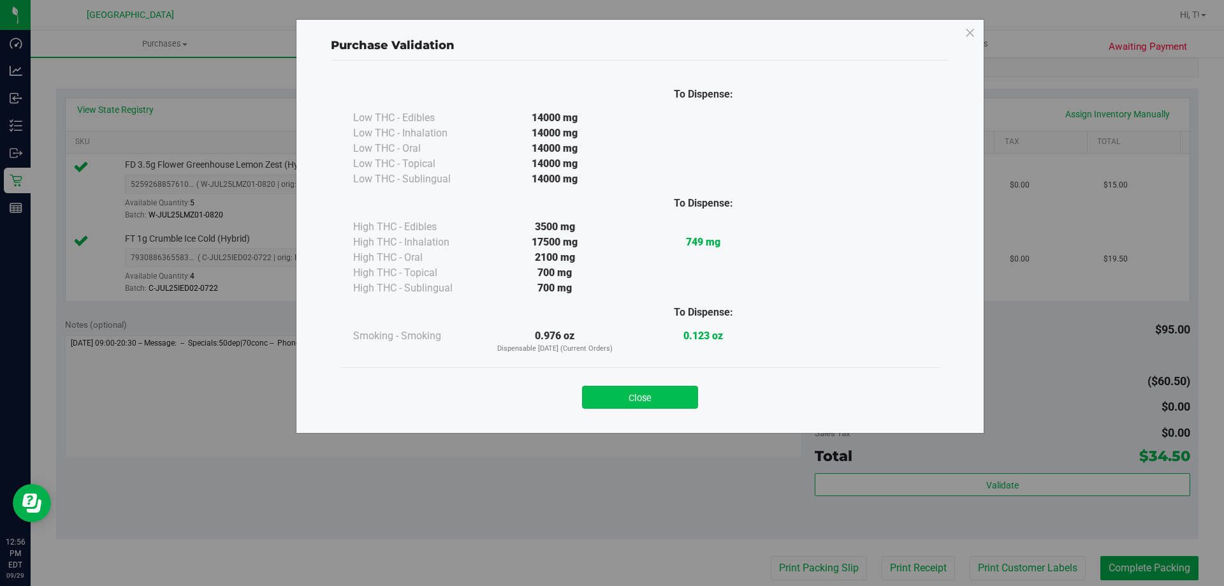
click at [645, 401] on button "Close" at bounding box center [640, 397] width 116 height 23
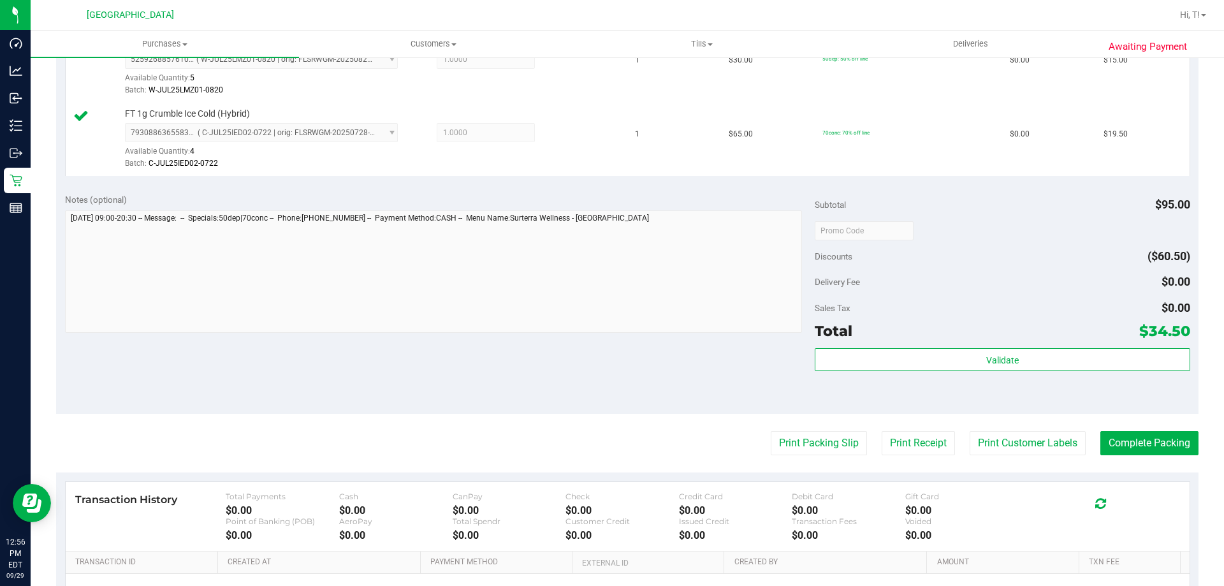
scroll to position [382, 0]
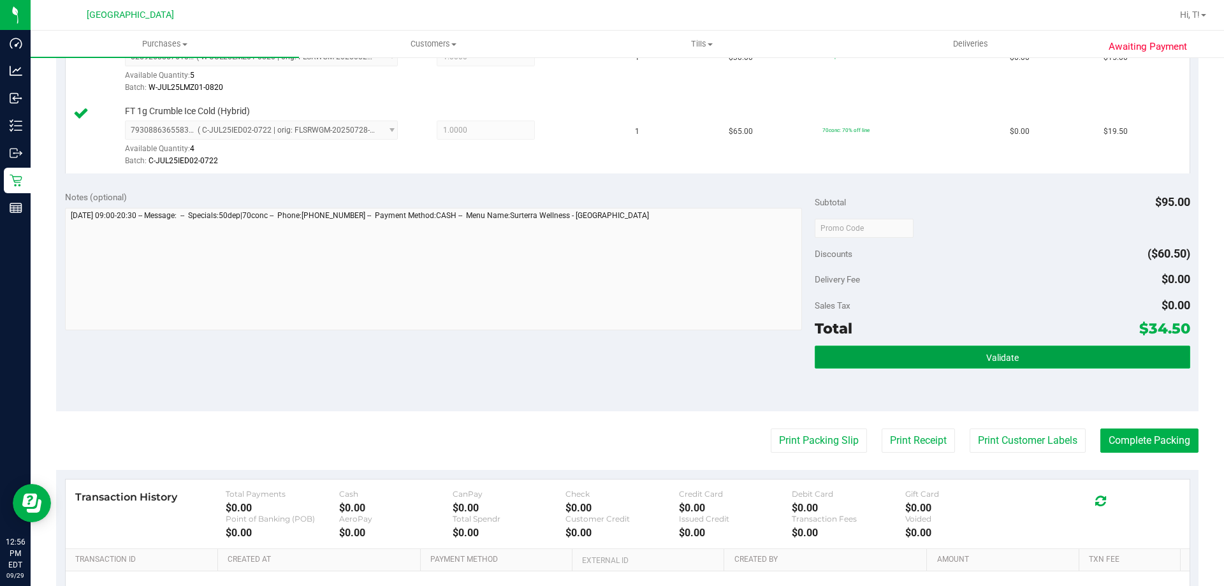
click at [999, 367] on button "Validate" at bounding box center [1001, 356] width 375 height 23
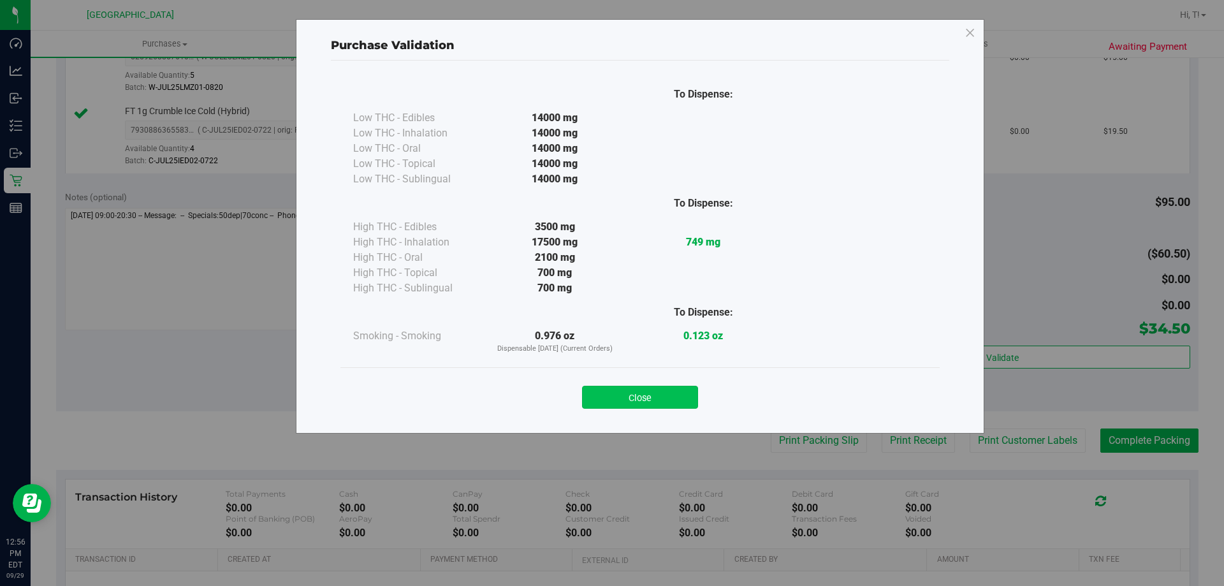
click at [632, 396] on button "Close" at bounding box center [640, 397] width 116 height 23
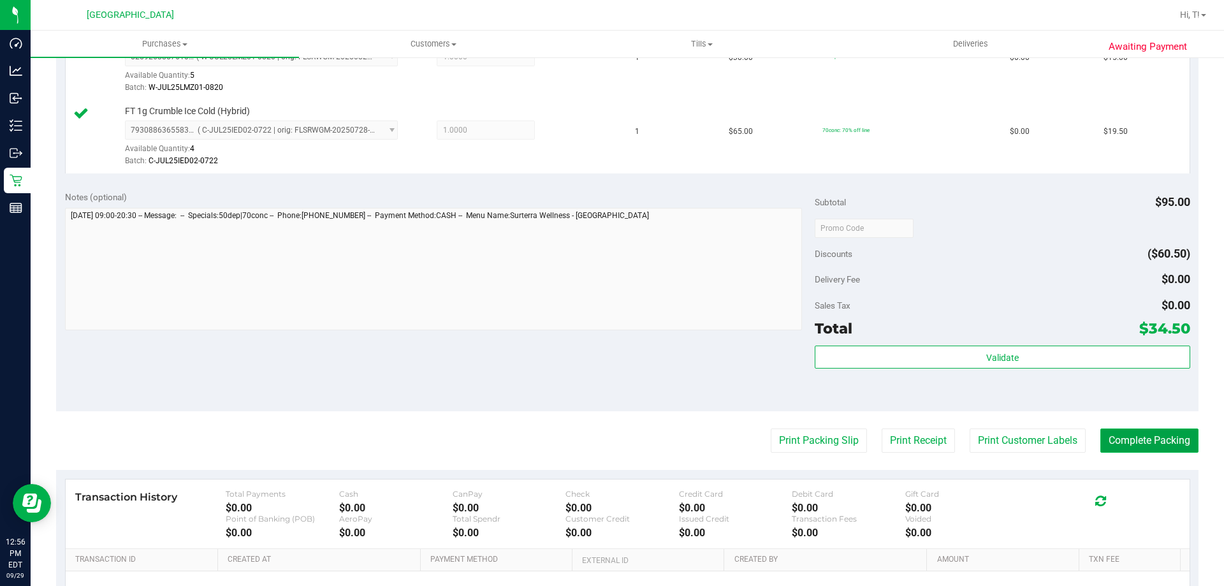
click at [1153, 442] on button "Complete Packing" at bounding box center [1149, 440] width 98 height 24
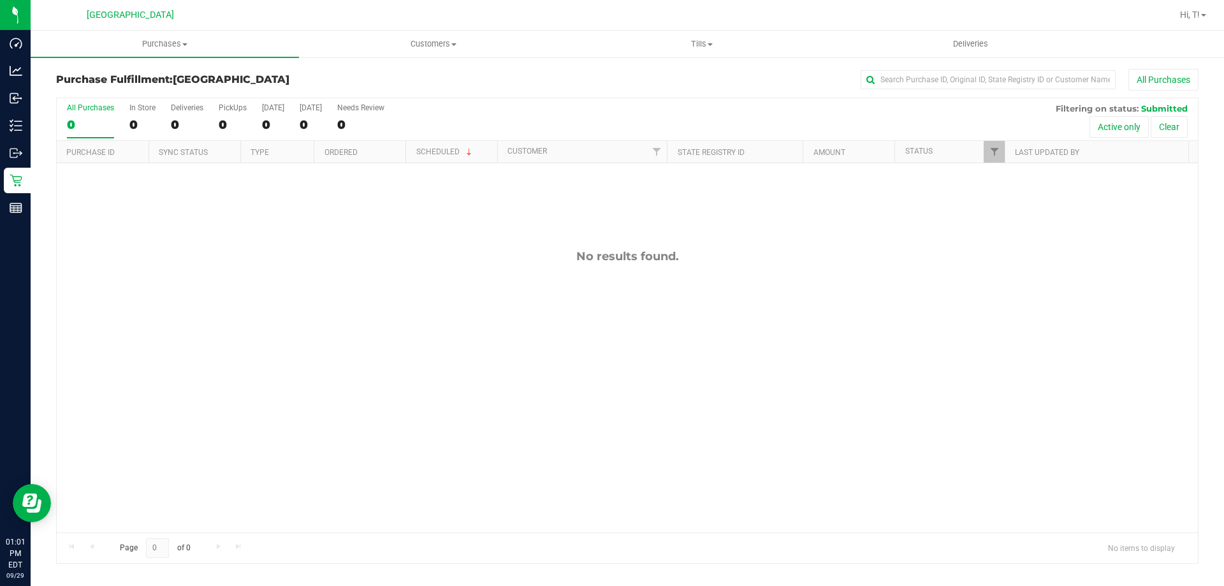
click at [178, 352] on div "No results found." at bounding box center [627, 390] width 1141 height 455
click at [239, 428] on div "No results found." at bounding box center [627, 390] width 1141 height 455
click at [145, 277] on div "12024756 (323598732) N/A Pickup [DATE] 1:12 PM EDT 9/29/2025 $17.00 Submitted […" at bounding box center [627, 347] width 1141 height 369
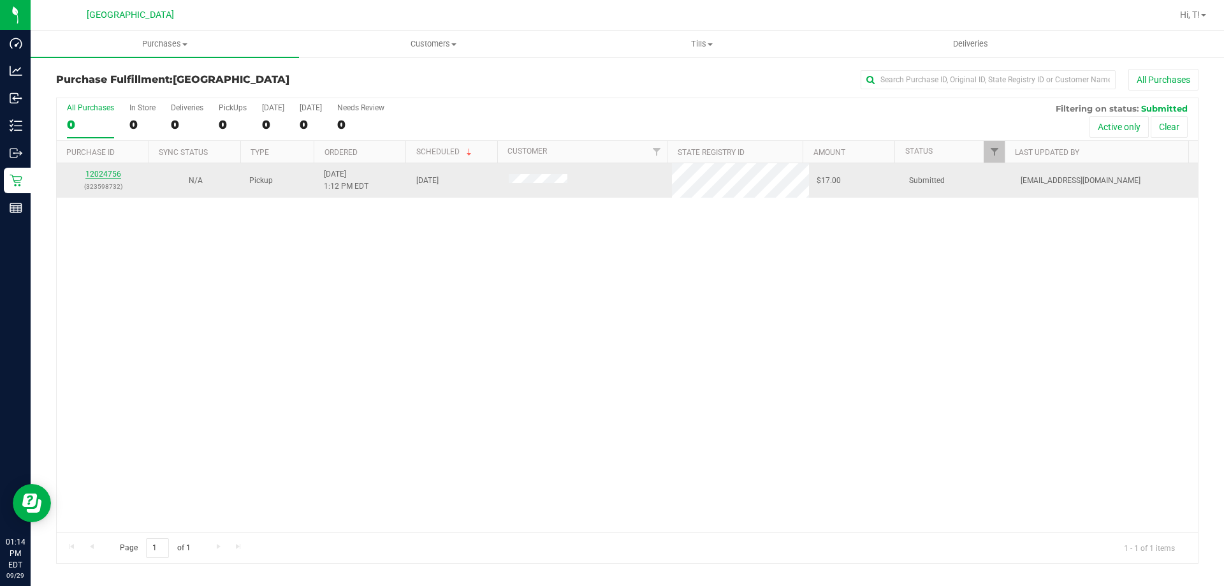
click at [107, 170] on link "12024756" at bounding box center [103, 174] width 36 height 9
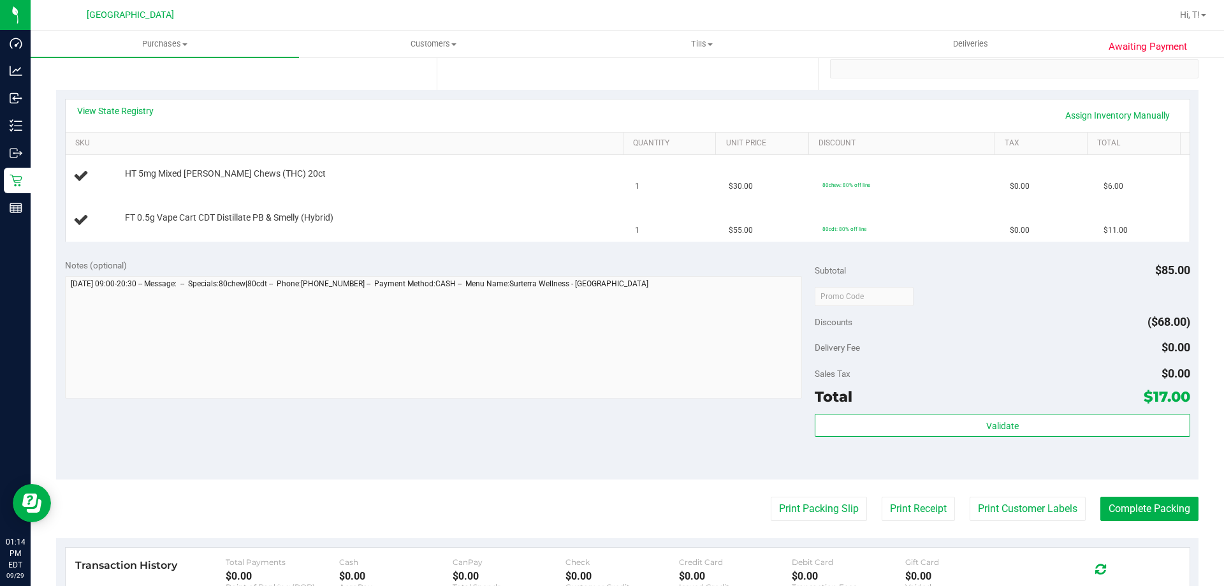
scroll to position [255, 0]
click at [804, 503] on button "Print Packing Slip" at bounding box center [818, 507] width 96 height 24
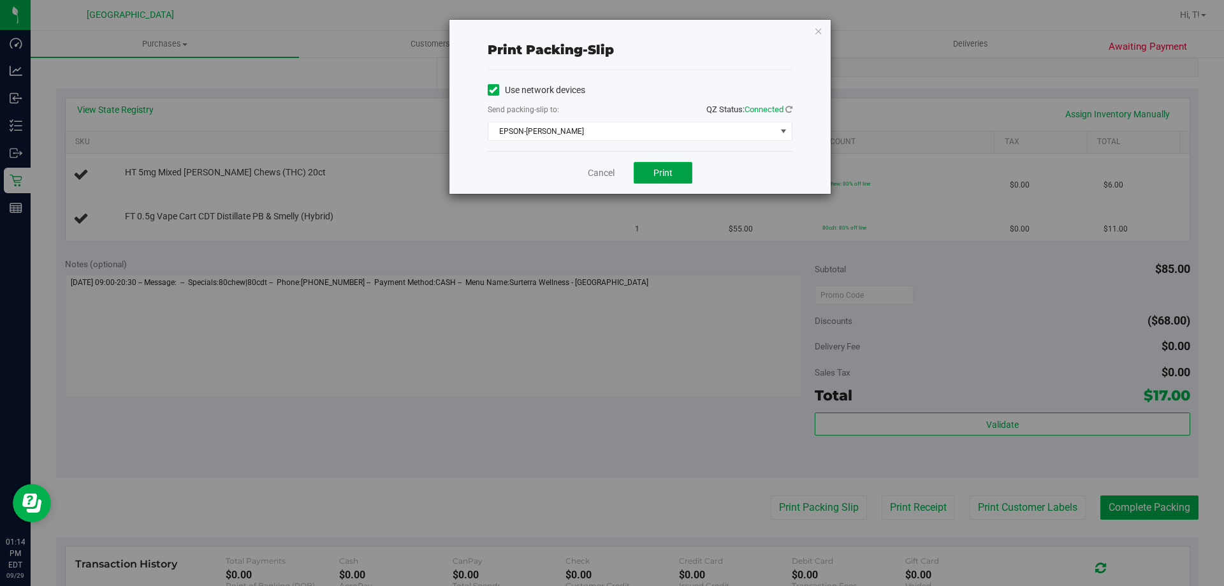
click at [661, 178] on button "Print" at bounding box center [662, 173] width 59 height 22
click at [819, 29] on icon "button" at bounding box center [818, 30] width 9 height 15
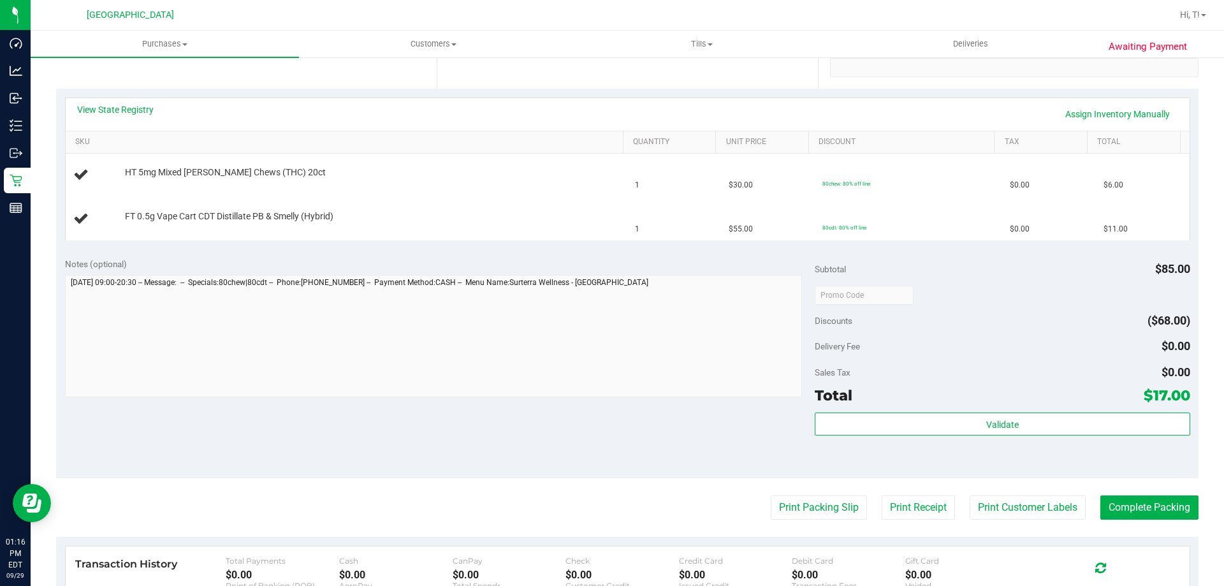
click at [163, 435] on div "Notes (optional) Subtotal $85.00 Discounts ($68.00) Delivery Fee $0.00 Sales Ta…" at bounding box center [627, 363] width 1142 height 229
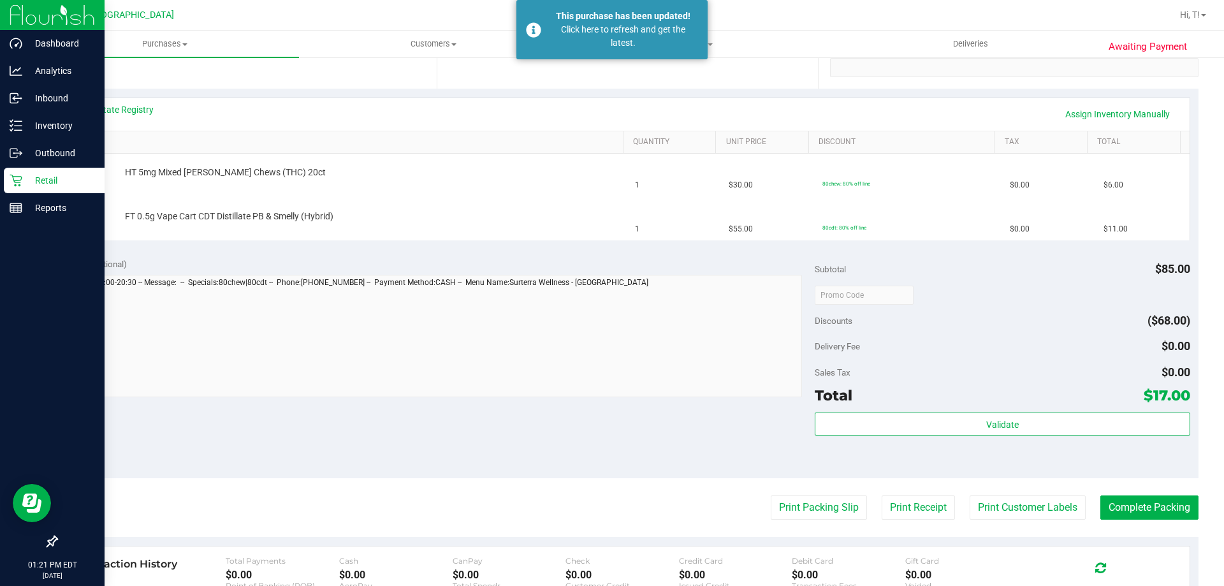
click at [31, 184] on p "Retail" at bounding box center [60, 180] width 76 height 15
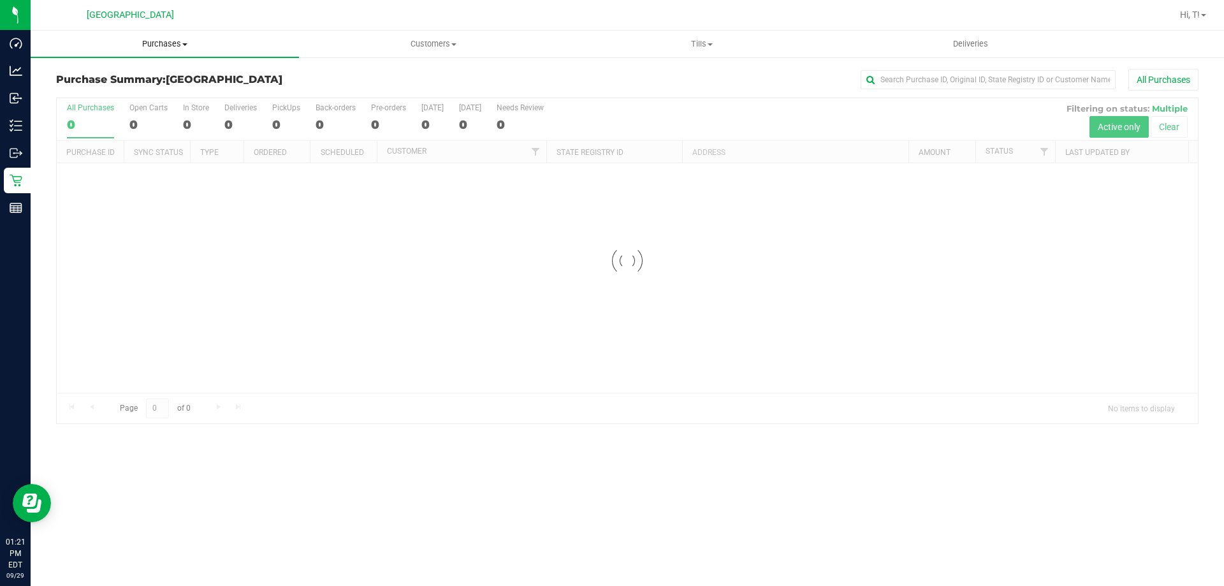
click at [168, 47] on span "Purchases" at bounding box center [165, 43] width 268 height 11
click at [82, 88] on span "Fulfillment" at bounding box center [70, 92] width 79 height 11
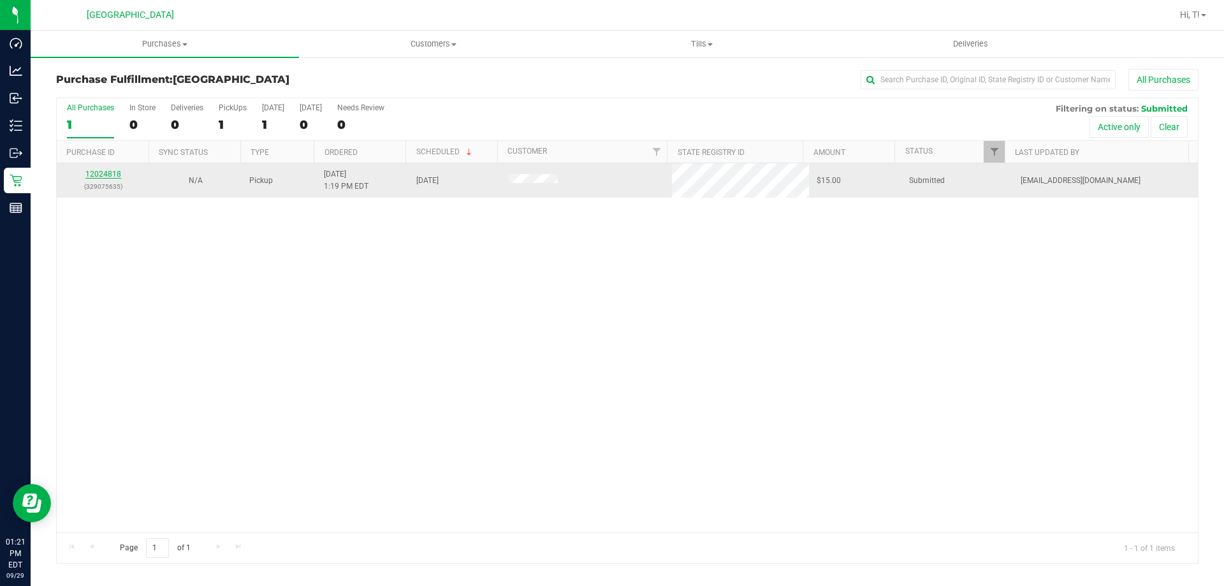
click at [103, 178] on link "12024818" at bounding box center [103, 174] width 36 height 9
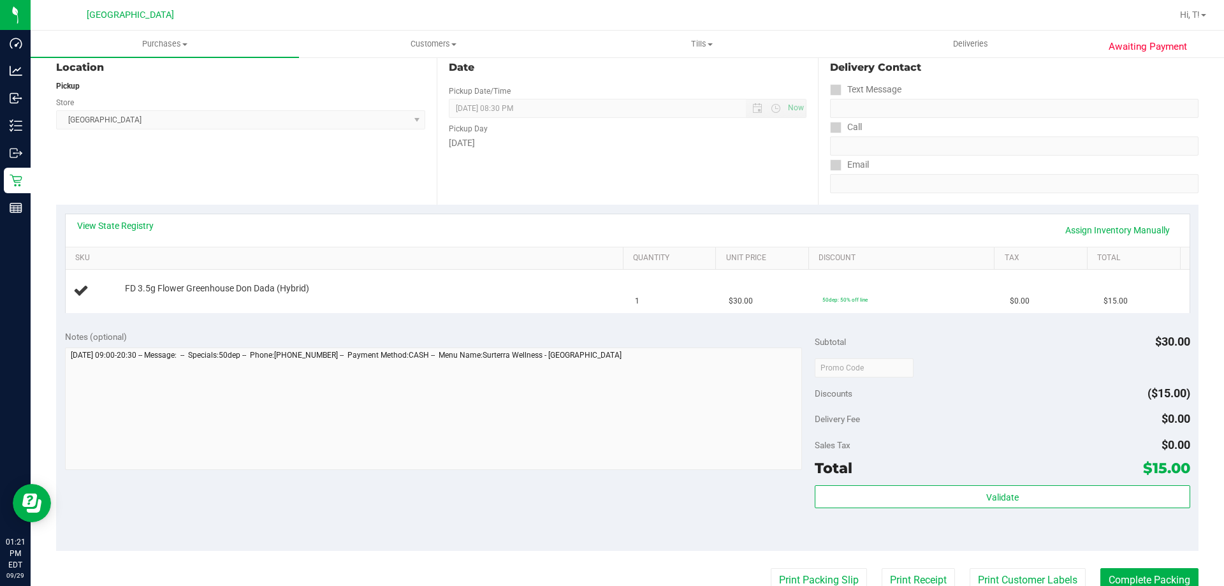
scroll to position [255, 0]
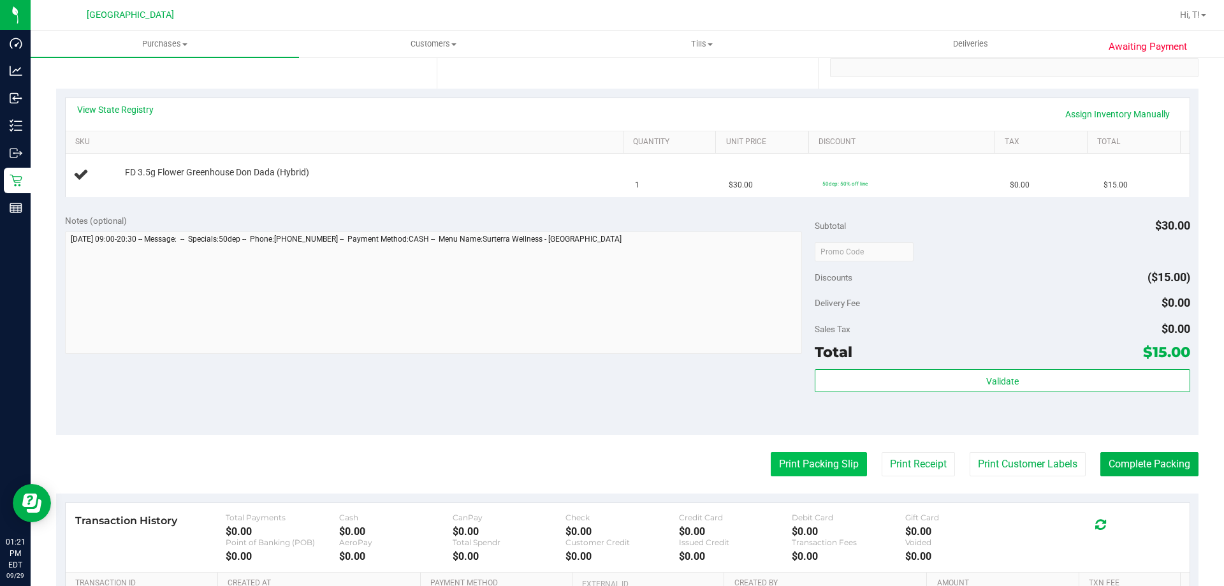
click at [813, 469] on button "Print Packing Slip" at bounding box center [818, 464] width 96 height 24
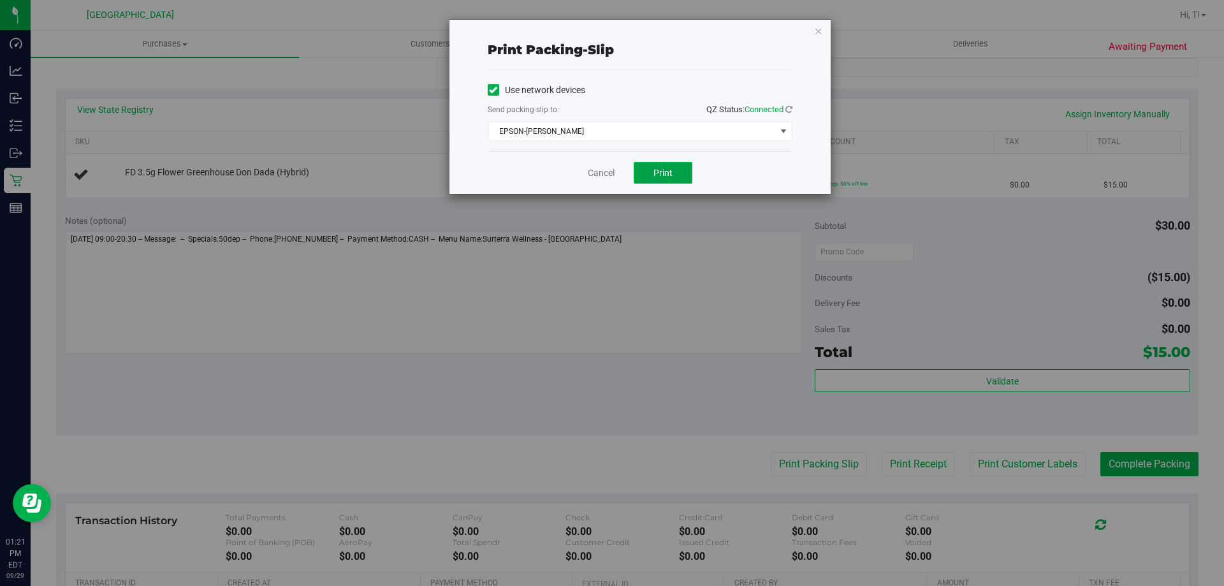
click at [658, 170] on span "Print" at bounding box center [662, 173] width 19 height 10
click at [657, 174] on span "Print" at bounding box center [662, 173] width 19 height 10
click at [595, 174] on link "Cancel" at bounding box center [601, 172] width 27 height 13
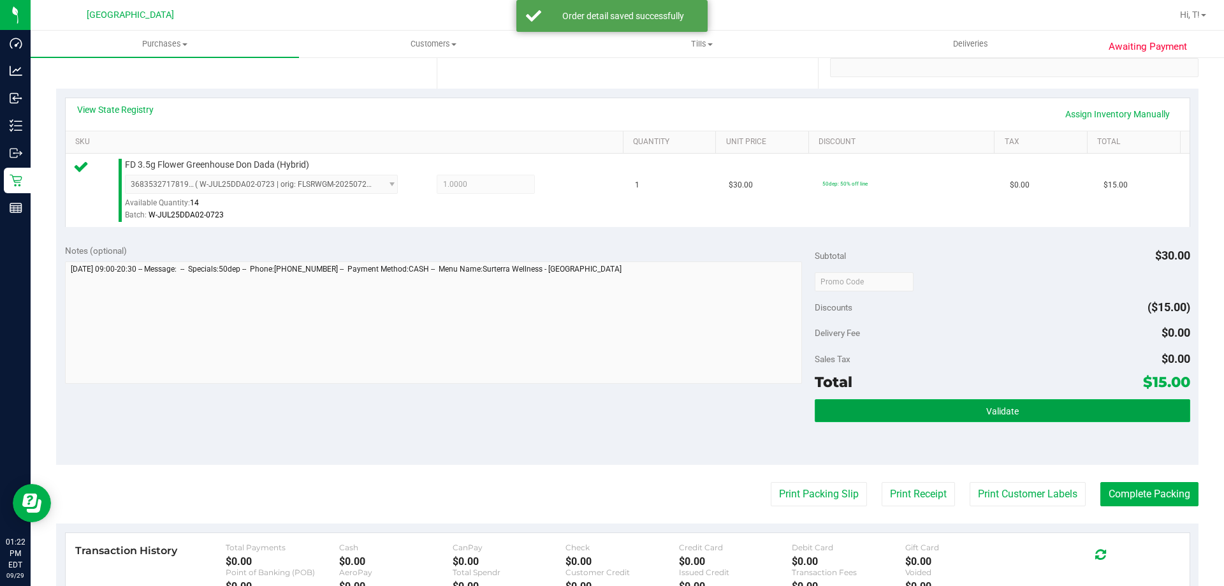
click at [953, 410] on button "Validate" at bounding box center [1001, 410] width 375 height 23
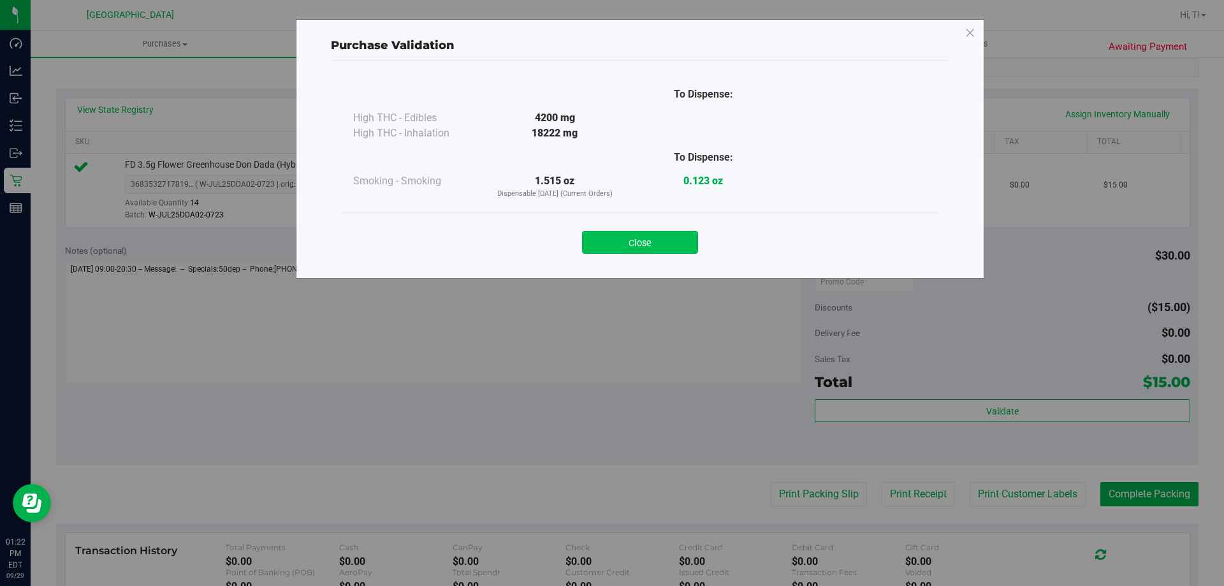
click at [635, 240] on button "Close" at bounding box center [640, 242] width 116 height 23
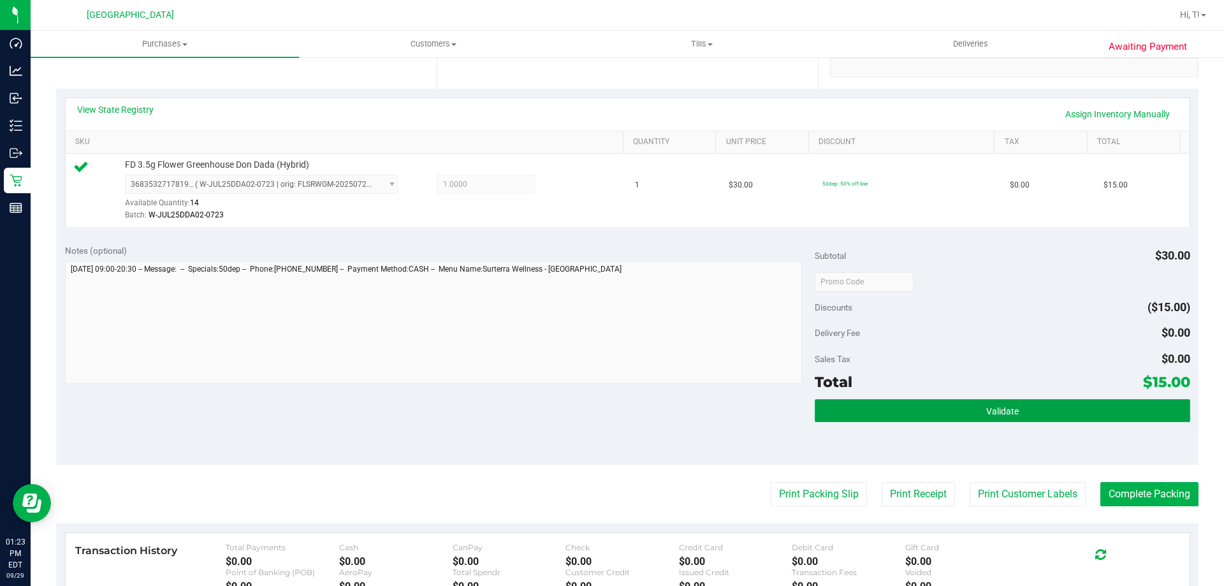
click at [993, 410] on span "Validate" at bounding box center [1002, 411] width 33 height 10
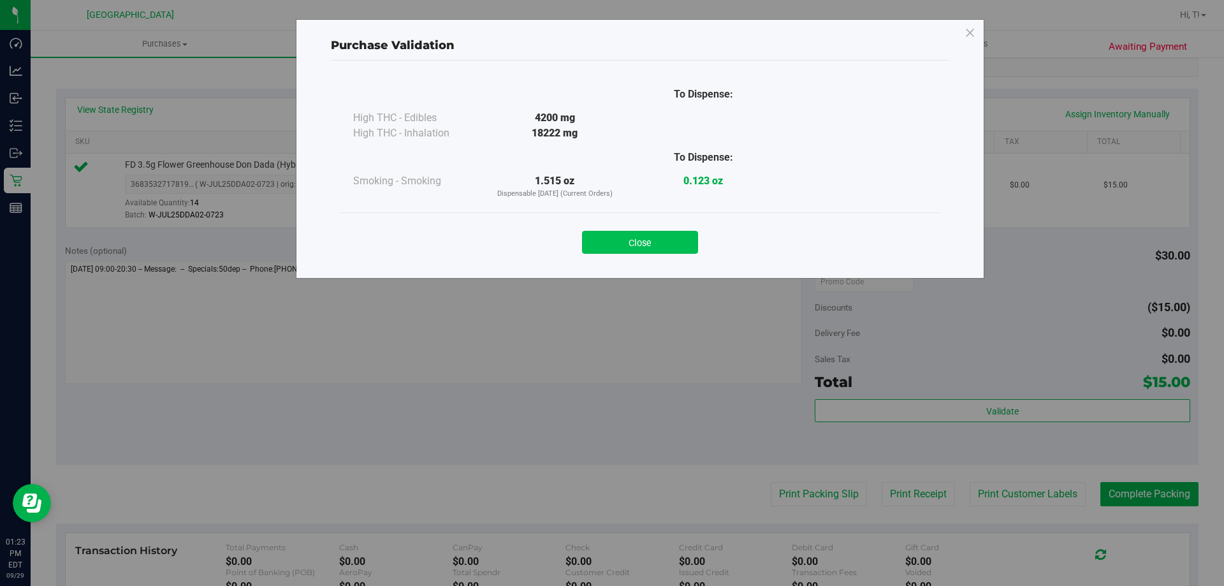
click at [631, 233] on button "Close" at bounding box center [640, 242] width 116 height 23
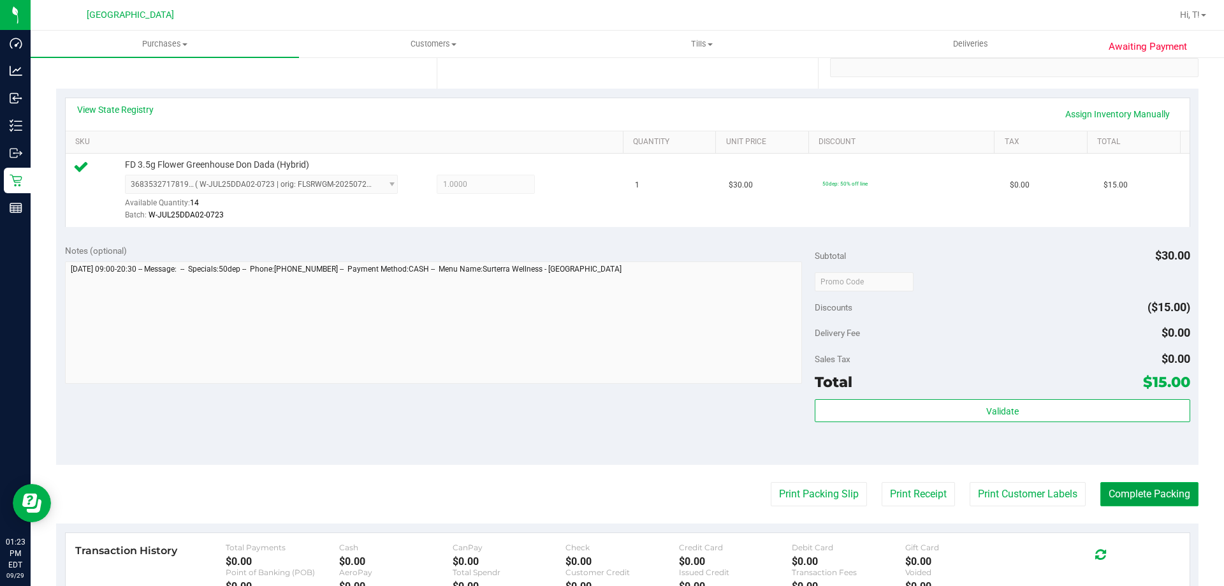
click at [1150, 489] on button "Complete Packing" at bounding box center [1149, 494] width 98 height 24
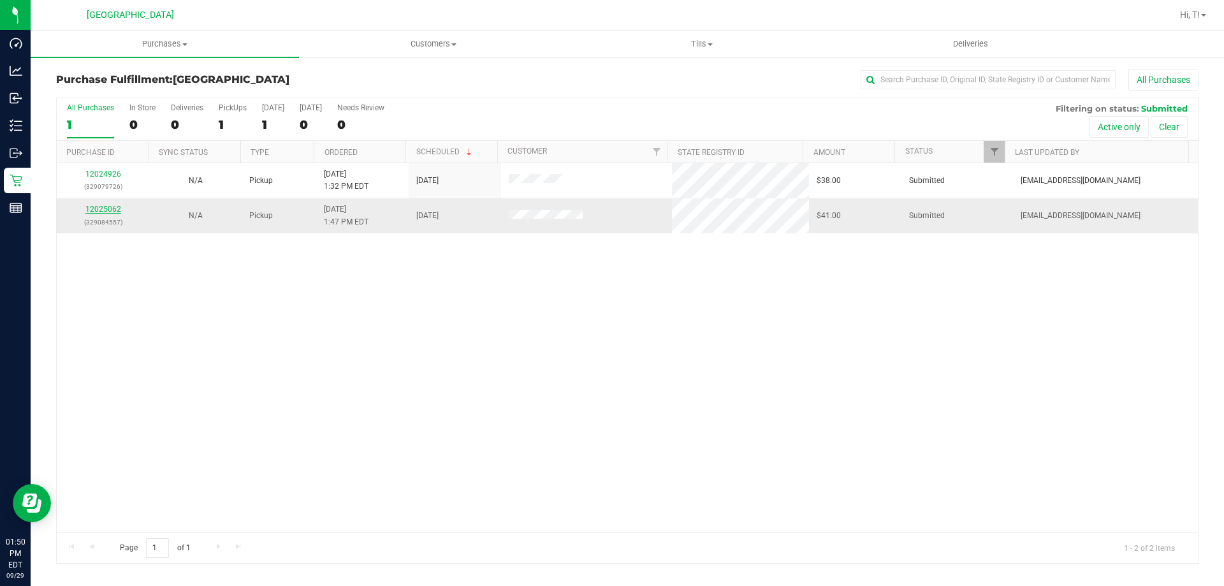
click at [103, 206] on link "12025062" at bounding box center [103, 209] width 36 height 9
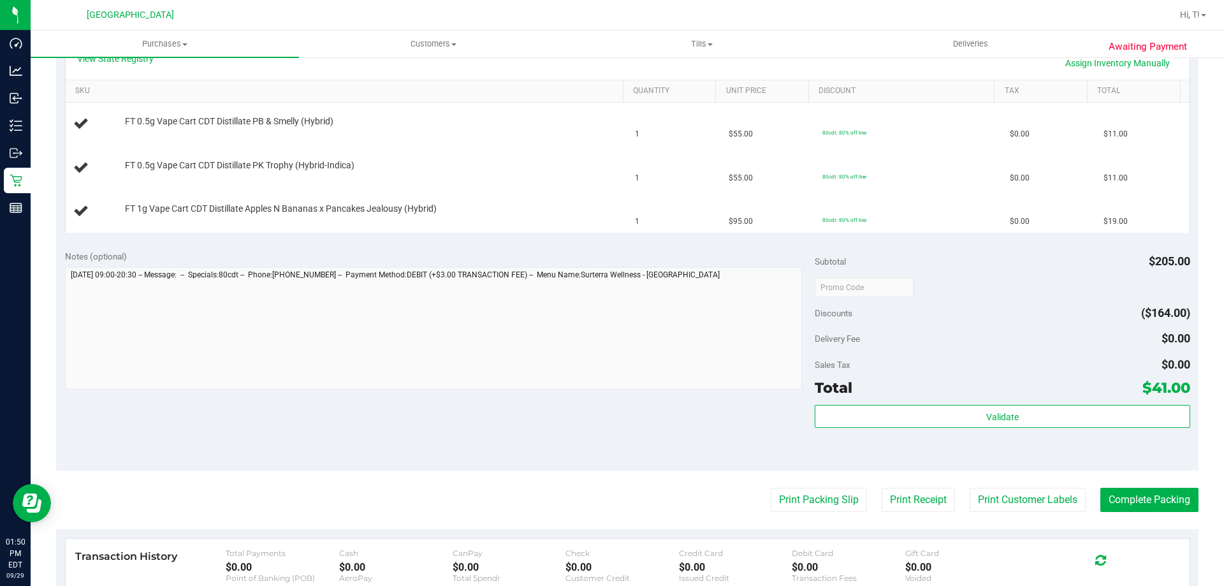
scroll to position [331, 0]
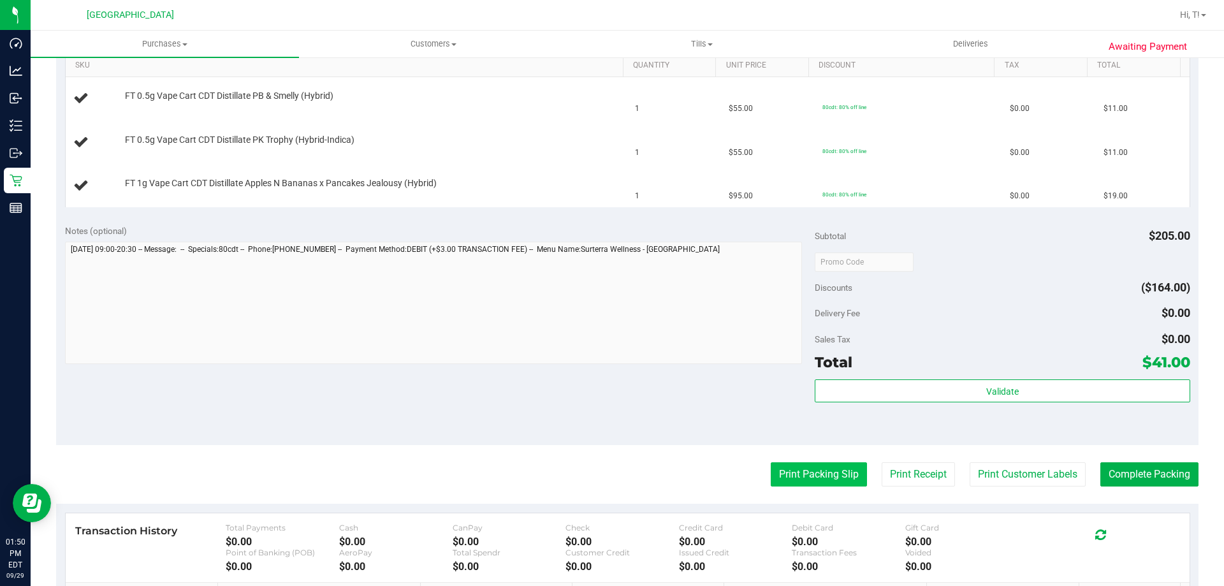
click at [818, 480] on button "Print Packing Slip" at bounding box center [818, 474] width 96 height 24
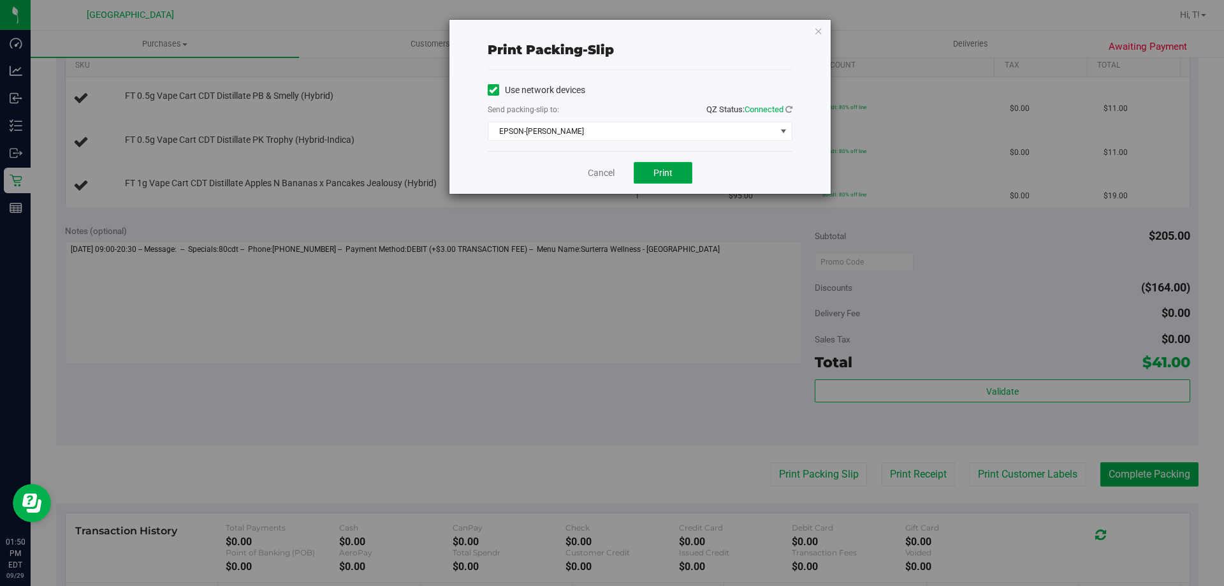
click at [654, 170] on span "Print" at bounding box center [662, 173] width 19 height 10
click at [614, 172] on link "Cancel" at bounding box center [601, 172] width 27 height 13
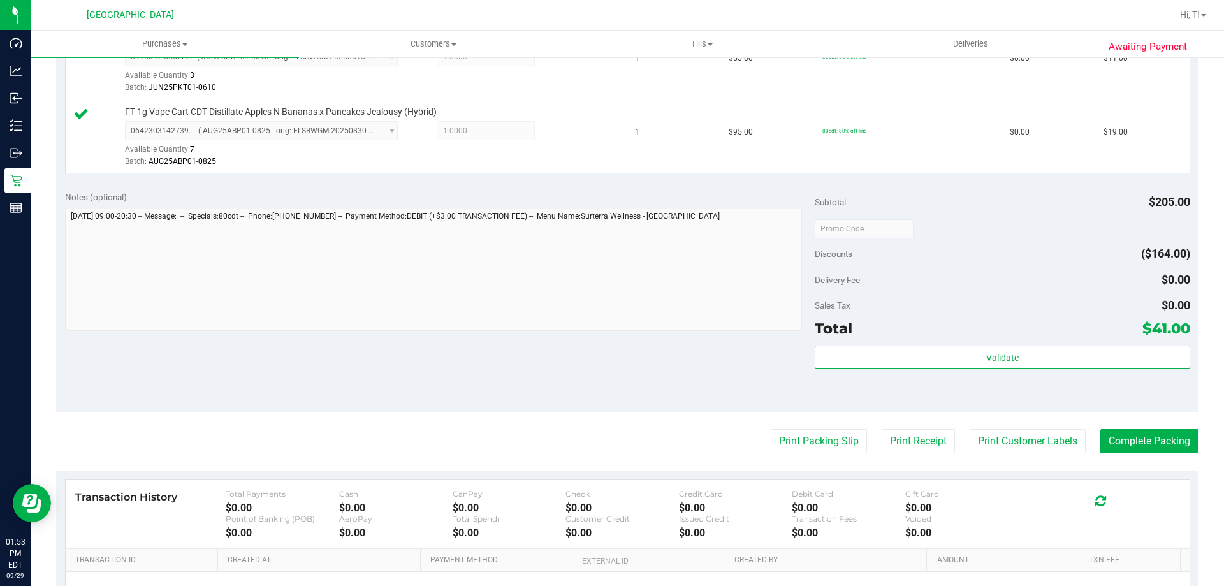
scroll to position [459, 0]
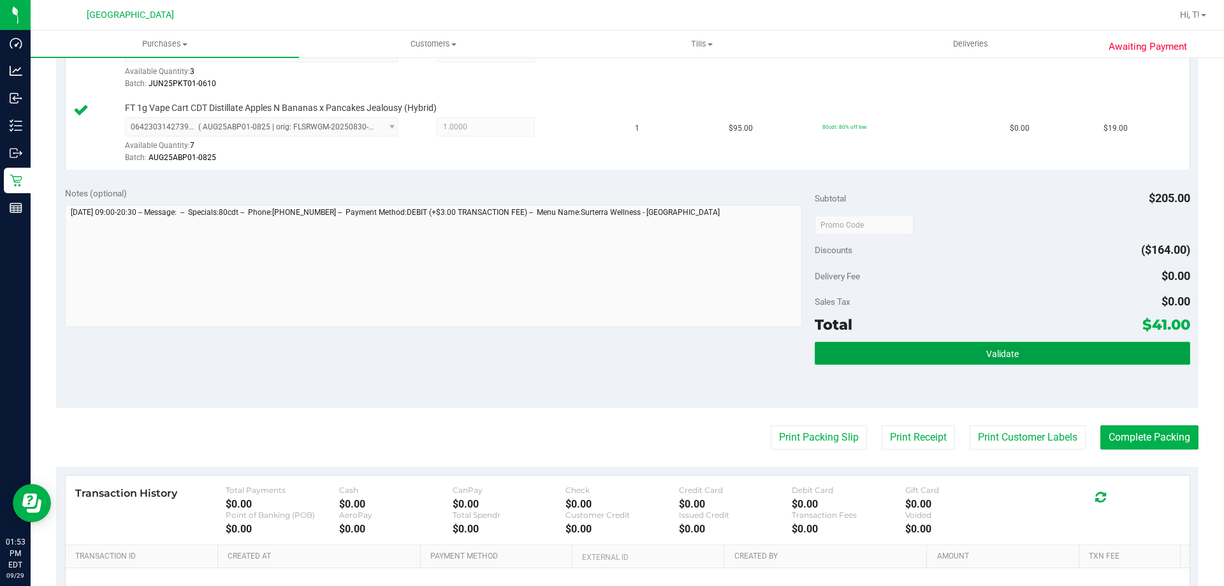
click at [872, 356] on button "Validate" at bounding box center [1001, 353] width 375 height 23
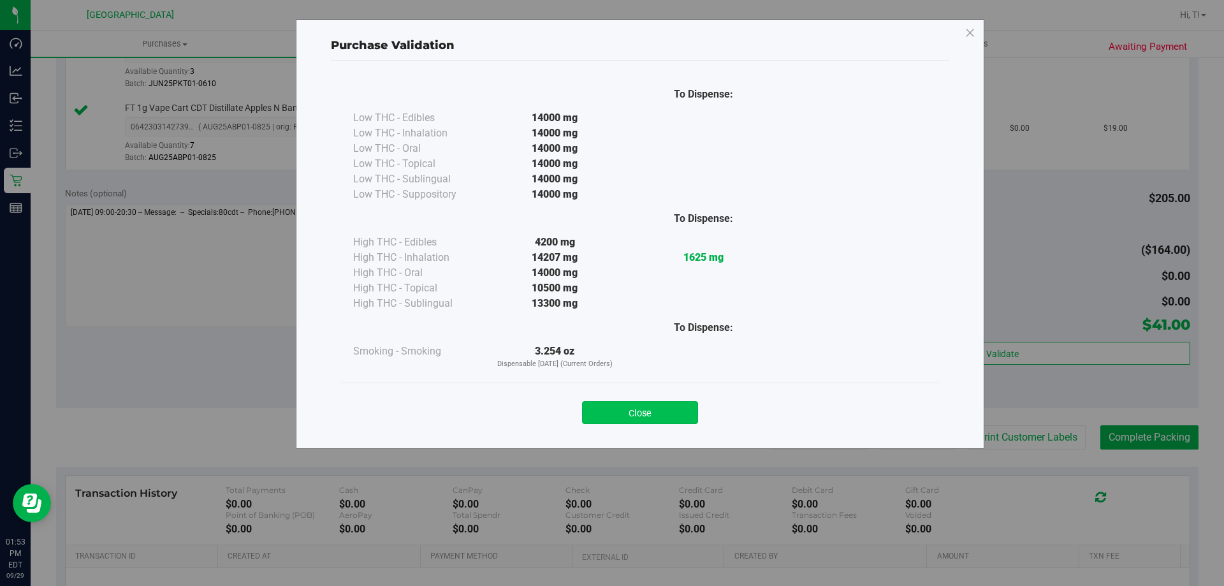
click at [609, 414] on button "Close" at bounding box center [640, 412] width 116 height 23
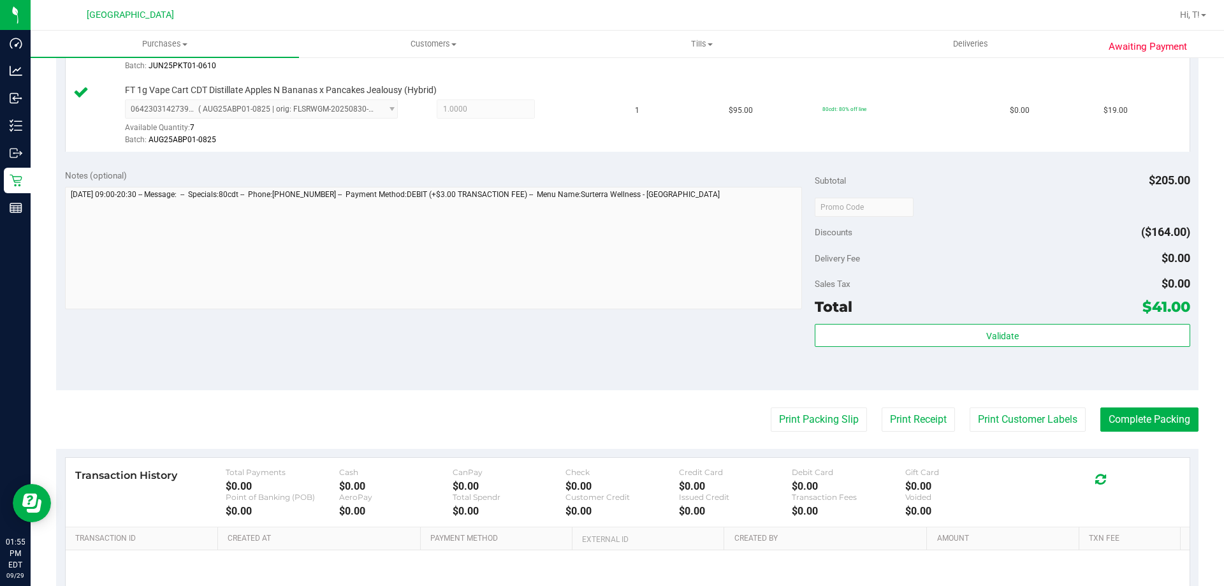
scroll to position [537, 0]
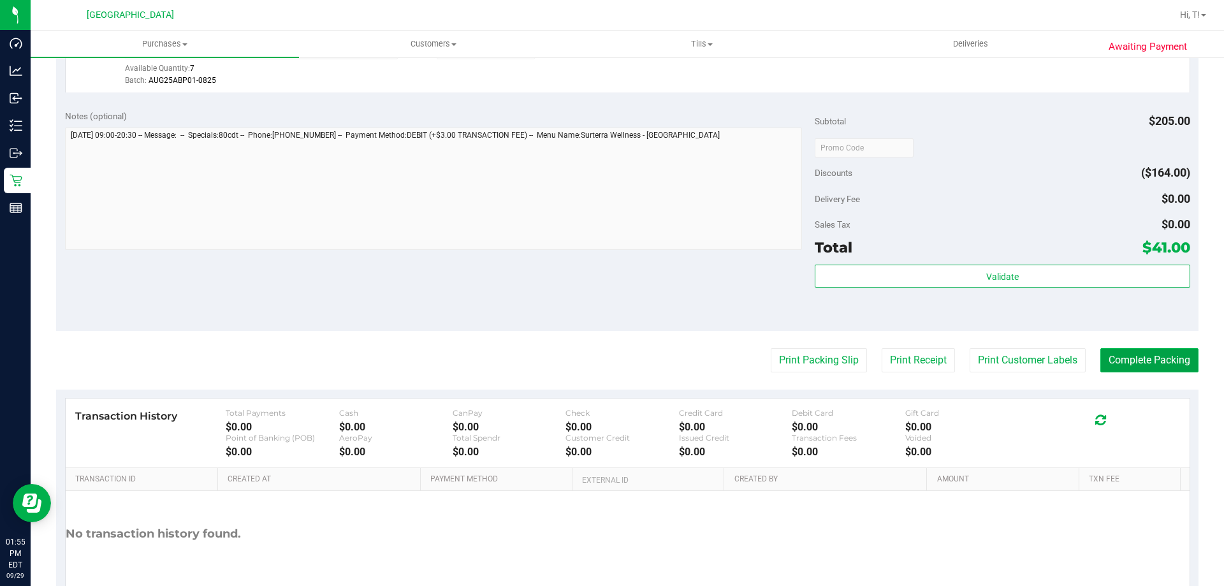
click at [1139, 362] on button "Complete Packing" at bounding box center [1149, 360] width 98 height 24
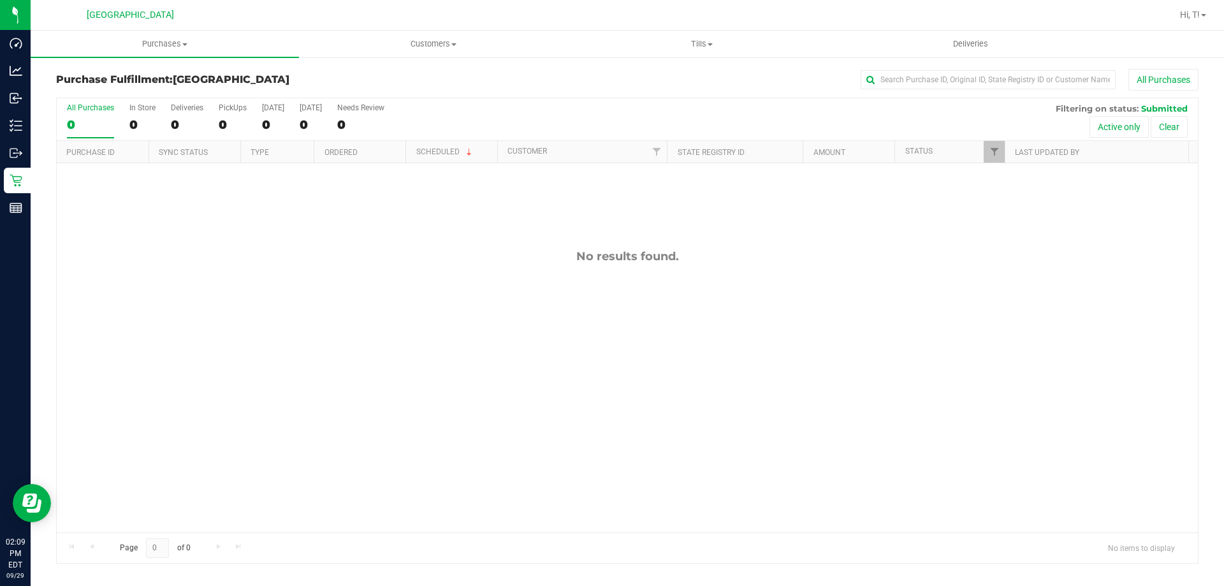
click at [767, 343] on div "No results found." at bounding box center [627, 390] width 1141 height 455
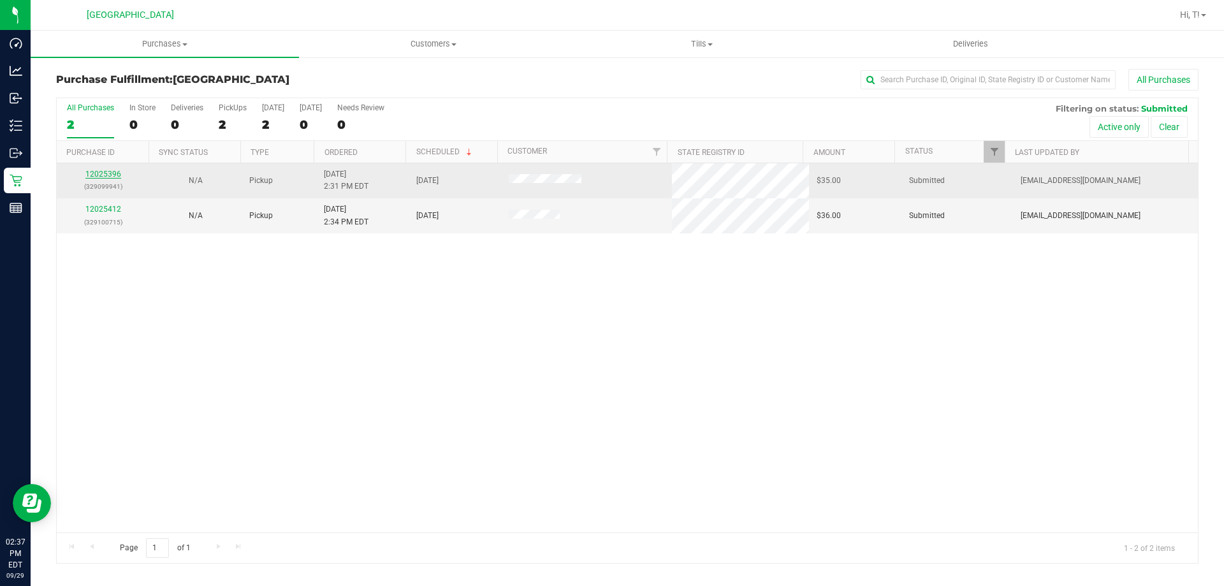
click at [110, 173] on link "12025396" at bounding box center [103, 174] width 36 height 9
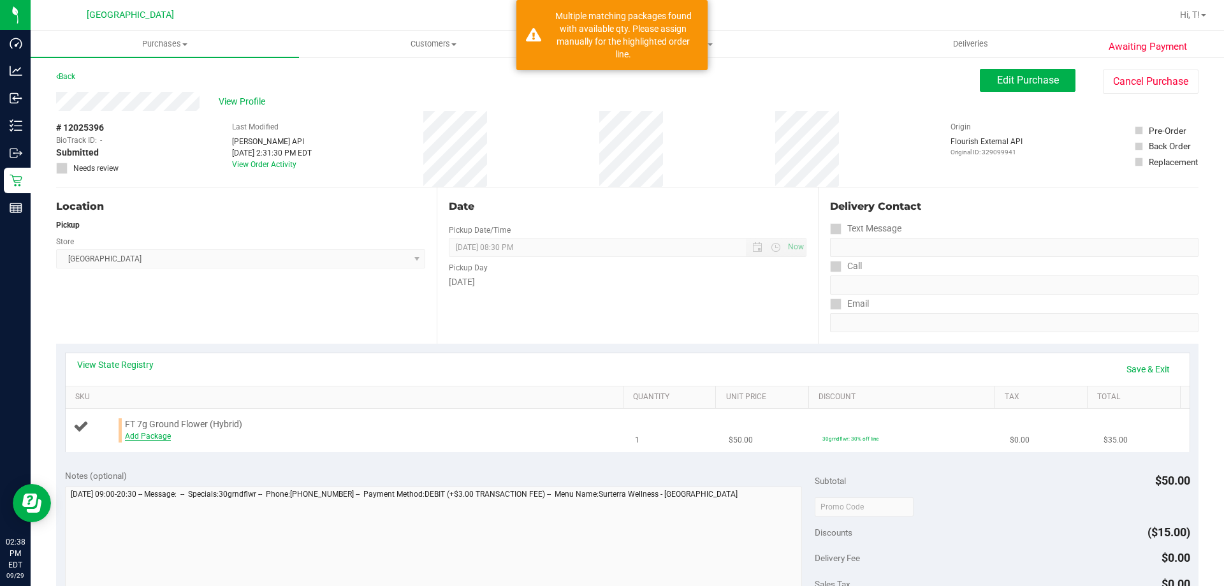
click at [142, 438] on link "Add Package" at bounding box center [148, 435] width 46 height 9
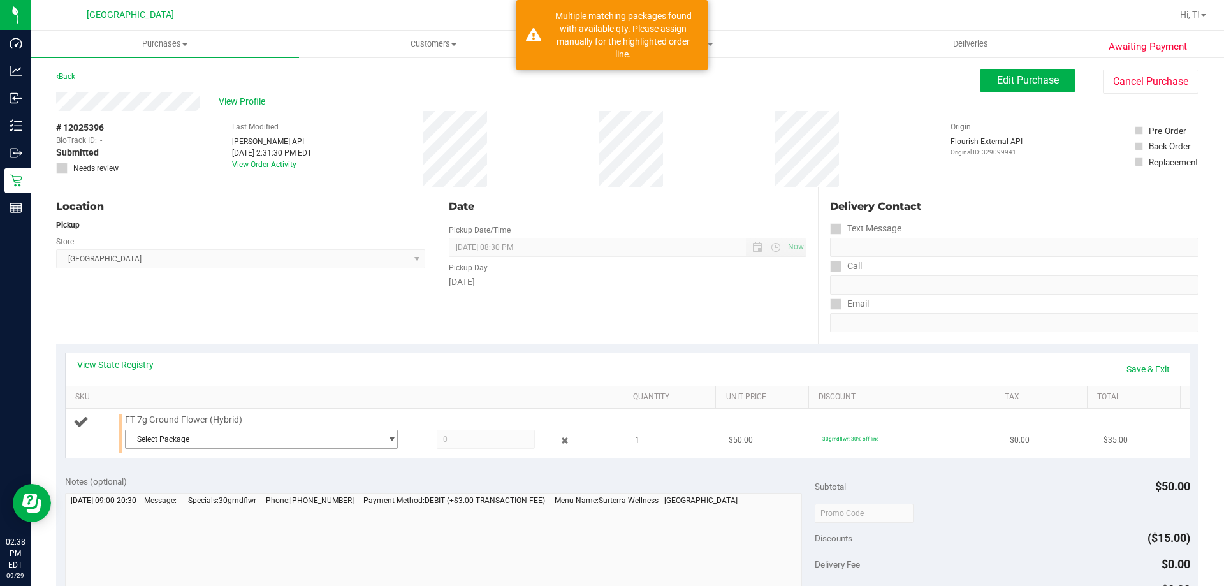
click at [387, 438] on span "select" at bounding box center [392, 439] width 10 height 10
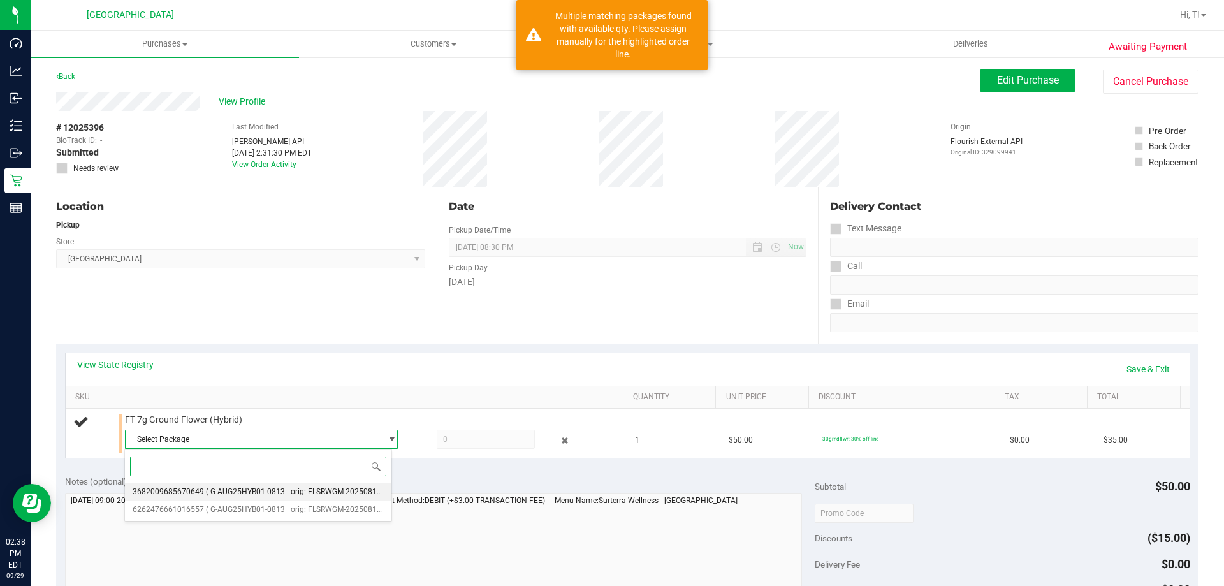
click at [254, 491] on span "( G-AUG25HYB01-0813 | orig: FLSRWGM-20250819-514 )" at bounding box center [303, 491] width 195 height 9
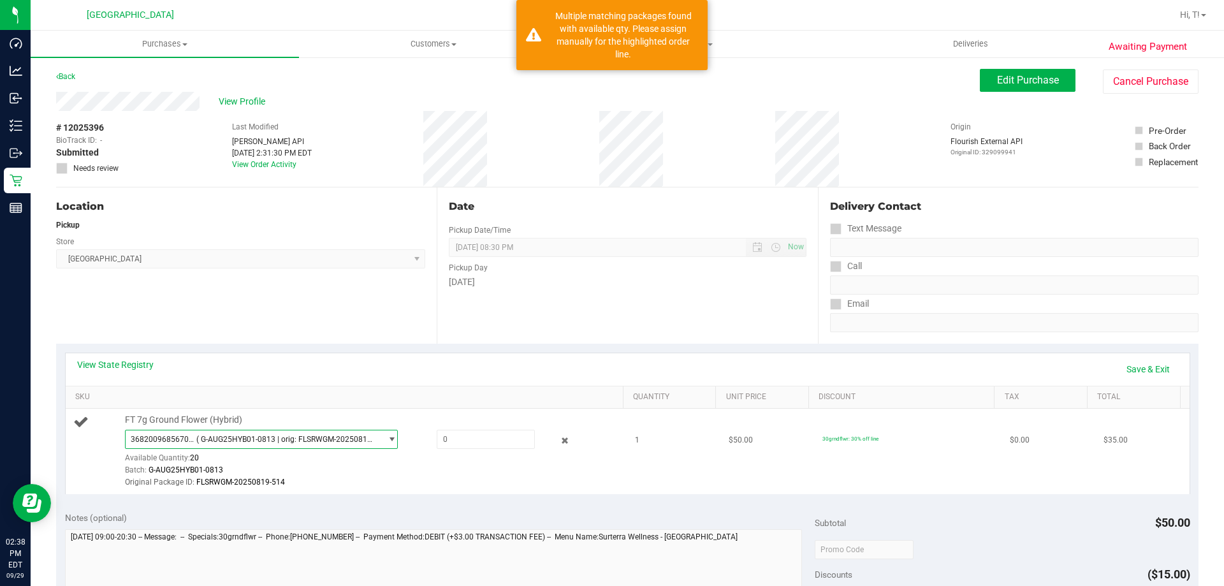
click at [387, 440] on span "select" at bounding box center [392, 439] width 10 height 10
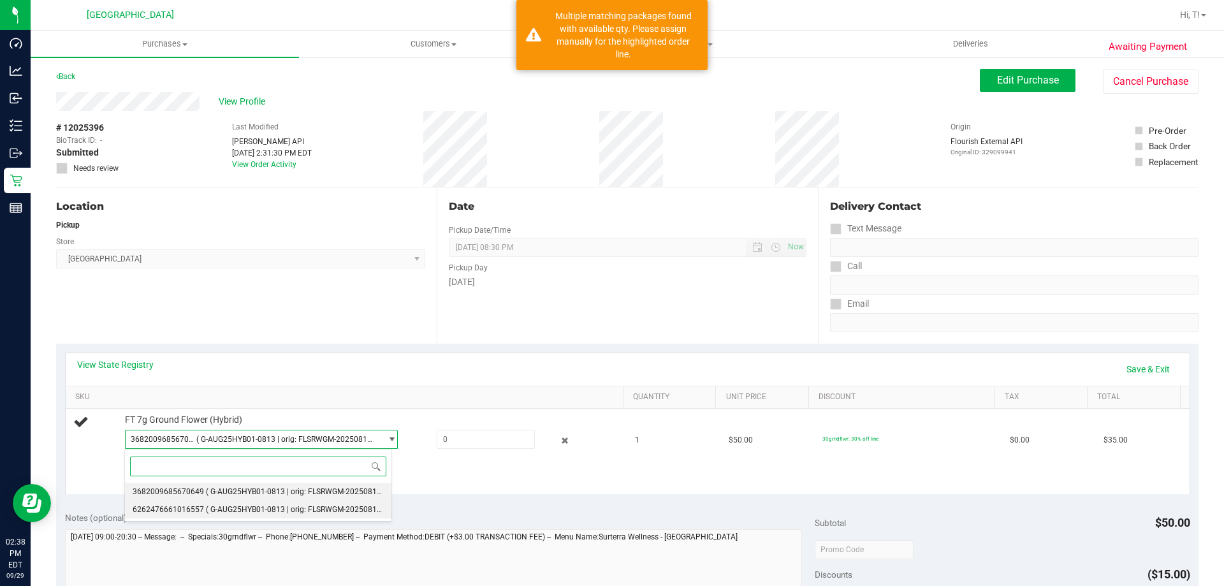
click at [248, 507] on span "( G-AUG25HYB01-0813 | orig: FLSRWGM-20250819-506 )" at bounding box center [303, 509] width 195 height 9
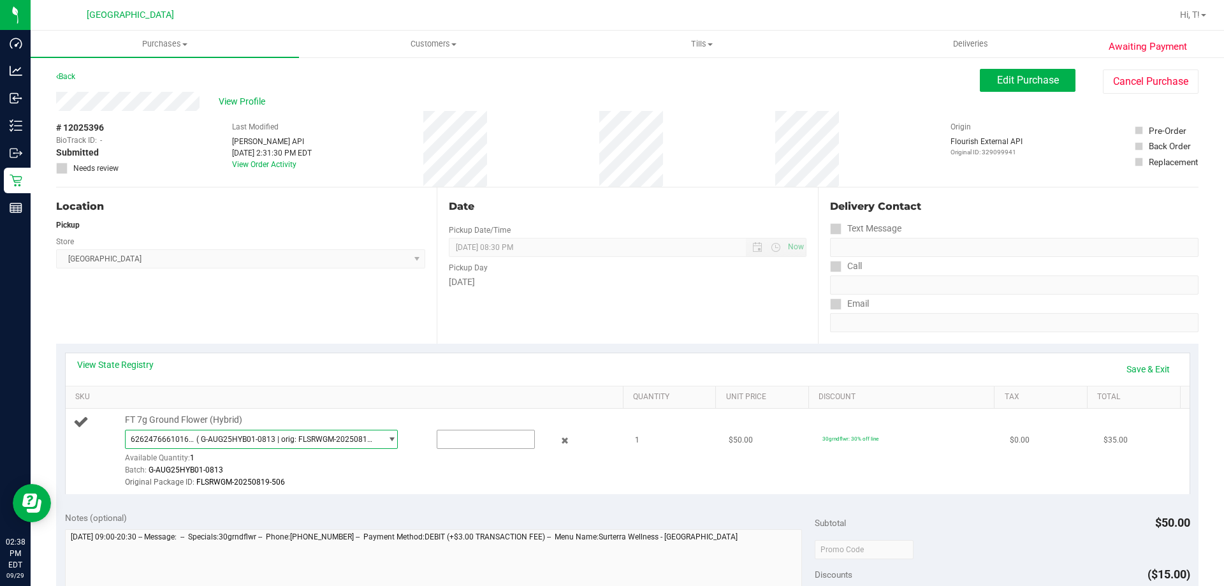
click at [505, 443] on input "text" at bounding box center [485, 439] width 97 height 18
type input "1"
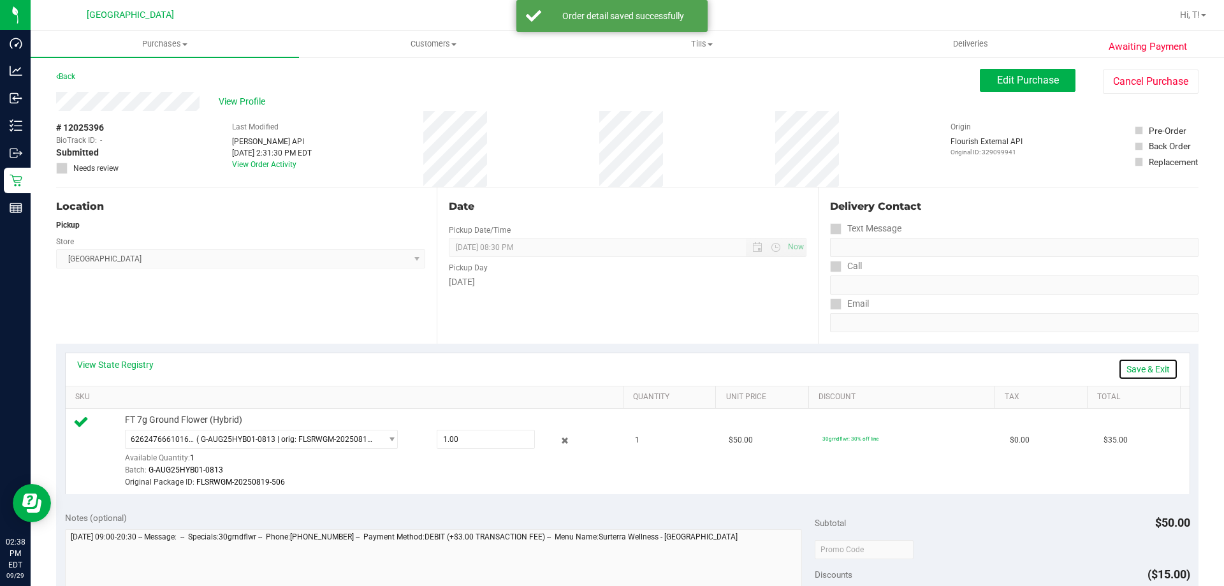
click at [1134, 366] on link "Save & Exit" at bounding box center [1148, 369] width 60 height 22
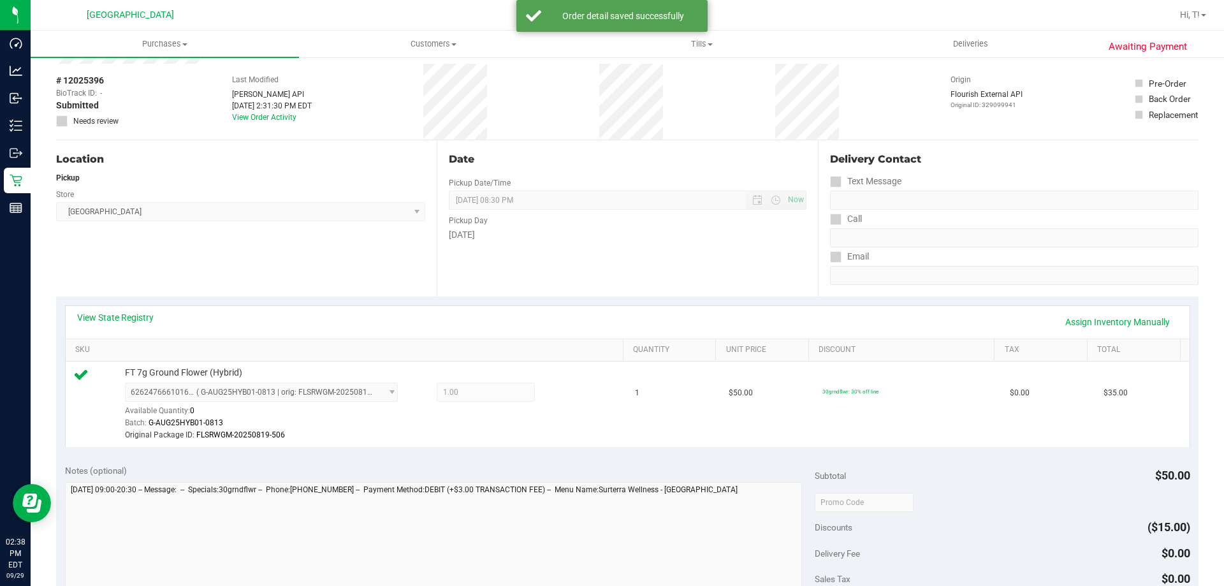
scroll to position [255, 0]
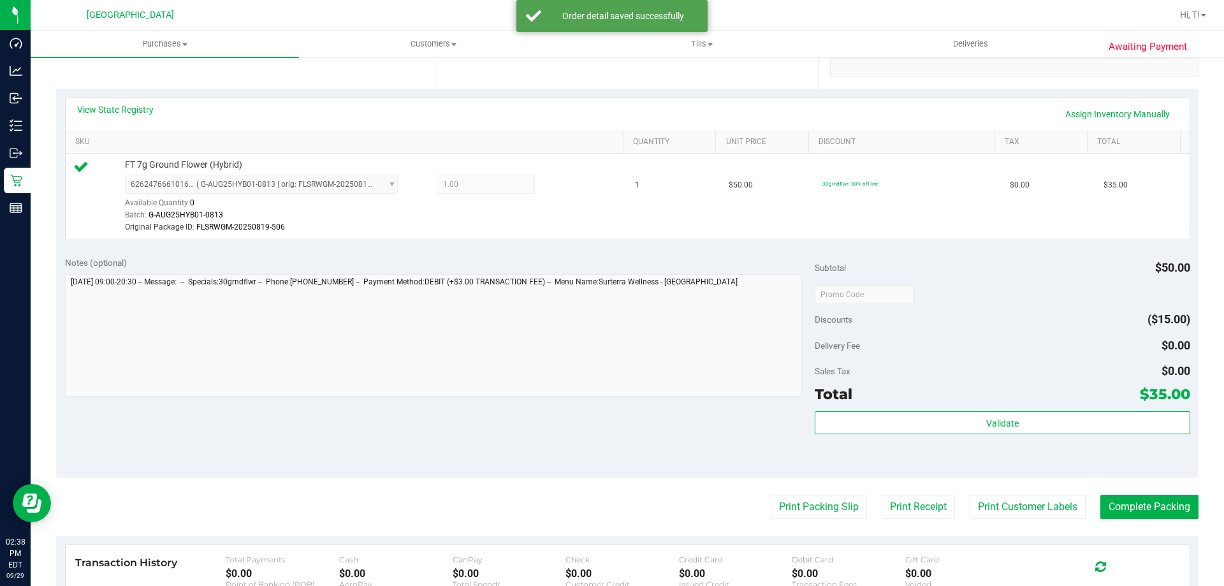
click at [980, 404] on div "Total $35.00" at bounding box center [1001, 393] width 375 height 23
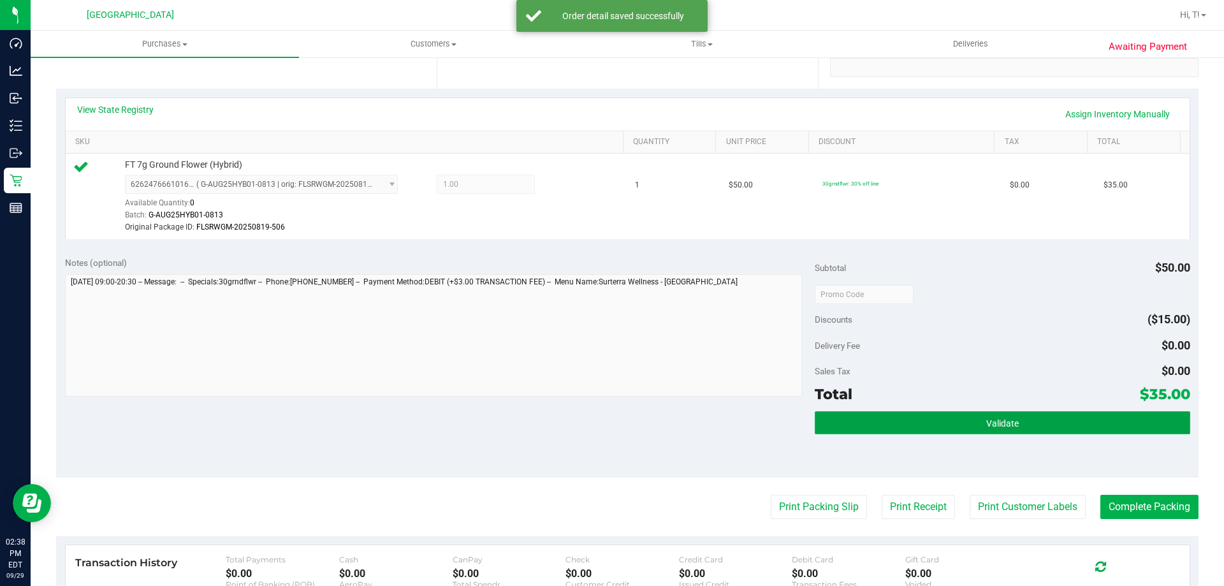
click at [997, 420] on span "Validate" at bounding box center [1002, 423] width 33 height 10
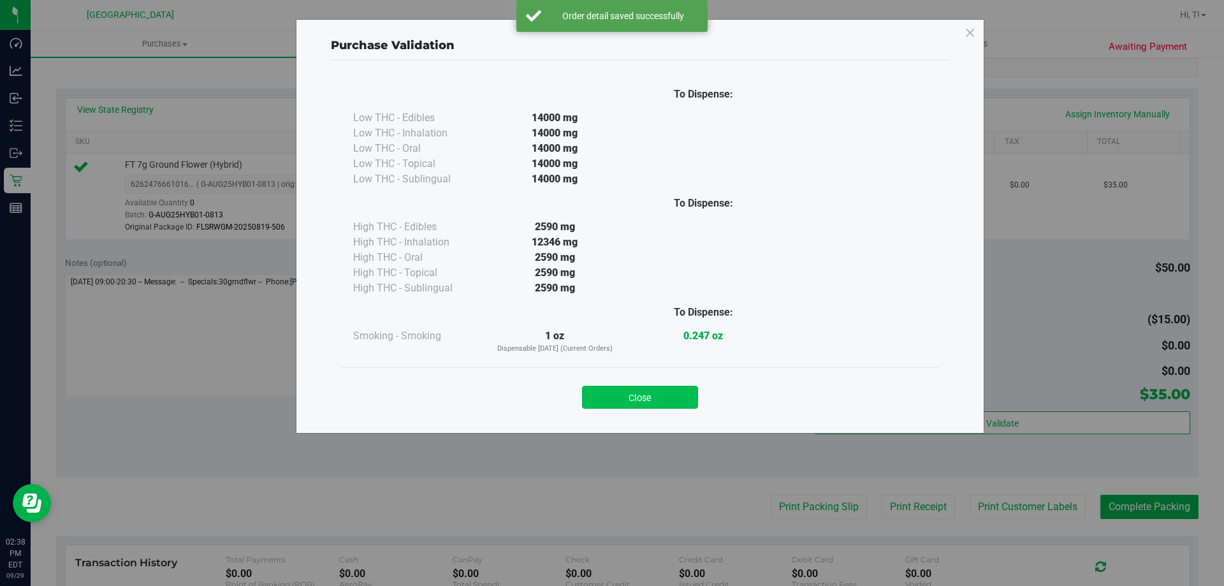
click at [632, 406] on button "Close" at bounding box center [640, 397] width 116 height 23
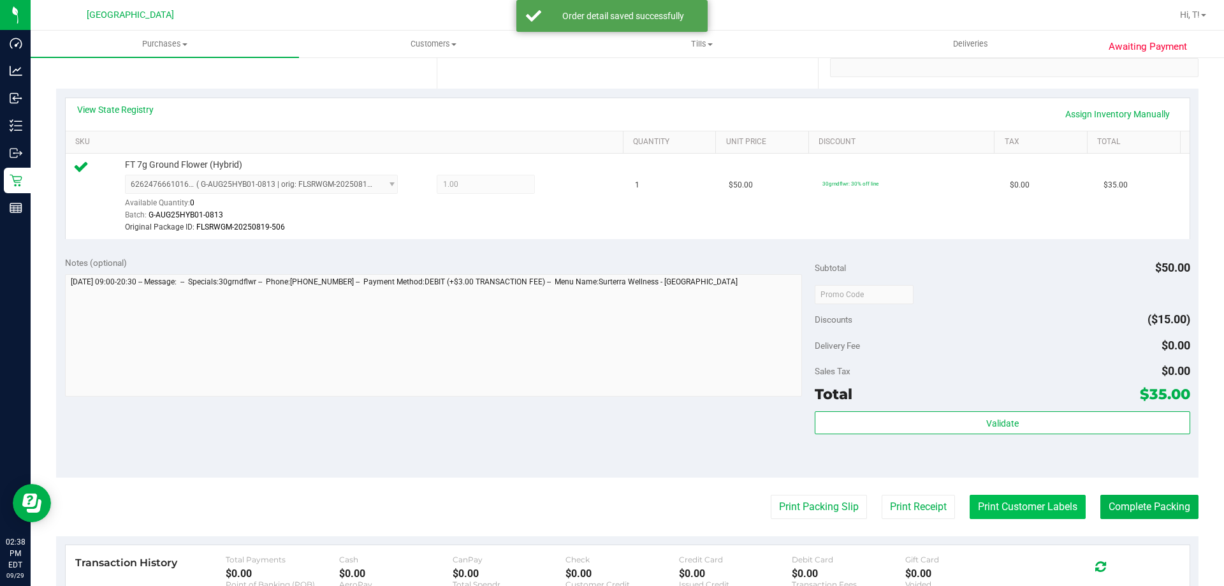
click at [1049, 509] on button "Print Customer Labels" at bounding box center [1027, 507] width 116 height 24
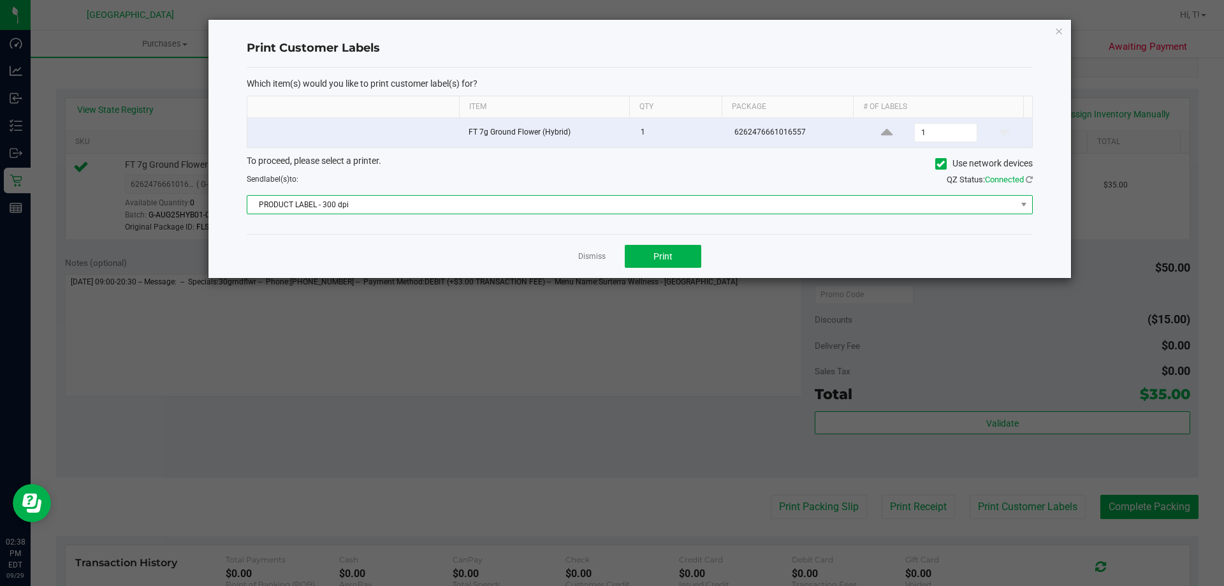
click at [340, 203] on span "PRODUCT LABEL - 300 dpi" at bounding box center [631, 205] width 769 height 18
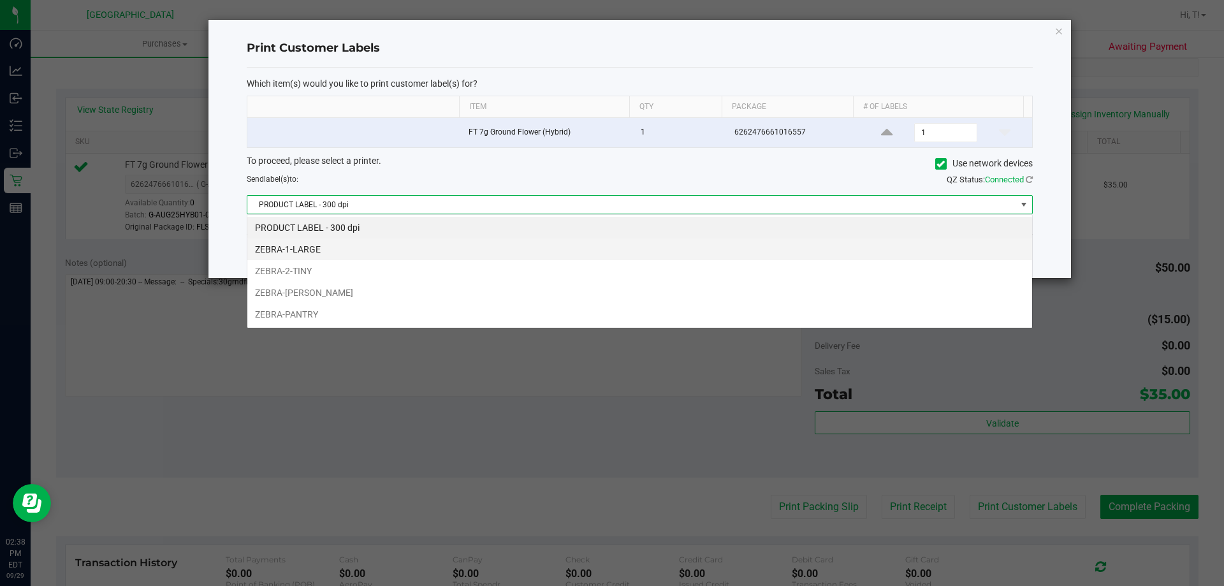
scroll to position [19, 785]
drag, startPoint x: 298, startPoint y: 307, endPoint x: 306, endPoint y: 310, distance: 8.7
click at [298, 308] on li "ZEBRA-PANTRY" at bounding box center [639, 314] width 784 height 22
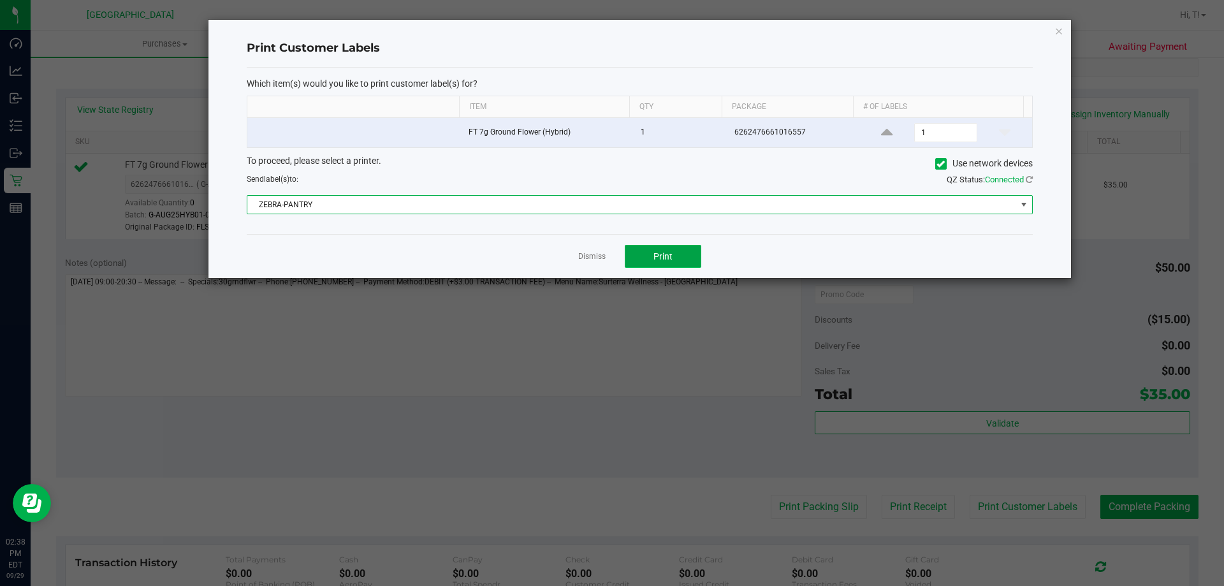
click at [679, 261] on button "Print" at bounding box center [663, 256] width 76 height 23
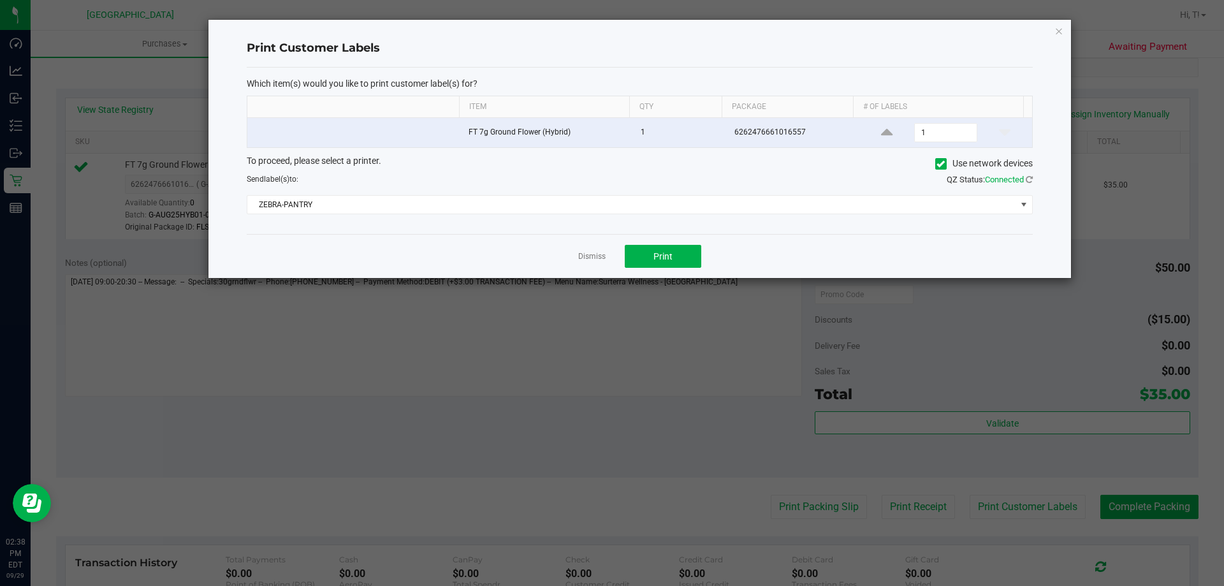
click at [588, 235] on div "Dismiss Print" at bounding box center [640, 256] width 786 height 44
click at [1147, 503] on ngb-modal-window "Print Customer Labels Which item(s) would you like to print customer label(s) f…" at bounding box center [616, 293] width 1233 height 586
click at [594, 256] on link "Dismiss" at bounding box center [591, 256] width 27 height 11
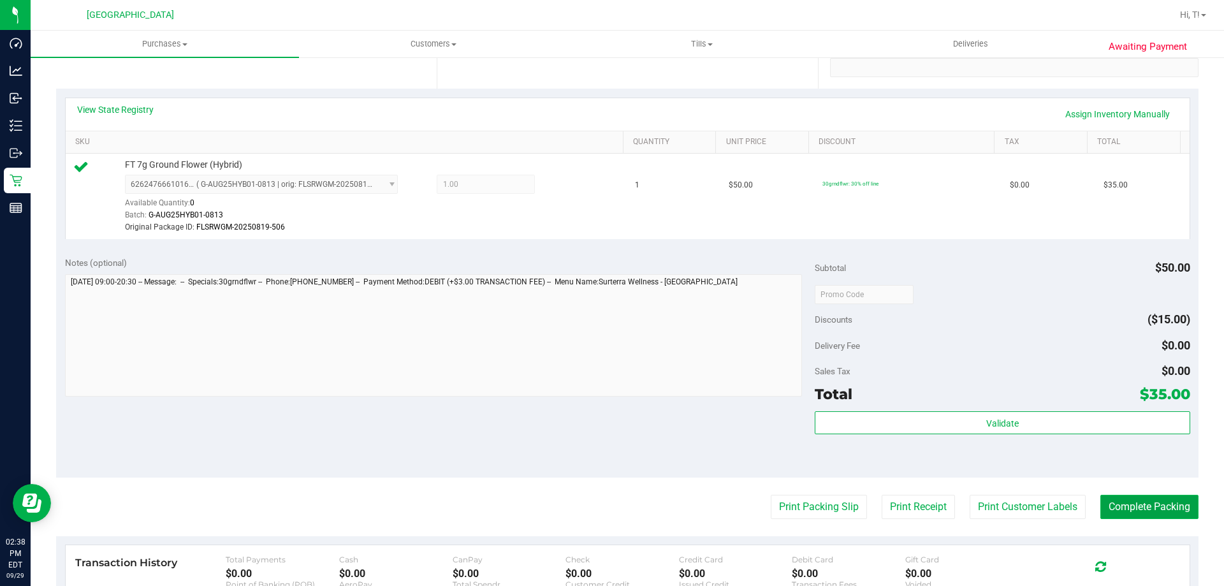
click at [1173, 509] on button "Complete Packing" at bounding box center [1149, 507] width 98 height 24
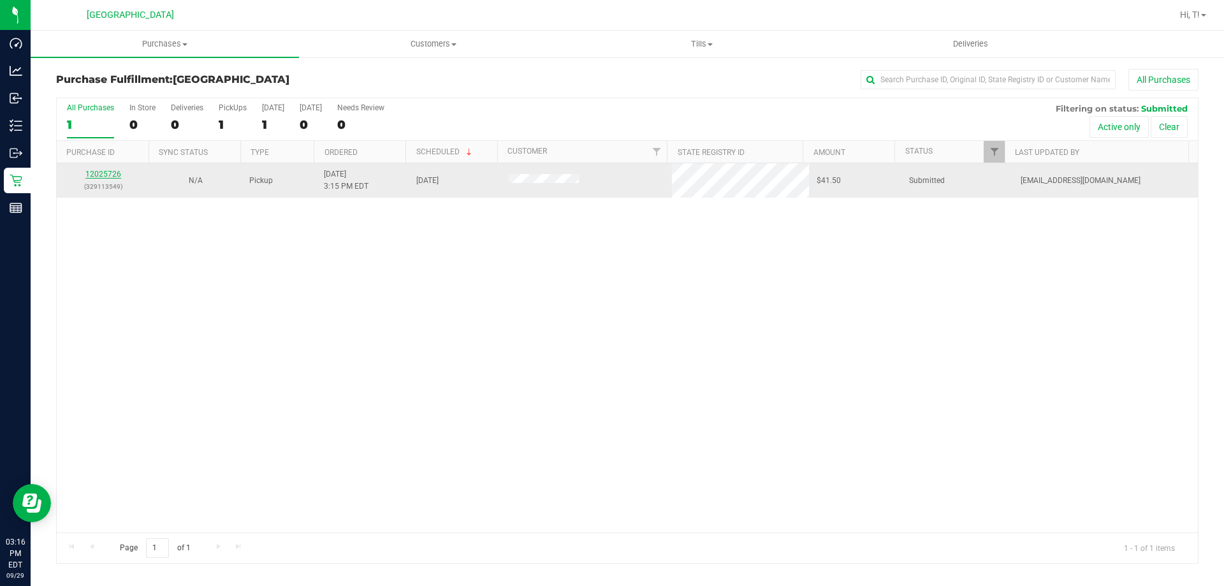
click at [107, 172] on link "12025726" at bounding box center [103, 174] width 36 height 9
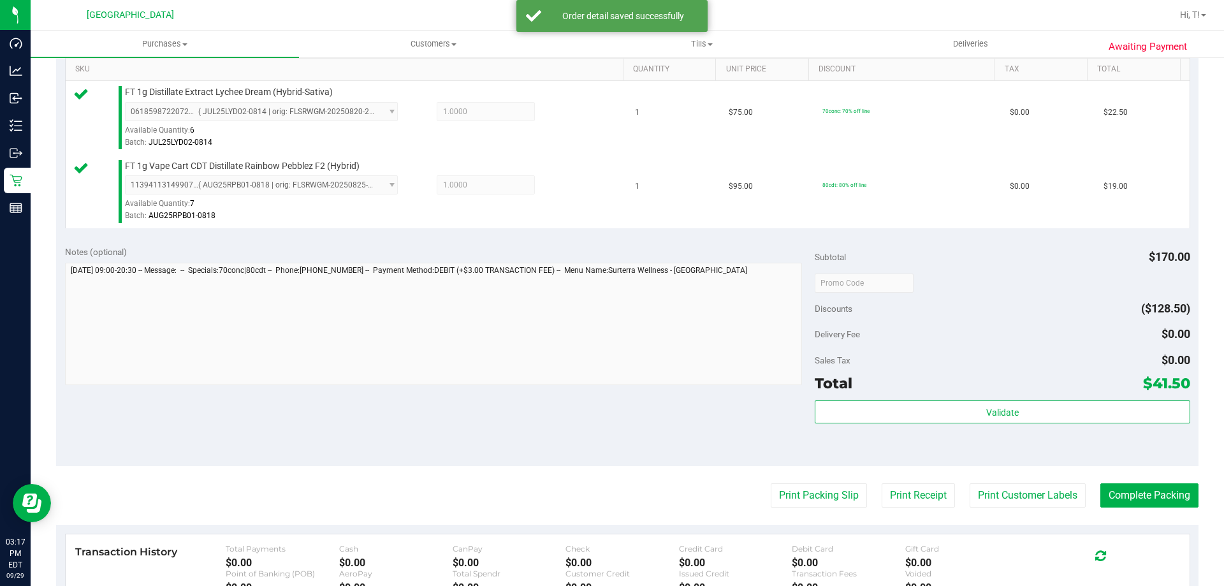
scroll to position [336, 0]
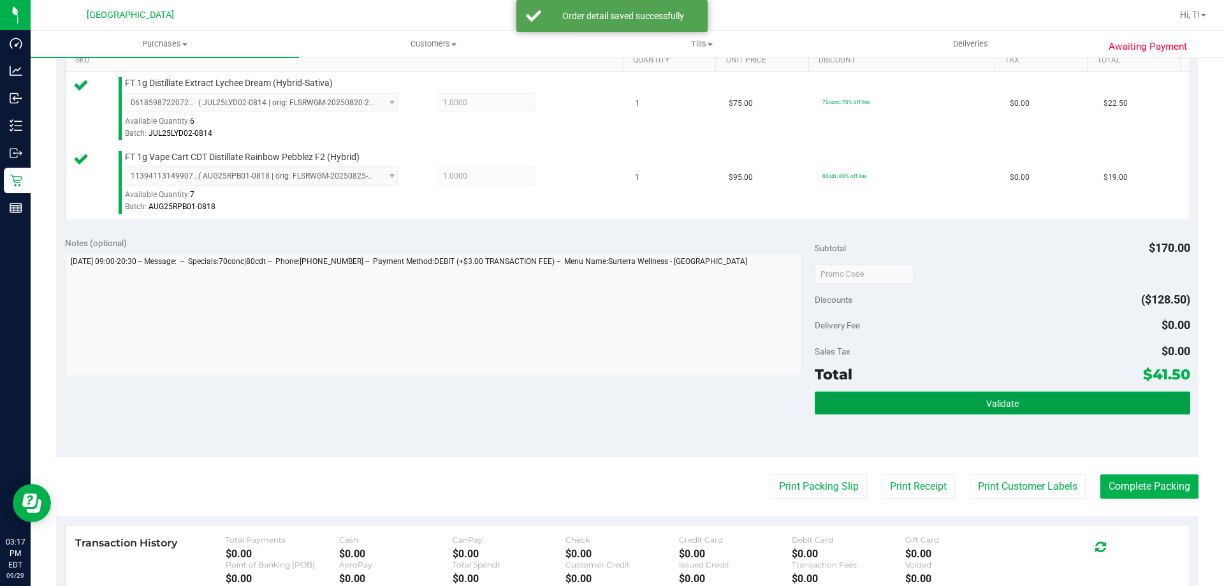
click at [1042, 393] on button "Validate" at bounding box center [1001, 402] width 375 height 23
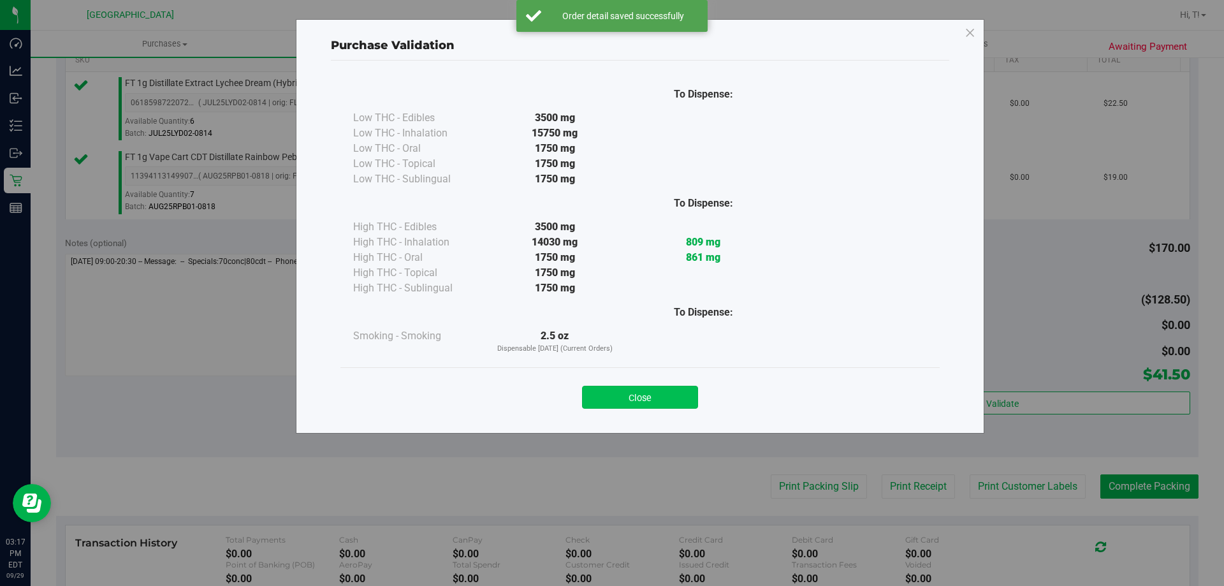
click at [638, 402] on button "Close" at bounding box center [640, 397] width 116 height 23
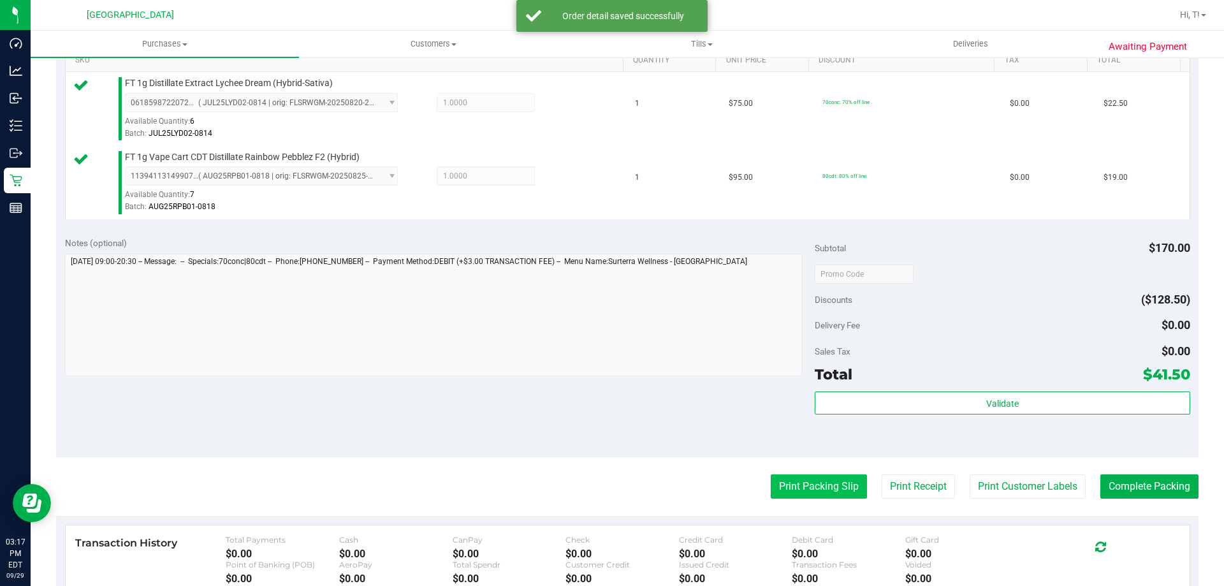
click at [830, 476] on button "Print Packing Slip" at bounding box center [818, 486] width 96 height 24
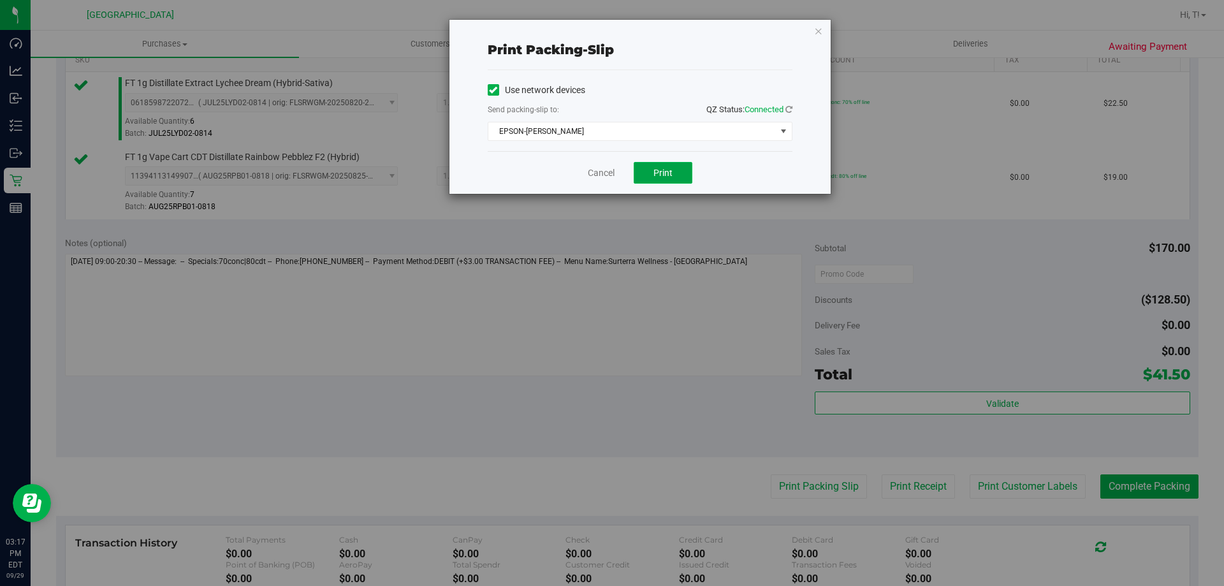
click at [662, 171] on span "Print" at bounding box center [662, 173] width 19 height 10
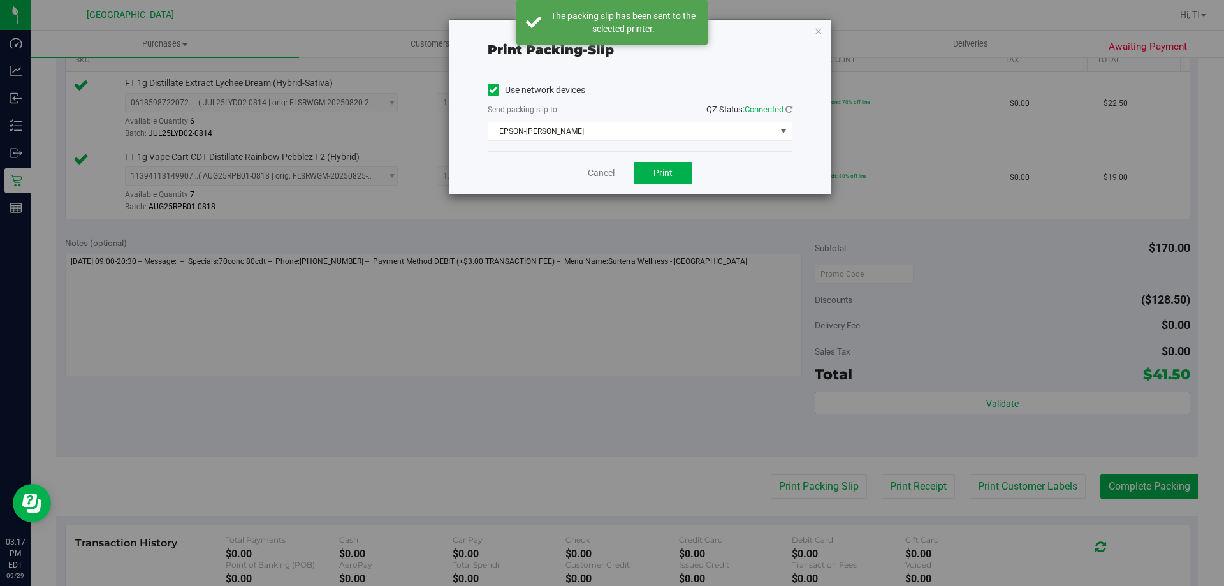
click at [592, 168] on link "Cancel" at bounding box center [601, 172] width 27 height 13
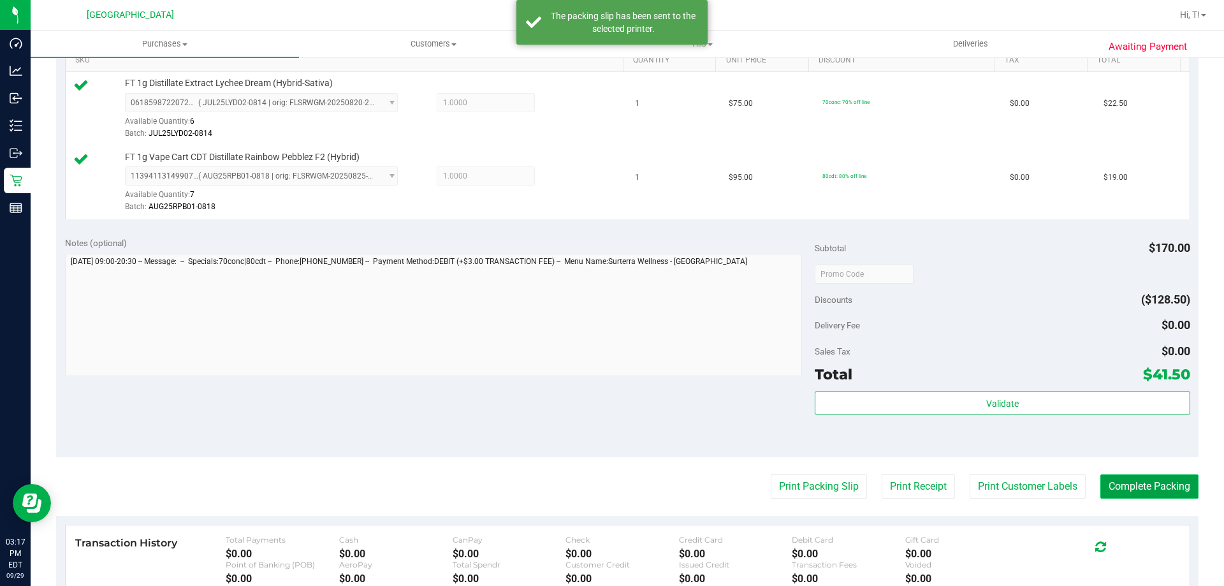
click at [1172, 494] on button "Complete Packing" at bounding box center [1149, 486] width 98 height 24
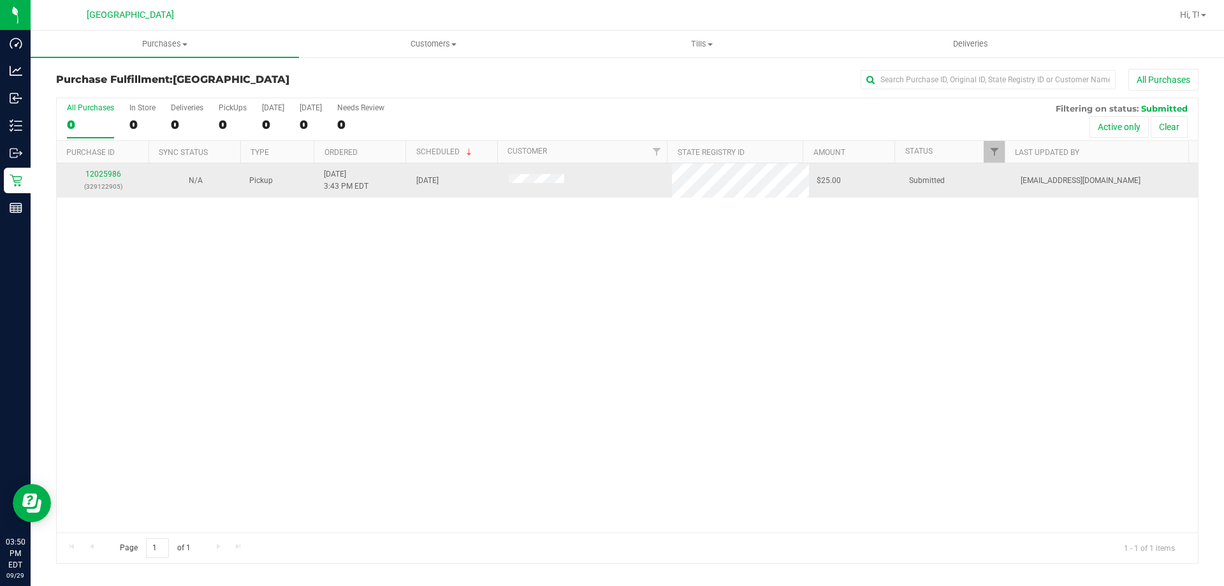
click at [99, 178] on div "12025986 (329122905)" at bounding box center [102, 180] width 77 height 24
click at [101, 174] on link "12025986" at bounding box center [103, 174] width 36 height 9
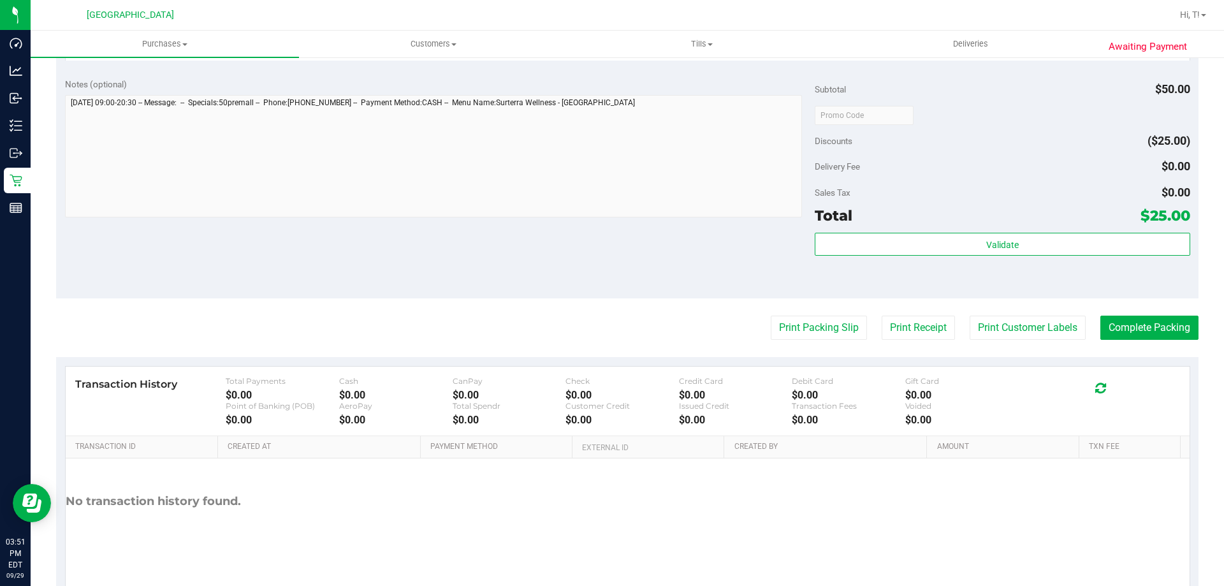
scroll to position [421, 0]
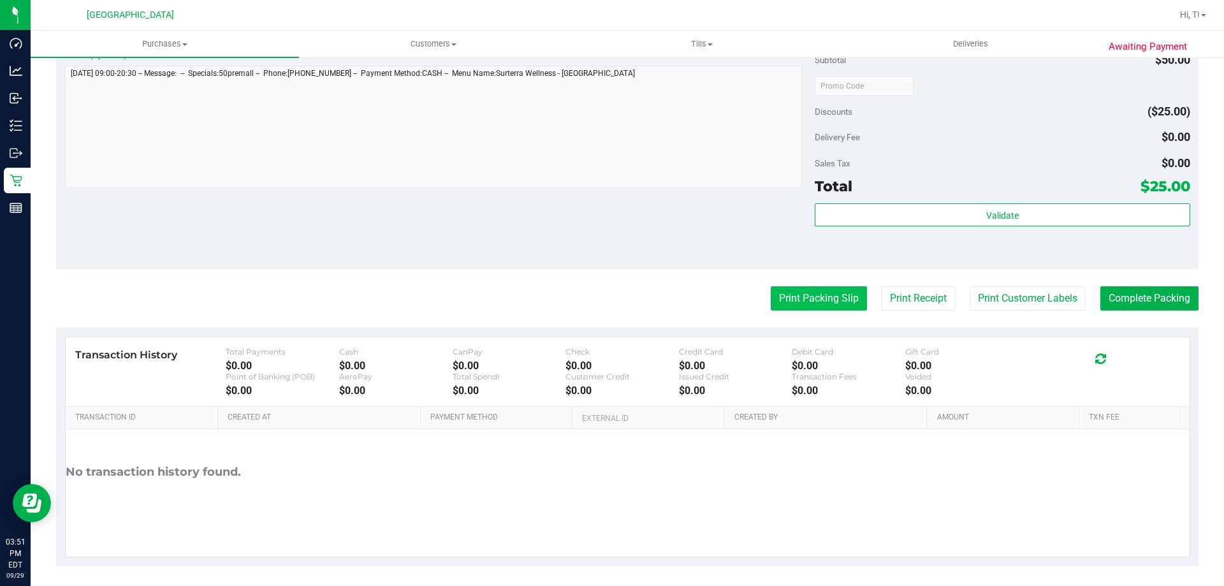
click at [797, 299] on button "Print Packing Slip" at bounding box center [818, 298] width 96 height 24
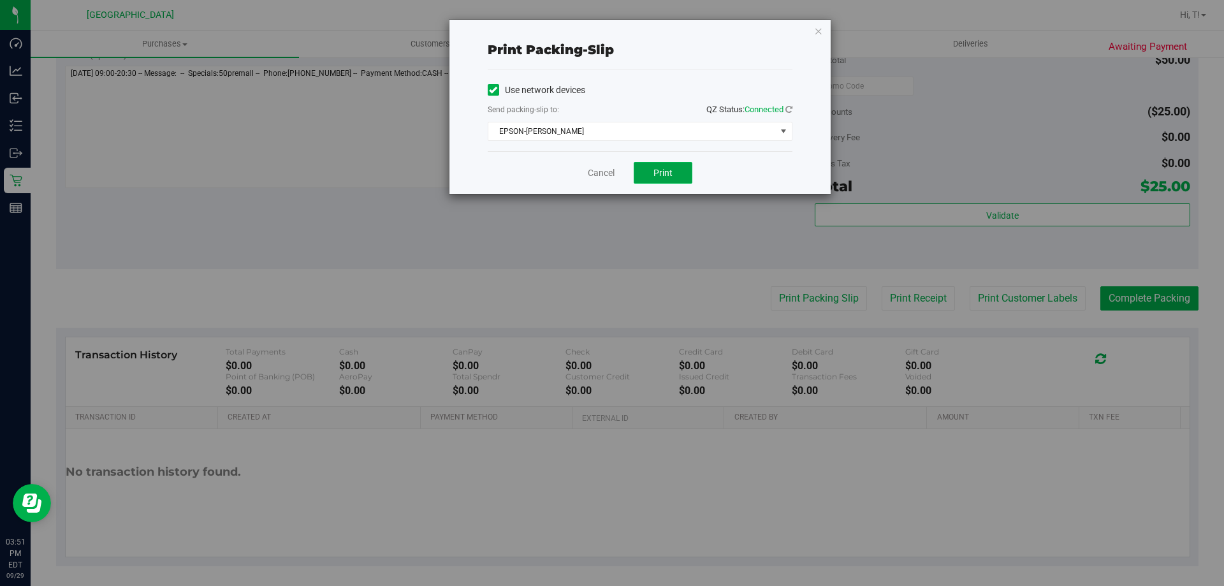
click at [663, 171] on span "Print" at bounding box center [662, 173] width 19 height 10
click at [591, 175] on link "Cancel" at bounding box center [601, 172] width 27 height 13
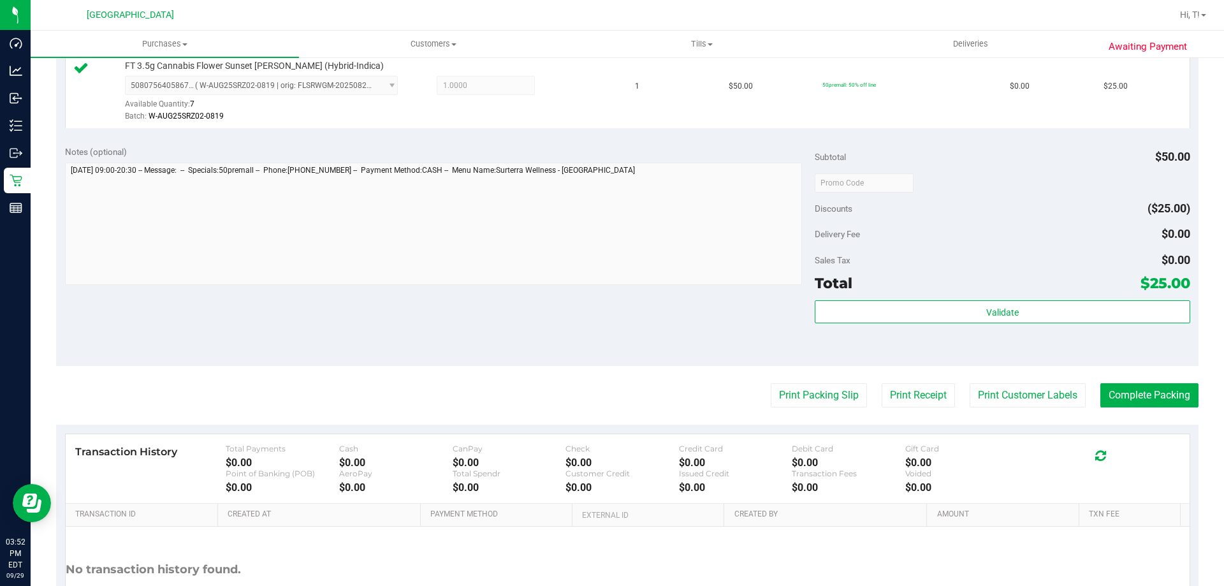
scroll to position [379, 0]
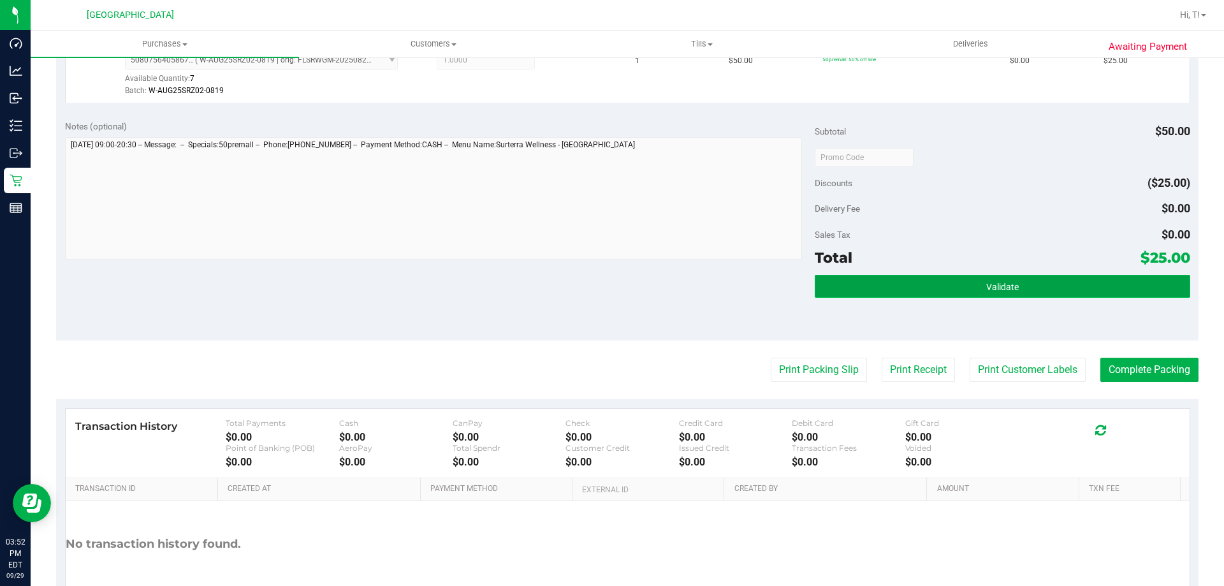
click at [923, 286] on button "Validate" at bounding box center [1001, 286] width 375 height 23
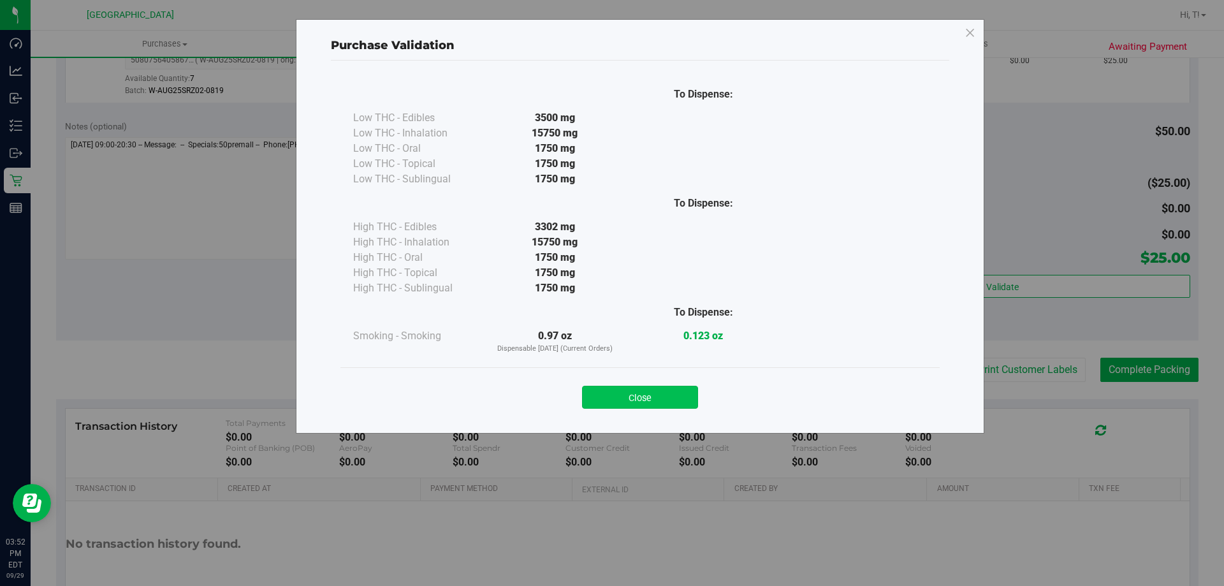
click at [645, 389] on button "Close" at bounding box center [640, 397] width 116 height 23
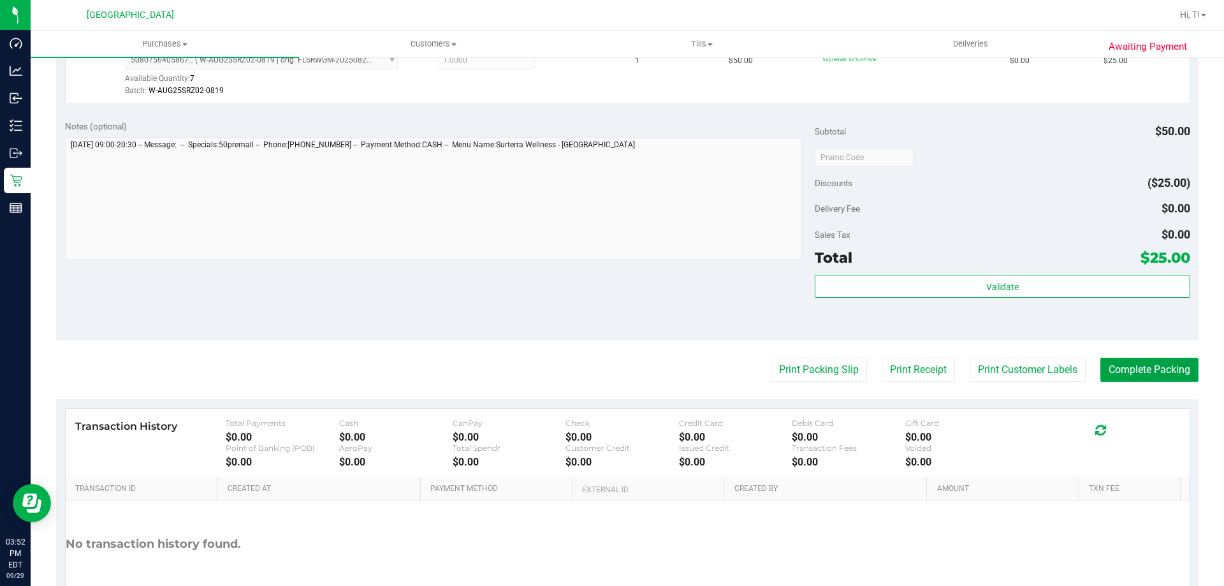
click at [1139, 377] on button "Complete Packing" at bounding box center [1149, 370] width 98 height 24
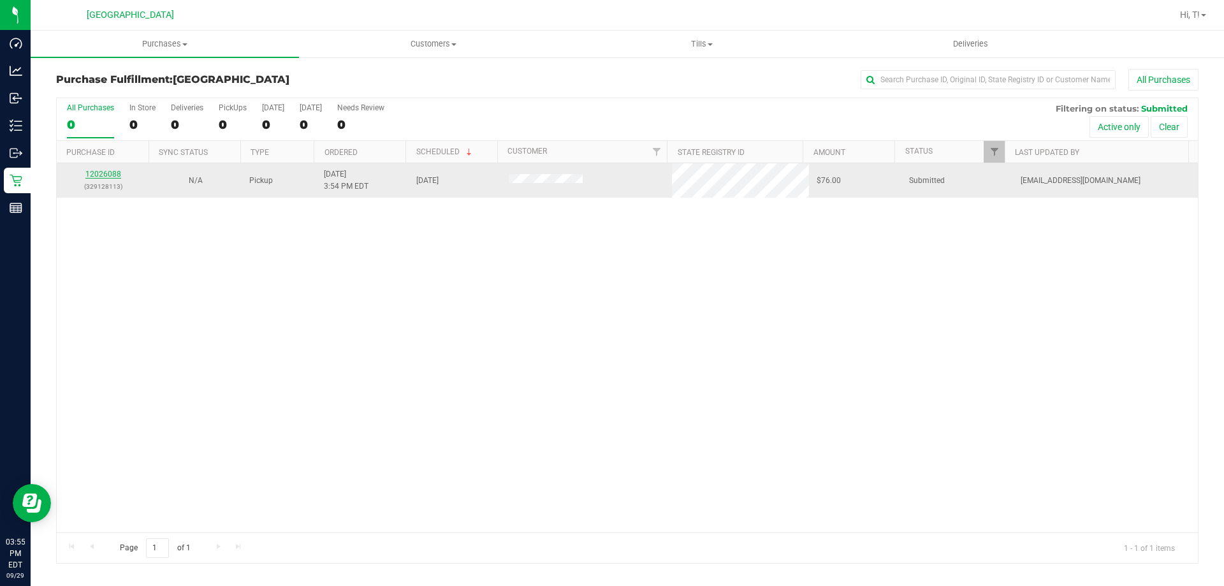
click at [101, 175] on link "12026088" at bounding box center [103, 174] width 36 height 9
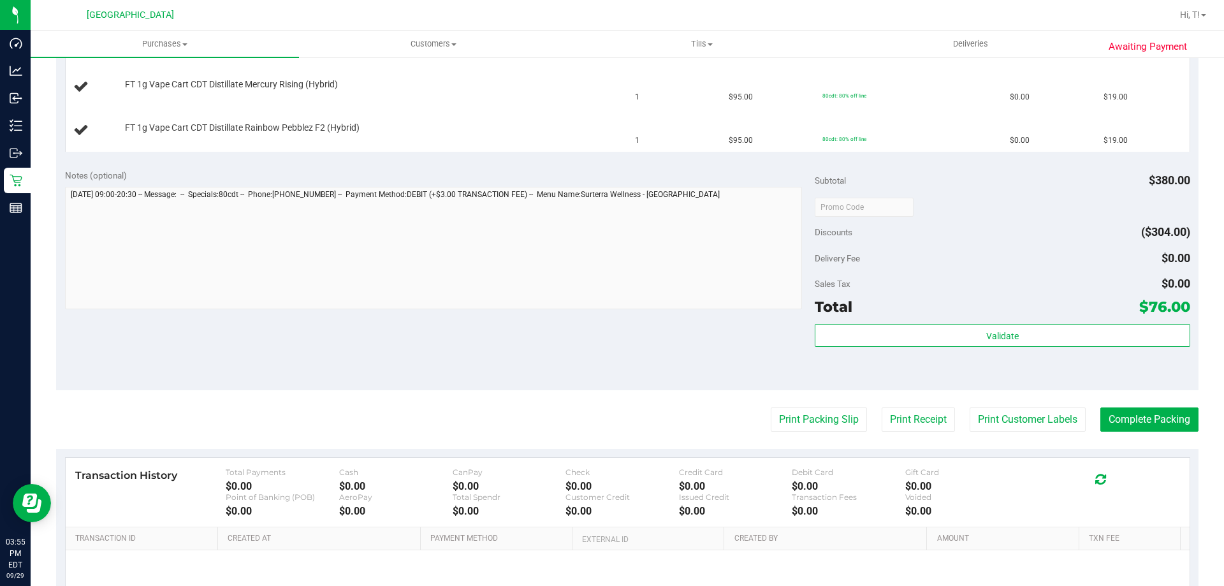
scroll to position [489, 0]
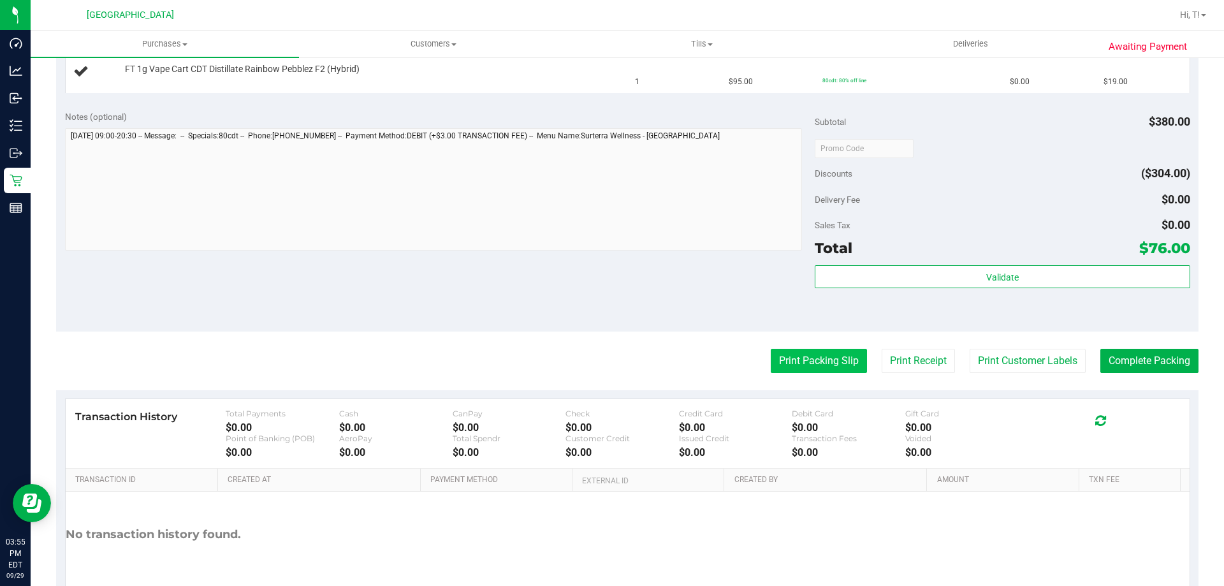
click at [797, 364] on button "Print Packing Slip" at bounding box center [818, 361] width 96 height 24
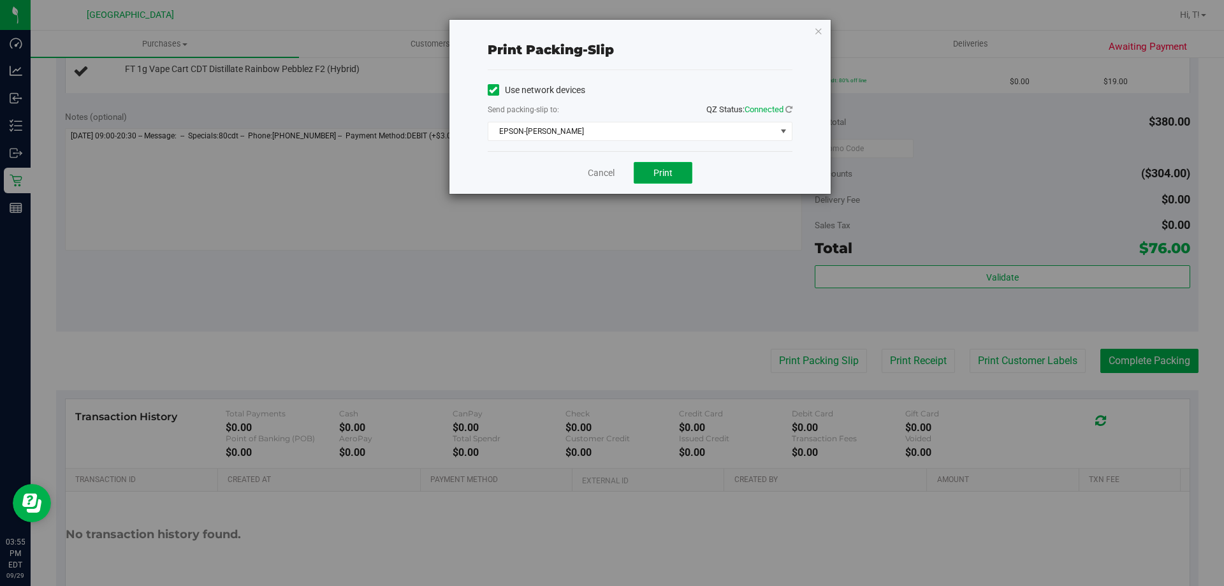
click at [677, 170] on button "Print" at bounding box center [662, 173] width 59 height 22
click at [603, 175] on link "Cancel" at bounding box center [601, 172] width 27 height 13
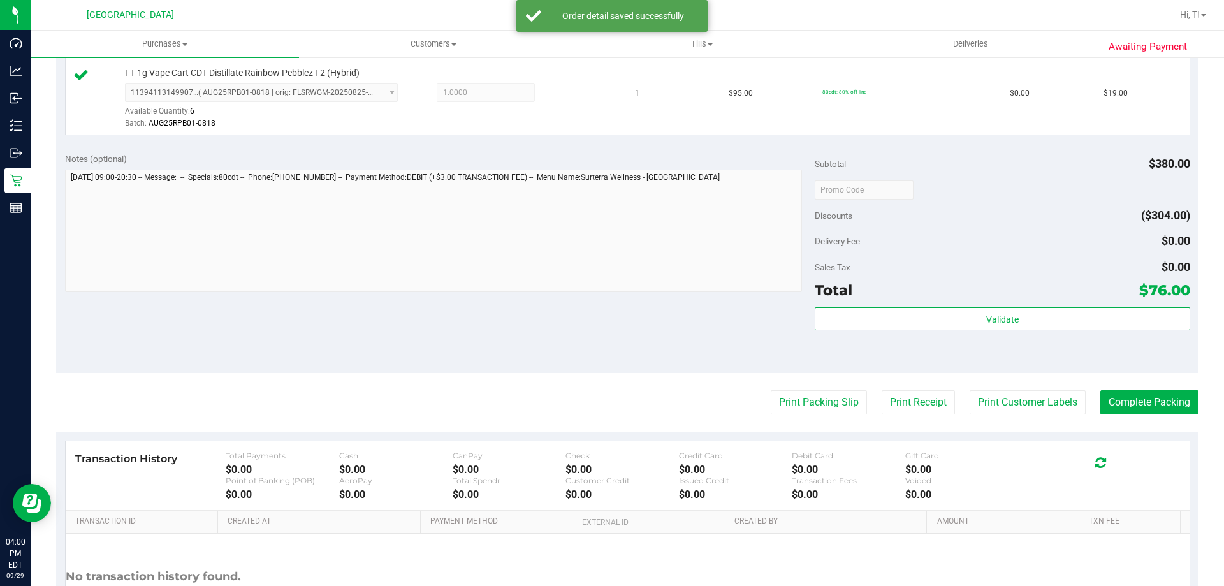
scroll to position [593, 0]
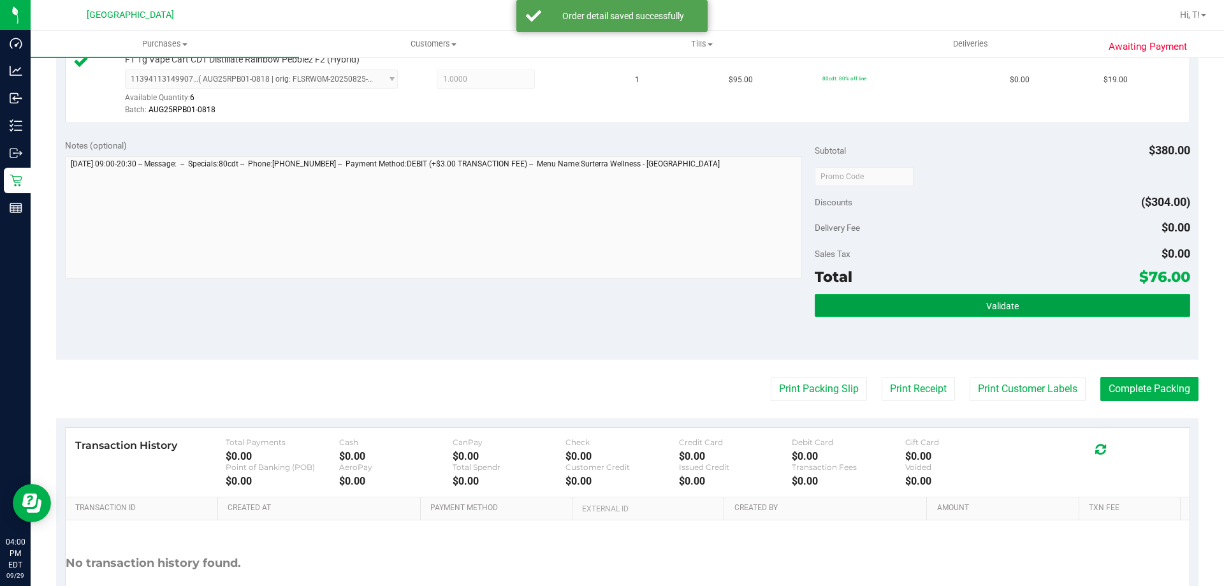
click at [909, 300] on button "Validate" at bounding box center [1001, 305] width 375 height 23
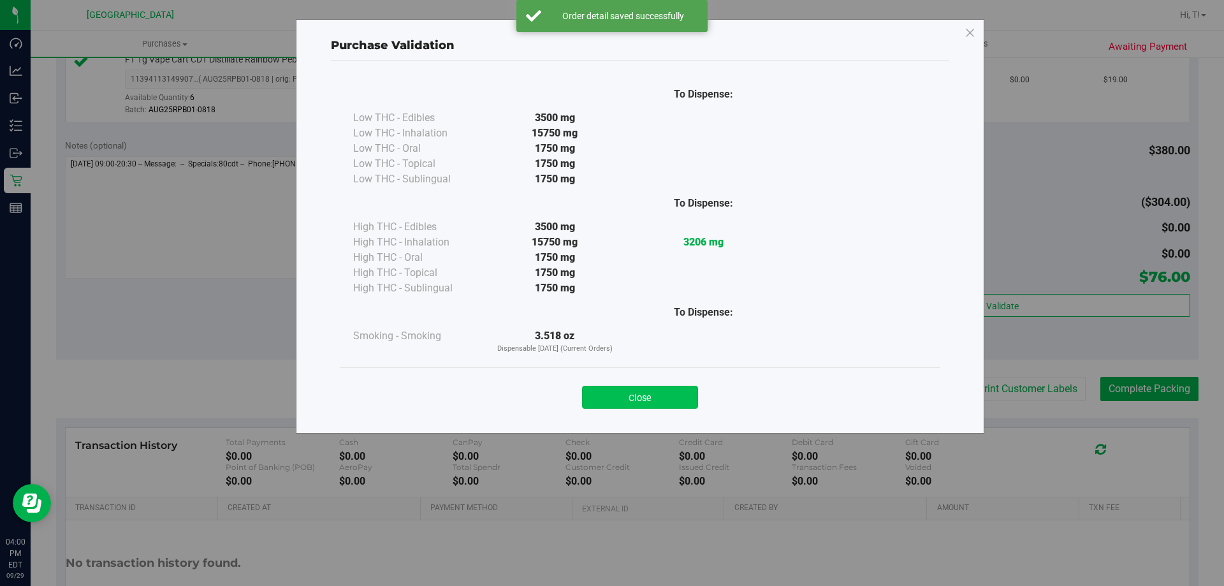
click at [644, 401] on button "Close" at bounding box center [640, 397] width 116 height 23
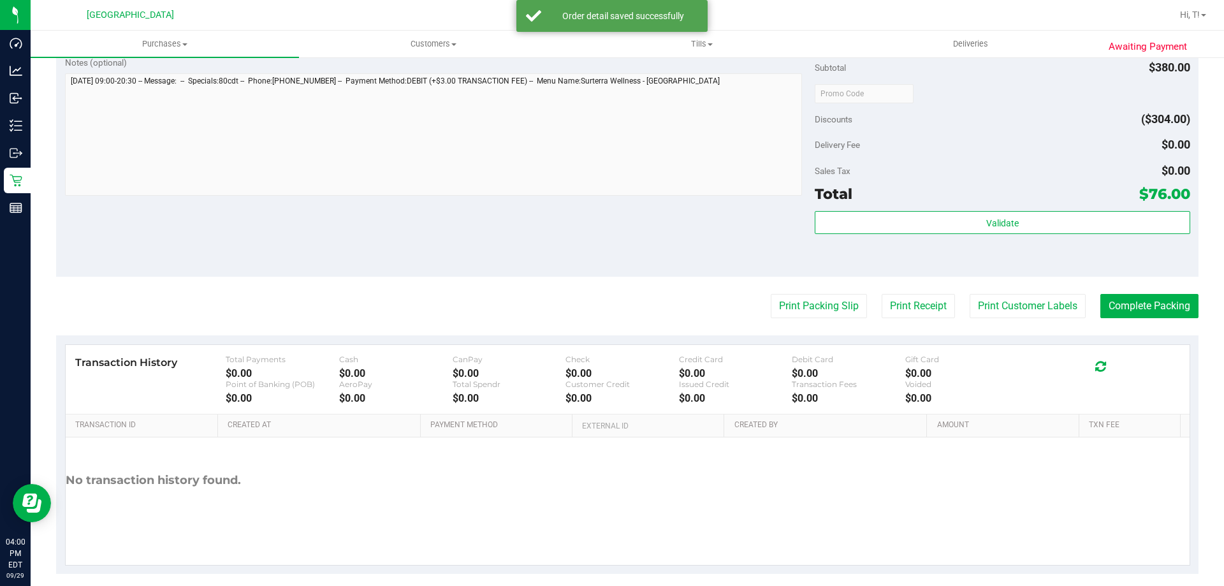
scroll to position [677, 0]
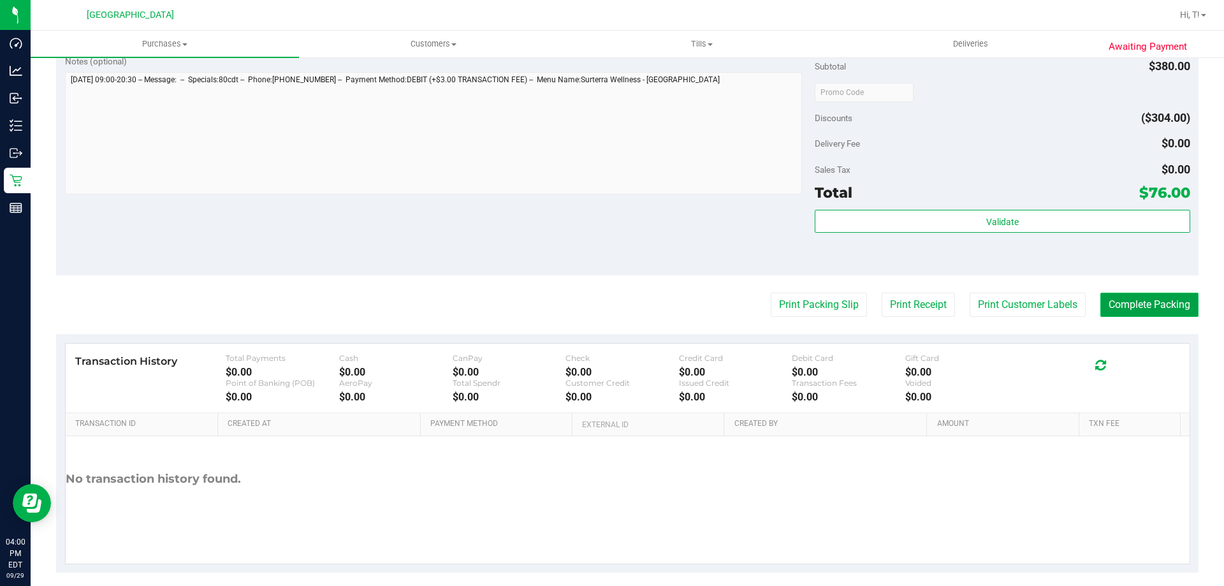
click at [1136, 308] on button "Complete Packing" at bounding box center [1149, 305] width 98 height 24
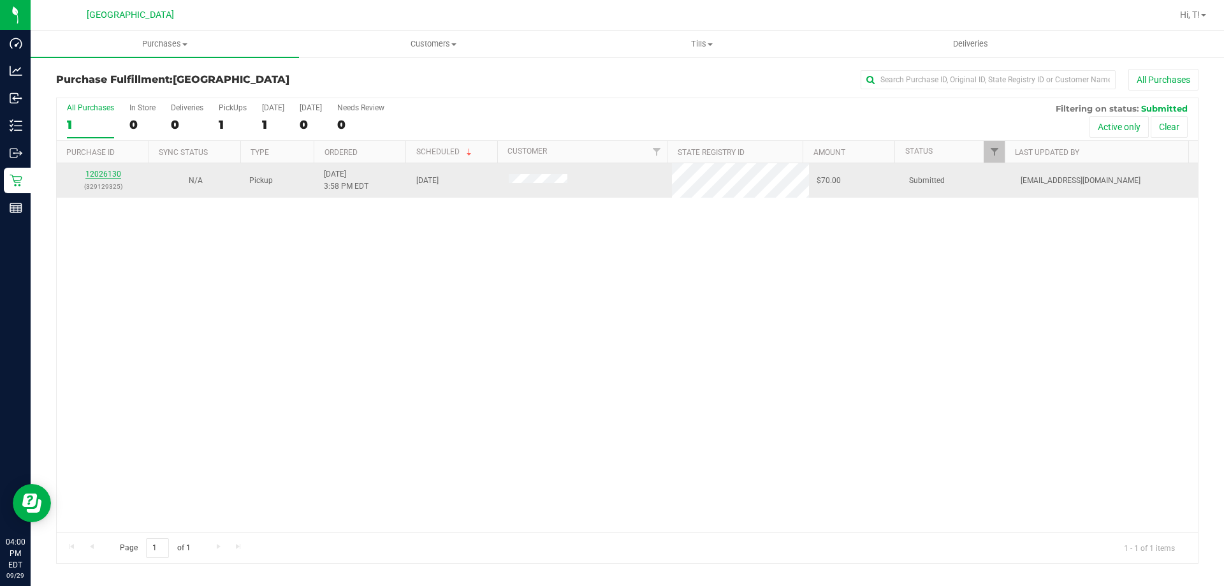
click at [110, 171] on link "12026130" at bounding box center [103, 174] width 36 height 9
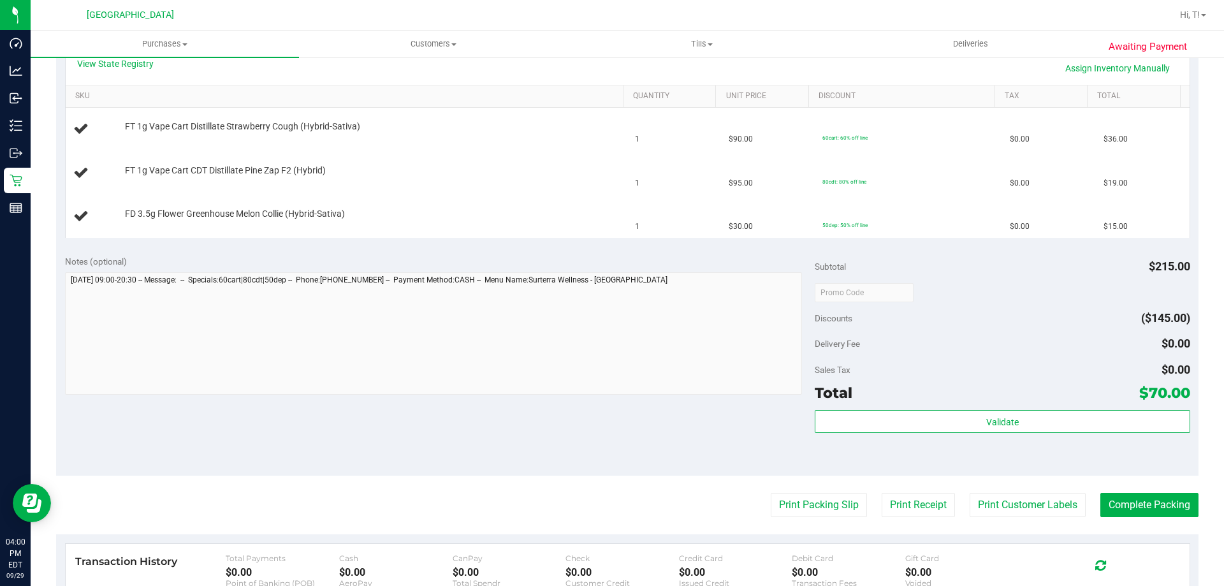
scroll to position [317, 0]
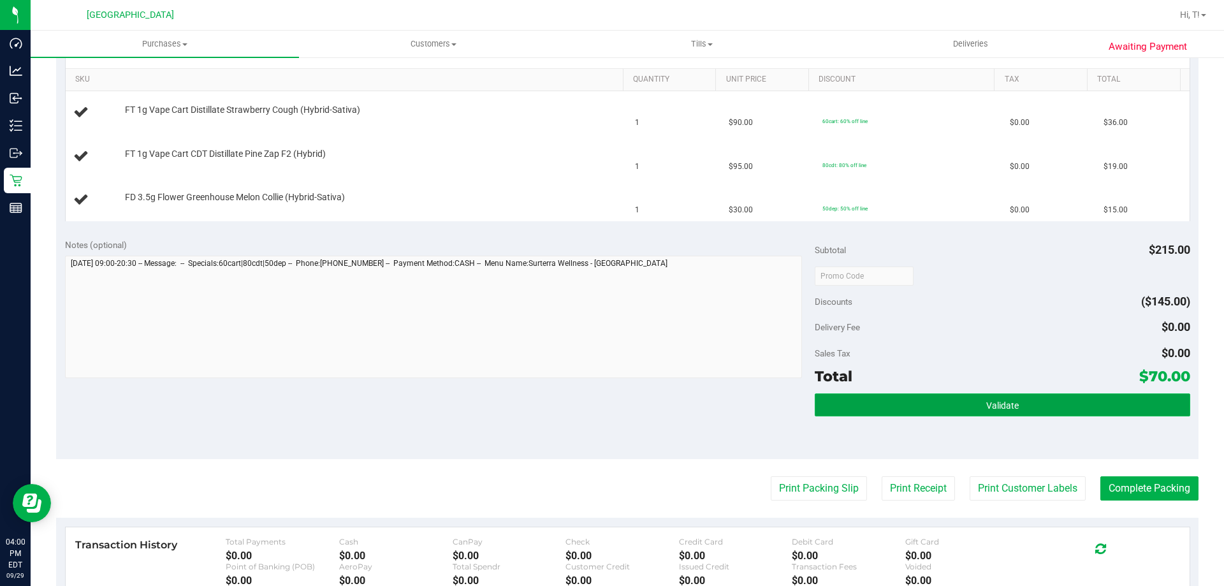
click at [835, 402] on button "Validate" at bounding box center [1001, 404] width 375 height 23
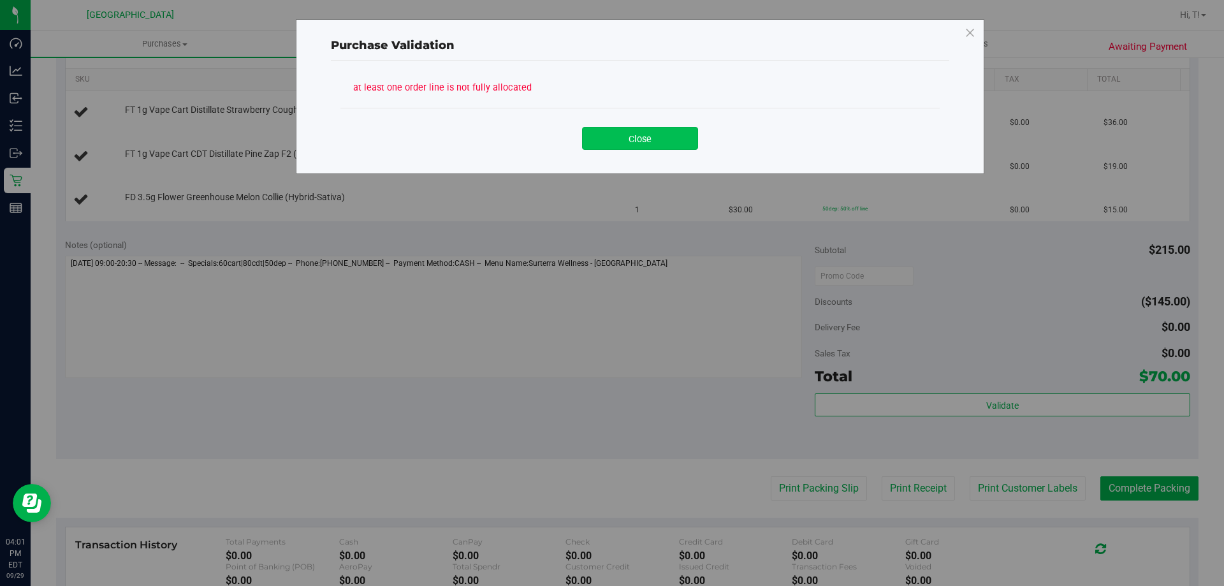
click at [639, 146] on button "Close" at bounding box center [640, 138] width 116 height 23
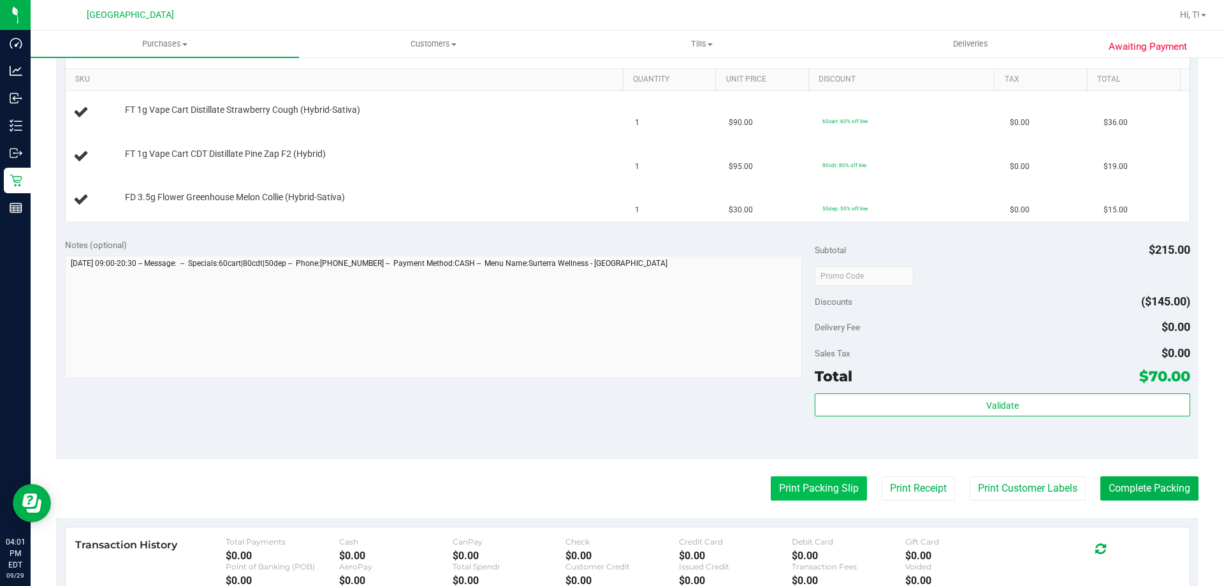
click at [807, 499] on button "Print Packing Slip" at bounding box center [818, 488] width 96 height 24
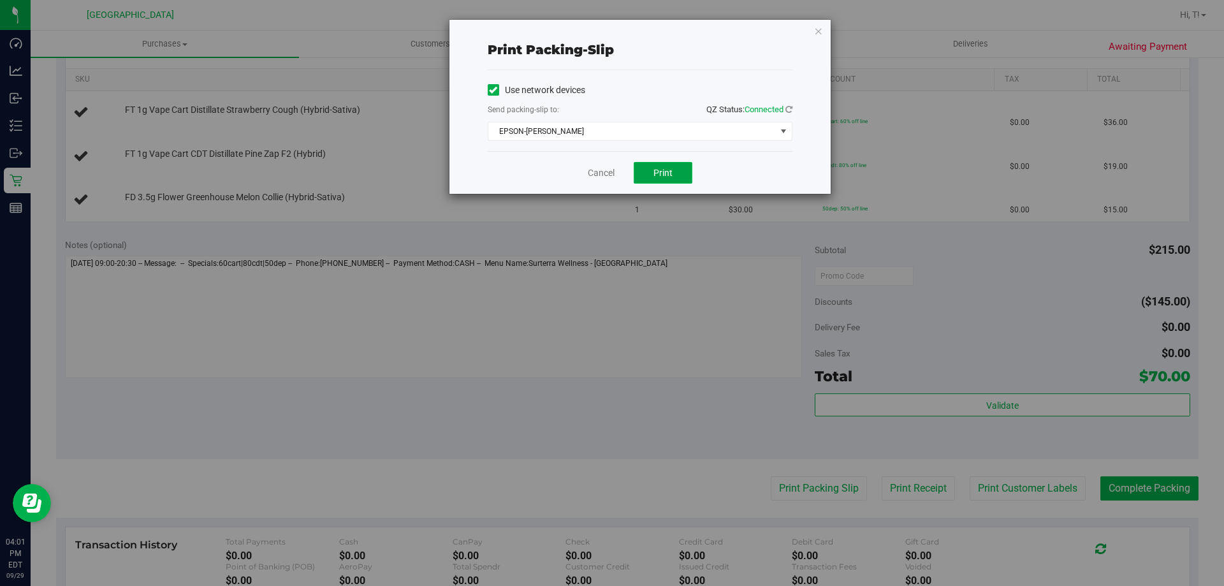
click at [655, 168] on span "Print" at bounding box center [662, 173] width 19 height 10
click at [661, 171] on span "Print" at bounding box center [662, 173] width 19 height 10
click at [600, 175] on link "Cancel" at bounding box center [601, 172] width 27 height 13
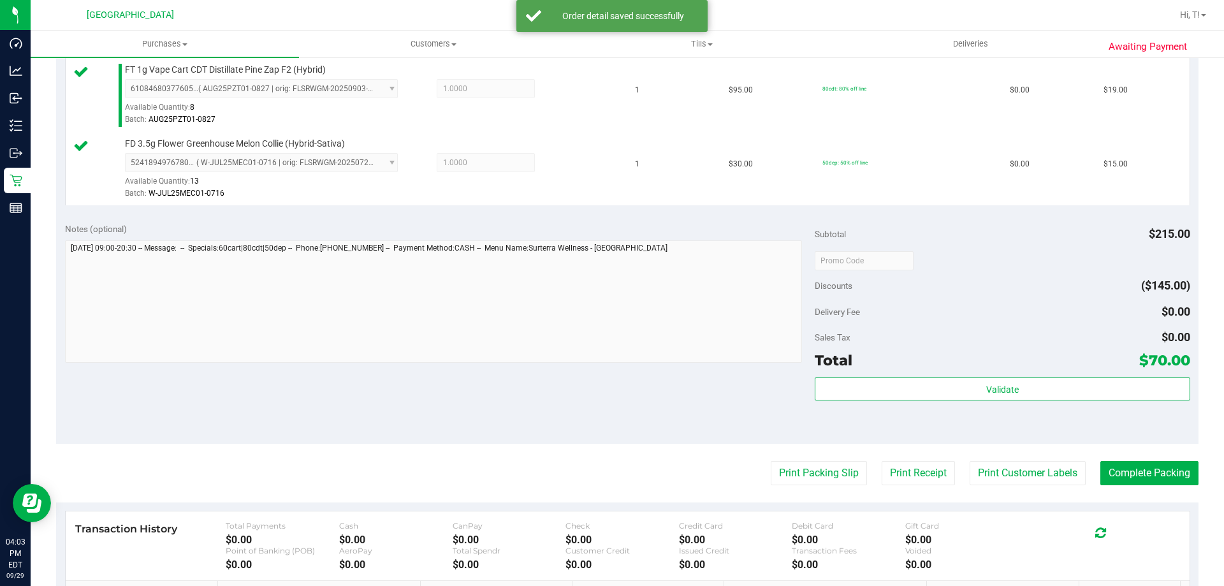
scroll to position [424, 0]
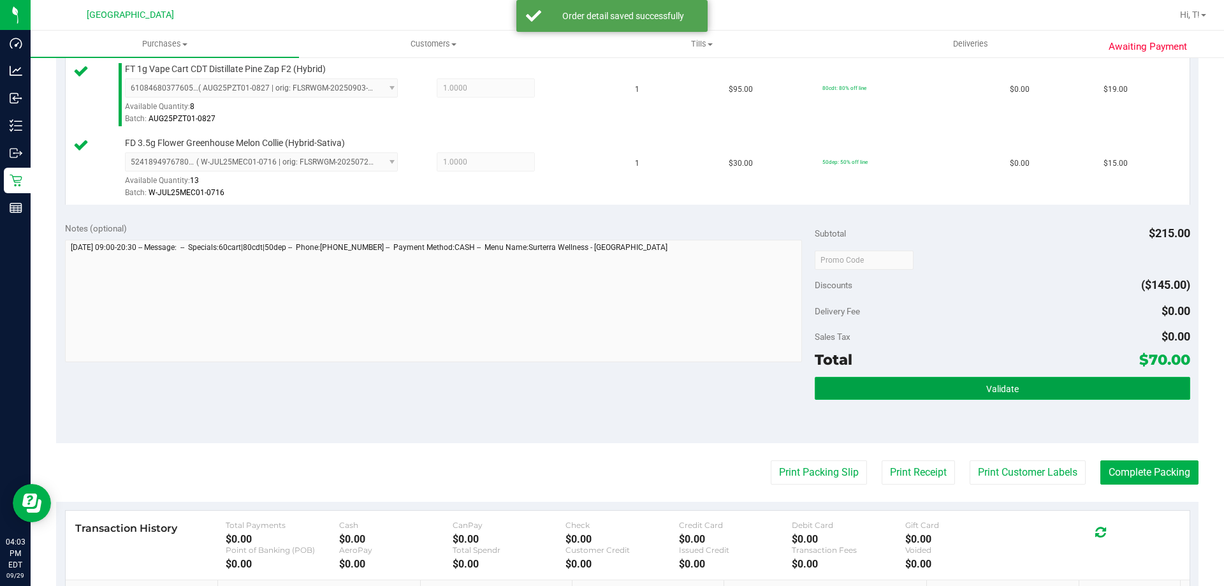
click at [894, 390] on button "Validate" at bounding box center [1001, 388] width 375 height 23
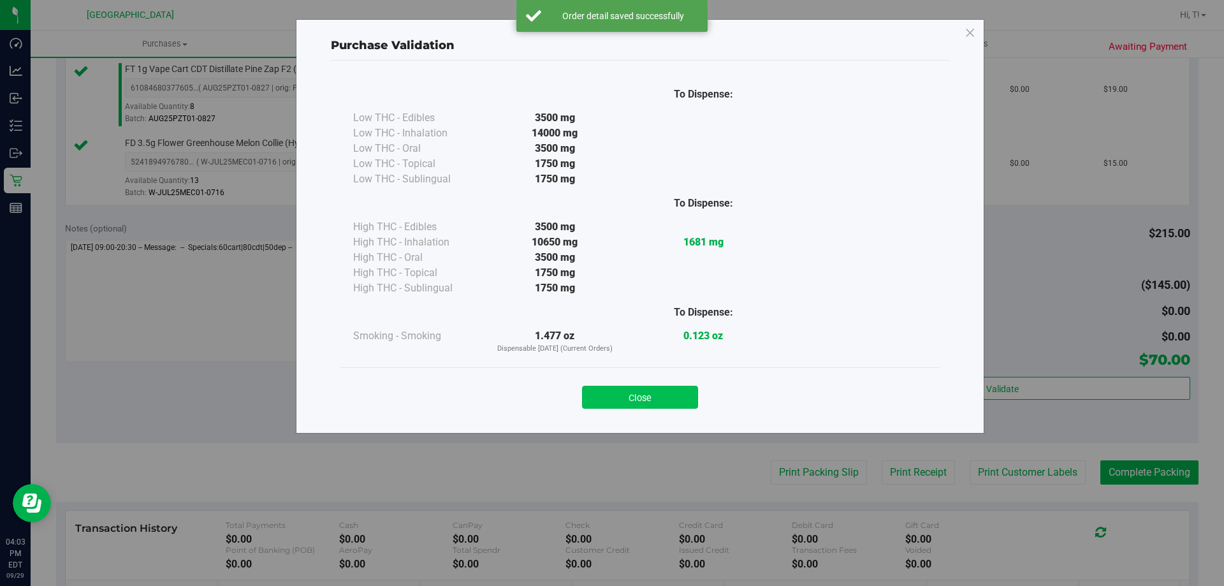
click at [644, 396] on button "Close" at bounding box center [640, 397] width 116 height 23
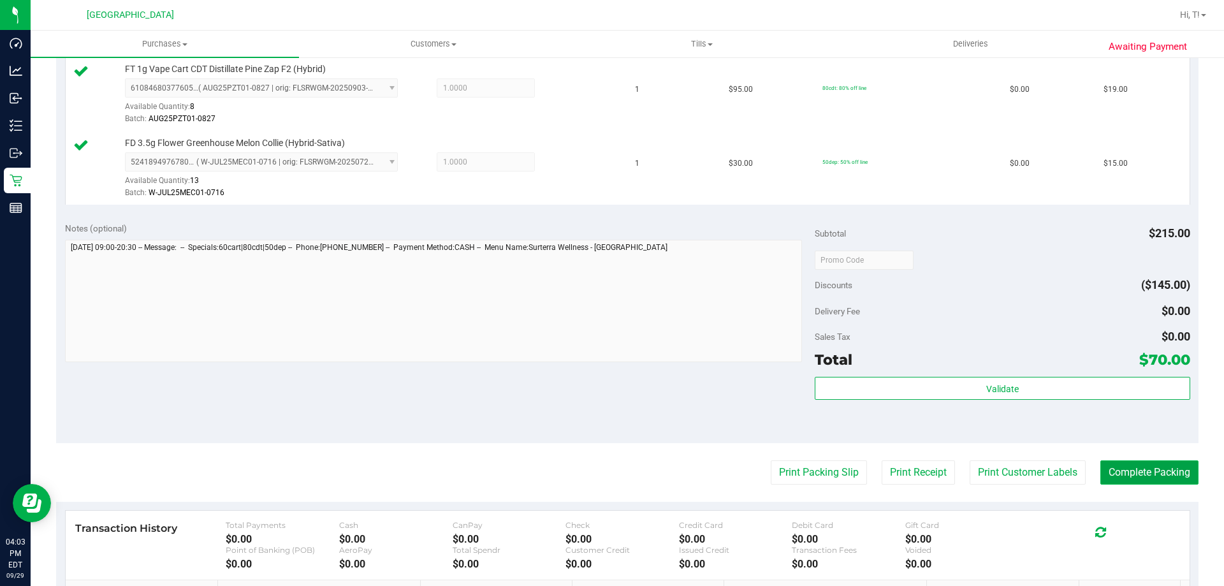
click at [1132, 480] on button "Complete Packing" at bounding box center [1149, 472] width 98 height 24
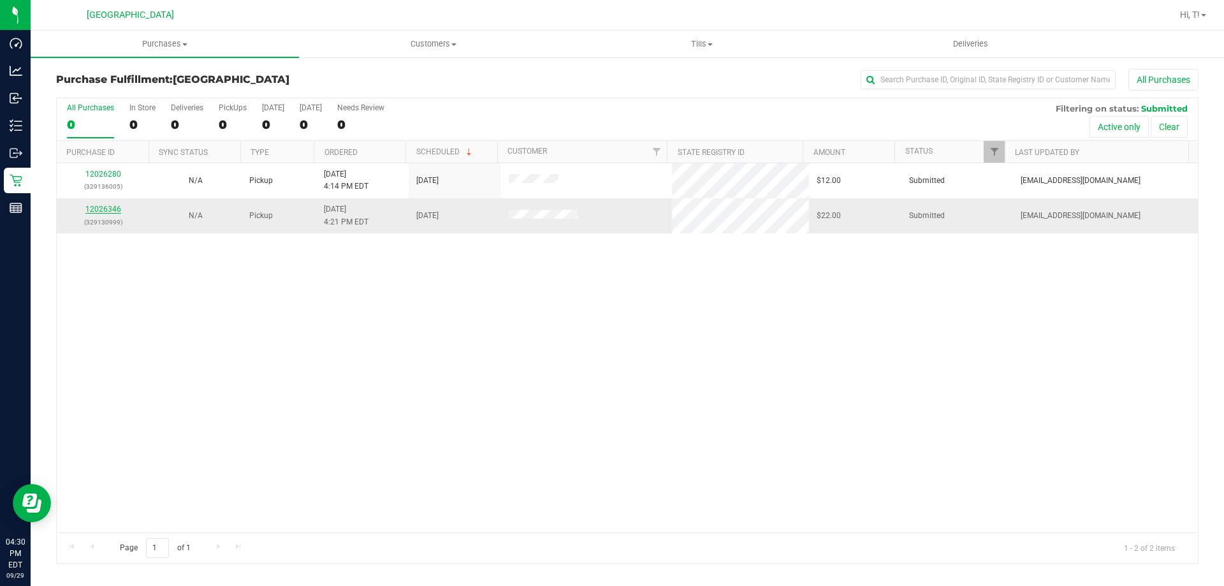
click at [116, 211] on link "12026346" at bounding box center [103, 209] width 36 height 9
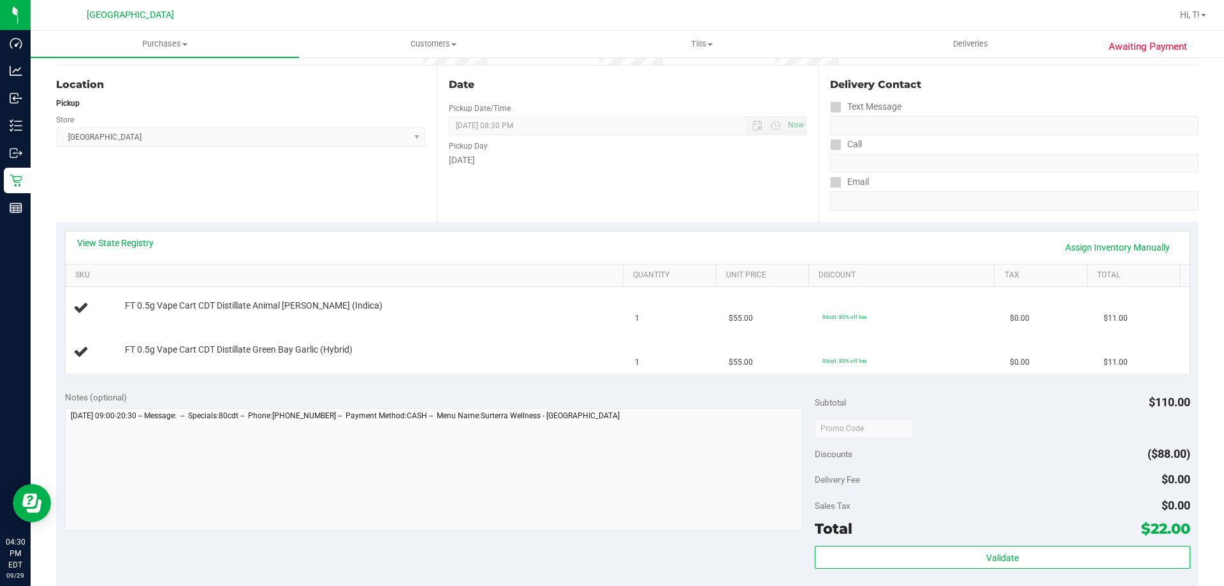
scroll to position [138, 0]
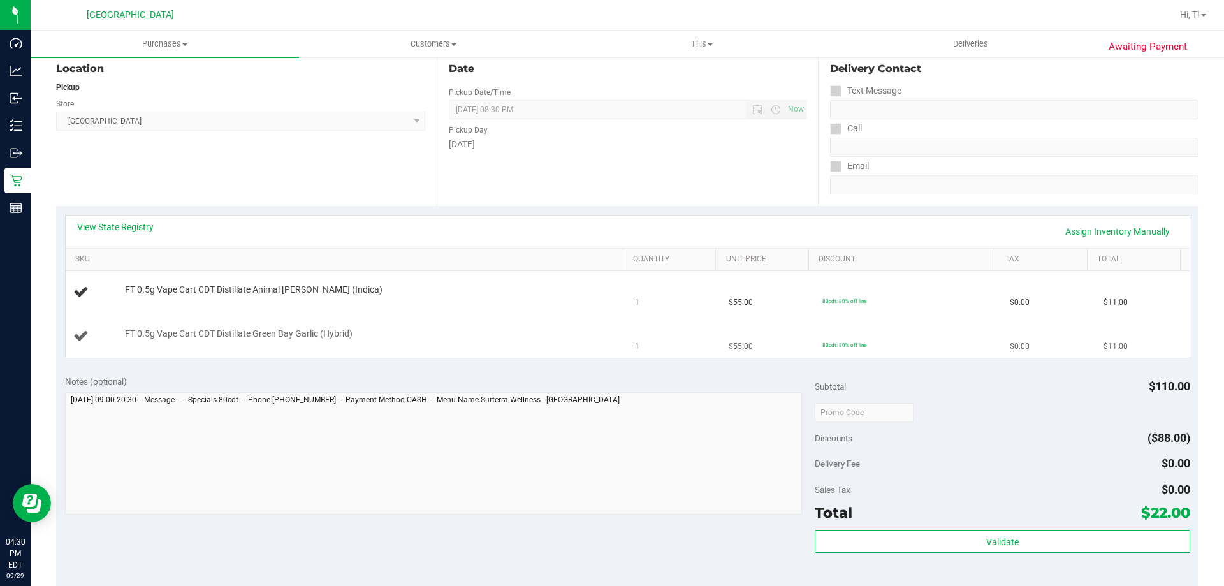
click at [510, 318] on td "FT 0.5g Vape Cart CDT Distillate Green Bay Garlic (Hybrid)" at bounding box center [347, 336] width 562 height 43
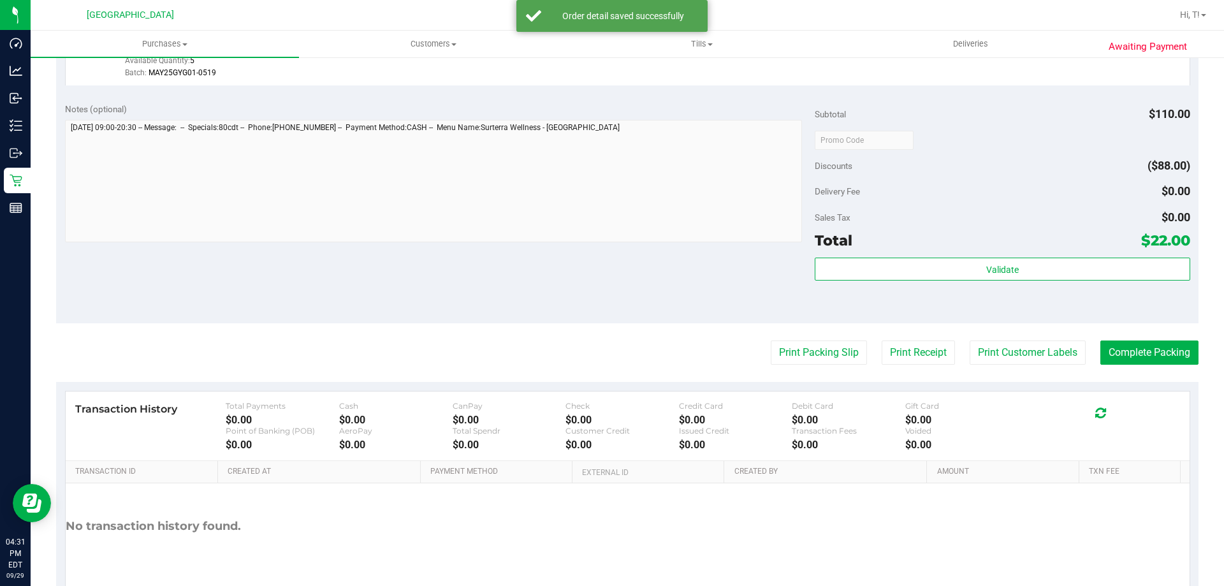
scroll to position [530, 0]
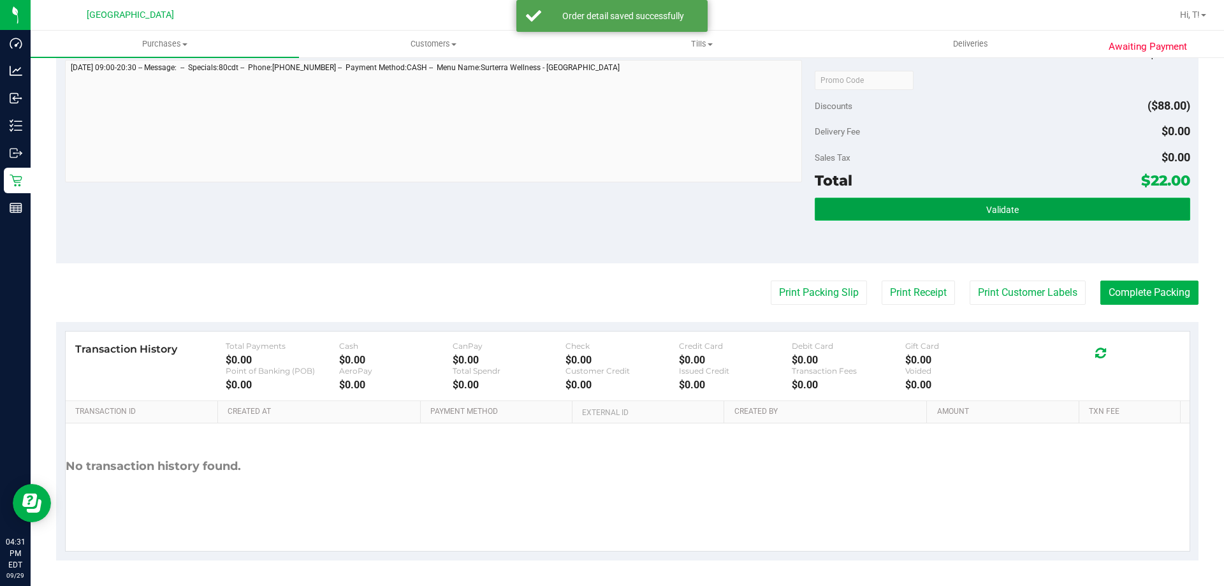
click at [991, 210] on span "Validate" at bounding box center [1002, 210] width 33 height 10
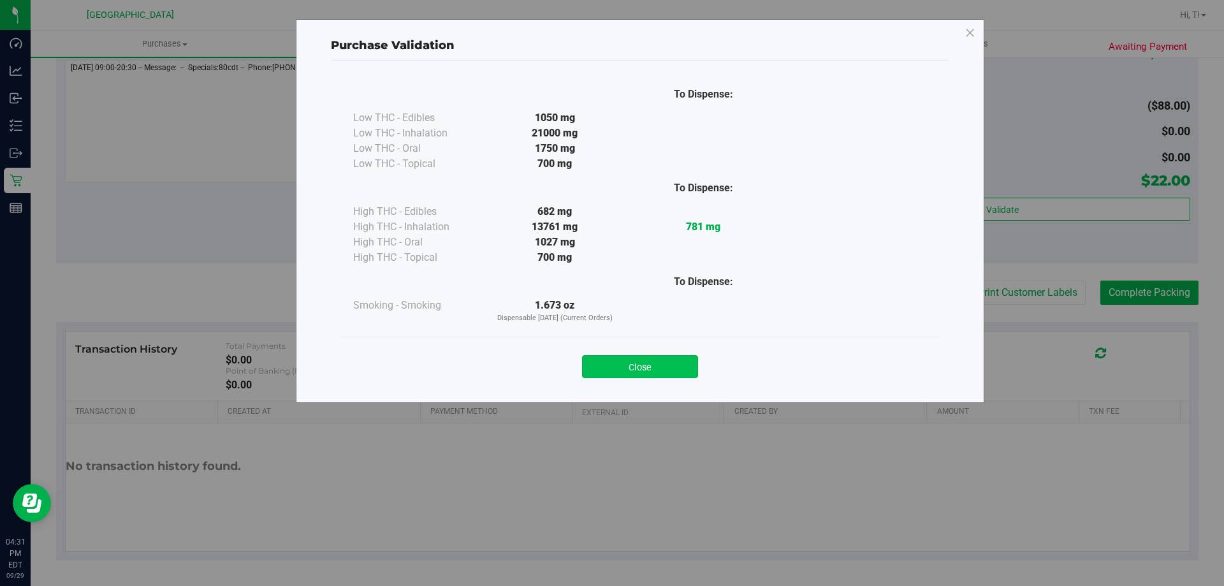
click at [658, 365] on button "Close" at bounding box center [640, 366] width 116 height 23
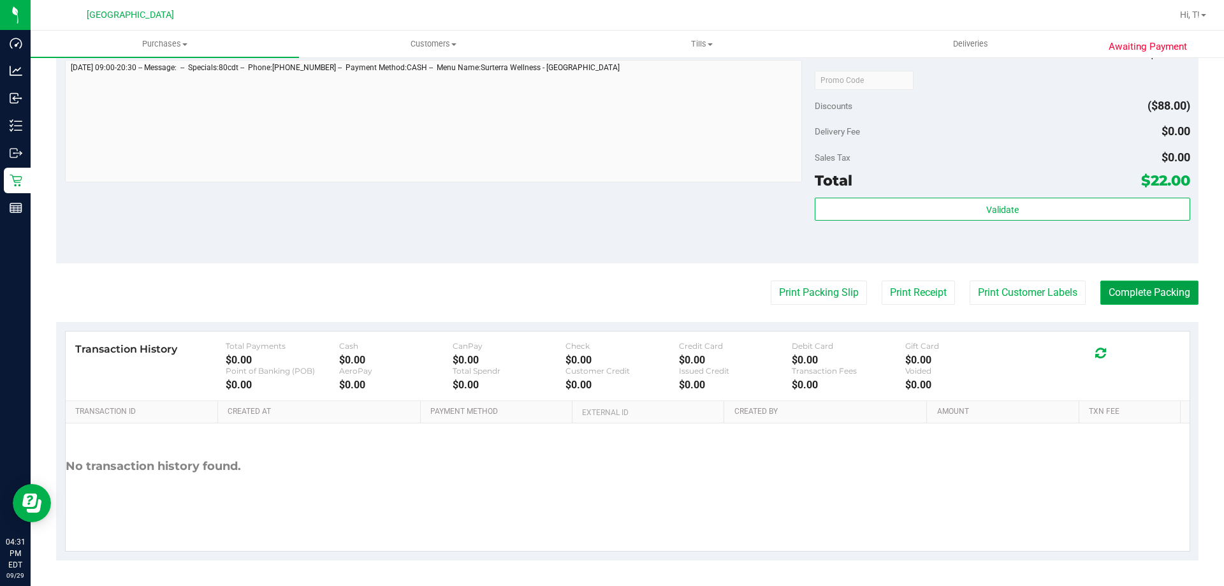
click at [1128, 284] on button "Complete Packing" at bounding box center [1149, 292] width 98 height 24
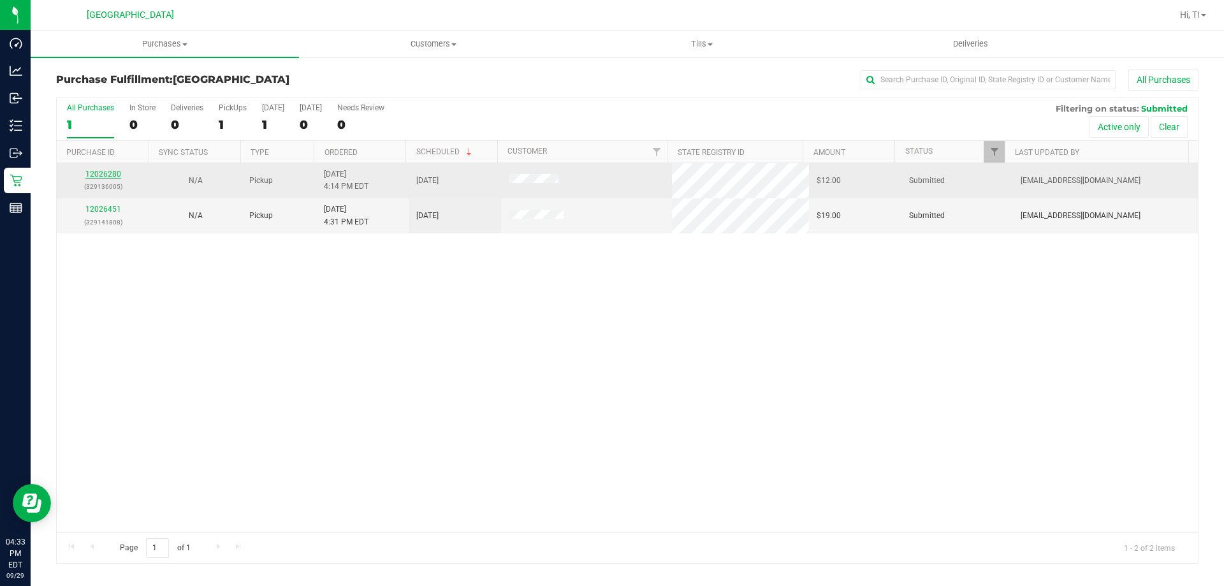
click at [112, 175] on link "12026280" at bounding box center [103, 174] width 36 height 9
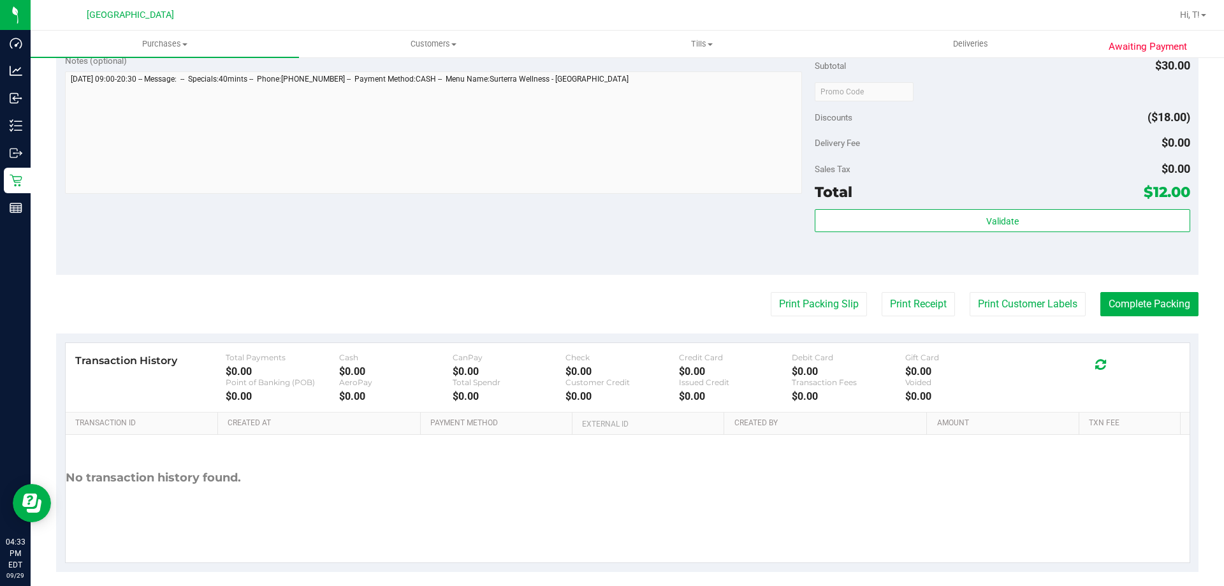
scroll to position [425, 0]
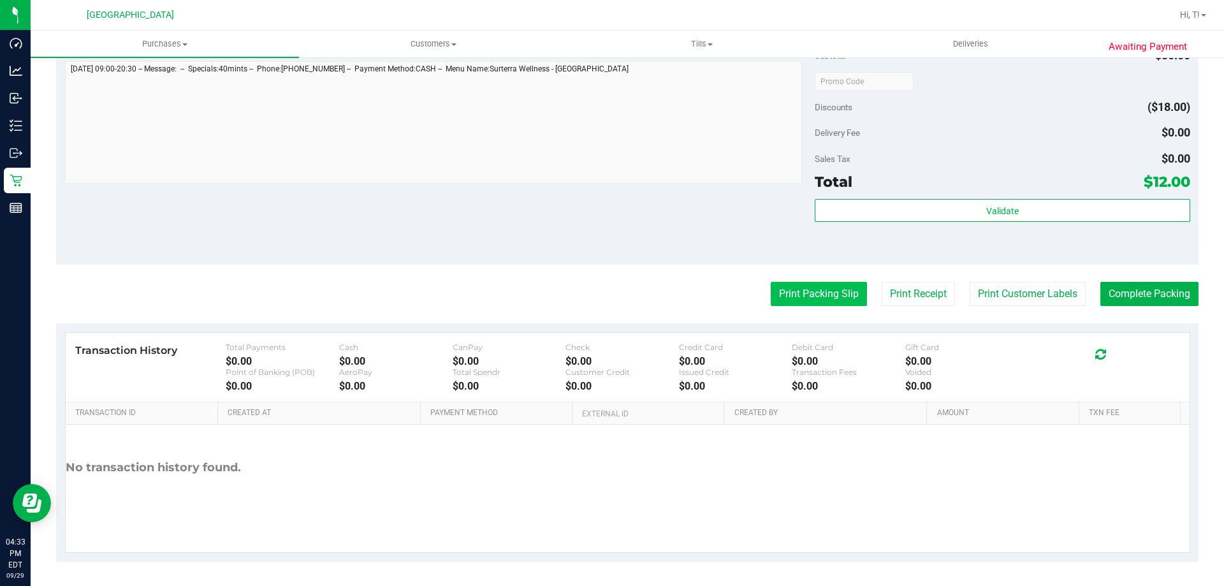
click at [795, 287] on button "Print Packing Slip" at bounding box center [818, 294] width 96 height 24
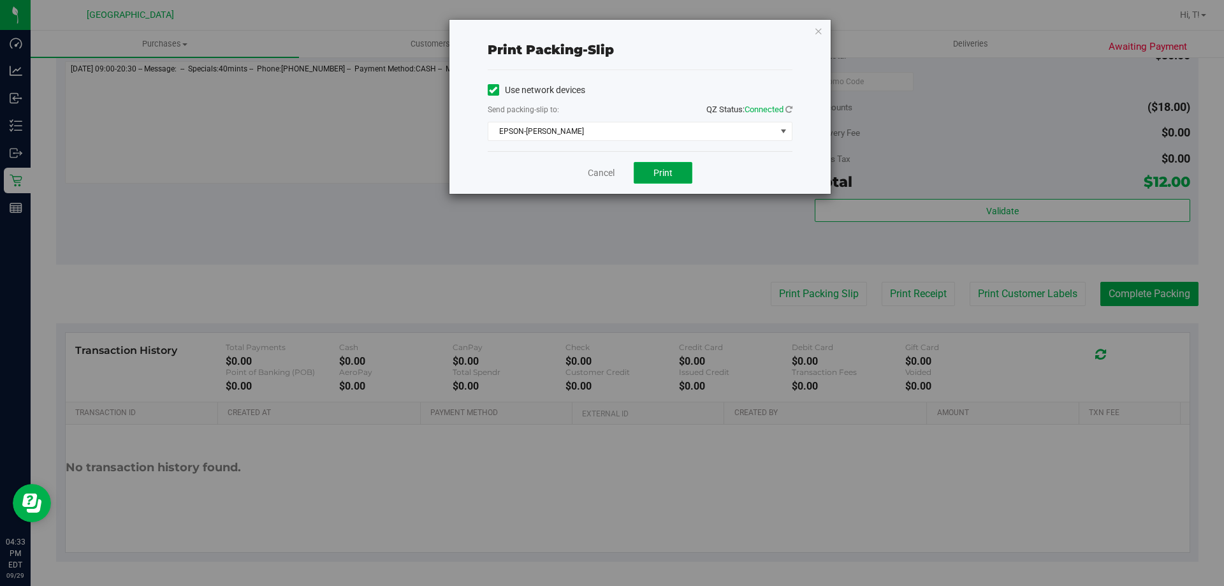
click at [673, 171] on button "Print" at bounding box center [662, 173] width 59 height 22
click at [606, 177] on link "Cancel" at bounding box center [601, 172] width 27 height 13
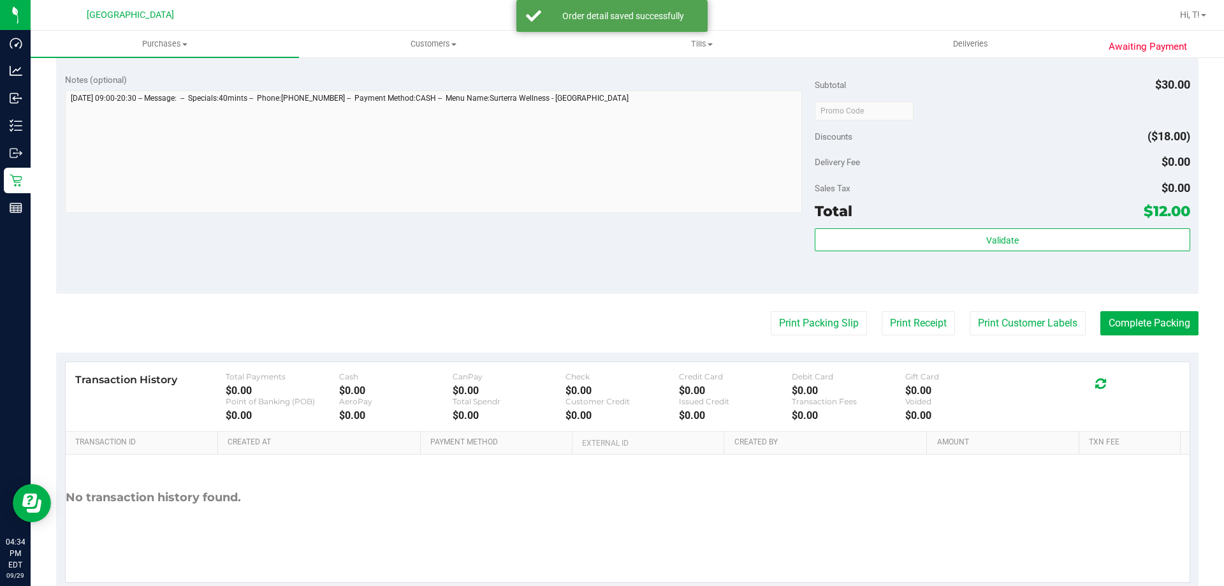
scroll to position [433, 0]
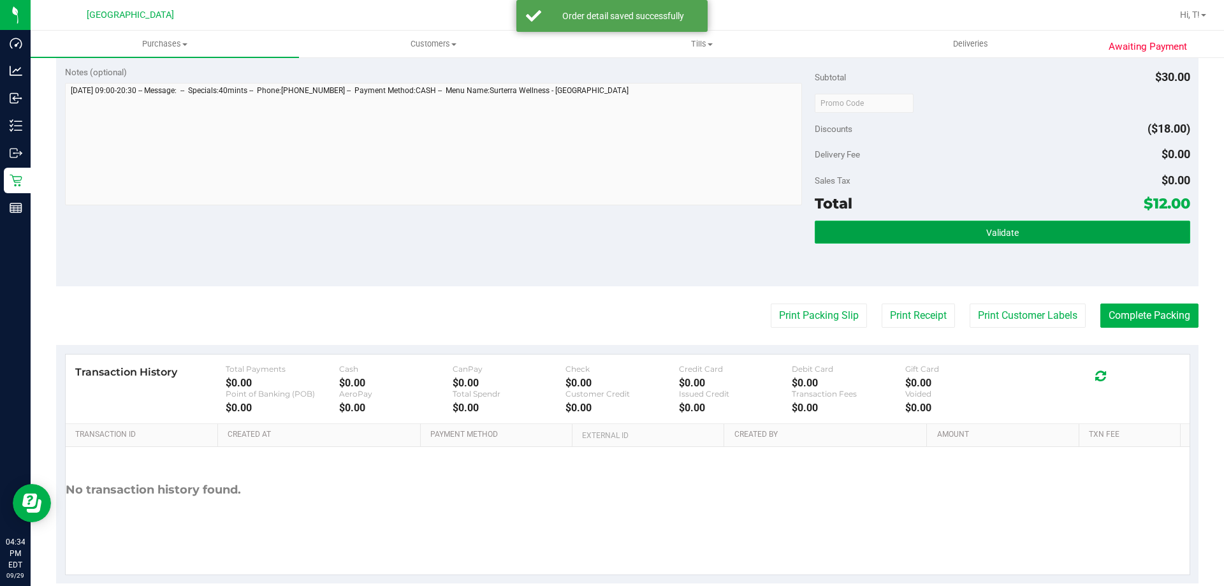
click at [883, 238] on button "Validate" at bounding box center [1001, 232] width 375 height 23
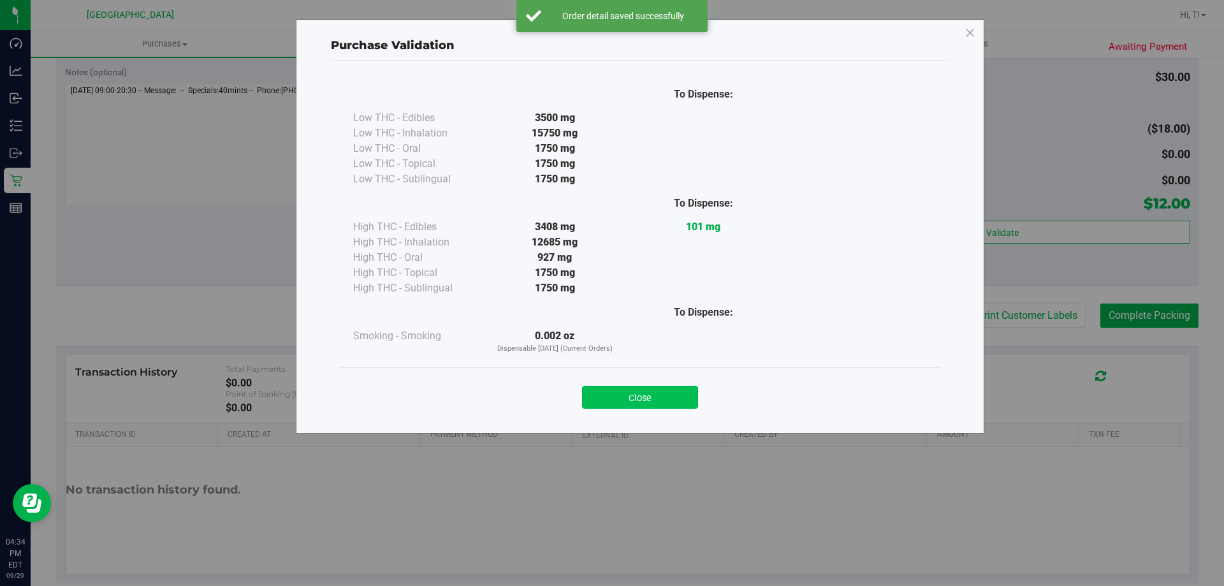
click at [609, 388] on button "Close" at bounding box center [640, 397] width 116 height 23
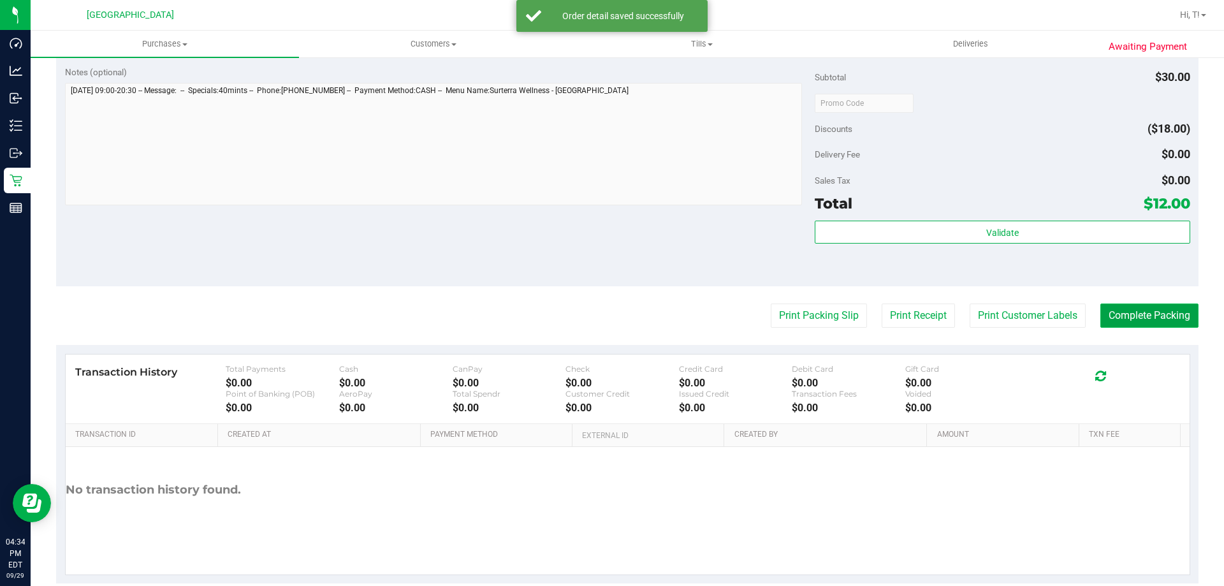
click at [1129, 317] on button "Complete Packing" at bounding box center [1149, 315] width 98 height 24
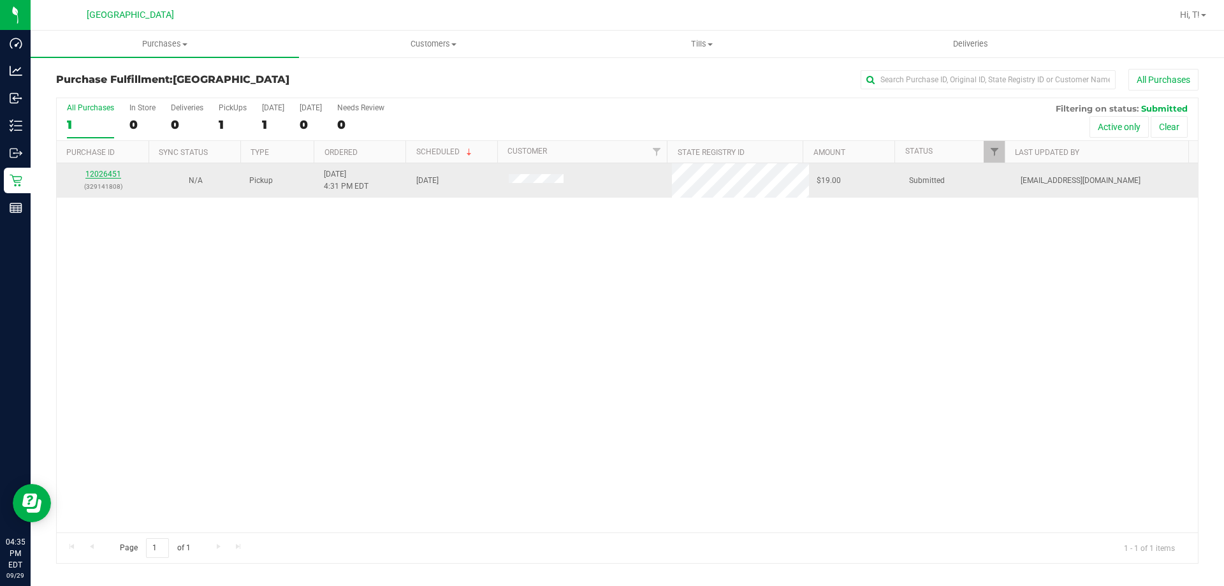
click at [109, 170] on link "12026451" at bounding box center [103, 174] width 36 height 9
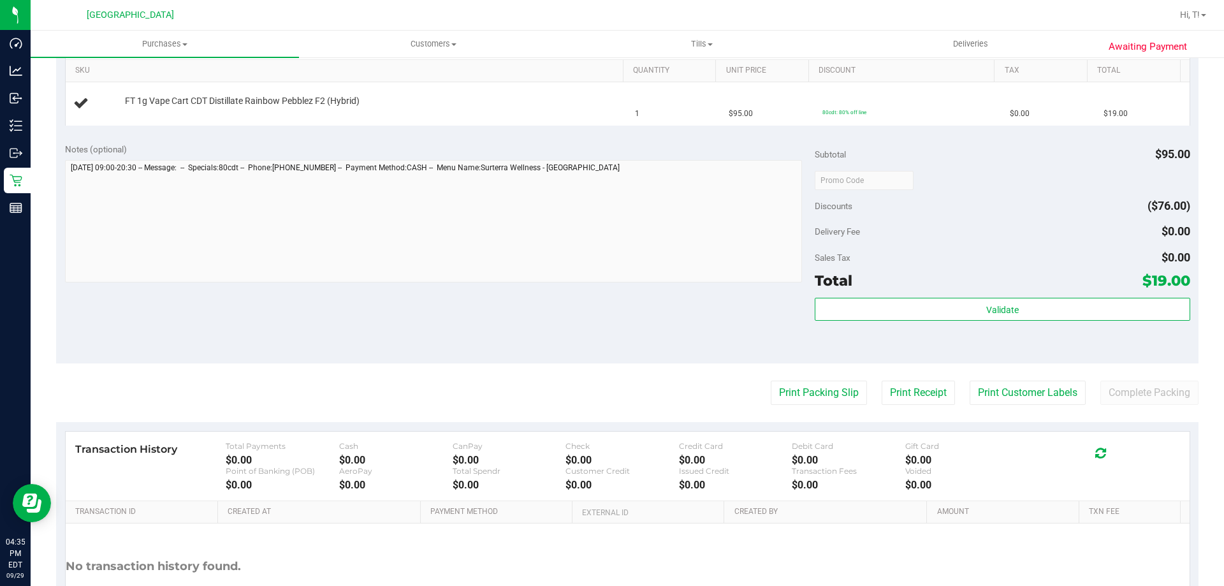
scroll to position [426, 0]
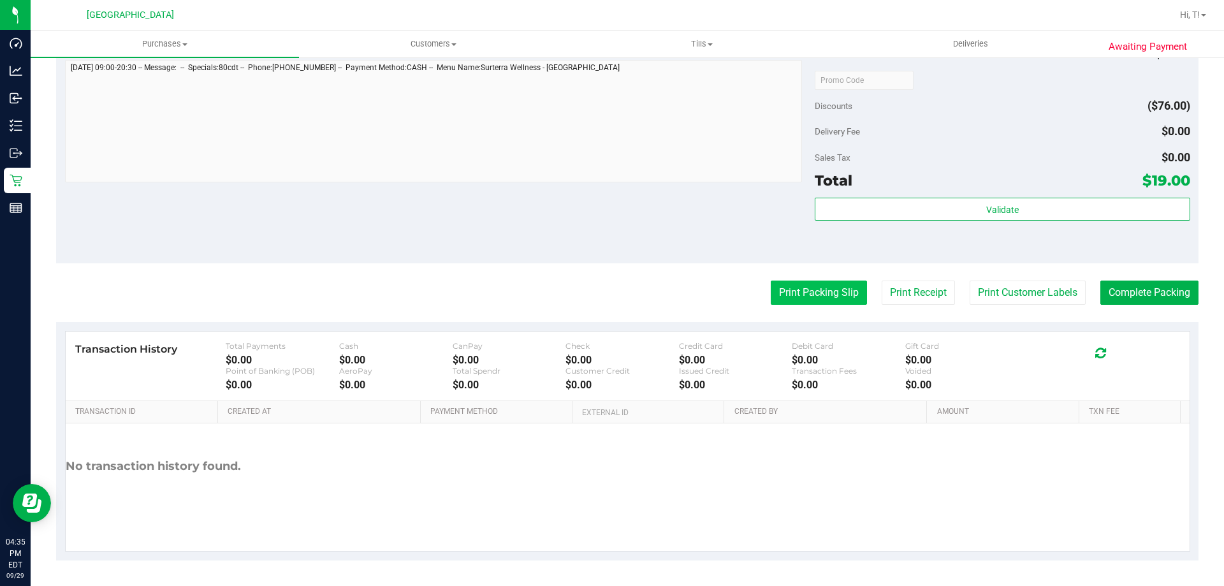
click at [795, 294] on button "Print Packing Slip" at bounding box center [818, 292] width 96 height 24
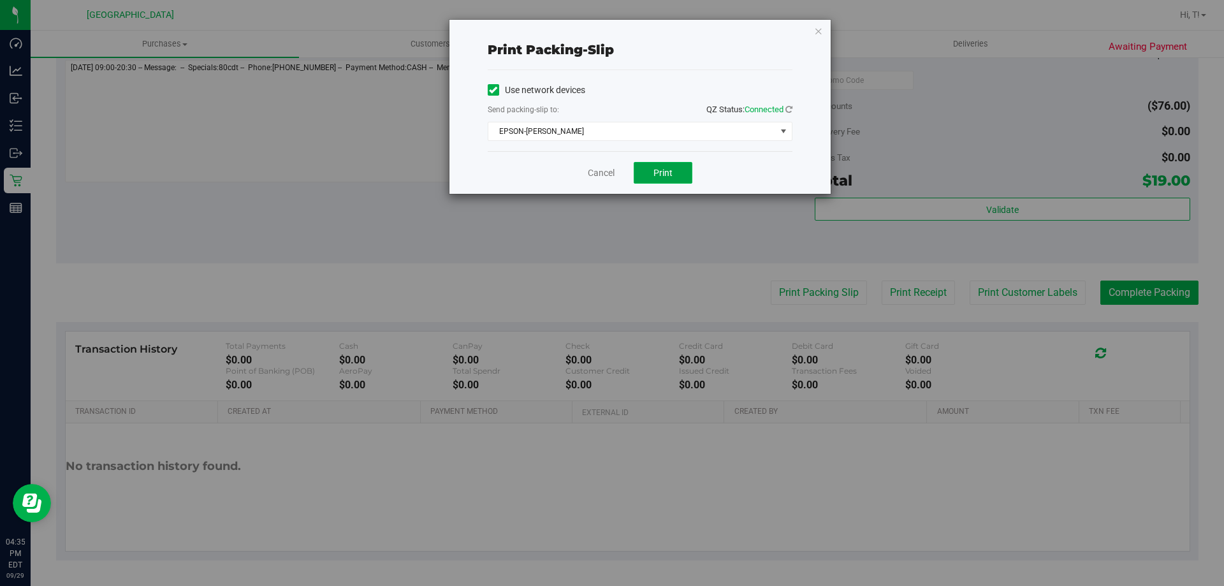
click at [672, 170] on button "Print" at bounding box center [662, 173] width 59 height 22
click at [595, 172] on link "Cancel" at bounding box center [601, 172] width 27 height 13
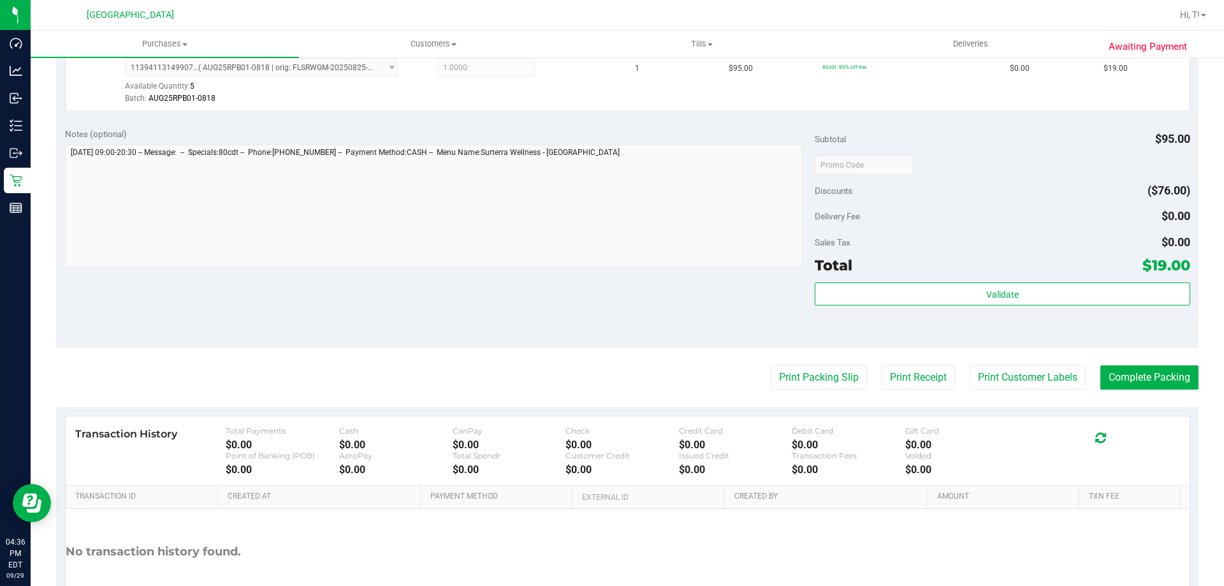
scroll to position [372, 0]
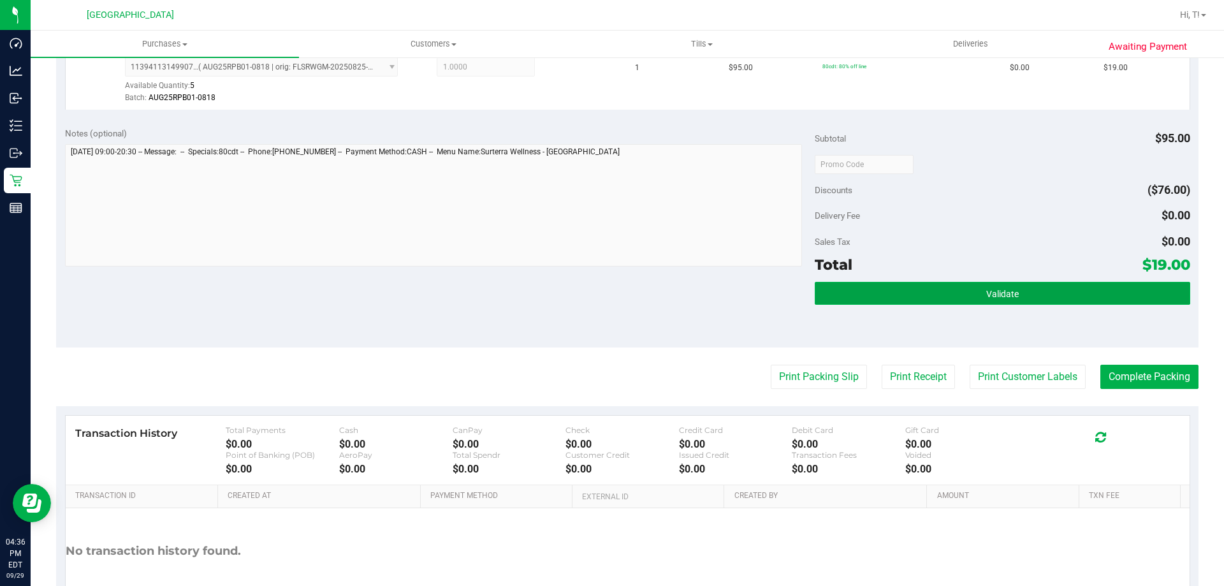
click at [890, 296] on button "Validate" at bounding box center [1001, 293] width 375 height 23
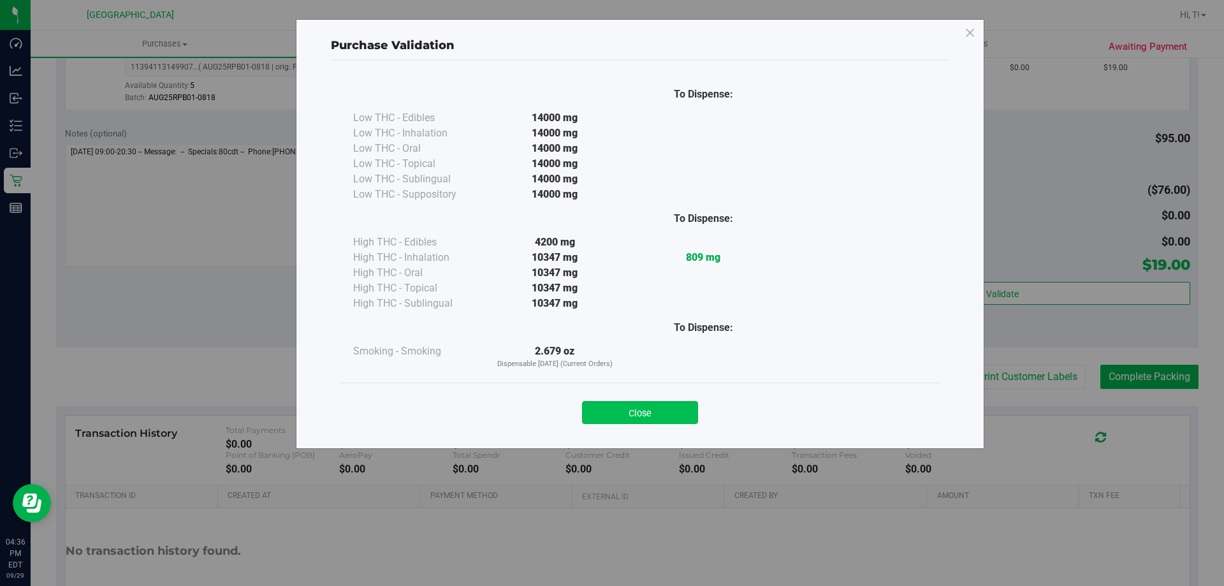
click at [612, 413] on button "Close" at bounding box center [640, 412] width 116 height 23
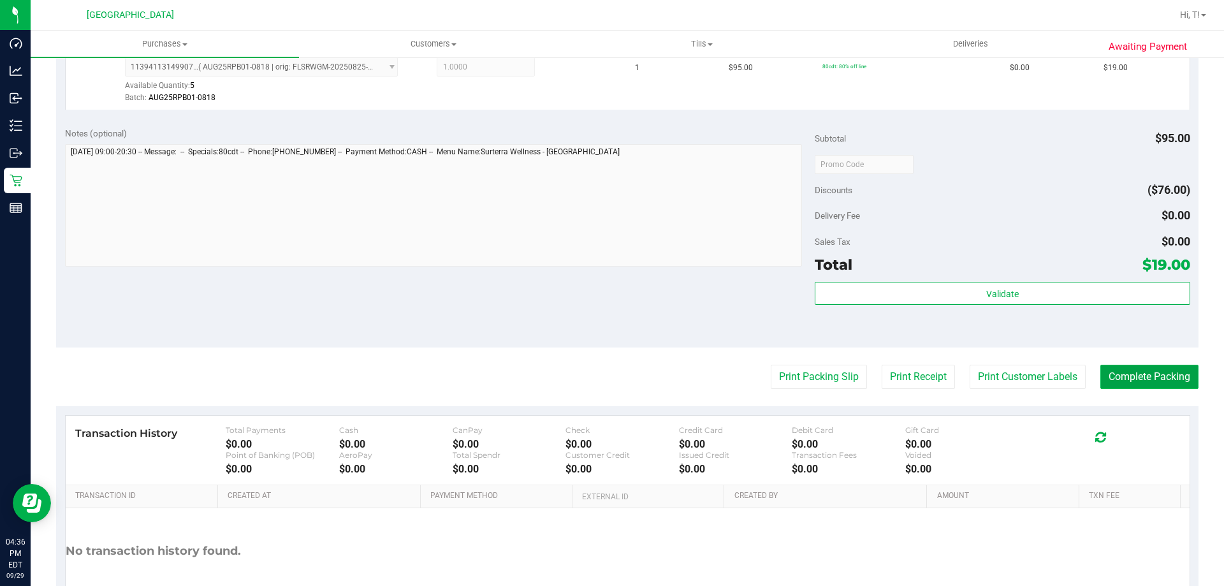
click at [1135, 379] on button "Complete Packing" at bounding box center [1149, 377] width 98 height 24
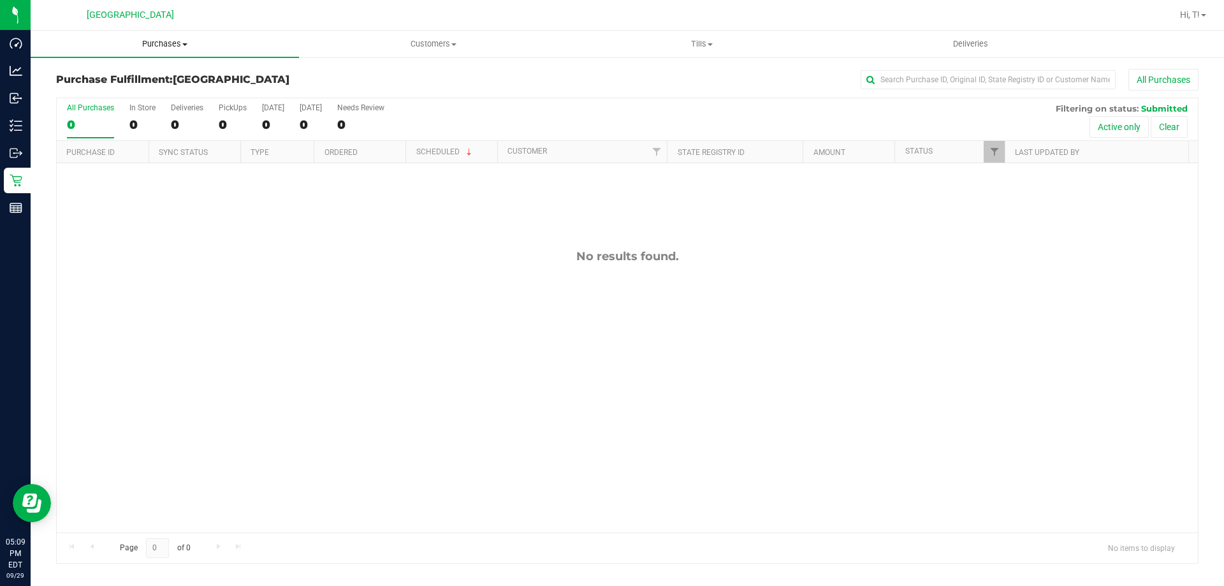
click at [173, 43] on span "Purchases" at bounding box center [165, 43] width 268 height 11
click at [103, 89] on span "Fulfillment" at bounding box center [70, 92] width 79 height 11
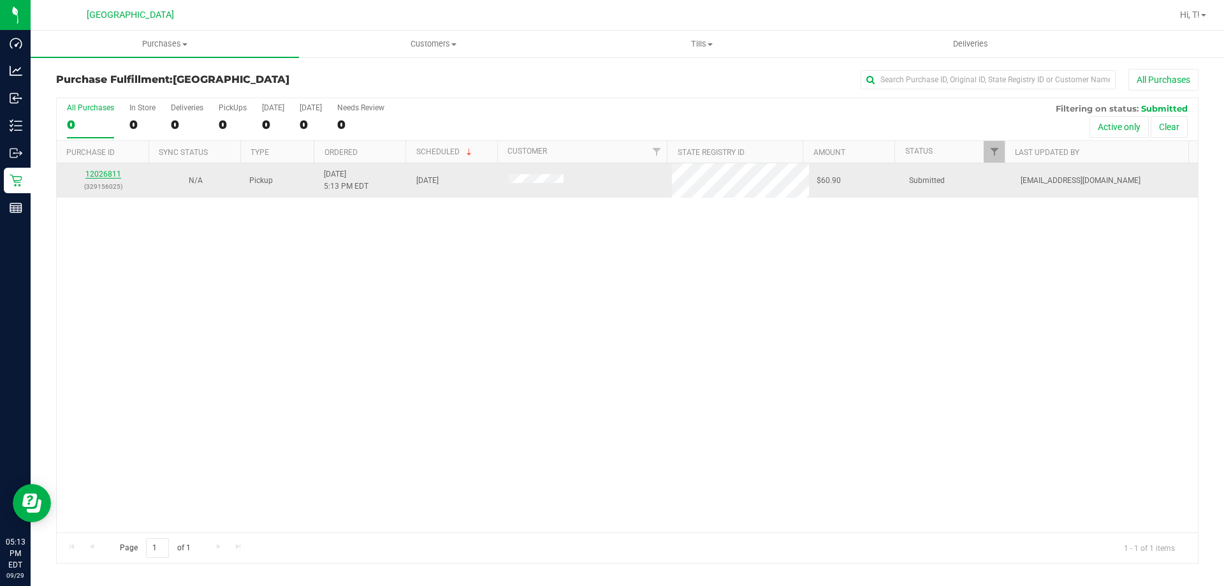
click at [96, 171] on link "12026811" at bounding box center [103, 174] width 36 height 9
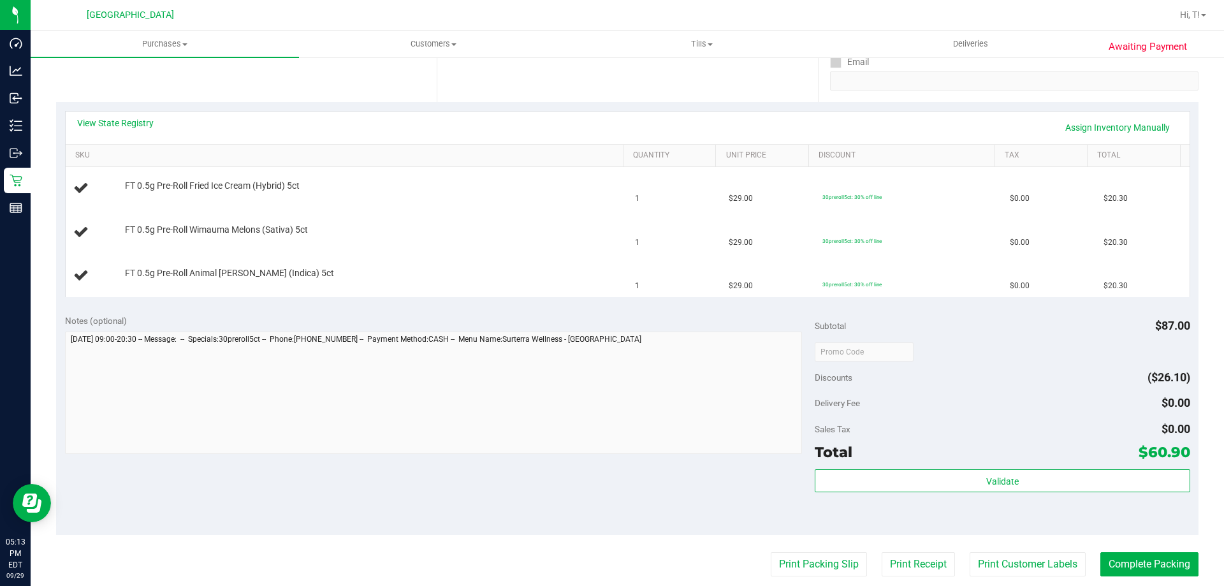
scroll to position [319, 0]
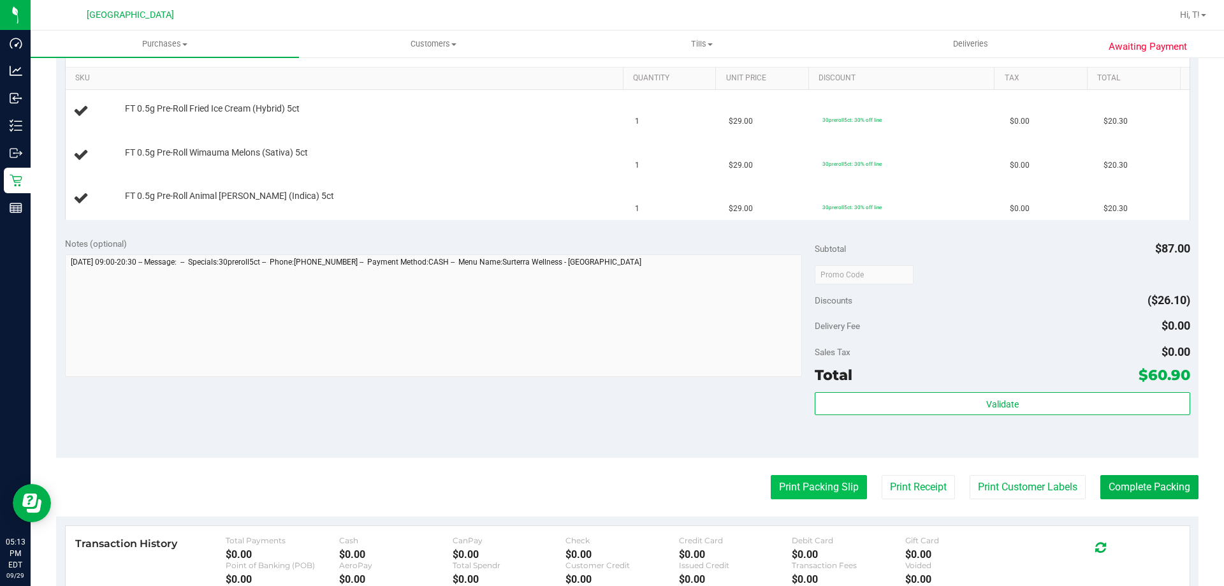
click at [791, 490] on button "Print Packing Slip" at bounding box center [818, 487] width 96 height 24
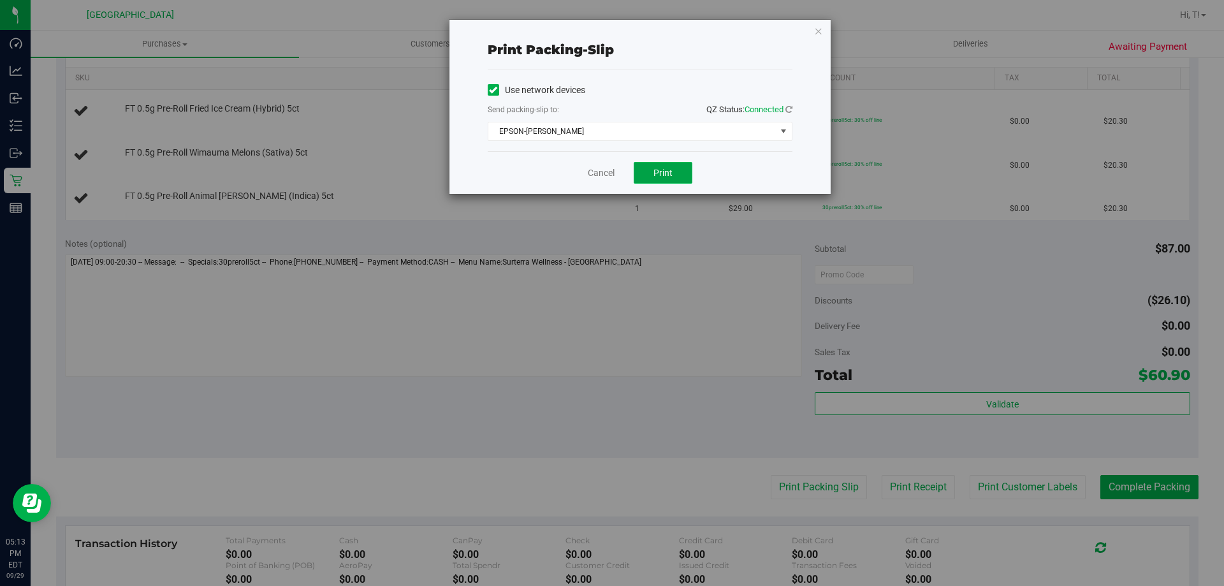
click at [666, 178] on button "Print" at bounding box center [662, 173] width 59 height 22
click at [592, 166] on link "Cancel" at bounding box center [601, 172] width 27 height 13
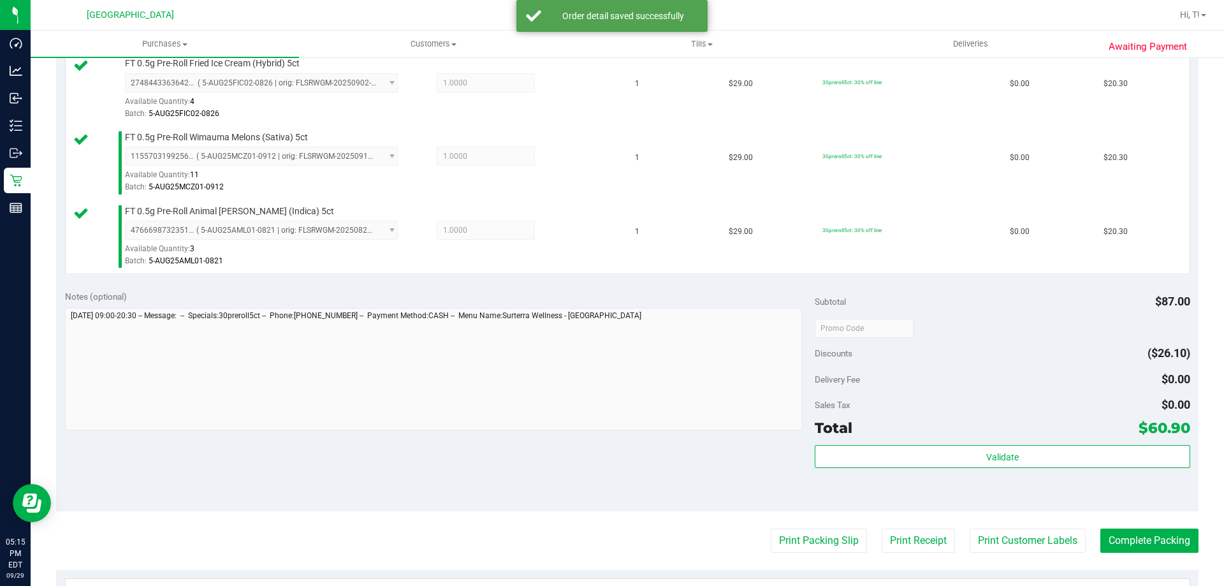
scroll to position [510, 0]
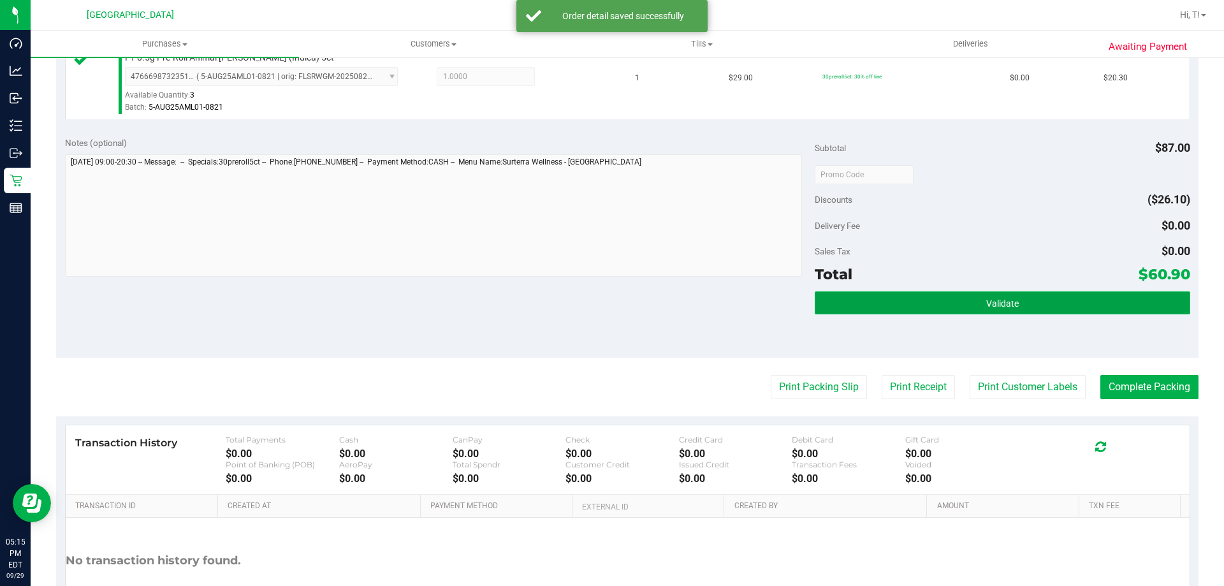
click at [950, 300] on button "Validate" at bounding box center [1001, 302] width 375 height 23
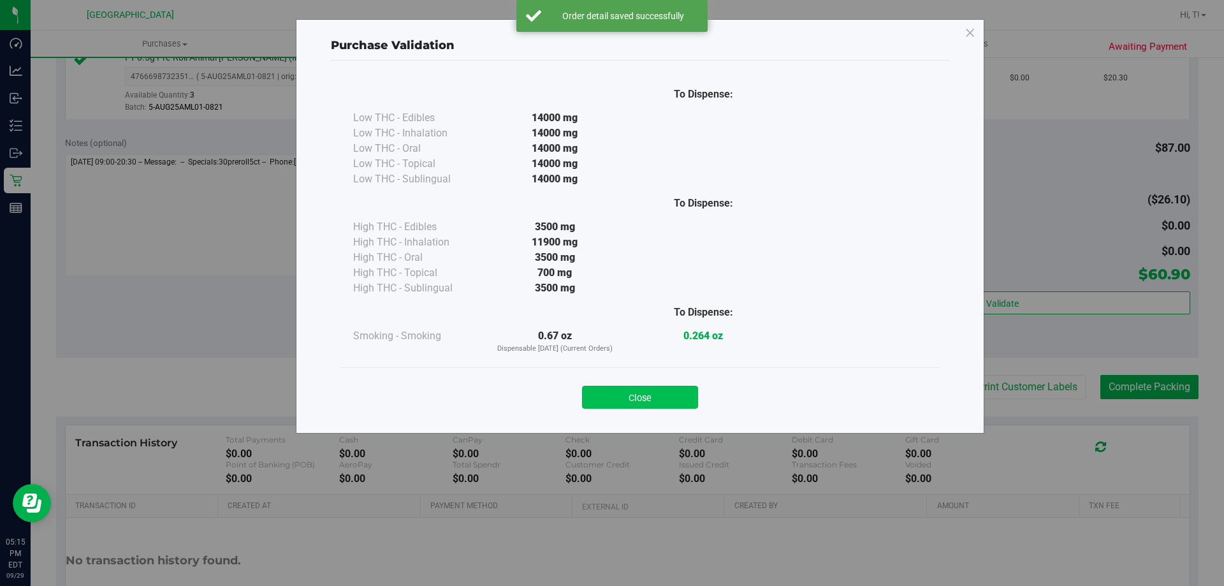
click at [642, 396] on button "Close" at bounding box center [640, 397] width 116 height 23
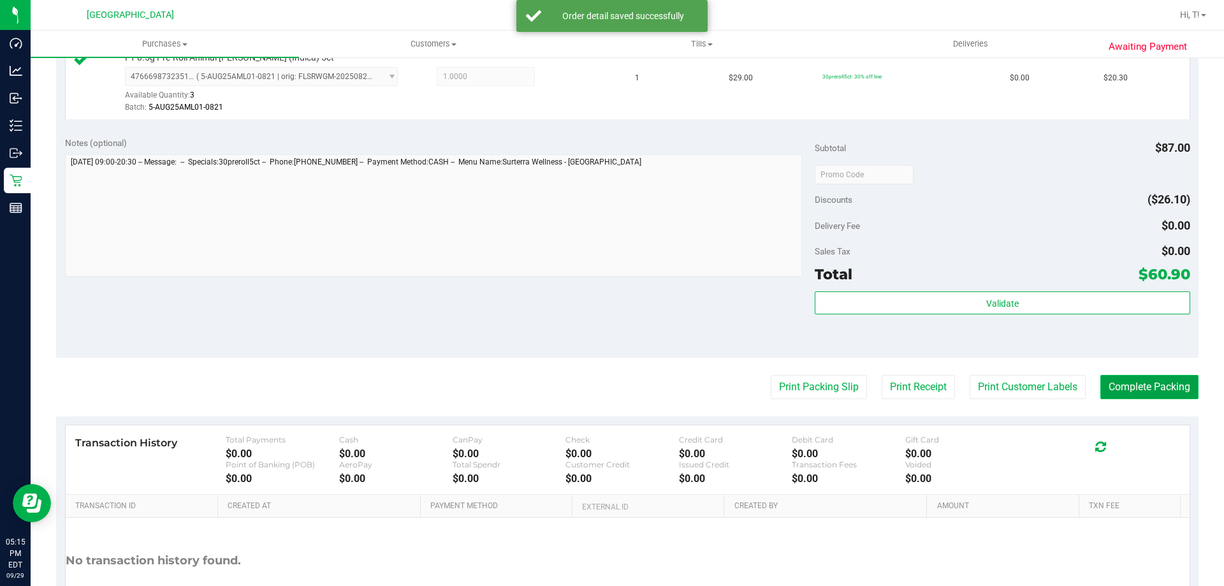
click at [1155, 384] on button "Complete Packing" at bounding box center [1149, 387] width 98 height 24
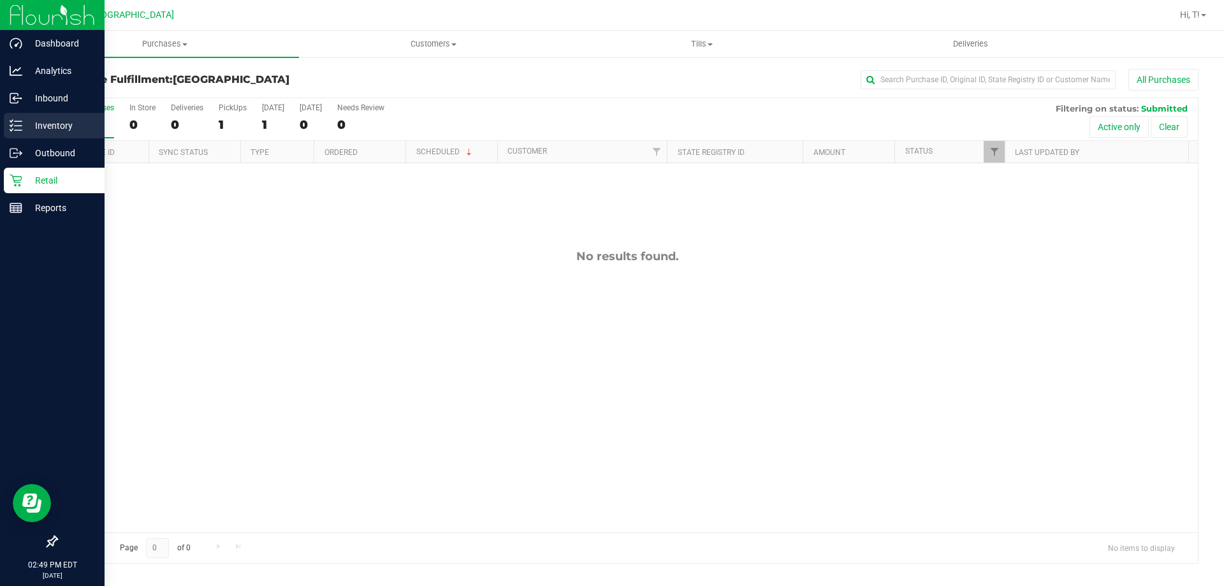
click at [1, 121] on link "Inventory" at bounding box center [52, 126] width 105 height 27
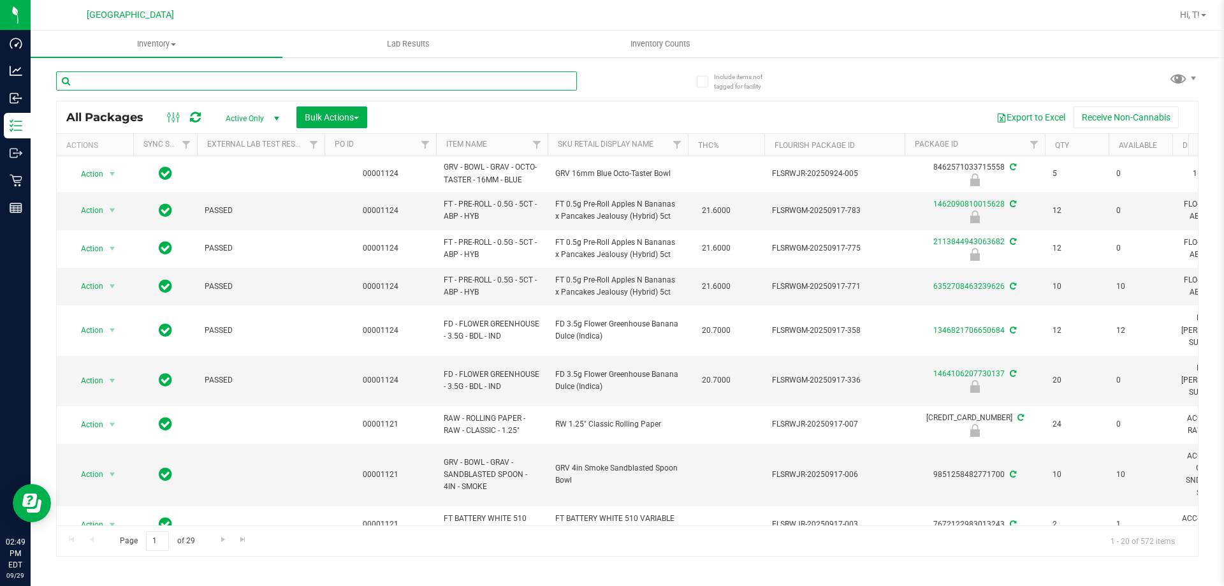
click at [138, 78] on input "text" at bounding box center [316, 80] width 521 height 19
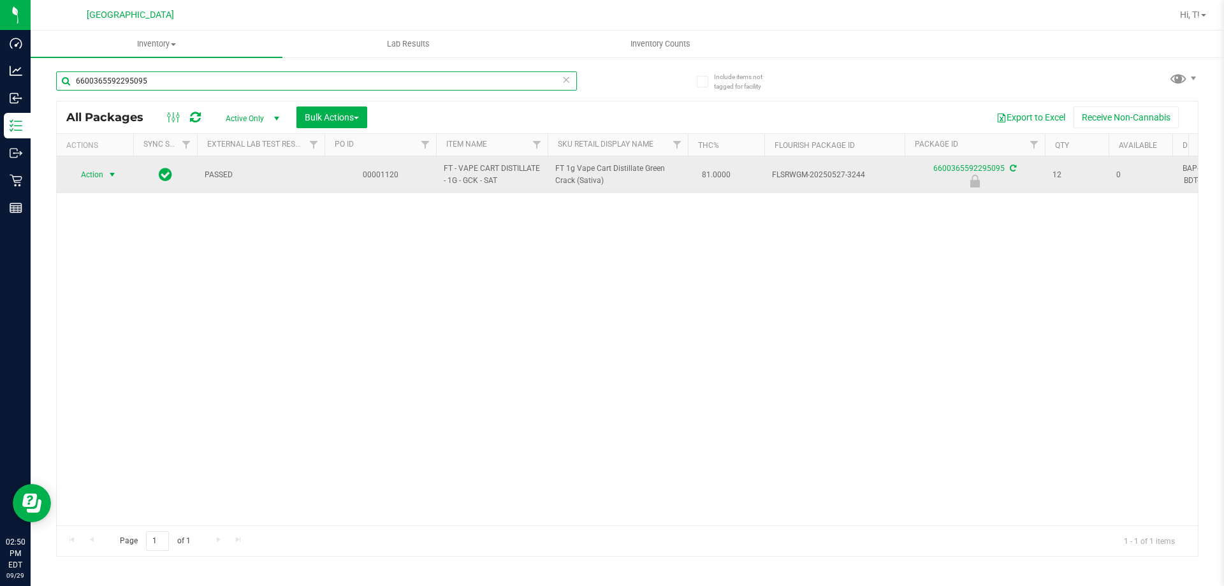
type input "6600365592295095"
click at [99, 169] on span "Action" at bounding box center [86, 175] width 34 height 18
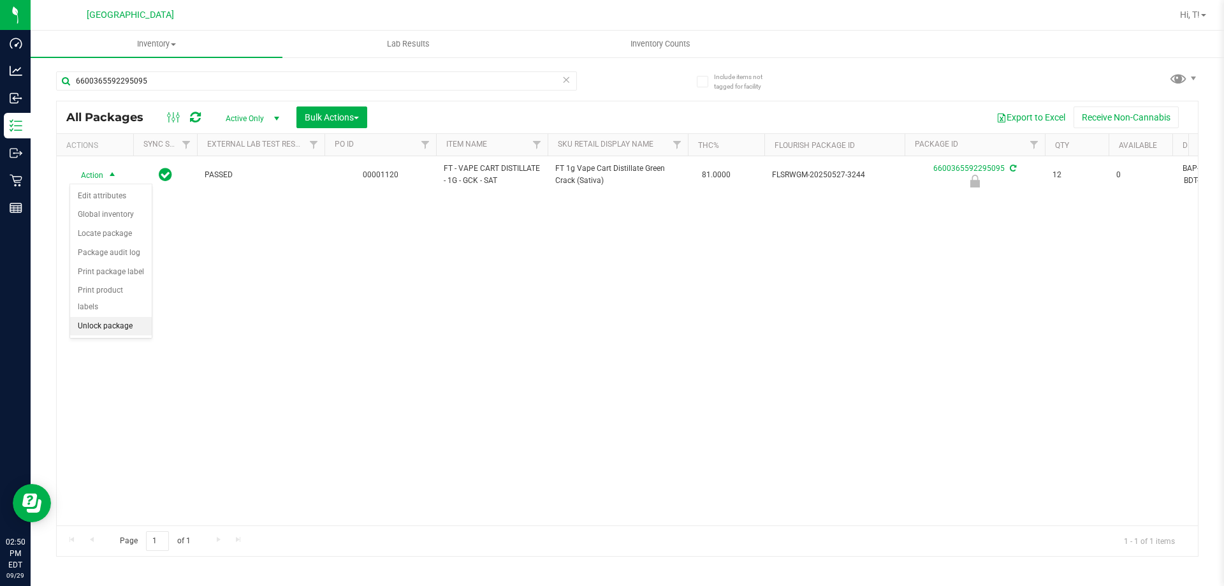
click at [101, 317] on li "Unlock package" at bounding box center [111, 326] width 82 height 19
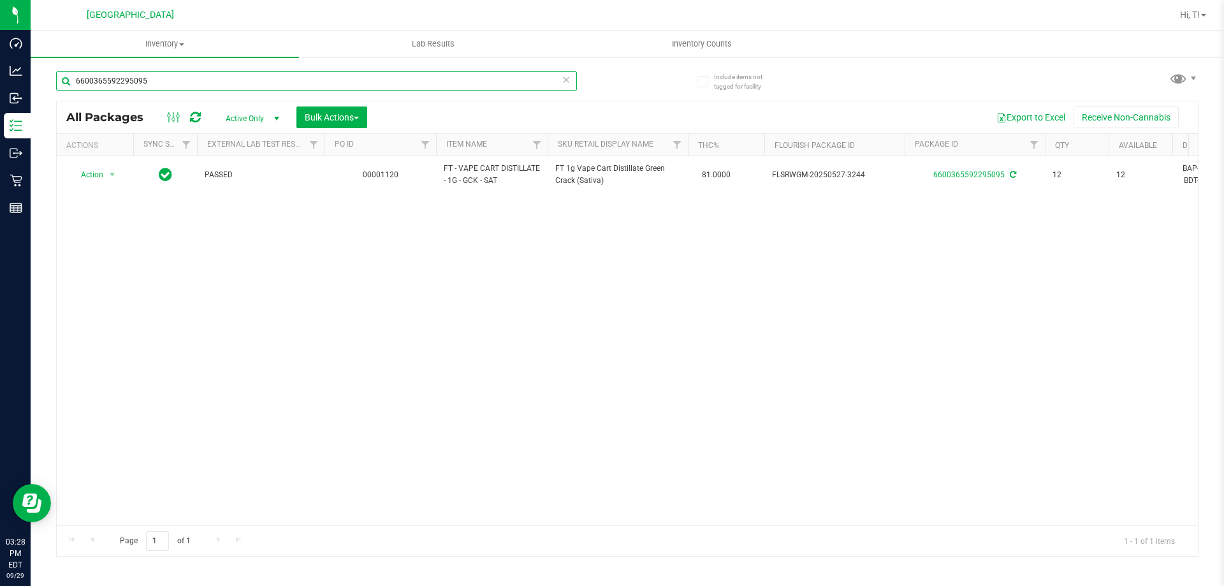
drag, startPoint x: 159, startPoint y: 78, endPoint x: 56, endPoint y: 78, distance: 103.2
click at [56, 78] on input "6600365592295095" at bounding box center [316, 80] width 521 height 19
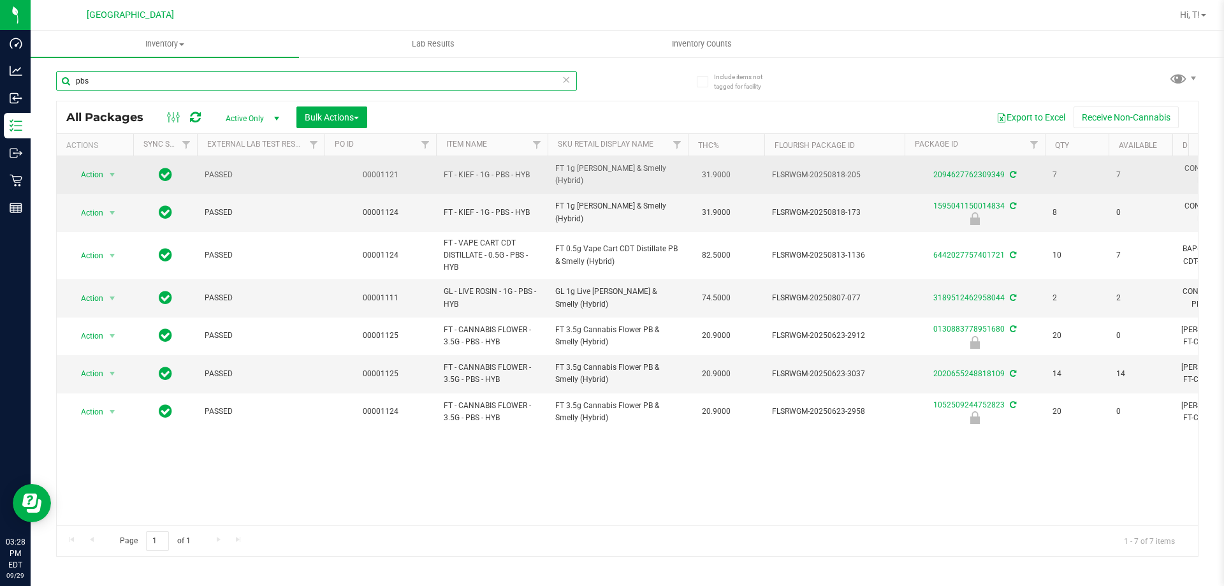
type input "pbs"
click at [962, 169] on div "2094627762309349" at bounding box center [974, 175] width 144 height 12
click at [958, 175] on link "2094627762309349" at bounding box center [968, 174] width 71 height 9
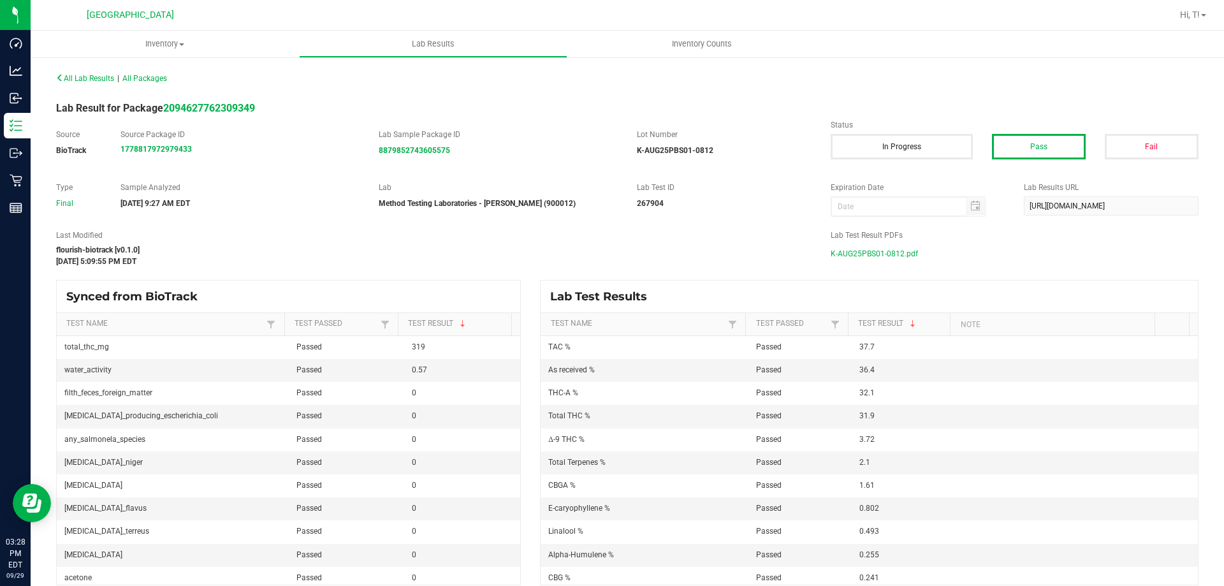
click at [862, 248] on span "K-AUG25PBS01-0812.pdf" at bounding box center [873, 253] width 87 height 19
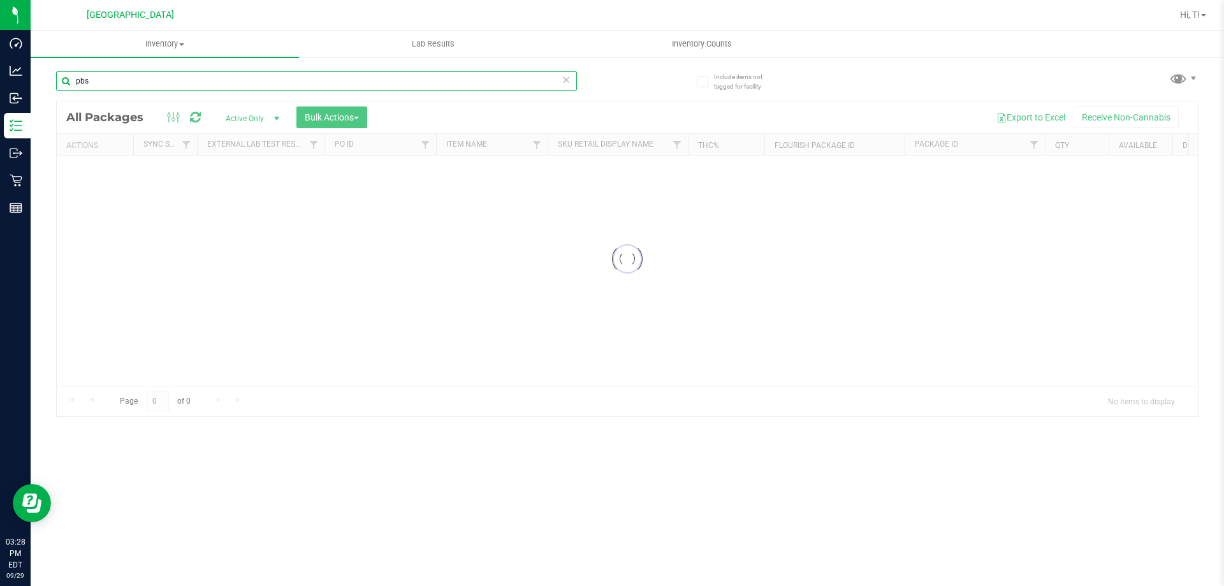
click at [54, 77] on div "Inventory All packages All inventory Waste log Create inventory Lab Results Inv…" at bounding box center [627, 308] width 1193 height 555
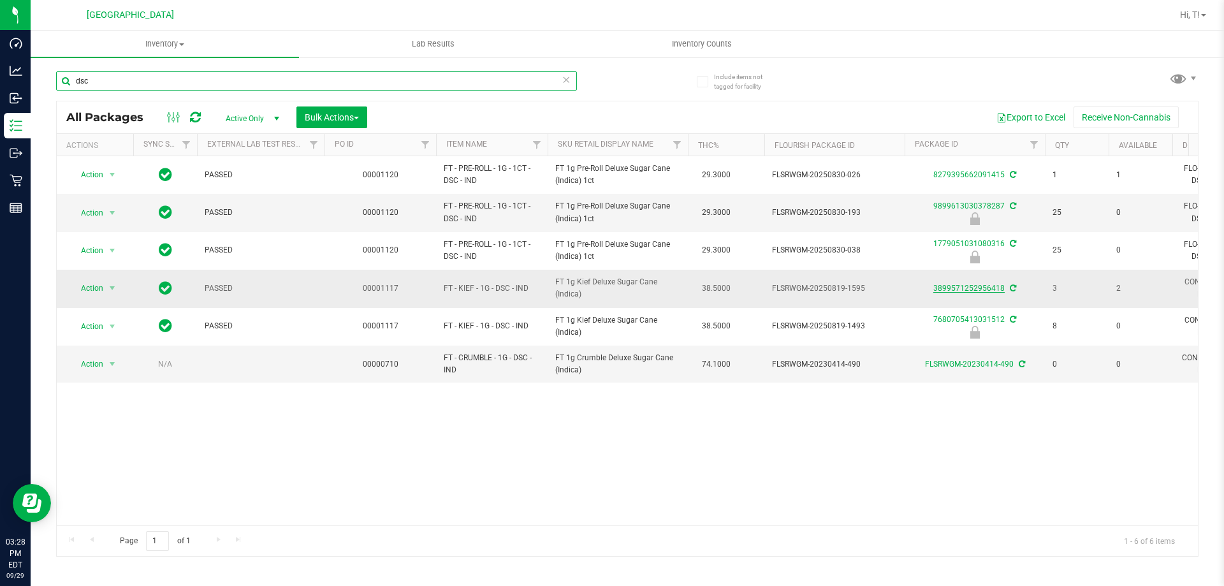
type input "dsc"
click at [957, 291] on link "3899571252956418" at bounding box center [968, 288] width 71 height 9
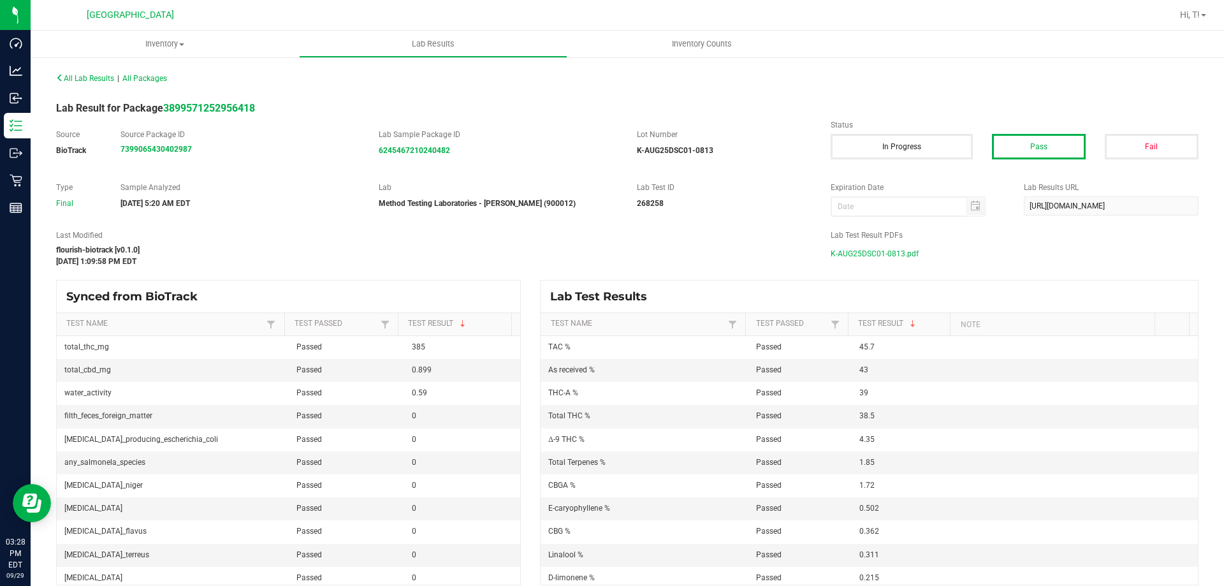
click at [873, 251] on span "K-AUG25DSC01-0813.pdf" at bounding box center [874, 253] width 88 height 19
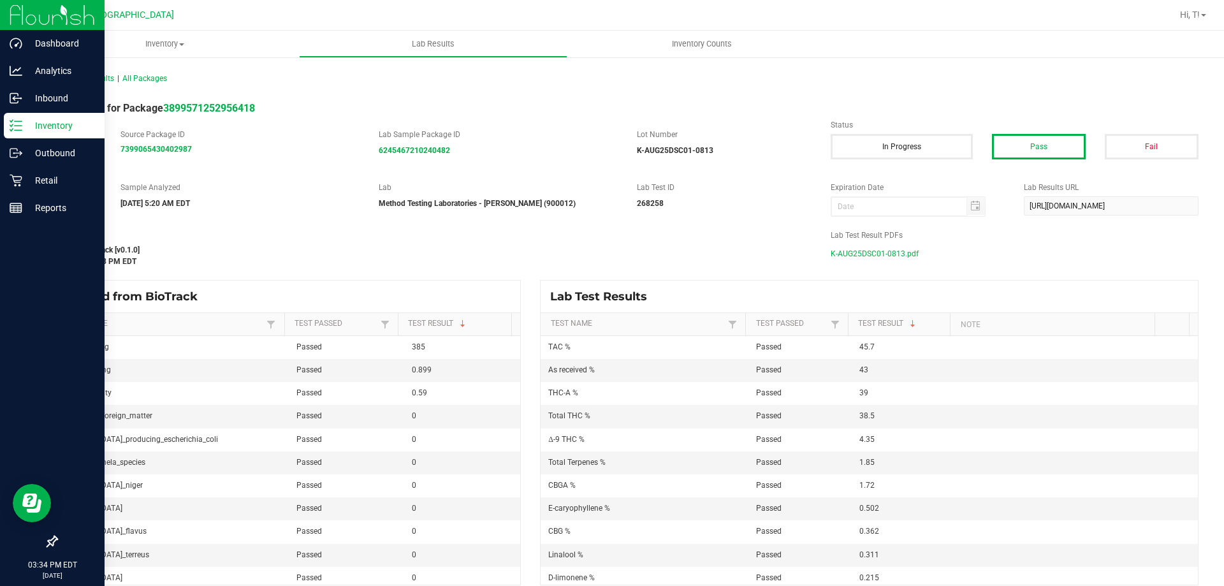
click at [43, 127] on p "Inventory" at bounding box center [60, 125] width 76 height 15
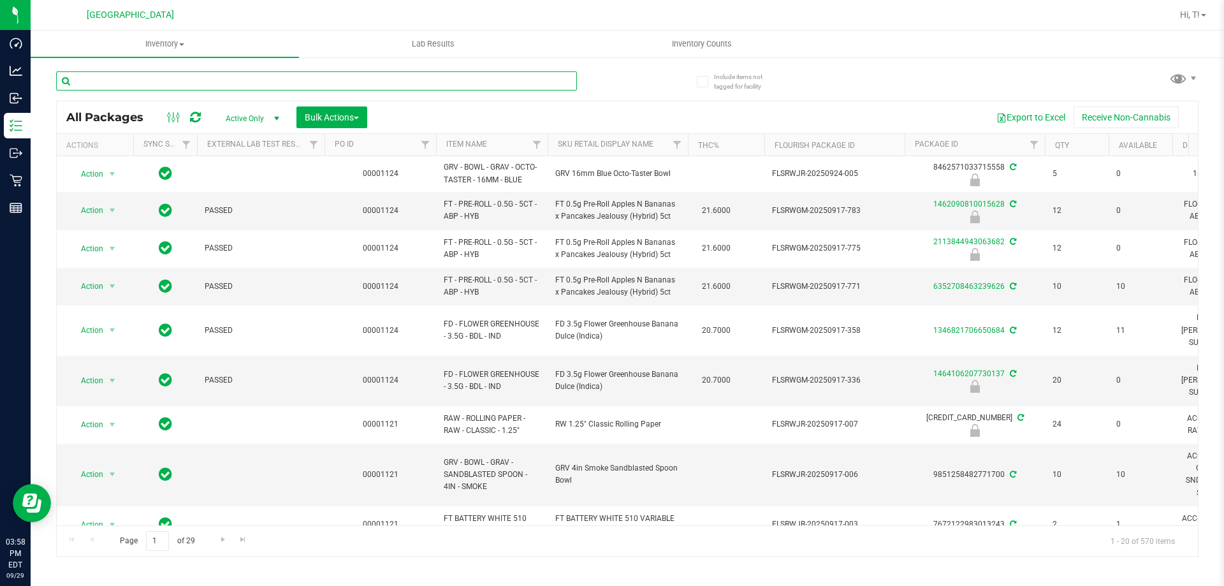
click at [286, 78] on input "text" at bounding box center [316, 80] width 521 height 19
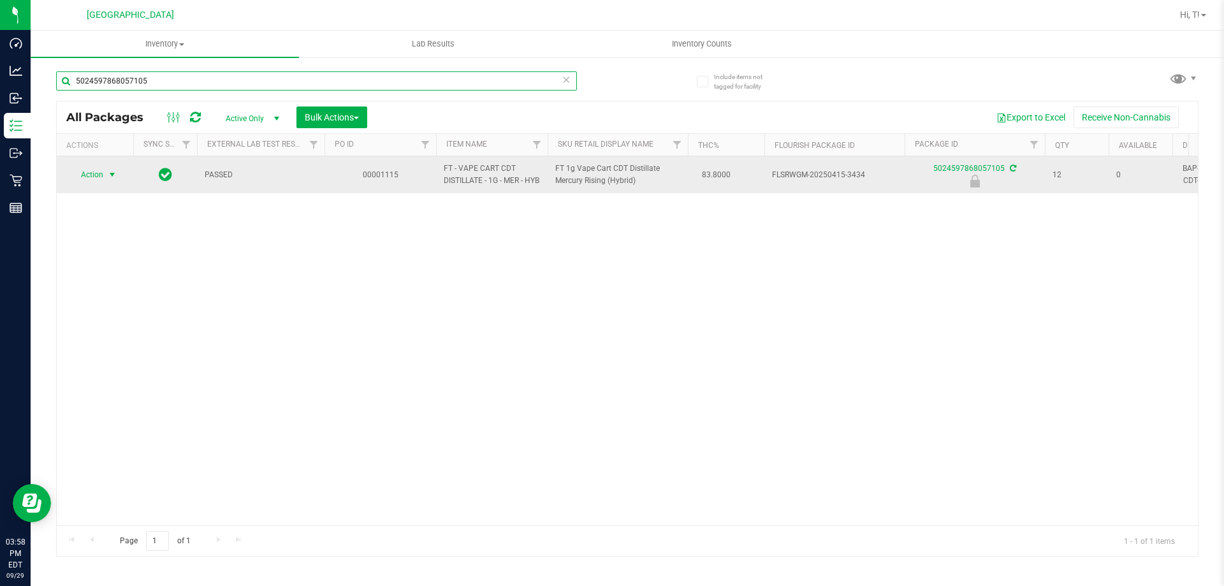
type input "5024597868057105"
click at [113, 180] on span "select" at bounding box center [112, 175] width 10 height 10
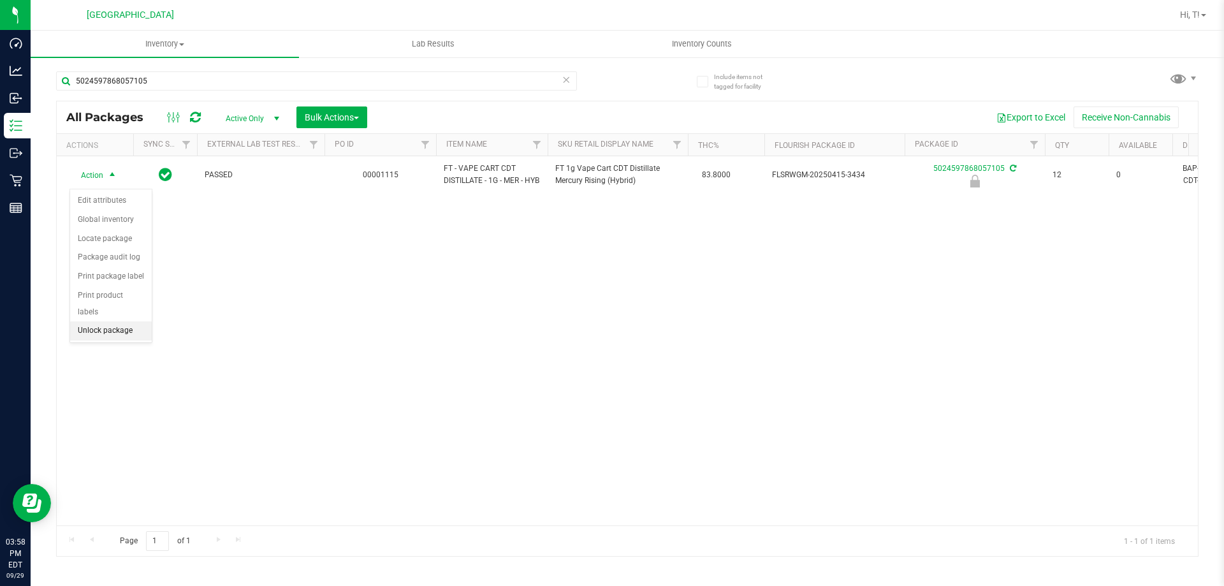
click at [112, 321] on li "Unlock package" at bounding box center [111, 330] width 82 height 19
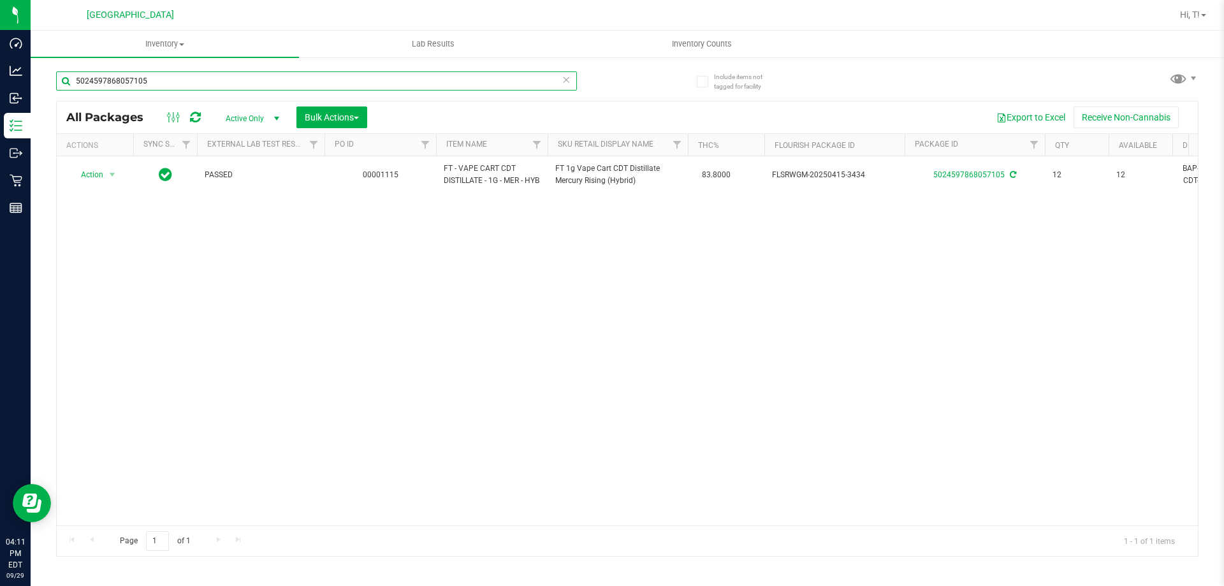
click at [205, 83] on input "5024597868057105" at bounding box center [316, 80] width 521 height 19
type input "5"
click at [341, 85] on input "citrus" at bounding box center [316, 80] width 521 height 19
type input "c"
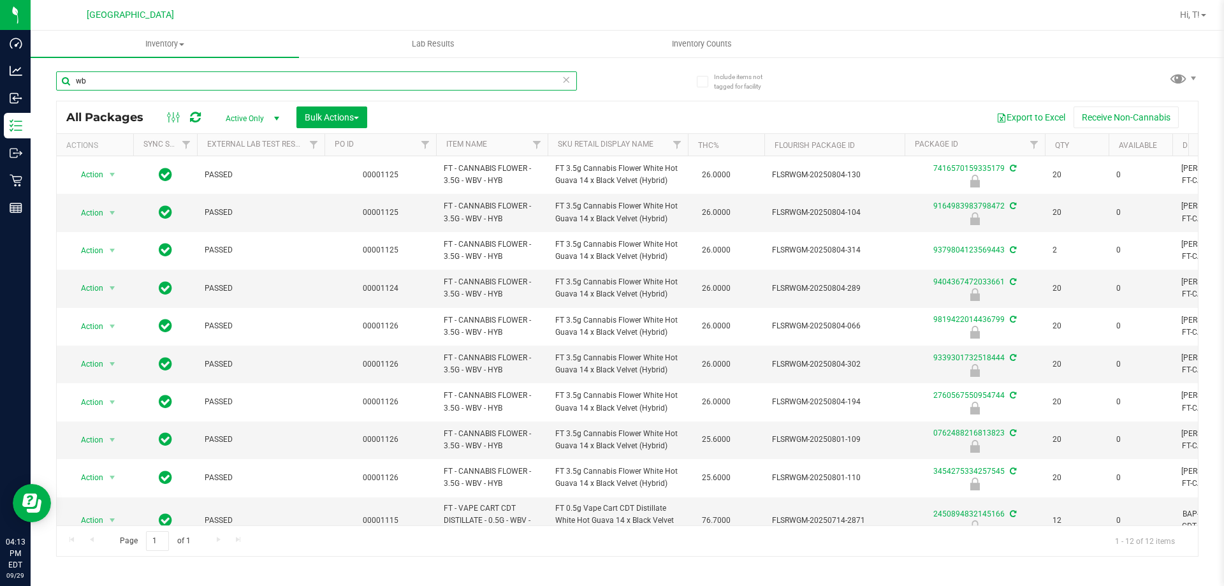
type input "w"
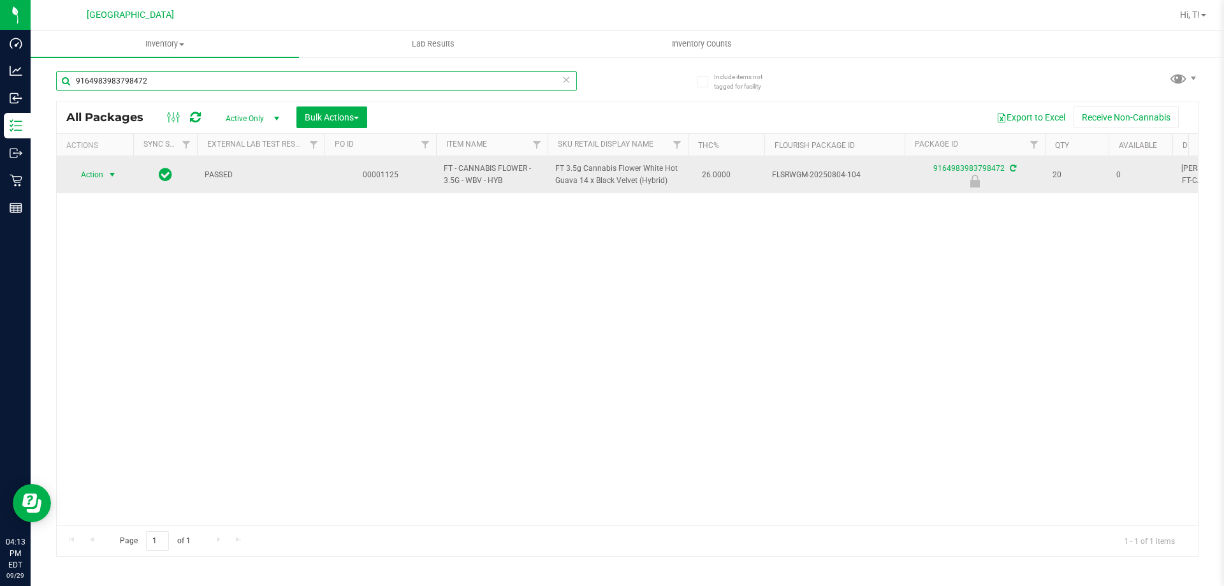
type input "9164983983798472"
click at [117, 173] on span "select" at bounding box center [112, 175] width 10 height 10
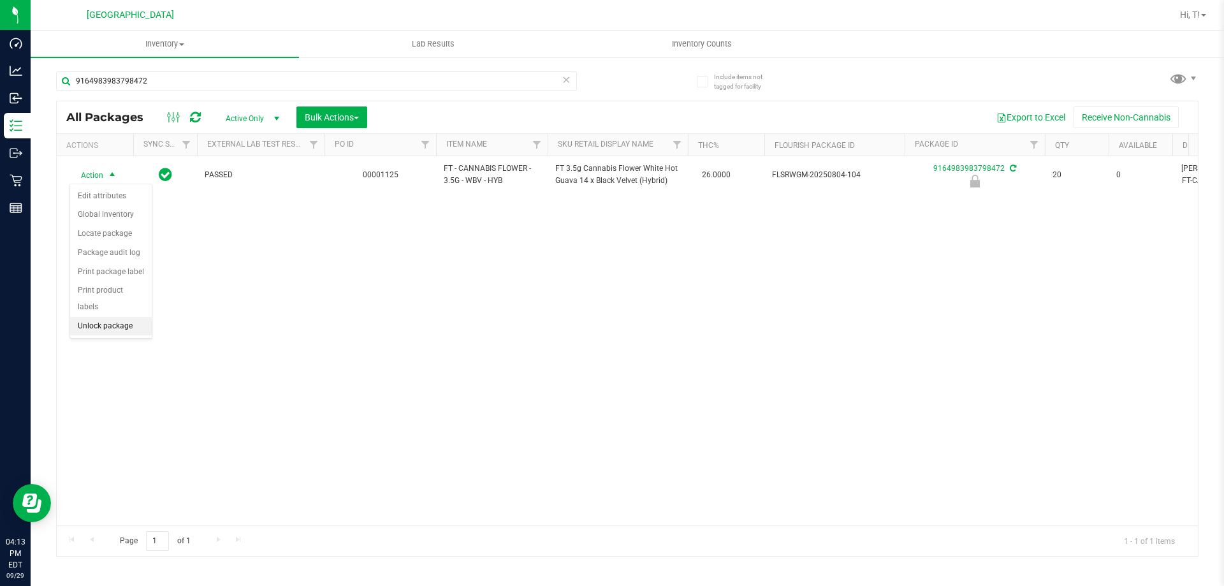
click at [106, 317] on li "Unlock package" at bounding box center [111, 326] width 82 height 19
